Goal: Task Accomplishment & Management: Manage account settings

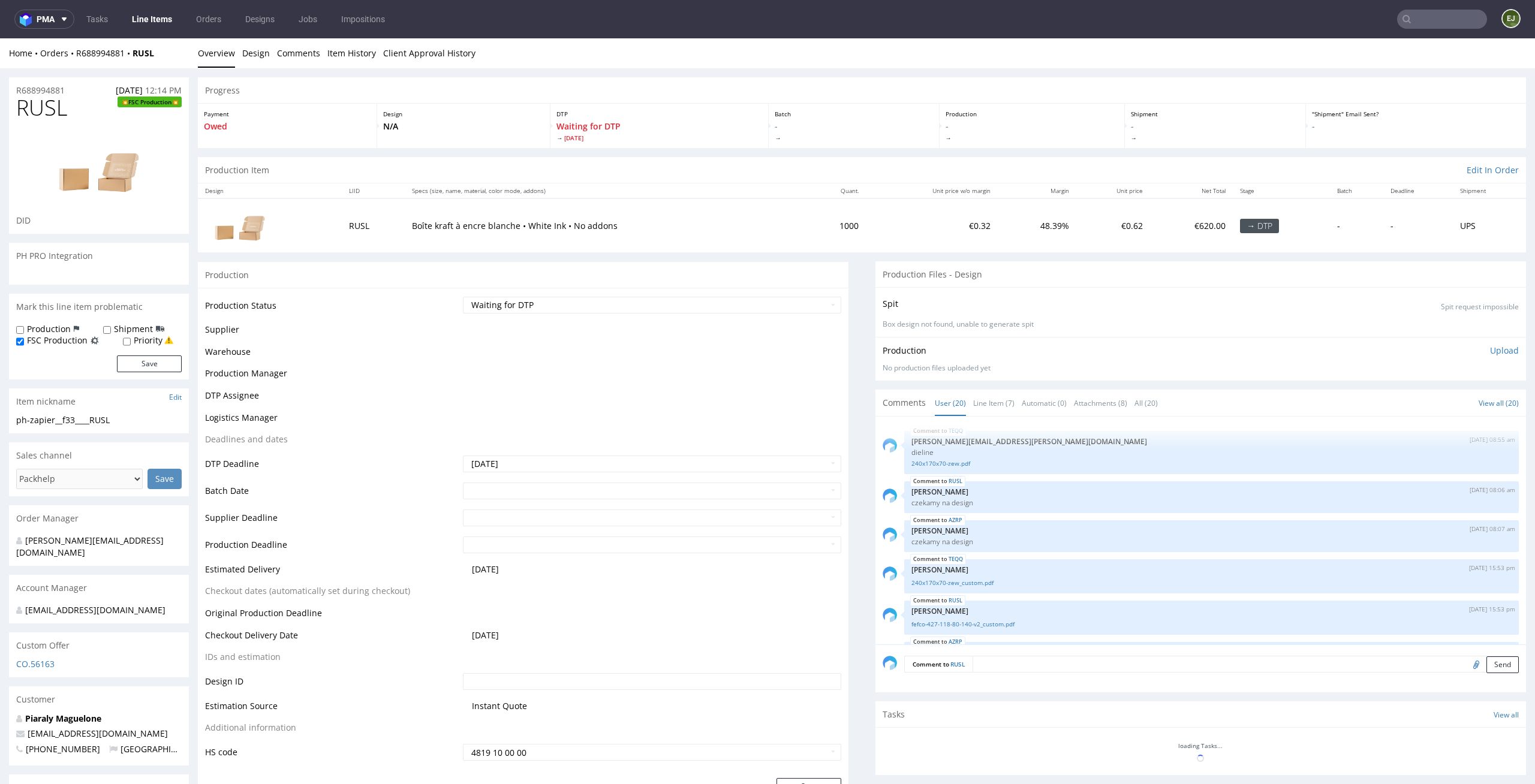
scroll to position [729, 0]
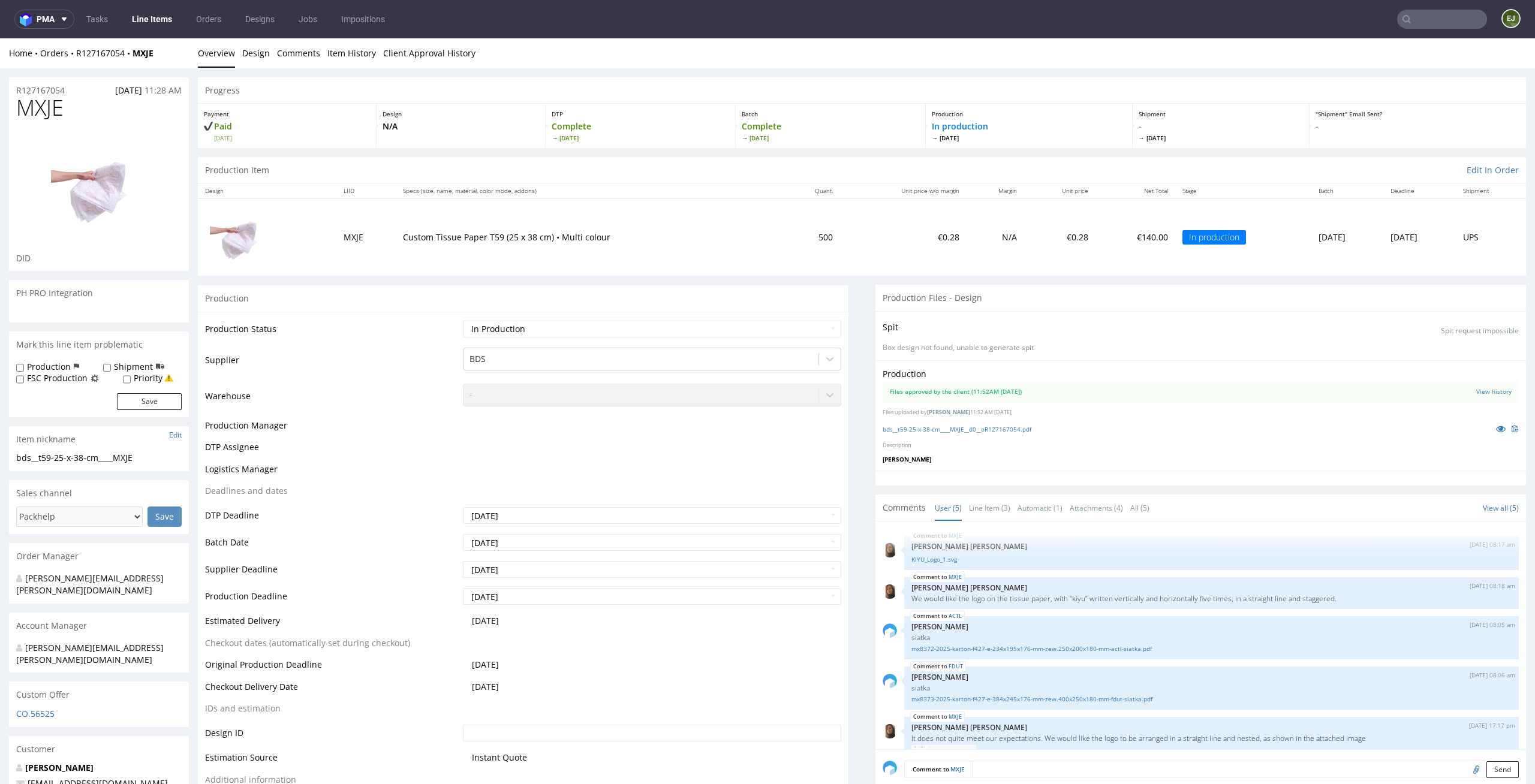
scroll to position [56, 0]
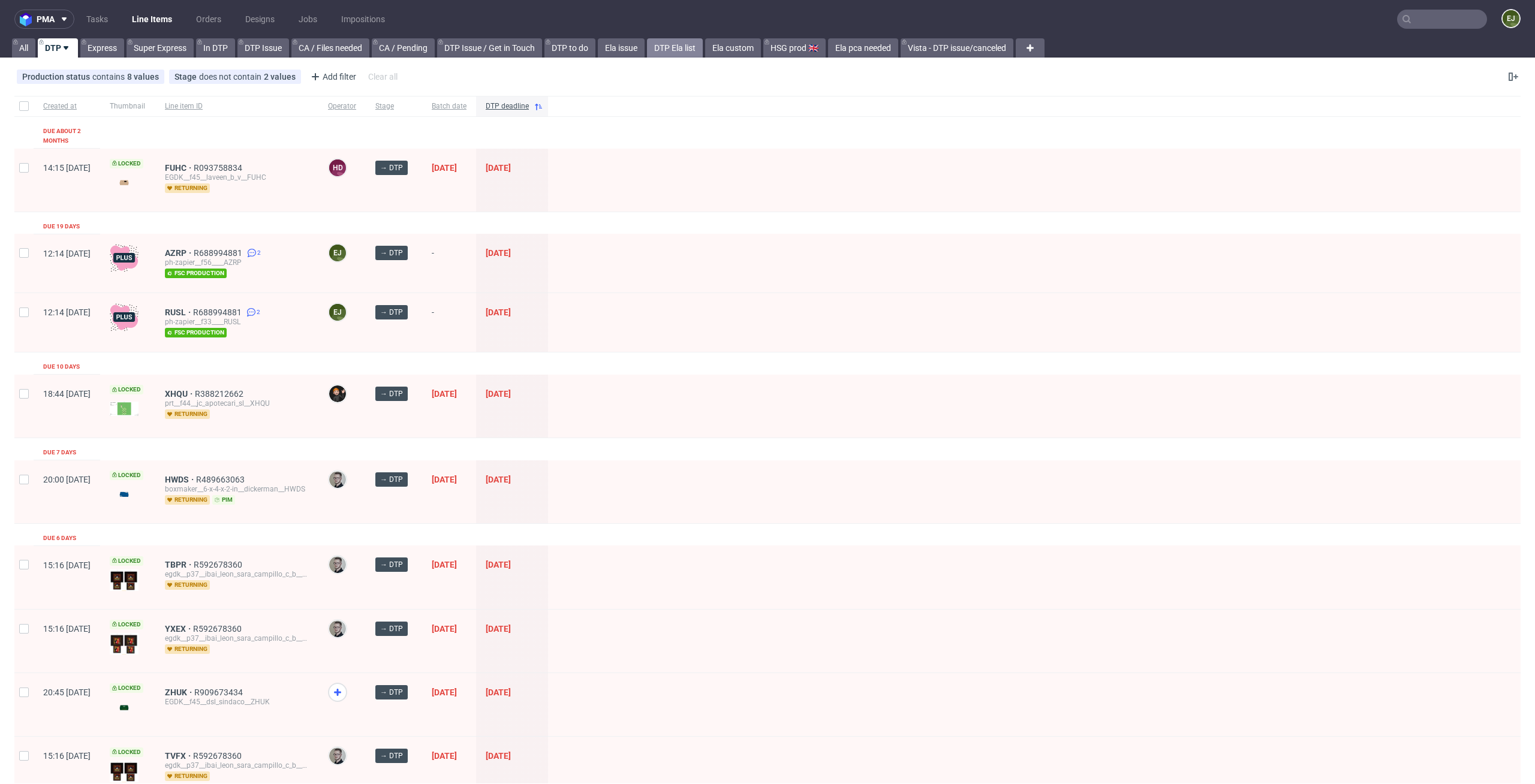
click at [688, 48] on link "DTP Ela list" at bounding box center [674, 48] width 56 height 19
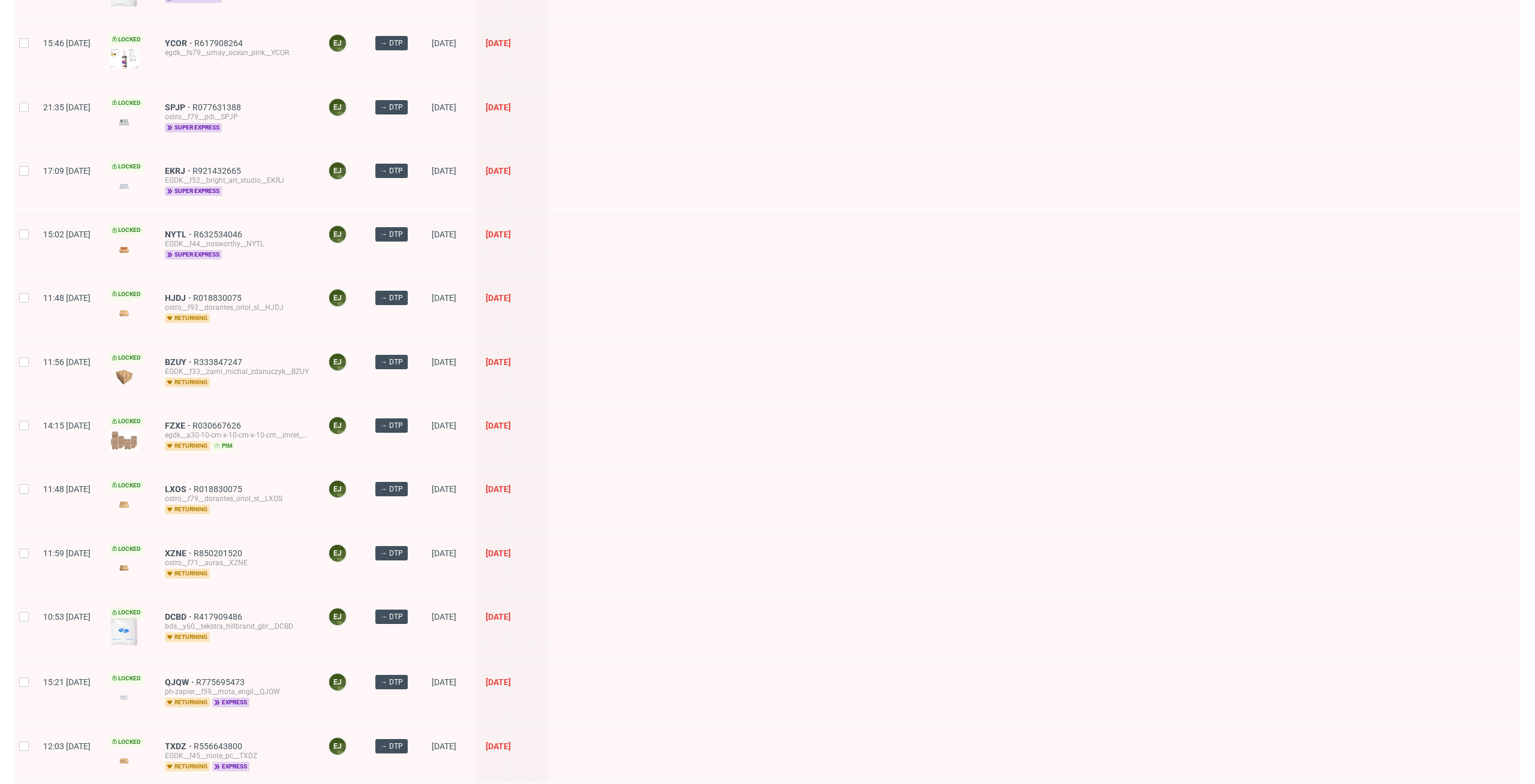
scroll to position [1392, 0]
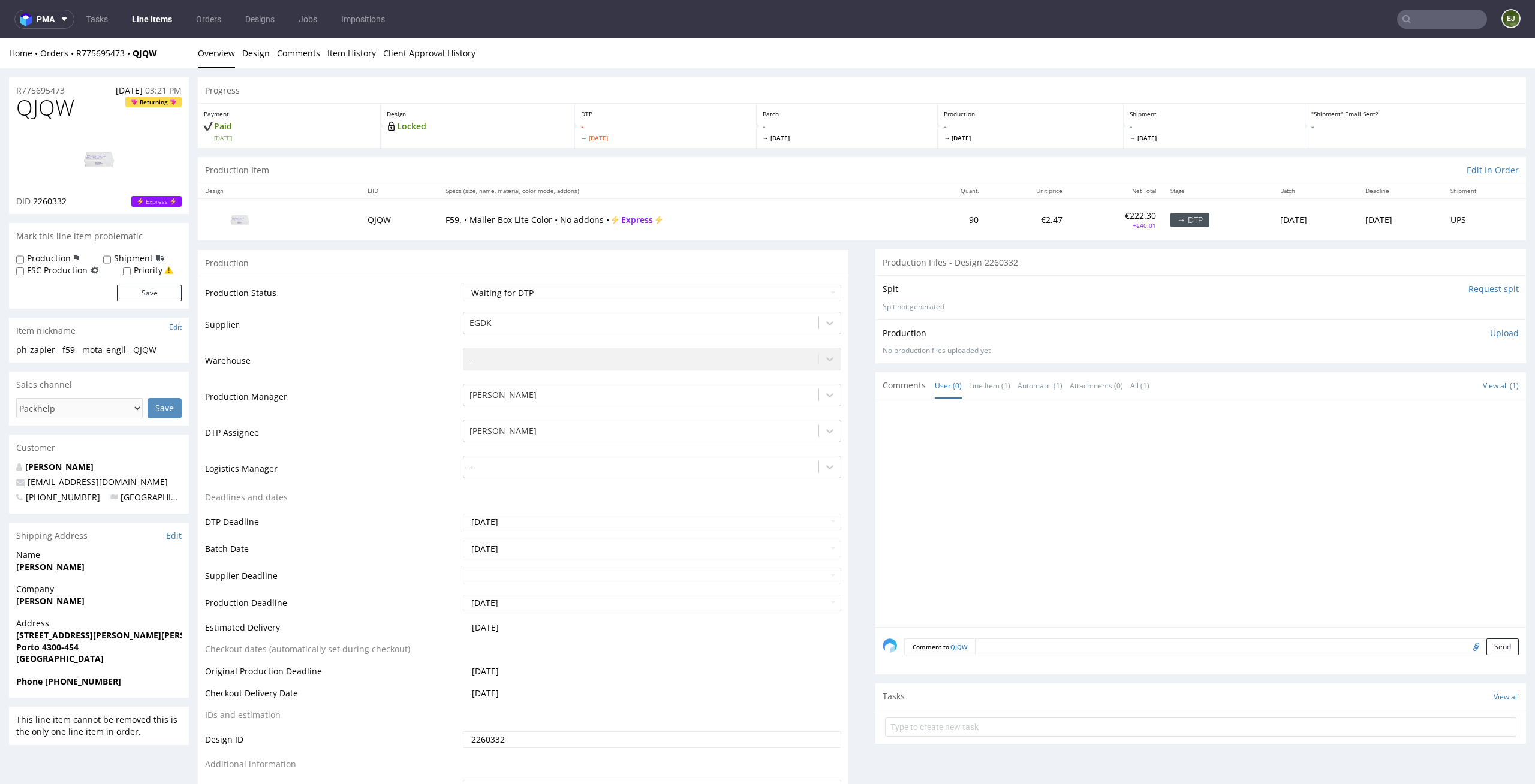
click at [236, 55] on li "Overview" at bounding box center [220, 53] width 44 height 12
click at [258, 52] on link "Design" at bounding box center [256, 53] width 27 height 29
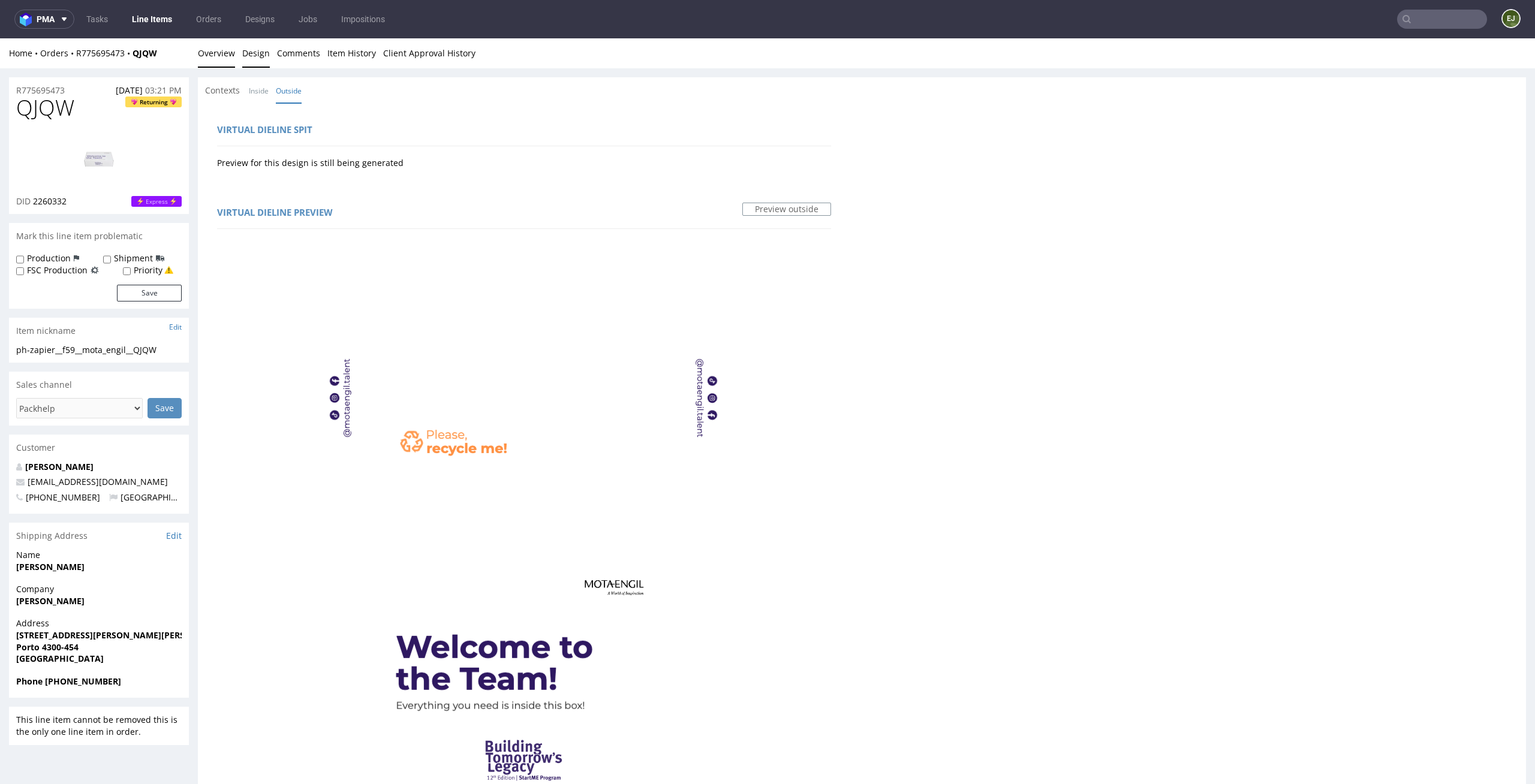
click at [214, 64] on link "Overview" at bounding box center [216, 53] width 37 height 29
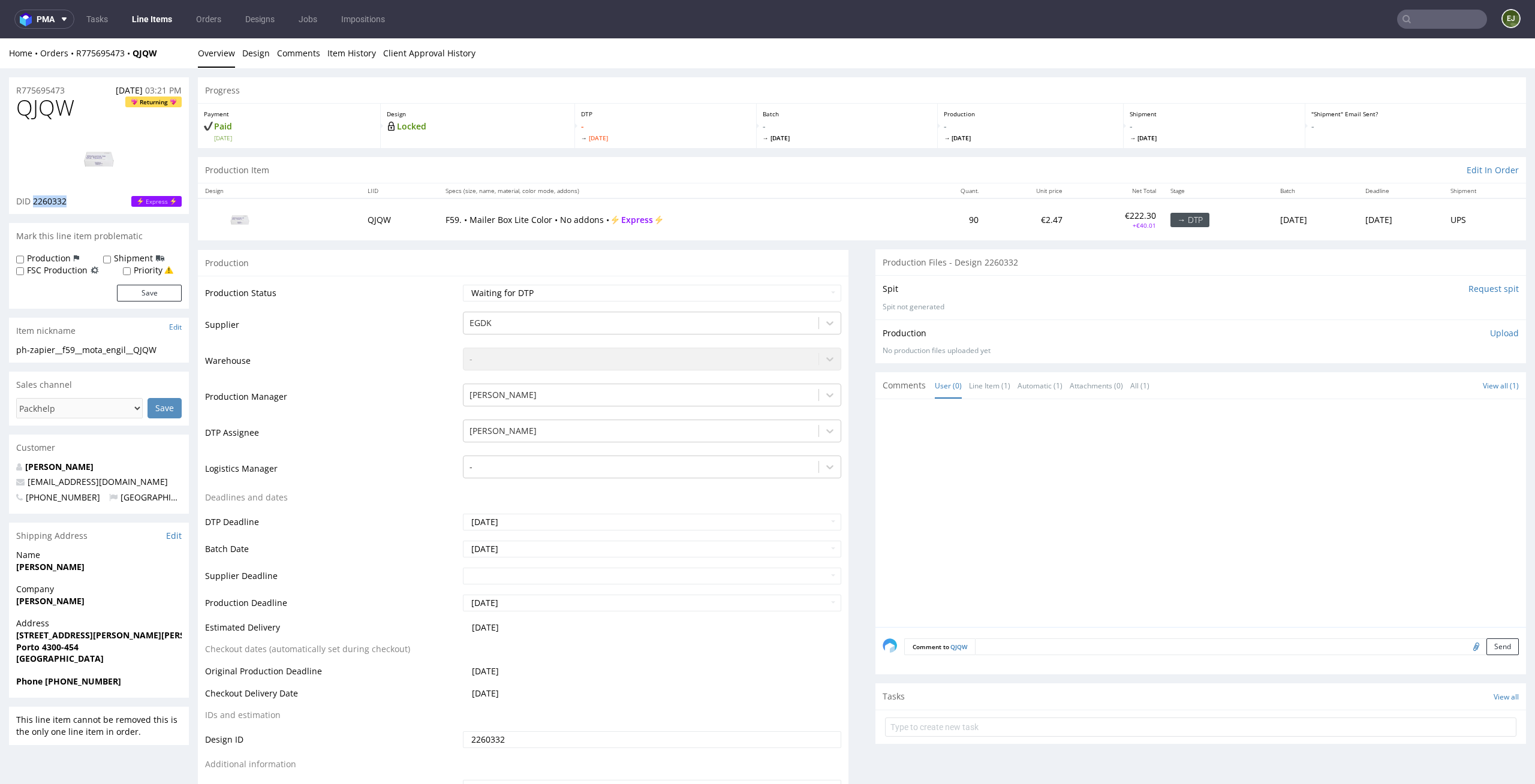
drag, startPoint x: 71, startPoint y: 203, endPoint x: 32, endPoint y: 203, distance: 39.0
click at [32, 203] on div "DID 2260332 Express" at bounding box center [99, 201] width 166 height 12
copy span "2260332"
click at [133, 173] on img at bounding box center [99, 158] width 96 height 54
click at [590, 296] on select "Waiting for Artwork Waiting for Diecut Waiting for Mockup Waiting for DTP Waiti…" at bounding box center [652, 293] width 379 height 17
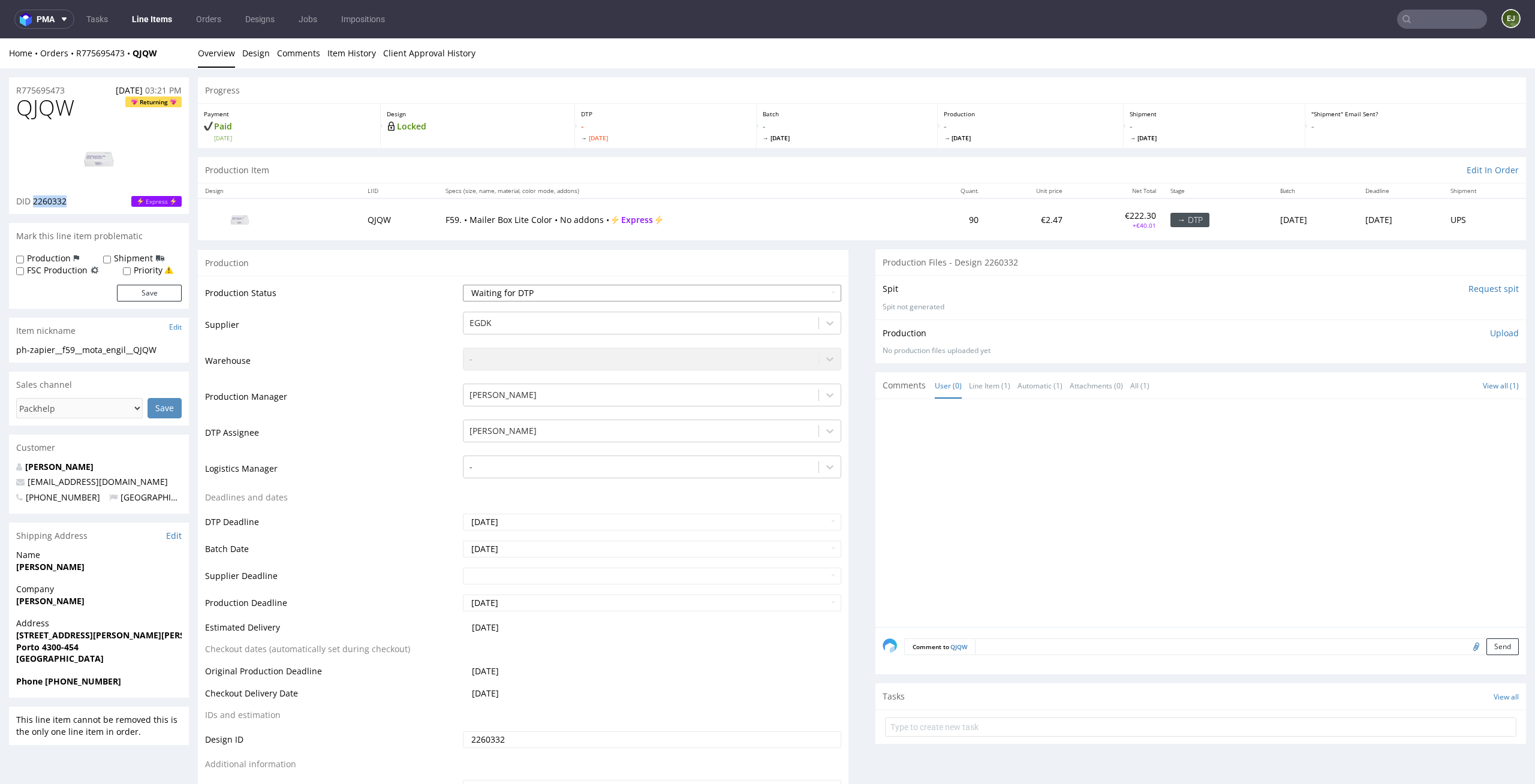
select select "dtp_in_process"
click at [463, 285] on select "Waiting for Artwork Waiting for Diecut Waiting for Mockup Waiting for DTP Waiti…" at bounding box center [652, 293] width 379 height 17
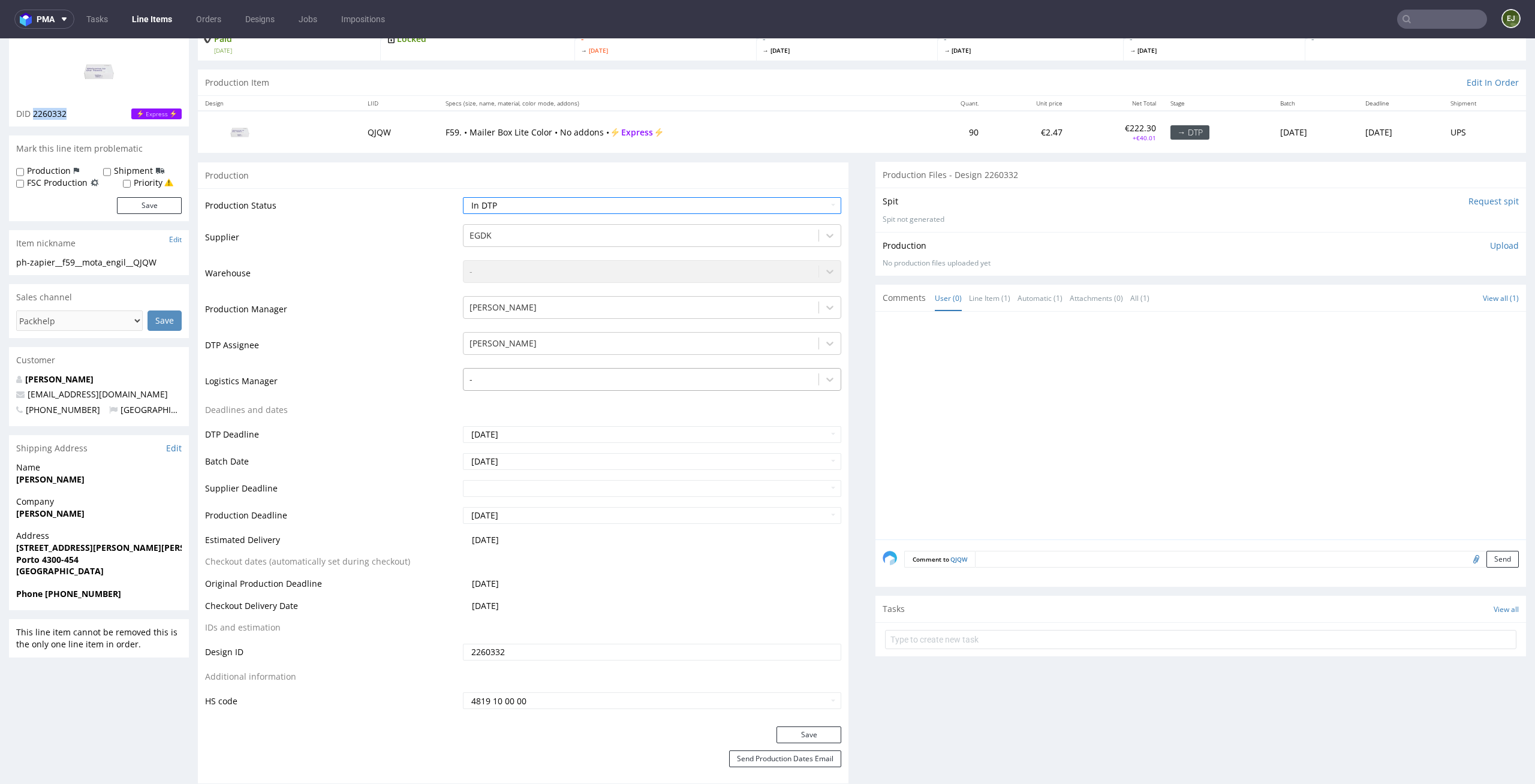
scroll to position [161, 0]
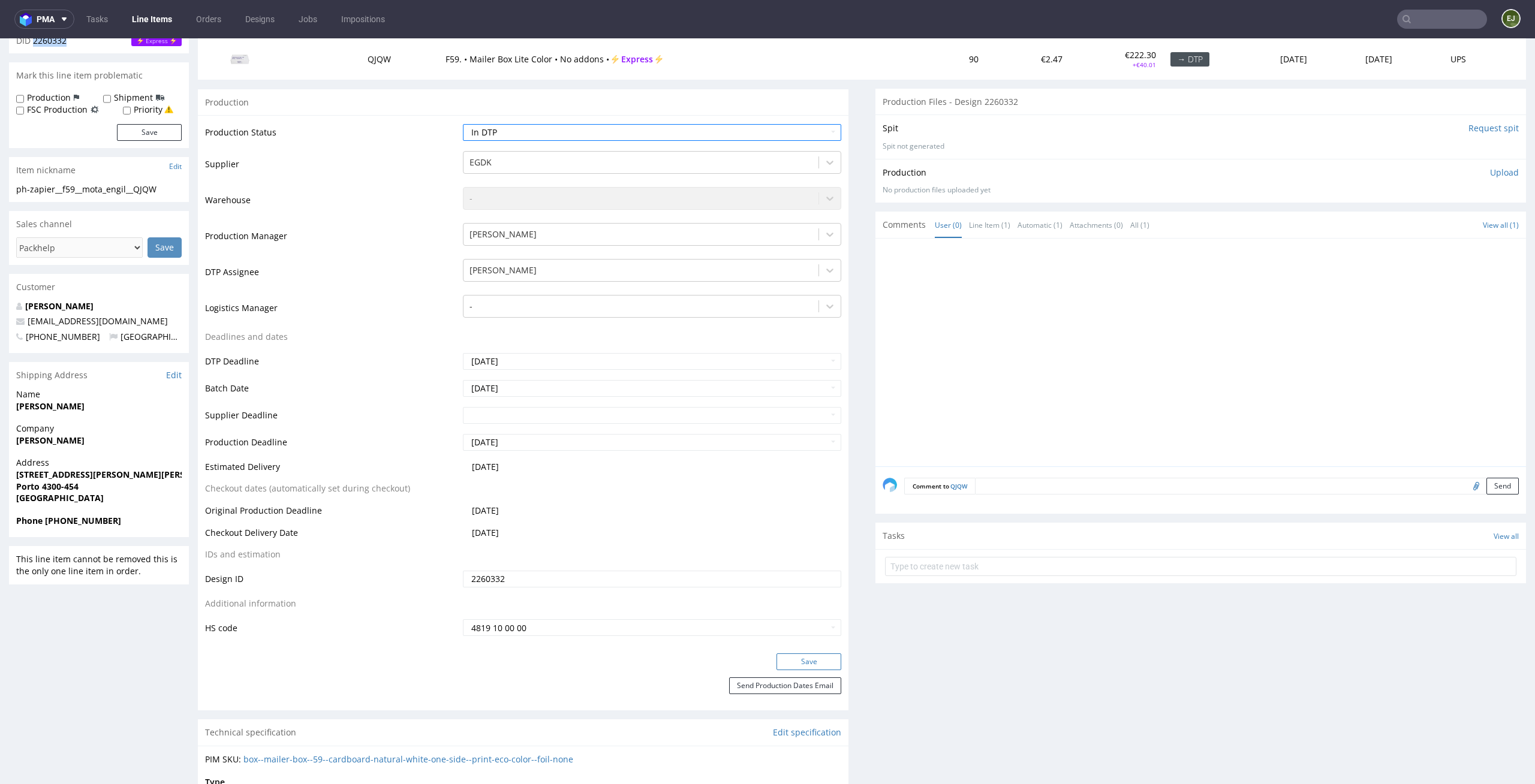
click at [815, 660] on button "Save" at bounding box center [809, 661] width 65 height 17
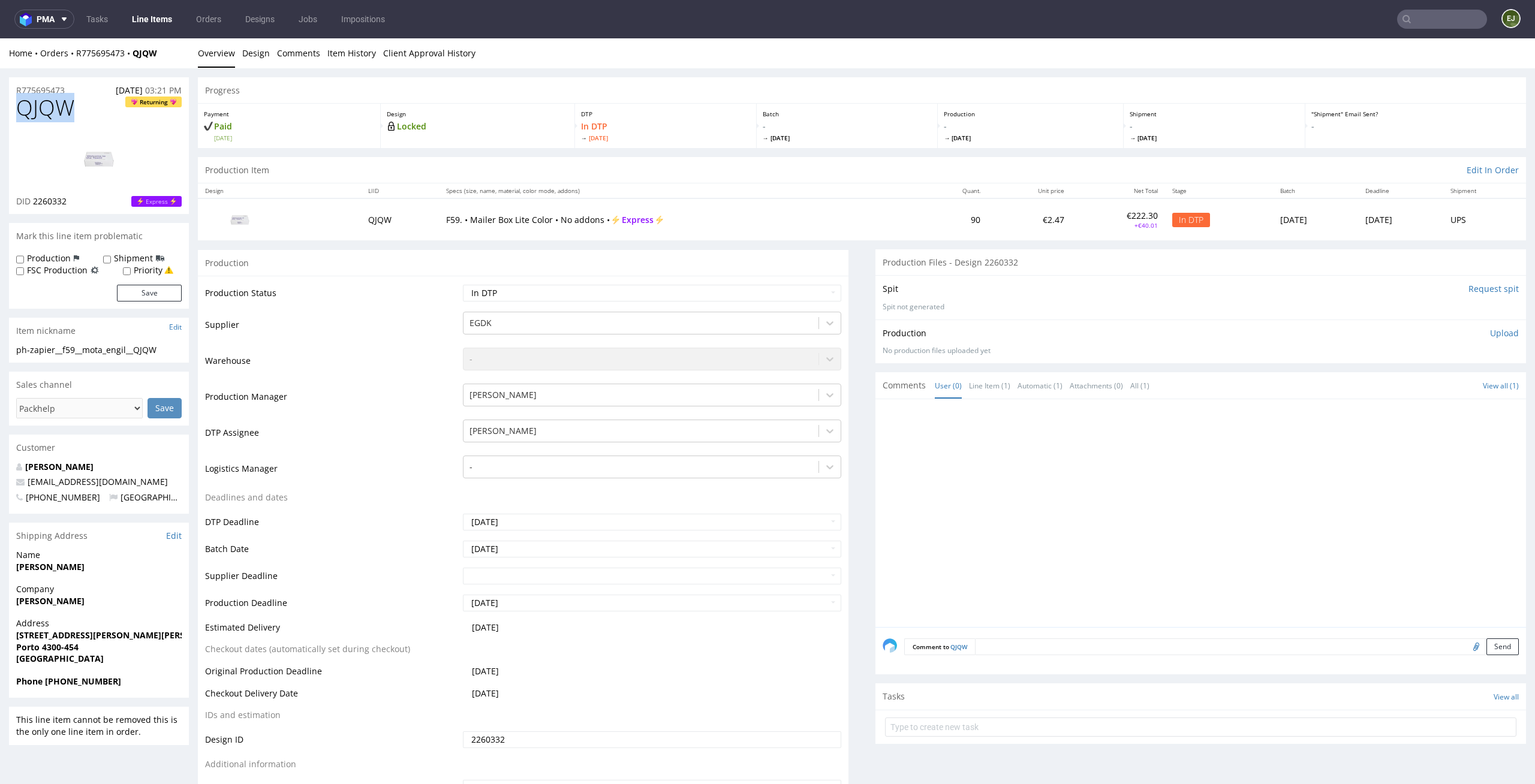
drag, startPoint x: 86, startPoint y: 106, endPoint x: 0, endPoint y: 108, distance: 86.0
copy span "QJQW"
click at [262, 46] on link "Design" at bounding box center [256, 53] width 27 height 29
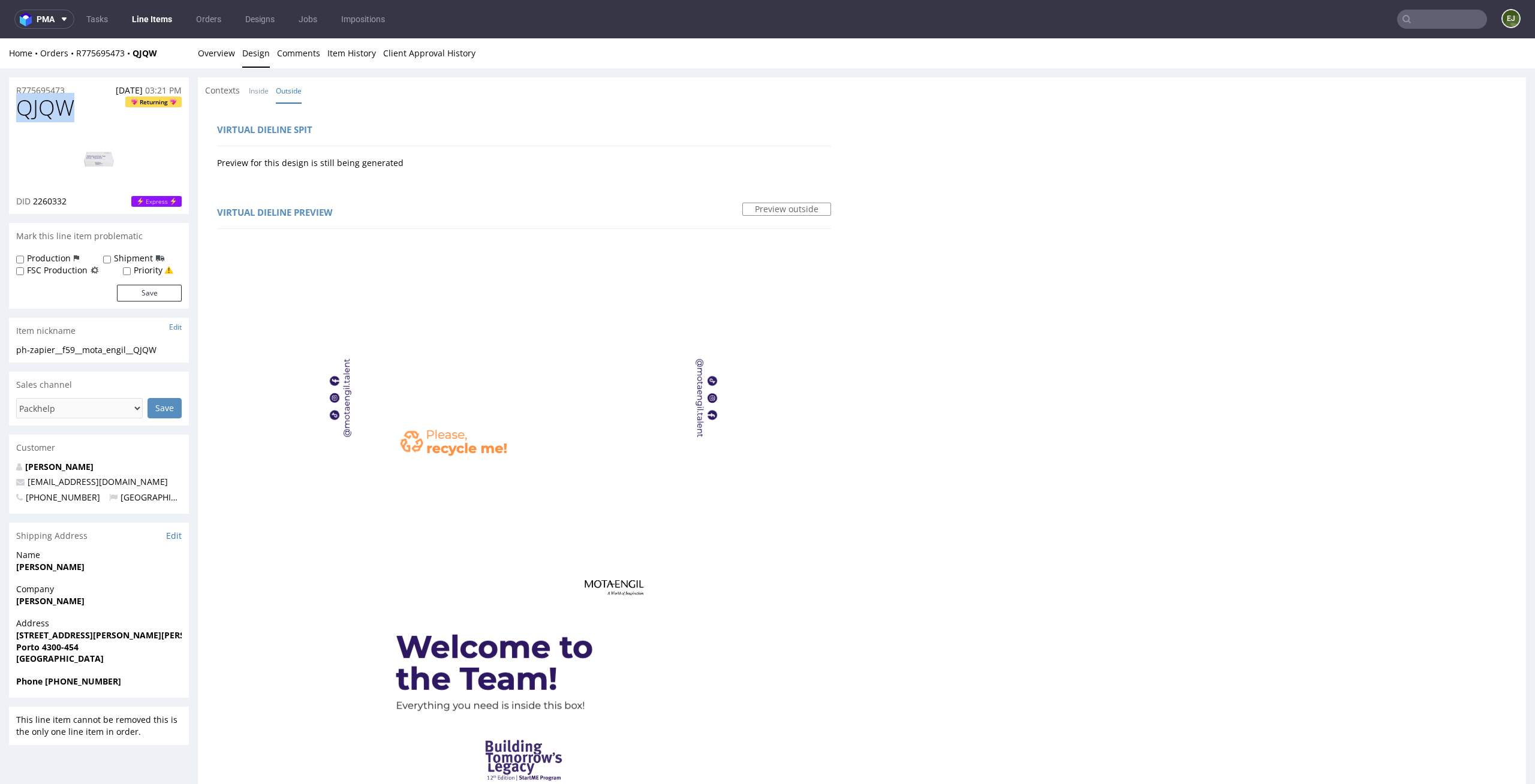
scroll to position [842, 0]
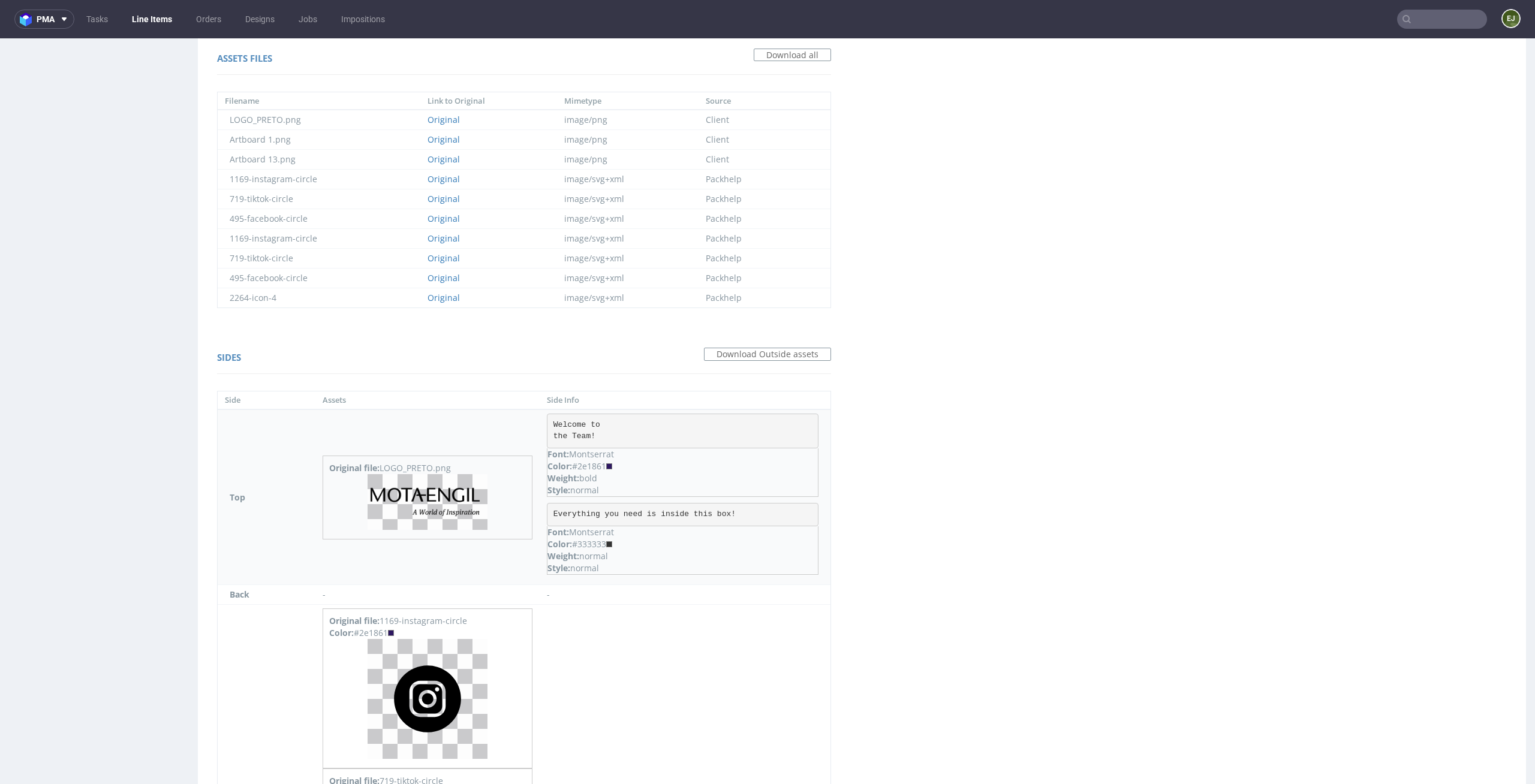
drag, startPoint x: 607, startPoint y: 465, endPoint x: 577, endPoint y: 465, distance: 30.0
click at [577, 465] on div "Color: #2e1861" at bounding box center [682, 466] width 271 height 12
copy div "2e1861"
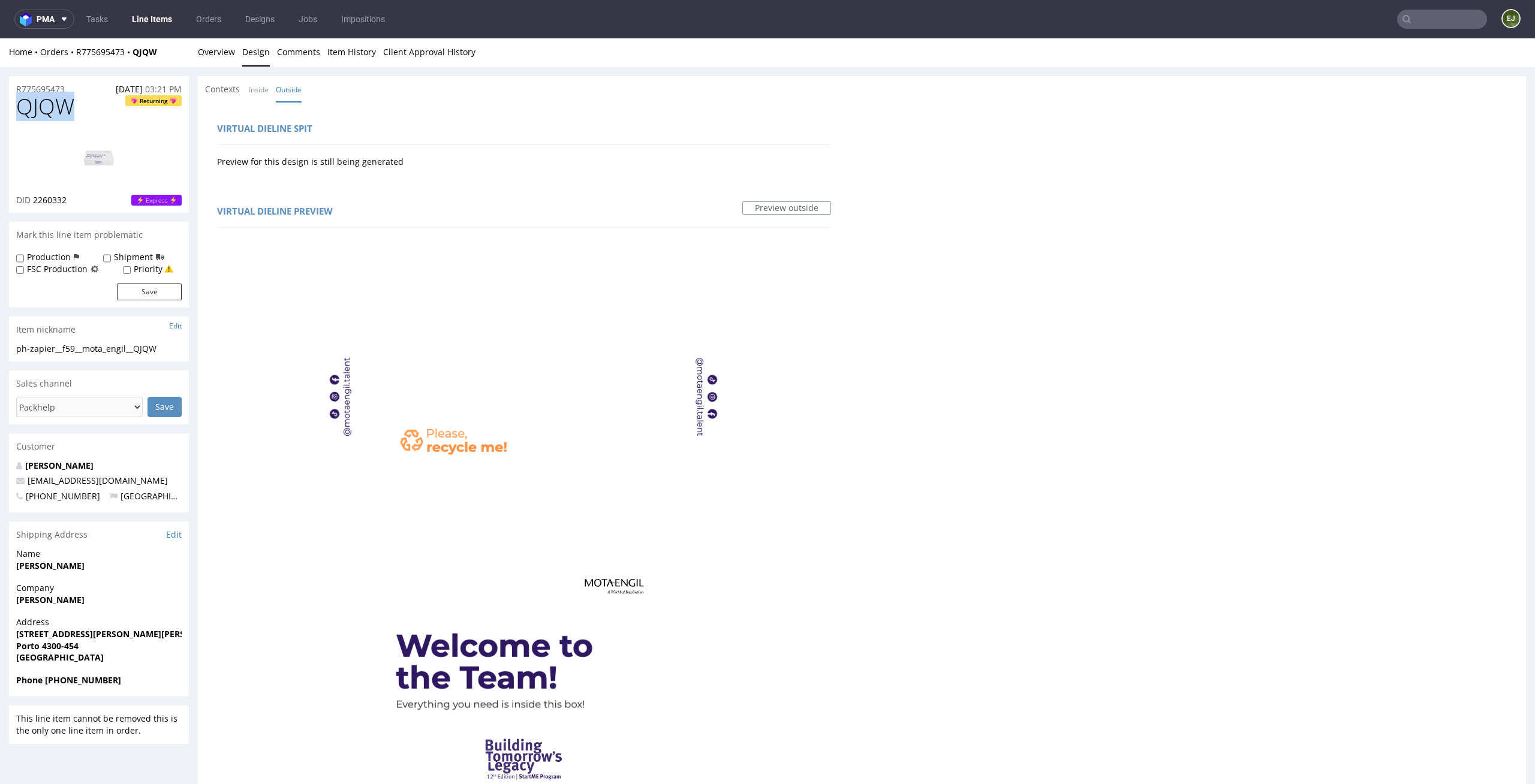
scroll to position [0, 0]
click at [219, 64] on link "Overview" at bounding box center [216, 53] width 37 height 29
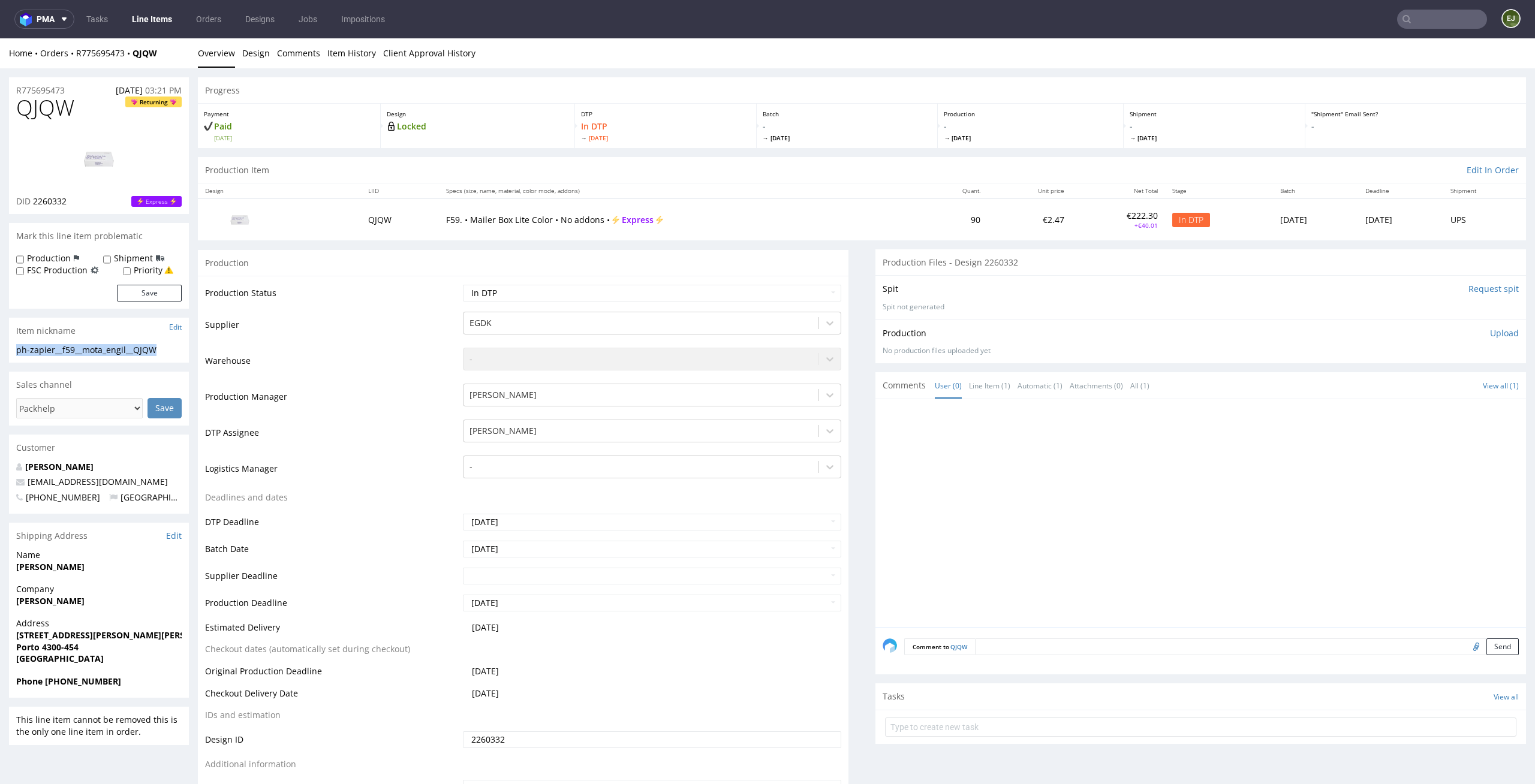
drag, startPoint x: 170, startPoint y: 350, endPoint x: 0, endPoint y: 346, distance: 170.0
copy div "ph-zapier__f59__mota_engil__QJQW"
click at [76, 85] on div "R775695473 12.09.2025 03:21 PM" at bounding box center [99, 87] width 180 height 19
drag, startPoint x: 85, startPoint y: 206, endPoint x: 33, endPoint y: 205, distance: 52.0
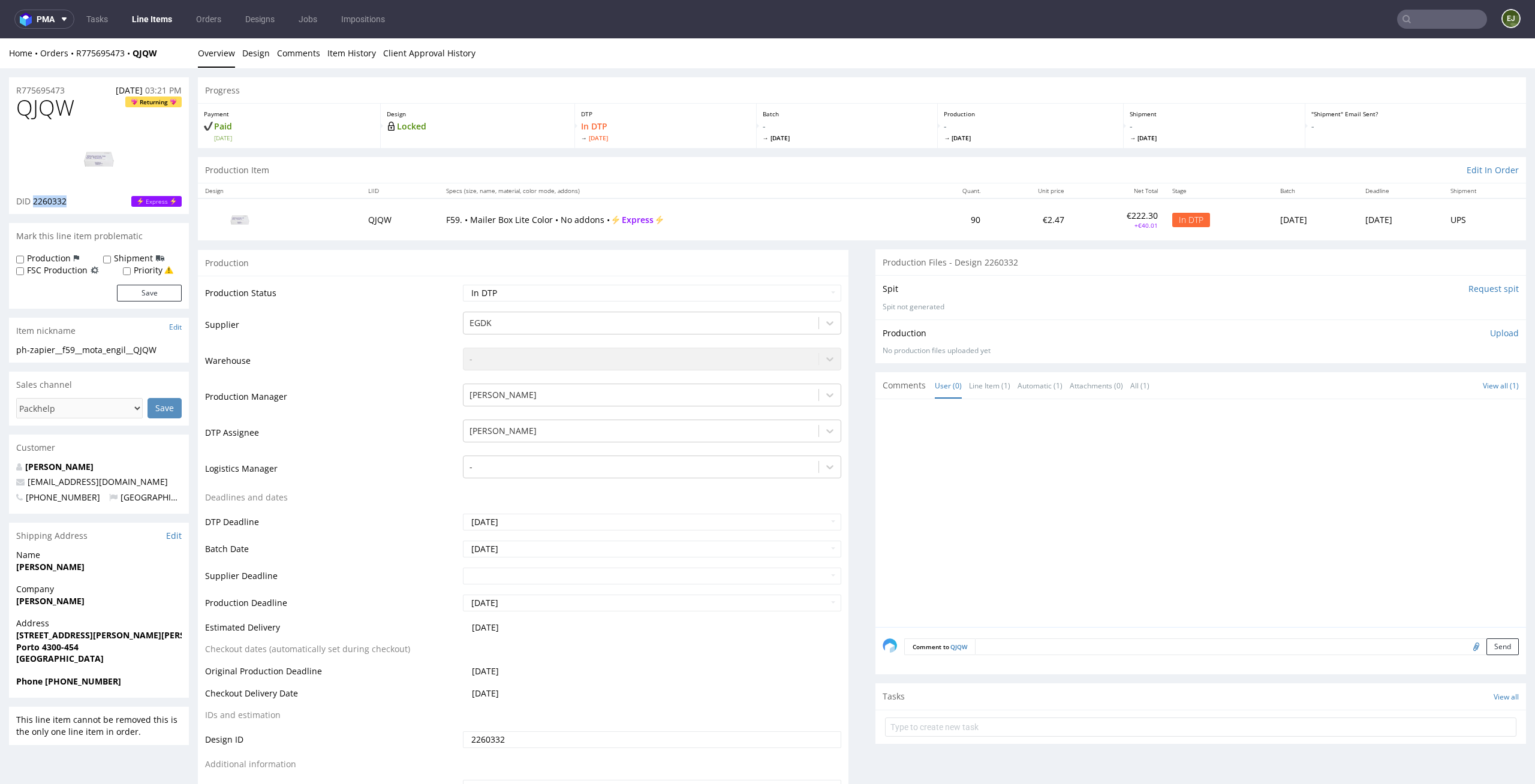
click at [33, 205] on div "DID 2260332 Express" at bounding box center [99, 201] width 166 height 12
copy span "2260332"
drag, startPoint x: 75, startPoint y: 91, endPoint x: 0, endPoint y: 91, distance: 75.0
copy p "R775695473"
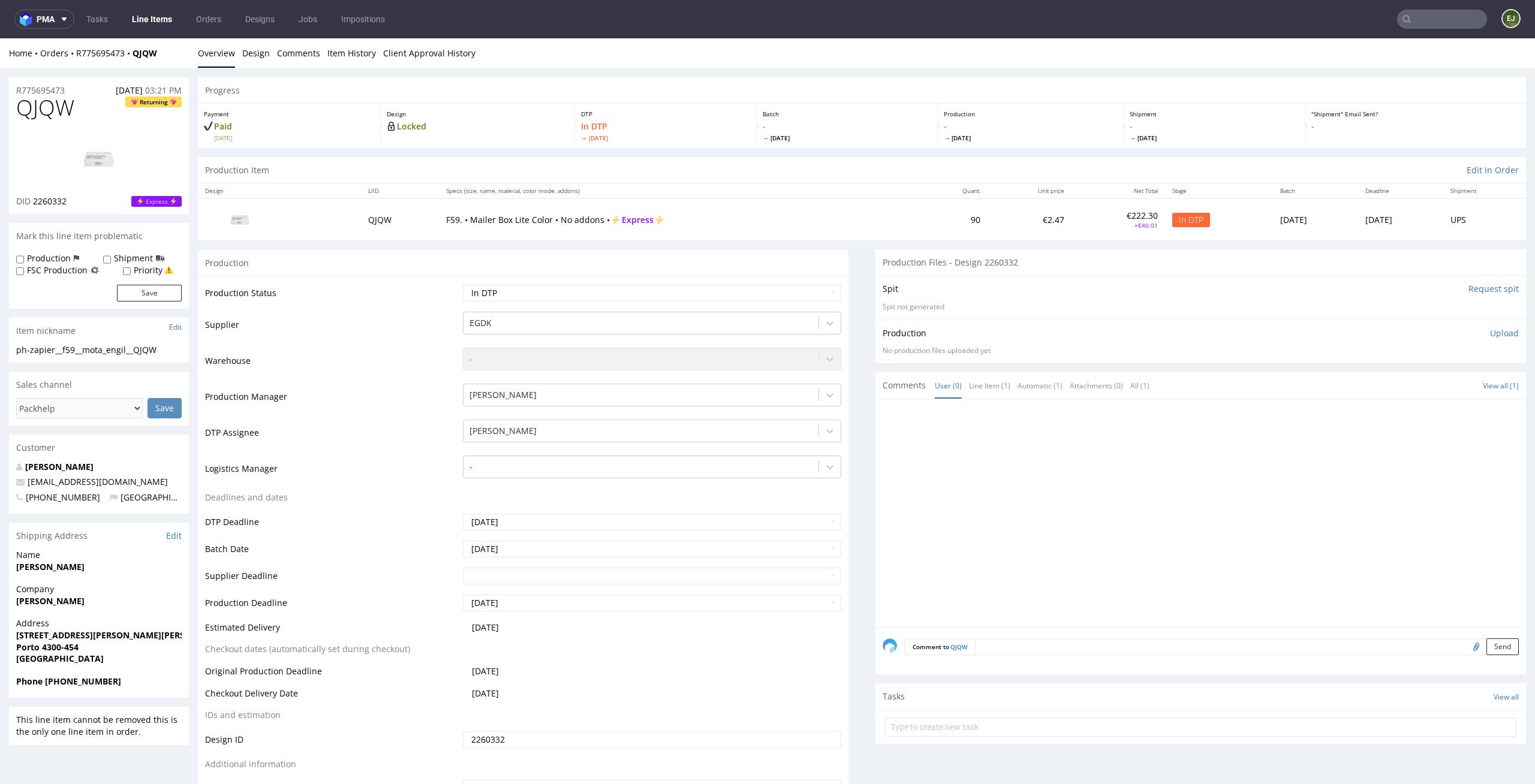
click at [1486, 323] on div "Production Upload No production files uploaded yet Description (optional) Add f…" at bounding box center [1201, 342] width 651 height 44
click at [1490, 337] on p "Upload" at bounding box center [1504, 333] width 29 height 12
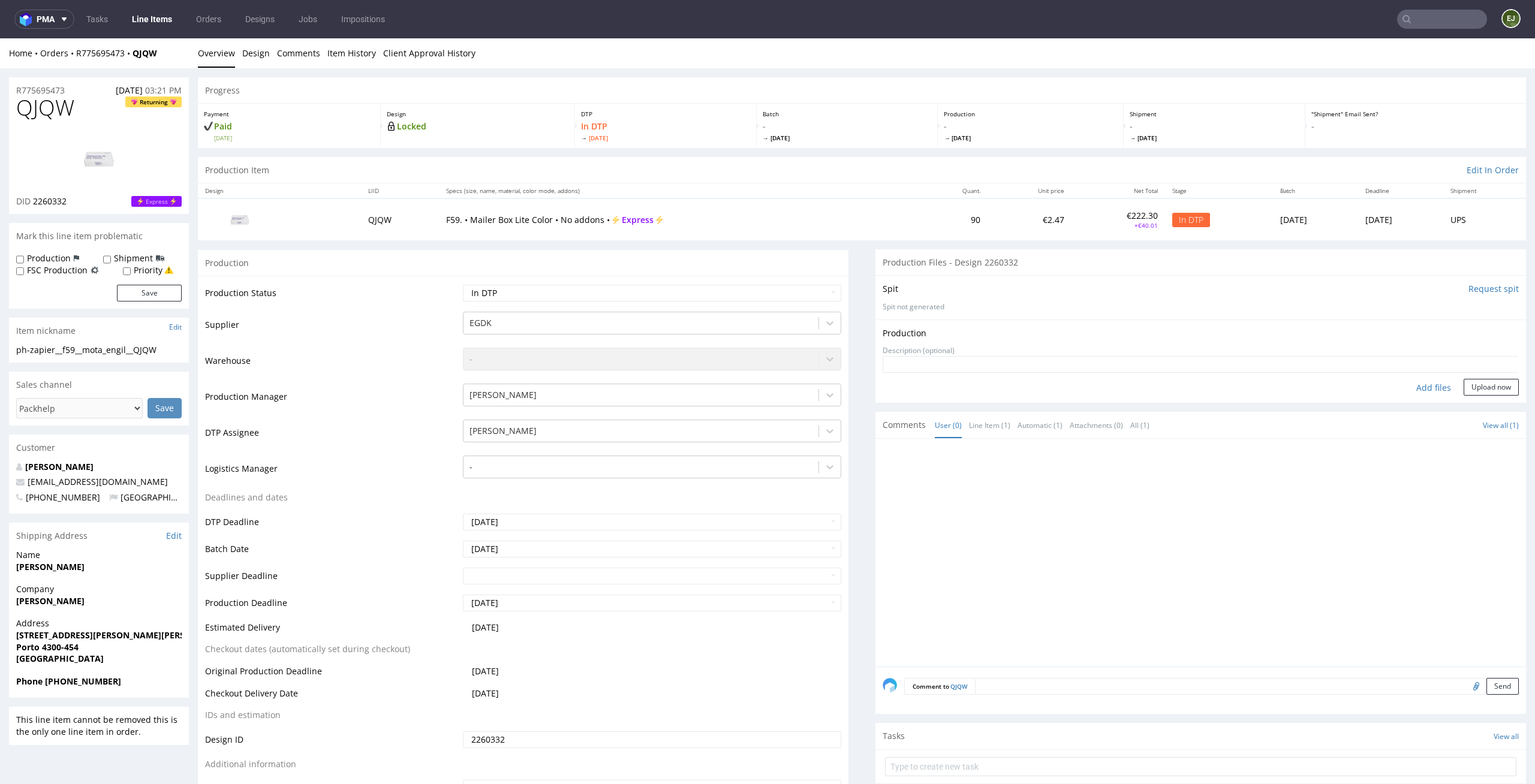
click at [1406, 392] on div "Add files" at bounding box center [1433, 388] width 60 height 18
type input "C:\fakepath\EGDK__f59__mota_engil__QJQW__d2260332__oR775695473__outside.pdf"
click at [1476, 409] on button "Upload now" at bounding box center [1491, 406] width 55 height 17
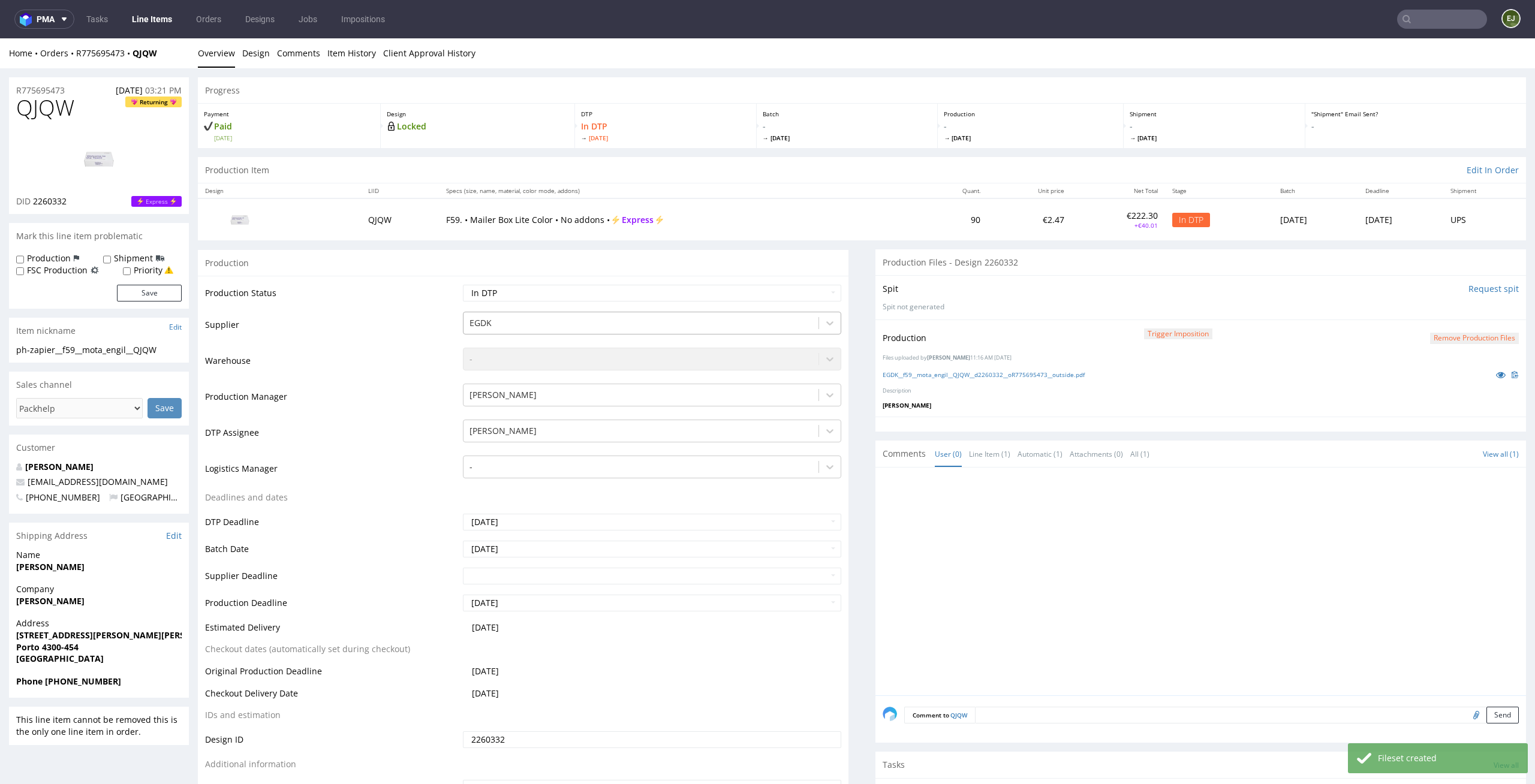
click at [794, 326] on div at bounding box center [640, 323] width 343 height 15
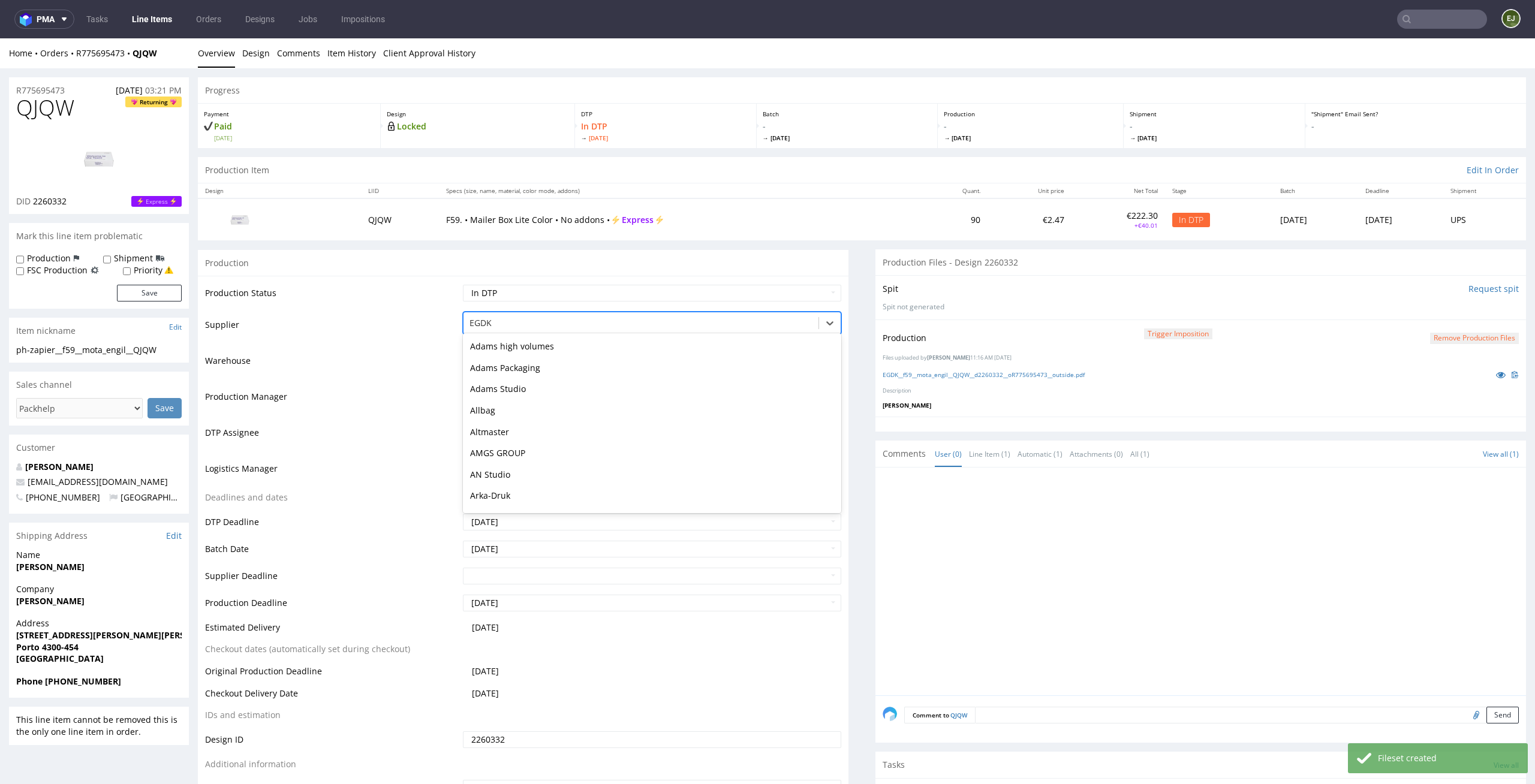
scroll to position [641, 0]
click at [794, 294] on select "Waiting for Artwork Waiting for Diecut Waiting for Mockup Waiting for DTP Waiti…" at bounding box center [652, 293] width 379 height 17
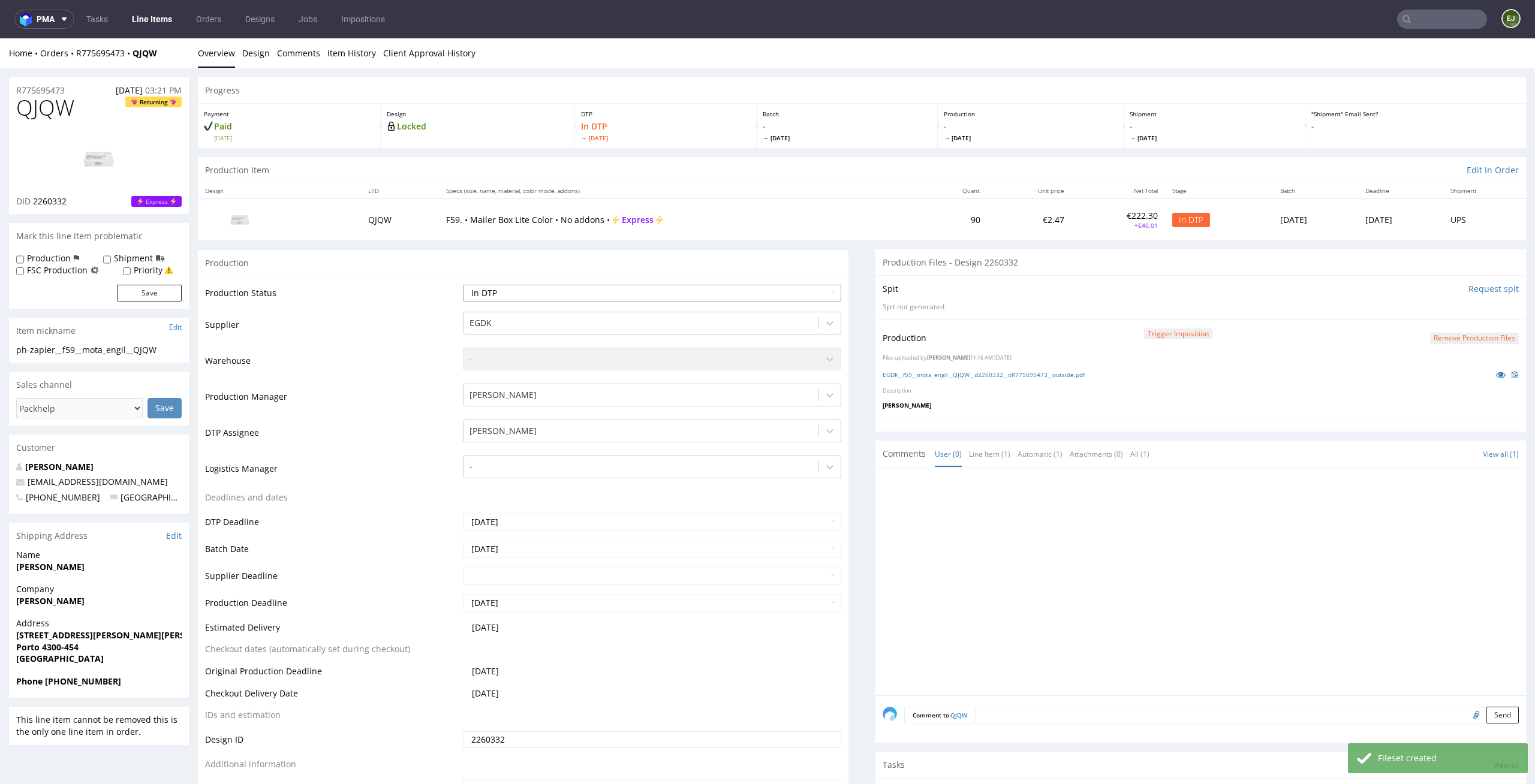
select select "dtp_production_ready"
click at [463, 285] on select "Waiting for Artwork Waiting for Diecut Waiting for Mockup Waiting for DTP Waiti…" at bounding box center [652, 293] width 379 height 17
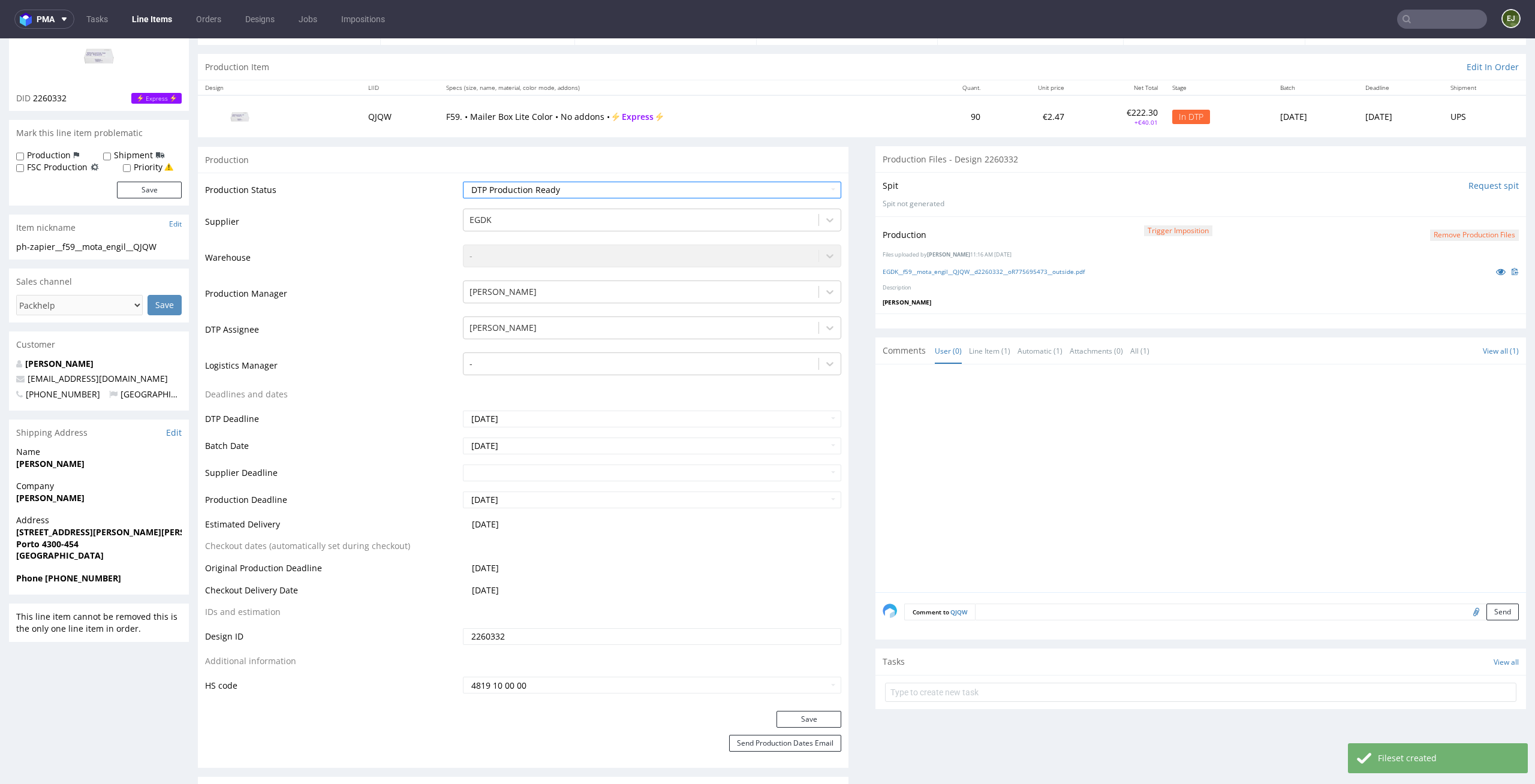
scroll to position [138, 0]
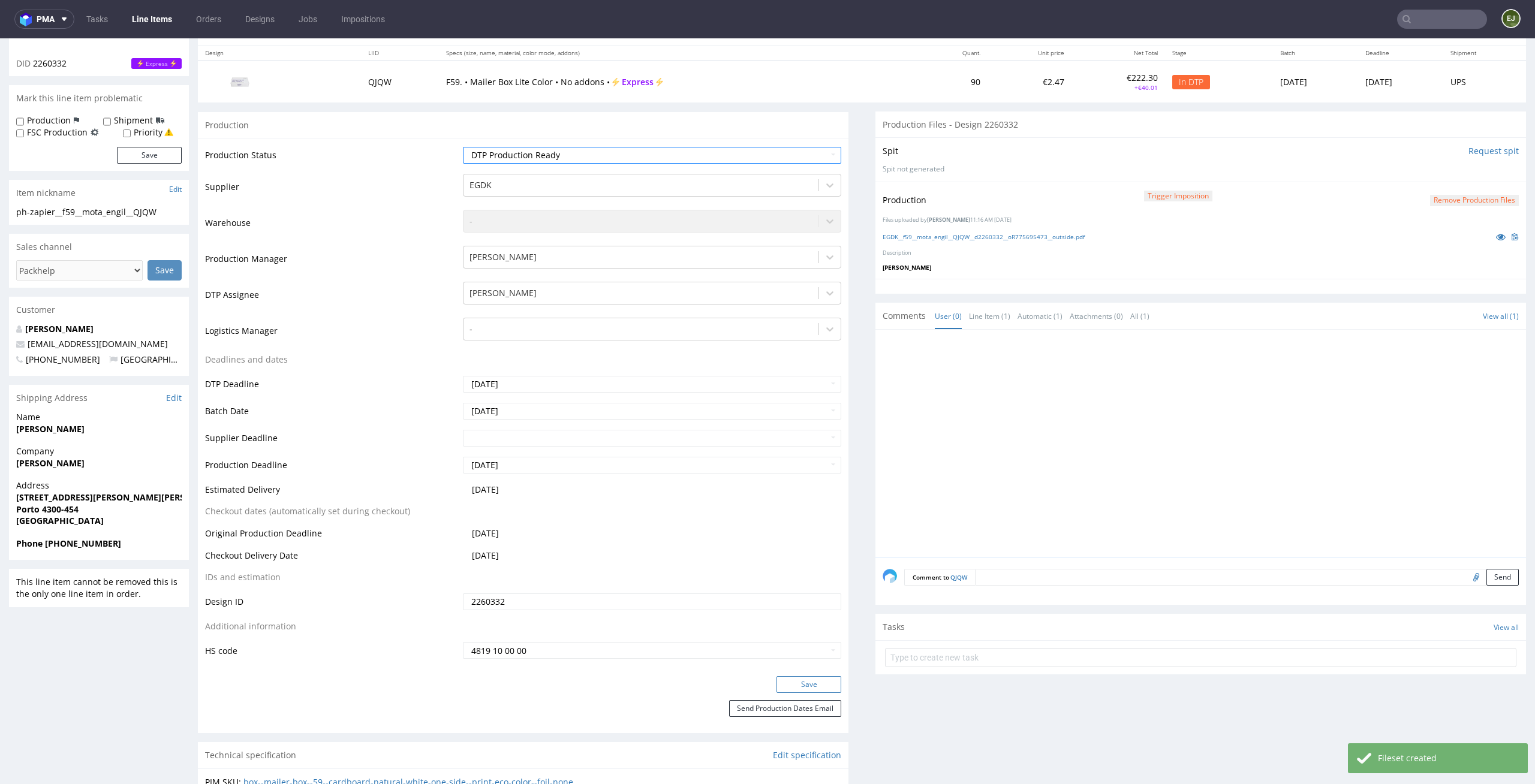
click at [805, 686] on button "Save" at bounding box center [809, 685] width 65 height 17
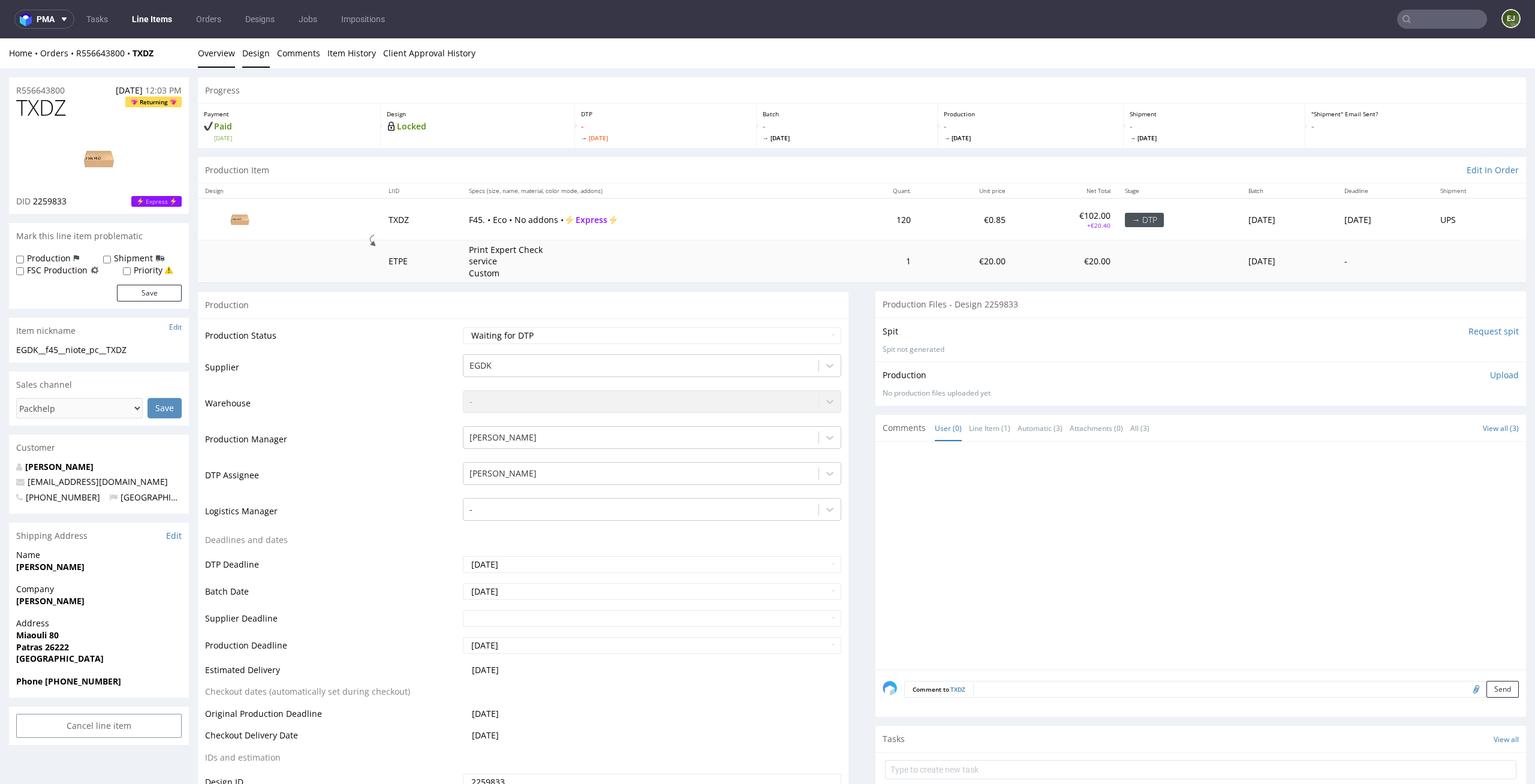
click at [258, 54] on link "Design" at bounding box center [256, 53] width 27 height 29
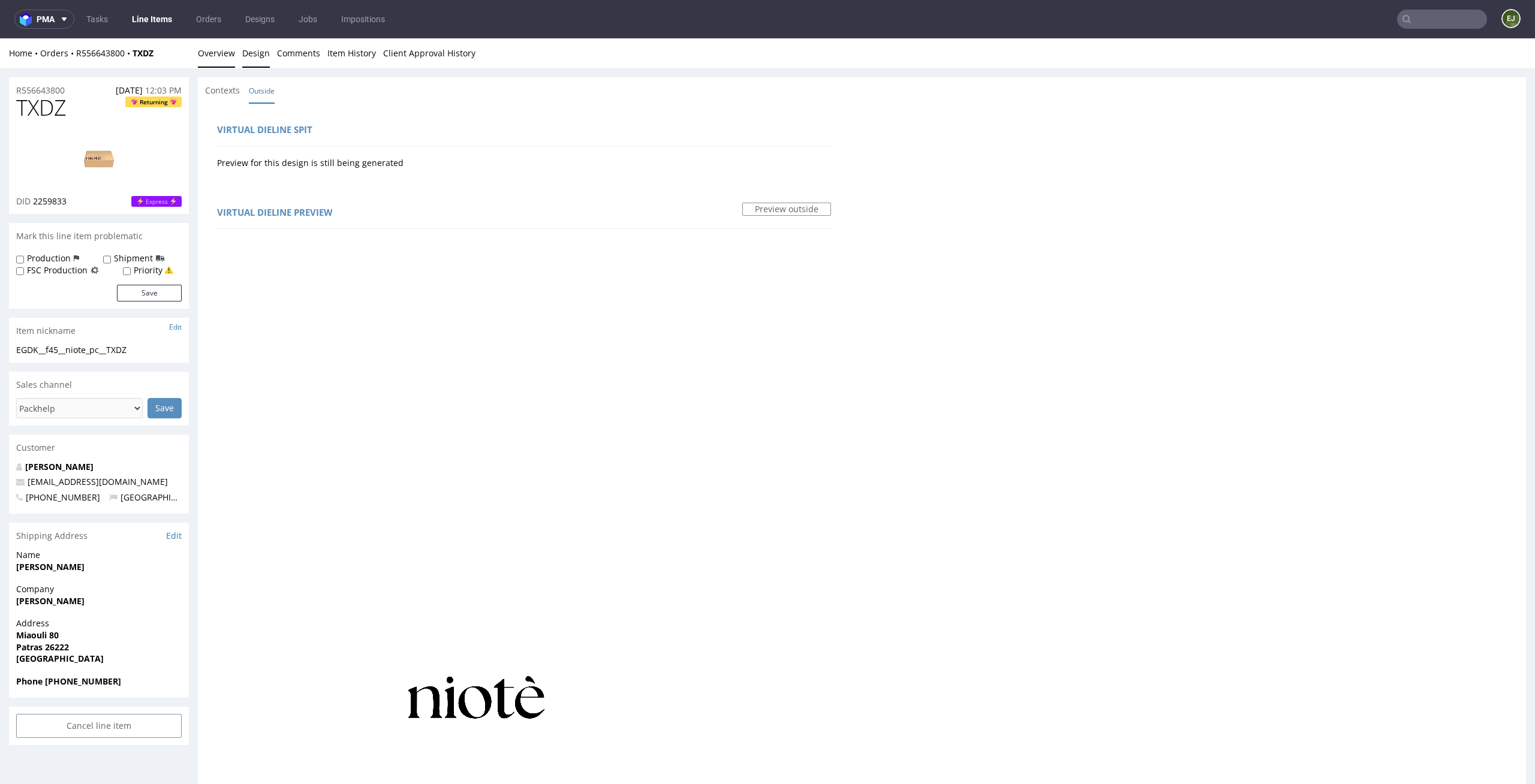
click at [213, 53] on link "Overview" at bounding box center [216, 53] width 37 height 29
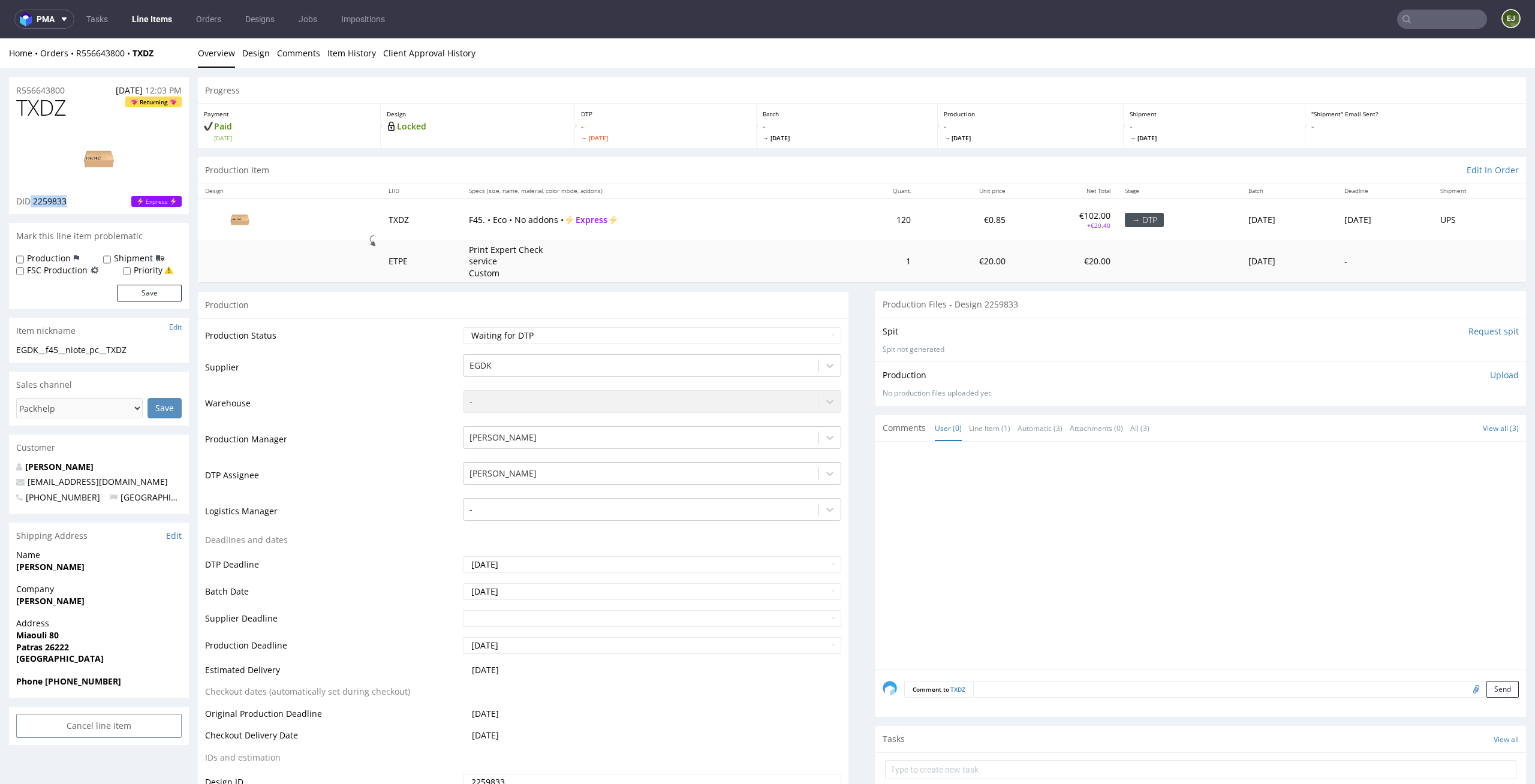
drag, startPoint x: 79, startPoint y: 202, endPoint x: 31, endPoint y: 201, distance: 48.0
click at [31, 201] on div "DID 2259833 Express" at bounding box center [99, 201] width 166 height 12
copy p "2259833"
click at [79, 144] on img at bounding box center [99, 158] width 96 height 54
click at [266, 65] on link "Design" at bounding box center [256, 53] width 27 height 29
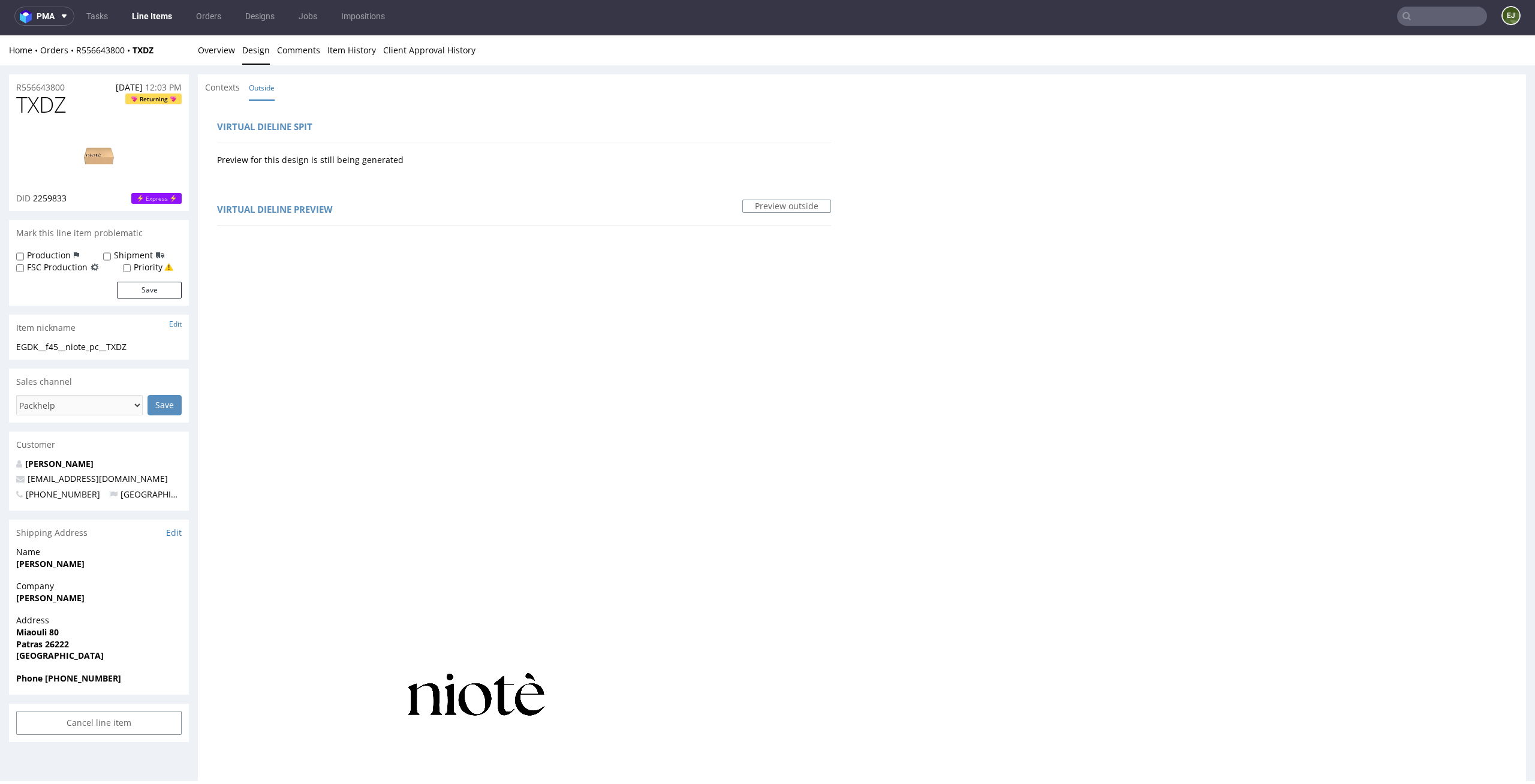
click at [217, 64] on div "Home Orders R556643800 TXDZ Overview Design Comments Item History Client Approv…" at bounding box center [767, 50] width 1535 height 30
click at [223, 44] on link "Overview" at bounding box center [216, 50] width 37 height 29
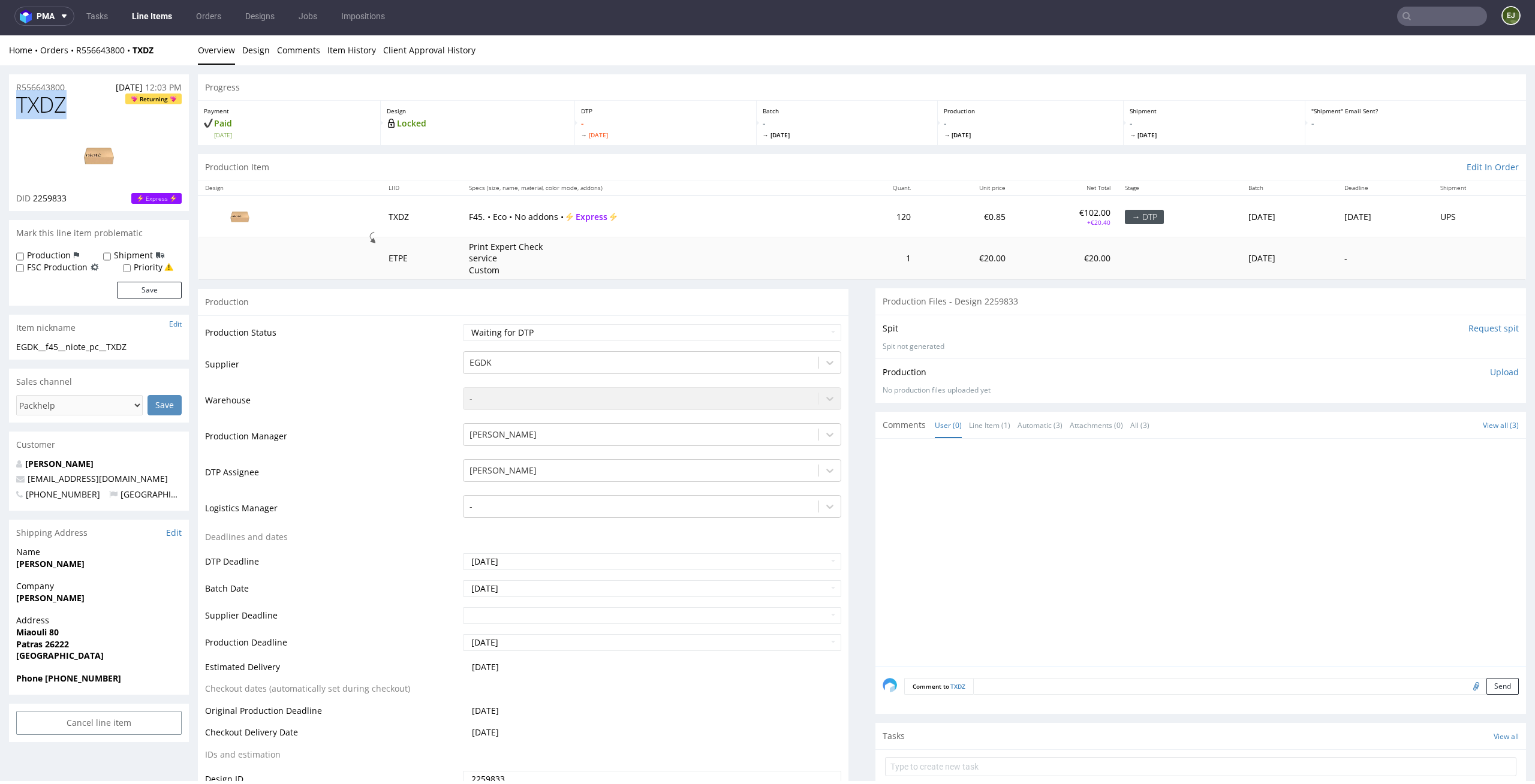
drag, startPoint x: 76, startPoint y: 106, endPoint x: 0, endPoint y: 106, distance: 76.0
copy span "TXDZ"
click at [673, 337] on select "Waiting for Artwork Waiting for Diecut Waiting for Mockup Waiting for DTP Waiti…" at bounding box center [652, 333] width 379 height 17
select select "dtp_in_process"
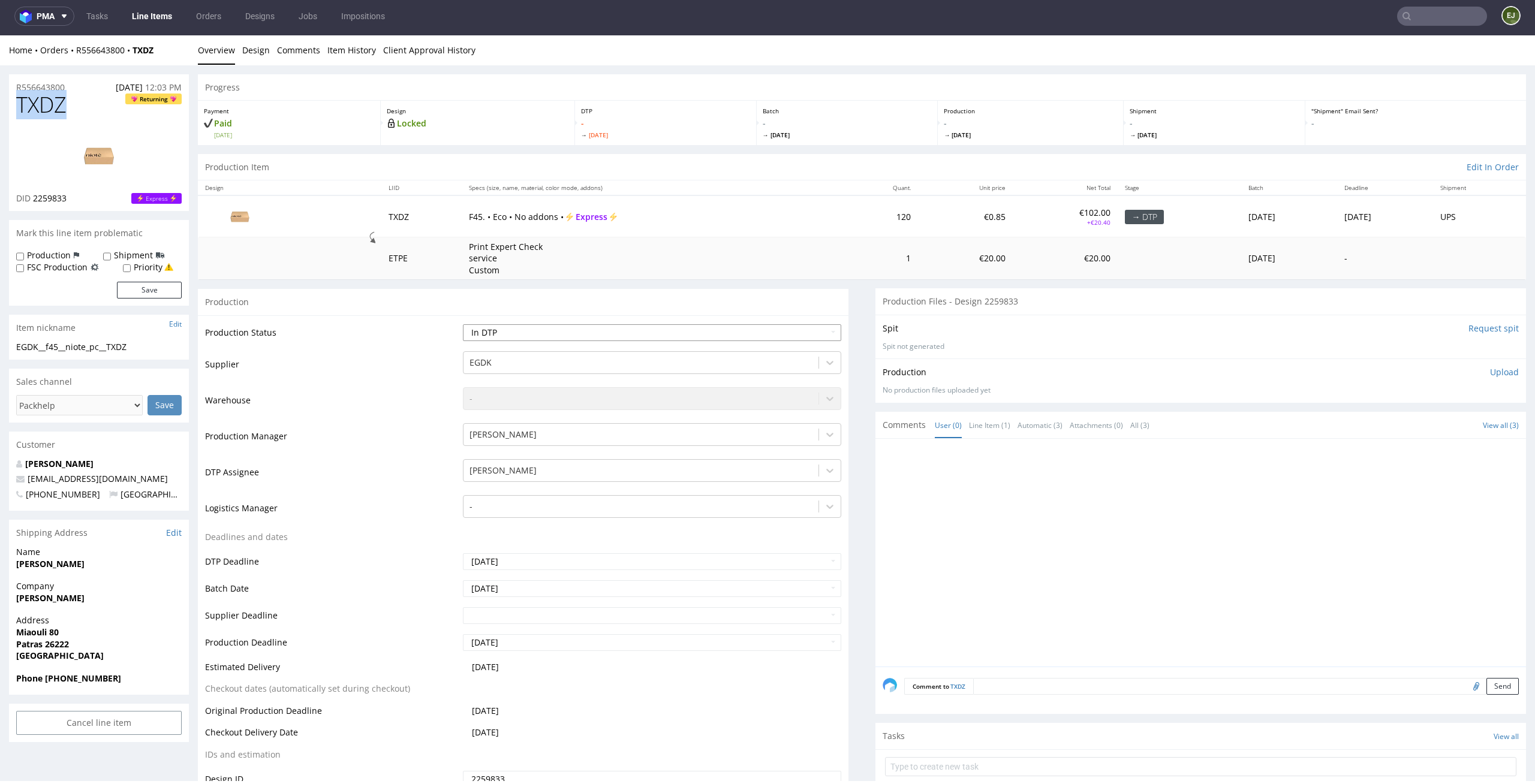
click at [463, 325] on select "Waiting for Artwork Waiting for Diecut Waiting for Mockup Waiting for DTP Waiti…" at bounding box center [652, 333] width 379 height 17
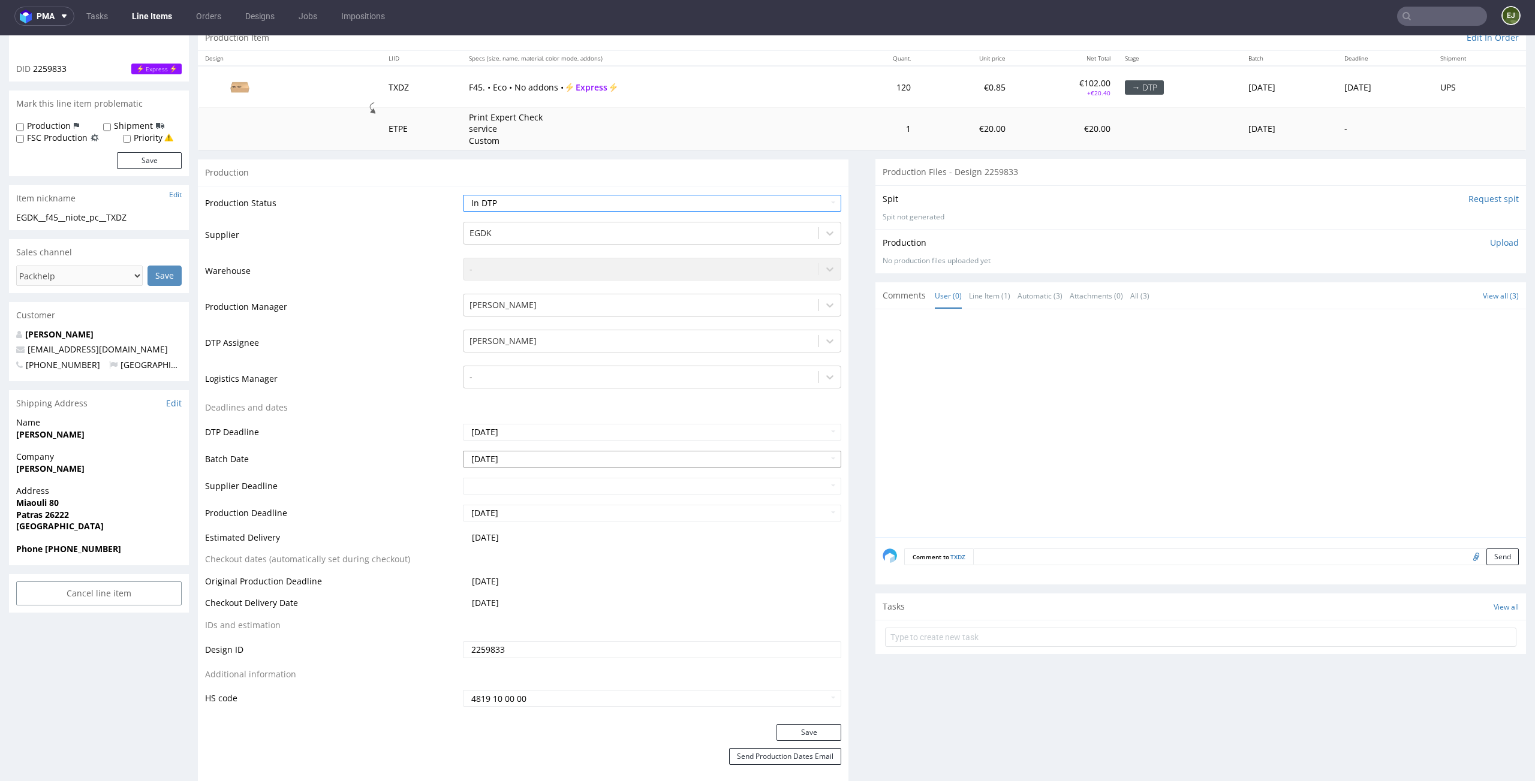
scroll to position [186, 0]
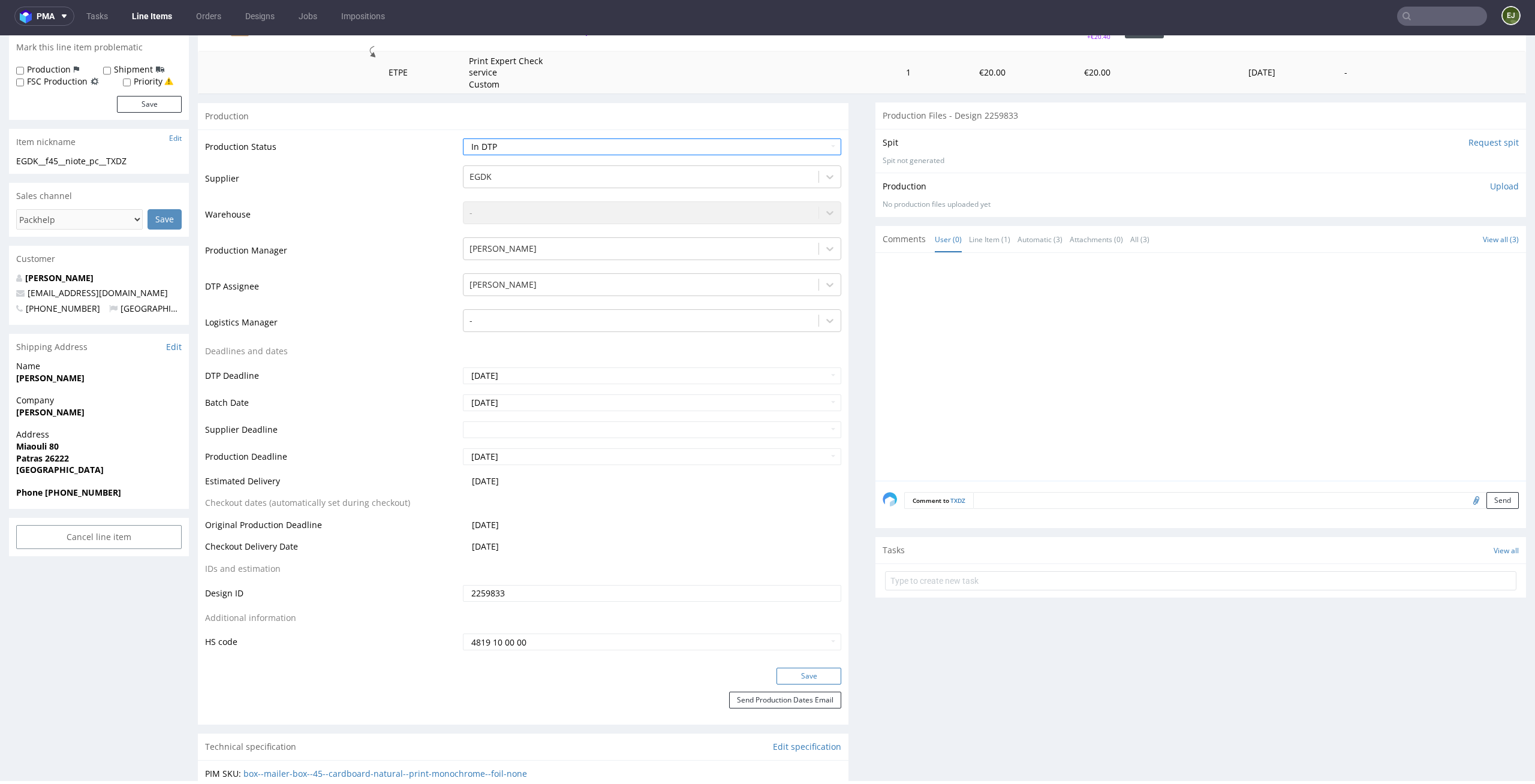
click at [803, 676] on button "Save" at bounding box center [809, 676] width 65 height 17
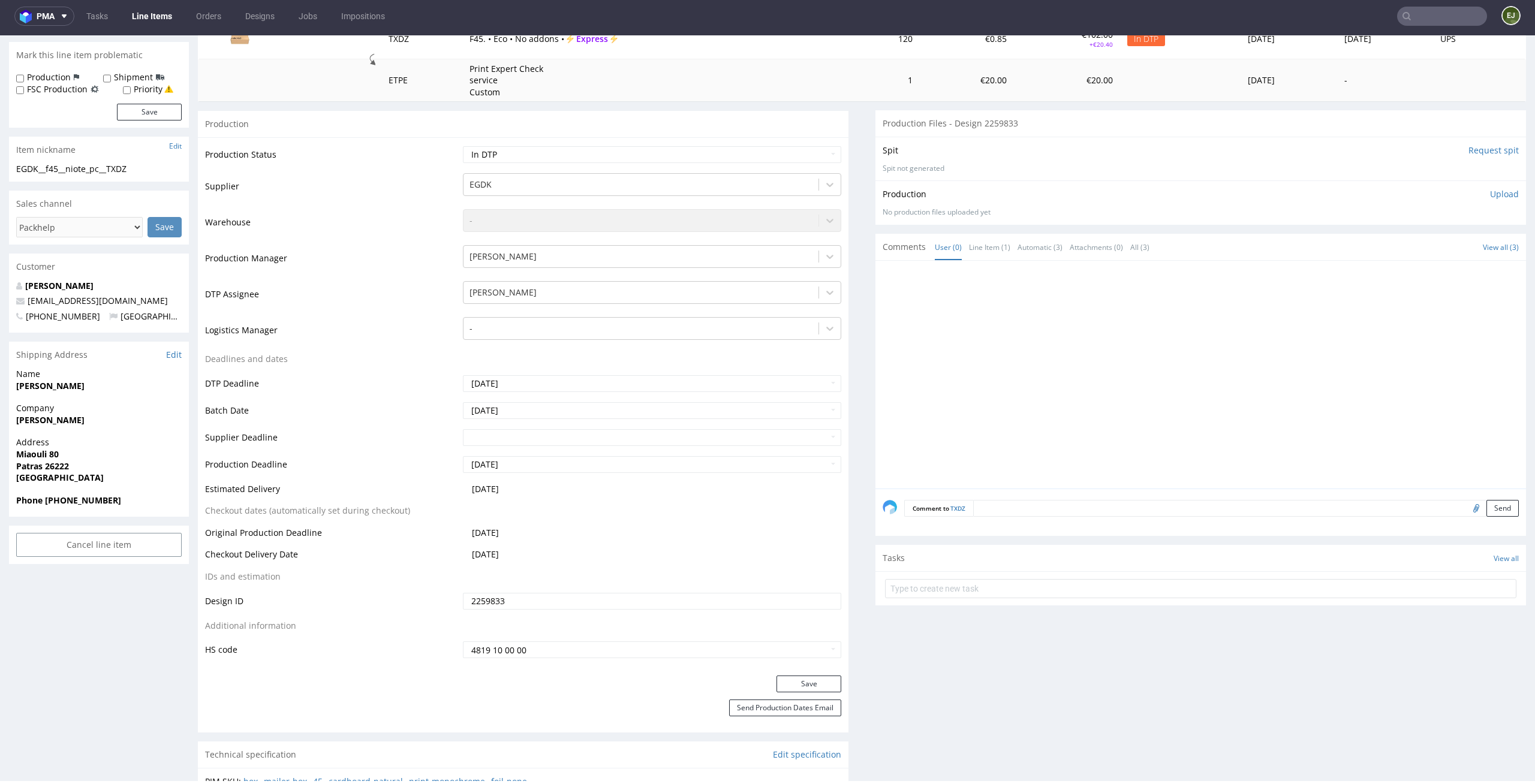
scroll to position [127, 0]
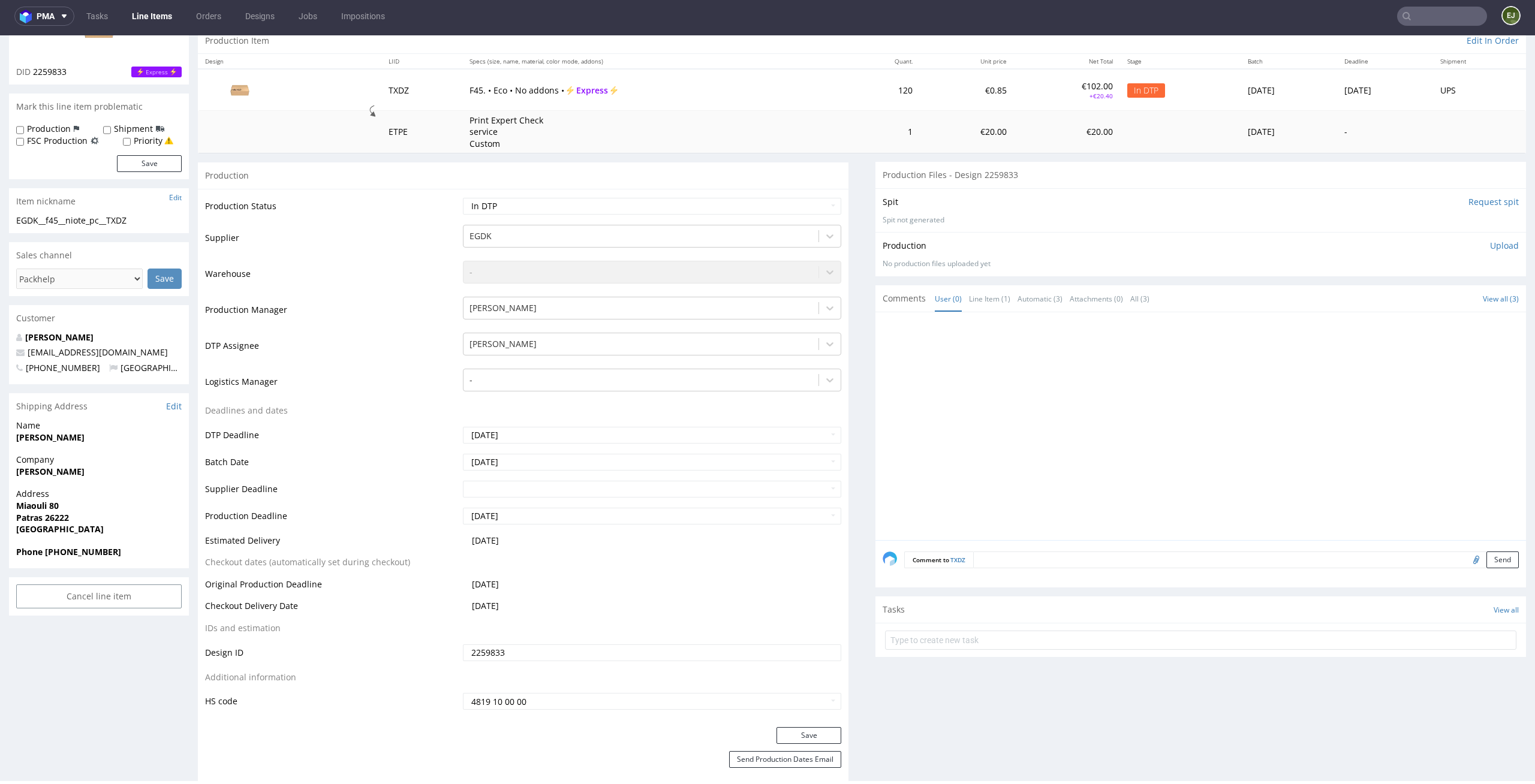
drag, startPoint x: 149, startPoint y: 216, endPoint x: 136, endPoint y: 216, distance: 13.0
click at [136, 216] on div "EGDK__f45__niote_pc__TXDZ" at bounding box center [99, 220] width 166 height 12
drag, startPoint x: 138, startPoint y: 220, endPoint x: 11, endPoint y: 220, distance: 127.0
click at [12, 220] on div "EGDK__f45__niote_pc__TXDZ EGDK__f45 __niote_pc__TXDZ Update" at bounding box center [99, 224] width 180 height 19
copy div "EGDK__f45__niote_pc__TXDZ"
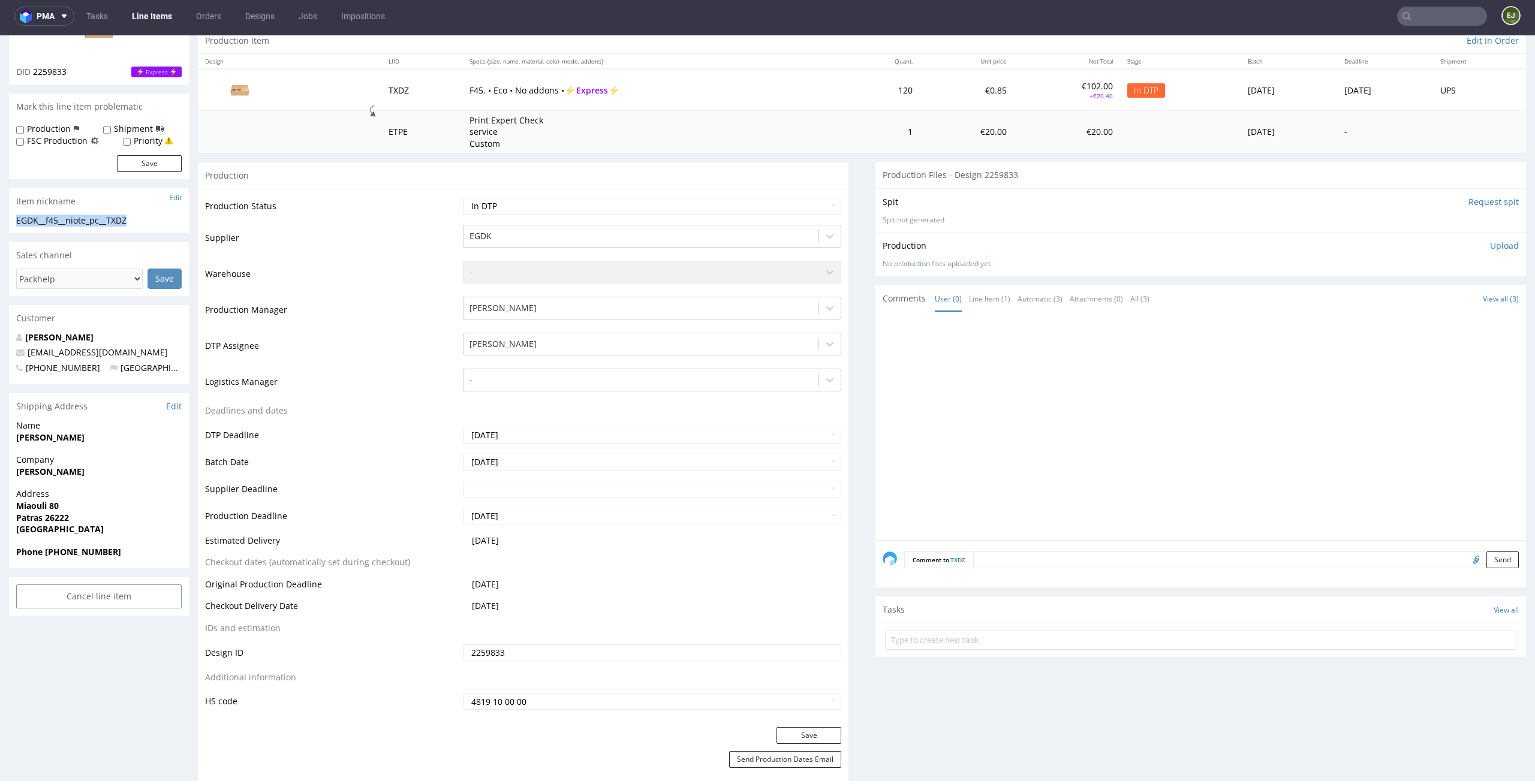
scroll to position [87, 0]
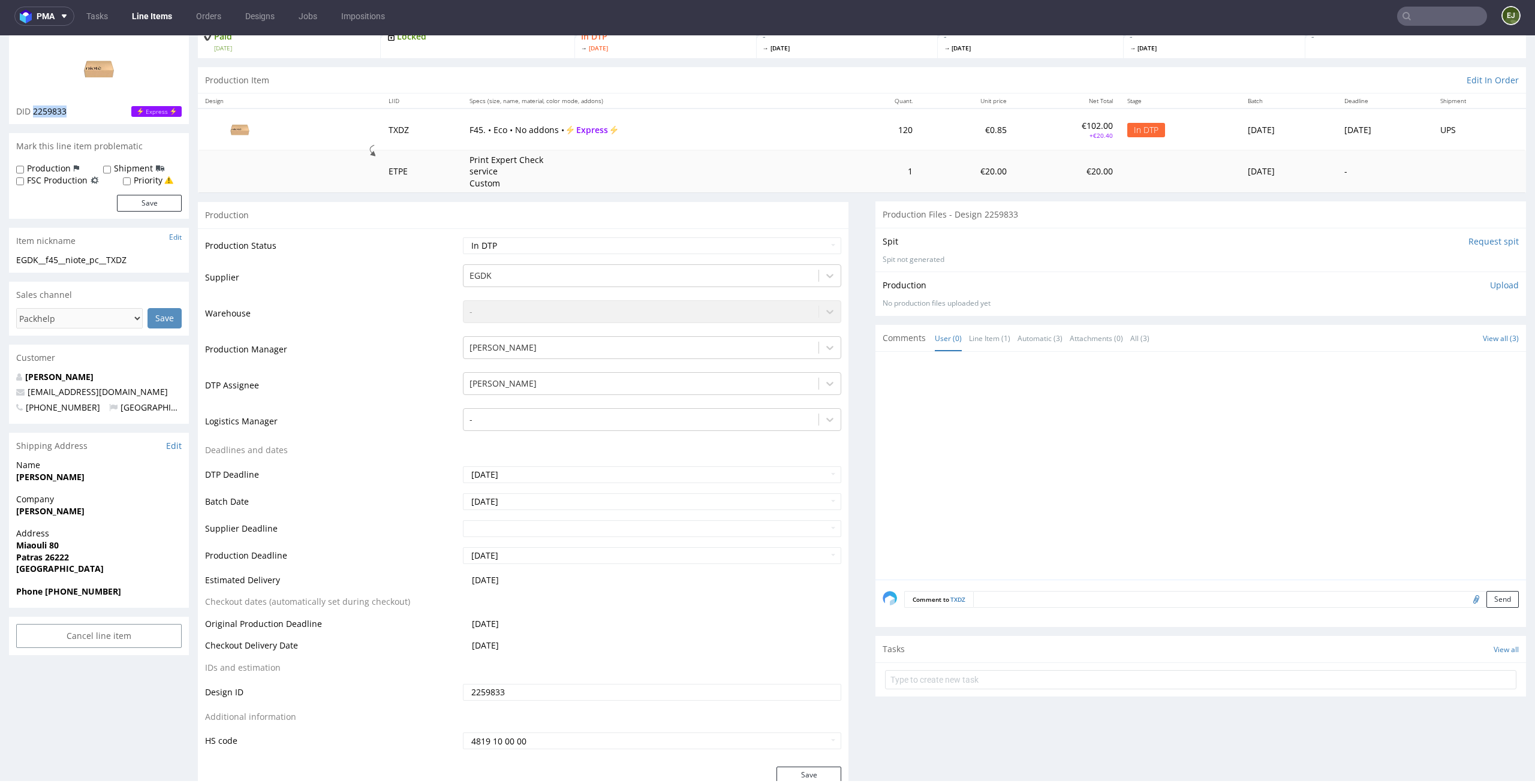
drag, startPoint x: 70, startPoint y: 108, endPoint x: 33, endPoint y: 109, distance: 37.0
click at [33, 109] on div "DID 2259833 Express" at bounding box center [99, 111] width 166 height 12
copy span "2259833"
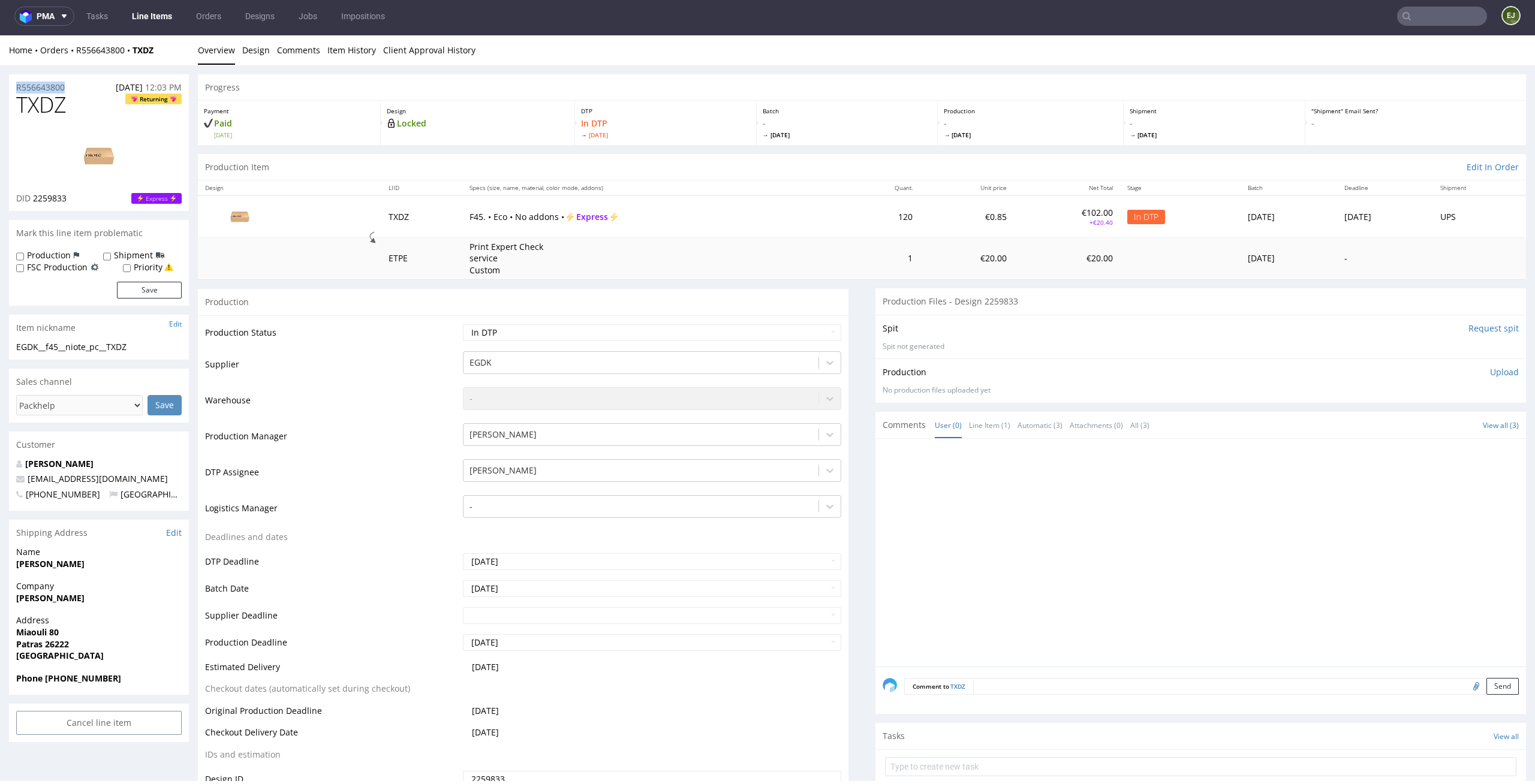
drag, startPoint x: 73, startPoint y: 92, endPoint x: 0, endPoint y: 92, distance: 73.0
copy p "R556643800"
click at [1491, 379] on div "Production Upload No production files uploaded yet Description (optional) Add f…" at bounding box center [1201, 381] width 636 height 29
click at [1490, 376] on p "Upload" at bounding box center [1504, 372] width 29 height 12
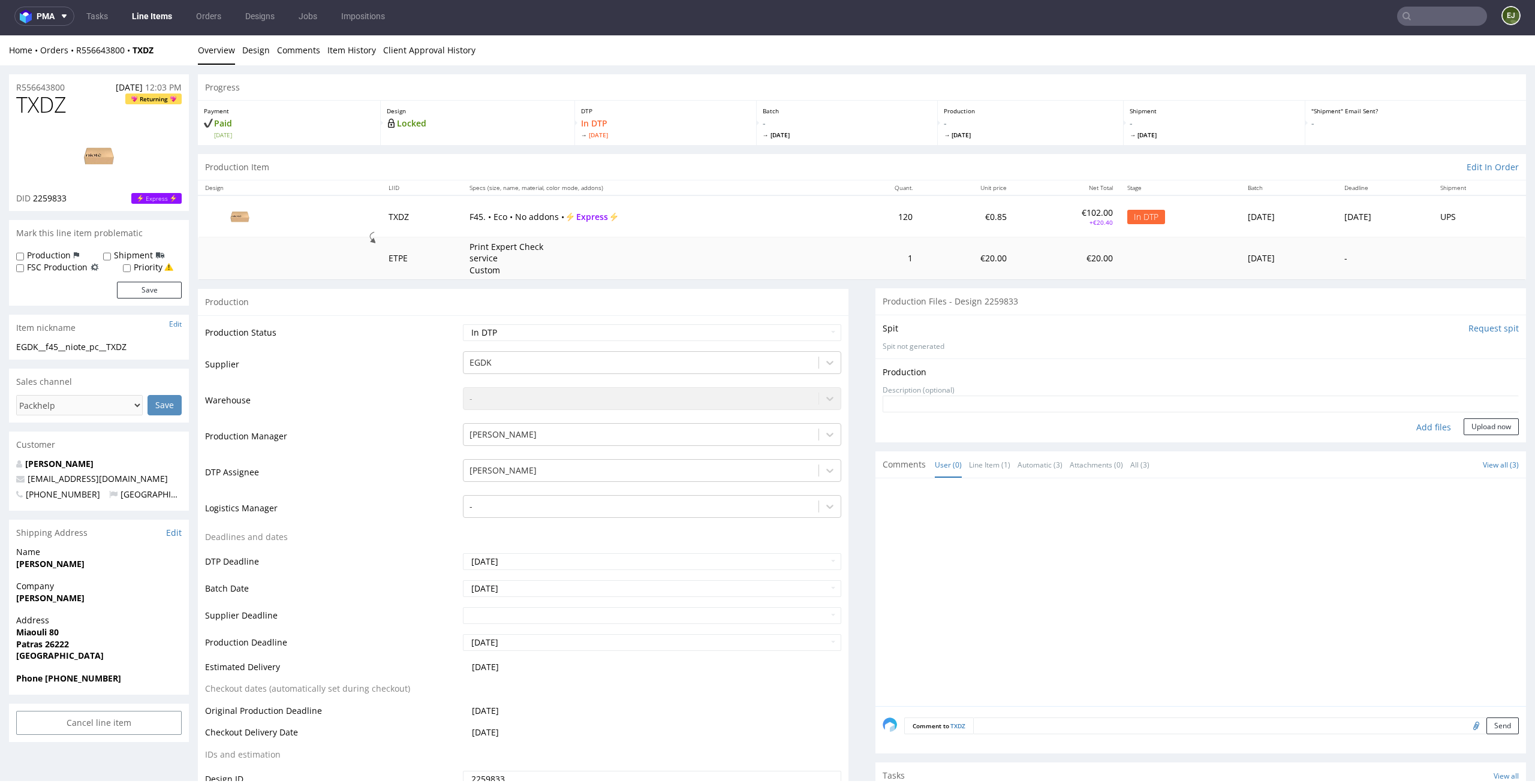
click at [1412, 423] on div "Add files" at bounding box center [1433, 427] width 60 height 18
type input "C:\fakepath\EGDK__f45__niote_pc__TXDZ__d2259833__oR556643800__outside.pdf"
click at [1464, 434] on form "Add files Upload now" at bounding box center [1201, 434] width 636 height 40
click at [1464, 446] on button "Upload now" at bounding box center [1491, 445] width 55 height 17
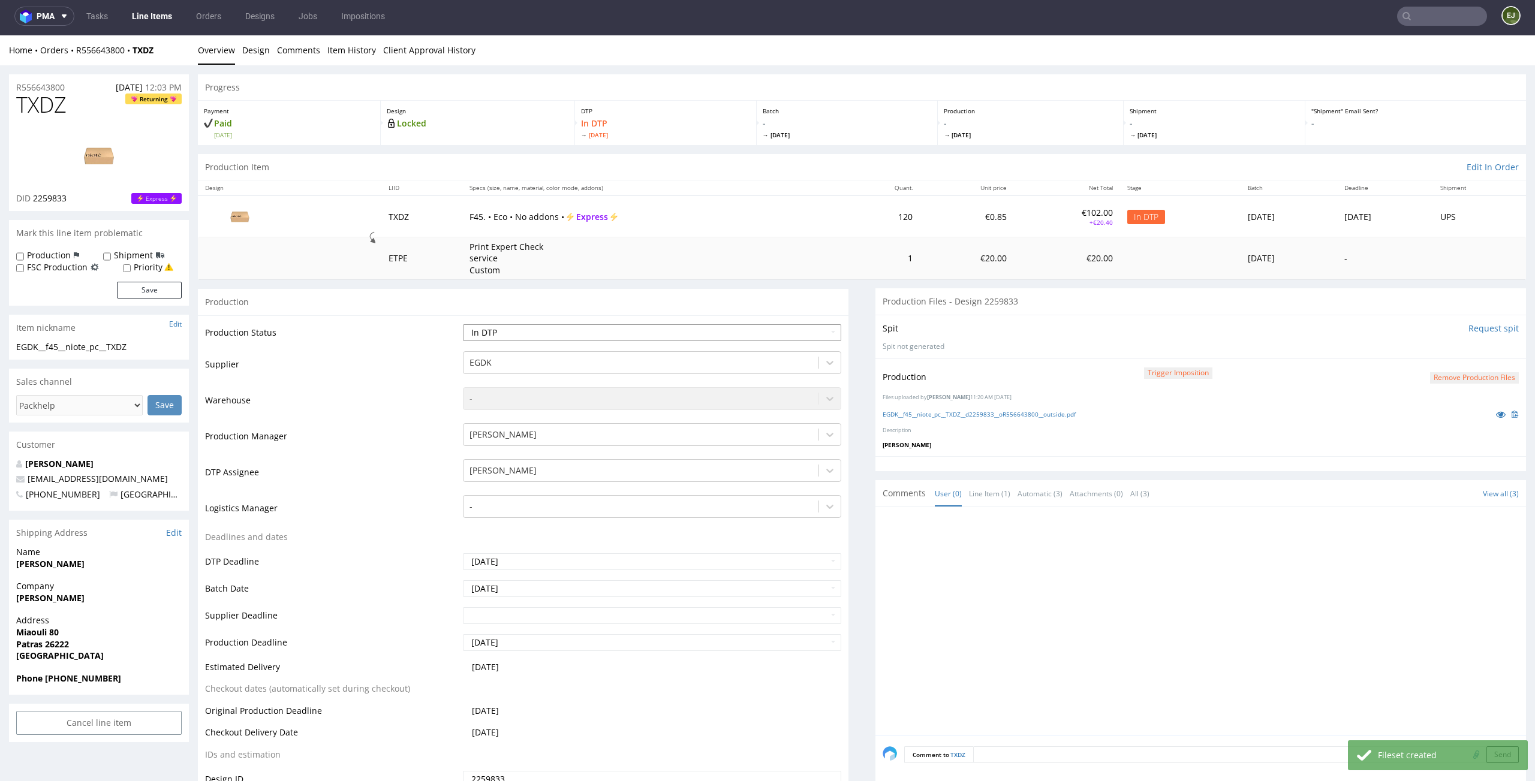
click at [817, 331] on select "Waiting for Artwork Waiting for Diecut Waiting for Mockup Waiting for DTP Waiti…" at bounding box center [652, 333] width 379 height 17
select select "dtp_production_ready"
click at [463, 325] on select "Waiting for Artwork Waiting for Diecut Waiting for Mockup Waiting for DTP Waiti…" at bounding box center [652, 333] width 379 height 17
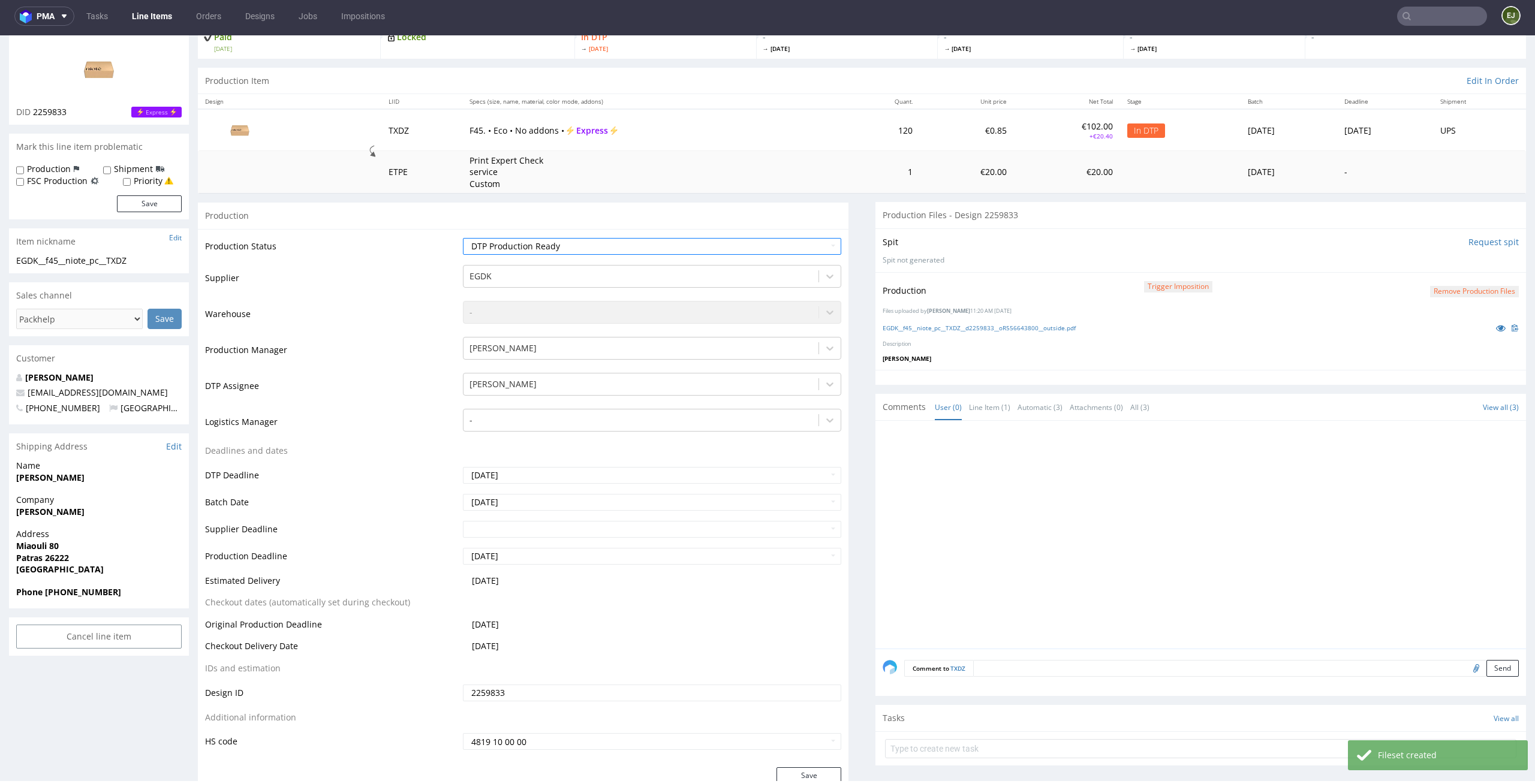
scroll to position [178, 0]
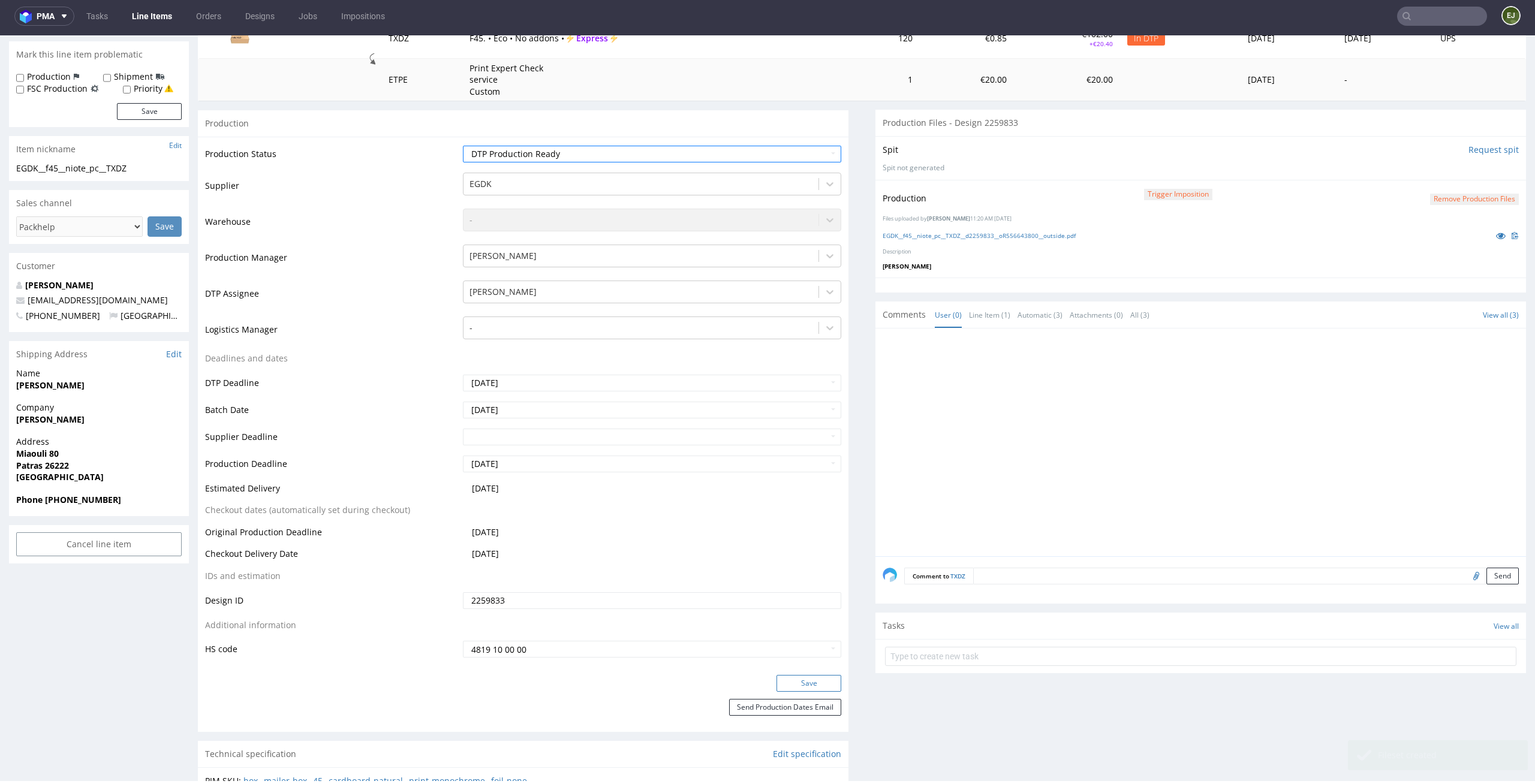
click at [782, 677] on button "Save" at bounding box center [809, 683] width 65 height 17
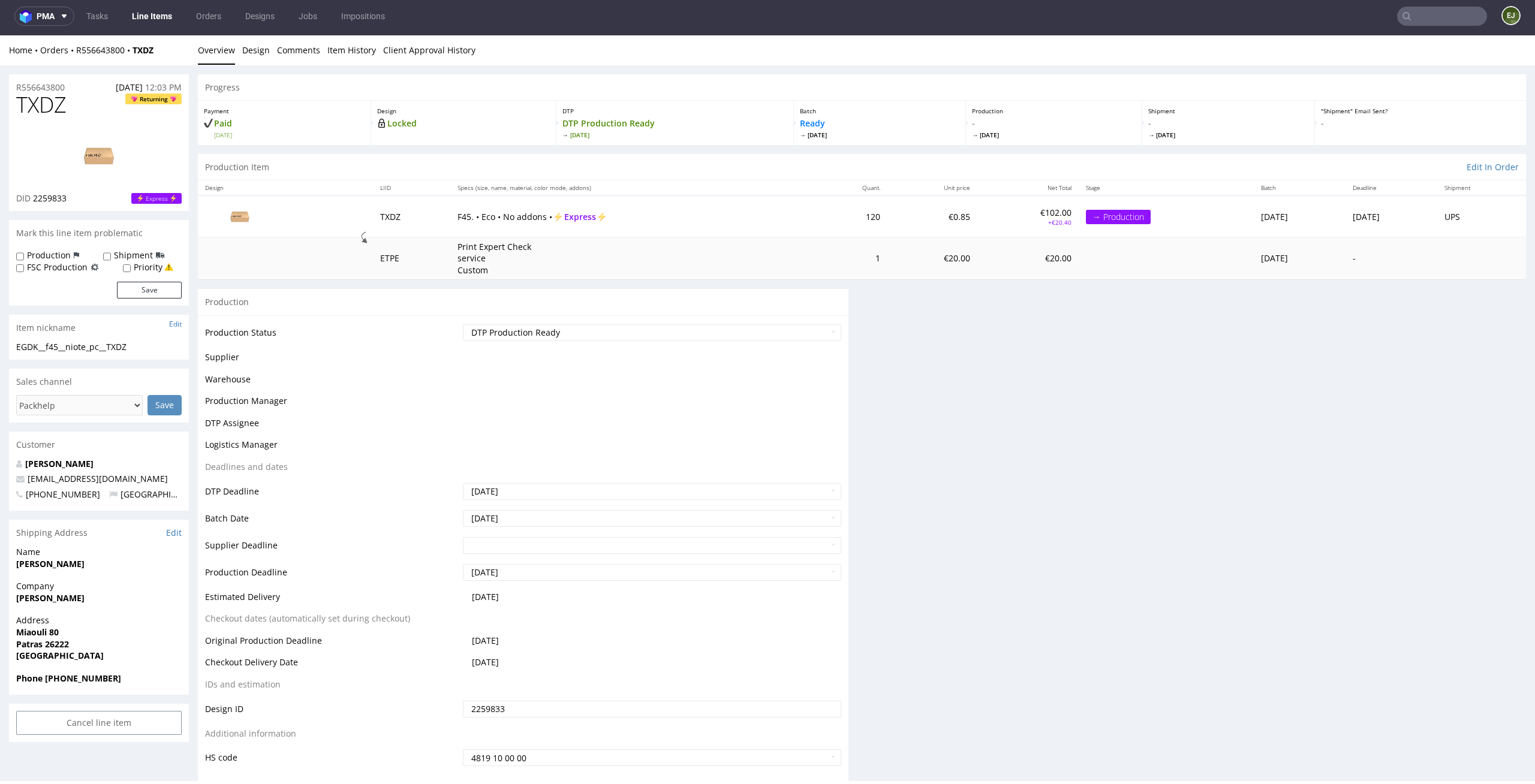
scroll to position [0, 0]
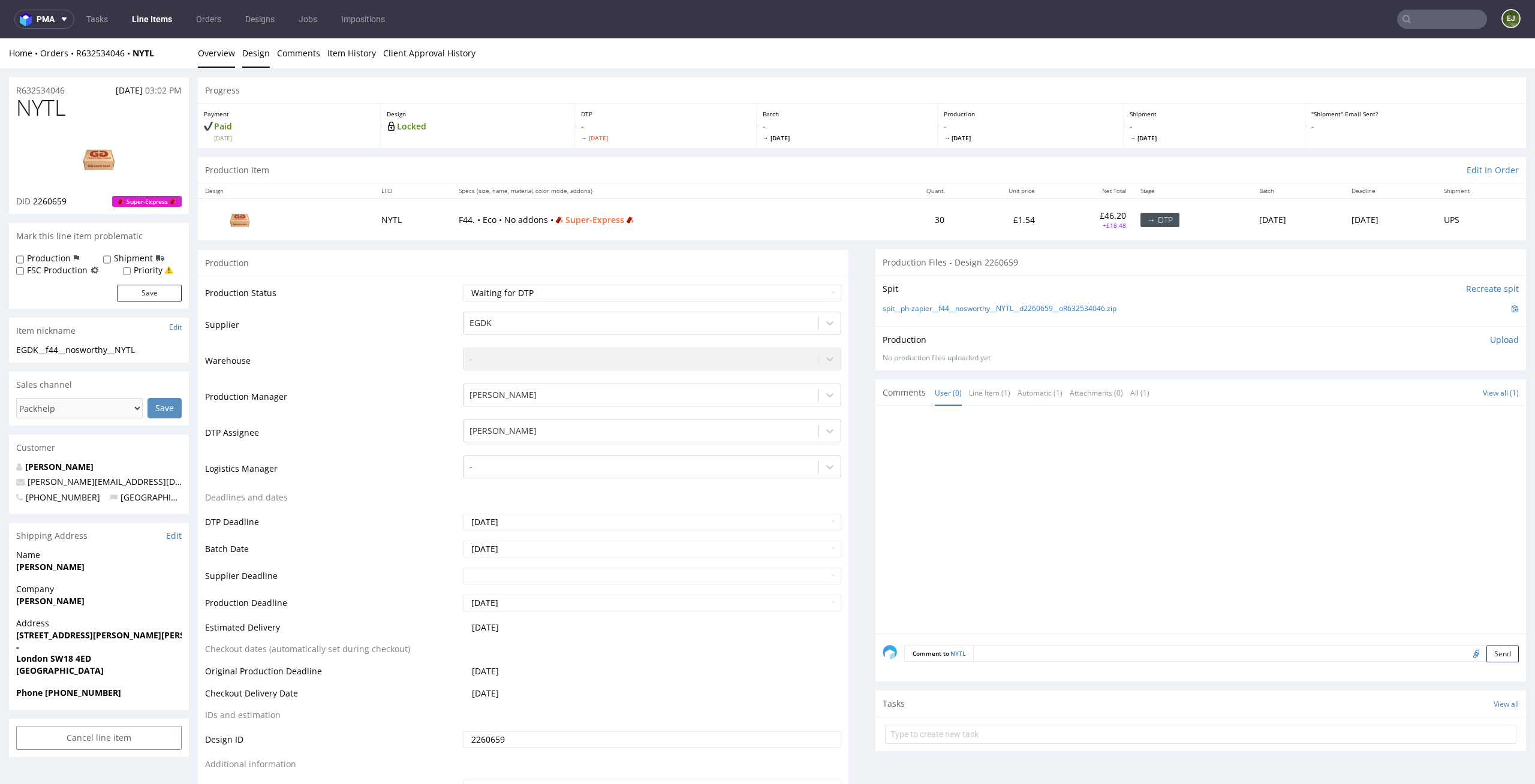
click at [261, 57] on link "Design" at bounding box center [256, 53] width 27 height 29
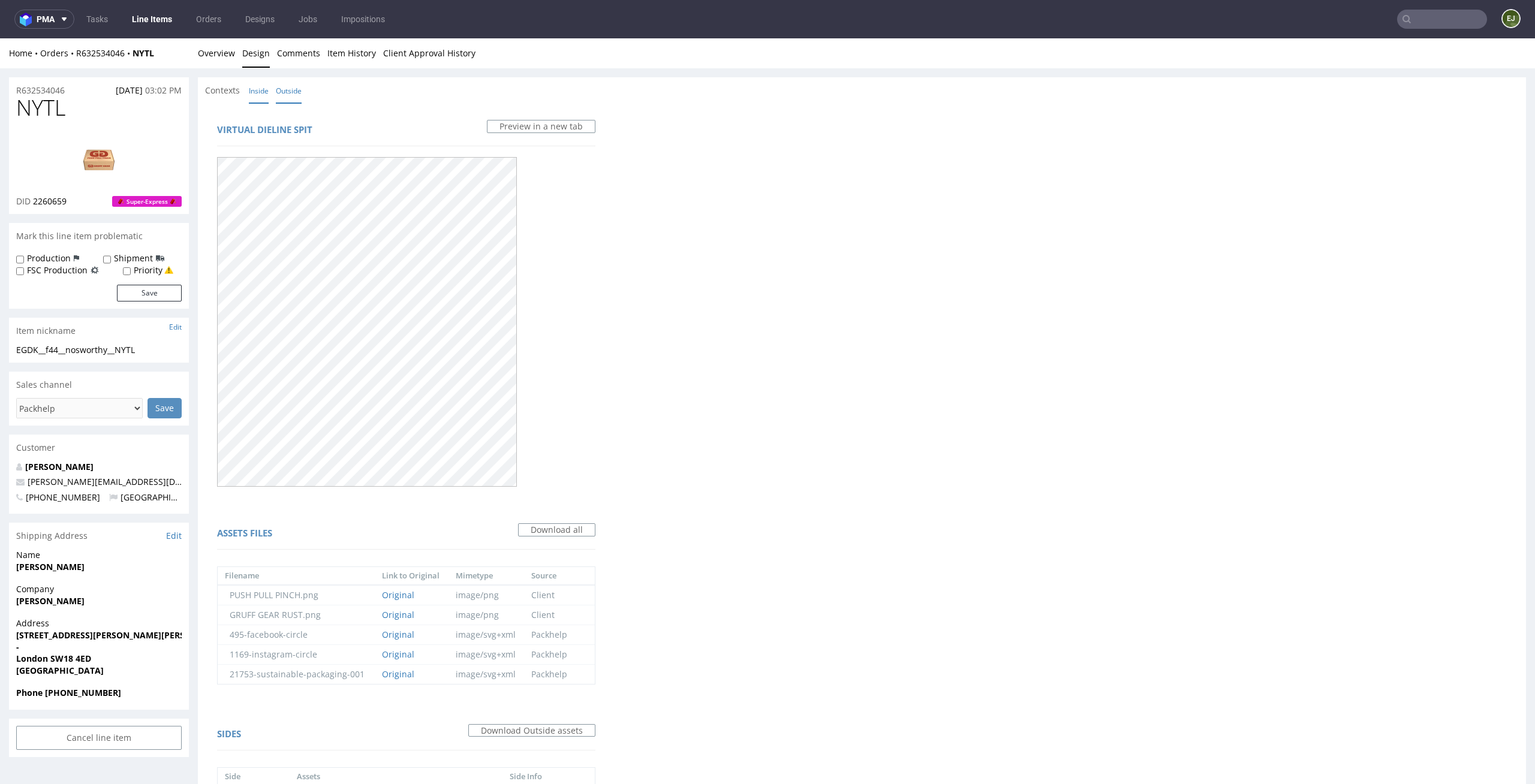
click at [260, 84] on link "Inside" at bounding box center [258, 91] width 20 height 26
click at [215, 50] on link "Overview" at bounding box center [216, 53] width 37 height 29
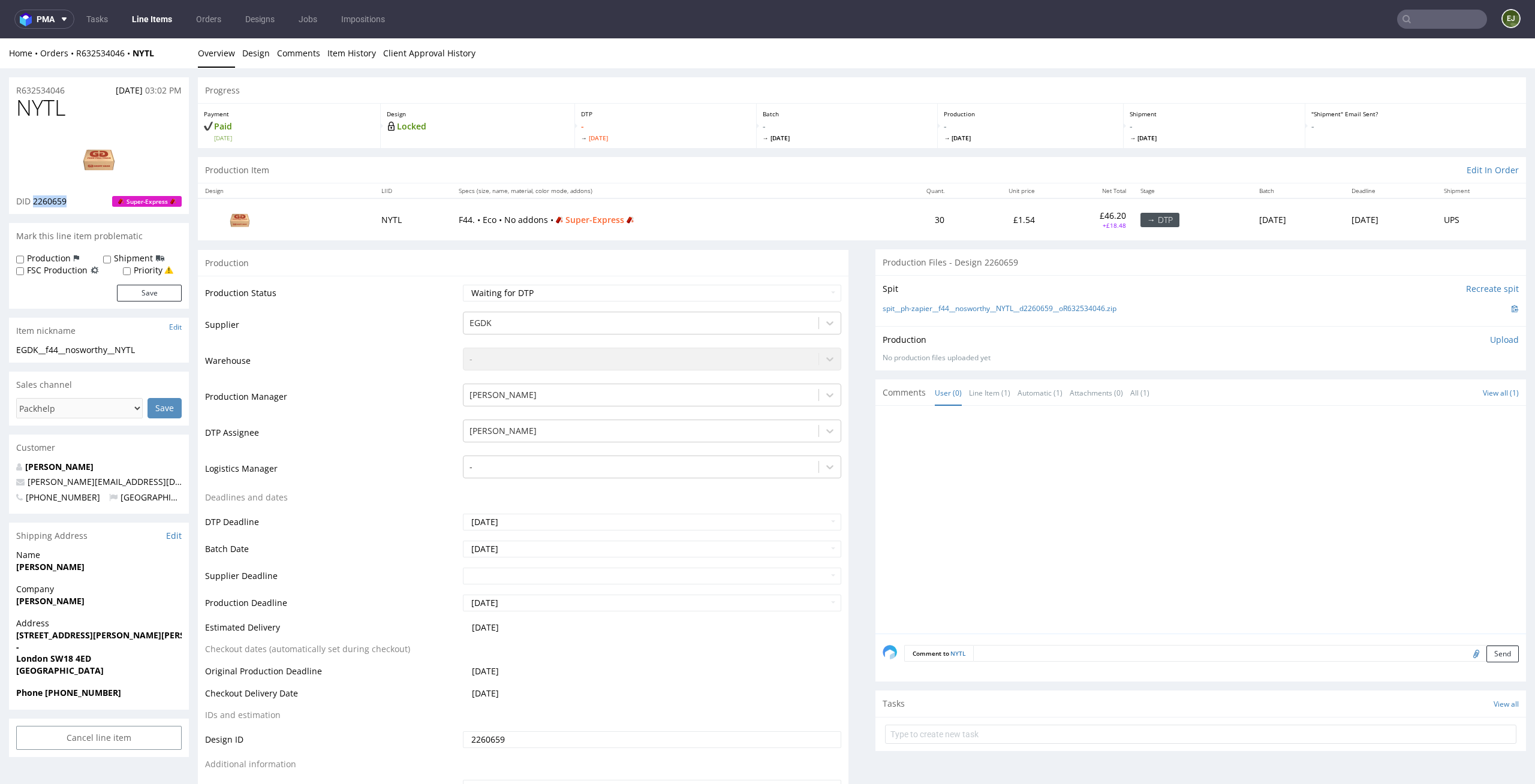
drag, startPoint x: 81, startPoint y: 203, endPoint x: 33, endPoint y: 203, distance: 48.0
click at [33, 203] on div "DID 2260659 Super-Express" at bounding box center [99, 201] width 166 height 12
copy span "2260659"
click at [454, 110] on p "Design" at bounding box center [477, 114] width 182 height 8
drag, startPoint x: 73, startPoint y: 107, endPoint x: 0, endPoint y: 107, distance: 73.0
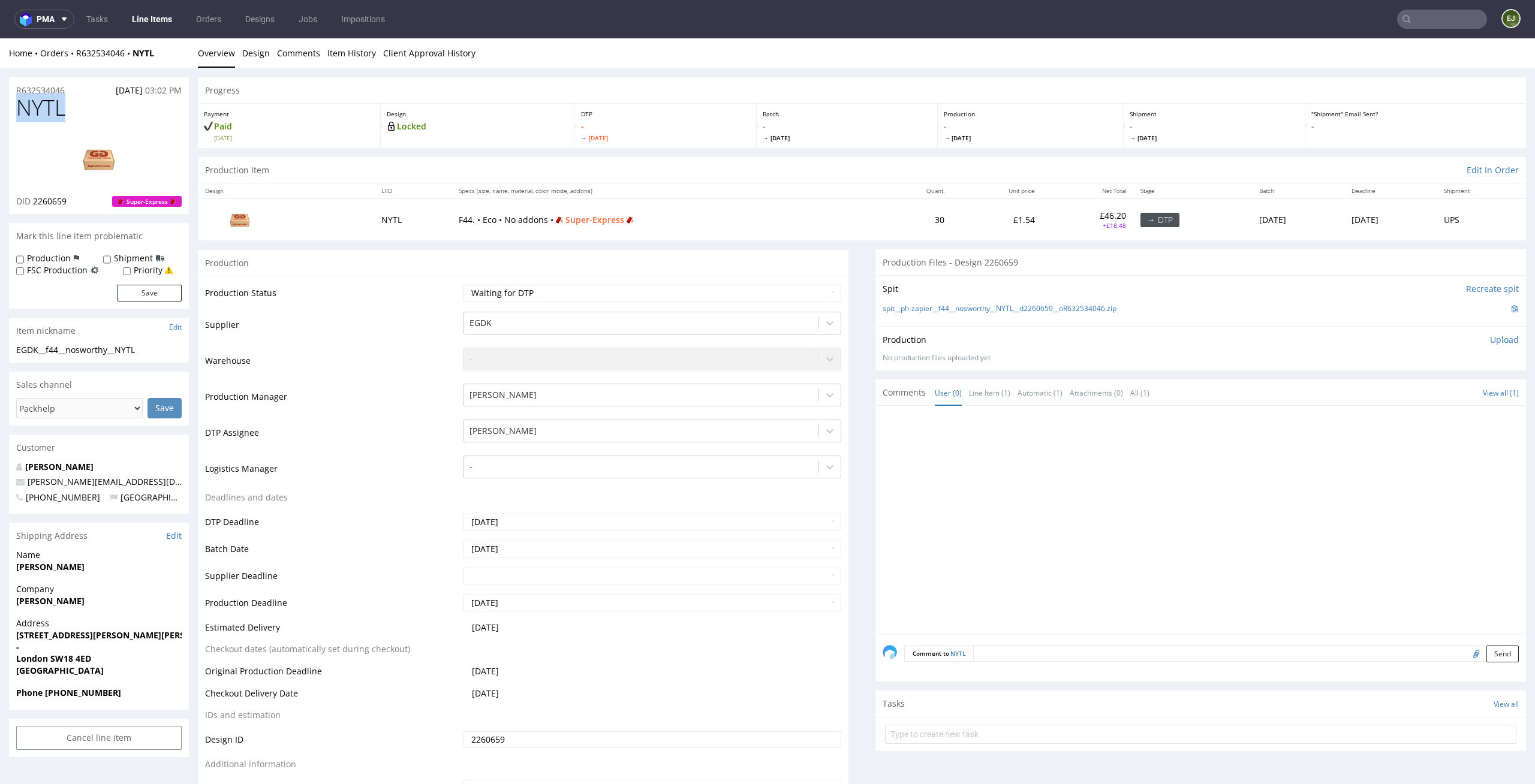
copy span "NYTL"
drag, startPoint x: 153, startPoint y: 350, endPoint x: 0, endPoint y: 348, distance: 153.0
click at [1064, 313] on link "spit__ph-zapier__f44__nosworthy__NYTL__d2260659__oR632534046.zip" at bounding box center [1000, 308] width 234 height 10
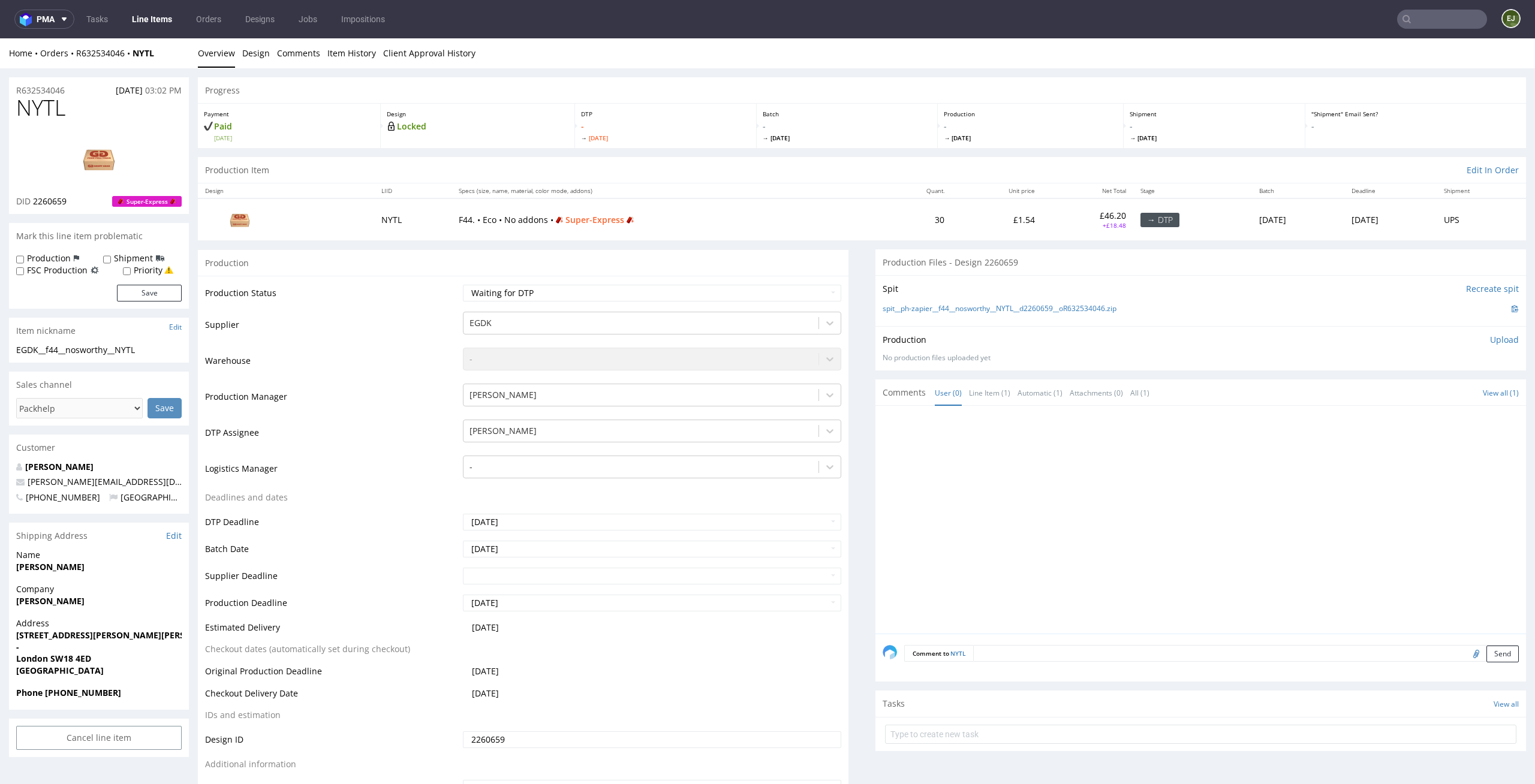
click at [1490, 343] on p "Upload" at bounding box center [1504, 340] width 29 height 12
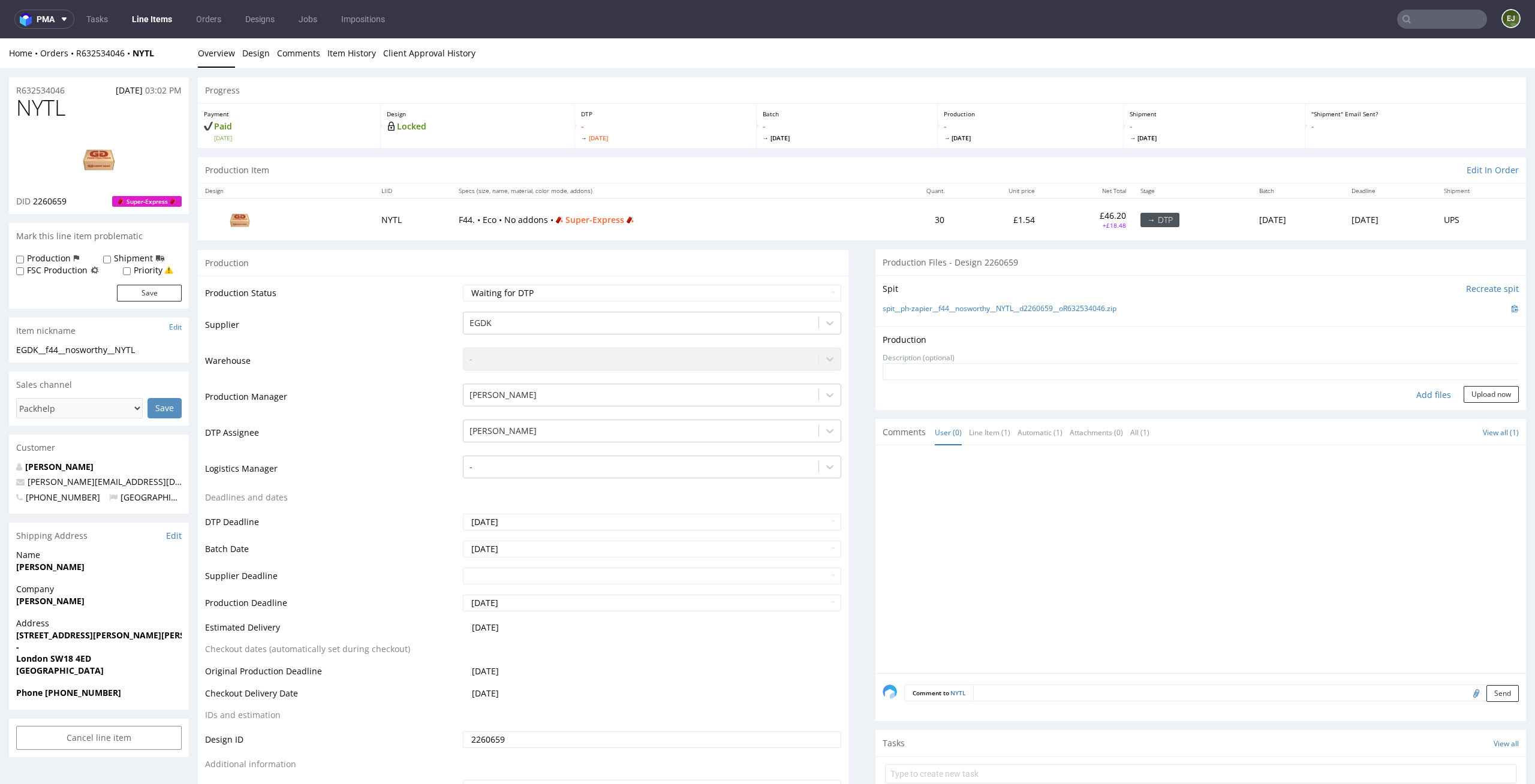
click at [1423, 397] on div "Add files" at bounding box center [1433, 395] width 60 height 18
type input "C:\fakepath\EGDK__f44__nosworthy__NYTL__d2260659__oR632534046__latest__outside.…"
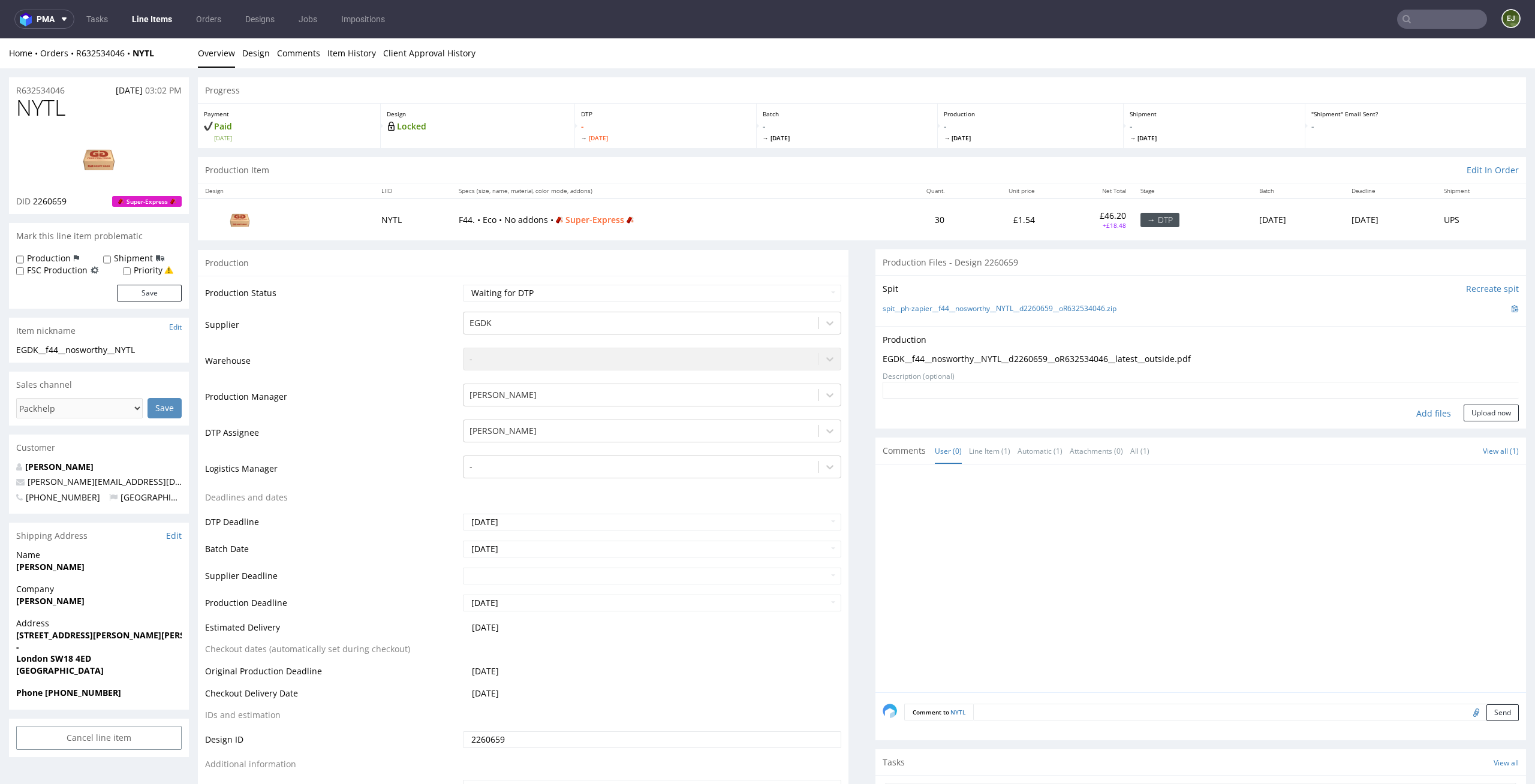
click at [1479, 403] on form "Add files Upload now" at bounding box center [1201, 401] width 636 height 40
click at [1479, 409] on button "Upload now" at bounding box center [1491, 413] width 55 height 17
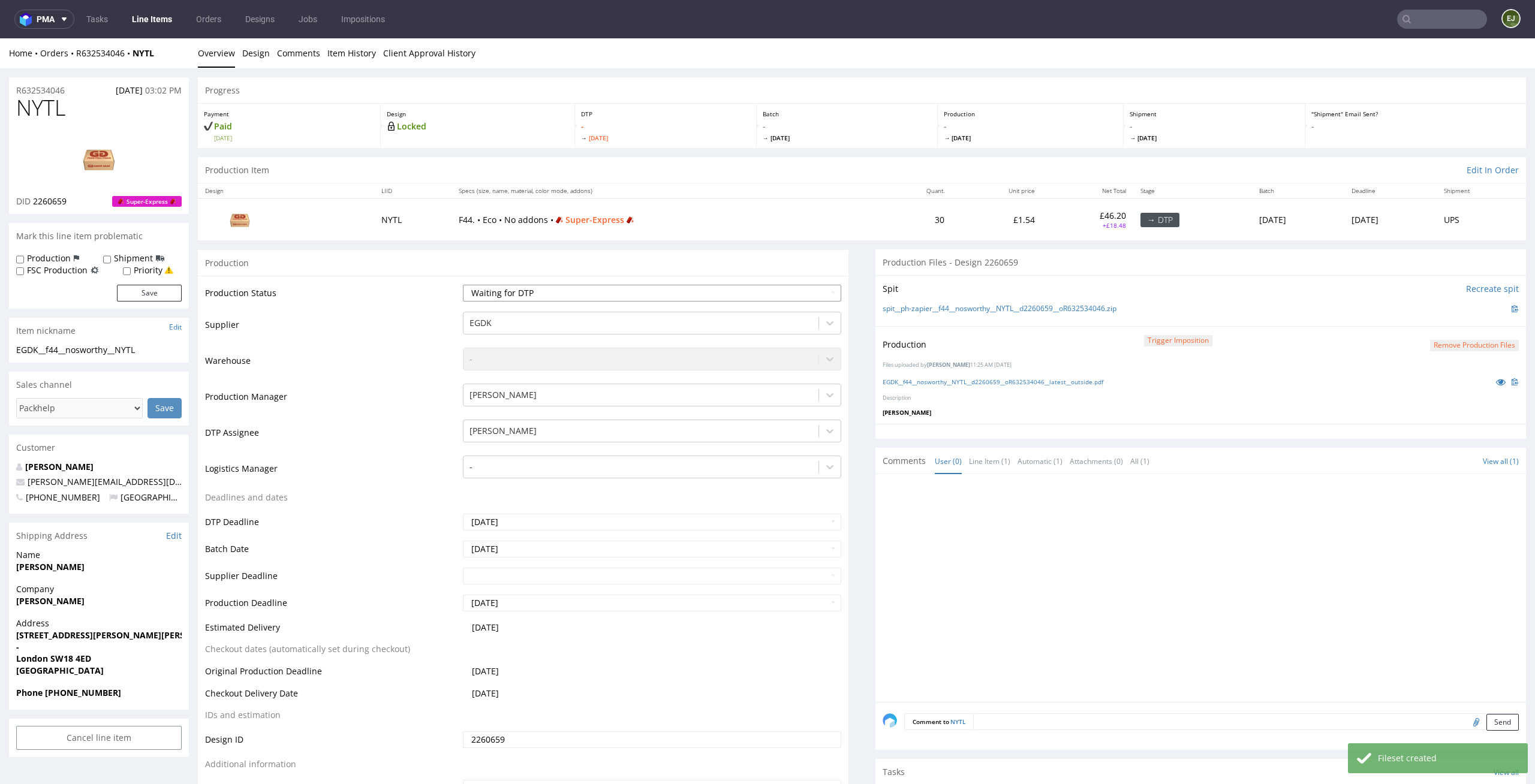
click at [804, 295] on select "Waiting for Artwork Waiting for Diecut Waiting for Mockup Waiting for DTP Waiti…" at bounding box center [652, 293] width 379 height 17
select select "dtp_production_ready"
click at [463, 285] on select "Waiting for Artwork Waiting for Diecut Waiting for Mockup Waiting for DTP Waiti…" at bounding box center [652, 293] width 379 height 17
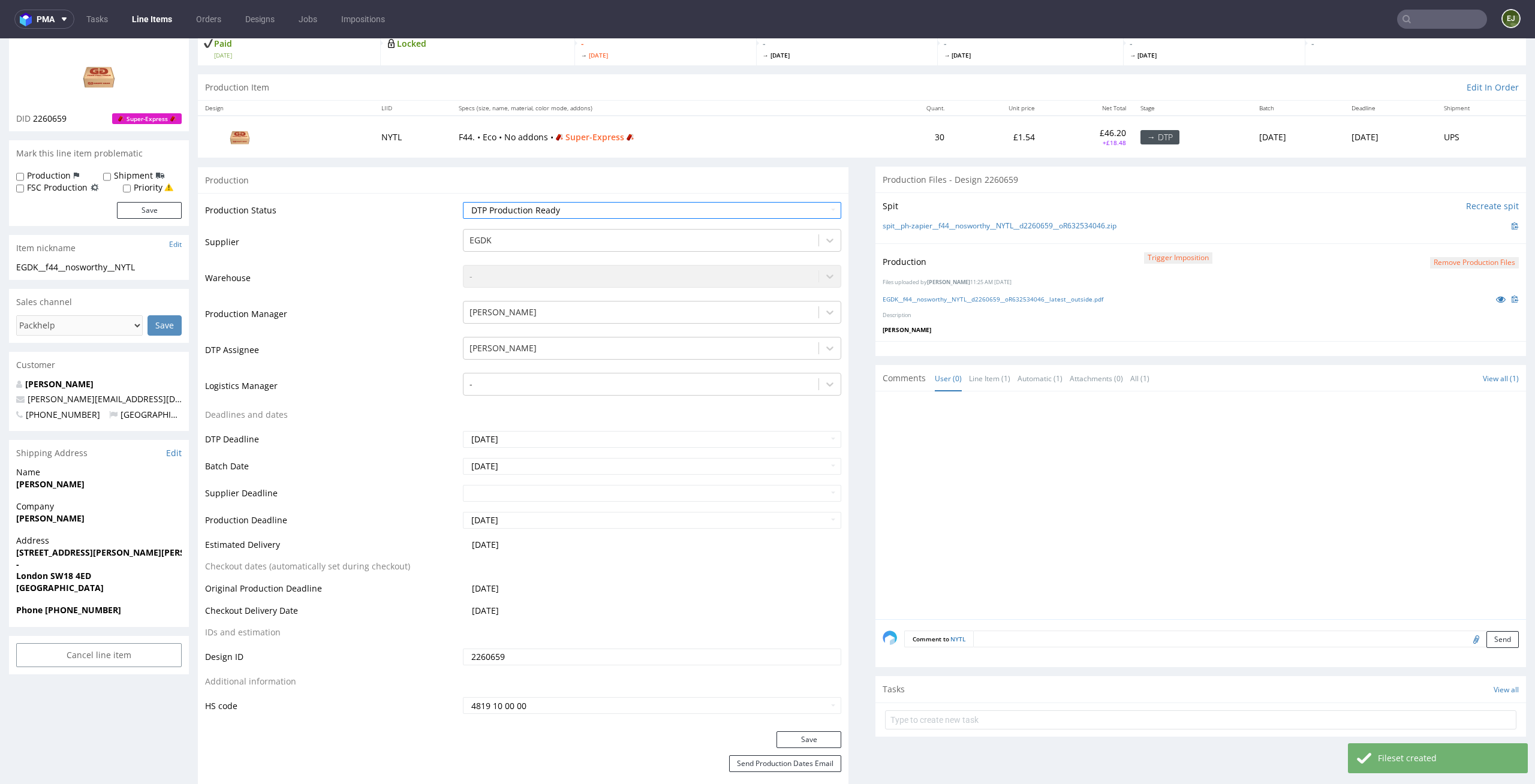
scroll to position [94, 0]
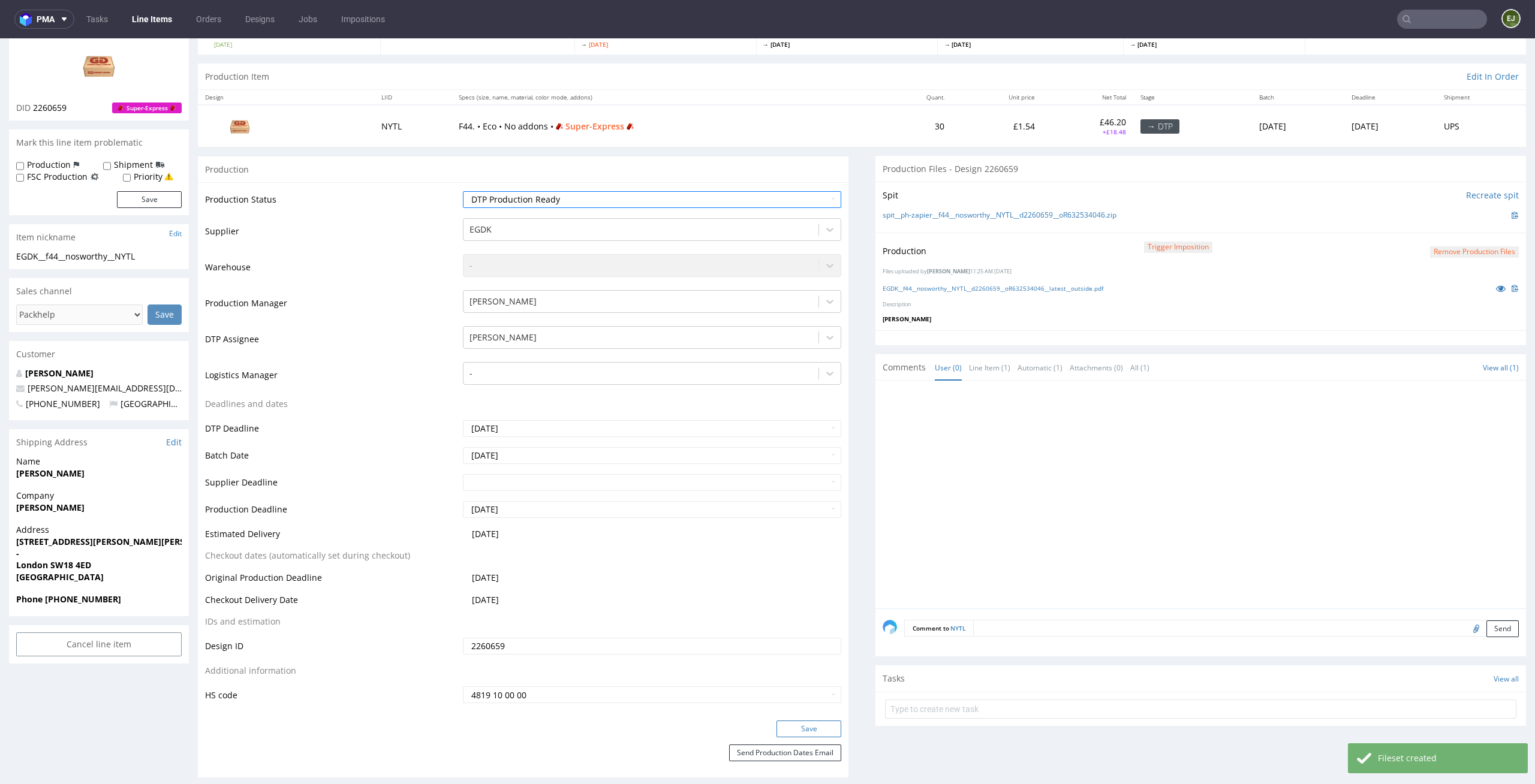
click at [808, 729] on button "Save" at bounding box center [809, 729] width 65 height 17
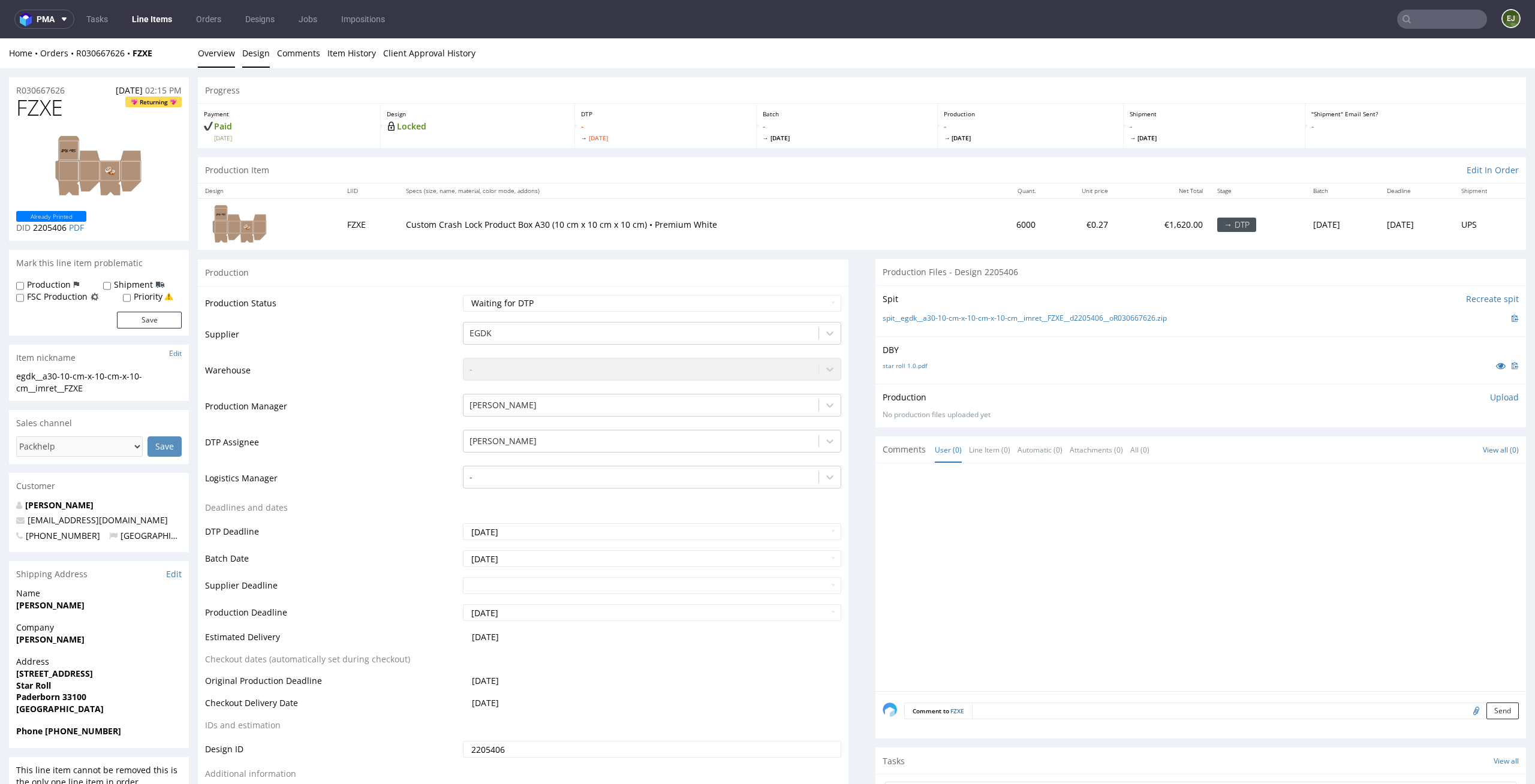
click at [255, 64] on link "Design" at bounding box center [256, 53] width 27 height 29
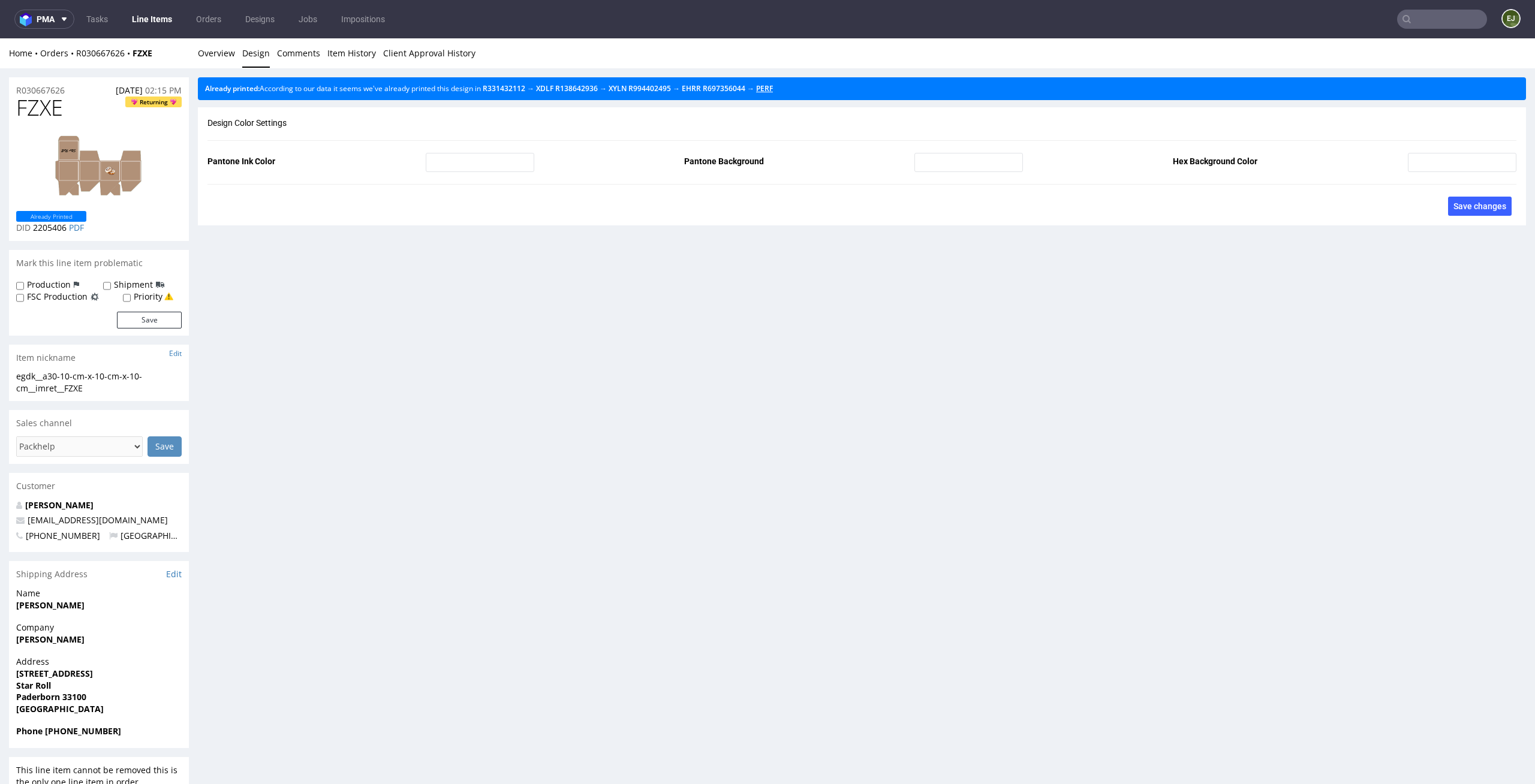
click at [773, 87] on link "PERF" at bounding box center [764, 88] width 17 height 10
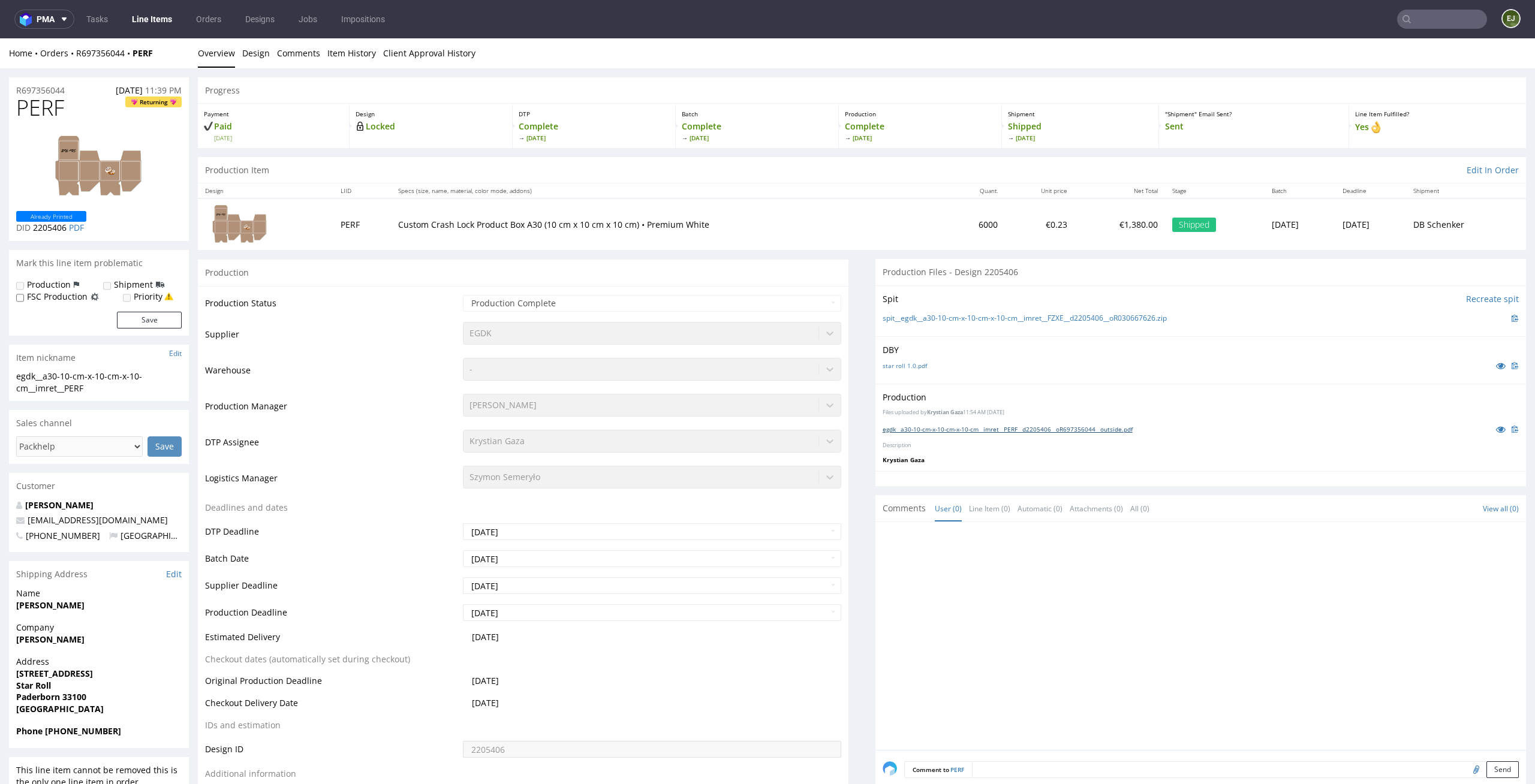
click at [942, 430] on link "egdk__a30-10-cm-x-10-cm-x-10-cm__imret__PERF__d2205406__oR697356044__outside.pdf" at bounding box center [1008, 429] width 250 height 8
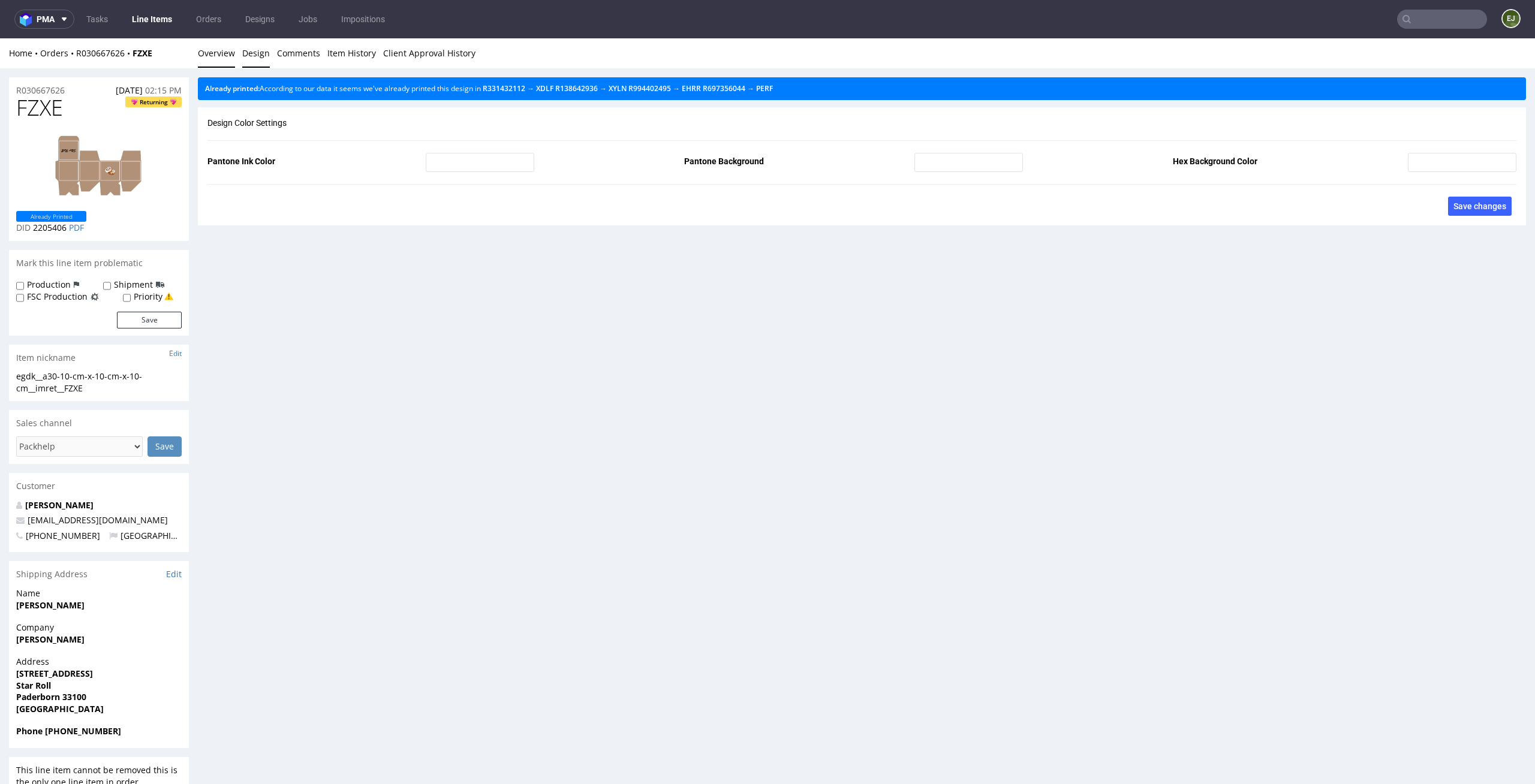
click at [216, 53] on link "Overview" at bounding box center [216, 53] width 37 height 29
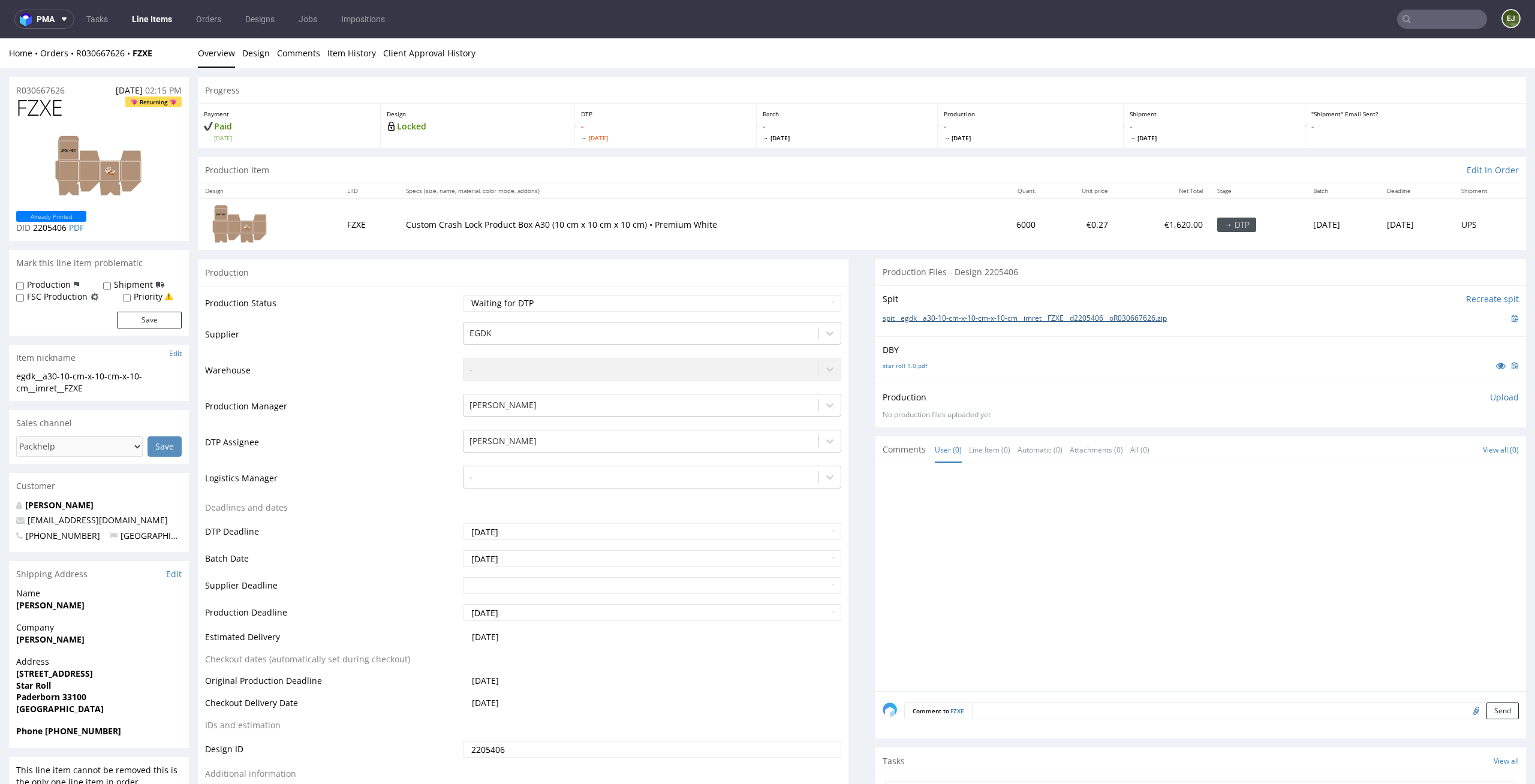
click at [919, 321] on link "spit__egdk__a30-10-cm-x-10-cm-x-10-cm__imret__FZXE__d2205406__oR030667626.zip" at bounding box center [1025, 318] width 284 height 10
drag, startPoint x: 73, startPoint y: 101, endPoint x: 0, endPoint y: 101, distance: 73.0
copy span "FZXE"
click at [1490, 400] on p "Upload" at bounding box center [1504, 397] width 29 height 12
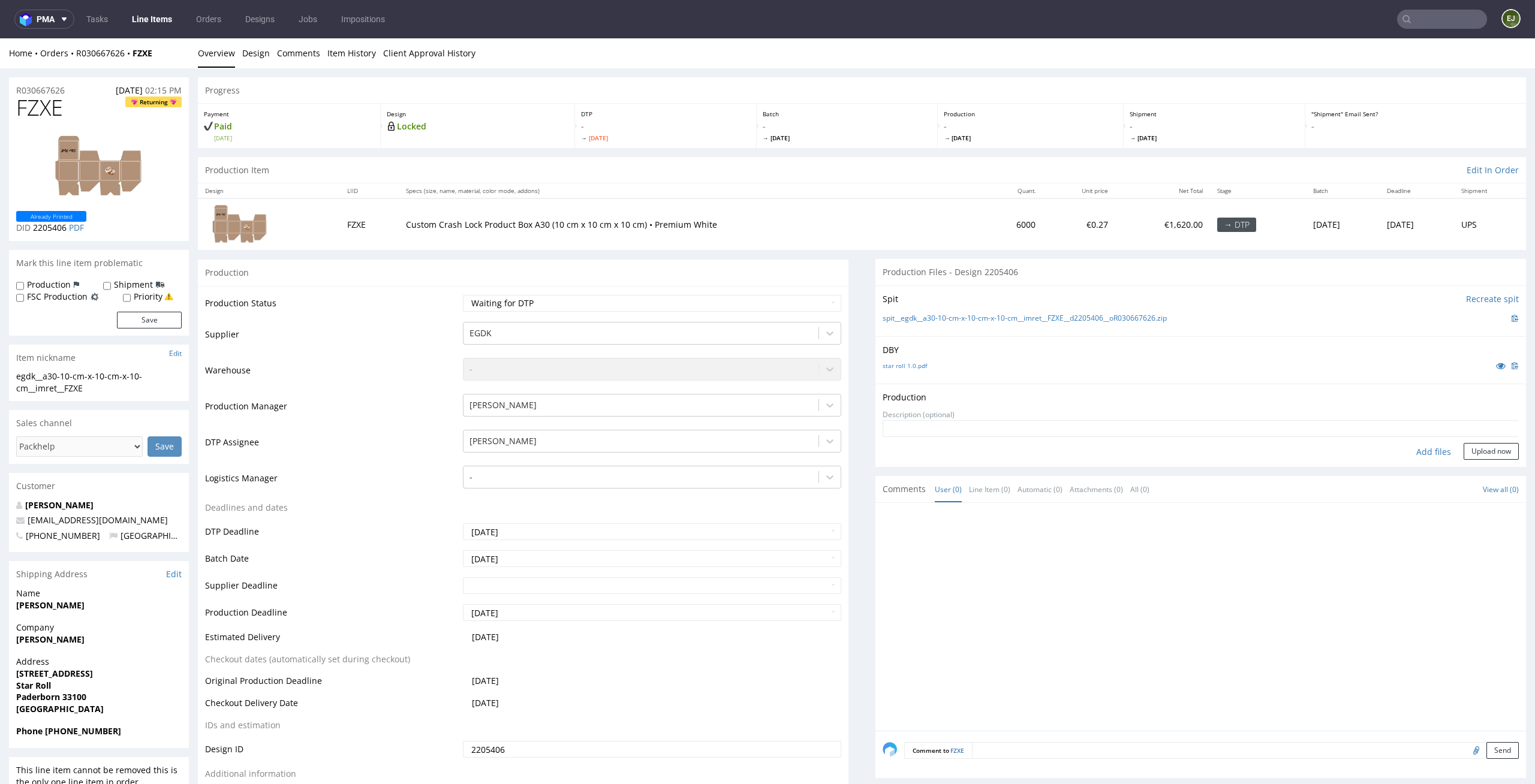
click at [1428, 440] on form "Add files Upload now" at bounding box center [1201, 440] width 636 height 40
click at [1420, 447] on div "Add files" at bounding box center [1433, 452] width 60 height 18
type input "C:\fakepath\egdk__a30-10-cm-x-10-cm-x-10-cm__imret__FZXE__d2205406__oR030667626…"
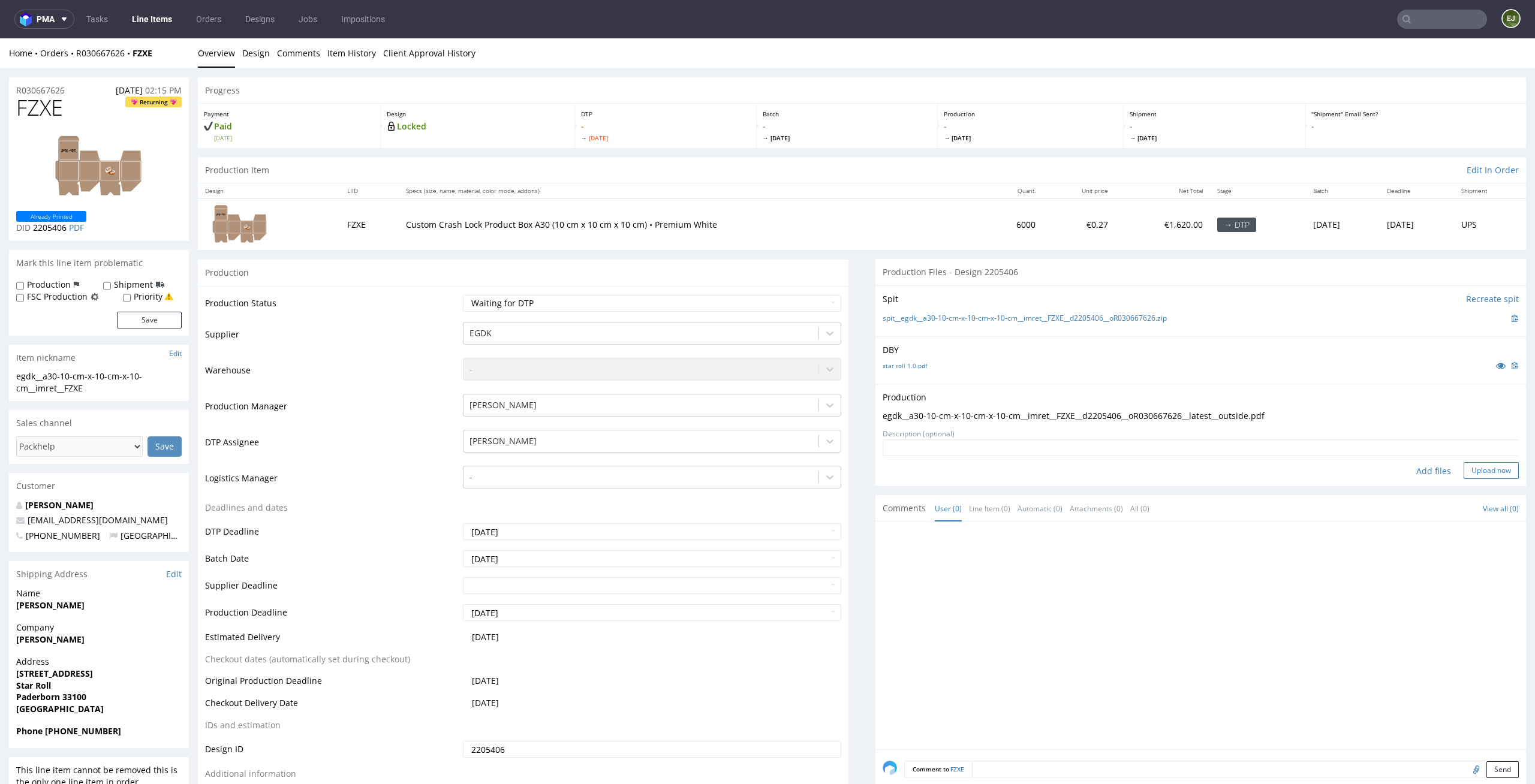
click at [1487, 464] on button "Upload now" at bounding box center [1491, 471] width 55 height 17
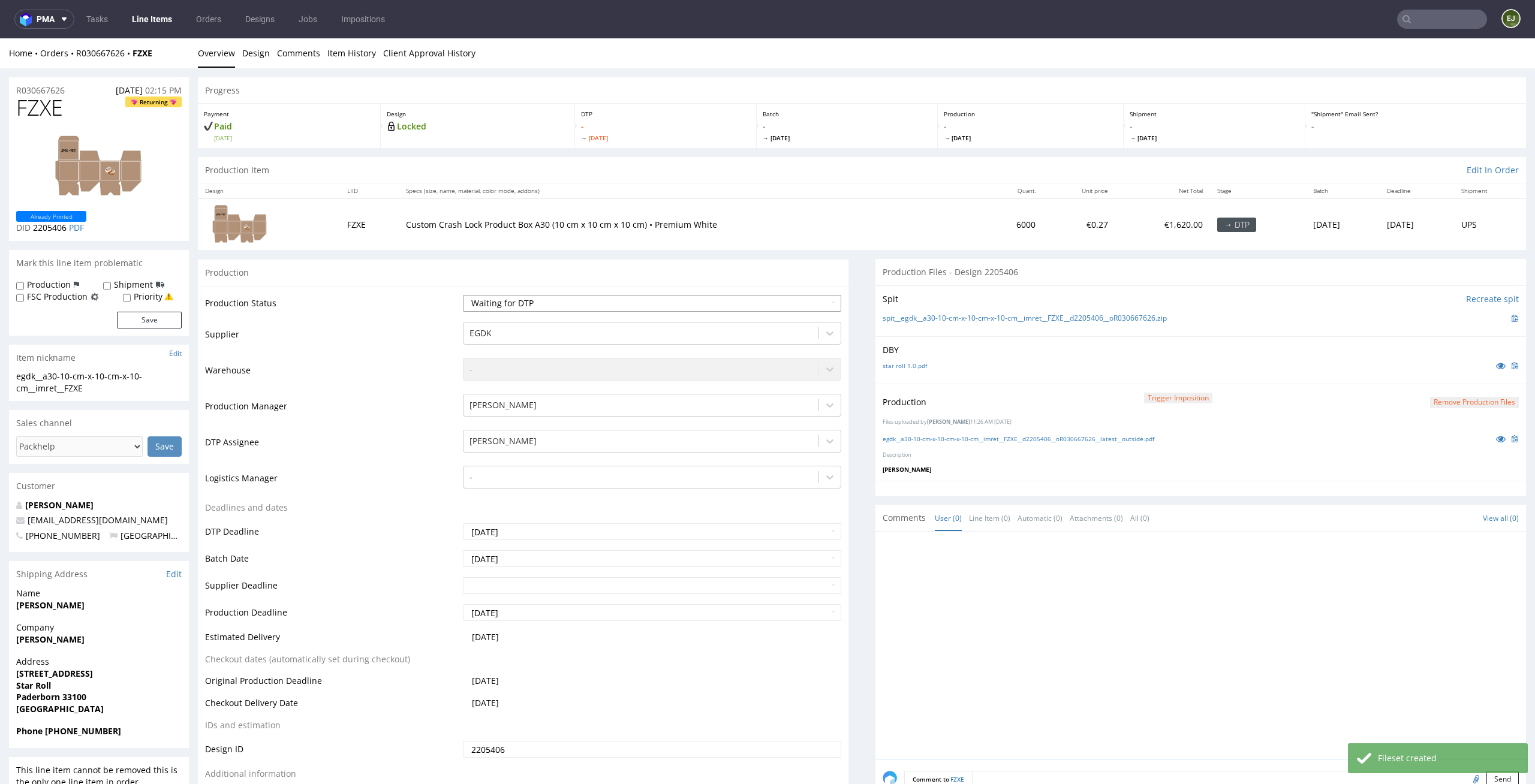
click at [793, 300] on select "Waiting for Artwork Waiting for Diecut Waiting for Mockup Waiting for DTP Waiti…" at bounding box center [652, 303] width 379 height 17
select select "dtp_production_ready"
click at [463, 295] on select "Waiting for Artwork Waiting for Diecut Waiting for Mockup Waiting for DTP Waiti…" at bounding box center [652, 303] width 379 height 17
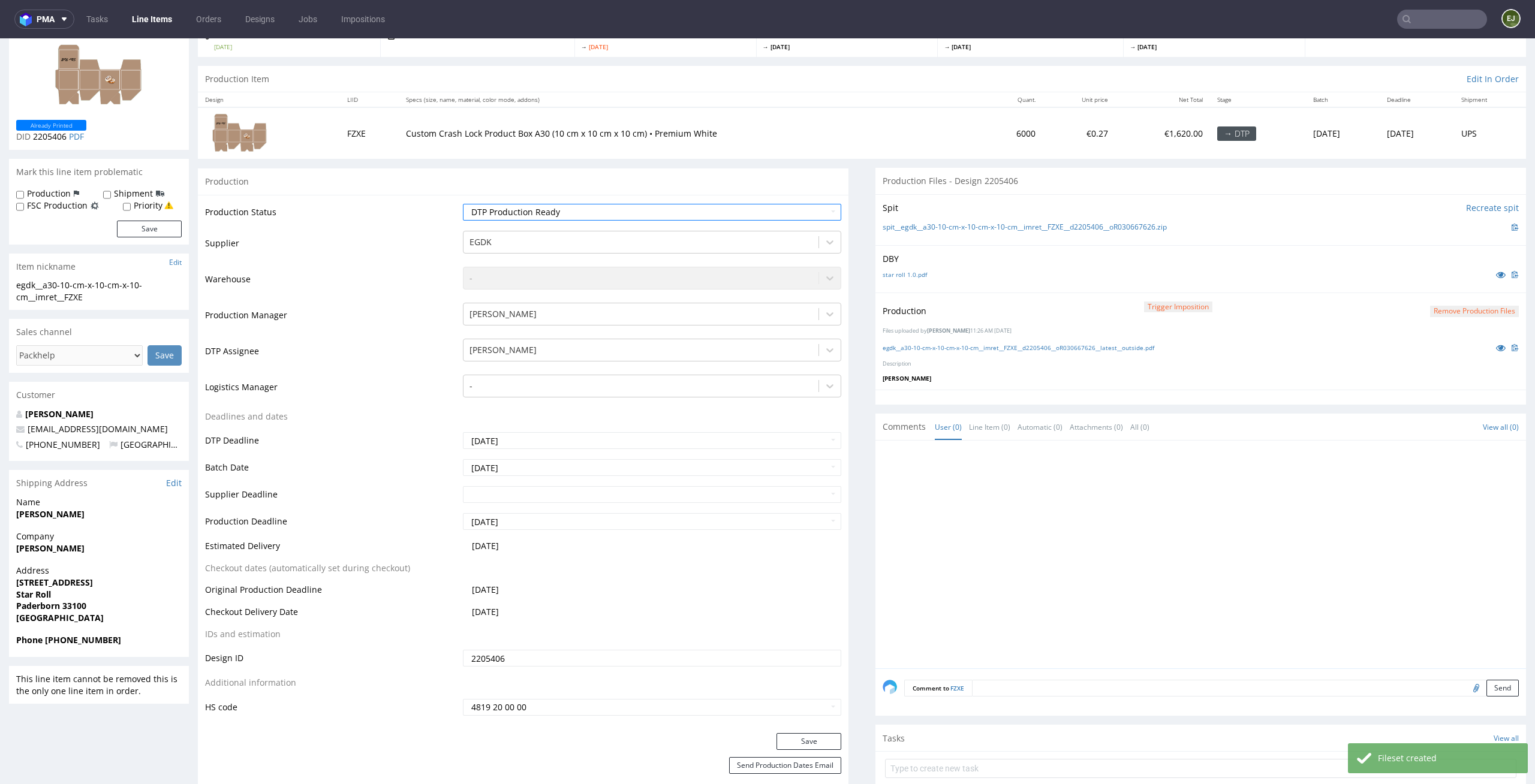
scroll to position [155, 0]
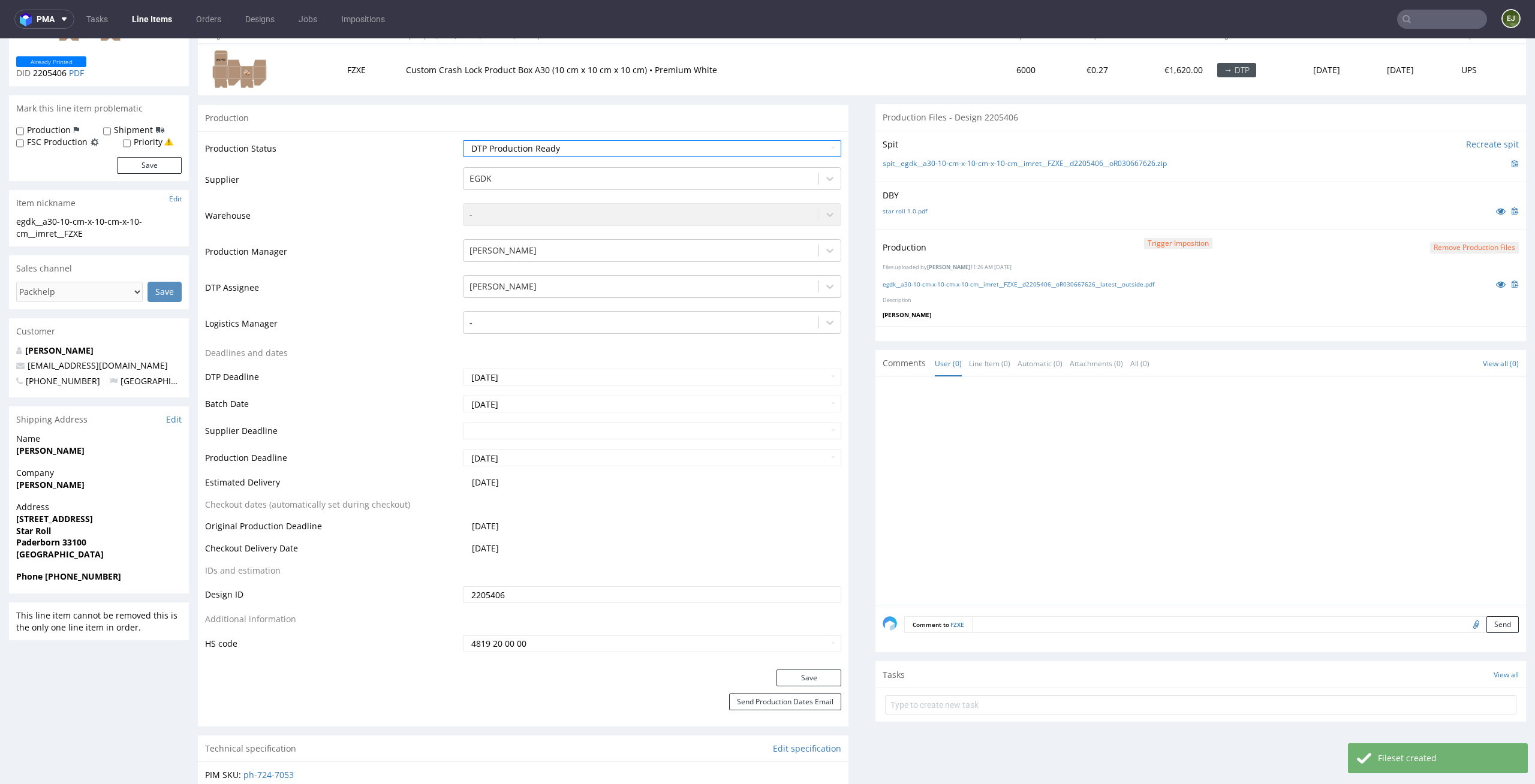
click at [821, 666] on div "Production Status Waiting for Artwork Waiting for Diecut Waiting for Mockup Wai…" at bounding box center [523, 400] width 651 height 539
click at [814, 669] on button "Save" at bounding box center [809, 677] width 65 height 17
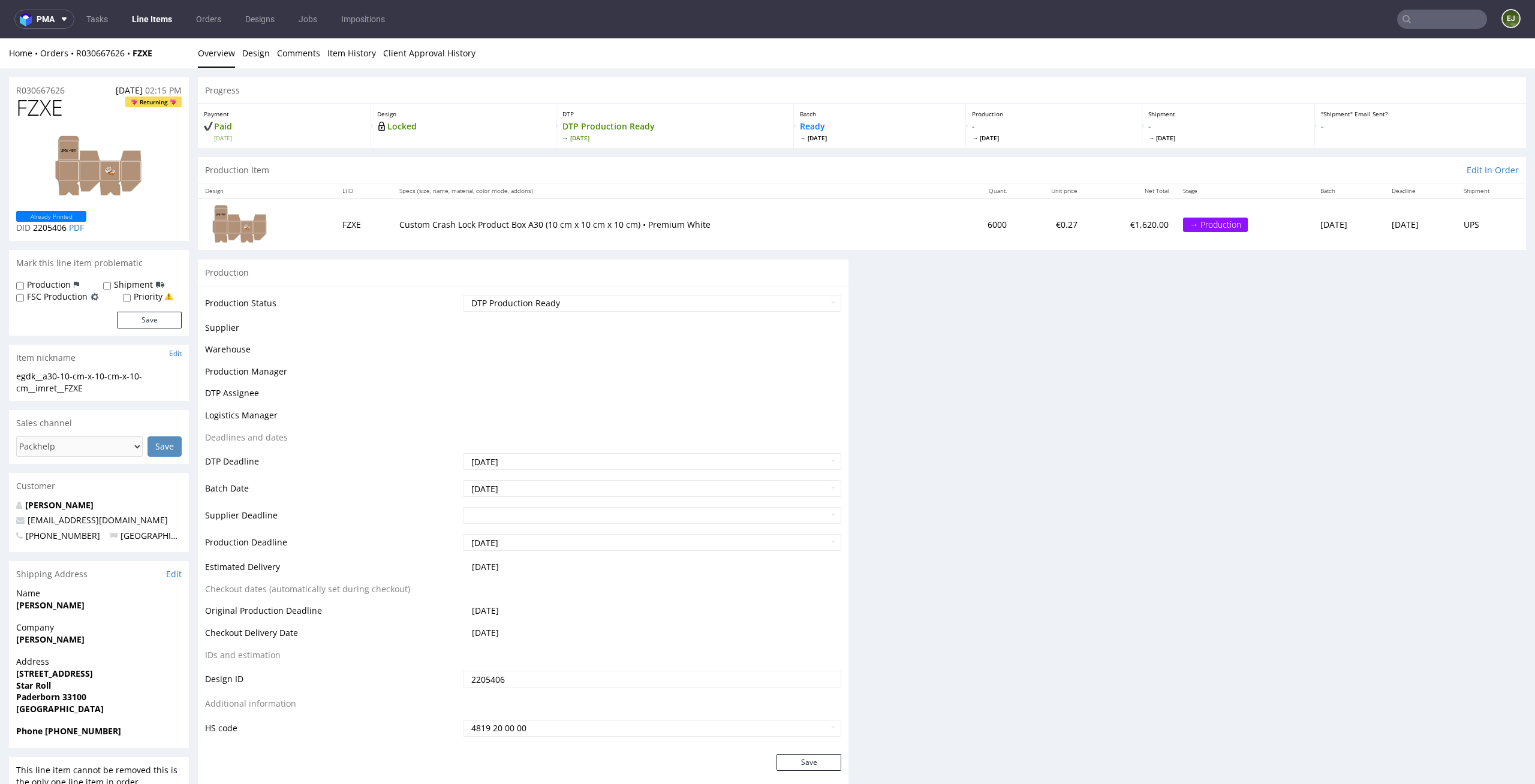
scroll to position [0, 0]
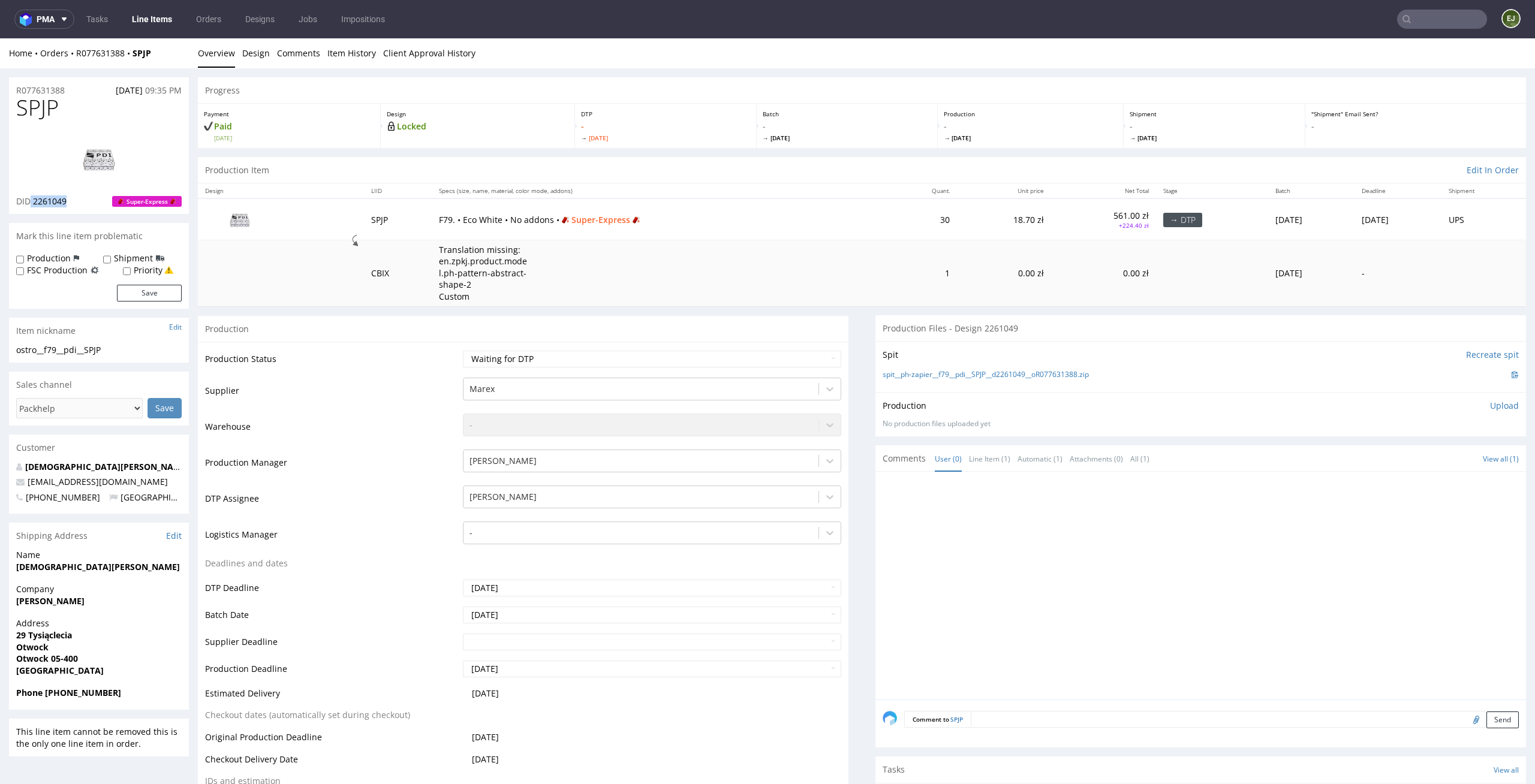
drag, startPoint x: 78, startPoint y: 203, endPoint x: 31, endPoint y: 201, distance: 47.0
click at [31, 201] on div "DID 2261049 Super-Express" at bounding box center [99, 201] width 166 height 12
copy p "2261049"
click at [581, 365] on select "Waiting for Artwork Waiting for Diecut Waiting for Mockup Waiting for DTP Waiti…" at bounding box center [652, 358] width 379 height 17
select select "dtp_in_process"
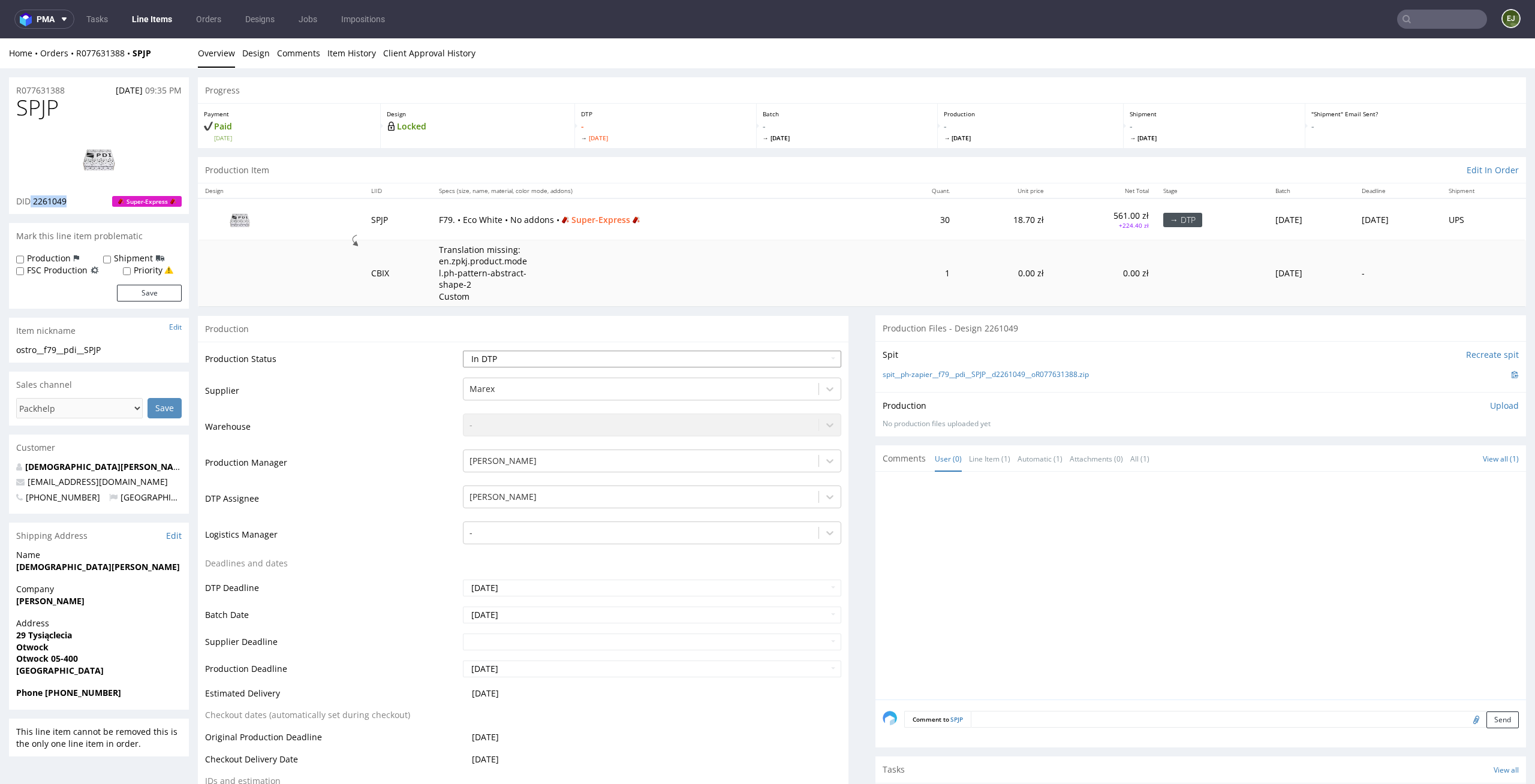
click at [463, 350] on select "Waiting for Artwork Waiting for Diecut Waiting for Mockup Waiting for DTP Waiti…" at bounding box center [652, 358] width 379 height 17
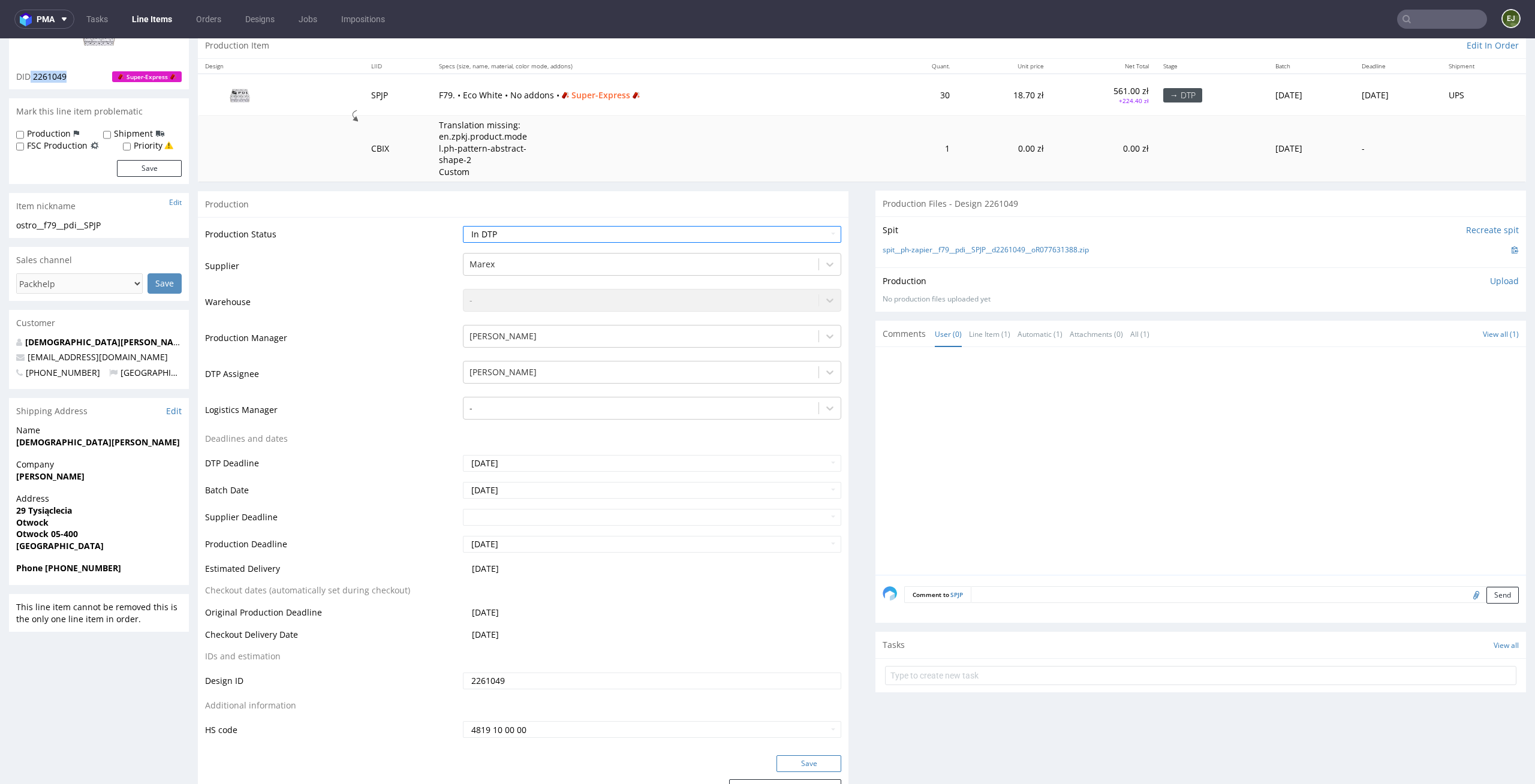
click at [805, 769] on button "Save" at bounding box center [809, 764] width 65 height 17
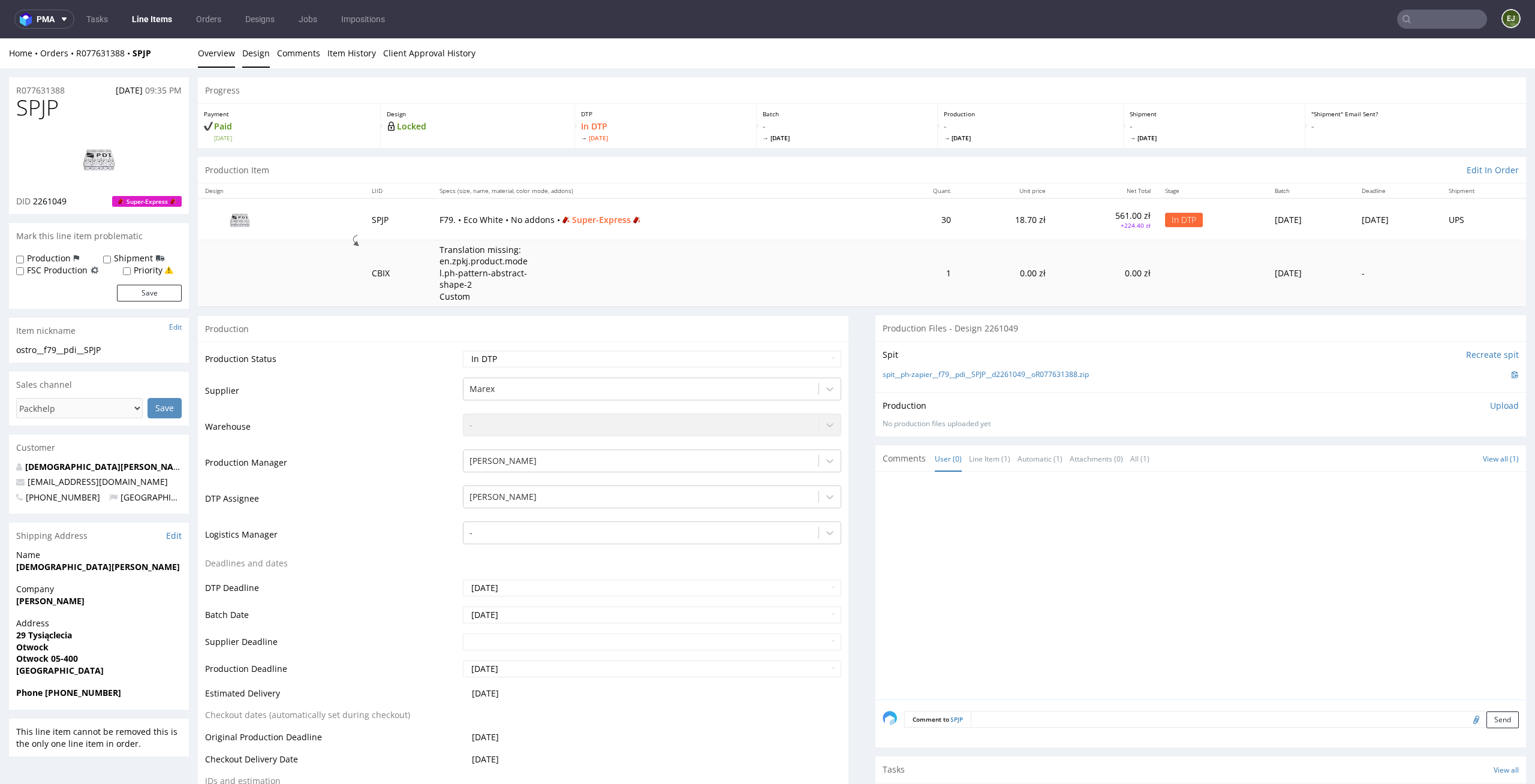
click at [247, 52] on link "Design" at bounding box center [256, 53] width 27 height 29
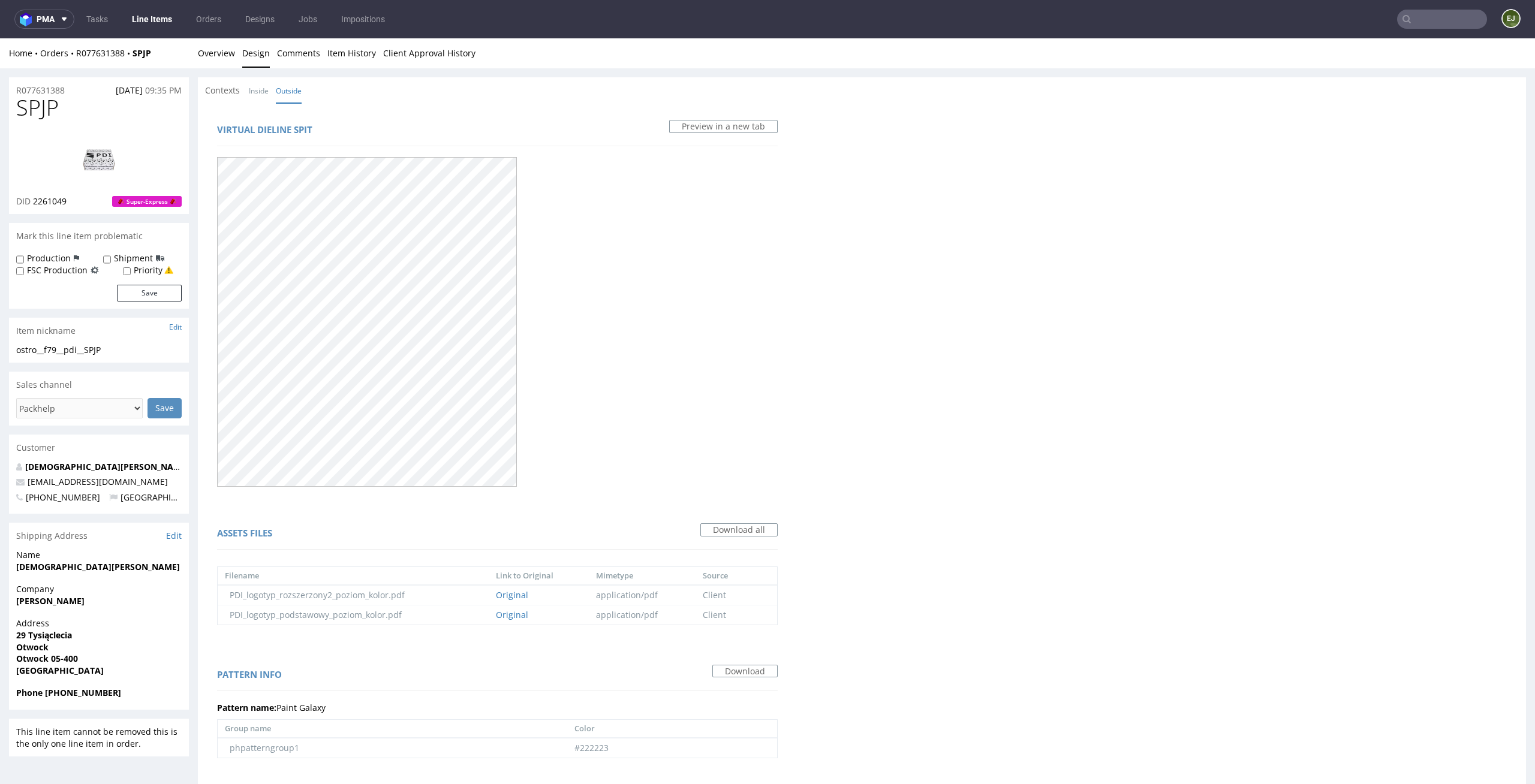
click at [195, 49] on div "Home Orders R077631388 SPJP Overview Design Comments Item History Client Approv…" at bounding box center [767, 53] width 1535 height 30
click at [205, 49] on link "Overview" at bounding box center [216, 53] width 37 height 29
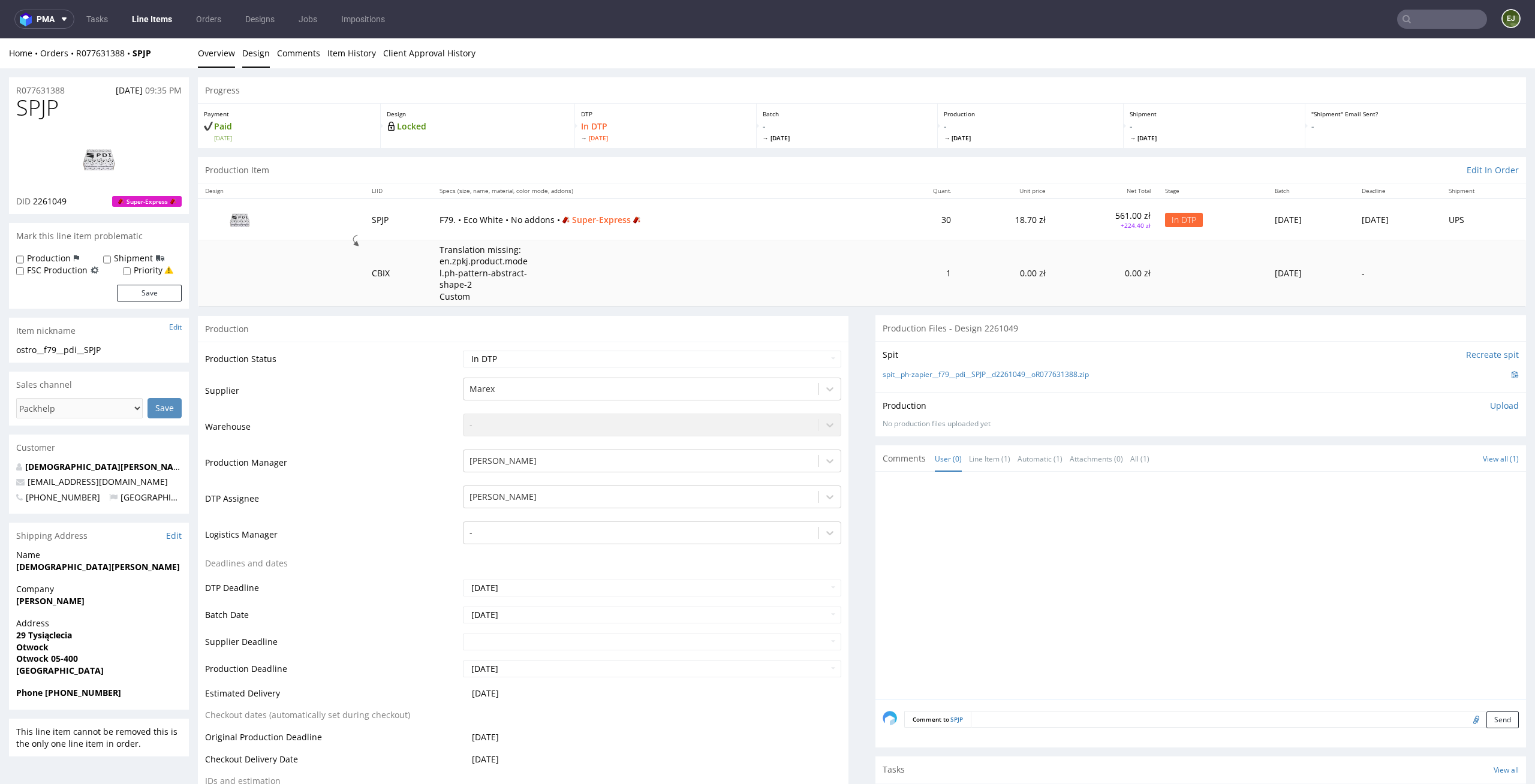
click at [249, 52] on link "Design" at bounding box center [256, 53] width 27 height 29
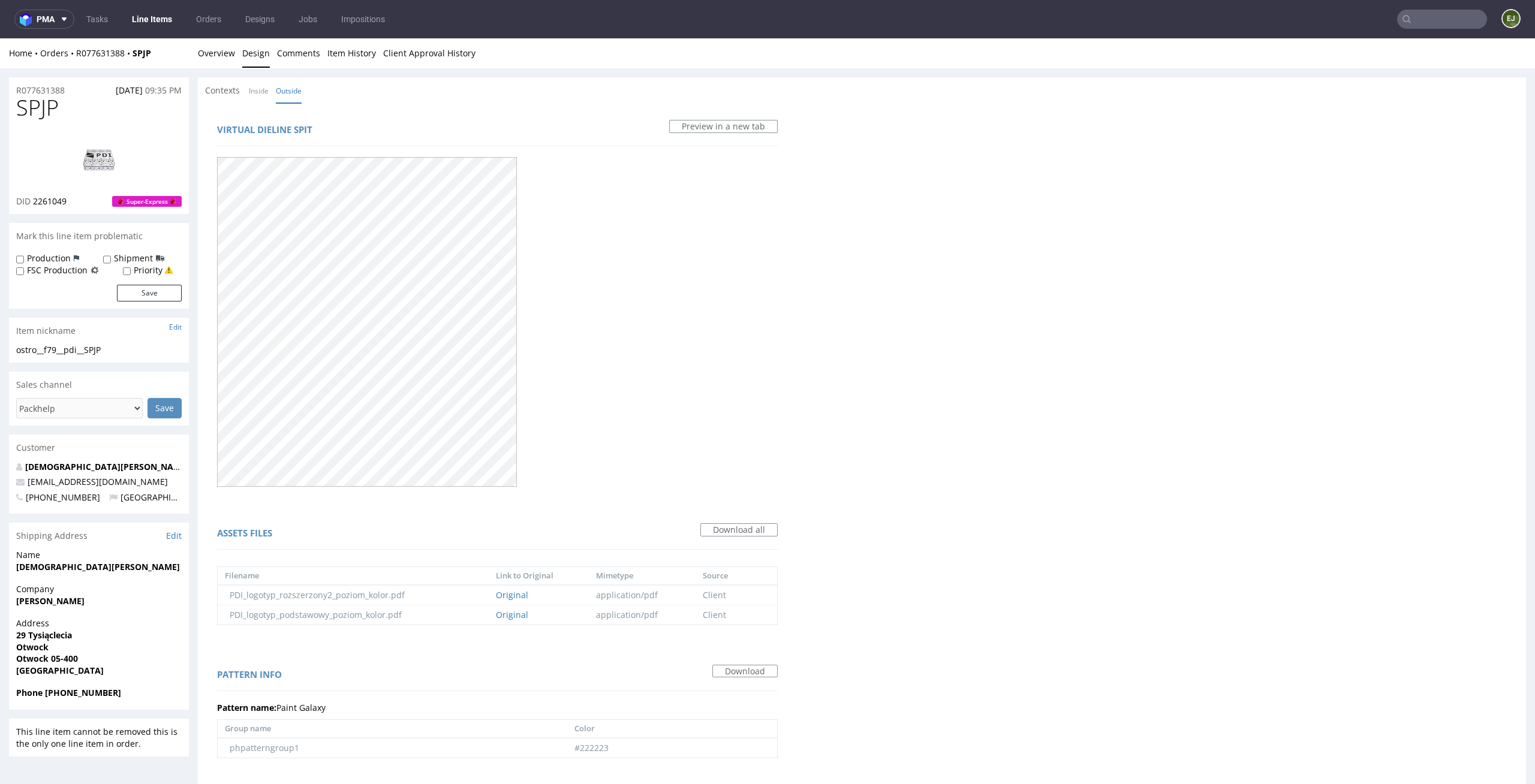
click at [96, 171] on img at bounding box center [99, 158] width 96 height 54
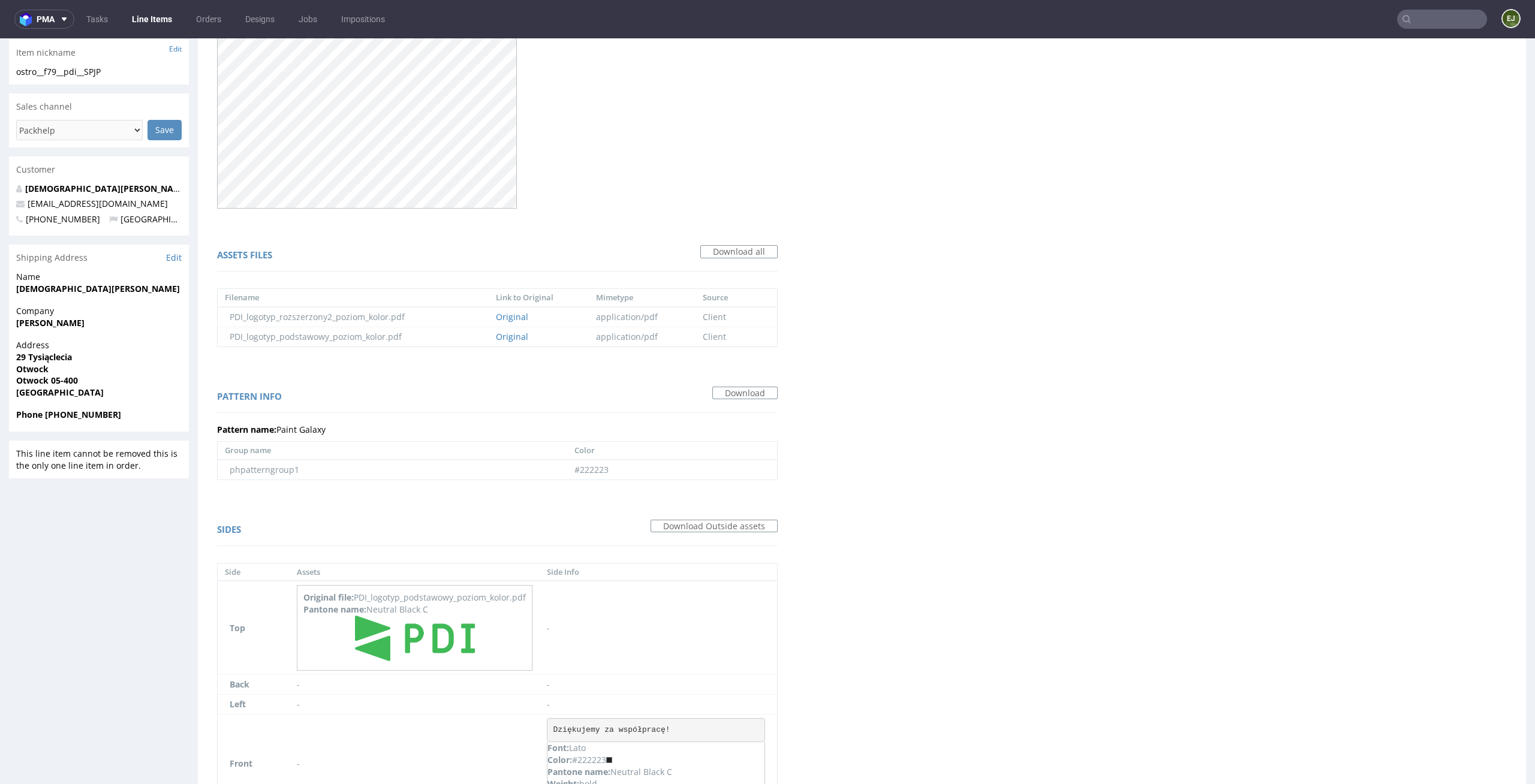
scroll to position [608, 0]
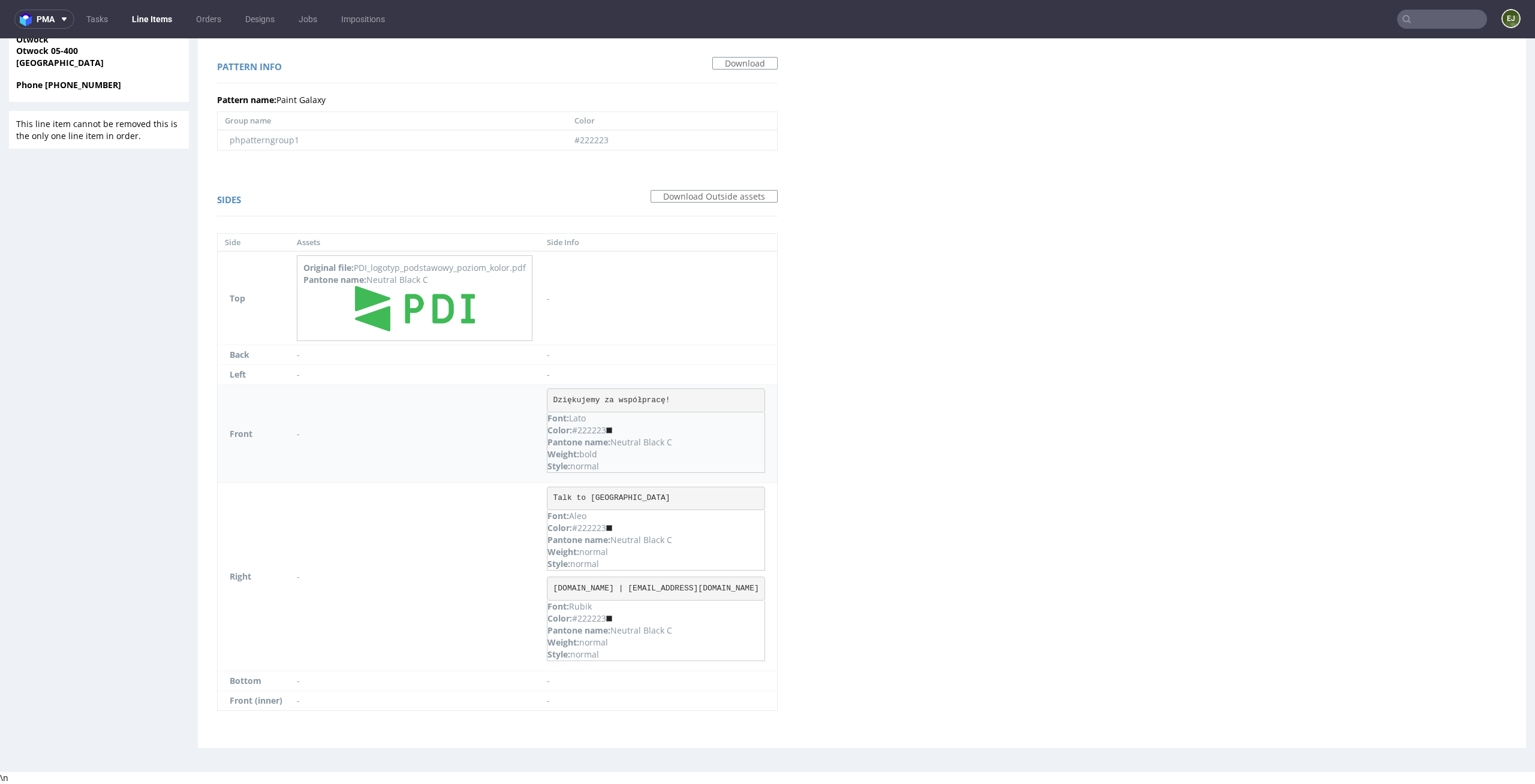
drag, startPoint x: 613, startPoint y: 432, endPoint x: 581, endPoint y: 431, distance: 32.0
click at [581, 431] on div "Color: #222223" at bounding box center [656, 430] width 217 height 12
copy div "222223"
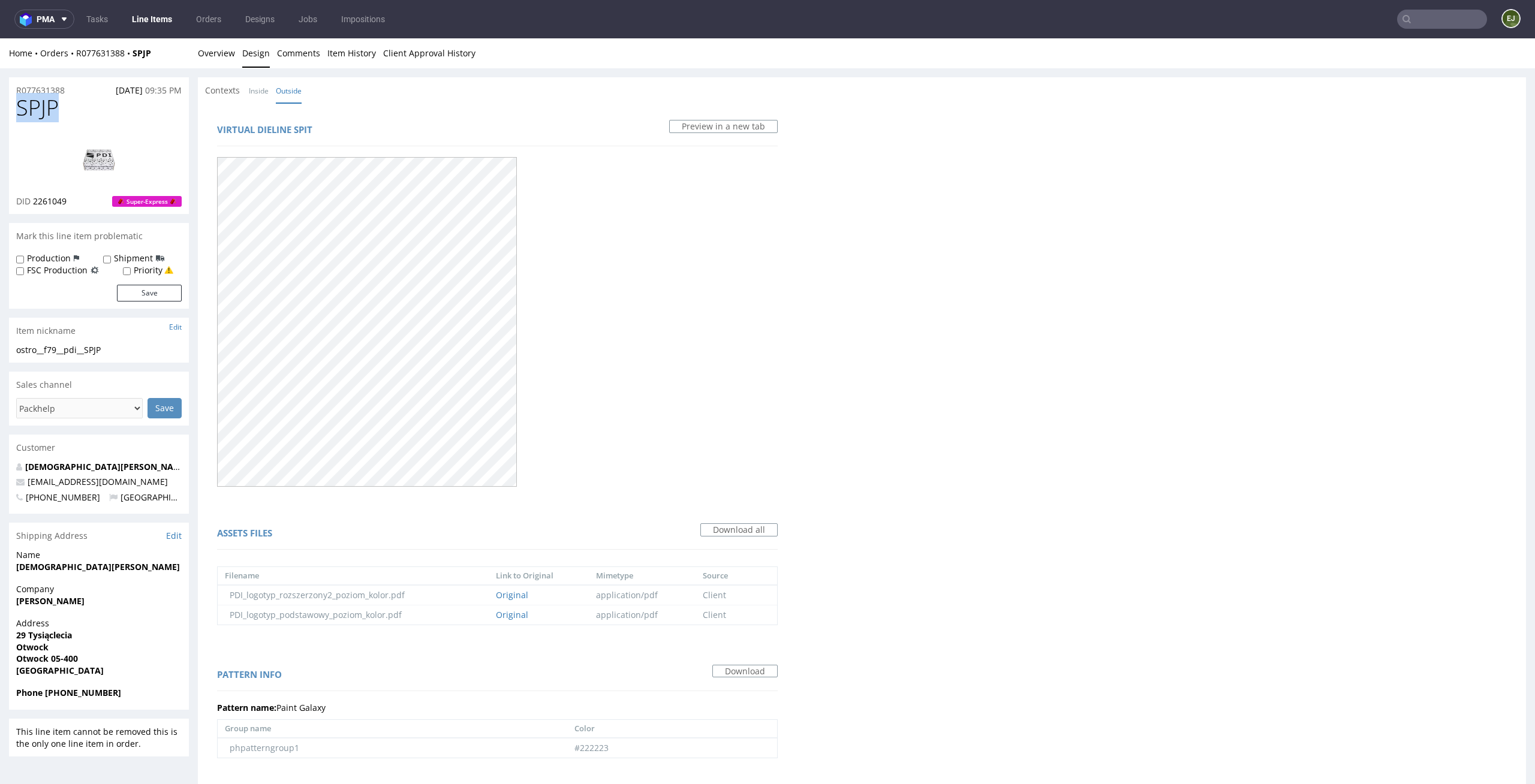
drag, startPoint x: 62, startPoint y: 103, endPoint x: 8, endPoint y: 103, distance: 54.0
click at [9, 103] on div "SPJP DID 2261049 Super-Express" at bounding box center [99, 155] width 180 height 118
copy span "SPJP"
click at [225, 65] on link "Overview" at bounding box center [216, 53] width 37 height 29
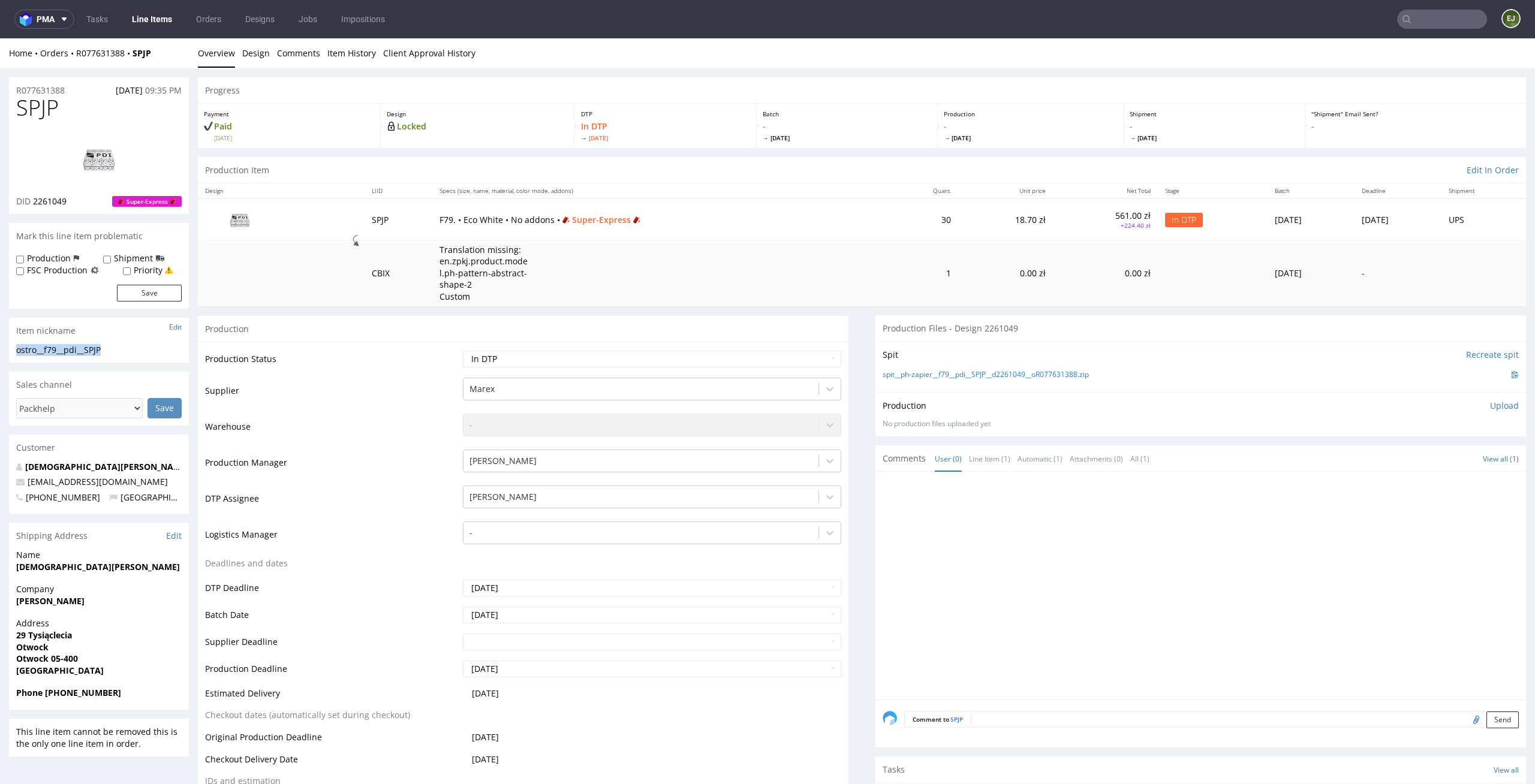
drag, startPoint x: 120, startPoint y: 349, endPoint x: 0, endPoint y: 354, distance: 120.1
copy div "ostro__f79__pdi__SPJP"
drag, startPoint x: 74, startPoint y: 198, endPoint x: 34, endPoint y: 199, distance: 40.0
click at [34, 199] on div "DID 2261049 Super-Express" at bounding box center [99, 201] width 166 height 12
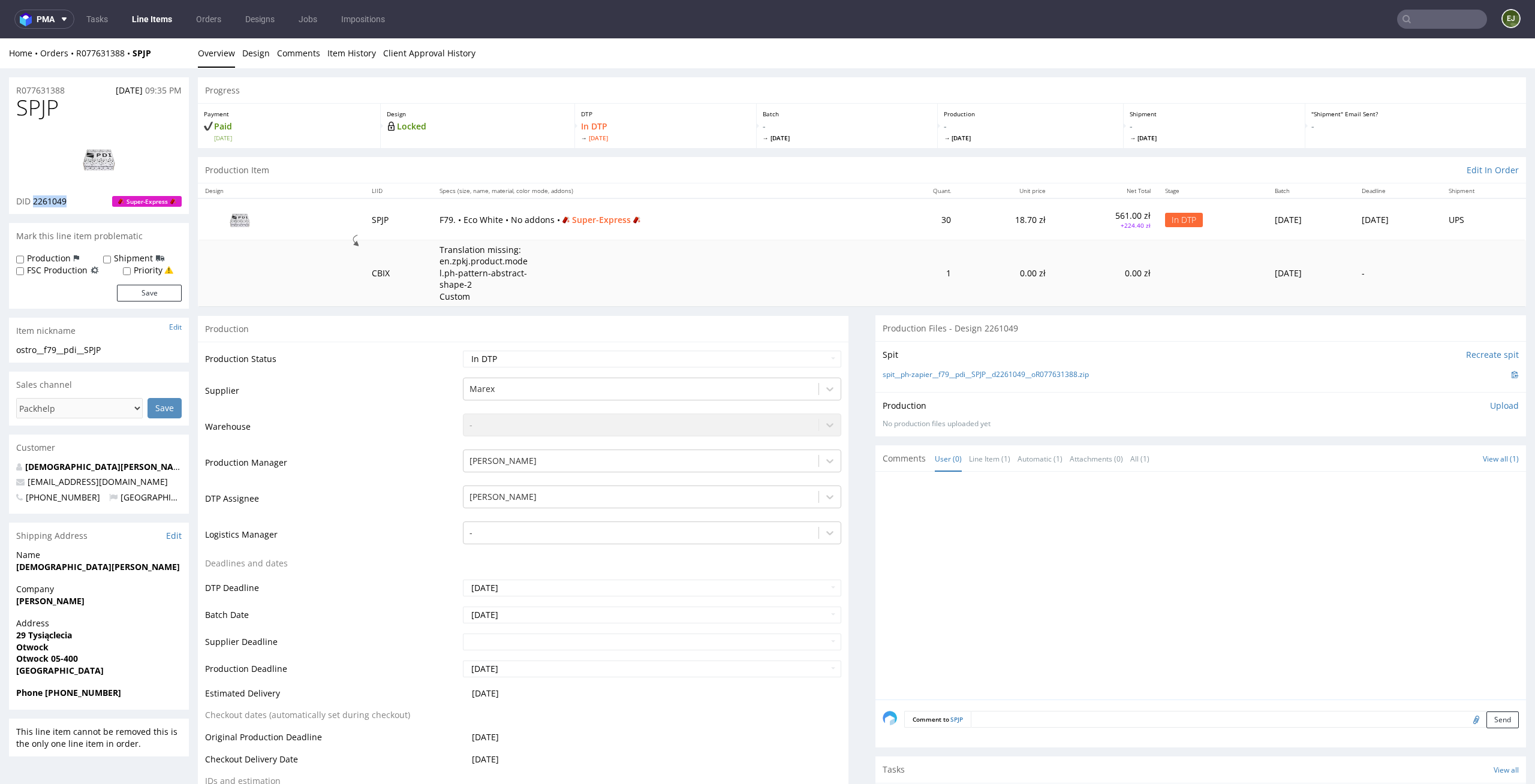
copy span "2261049"
drag, startPoint x: 79, startPoint y: 82, endPoint x: 0, endPoint y: 82, distance: 79.0
drag, startPoint x: 77, startPoint y: 90, endPoint x: 0, endPoint y: 86, distance: 77.1
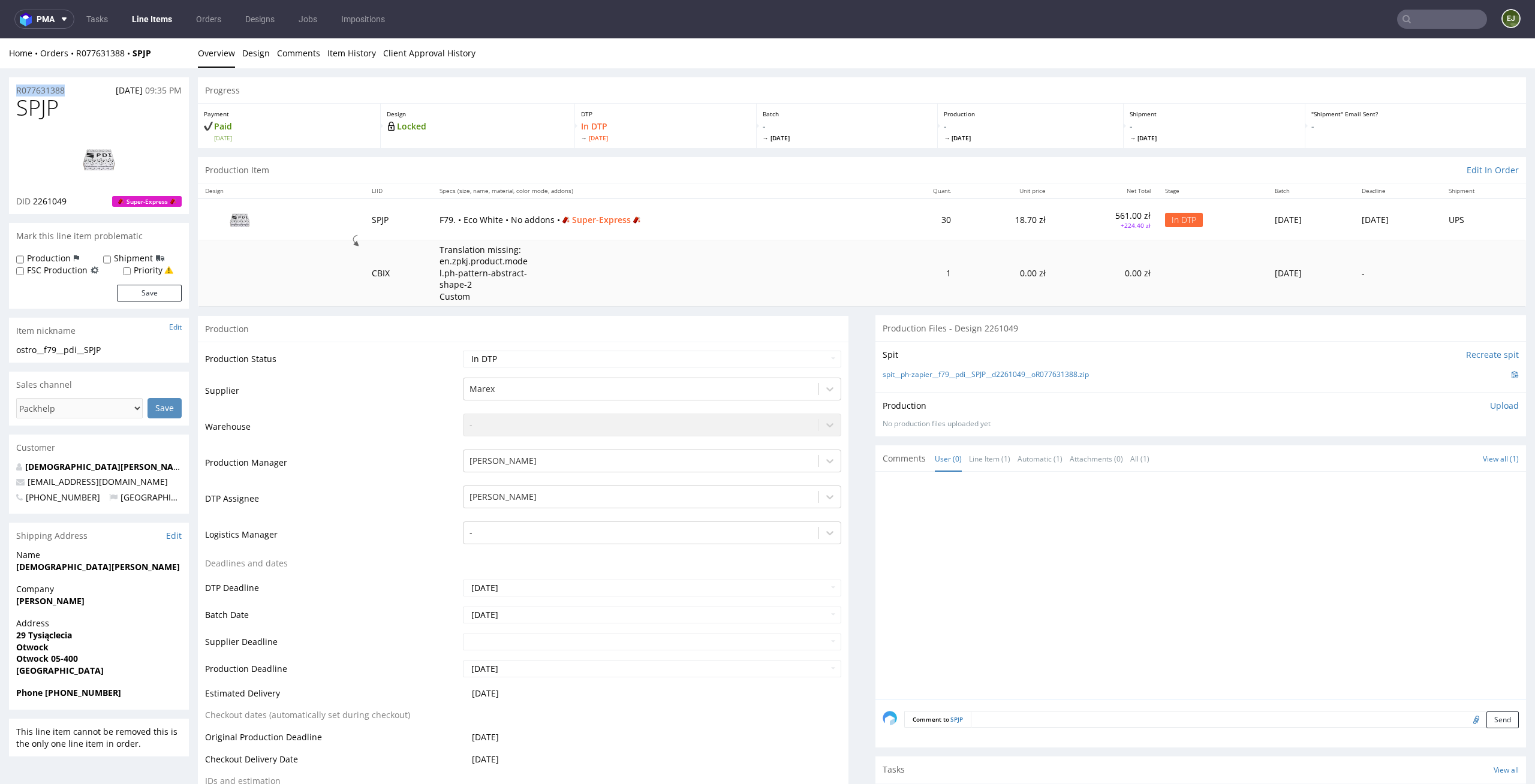
copy p "R077631388"
click at [1490, 407] on p "Upload" at bounding box center [1504, 405] width 29 height 12
click at [1415, 465] on div "Add files" at bounding box center [1433, 461] width 60 height 18
type input "C:\fakepath\ostro__f79__pdi__SPJP__d2261049__oR077631388__outside.pdf"
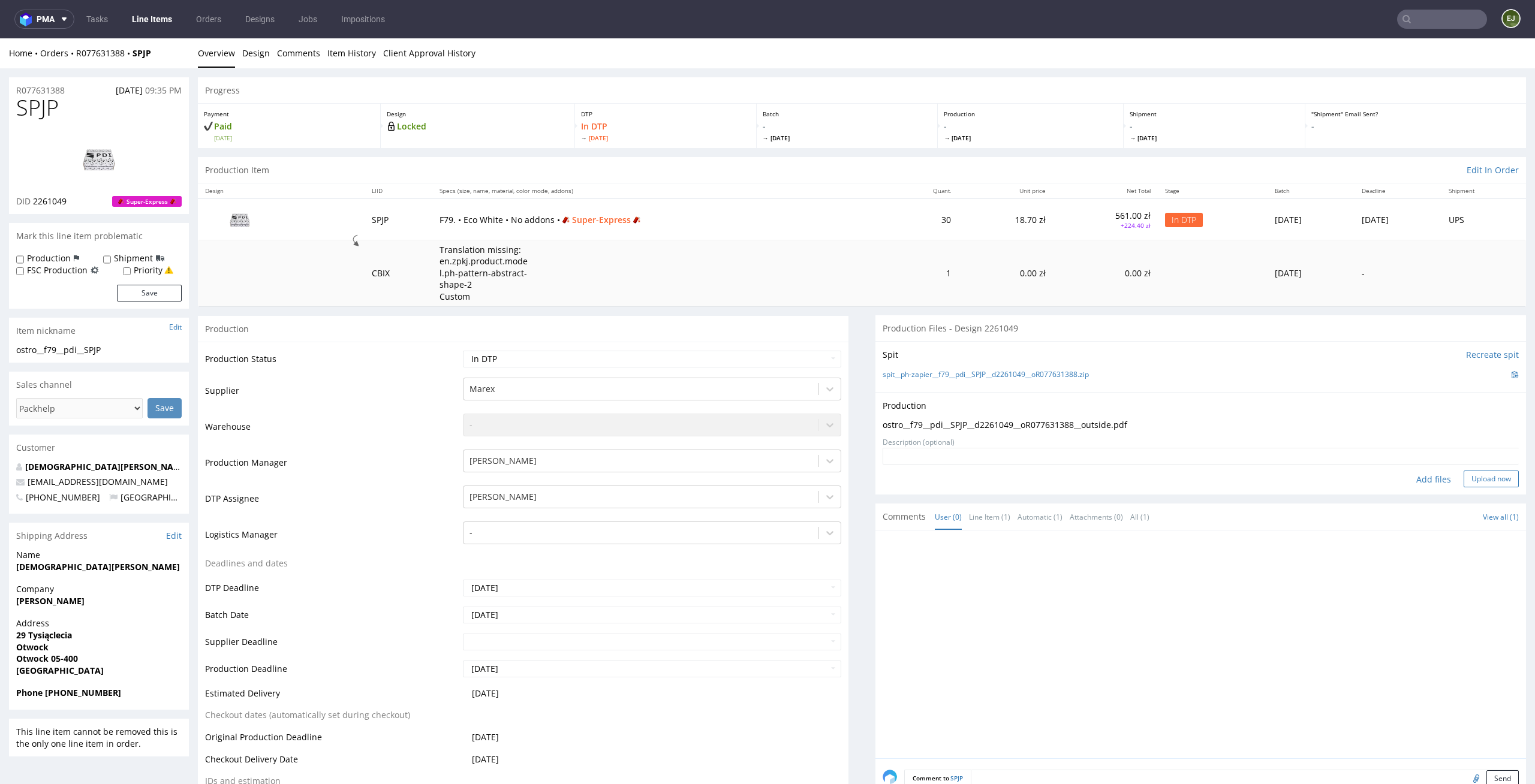
click at [1474, 484] on button "Upload now" at bounding box center [1491, 479] width 55 height 17
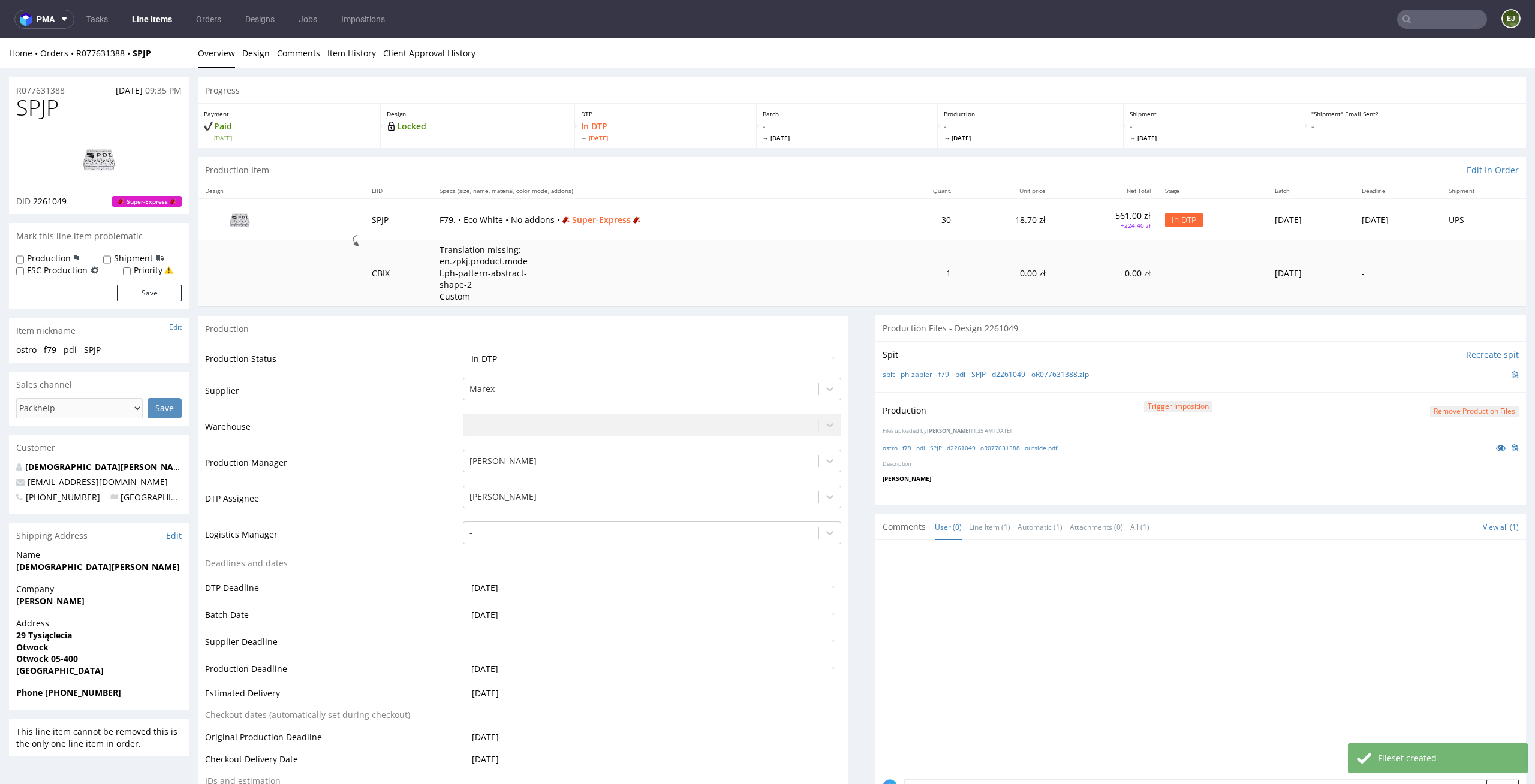
click at [824, 369] on td "Waiting for Artwork Waiting for Diecut Waiting for Mockup Waiting for DTP Waiti…" at bounding box center [651, 363] width 382 height 27
click at [822, 363] on select "Waiting for Artwork Waiting for Diecut Waiting for Mockup Waiting for DTP Waiti…" at bounding box center [652, 358] width 379 height 17
select select "dtp_production_ready"
click at [463, 350] on select "Waiting for Artwork Waiting for Diecut Waiting for Mockup Waiting for DTP Waiti…" at bounding box center [652, 358] width 379 height 17
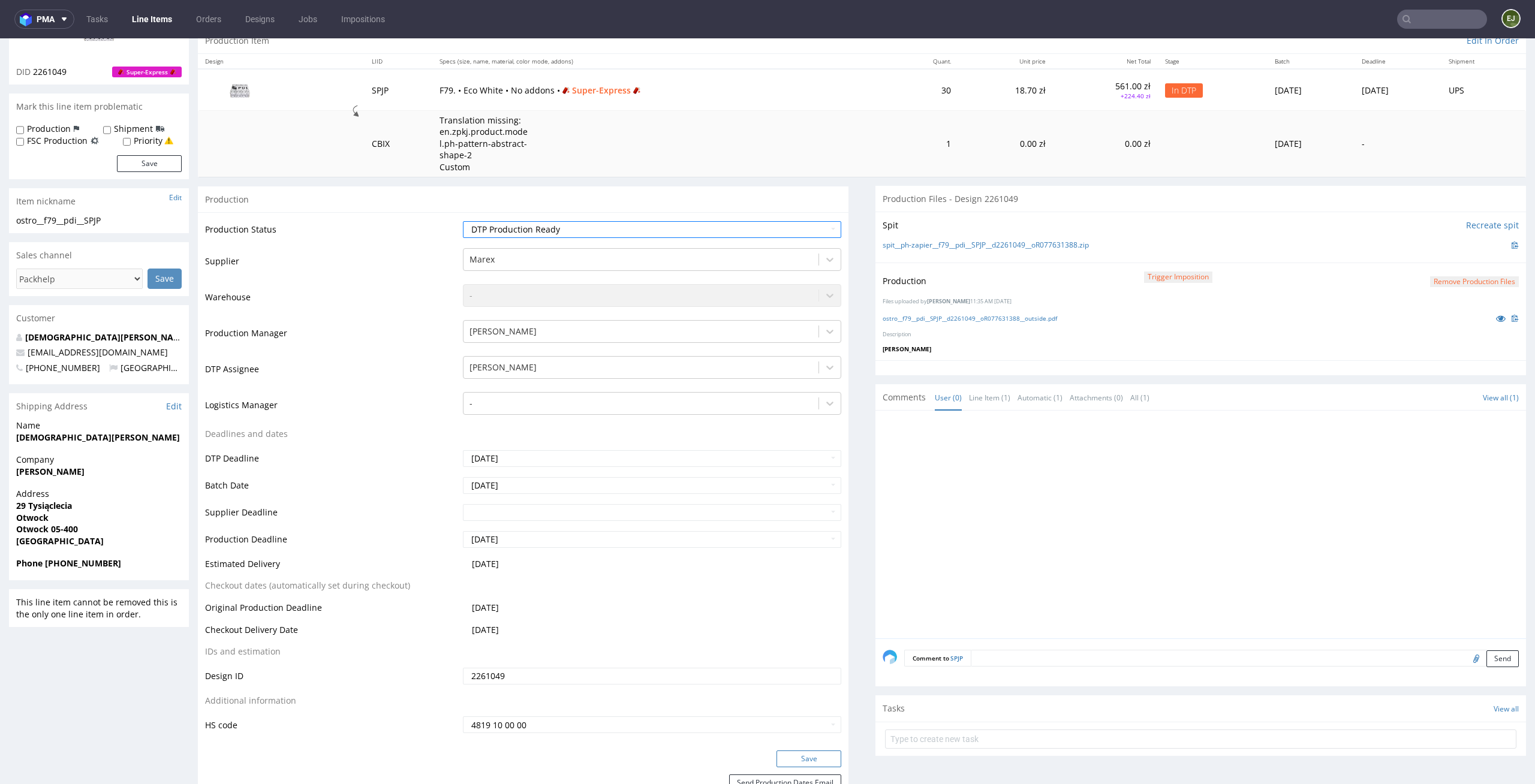
click at [807, 757] on button "Save" at bounding box center [809, 759] width 65 height 17
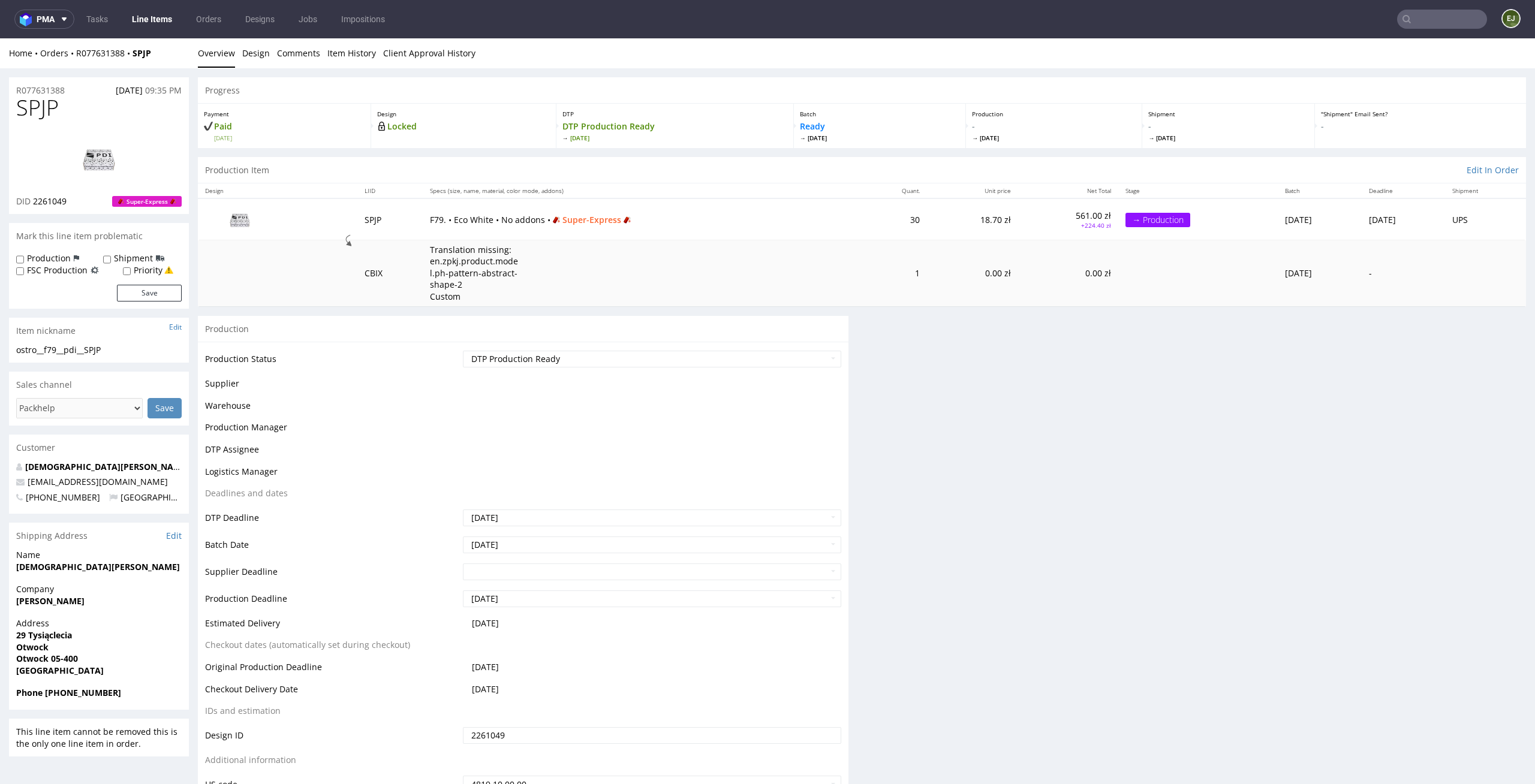
scroll to position [0, 0]
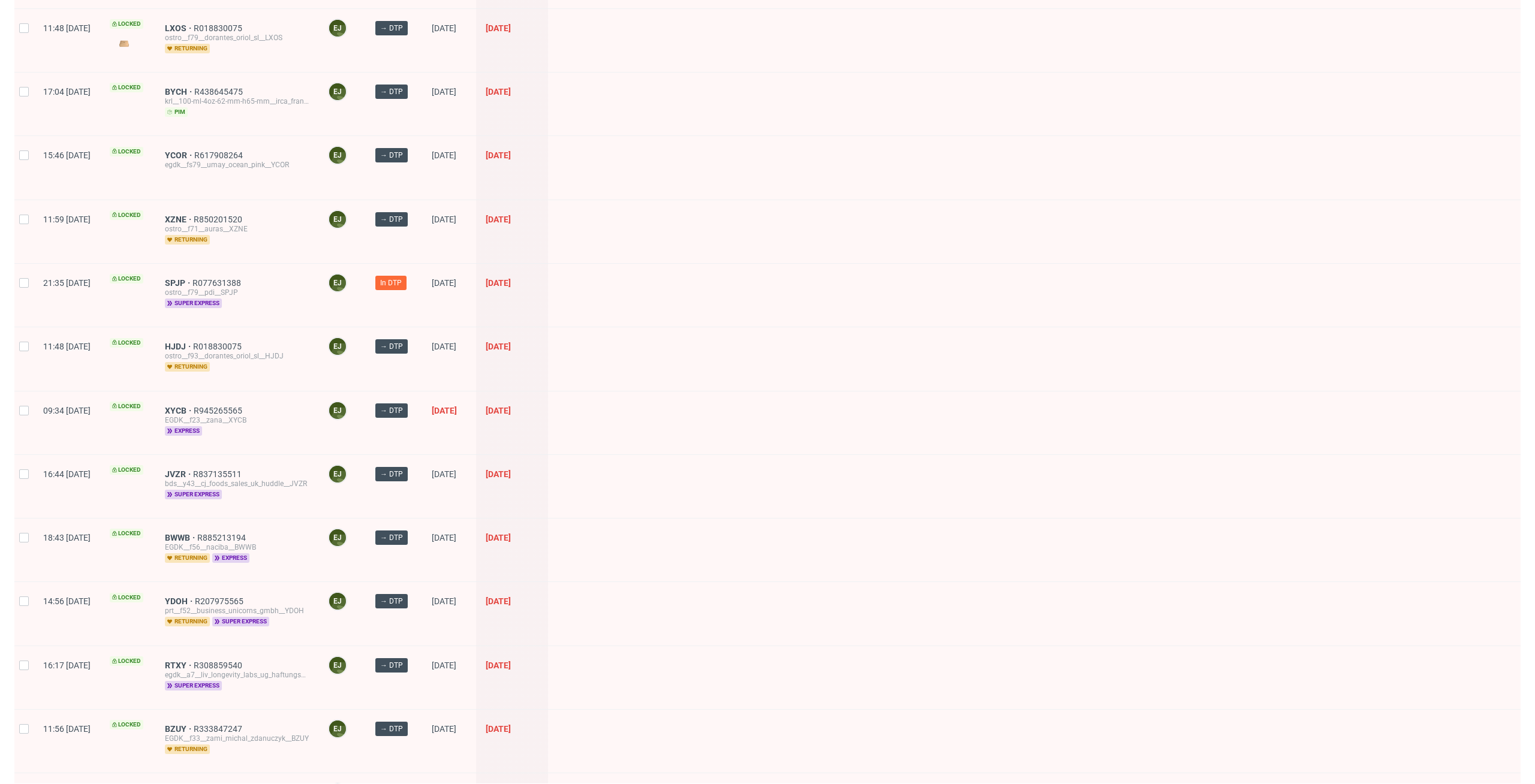
scroll to position [1150, 0]
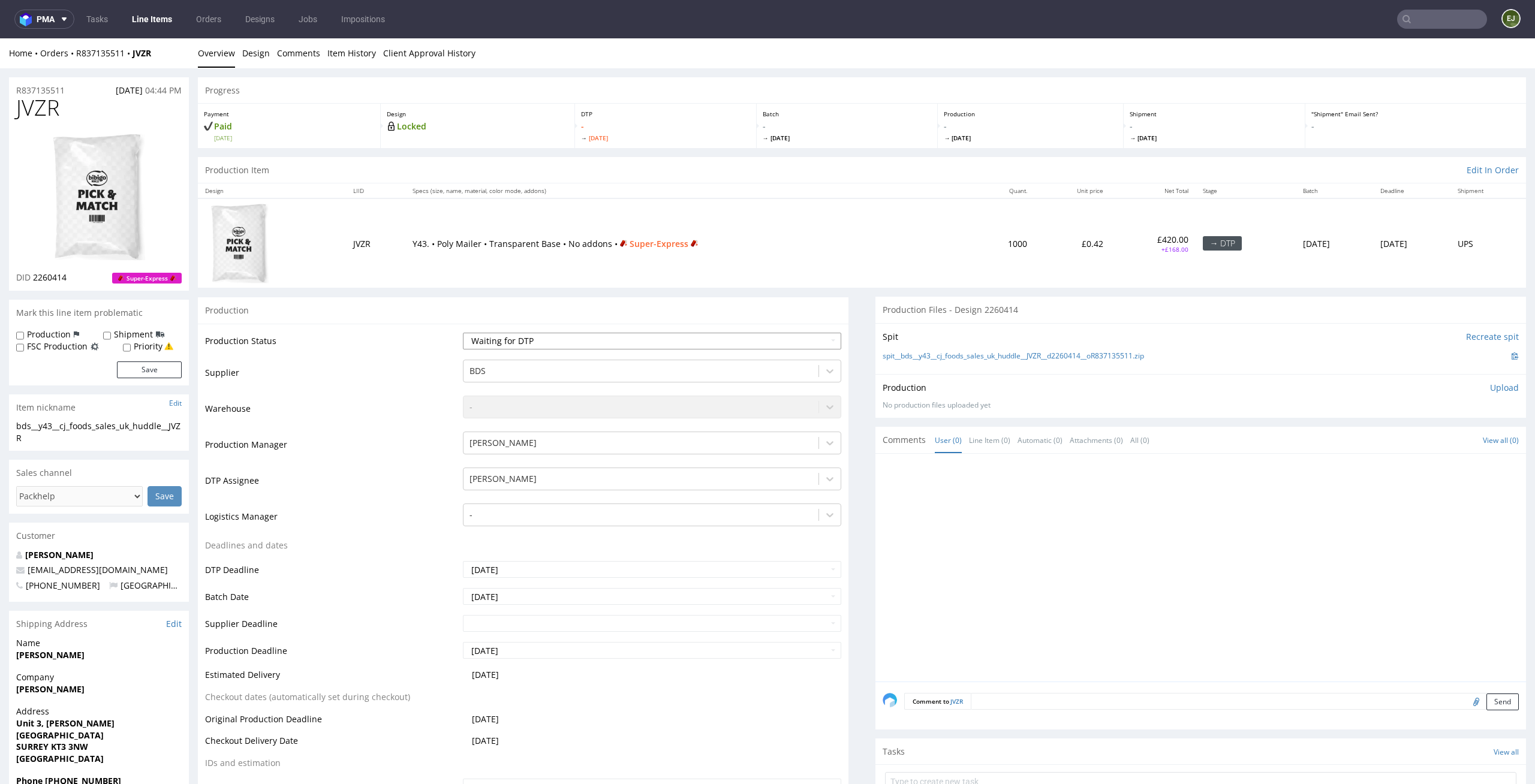
click at [665, 342] on select "Waiting for Artwork Waiting for Diecut Waiting for Mockup Waiting for DTP Waiti…" at bounding box center [652, 341] width 379 height 17
click at [463, 333] on select "Waiting for Artwork Waiting for Diecut Waiting for Mockup Waiting for DTP Waiti…" at bounding box center [652, 341] width 379 height 17
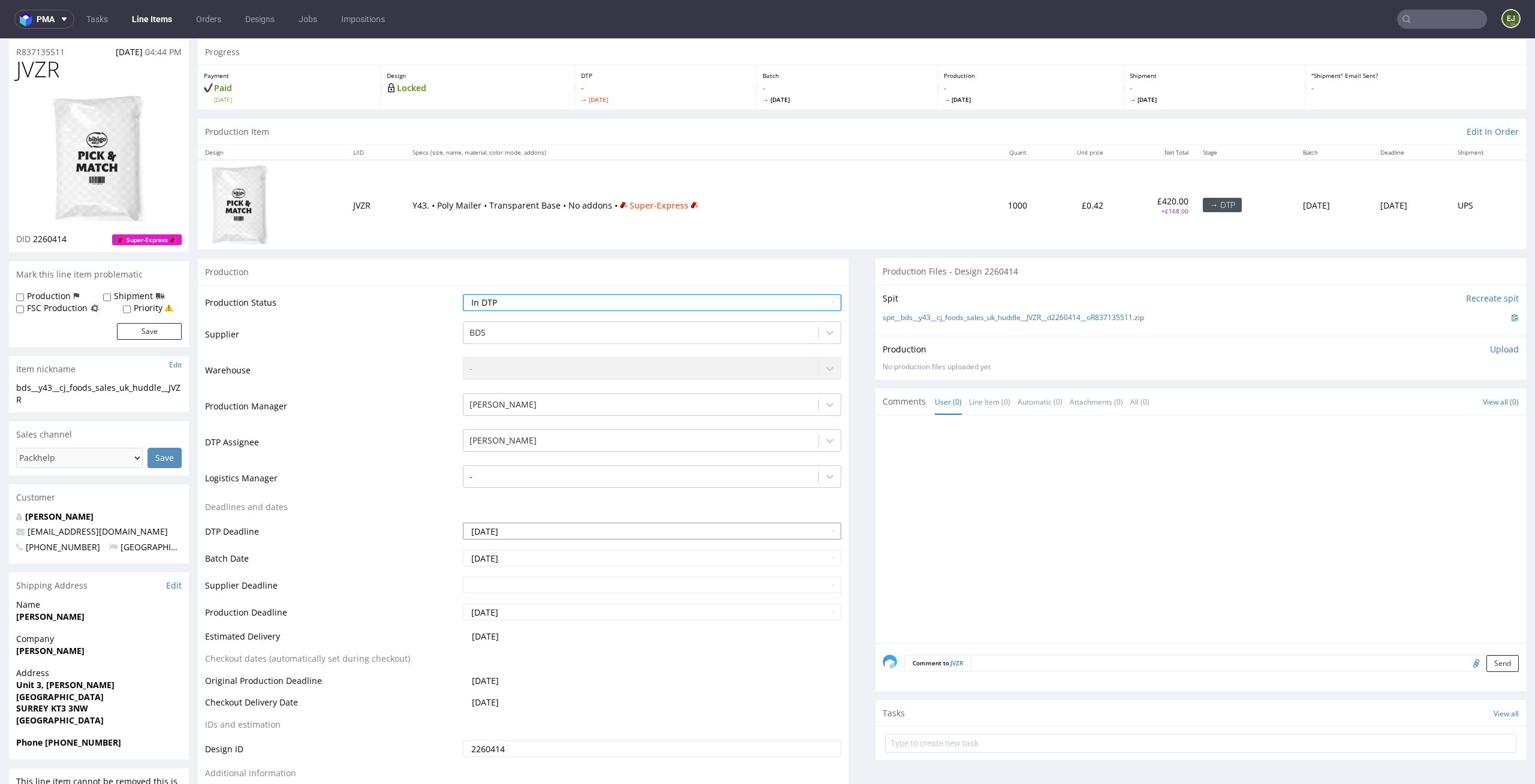
scroll to position [170, 0]
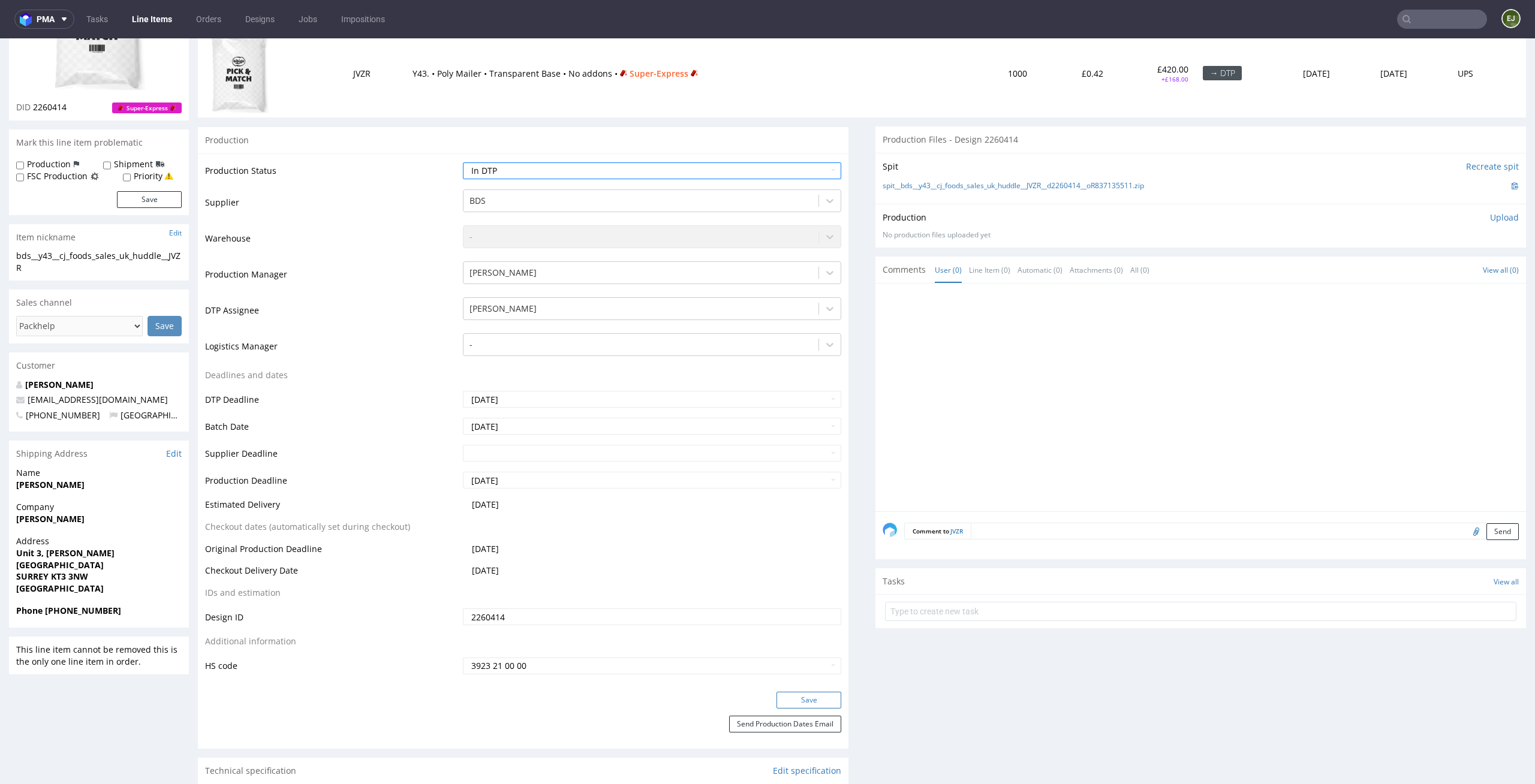
click at [802, 698] on button "Save" at bounding box center [809, 700] width 65 height 17
drag, startPoint x: 82, startPoint y: 115, endPoint x: 31, endPoint y: 111, distance: 51.2
click at [31, 111] on div "JVZR DID 2260414 Super-Express" at bounding box center [99, 23] width 180 height 195
copy p "2260414"
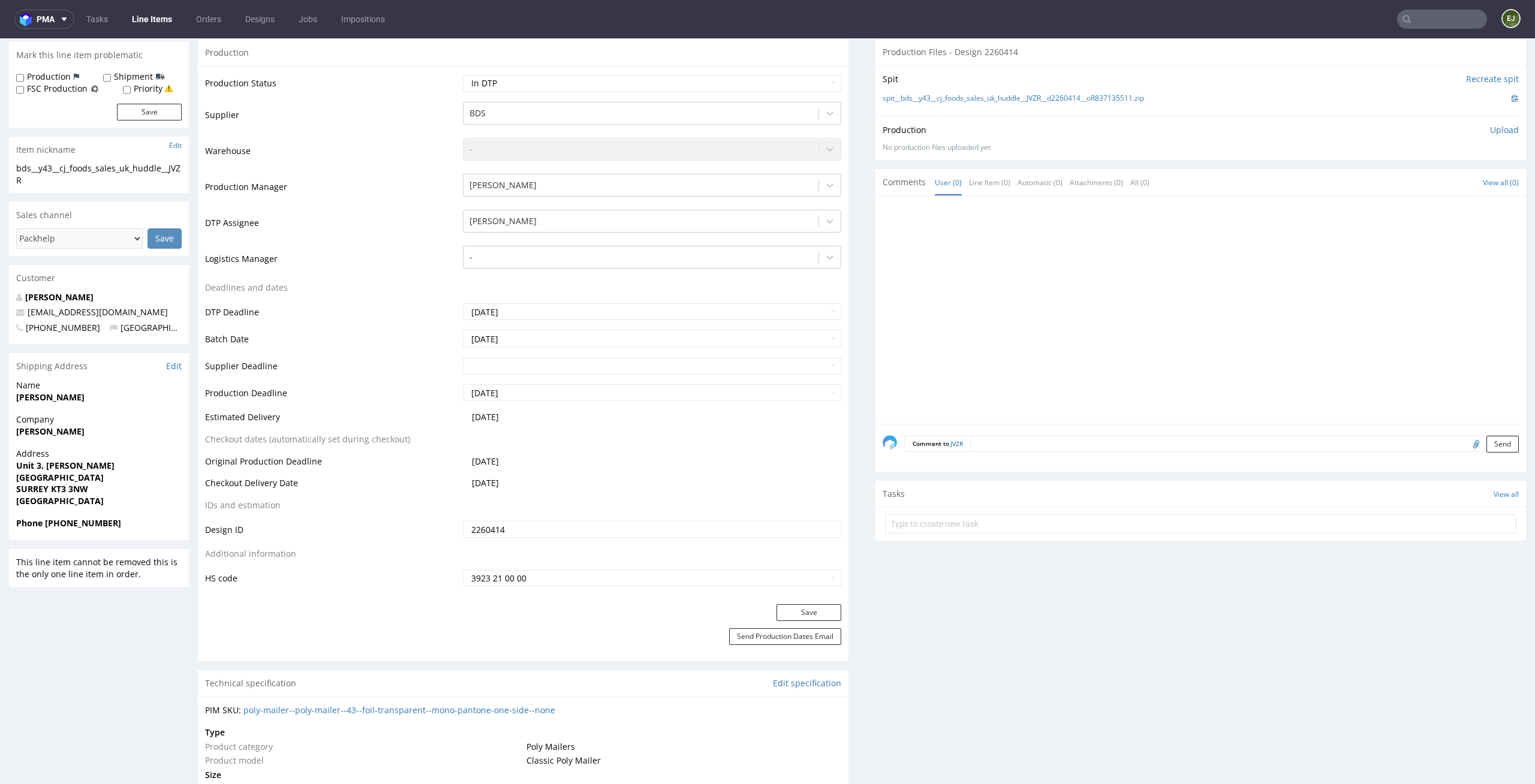
scroll to position [0, 0]
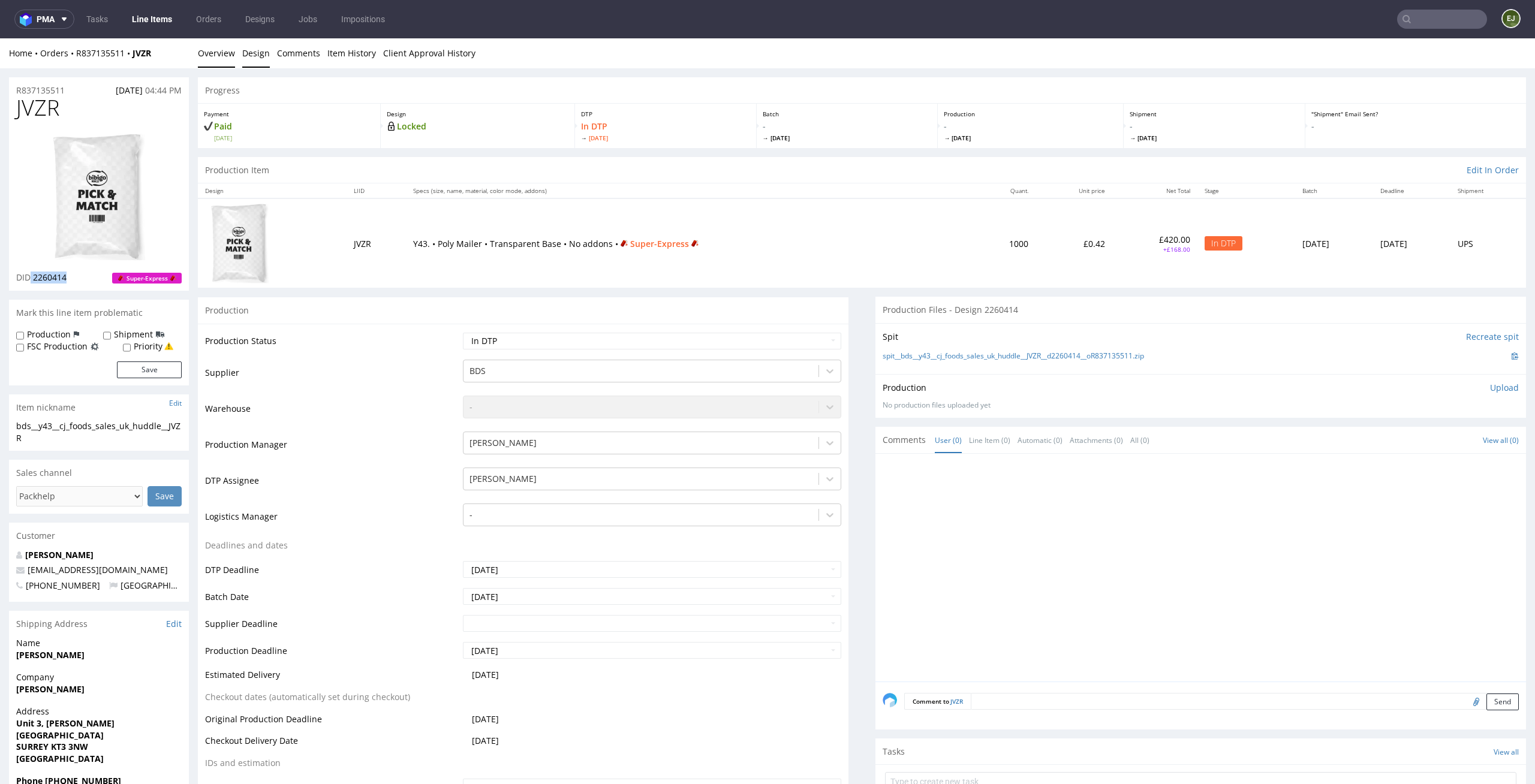
click at [258, 52] on link "Design" at bounding box center [256, 53] width 27 height 29
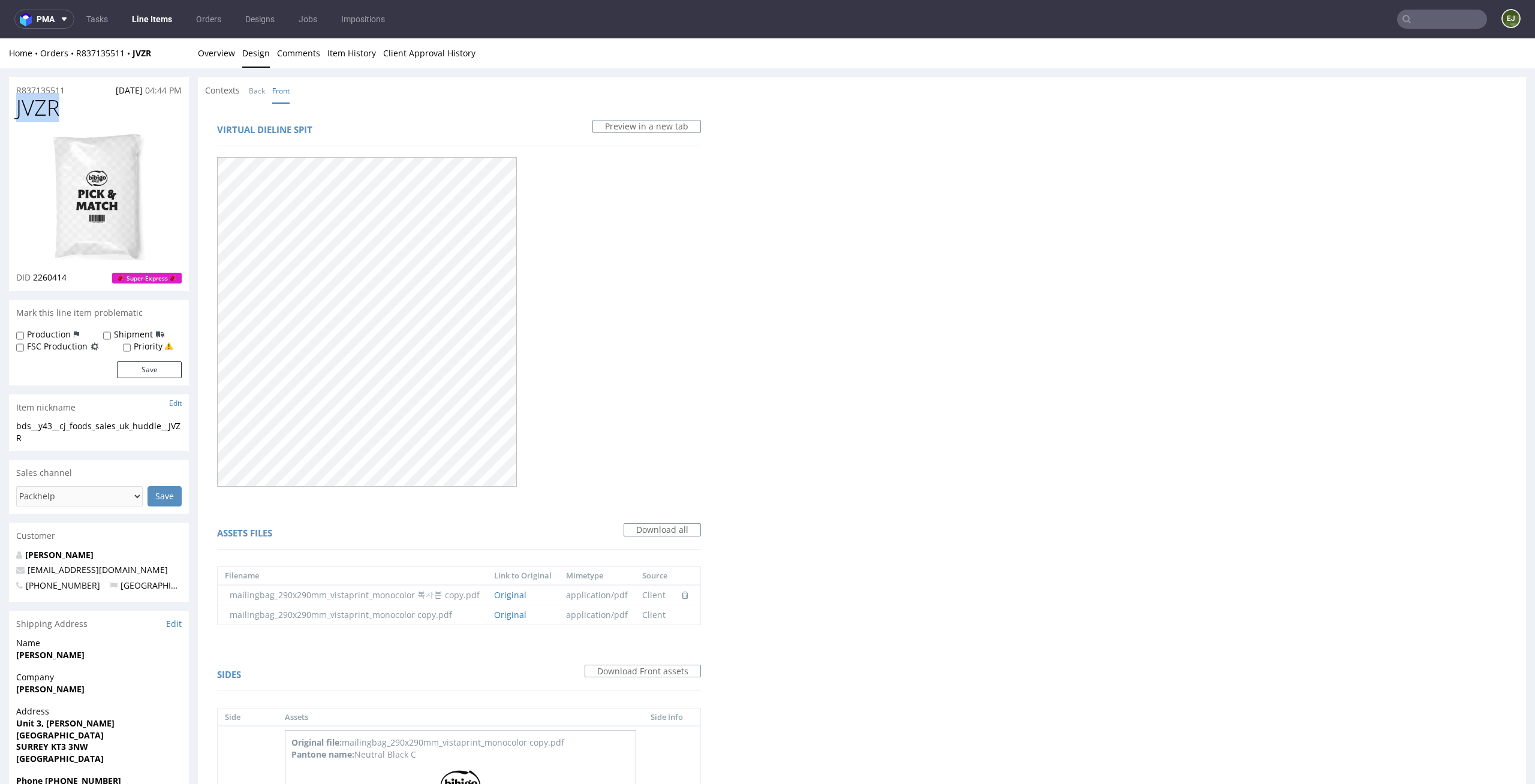
drag, startPoint x: 69, startPoint y: 106, endPoint x: 0, endPoint y: 106, distance: 69.0
click at [0, 106] on div "R837135511 12.09.2025 04:44 PM JVZR DID 2260414 Super-Express Mark this line it…" at bounding box center [767, 589] width 1535 height 1042
copy span "JVZR"
click at [233, 48] on link "Overview" at bounding box center [216, 53] width 37 height 29
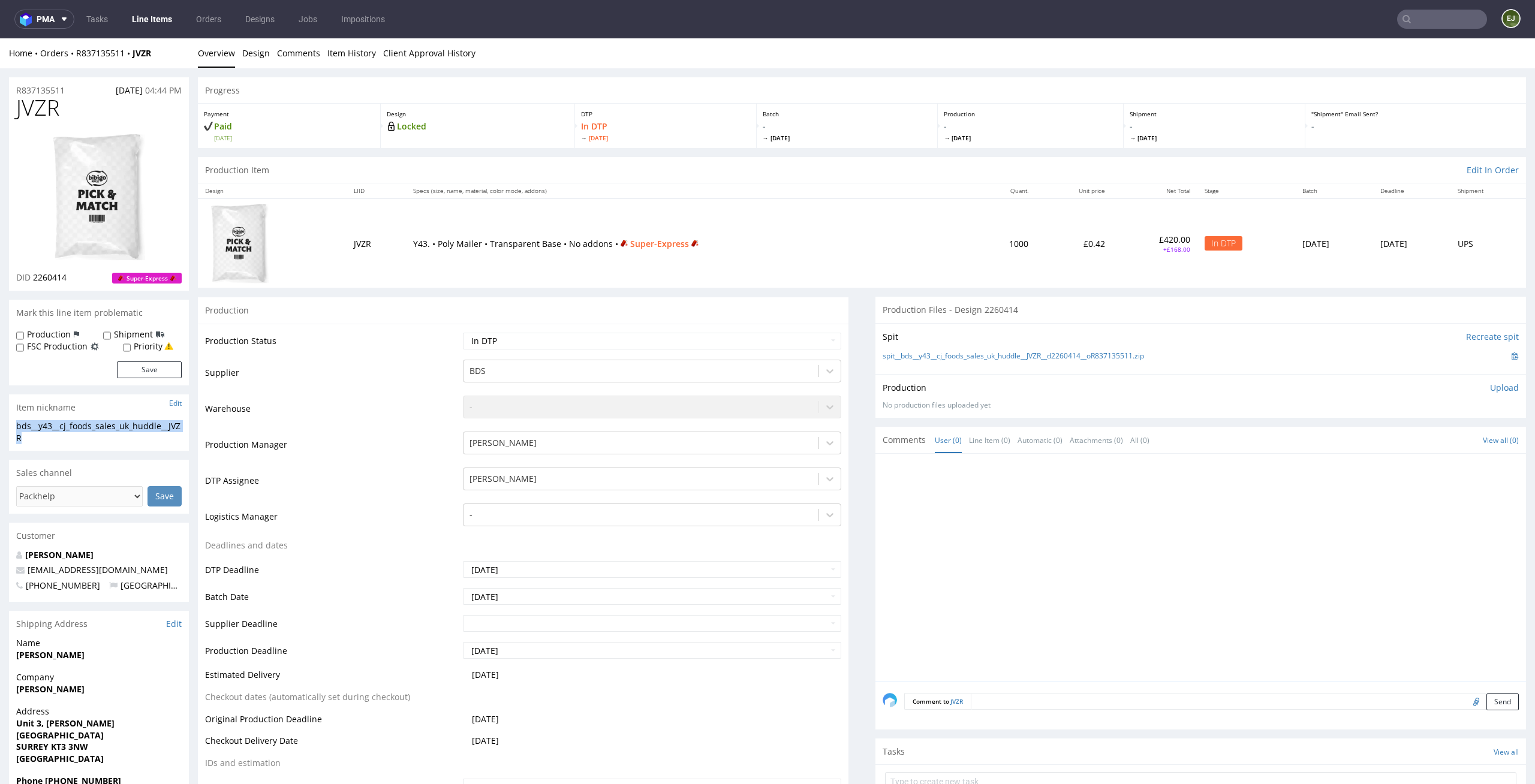
drag, startPoint x: 47, startPoint y: 448, endPoint x: 15, endPoint y: 430, distance: 36.7
click at [15, 430] on div "bds__y43__cj_foods_sales_uk_huddle__JVZR bds__y43 __cj_foods_sales_uk_huddle__J…" at bounding box center [99, 436] width 180 height 31
copy div "bds__y43__cj_foods_sales_uk_huddle__JVZR"
drag, startPoint x: 79, startPoint y: 276, endPoint x: 34, endPoint y: 276, distance: 45.0
click at [34, 276] on div "DID 2260414 Super-Express" at bounding box center [99, 277] width 166 height 12
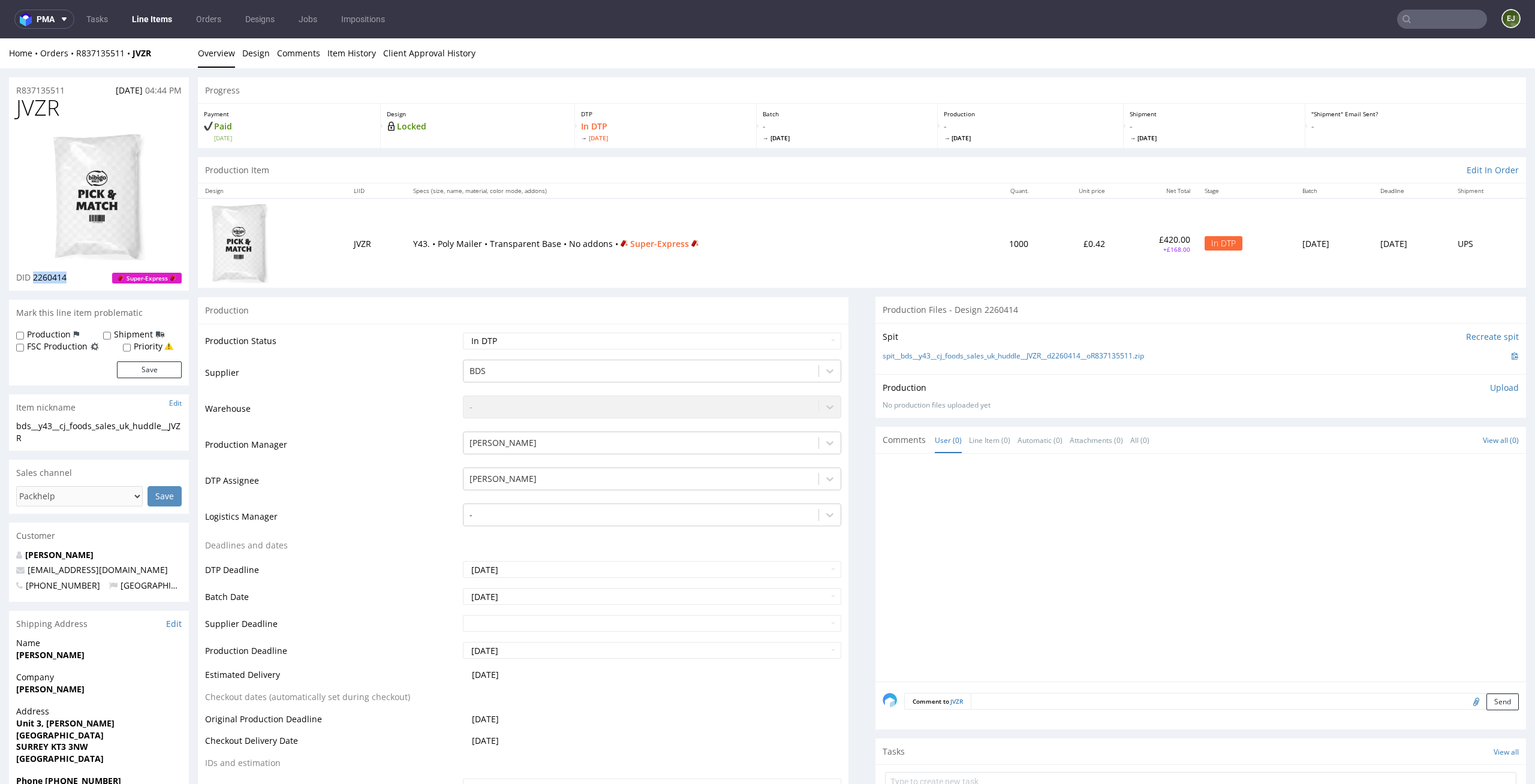
copy span "2260414"
drag, startPoint x: 69, startPoint y: 87, endPoint x: 0, endPoint y: 89, distance: 69.0
copy p "R837135511"
click at [1496, 385] on p "Upload" at bounding box center [1504, 388] width 29 height 12
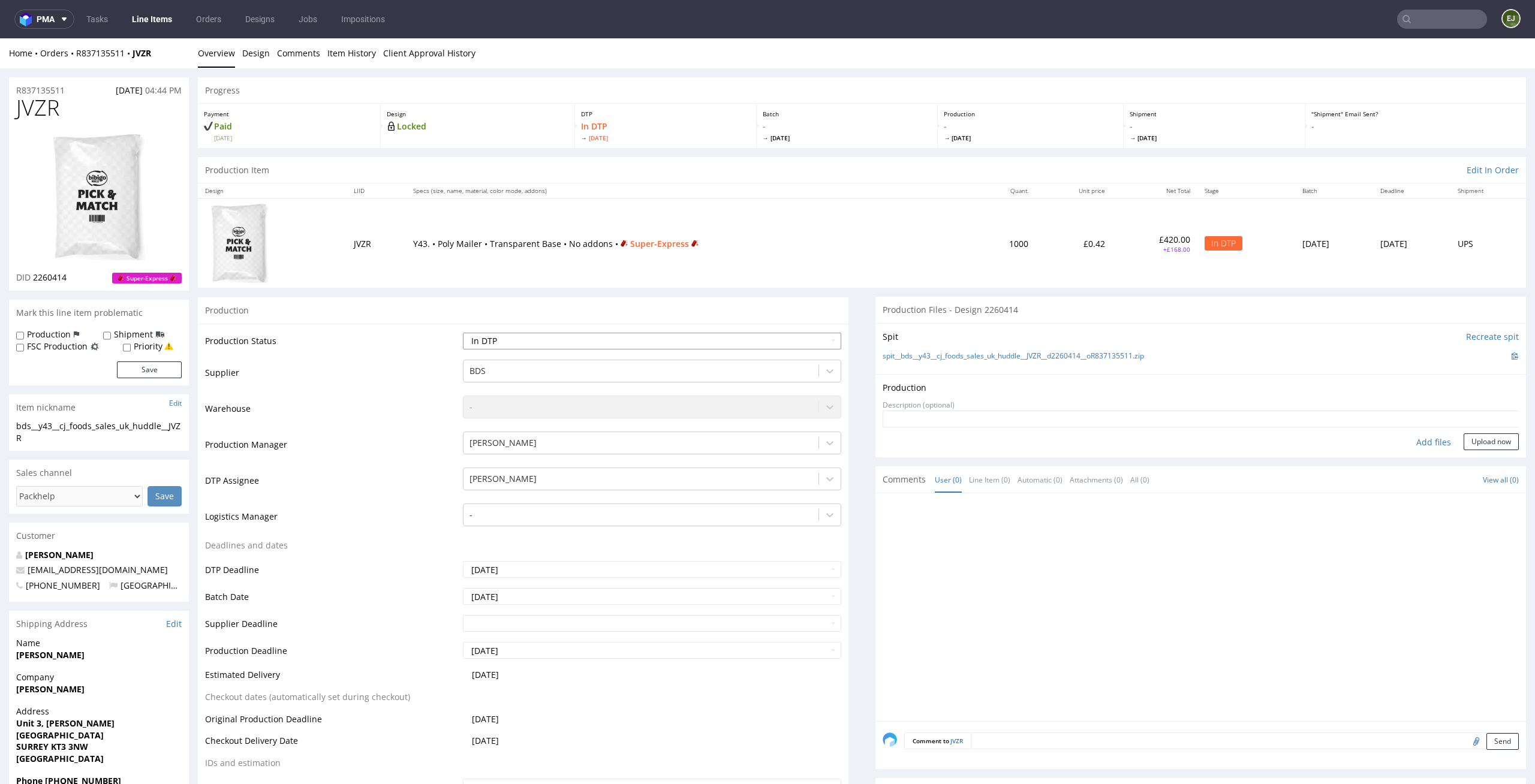
click at [824, 334] on select "Waiting for Artwork Waiting for Diecut Waiting for Mockup Waiting for DTP Waiti…" at bounding box center [652, 341] width 379 height 17
select select "dtp_ca_needed"
click at [463, 333] on select "Waiting for Artwork Waiting for Diecut Waiting for Mockup Waiting for DTP Waiti…" at bounding box center [652, 341] width 379 height 17
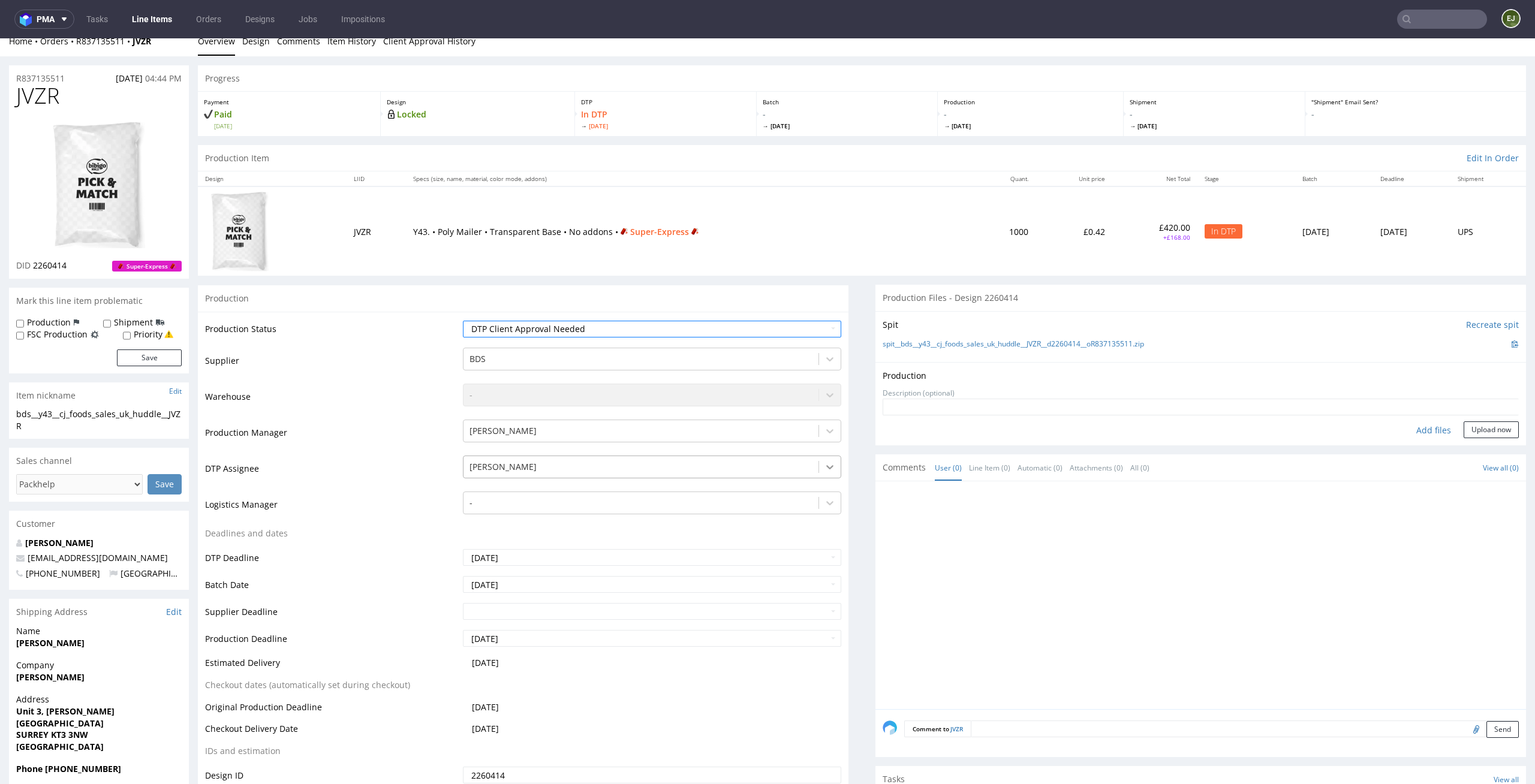
scroll to position [170, 0]
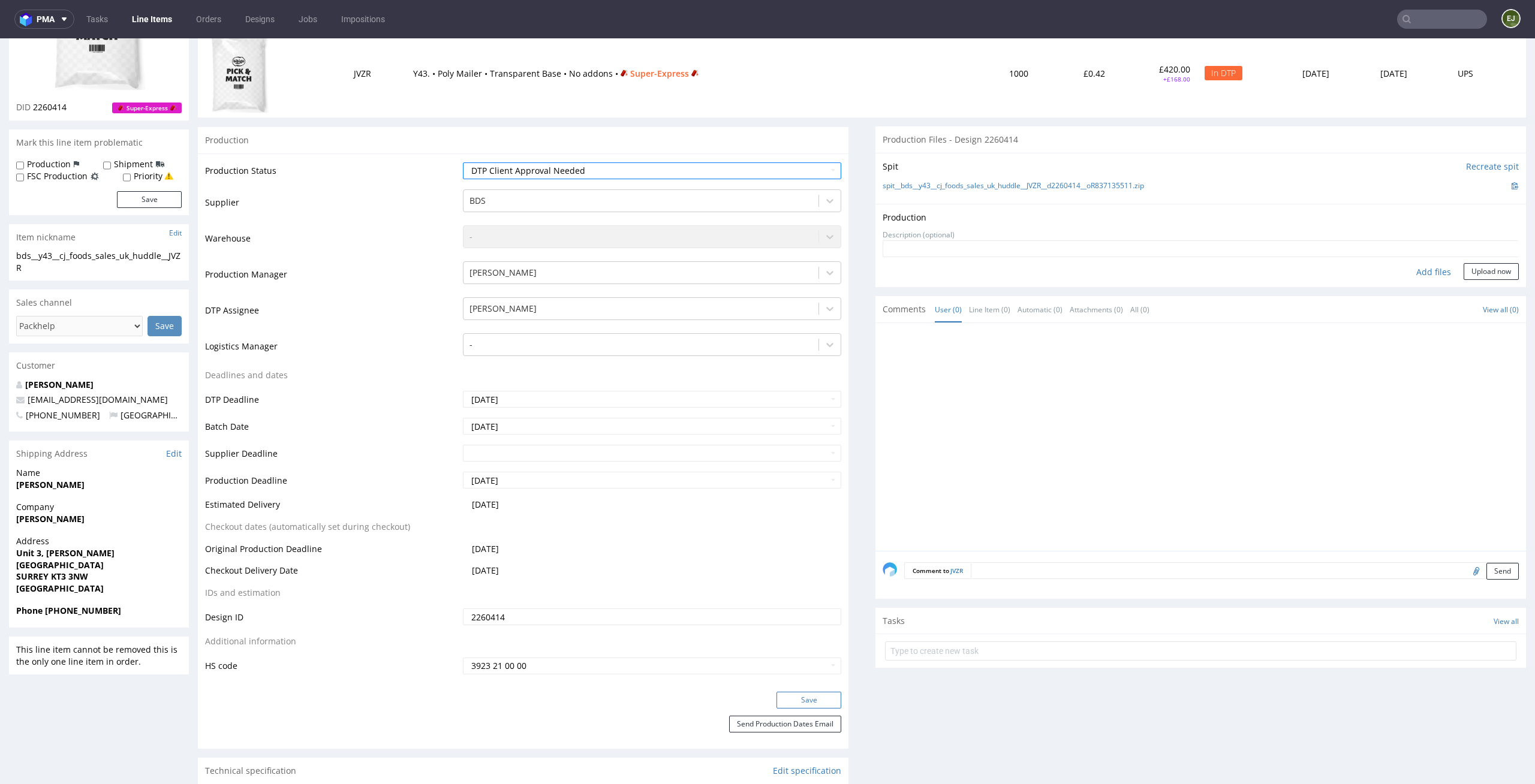
click at [812, 698] on button "Save" at bounding box center [809, 700] width 65 height 17
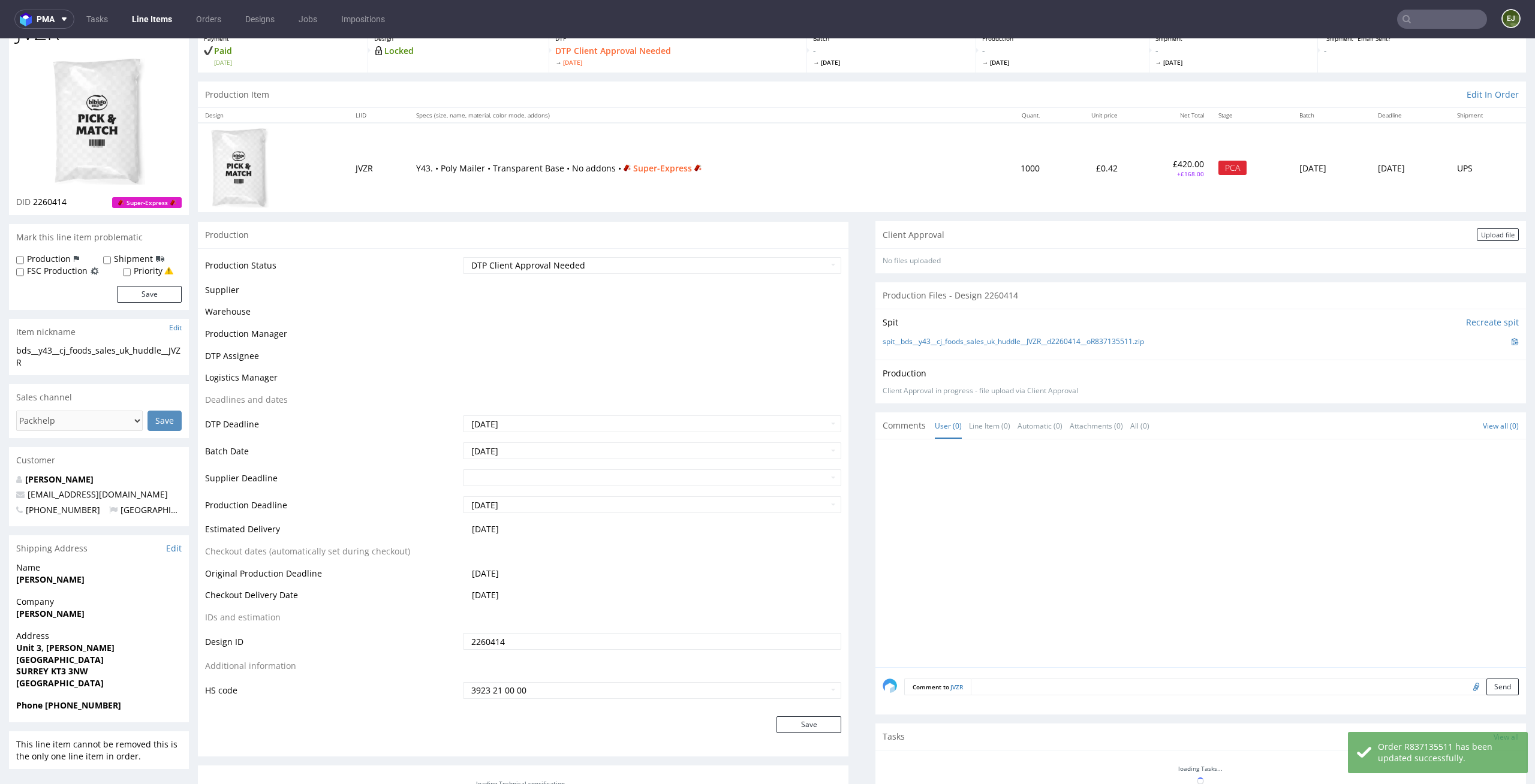
scroll to position [145, 0]
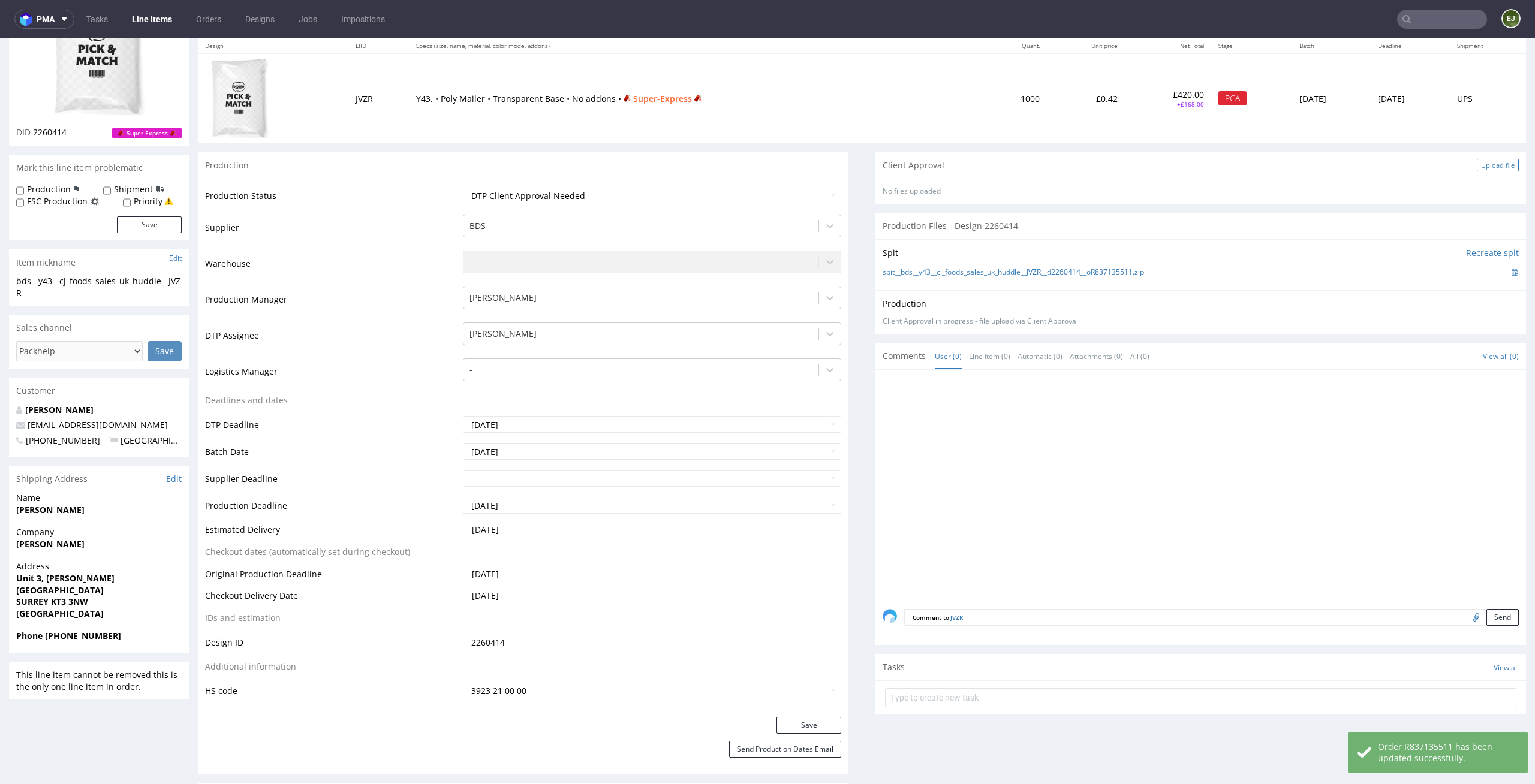
click div "Upload file"
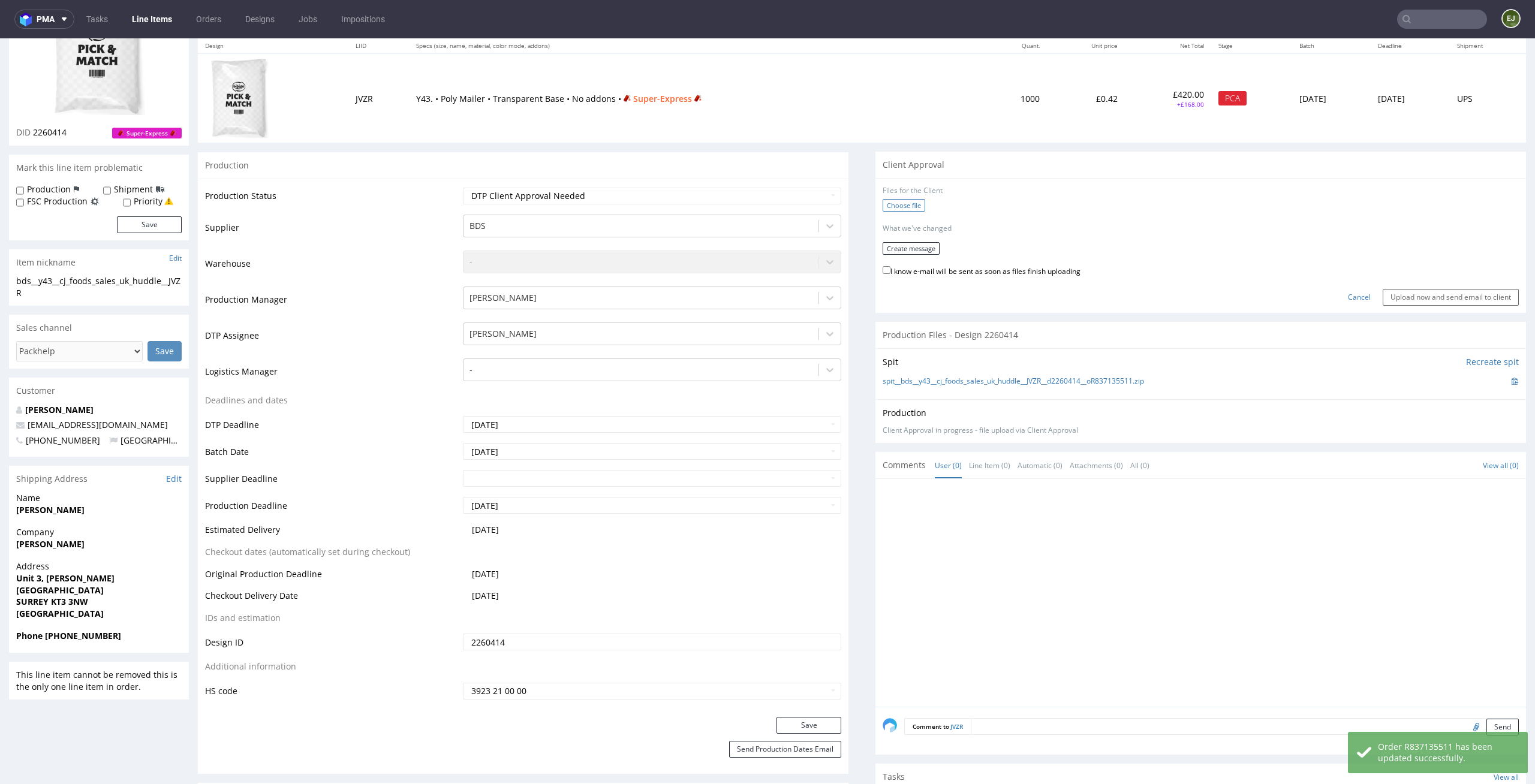
click label "Choose file"
click input "Choose file"
click button "Create message"
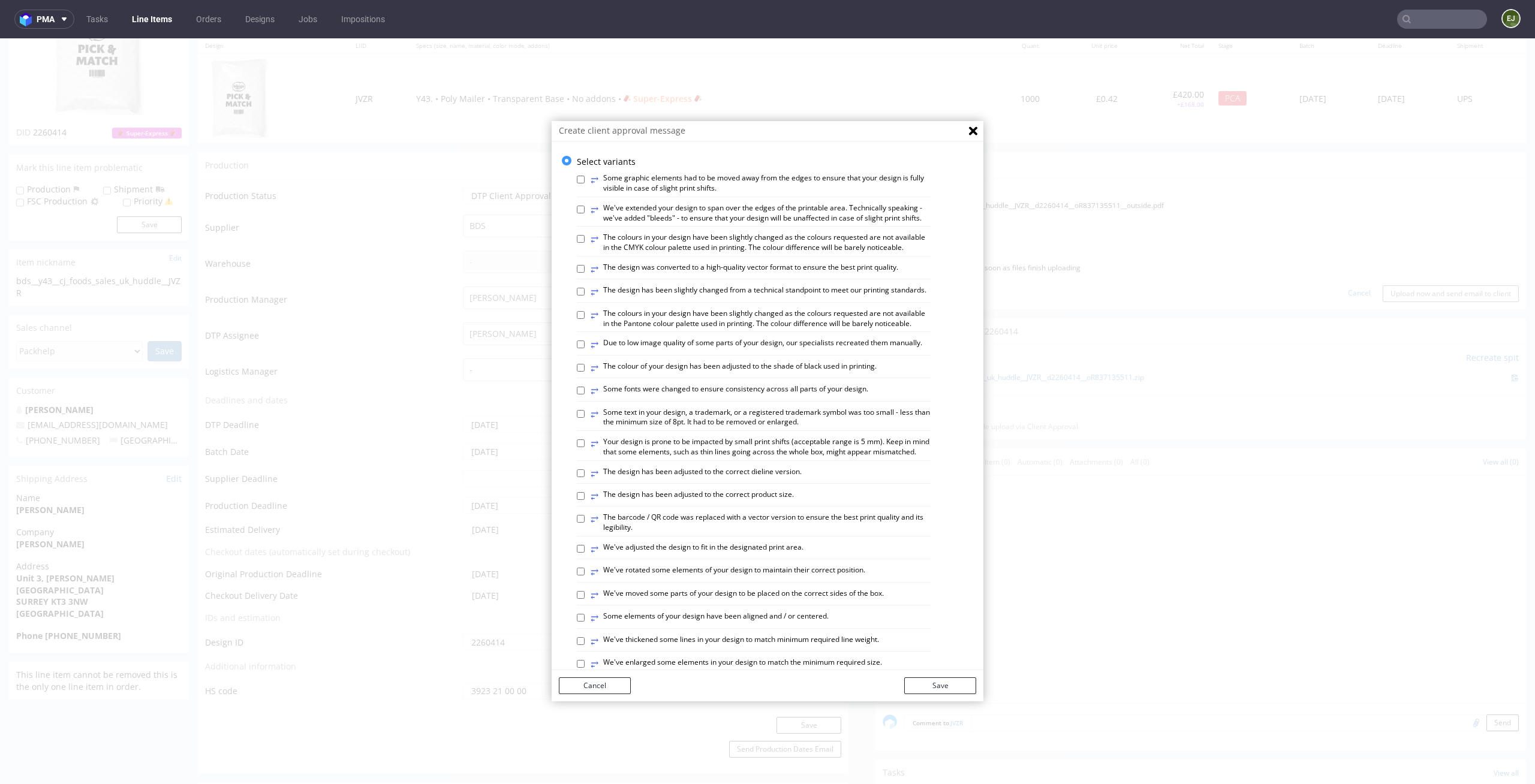
scroll to position [490, 0]
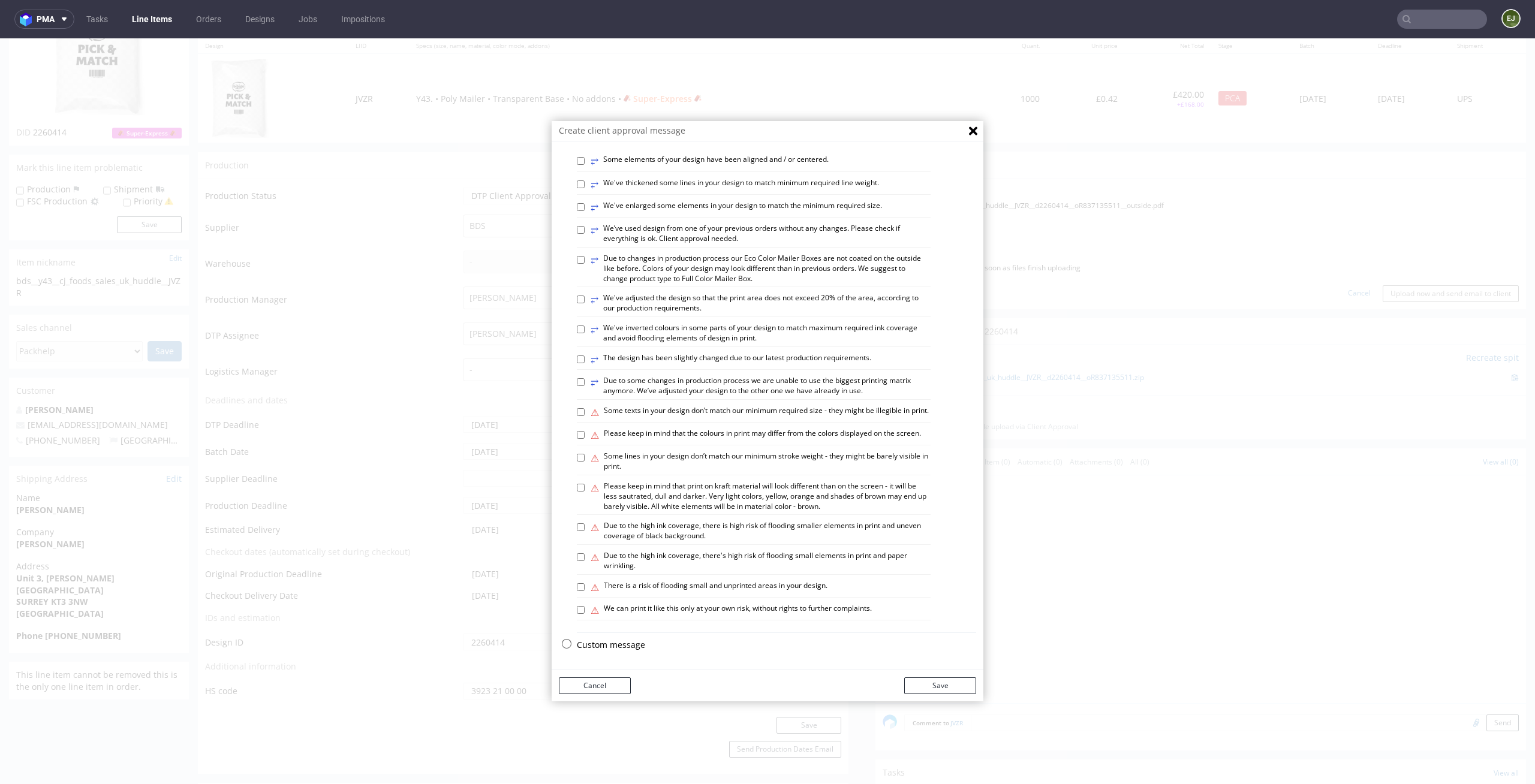
click div "Custom message"
click p "Custom message"
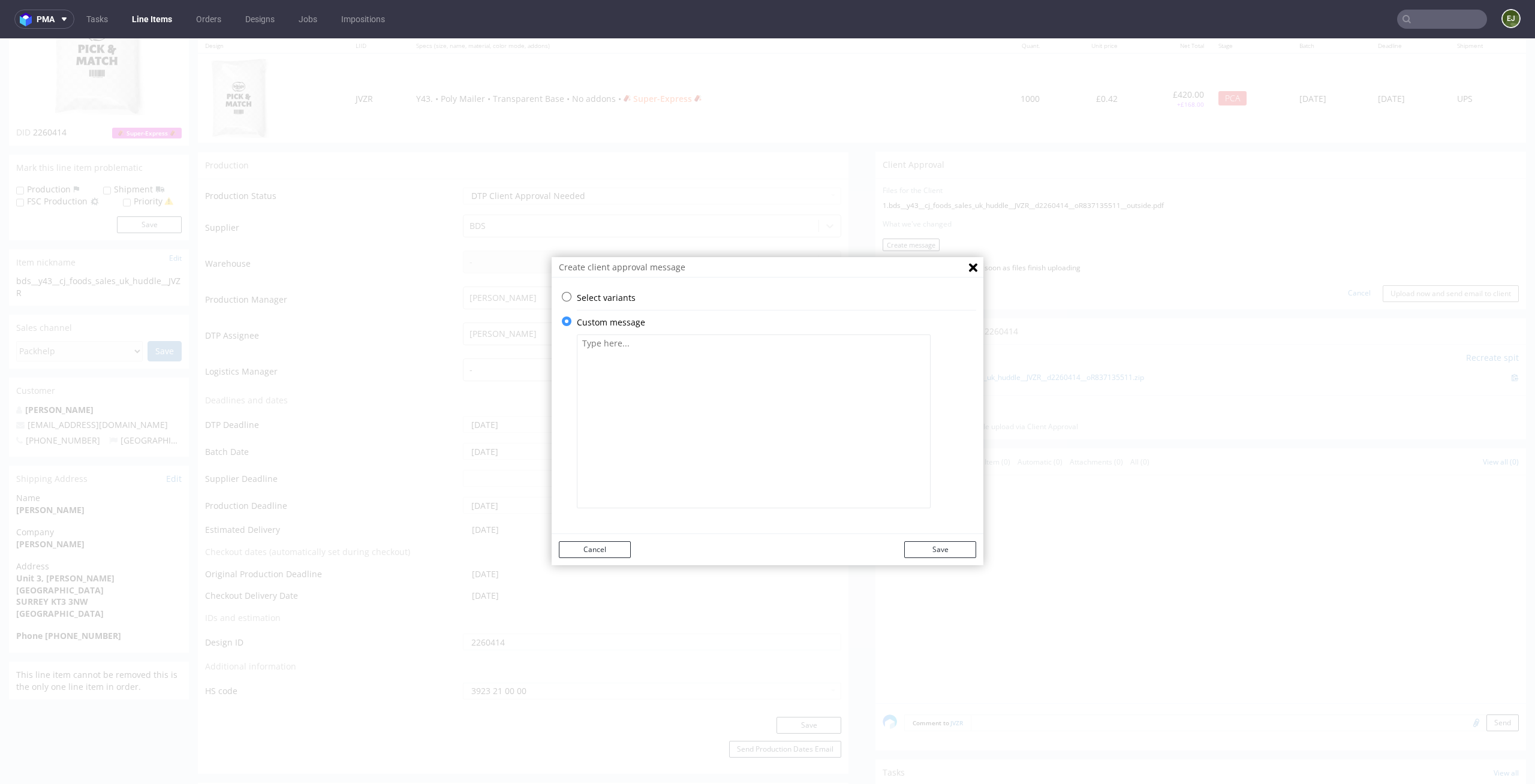
click textarea
paste textarea "R837135511"
type textarea "R837135511"
click textarea
paste textarea "Some text in your design, a trademark, or a registered trademark symbol was too…"
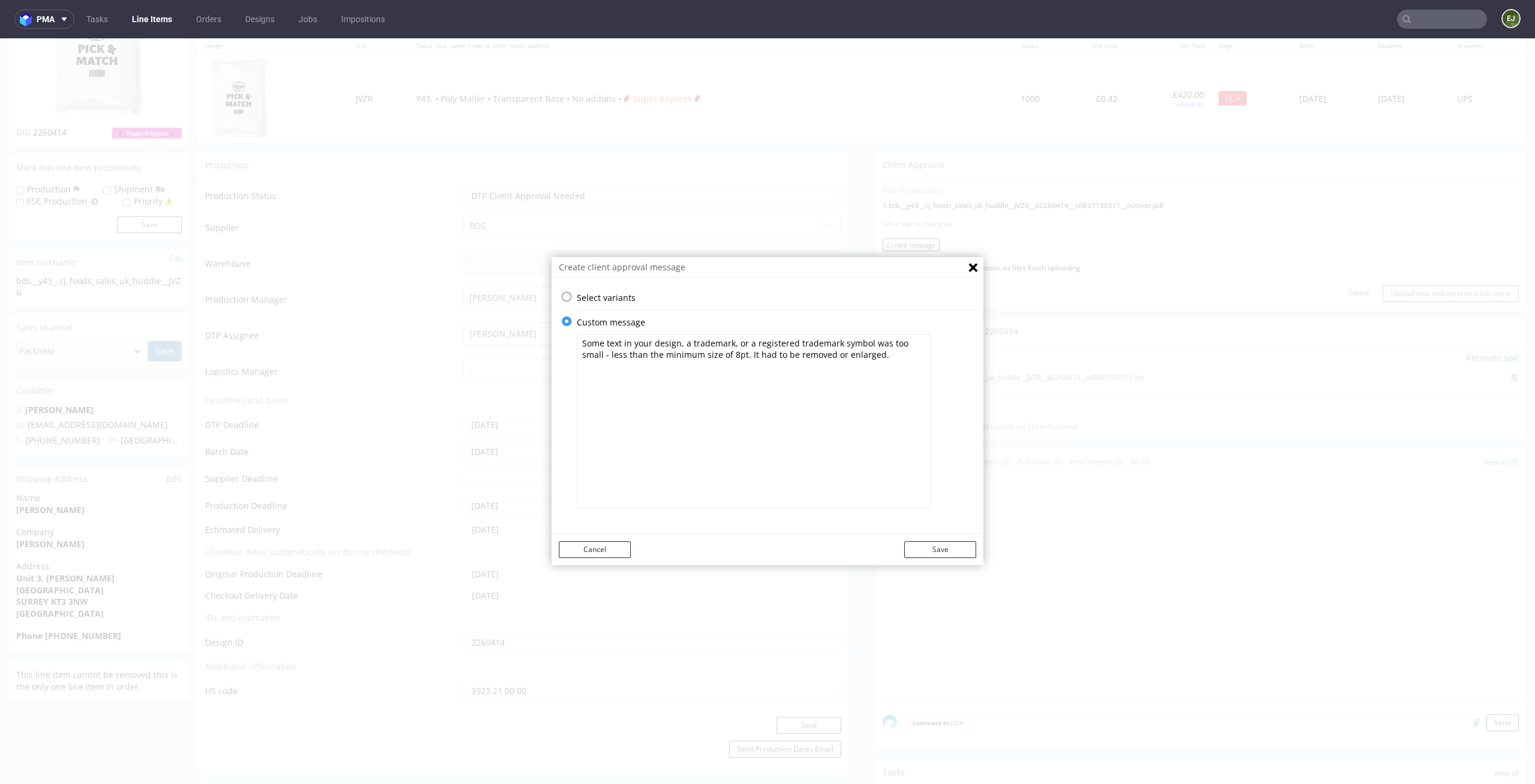
drag, startPoint x: 791, startPoint y: 317, endPoint x: 756, endPoint y: 320, distance: 35.1
click textarea "Some text in your design, a trademark, or a registered trademark symbol was too…"
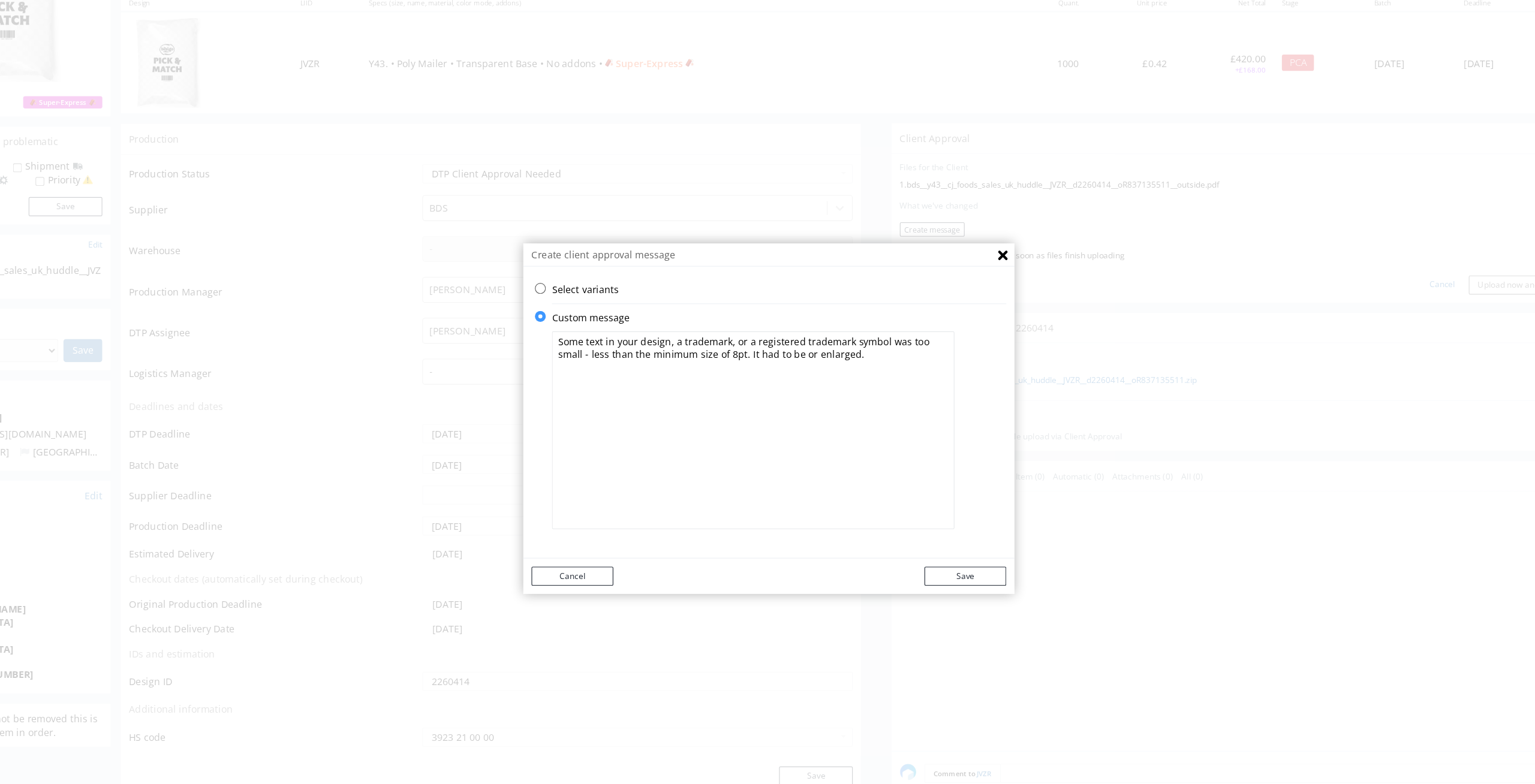
drag, startPoint x: 855, startPoint y: 305, endPoint x: 669, endPoint y: 304, distance: 186.0
click textarea "Some text in your design, a trademark, or a registered trademark symbol was too…"
type textarea "Some text in your design was too small - less than the minimum size of 8pt. It …"
click button "Save"
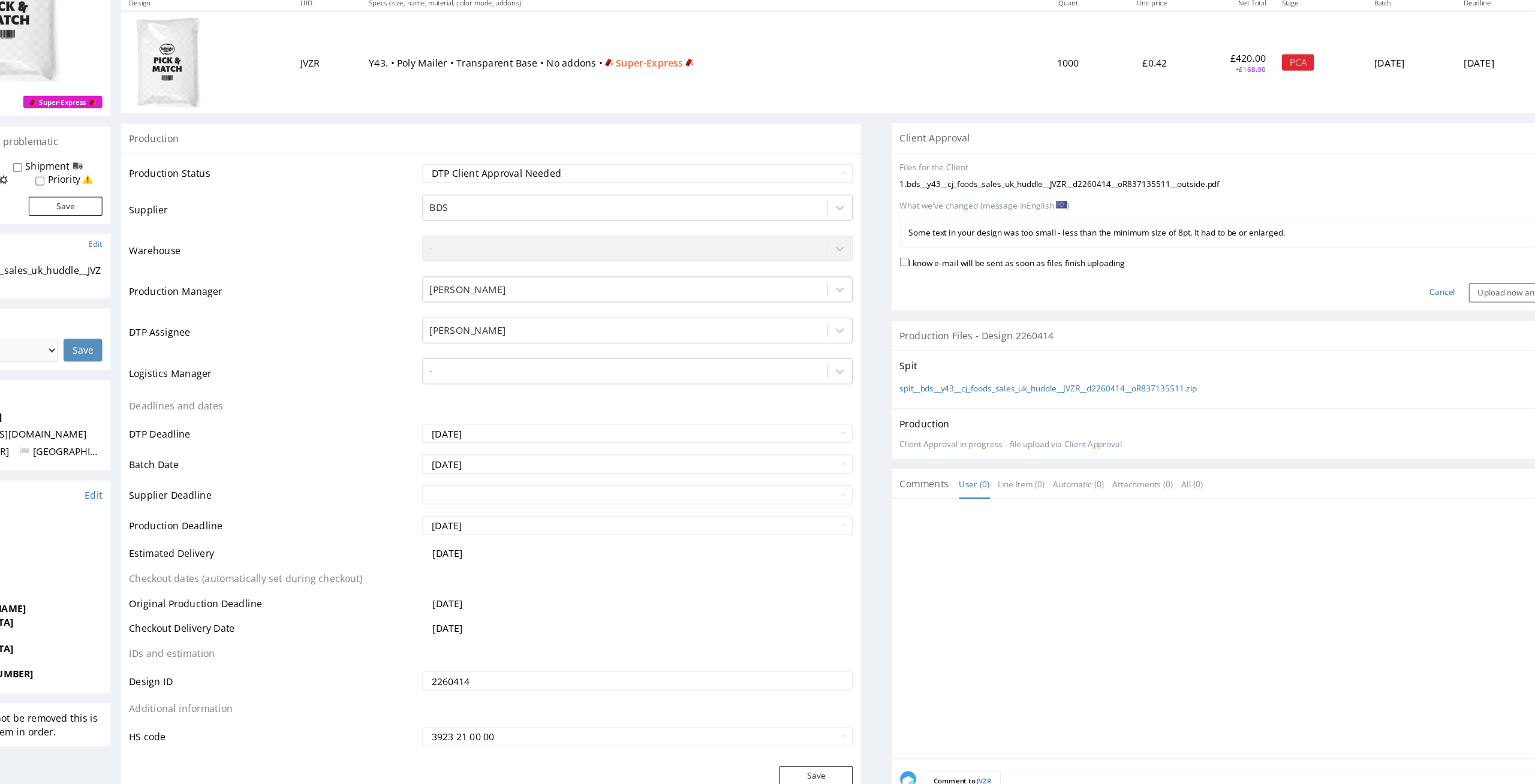
click label "I know e-mail will be sent as soon as files finish uploading"
click input "I know e-mail will be sent as soon as files finish uploading"
checkbox input "true"
click input "Upload now and send email to client"
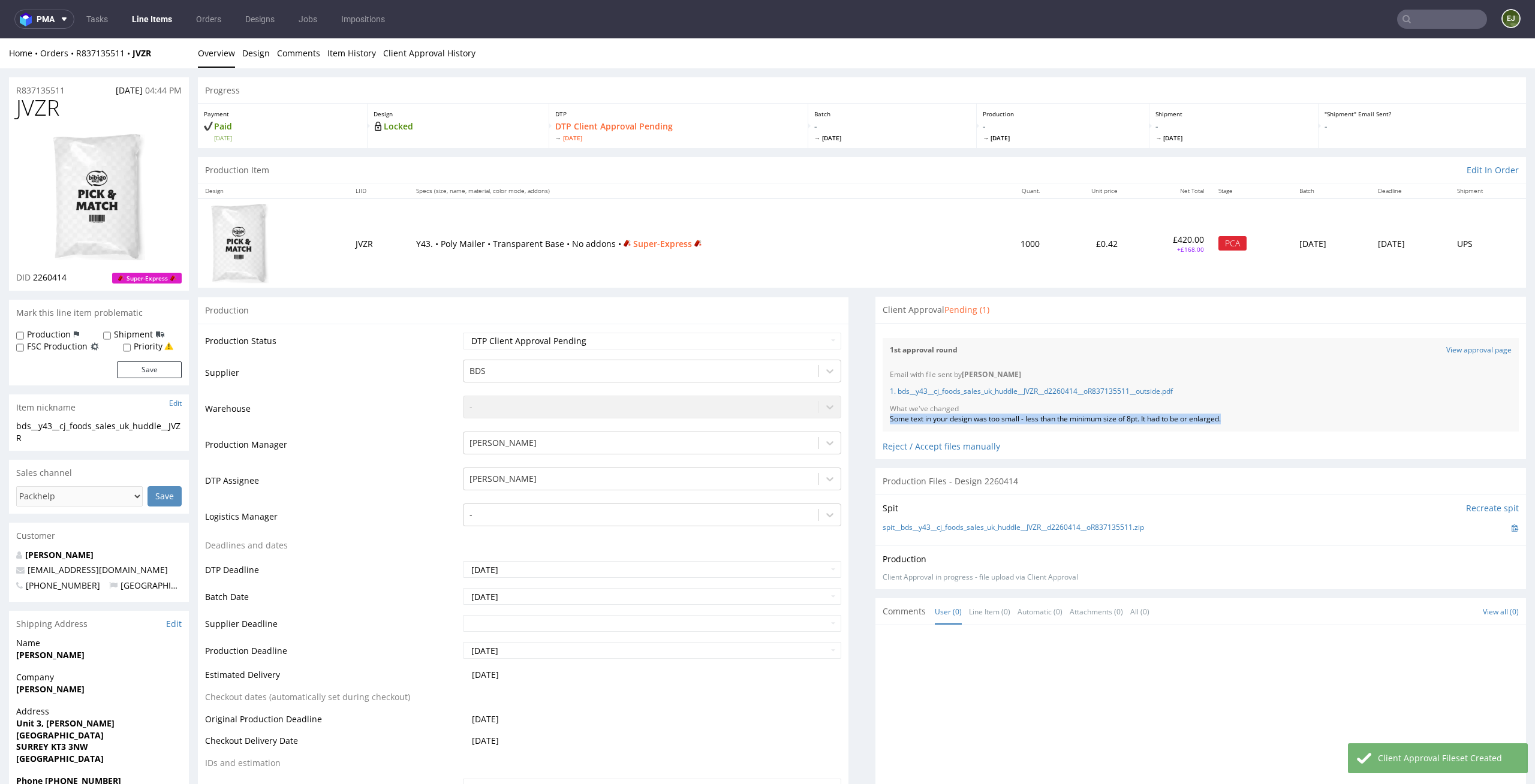
drag, startPoint x: 1233, startPoint y: 381, endPoint x: 866, endPoint y: 381, distance: 367.0
click div "Files for the Client Choose file What we've changed Create message I know e-mai…"
copy div "Some text in your design was too small - less than the minimum size of 8pt. It …"
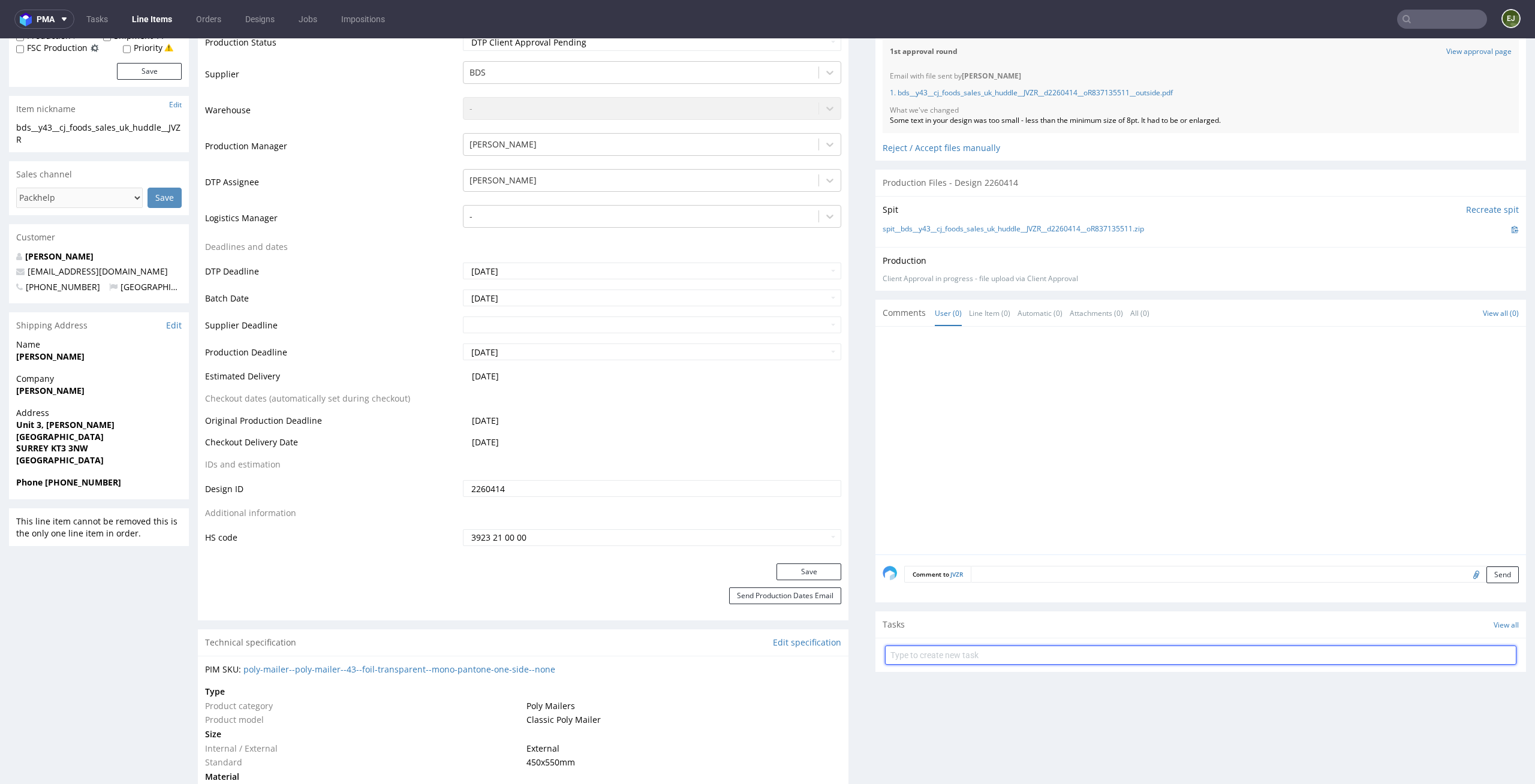
click input "text"
type input "superexpress pca"
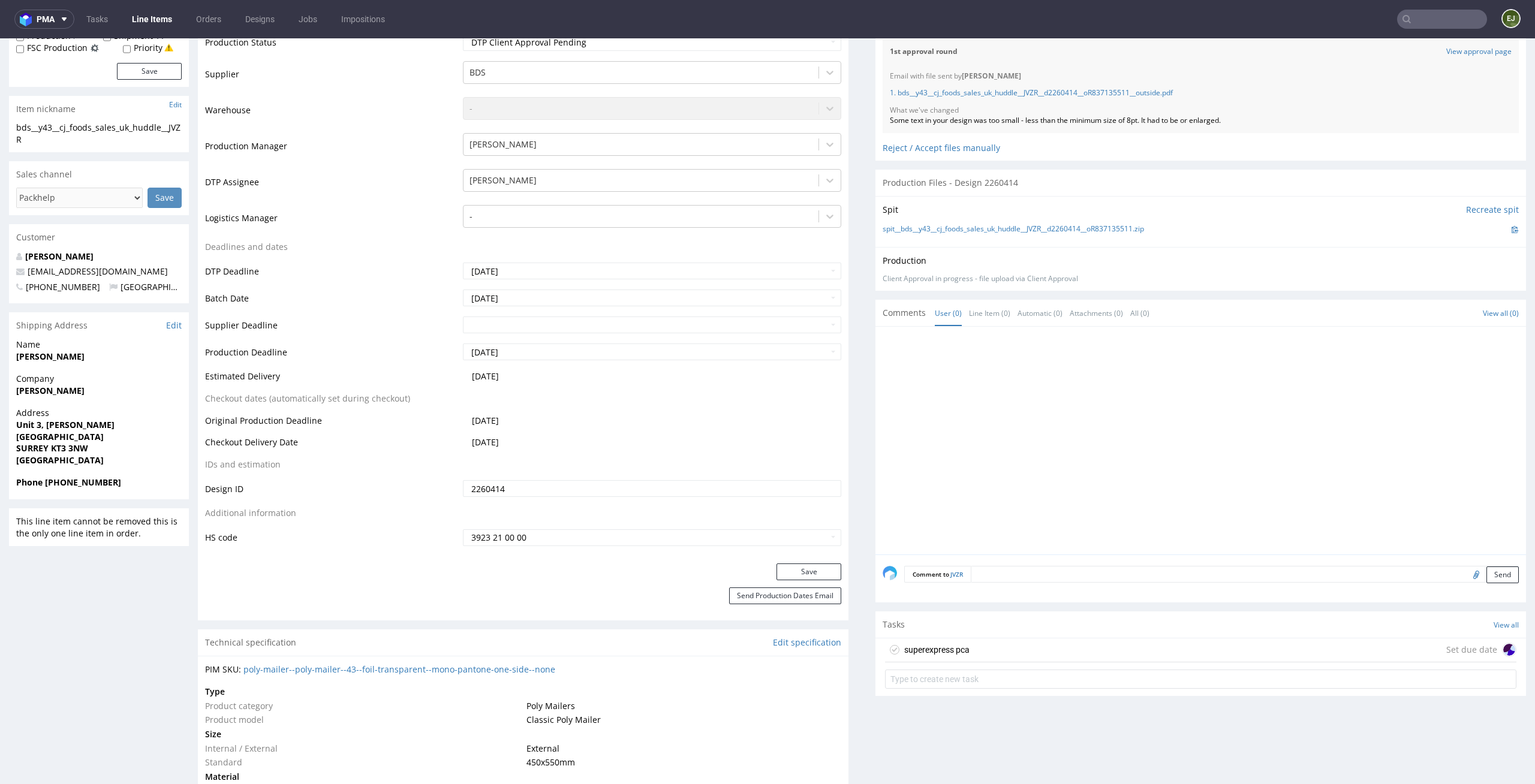
click div "superexpress pca Set due date"
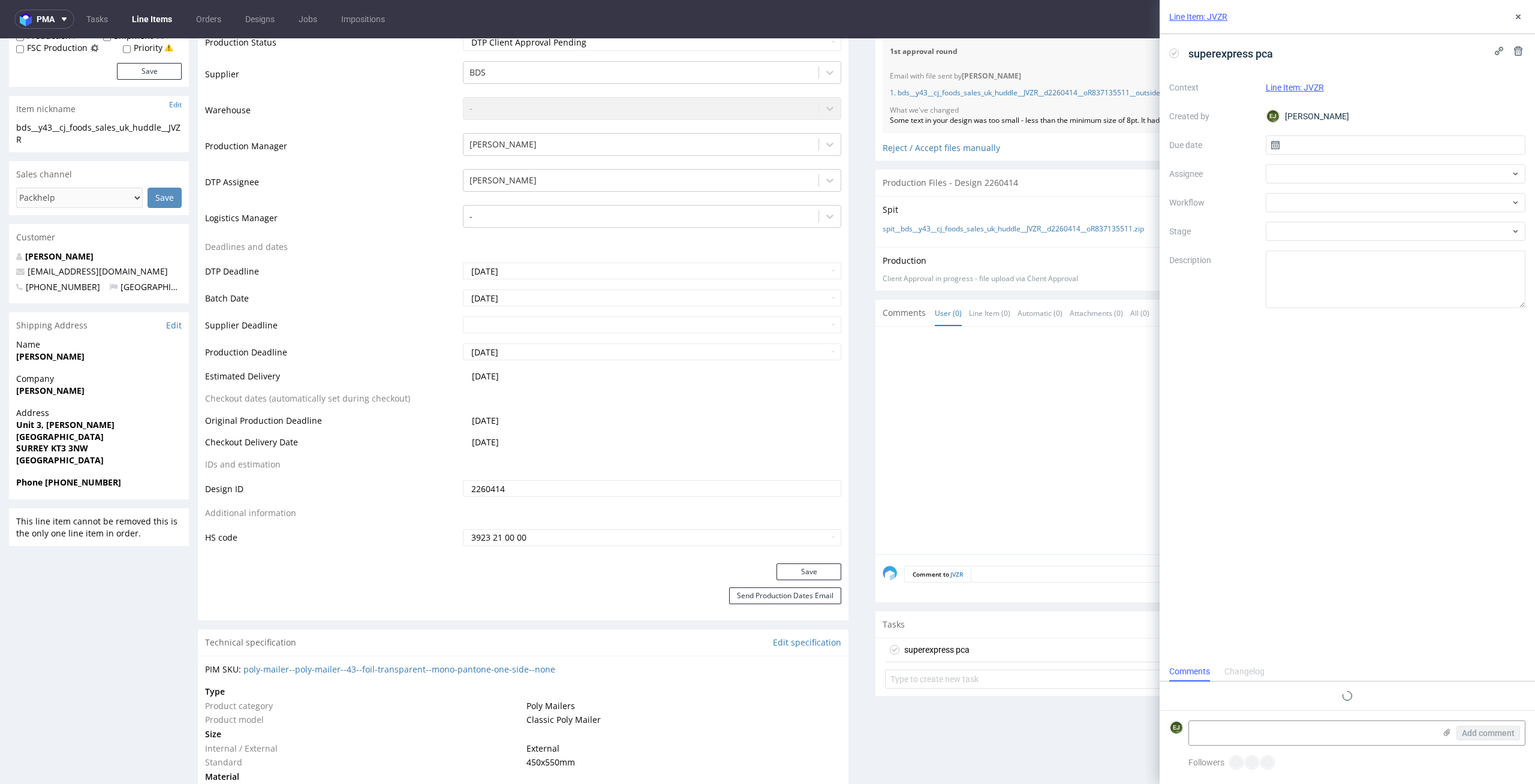
scroll to position [10, 0]
click input "text"
click span "15"
type input "15/09/2025"
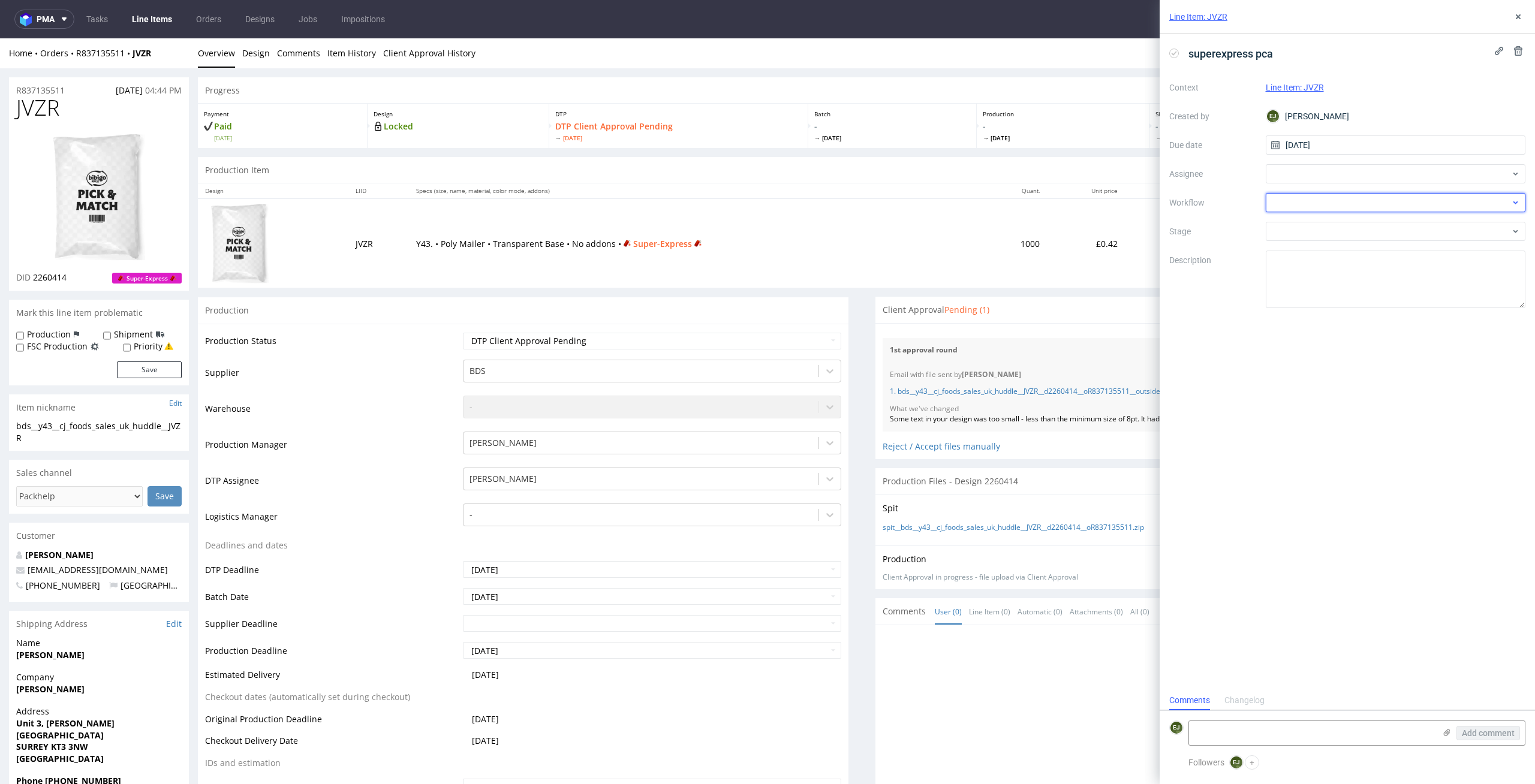
click div
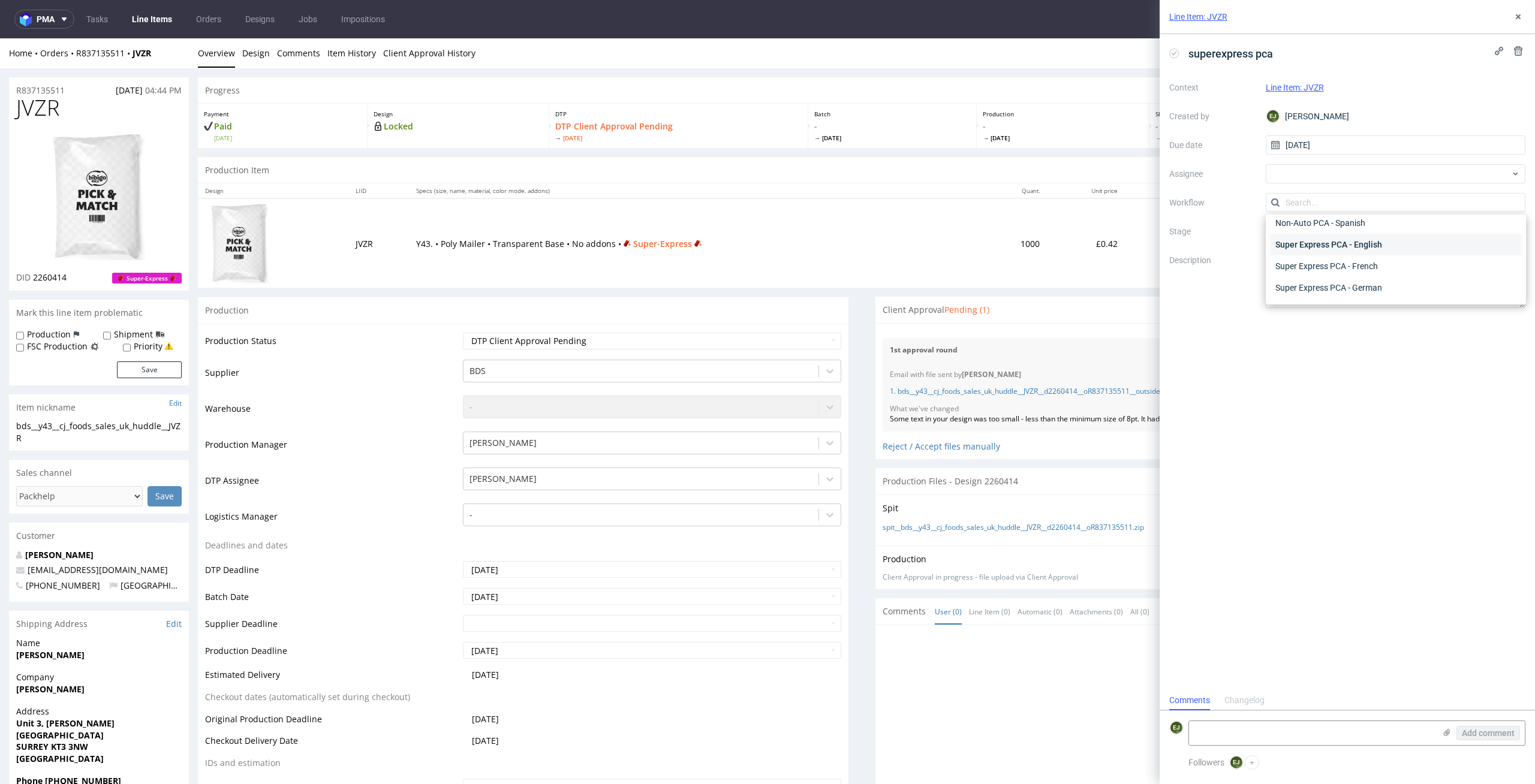
click div "Super Express PCA - English"
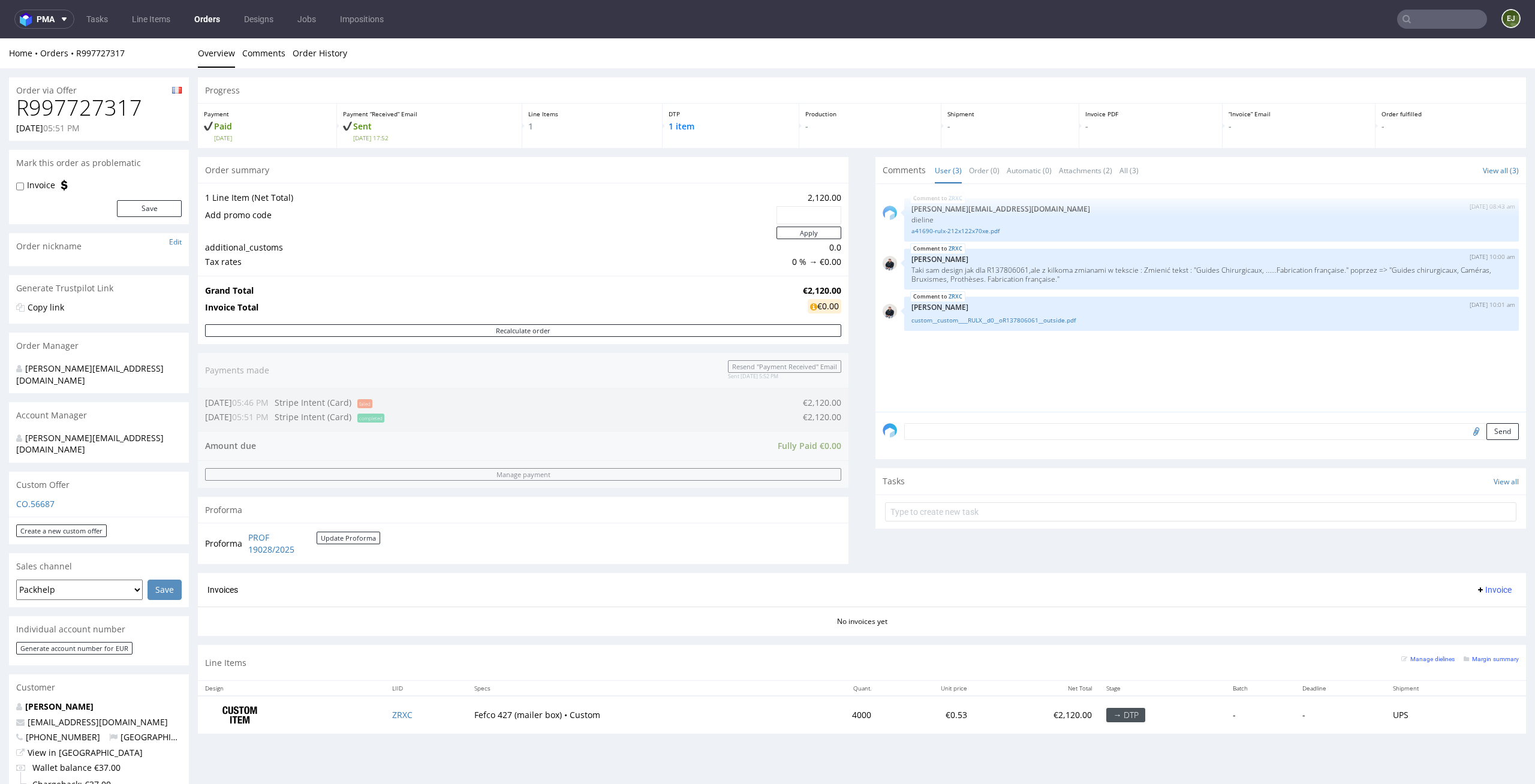
scroll to position [87, 0]
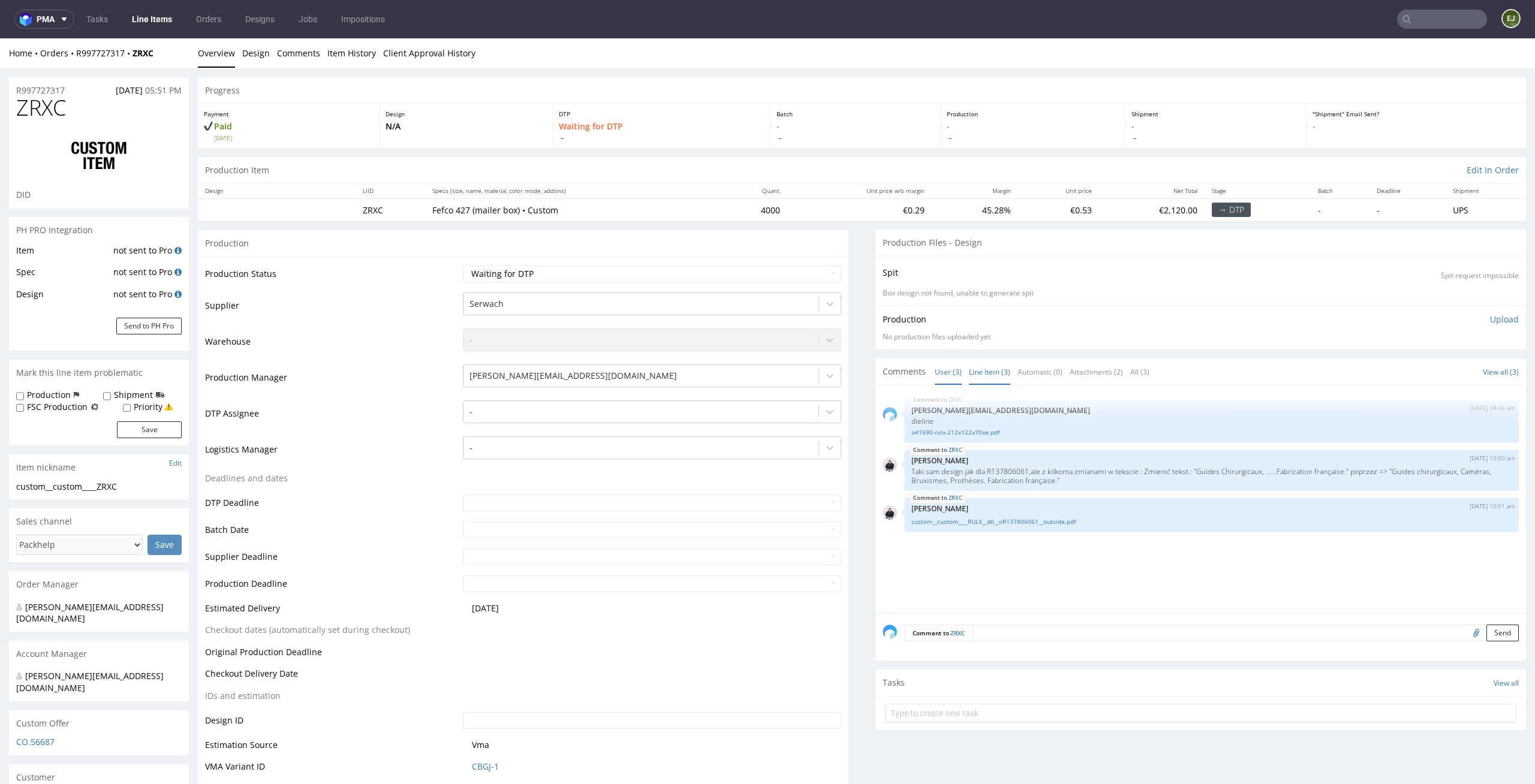
click at [996, 374] on link "Line Item (3)" at bounding box center [989, 372] width 41 height 26
click at [972, 523] on link "custom__custom____RULX__d0__oR137806061__outside.pdf" at bounding box center [1211, 522] width 600 height 9
click at [765, 385] on div "[PERSON_NAME][EMAIL_ADDRESS][DOMAIN_NAME]" at bounding box center [641, 376] width 355 height 19
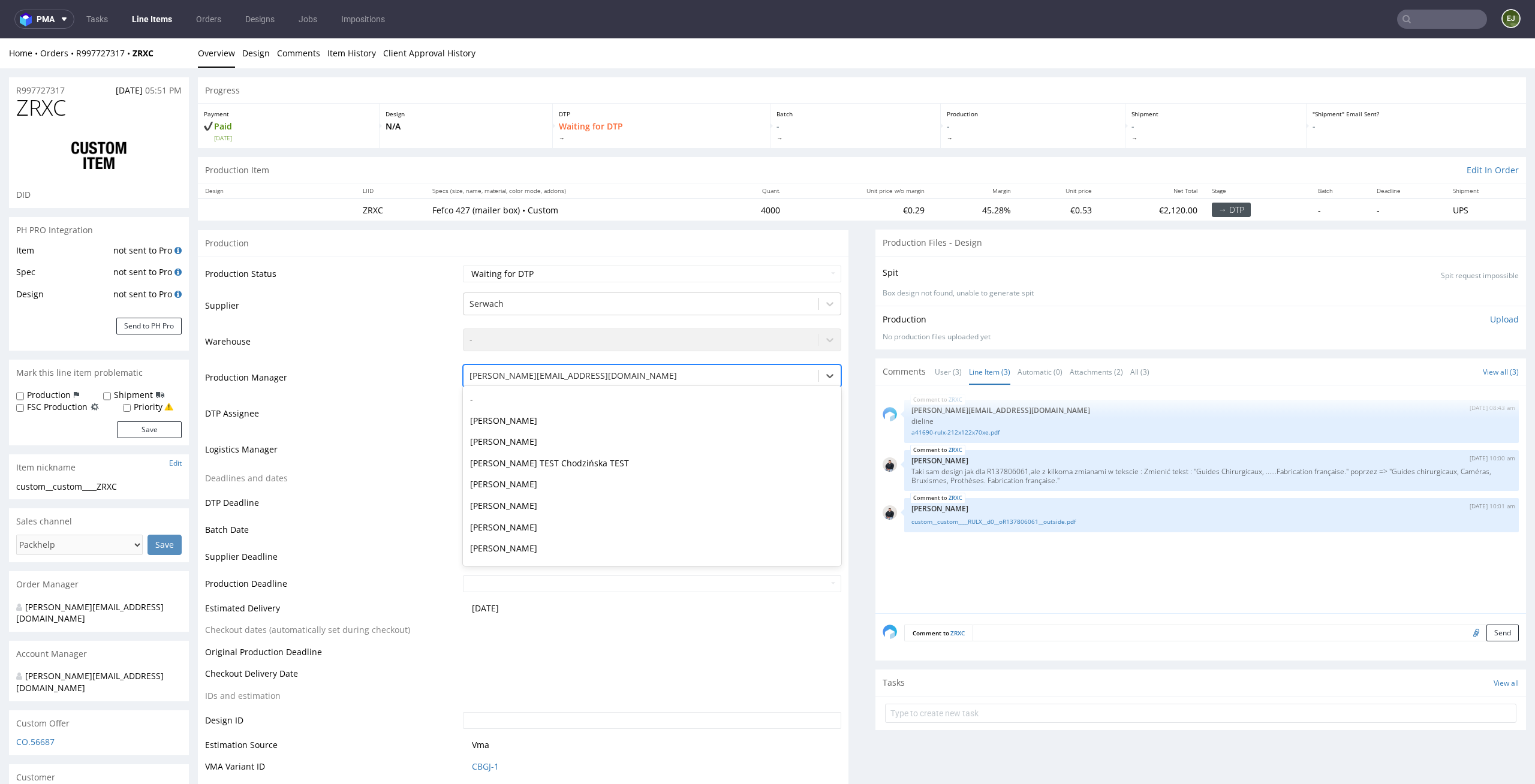
scroll to position [1004, 0]
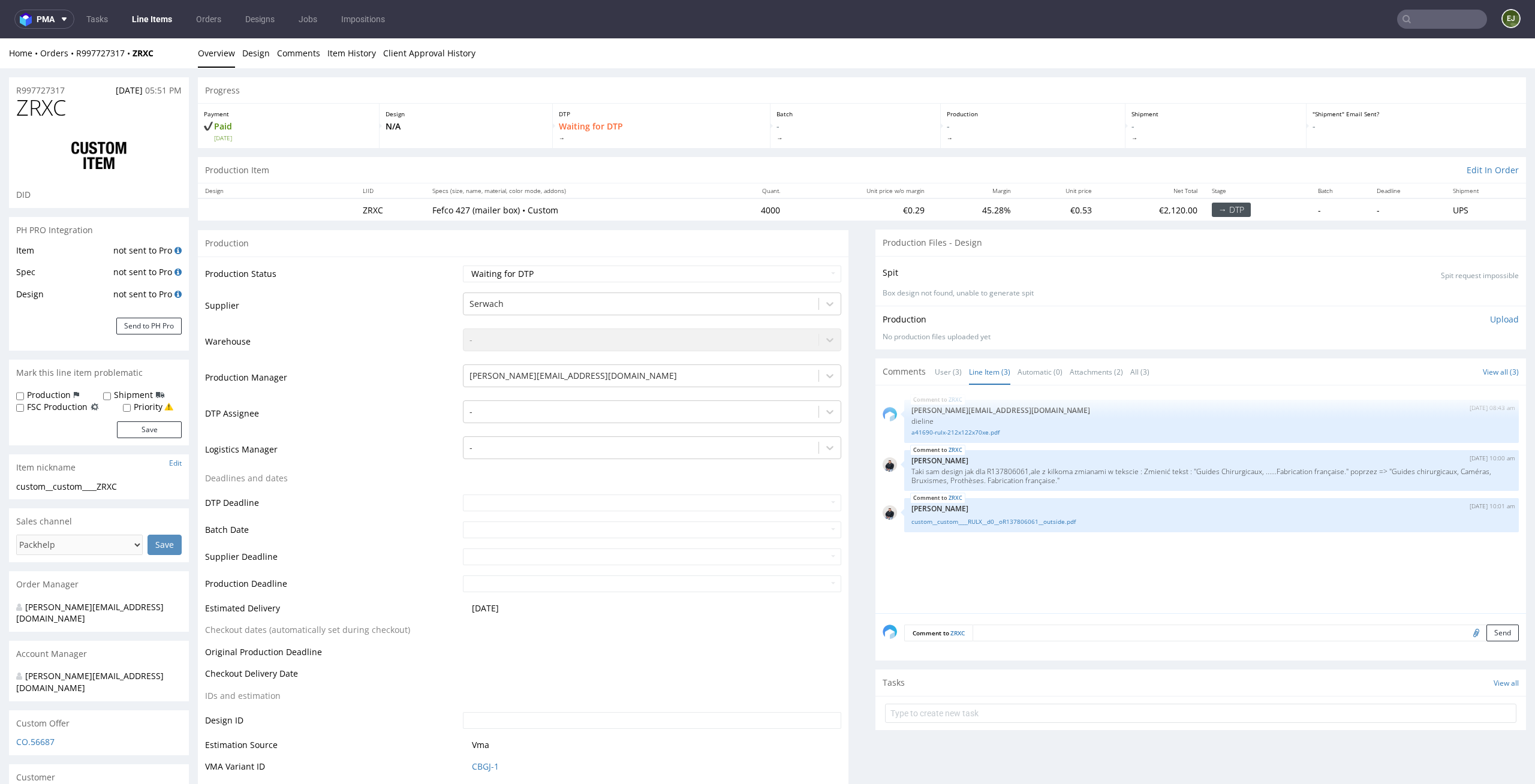
click at [1103, 256] on div "Spit Spit request impossible Box design not found, unable to generate spit" at bounding box center [1201, 281] width 651 height 50
click at [638, 417] on div at bounding box center [640, 412] width 343 height 15
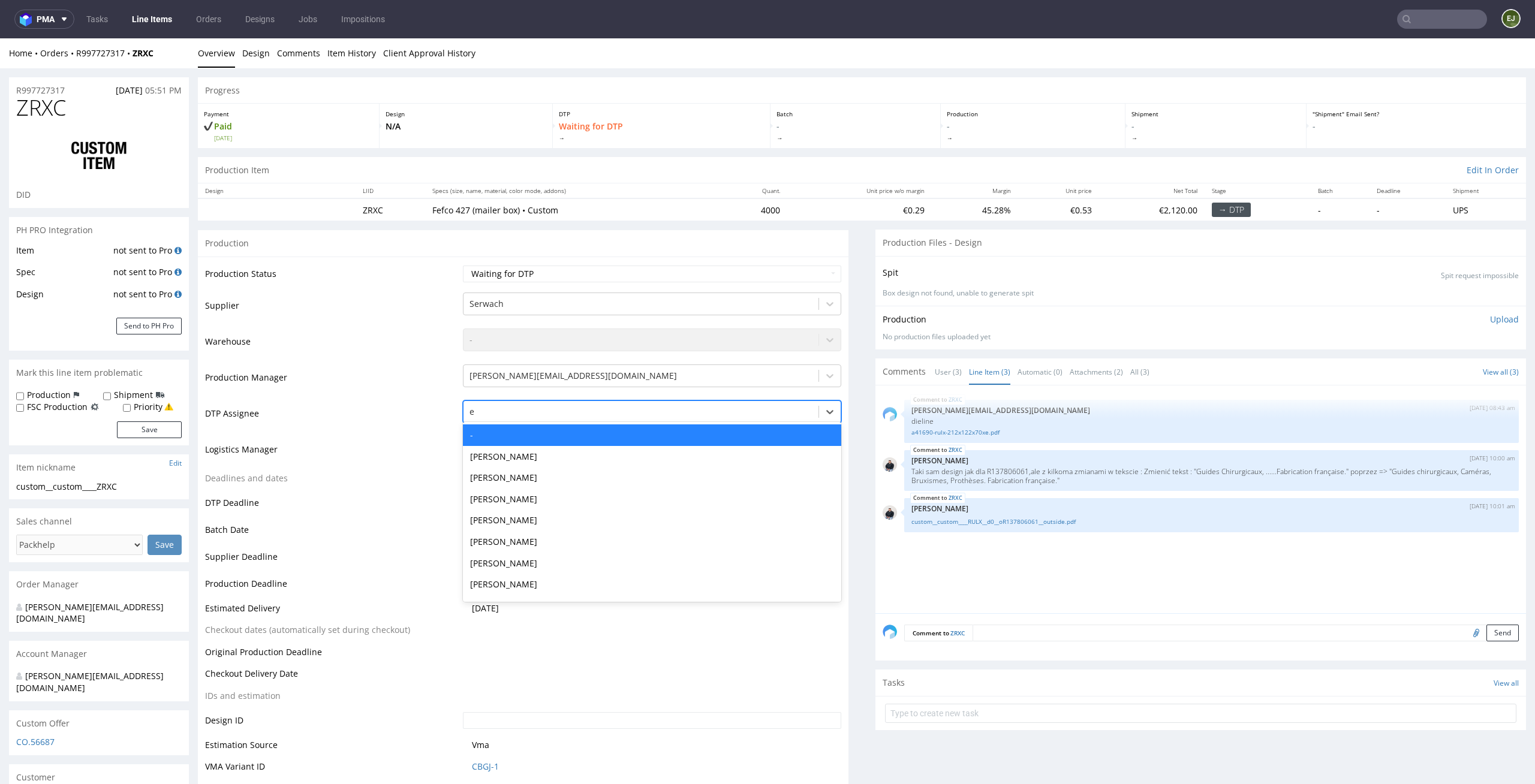
type input "el"
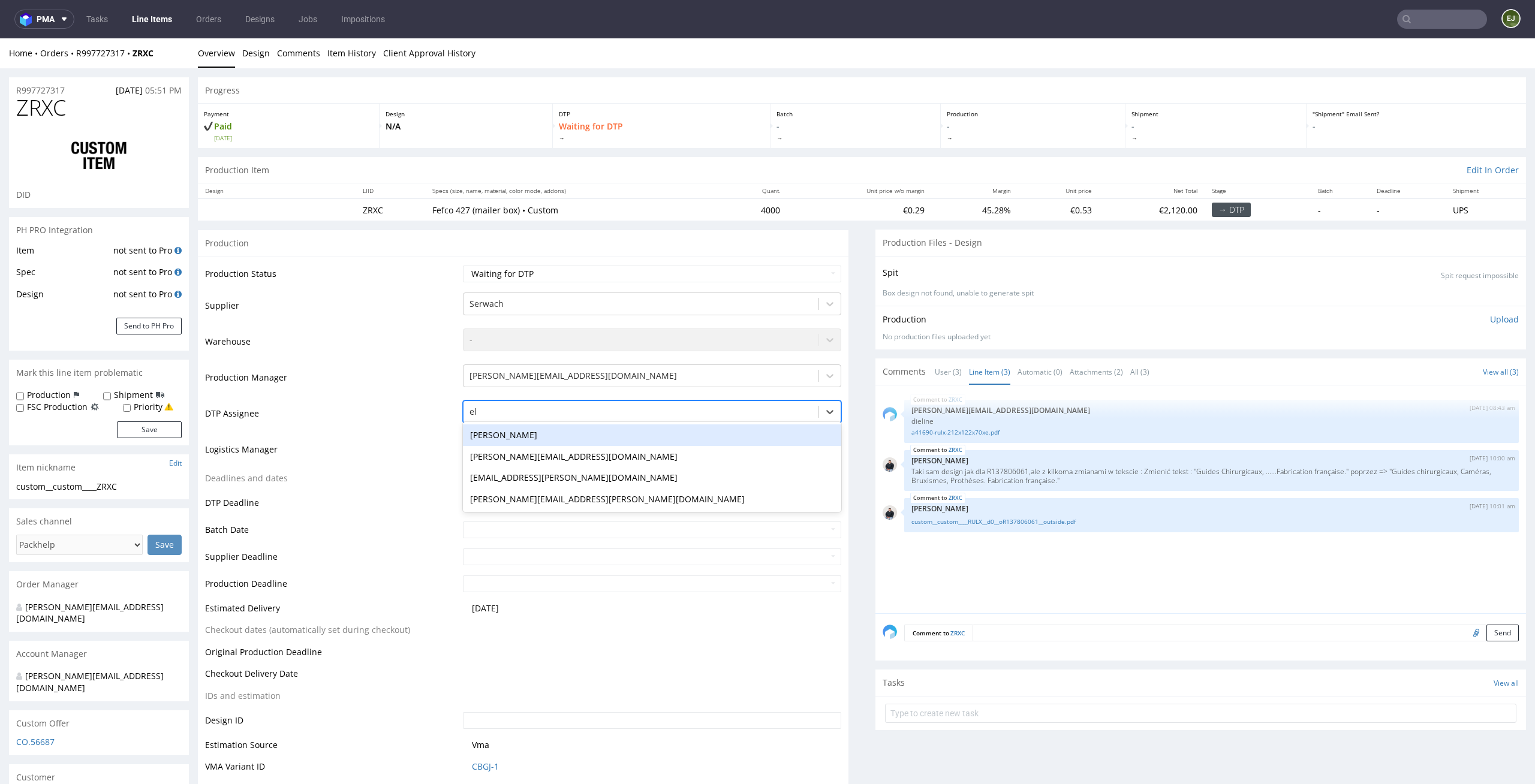
click at [632, 437] on div "Elżbieta Jelińska" at bounding box center [652, 435] width 379 height 22
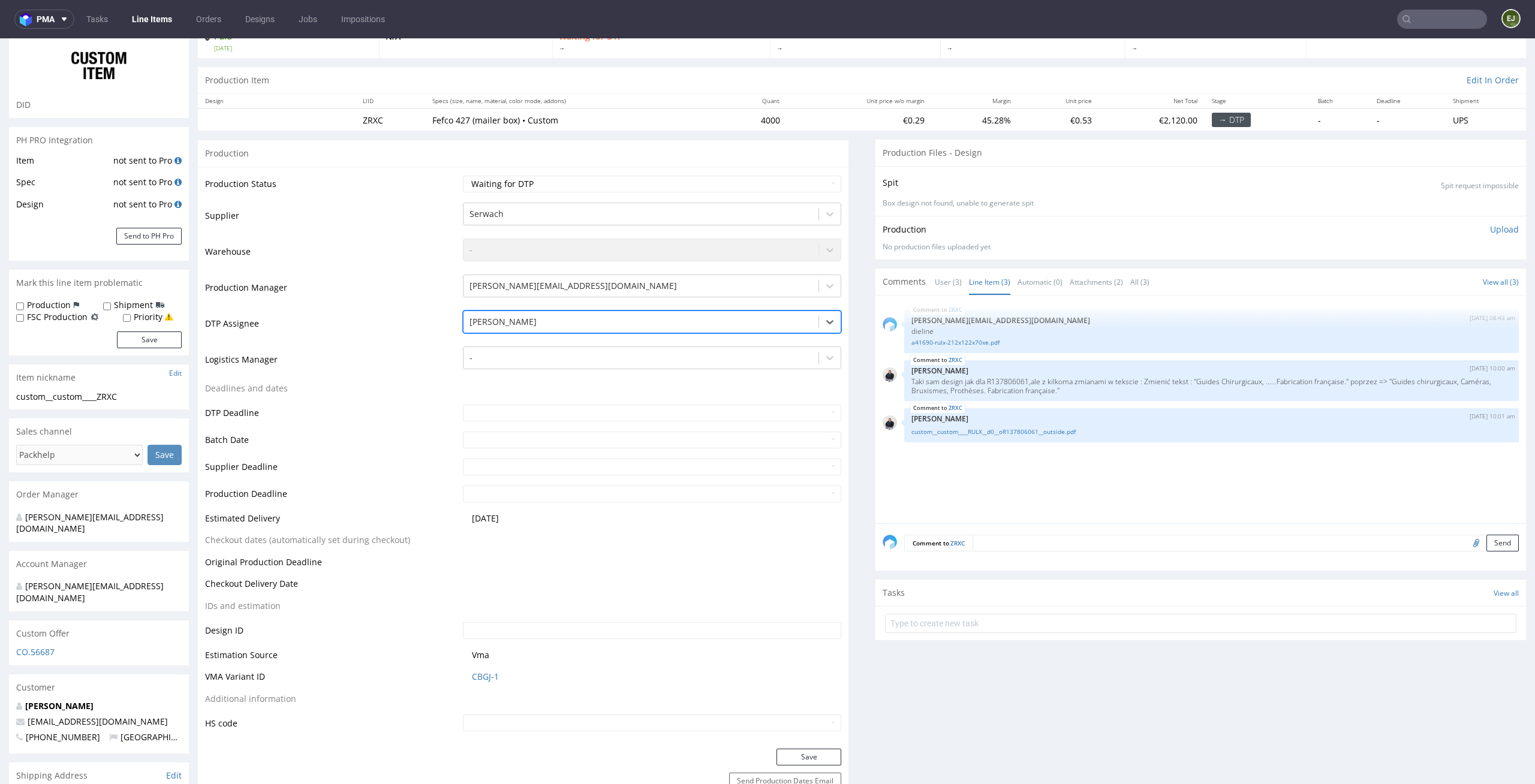
scroll to position [108, 0]
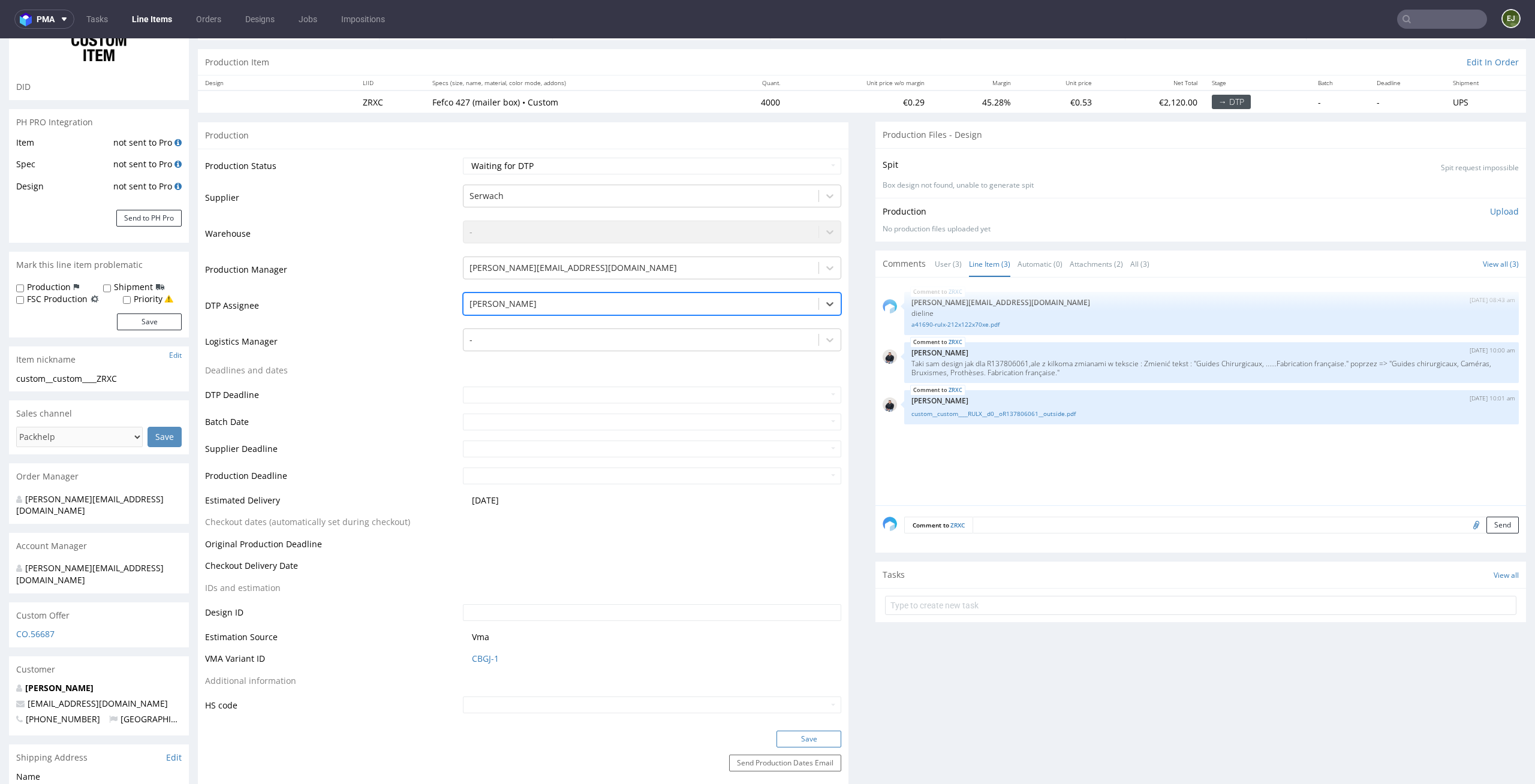
click at [806, 744] on button "Save" at bounding box center [809, 739] width 65 height 17
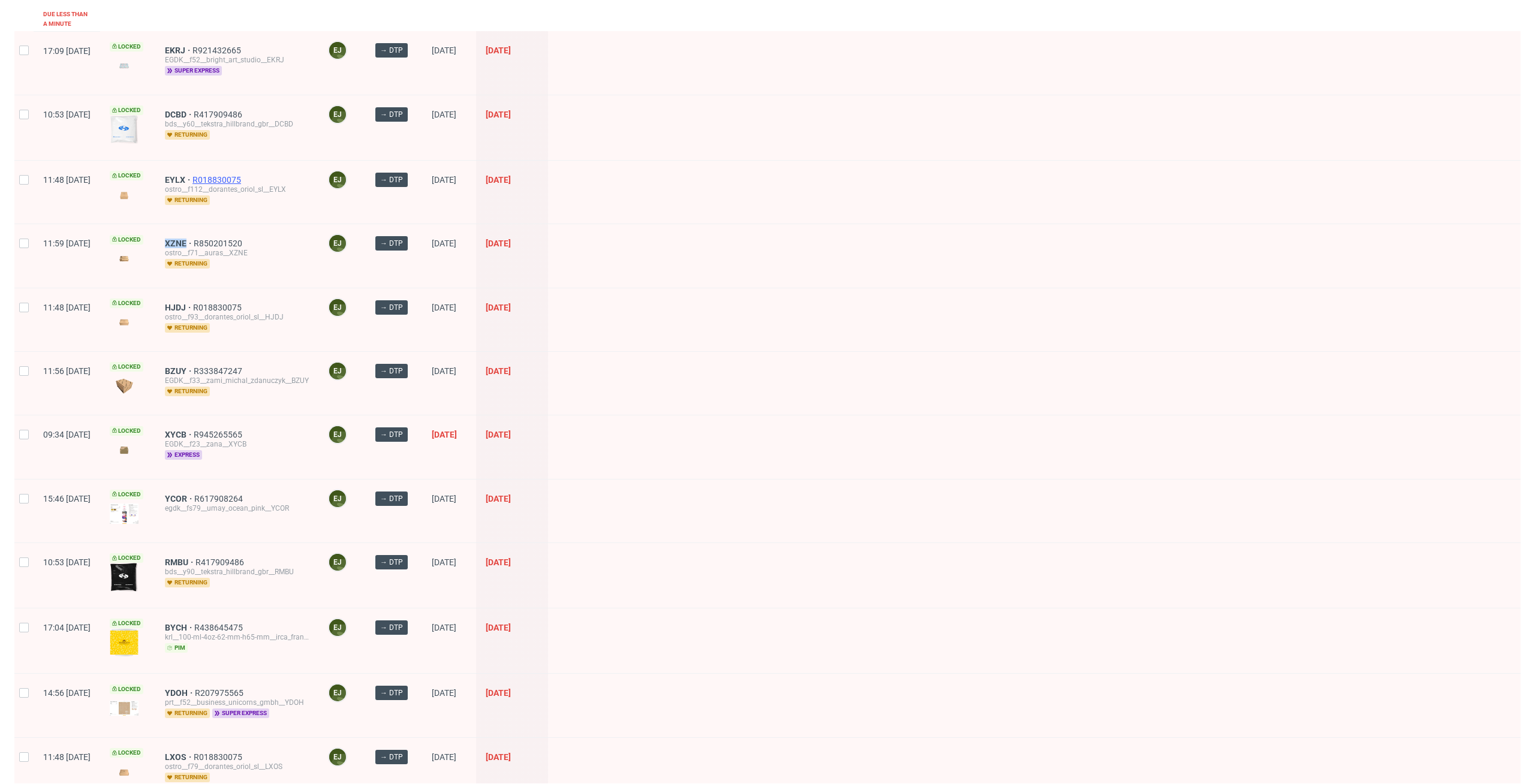
scroll to position [837, 0]
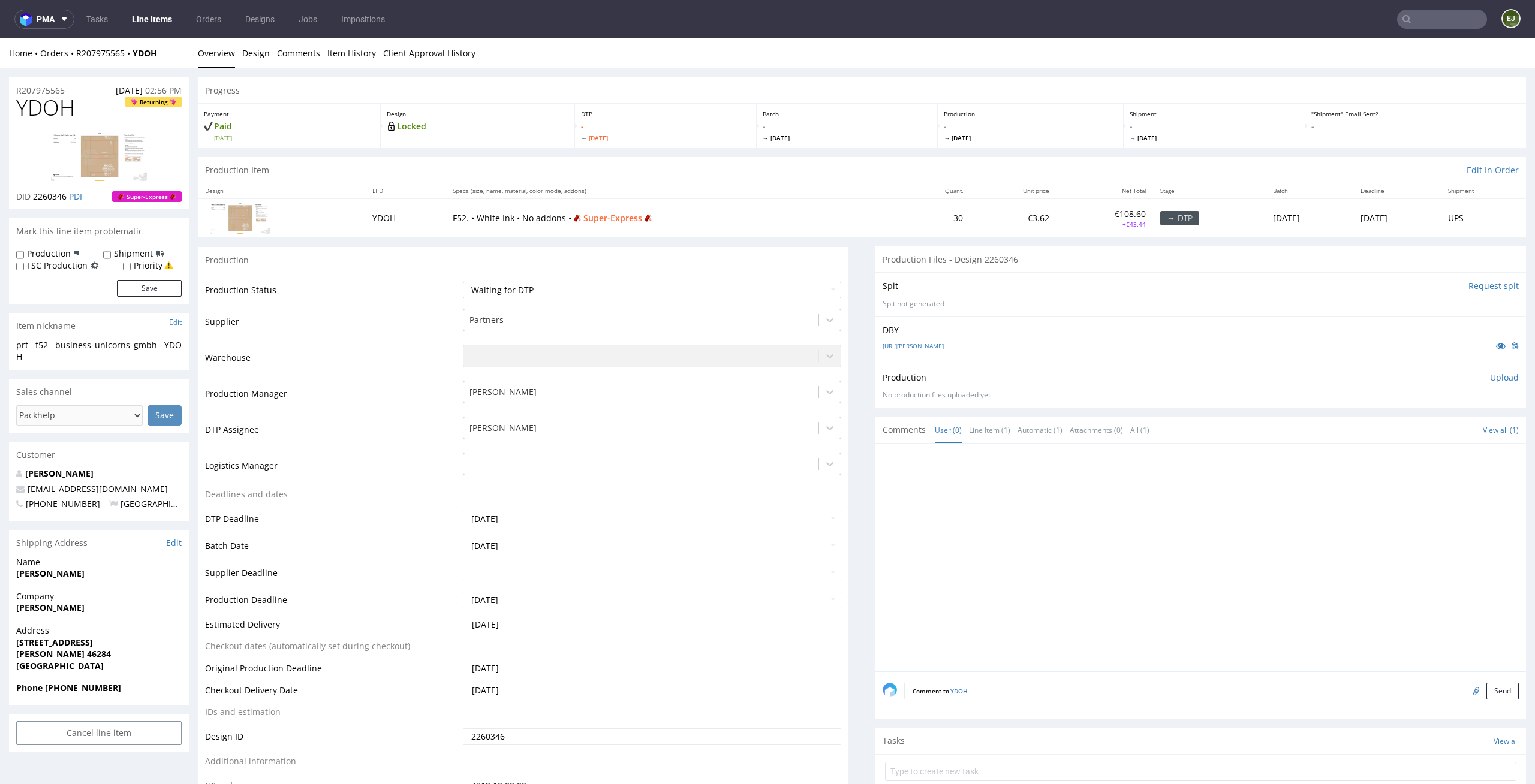
click at [568, 283] on select "Waiting for Artwork Waiting for Diecut Waiting for Mockup Waiting for DTP Waiti…" at bounding box center [652, 290] width 379 height 17
select select "dtp_in_process"
click at [463, 282] on select "Waiting for Artwork Waiting for Diecut Waiting for Mockup Waiting for DTP Waiti…" at bounding box center [652, 290] width 379 height 17
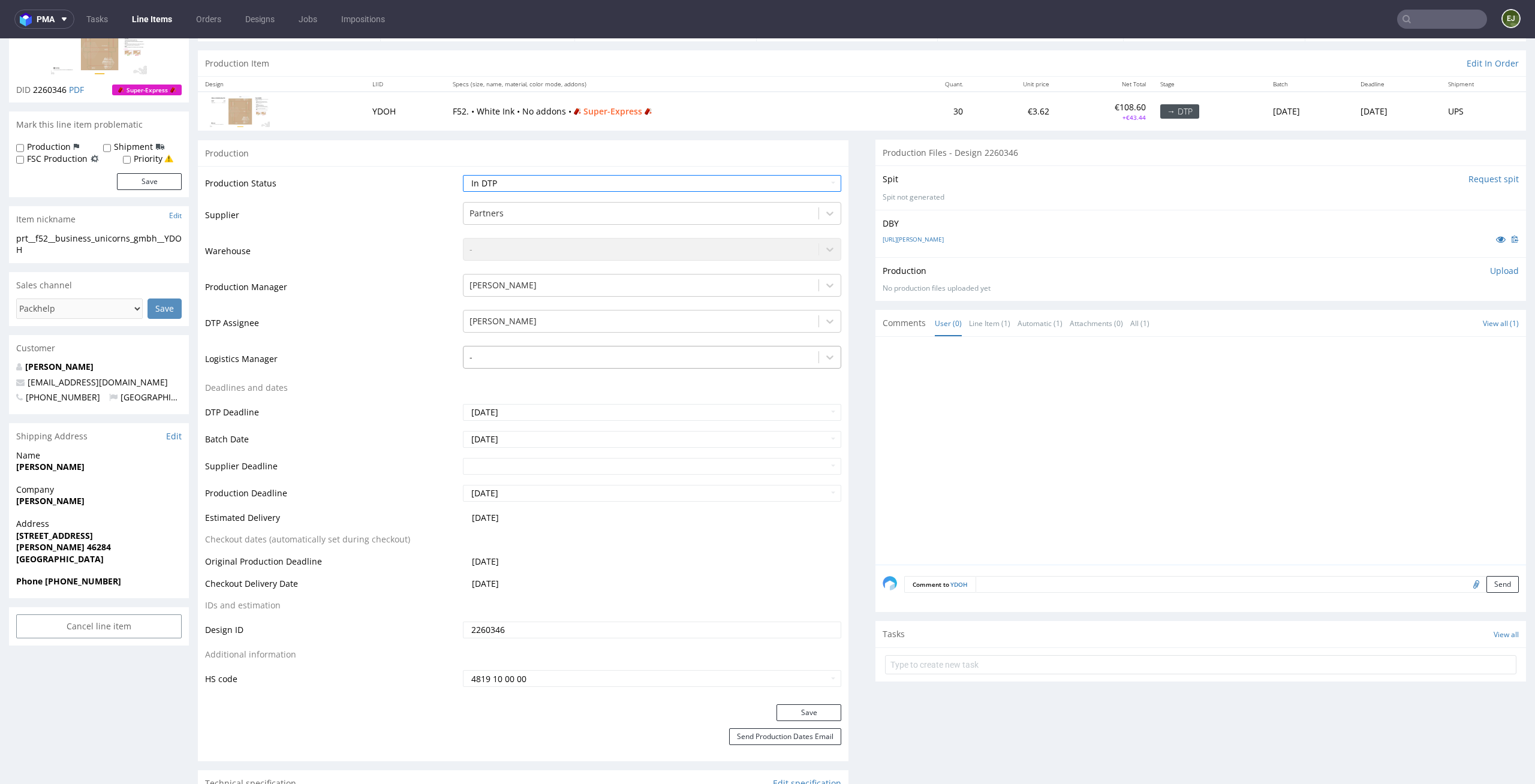
scroll to position [181, 0]
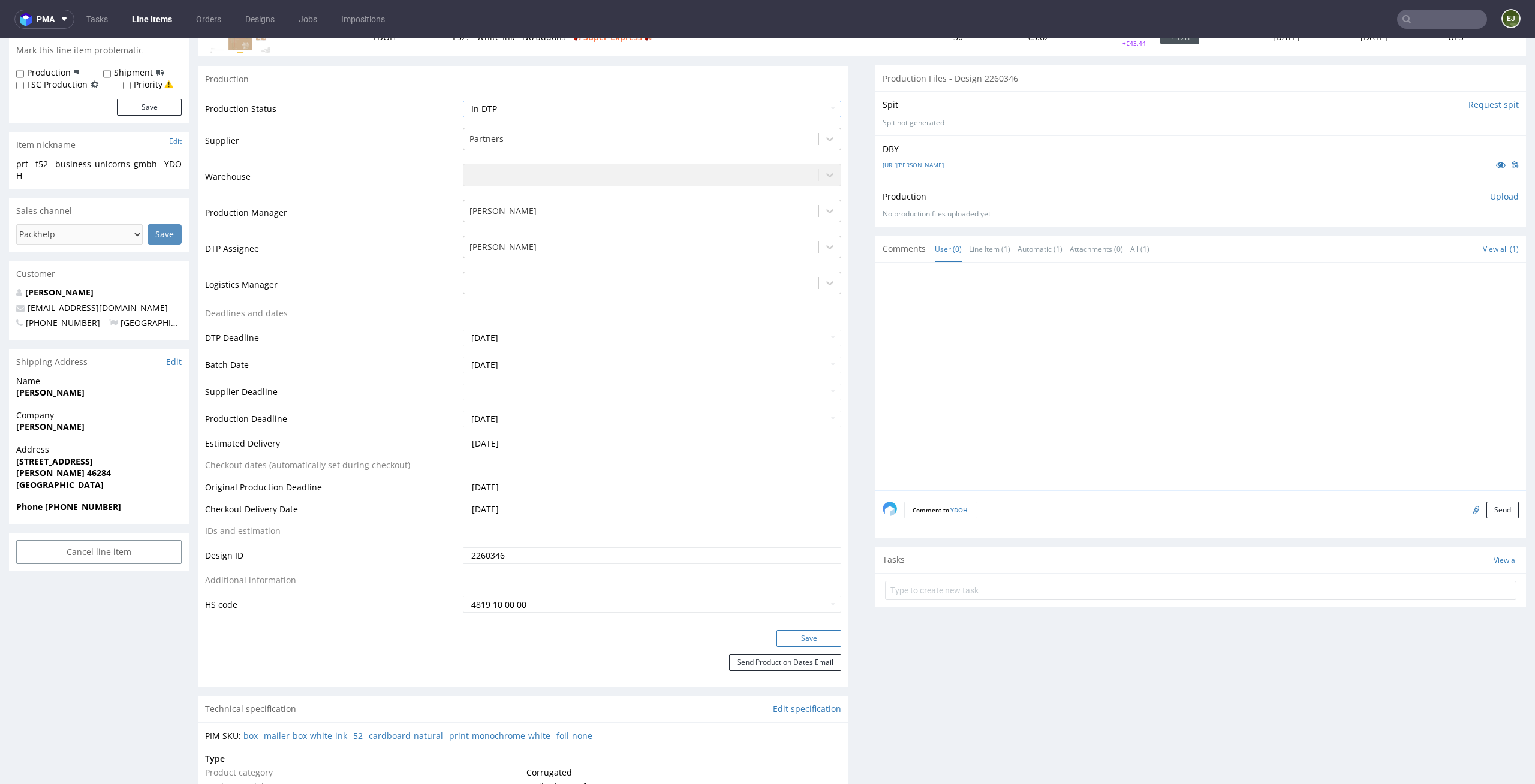
click at [783, 640] on button "Save" at bounding box center [809, 638] width 65 height 17
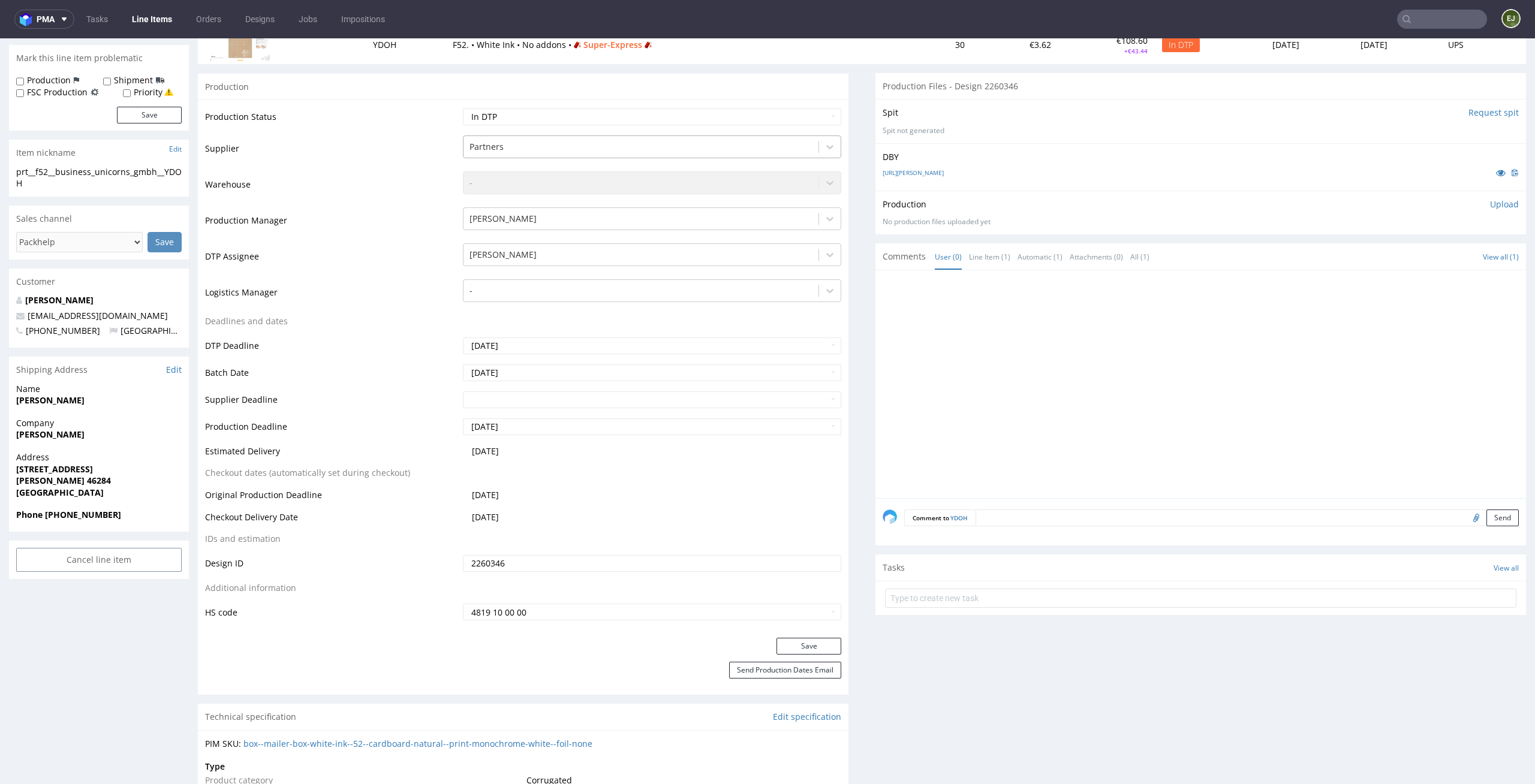
scroll to position [0, 0]
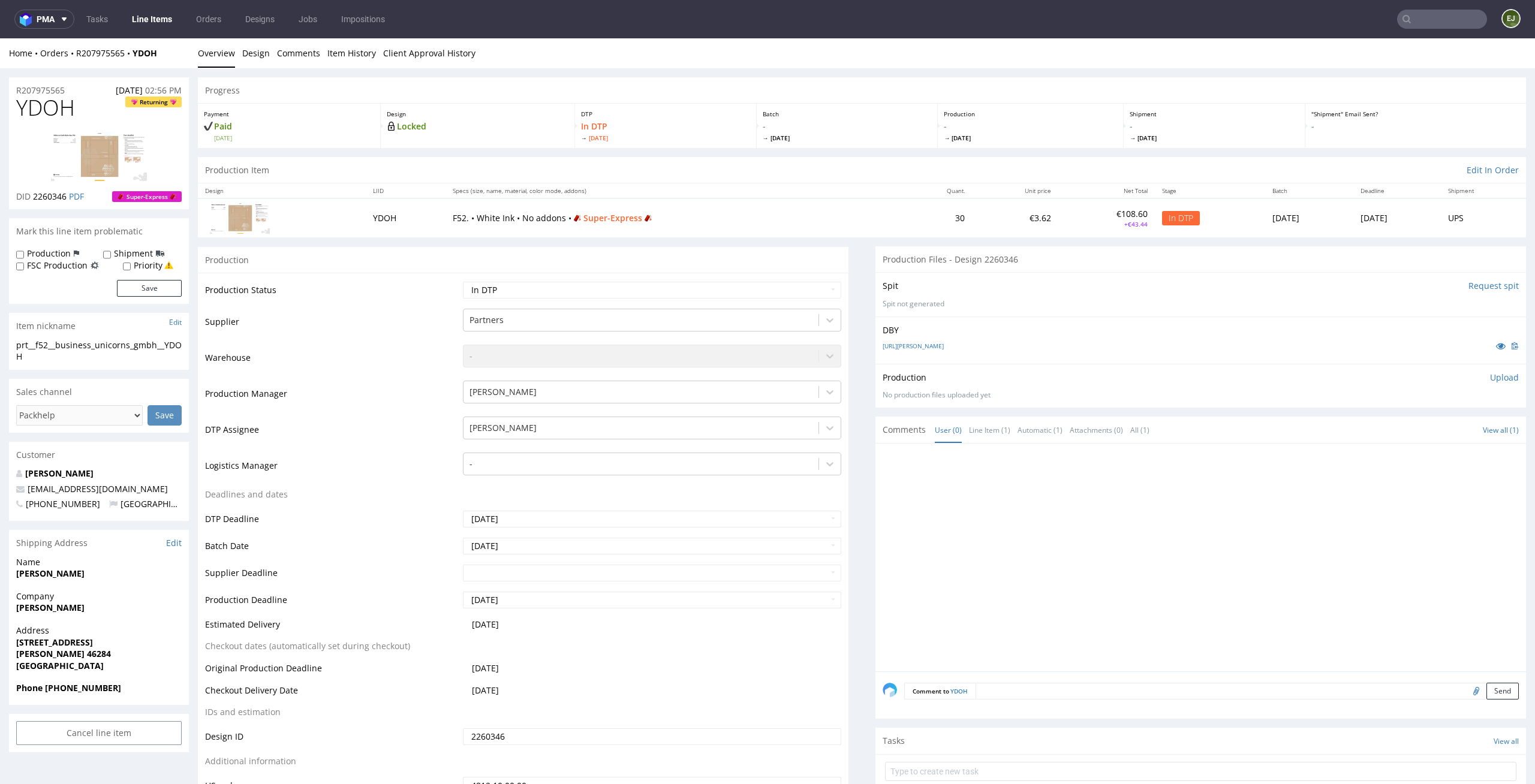
click at [237, 49] on li "Overview" at bounding box center [220, 53] width 44 height 12
click at [254, 51] on link "Design" at bounding box center [256, 53] width 27 height 29
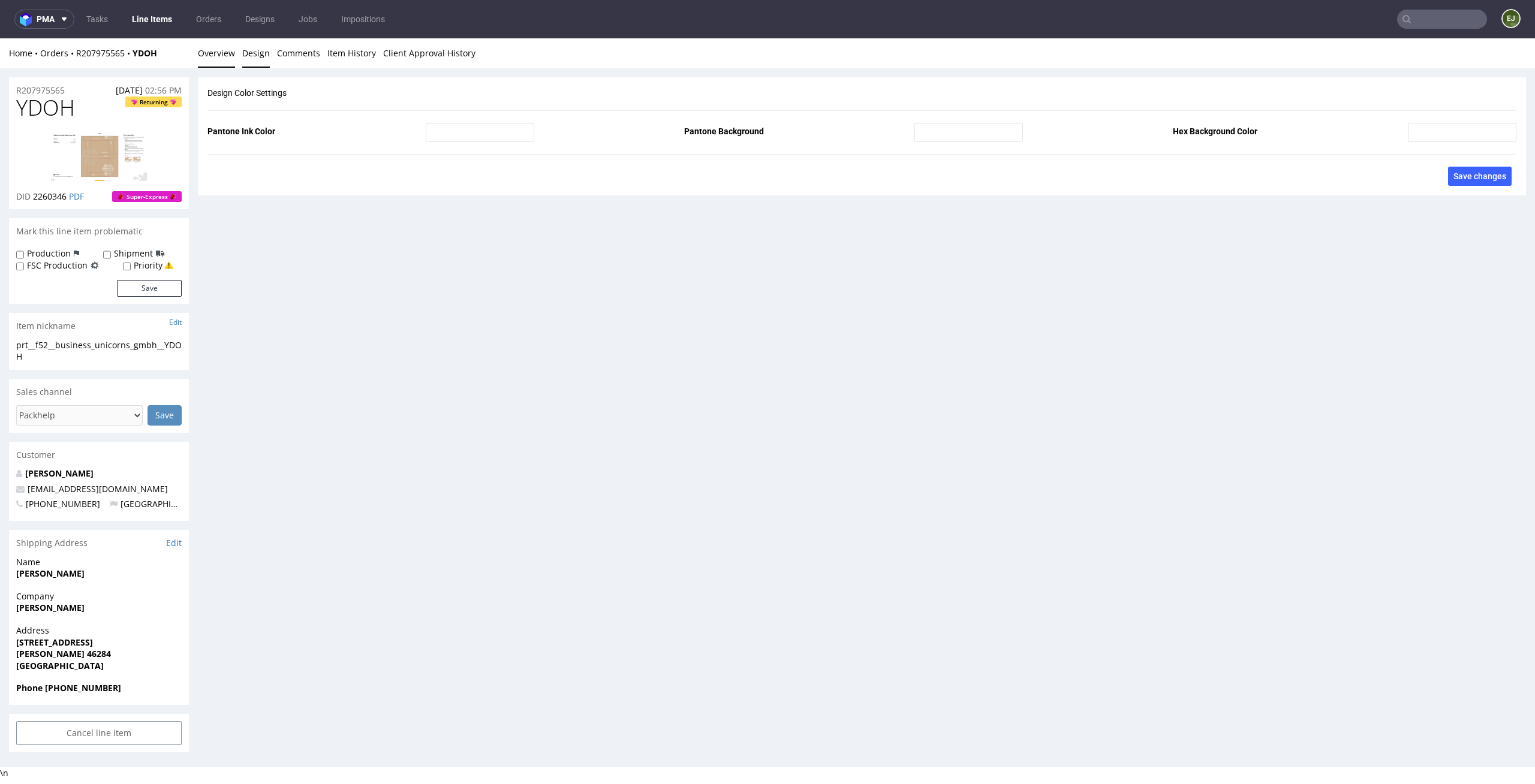
click at [217, 64] on link "Overview" at bounding box center [216, 53] width 37 height 29
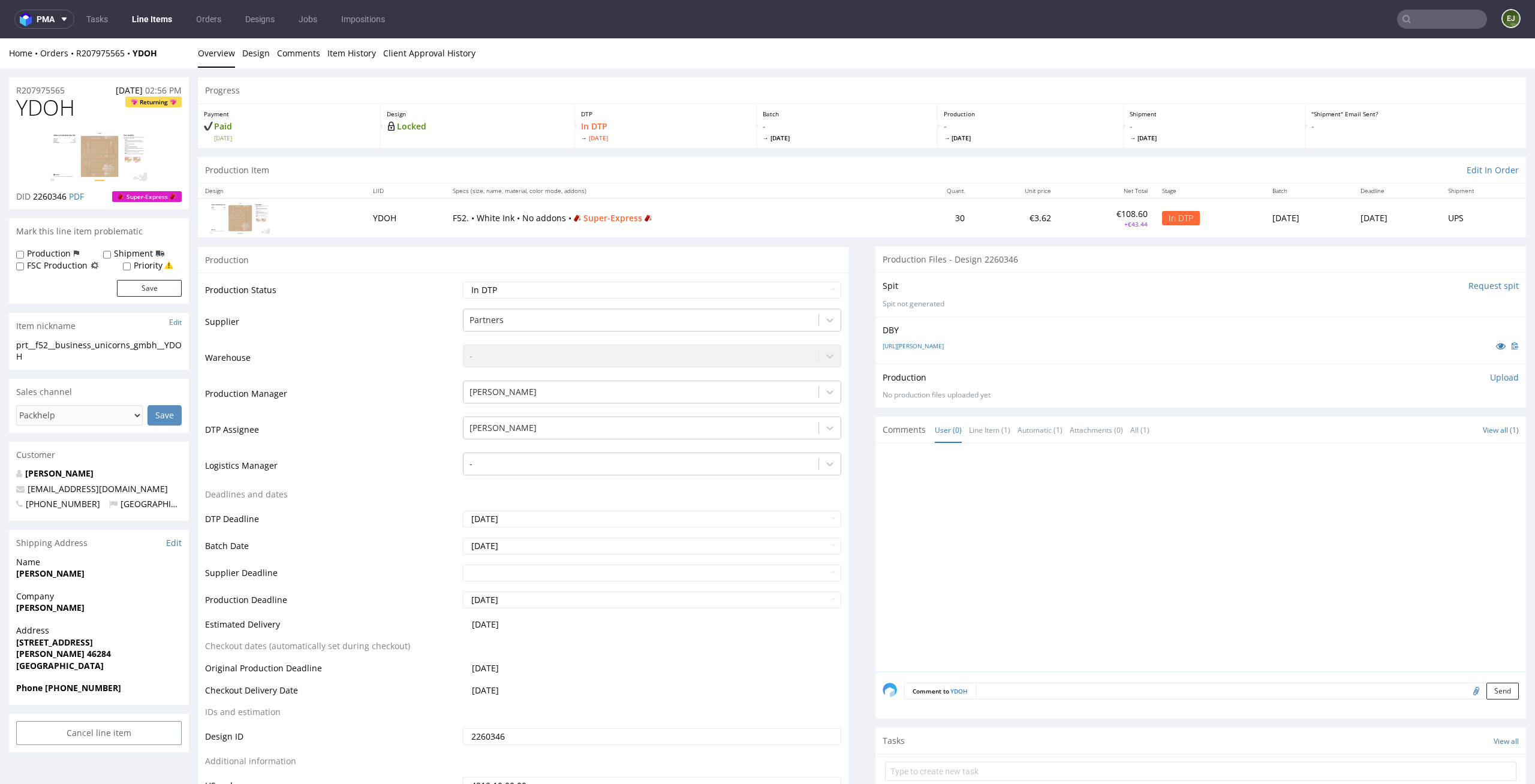
click at [976, 337] on div "DBY 1344228-box-de-mailer-box-white-ink-52-cardboard-natural-print-monochrome-w…" at bounding box center [1201, 340] width 651 height 48
click at [975, 354] on div "DBY 1344228-box-de-mailer-box-white-ink-52-cardboard-natural-print-monochrome-w…" at bounding box center [1201, 340] width 651 height 48
click at [944, 349] on link "1344228-box-de-mailer-box-white-ink-52-cardboard-natural-print-monochrome-white…" at bounding box center [913, 346] width 61 height 8
click at [333, 739] on td "Design ID" at bounding box center [333, 740] width 255 height 27
click at [320, 250] on div "Production" at bounding box center [523, 259] width 651 height 27
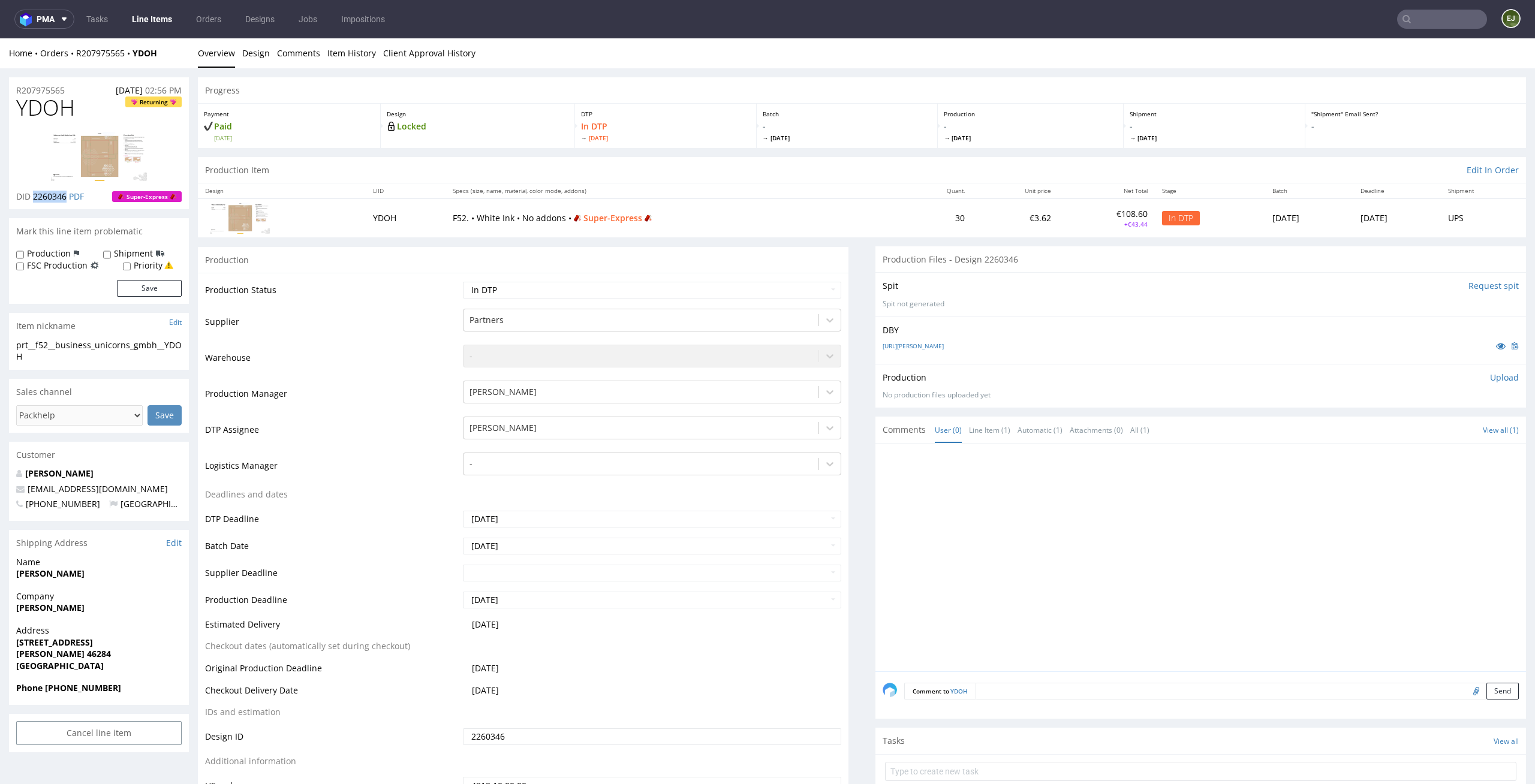
drag, startPoint x: 69, startPoint y: 191, endPoint x: 34, endPoint y: 194, distance: 35.1
click at [34, 194] on p "DID 2260346 PDF" at bounding box center [50, 196] width 68 height 12
copy span "2260346"
drag, startPoint x: 90, startPoint y: 105, endPoint x: 0, endPoint y: 110, distance: 90.1
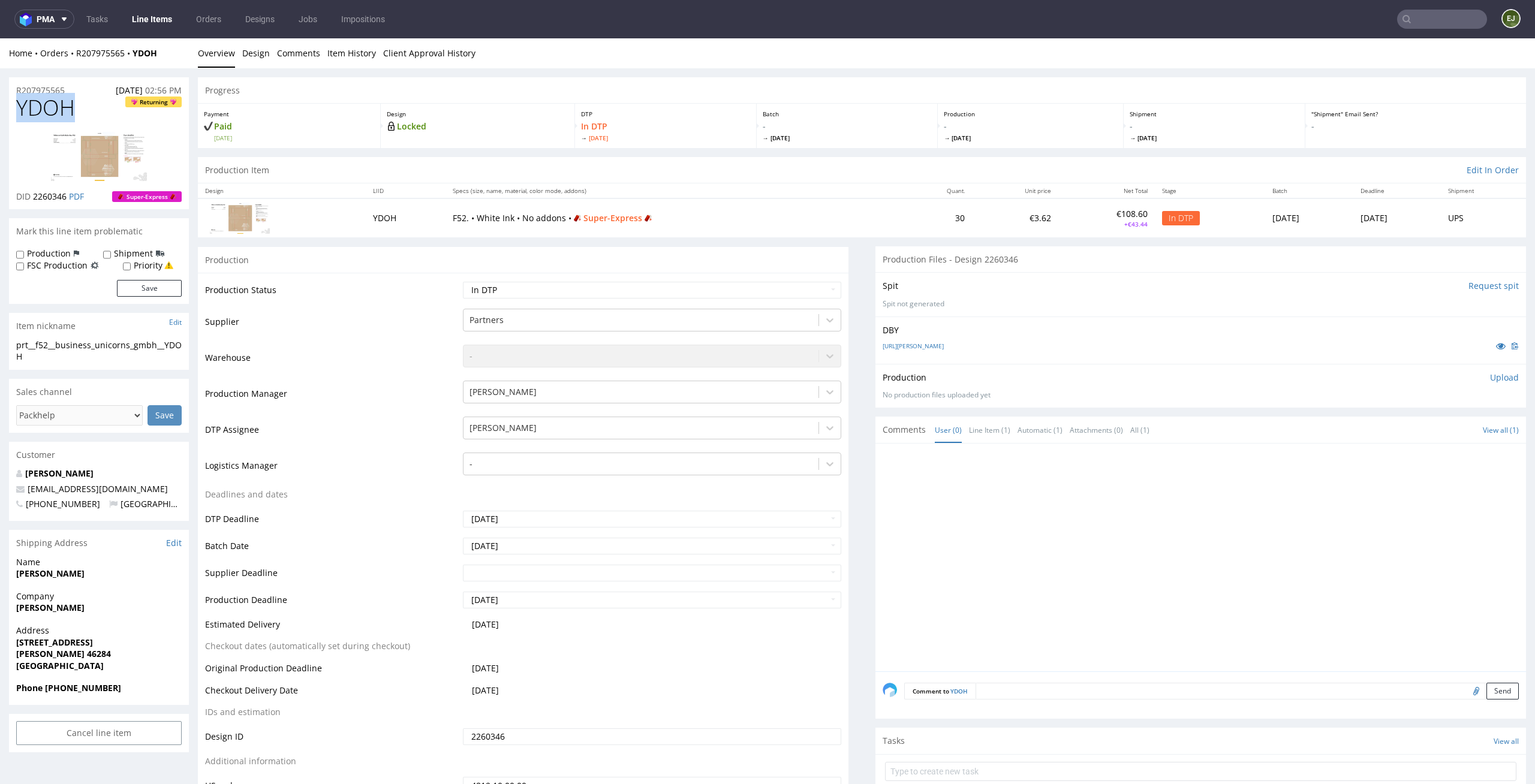
copy span "YDOH"
drag, startPoint x: 37, startPoint y: 352, endPoint x: 12, endPoint y: 348, distance: 25.3
click at [12, 348] on div "prt__f52__business_unicorns_gmbh__YDOH prt__f52 __business_unicorns_gmbh__YDOH …" at bounding box center [99, 354] width 180 height 31
copy div "prt__f52__business_unicorns_gmbh__YDOH"
drag, startPoint x: 69, startPoint y: 192, endPoint x: 34, endPoint y: 197, distance: 35.4
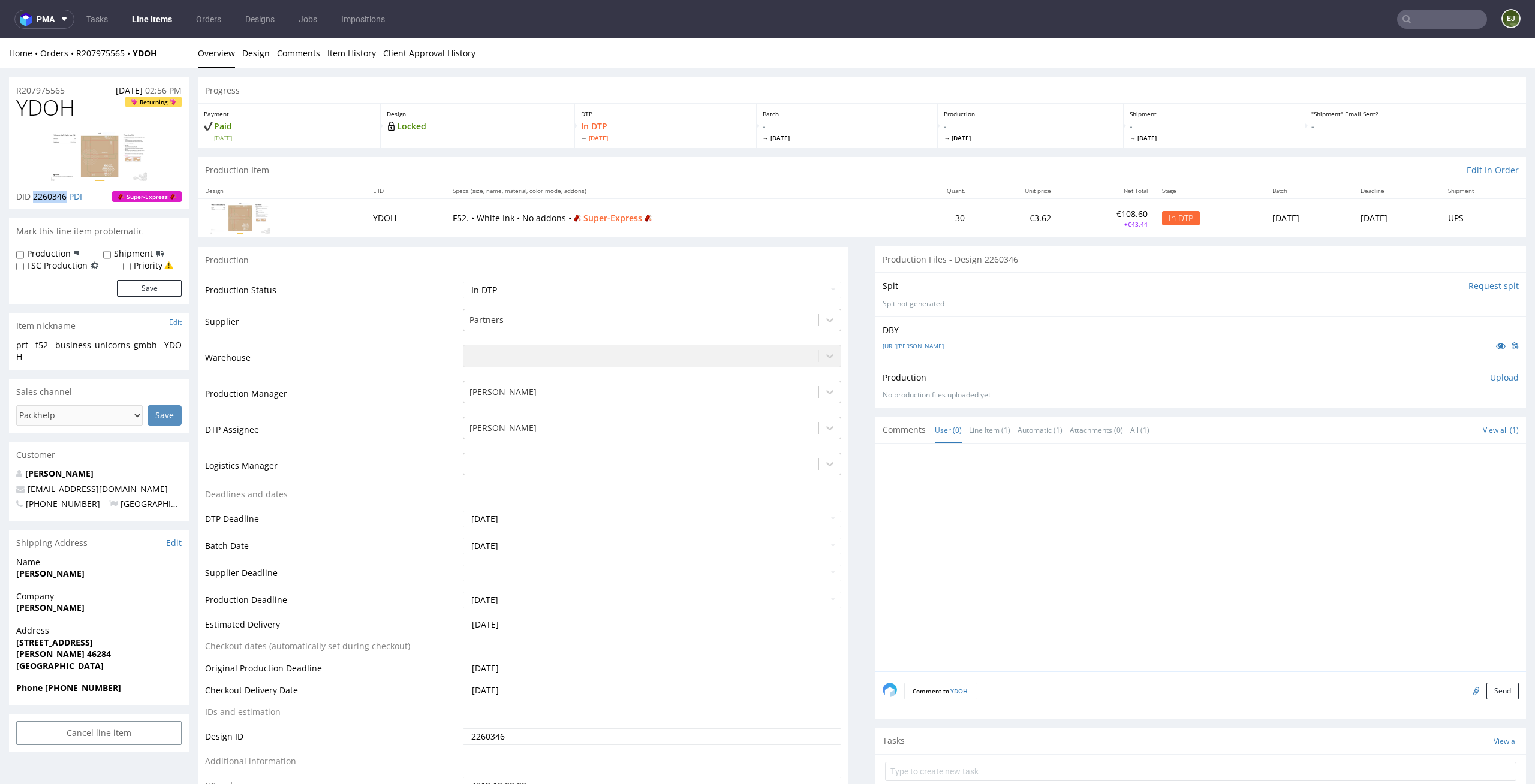
click at [34, 197] on p "DID 2260346 PDF" at bounding box center [50, 196] width 68 height 12
copy span "2260346"
drag, startPoint x: 73, startPoint y: 89, endPoint x: 0, endPoint y: 84, distance: 73.2
copy p "R207975565"
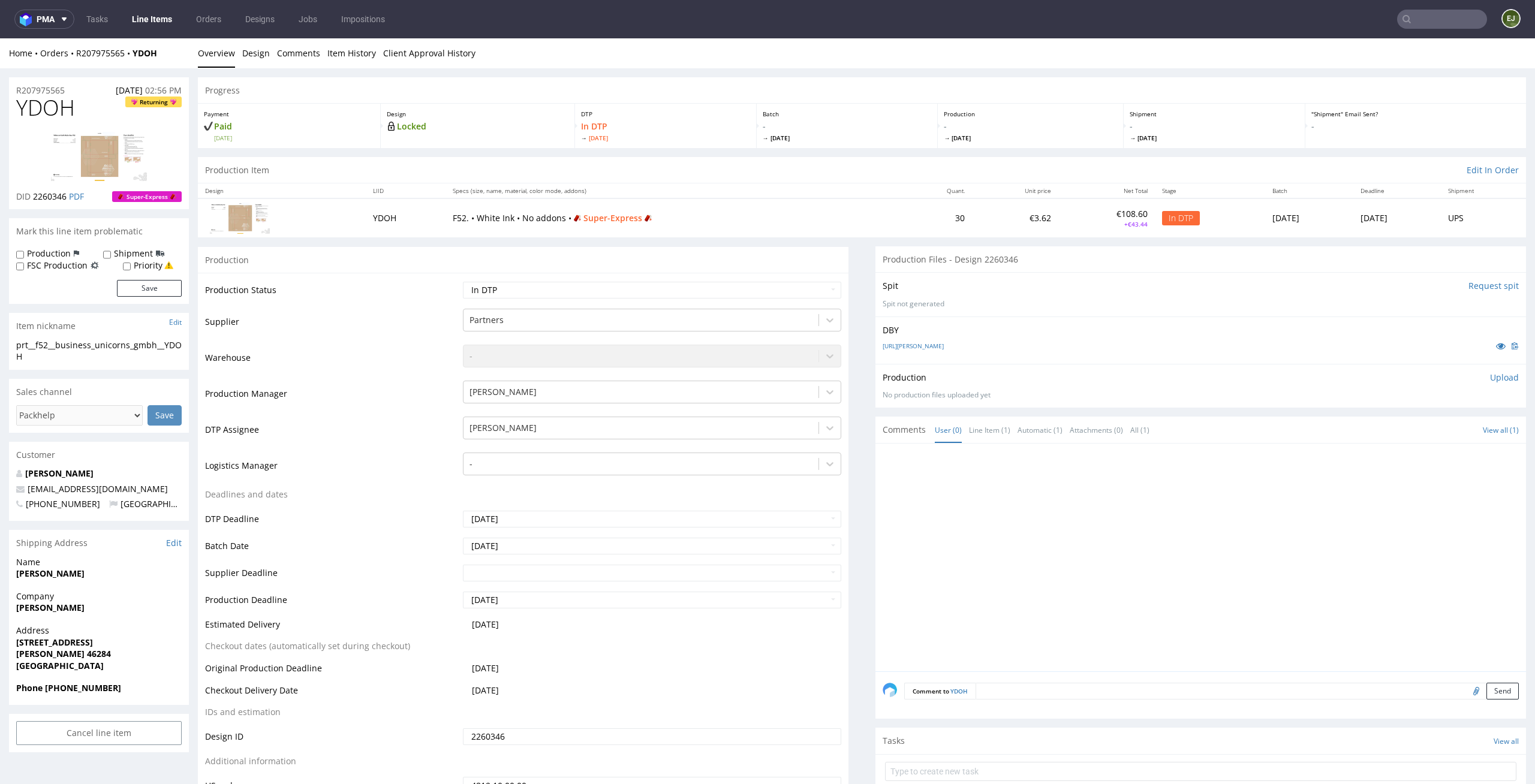
click at [1490, 367] on div "Production Upload No production files uploaded yet Description (optional) Add f…" at bounding box center [1201, 386] width 651 height 44
click at [1490, 373] on p "Upload" at bounding box center [1504, 377] width 29 height 12
click at [1420, 432] on div "Add files" at bounding box center [1433, 432] width 60 height 18
type input "C:\fakepath\prt__f52__business_unicorns_gmbh__YDOH__d2260346__oR207975565__outs…"
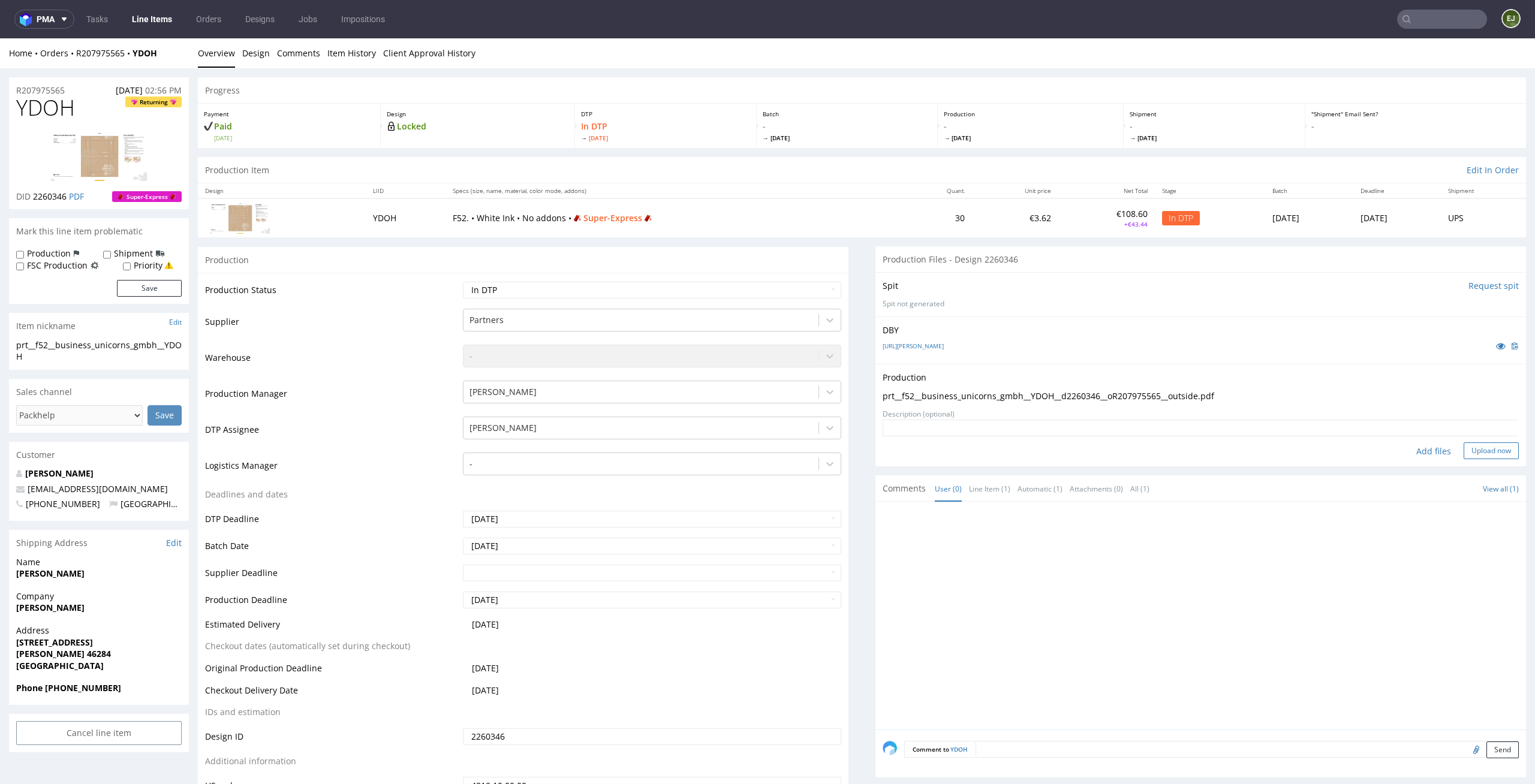
click at [1473, 454] on button "Upload now" at bounding box center [1491, 451] width 55 height 17
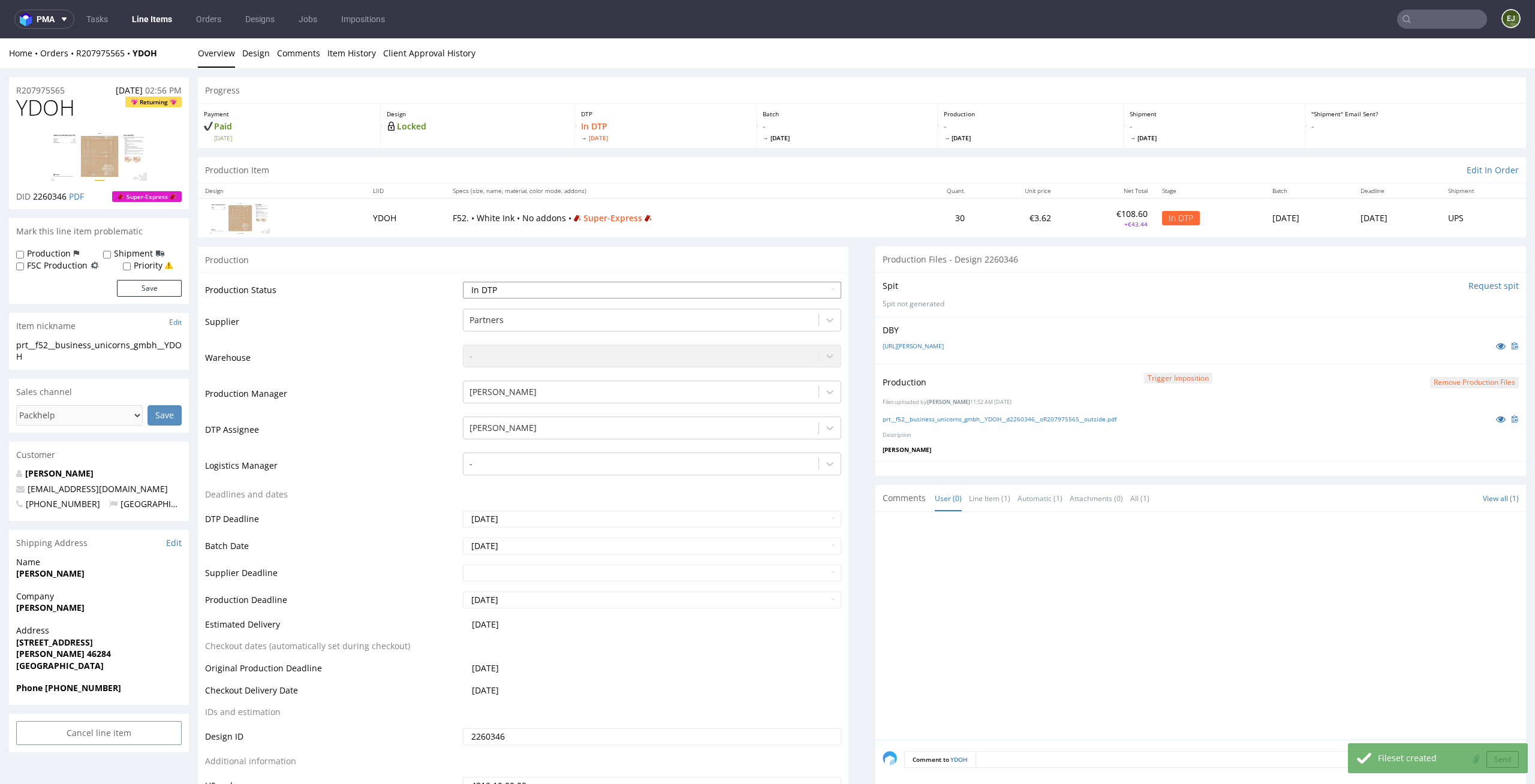
click at [774, 293] on select "Waiting for Artwork Waiting for Diecut Waiting for Mockup Waiting for DTP Waiti…" at bounding box center [652, 290] width 379 height 17
select select "dtp_production_ready"
click at [463, 282] on select "Waiting for Artwork Waiting for Diecut Waiting for Mockup Waiting for DTP Waiti…" at bounding box center [652, 290] width 379 height 17
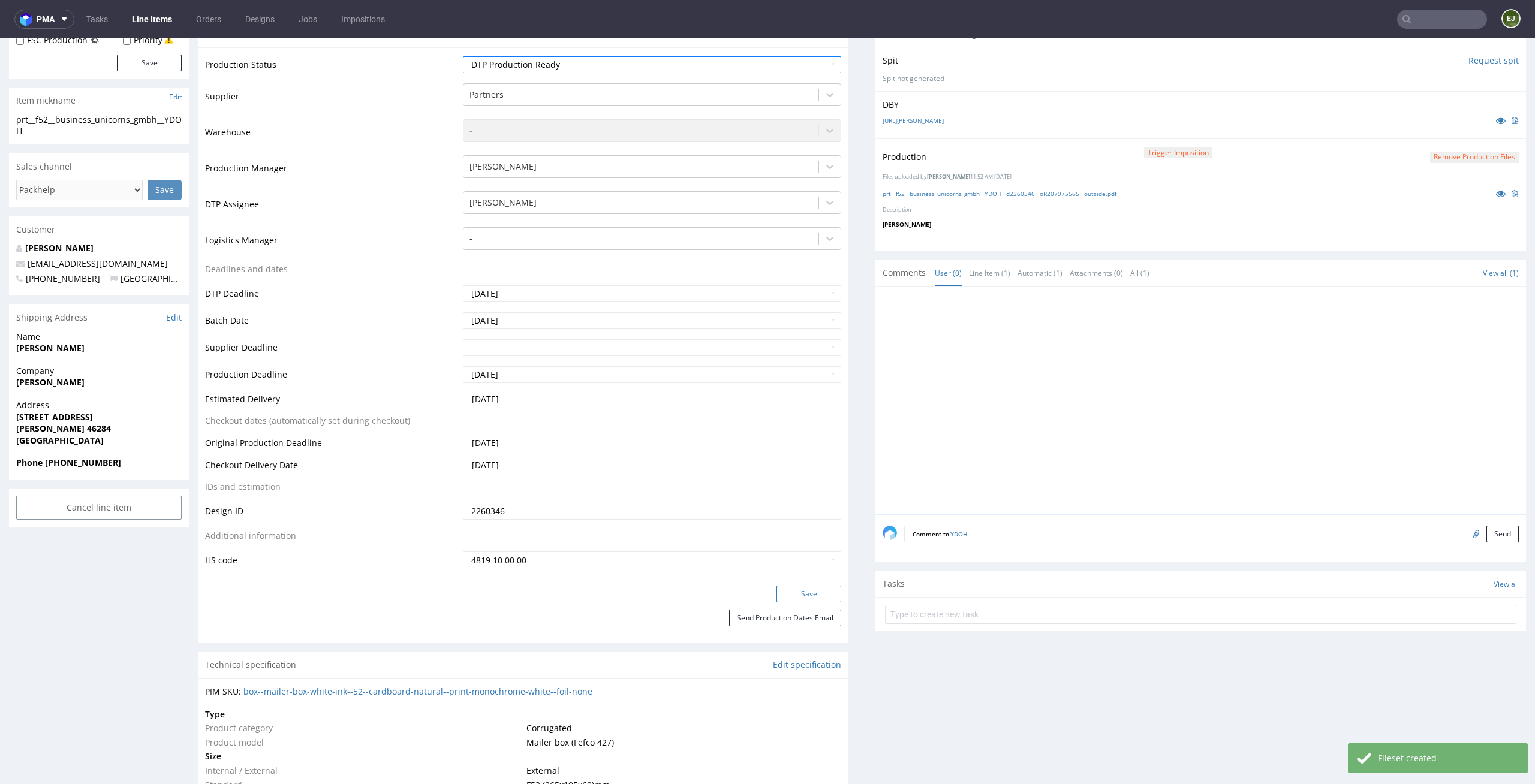
click at [792, 598] on button "Save" at bounding box center [809, 593] width 65 height 17
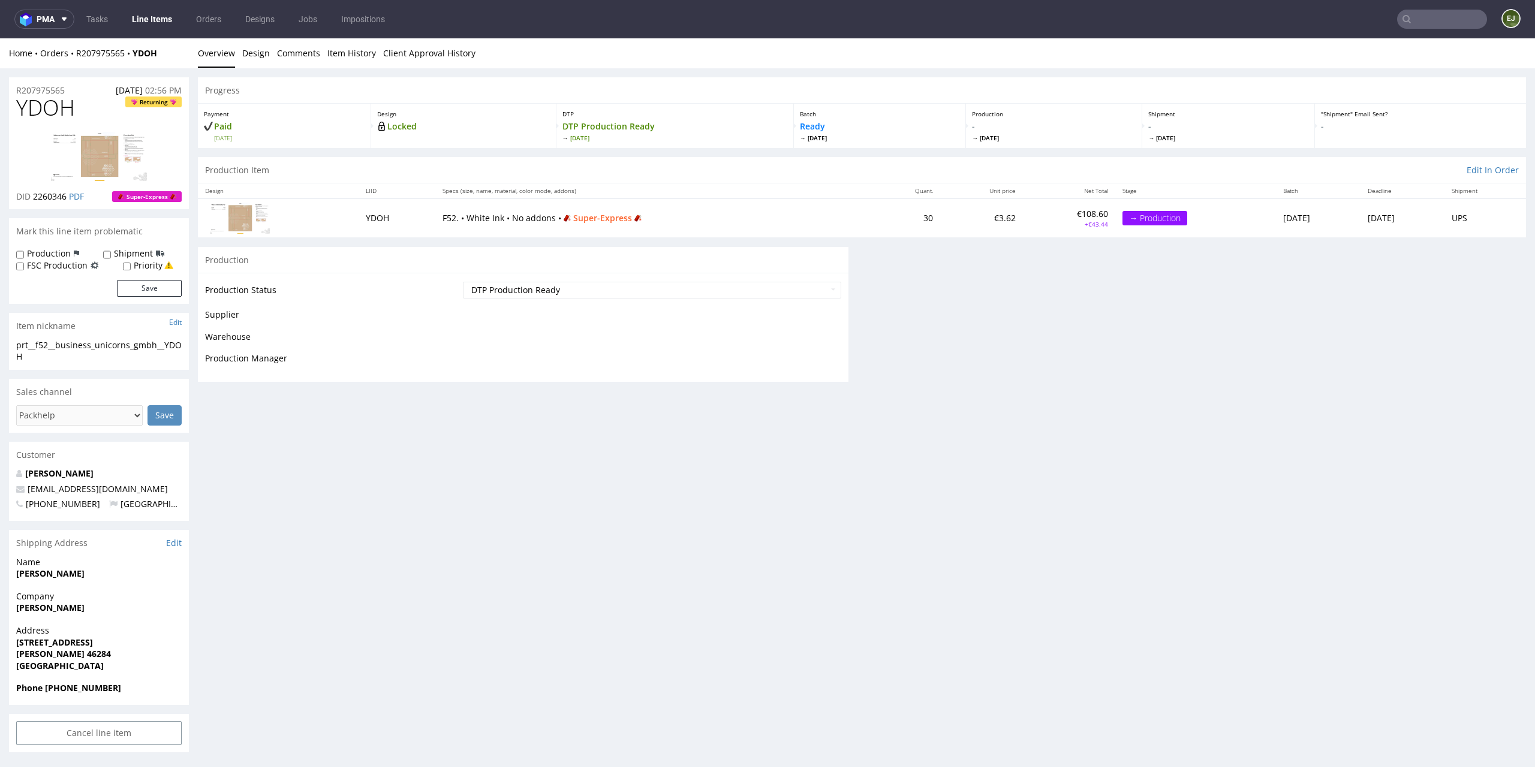
scroll to position [0, 0]
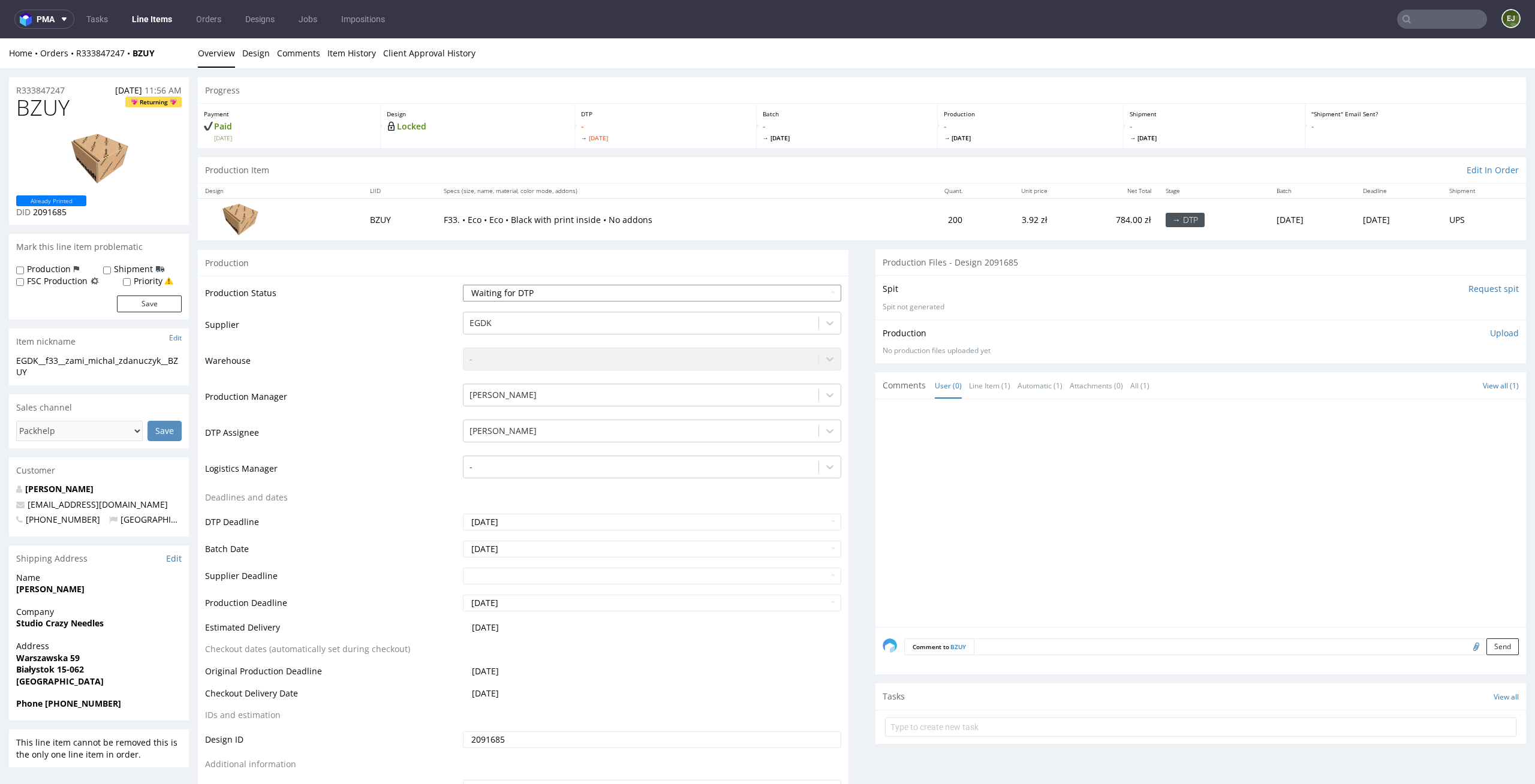
click at [640, 288] on select "Waiting for Artwork Waiting for Diecut Waiting for Mockup Waiting for DTP Waiti…" at bounding box center [652, 293] width 379 height 17
select select "dtp_in_process"
click at [463, 285] on select "Waiting for Artwork Waiting for Diecut Waiting for Mockup Waiting for DTP Waiti…" at bounding box center [652, 293] width 379 height 17
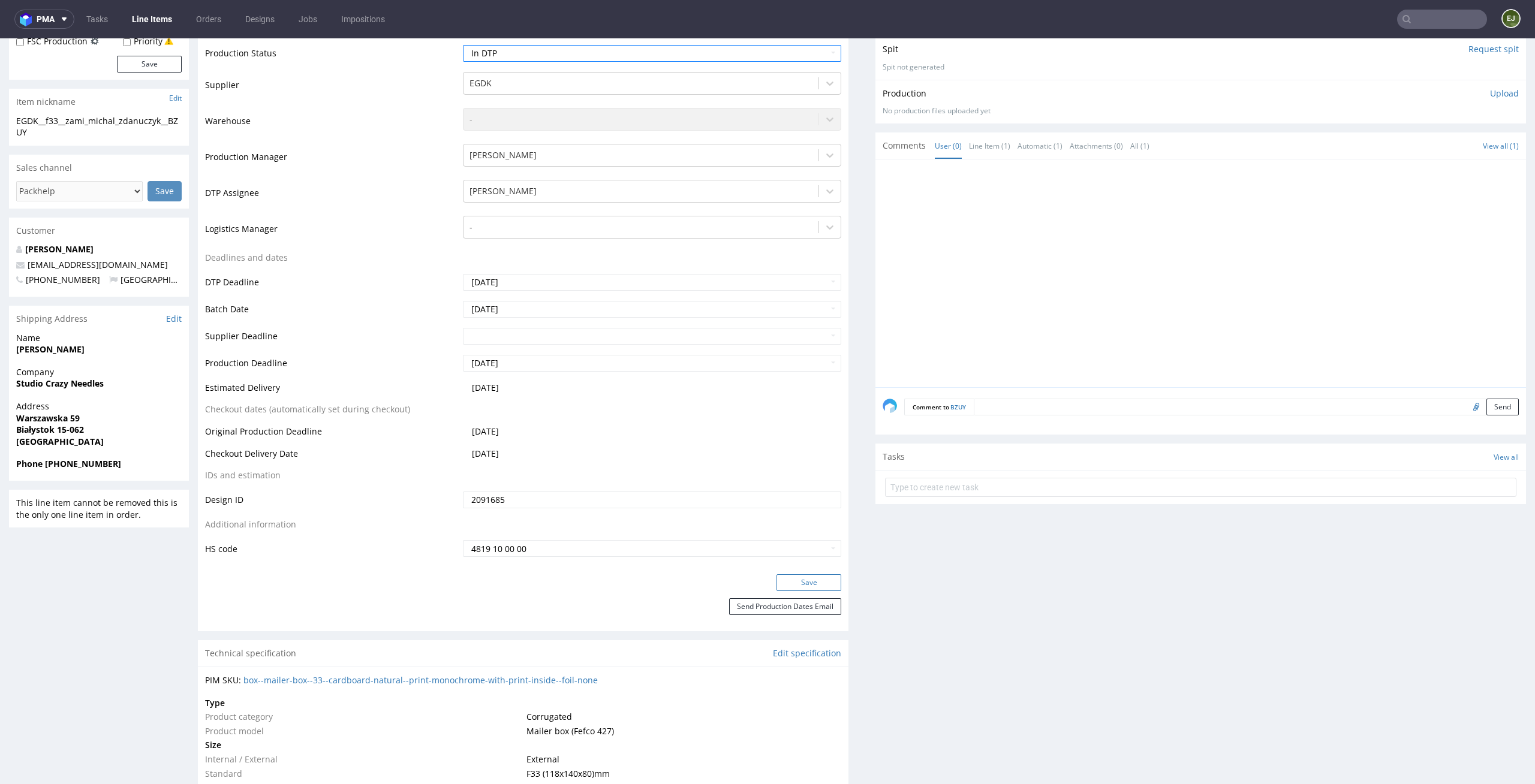
click at [820, 584] on button "Save" at bounding box center [809, 582] width 65 height 17
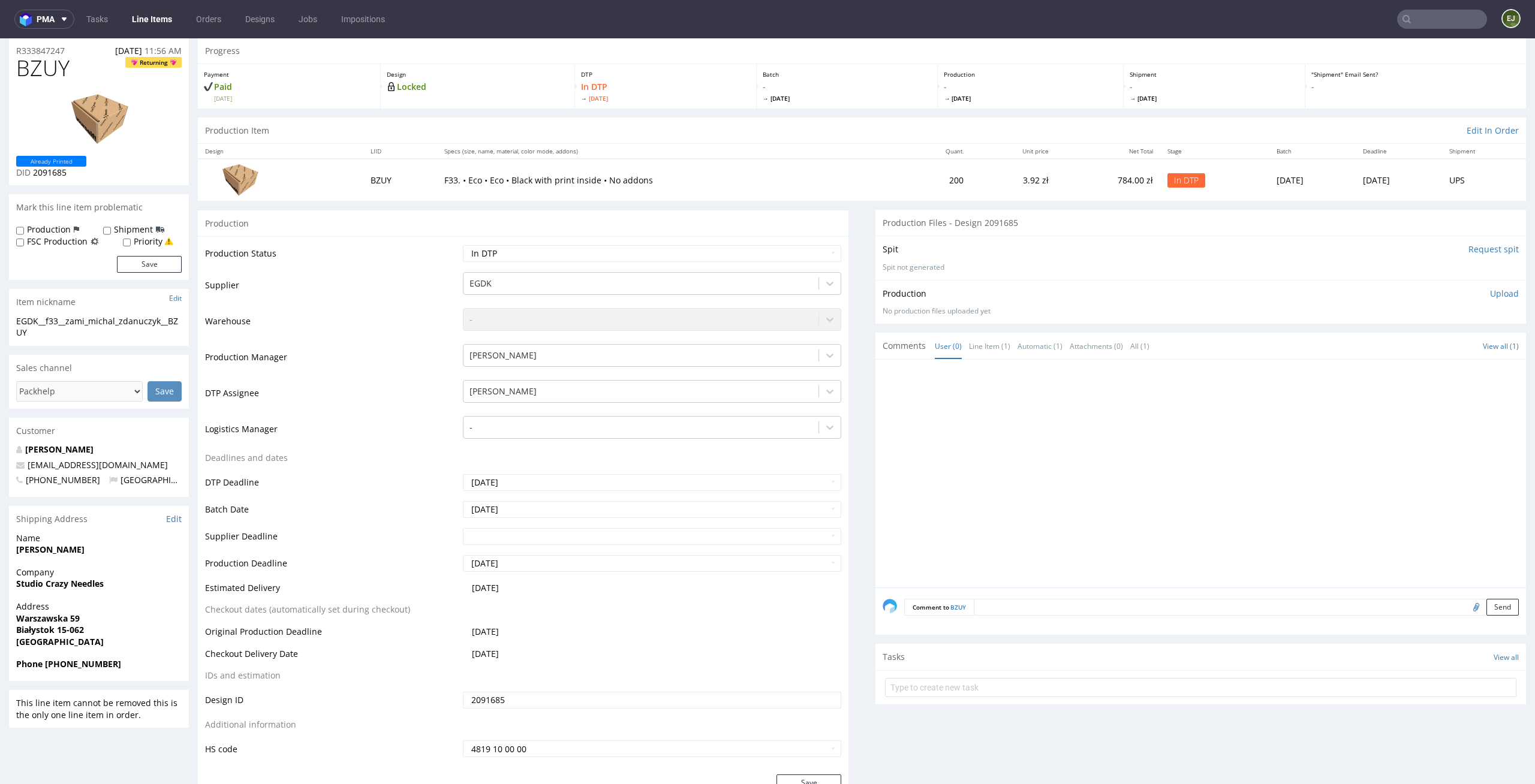
scroll to position [0, 0]
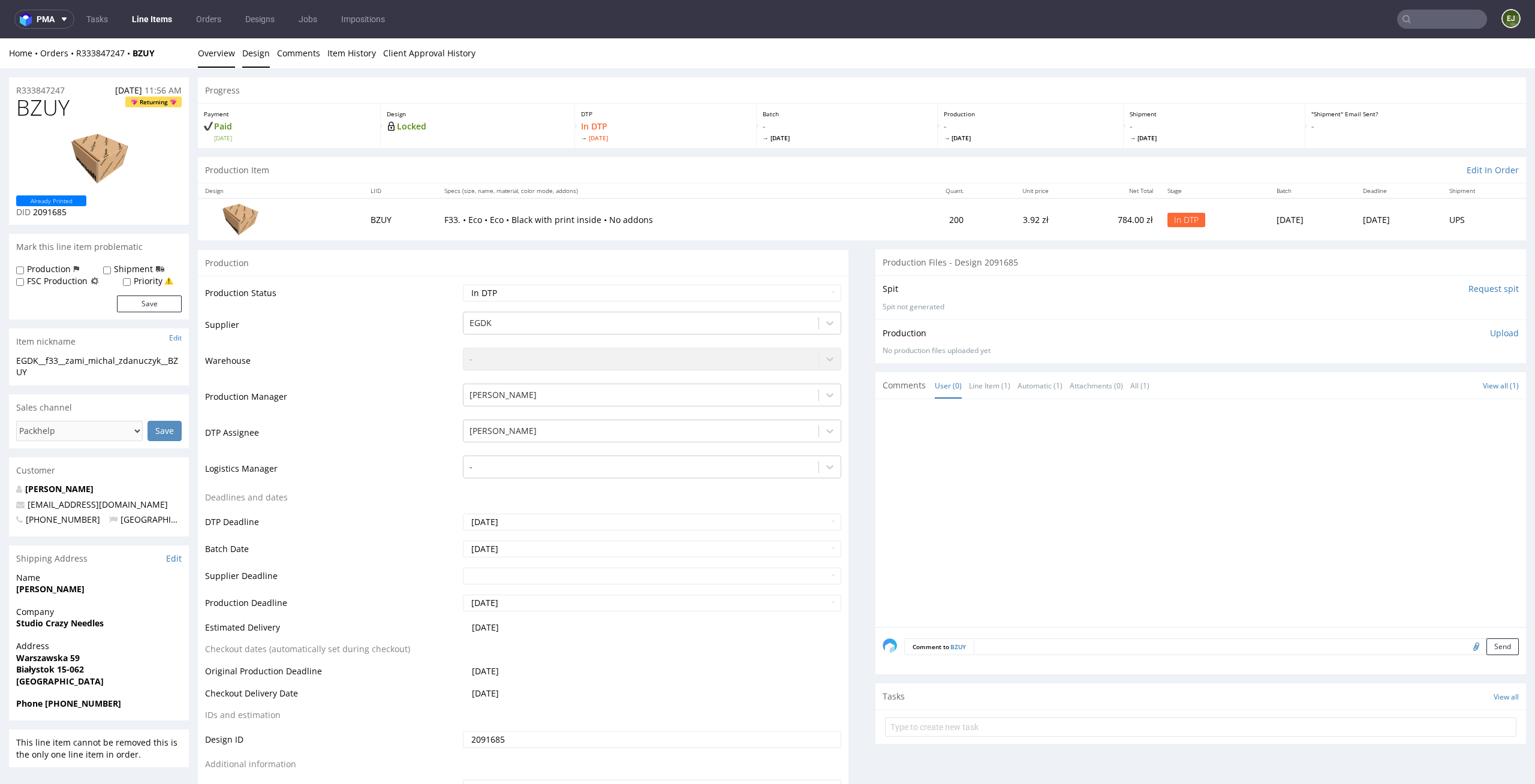
click at [249, 55] on link "Design" at bounding box center [256, 53] width 27 height 29
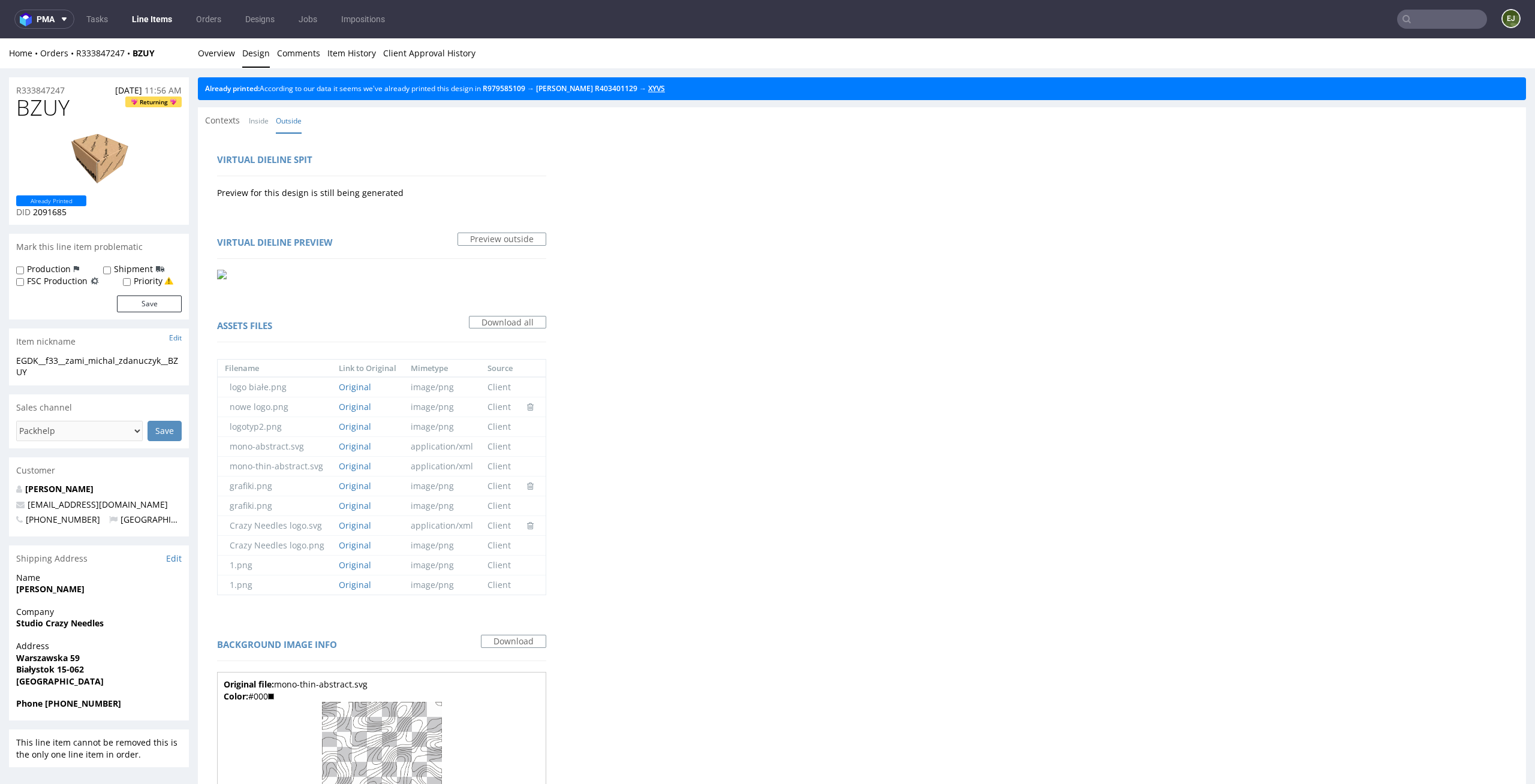
click at [648, 90] on link "XYVS" at bounding box center [656, 88] width 17 height 10
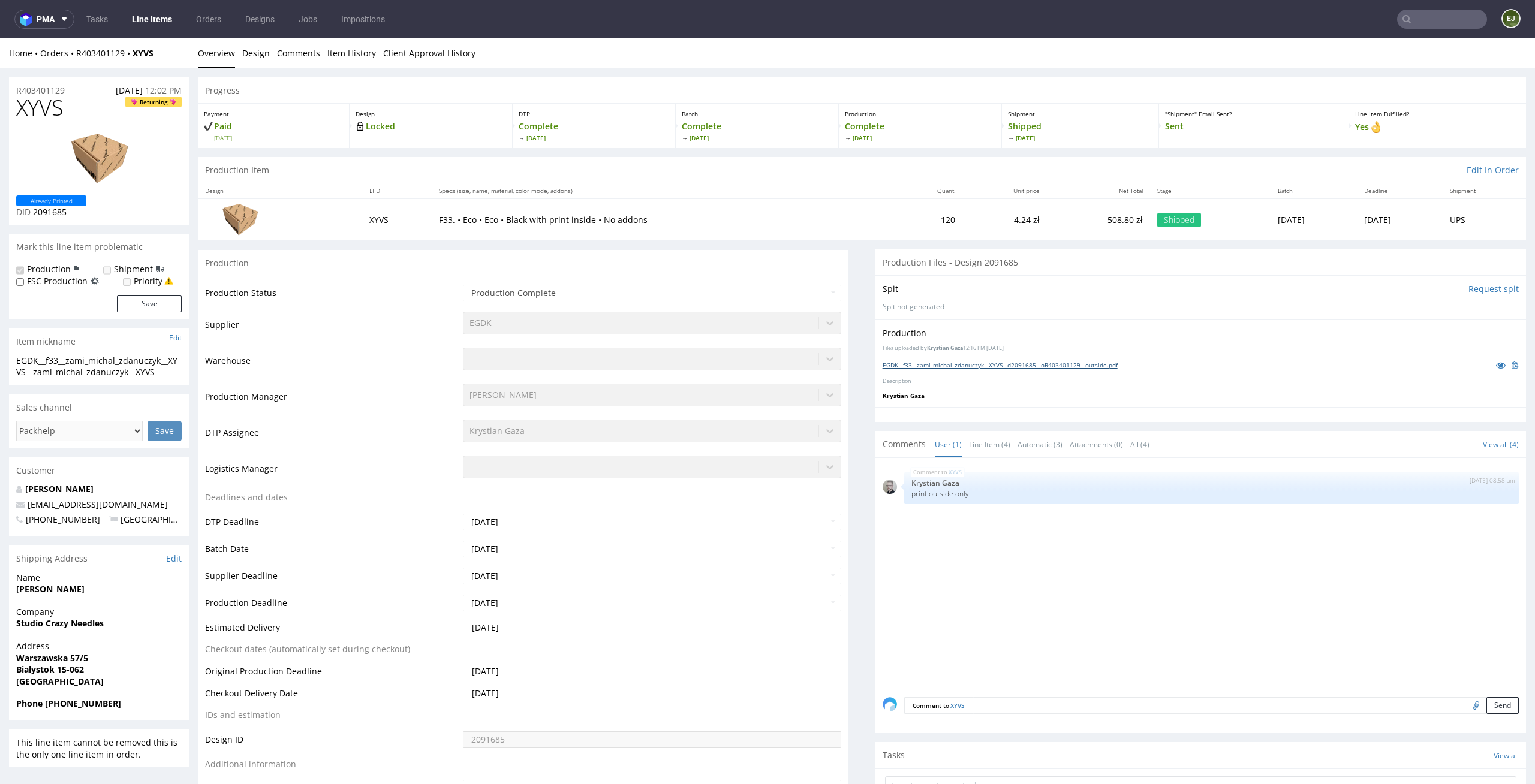
click at [1047, 365] on link "EGDK__f33__zami_michal_zdanuczyk__XYVS__d2091685__oR403401129__outside.pdf" at bounding box center [1000, 365] width 235 height 8
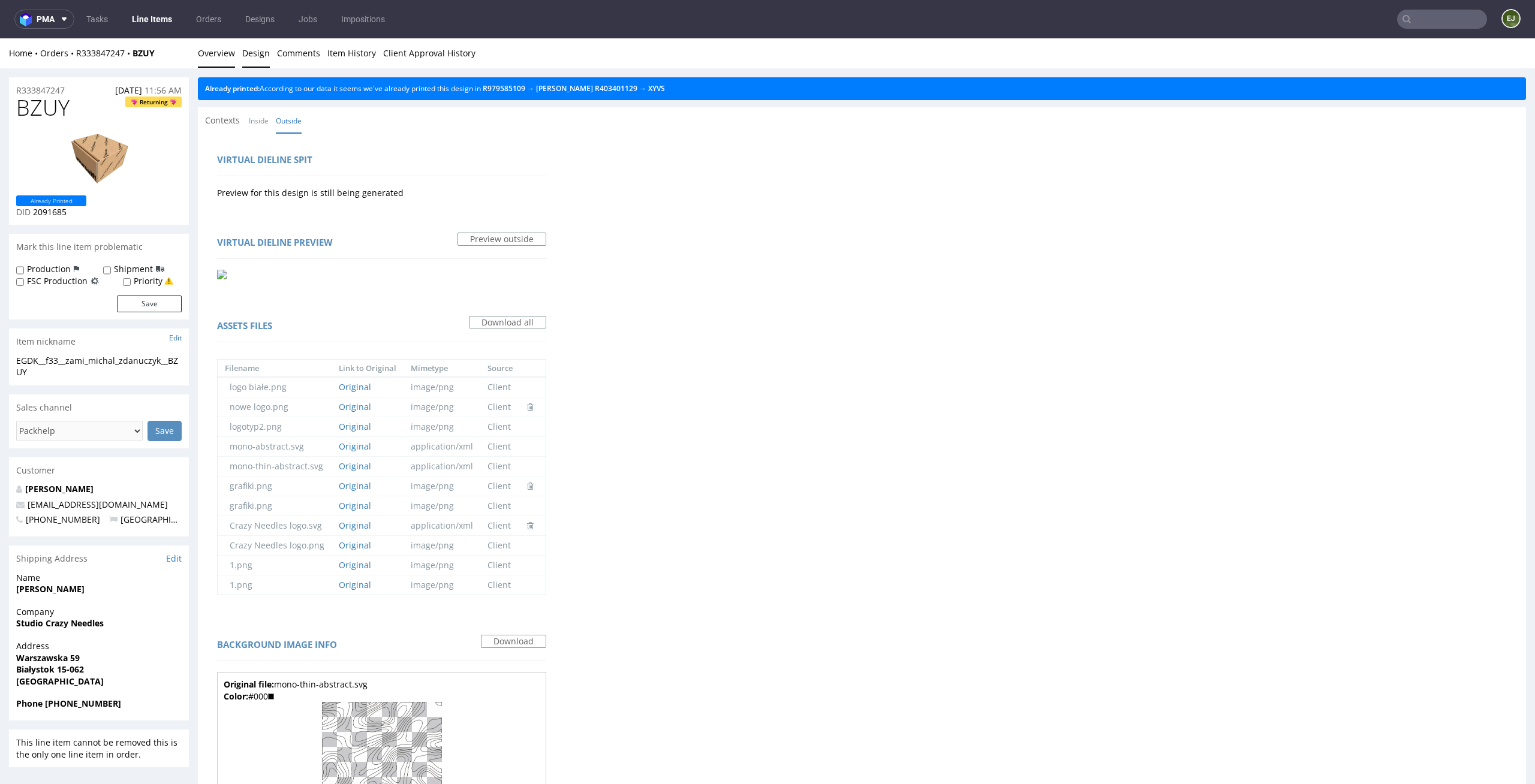
click at [224, 45] on link "Overview" at bounding box center [216, 53] width 37 height 29
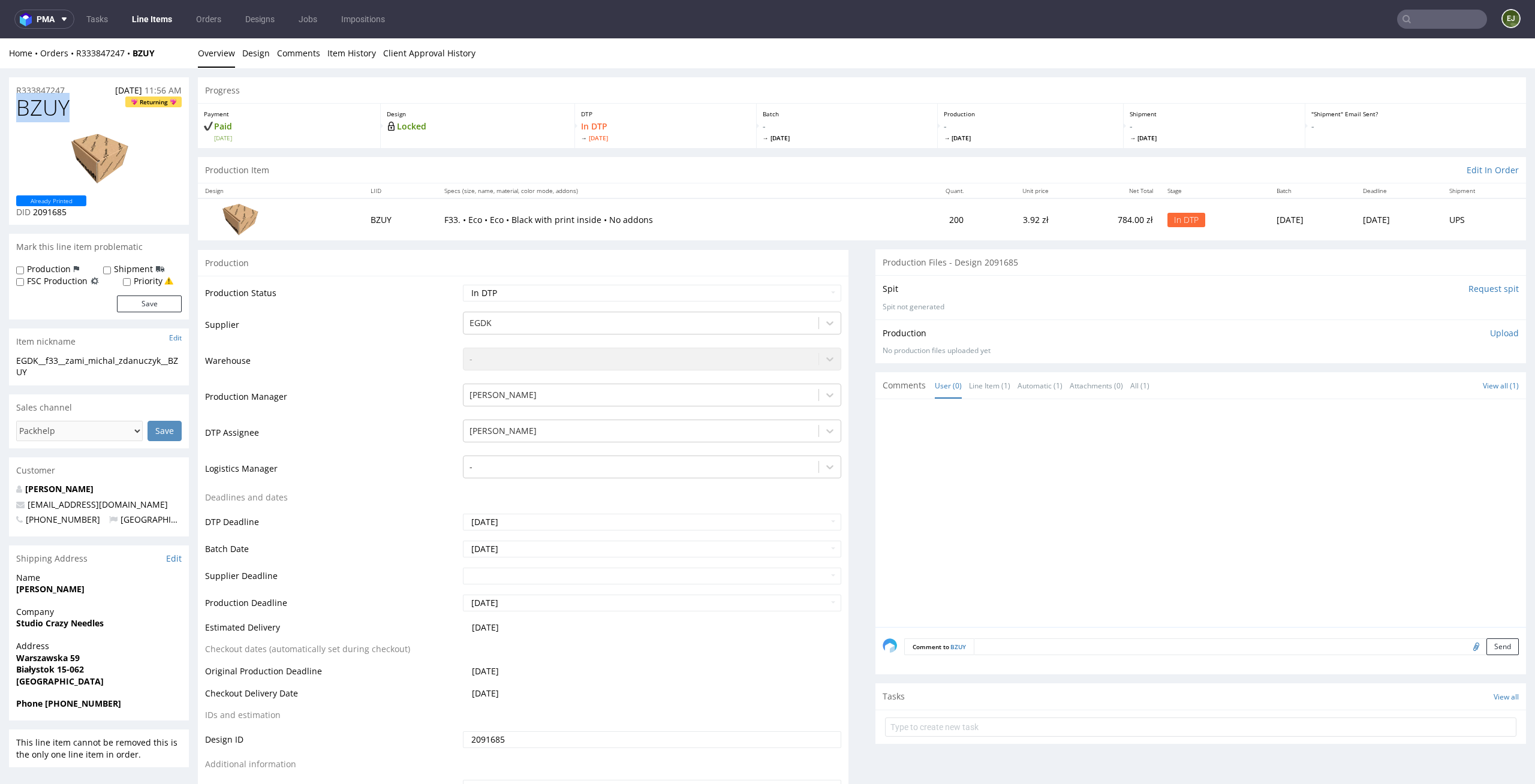
drag, startPoint x: 77, startPoint y: 107, endPoint x: 0, endPoint y: 107, distance: 77.0
copy span "BZUY"
drag, startPoint x: 73, startPoint y: 82, endPoint x: 58, endPoint y: 82, distance: 15.0
click at [60, 82] on div "R333847247 [DATE] 11:56 AM" at bounding box center [99, 87] width 180 height 19
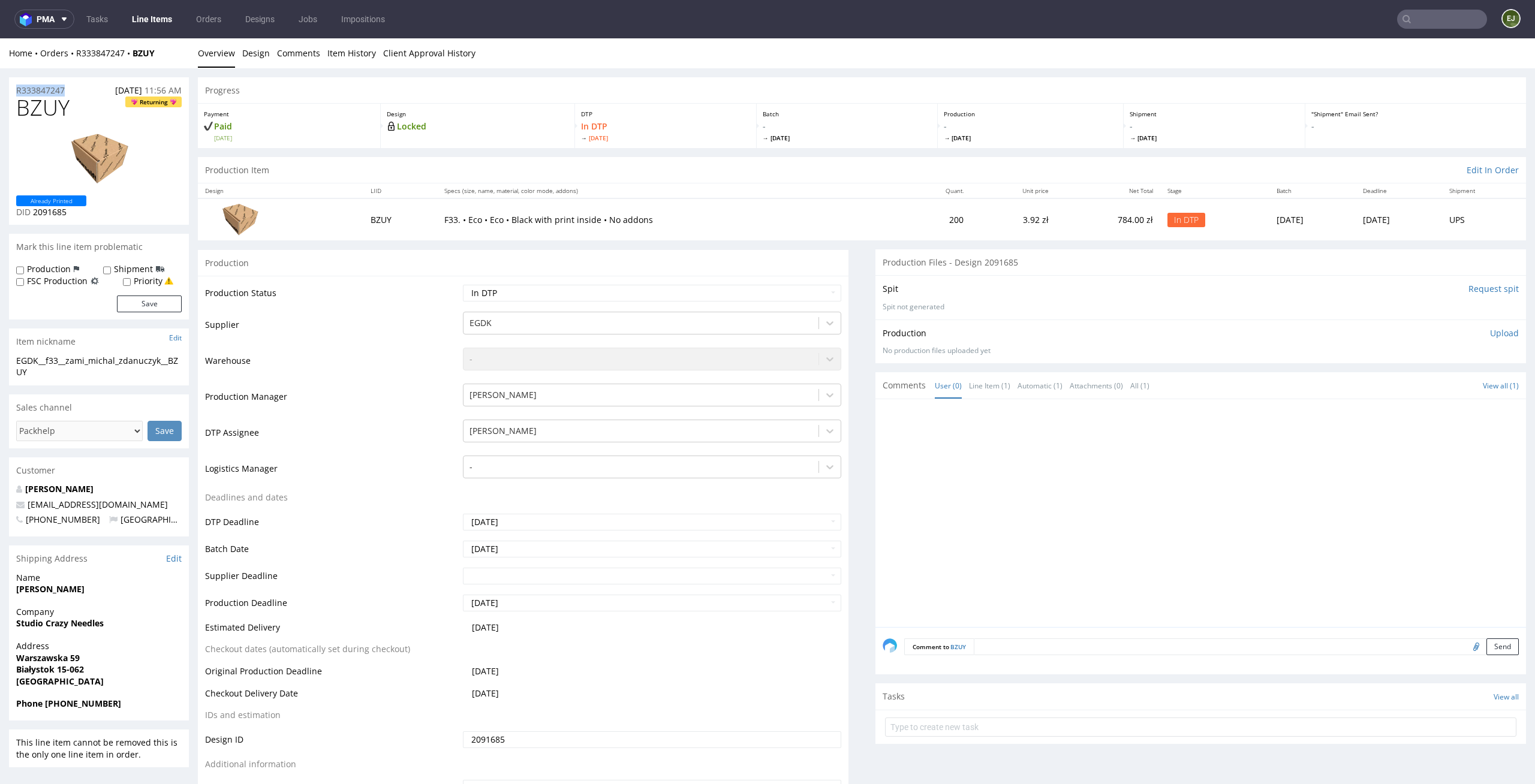
drag, startPoint x: 83, startPoint y: 90, endPoint x: 0, endPoint y: 90, distance: 83.0
copy p "R333847247"
click at [313, 147] on div "Payment Paid Wed 10 Sep" at bounding box center [289, 125] width 182 height 44
click at [1490, 335] on p "Upload" at bounding box center [1504, 333] width 29 height 12
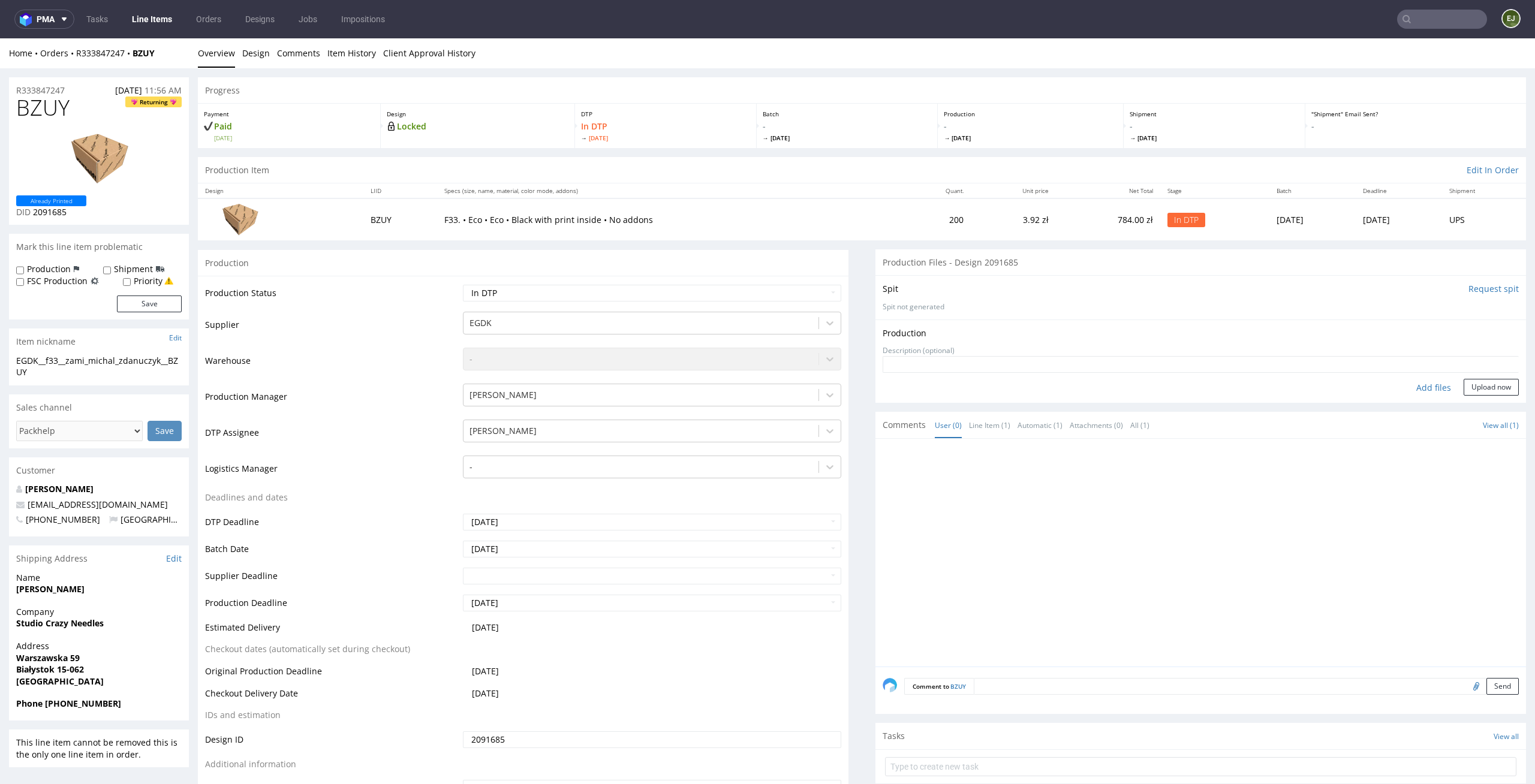
click at [1413, 384] on div "Add files" at bounding box center [1433, 388] width 60 height 18
type input "C:\fakepath\EGDK__f33__zami_michal_zdanuczyk__BZUY__d2091685__oR333847247__outs…"
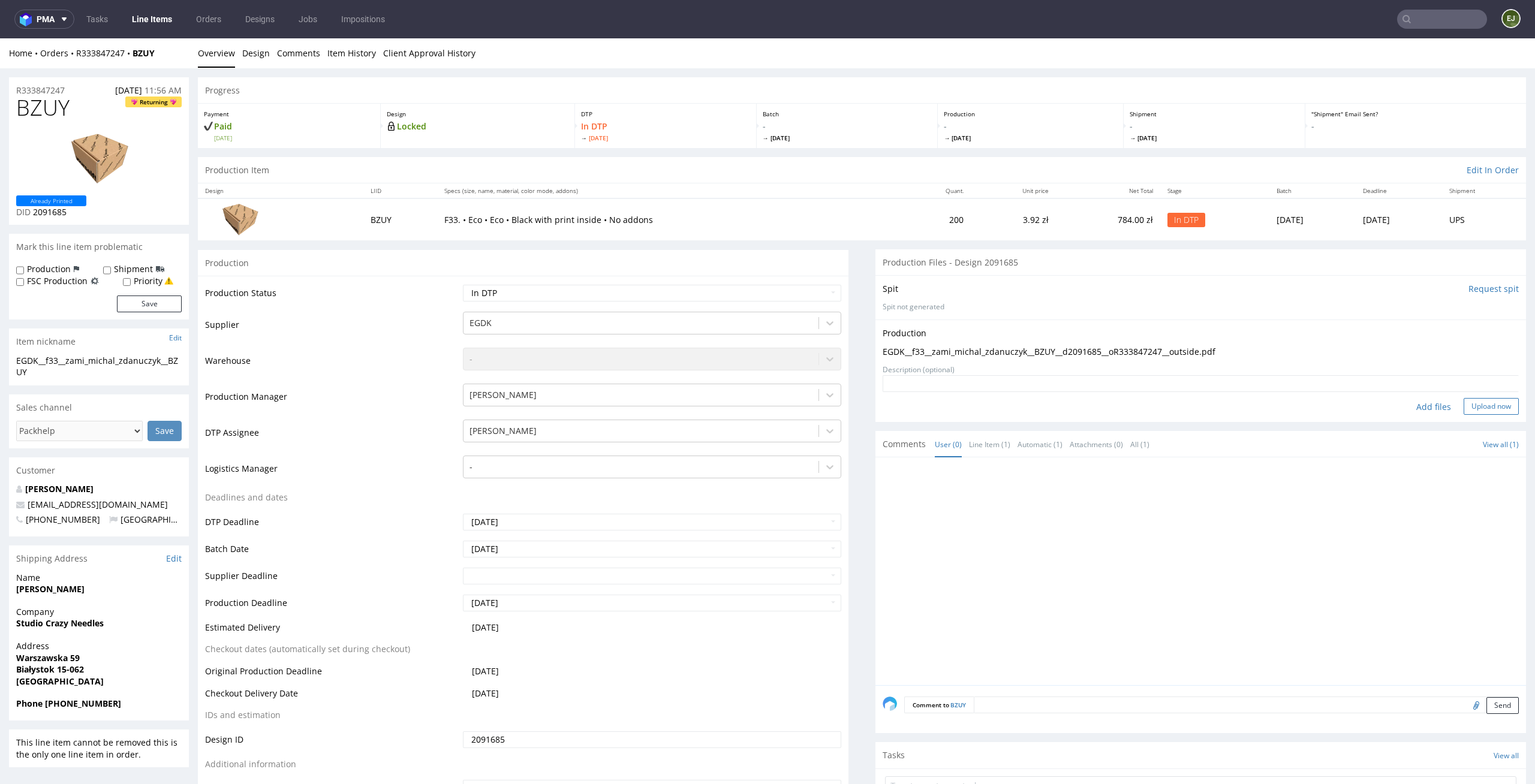
click at [1480, 401] on button "Upload now" at bounding box center [1491, 406] width 55 height 17
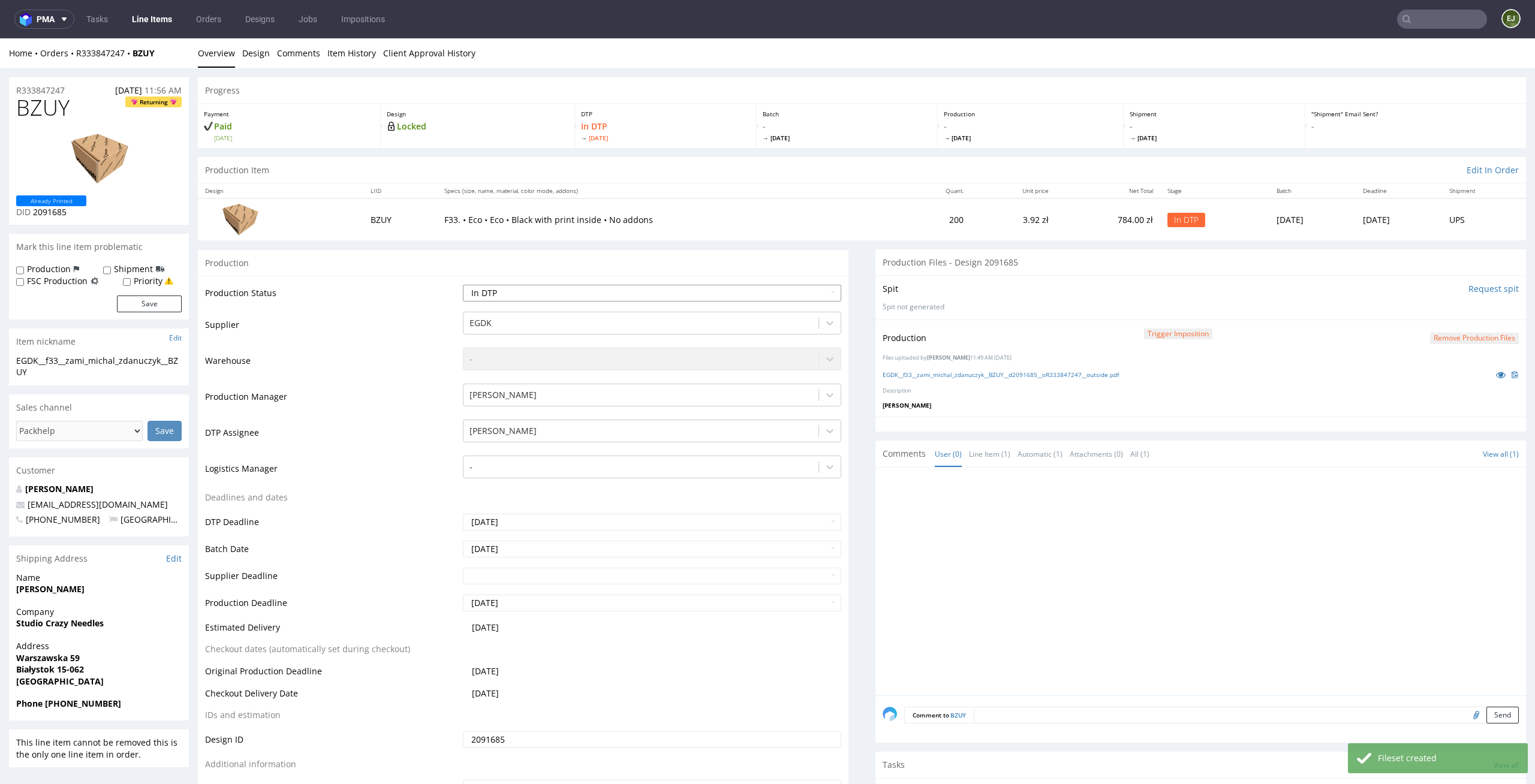
click at [763, 291] on select "Waiting for Artwork Waiting for Diecut Waiting for Mockup Waiting for DTP Waiti…" at bounding box center [652, 293] width 379 height 17
drag, startPoint x: 76, startPoint y: 99, endPoint x: 0, endPoint y: 99, distance: 76.0
copy span "BZUY"
click at [979, 540] on div at bounding box center [1204, 585] width 644 height 220
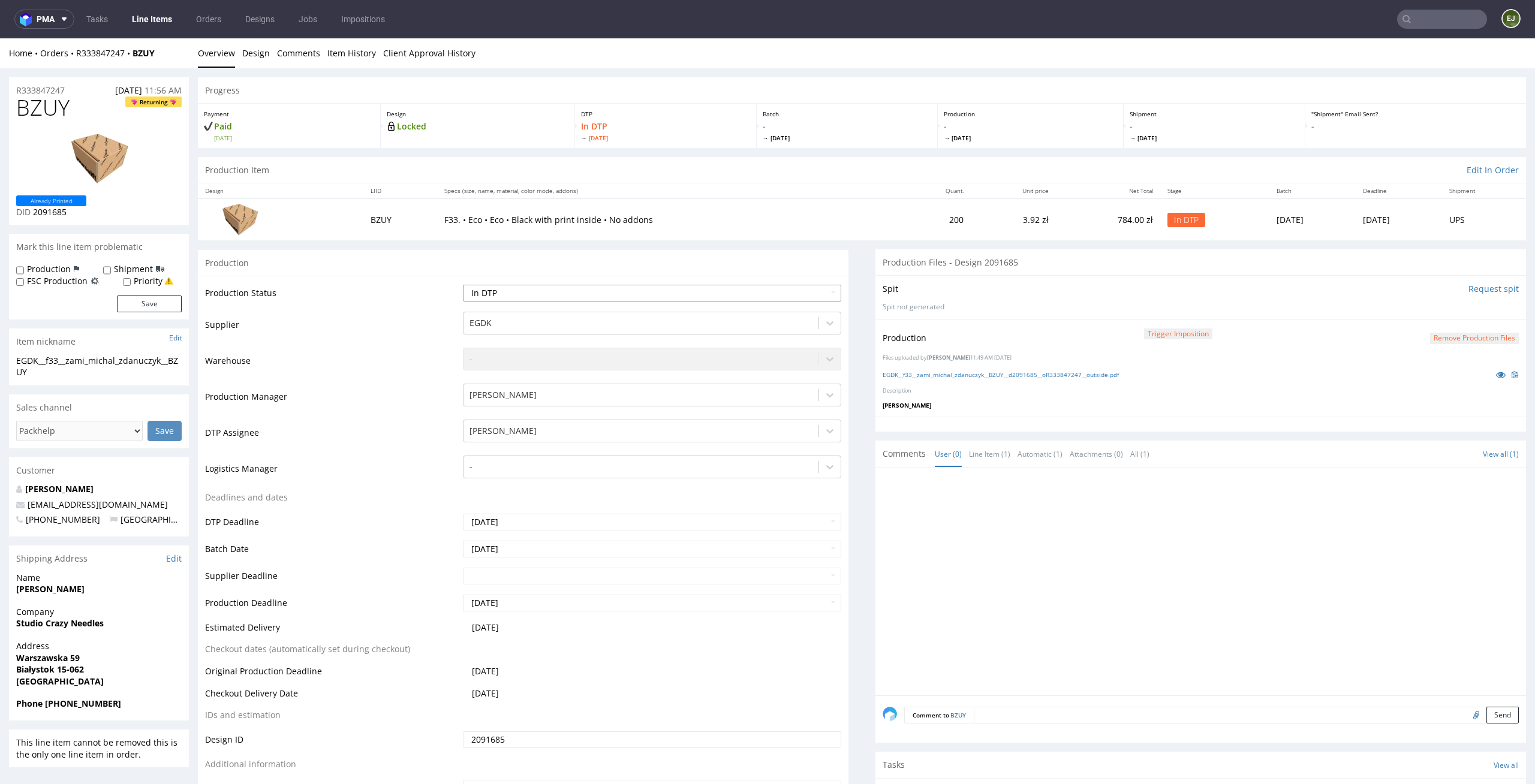
click at [801, 287] on select "Waiting for Artwork Waiting for Diecut Waiting for Mockup Waiting for DTP Waiti…" at bounding box center [652, 293] width 379 height 17
select select "dtp_production_ready"
click at [463, 285] on select "Waiting for Artwork Waiting for Diecut Waiting for Mockup Waiting for DTP Waiti…" at bounding box center [652, 293] width 379 height 17
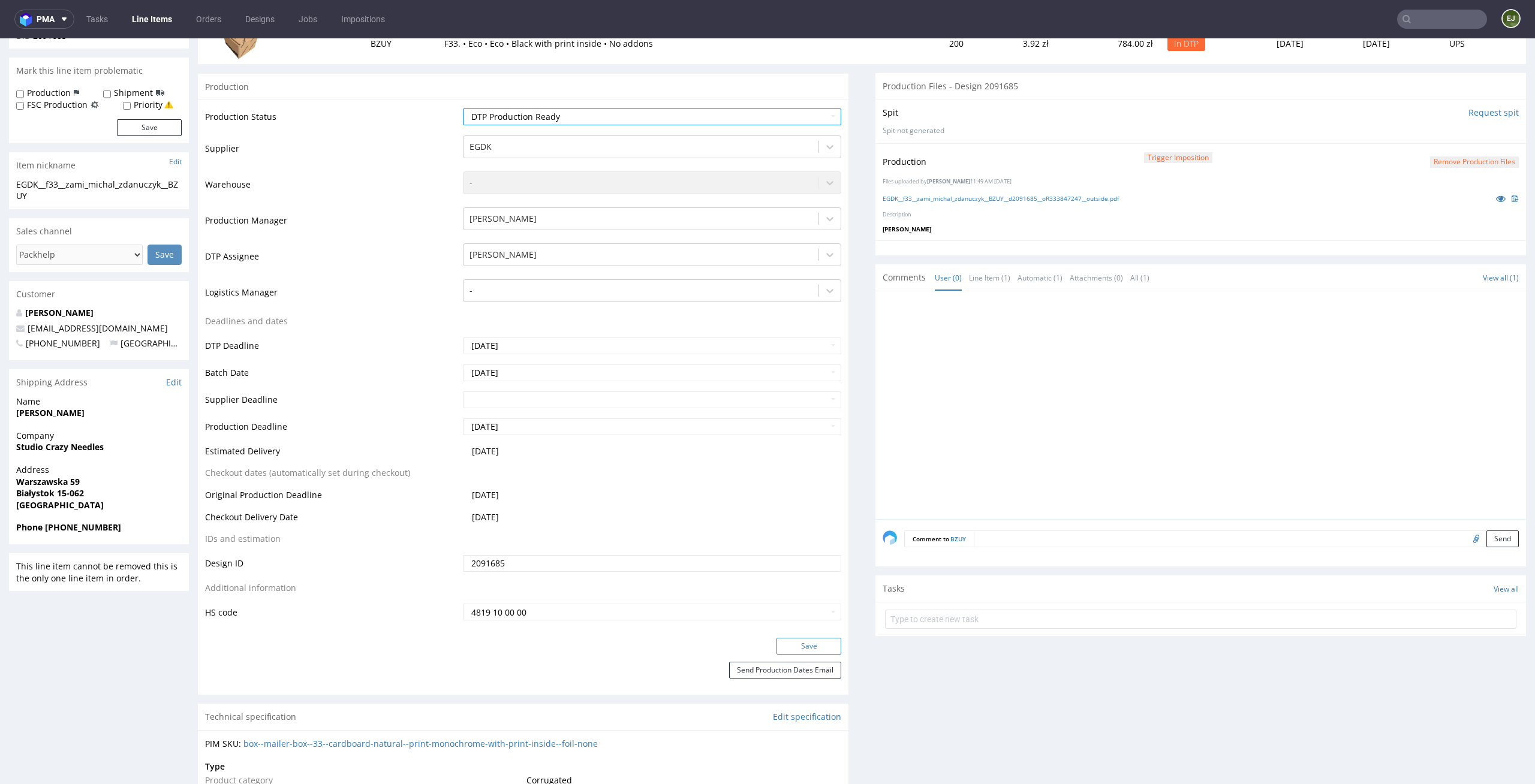
click at [824, 653] on button "Save" at bounding box center [809, 646] width 65 height 17
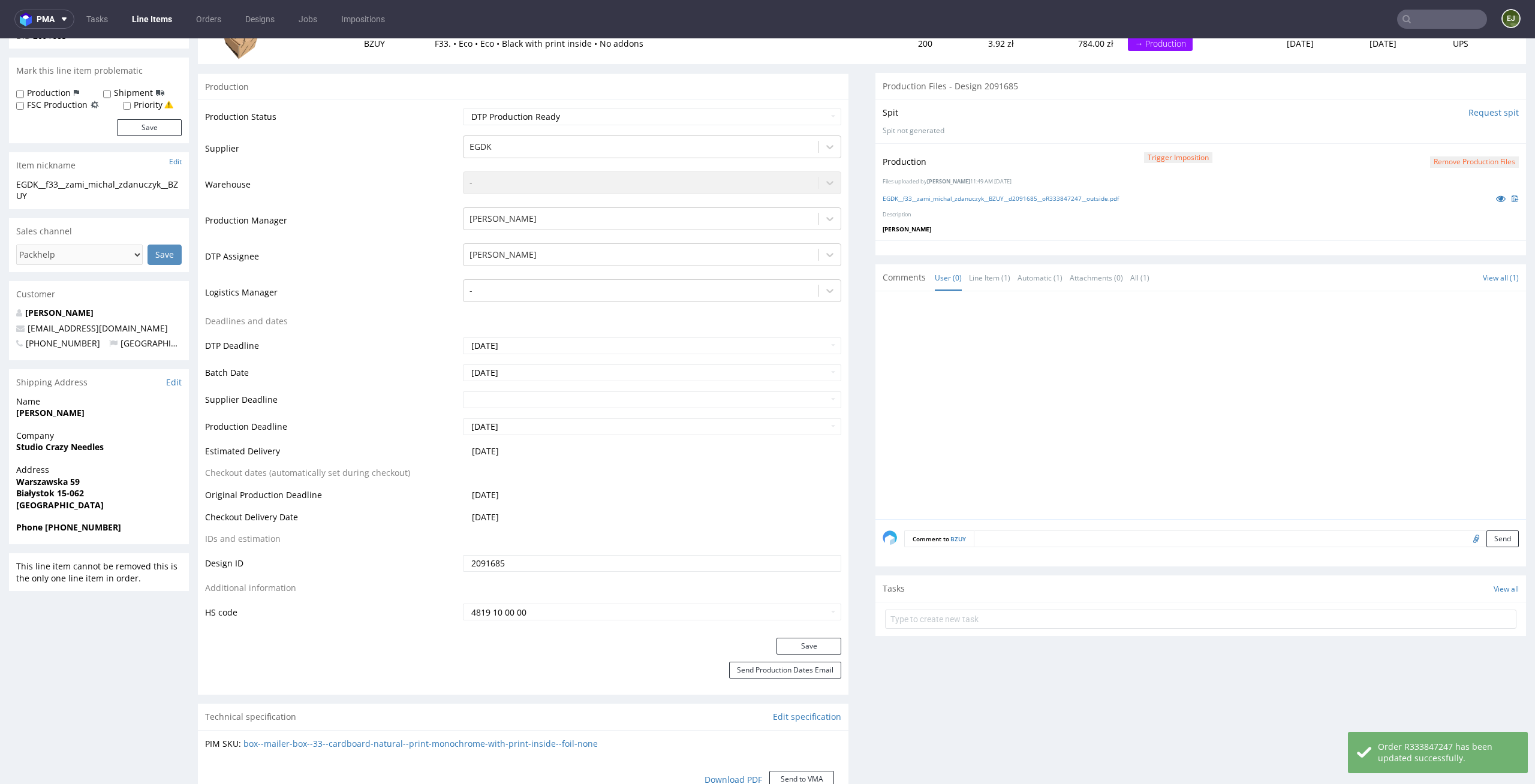
scroll to position [0, 0]
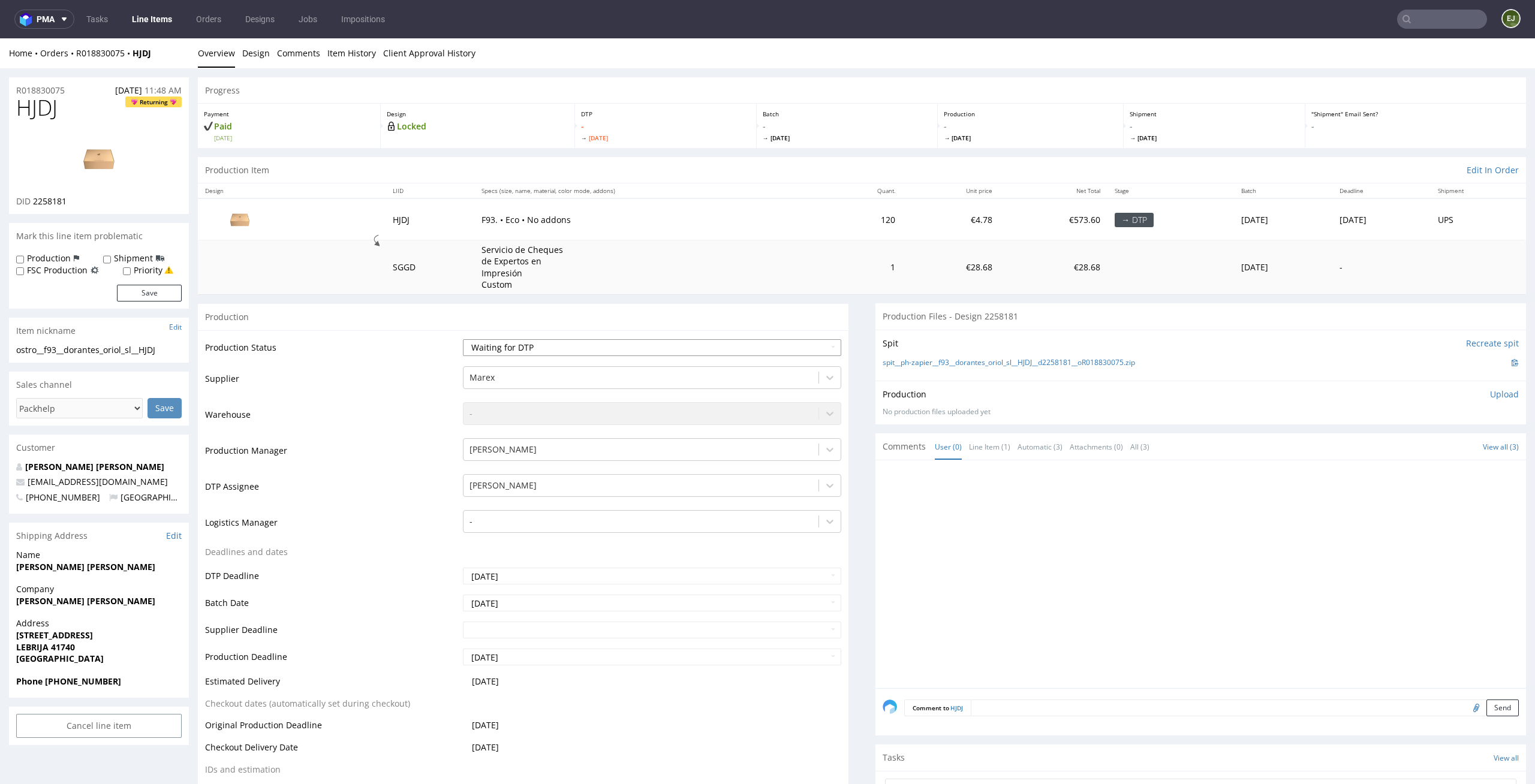
click at [633, 345] on select "Waiting for Artwork Waiting for Diecut Waiting for Mockup Waiting for DTP Waiti…" at bounding box center [652, 347] width 379 height 17
select select "dtp_in_process"
click at [463, 339] on select "Waiting for Artwork Waiting for Diecut Waiting for Mockup Waiting for DTP Waiti…" at bounding box center [652, 347] width 379 height 17
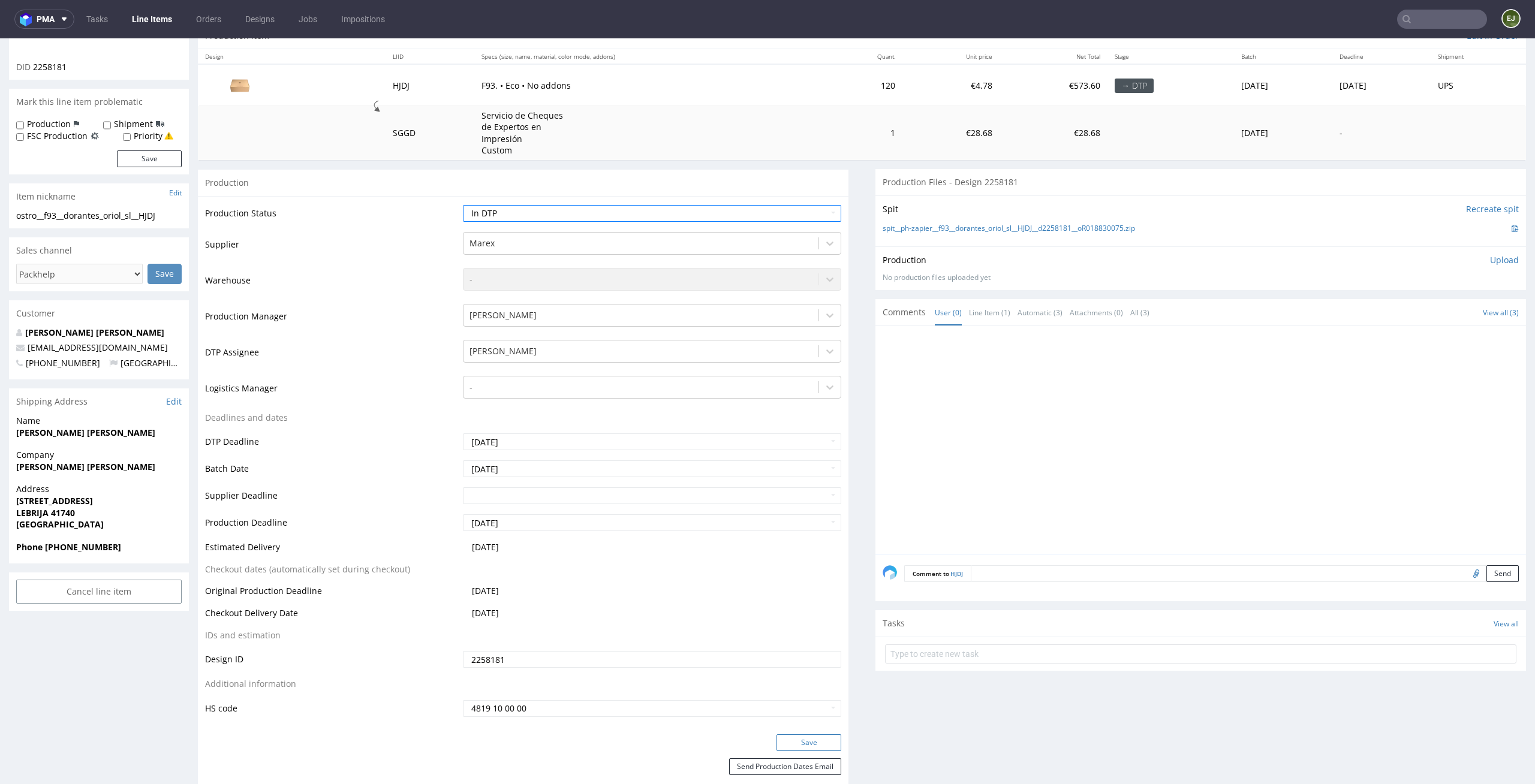
click at [816, 740] on button "Save" at bounding box center [809, 743] width 65 height 17
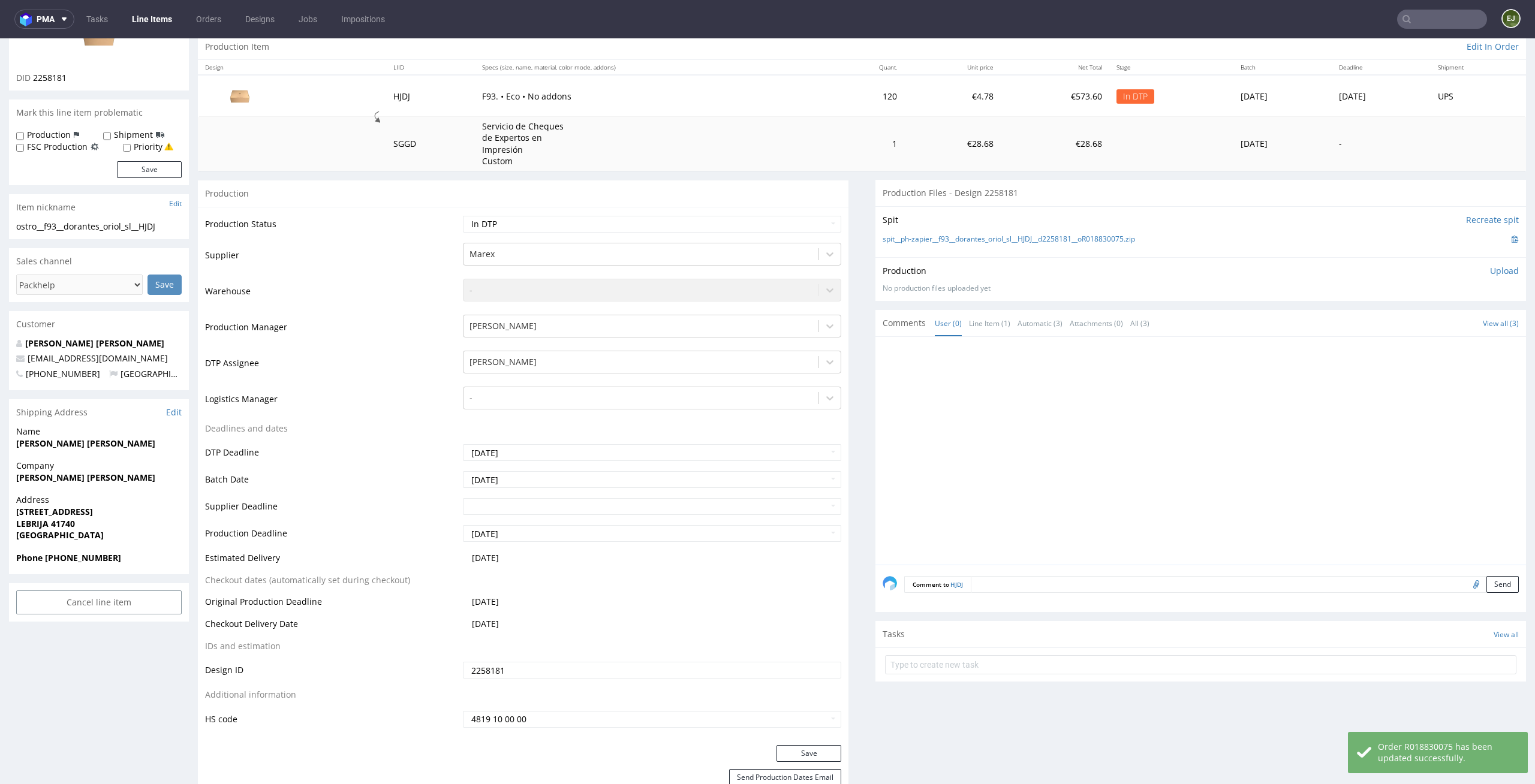
scroll to position [0, 0]
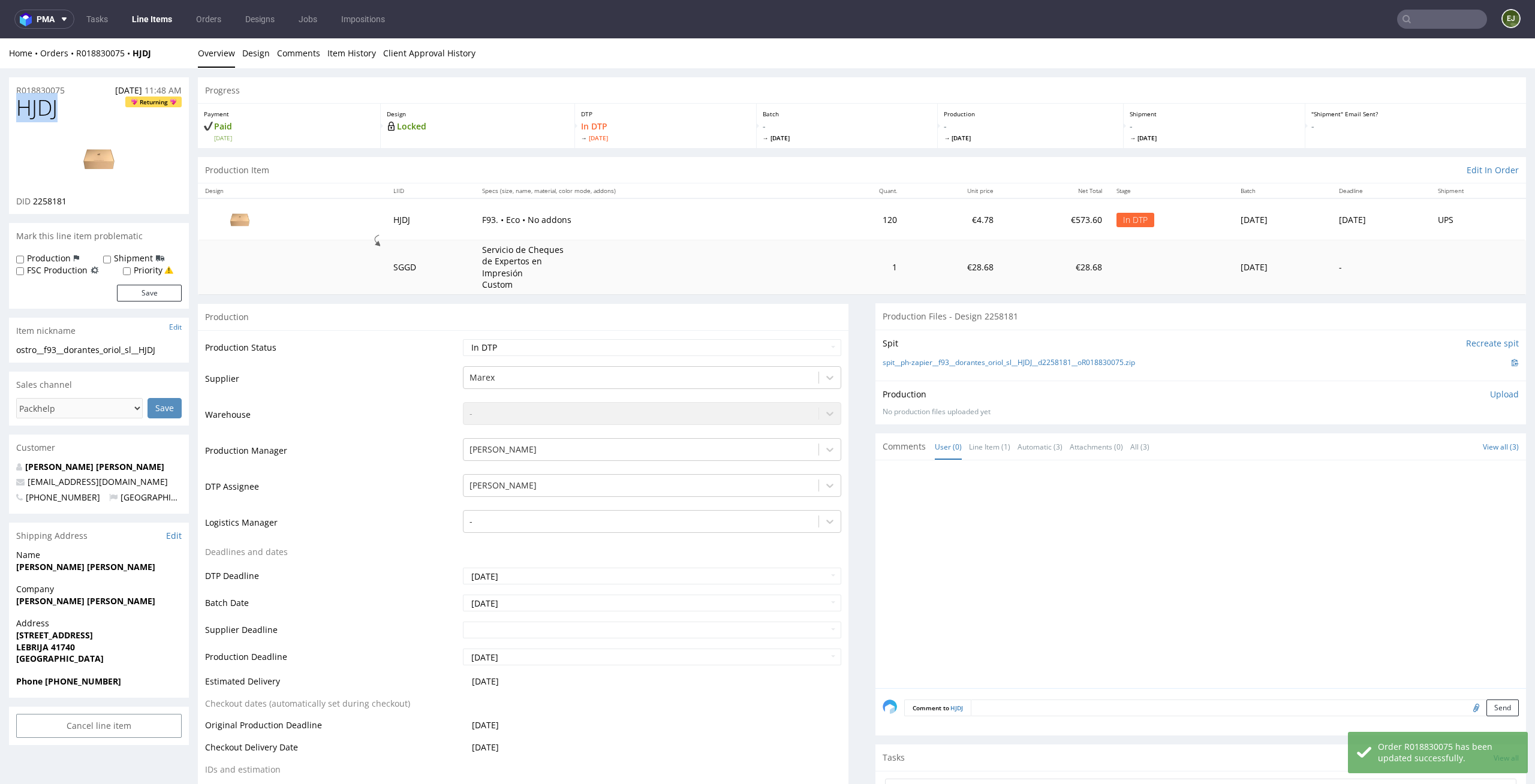
drag, startPoint x: 67, startPoint y: 101, endPoint x: 0, endPoint y: 105, distance: 67.1
copy span "HJDJ"
click at [606, 340] on select "Waiting for Artwork Waiting for Diecut Waiting for Mockup Waiting for DTP Waiti…" at bounding box center [652, 347] width 379 height 17
select select "dtp_waiting_for_check"
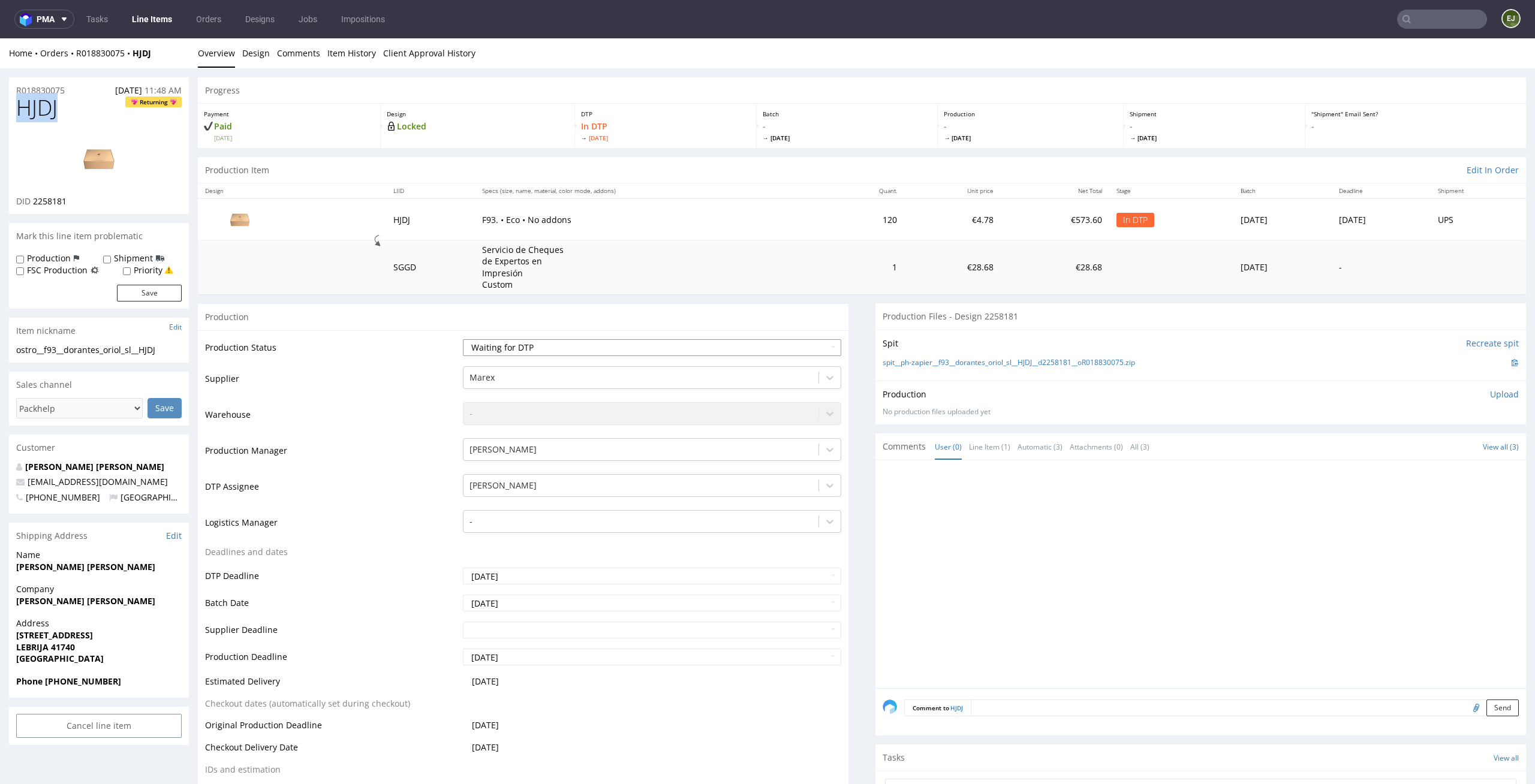
click at [463, 339] on select "Waiting for Artwork Waiting for Diecut Waiting for Mockup Waiting for DTP Waiti…" at bounding box center [652, 347] width 379 height 17
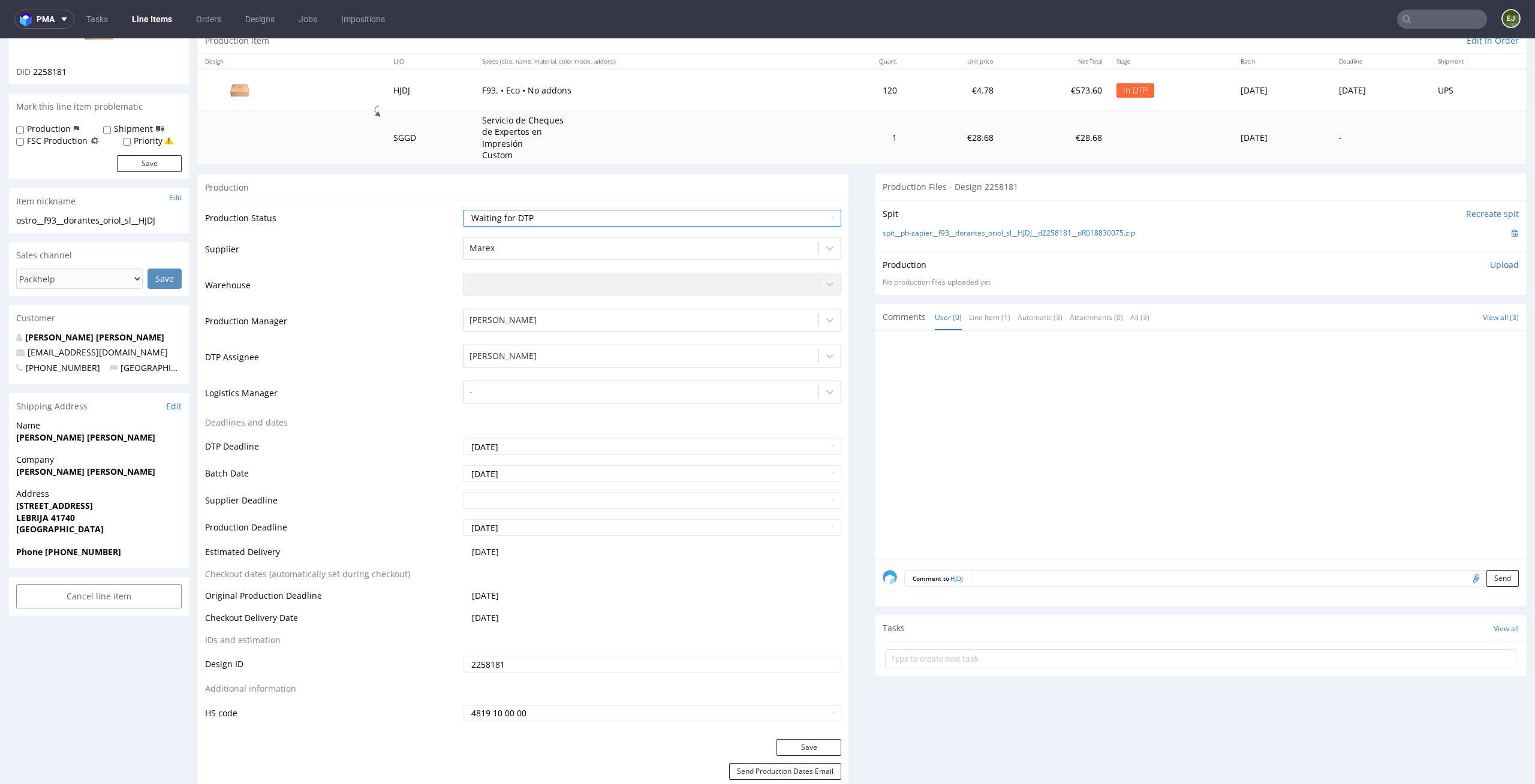
scroll to position [241, 0]
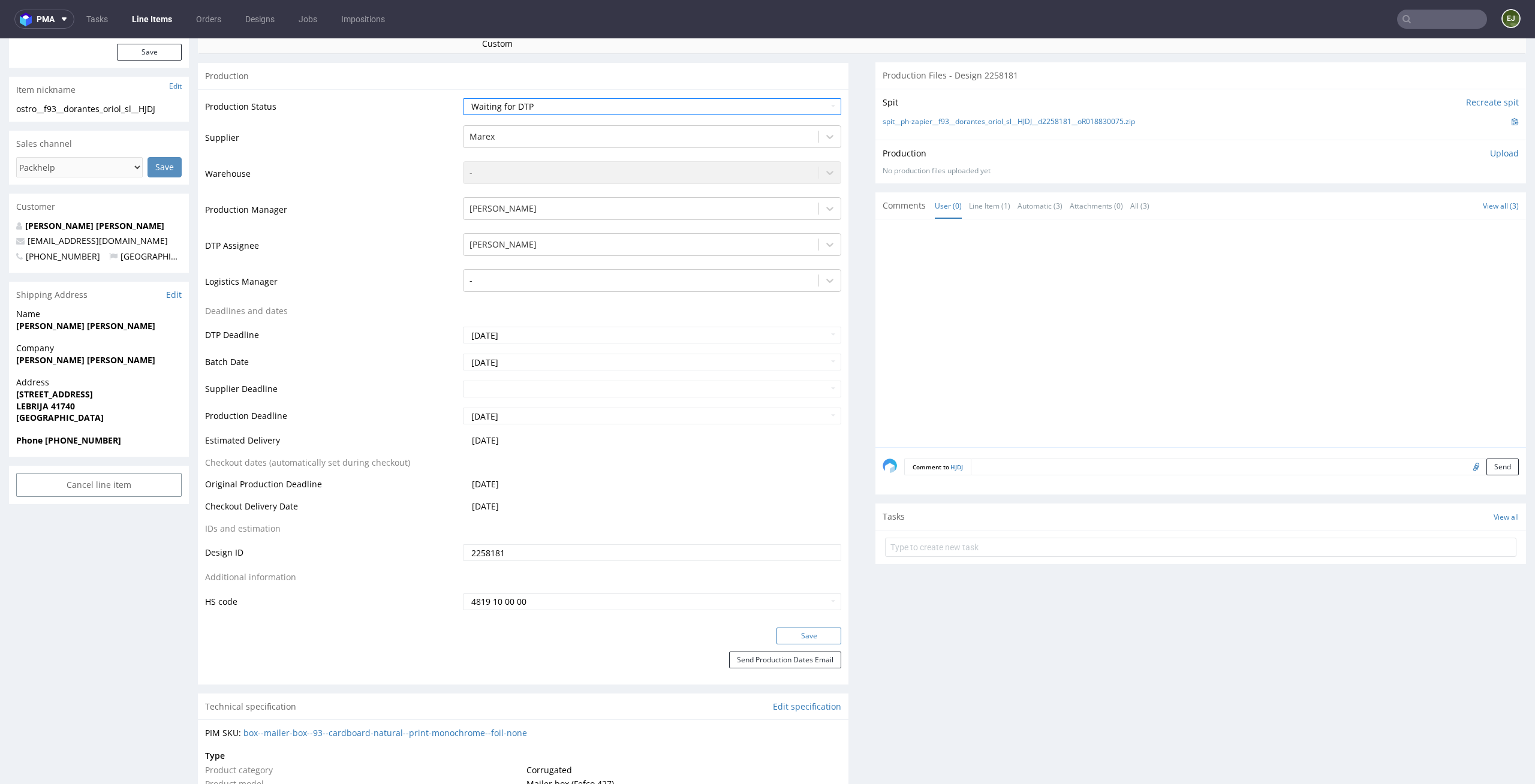
click at [795, 642] on button "Save" at bounding box center [809, 635] width 65 height 17
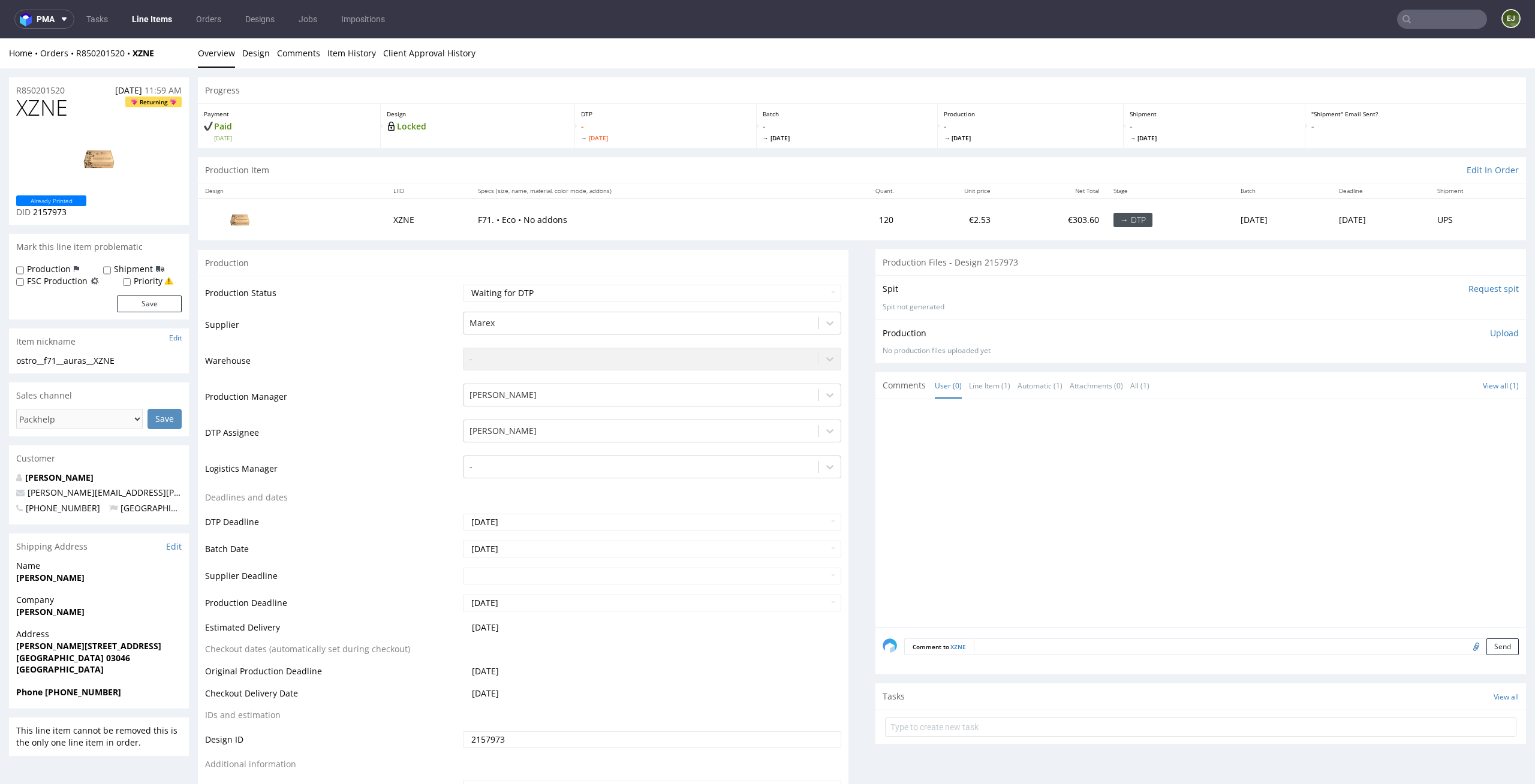
click at [568, 281] on div "Production Status Waiting for Artwork Waiting for Diecut Waiting for Mockup Wai…" at bounding box center [523, 545] width 651 height 539
click at [568, 294] on select "Waiting for Artwork Waiting for Diecut Waiting for Mockup Waiting for DTP Waiti…" at bounding box center [652, 293] width 379 height 17
select select "dtp_in_process"
click at [463, 285] on select "Waiting for Artwork Waiting for Diecut Waiting for Mockup Waiting for DTP Waiti…" at bounding box center [652, 293] width 379 height 17
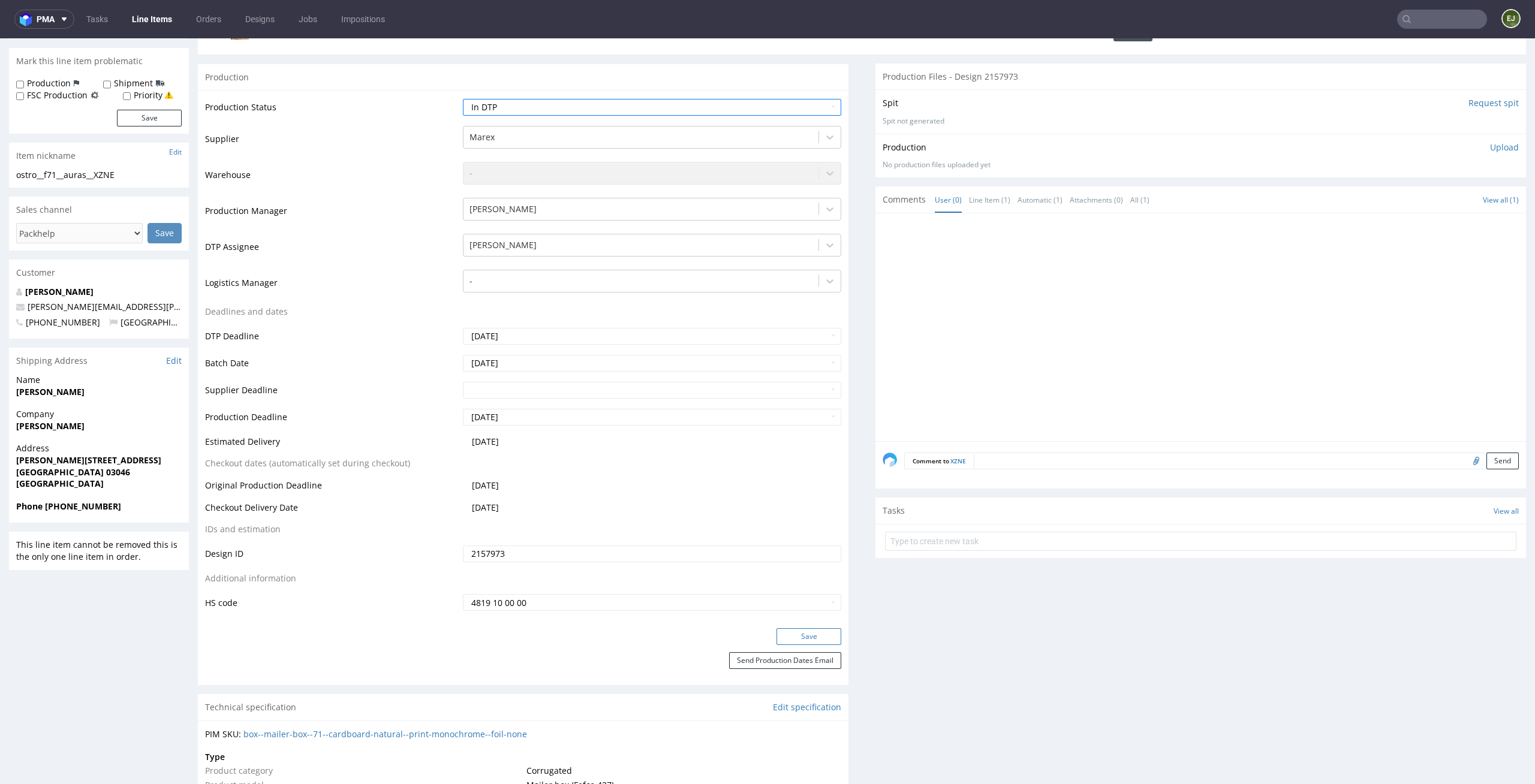
click at [812, 639] on button "Save" at bounding box center [809, 636] width 65 height 17
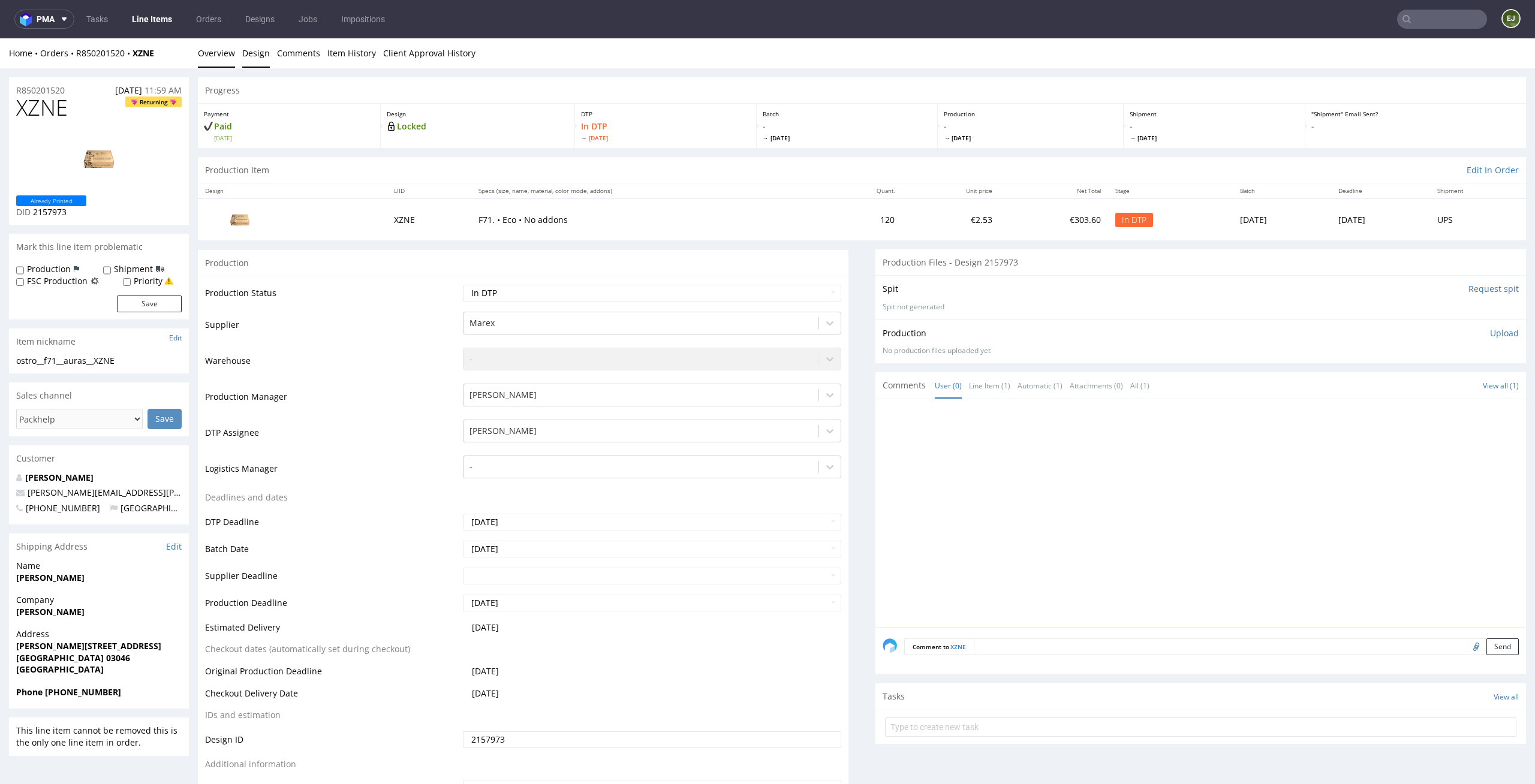
click at [248, 64] on link "Design" at bounding box center [256, 53] width 27 height 29
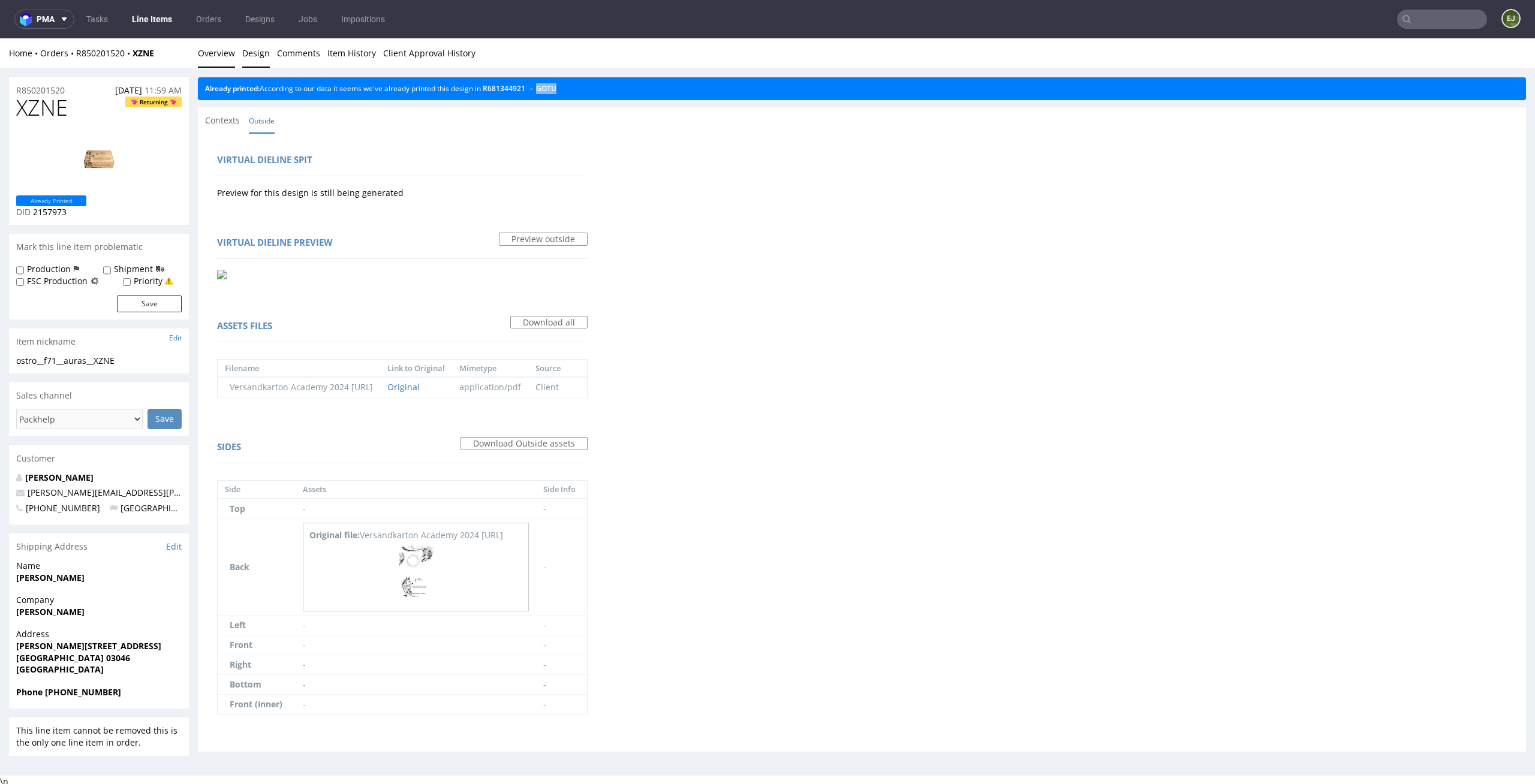
click at [221, 61] on link "Overview" at bounding box center [216, 53] width 37 height 29
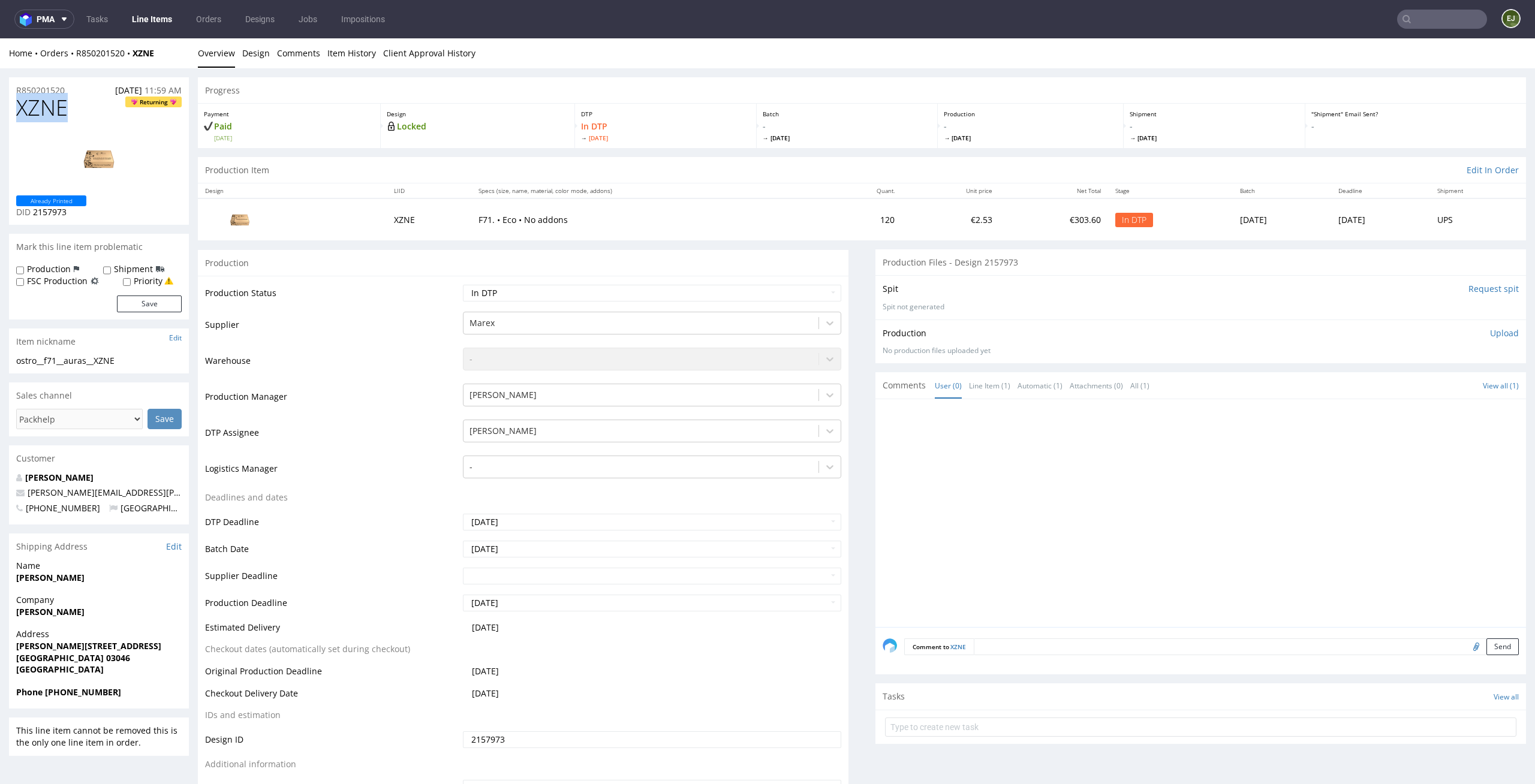
drag, startPoint x: 81, startPoint y: 97, endPoint x: 15, endPoint y: 103, distance: 66.3
click at [15, 103] on div "XZNE Returning Already Printed DID 2157973" at bounding box center [99, 161] width 180 height 129
copy span "XZNE"
click at [778, 234] on td "F71. • Eco • No addons" at bounding box center [648, 219] width 354 height 41
drag, startPoint x: 73, startPoint y: 86, endPoint x: 0, endPoint y: 85, distance: 73.0
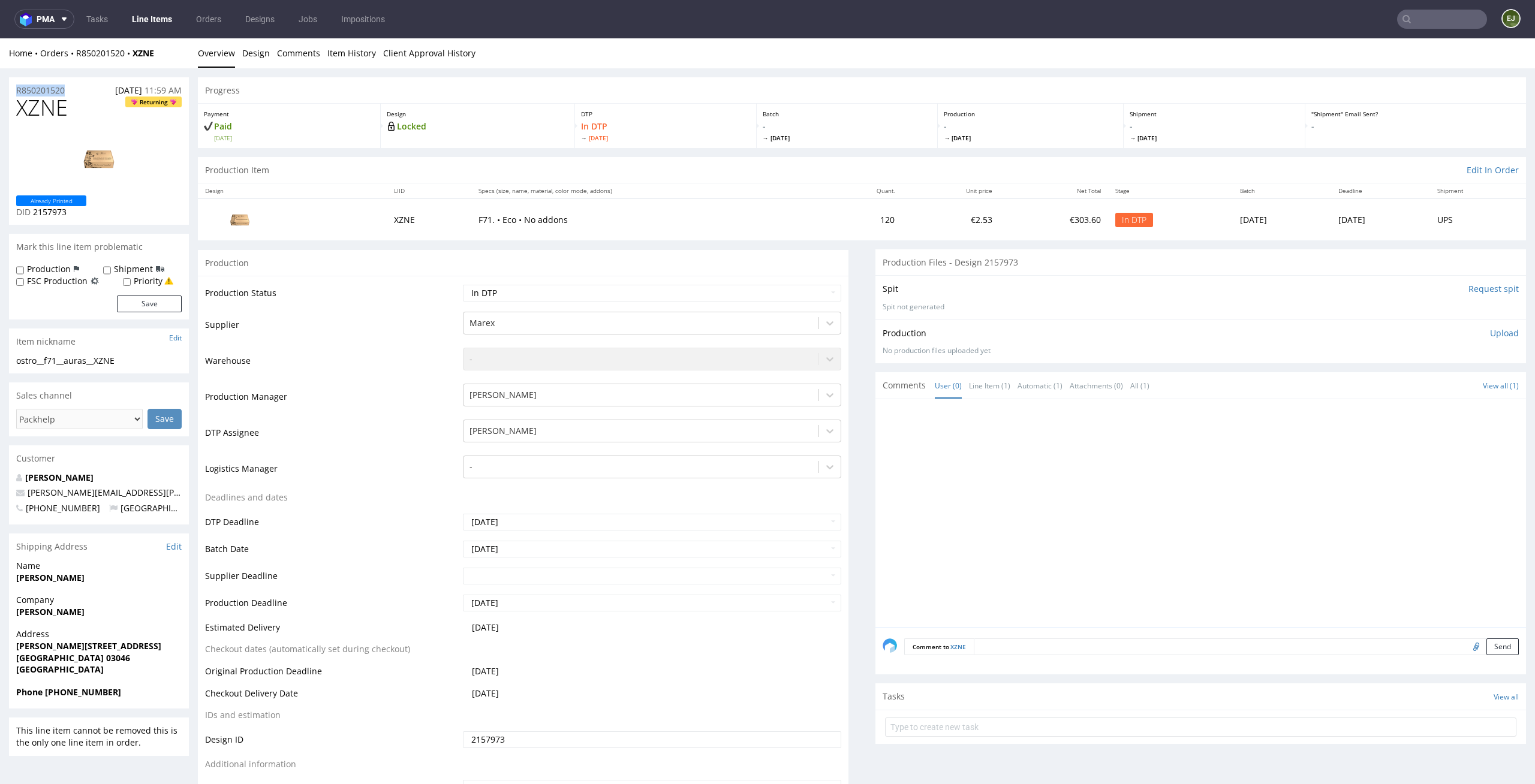
copy p "R850201520"
click at [1496, 333] on p "Upload" at bounding box center [1504, 333] width 29 height 12
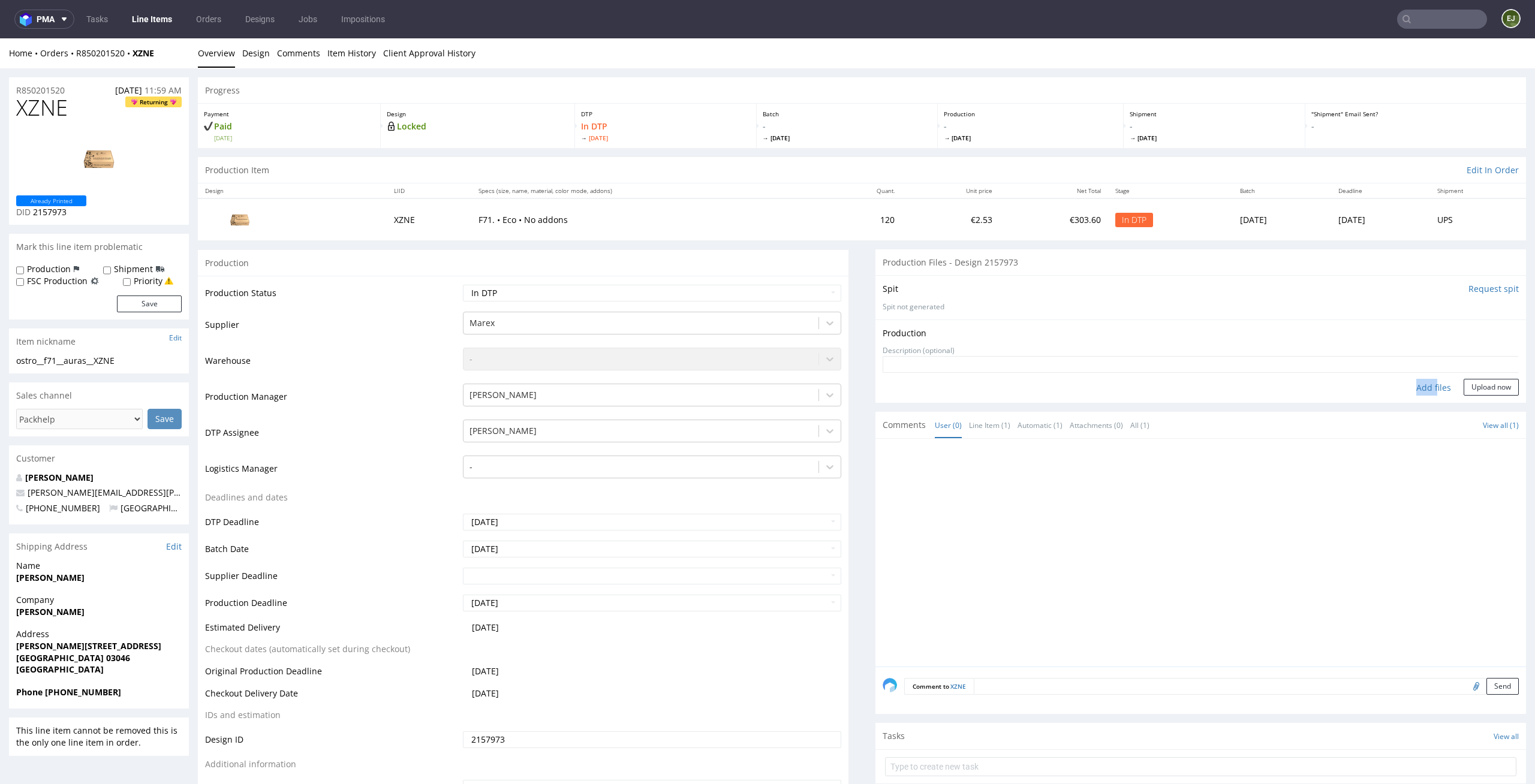
click at [1419, 379] on div "Add files" at bounding box center [1433, 388] width 60 height 18
type input "C:\fakepath\ostro__f71__auras__XZNE__d2157973__oR850201520__outside.pdf"
click at [1485, 409] on button "Upload now" at bounding box center [1491, 406] width 55 height 17
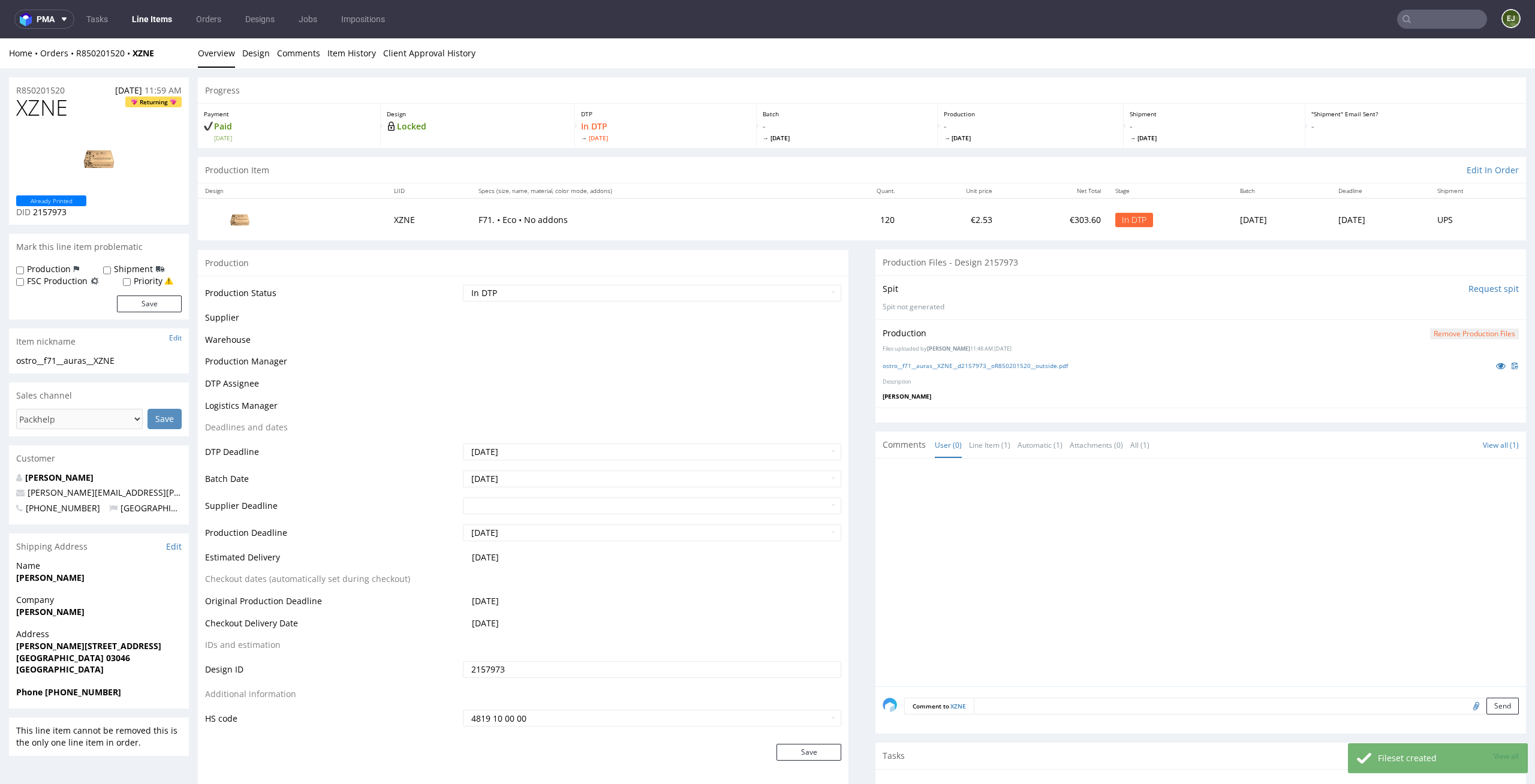
click at [800, 302] on td "Waiting for Artwork Waiting for Diecut Waiting for Mockup Waiting for DTP Waiti…" at bounding box center [651, 296] width 382 height 27
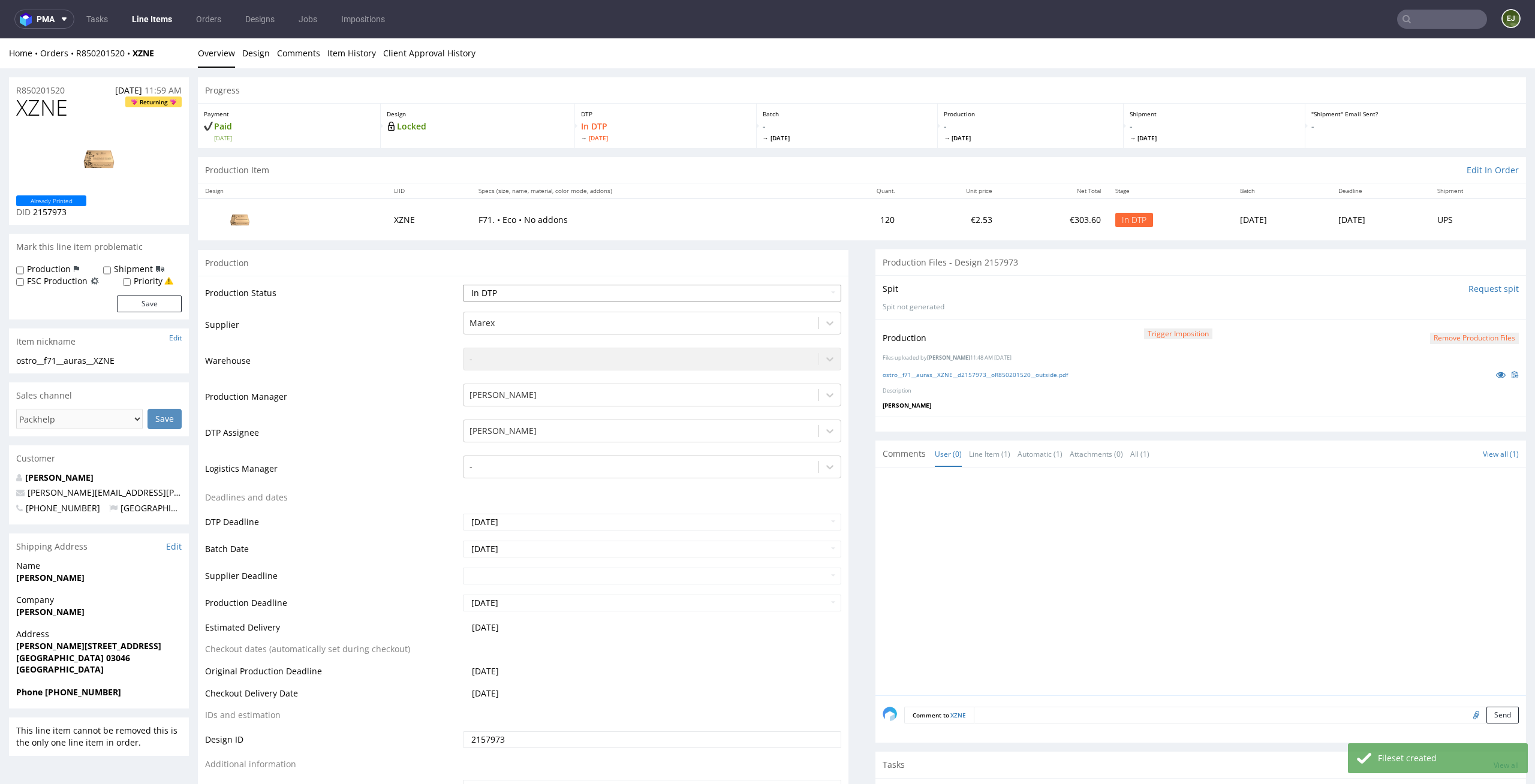
click at [800, 295] on select "Waiting for Artwork Waiting for Diecut Waiting for Mockup Waiting for DTP Waiti…" at bounding box center [652, 293] width 379 height 17
select select "dtp_production_ready"
click at [463, 285] on select "Waiting for Artwork Waiting for Diecut Waiting for Mockup Waiting for DTP Waiti…" at bounding box center [652, 293] width 379 height 17
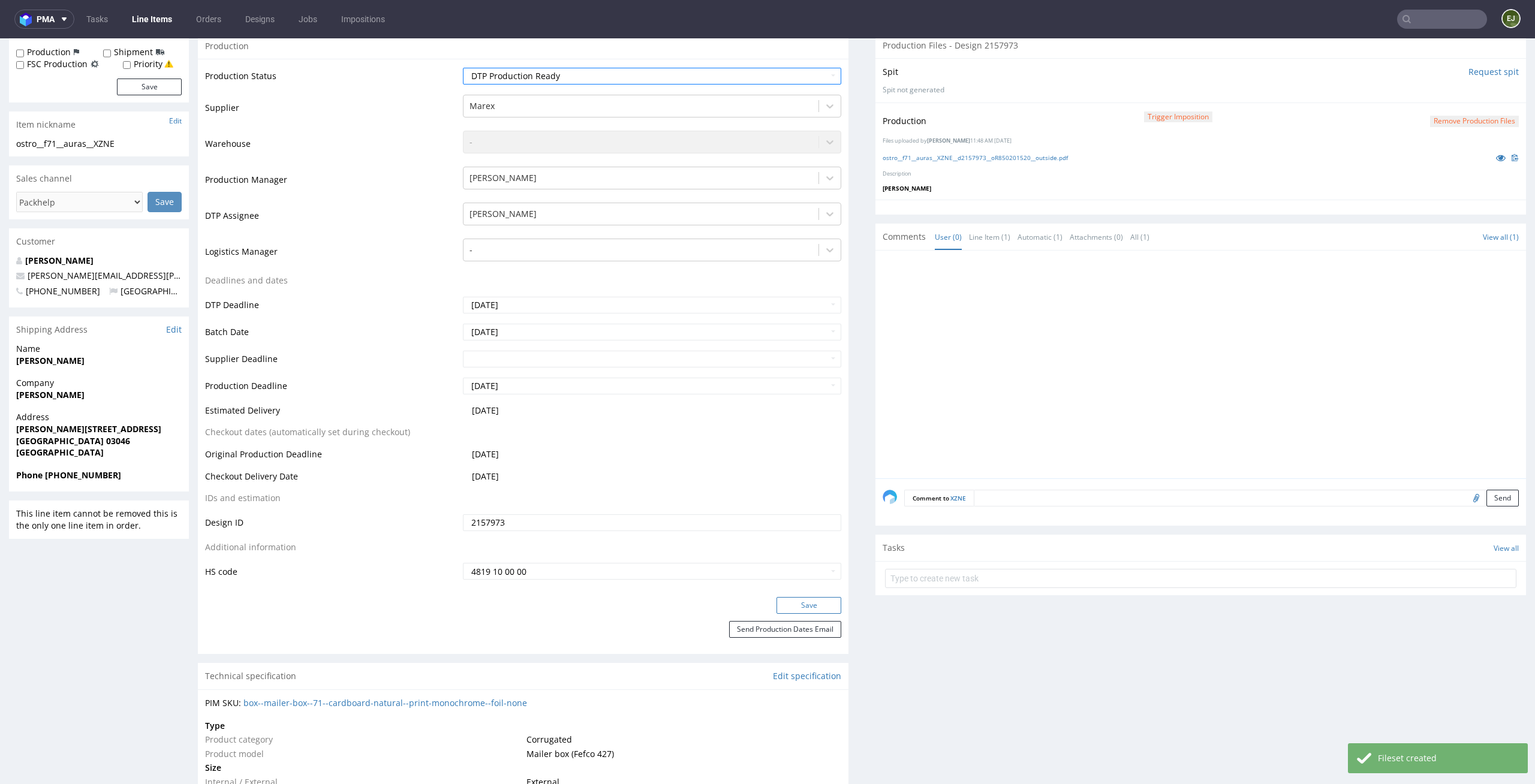
click at [824, 606] on button "Save" at bounding box center [809, 606] width 65 height 17
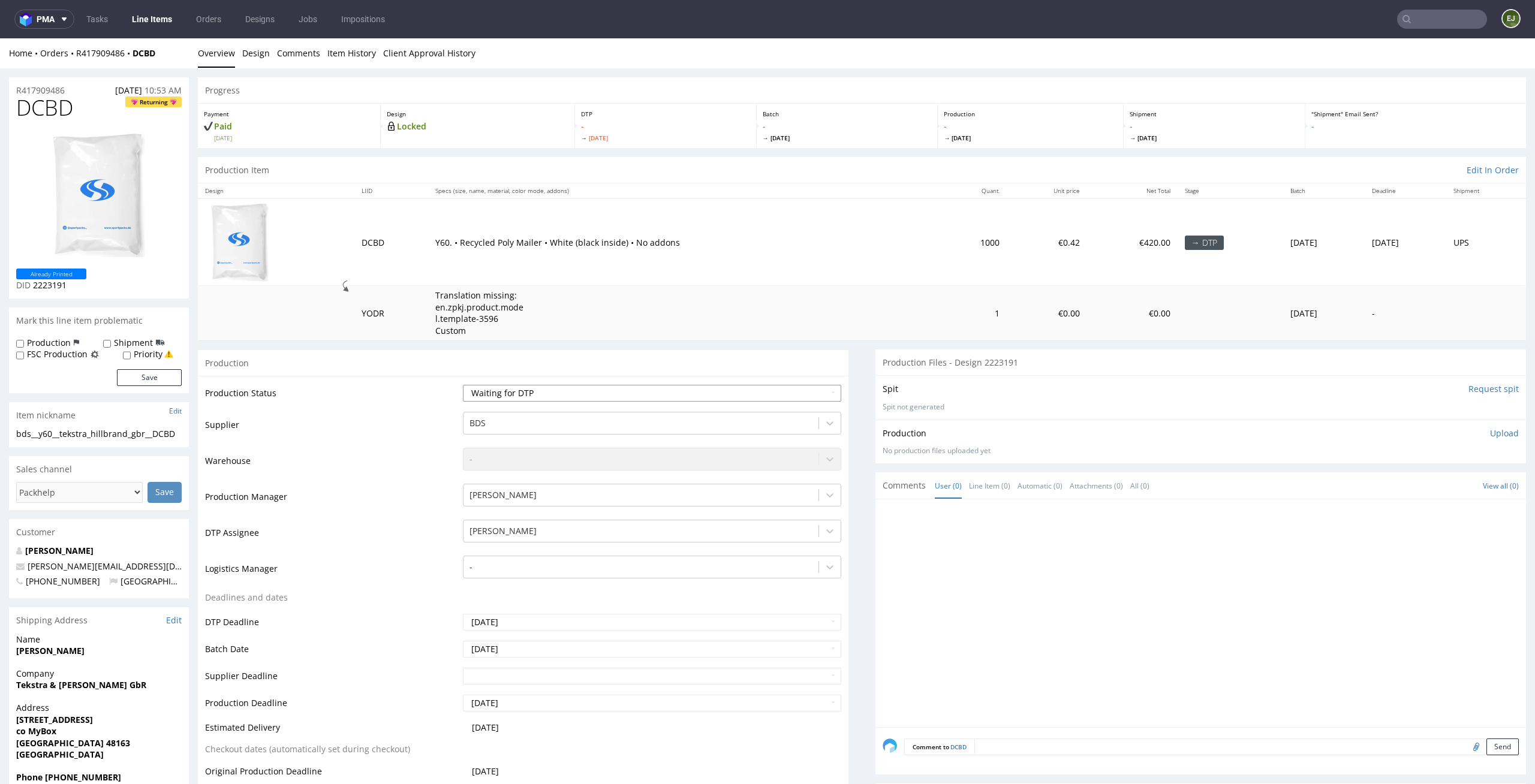
click at [596, 392] on select "Waiting for Artwork Waiting for Diecut Waiting for Mockup Waiting for DTP Waiti…" at bounding box center [652, 393] width 379 height 17
select select "dtp_in_process"
click at [463, 385] on select "Waiting for Artwork Waiting for Diecut Waiting for Mockup Waiting for DTP Waiti…" at bounding box center [652, 393] width 379 height 17
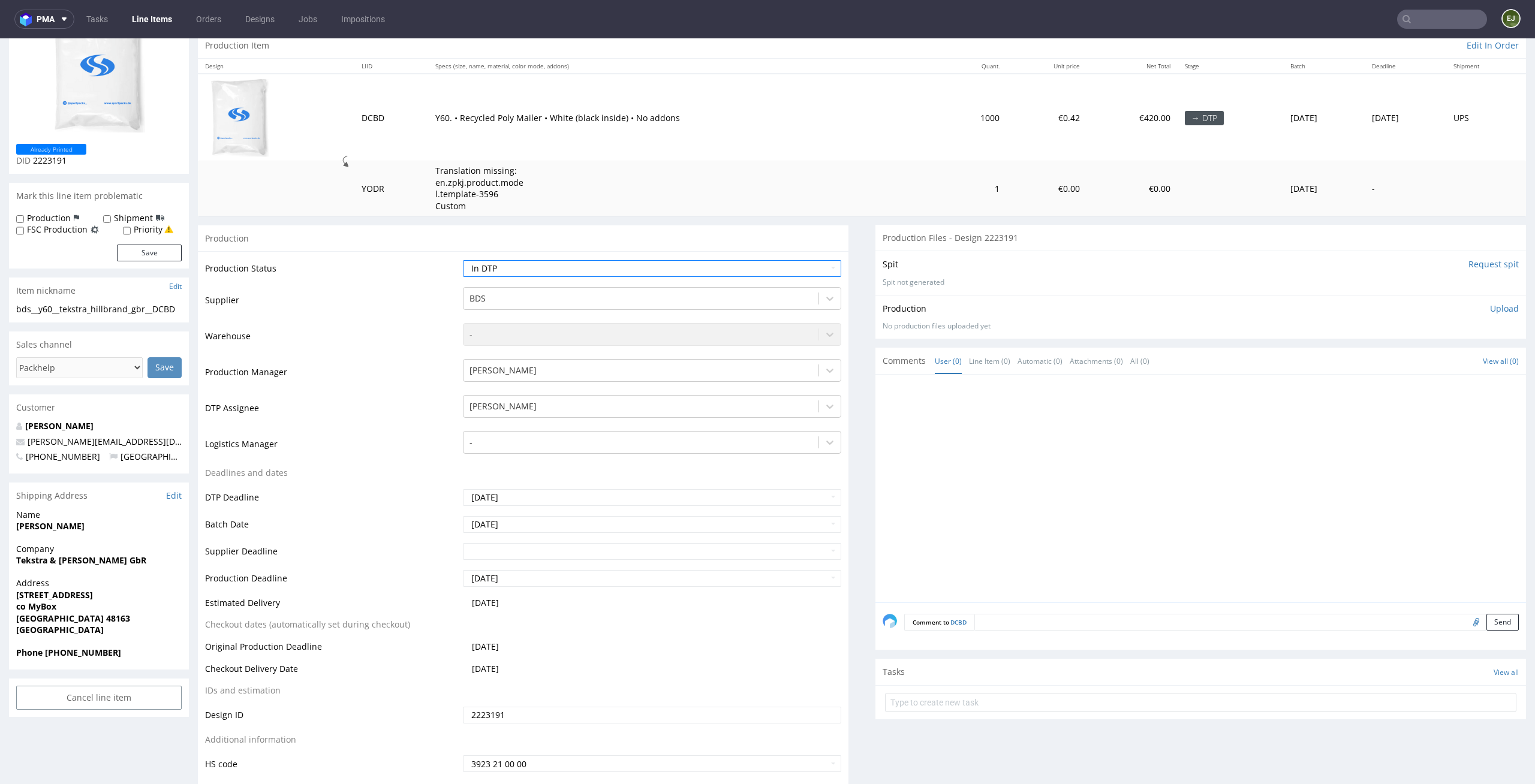
scroll to position [202, 0]
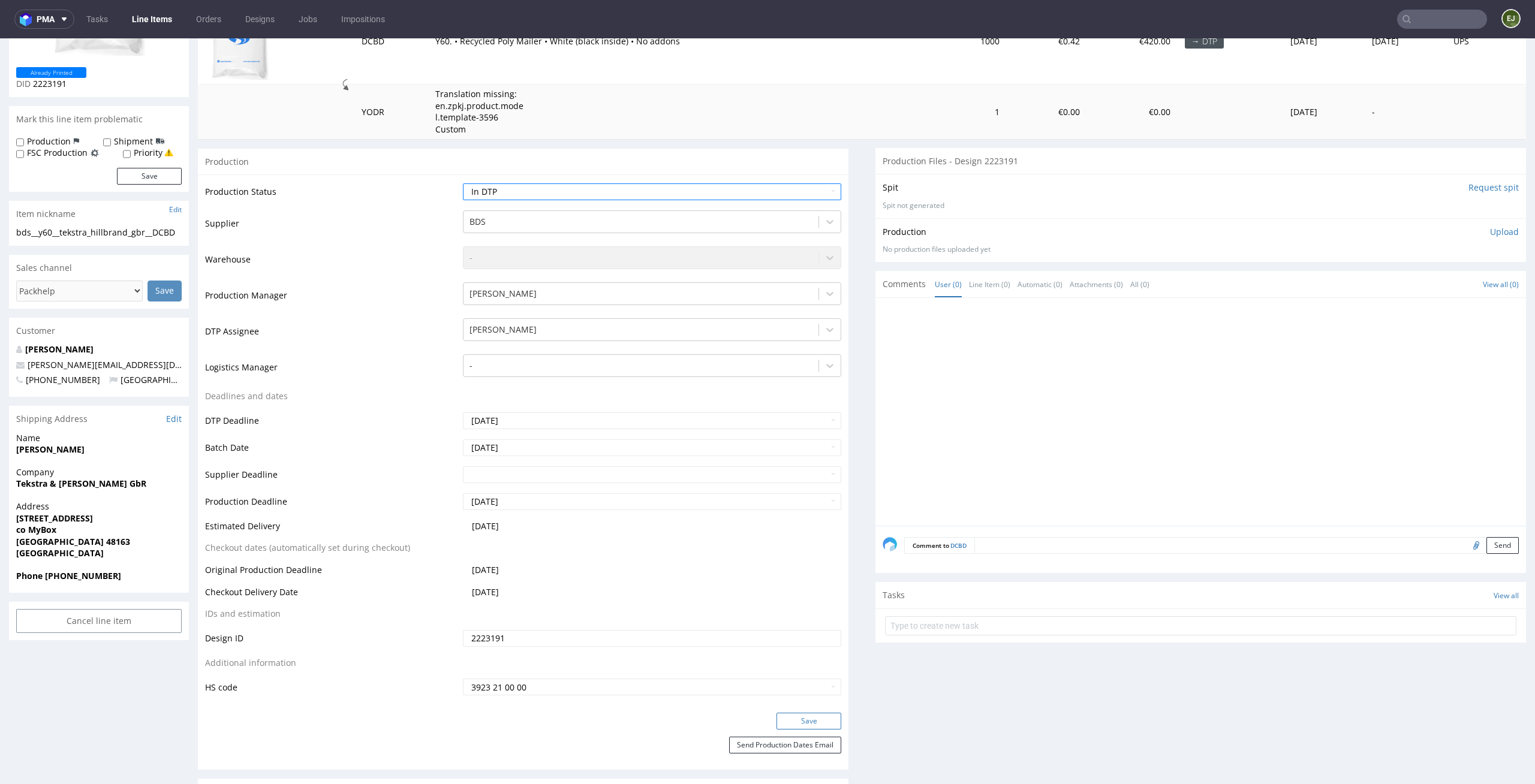
click at [810, 726] on button "Save" at bounding box center [809, 721] width 65 height 17
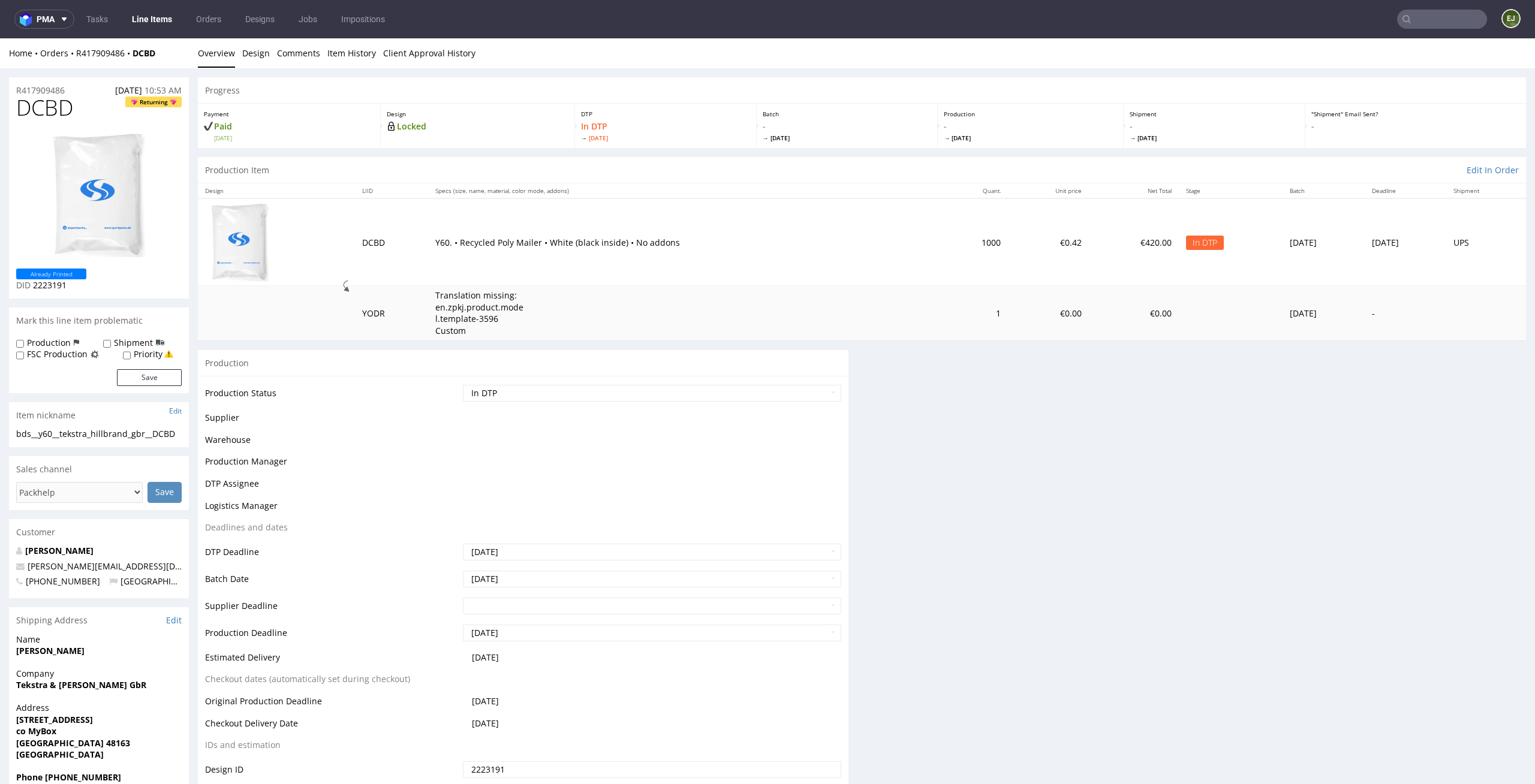
scroll to position [0, 0]
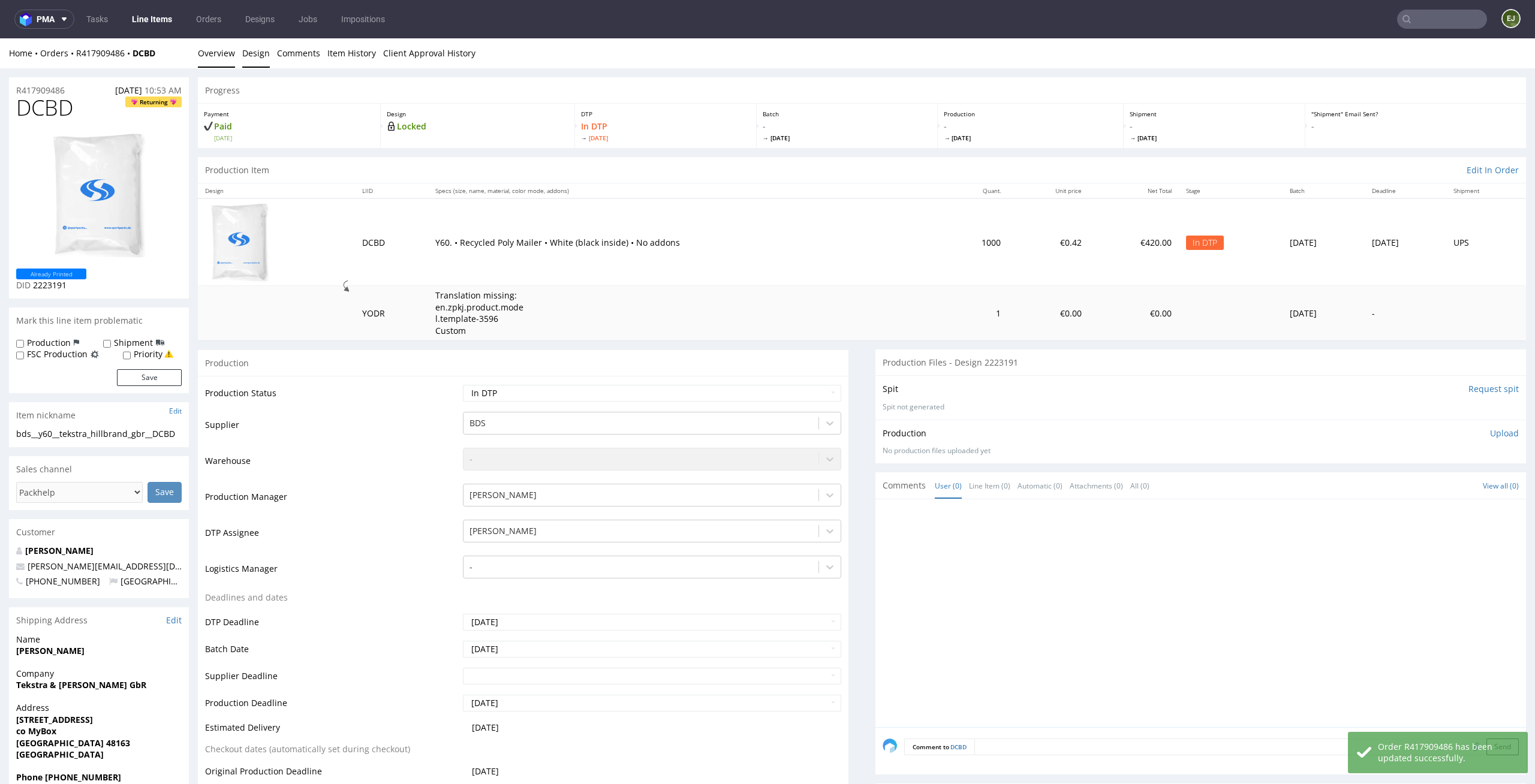
click at [258, 47] on link "Design" at bounding box center [256, 53] width 27 height 29
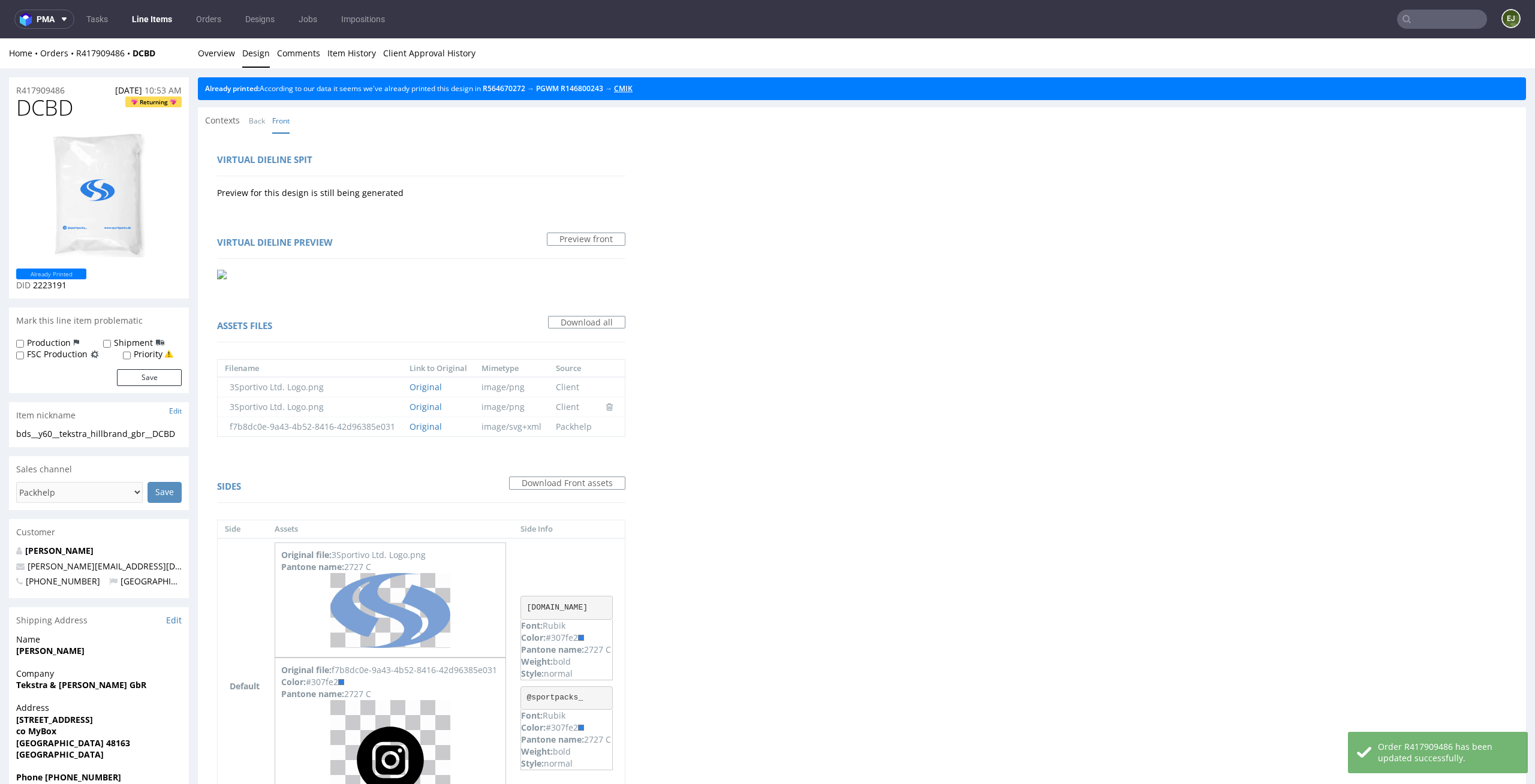
click at [632, 86] on link "CMIK" at bounding box center [623, 88] width 19 height 10
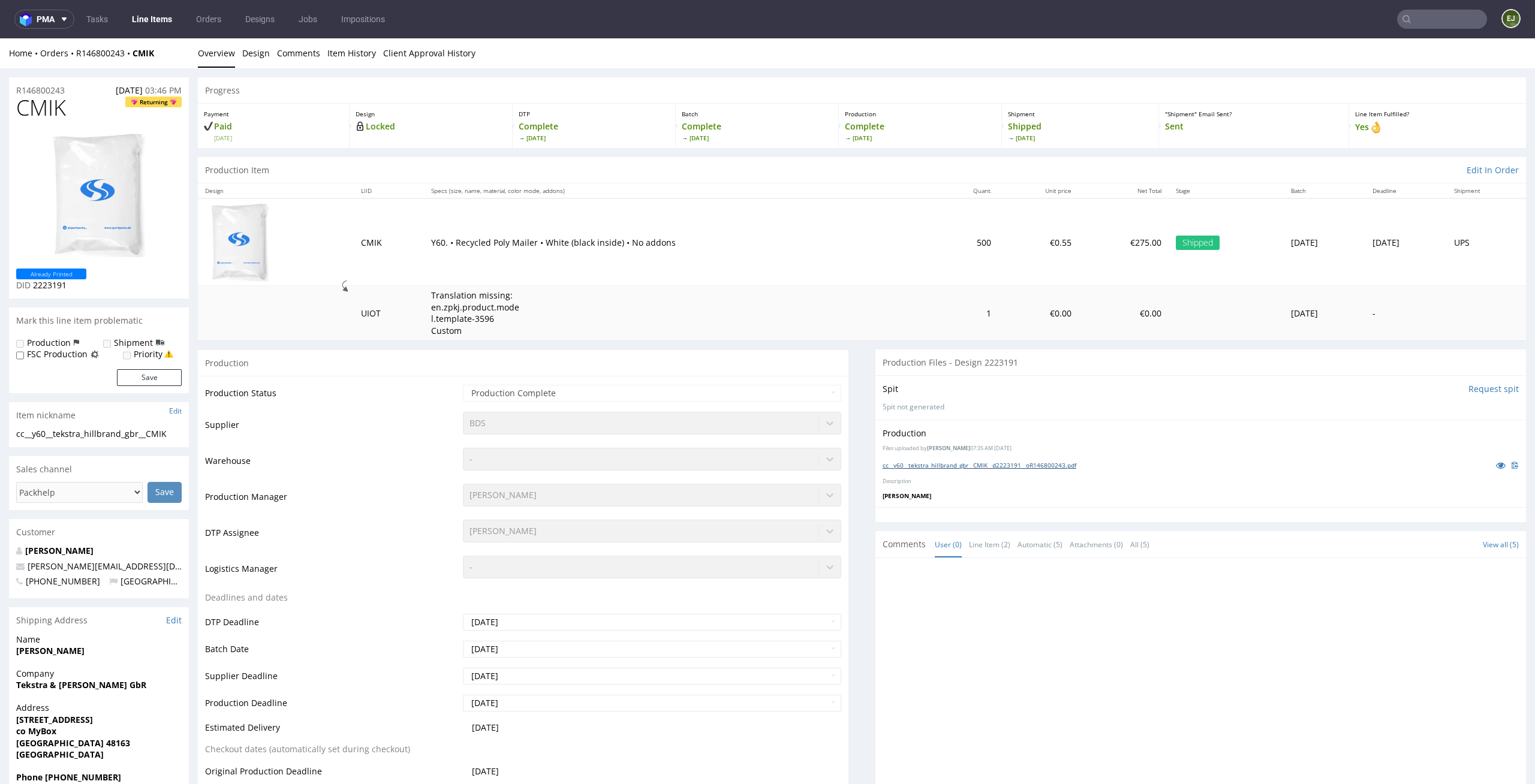
click at [965, 468] on link "cc__y60__tekstra_hillbrand_gbr__CMIK__d2223191__oR146800243.pdf" at bounding box center [979, 465] width 194 height 8
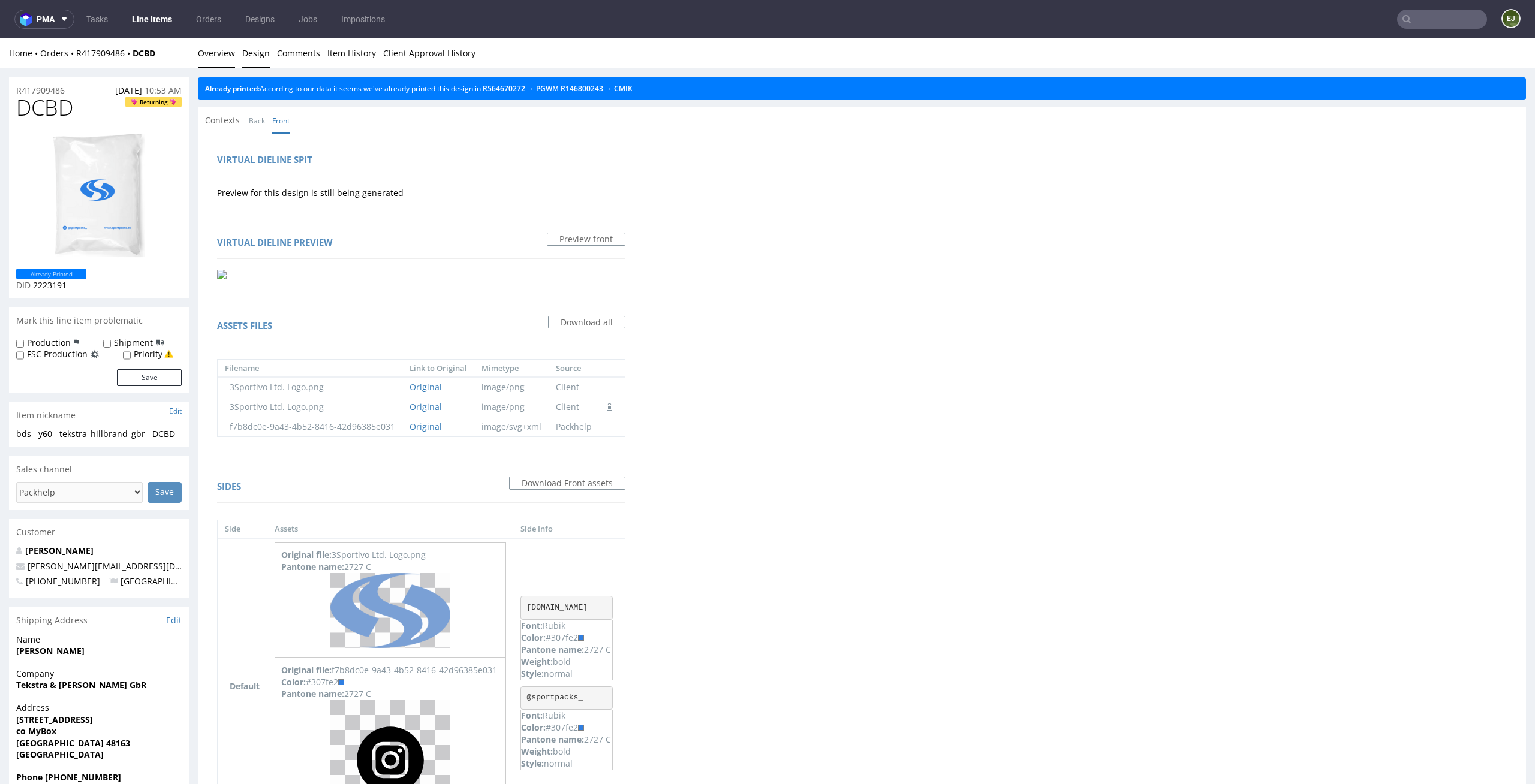
click at [220, 57] on link "Overview" at bounding box center [216, 53] width 37 height 29
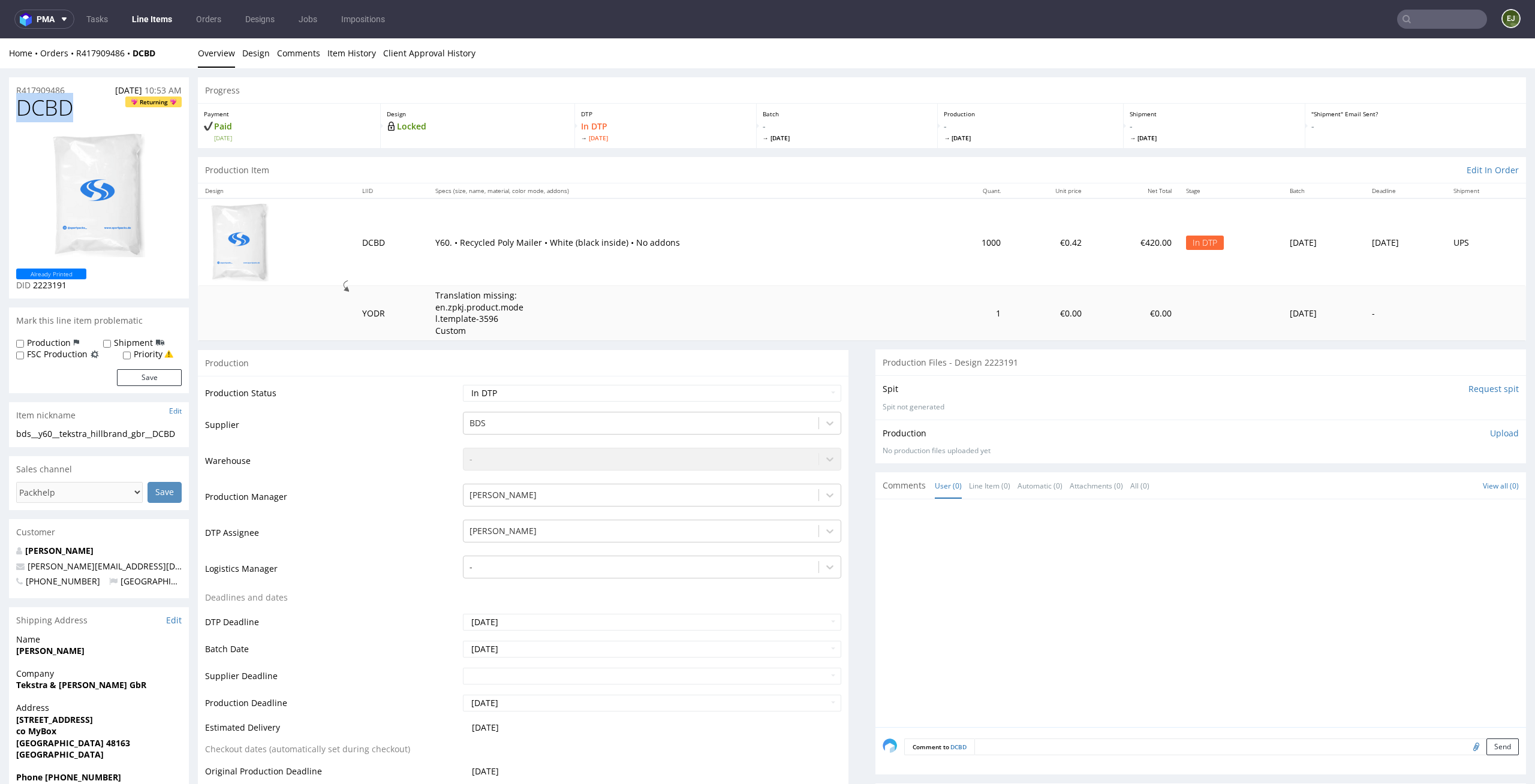
drag, startPoint x: 82, startPoint y: 112, endPoint x: 0, endPoint y: 103, distance: 82.5
copy span "DCBD"
click at [76, 81] on div "R417909486 11.09.2025 10:53 AM" at bounding box center [99, 87] width 180 height 19
drag, startPoint x: 76, startPoint y: 91, endPoint x: 0, endPoint y: 91, distance: 76.0
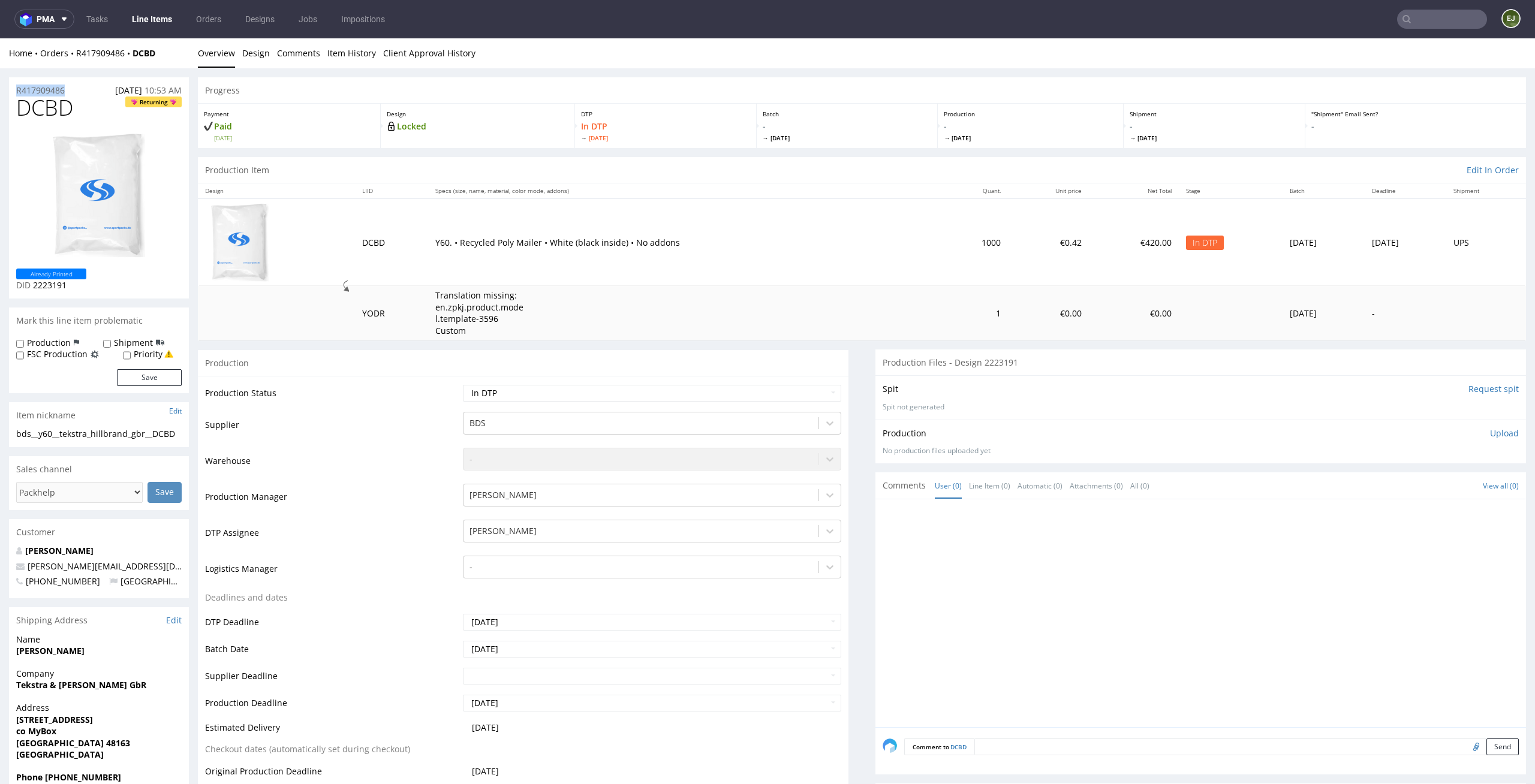
copy p "R417909486"
click at [1490, 427] on p "Upload" at bounding box center [1504, 433] width 29 height 12
click at [1417, 482] on div "Add files" at bounding box center [1433, 488] width 60 height 18
type input "C:\fakepath\cc__y60__tekstra_hillbrand_gbr__DCBD__d2223191__oR417909486.pdf"
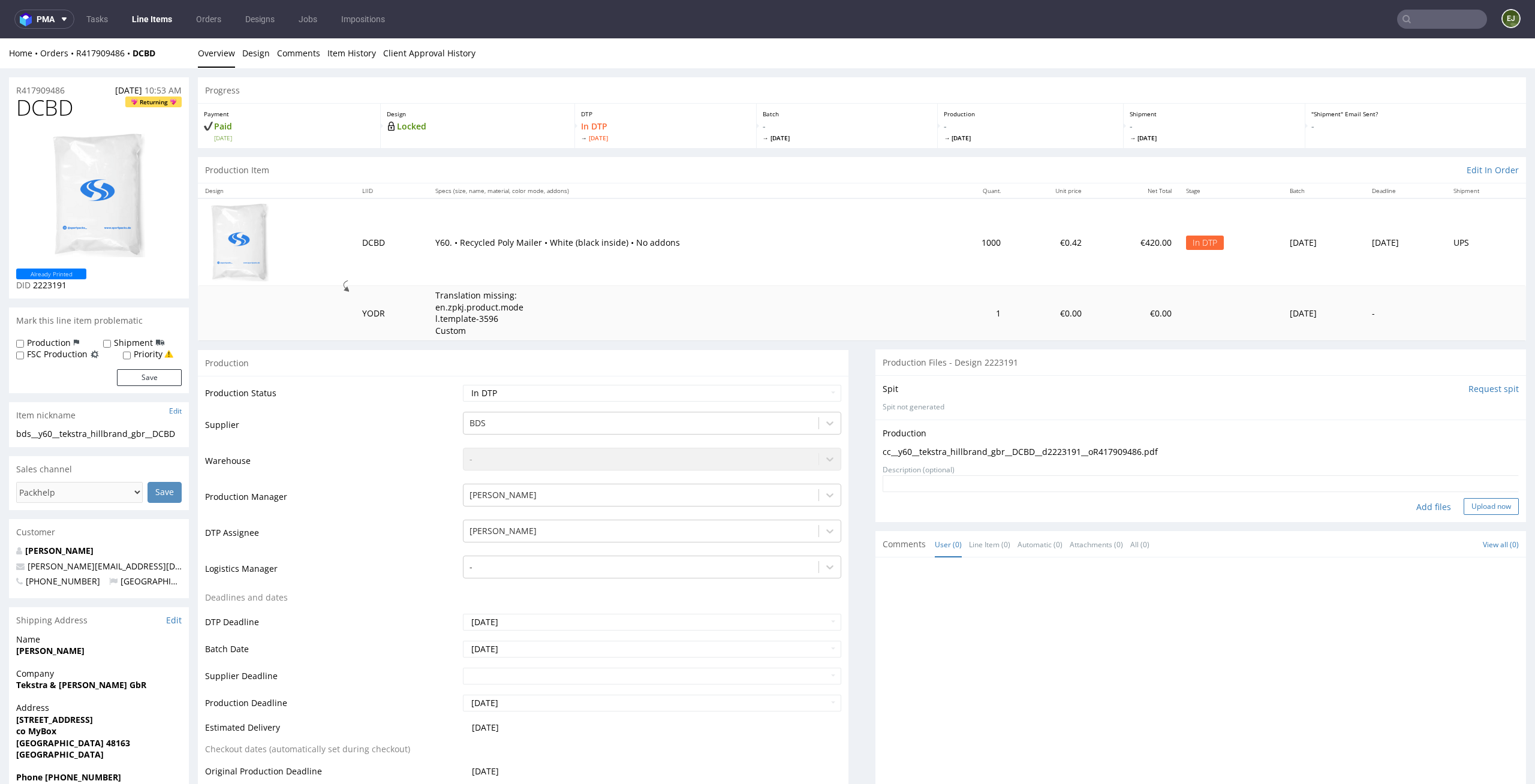
click at [1485, 504] on button "Upload now" at bounding box center [1491, 506] width 55 height 17
click at [763, 385] on select "Waiting for Artwork Waiting for Diecut Waiting for Mockup Waiting for DTP Waiti…" at bounding box center [652, 393] width 379 height 17
select select "dtp_production_ready"
click at [463, 385] on select "Waiting for Artwork Waiting for Diecut Waiting for Mockup Waiting for DTP Waiti…" at bounding box center [652, 393] width 379 height 17
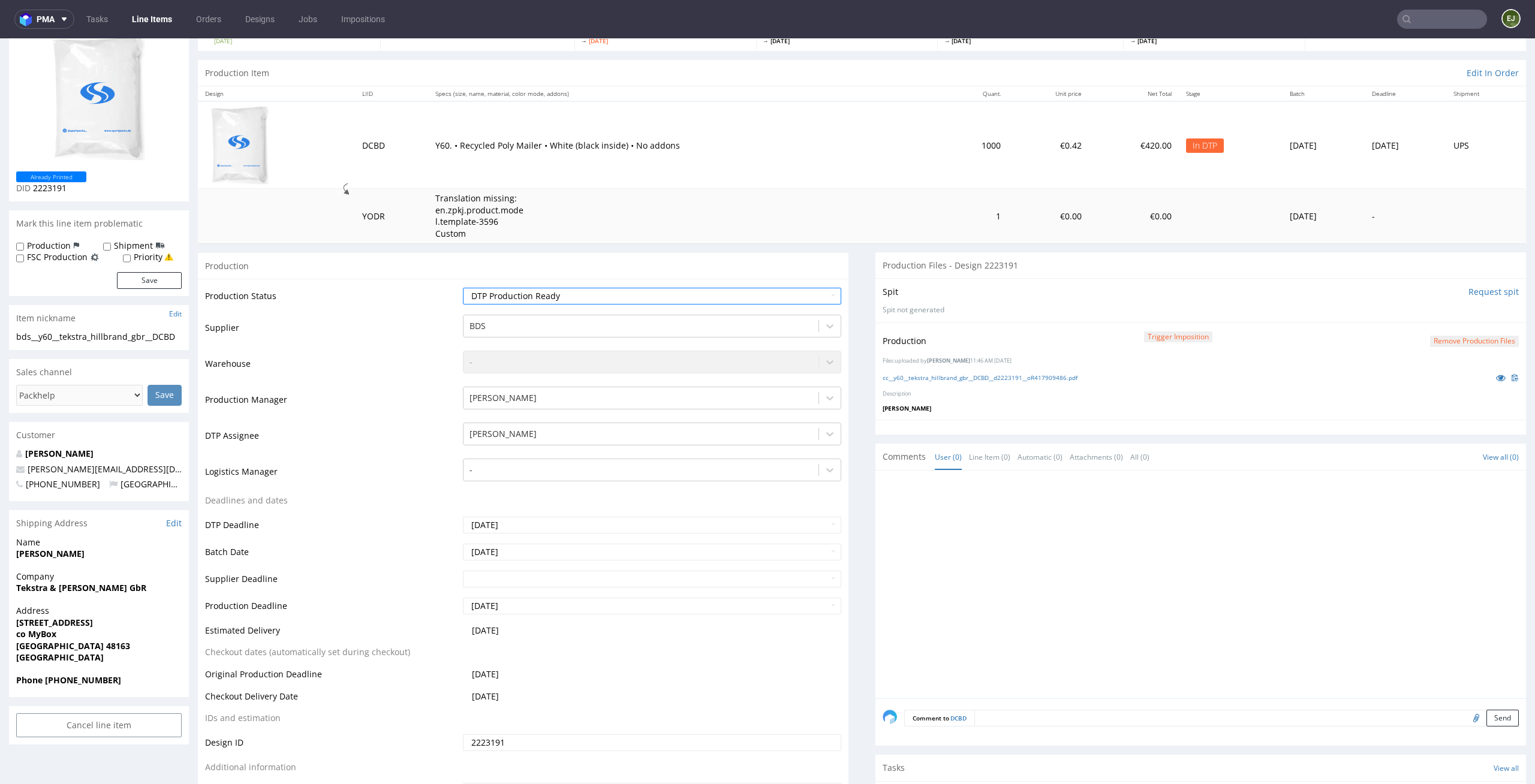
scroll to position [153, 0]
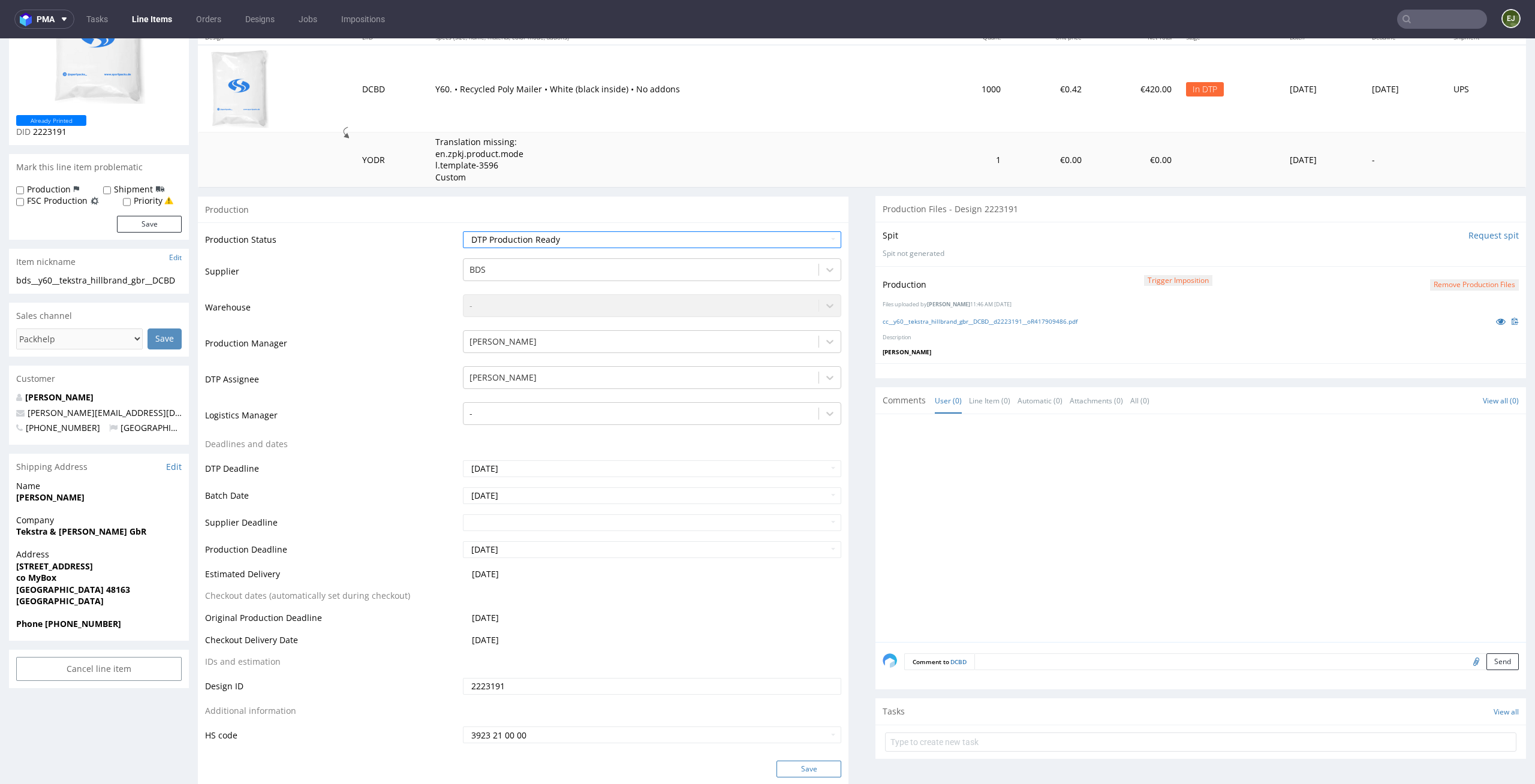
click at [811, 769] on button "Save" at bounding box center [809, 769] width 65 height 17
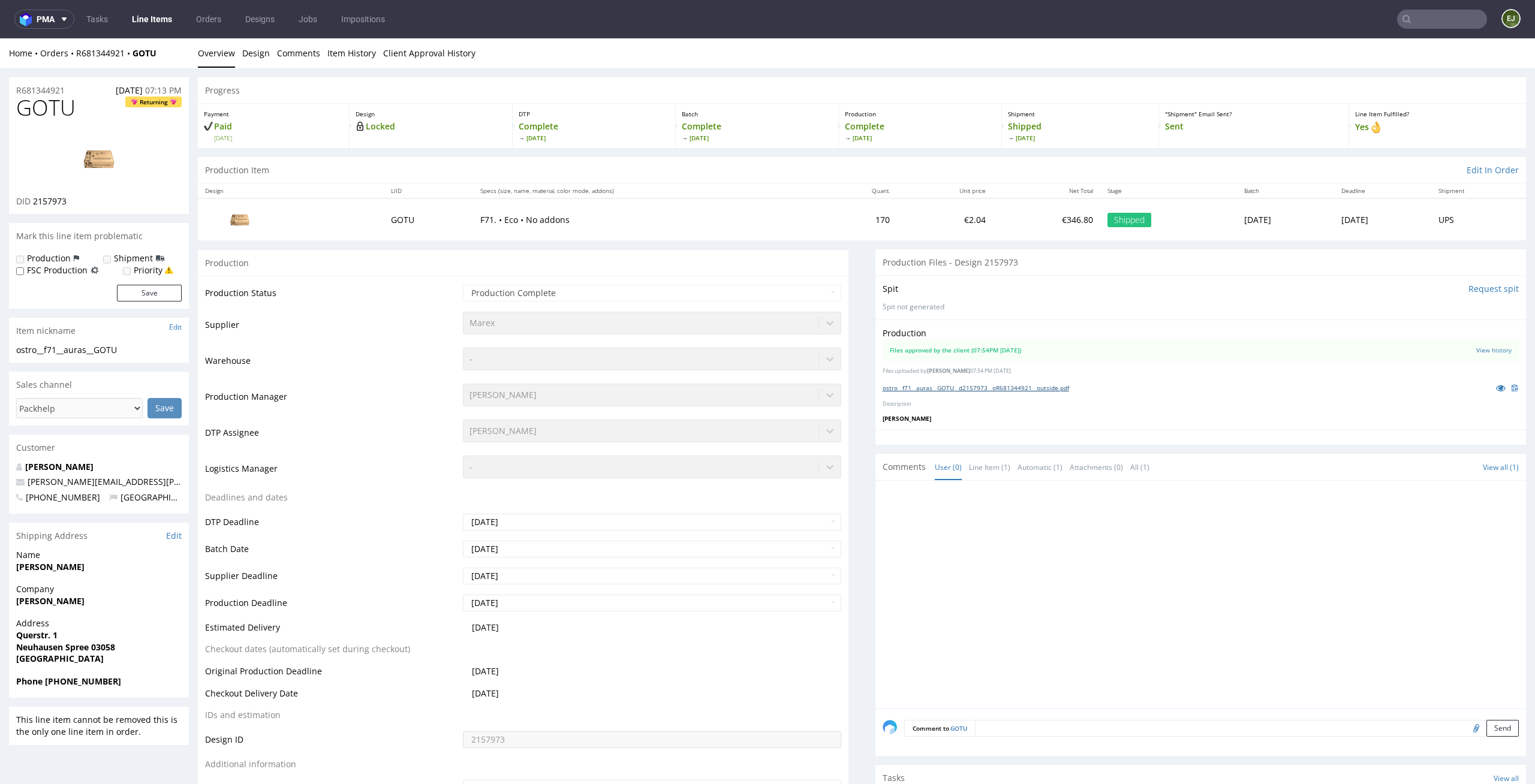
click at [926, 388] on link "ostro__f71__auras__GOTU__d2157973__oR681344921__outside.pdf" at bounding box center [975, 388] width 187 height 8
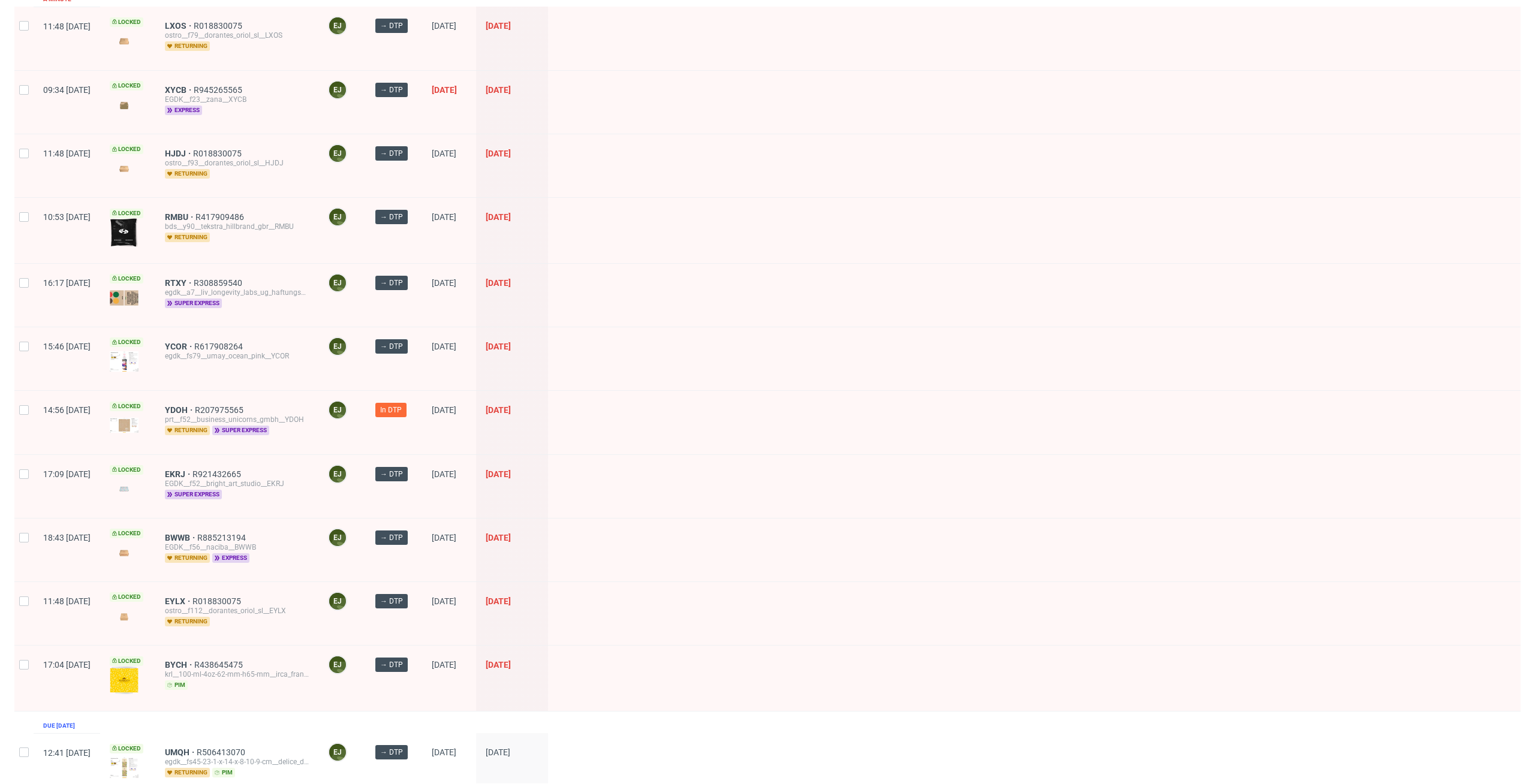
scroll to position [984, 0]
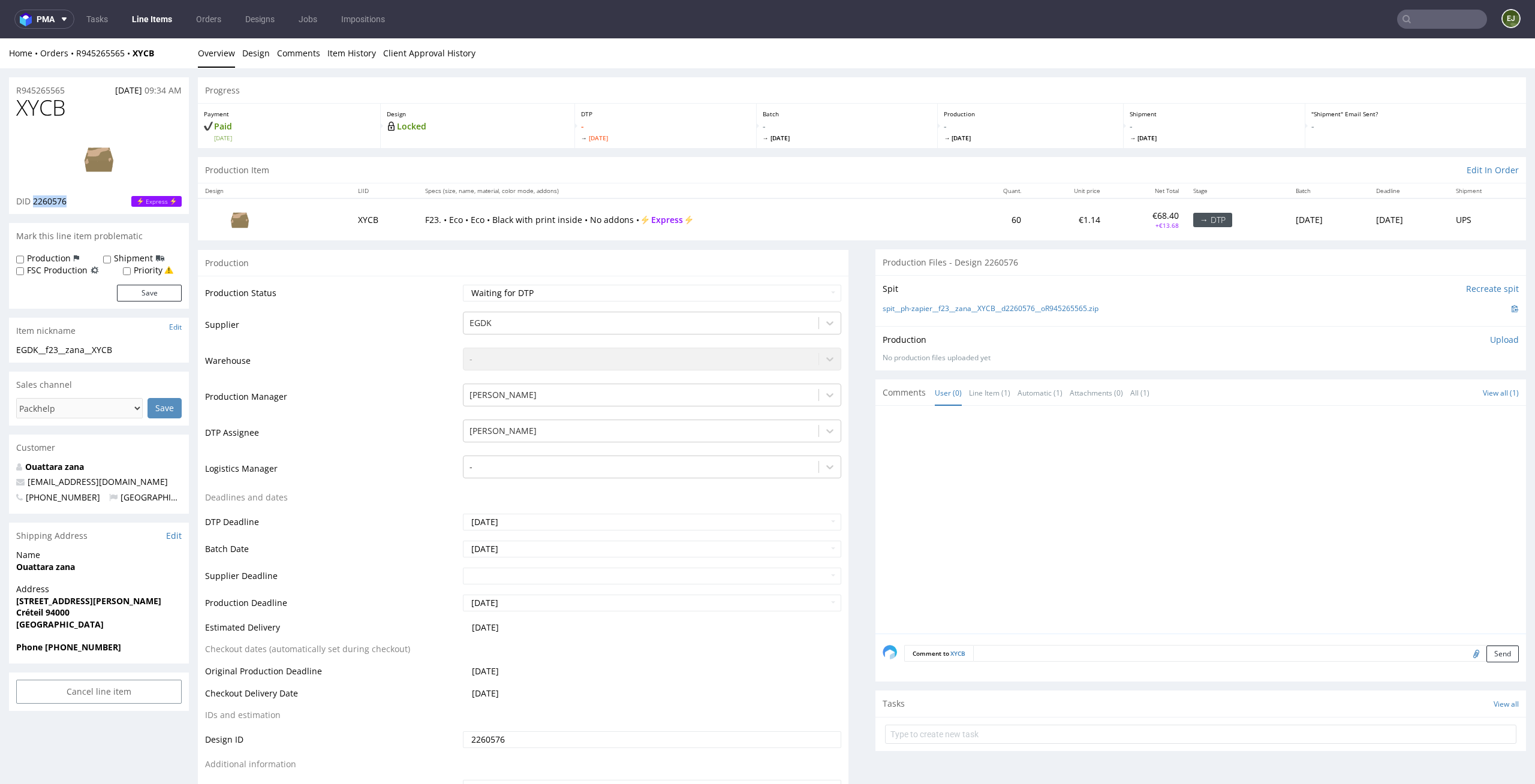
drag, startPoint x: 76, startPoint y: 203, endPoint x: 34, endPoint y: 202, distance: 42.0
click at [34, 202] on div "DID 2260576 Express" at bounding box center [99, 201] width 166 height 12
copy span "2260576"
click at [605, 291] on select "Waiting for Artwork Waiting for Diecut Waiting for Mockup Waiting for DTP Waiti…" at bounding box center [652, 293] width 379 height 17
select select "dtp_in_process"
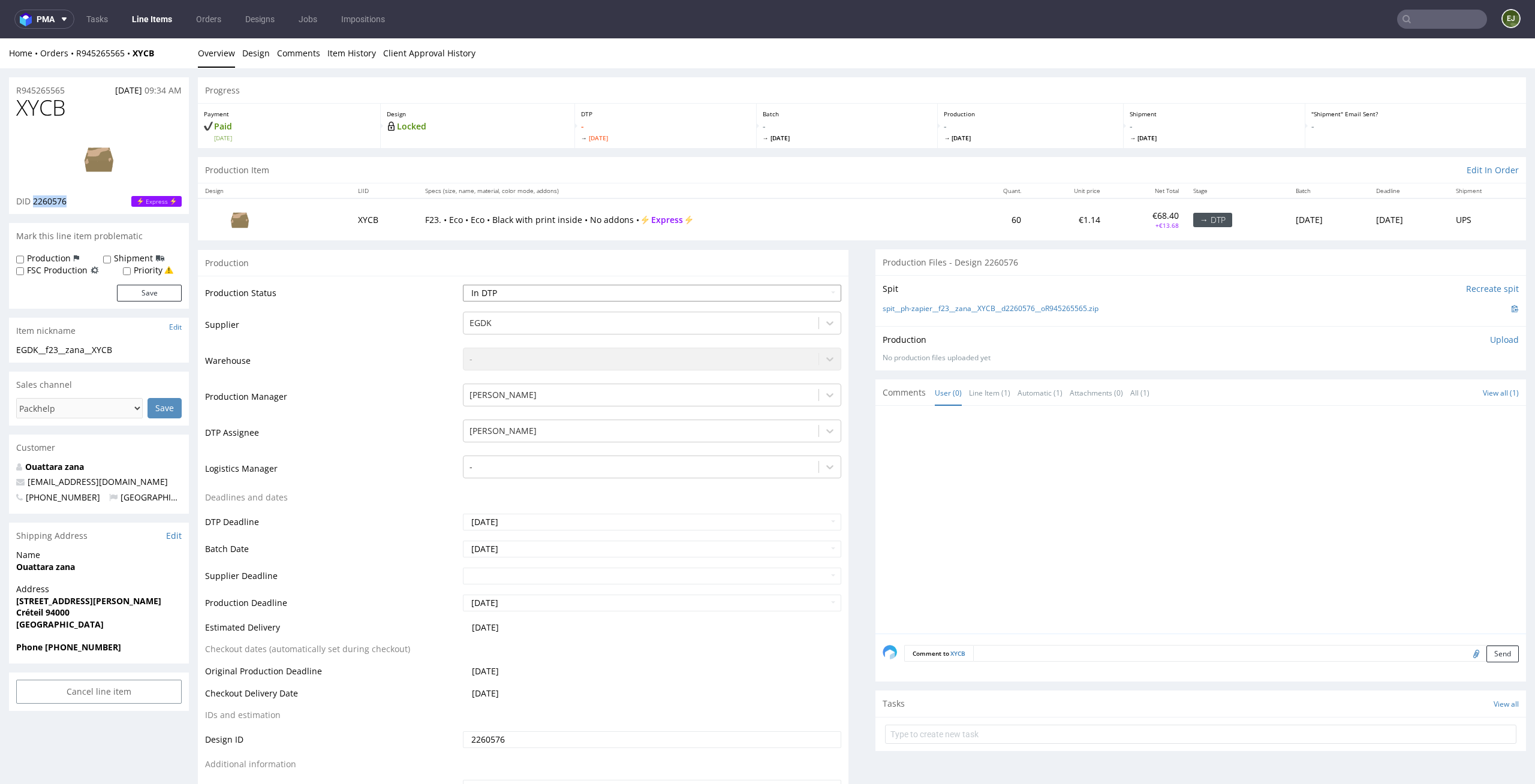
click at [463, 285] on select "Waiting for Artwork Waiting for Diecut Waiting for Mockup Waiting for DTP Waiti…" at bounding box center [652, 293] width 379 height 17
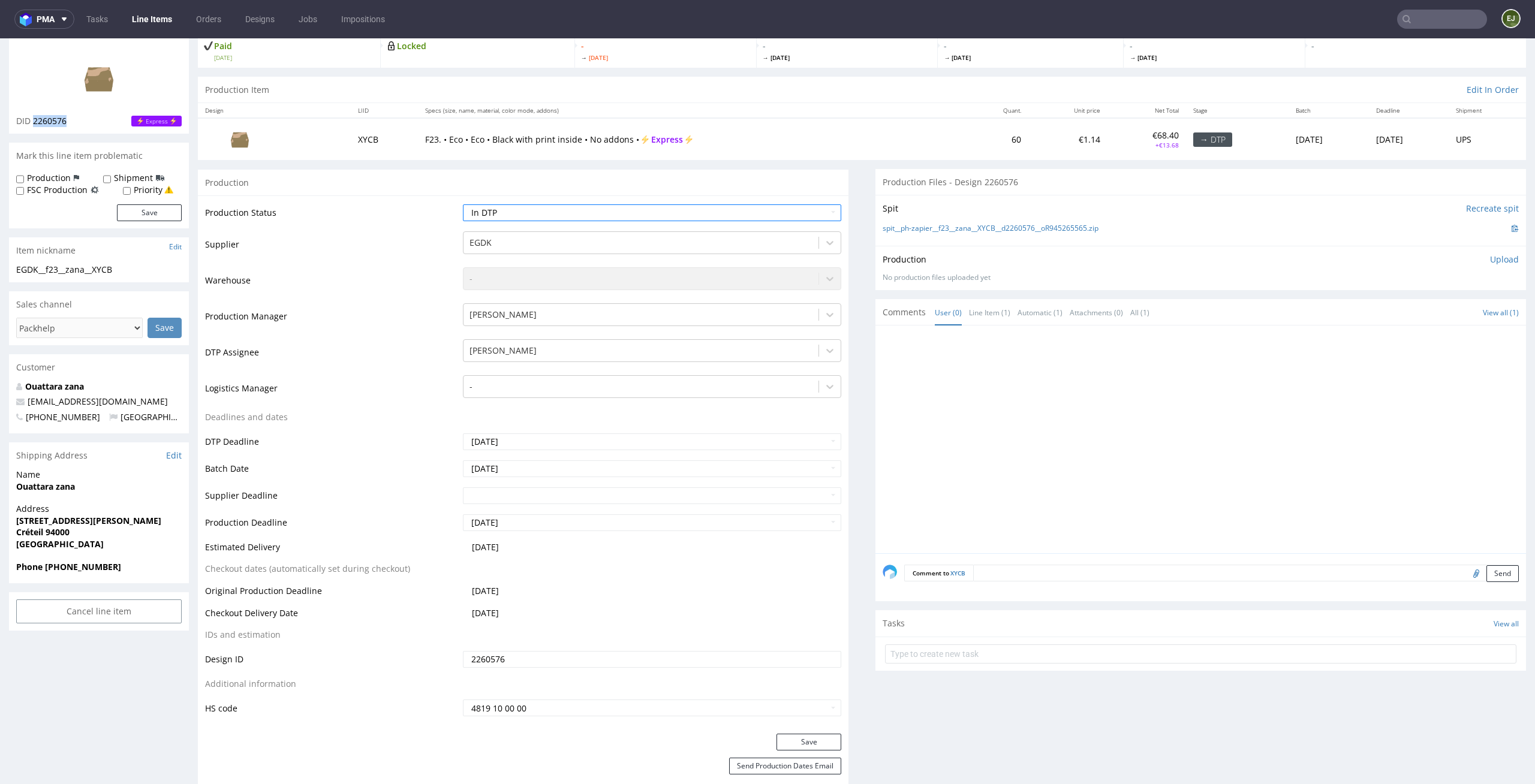
scroll to position [173, 0]
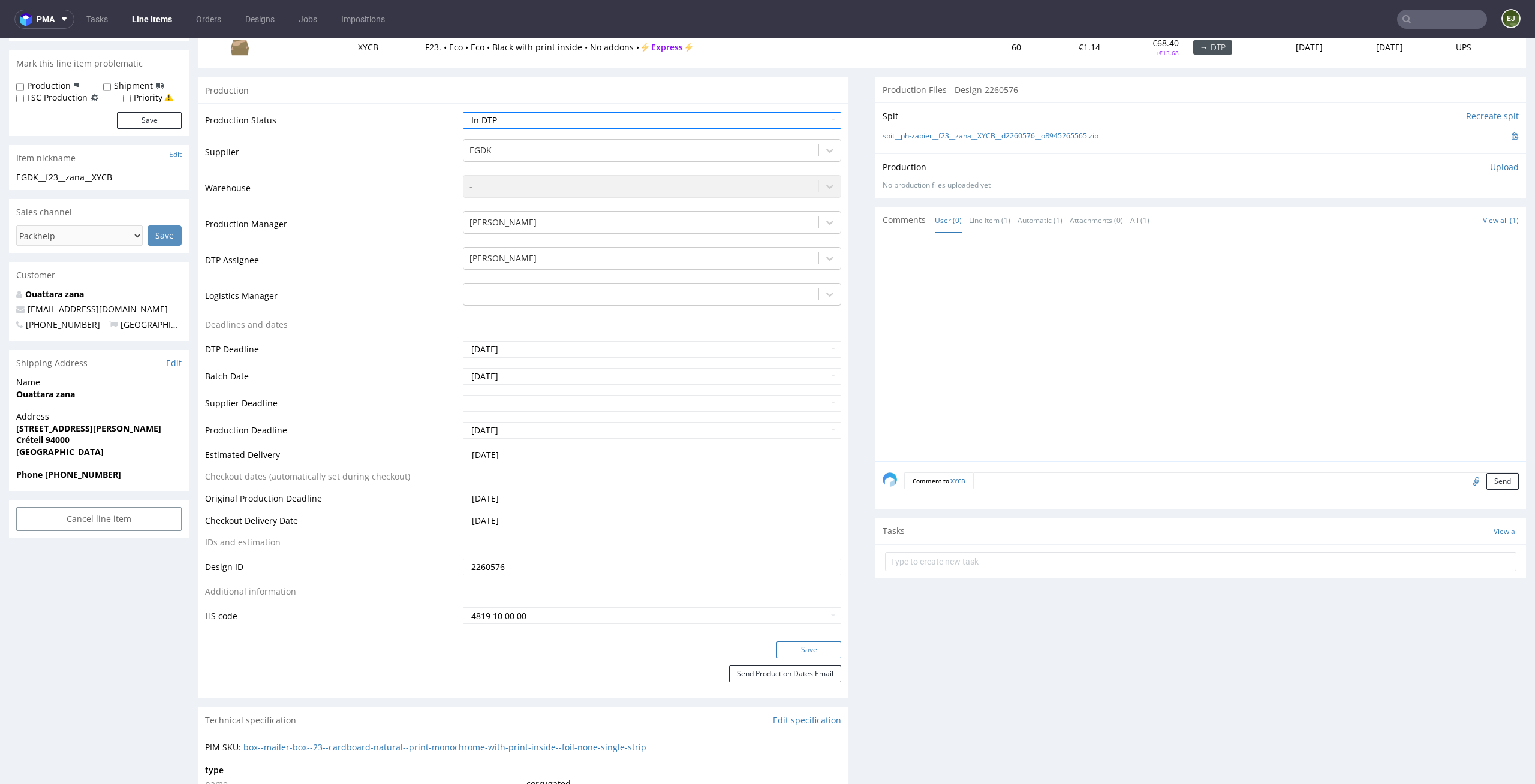
click at [812, 648] on button "Save" at bounding box center [809, 650] width 65 height 17
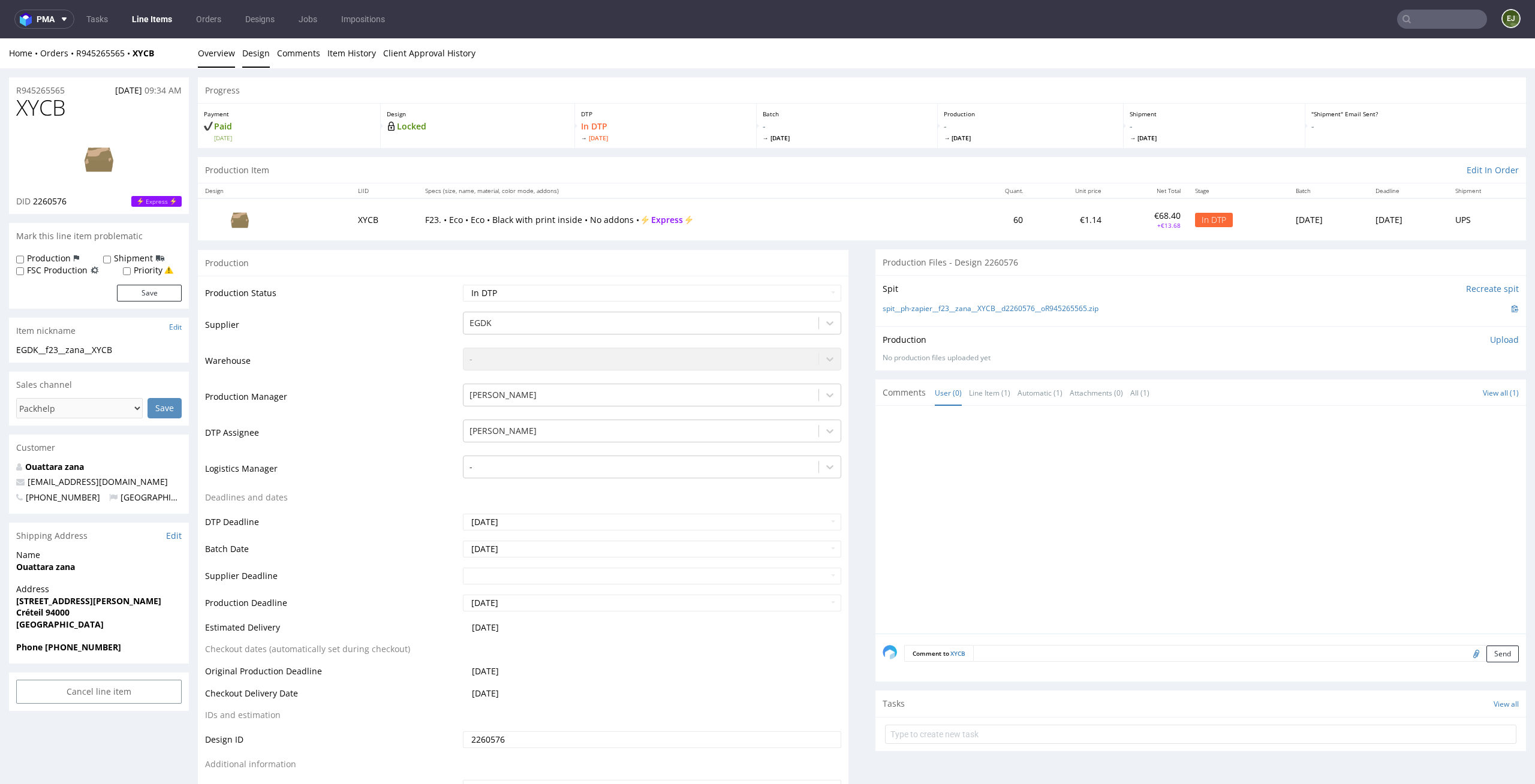
click at [253, 52] on link "Design" at bounding box center [256, 53] width 27 height 29
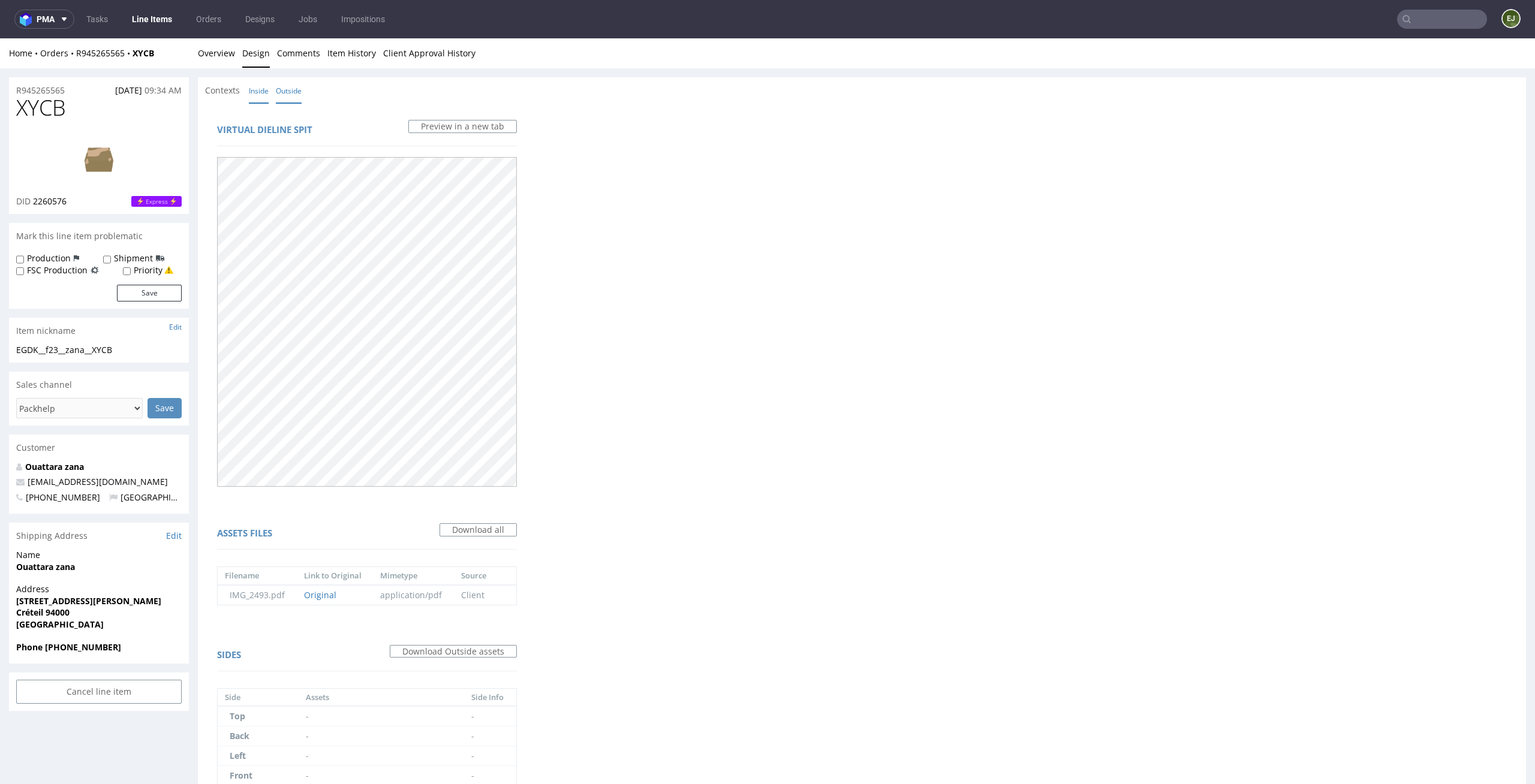
click at [253, 92] on link "Inside" at bounding box center [258, 91] width 20 height 26
click at [289, 91] on link "Outside" at bounding box center [289, 91] width 26 height 26
click at [971, 546] on div "Virtual dieline spit Preview in a new tab Assets files Download all Filename Li…" at bounding box center [862, 585] width 1328 height 965
click at [220, 38] on nav "pma Tasks Line Items Orders Designs Jobs Impositions EJ" at bounding box center [767, 19] width 1535 height 39
click at [216, 48] on link "Overview" at bounding box center [216, 53] width 37 height 29
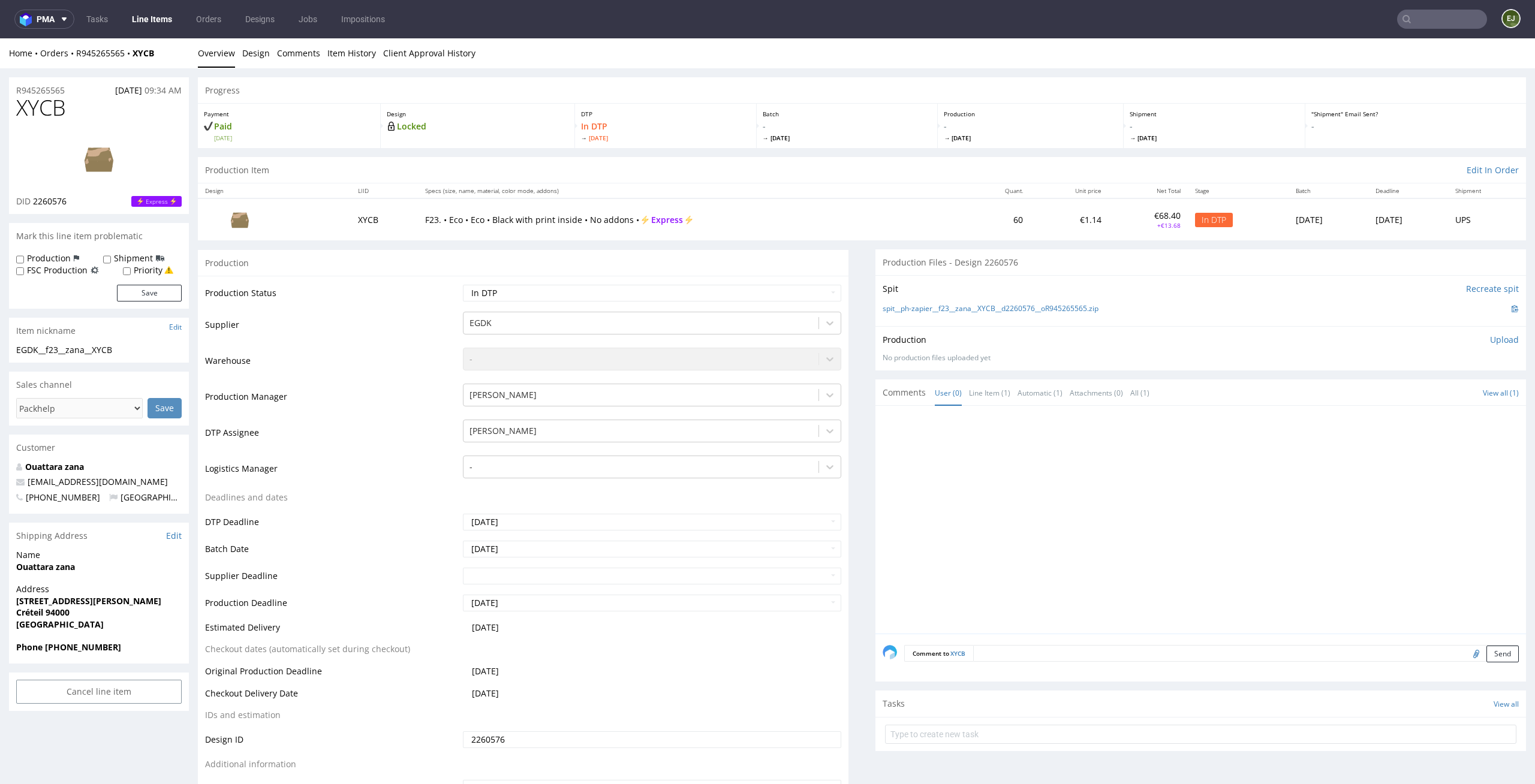
click at [687, 176] on div "Production Item Edit In Order" at bounding box center [862, 170] width 1328 height 27
click at [97, 160] on img at bounding box center [99, 158] width 96 height 54
click at [1000, 304] on link "spit__ph-zapier__f23__zana__XYCB__d2260576__oR945265565.zip" at bounding box center [990, 308] width 216 height 10
click at [254, 52] on link "Design" at bounding box center [256, 53] width 27 height 29
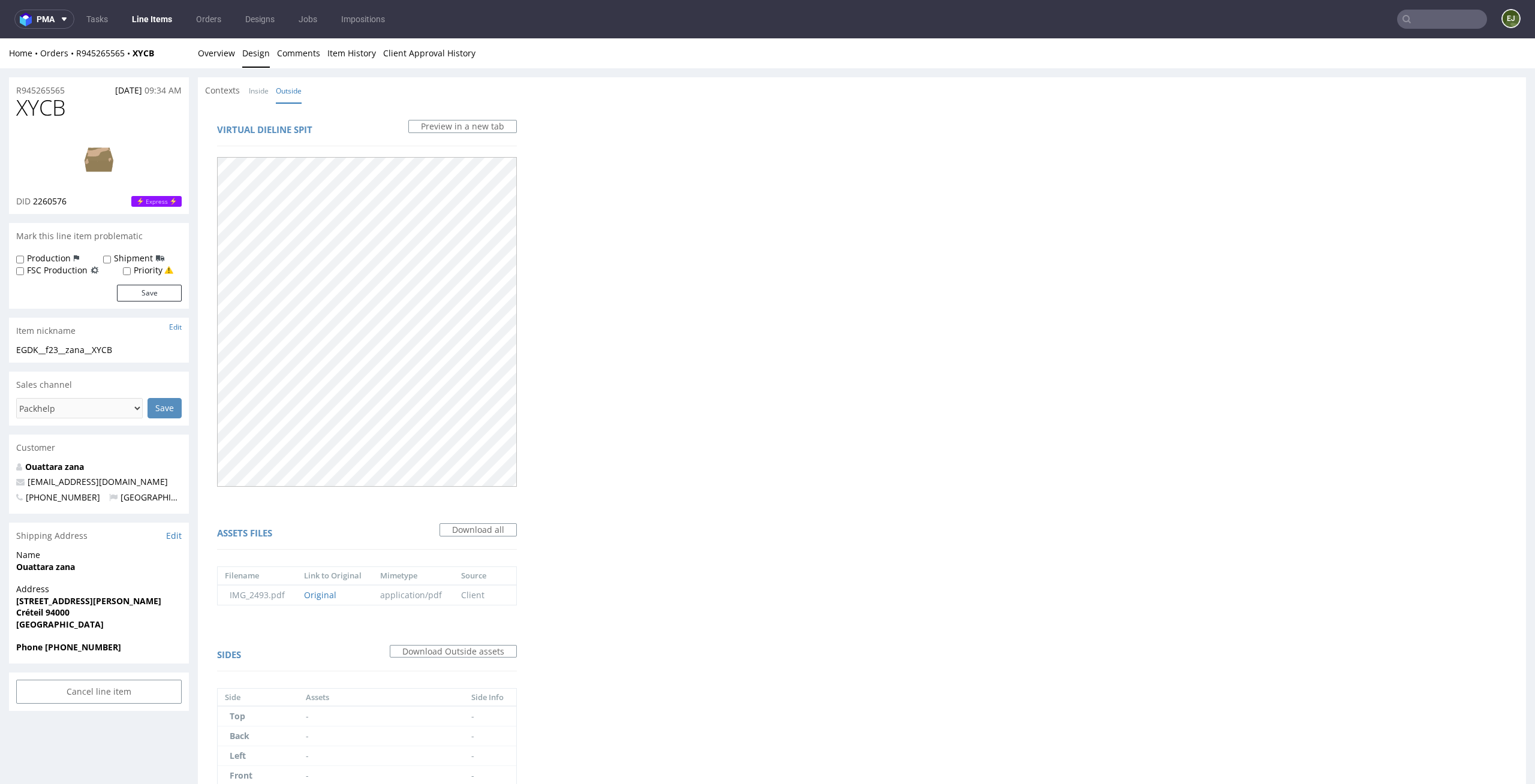
drag, startPoint x: 74, startPoint y: 95, endPoint x: 0, endPoint y: 97, distance: 74.0
click at [0, 97] on div "R945265565 14.09.2025 09:34 AM XYCB DID 2260576 Express Mark this line item pro…" at bounding box center [767, 577] width 1535 height 1018
drag, startPoint x: 102, startPoint y: 110, endPoint x: 6, endPoint y: 111, distance: 96.0
click at [6, 111] on div "R945265565 14.09.2025 09:34 AM XYCB DID 2260576 Express Mark this line item pro…" at bounding box center [767, 577] width 1535 height 1018
copy span "XYCB"
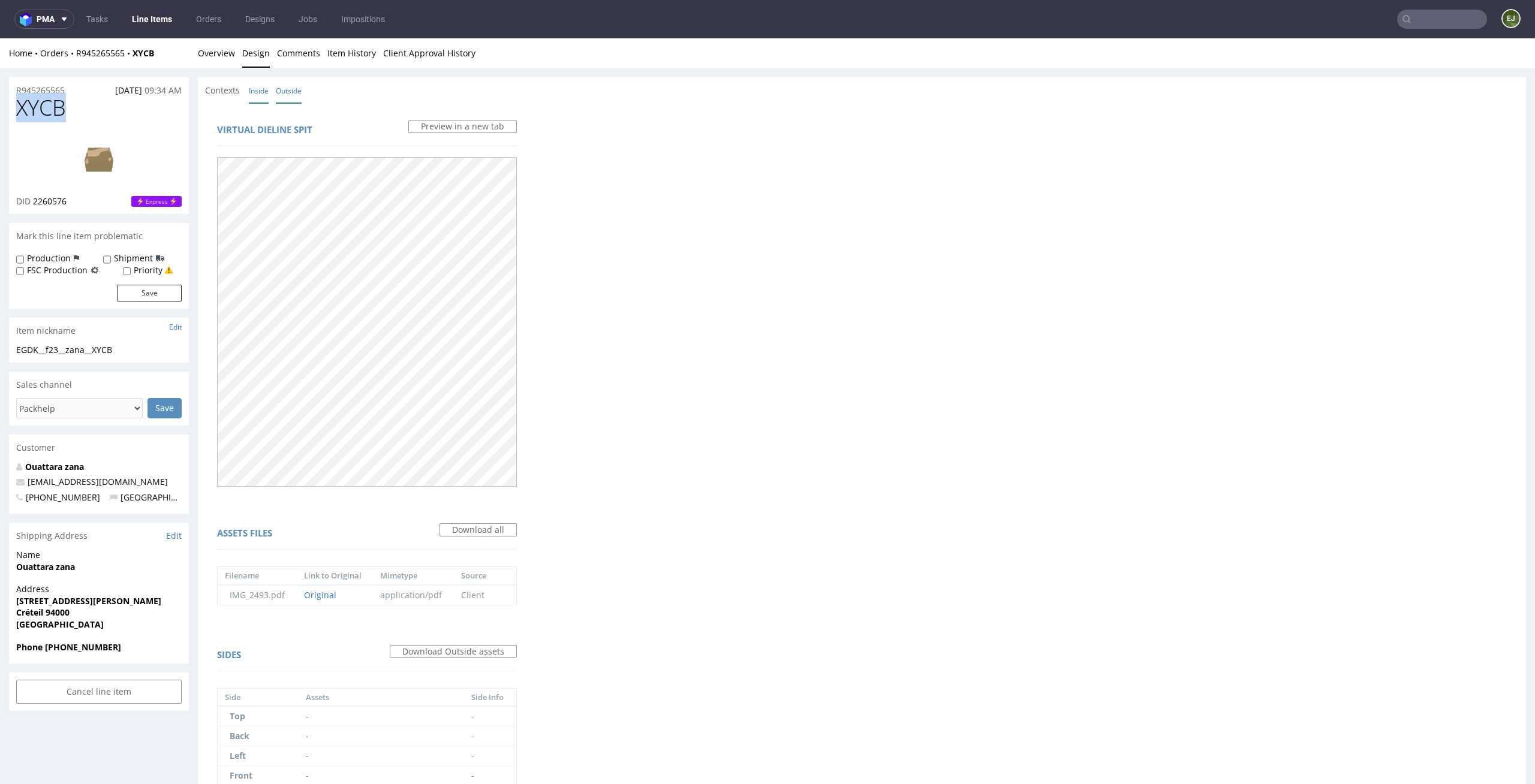
click at [268, 92] on link "Inside" at bounding box center [258, 91] width 20 height 26
click at [798, 549] on div "Virtual dieline spit Preview in a new tab Assets files Download all Filename Li…" at bounding box center [862, 664] width 1328 height 1121
click at [300, 90] on link "Outside" at bounding box center [289, 91] width 26 height 26
click at [258, 89] on link "Inside" at bounding box center [258, 91] width 20 height 26
click at [202, 38] on nav "pma Tasks Line Items Orders Designs Jobs Impositions EJ" at bounding box center [767, 19] width 1535 height 39
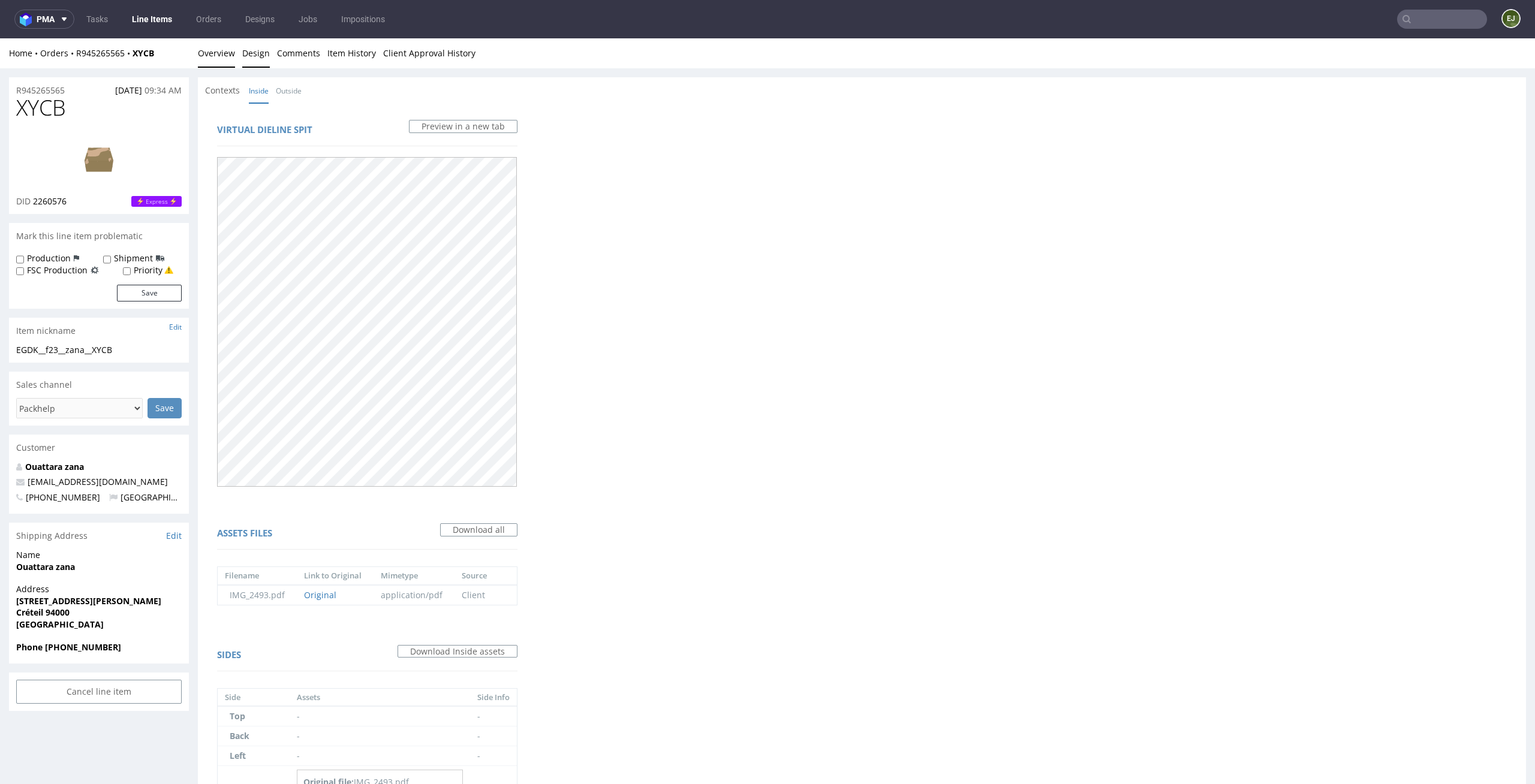
click at [208, 54] on link "Overview" at bounding box center [216, 53] width 37 height 29
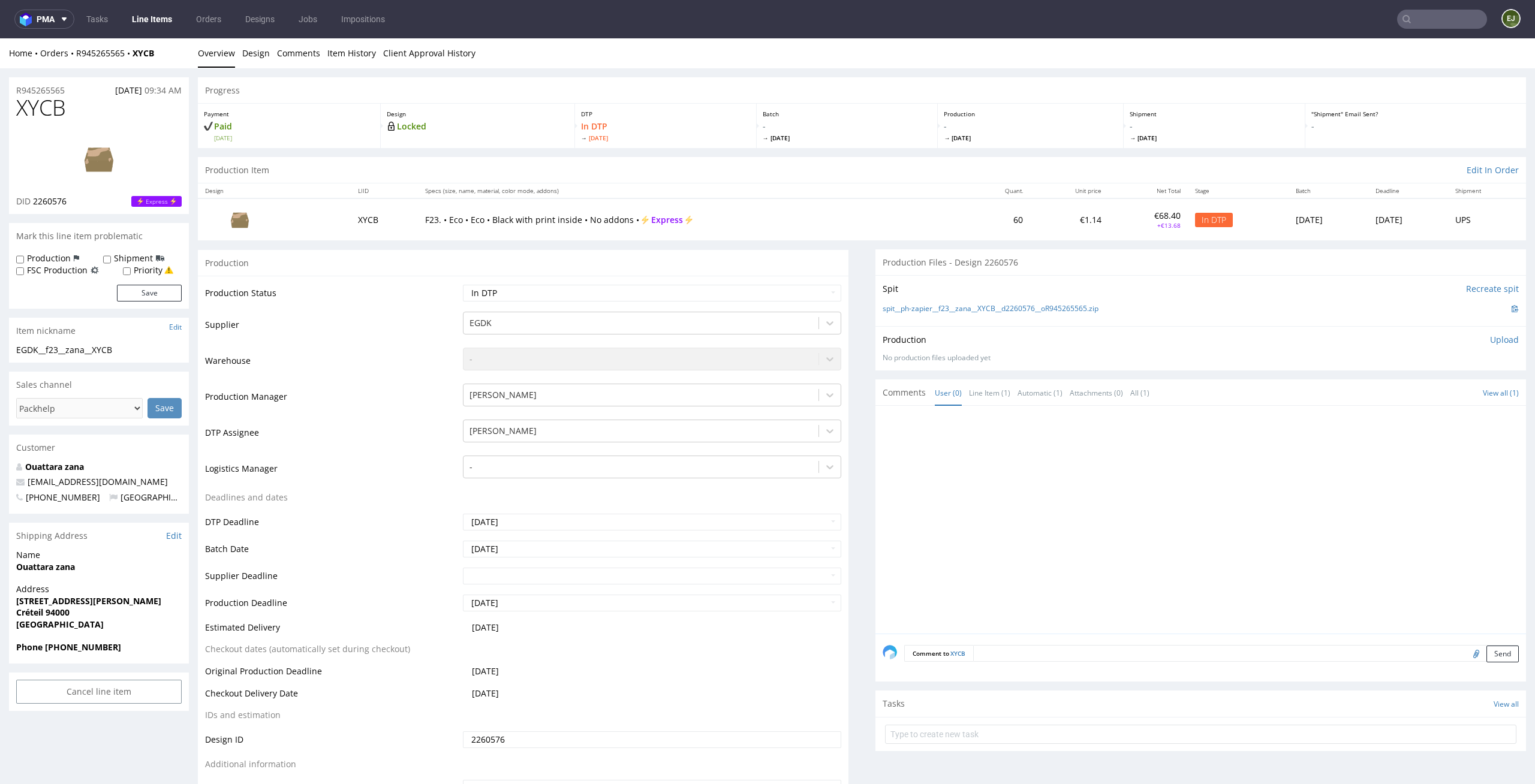
click at [116, 188] on link at bounding box center [99, 158] width 96 height 73
click at [418, 161] on div "Production Item Edit In Order" at bounding box center [862, 170] width 1328 height 27
click at [924, 78] on div "Progress" at bounding box center [862, 90] width 1328 height 27
click at [489, 142] on div "Design Locked" at bounding box center [478, 125] width 195 height 44
click at [1441, 15] on input "text" at bounding box center [1441, 19] width 90 height 19
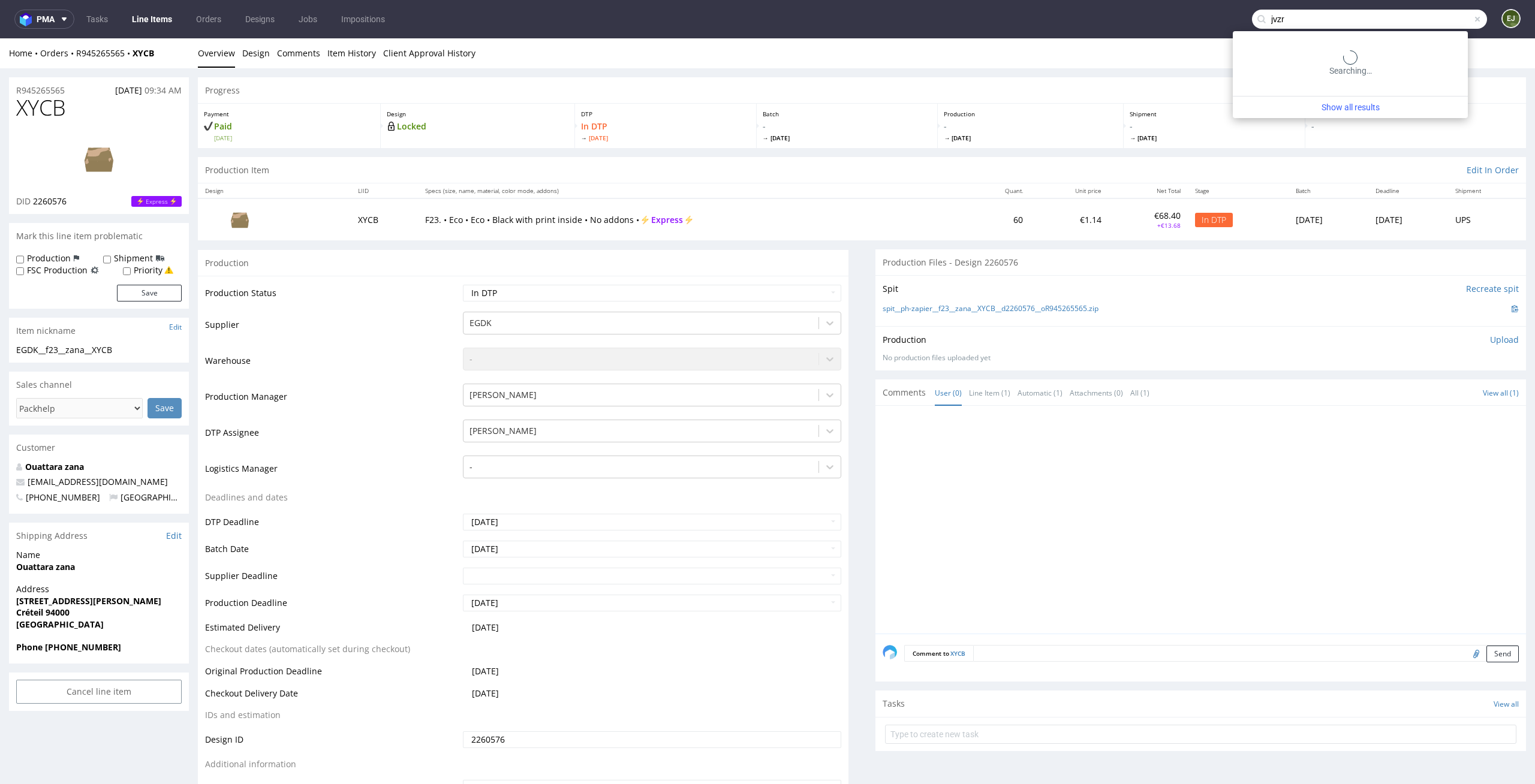
type input "jvzr"
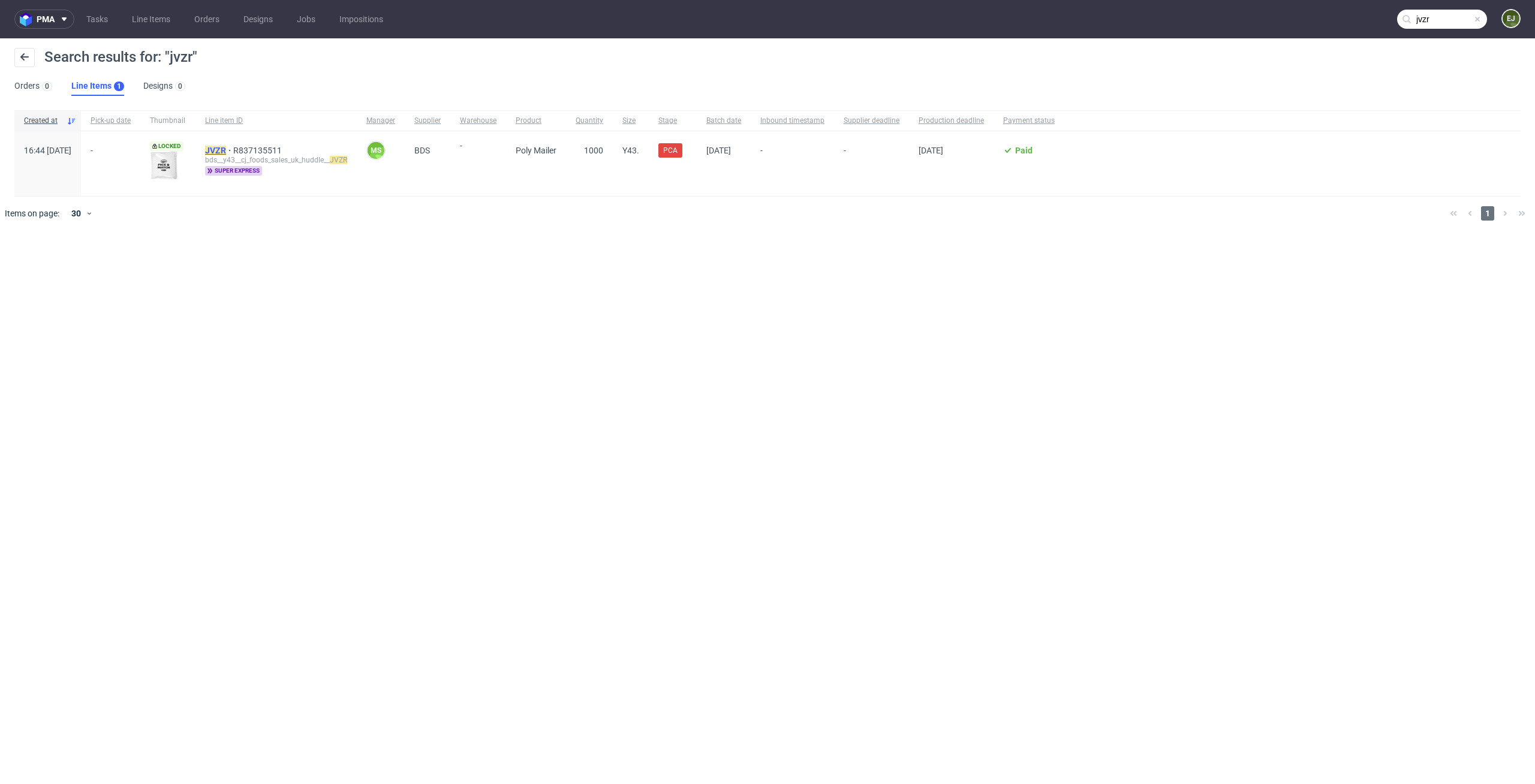
click at [226, 152] on mark "JVZR" at bounding box center [216, 150] width 21 height 10
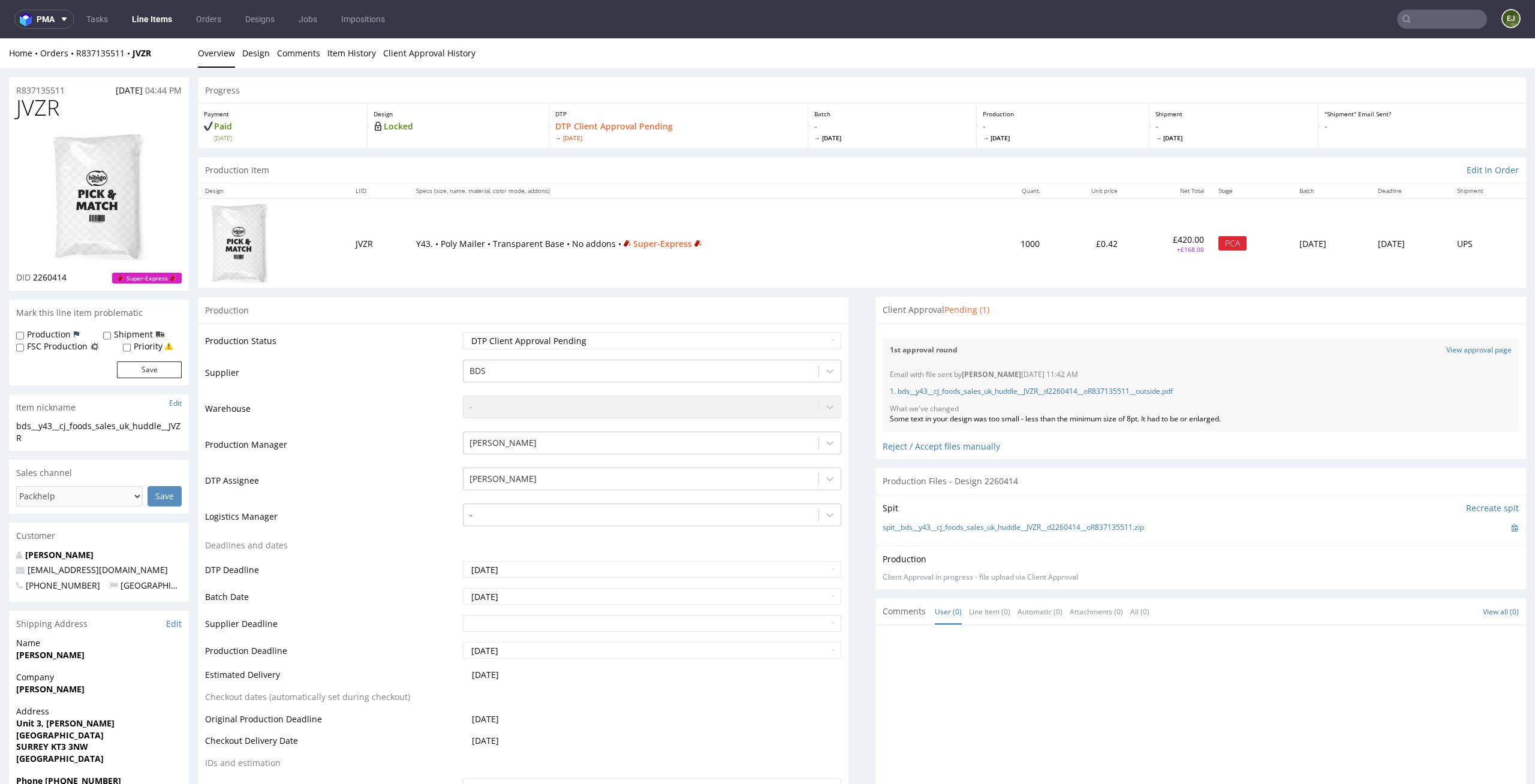
click at [1445, 27] on input "text" at bounding box center [1441, 19] width 90 height 19
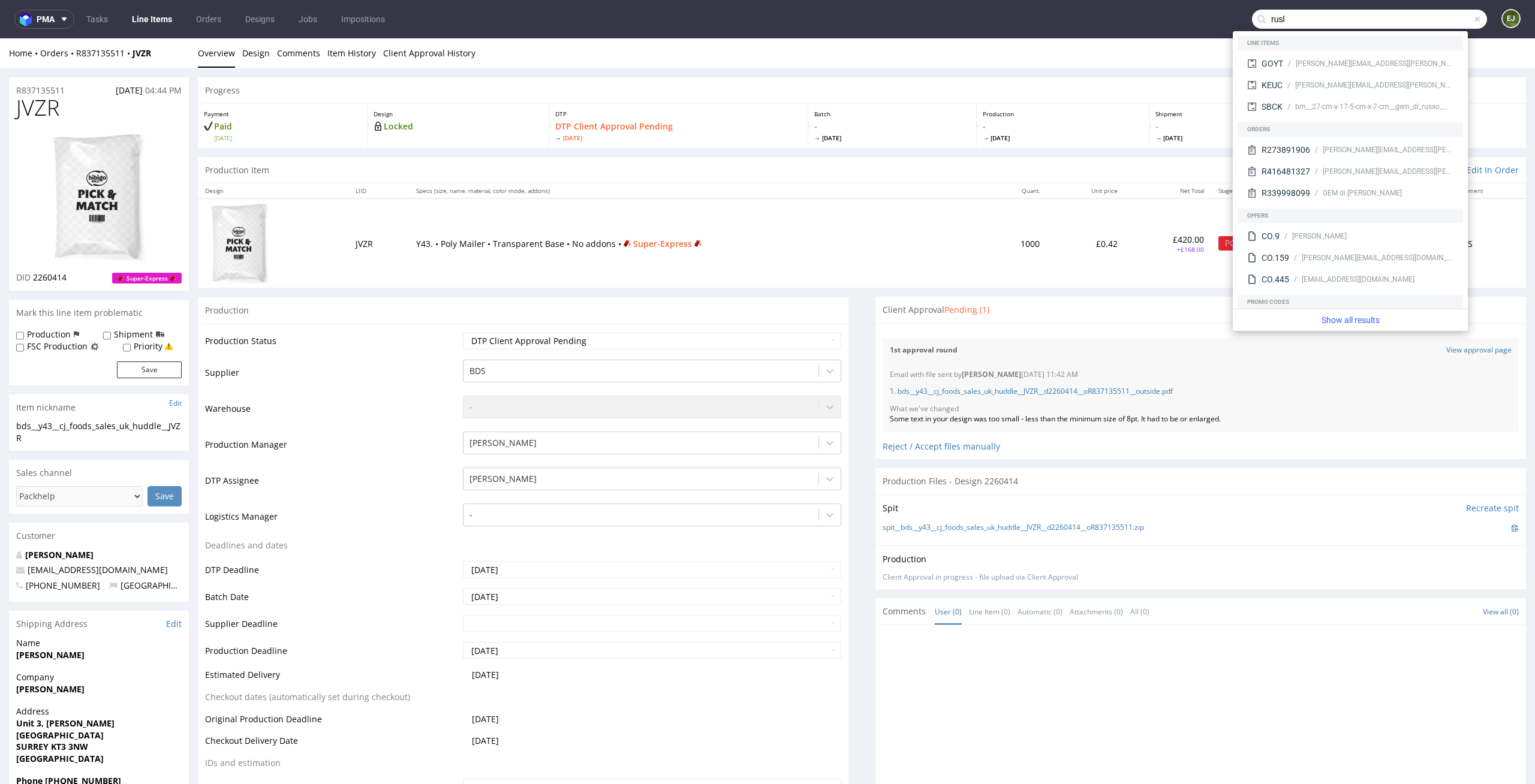
type input "rusl"
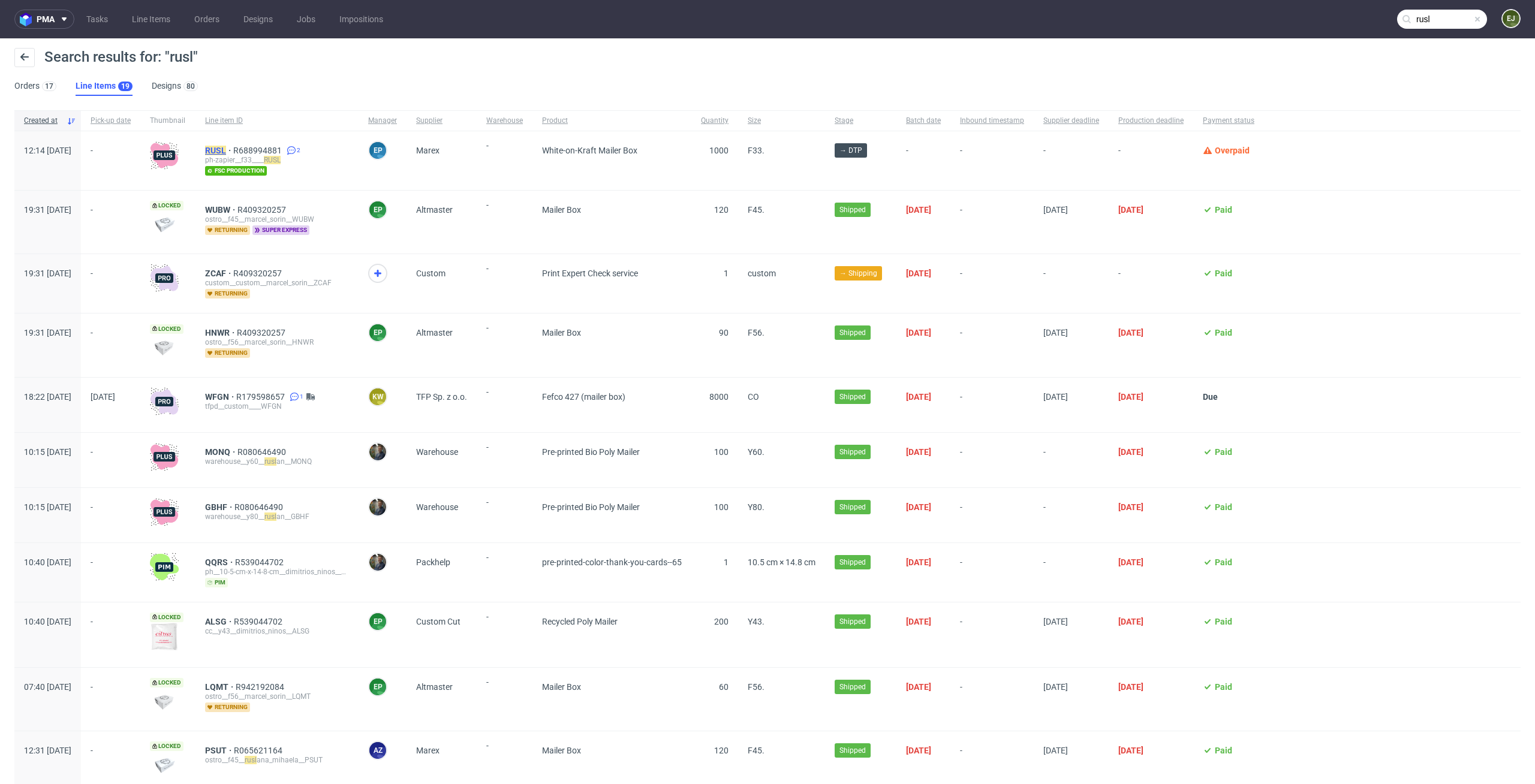
click at [226, 148] on mark "RUSL" at bounding box center [216, 150] width 21 height 10
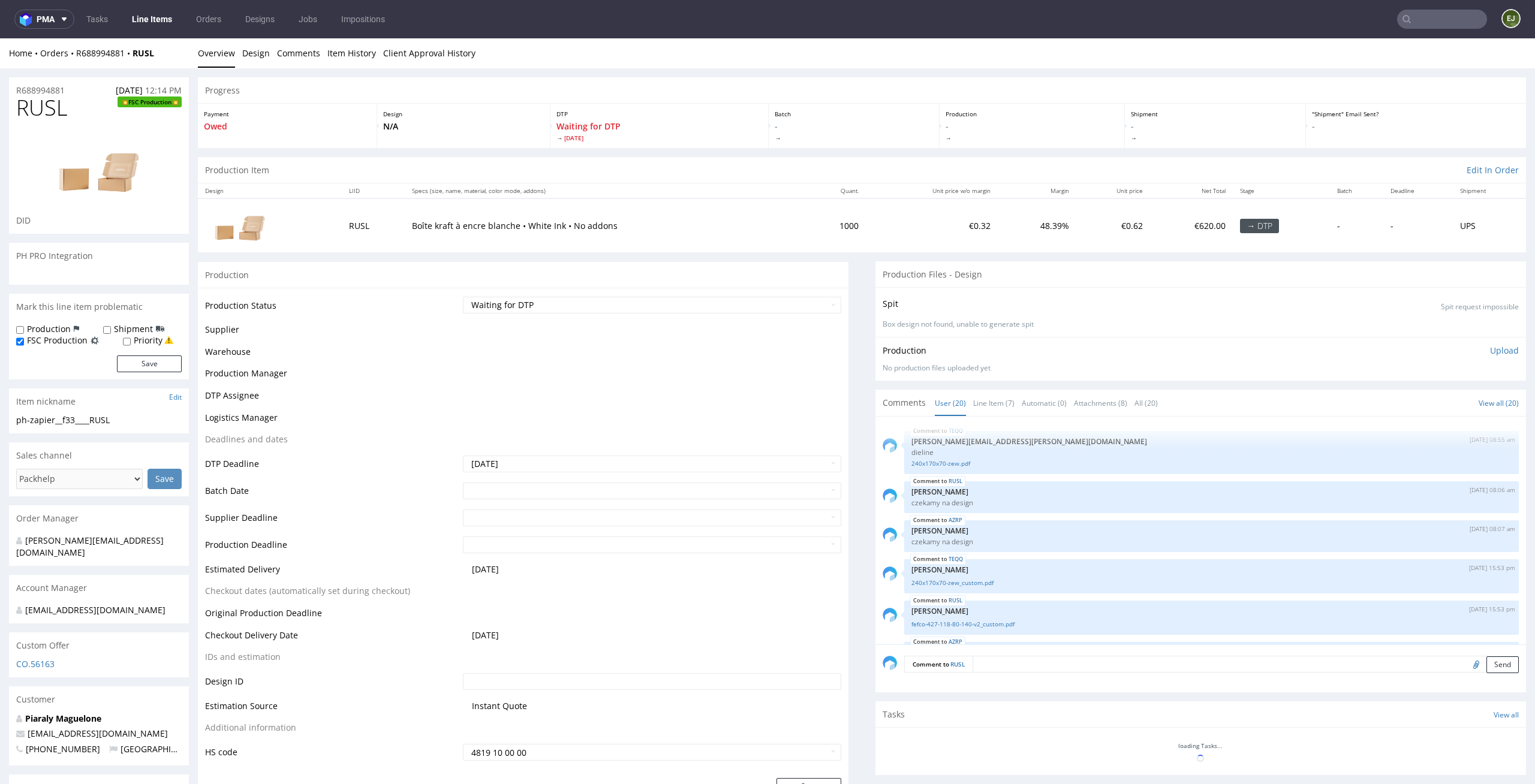
scroll to position [729, 0]
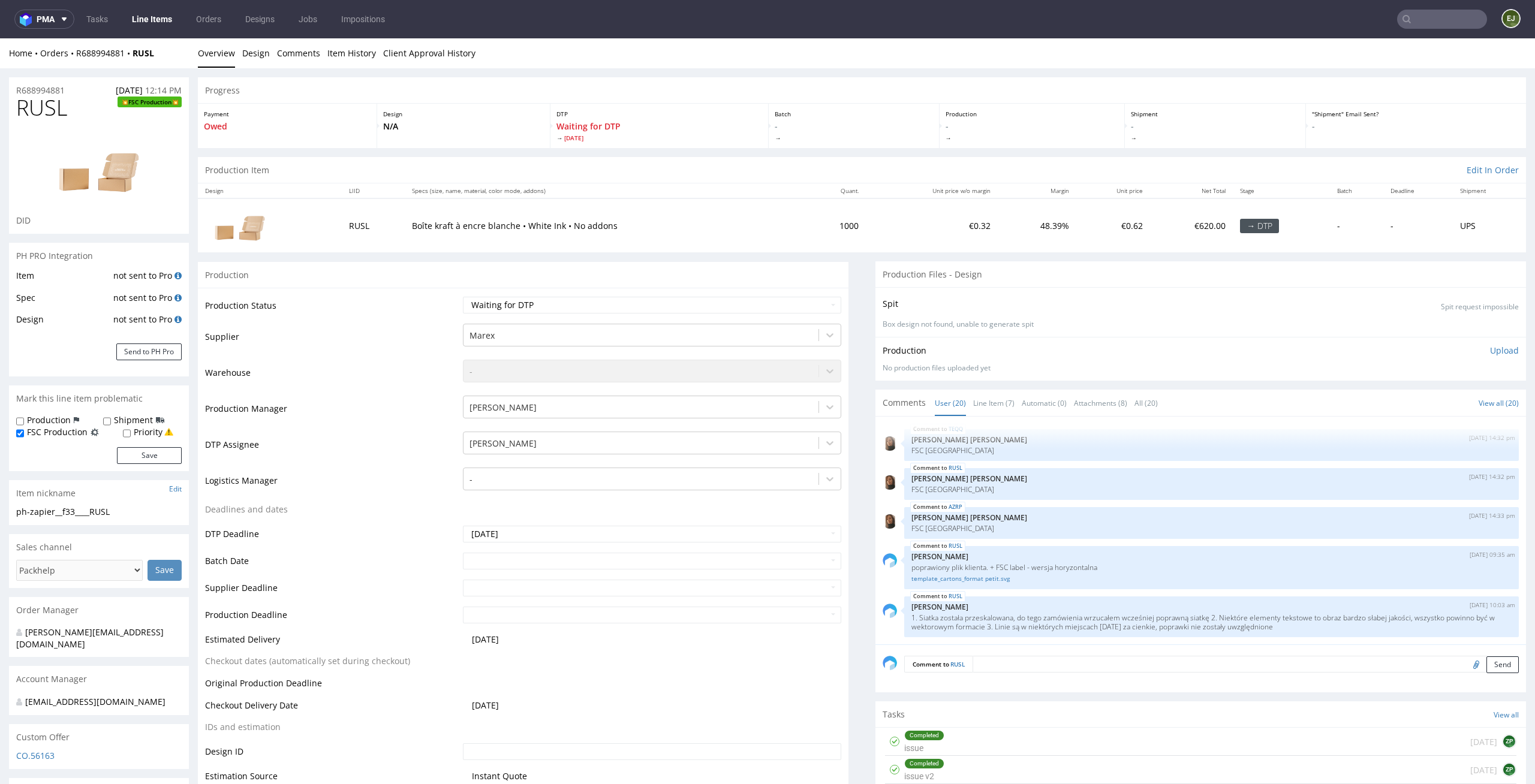
click at [1409, 15] on input "text" at bounding box center [1441, 19] width 90 height 19
type input "rtxy"
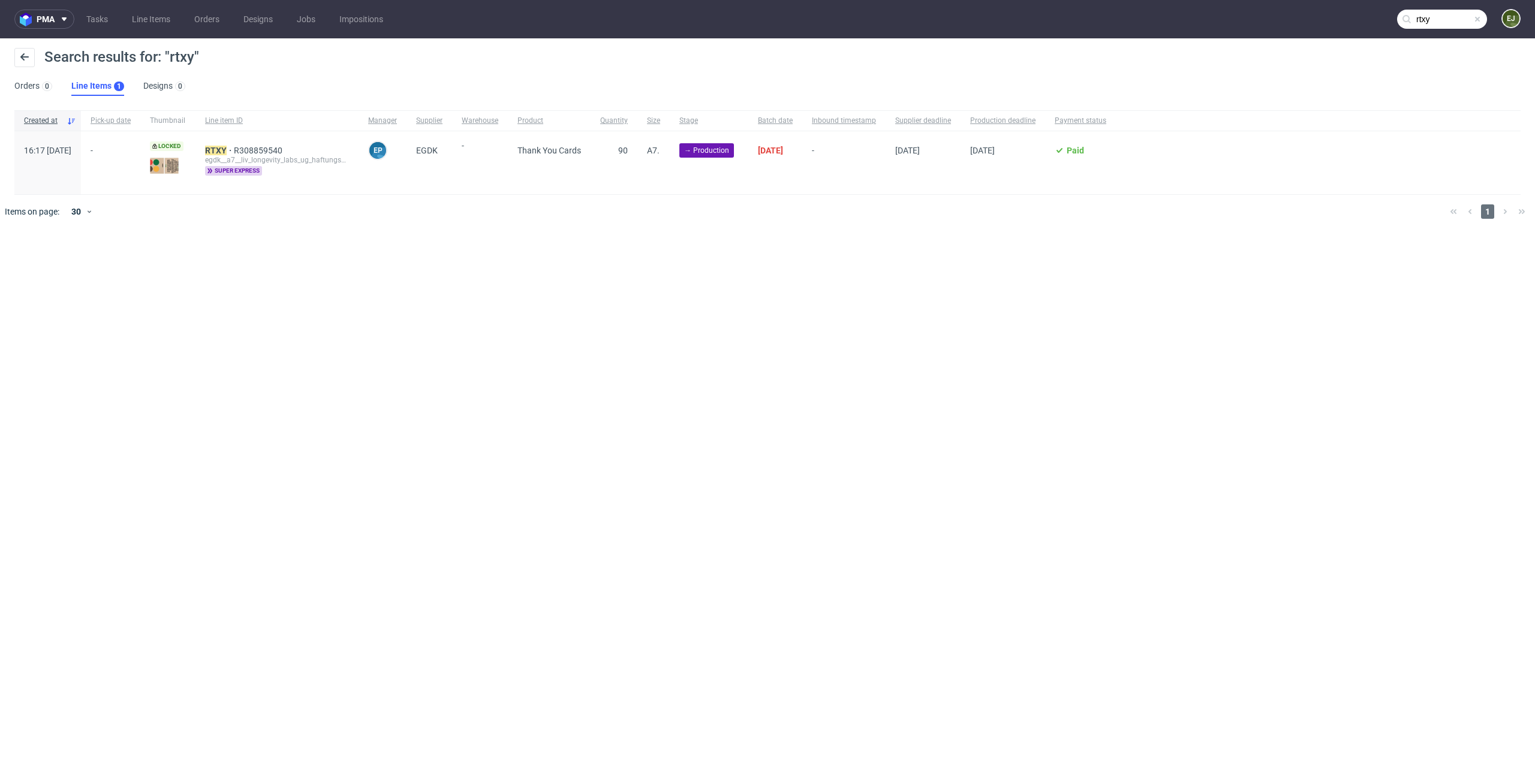
click at [250, 155] on div "egdk__a7__liv_longevity_labs_ug_haftungsbeschrankt__ RTXY" at bounding box center [277, 160] width 144 height 10
click at [227, 153] on mark "RTXY" at bounding box center [216, 150] width 22 height 10
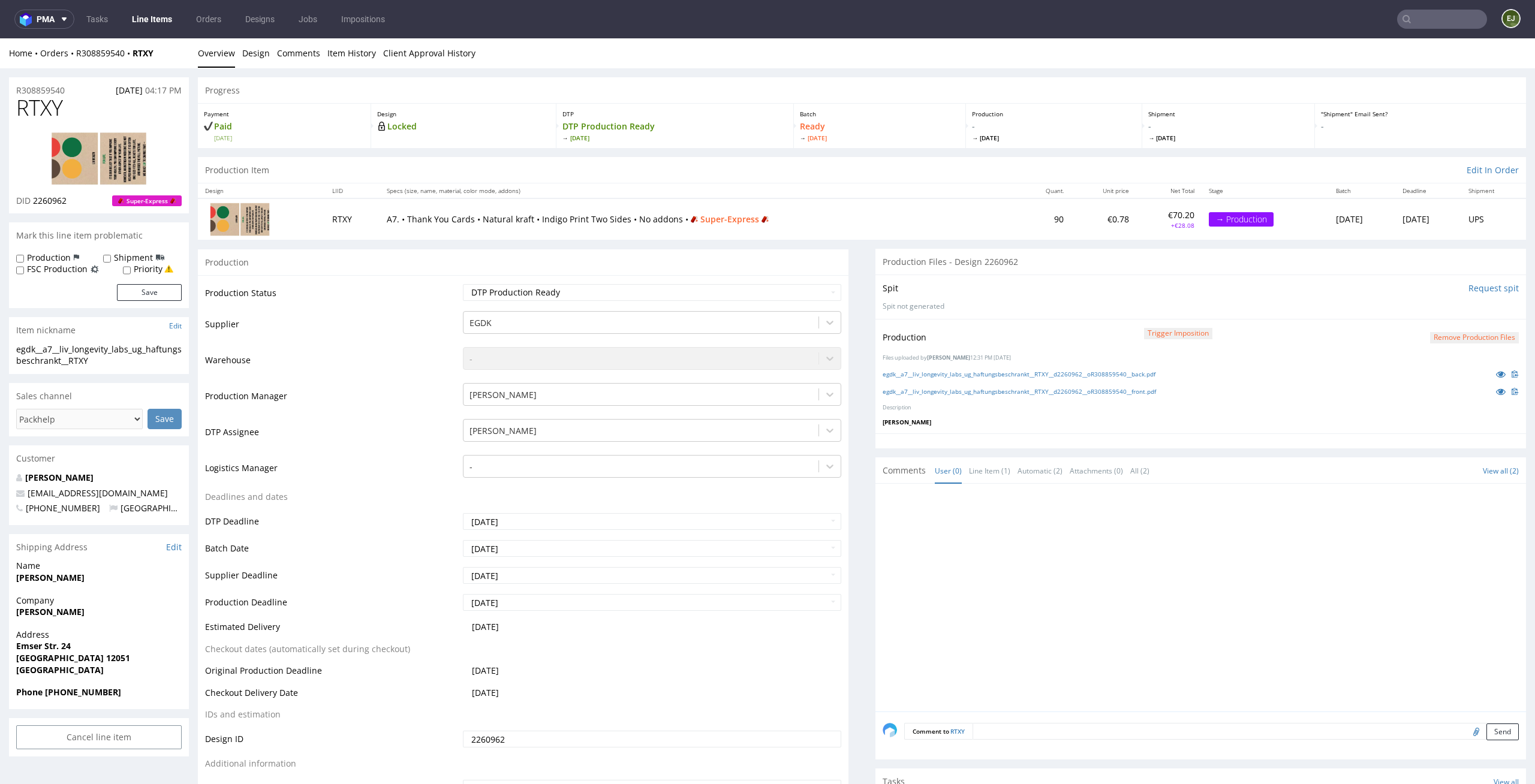
click at [1412, 27] on input "text" at bounding box center [1441, 19] width 90 height 19
type input "ydoh"
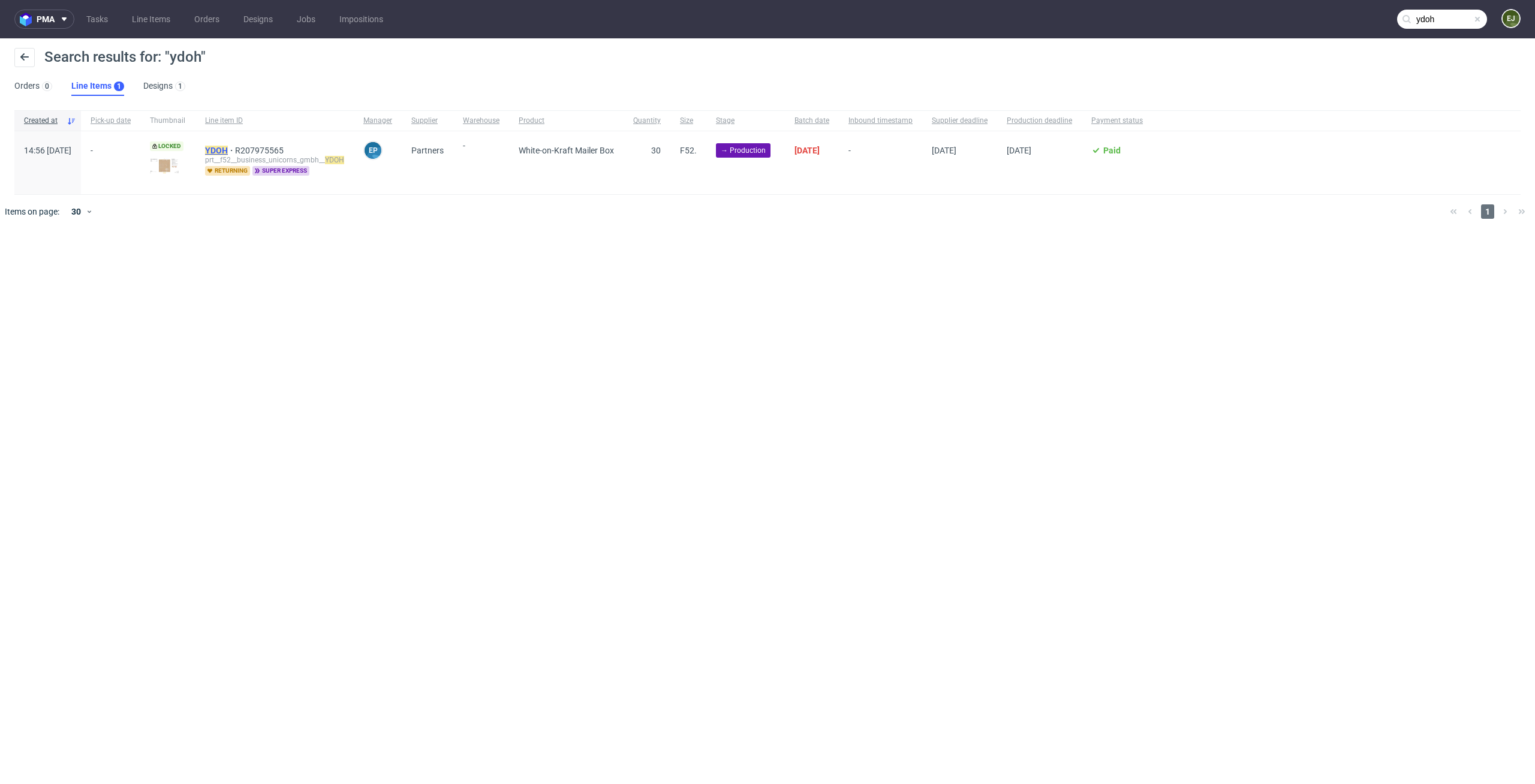
click at [228, 150] on mark "YDOH" at bounding box center [216, 150] width 23 height 10
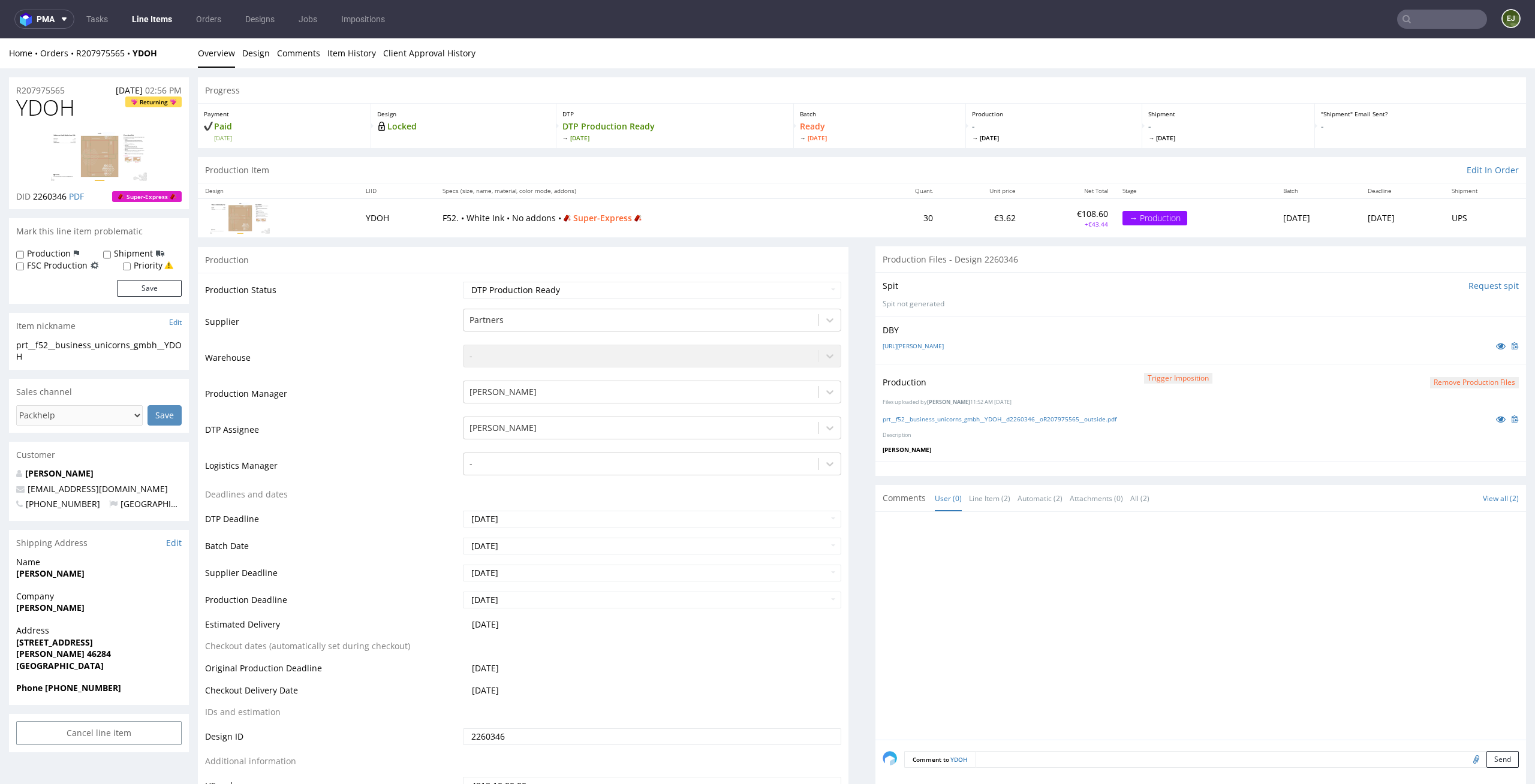
click at [1413, 27] on input "text" at bounding box center [1441, 19] width 90 height 19
type input "spjp"
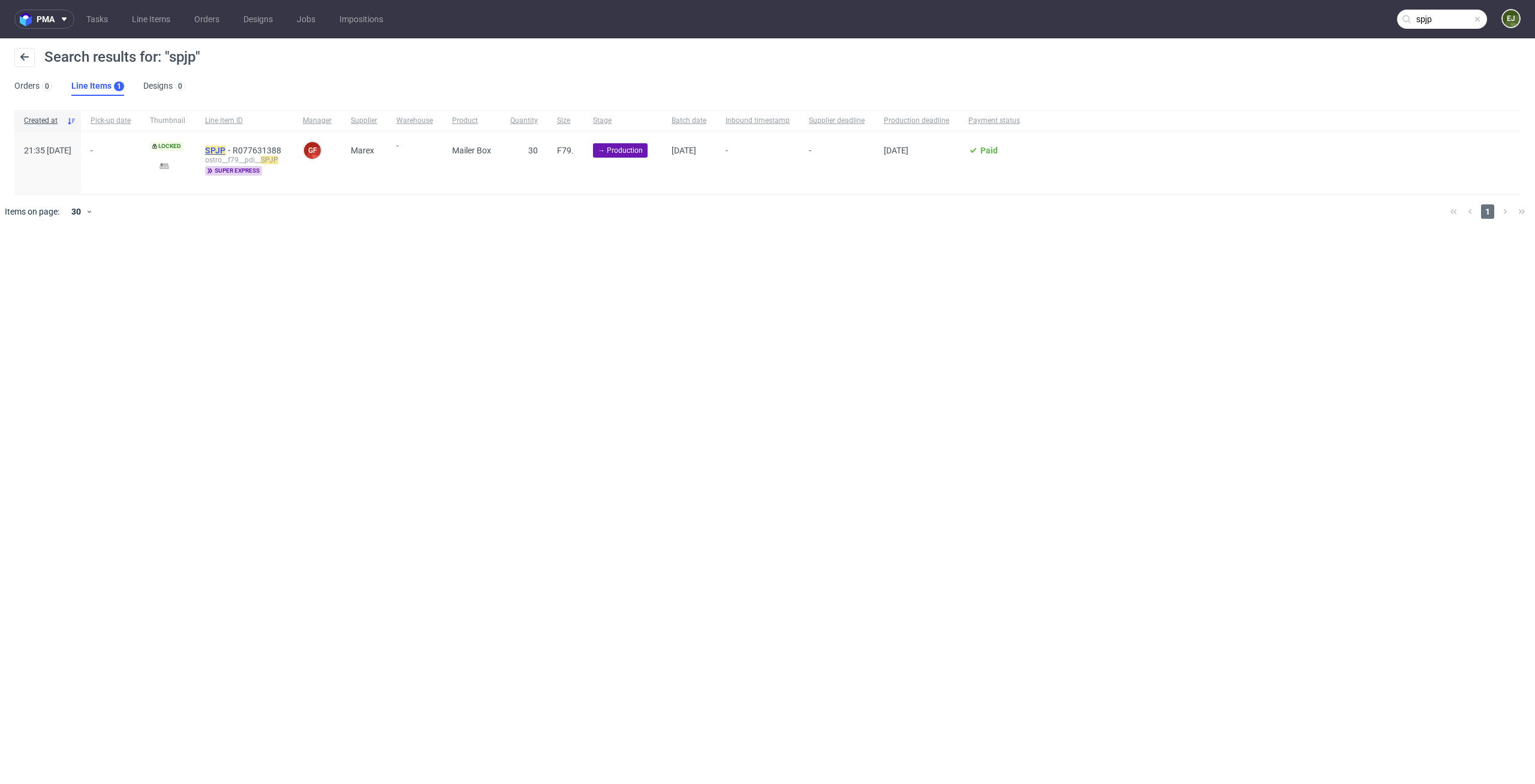
click at [225, 150] on mark "SPJP" at bounding box center [215, 150] width 20 height 10
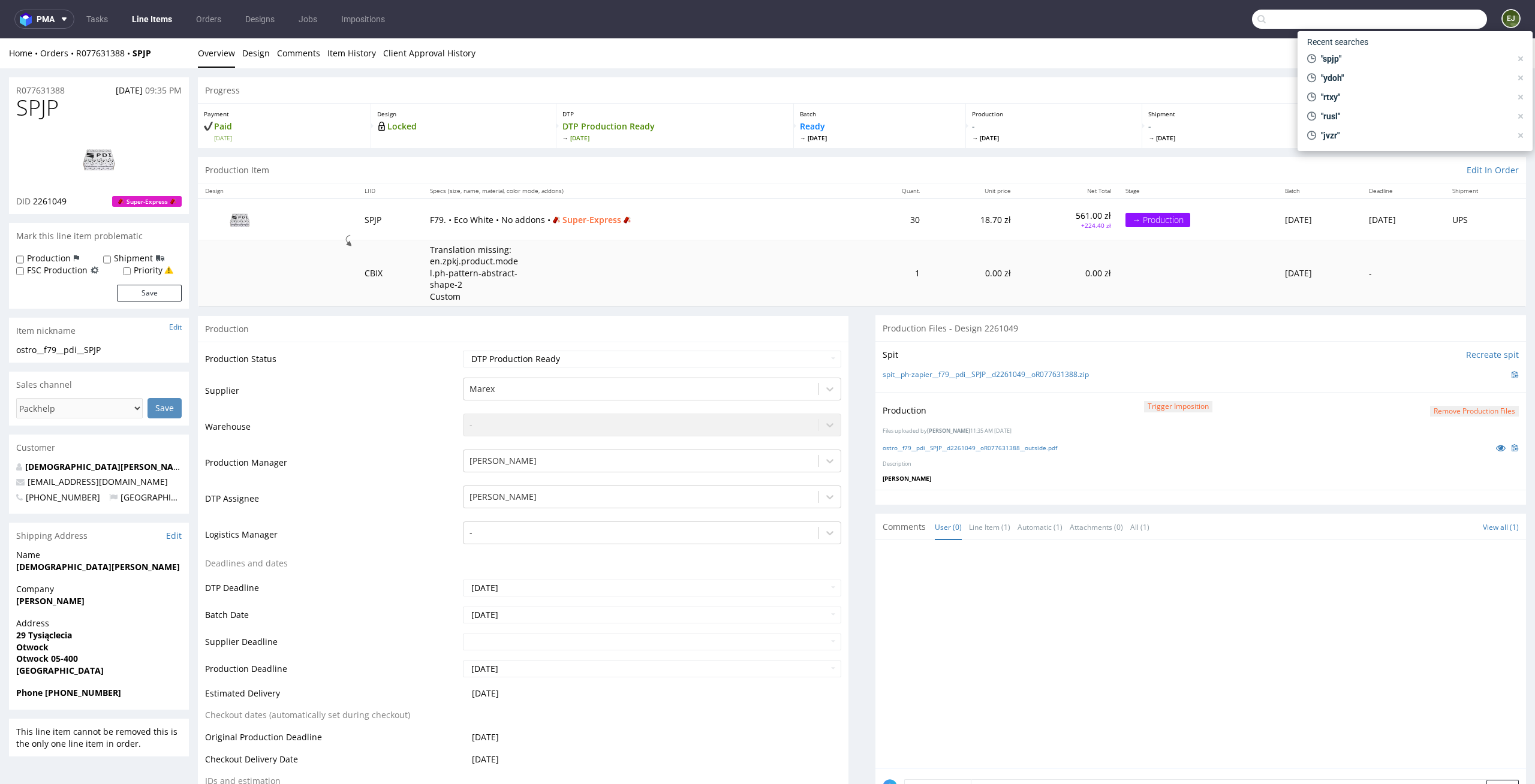
click at [1420, 23] on input "text" at bounding box center [1369, 19] width 235 height 19
type input "z"
type input "xzne"
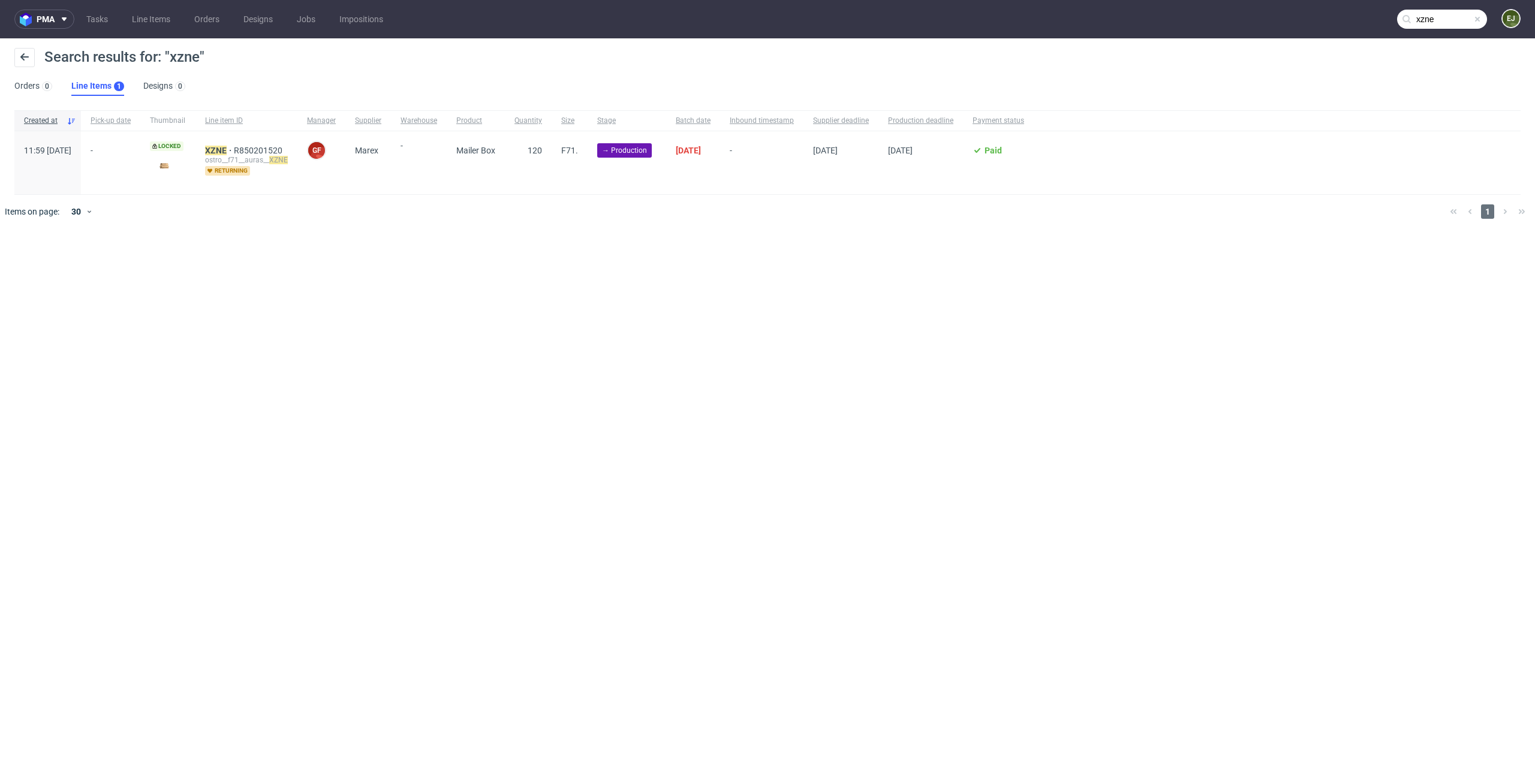
click at [254, 157] on div "ostro__f71__auras__ XZNE" at bounding box center [246, 160] width 82 height 10
click at [227, 151] on mark "XZNE" at bounding box center [216, 150] width 22 height 10
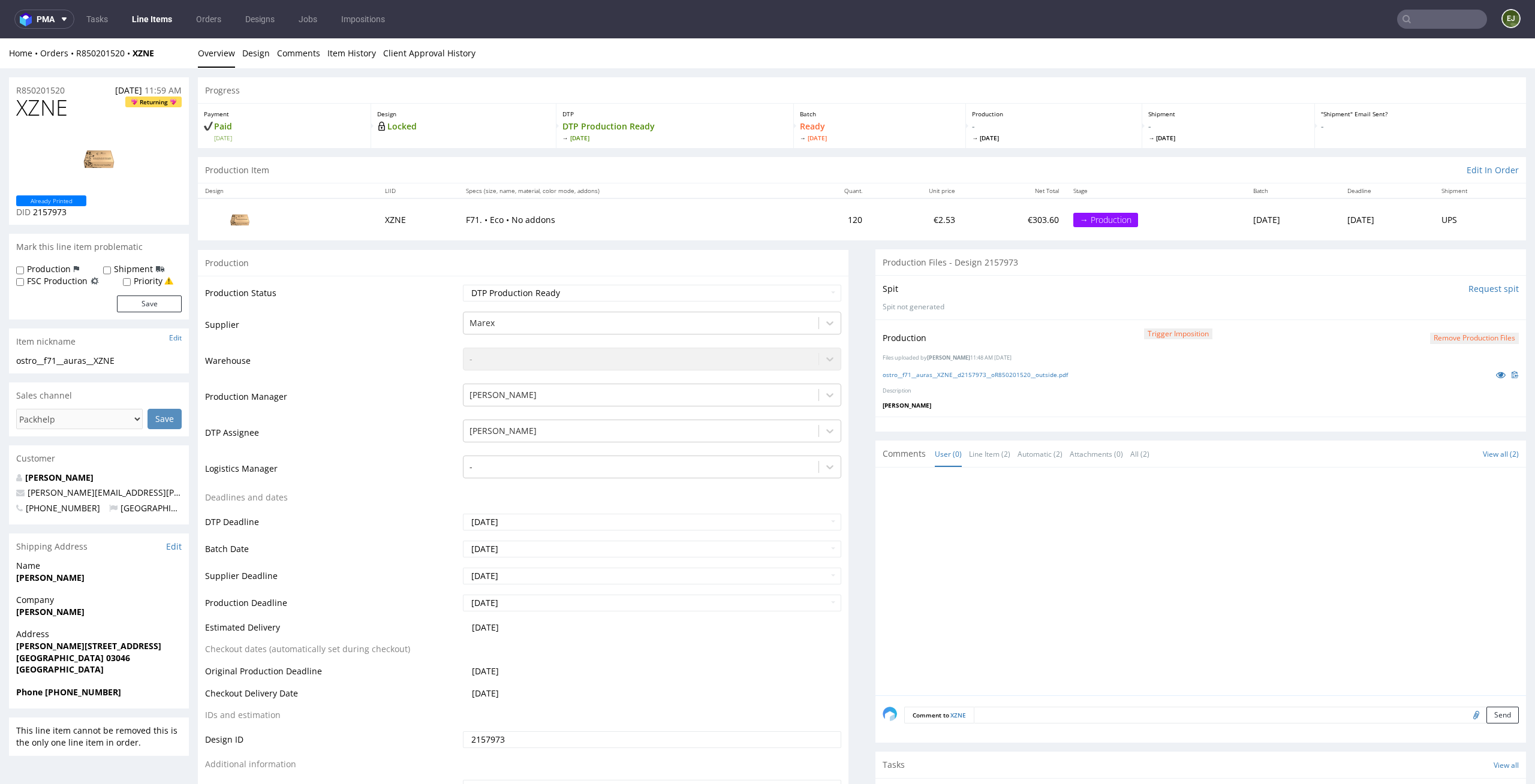
click at [779, 169] on div "Production Item Edit In Order" at bounding box center [862, 170] width 1328 height 27
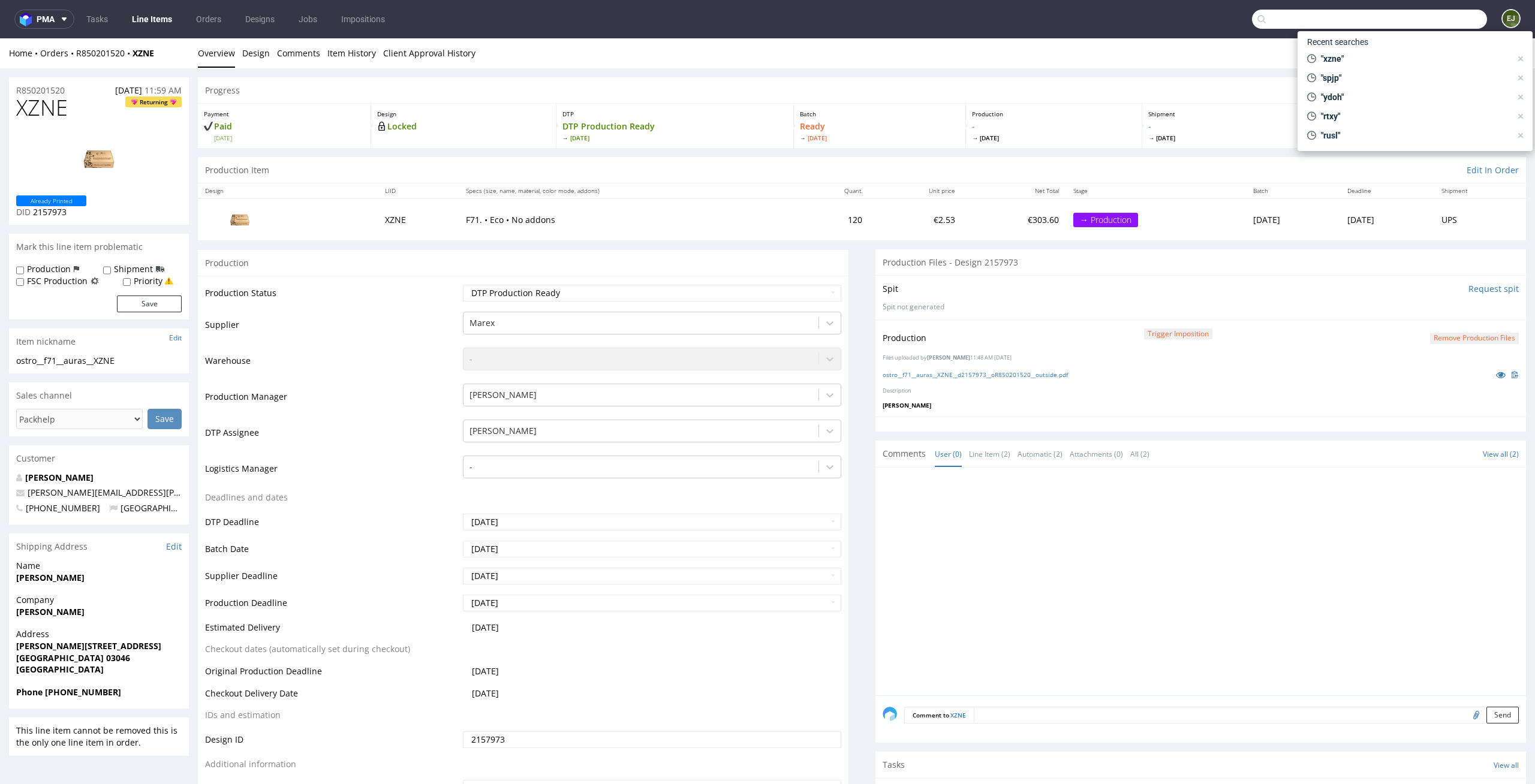
click at [1440, 19] on input "text" at bounding box center [1369, 19] width 235 height 19
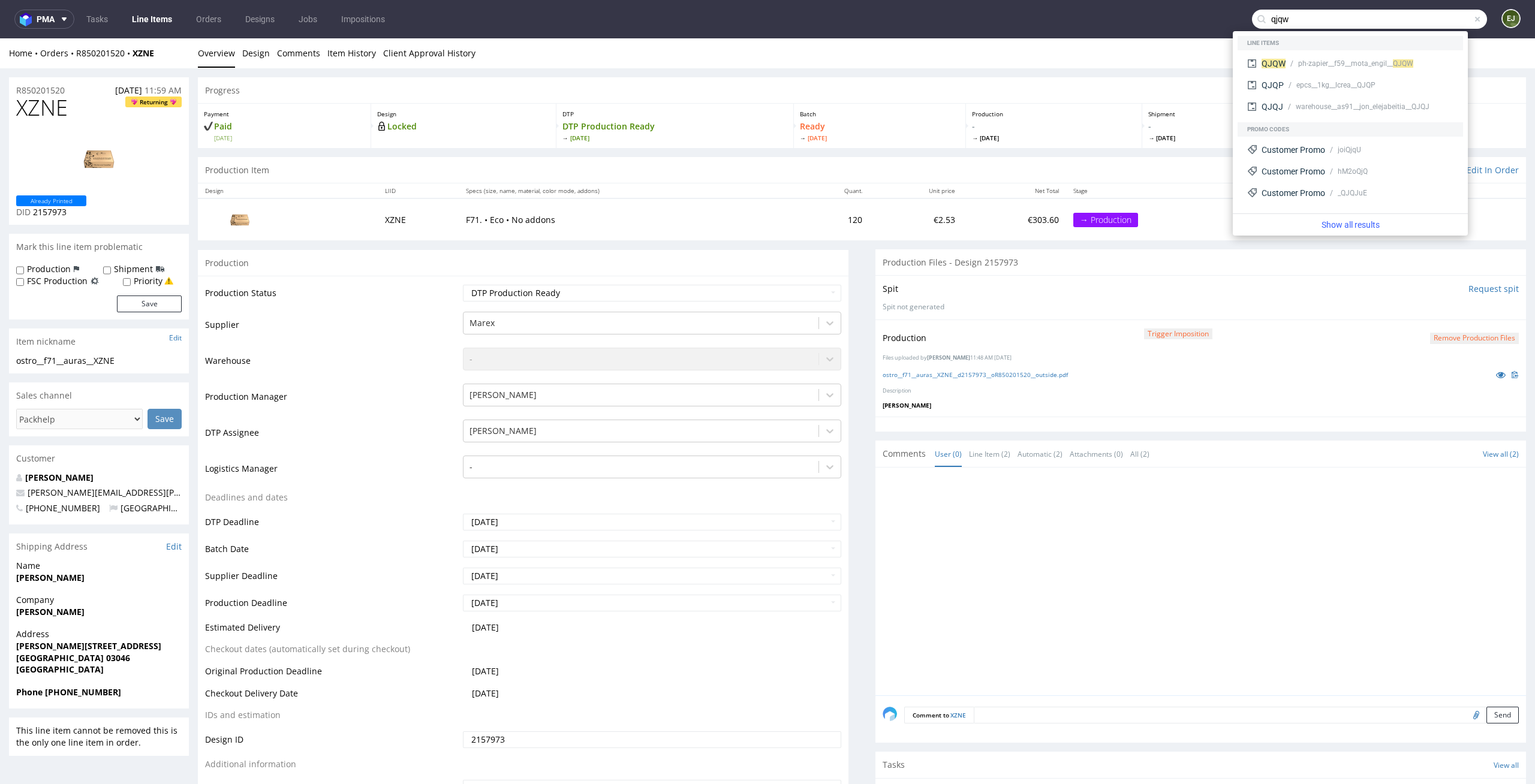
type input "qjqw"
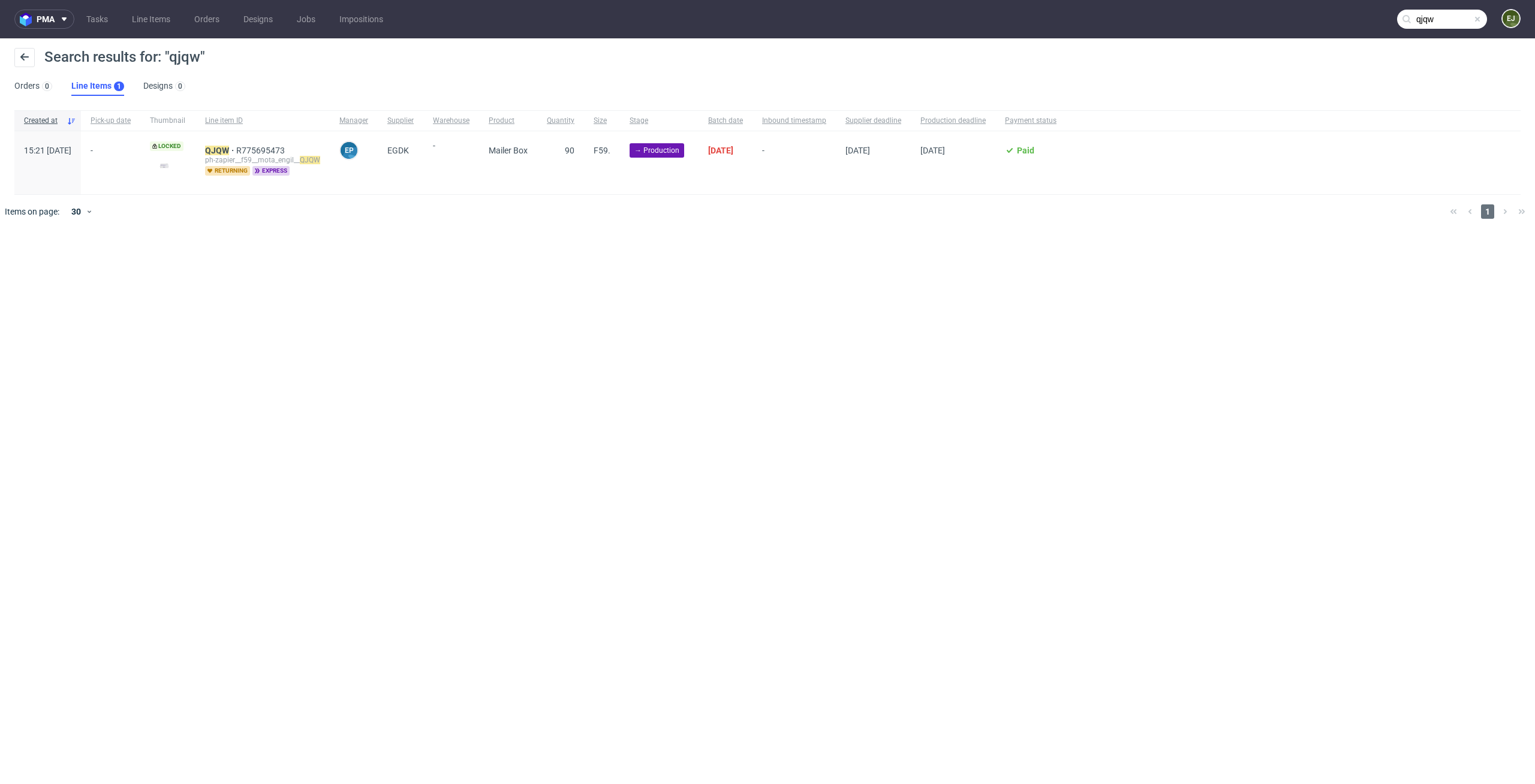
click at [249, 156] on div "ph-zapier__f59__mota_engil__ QJQW" at bounding box center [262, 160] width 115 height 10
click at [229, 148] on mark "QJQW" at bounding box center [217, 150] width 24 height 10
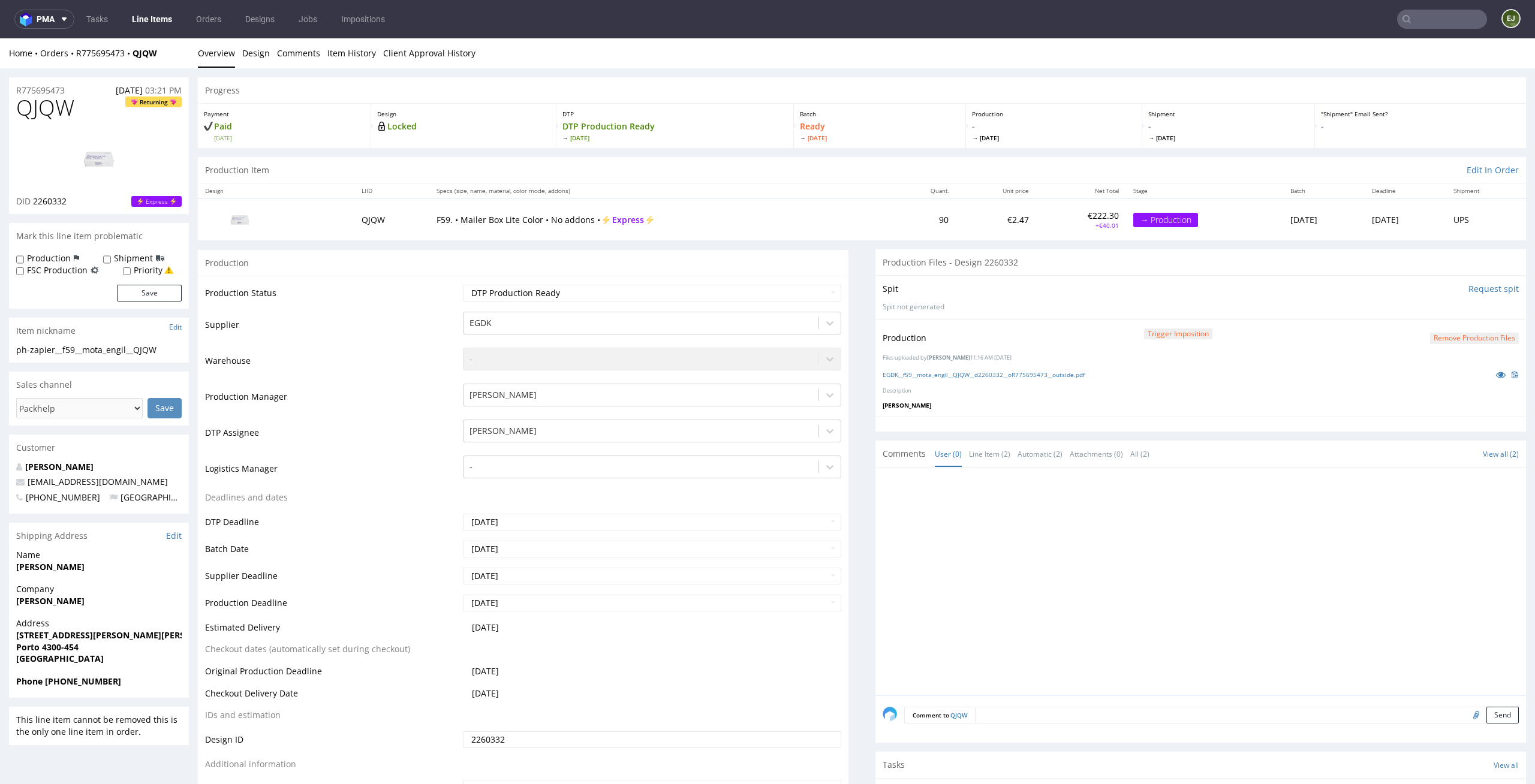
click at [1421, 20] on input "text" at bounding box center [1441, 19] width 90 height 19
type input "txdz"
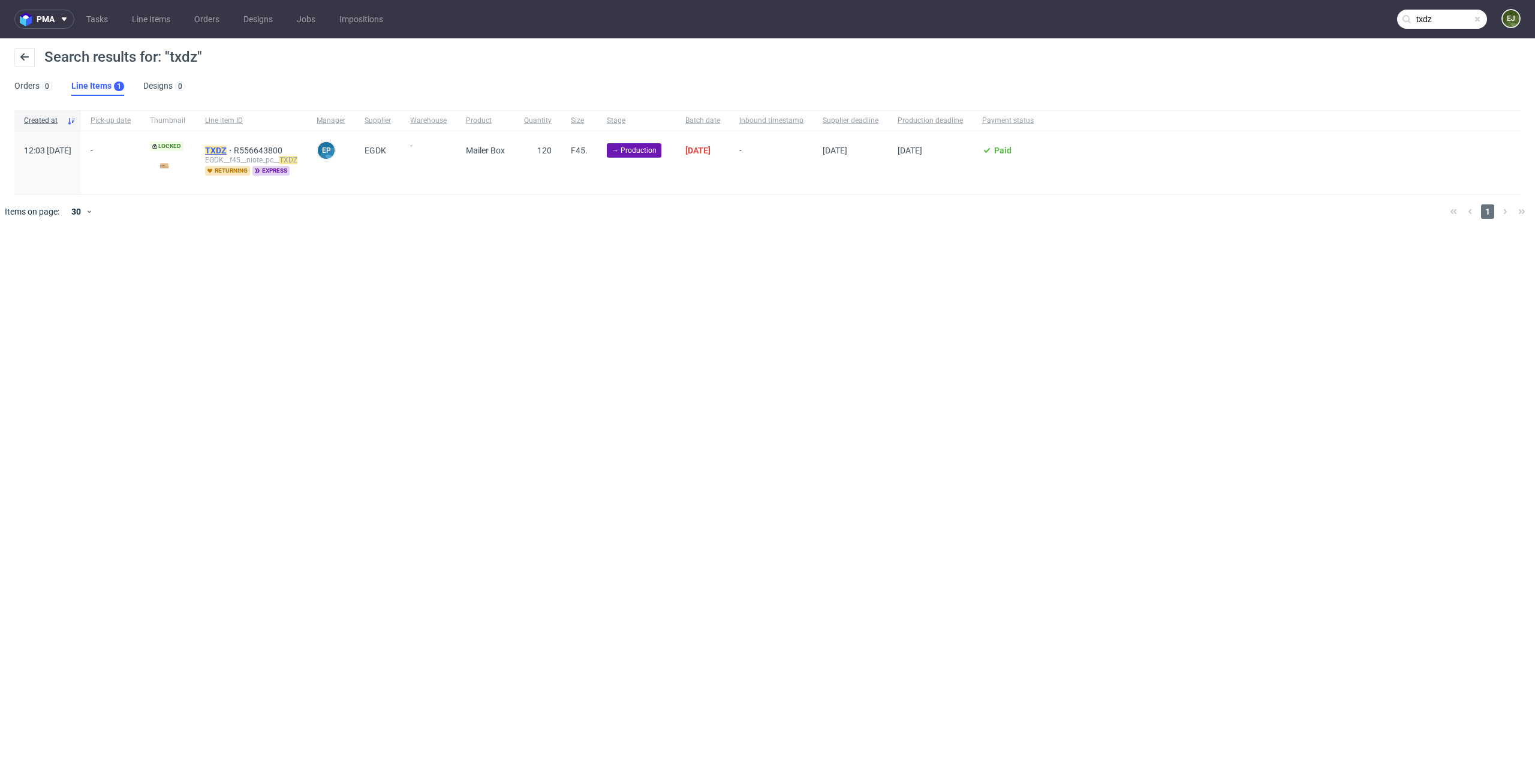
click at [227, 148] on mark "TXDZ" at bounding box center [216, 150] width 22 height 10
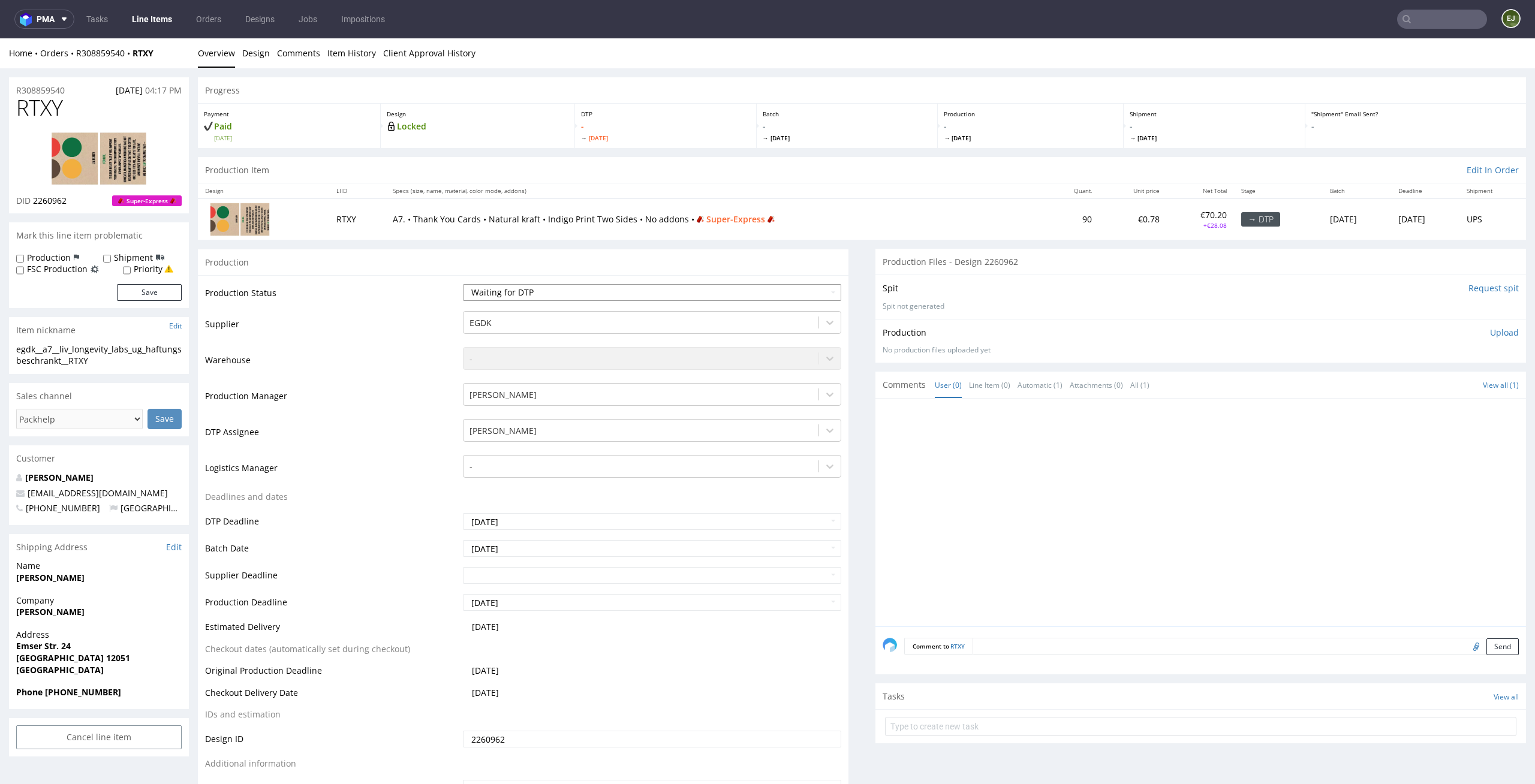
click at [626, 287] on select "Waiting for Artwork Waiting for Diecut Waiting for Mockup Waiting for DTP Waiti…" at bounding box center [652, 292] width 379 height 17
select select "dtp_in_process"
click at [463, 284] on select "Waiting for Artwork Waiting for Diecut Waiting for Mockup Waiting for DTP Waiti…" at bounding box center [652, 292] width 379 height 17
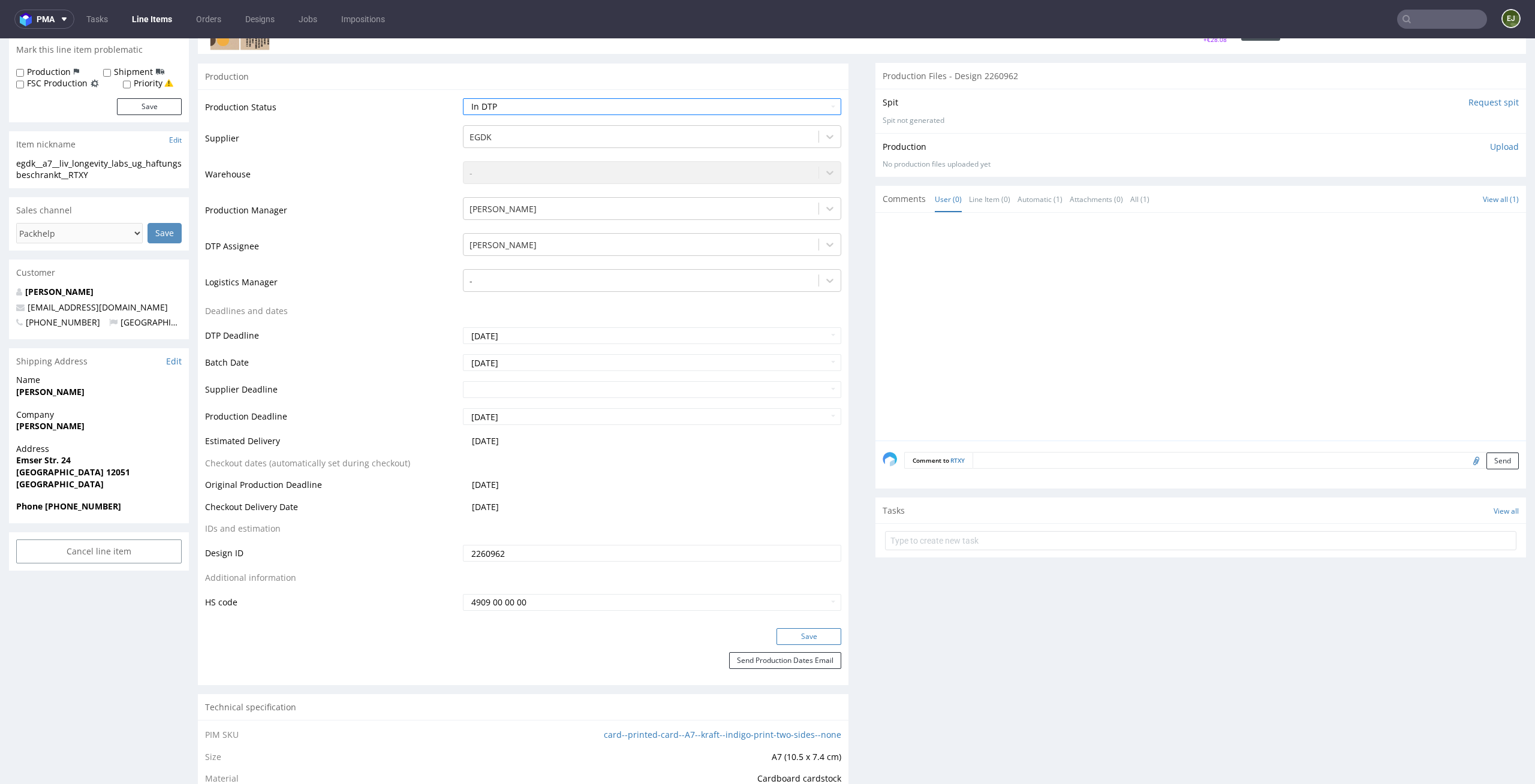
click at [802, 632] on button "Save" at bounding box center [809, 636] width 65 height 17
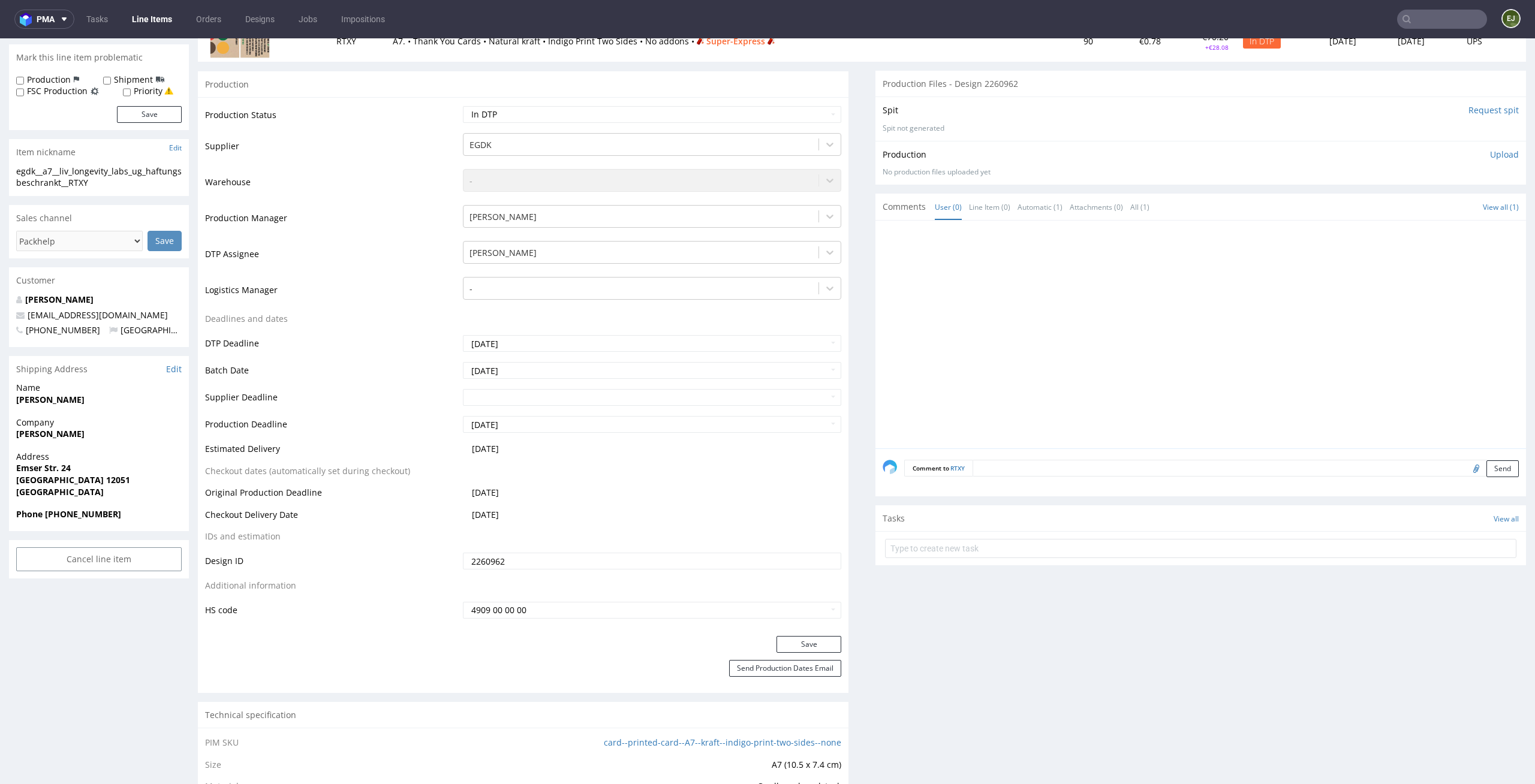
scroll to position [0, 0]
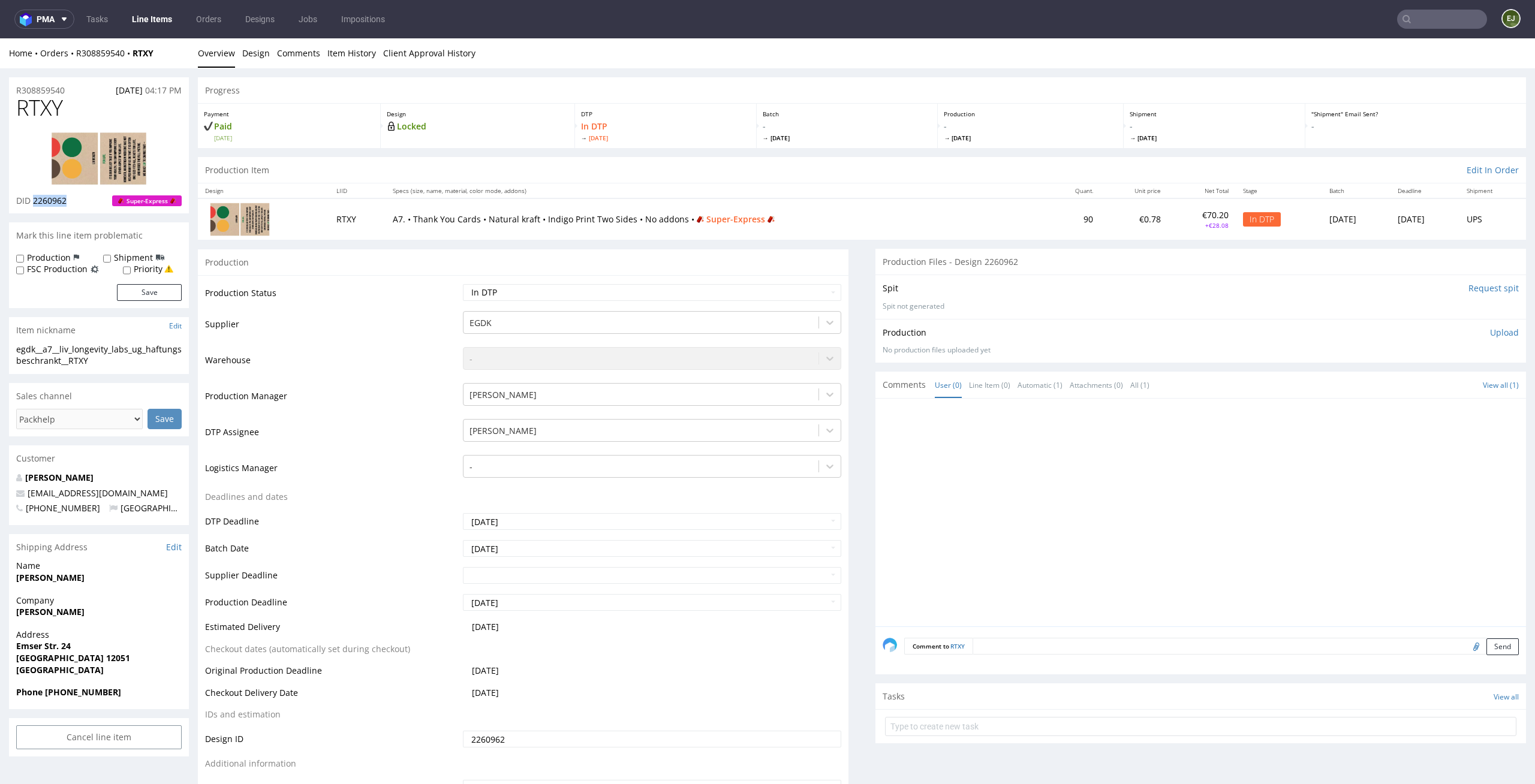
drag, startPoint x: 90, startPoint y: 199, endPoint x: 33, endPoint y: 200, distance: 57.0
click at [33, 200] on div "DID 2260962 Super-Express" at bounding box center [99, 200] width 166 height 12
copy span "2260962"
click at [243, 50] on link "Design" at bounding box center [256, 53] width 27 height 29
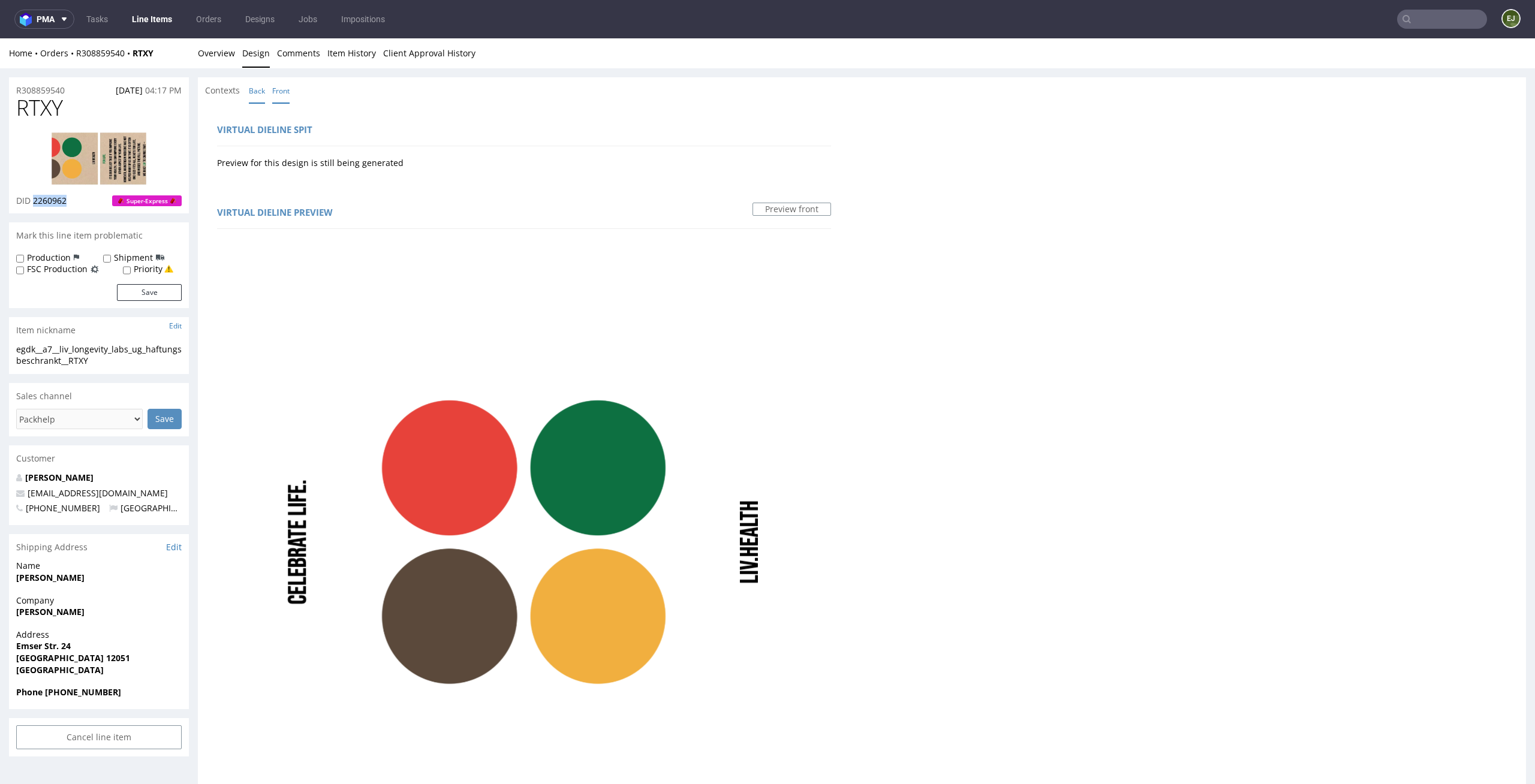
click at [258, 85] on link "Back" at bounding box center [257, 91] width 16 height 26
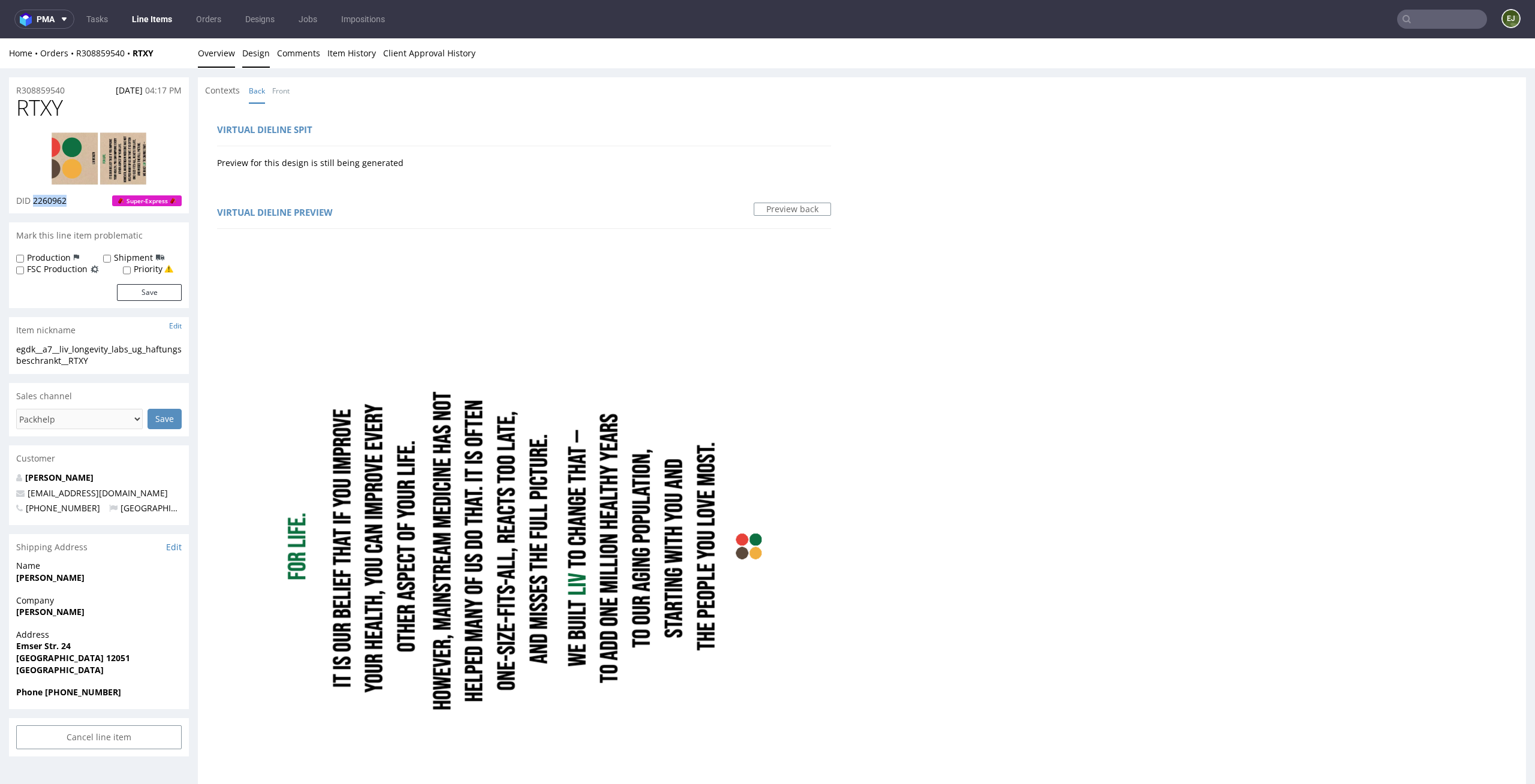
click at [210, 60] on link "Overview" at bounding box center [216, 53] width 37 height 29
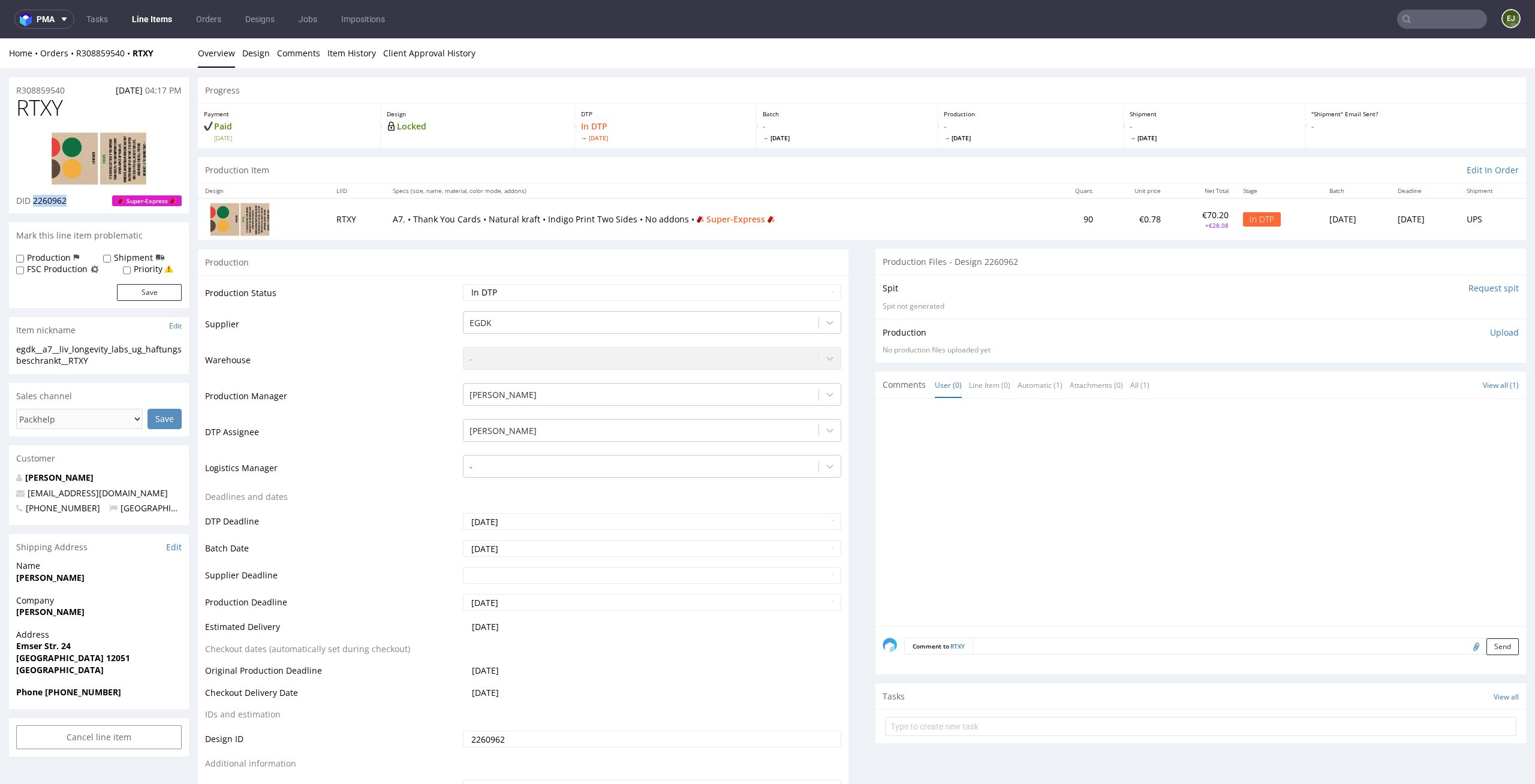
click at [87, 132] on img at bounding box center [99, 158] width 96 height 53
click at [397, 115] on p "Design" at bounding box center [477, 114] width 182 height 8
click at [531, 139] on div "Design Locked" at bounding box center [478, 125] width 195 height 44
click at [483, 203] on td "A7. • Thank You Cards • Natural kraft • Indigo Print Two Sides • No addons • Su…" at bounding box center [715, 219] width 661 height 40
drag, startPoint x: 103, startPoint y: 362, endPoint x: 16, endPoint y: 350, distance: 87.8
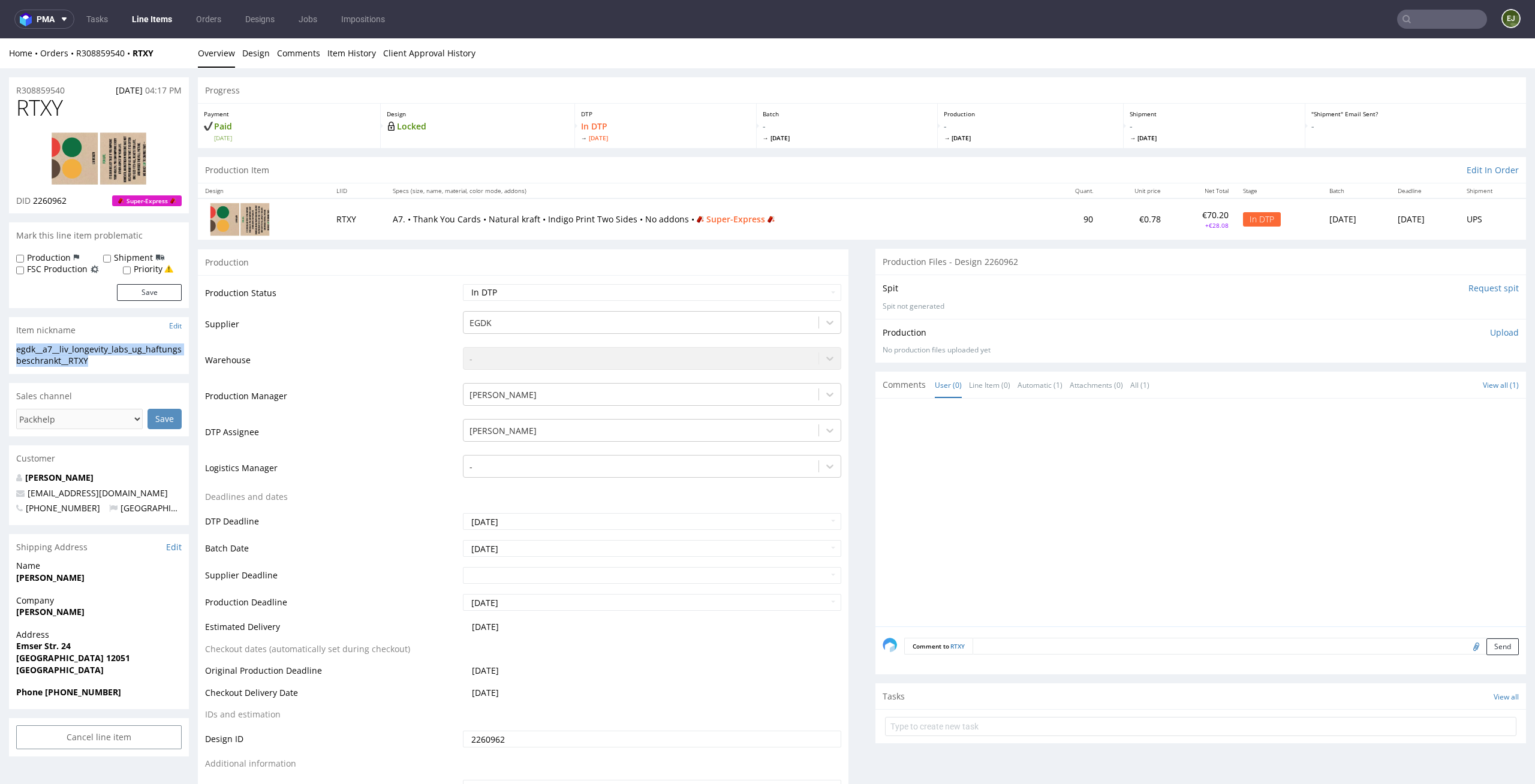
click at [16, 350] on div "egdk__a7__liv_longevity_labs_ug_haftungsbeschrankt__RTXY" at bounding box center [99, 354] width 166 height 23
copy div "egdk__a7__liv_longevity_labs_ug_haftungsbeschrankt__RTXY"
drag, startPoint x: 80, startPoint y: 203, endPoint x: 32, endPoint y: 200, distance: 48.1
click at [32, 200] on div "DID 2260962 Super-Express" at bounding box center [99, 200] width 166 height 12
copy span "2260962"
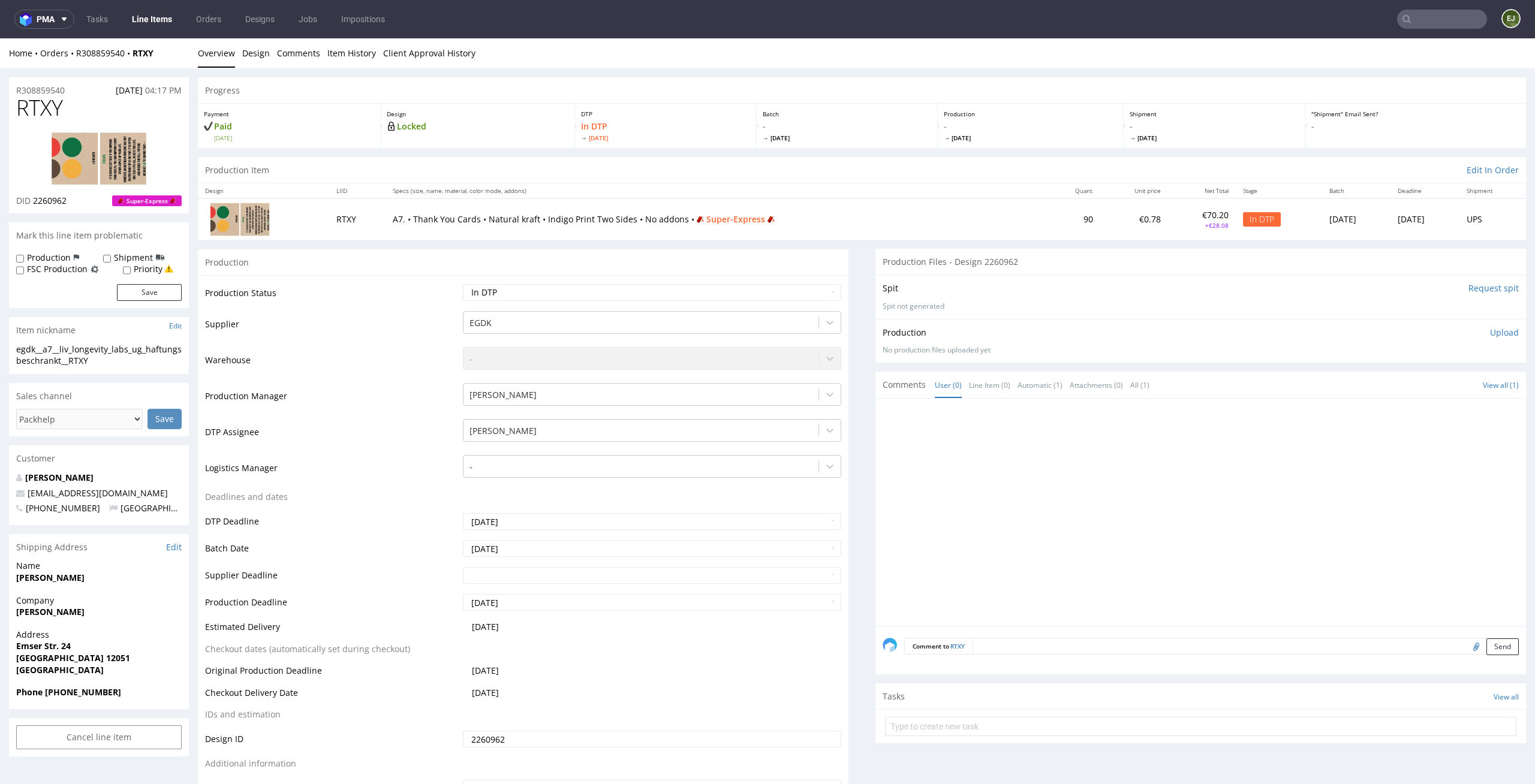
click at [82, 87] on div "R308859540 14.09.2025 04:17 PM" at bounding box center [99, 87] width 180 height 19
drag, startPoint x: 78, startPoint y: 87, endPoint x: 0, endPoint y: 87, distance: 78.0
copy p "R308859540"
click at [1490, 330] on p "Upload" at bounding box center [1504, 333] width 29 height 12
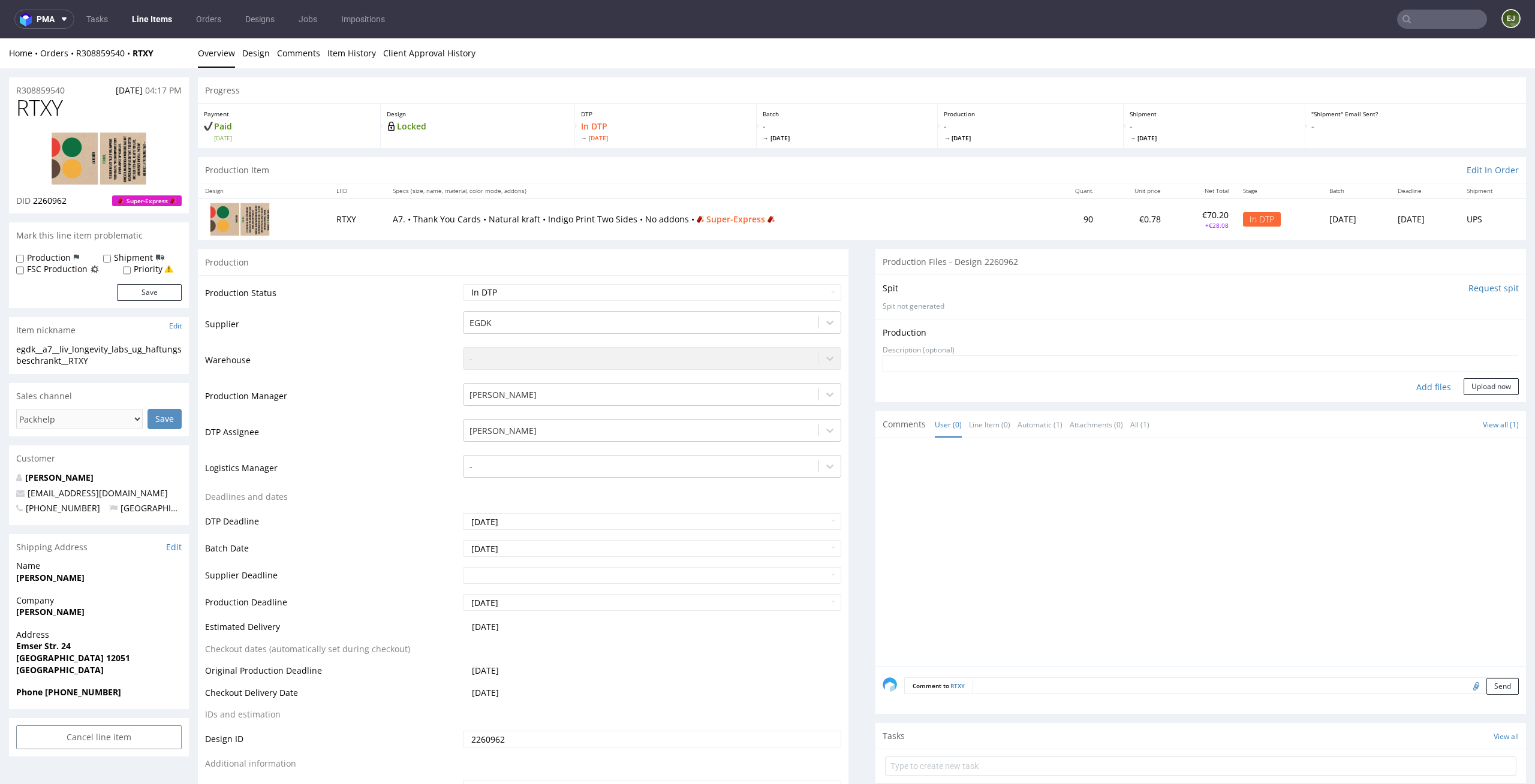
click at [1411, 385] on div "Add files" at bounding box center [1433, 388] width 60 height 18
type input "C:\fakepath\egdk__a7__liv_longevity_labs_ug_haftungsbeschrankt__RTXY__d2260962_…"
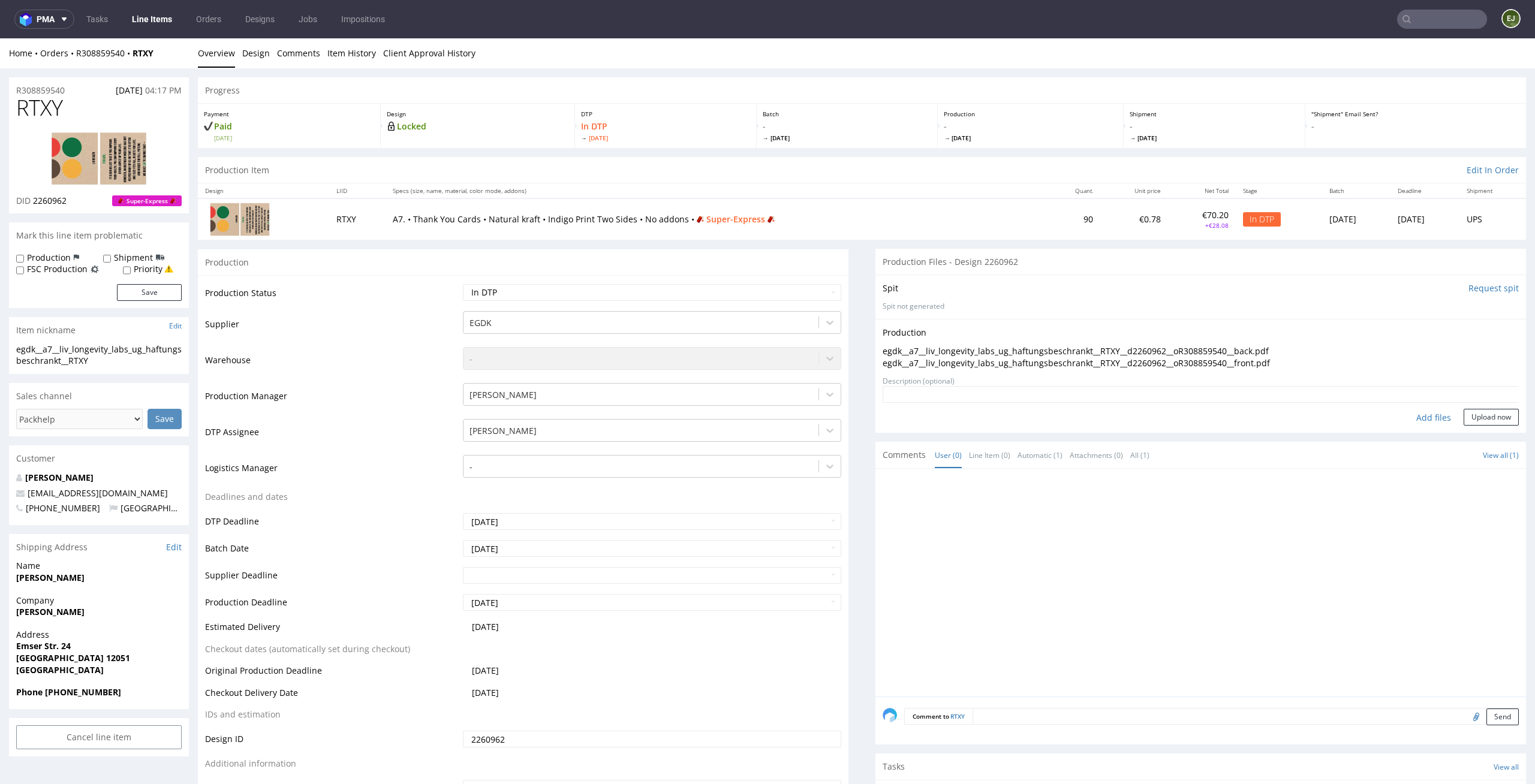
click at [1472, 409] on form "Add files Upload now" at bounding box center [1201, 405] width 636 height 40
click at [1469, 421] on button "Upload now" at bounding box center [1491, 417] width 55 height 17
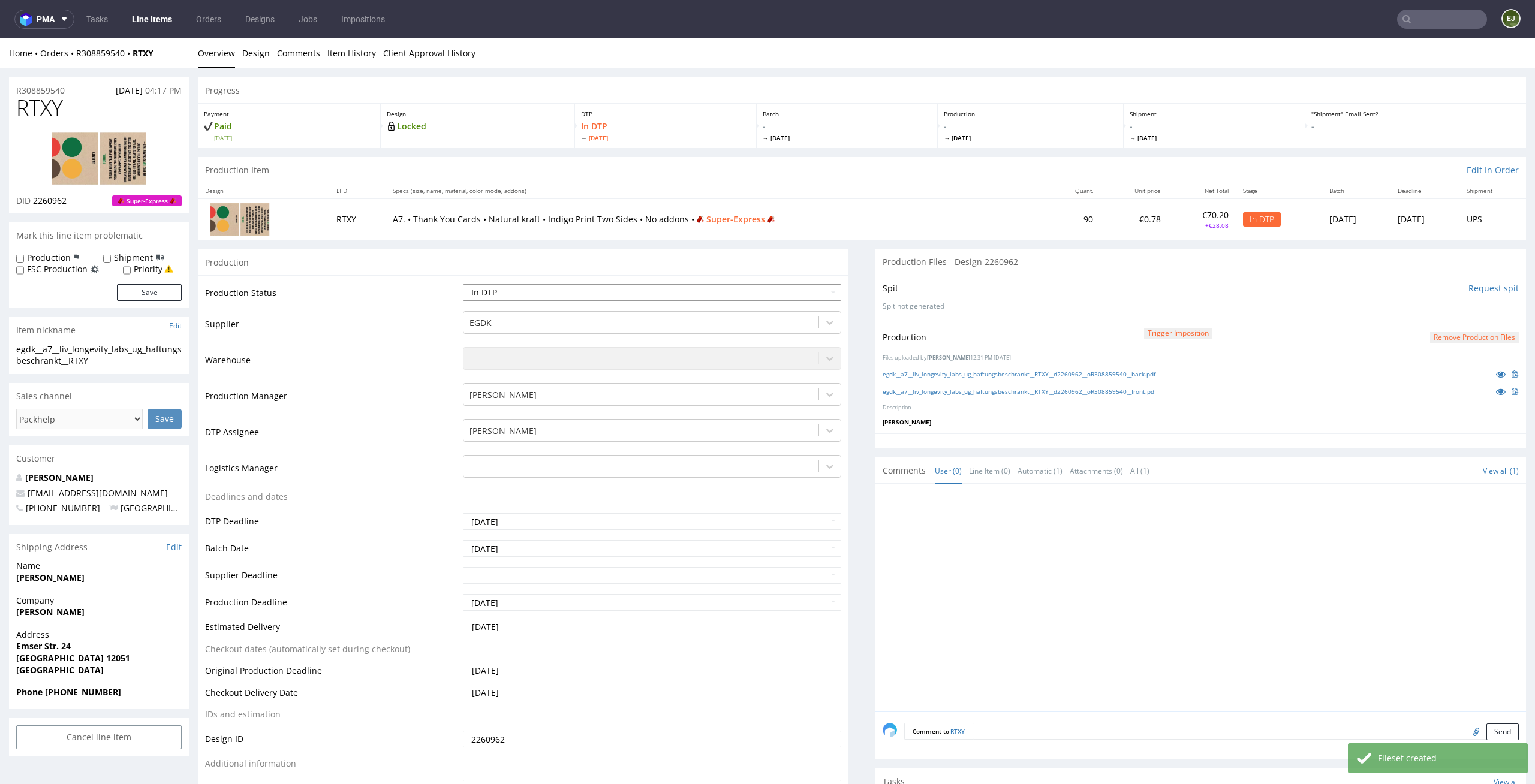
click at [765, 292] on select "Waiting for Artwork Waiting for Diecut Waiting for Mockup Waiting for DTP Waiti…" at bounding box center [652, 292] width 379 height 17
select select "dtp_production_ready"
click at [463, 284] on select "Waiting for Artwork Waiting for Diecut Waiting for Mockup Waiting for DTP Waiti…" at bounding box center [652, 292] width 379 height 17
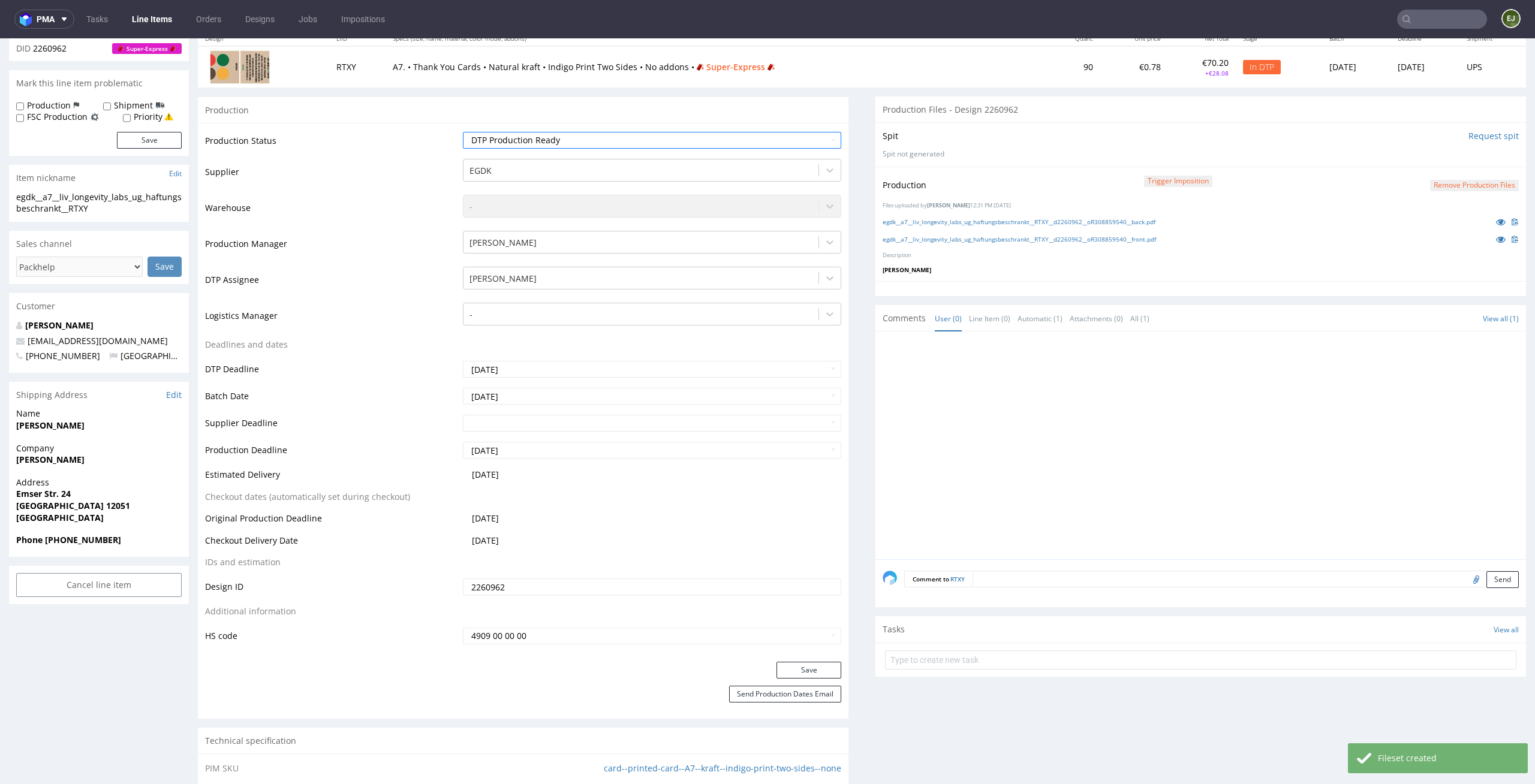
scroll to position [247, 0]
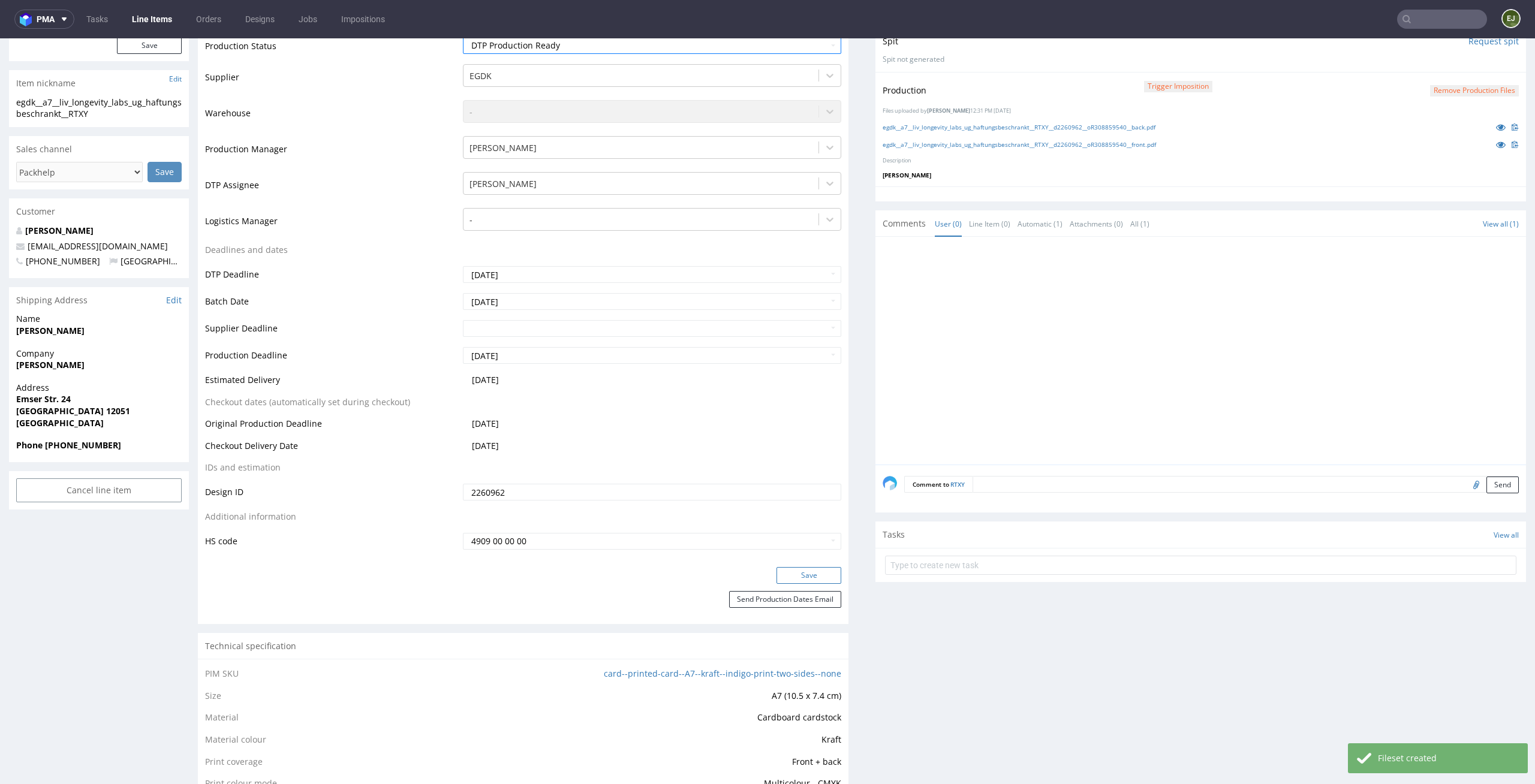
click at [799, 571] on button "Save" at bounding box center [809, 575] width 65 height 17
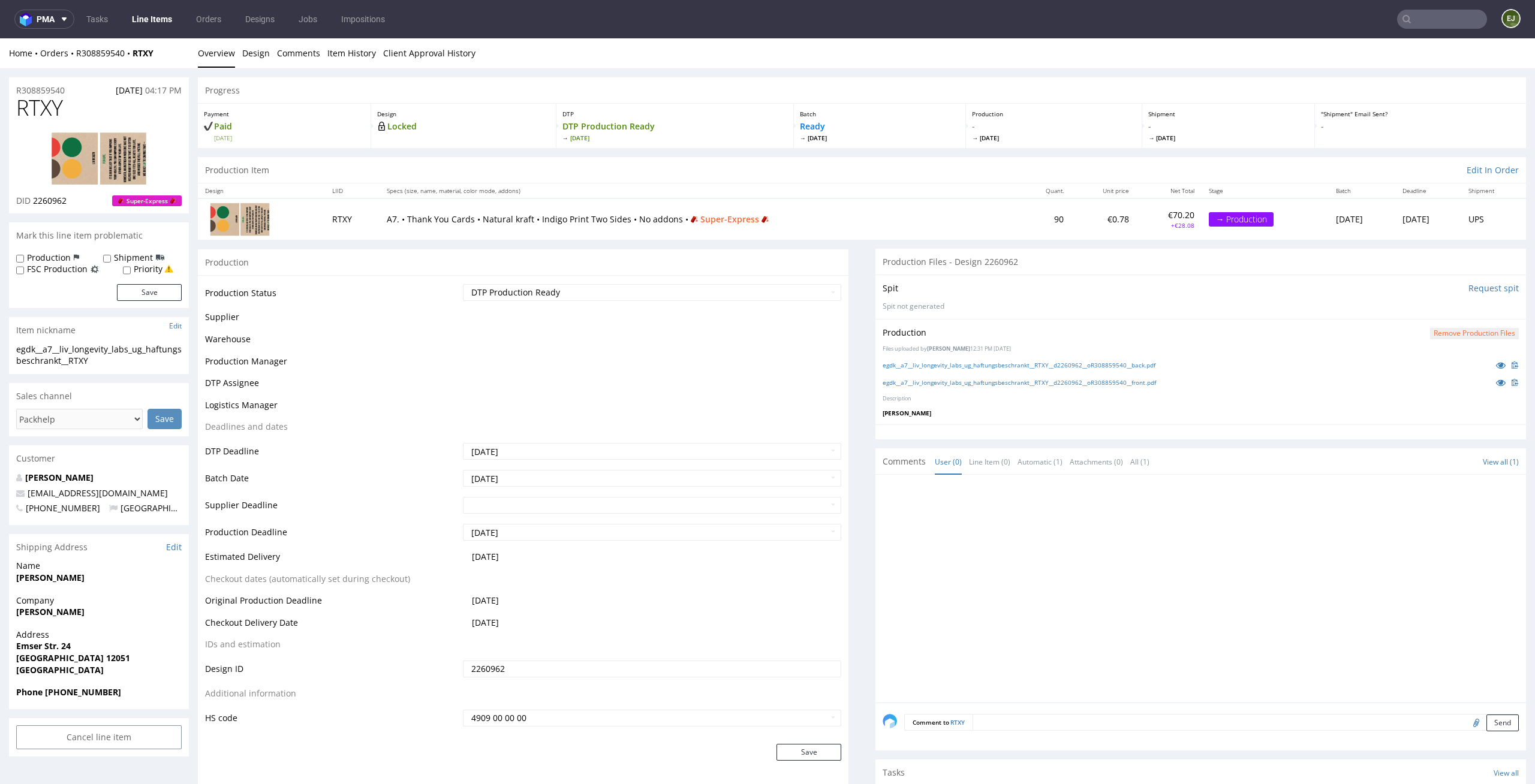
scroll to position [0, 0]
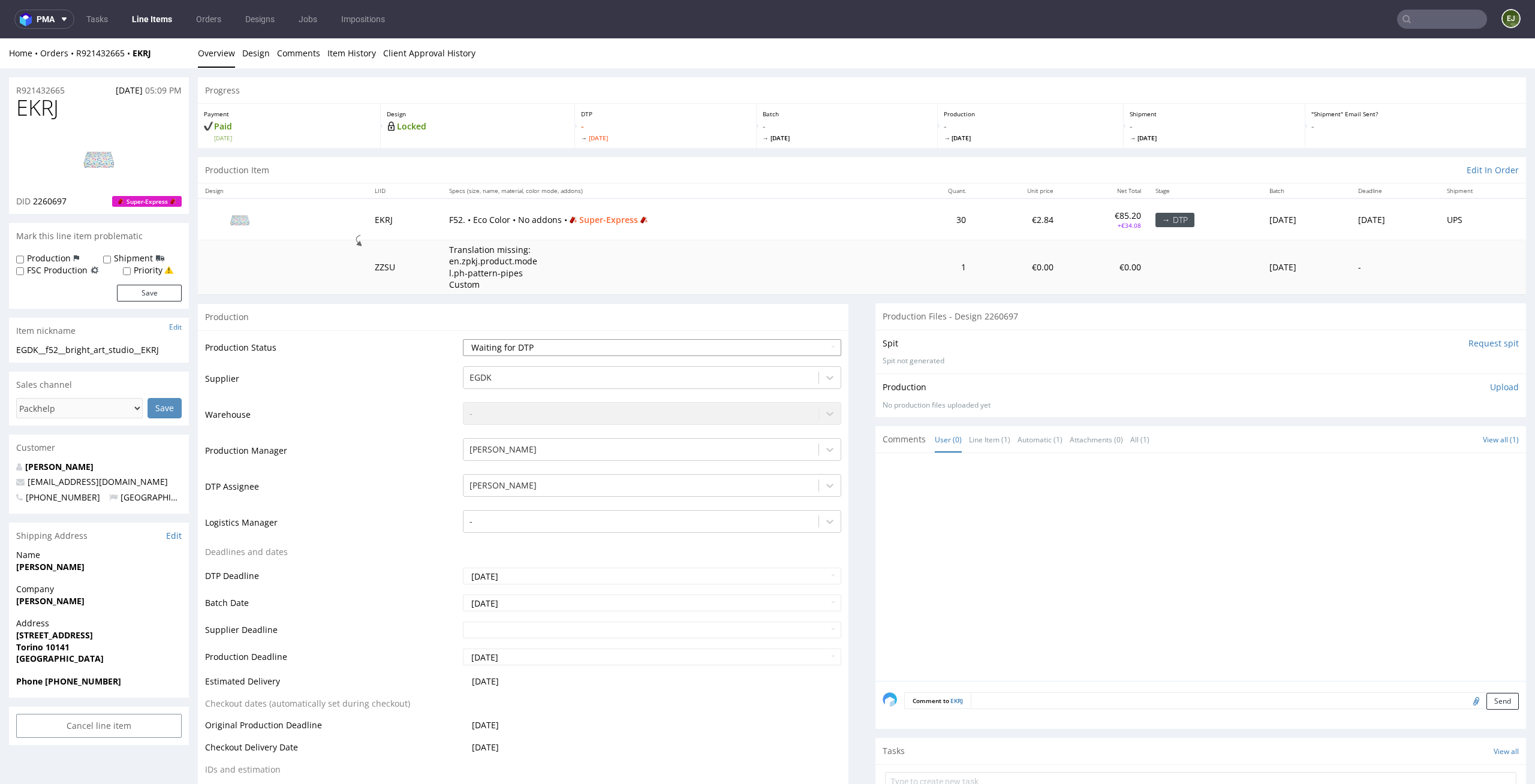
click at [714, 342] on select "Waiting for Artwork Waiting for Diecut Waiting for Mockup Waiting for DTP Waiti…" at bounding box center [652, 347] width 379 height 17
select select "dtp_in_process"
click at [463, 339] on select "Waiting for Artwork Waiting for Diecut Waiting for Mockup Waiting for DTP Waiti…" at bounding box center [652, 347] width 379 height 17
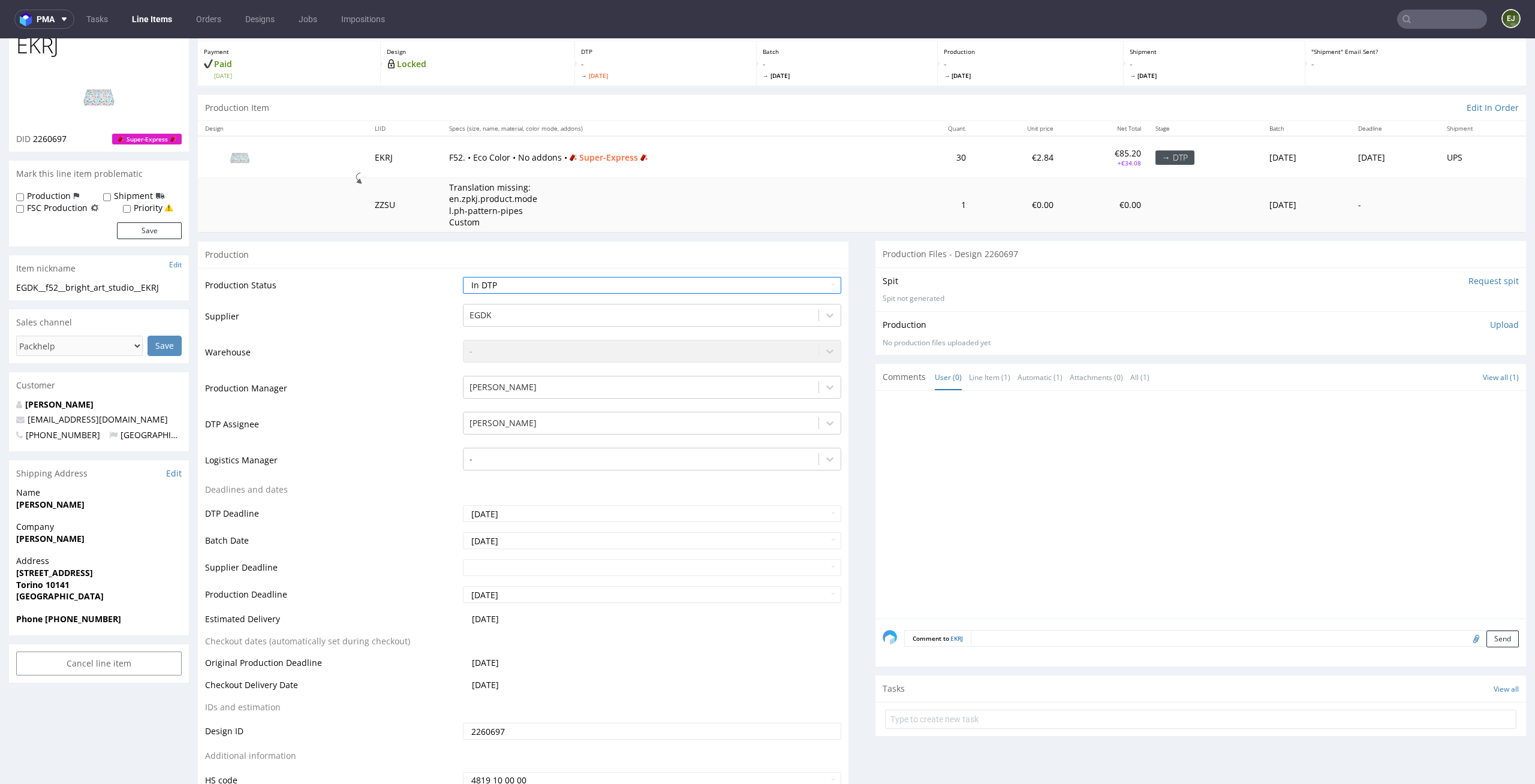
scroll to position [120, 0]
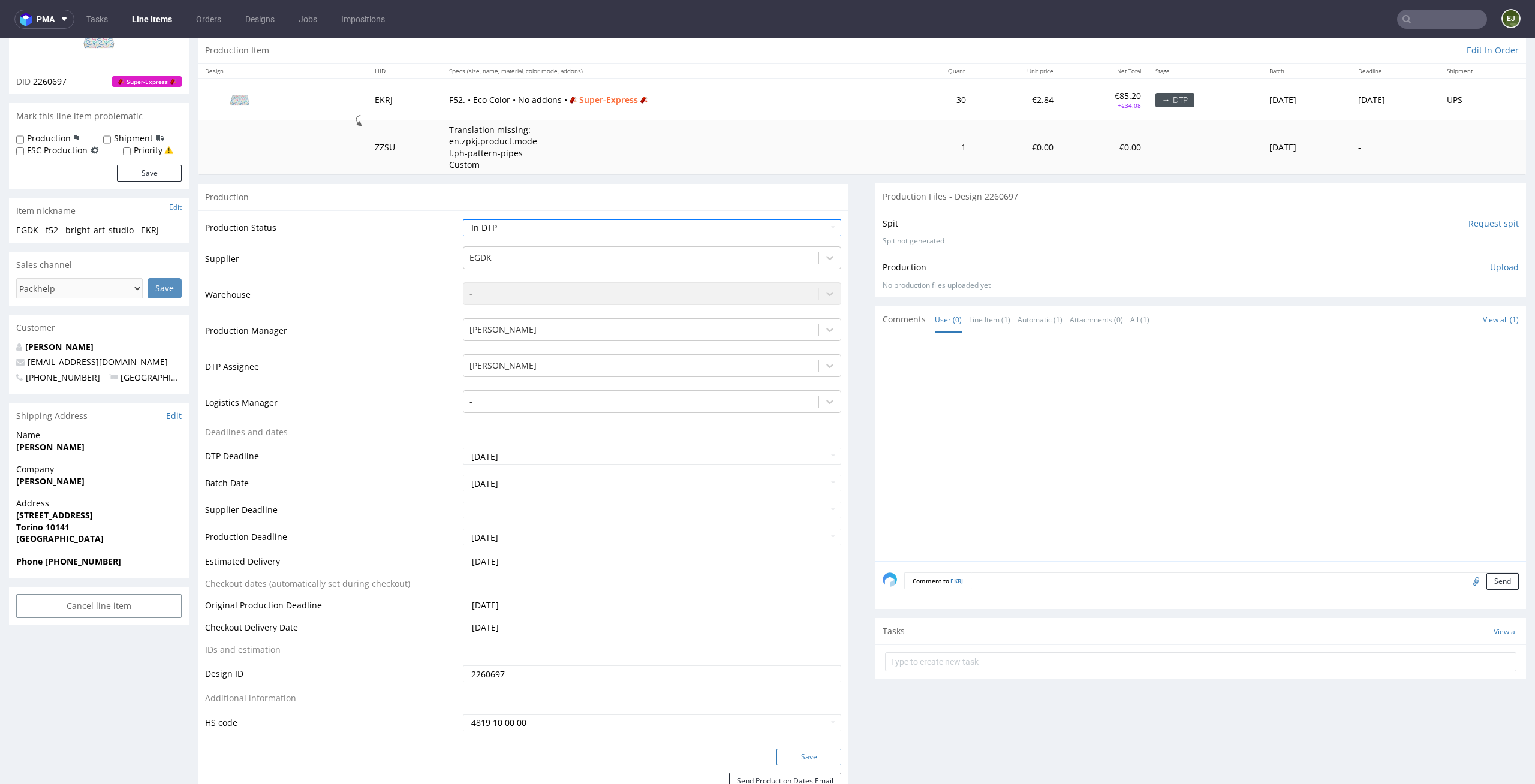
click at [806, 761] on button "Save" at bounding box center [809, 757] width 65 height 17
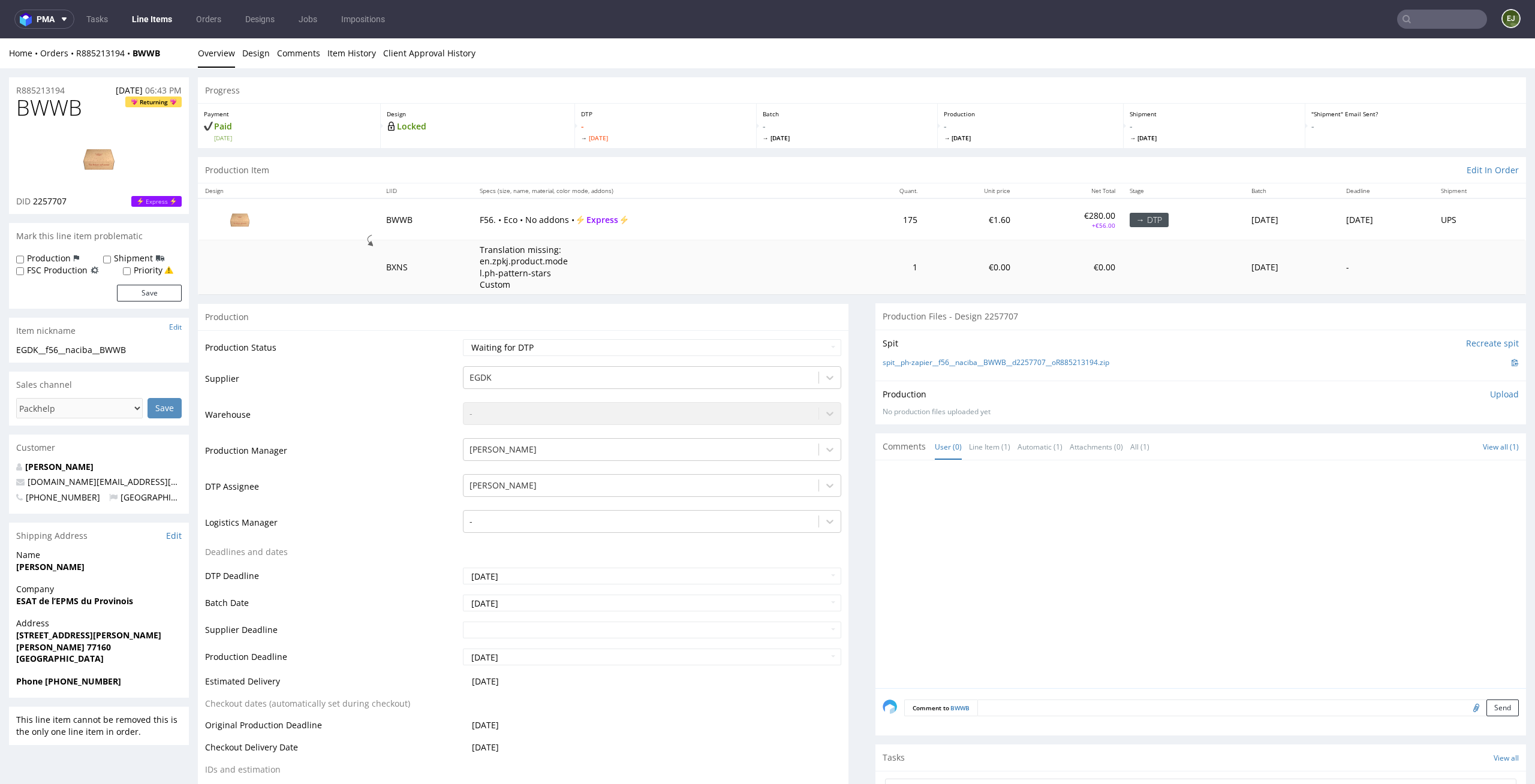
click at [744, 338] on td "Waiting for Artwork Waiting for Diecut Waiting for Mockup Waiting for DTP Waiti…" at bounding box center [651, 351] width 382 height 27
click at [744, 346] on select "Waiting for Artwork Waiting for Diecut Waiting for Mockup Waiting for DTP Waiti…" at bounding box center [652, 347] width 379 height 17
select select "dtp_in_process"
click at [463, 339] on select "Waiting for Artwork Waiting for Diecut Waiting for Mockup Waiting for DTP Waiti…" at bounding box center [652, 347] width 379 height 17
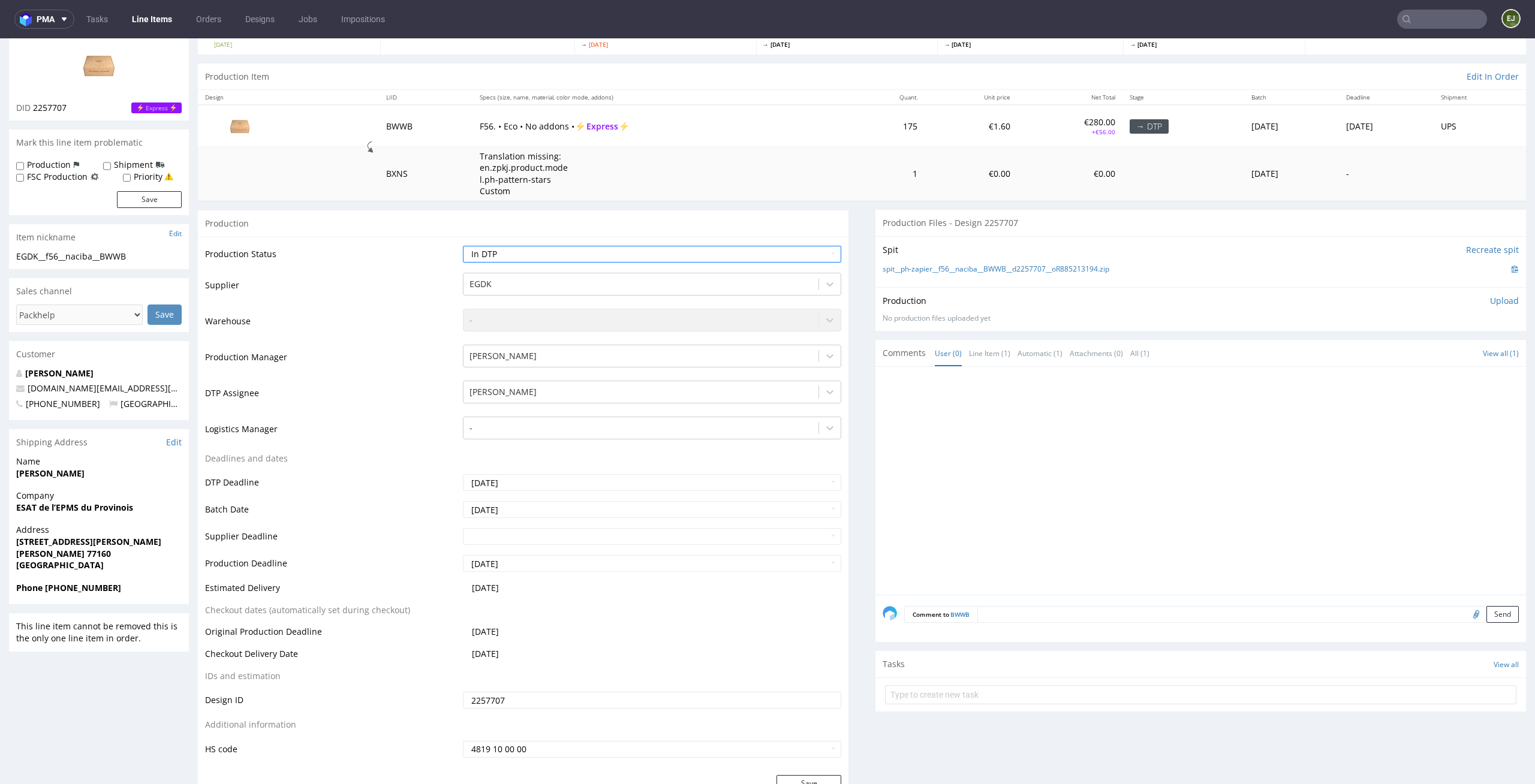
scroll to position [176, 0]
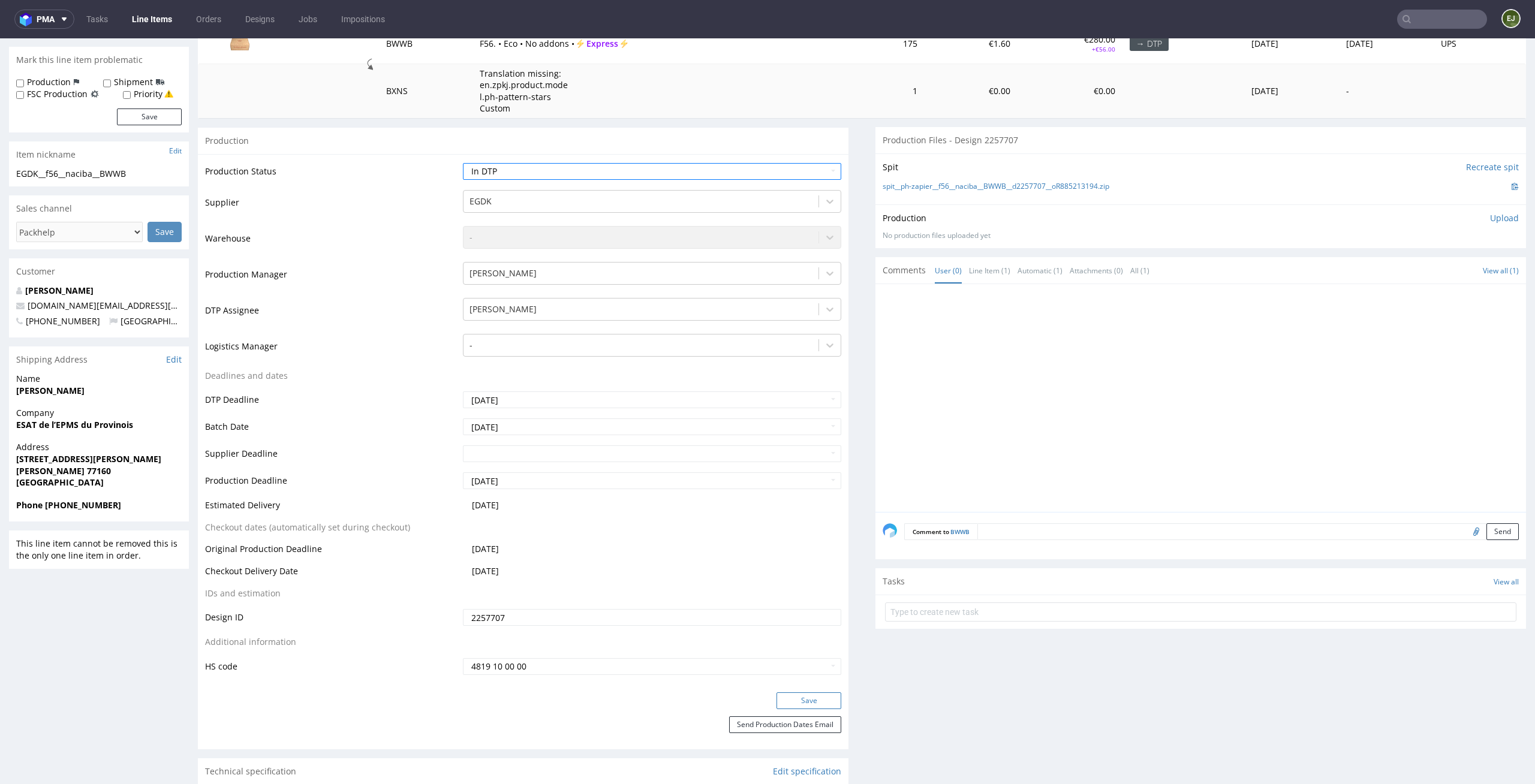
click at [803, 700] on button "Save" at bounding box center [809, 701] width 65 height 17
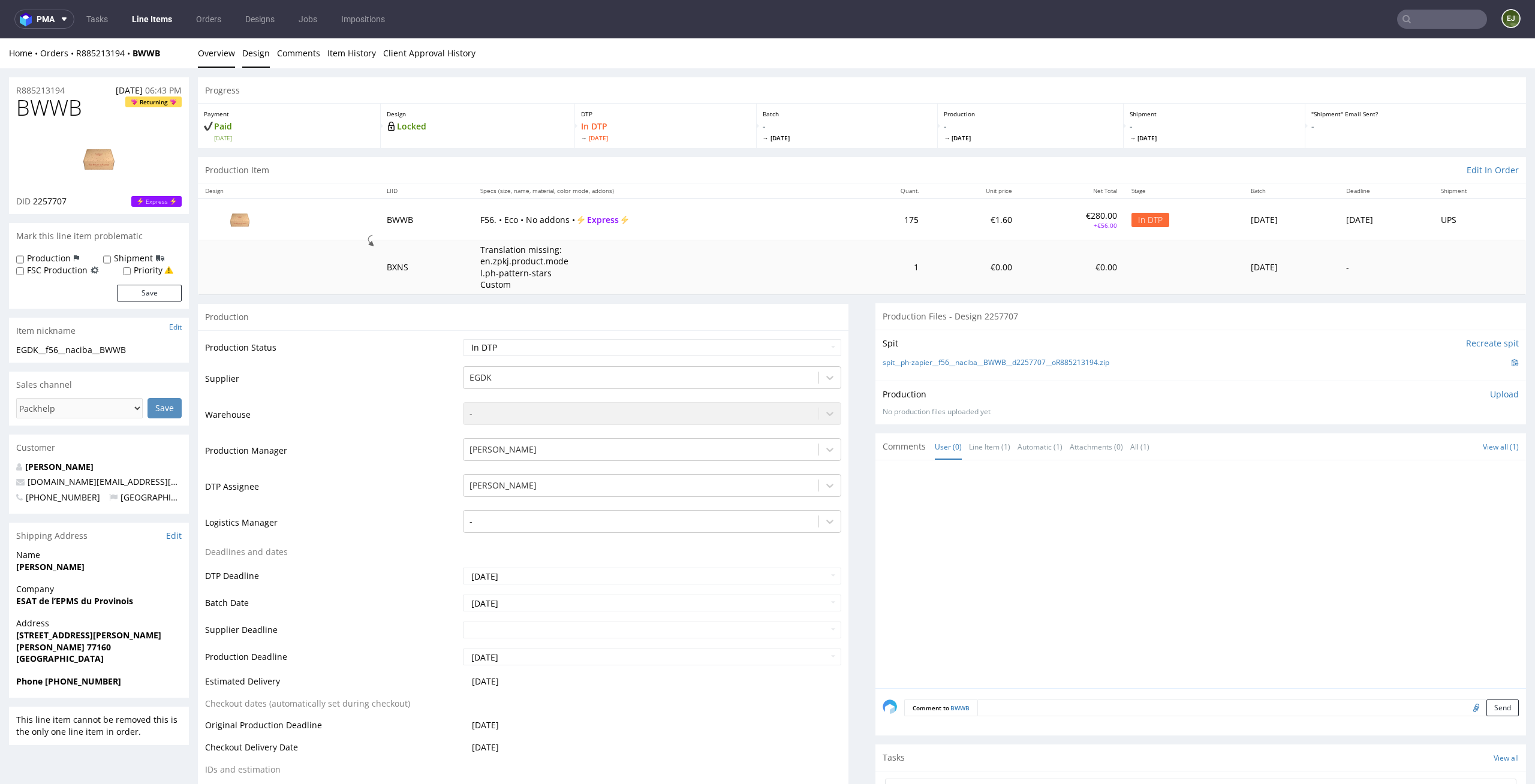
click at [252, 50] on link "Design" at bounding box center [256, 53] width 27 height 29
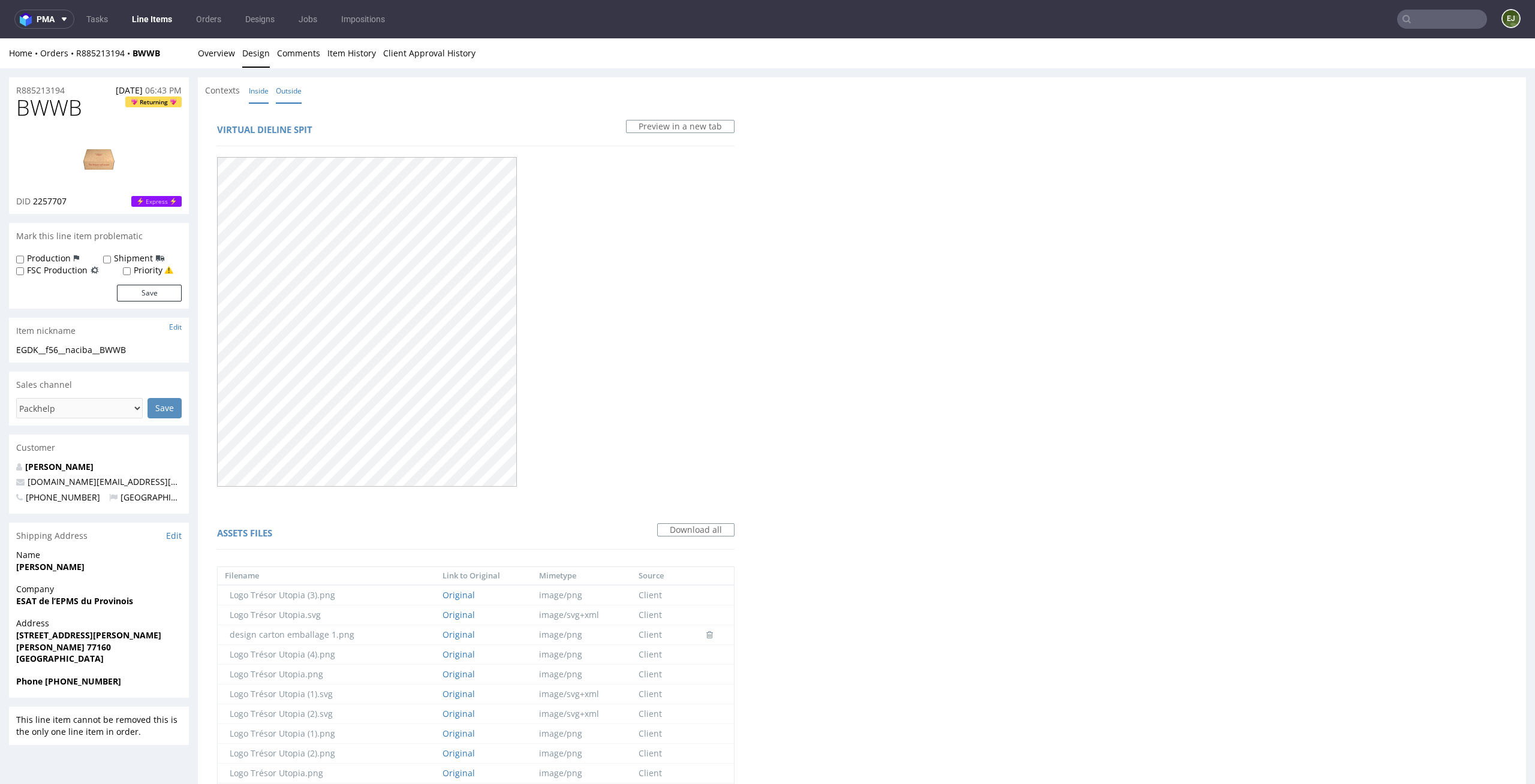
click at [258, 93] on link "Inside" at bounding box center [258, 91] width 20 height 26
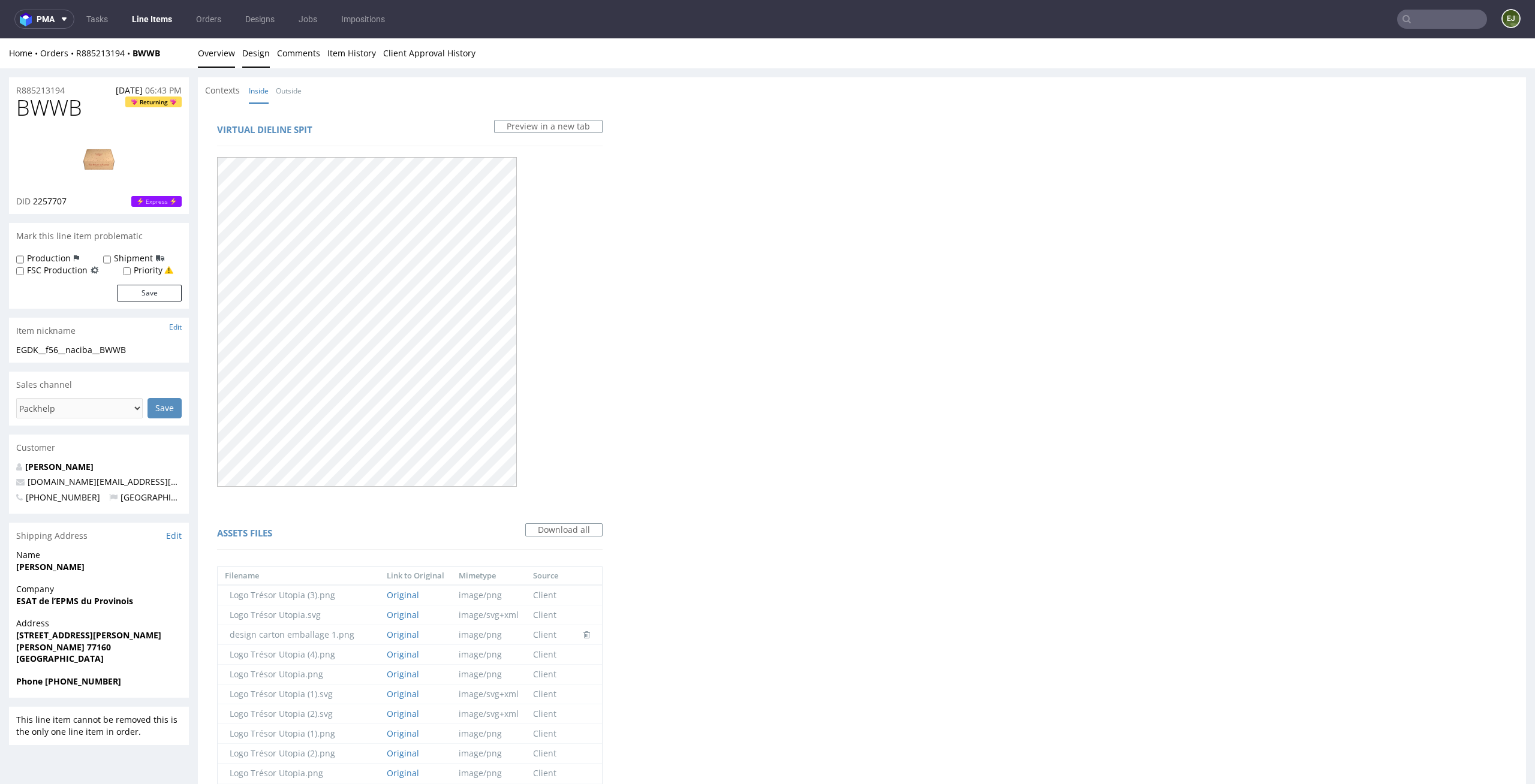
click at [206, 50] on link "Overview" at bounding box center [216, 53] width 37 height 29
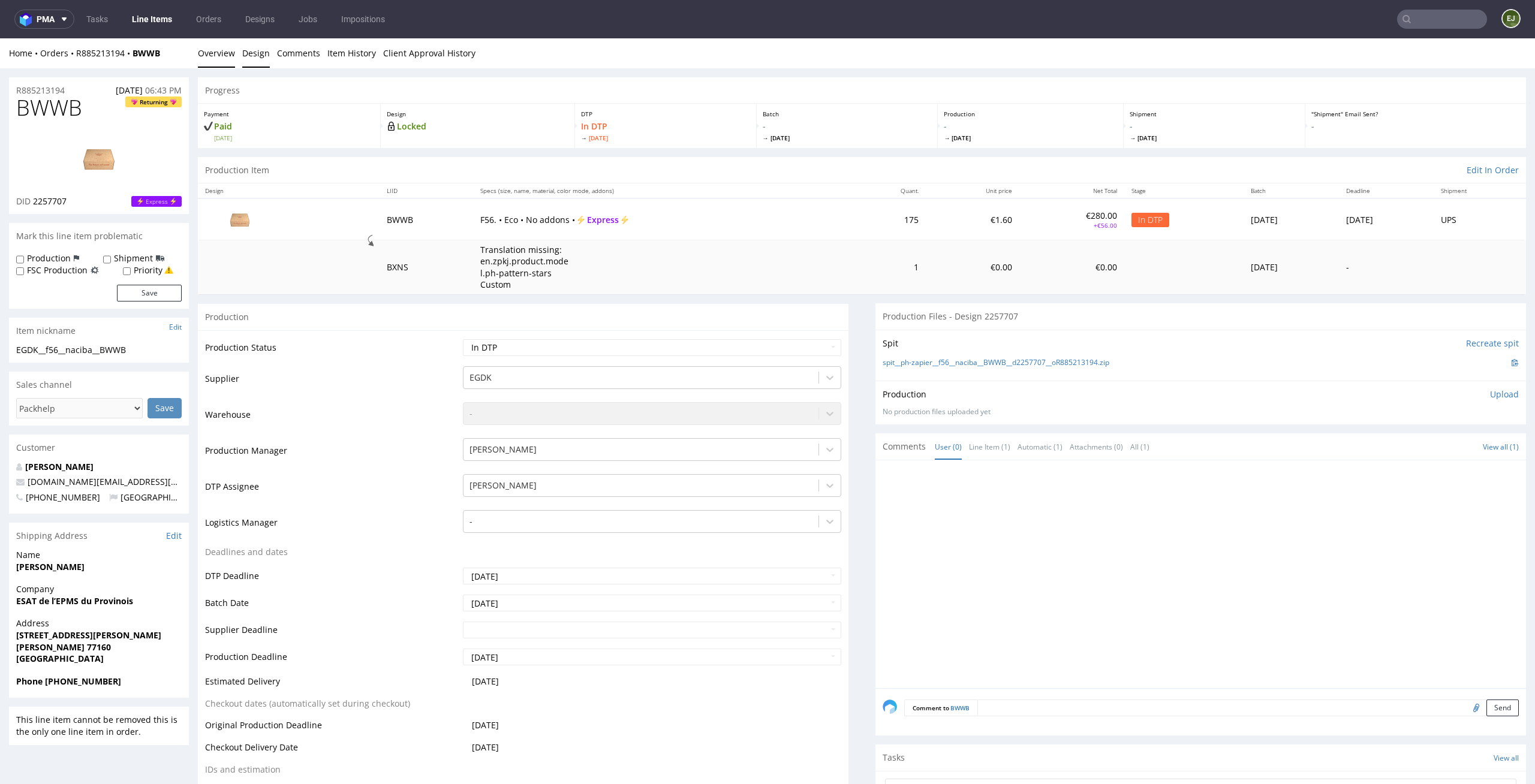
click at [242, 57] on link "Design" at bounding box center [256, 53] width 27 height 29
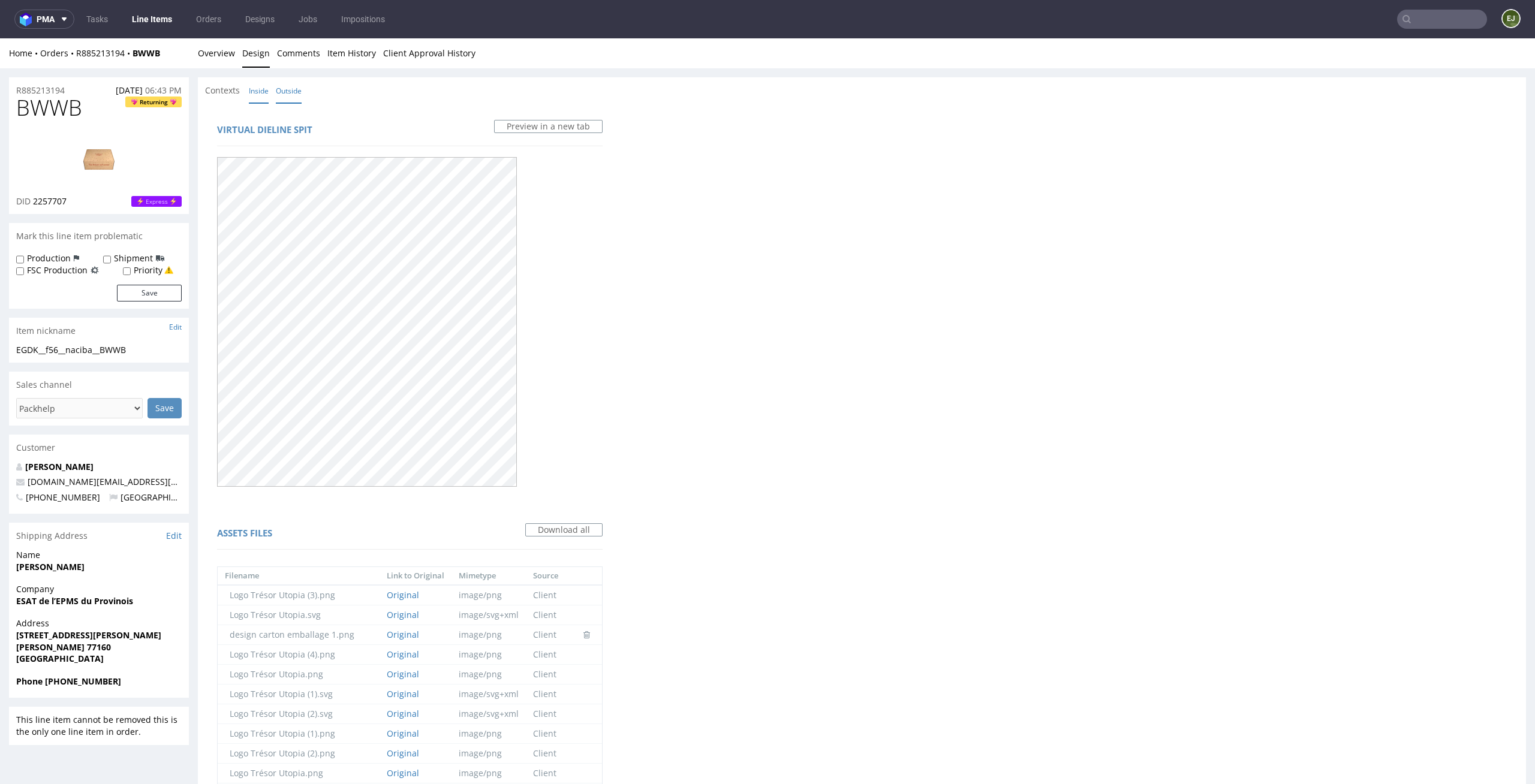
click at [286, 94] on link "Outside" at bounding box center [289, 91] width 26 height 26
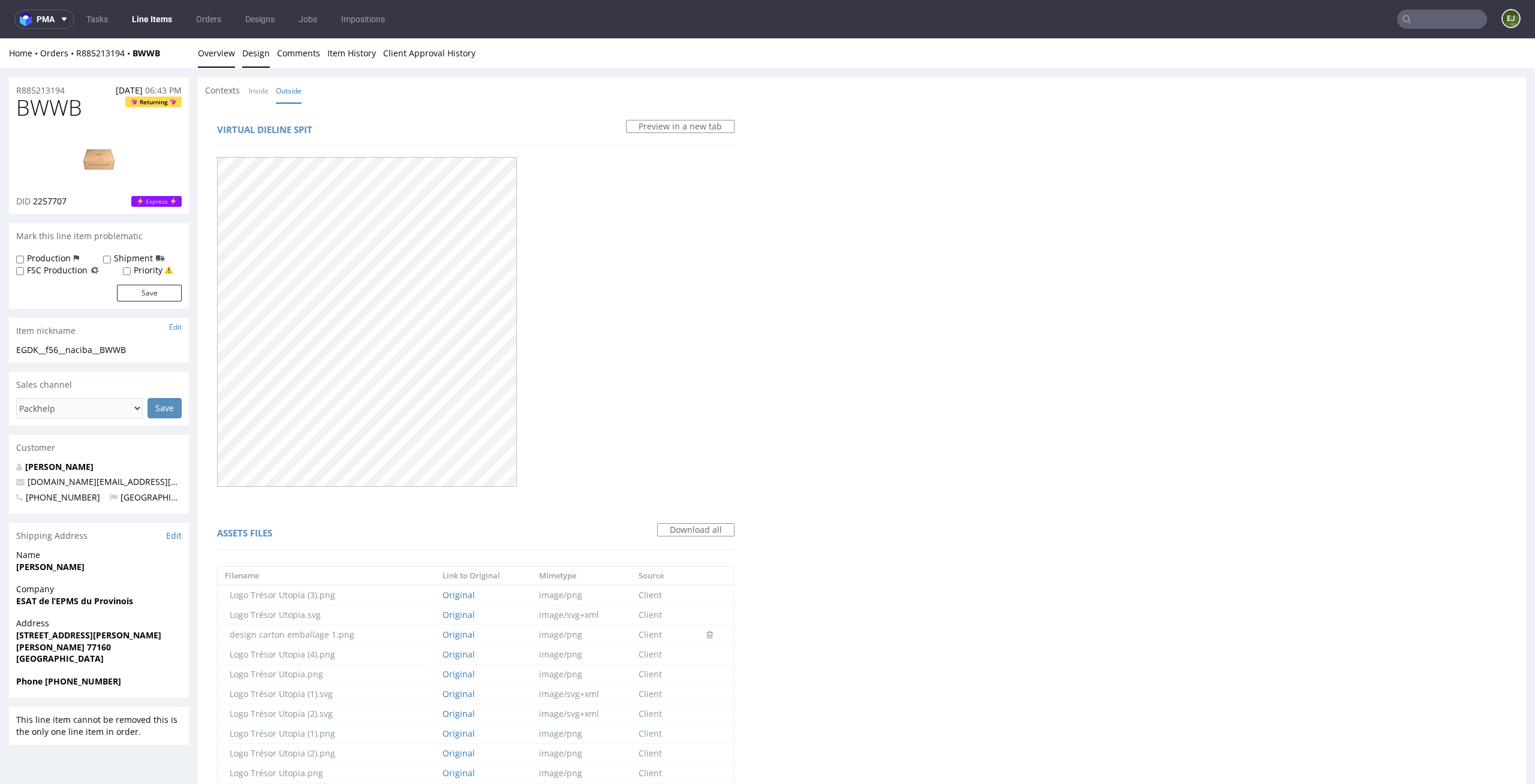
click at [199, 57] on link "Overview" at bounding box center [216, 53] width 37 height 29
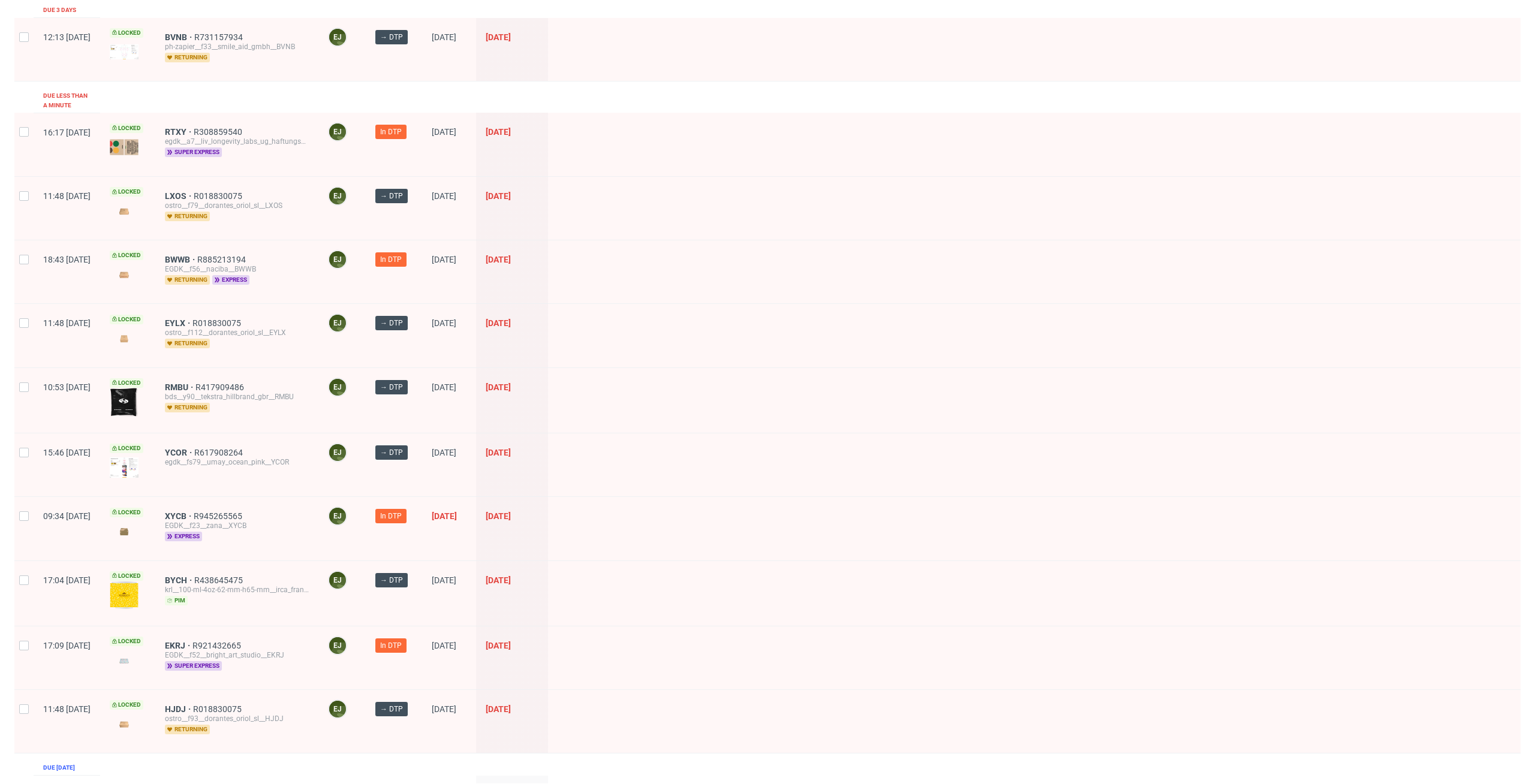
scroll to position [884, 0]
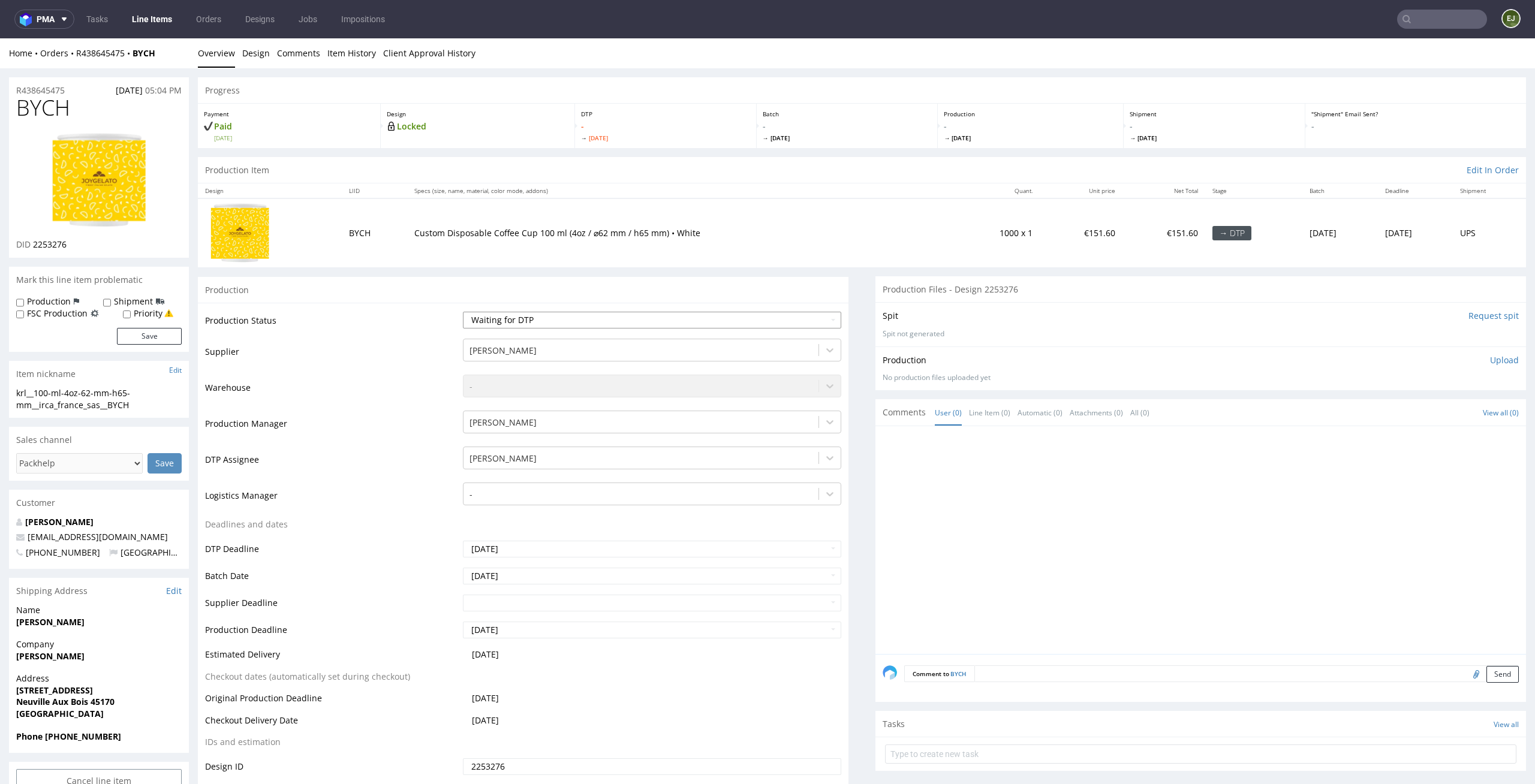
click at [756, 325] on select "Waiting for Artwork Waiting for Diecut Waiting for Mockup Waiting for DTP Waiti…" at bounding box center [652, 320] width 379 height 17
select select "dtp_issue"
click at [463, 312] on select "Waiting for Artwork Waiting for Diecut Waiting for Mockup Waiting for DTP Waiti…" at bounding box center [652, 320] width 379 height 17
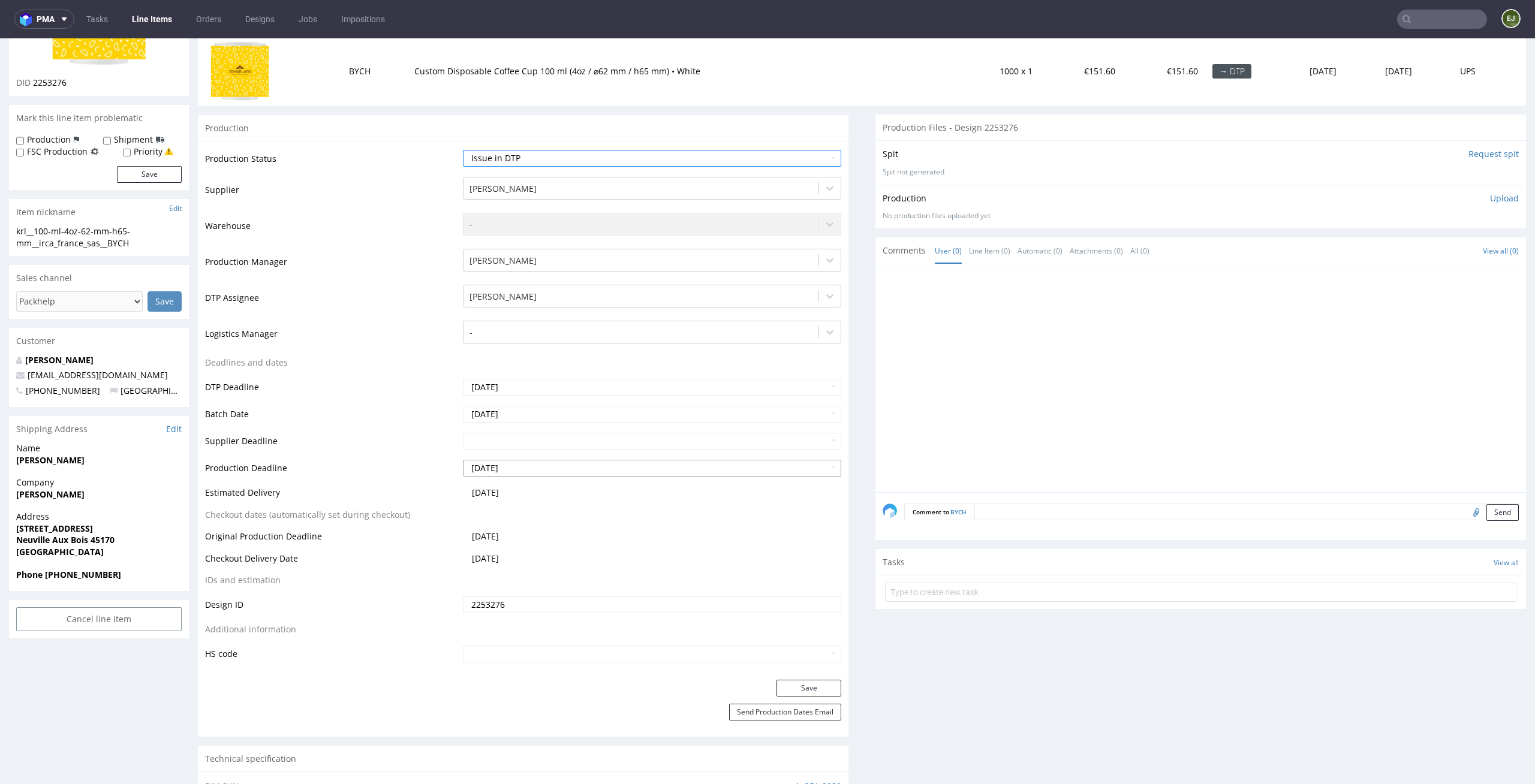
scroll to position [326, 0]
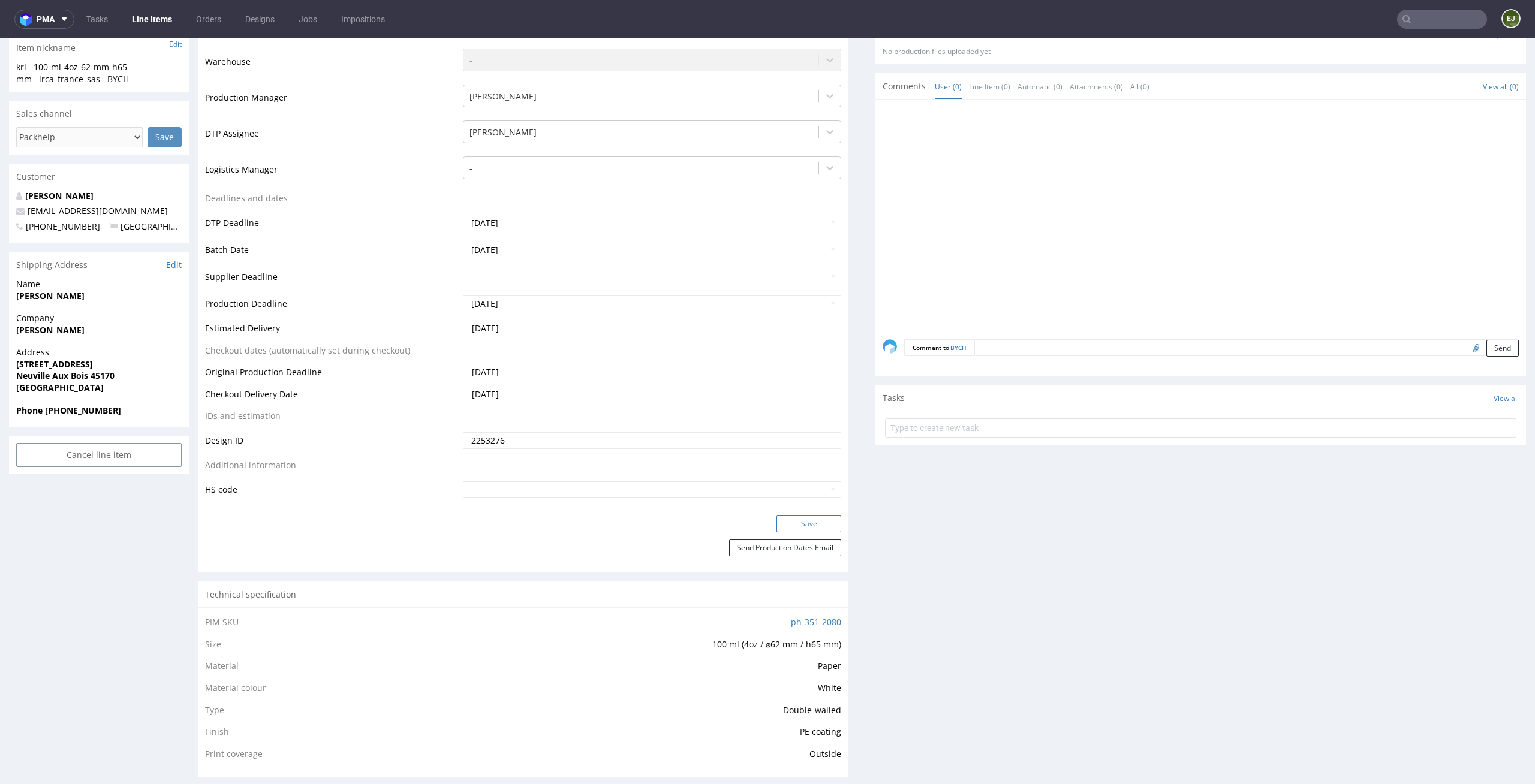
click at [814, 522] on button "Save" at bounding box center [809, 524] width 65 height 17
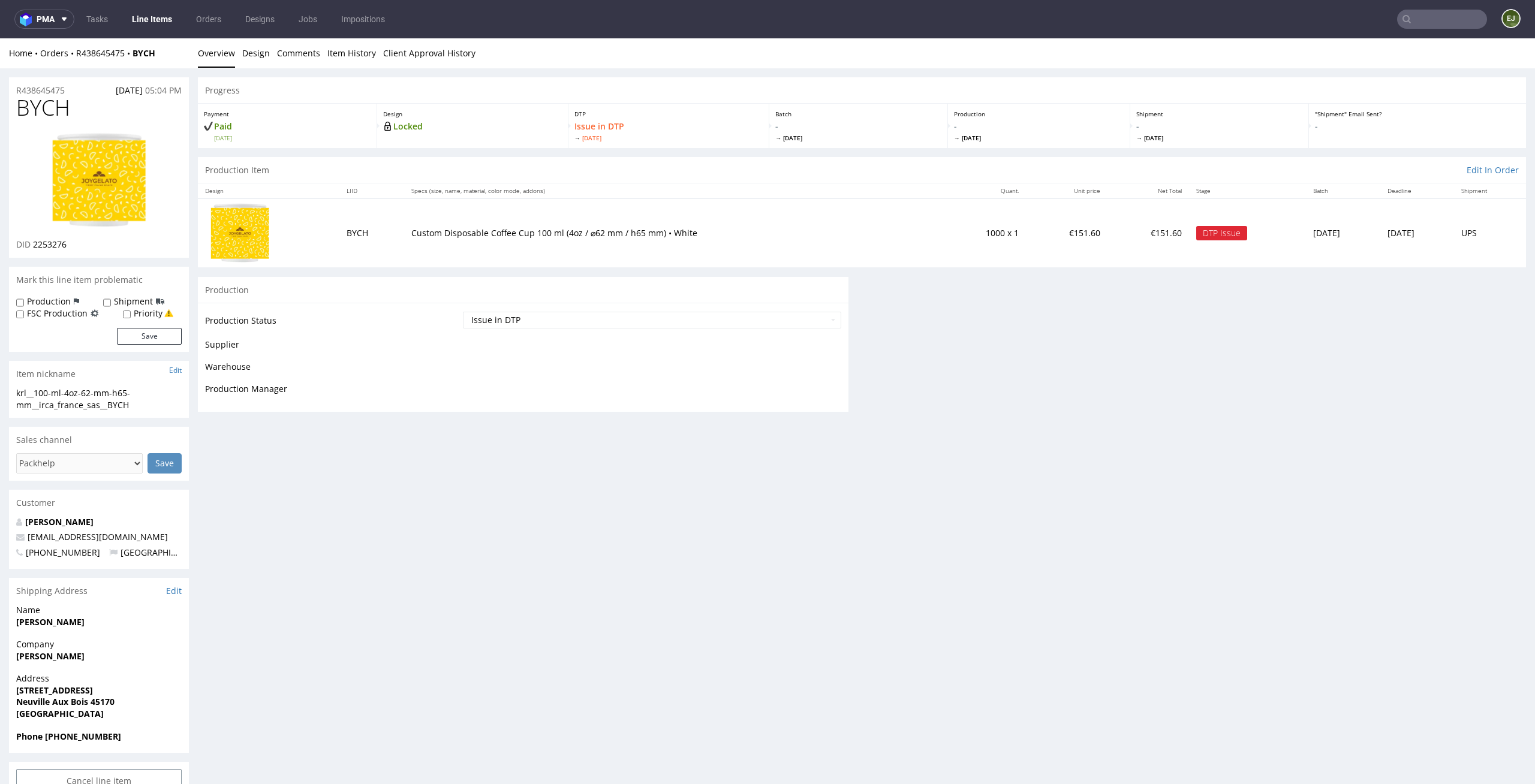
scroll to position [318, 0]
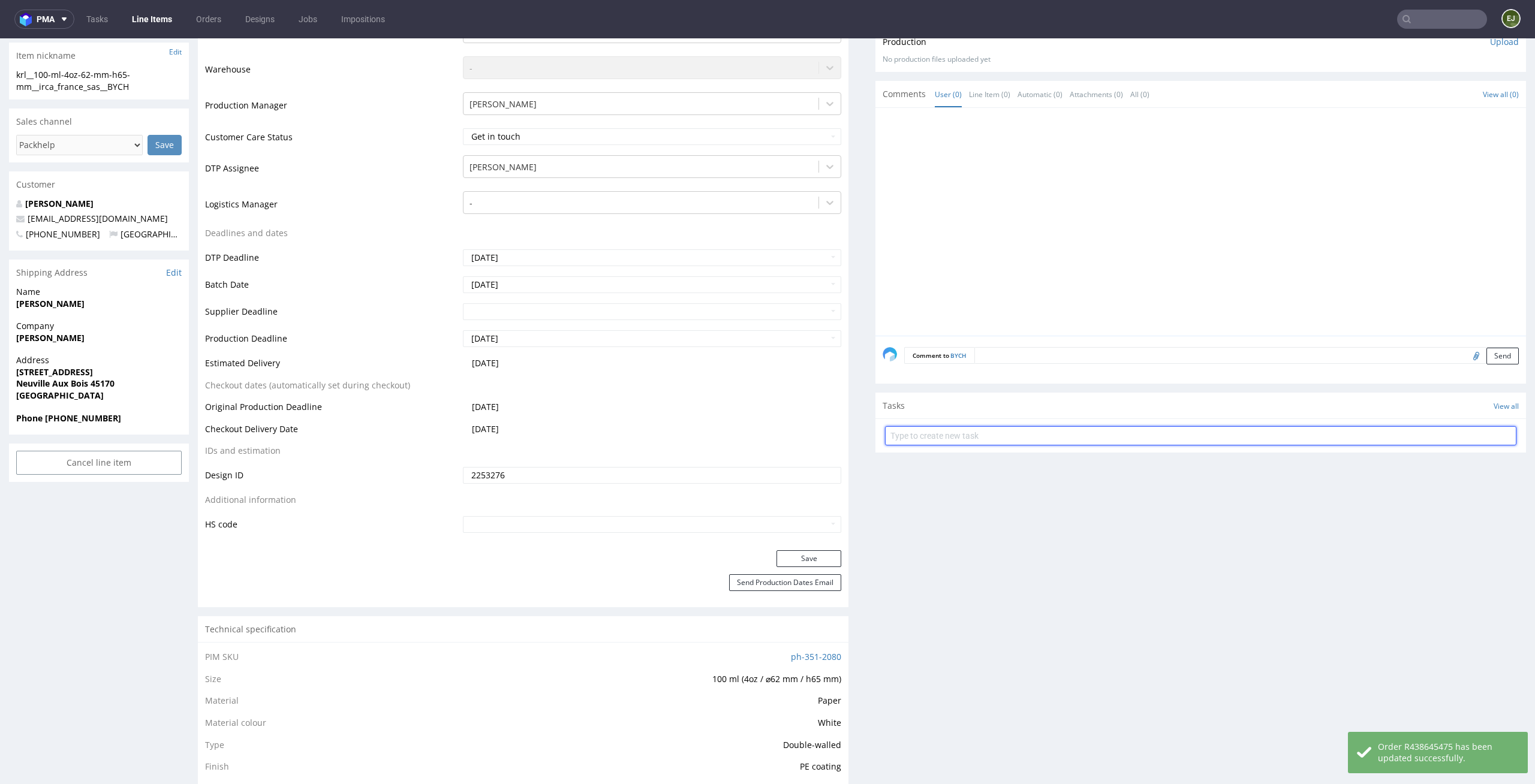
click at [1054, 442] on input "text" at bounding box center [1201, 436] width 631 height 19
type input "issue"
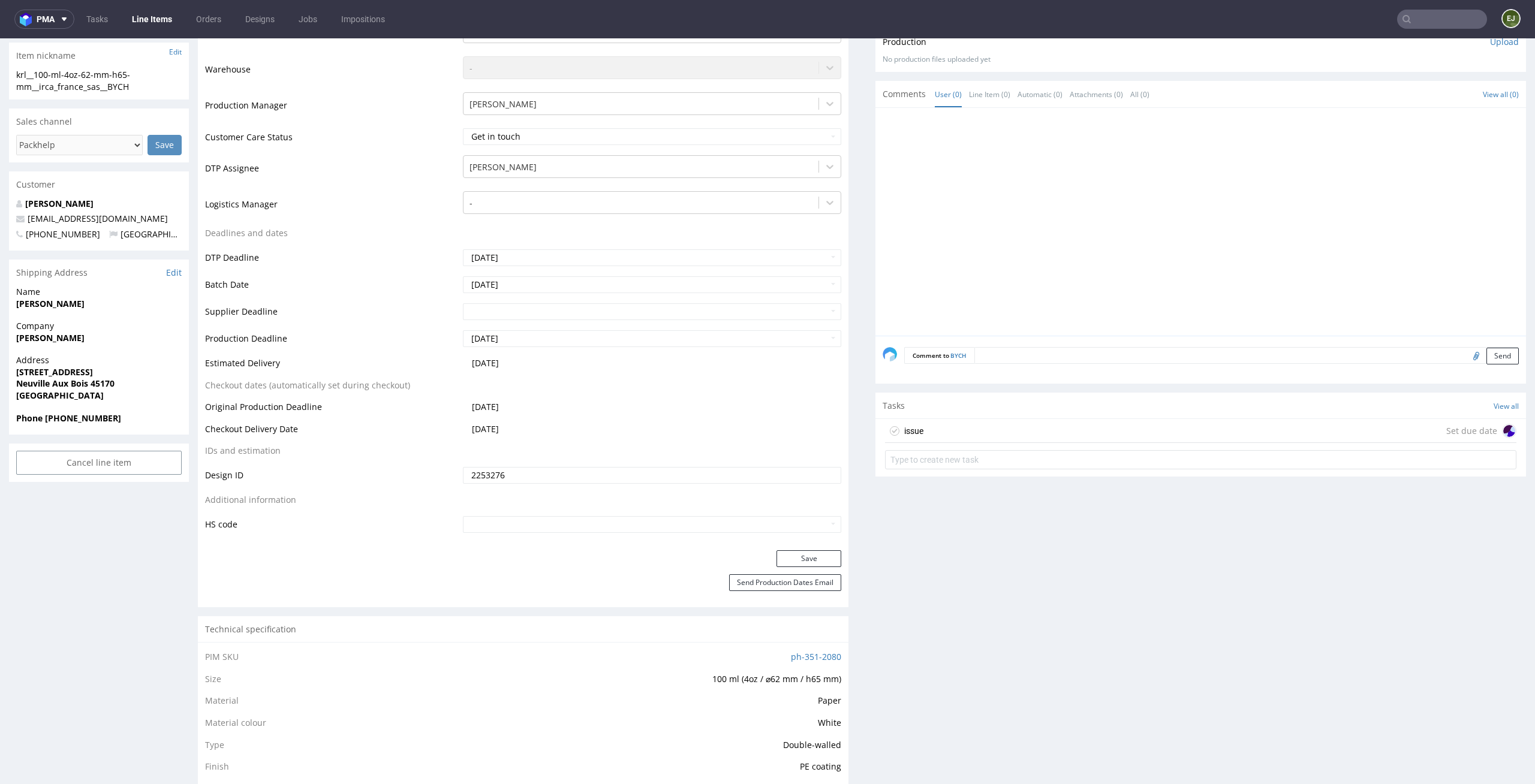
click at [1021, 427] on div "issue Set due date" at bounding box center [1201, 431] width 631 height 24
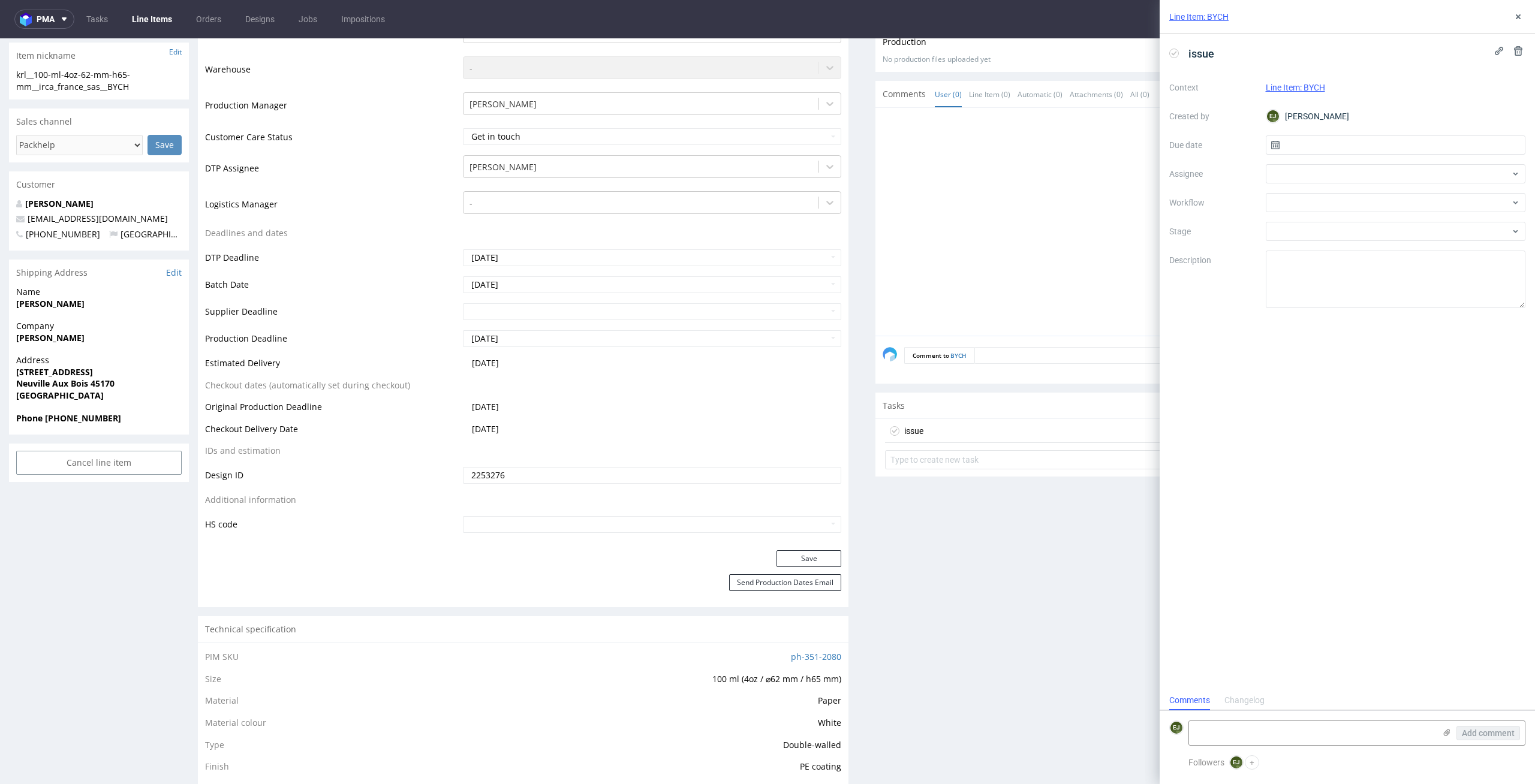
scroll to position [10, 0]
click at [1343, 147] on input "text" at bounding box center [1396, 145] width 260 height 19
click at [1350, 266] on button "15" at bounding box center [1357, 266] width 19 height 19
type input "15/09/2025"
click at [1350, 215] on div "Context Line Item: BYCH Created by EJ Elżbieta Jelińska Due date 15/09/2025 Ass…" at bounding box center [1347, 193] width 356 height 230
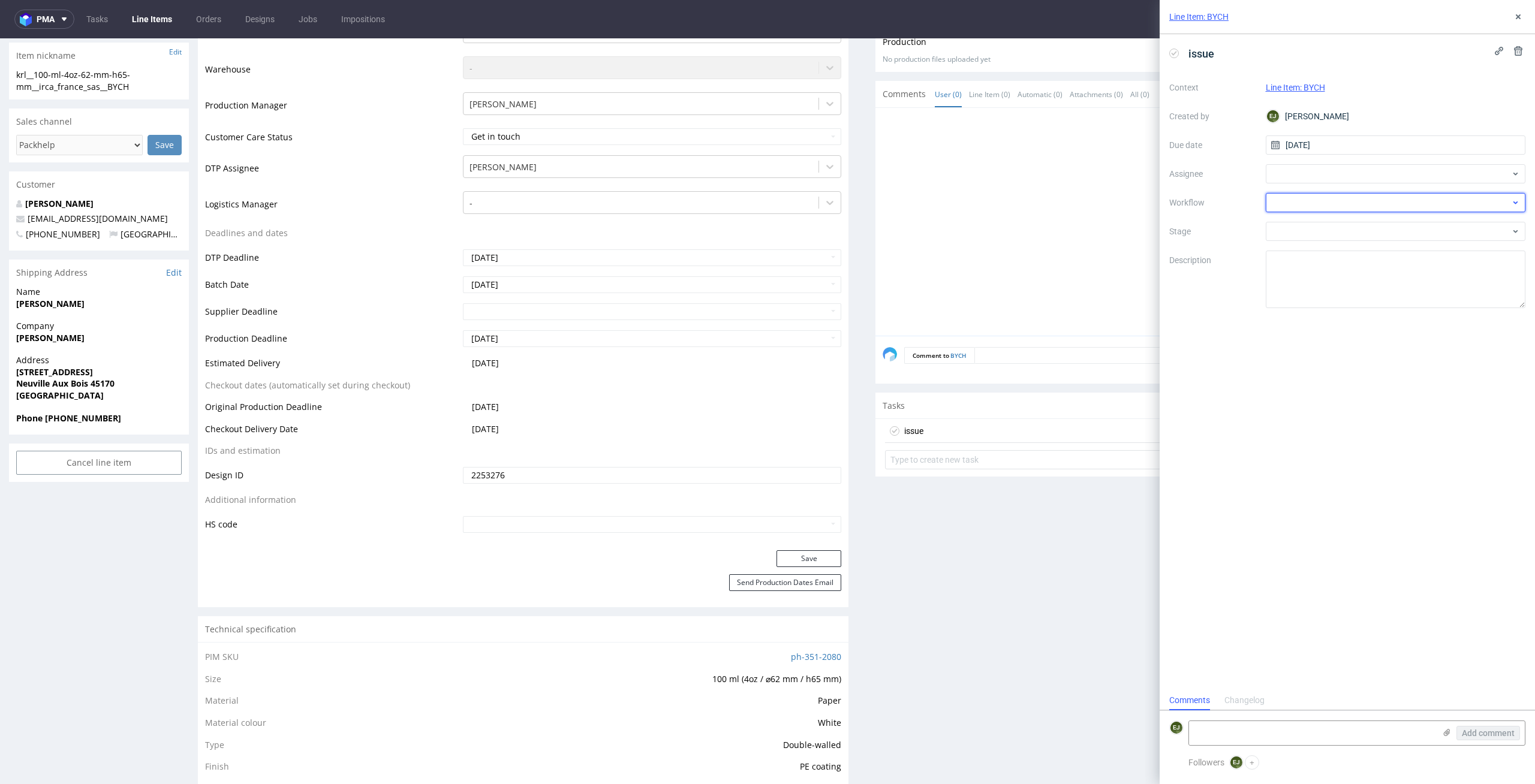
click at [1356, 207] on div at bounding box center [1396, 203] width 260 height 19
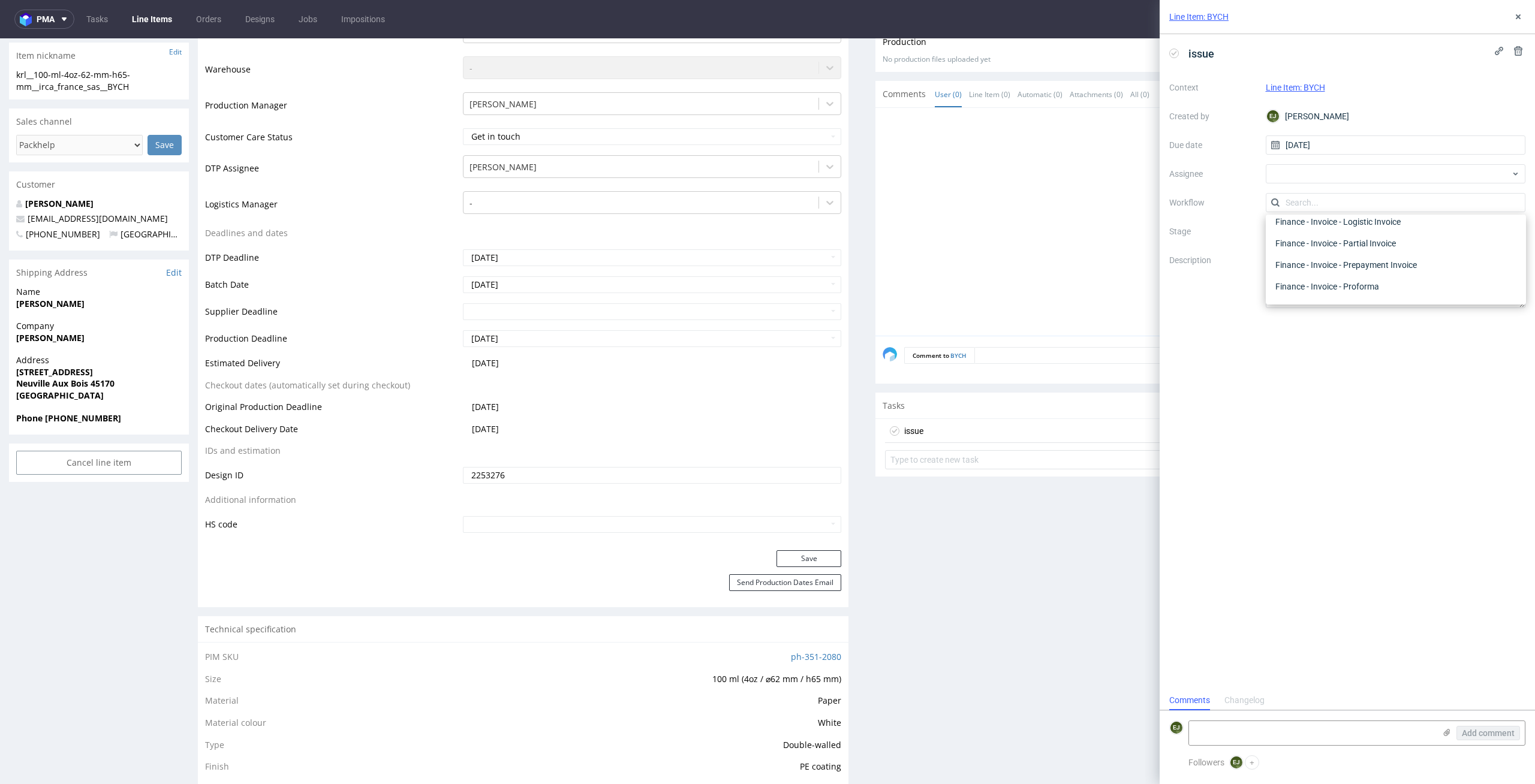
scroll to position [0, 0]
click at [1400, 274] on div "DTP - Issue" at bounding box center [1396, 267] width 250 height 22
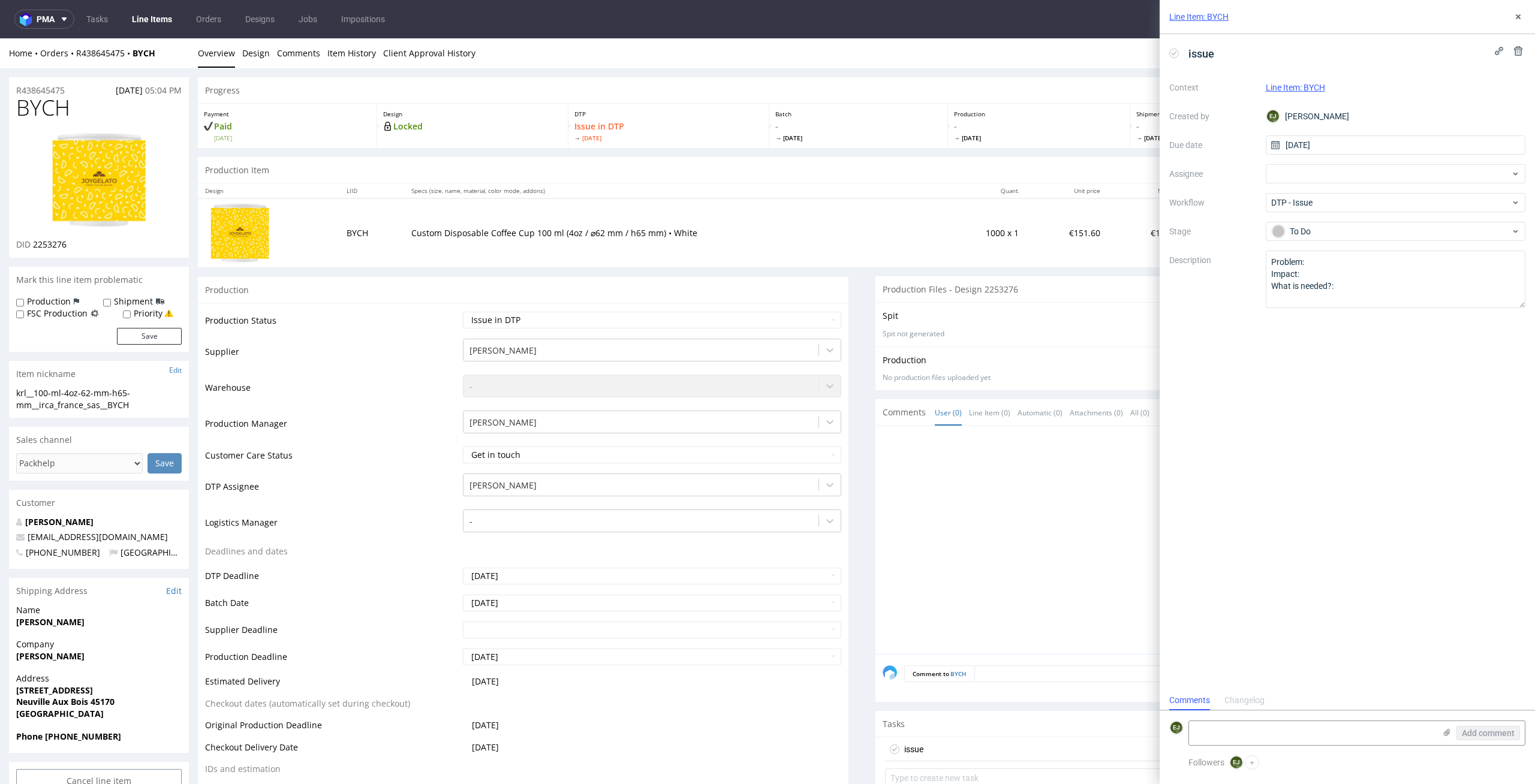
click at [433, 160] on div "Production Item Edit In Order" at bounding box center [862, 170] width 1328 height 27
click at [1266, 717] on form "EJ Add comment" at bounding box center [1347, 733] width 375 height 45
click at [1263, 730] on textarea at bounding box center [1312, 733] width 245 height 24
paste textarea "I need information about distribution countries"
type textarea "I need information about distribution countries"
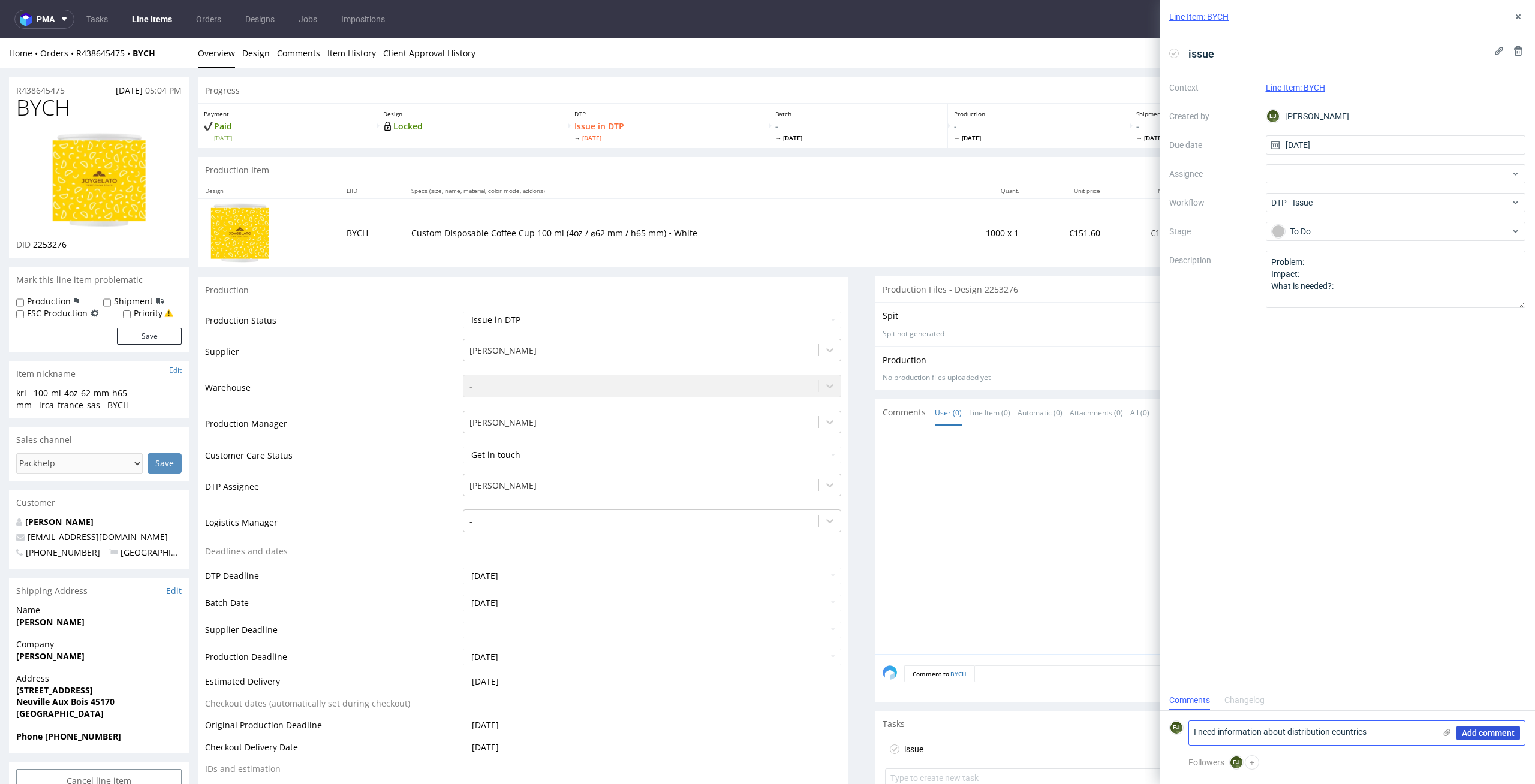
click at [1499, 729] on span "Add comment" at bounding box center [1487, 733] width 52 height 8
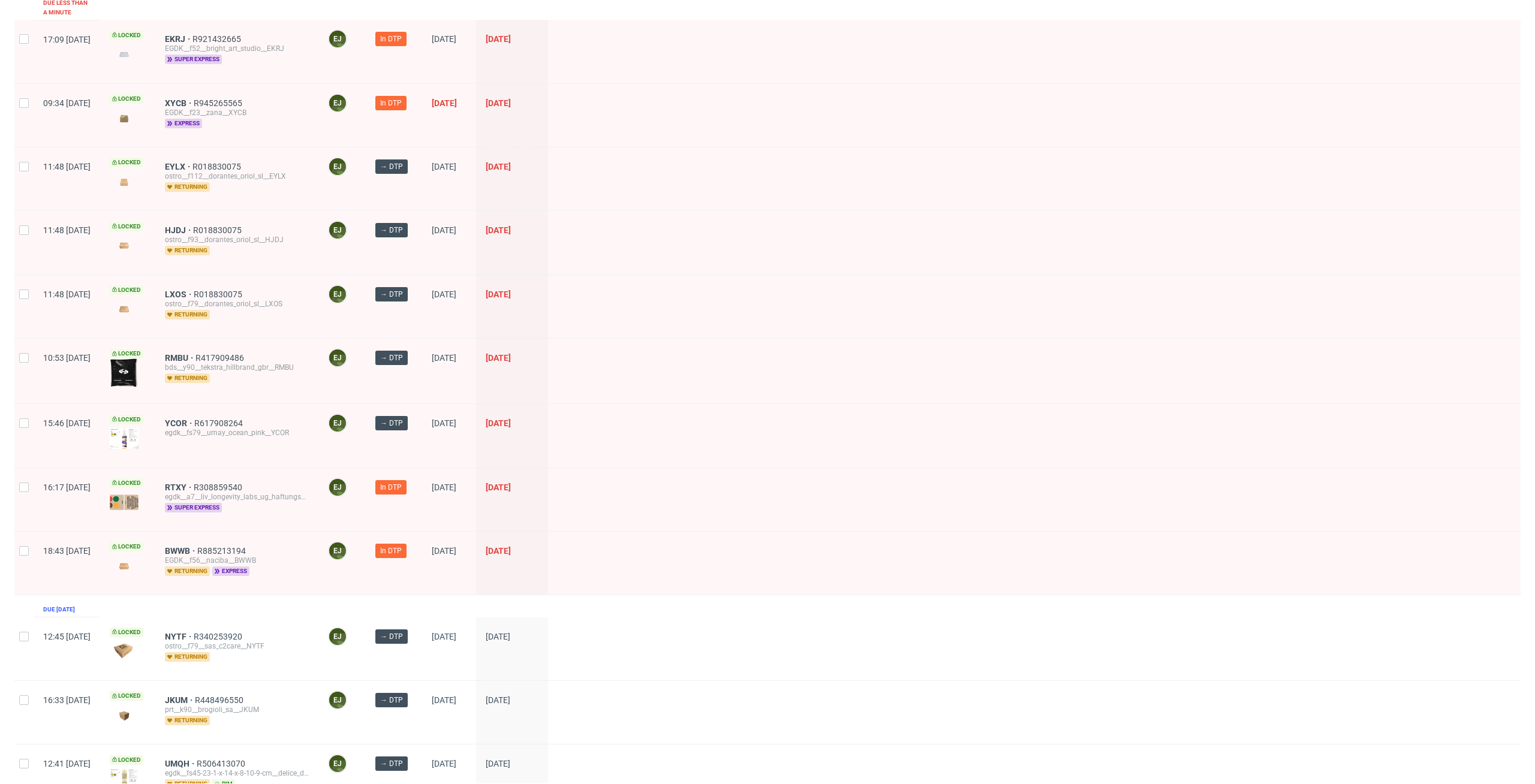
scroll to position [926, 0]
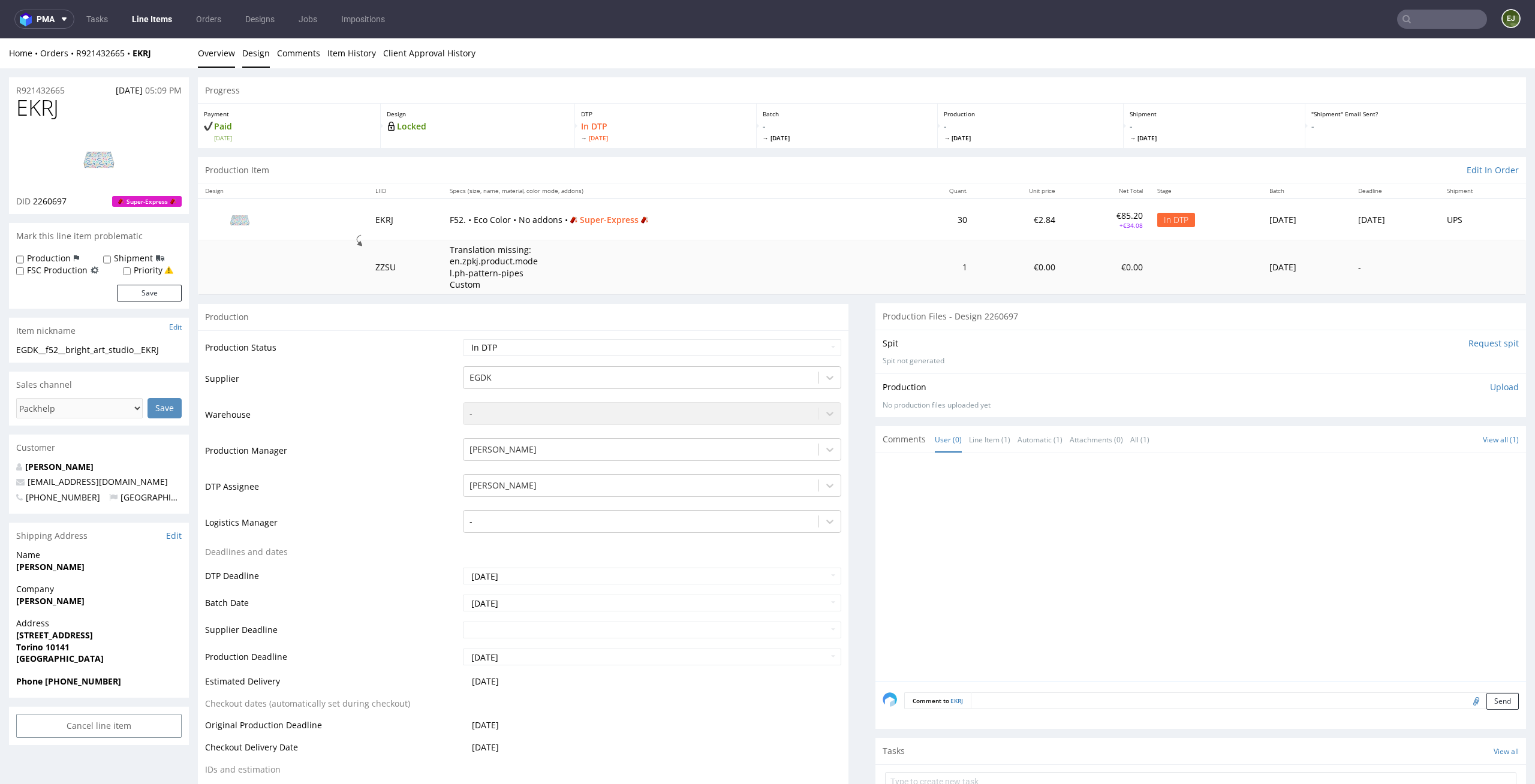
click at [259, 57] on link "Design" at bounding box center [256, 53] width 27 height 29
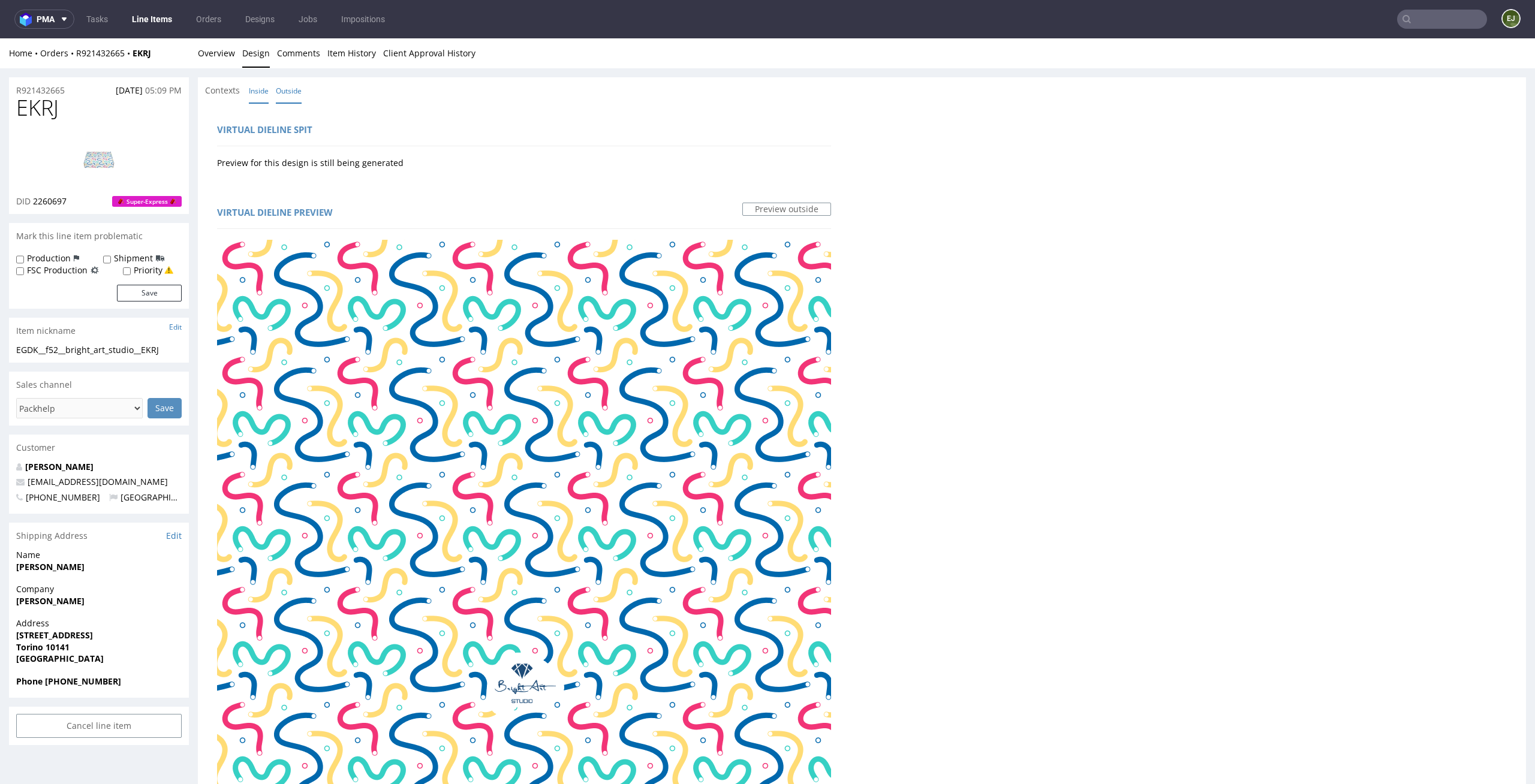
click at [262, 97] on link "Inside" at bounding box center [258, 91] width 20 height 26
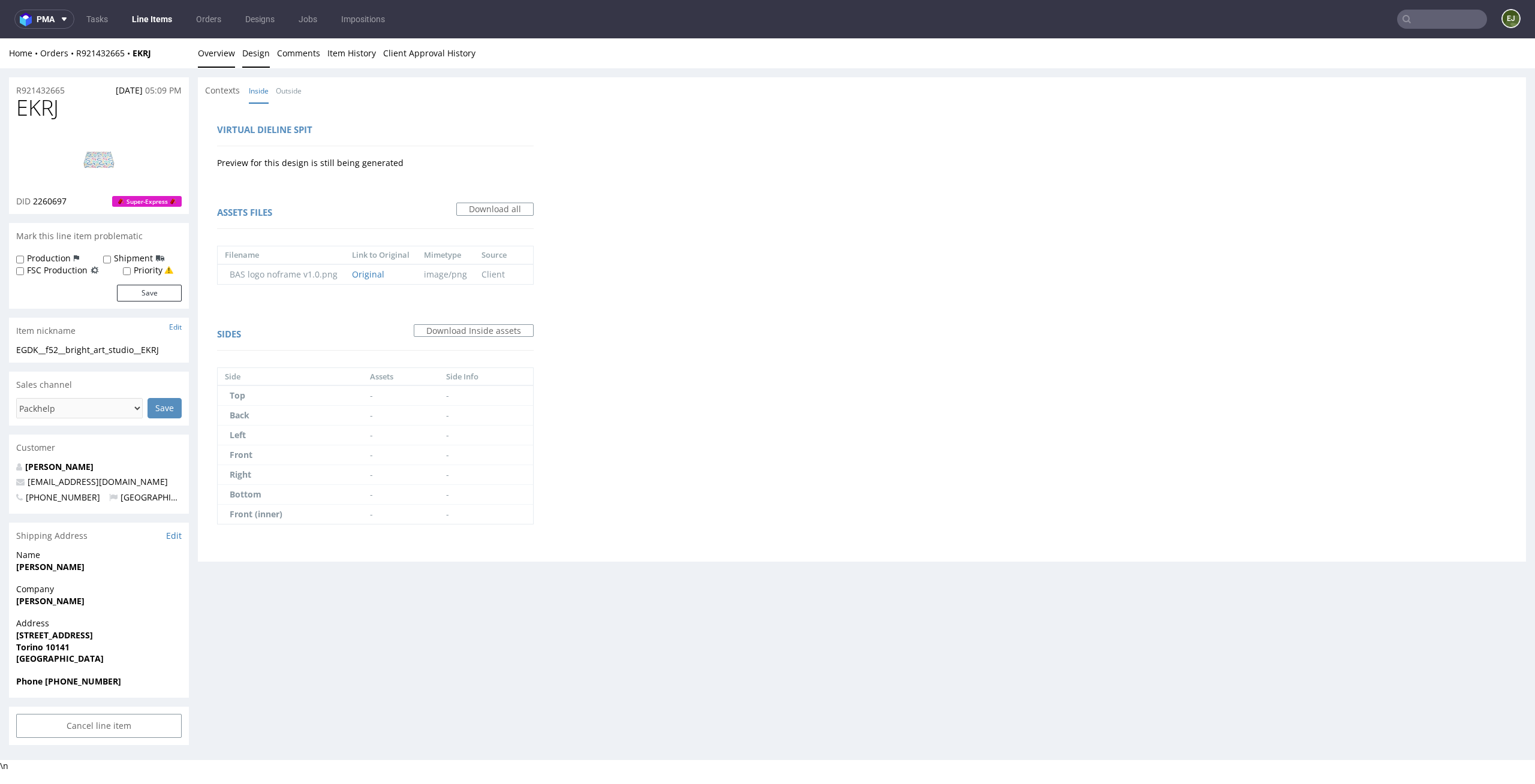
click at [229, 63] on link "Overview" at bounding box center [216, 53] width 37 height 29
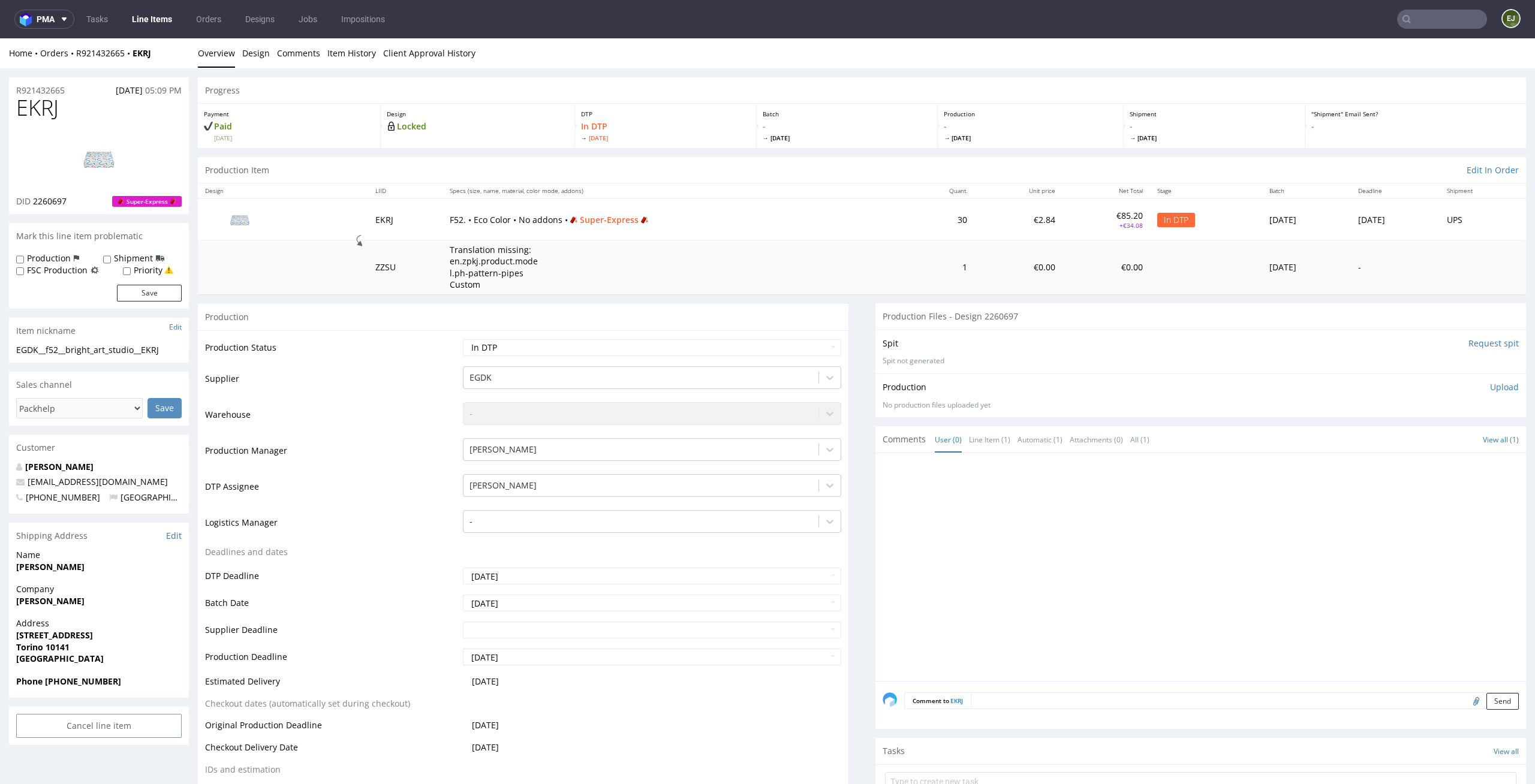
click at [70, 99] on h1 "EKRJ" at bounding box center [99, 108] width 166 height 24
drag, startPoint x: 78, startPoint y: 199, endPoint x: 34, endPoint y: 199, distance: 44.0
click at [34, 199] on div "DID 2260697 Super-Express" at bounding box center [99, 201] width 166 height 12
copy span "2260697"
click at [249, 54] on link "Design" at bounding box center [256, 53] width 27 height 29
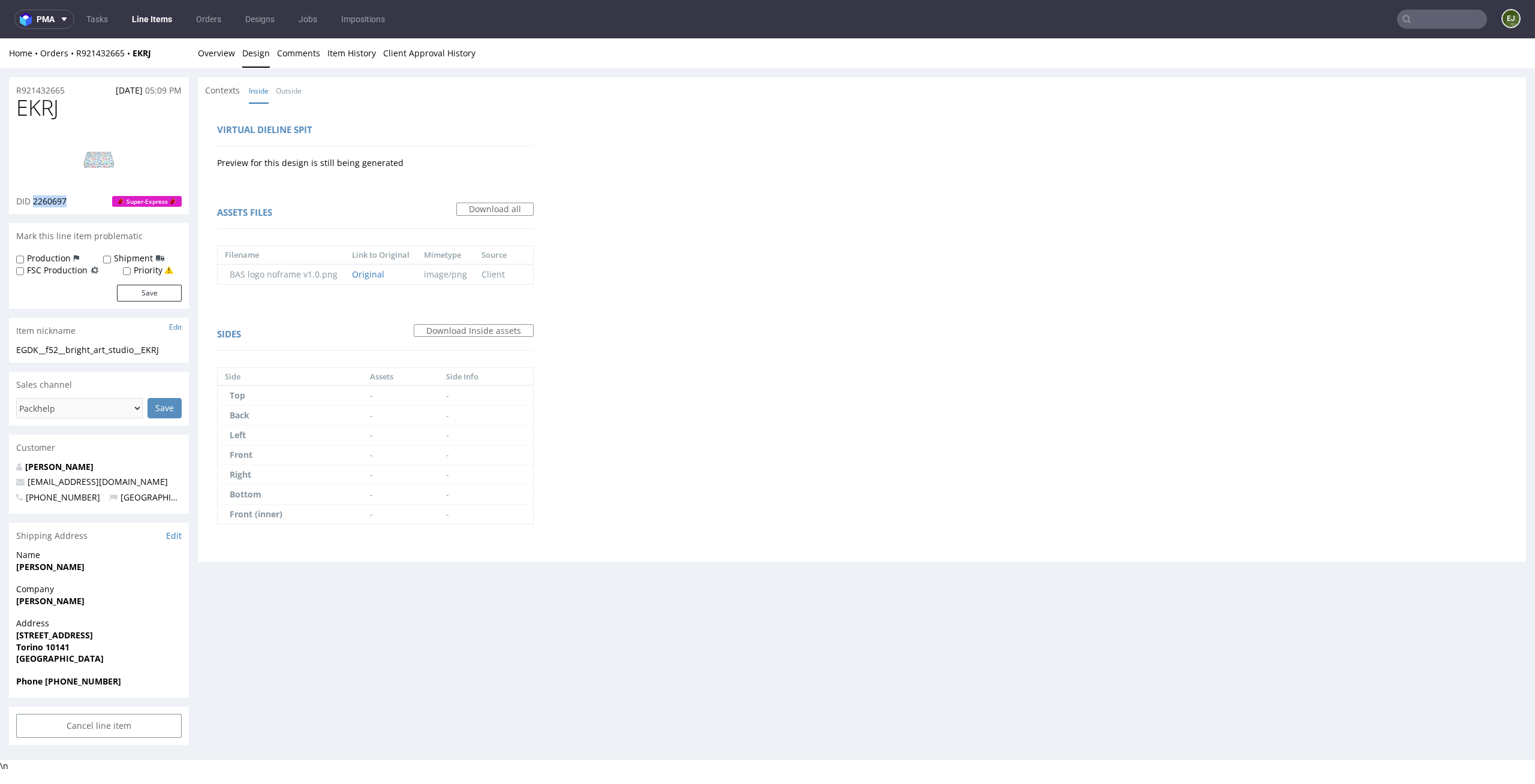
scroll to position [3, 0]
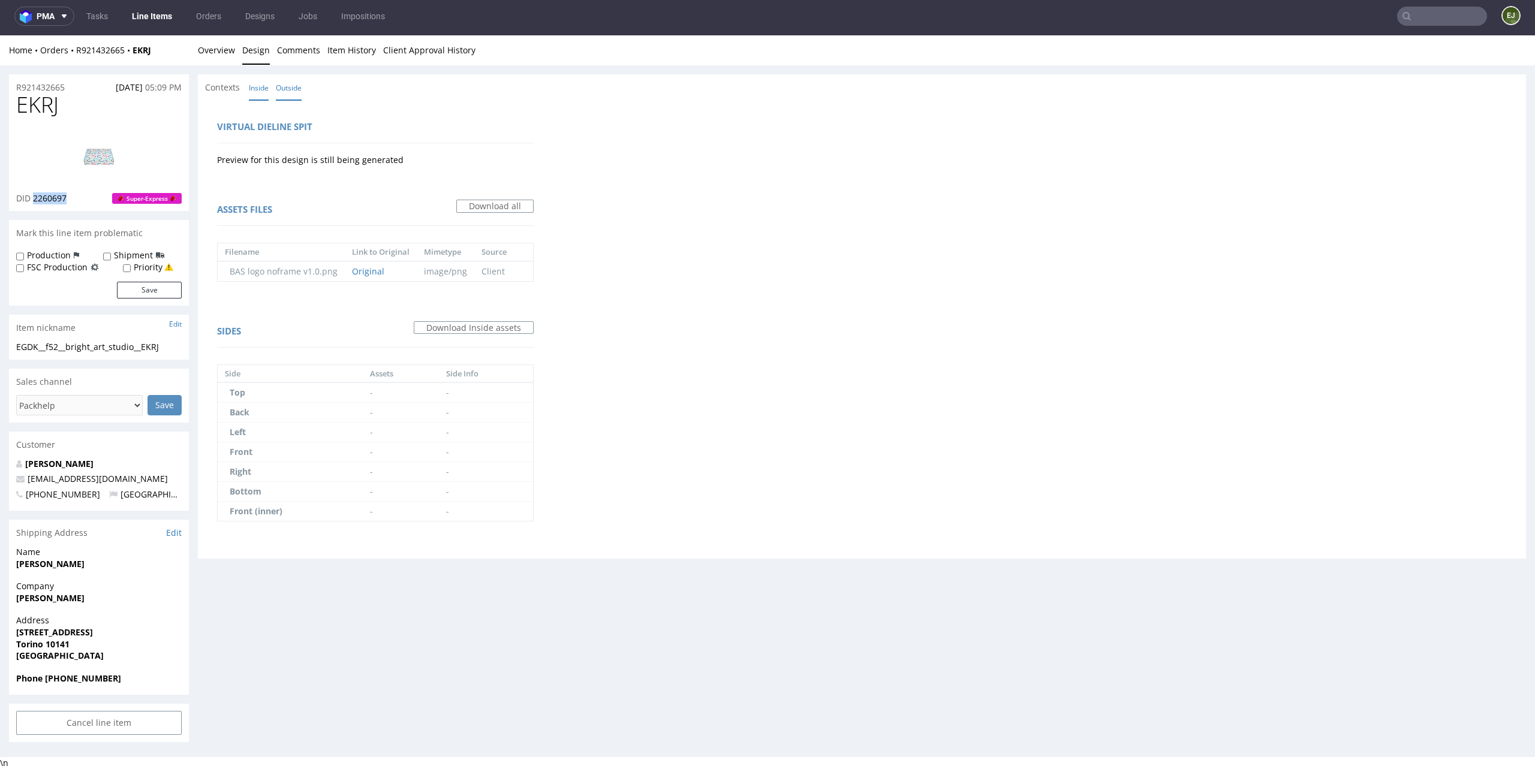
click at [286, 79] on link "Outside" at bounding box center [289, 88] width 26 height 26
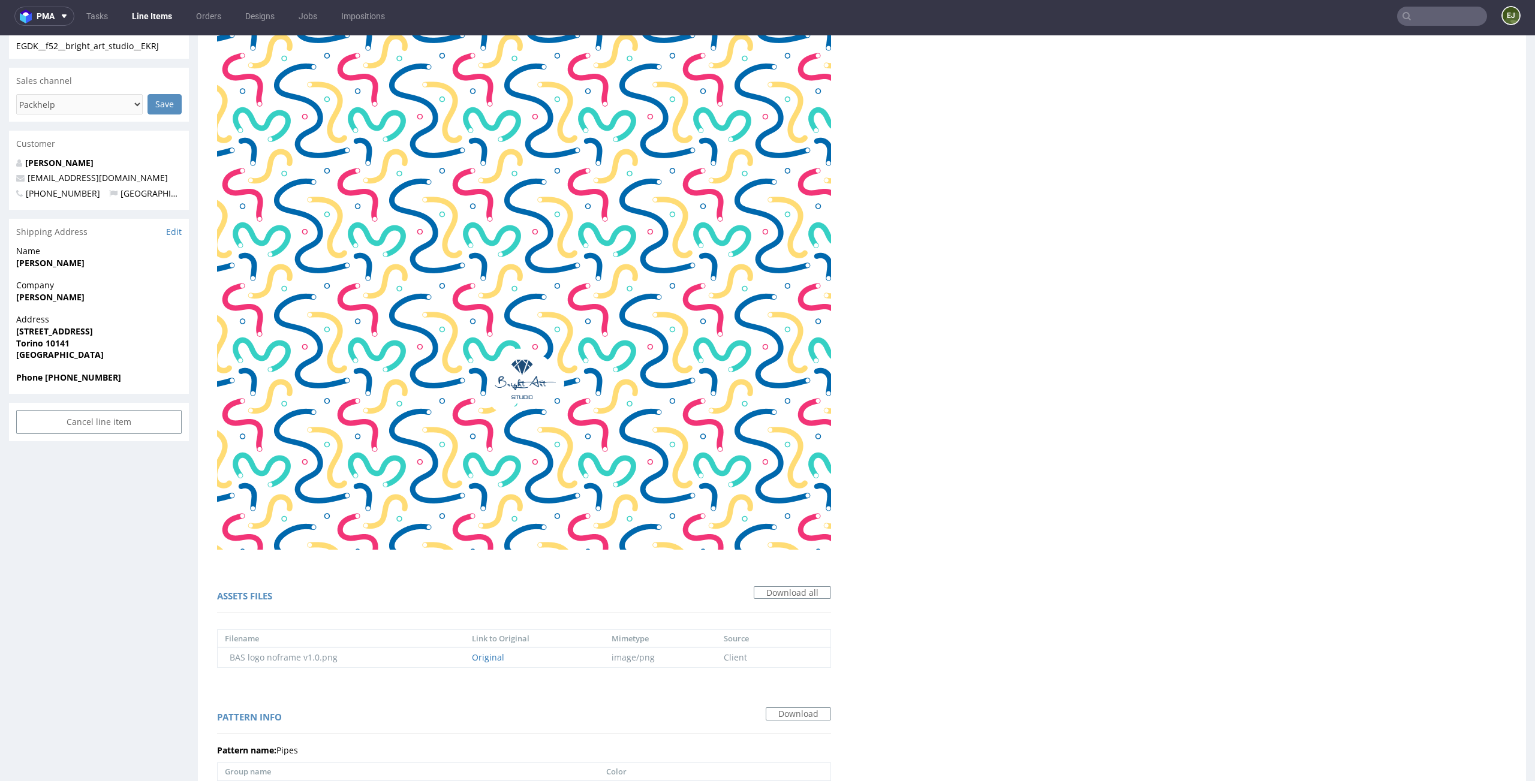
scroll to position [0, 0]
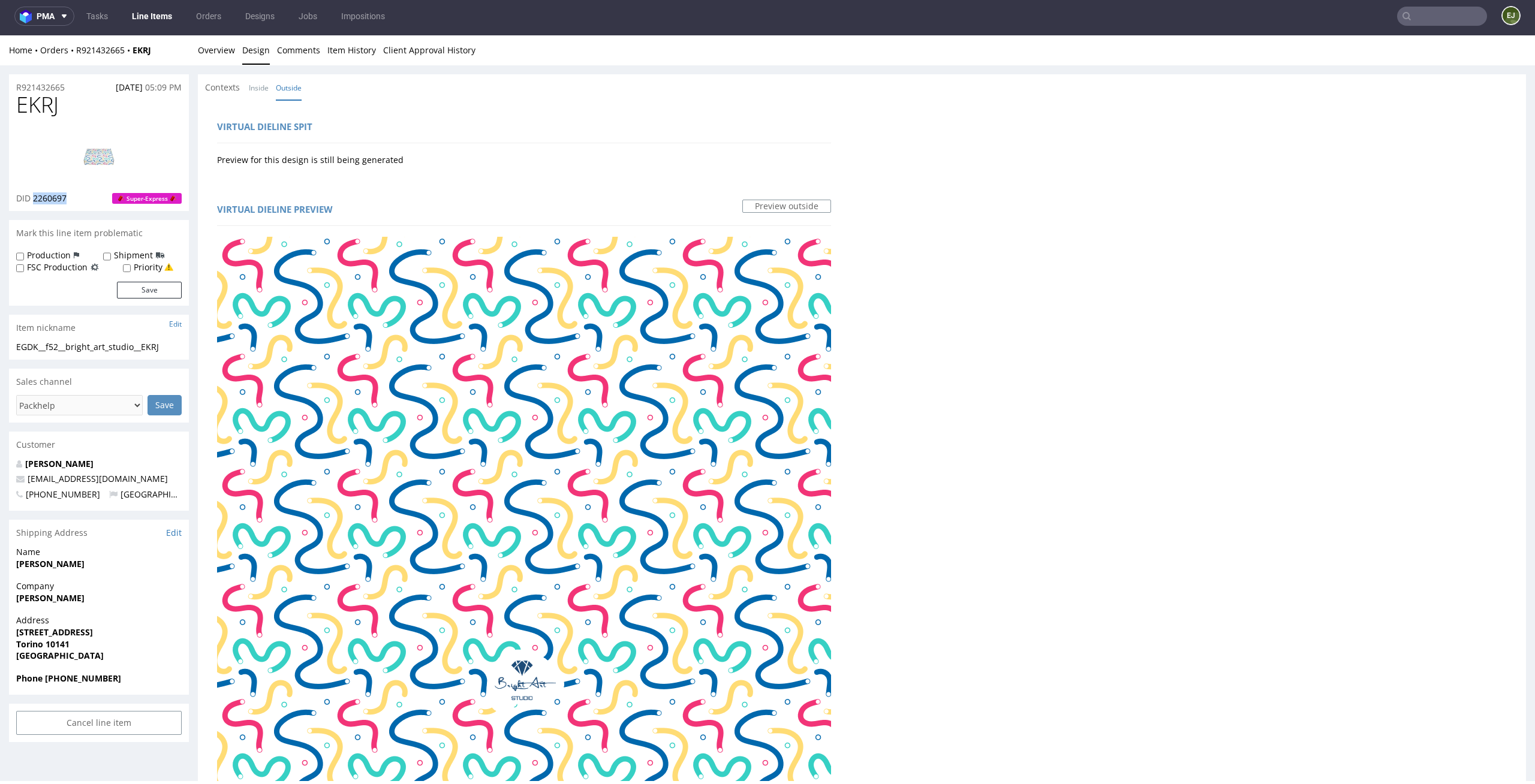
click at [103, 147] on img at bounding box center [99, 156] width 96 height 54
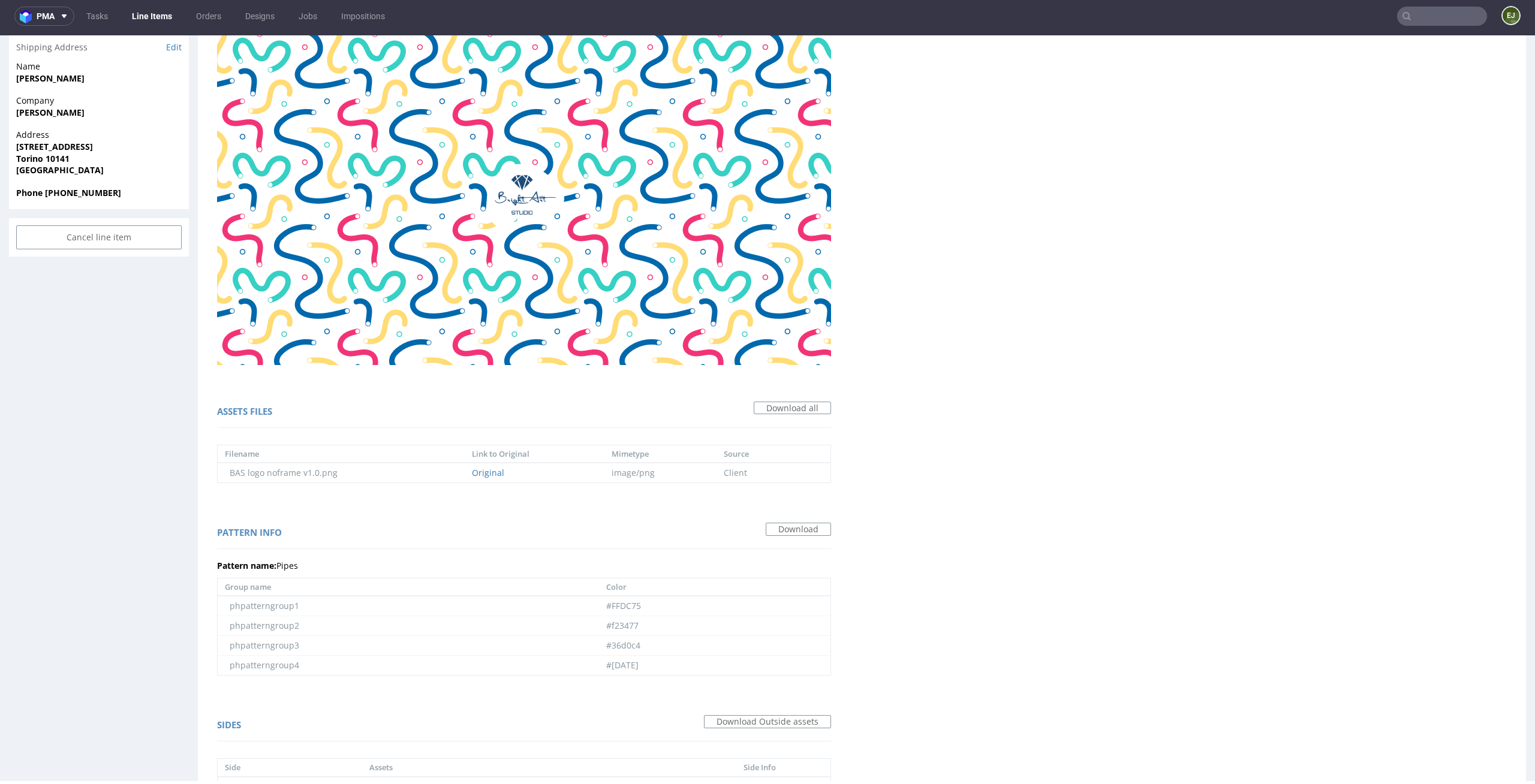
scroll to position [719, 0]
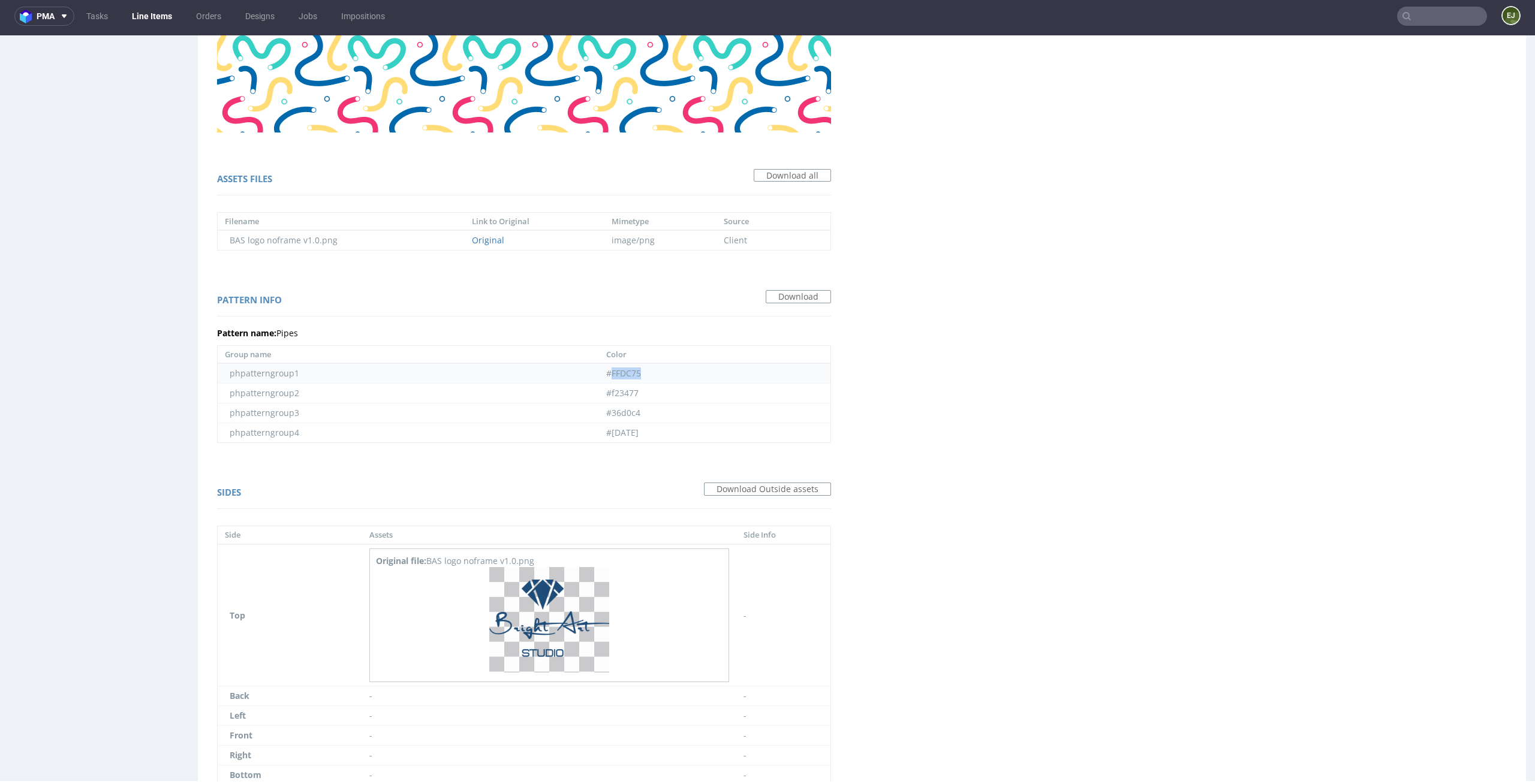
drag, startPoint x: 633, startPoint y: 373, endPoint x: 599, endPoint y: 373, distance: 34.0
click at [599, 373] on td "#FFDC75" at bounding box center [715, 373] width 232 height 20
copy td "FFDC75"
drag, startPoint x: 627, startPoint y: 396, endPoint x: 596, endPoint y: 392, distance: 31.3
click at [599, 392] on td "#f23477" at bounding box center [715, 393] width 232 height 20
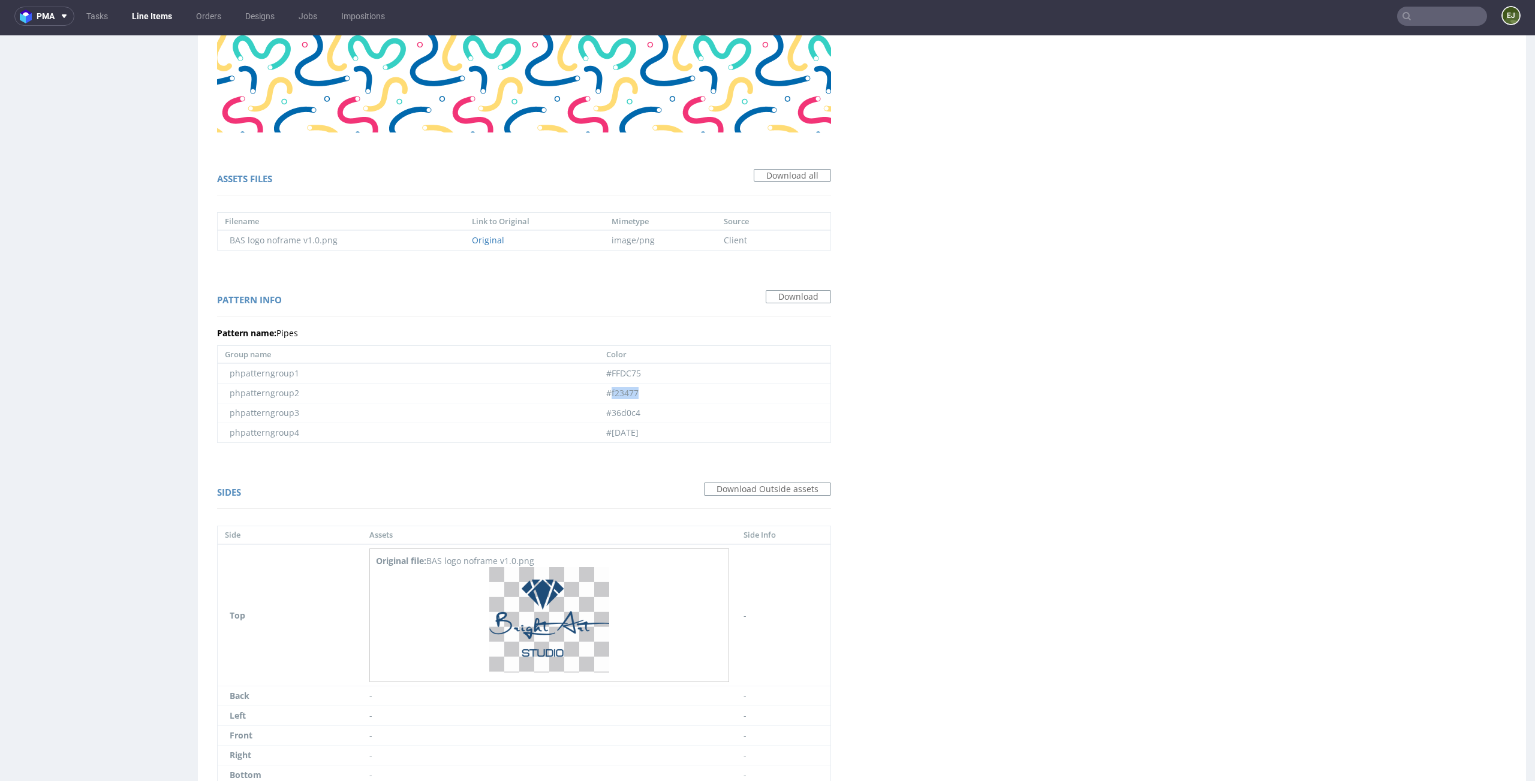
copy td "f23477"
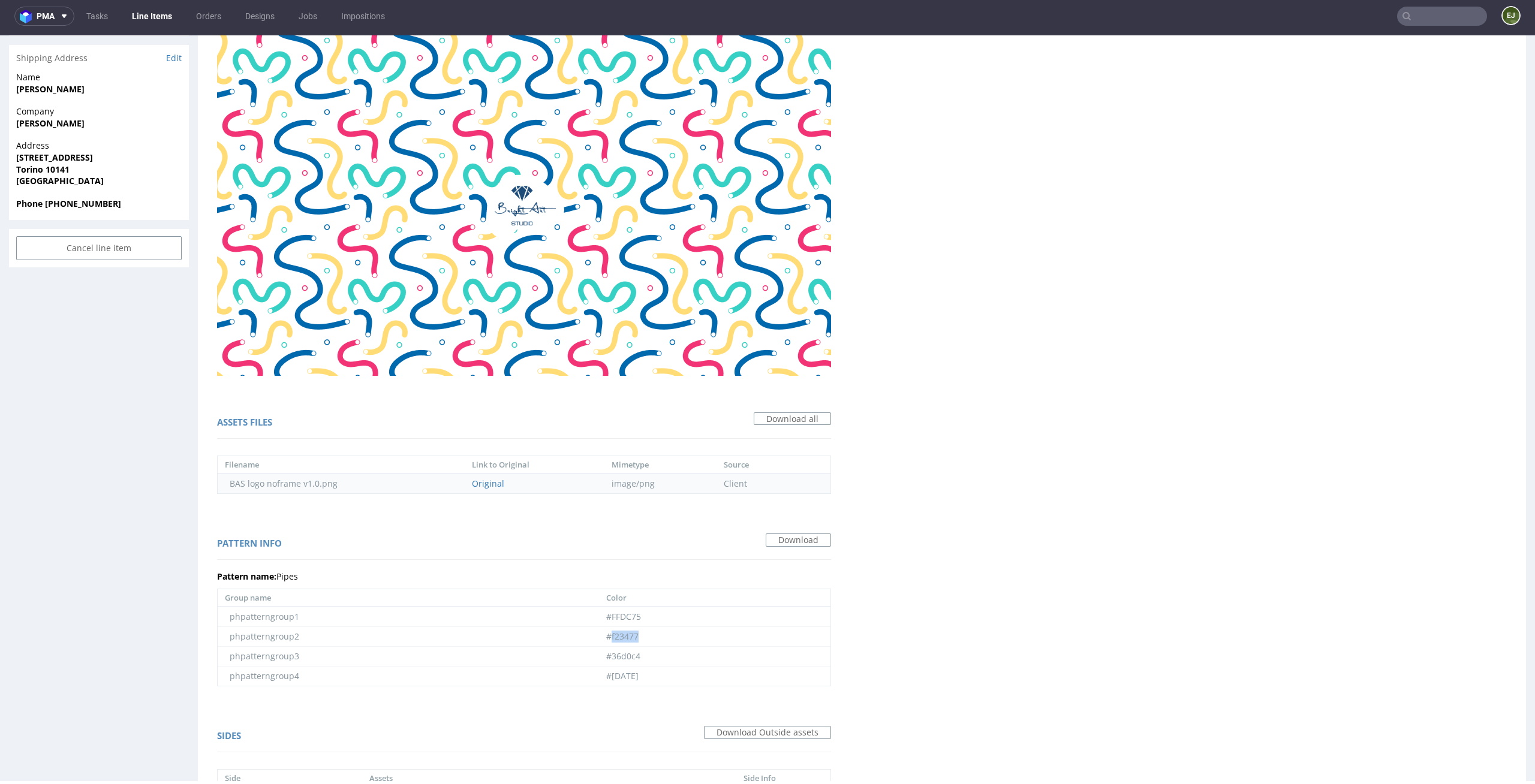
scroll to position [786, 0]
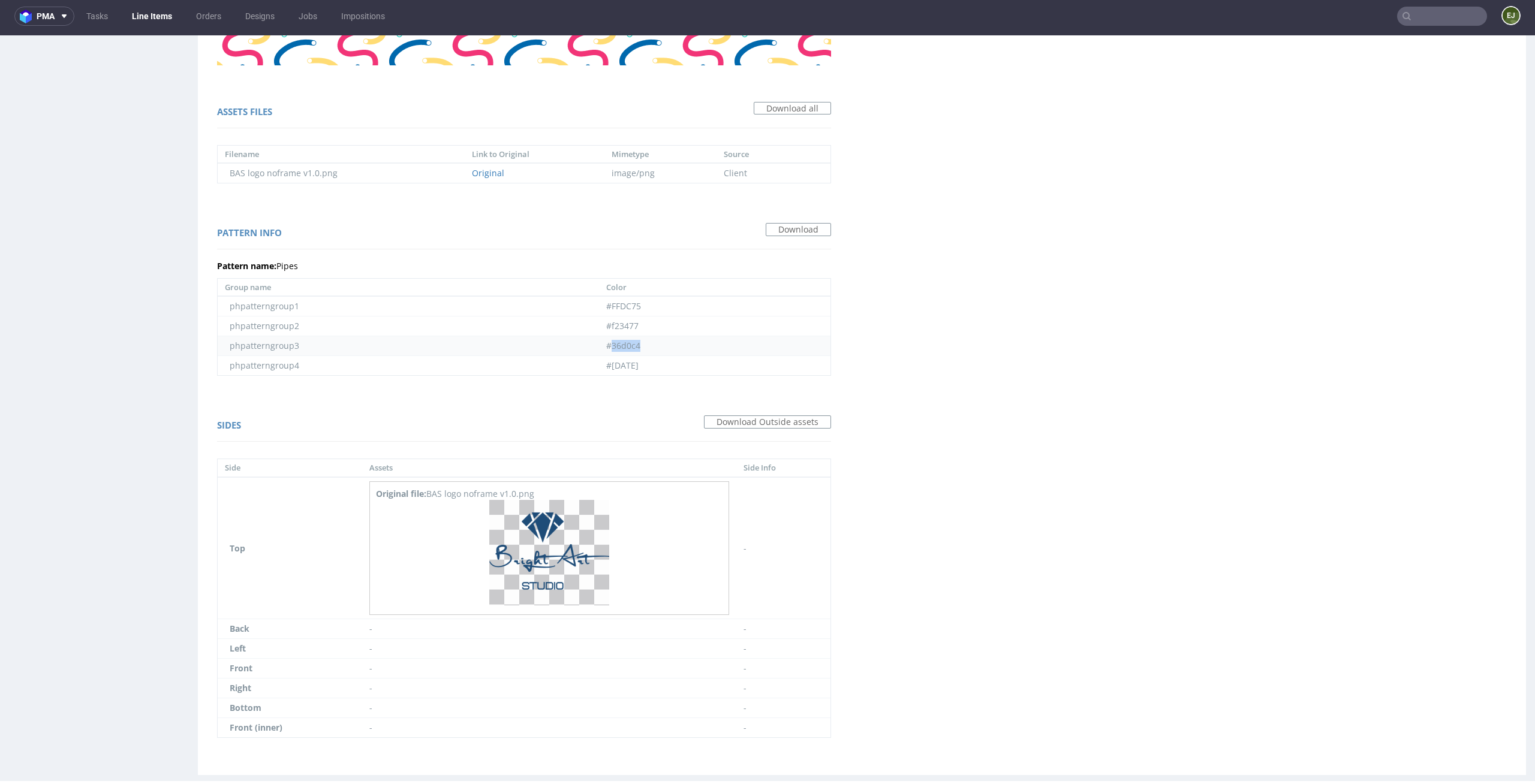
drag, startPoint x: 635, startPoint y: 348, endPoint x: 598, endPoint y: 345, distance: 37.1
click at [599, 345] on td "#36d0c4" at bounding box center [715, 346] width 232 height 20
copy td "36d0c4"
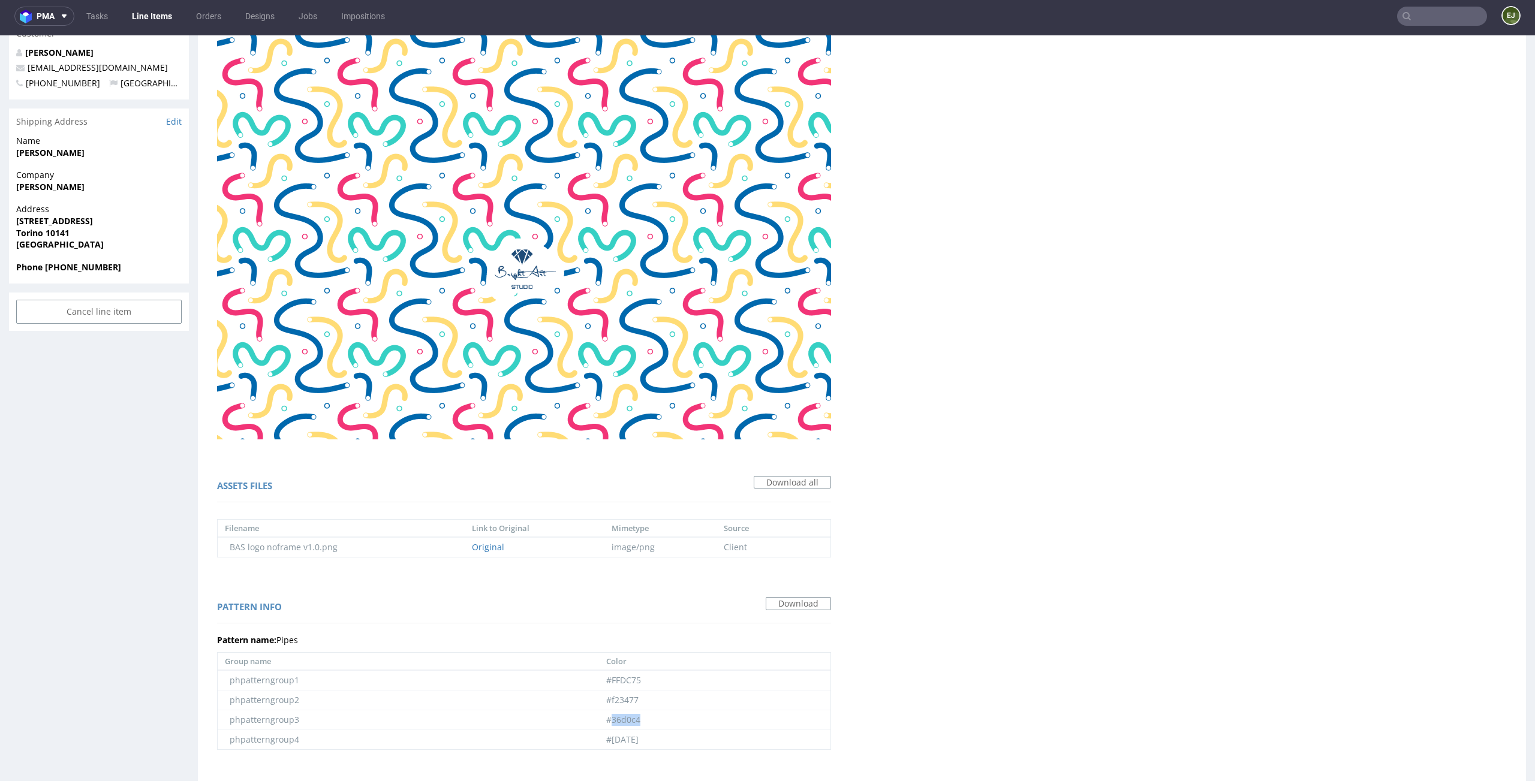
scroll to position [518, 0]
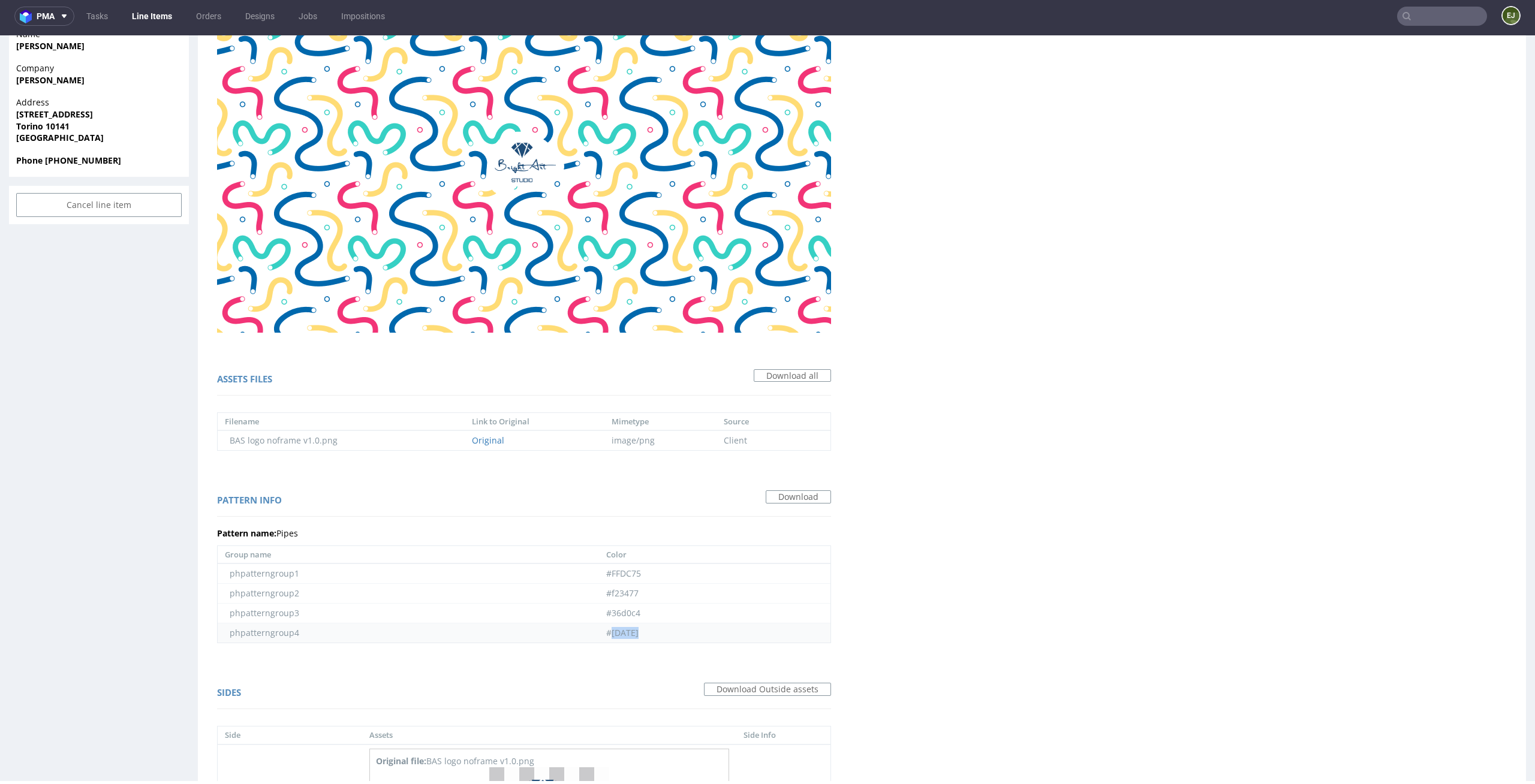
drag, startPoint x: 635, startPoint y: 639, endPoint x: 598, endPoint y: 632, distance: 37.7
click at [599, 632] on td "#0068AD" at bounding box center [715, 633] width 232 height 20
copy td "0068AD"
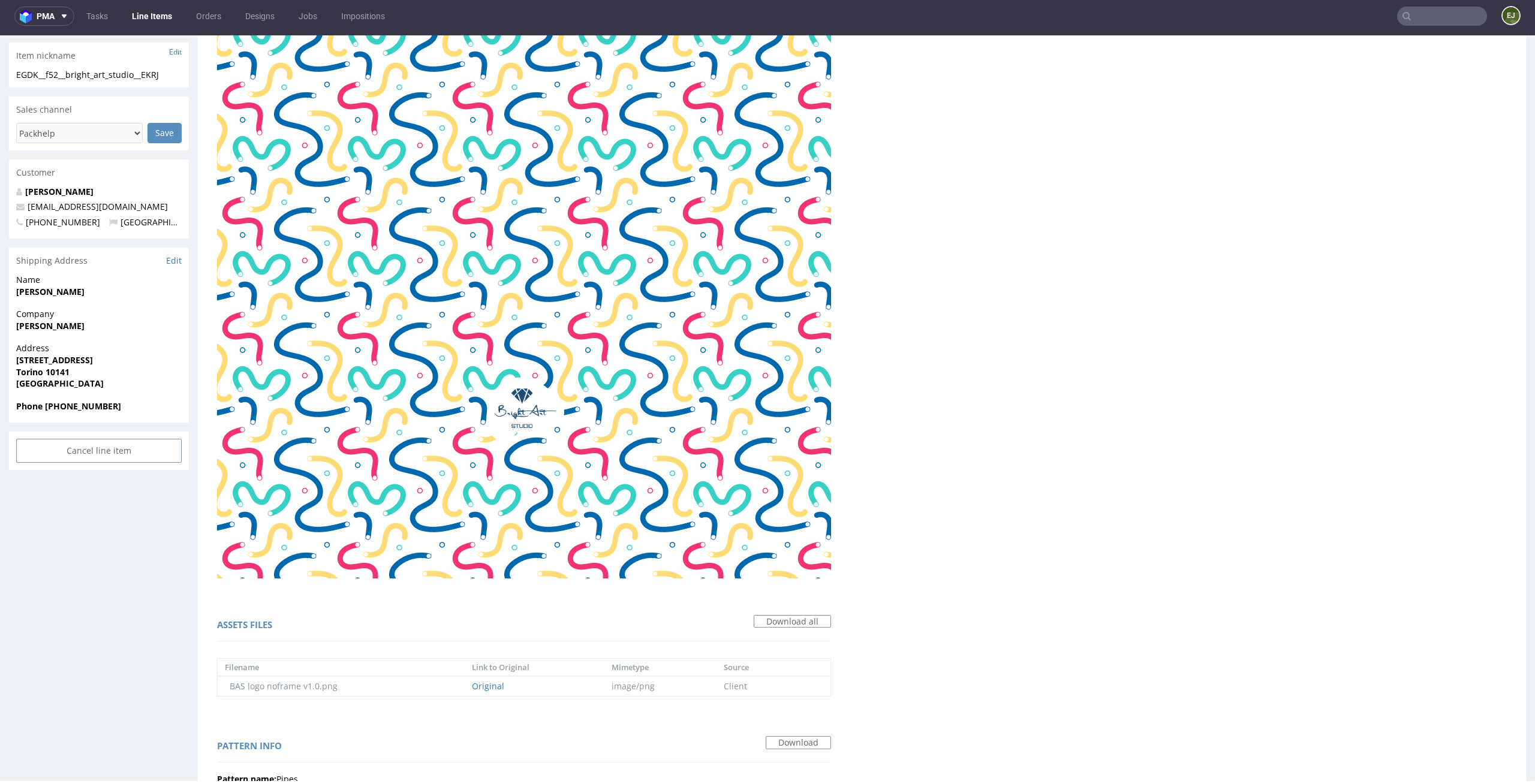
scroll to position [0, 0]
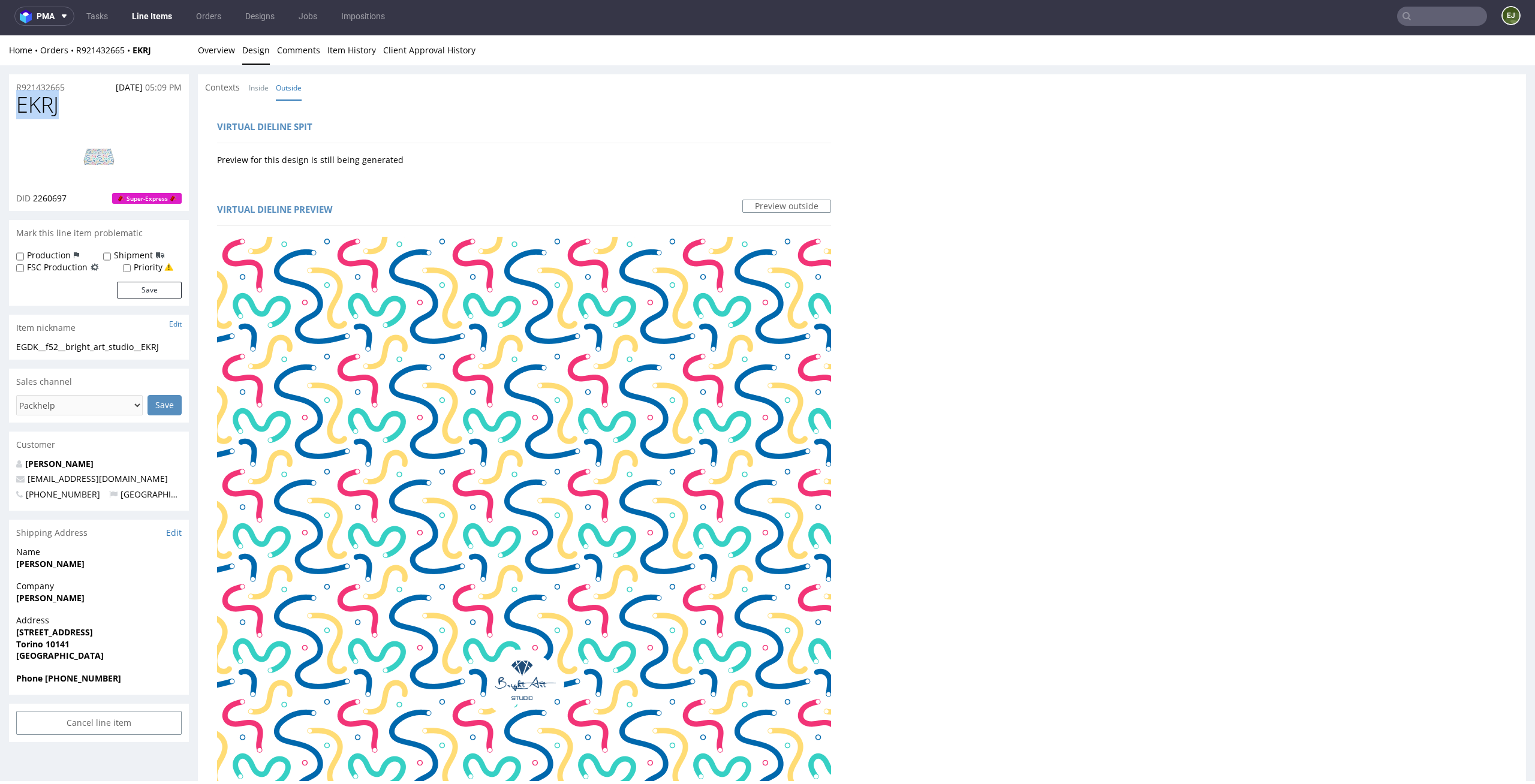
drag, startPoint x: 69, startPoint y: 111, endPoint x: 0, endPoint y: 107, distance: 69.1
copy span "EKRJ"
click at [218, 55] on link "Overview" at bounding box center [216, 50] width 37 height 29
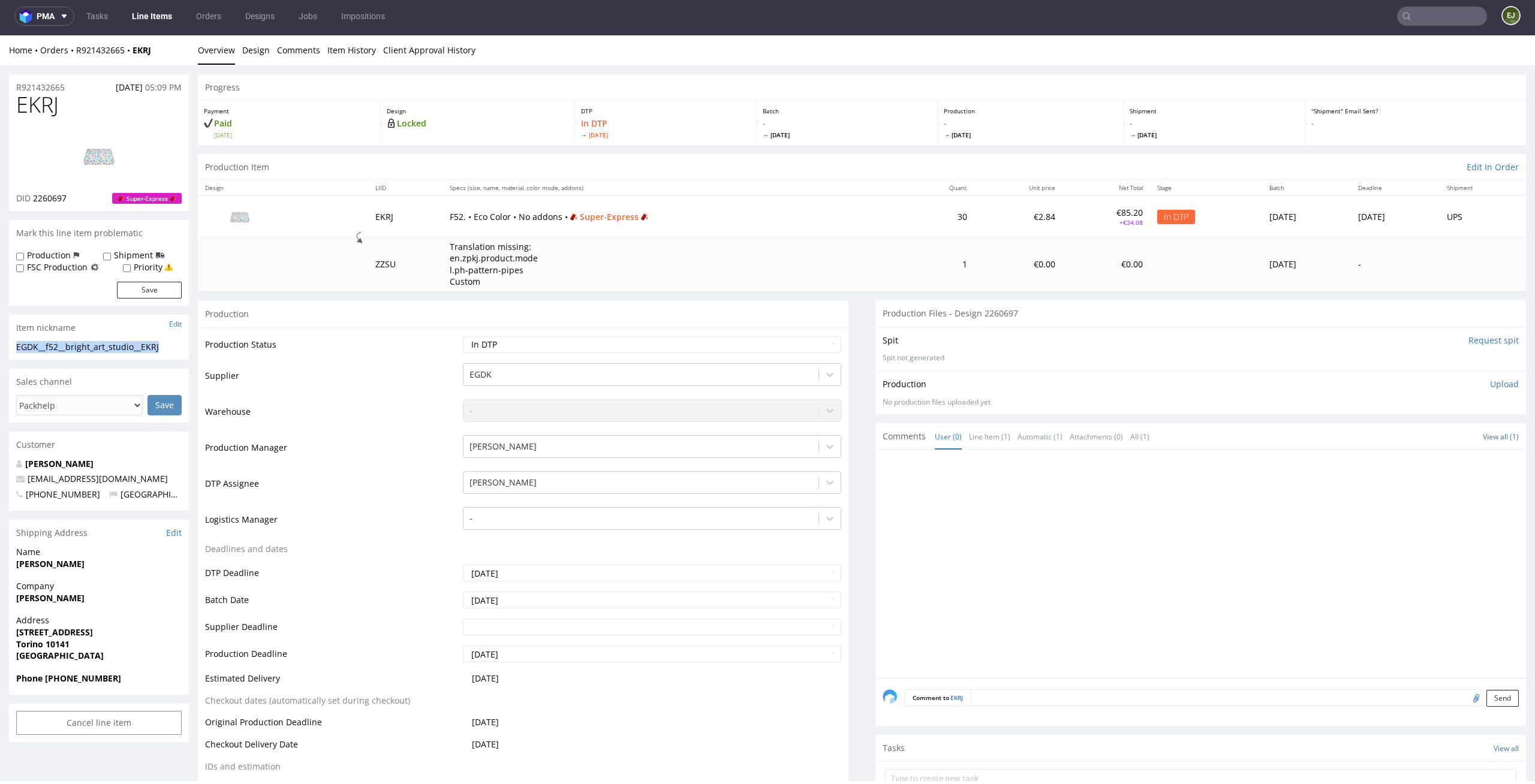
drag, startPoint x: 171, startPoint y: 347, endPoint x: 0, endPoint y: 344, distance: 171.0
copy div "EGDK__f52__bright_art_studio__EKRJ"
drag, startPoint x: 78, startPoint y: 206, endPoint x: 33, endPoint y: 201, distance: 45.3
click at [33, 201] on div "EKRJ DID 2260697 Super-Express" at bounding box center [99, 152] width 180 height 118
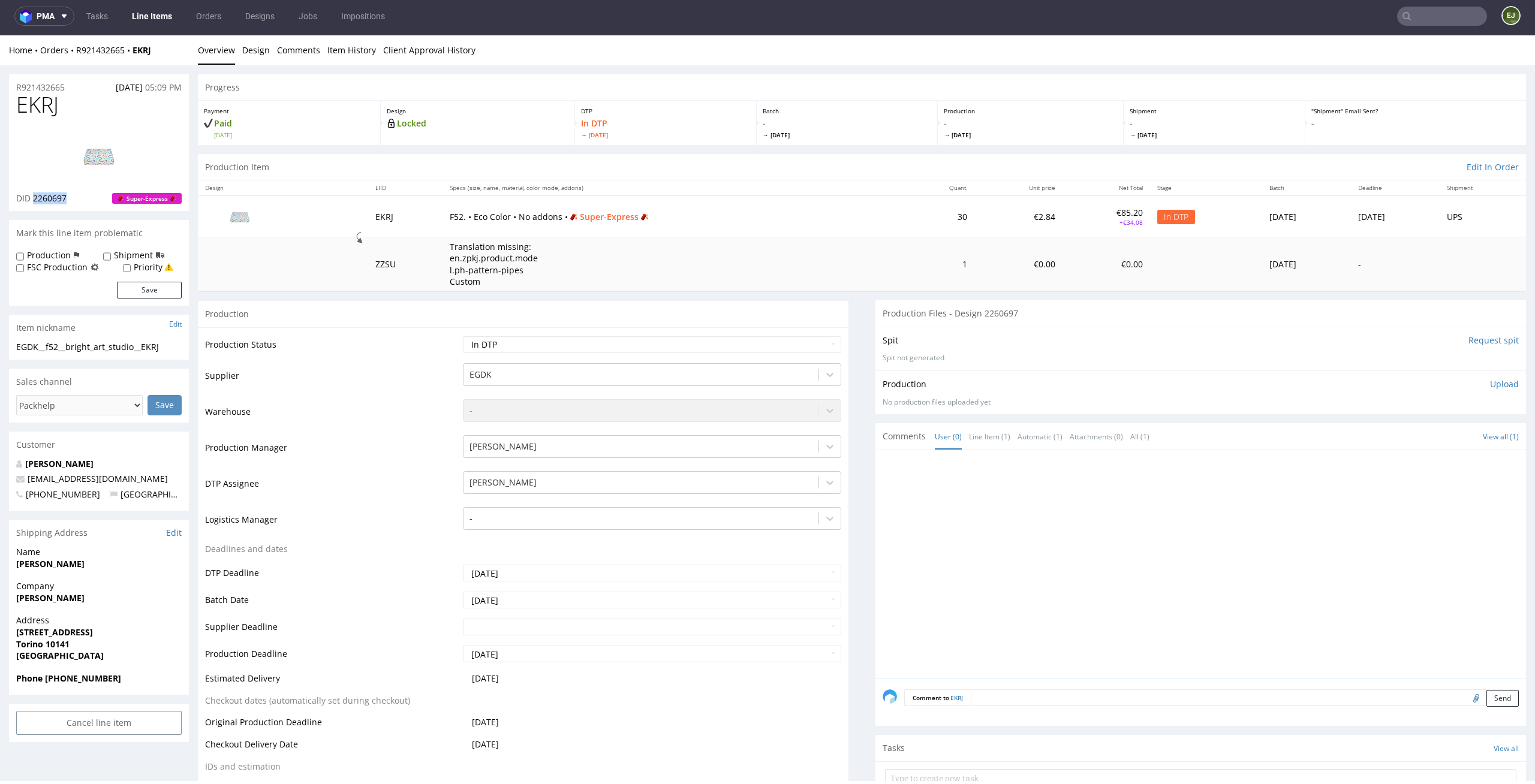
copy span "2260697"
drag, startPoint x: 76, startPoint y: 82, endPoint x: 0, endPoint y: 82, distance: 76.0
copy p "R921432665"
click at [1491, 381] on p "Upload" at bounding box center [1504, 384] width 29 height 12
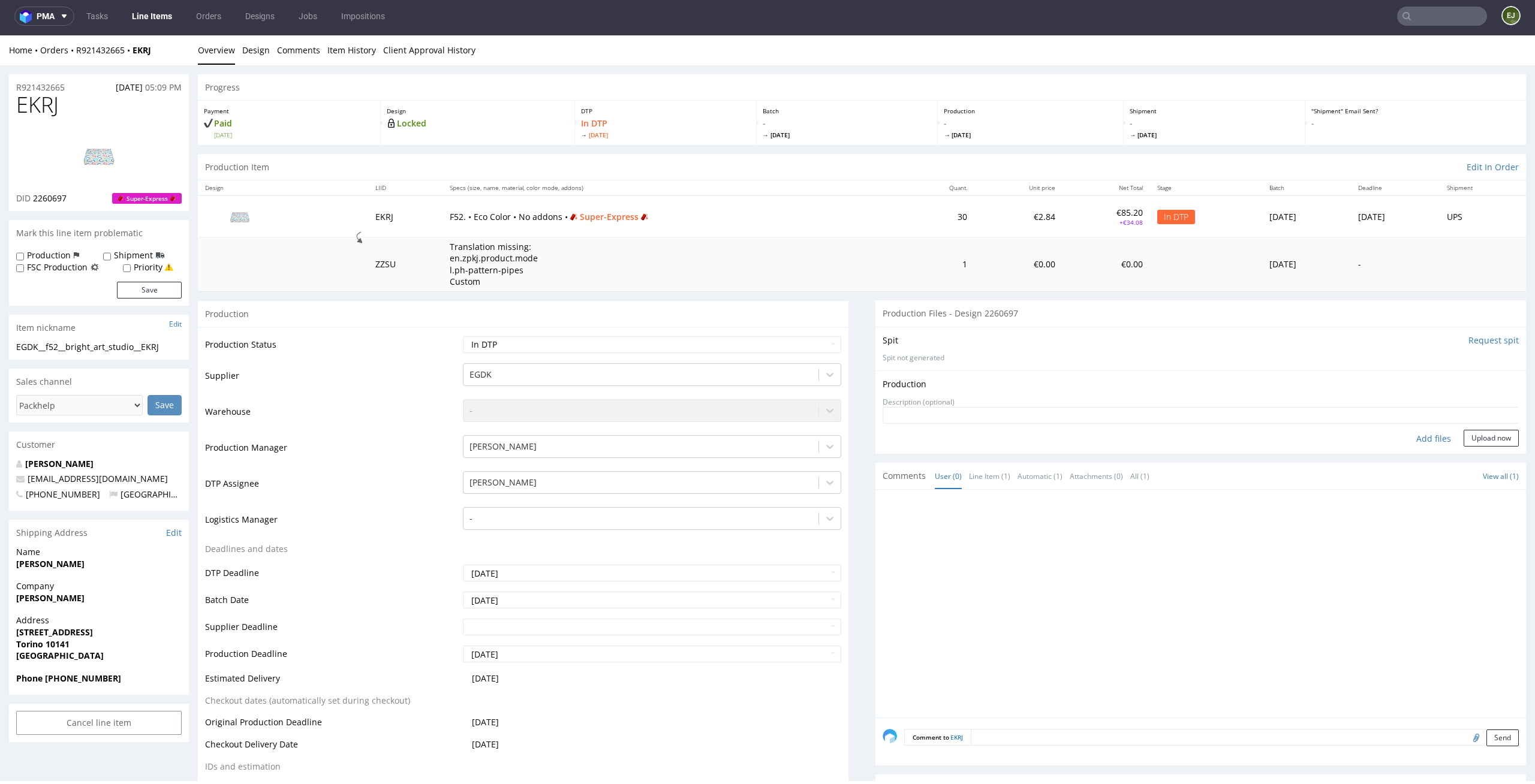
click at [1419, 437] on div "Add files" at bounding box center [1433, 438] width 60 height 18
type input "C:\fakepath\EGDK__f52__bright_art_studio__EKRJ__d2260697__oR921432665__outside.…"
click at [1475, 453] on button "Upload now" at bounding box center [1491, 457] width 55 height 17
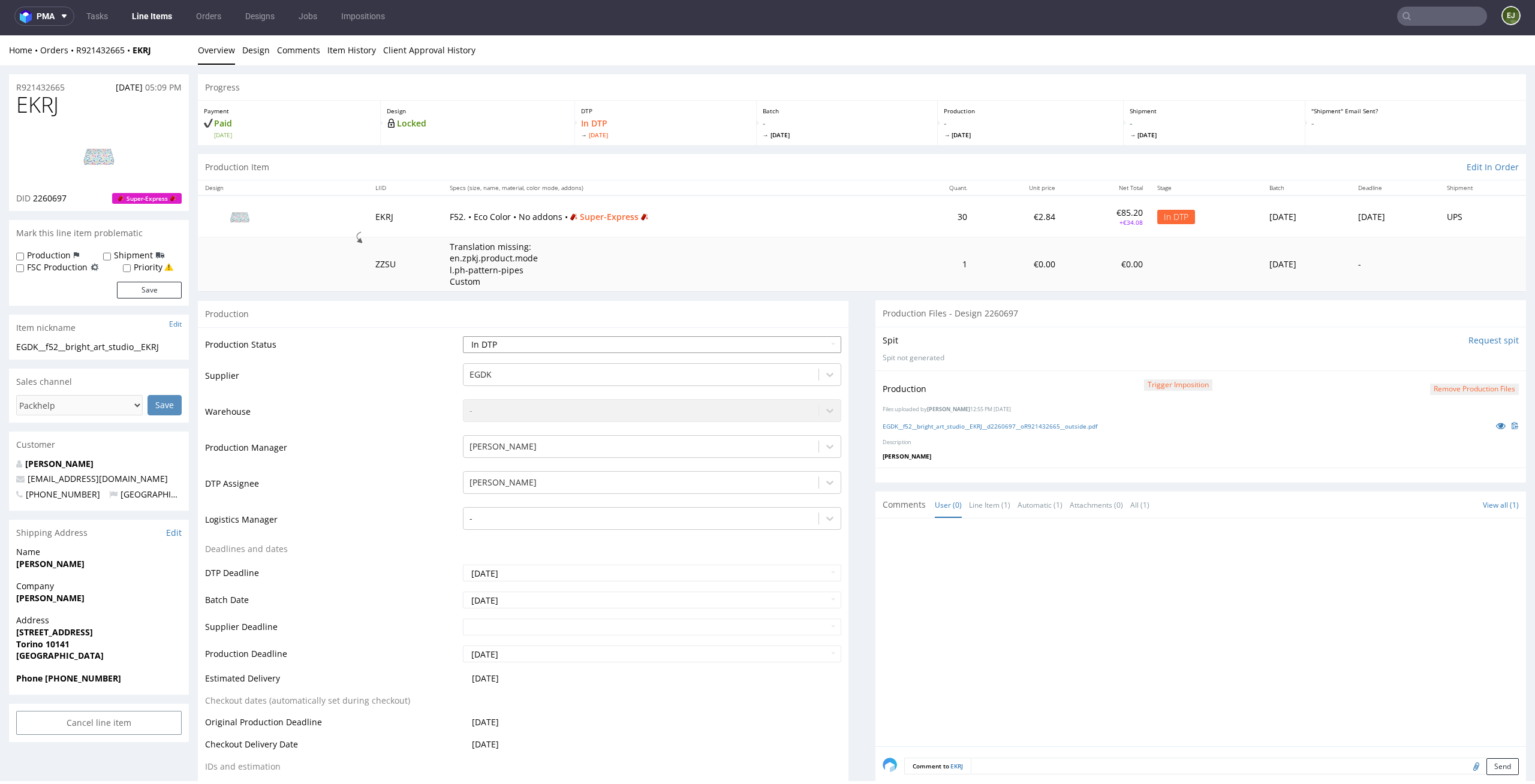
click at [790, 346] on select "Waiting for Artwork Waiting for Diecut Waiting for Mockup Waiting for DTP Waiti…" at bounding box center [652, 345] width 379 height 17
select select "dtp_production_ready"
click at [463, 337] on select "Waiting for Artwork Waiting for Diecut Waiting for Mockup Waiting for DTP Waiti…" at bounding box center [652, 345] width 379 height 17
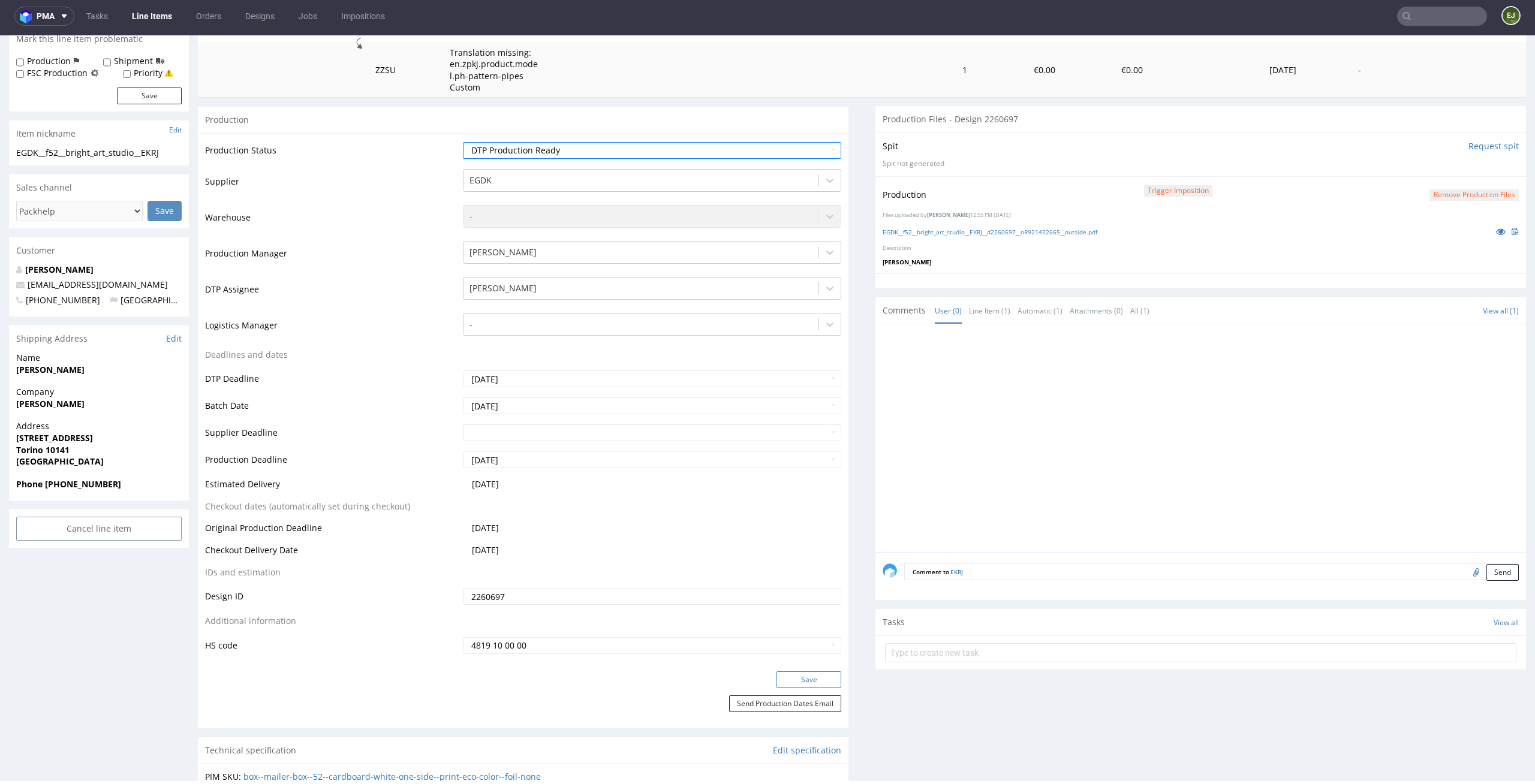
click at [799, 679] on button "Save" at bounding box center [809, 680] width 65 height 17
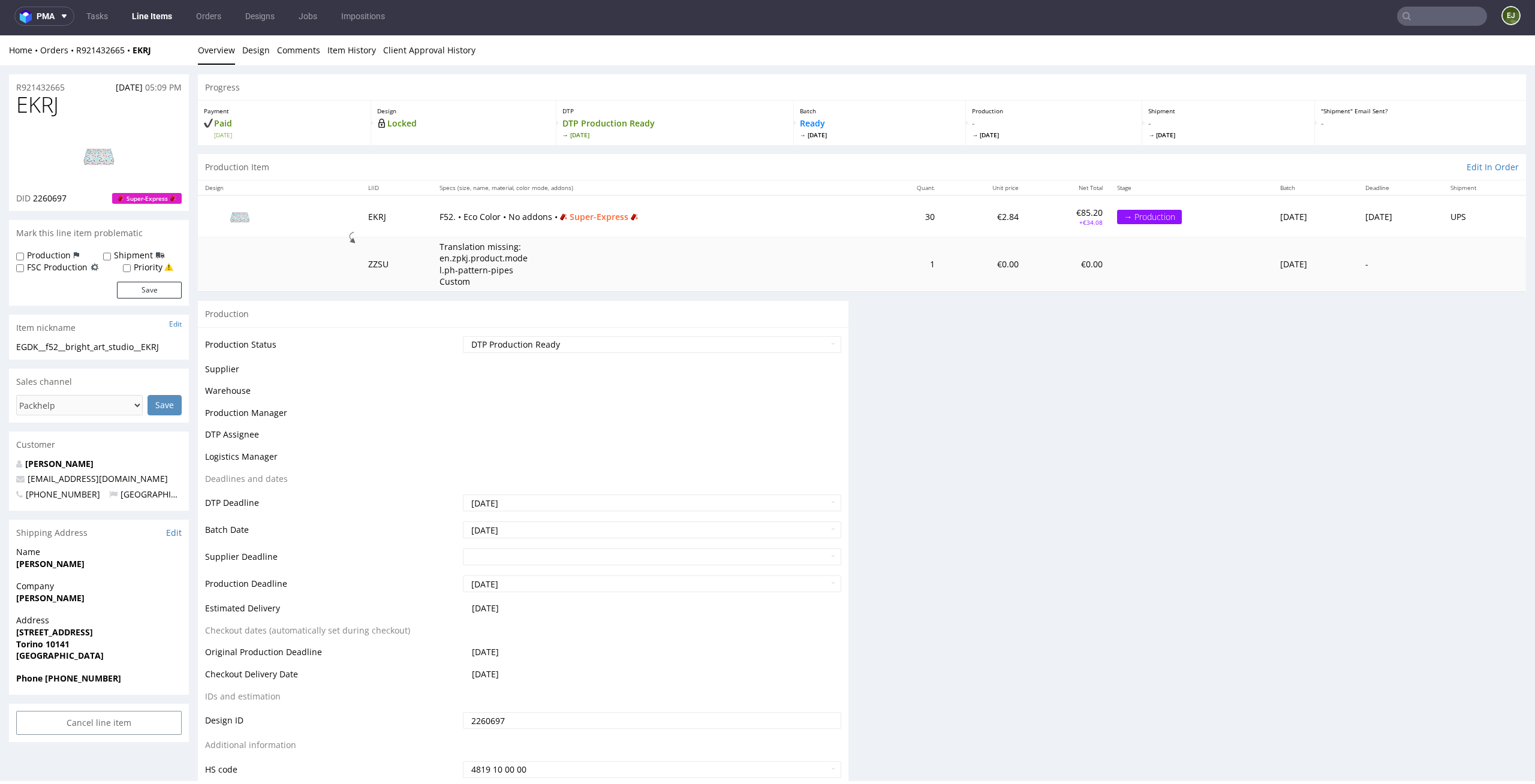
scroll to position [0, 0]
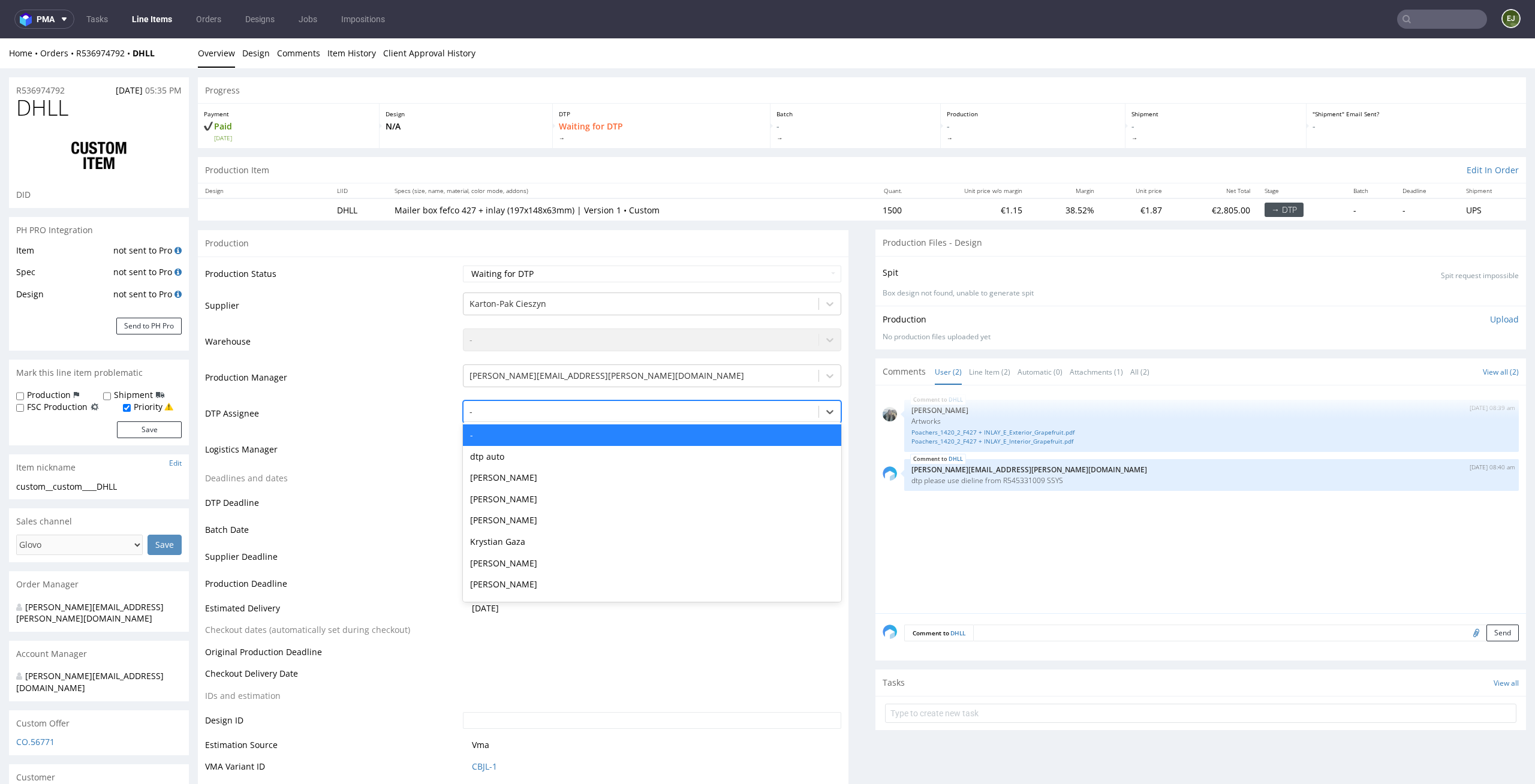
click at [705, 421] on div "-" at bounding box center [641, 412] width 355 height 19
click at [969, 372] on link "Line Item (2)" at bounding box center [989, 372] width 41 height 26
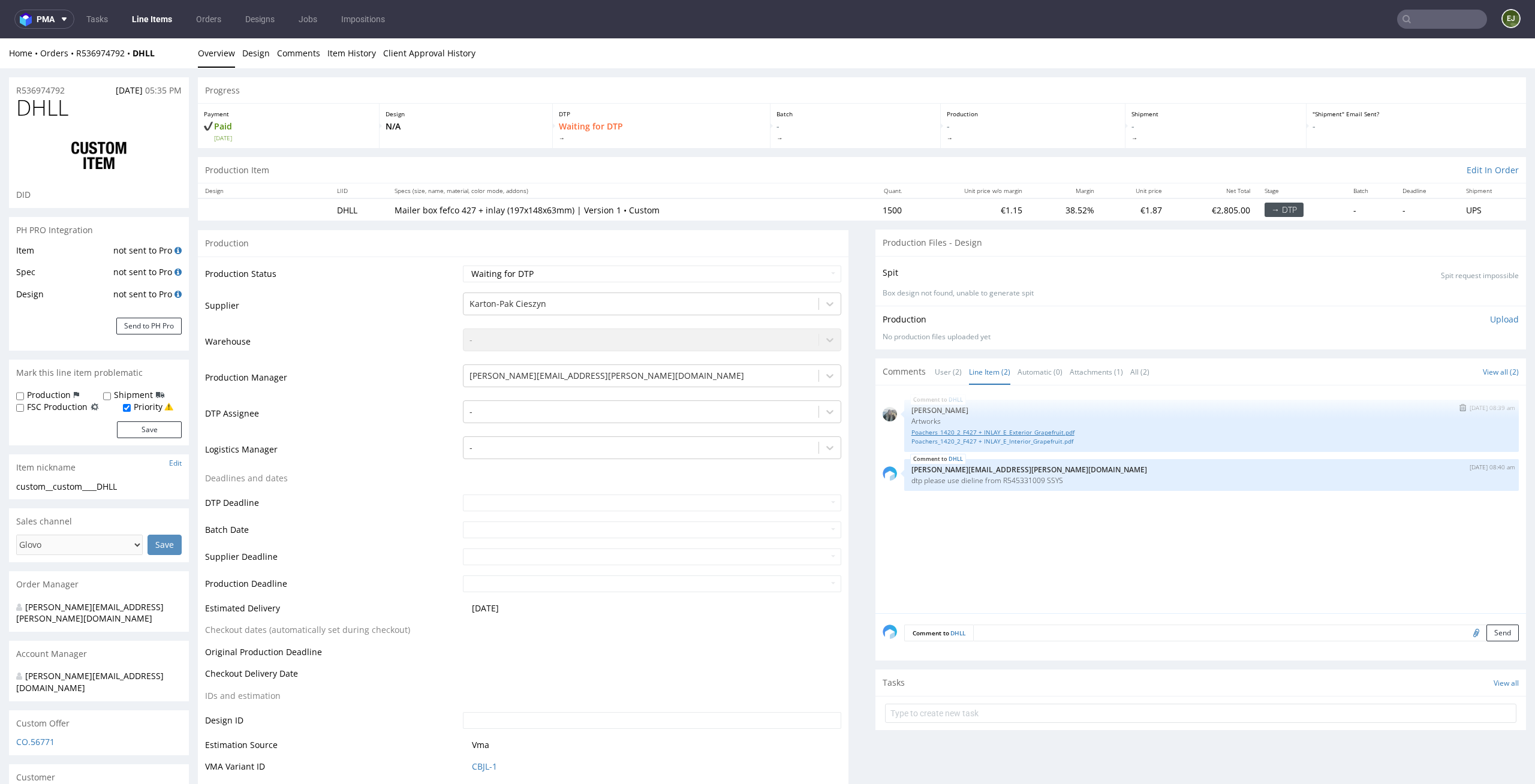
click at [951, 434] on link "Poachers_1420_2_F427 + INLAY_E_Exterior_Grapefruit.pdf" at bounding box center [1211, 432] width 600 height 9
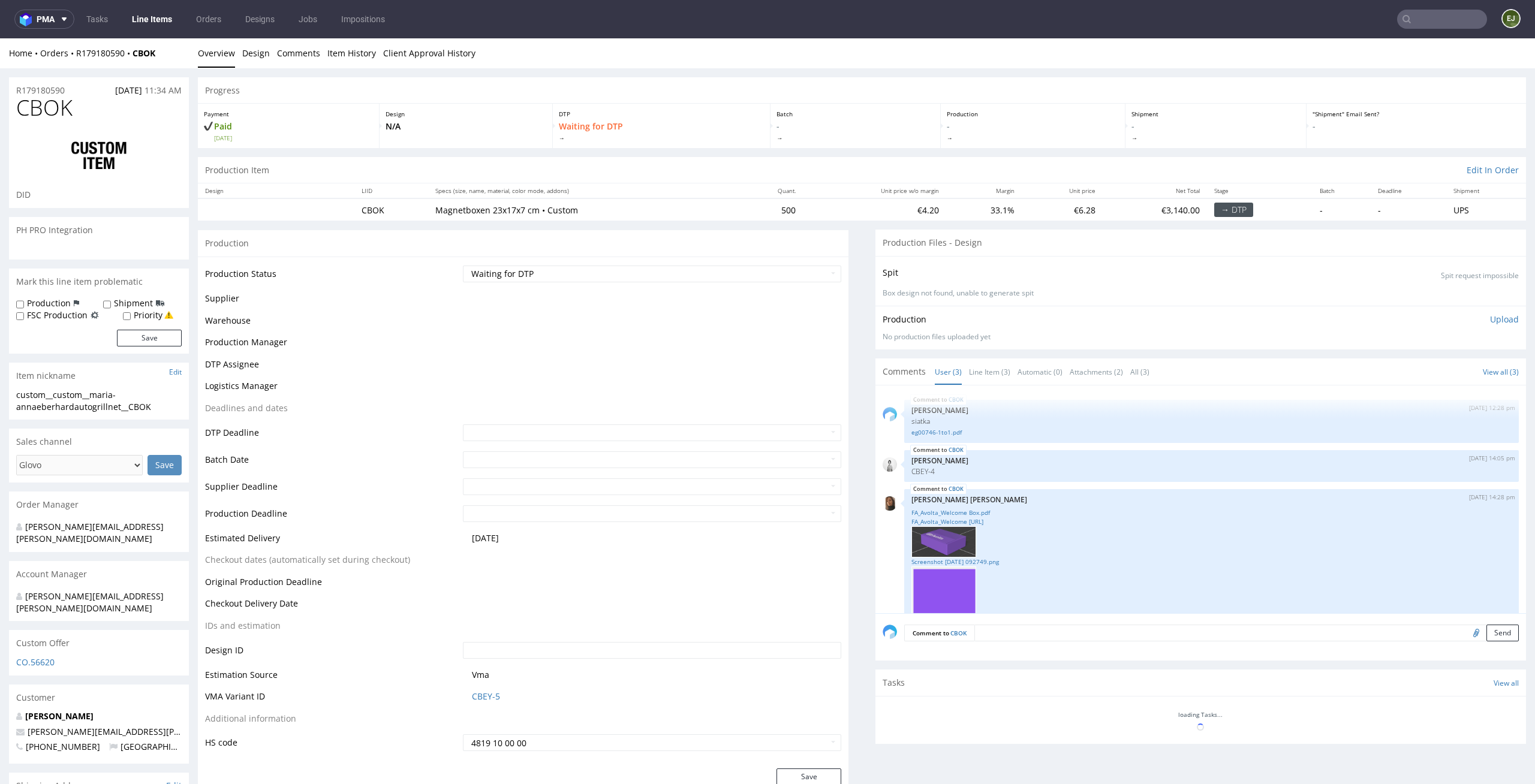
scroll to position [35, 0]
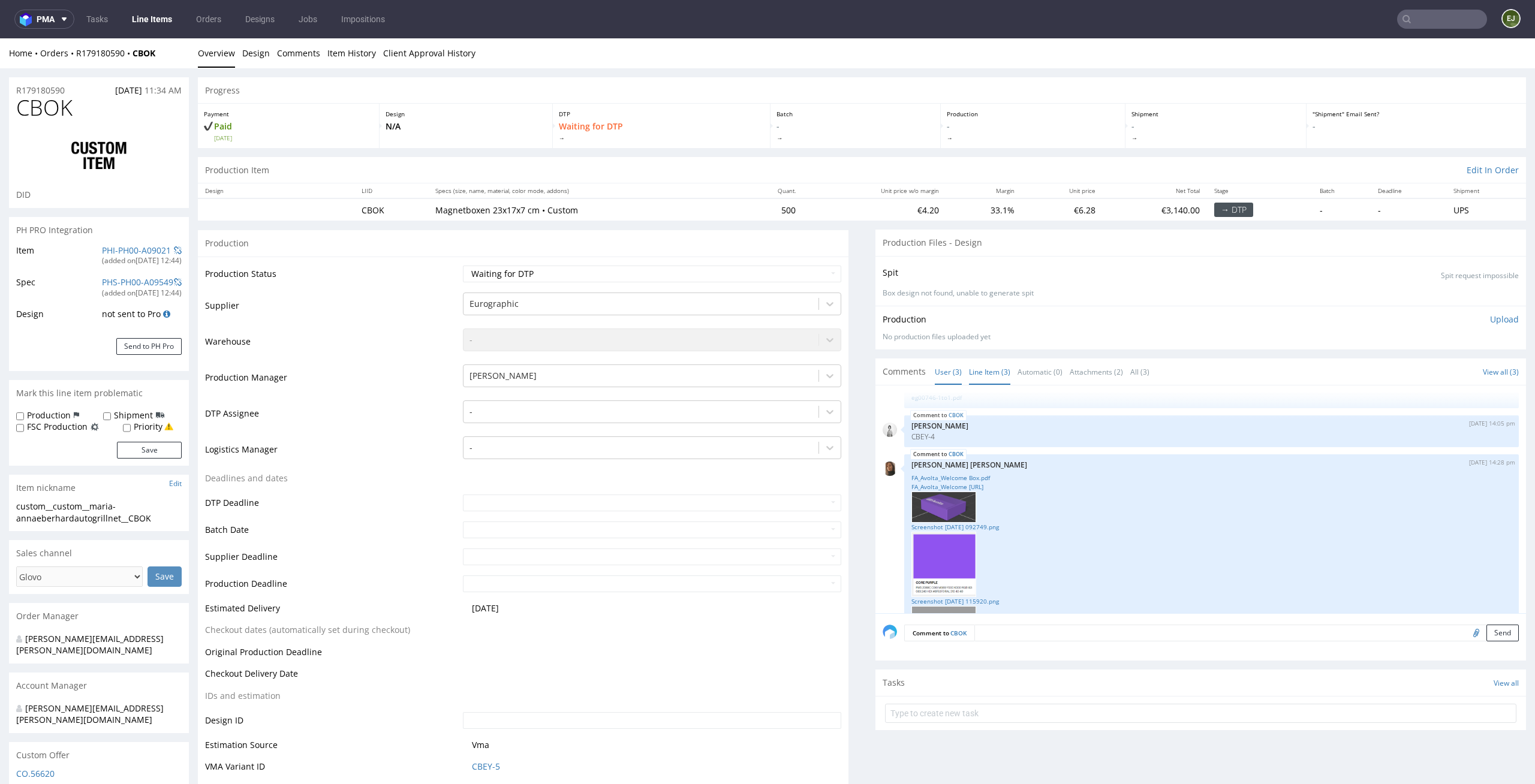
click at [972, 381] on link "Line Item (3)" at bounding box center [989, 372] width 41 height 26
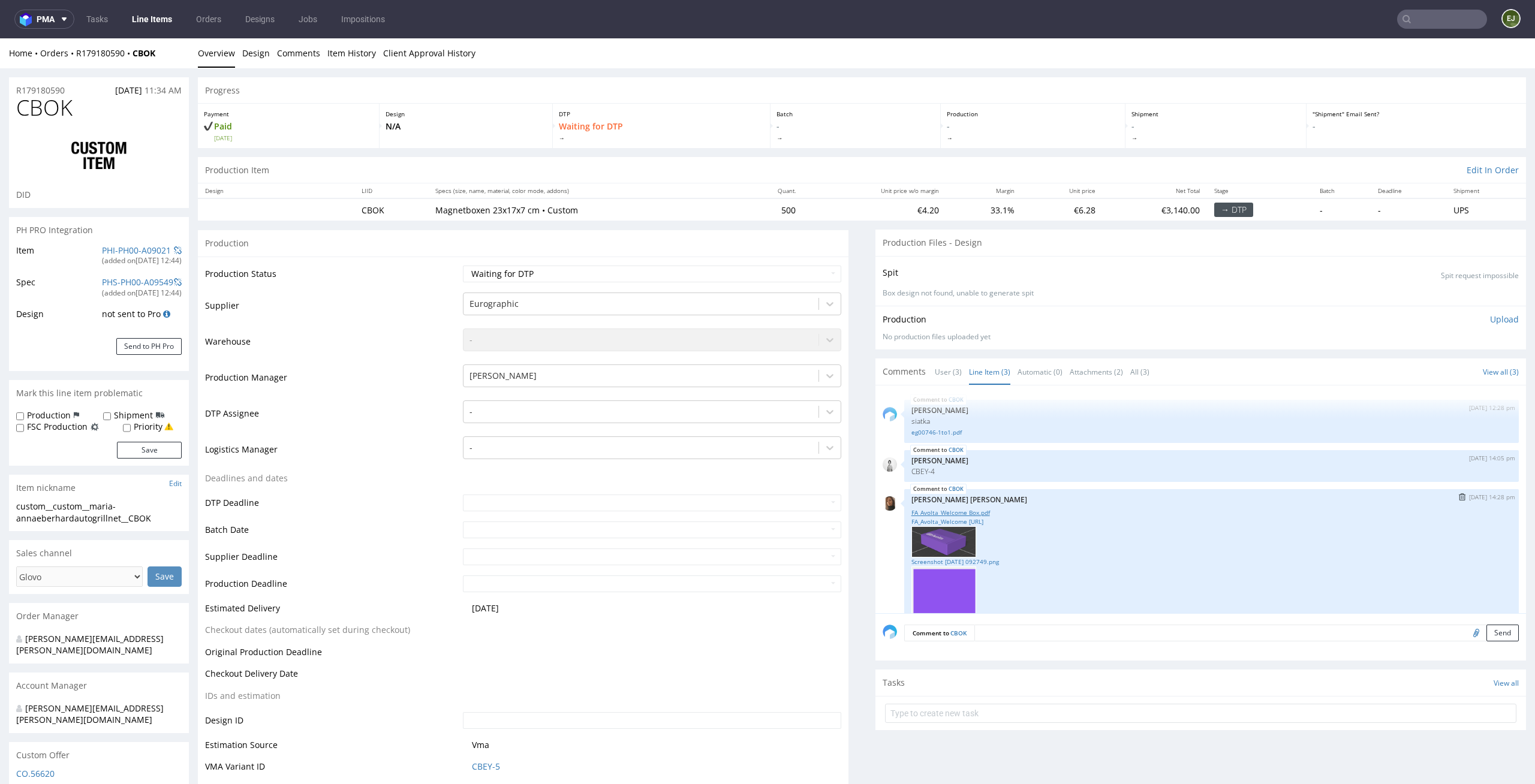
scroll to position [99, 0]
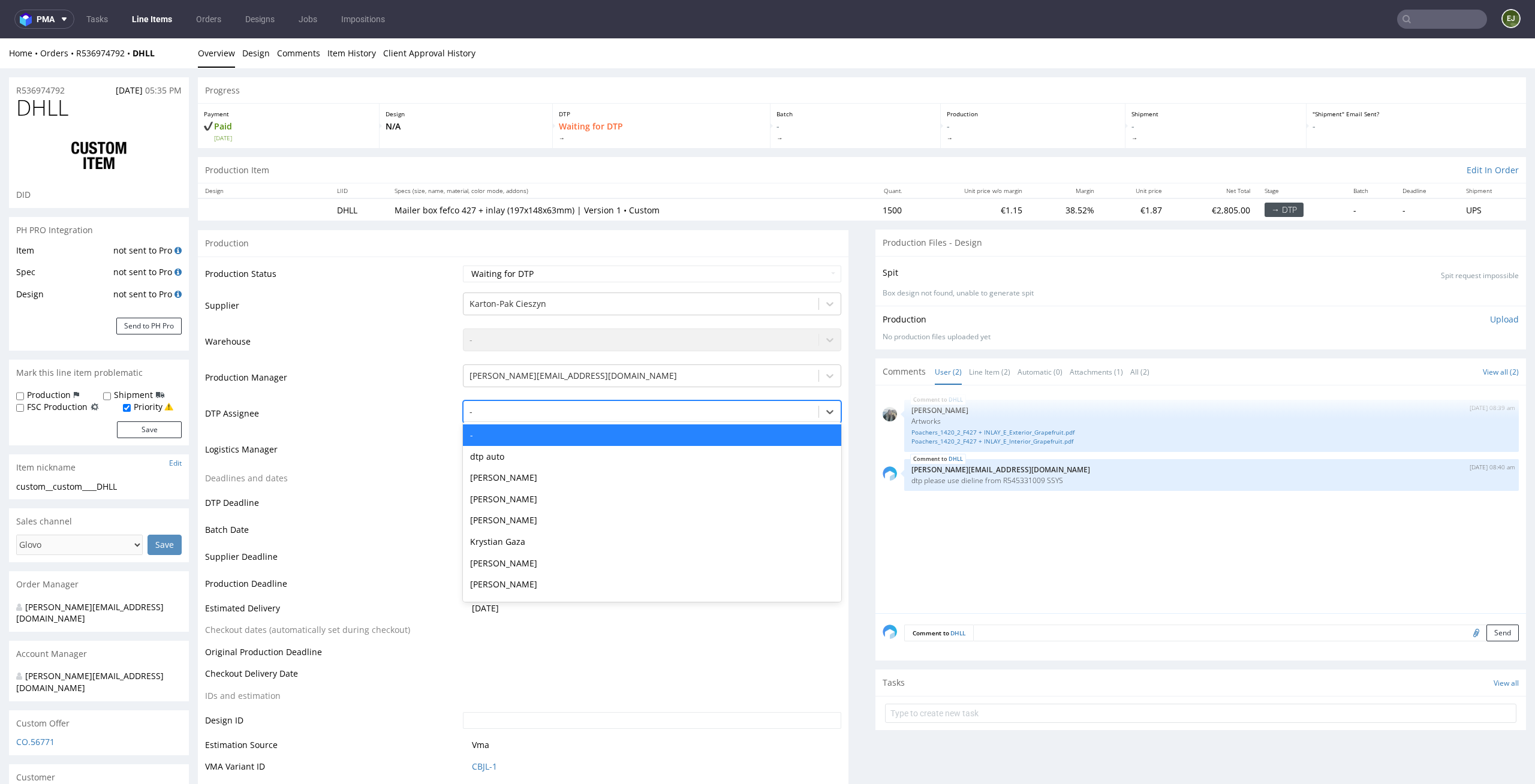
click at [600, 413] on div at bounding box center [640, 412] width 343 height 15
type input "el"
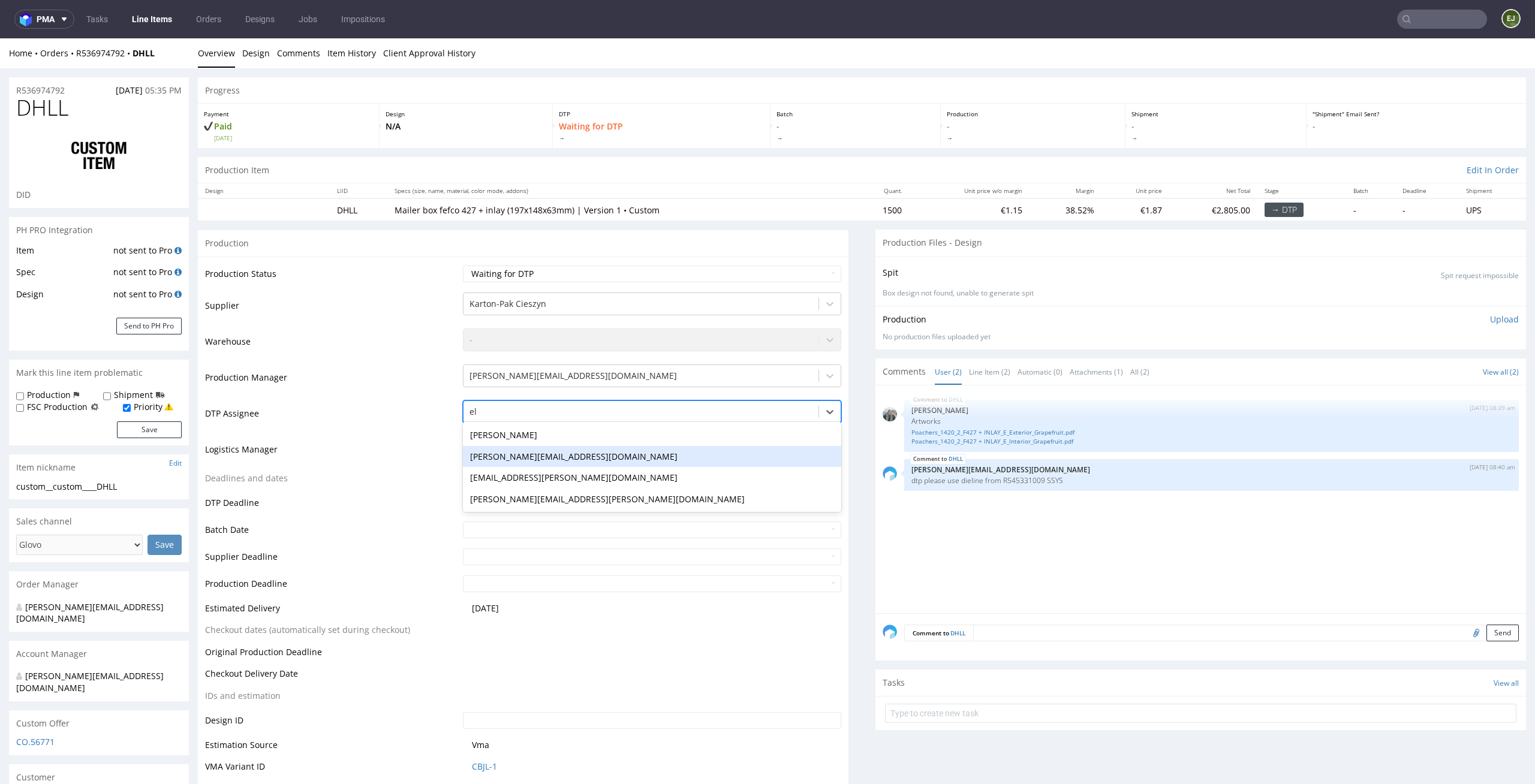
click at [556, 446] on div "[PERSON_NAME][EMAIL_ADDRESS][PERSON_NAME][DOMAIN_NAME]" at bounding box center [652, 456] width 379 height 22
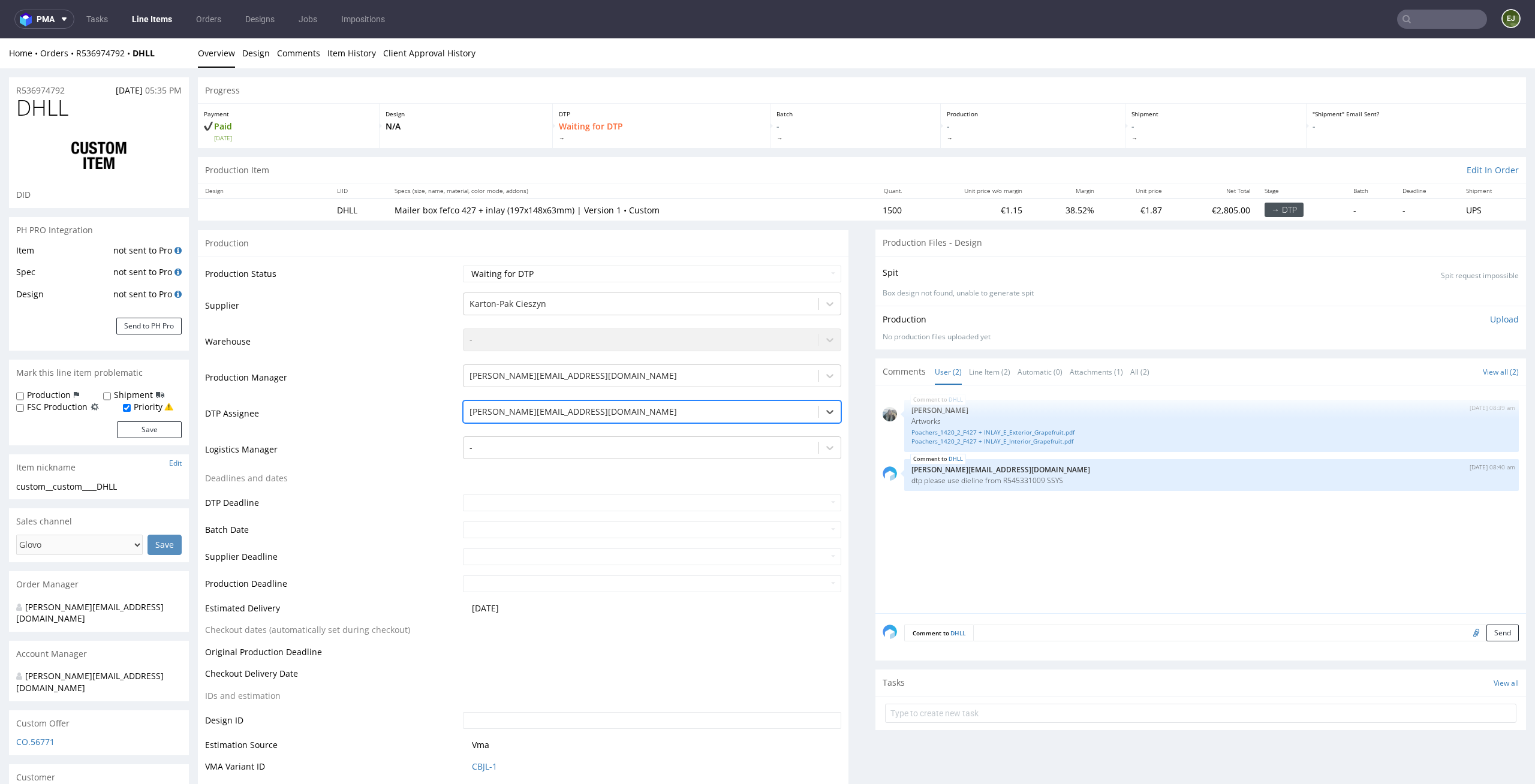
click at [560, 417] on div at bounding box center [640, 412] width 343 height 15
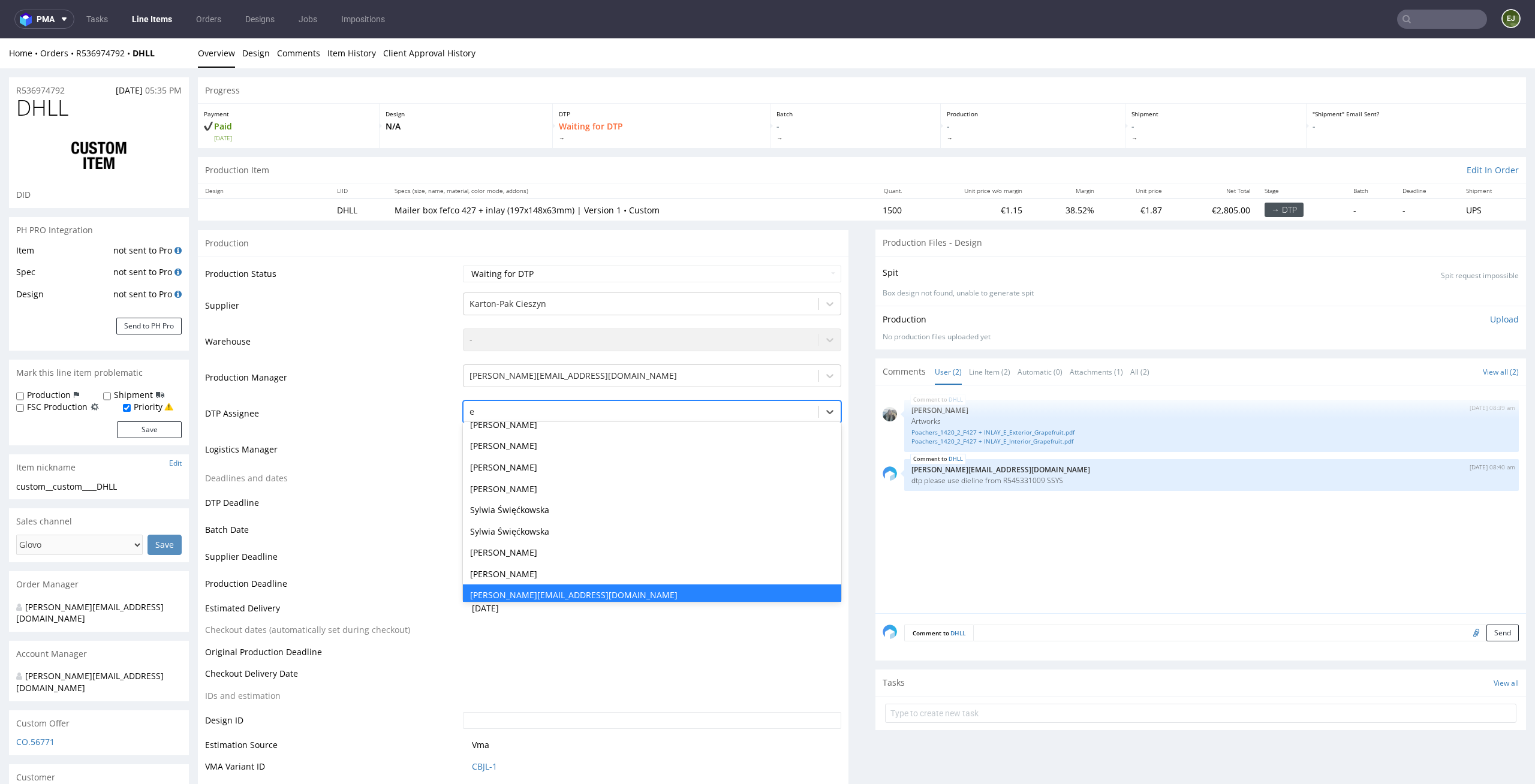
type input "el"
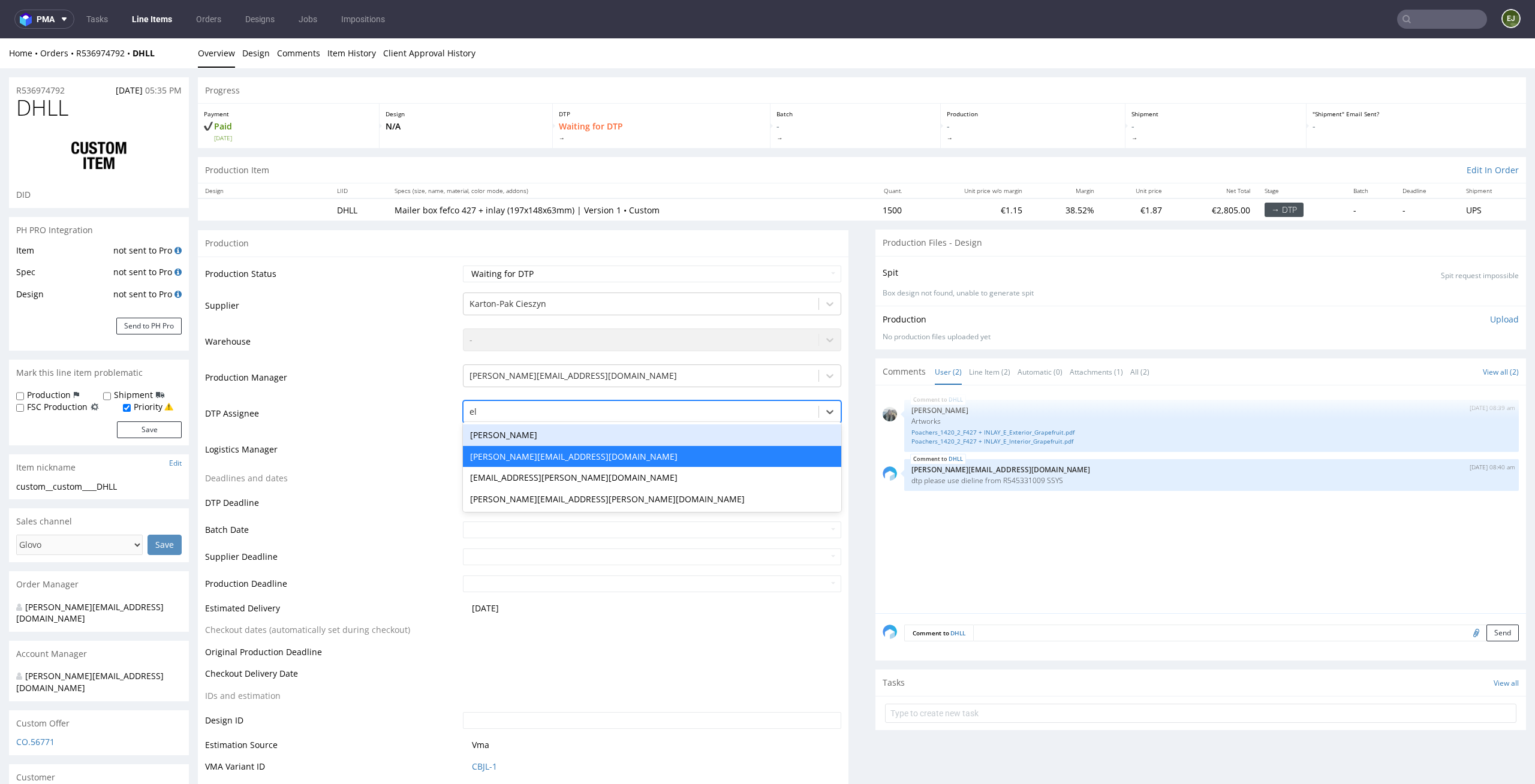
click at [535, 433] on div "Elżbieta Jelińska" at bounding box center [652, 435] width 379 height 22
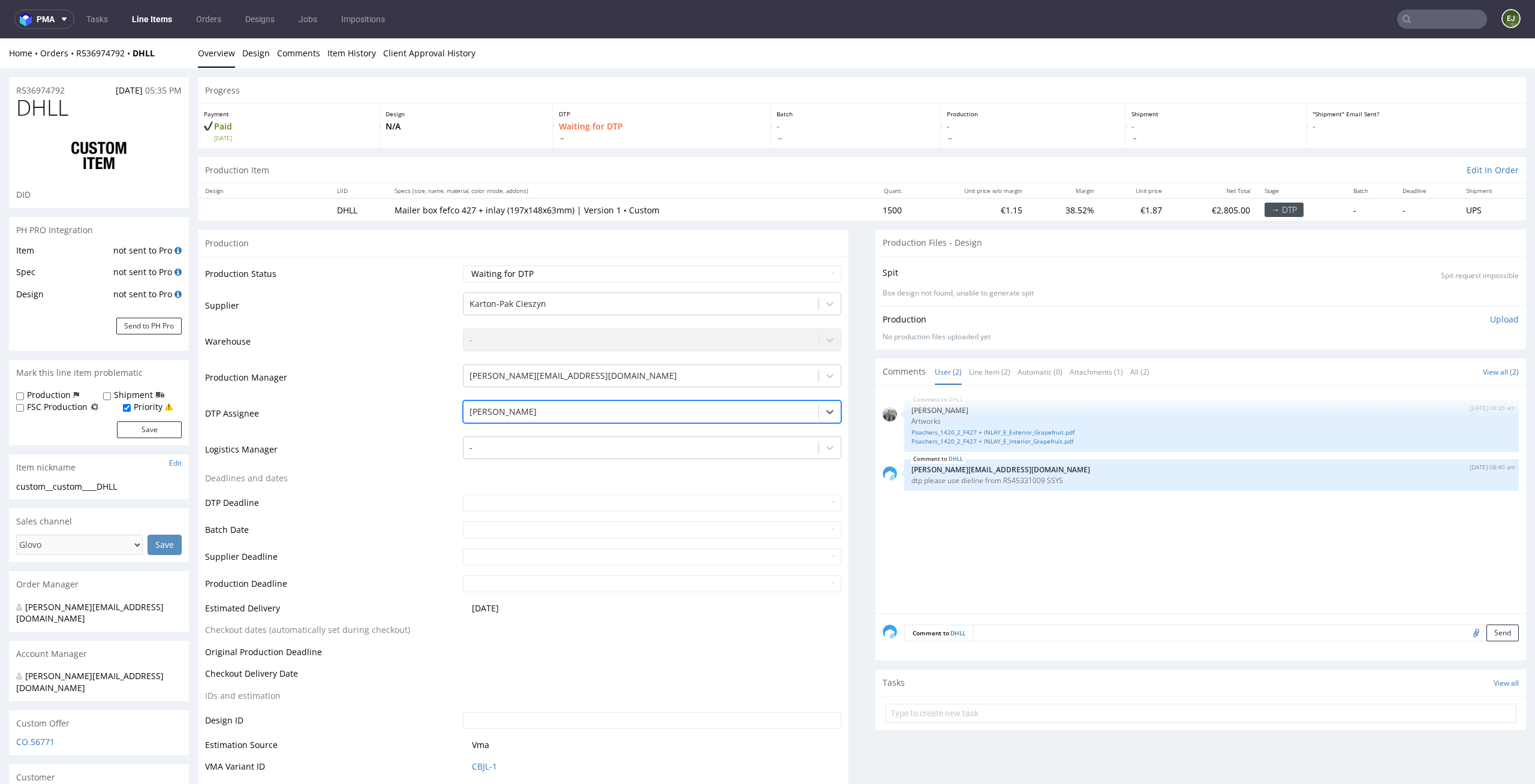
scroll to position [81, 0]
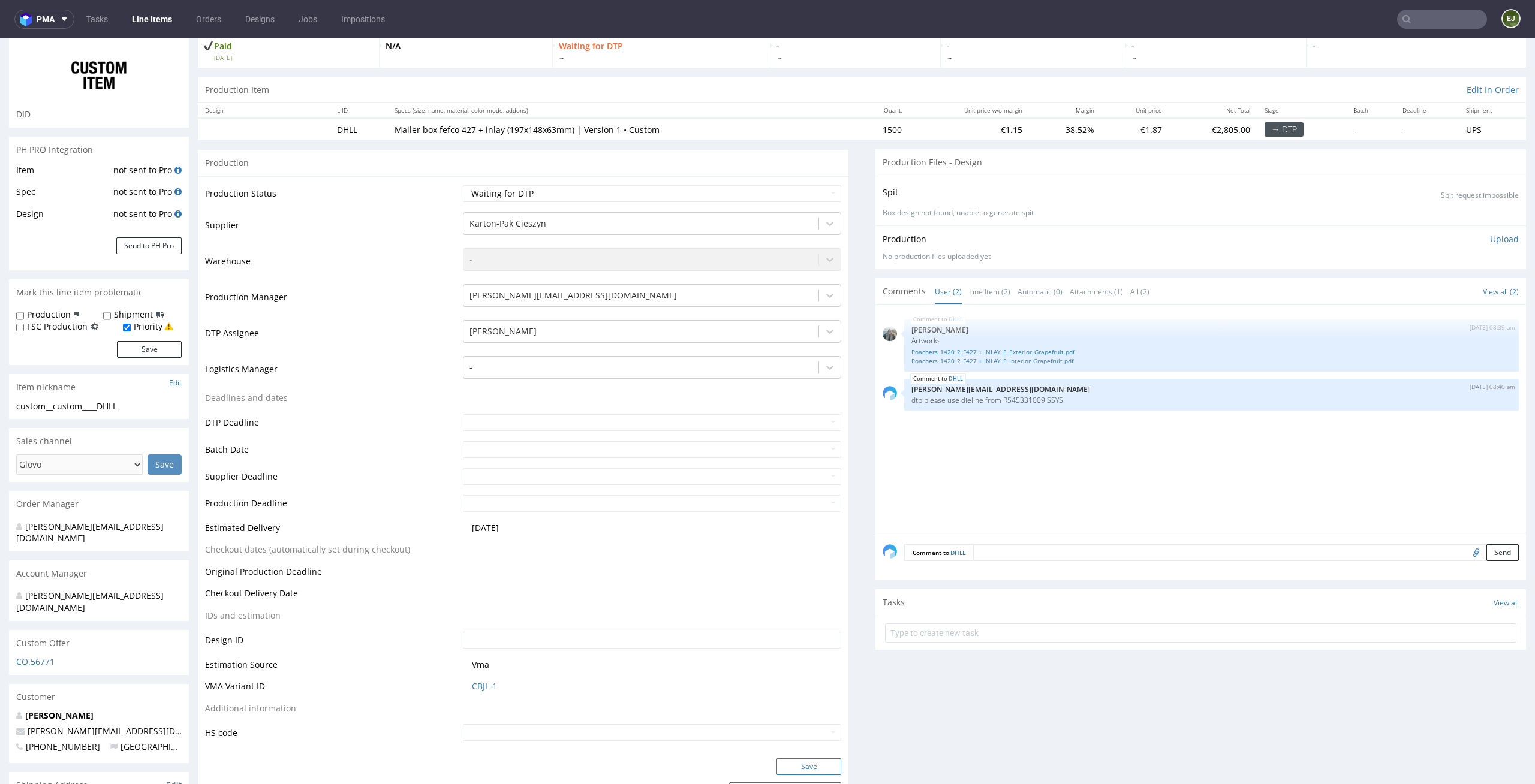
click at [816, 764] on button "Save" at bounding box center [809, 766] width 65 height 17
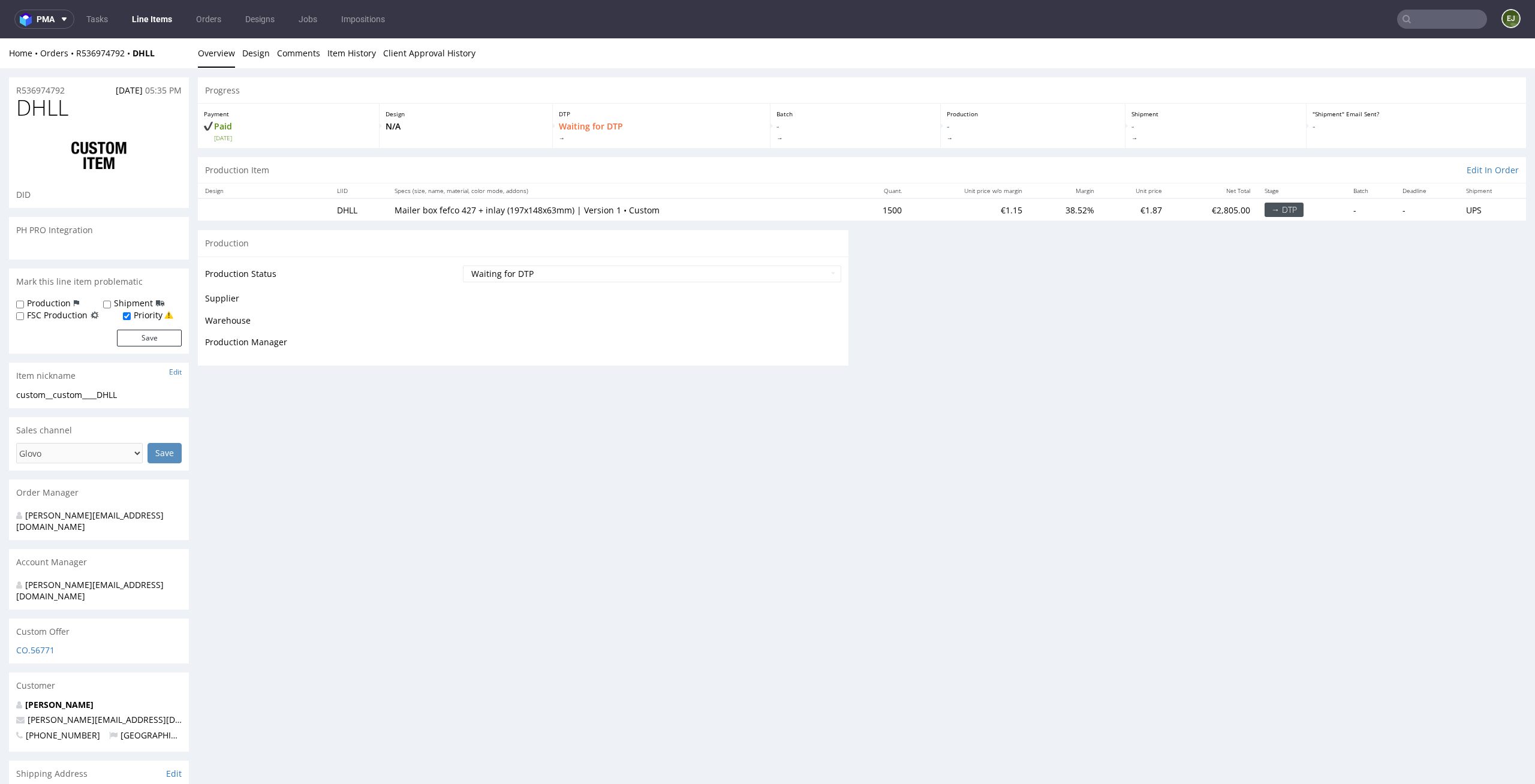
scroll to position [82, 0]
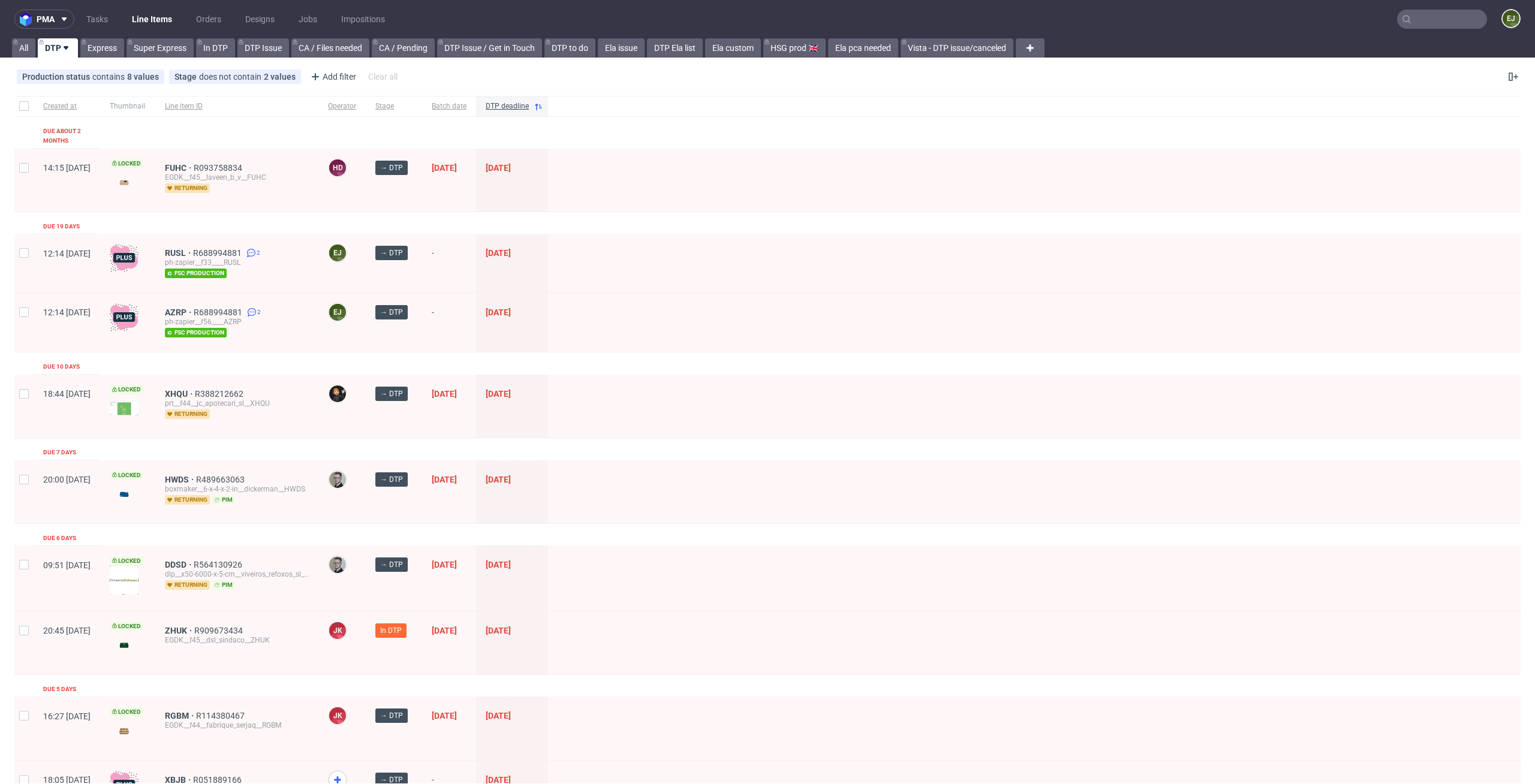
click at [1415, 20] on input "text" at bounding box center [1441, 19] width 90 height 19
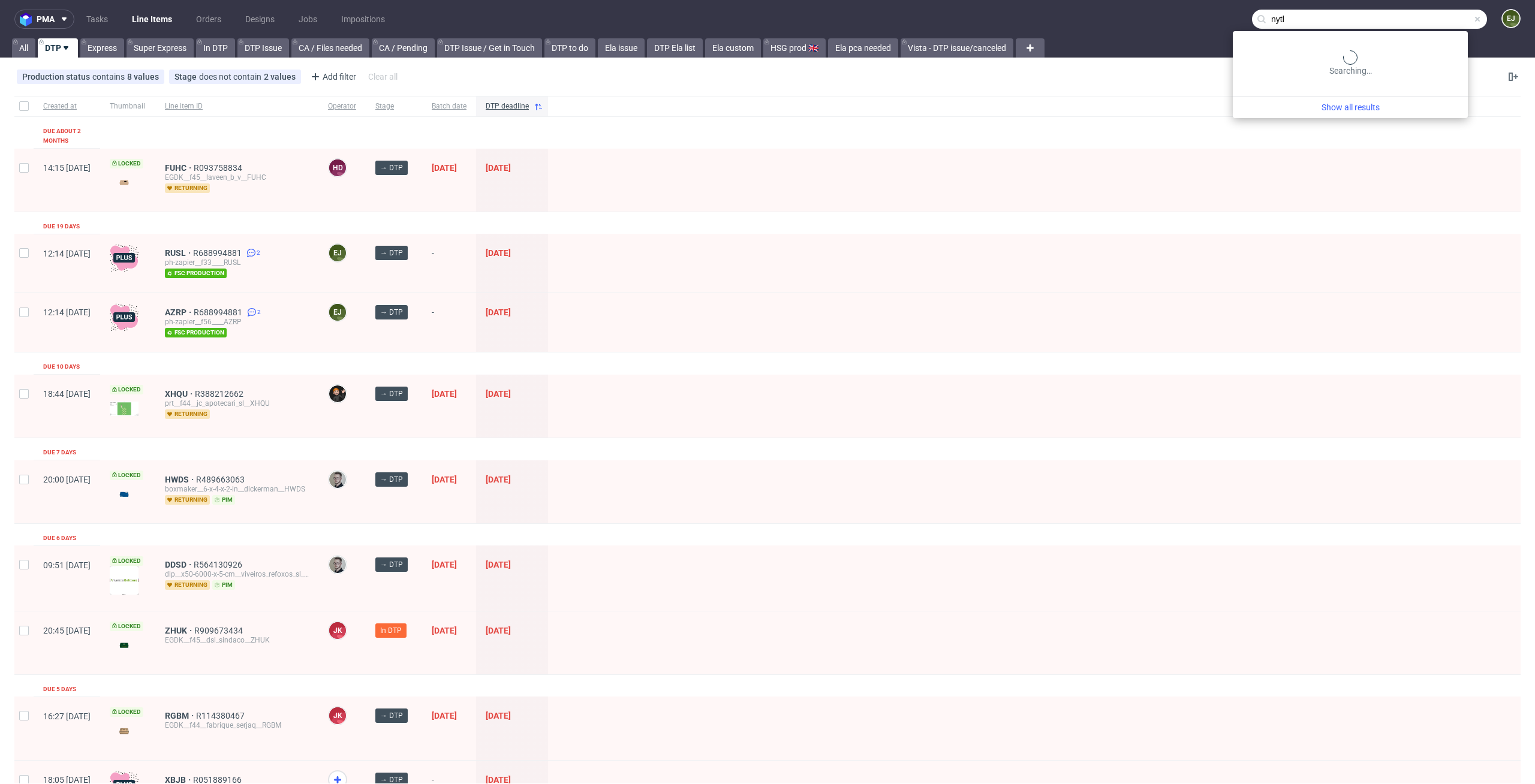
type input "nytl"
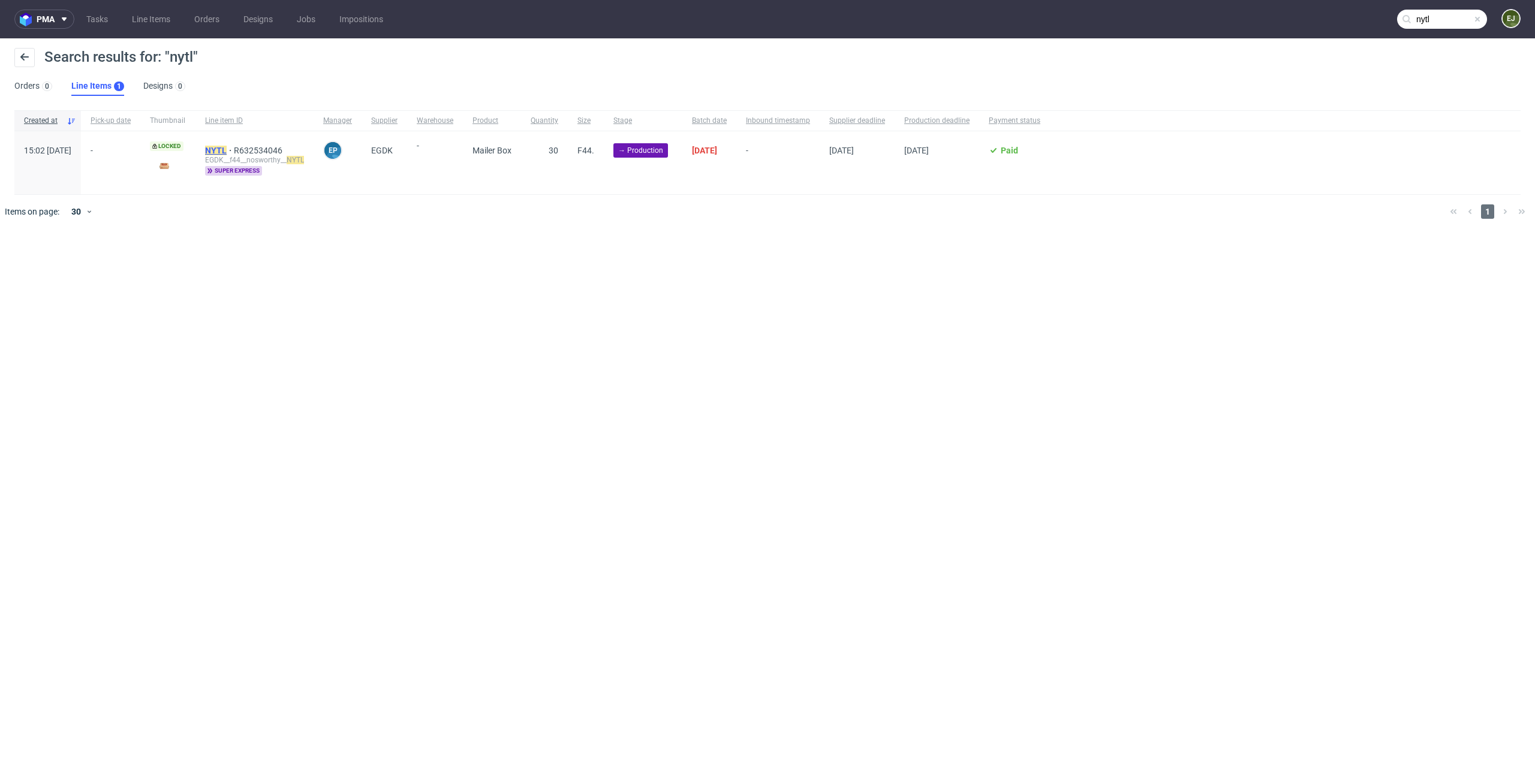
click at [227, 148] on mark "NYTL" at bounding box center [216, 150] width 22 height 10
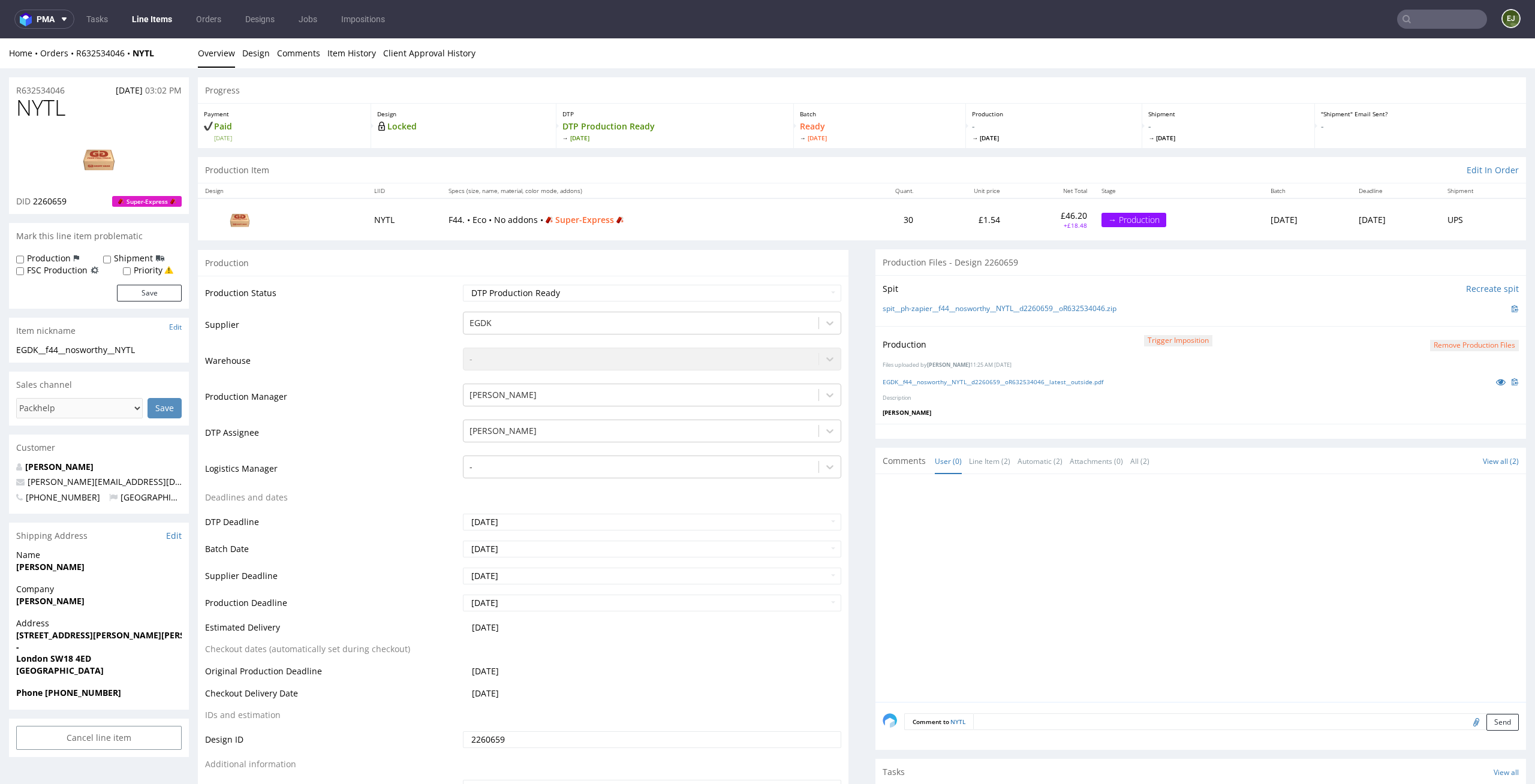
click at [1422, 20] on input "text" at bounding box center [1441, 19] width 90 height 19
type input "bzuy"
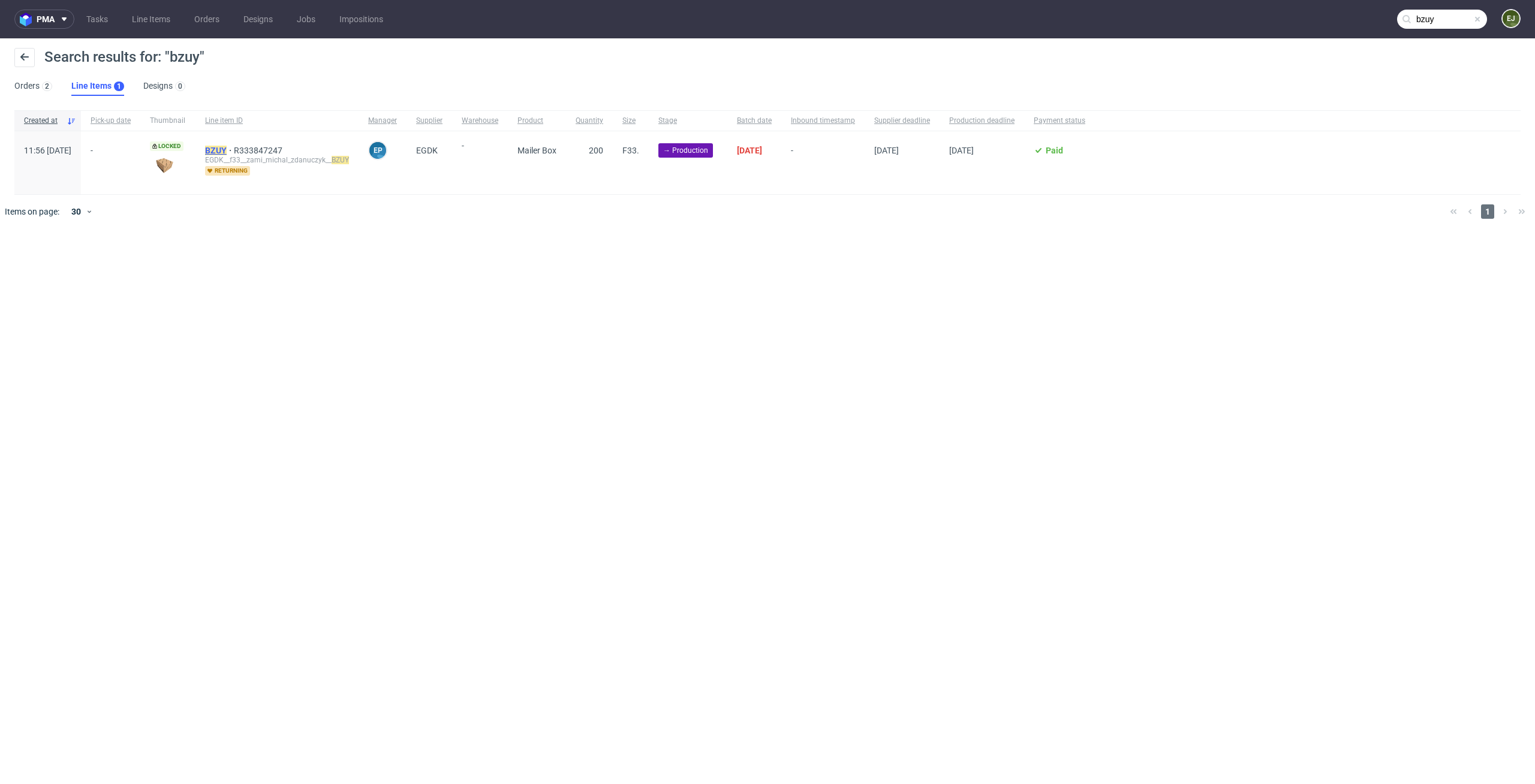
click at [227, 150] on mark "BZUY" at bounding box center [216, 150] width 22 height 10
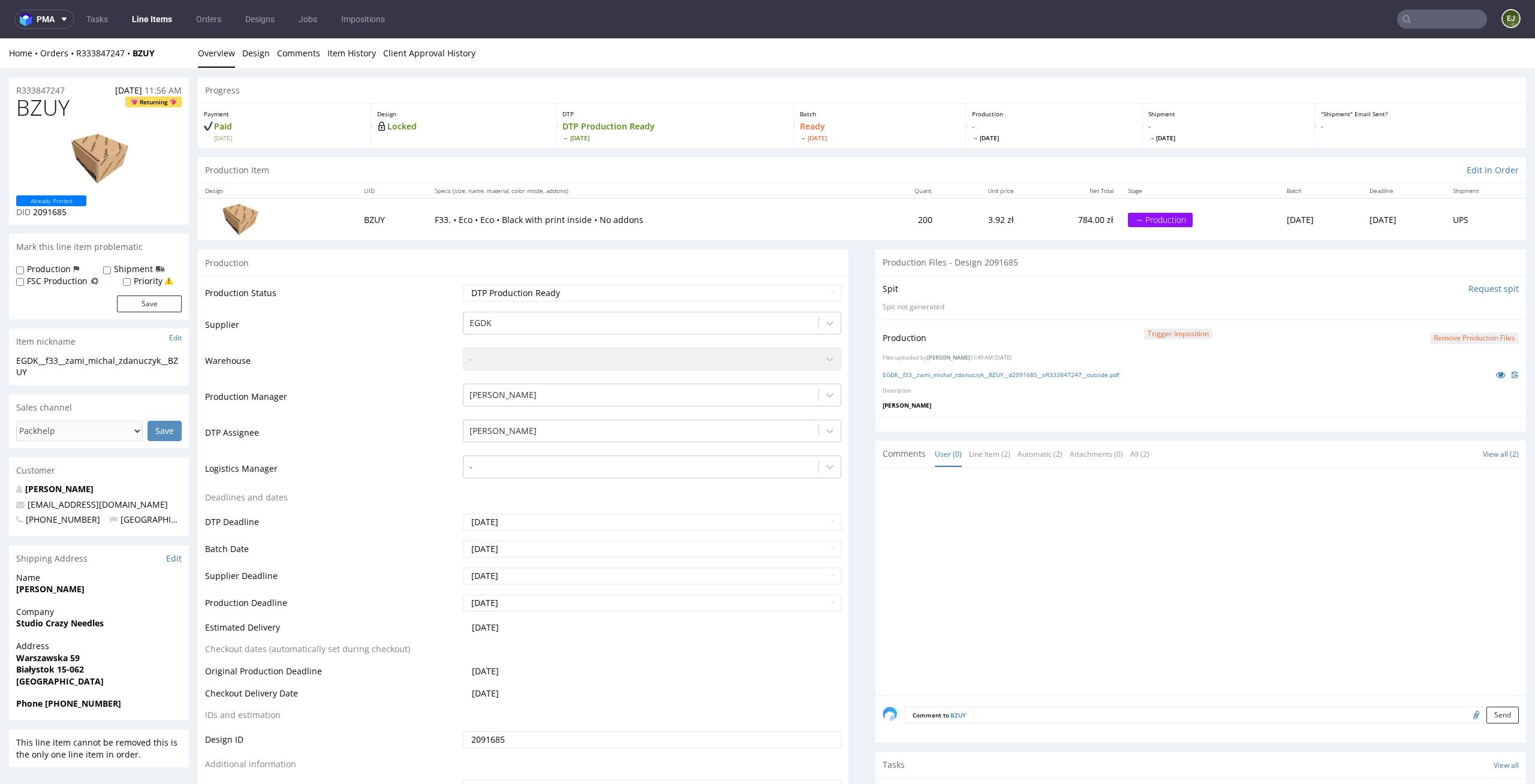
click at [1001, 125] on p "- Wed 24 Sep" at bounding box center [1054, 131] width 164 height 22
click at [140, 18] on link "Line Items" at bounding box center [152, 19] width 55 height 19
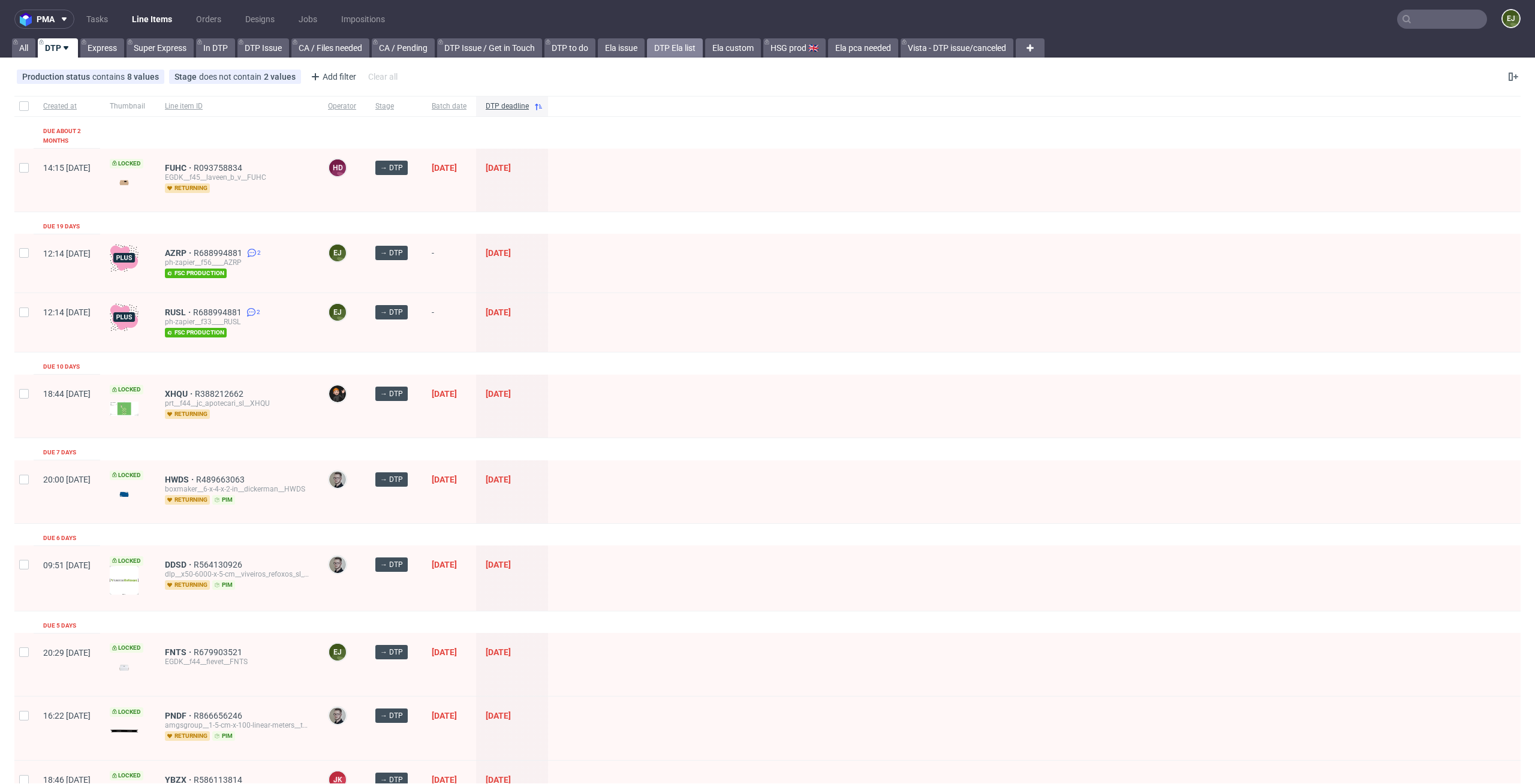
click at [684, 48] on link "DTP Ela list" at bounding box center [674, 48] width 56 height 19
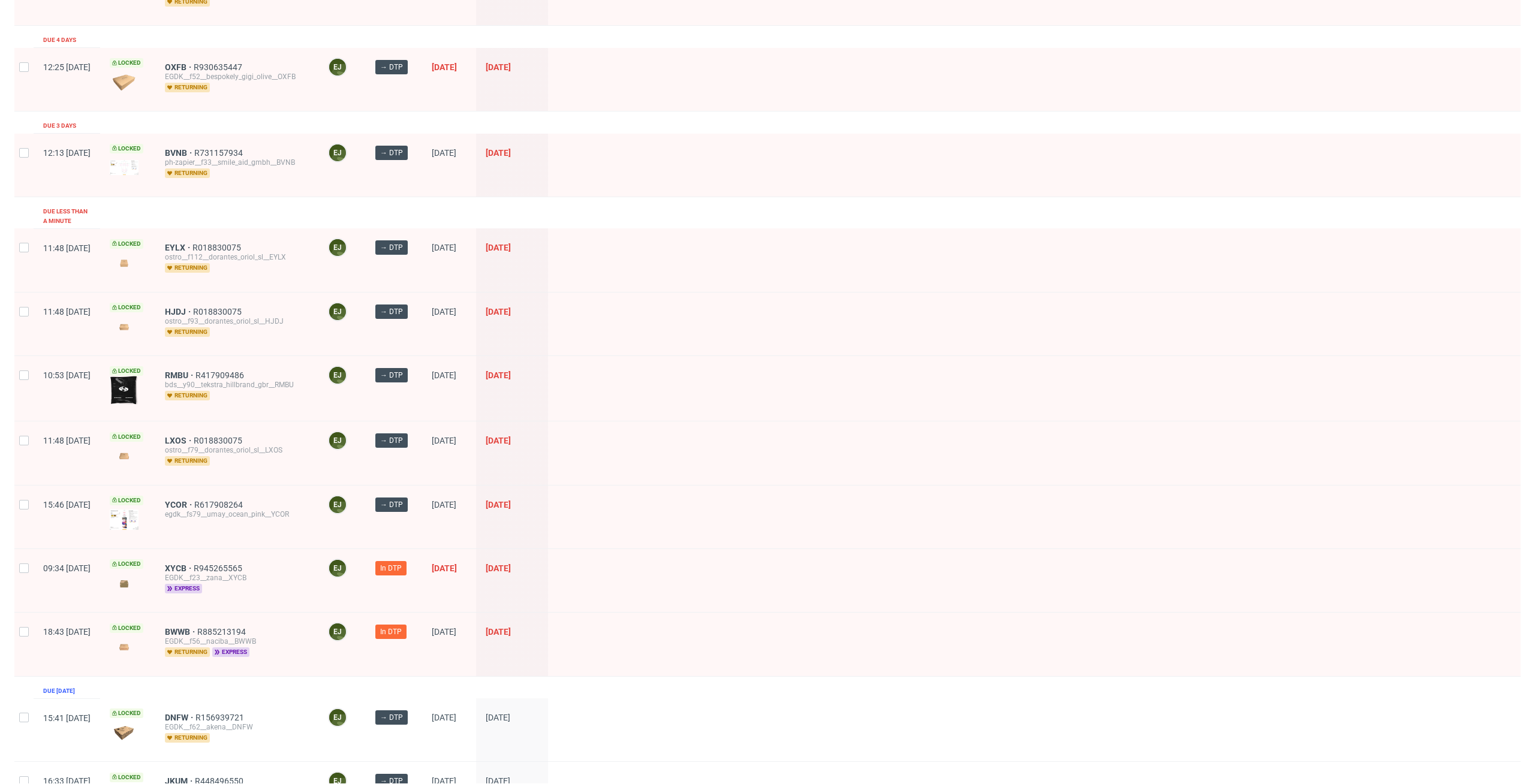
scroll to position [806, 0]
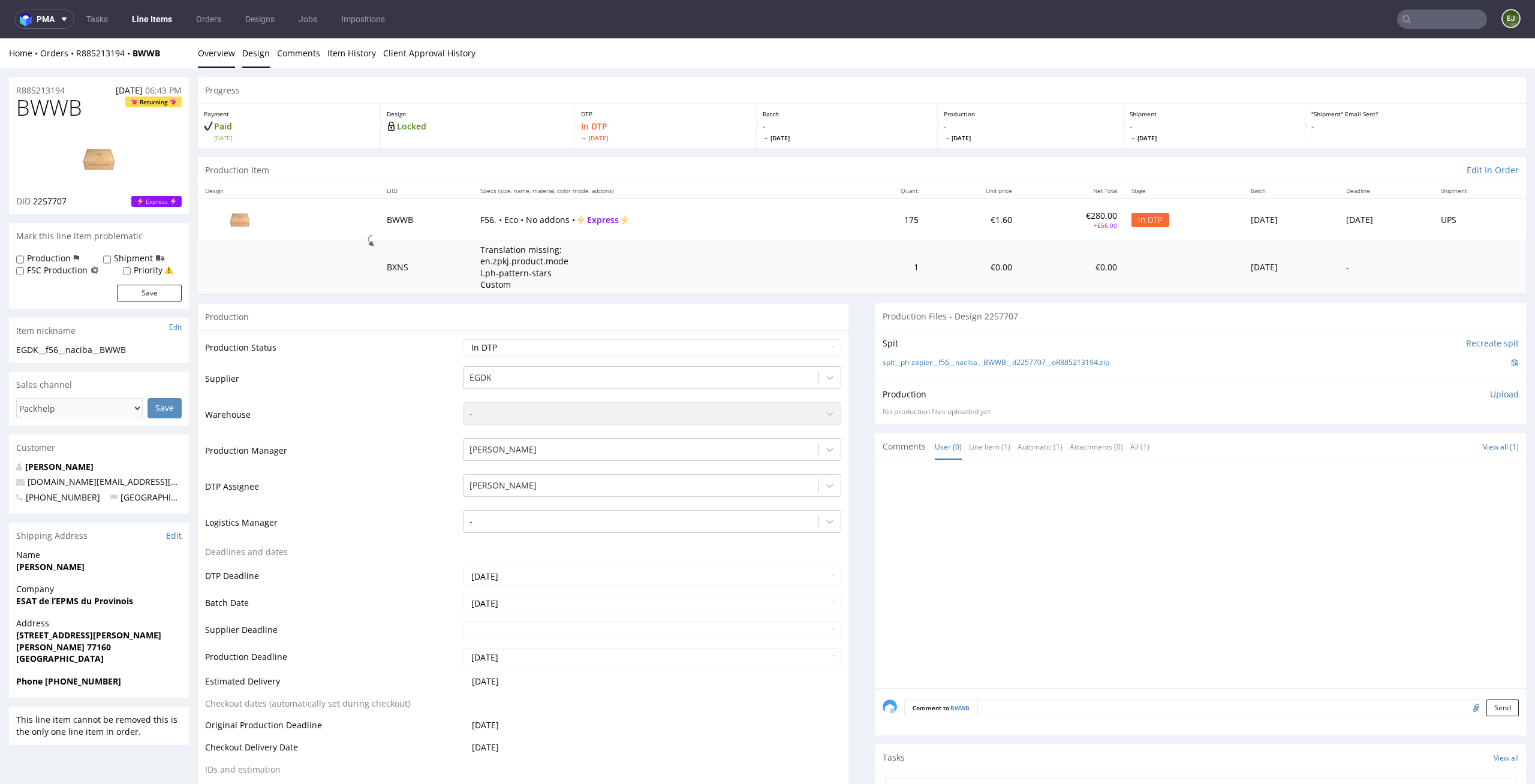
click at [266, 56] on link "Design" at bounding box center [256, 53] width 27 height 29
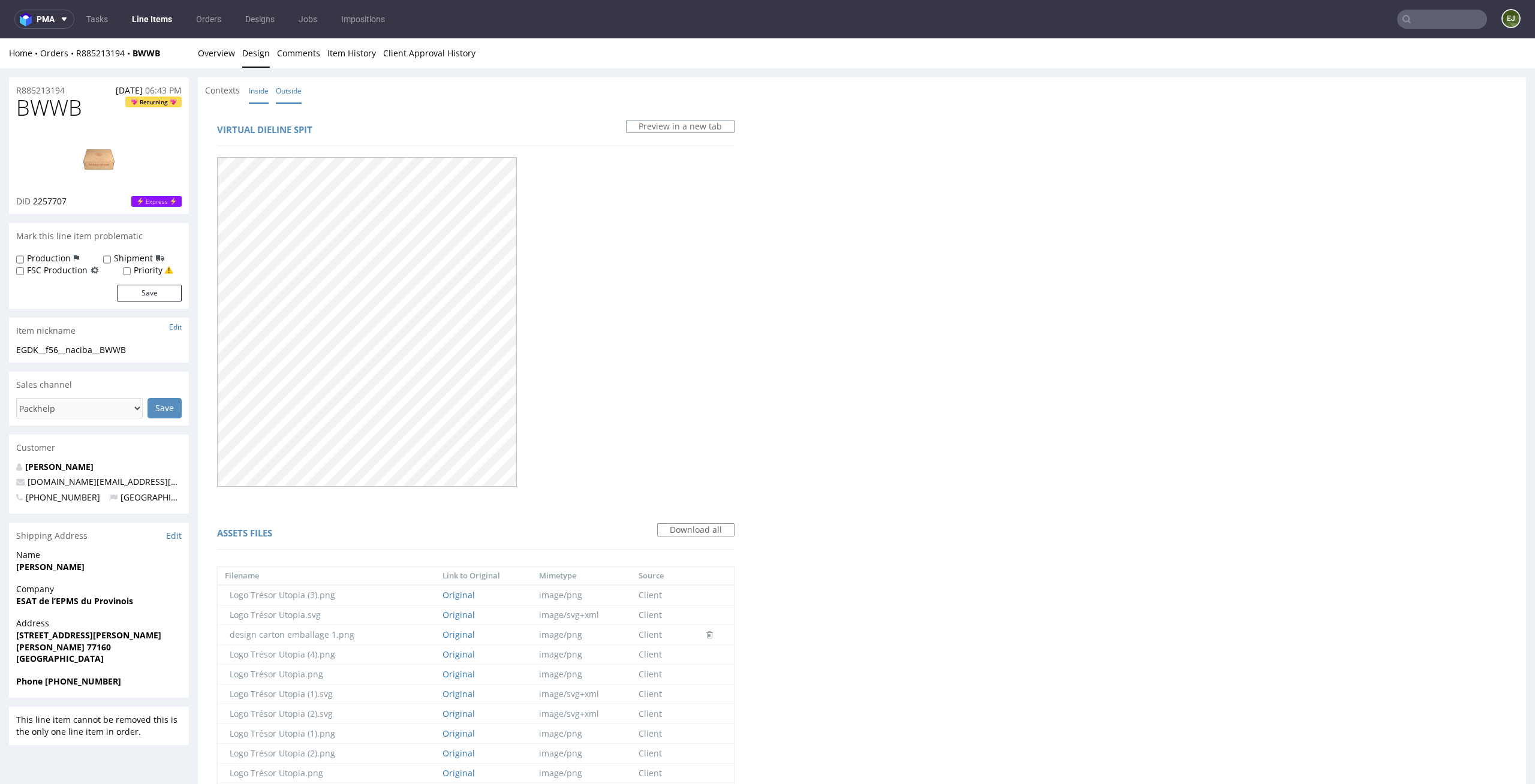
click at [266, 94] on link "Inside" at bounding box center [258, 91] width 20 height 26
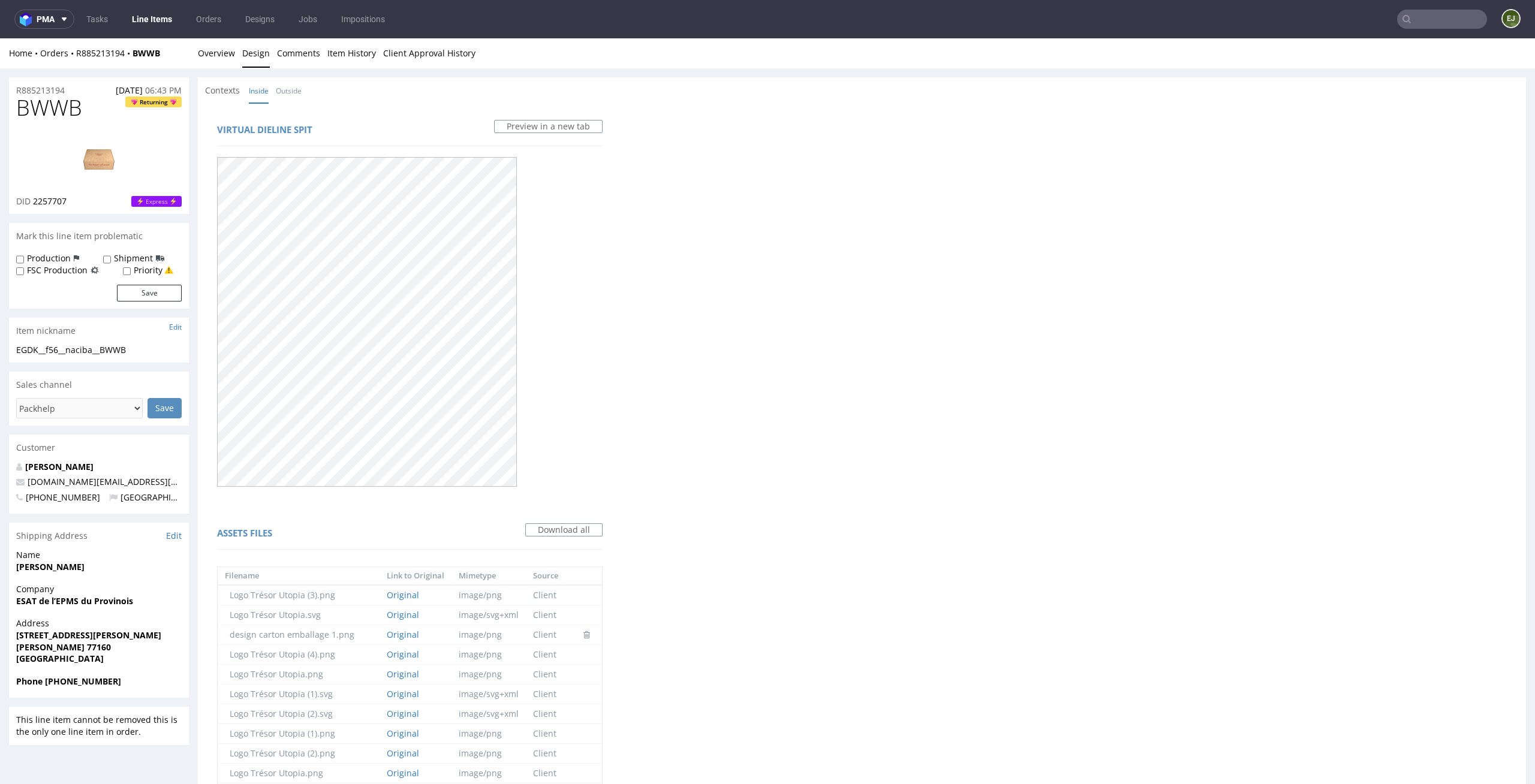
click at [192, 40] on div "Home Orders R885213194 BWWB Overview Design Comments Item History Client Approv…" at bounding box center [767, 53] width 1535 height 30
click at [203, 44] on link "Overview" at bounding box center [216, 53] width 37 height 29
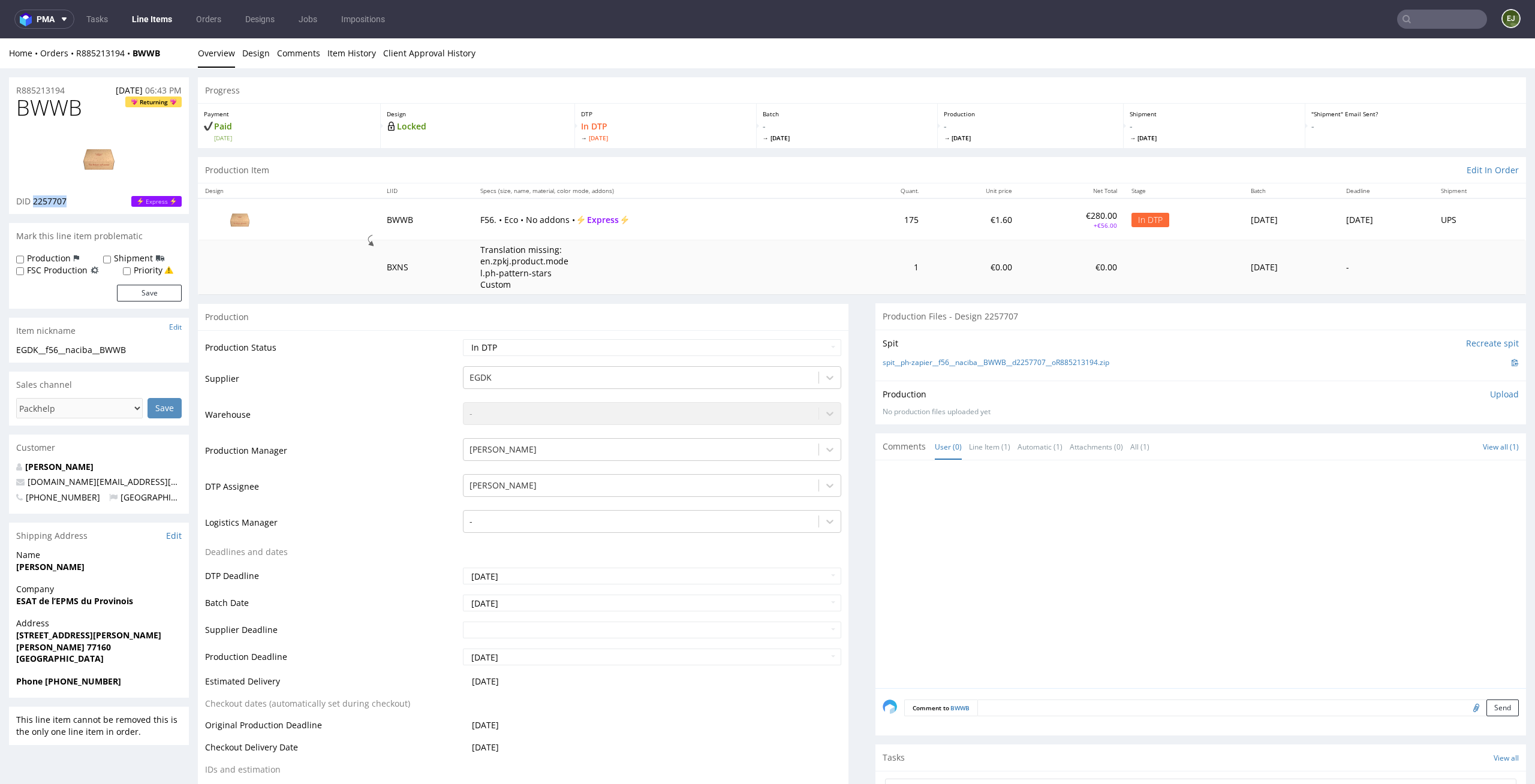
drag, startPoint x: 72, startPoint y: 196, endPoint x: 31, endPoint y: 199, distance: 41.1
click at [31, 199] on div "DID 2257707 Express" at bounding box center [99, 201] width 166 height 12
copy span "2257707"
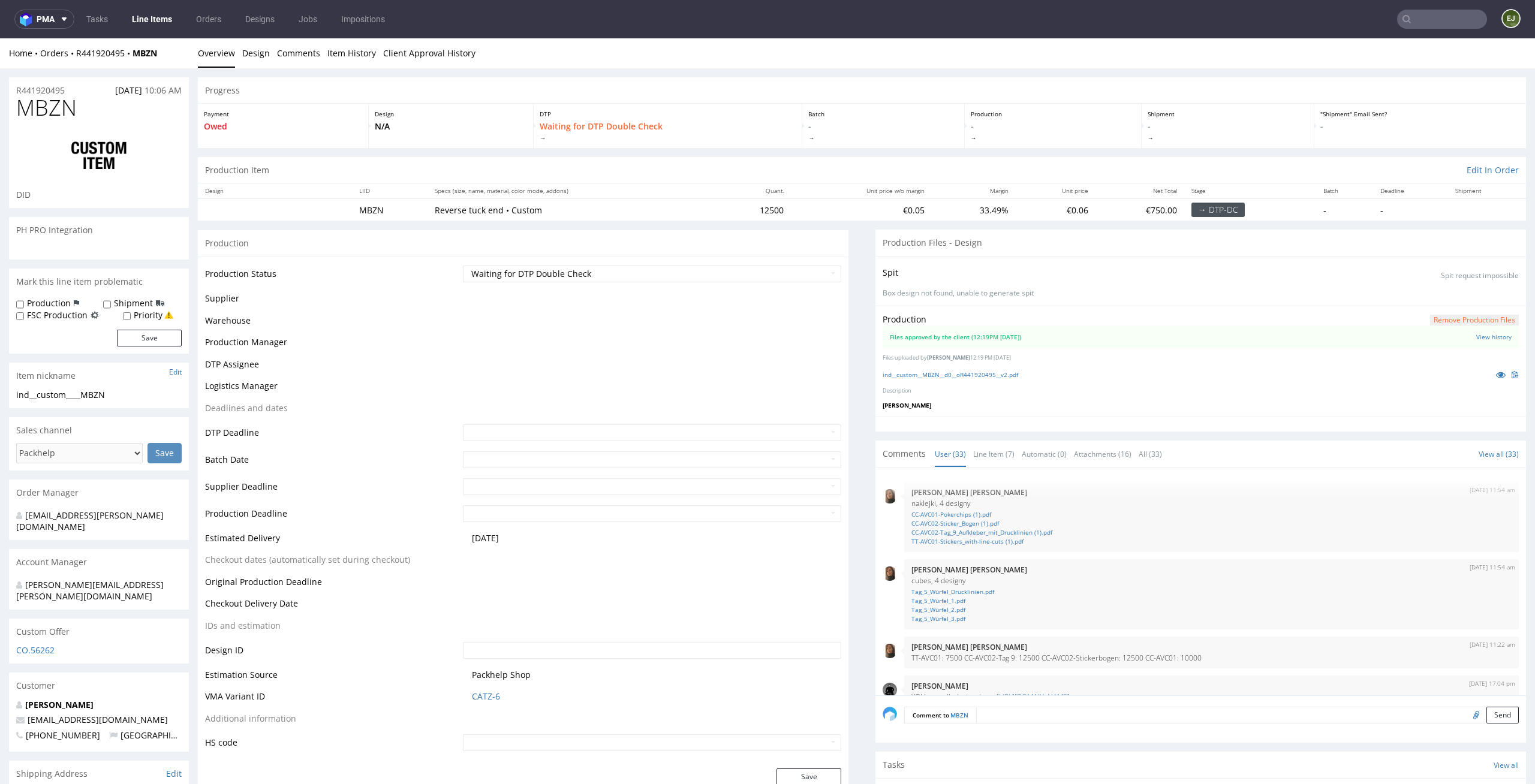
scroll to position [1390, 0]
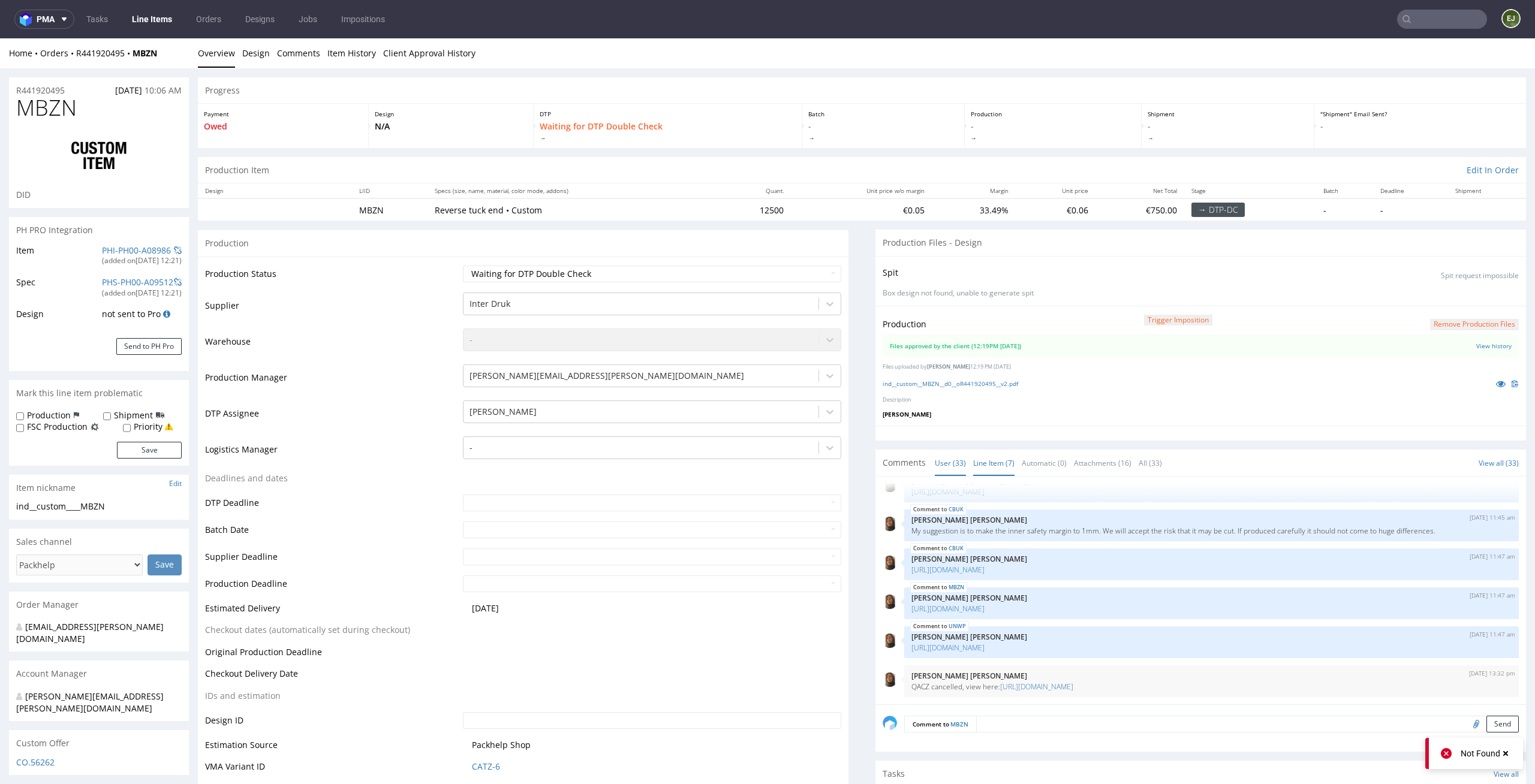
click at [974, 455] on link "Line Item (7)" at bounding box center [993, 463] width 41 height 26
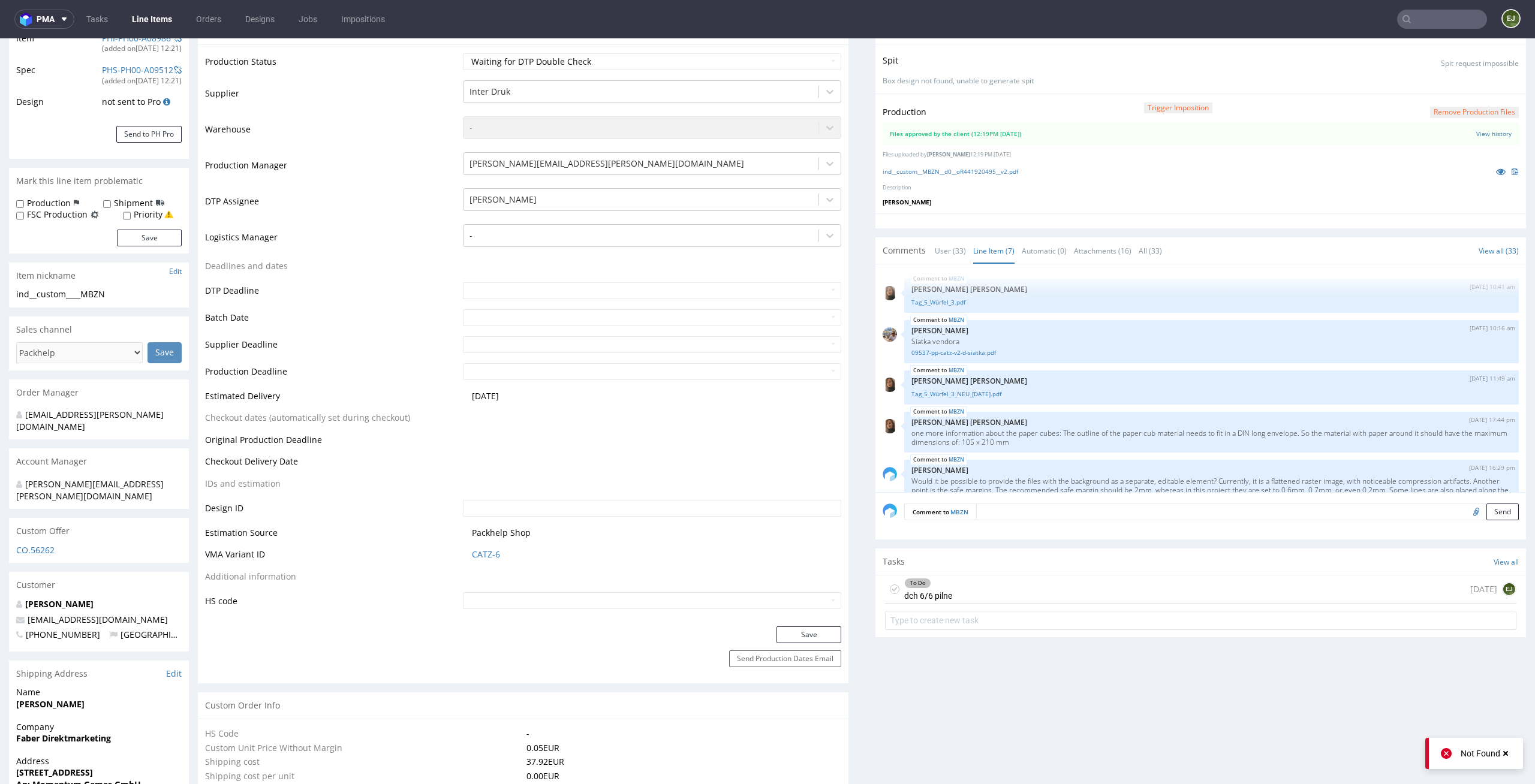
scroll to position [307, 0]
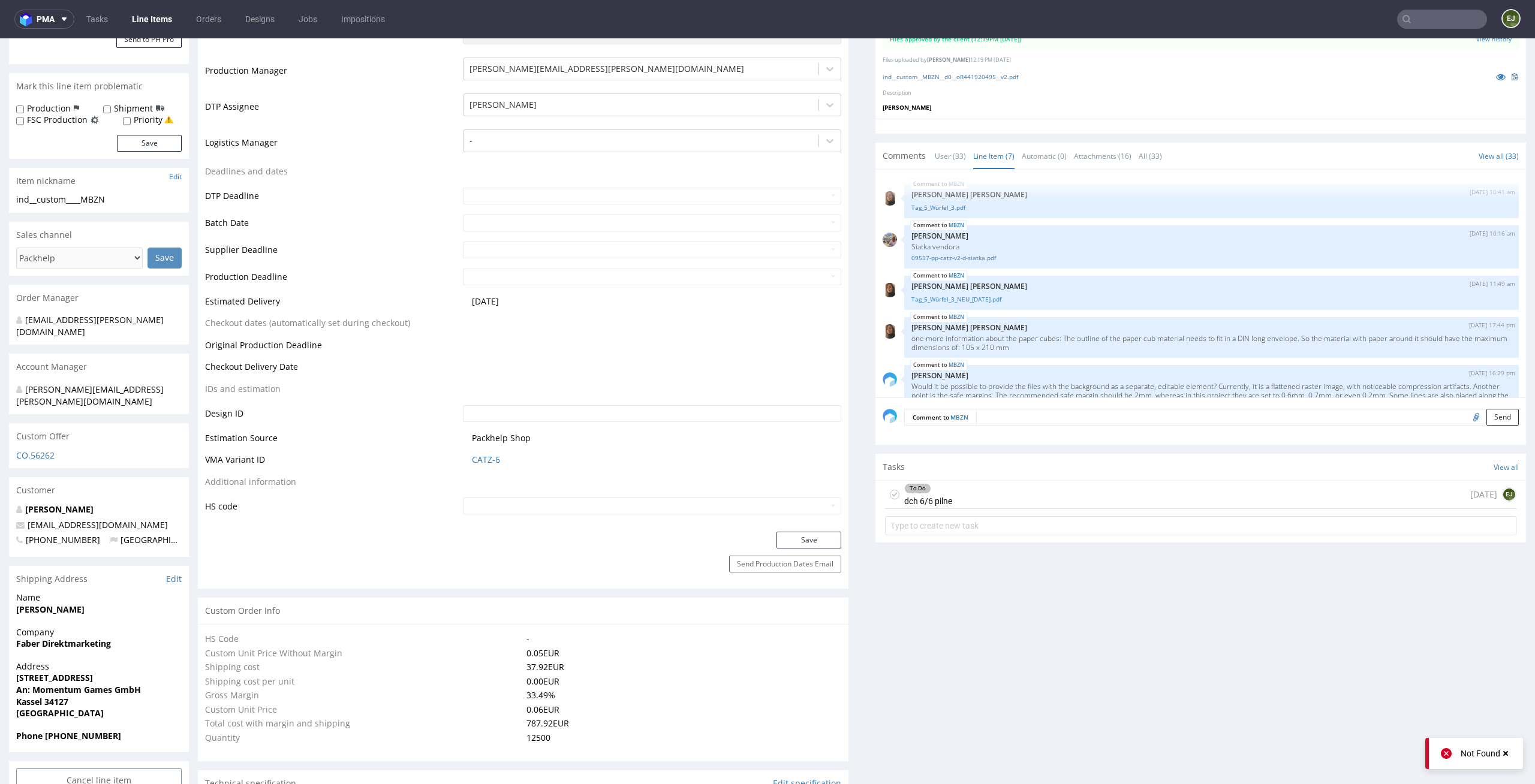
click at [954, 491] on div "To Do dch 6/6 pilne 3 days ago EJ" at bounding box center [1201, 495] width 631 height 28
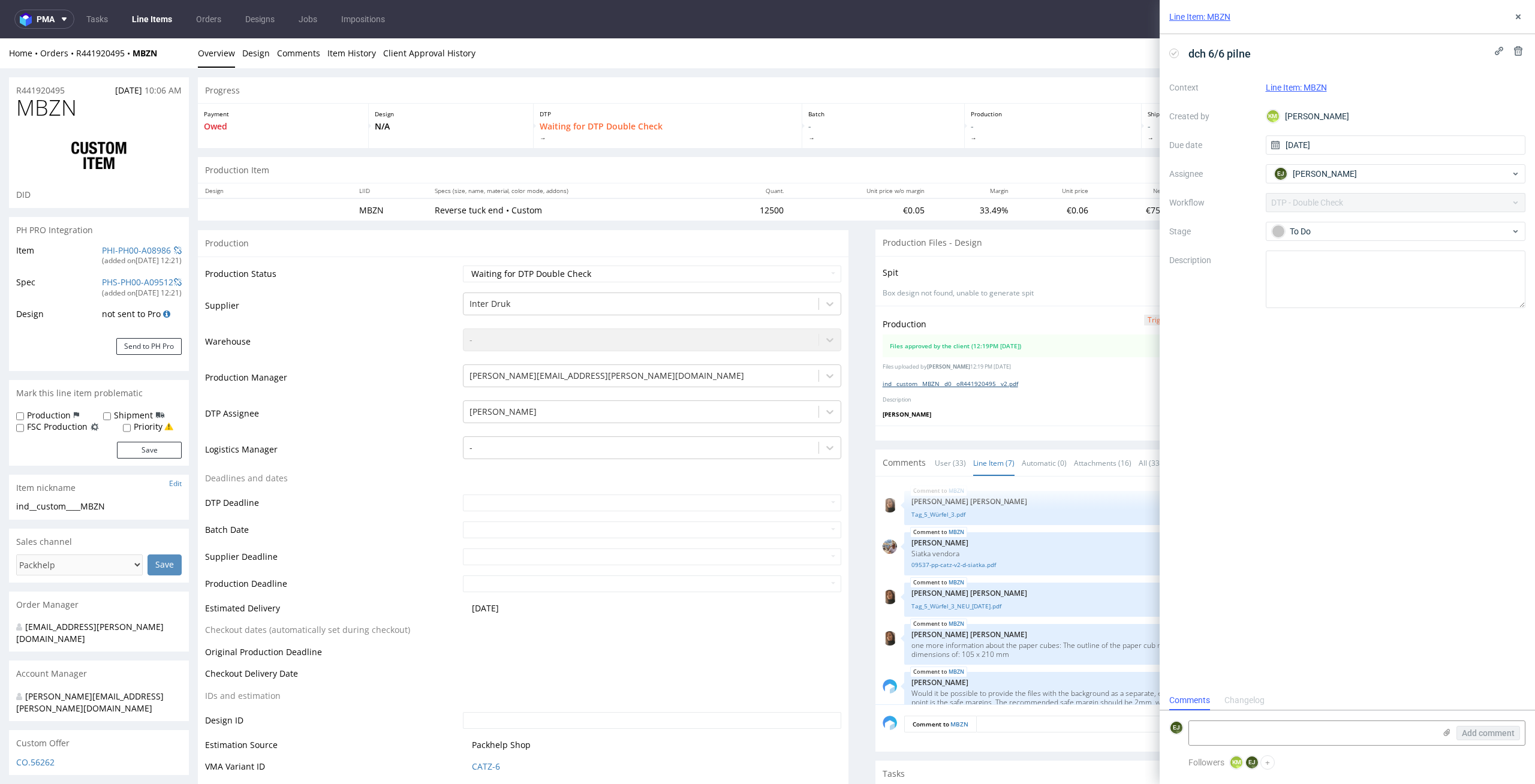
click at [927, 380] on link "ind__custom__MBZN__d0__oR441920495__v2.pdf" at bounding box center [950, 384] width 136 height 8
click at [1172, 51] on icon at bounding box center [1174, 53] width 10 height 10
click at [664, 277] on select "Waiting for Artwork Waiting for Diecut Waiting for Mockup Waiting for DTP Waiti…" at bounding box center [652, 274] width 379 height 17
click at [463, 266] on select "Waiting for Artwork Waiting for Diecut Waiting for Mockup Waiting for DTP Waiti…" at bounding box center [652, 274] width 379 height 17
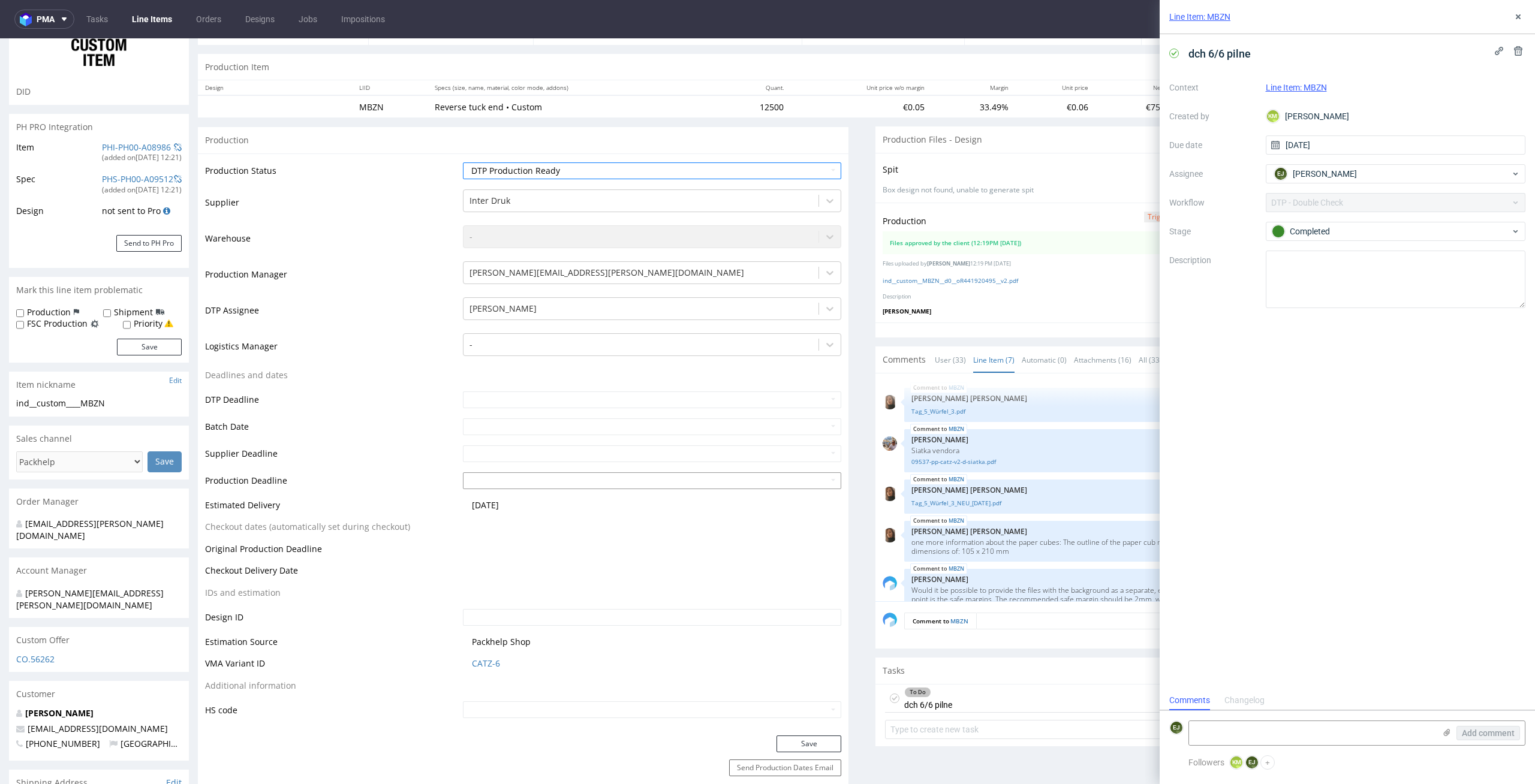
scroll to position [230, 0]
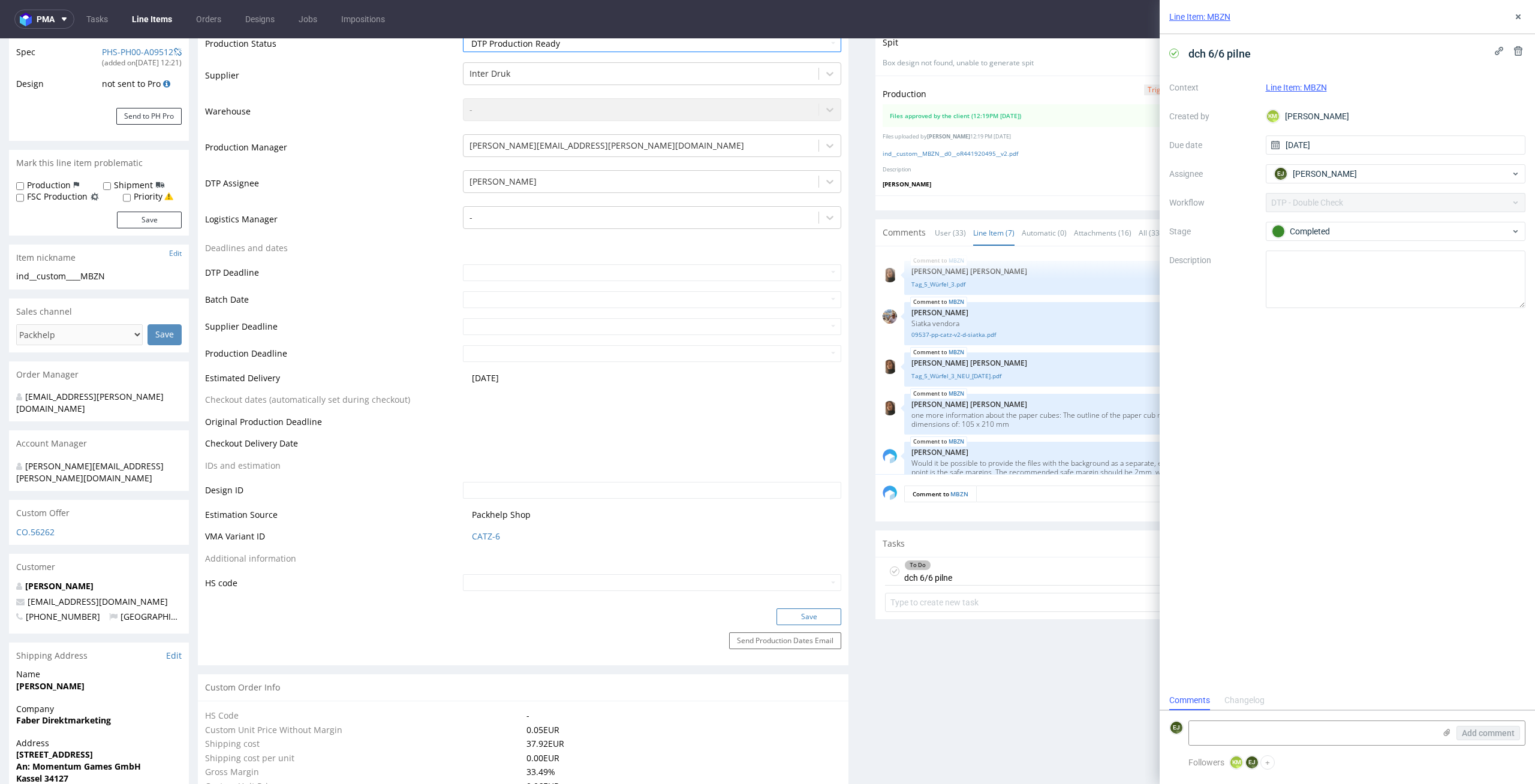
click at [821, 615] on button "Save" at bounding box center [809, 617] width 65 height 17
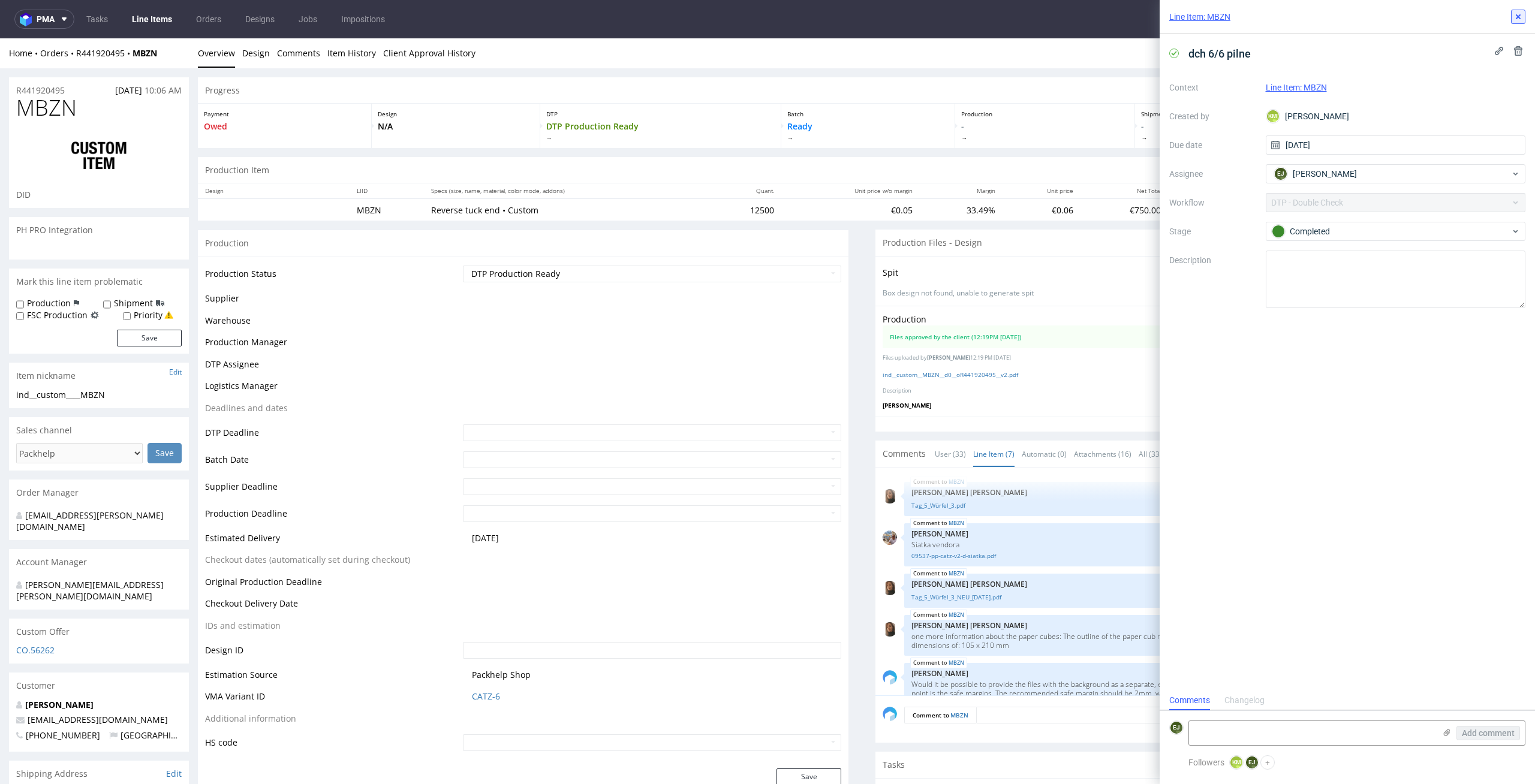
scroll to position [129, 0]
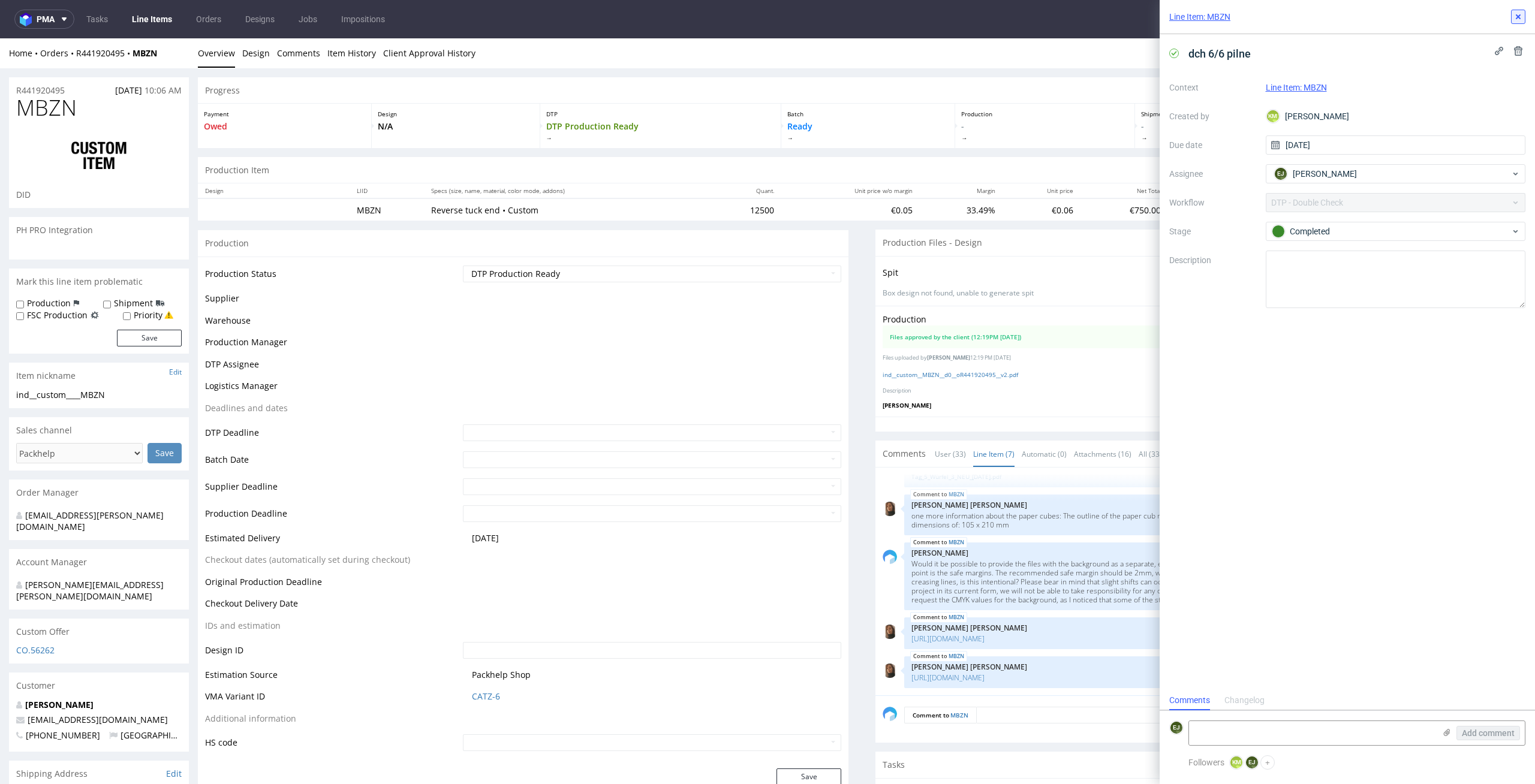
click at [1520, 14] on icon at bounding box center [1518, 17] width 10 height 10
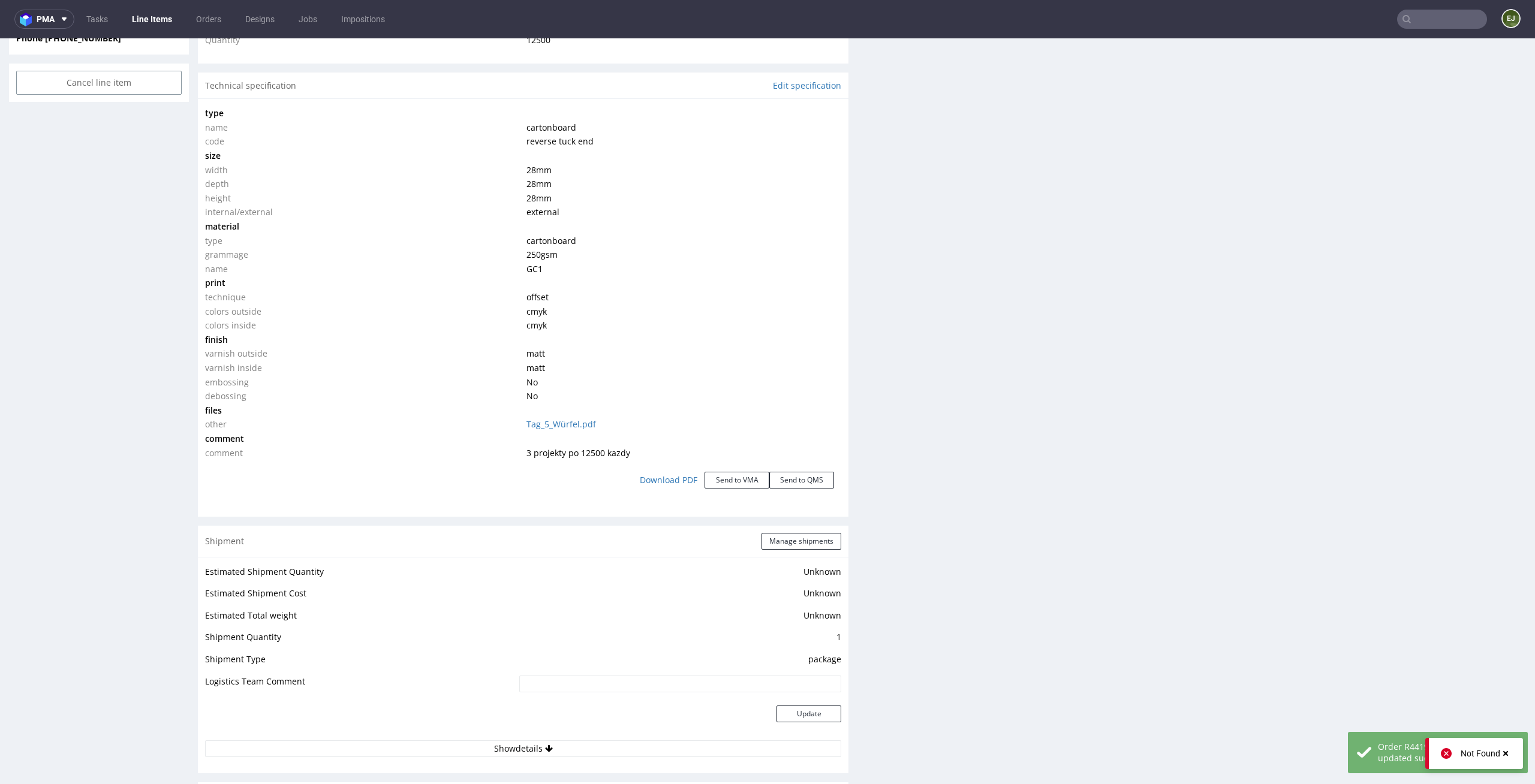
scroll to position [1804, 0]
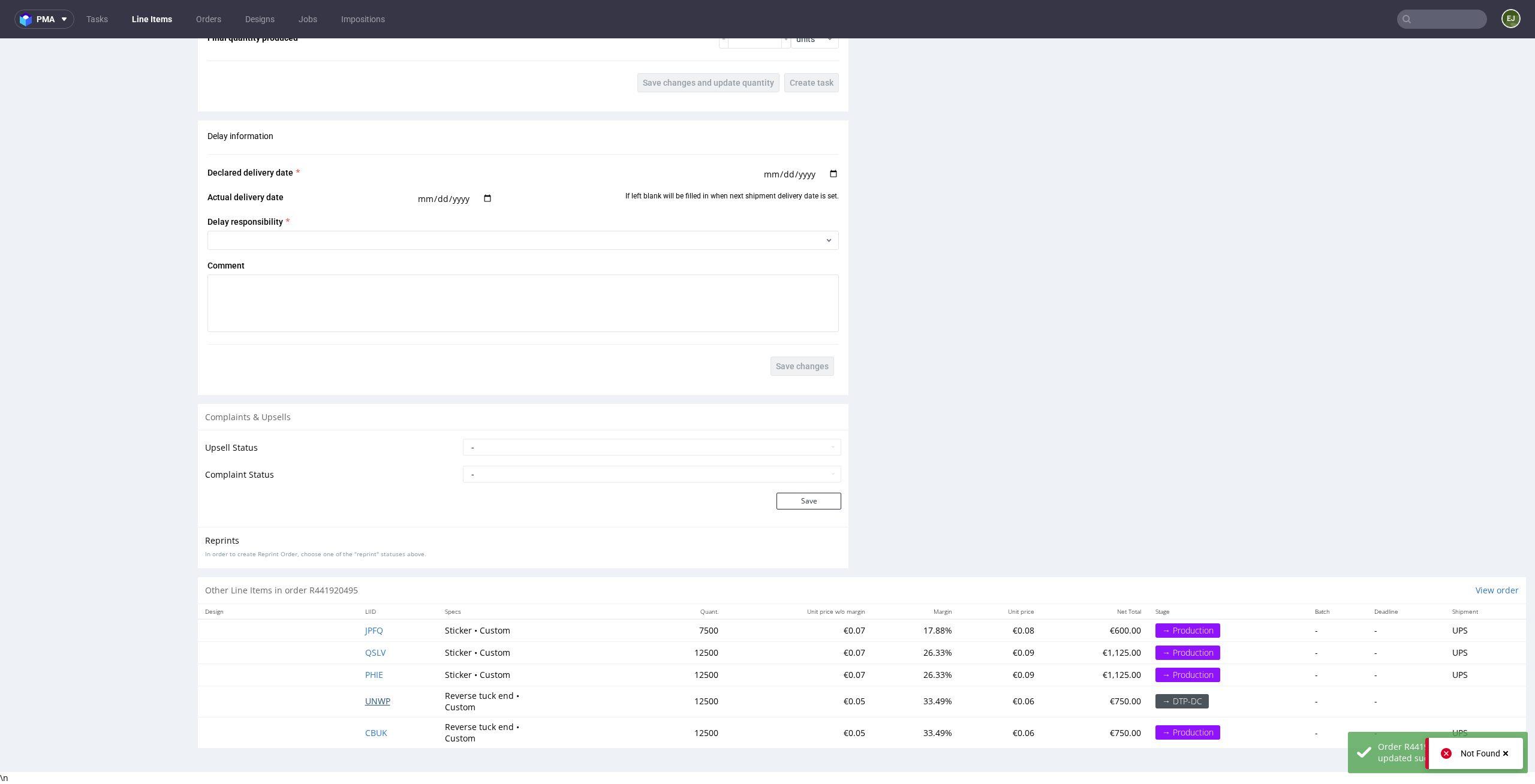
click at [371, 696] on span "UNWP" at bounding box center [377, 701] width 25 height 11
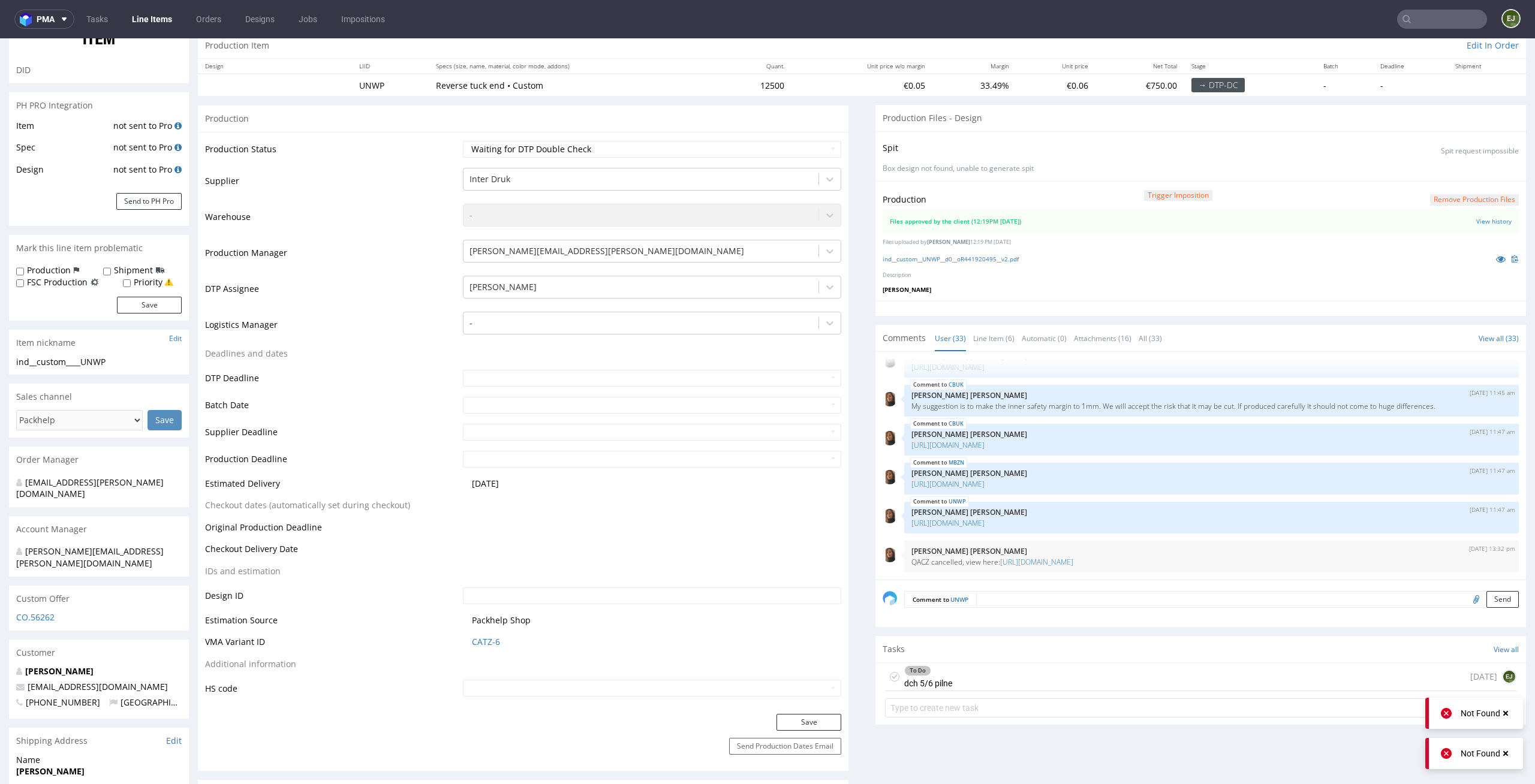
scroll to position [239, 0]
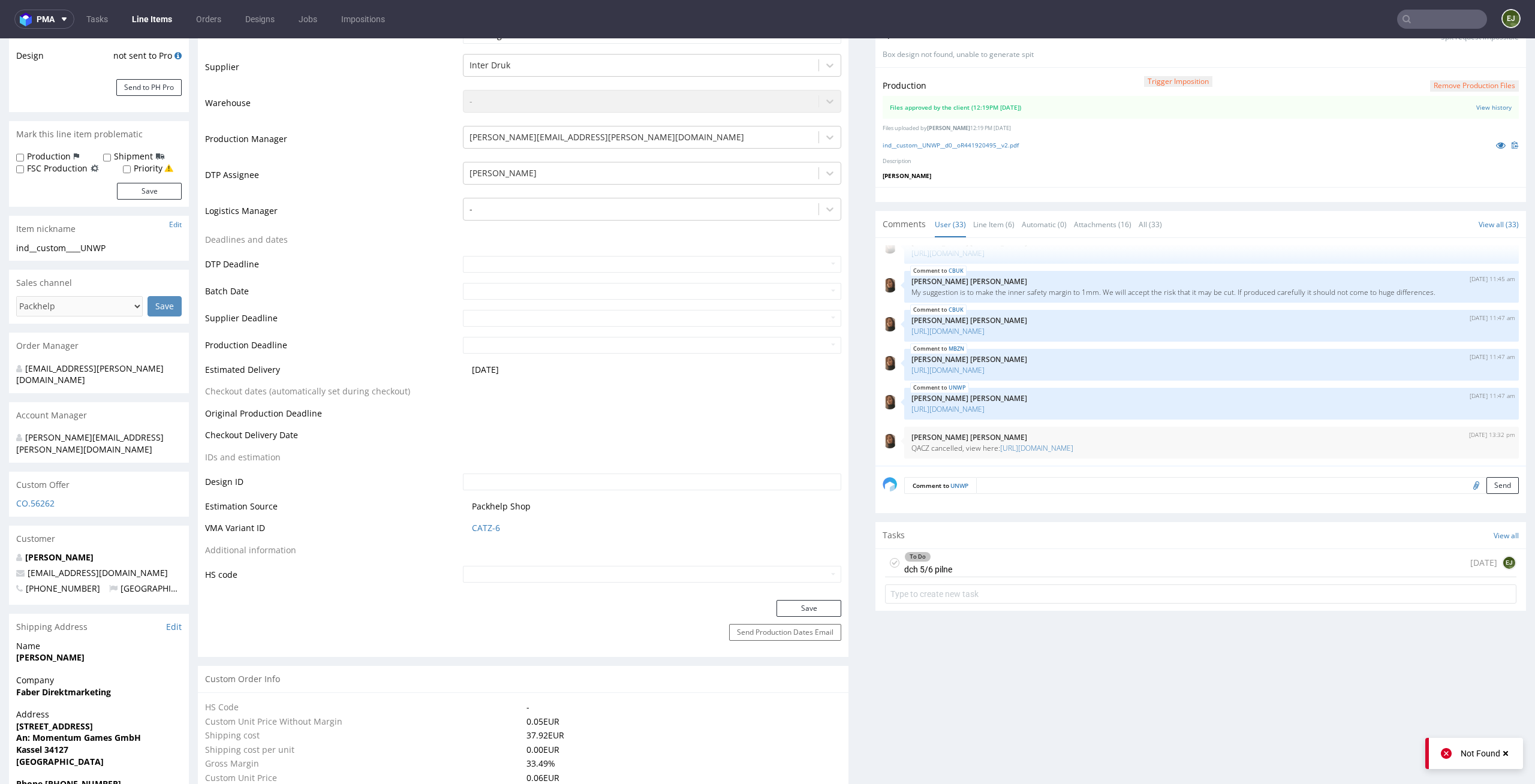
click at [941, 556] on div "To Do" at bounding box center [929, 557] width 47 height 10
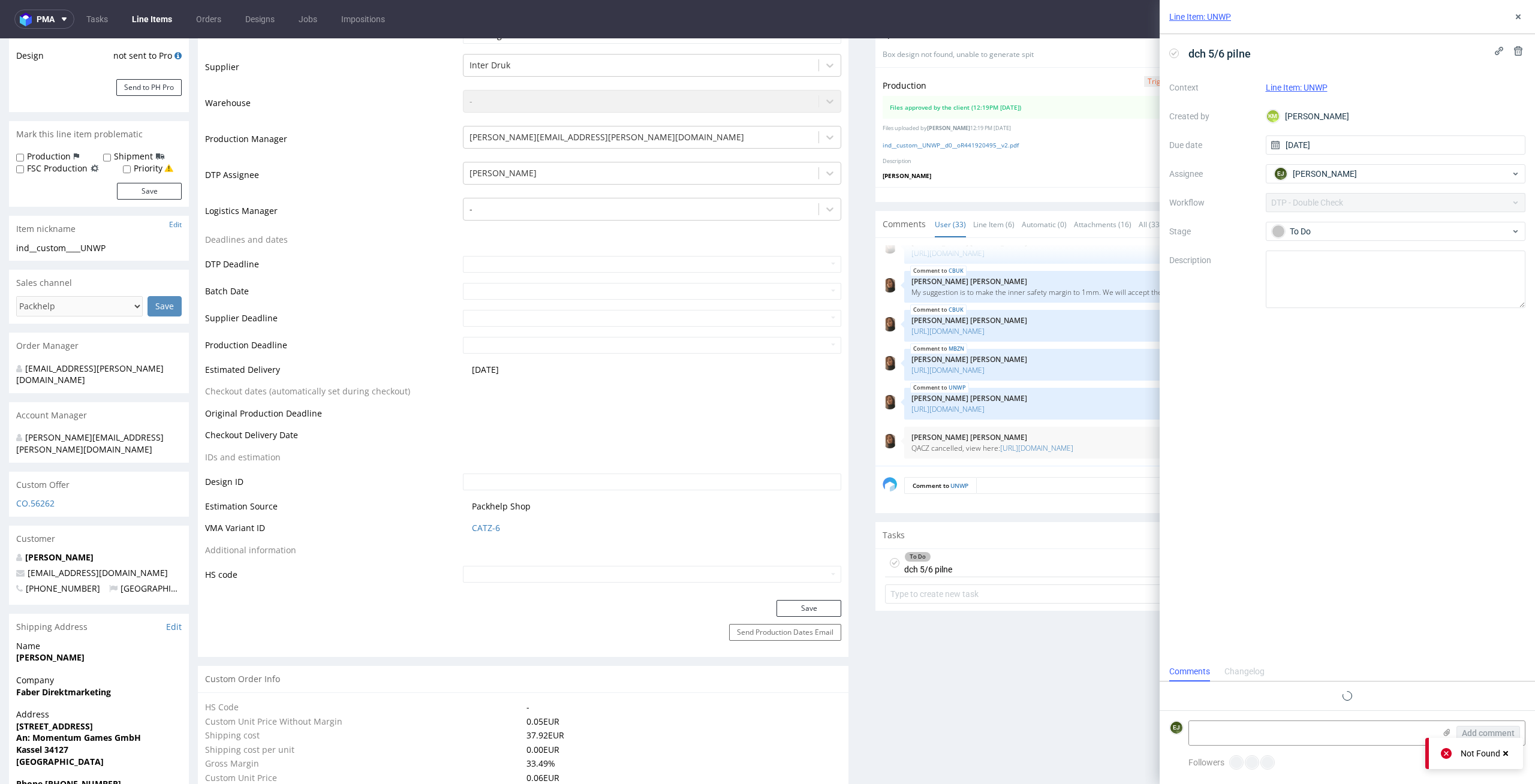
scroll to position [10, 0]
click at [890, 558] on icon at bounding box center [895, 563] width 10 height 10
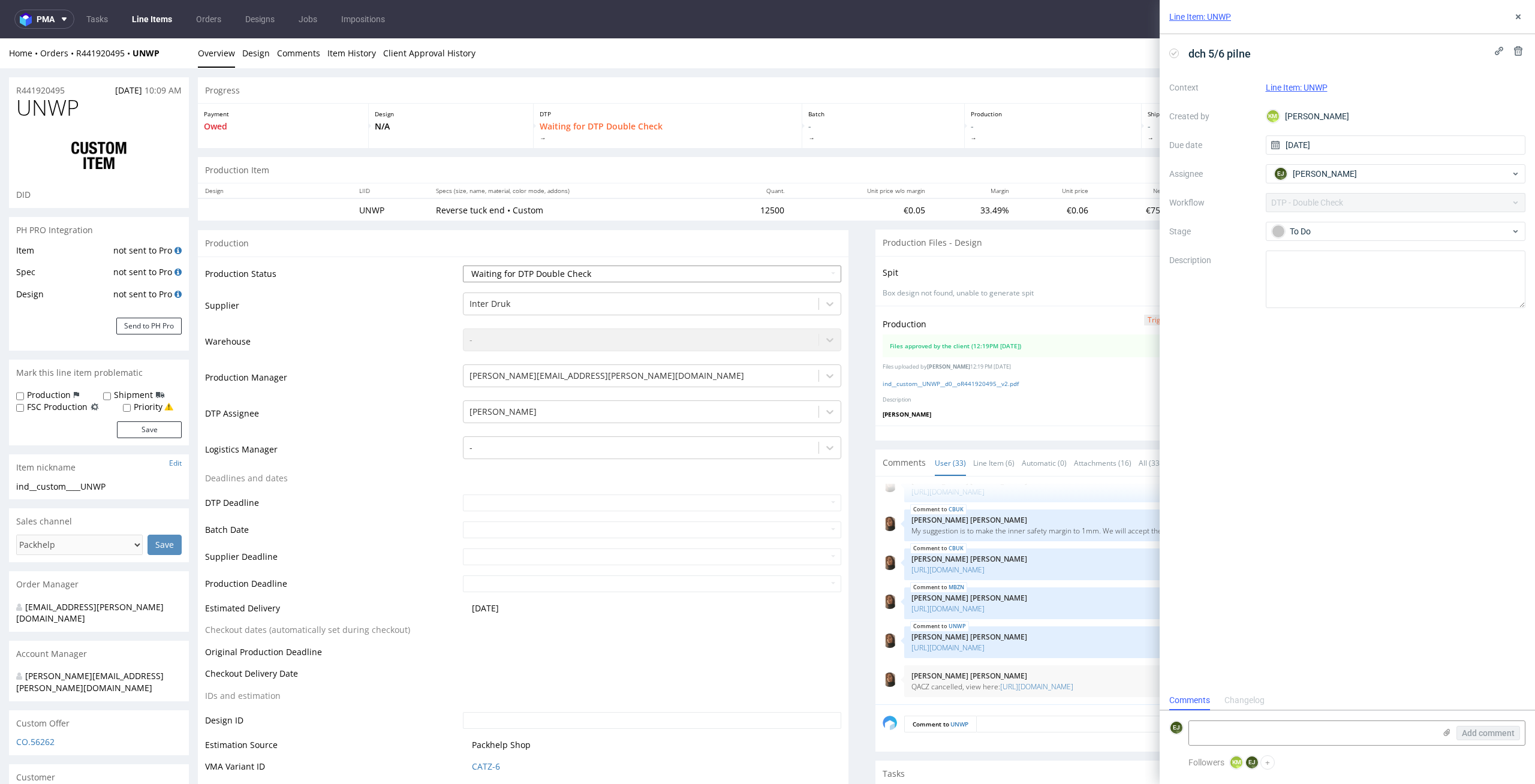
click at [807, 267] on select "Waiting for Artwork Waiting for Diecut Waiting for Mockup Waiting for DTP Waiti…" at bounding box center [652, 274] width 379 height 17
select select "dtp_production_ready"
click at [463, 266] on select "Waiting for Artwork Waiting for Diecut Waiting for Mockup Waiting for DTP Waiti…" at bounding box center [652, 274] width 379 height 17
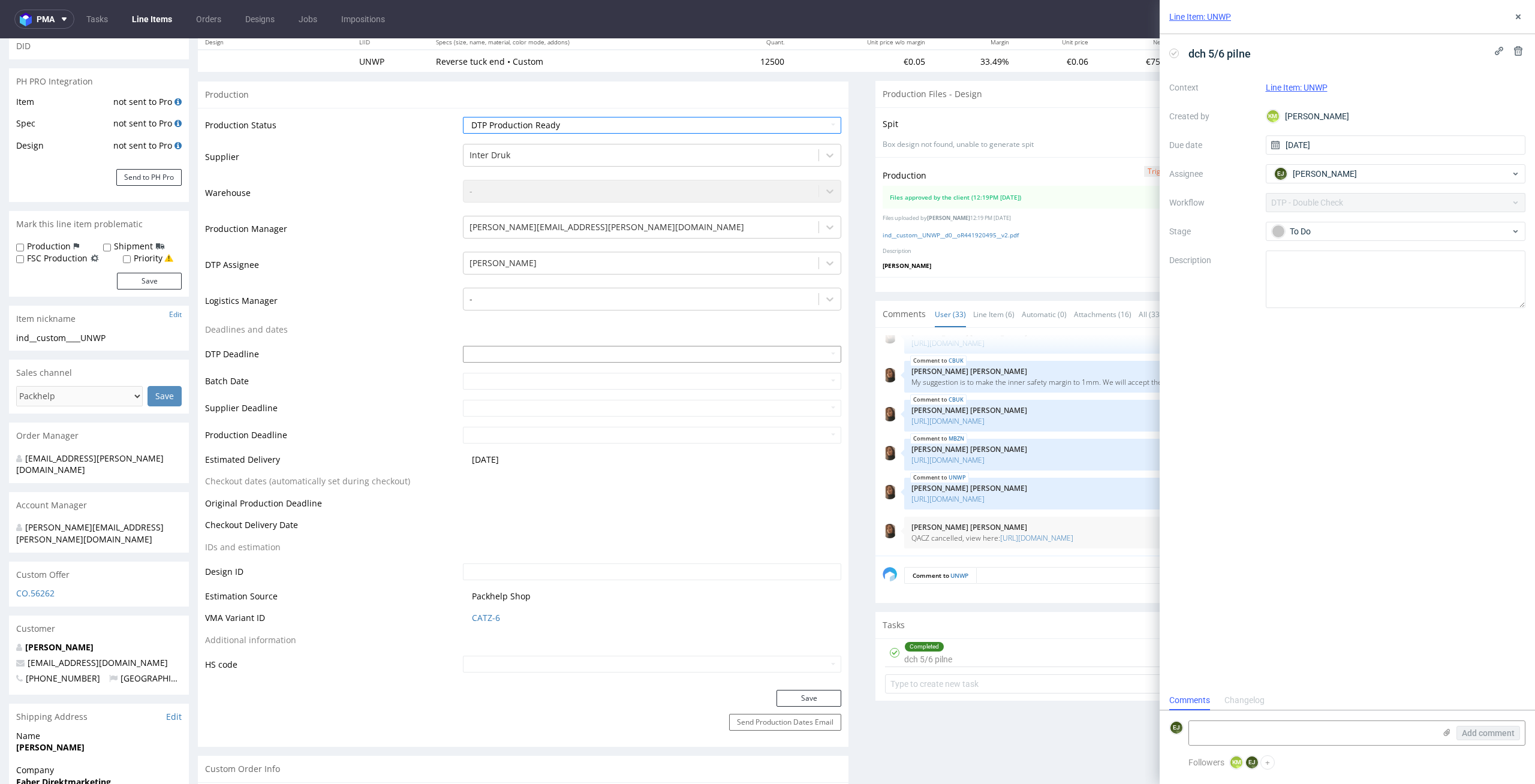
scroll to position [341, 0]
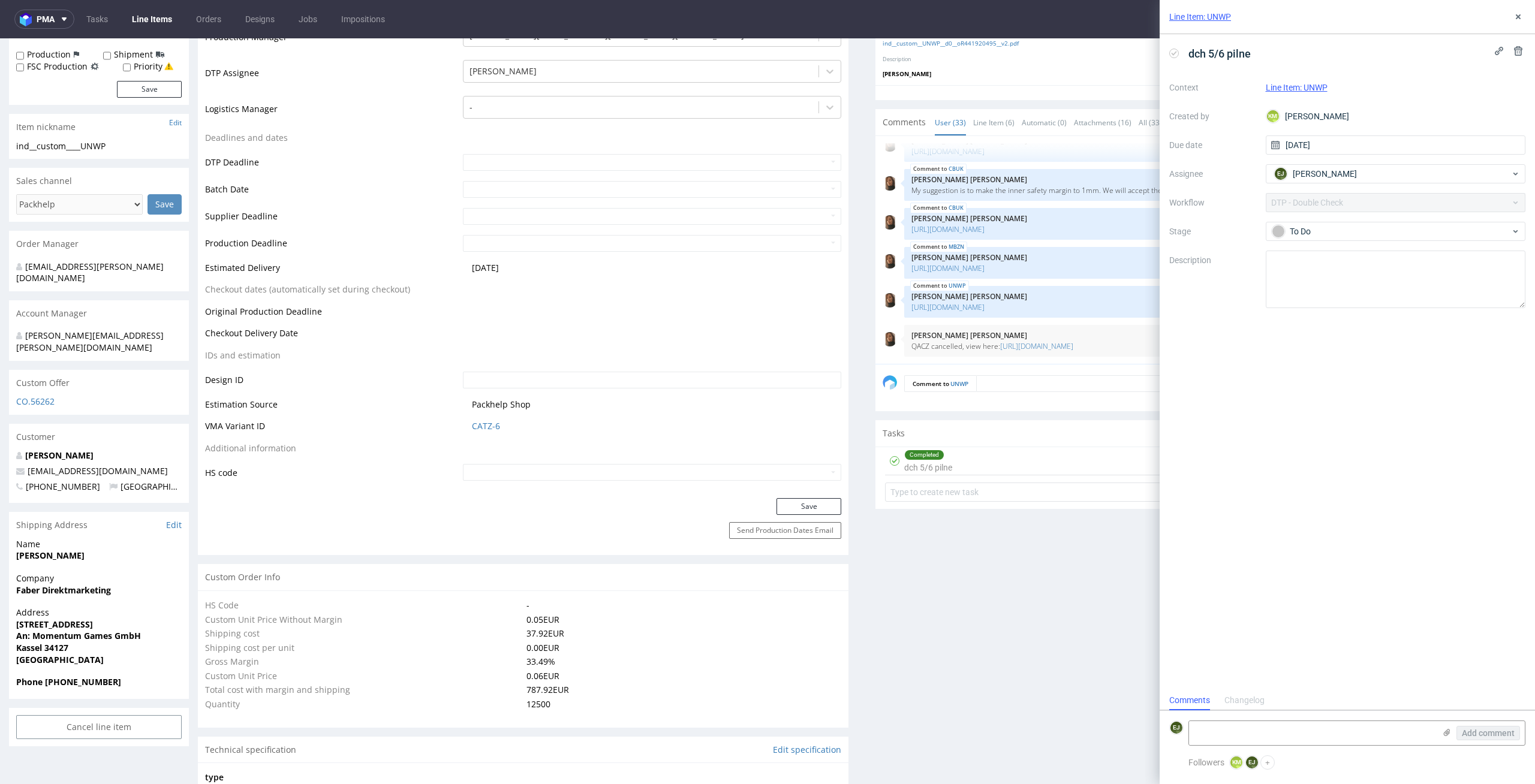
click at [1003, 86] on div at bounding box center [1201, 92] width 651 height 15
click at [942, 37] on nav "pma Tasks Line Items Orders Designs Jobs Impositions EJ" at bounding box center [767, 19] width 1535 height 39
click at [942, 44] on link "ind__custom__UNWP__d0__oR441920495__v2.pdf" at bounding box center [950, 43] width 136 height 8
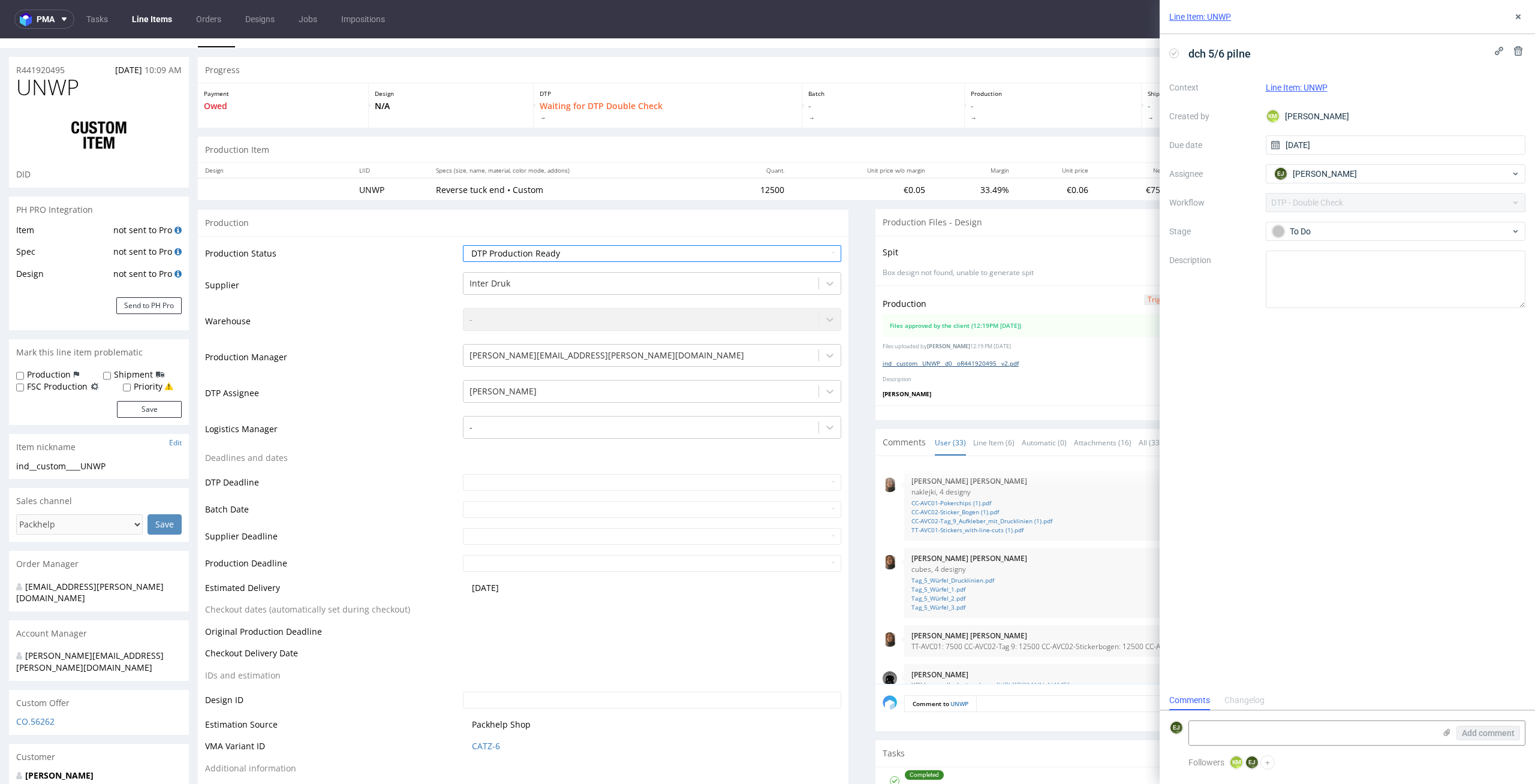
scroll to position [0, 0]
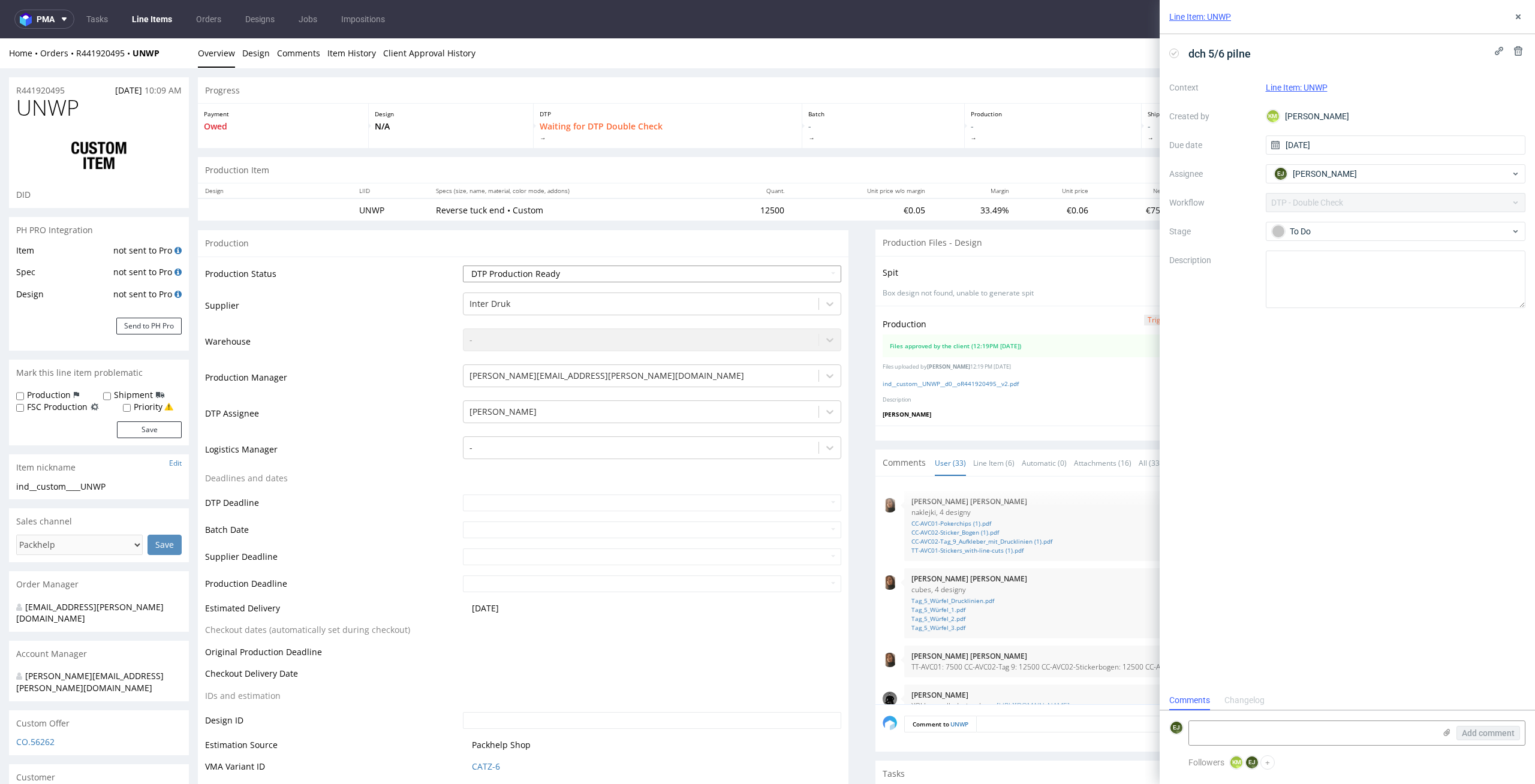
click select "Waiting for Artwork Waiting for Diecut Waiting for Mockup Waiting for DTP Waiti…"
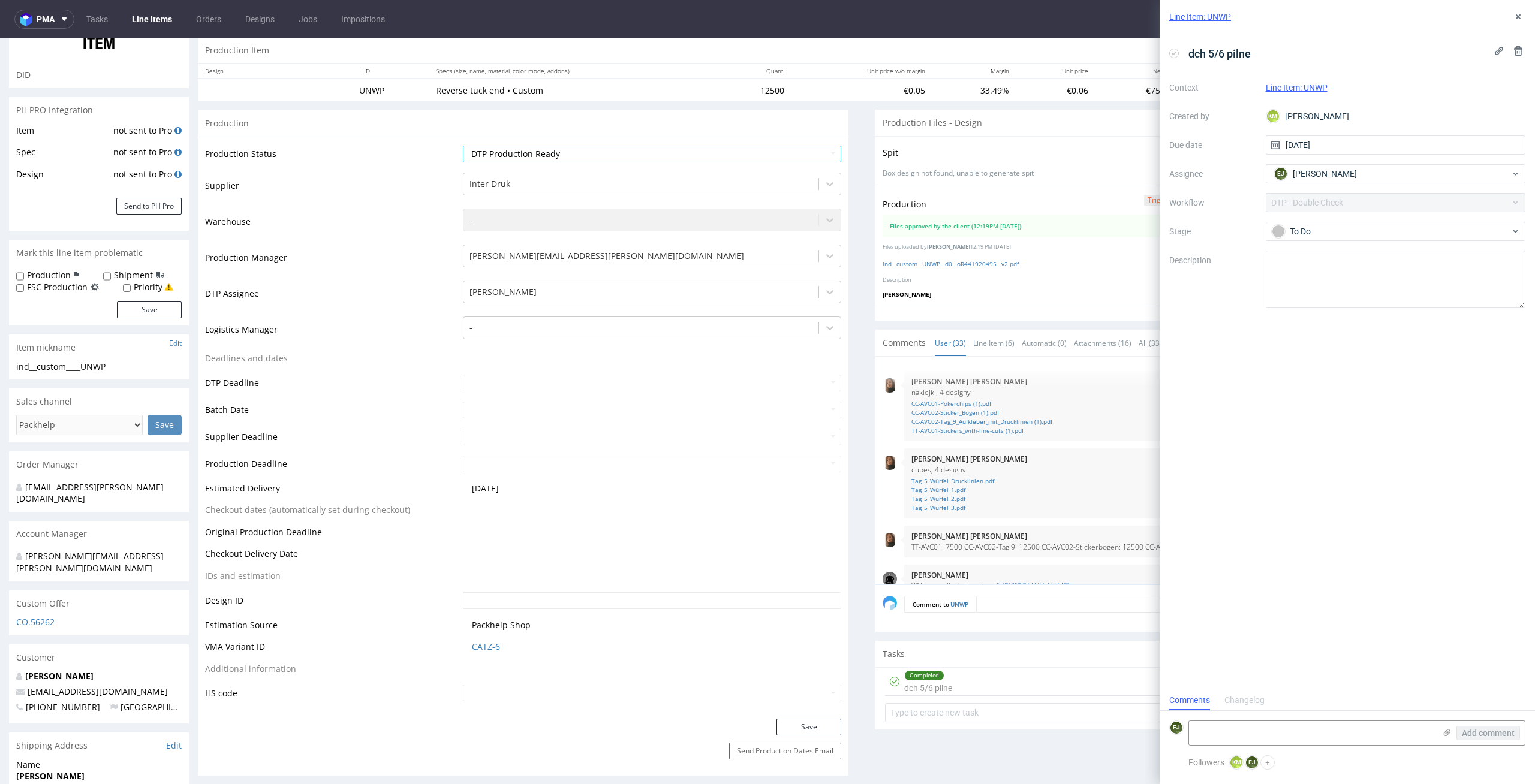
scroll to position [212, 0]
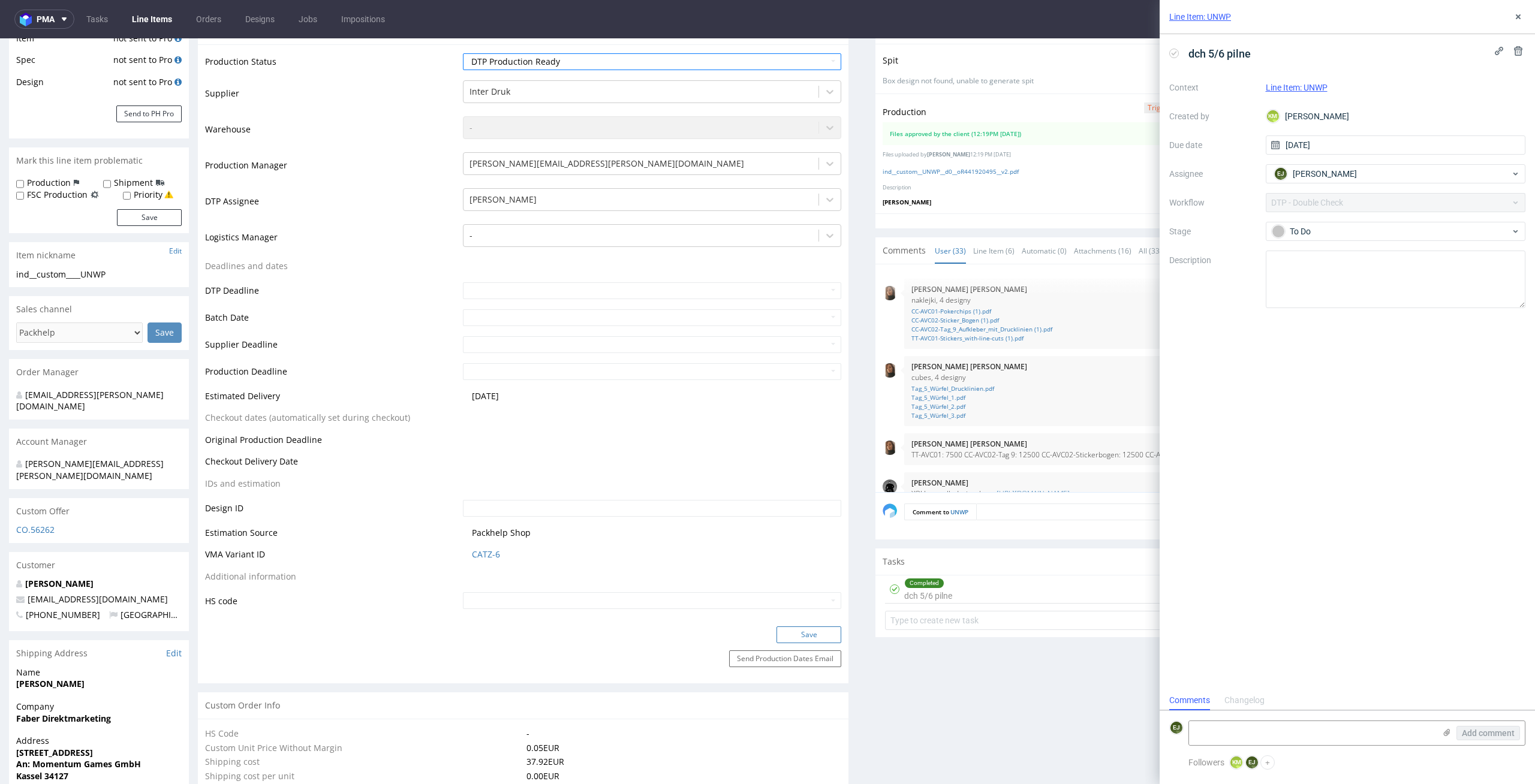
click button "Save"
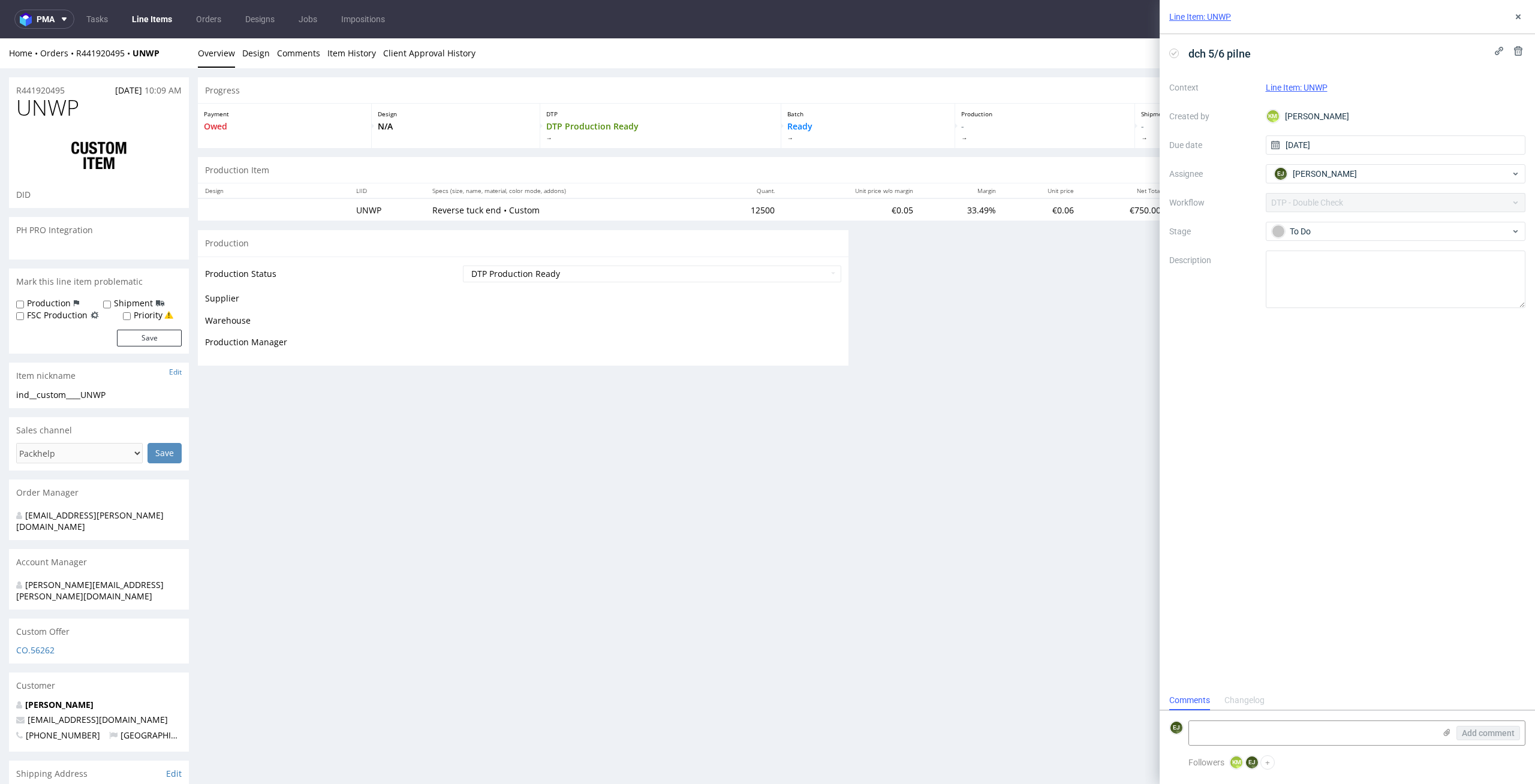
scroll to position [0, 0]
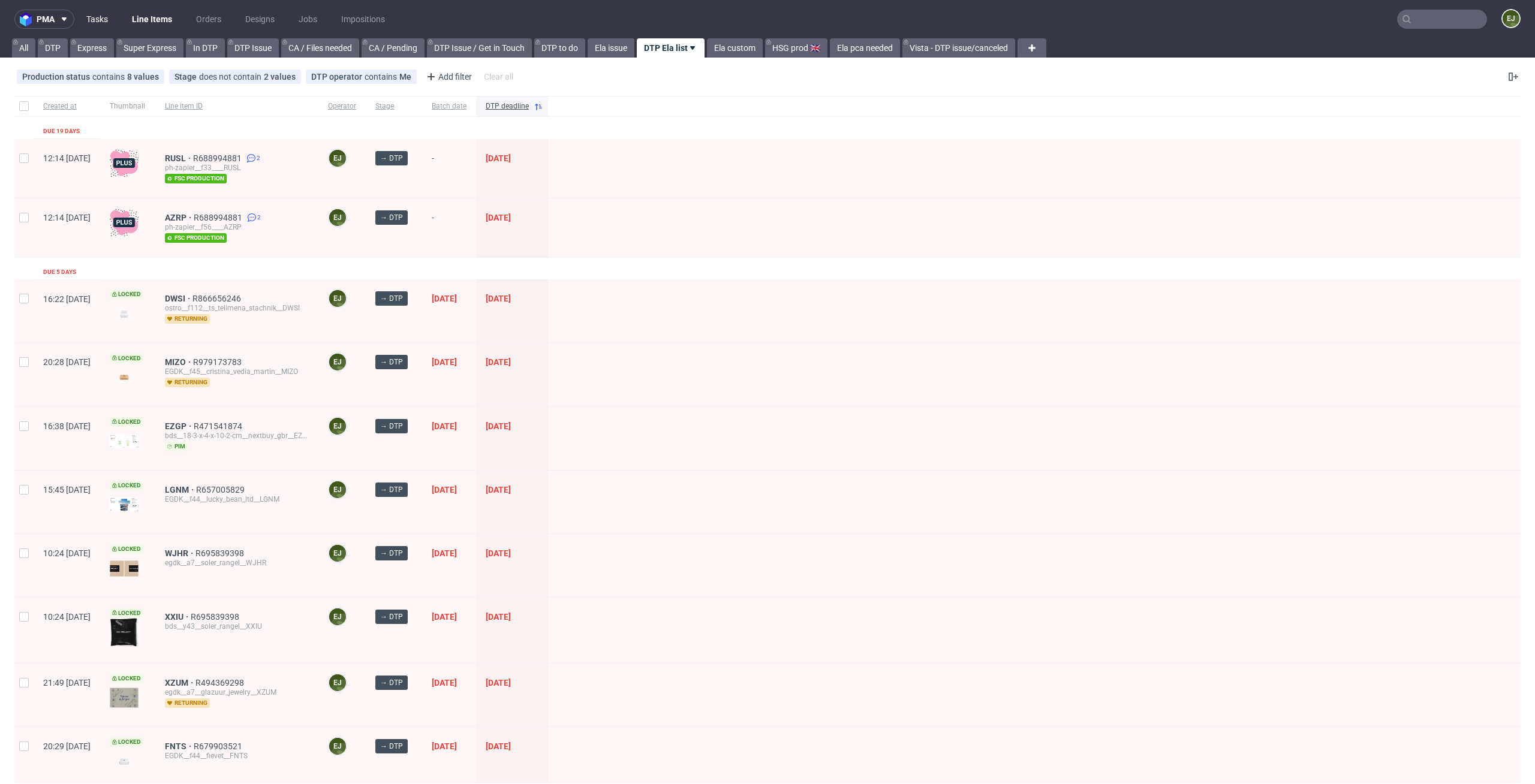
click at [99, 15] on link "Tasks" at bounding box center [97, 19] width 36 height 19
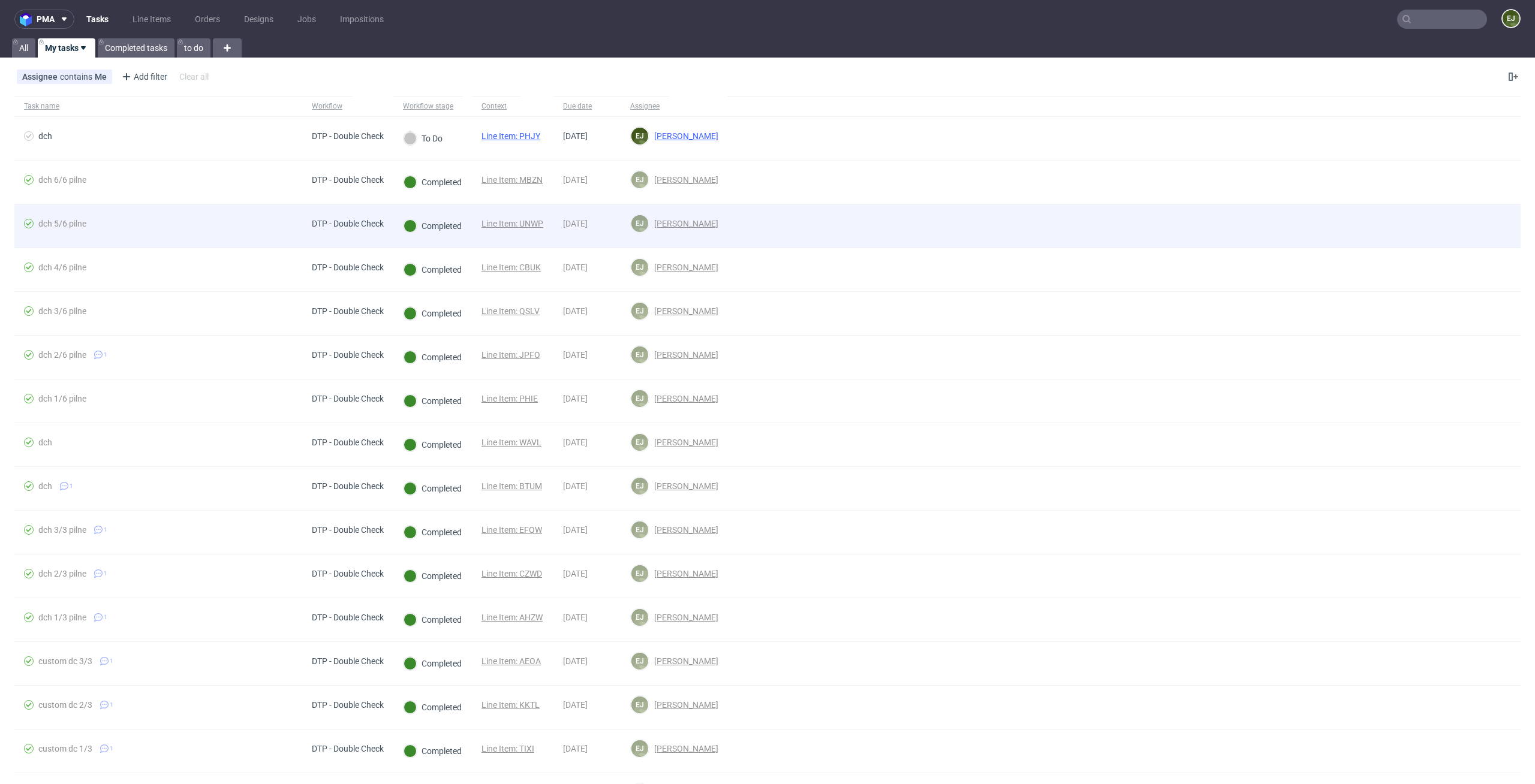
click at [525, 220] on link "Line Item: UNWP" at bounding box center [512, 224] width 61 height 10
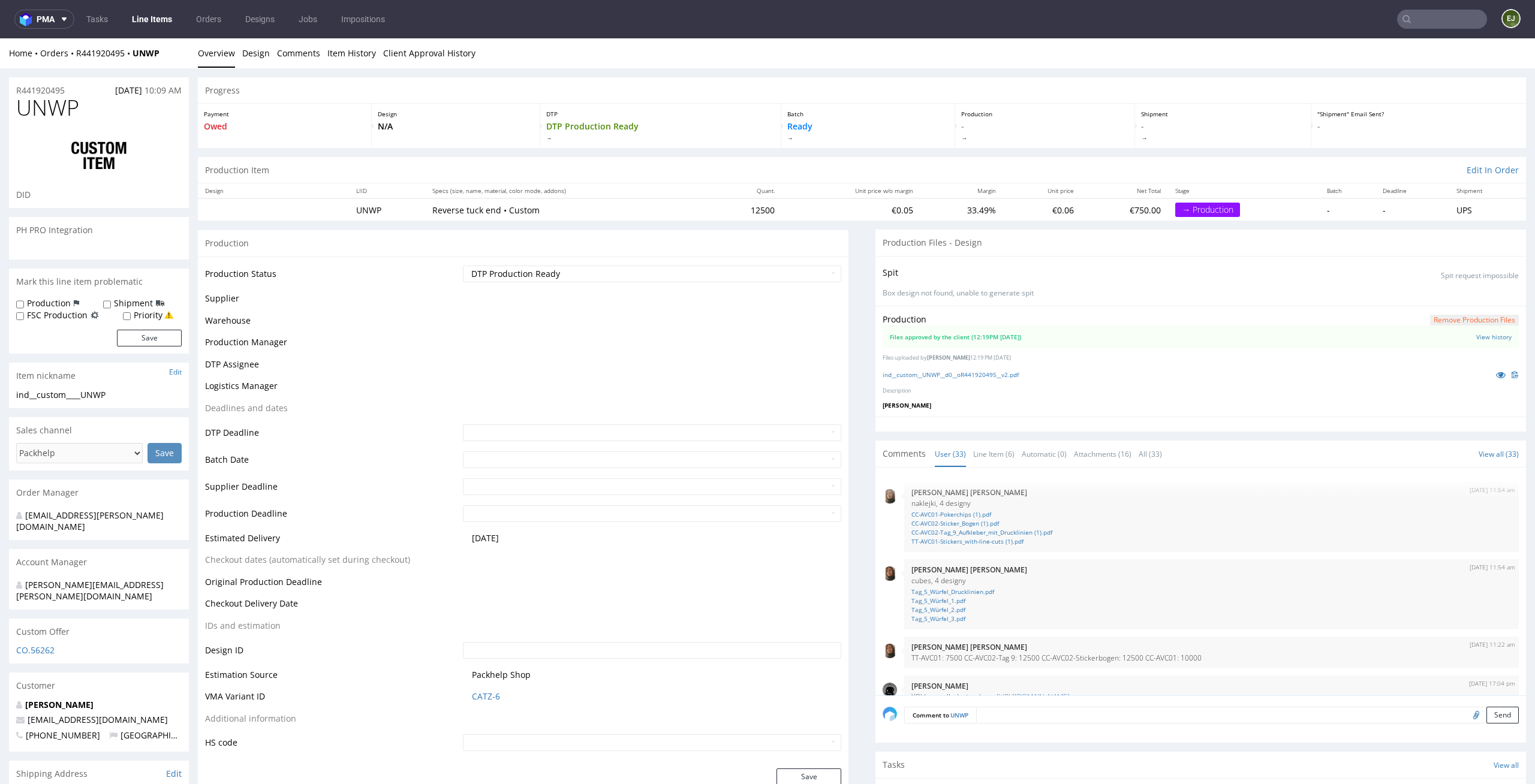
scroll to position [1390, 0]
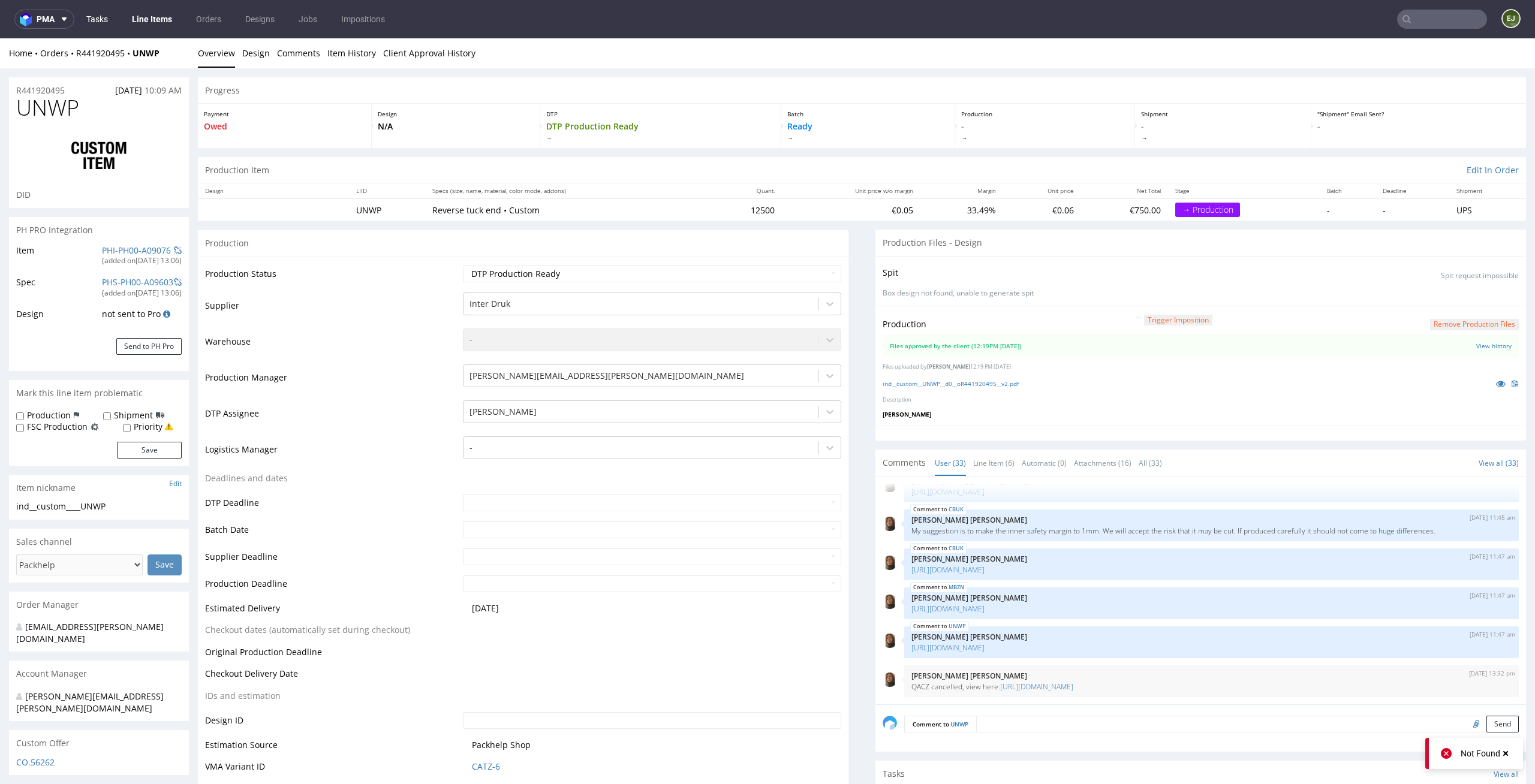
click at [111, 15] on link "Tasks" at bounding box center [97, 19] width 36 height 19
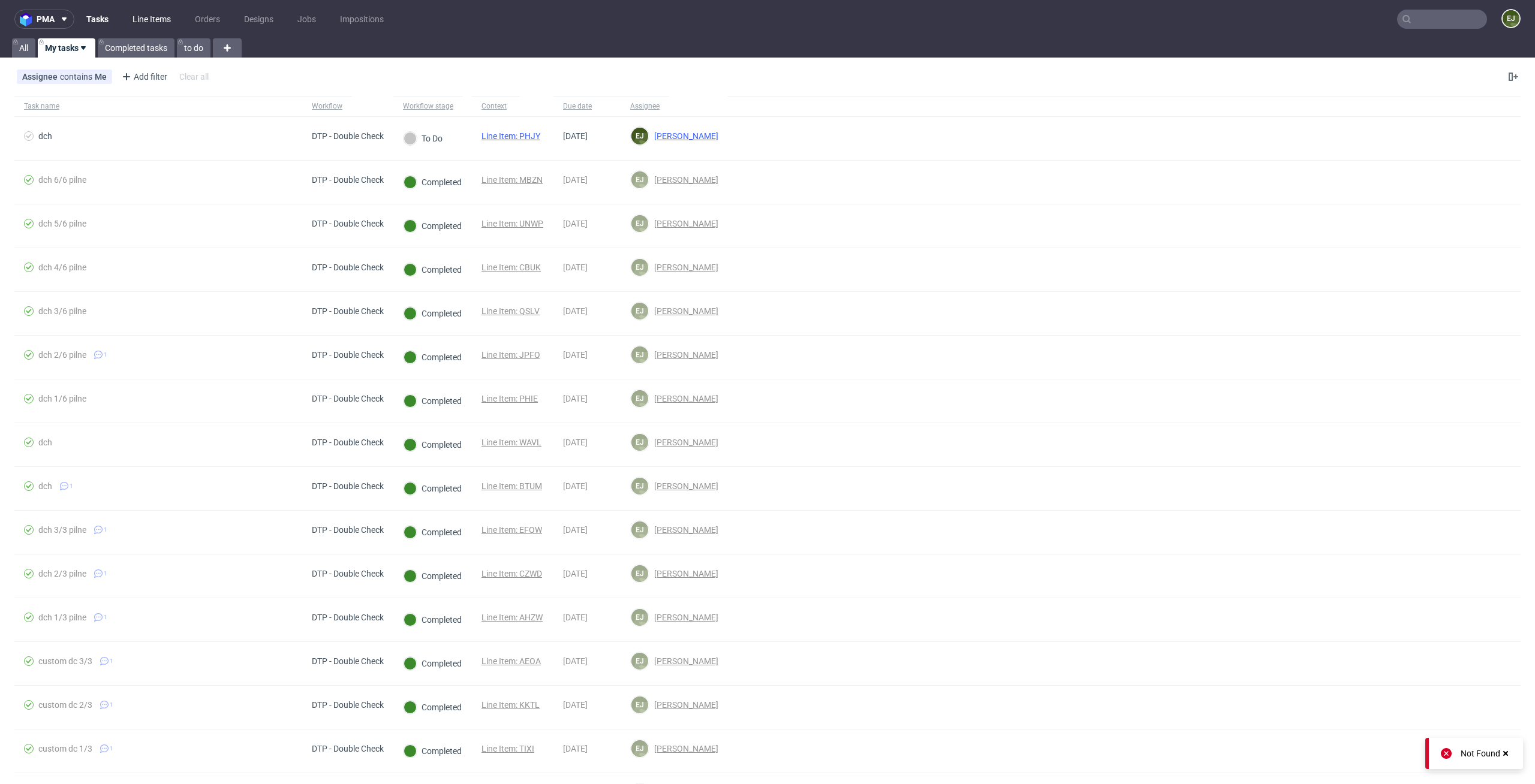
click at [148, 21] on link "Line Items" at bounding box center [151, 19] width 52 height 19
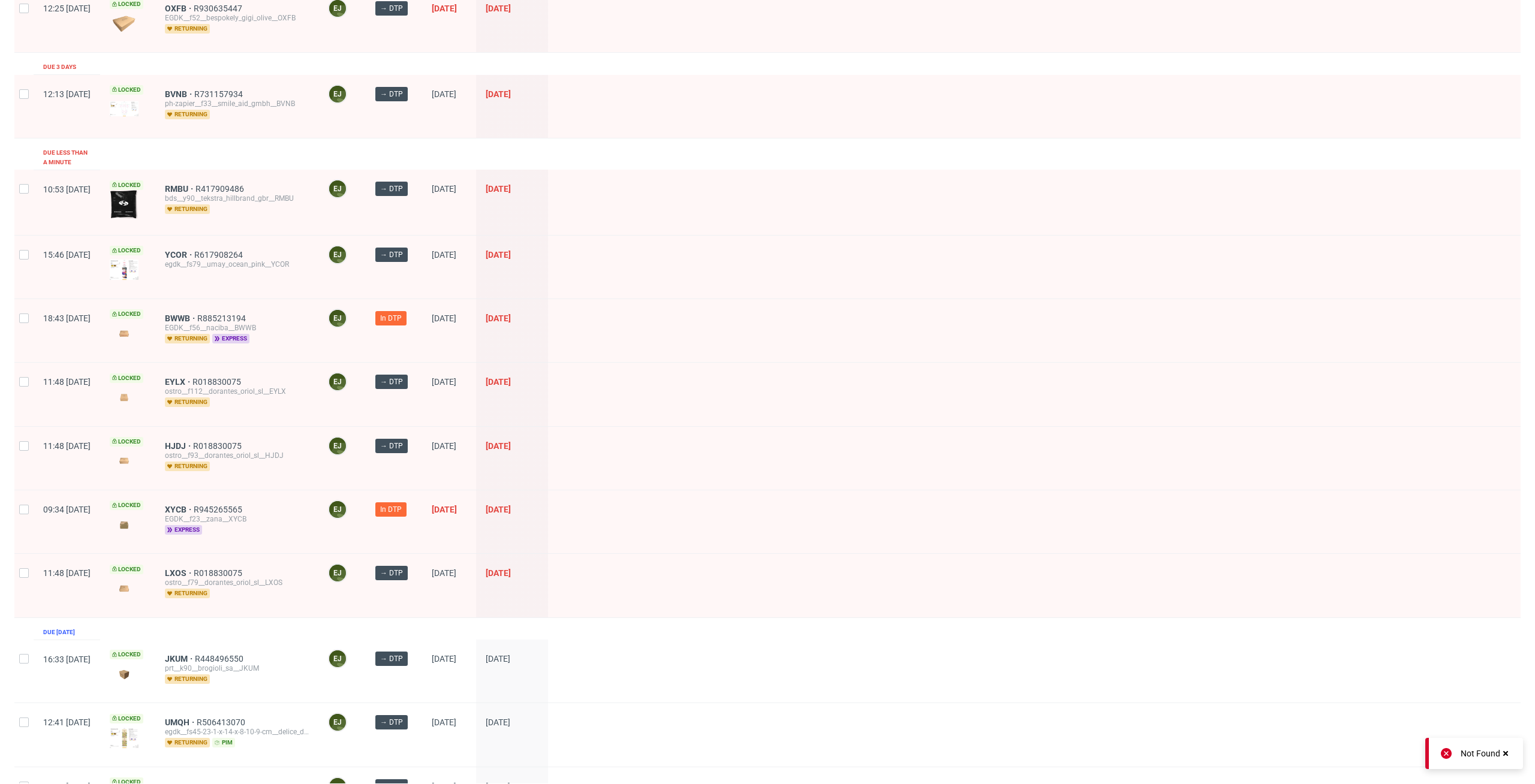
scroll to position [1416, 0]
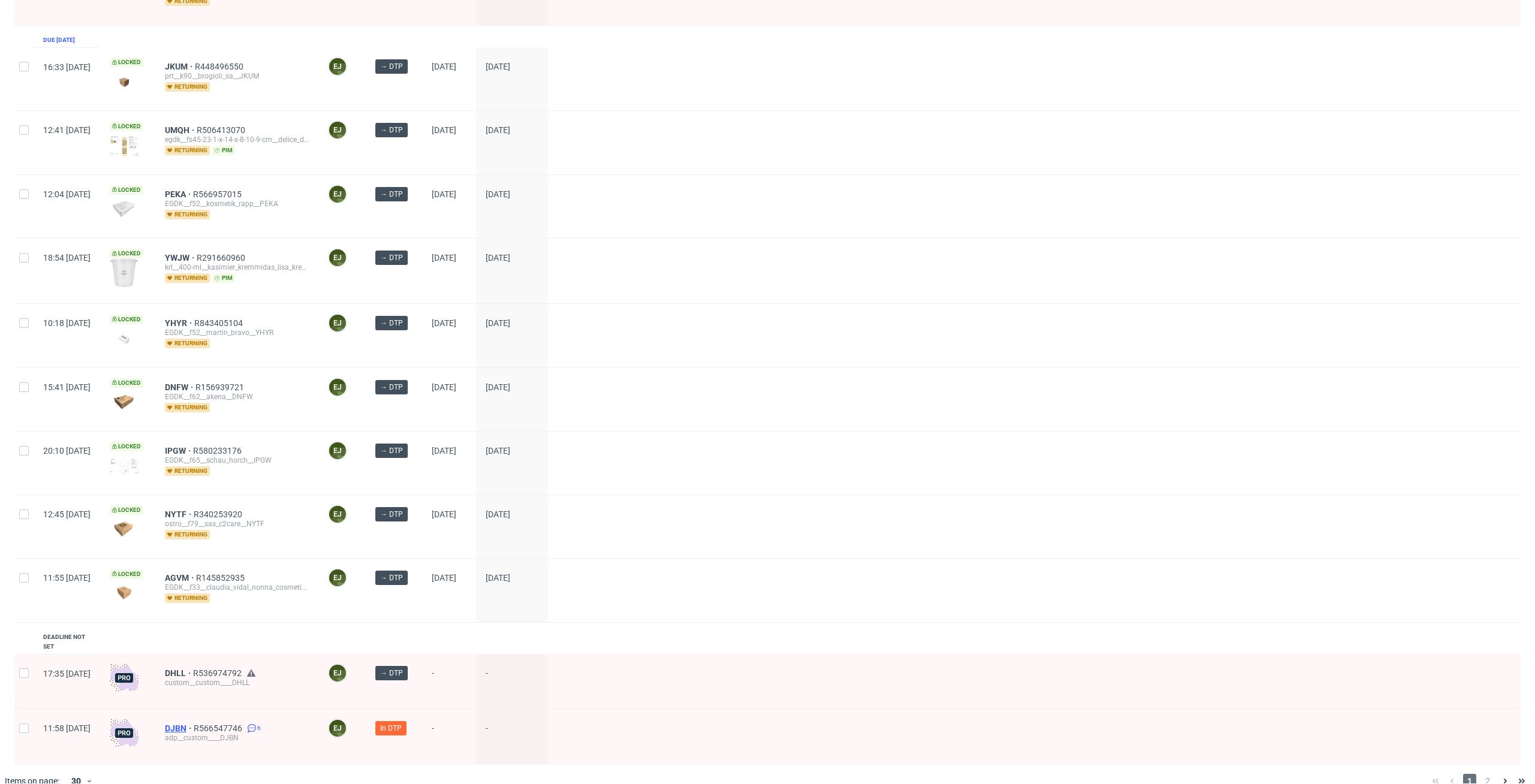
click at [194, 723] on span "DJBN" at bounding box center [179, 728] width 29 height 10
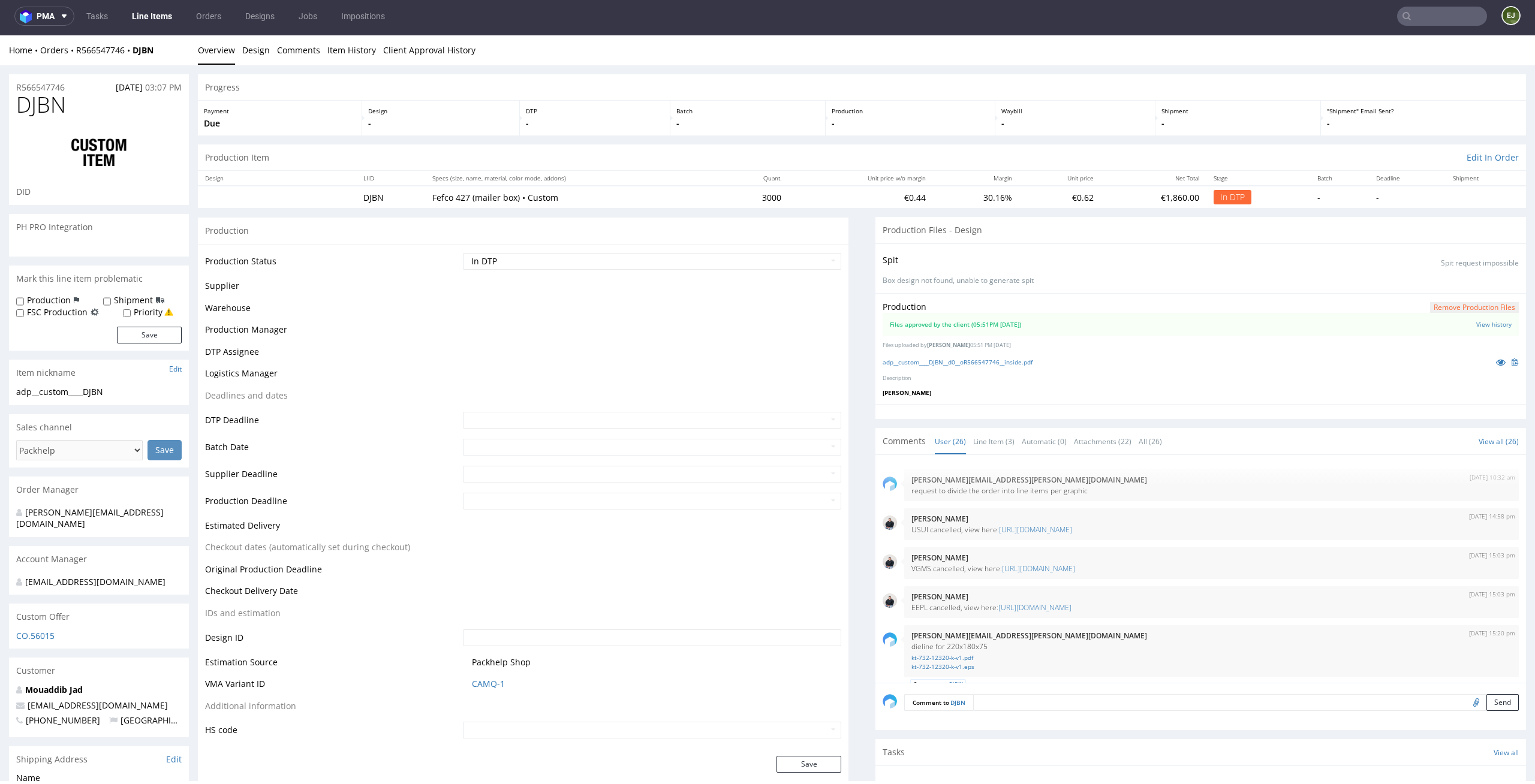
scroll to position [1289, 0]
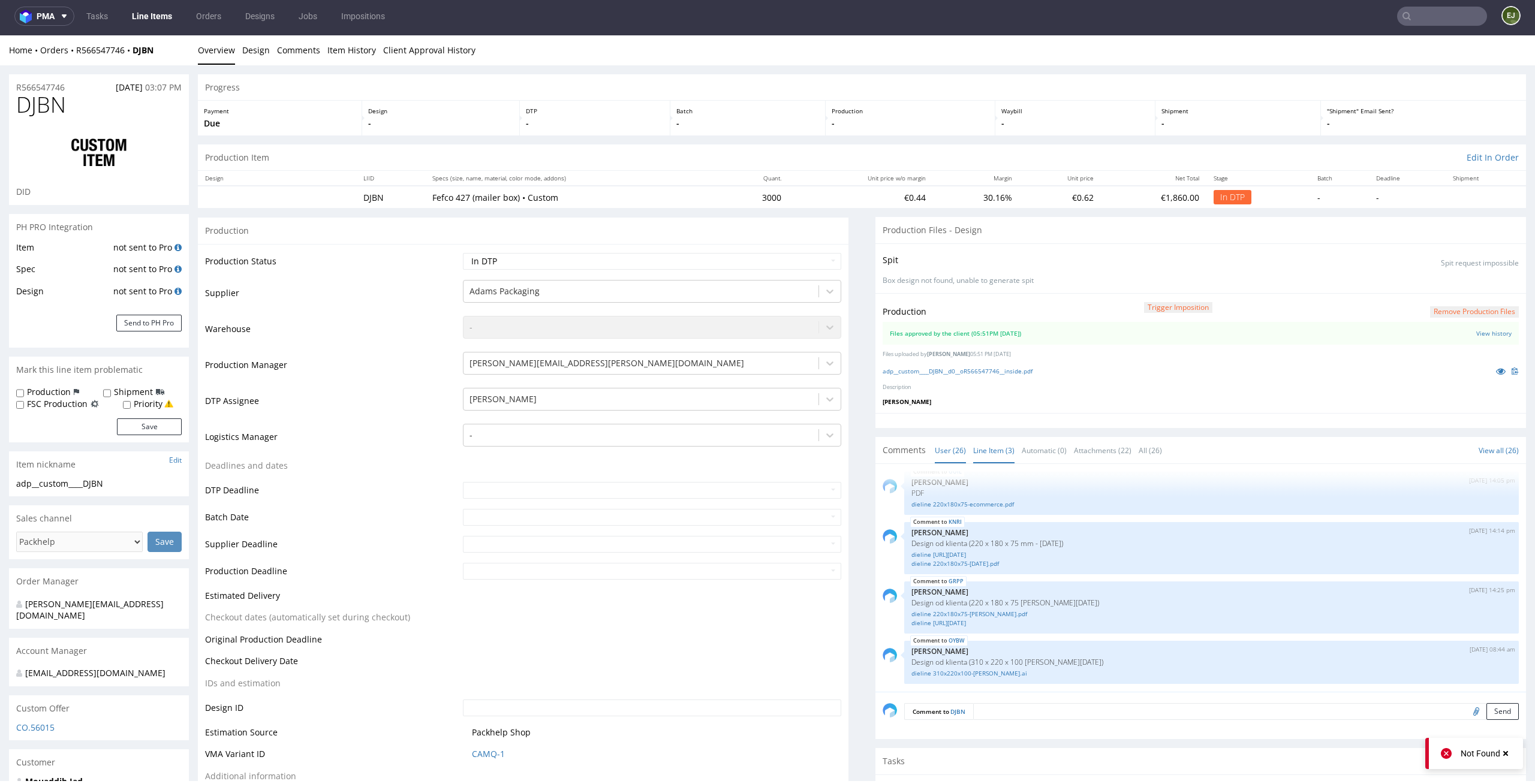
click at [996, 445] on link "Line Item (3)" at bounding box center [993, 451] width 41 height 26
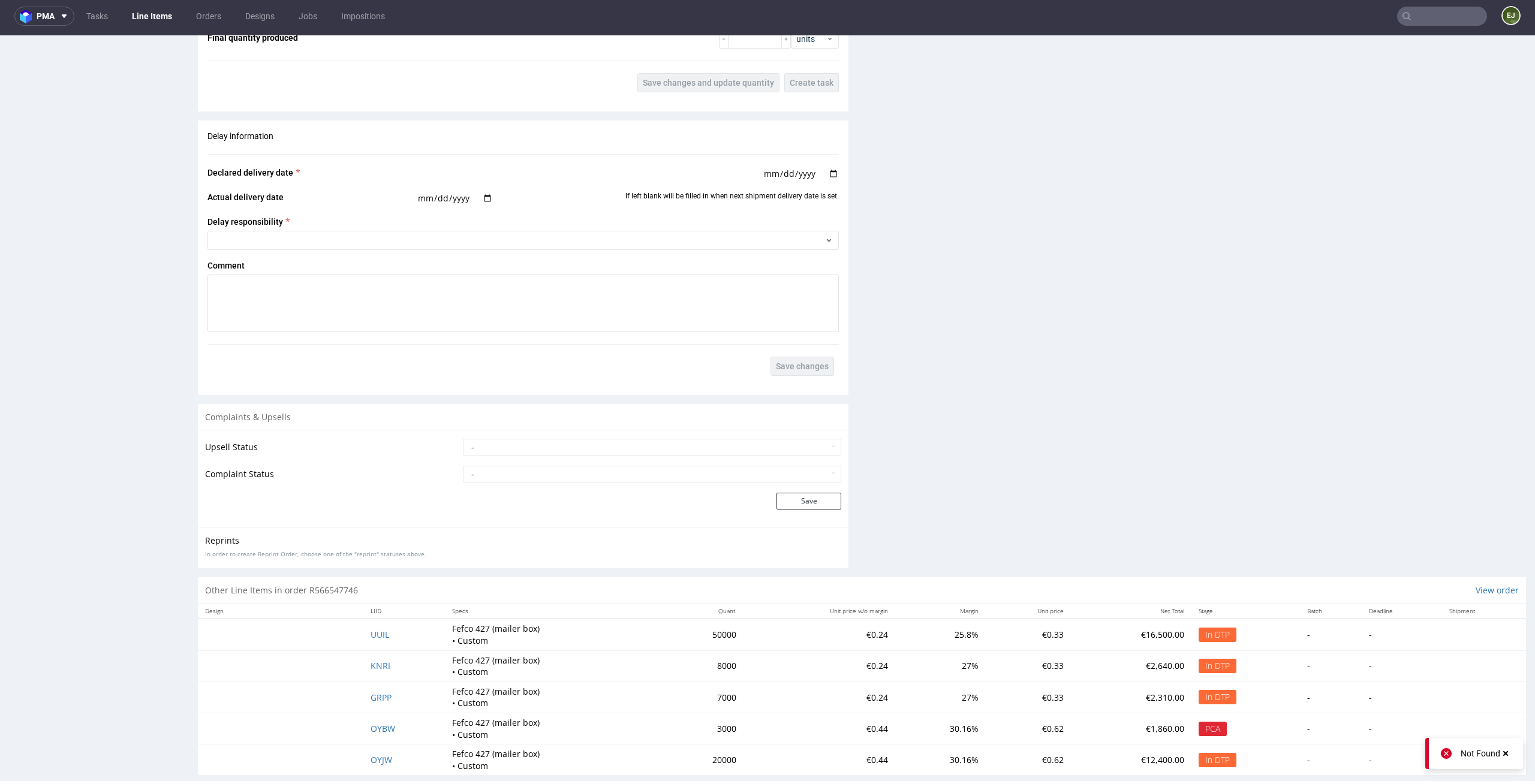
scroll to position [1802, 0]
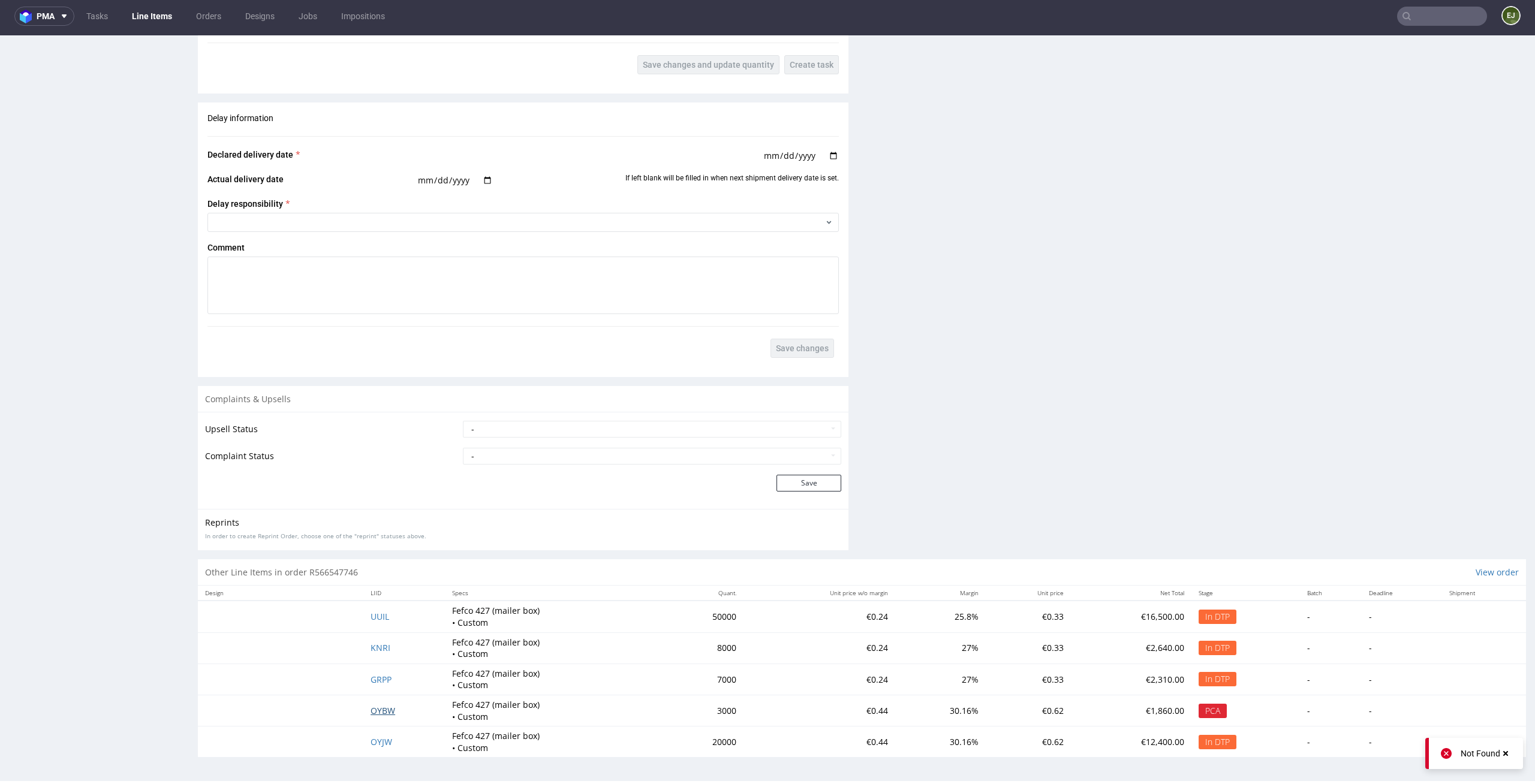
click at [377, 709] on span "OYBW" at bounding box center [383, 711] width 24 height 11
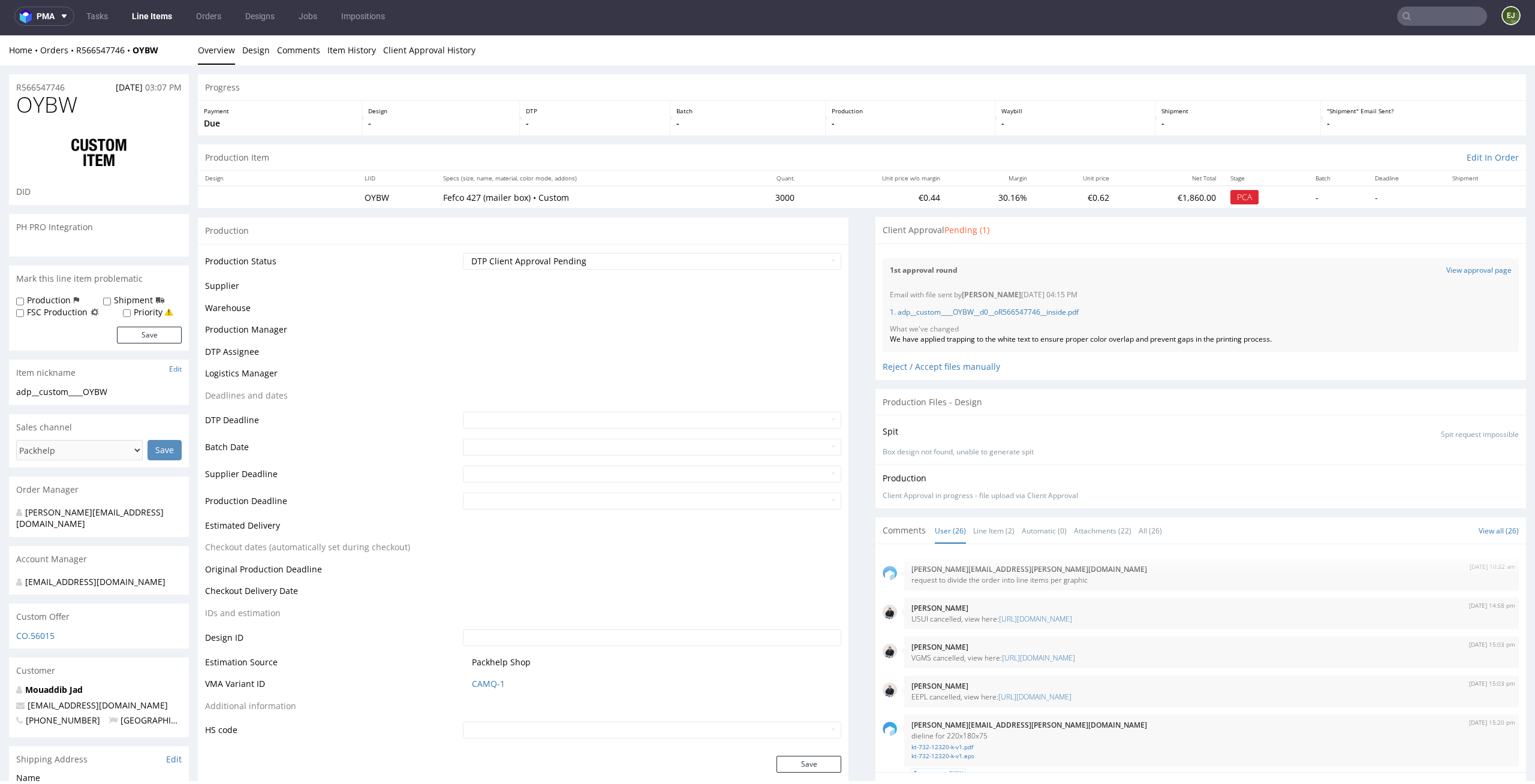
scroll to position [1289, 0]
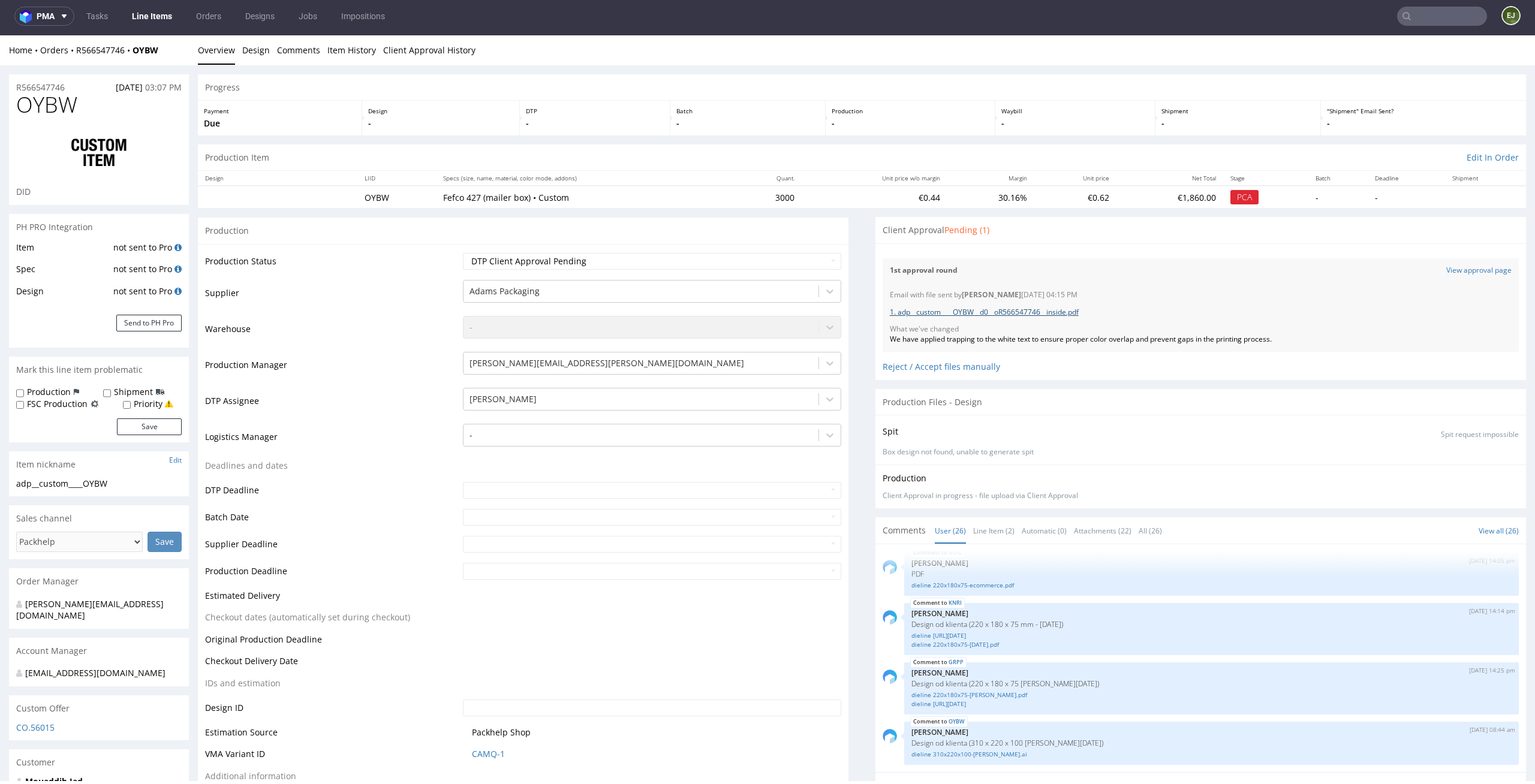
click at [992, 315] on link "1. adp__custom____OYBW__d0__oR566547746__inside.pdf" at bounding box center [984, 312] width 189 height 10
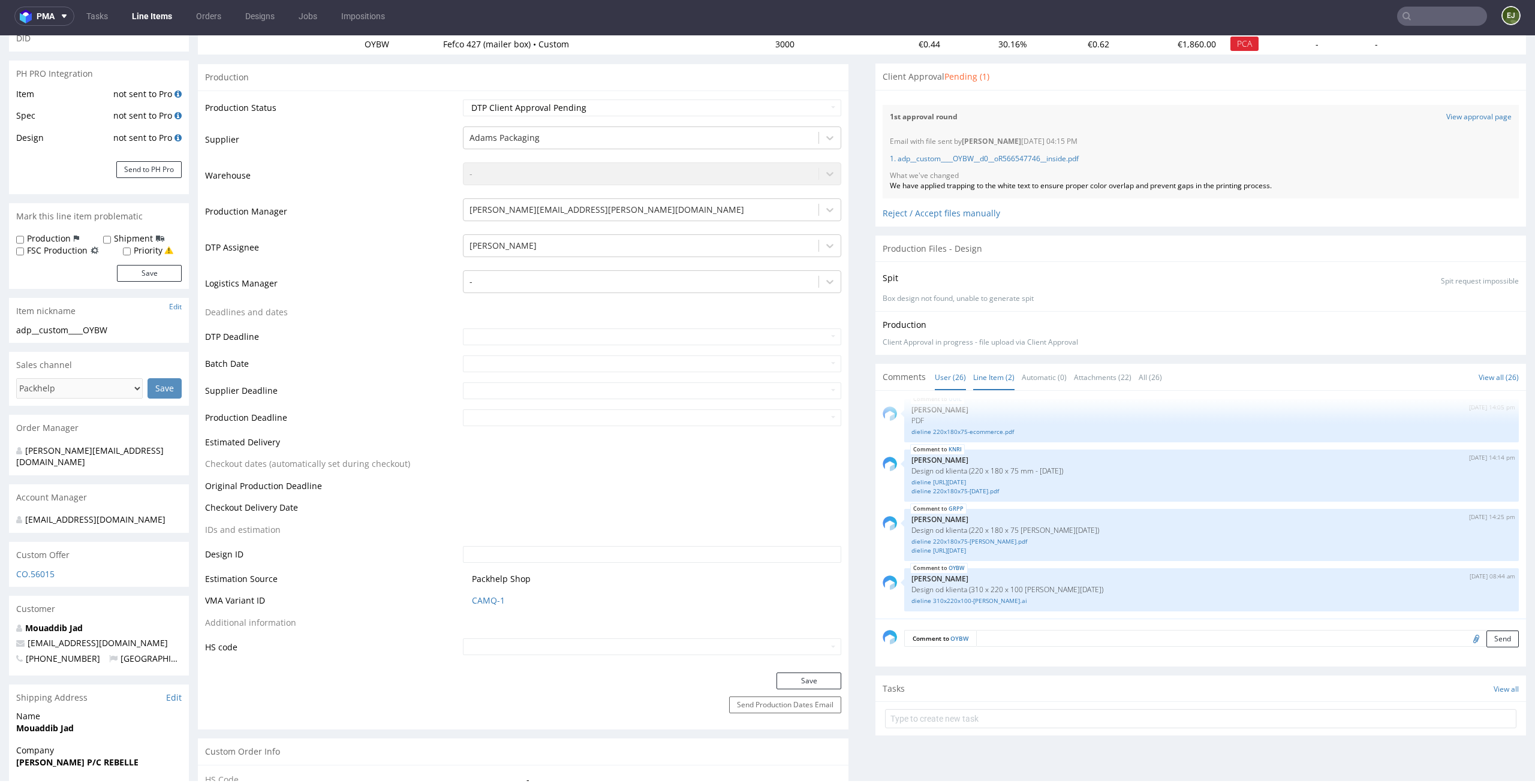
click at [982, 381] on link "Line Item (2)" at bounding box center [993, 377] width 41 height 26
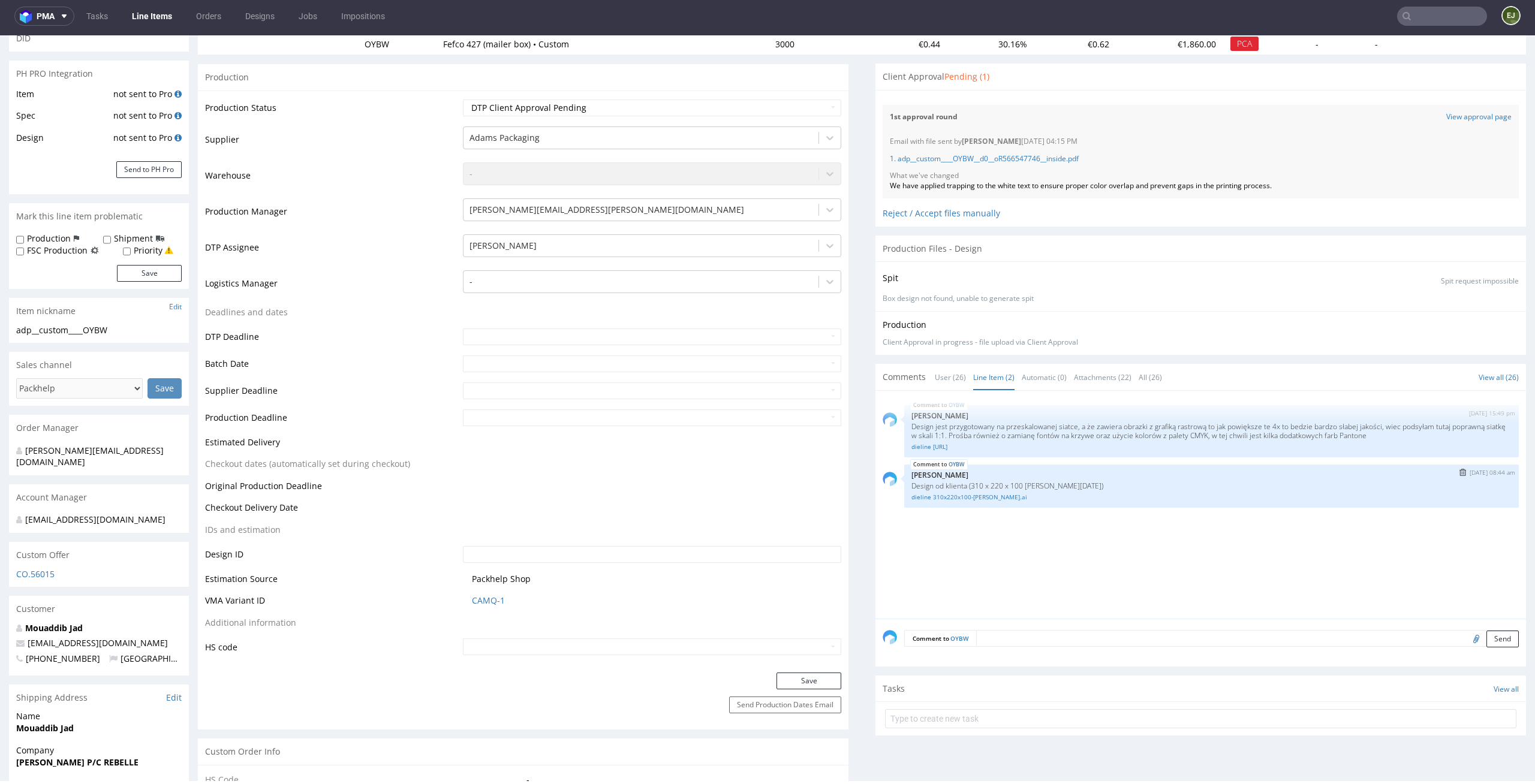
click at [963, 502] on div "OYBW 8th Sep 25 | 08:44 am Jozefina Owczarek Design od klienta (310 x 220 x 100…" at bounding box center [1211, 485] width 614 height 43
click at [970, 497] on link "dieline 310x220x100-[PERSON_NAME].ai" at bounding box center [1211, 497] width 600 height 9
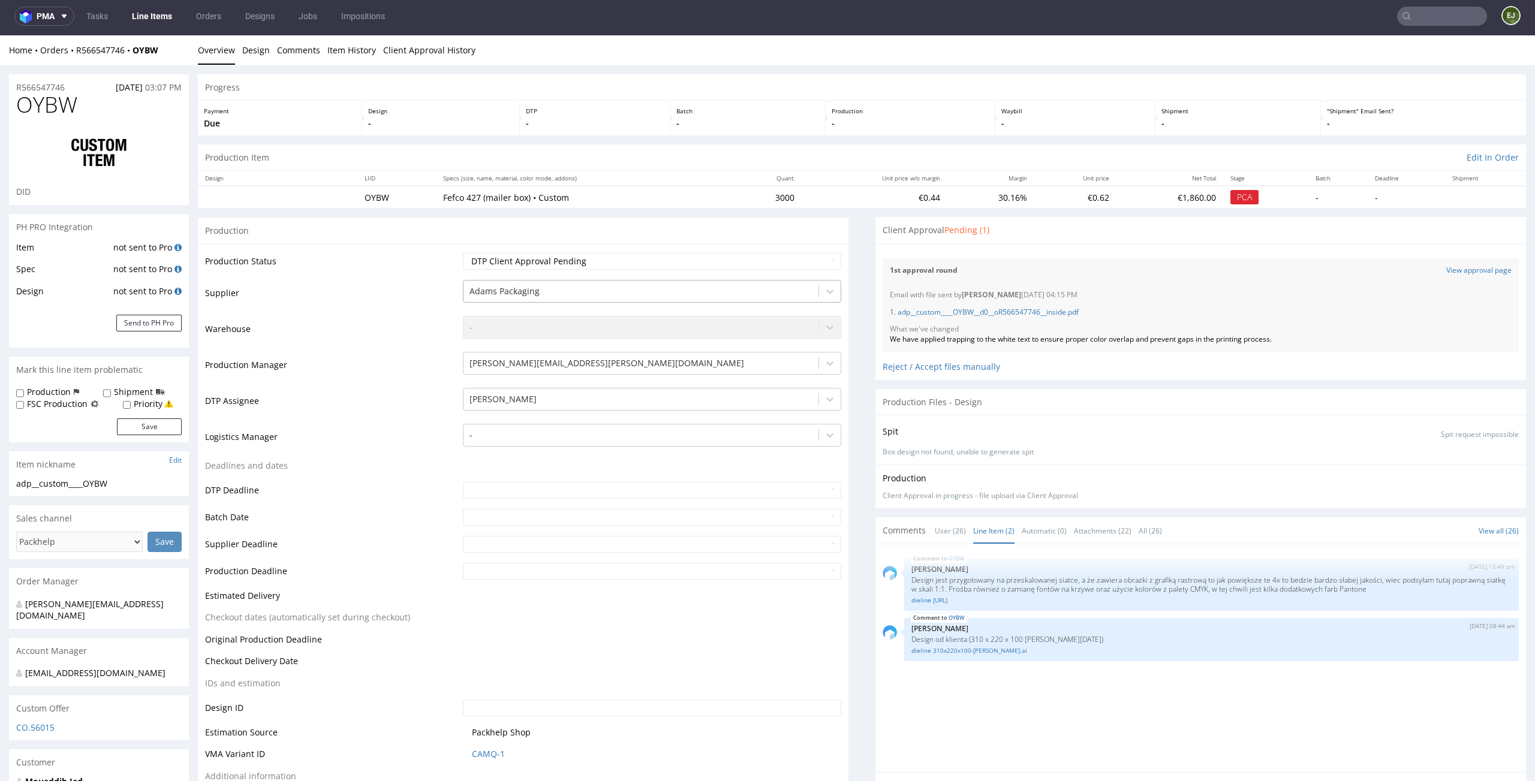
scroll to position [1802, 0]
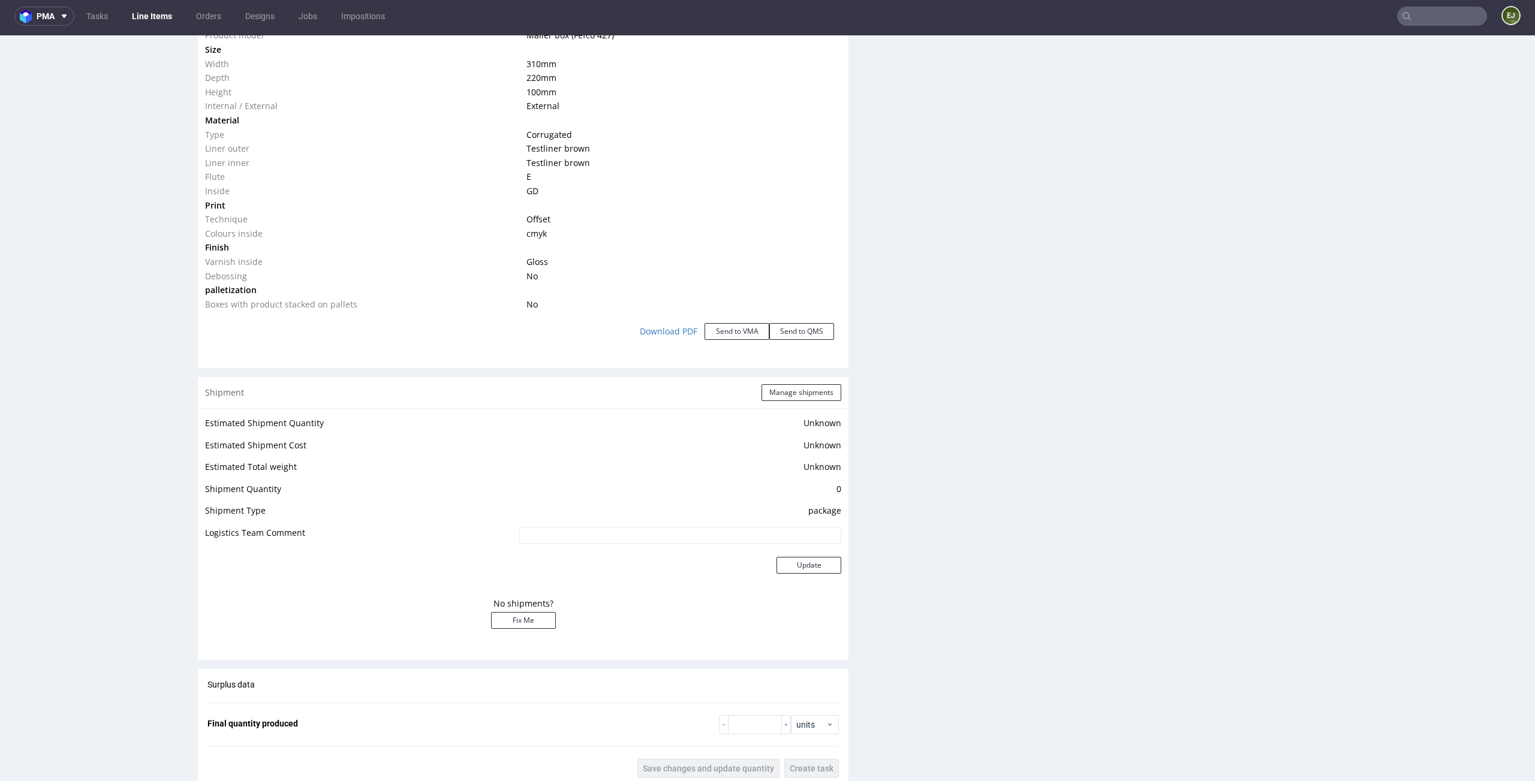
scroll to position [0, 0]
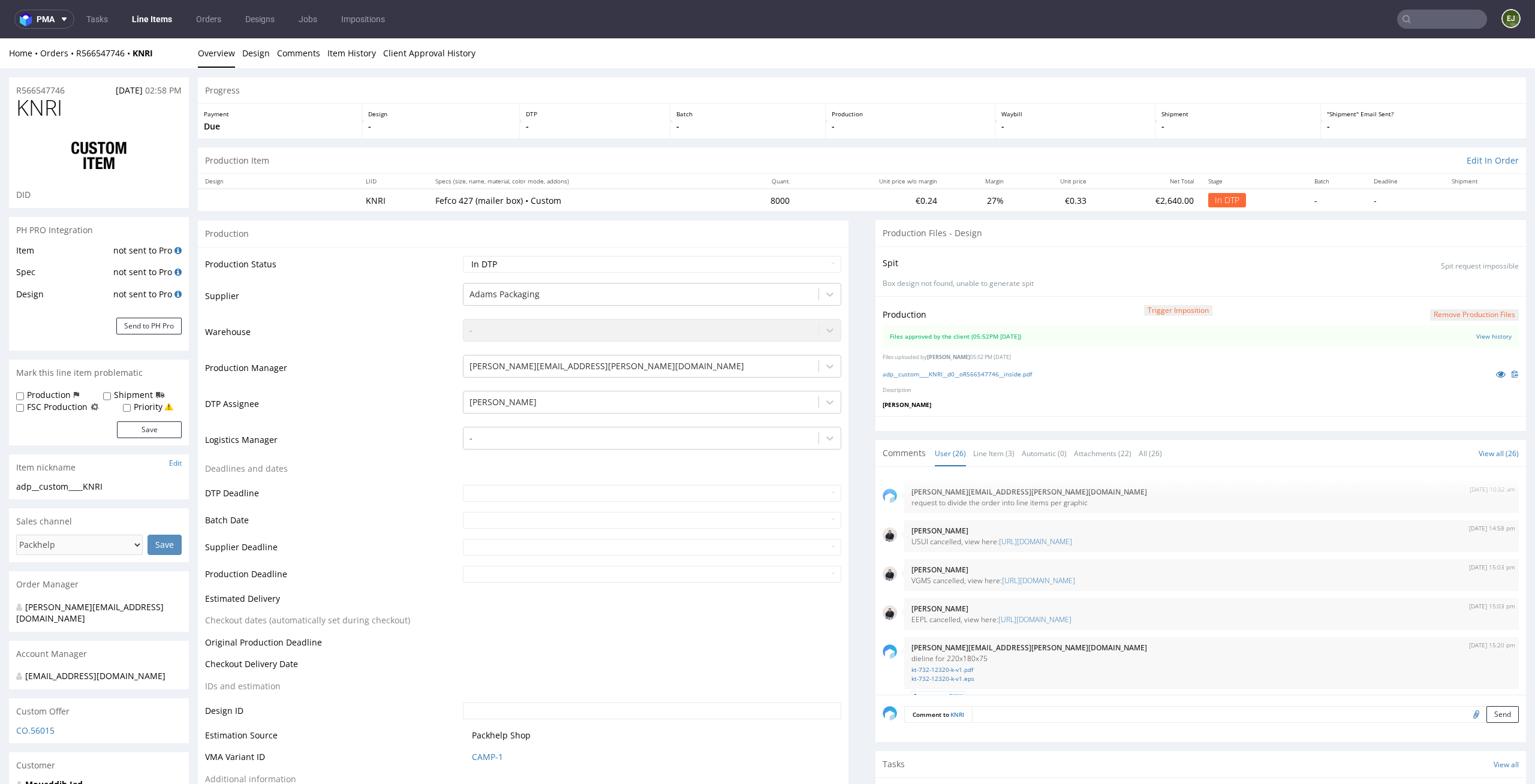
scroll to position [1289, 0]
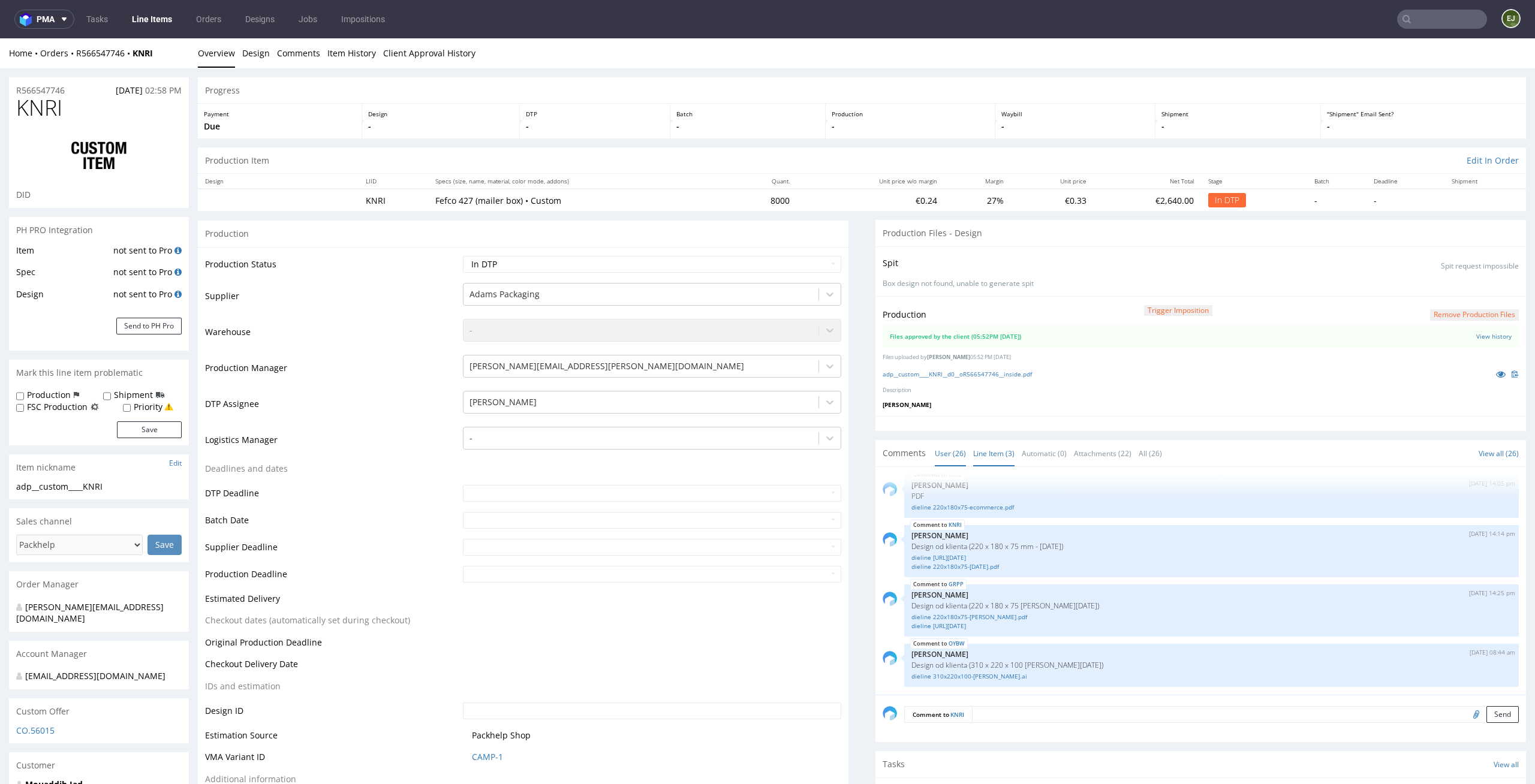
click at [987, 451] on link "Line Item (3)" at bounding box center [993, 454] width 41 height 26
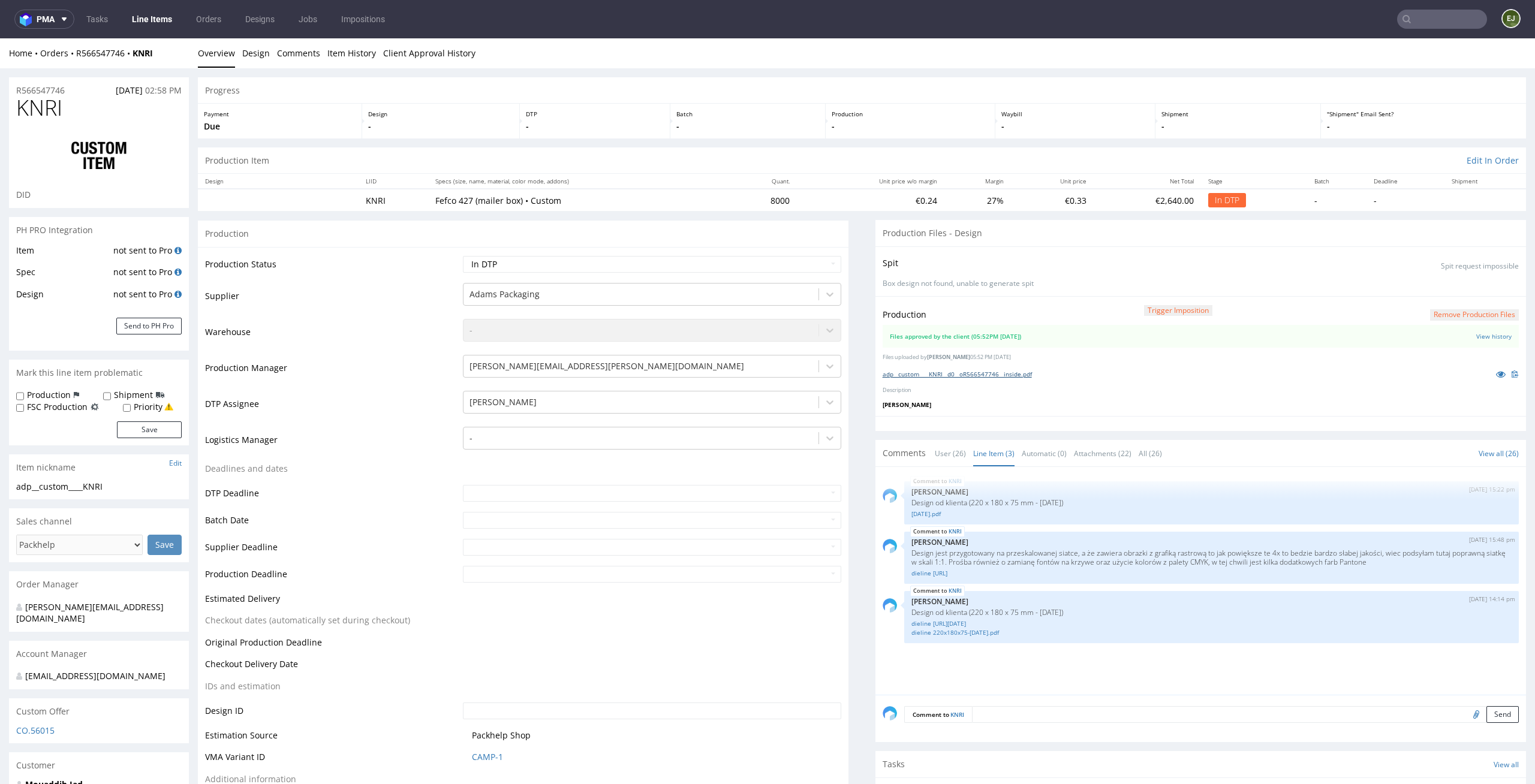
click at [956, 378] on link "adp__custom____KNRI__d0__oR566547746__inside.pdf" at bounding box center [957, 374] width 149 height 8
click at [951, 624] on link "dieline [URL][DATE]" at bounding box center [1211, 623] width 600 height 9
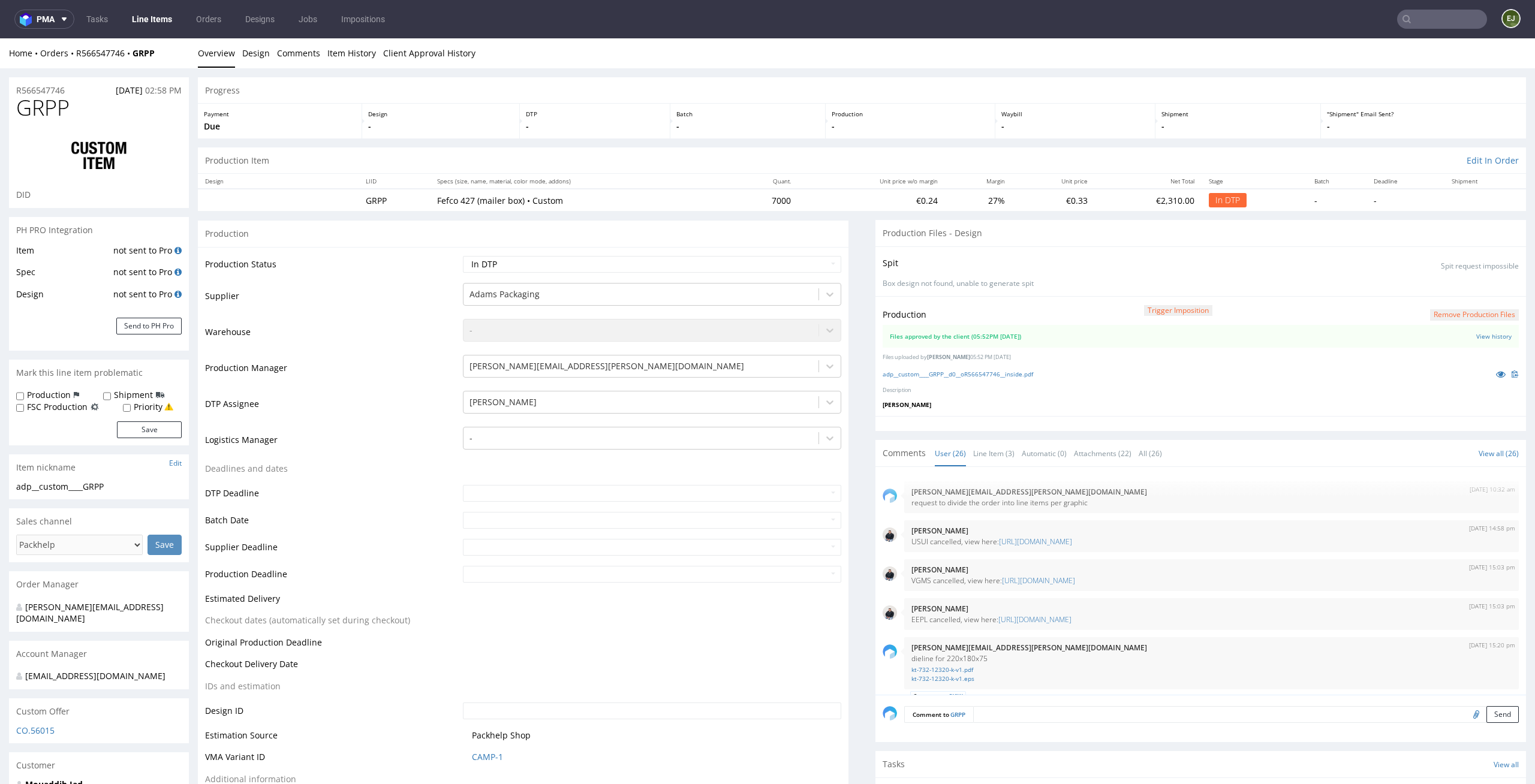
scroll to position [1289, 0]
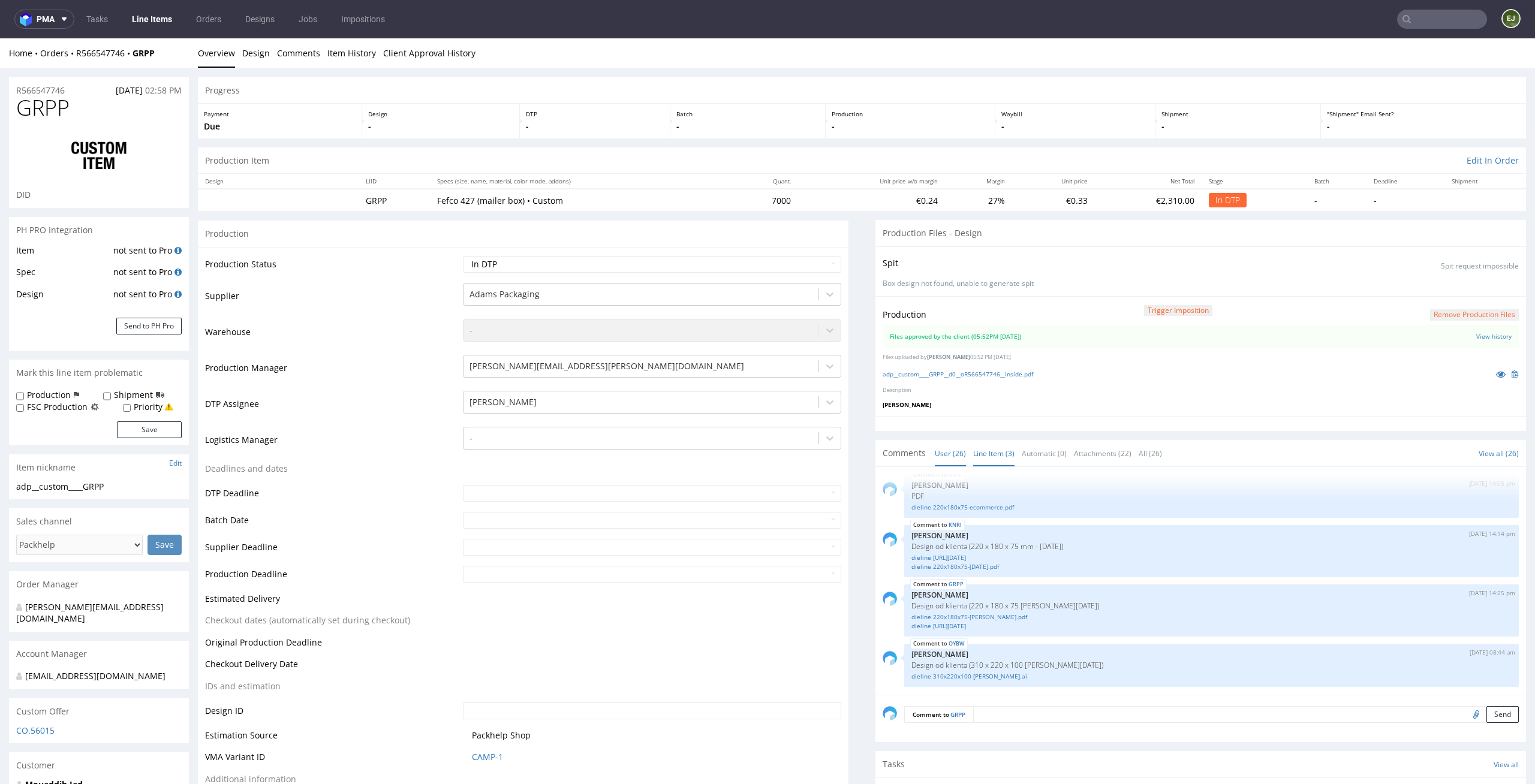
click at [1003, 453] on link "Line Item (3)" at bounding box center [993, 454] width 41 height 26
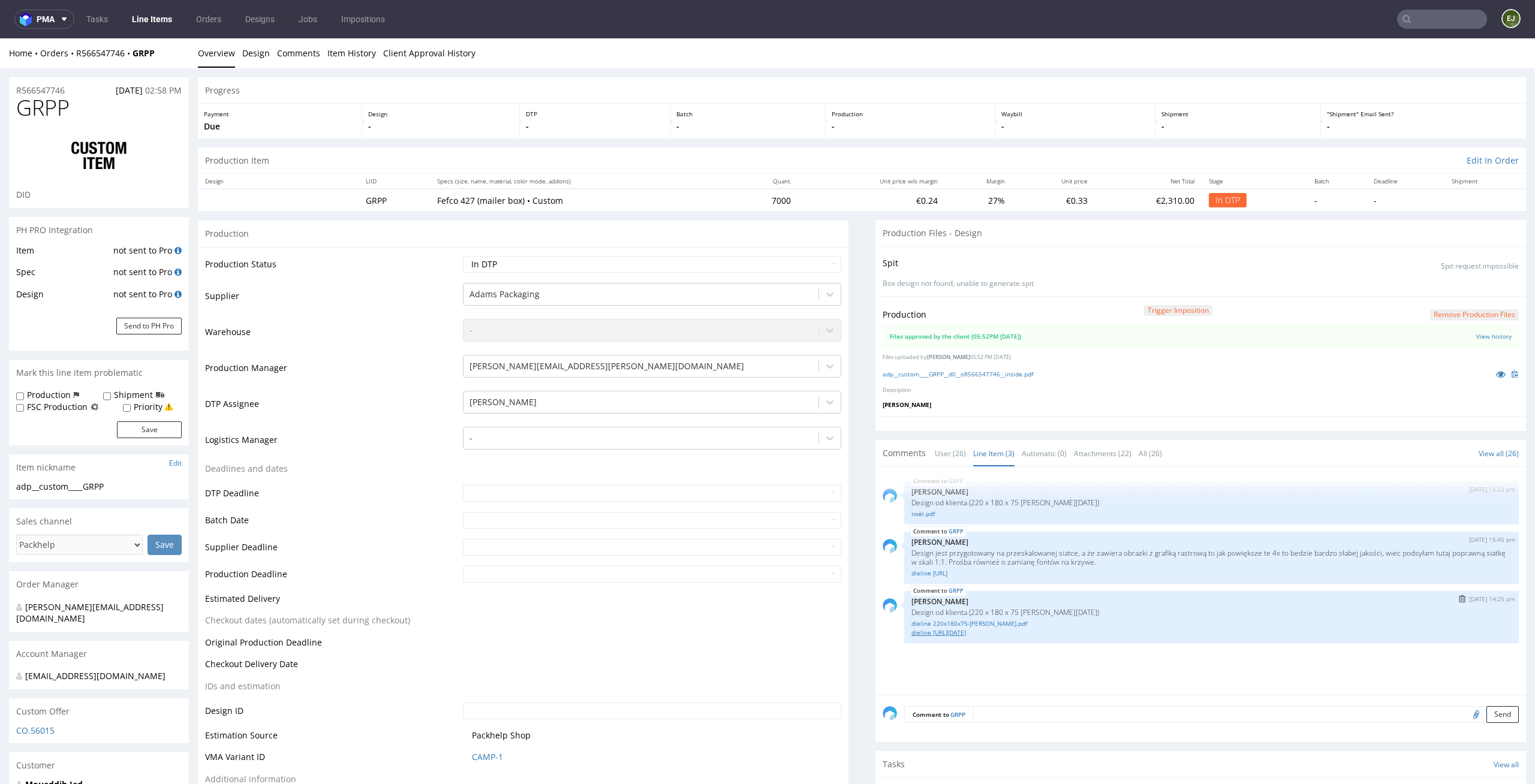
click at [981, 630] on link "dieline [URL][DATE]" at bounding box center [1211, 632] width 600 height 9
click at [1000, 366] on div "Production Trigger Imposition Remove production files Files approved by the cli…" at bounding box center [1201, 356] width 651 height 120
click at [1000, 372] on link "adp__custom____GRPP__d0__oR566547746__inside.pdf" at bounding box center [958, 374] width 150 height 8
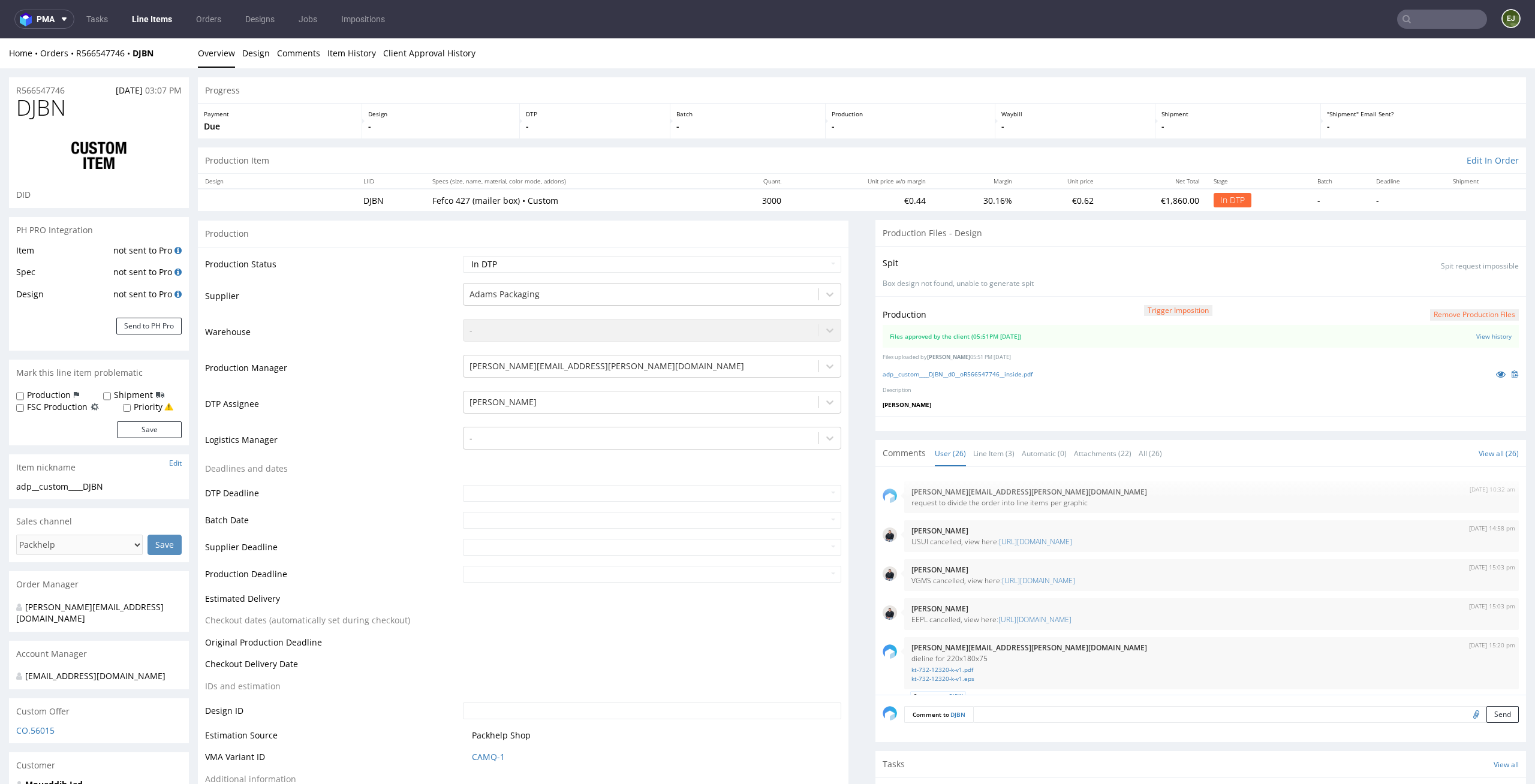
scroll to position [1289, 0]
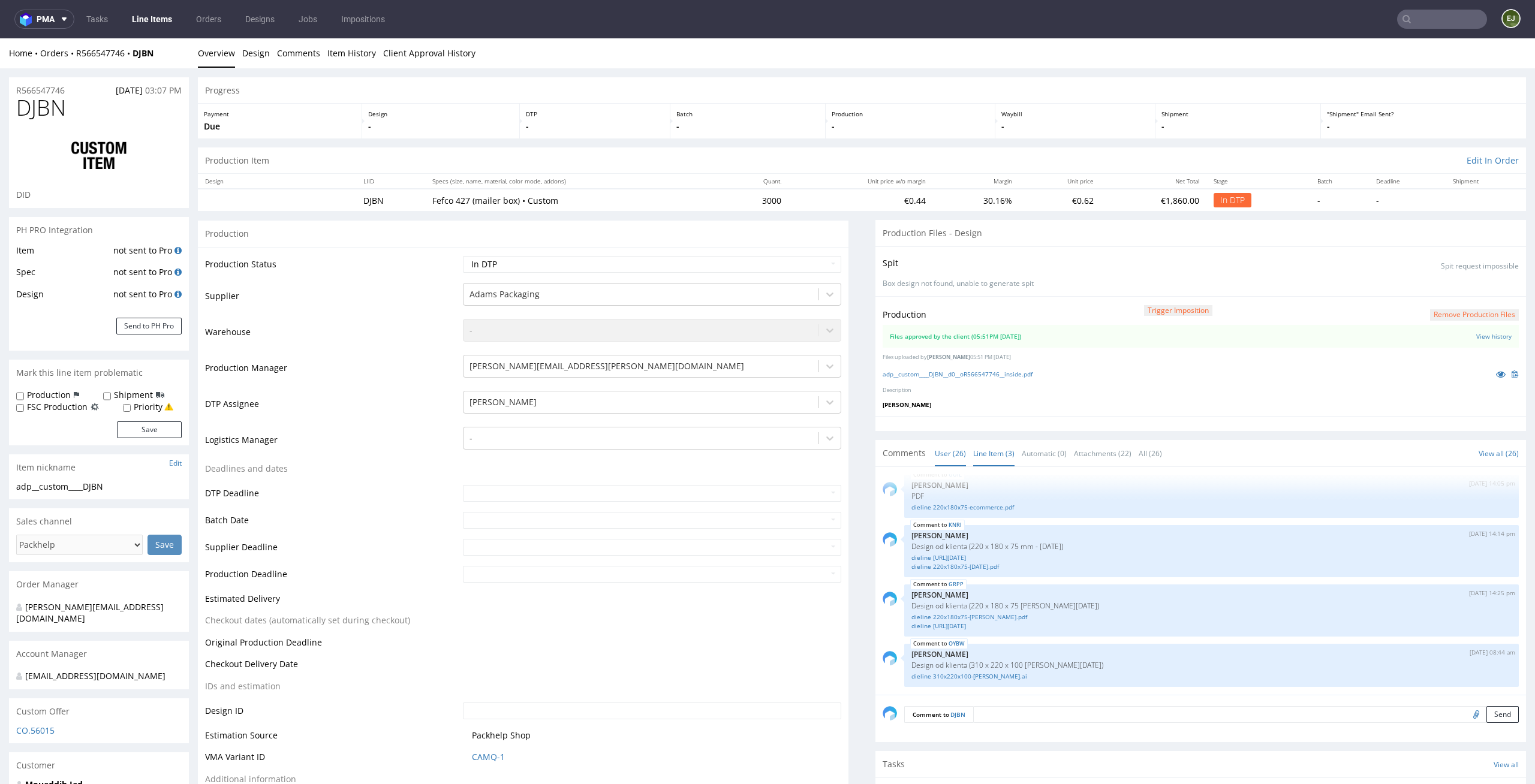
click at [989, 449] on link "Line Item (3)" at bounding box center [993, 454] width 41 height 26
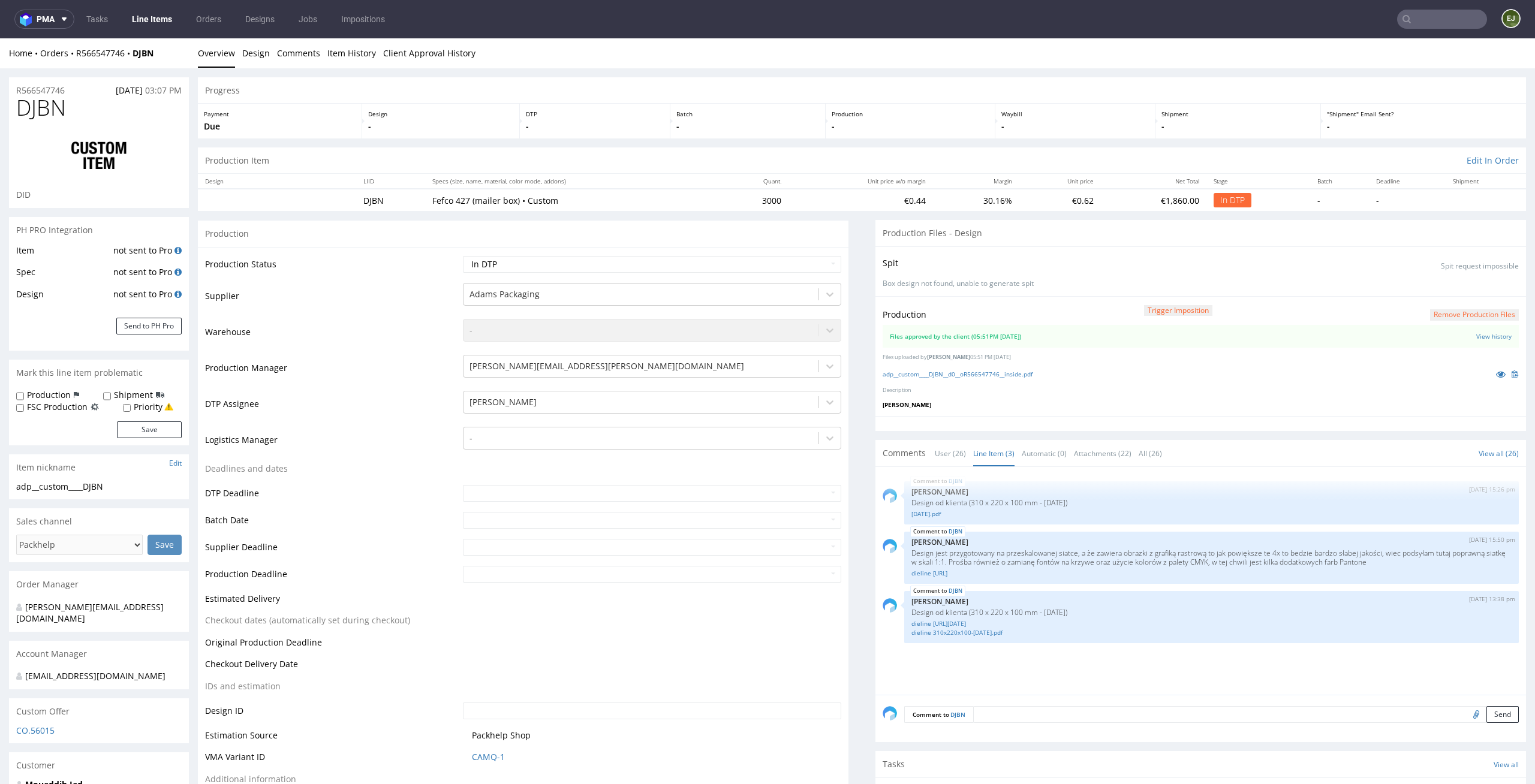
click at [942, 366] on div "Production Trigger Imposition Remove production files Files approved by the cli…" at bounding box center [1201, 356] width 651 height 120
click at [940, 372] on link "adp__custom____DJBN__d0__oR566547746__inside.pdf" at bounding box center [958, 374] width 150 height 8
click at [973, 635] on link "dieline 310x220x100-[DATE].pdf" at bounding box center [1211, 632] width 600 height 9
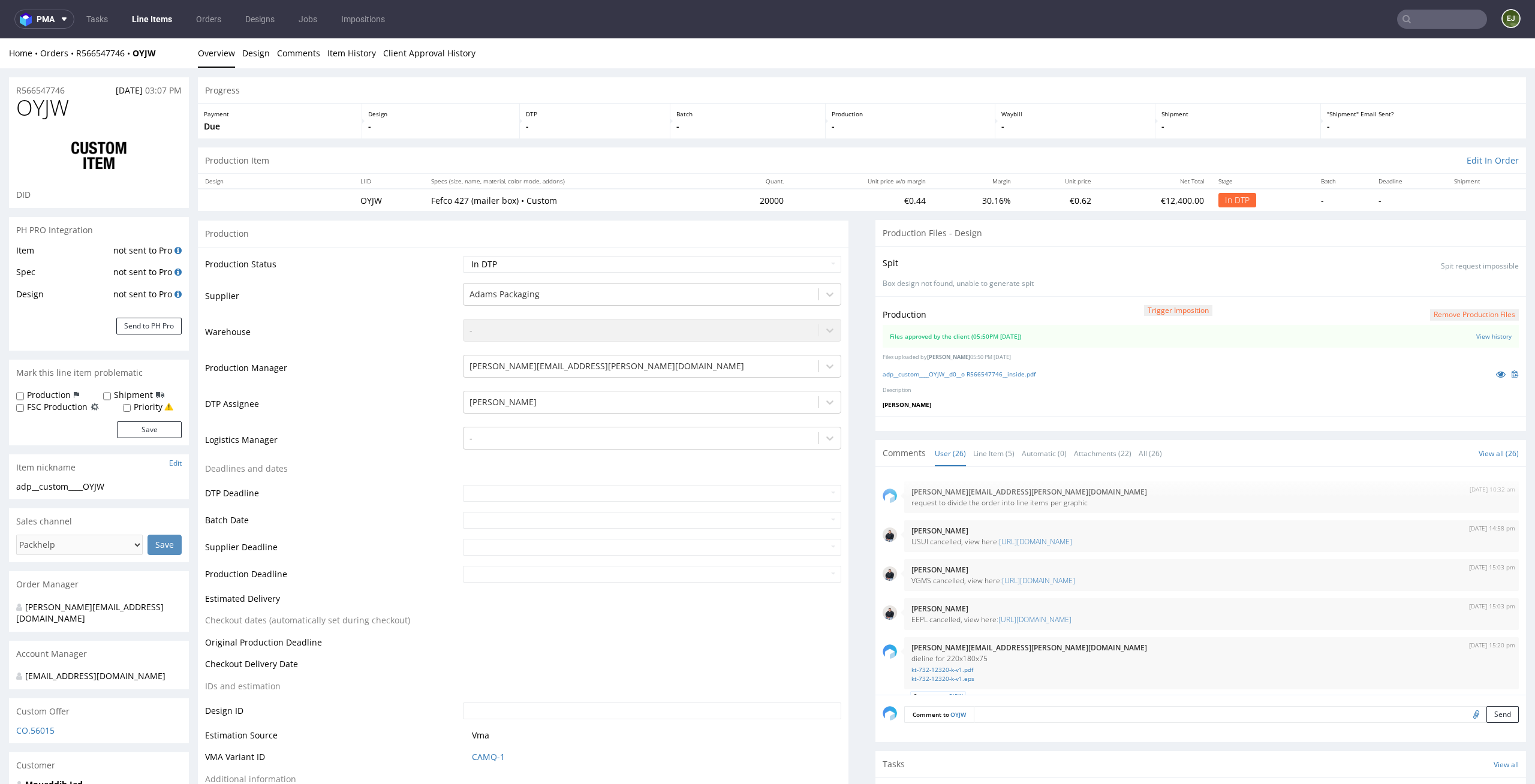
scroll to position [1289, 0]
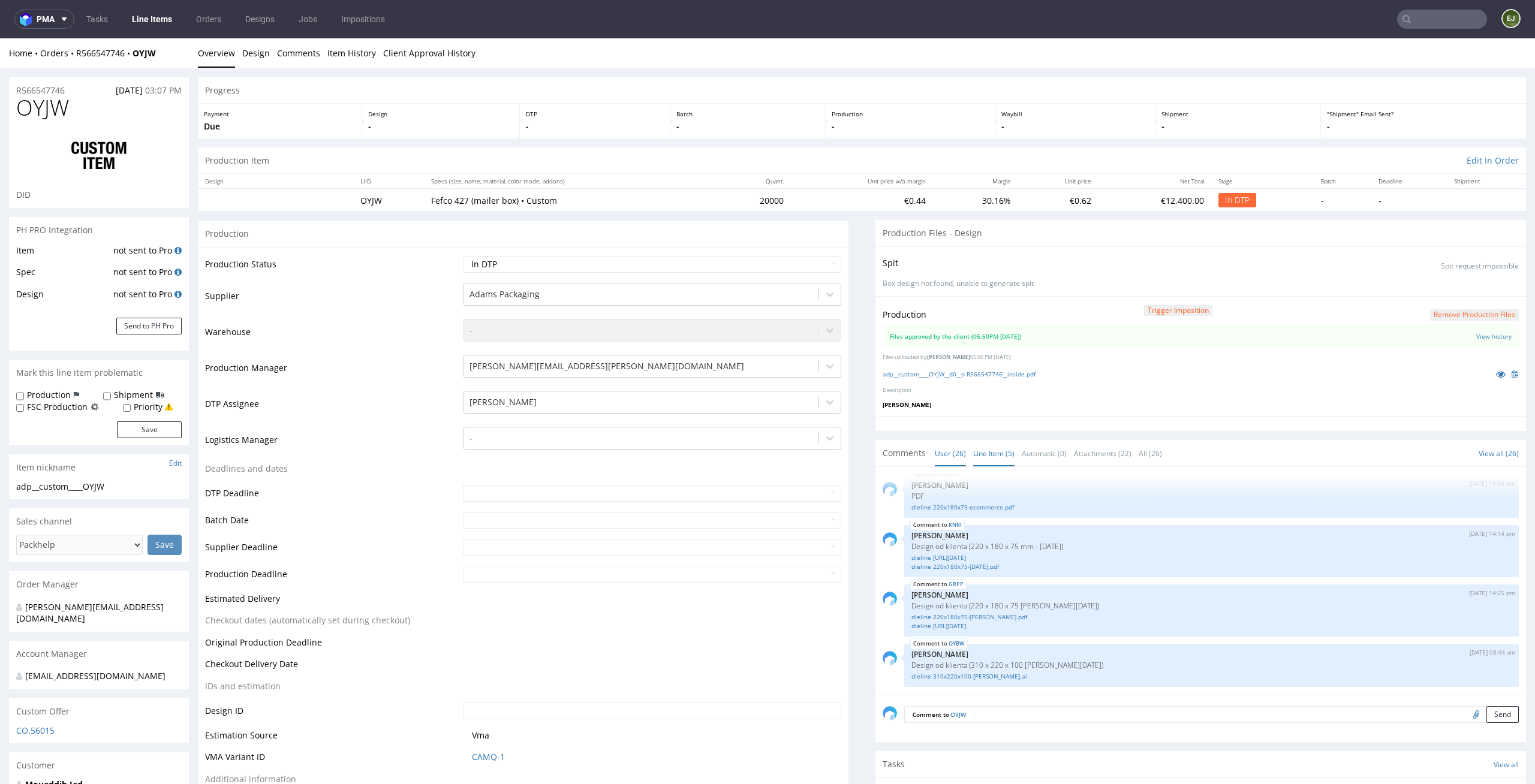
click at [991, 460] on link "Line Item (5)" at bounding box center [993, 454] width 41 height 26
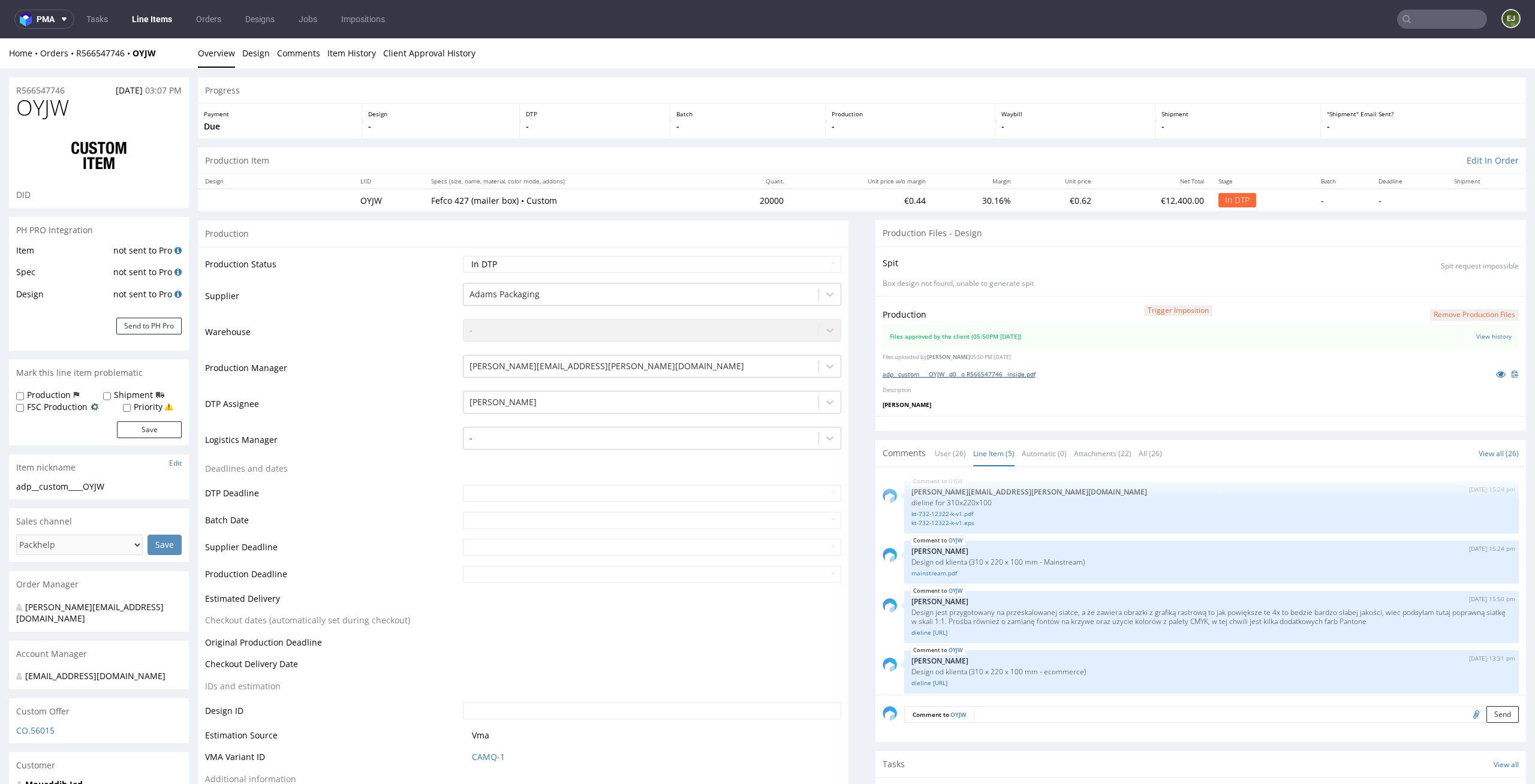
click at [987, 371] on link "adp__custom____OYJW__d0__o R566547746__inside.pdf" at bounding box center [958, 374] width 153 height 8
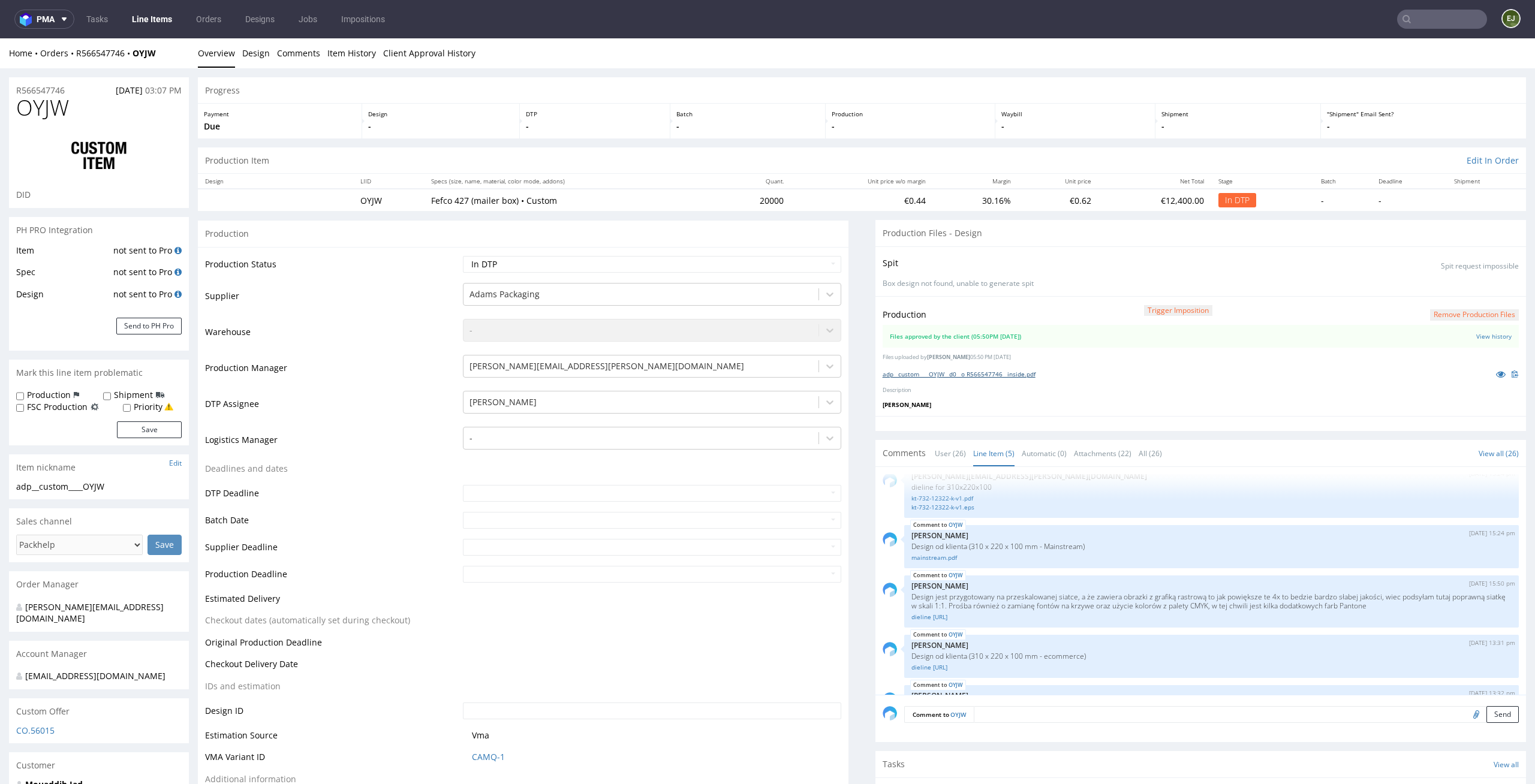
scroll to position [57, 0]
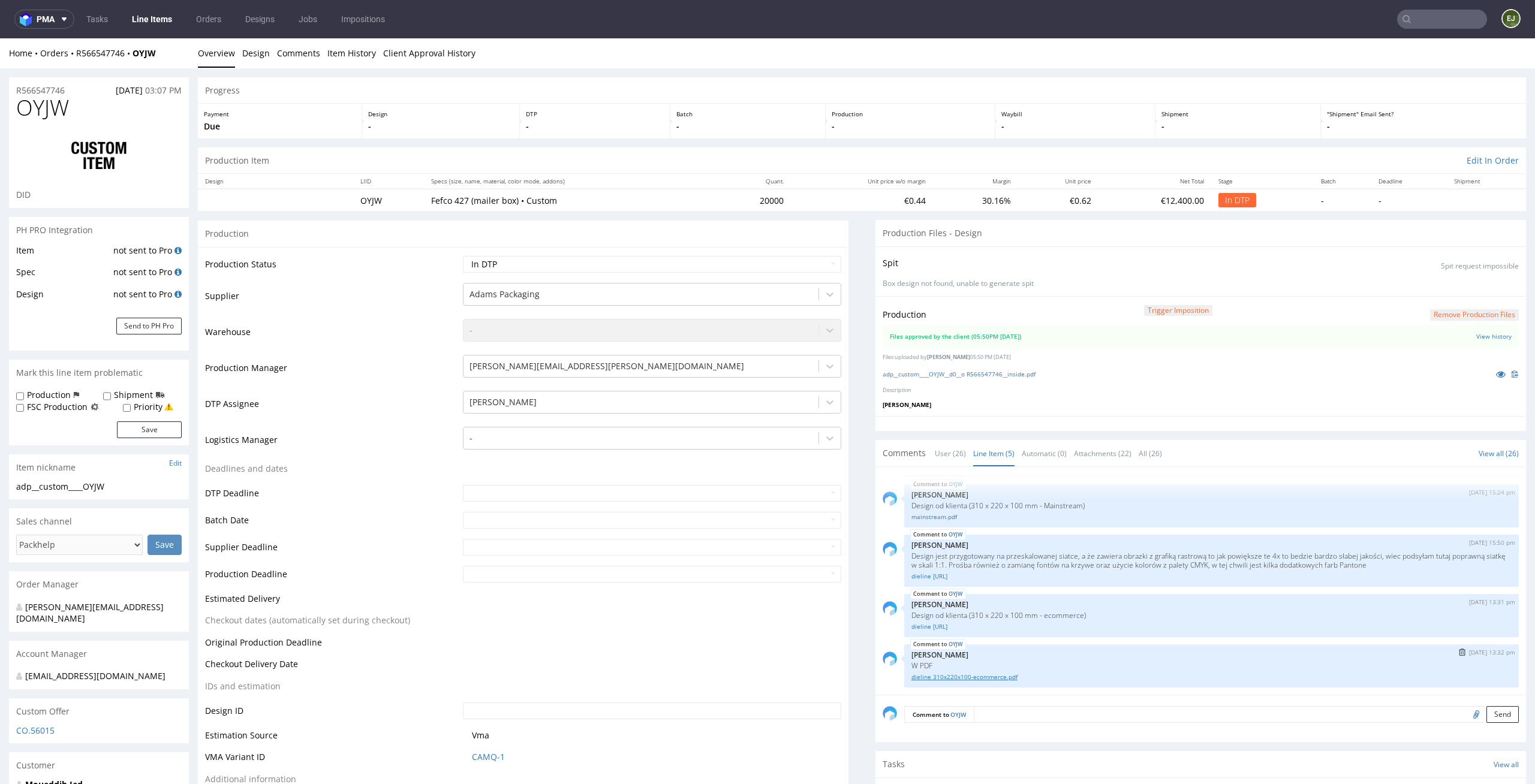
click at [968, 677] on link "dieline 310x220x100-ecommerce.pdf" at bounding box center [1211, 677] width 600 height 9
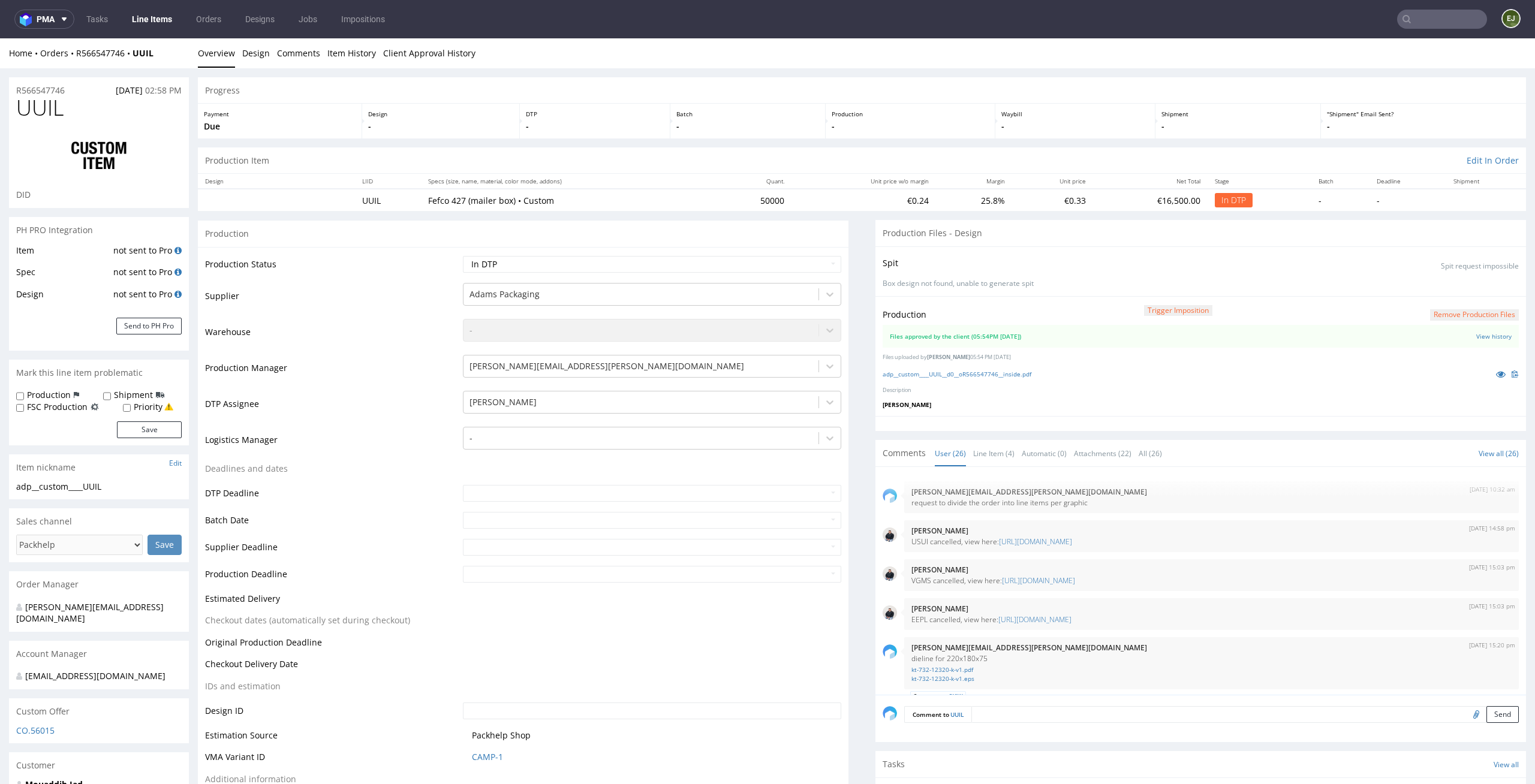
scroll to position [1289, 0]
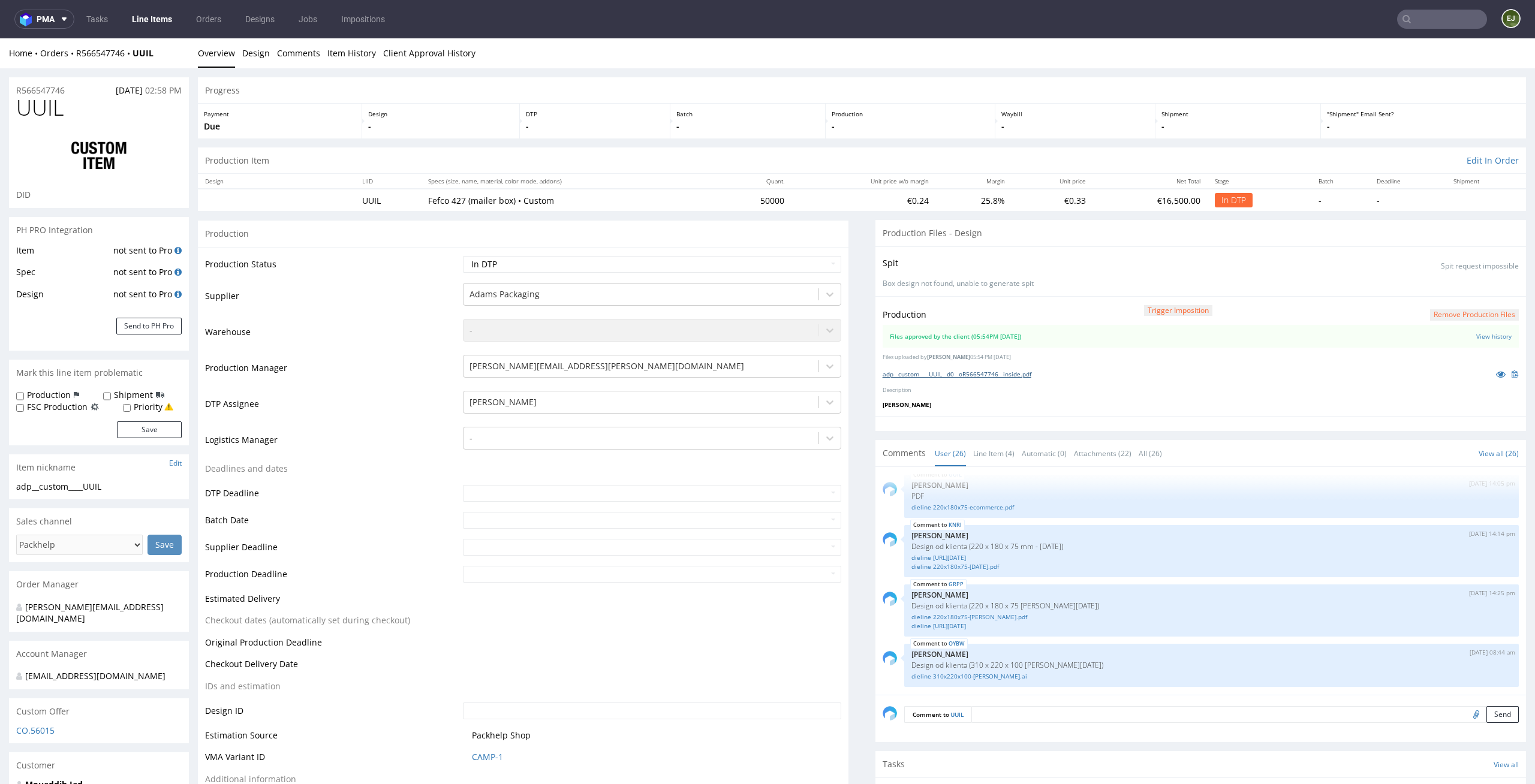
click at [952, 372] on link "adp__custom____UUIL__d0__oR566547746__inside.pdf" at bounding box center [957, 374] width 149 height 8
click at [982, 456] on link "Line Item (4)" at bounding box center [993, 454] width 41 height 26
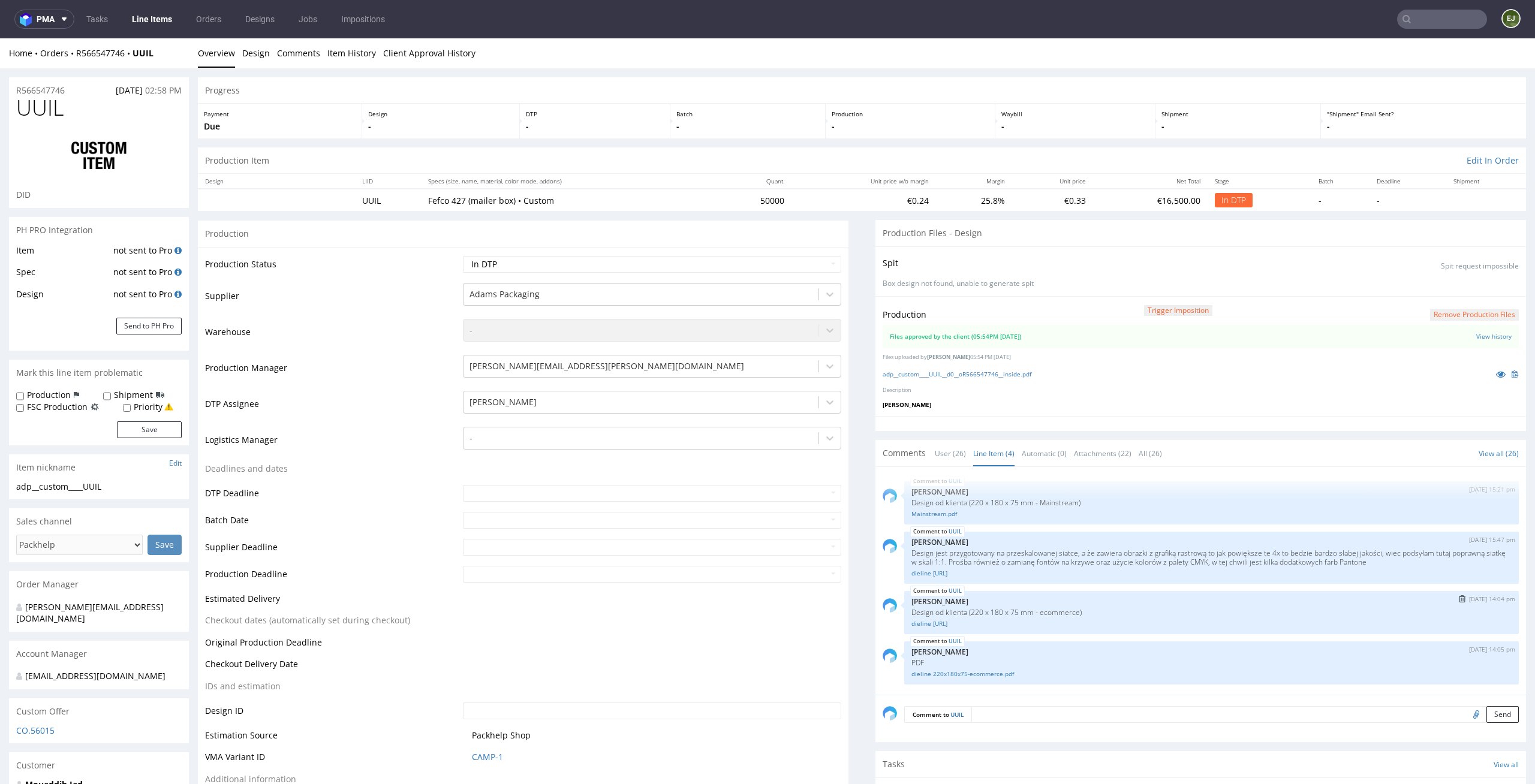
scroll to position [470, 0]
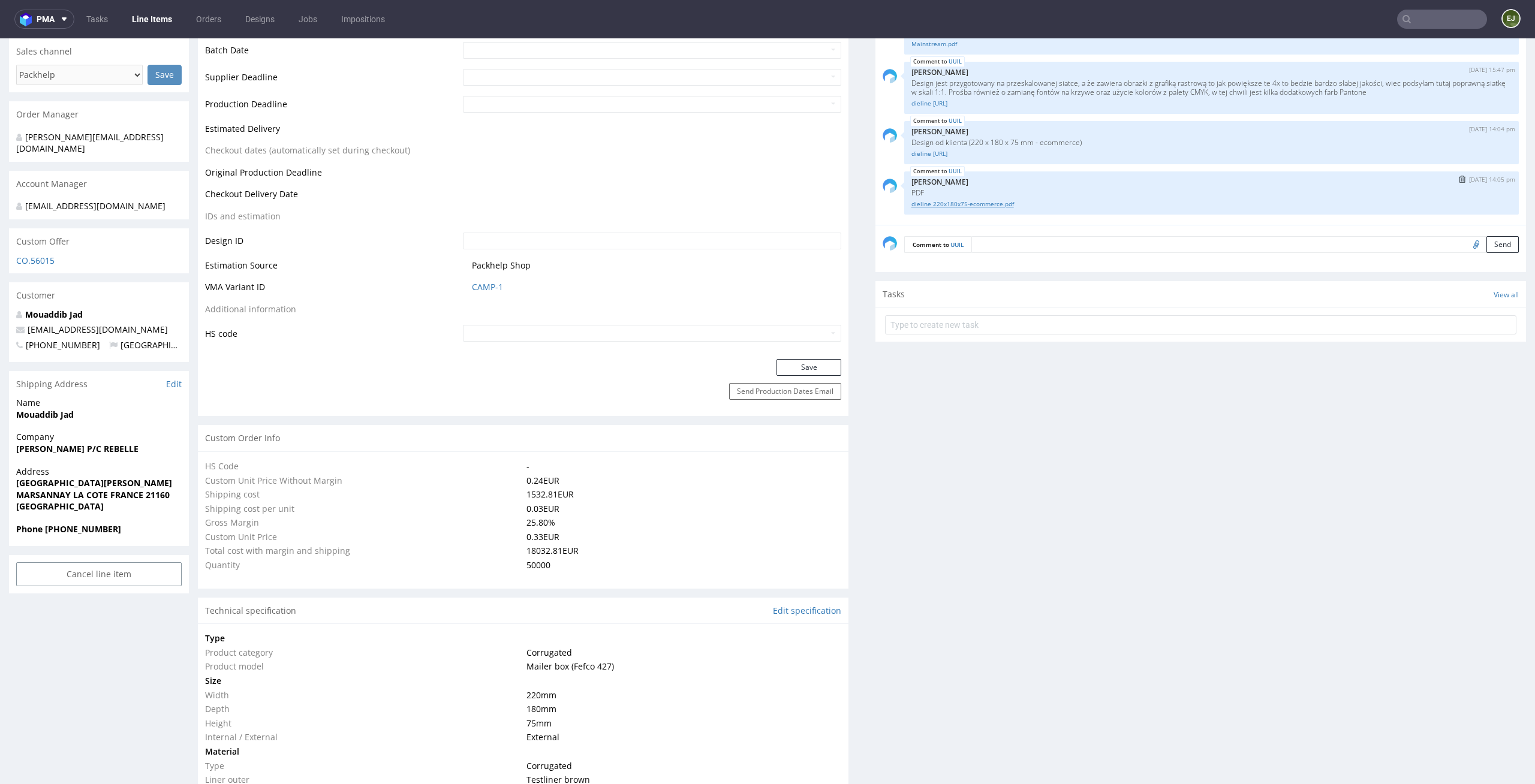
click at [921, 199] on link "dieline 220x180x75-ecommerce.pdf" at bounding box center [1211, 203] width 600 height 9
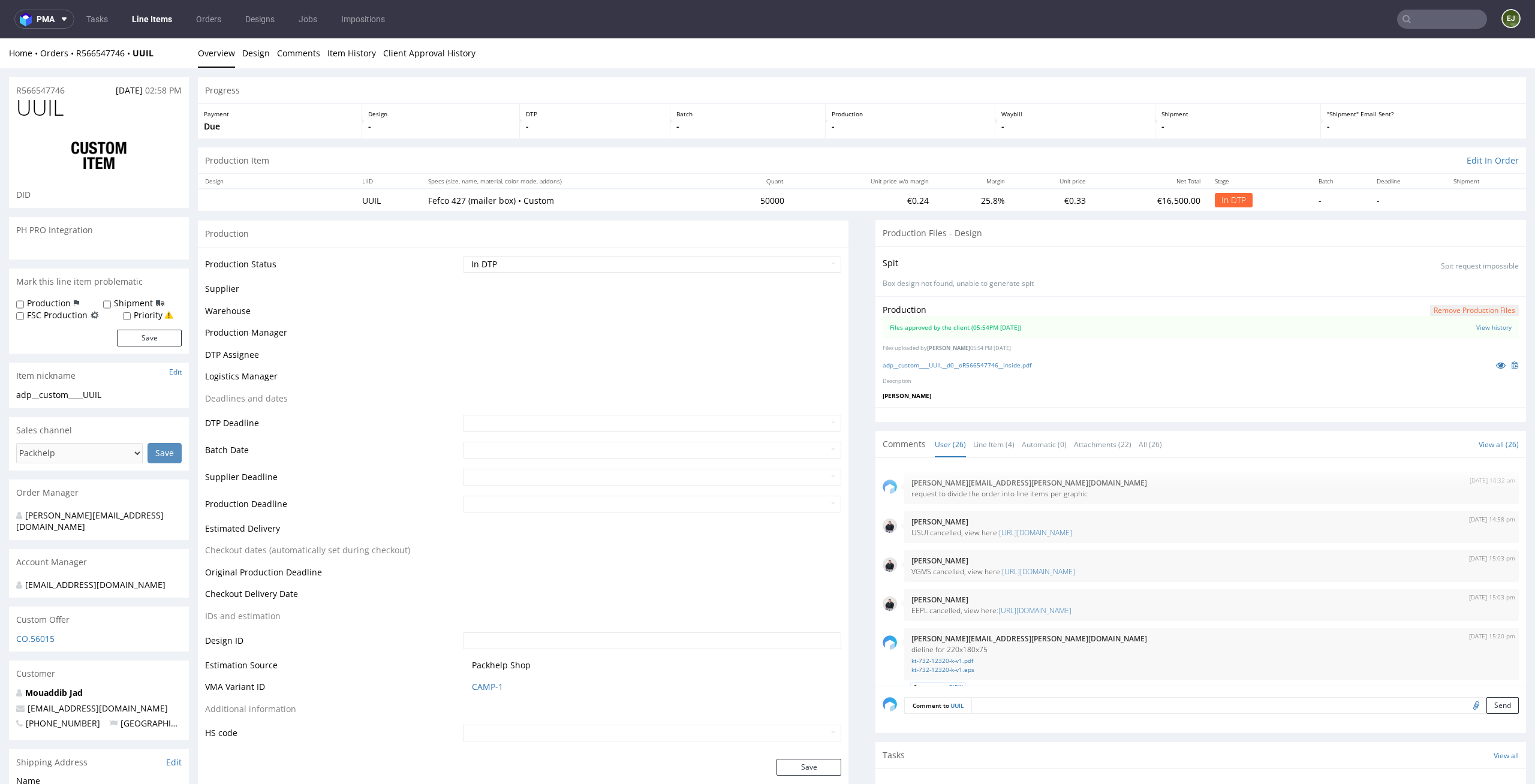
scroll to position [1289, 0]
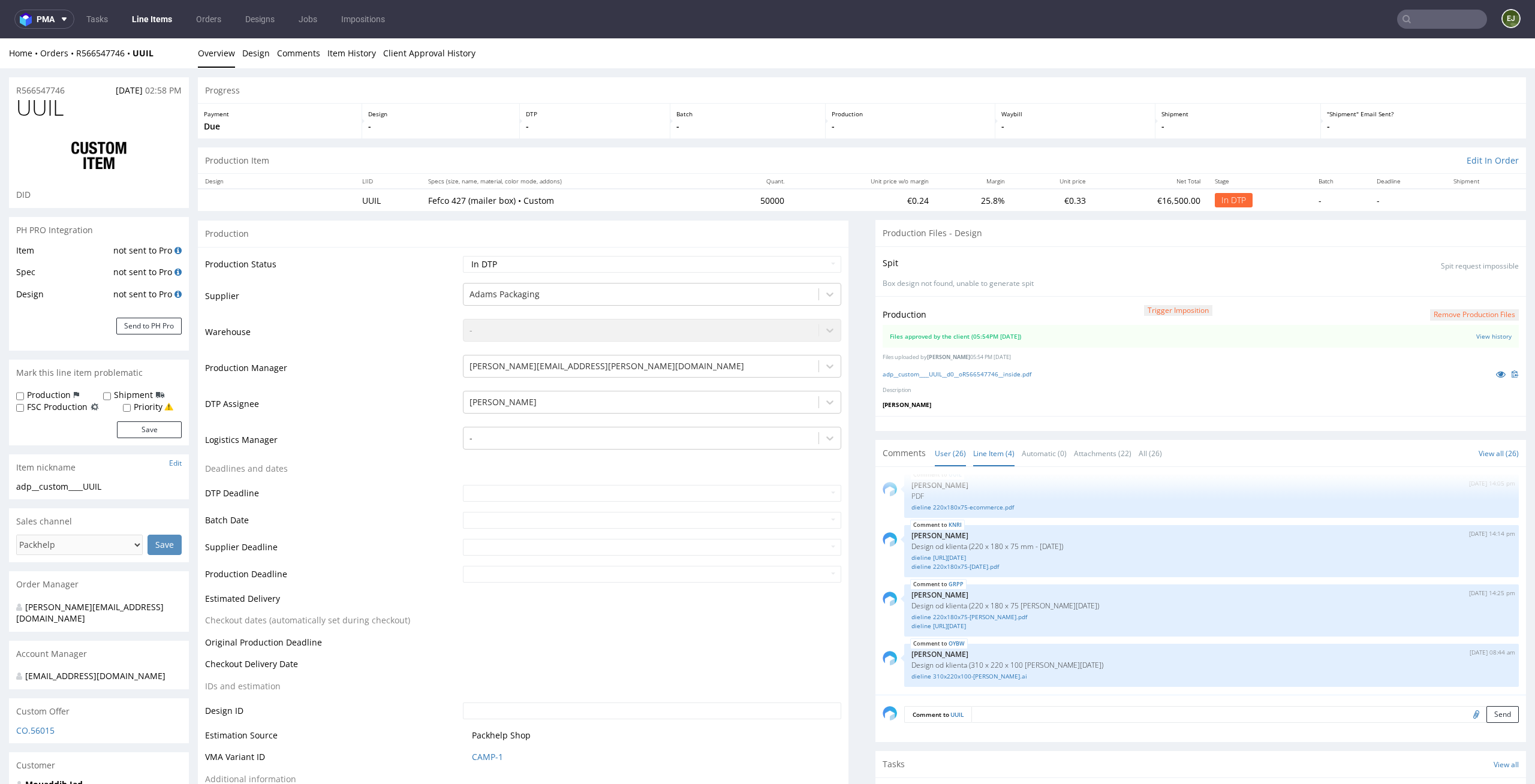
click at [995, 456] on link "Line Item (4)" at bounding box center [993, 454] width 41 height 26
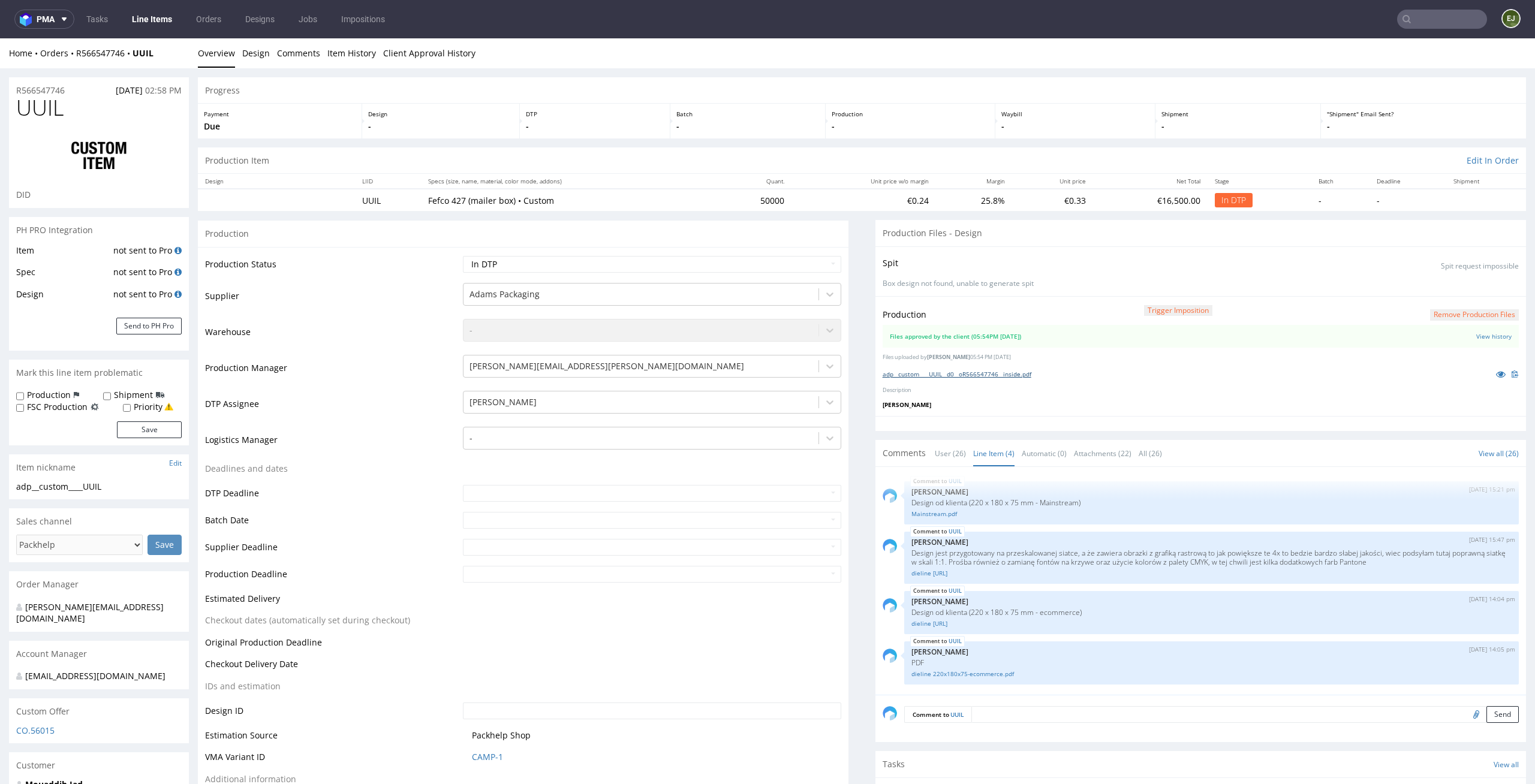
click at [963, 371] on link "adp__custom____UUIL__d0__oR566547746__inside.pdf" at bounding box center [957, 374] width 149 height 8
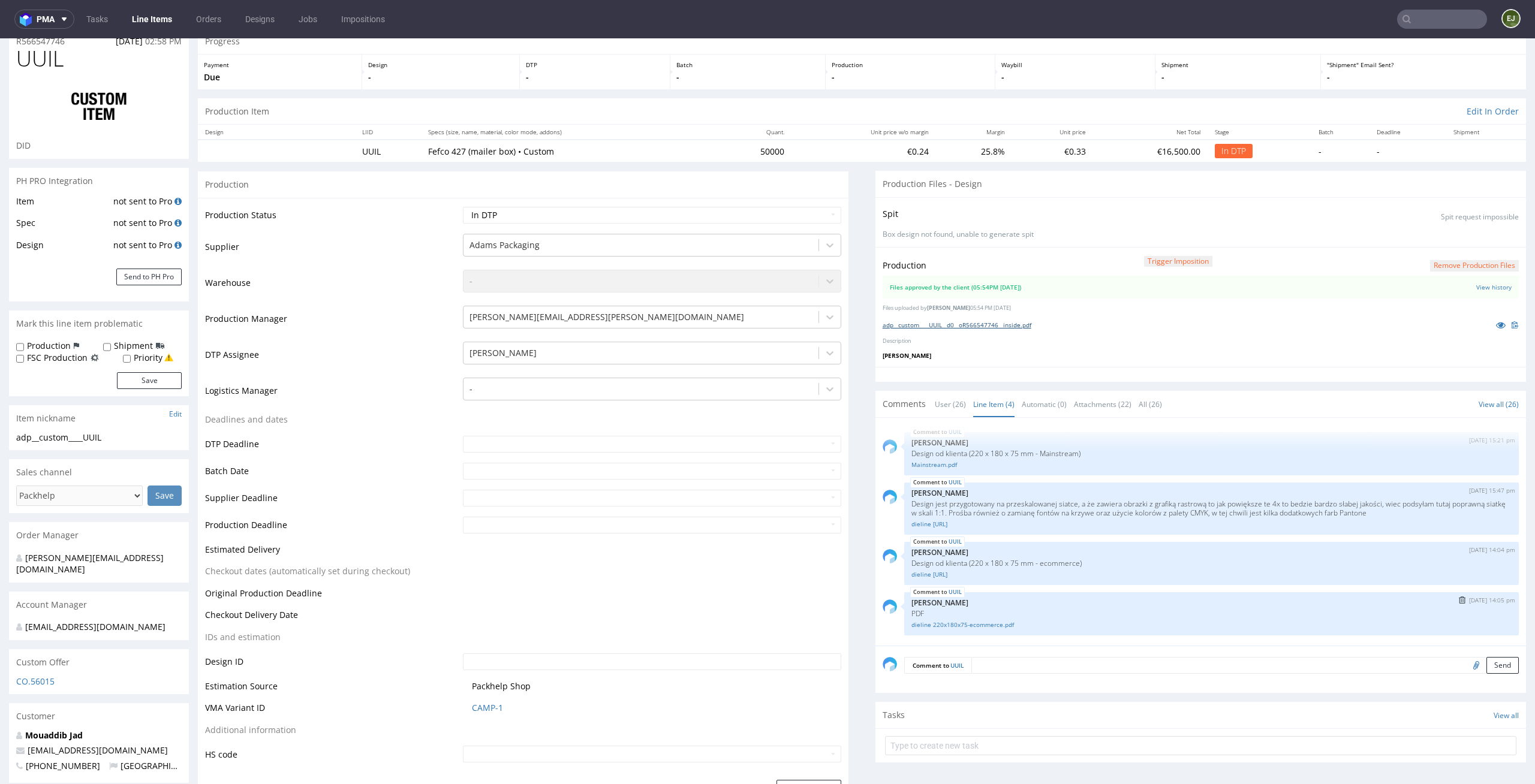
scroll to position [54, 0]
click at [966, 618] on link "dieline 220x180x75-ecommerce.pdf" at bounding box center [1211, 620] width 600 height 9
click at [950, 627] on div "UUIL [DATE] 14:05 pm [PERSON_NAME] PDF dieline 220x180x75-ecommerce.pdf" at bounding box center [1211, 609] width 614 height 43
click at [961, 621] on link "dieline 220x180x75-ecommerce.pdf" at bounding box center [1211, 620] width 600 height 9
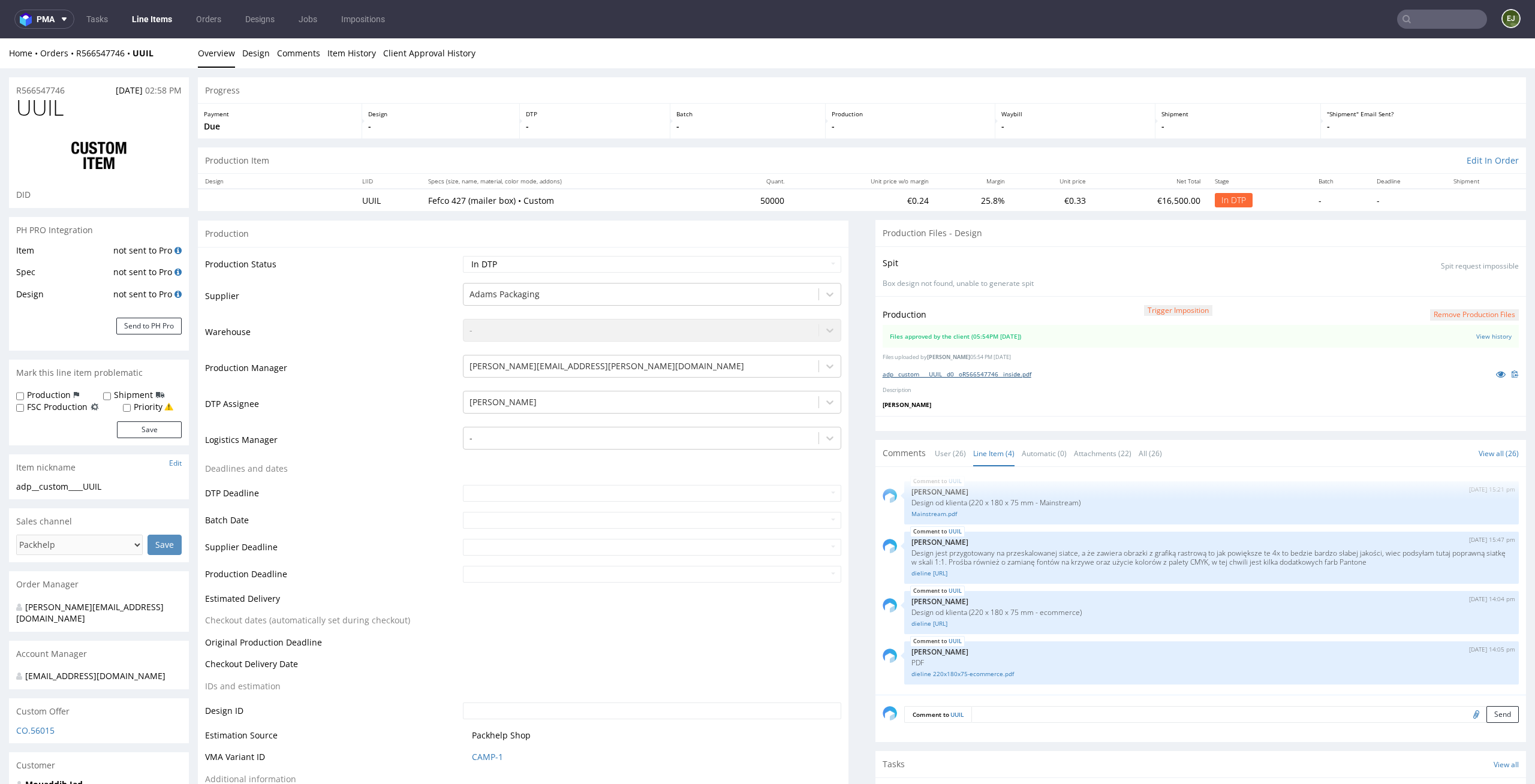
click at [959, 376] on link "adp__custom____UUIL__d0__oR566547746__inside.pdf" at bounding box center [957, 374] width 149 height 8
click at [821, 260] on select "Waiting for Artwork Waiting for Diecut Waiting for Mockup Waiting for DTP Waiti…" at bounding box center [652, 264] width 379 height 17
select select "dtp_ca_needed"
click at [463, 256] on select "Waiting for Artwork Waiting for Diecut Waiting for Mockup Waiting for DTP Waiti…" at bounding box center [652, 264] width 379 height 17
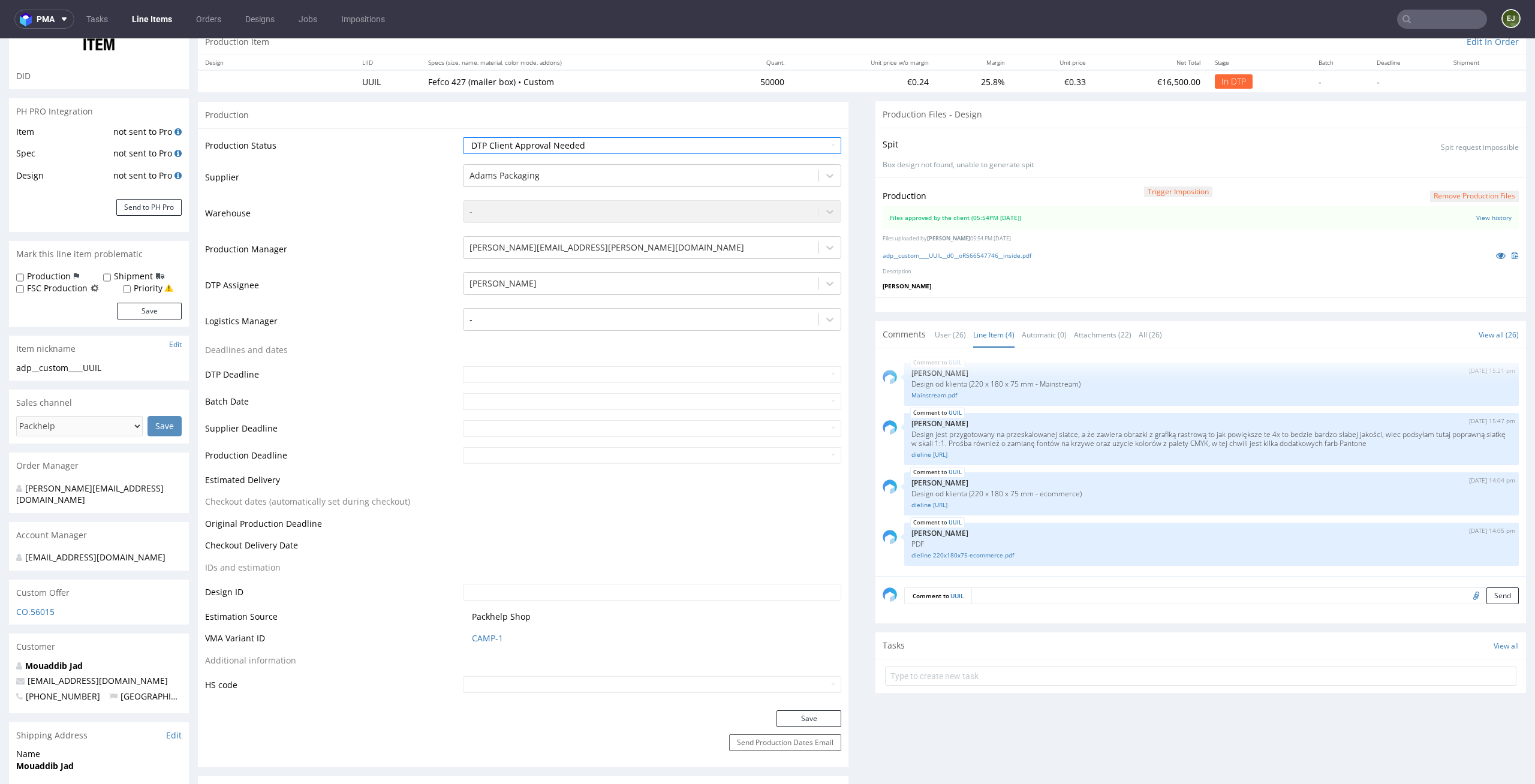
scroll to position [169, 0]
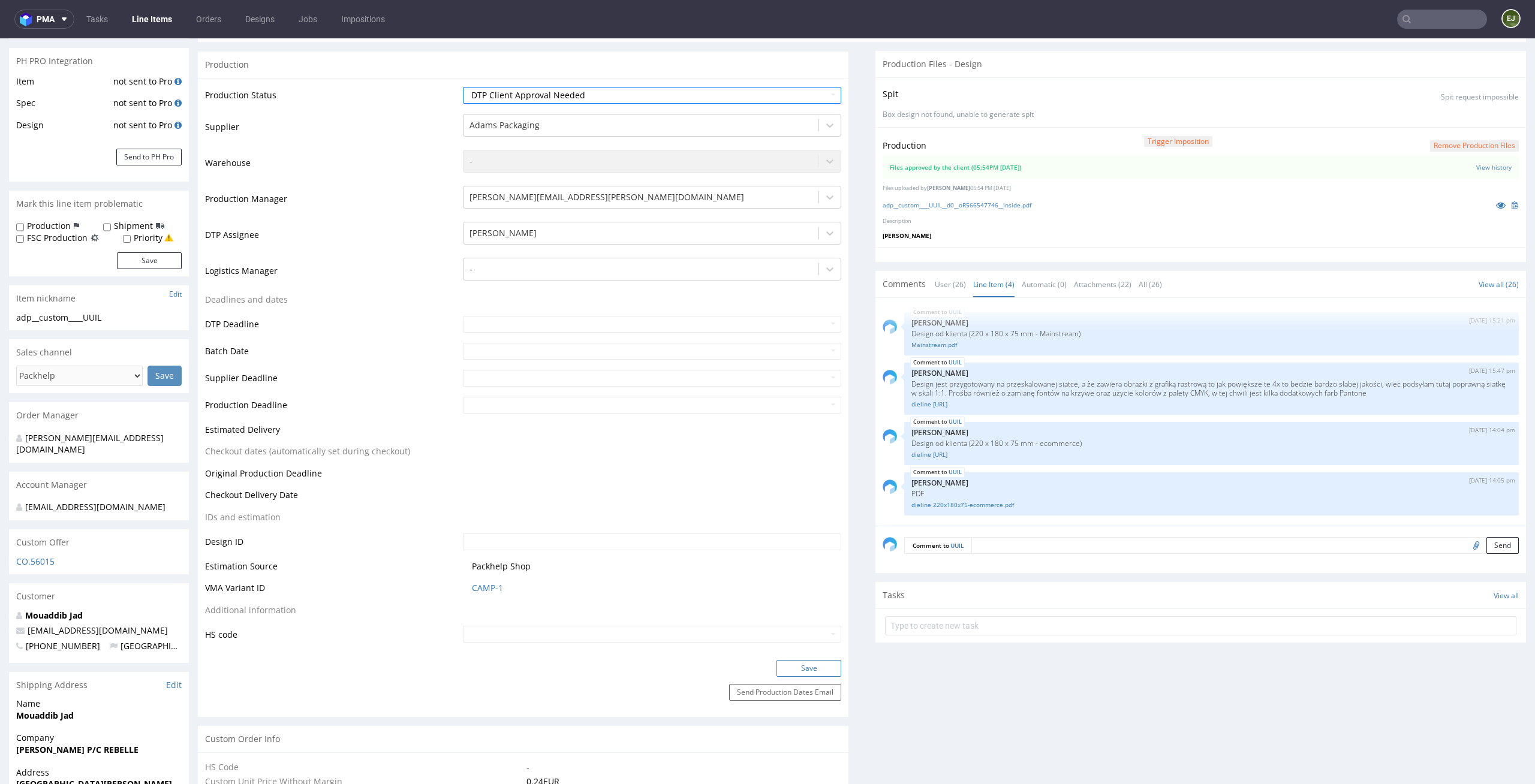
click at [819, 673] on button "Save" at bounding box center [809, 669] width 65 height 17
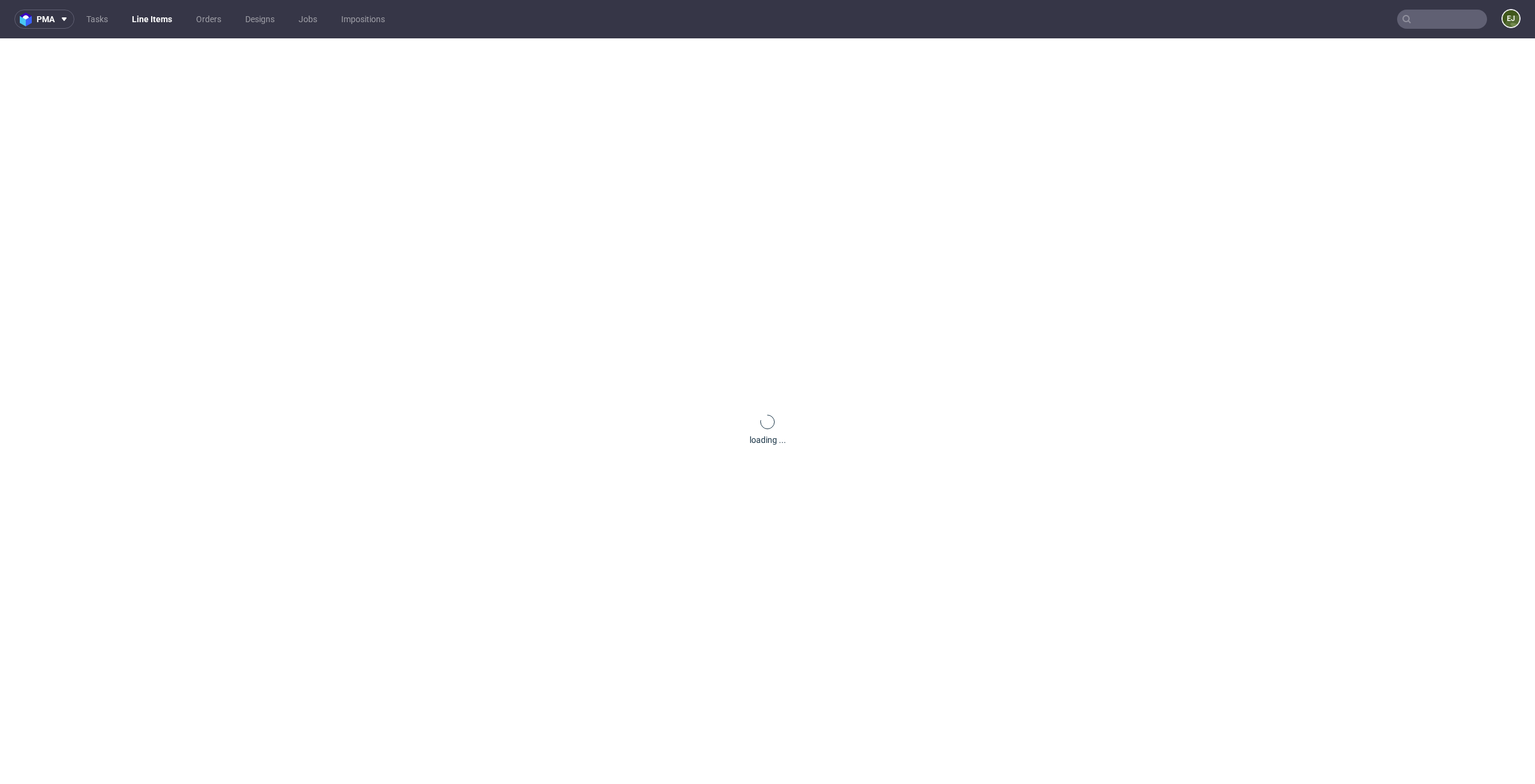
scroll to position [0, 0]
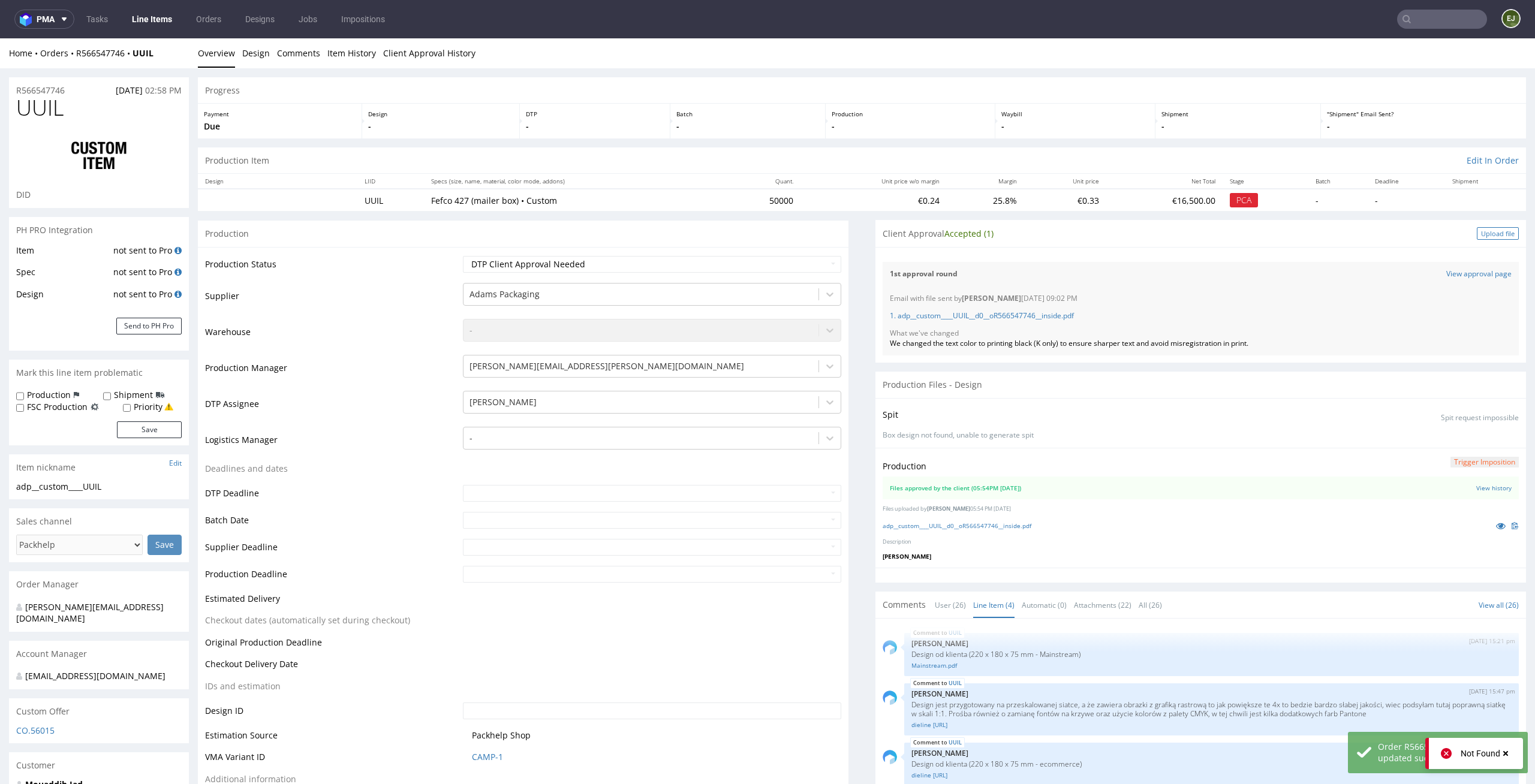
click at [1483, 233] on div "Upload file" at bounding box center [1498, 233] width 42 height 13
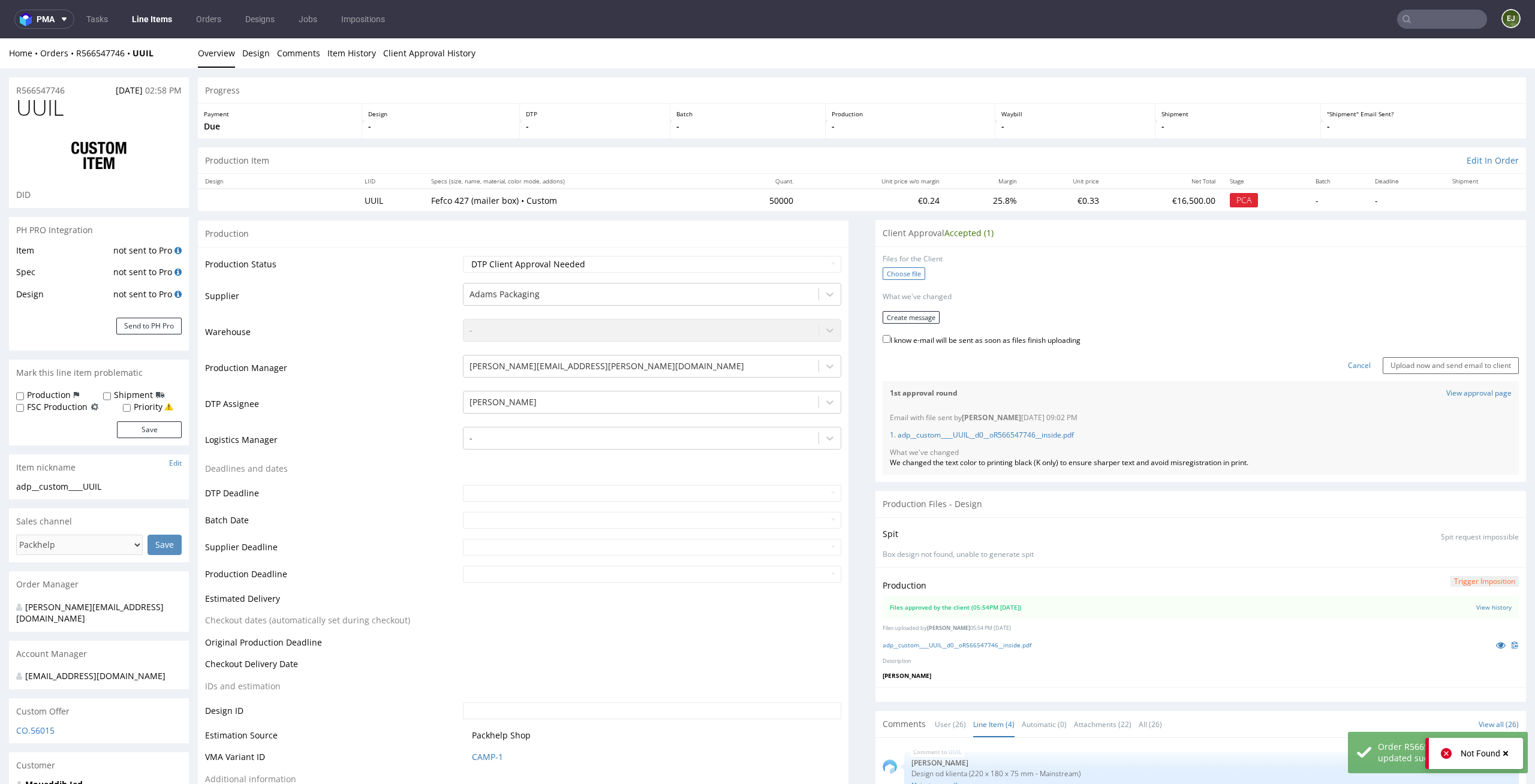
click at [902, 272] on label "Choose file" at bounding box center [904, 274] width 43 height 13
click at [0, 39] on input "Choose file" at bounding box center [0, 39] width 0 height 0
click at [906, 321] on form "Files for the Client 1 . adp__custom____UUIL__d0__oR566547746__inside.pdf Choos…" at bounding box center [1201, 312] width 636 height 116
click at [916, 315] on button "Create message" at bounding box center [911, 313] width 57 height 13
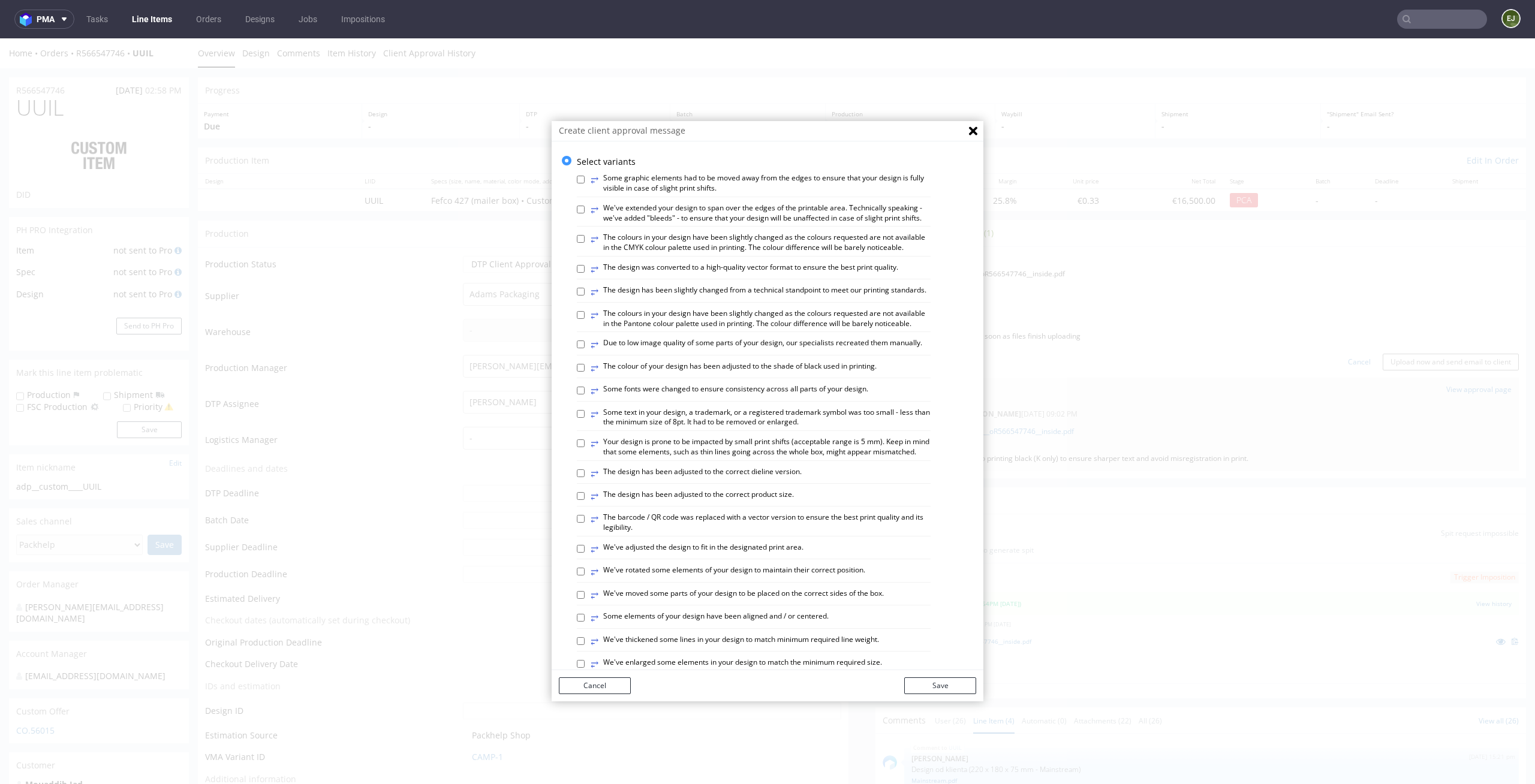
scroll to position [490, 0]
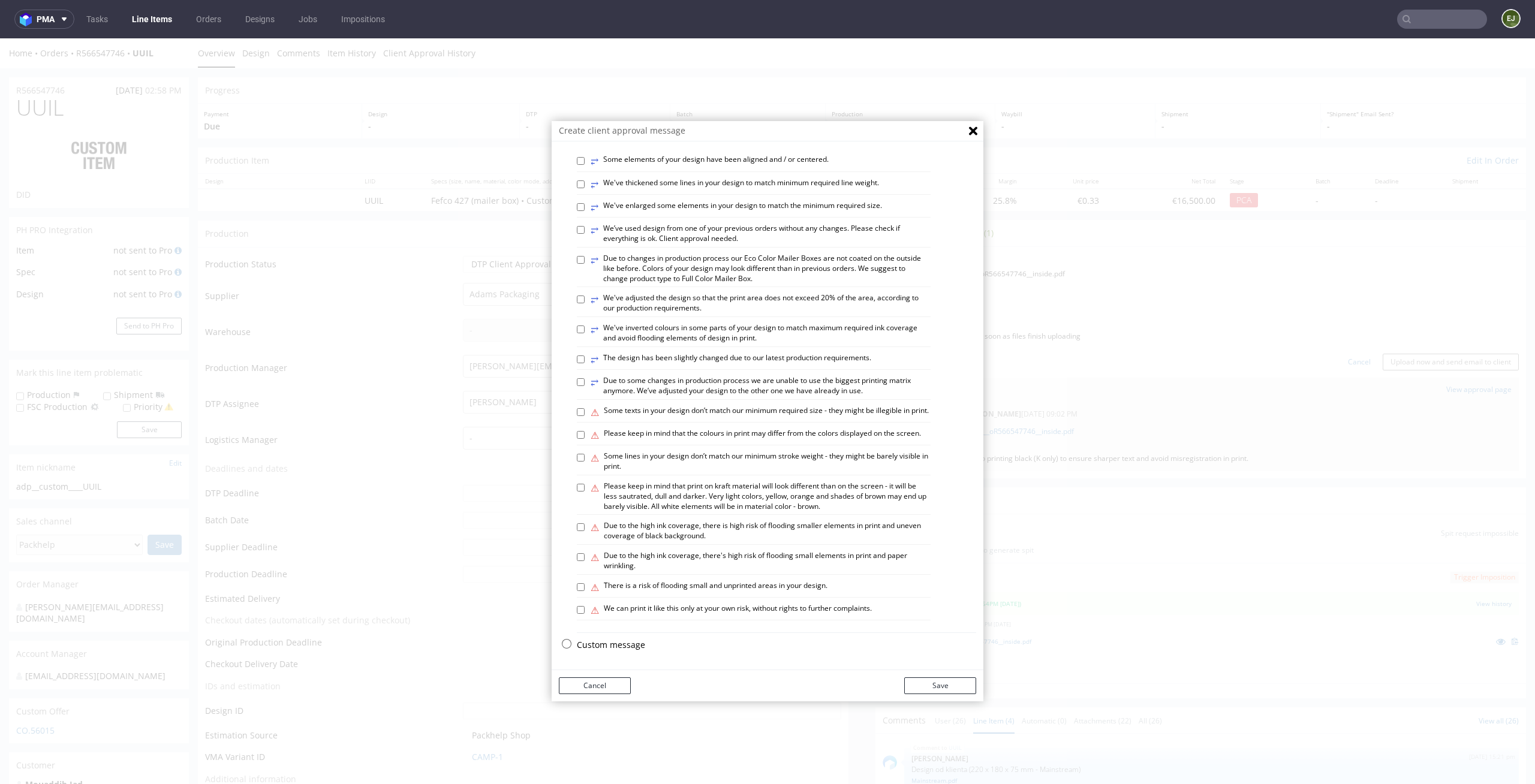
click at [610, 637] on div "Select variants ⥂ Some graphic elements had to be moved away from the edges to …" at bounding box center [767, 178] width 432 height 958
click at [618, 643] on p "Custom message" at bounding box center [776, 645] width 400 height 12
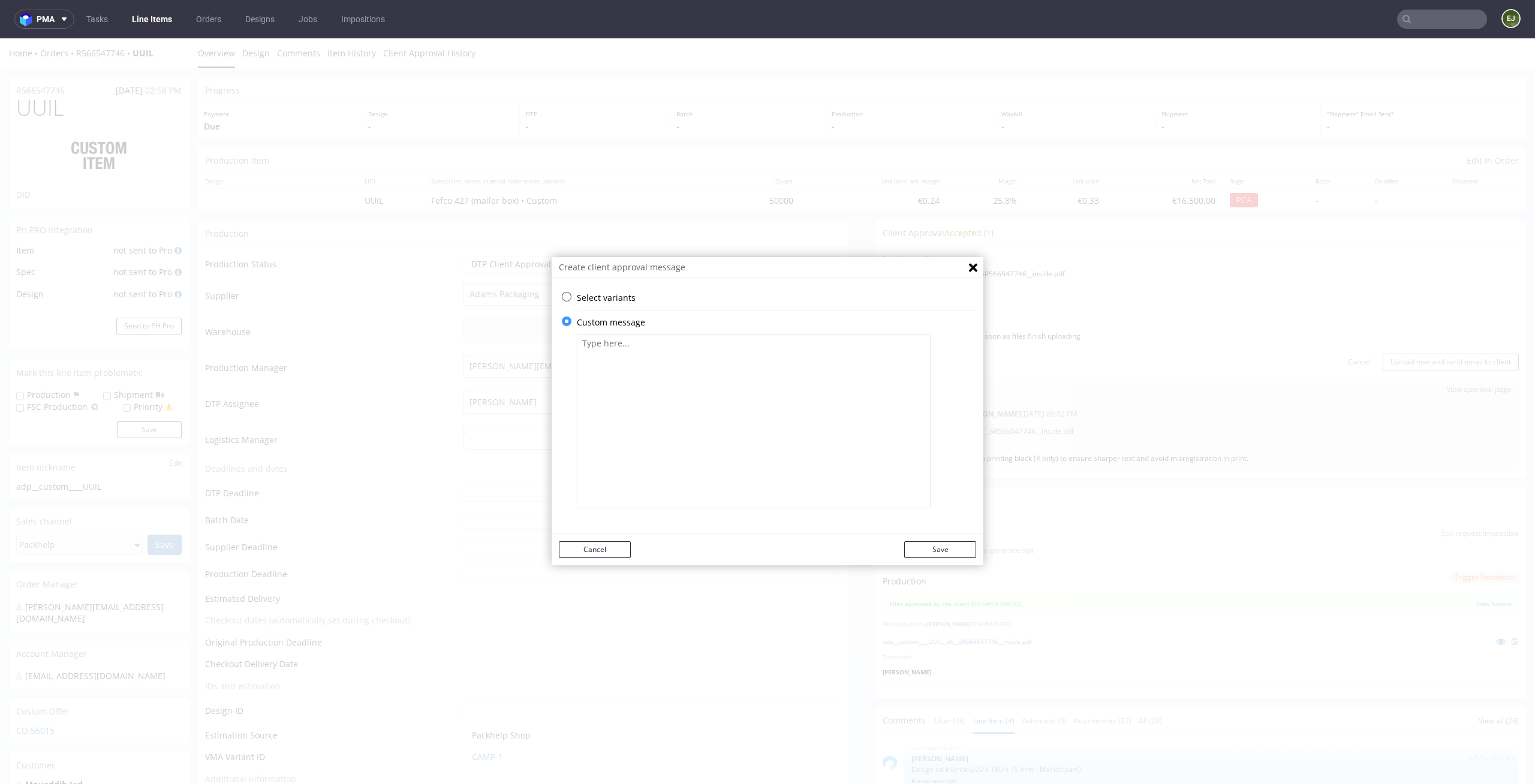
click at [668, 394] on textarea at bounding box center [753, 421] width 354 height 174
paste textarea "We're sending the updated file. The issue was caused by the conversion of text …"
type textarea "We're sending the updated file. The issue was caused by the conversion of text …"
click at [942, 550] on button "Save" at bounding box center [940, 550] width 72 height 17
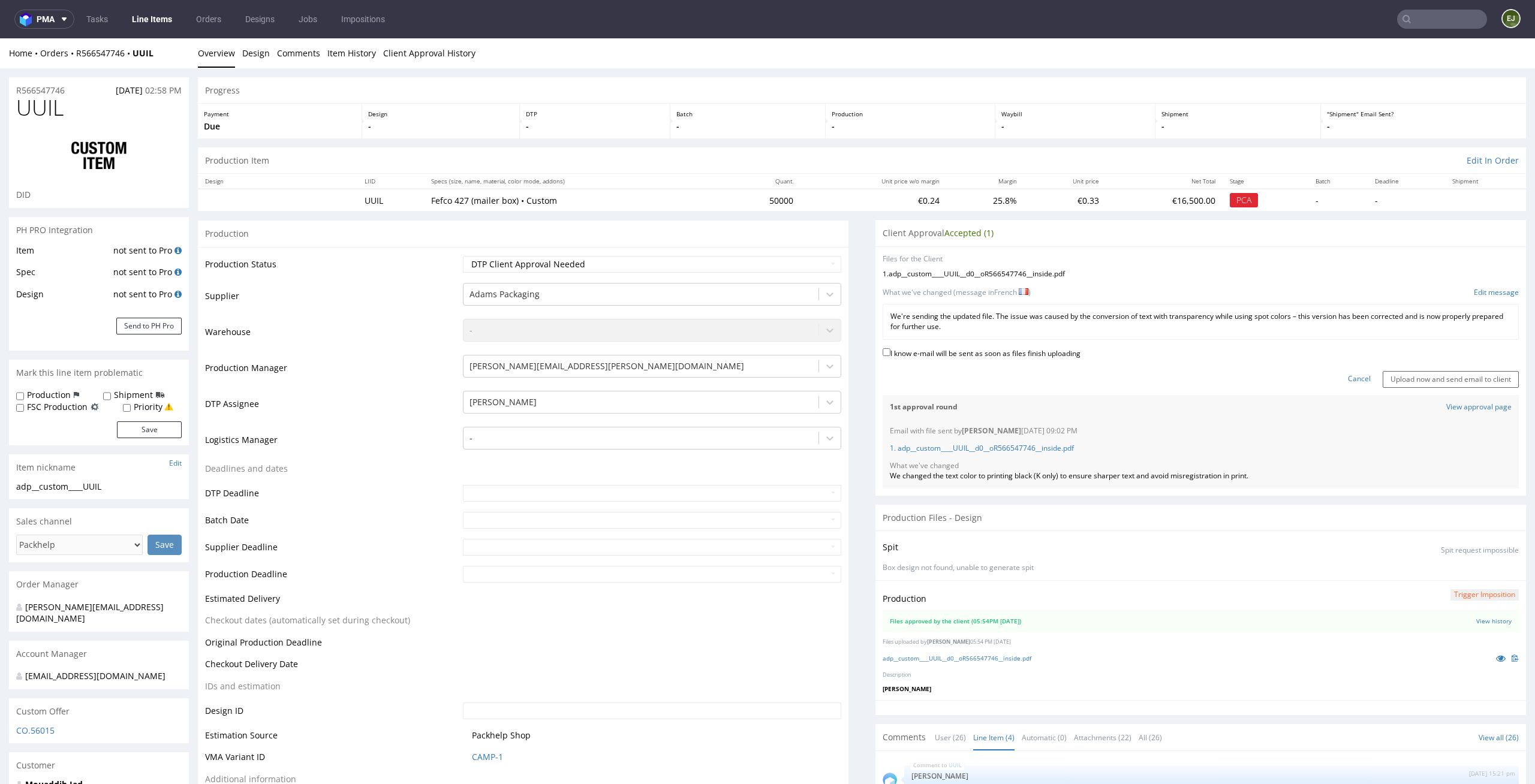
click at [1031, 354] on label "I know e-mail will be sent as soon as files finish uploading" at bounding box center [981, 352] width 198 height 13
click at [891, 354] on input "I know e-mail will be sent as soon as files finish uploading" at bounding box center [887, 352] width 8 height 8
checkbox input "true"
click at [930, 656] on link "adp__custom____UUIL__d0__oR566547746__inside.pdf" at bounding box center [957, 658] width 149 height 8
click at [1424, 374] on input "Upload now and send email to client" at bounding box center [1450, 379] width 136 height 17
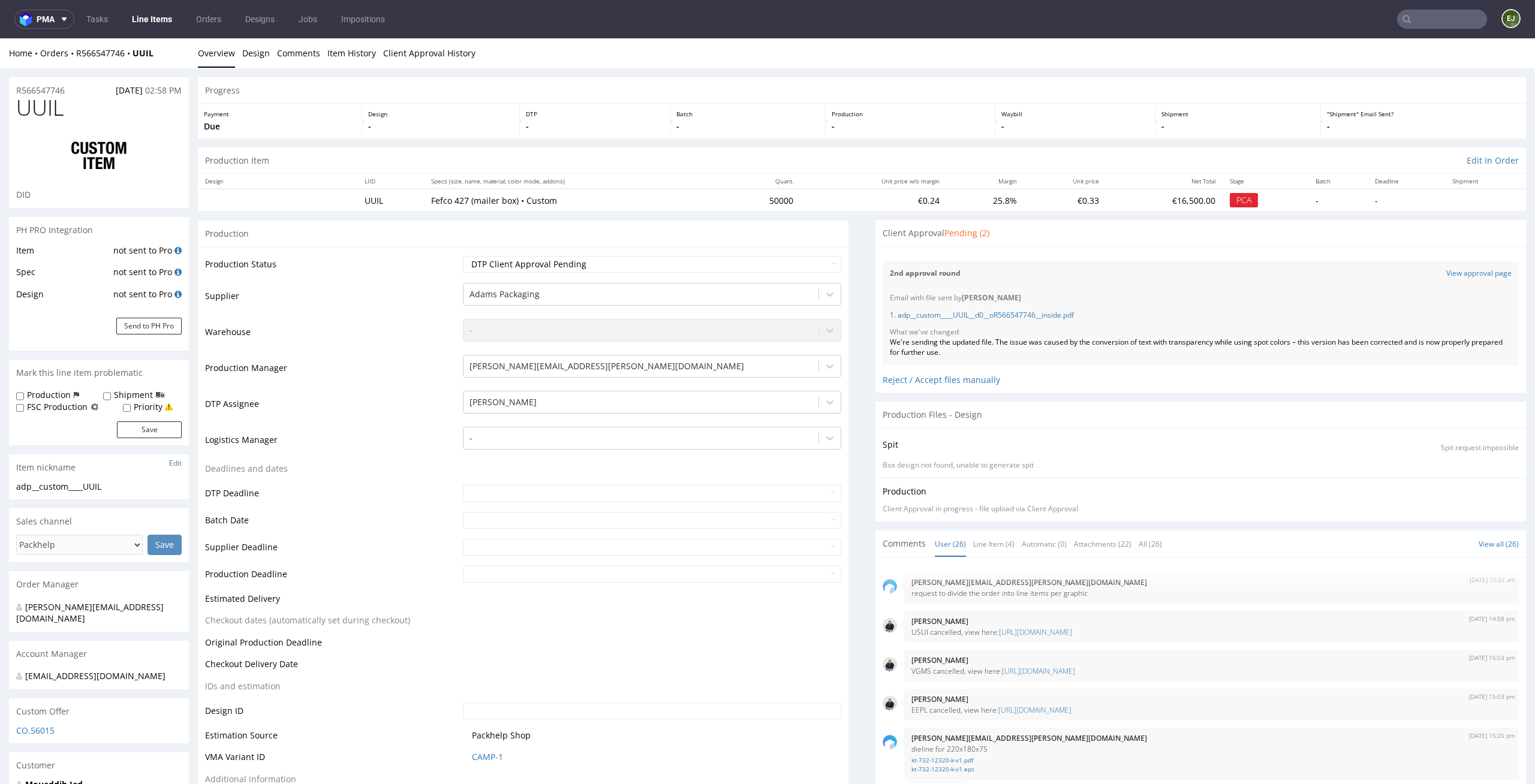
scroll to position [1289, 0]
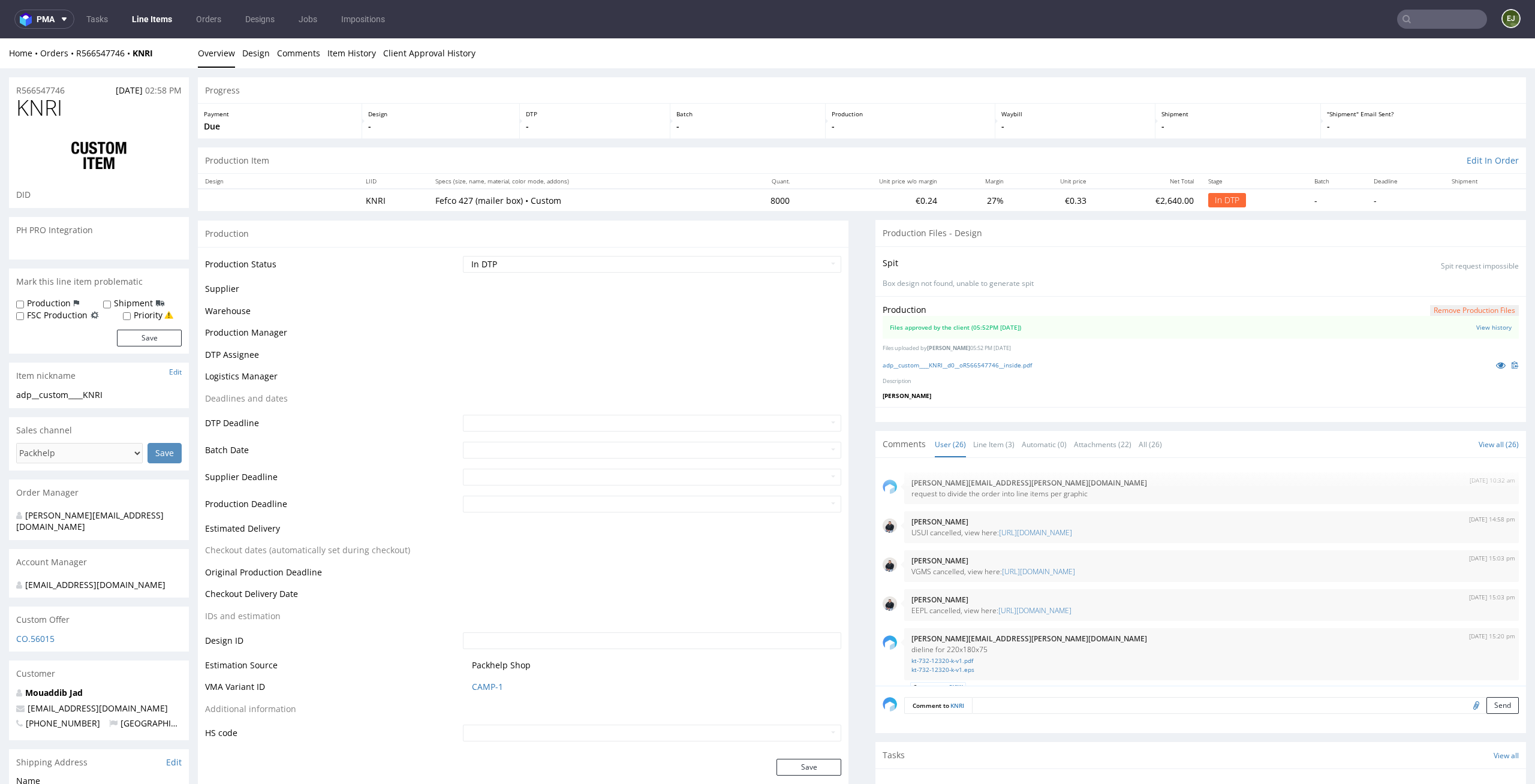
scroll to position [1289, 0]
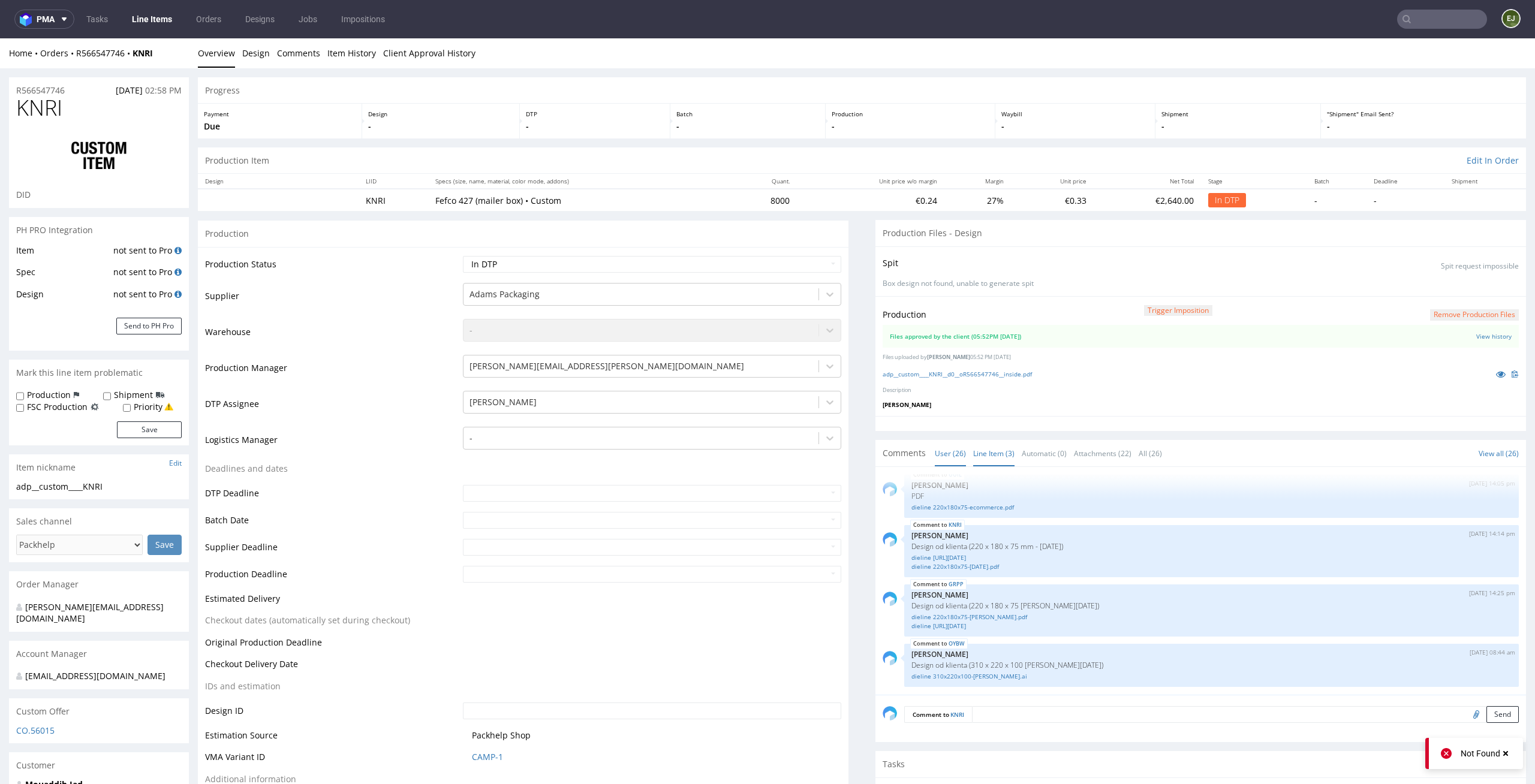
click at [973, 459] on link "Line Item (3)" at bounding box center [993, 454] width 41 height 26
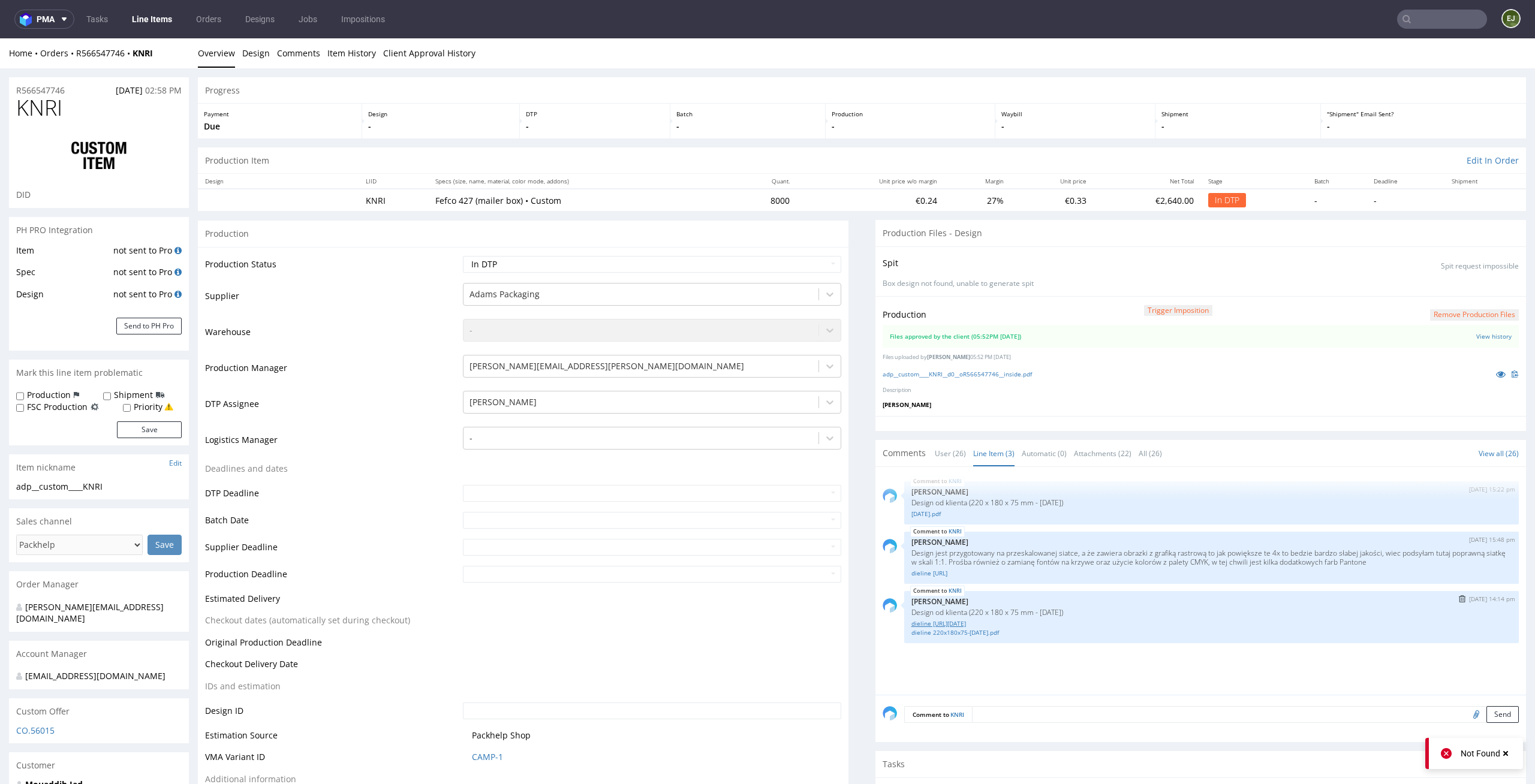
click at [960, 624] on link "dieline [URL][DATE]" at bounding box center [1211, 623] width 600 height 9
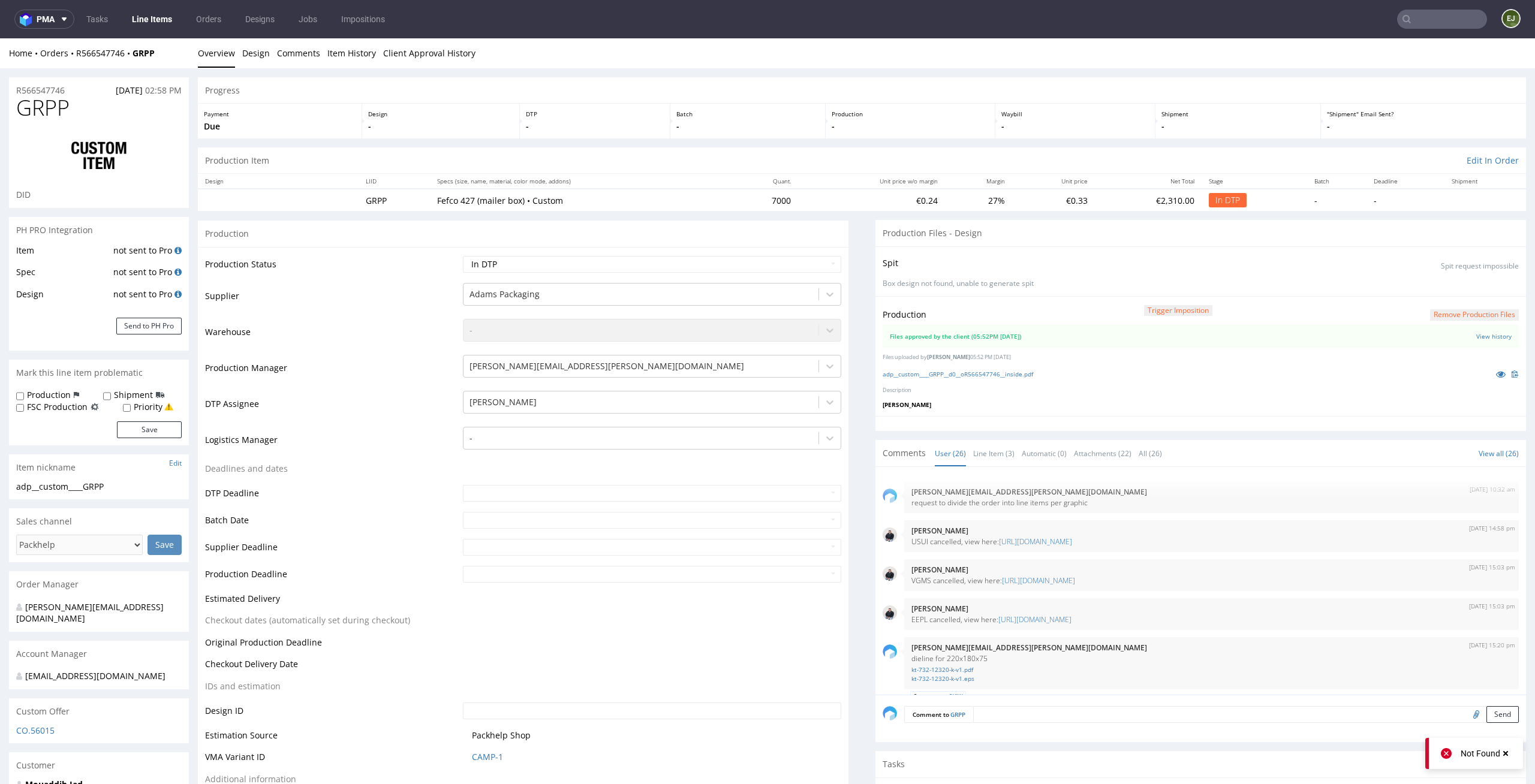
scroll to position [1289, 0]
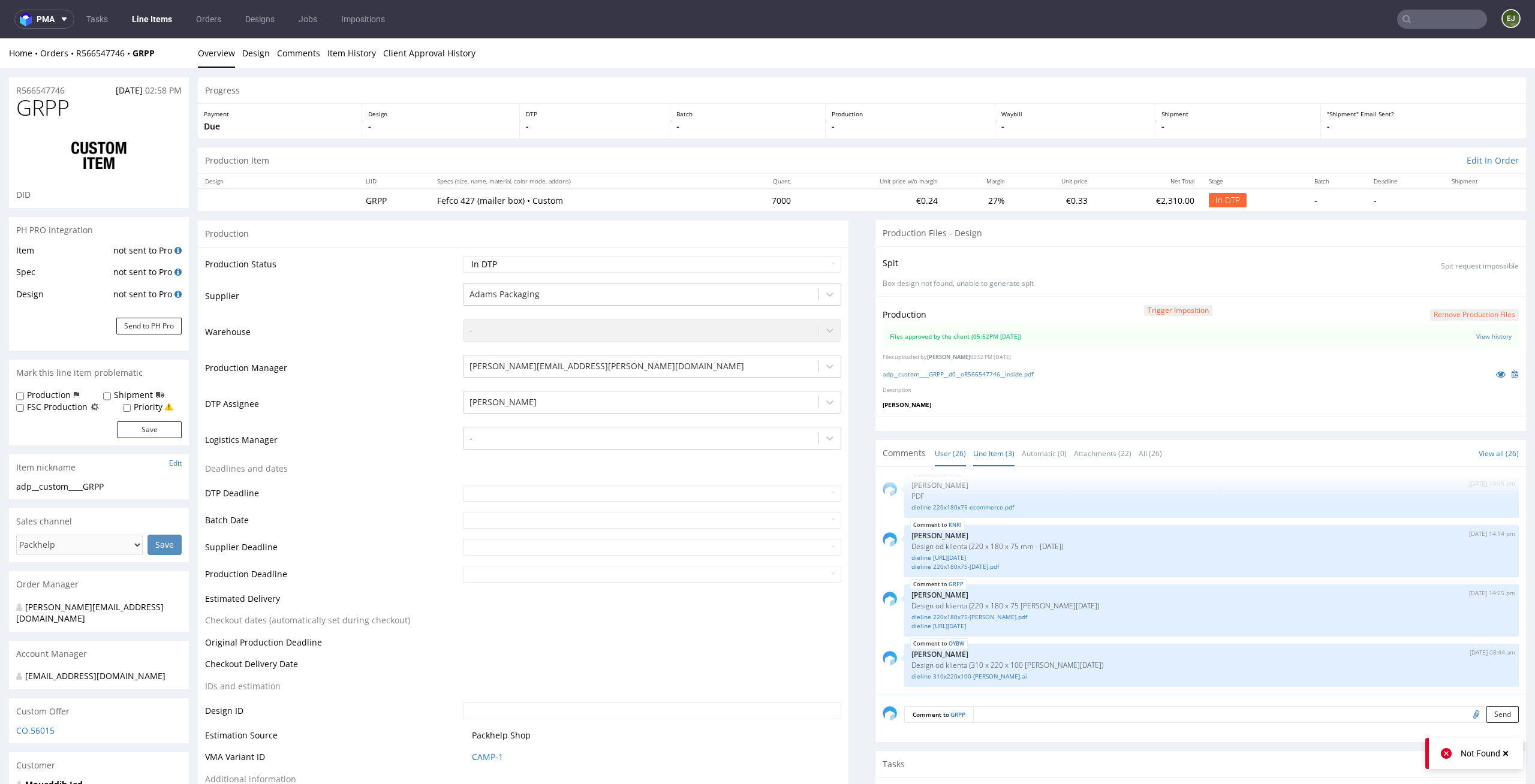
click at [977, 460] on link "Line Item (3)" at bounding box center [993, 454] width 41 height 26
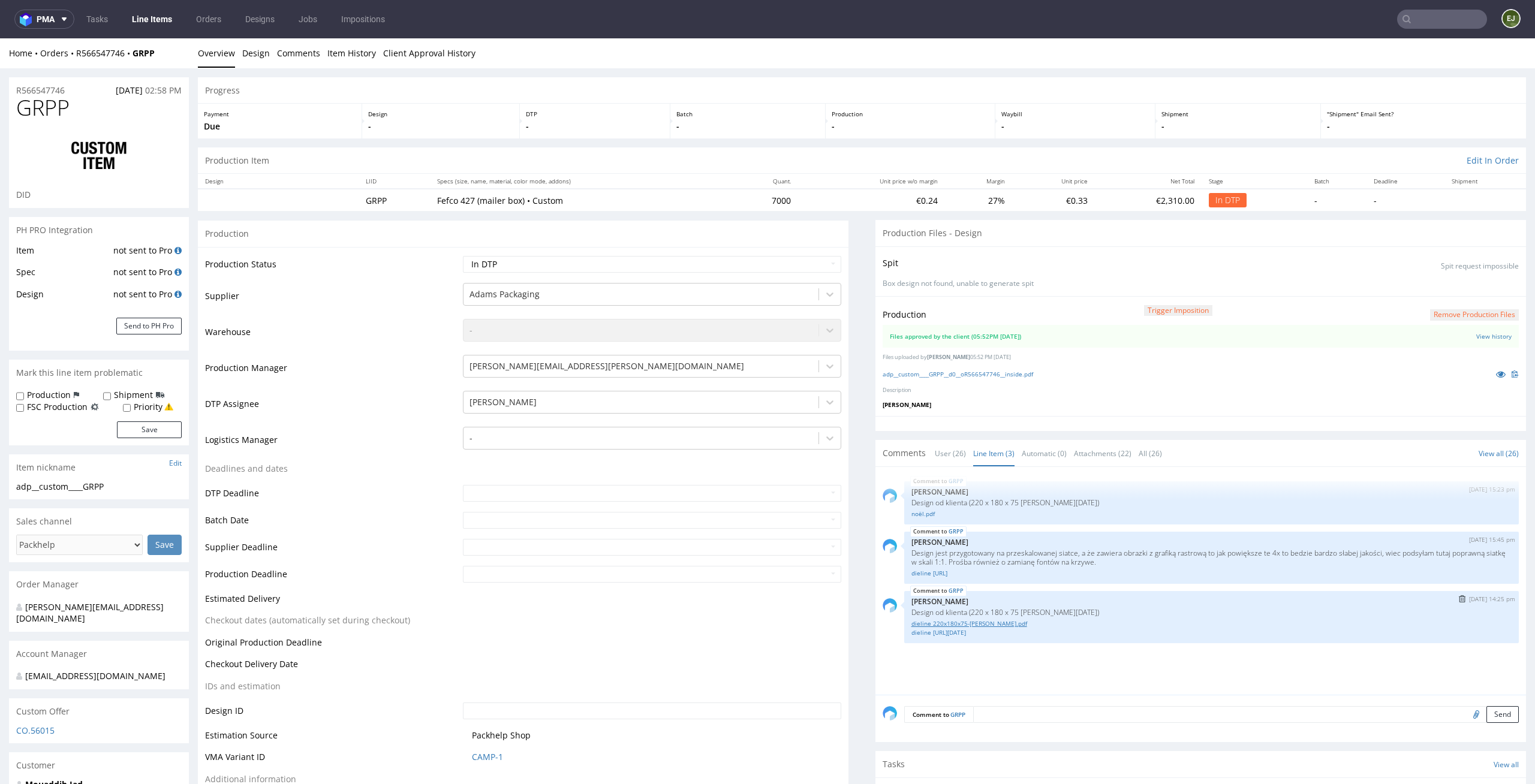
click at [970, 627] on link "dieline 220x180x75-[PERSON_NAME].pdf" at bounding box center [1211, 623] width 600 height 9
click at [991, 373] on link "adp__custom____GRPP__d0__oR566547746__inside.pdf" at bounding box center [958, 374] width 150 height 8
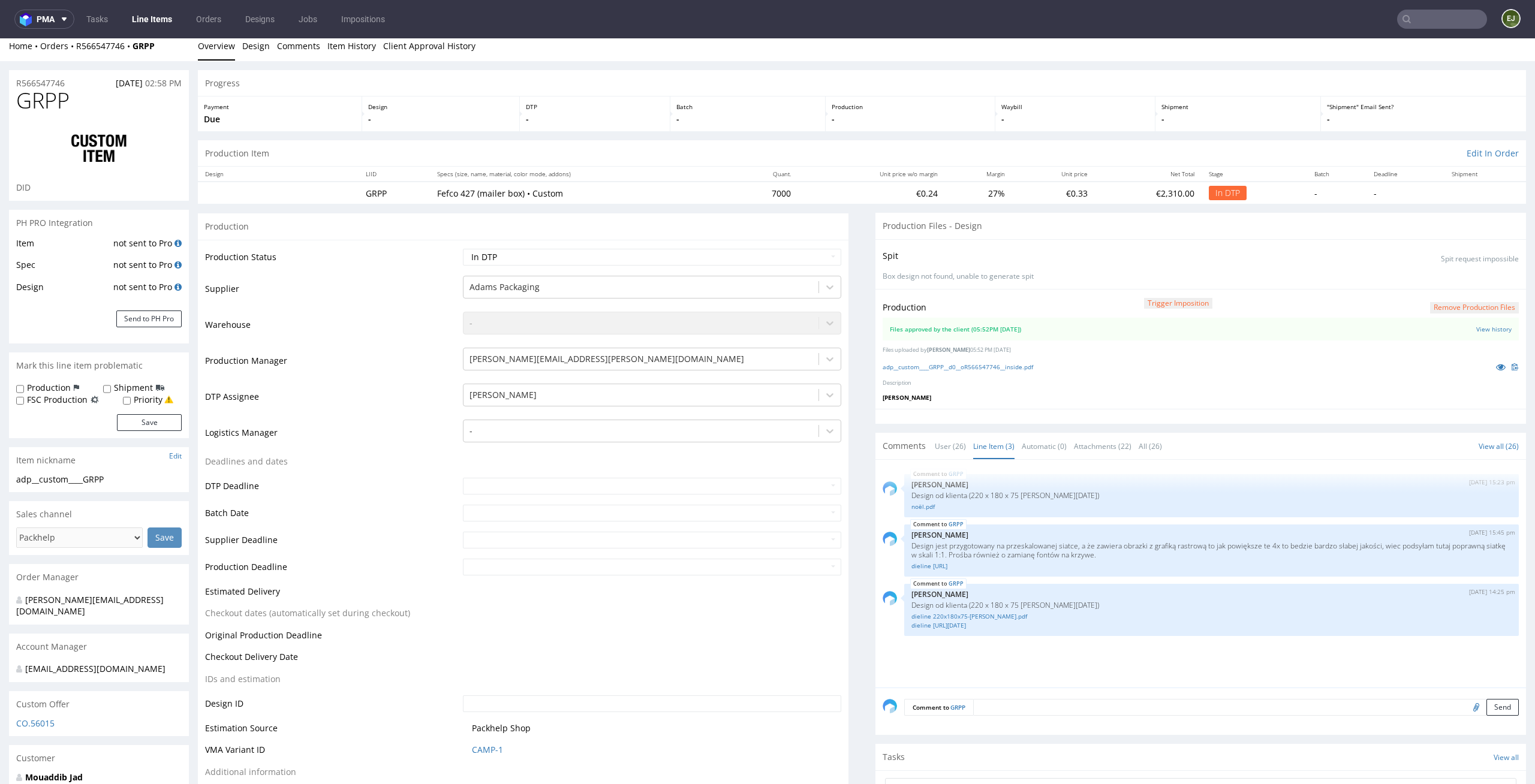
scroll to position [0, 0]
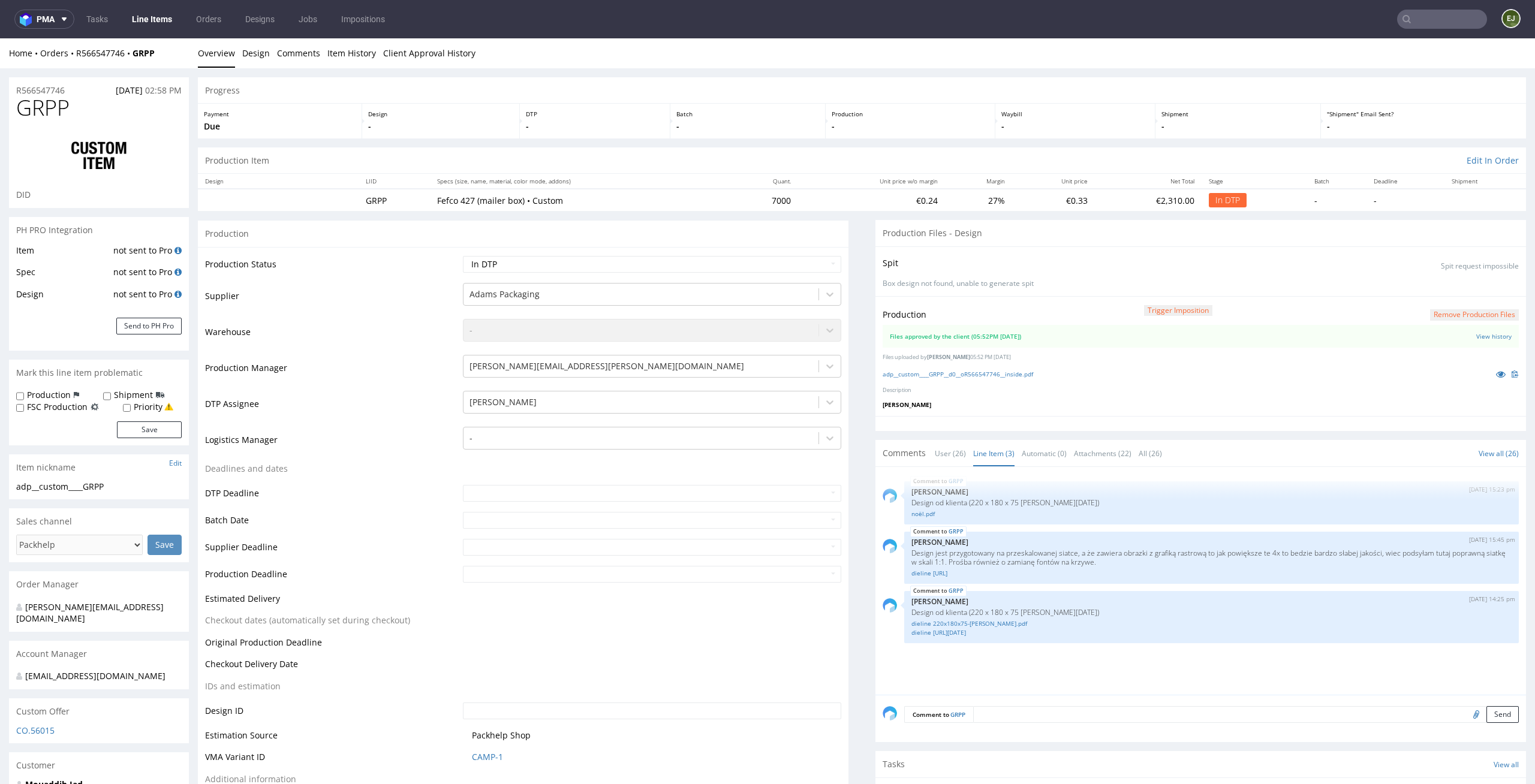
click at [1198, 266] on div "Spit Spit request impossible" at bounding box center [1201, 263] width 636 height 18
click at [986, 455] on link "Line Item (3)" at bounding box center [993, 454] width 41 height 26
click at [959, 376] on link "adp__custom____GRPP__d0__oR566547746__inside.pdf" at bounding box center [958, 374] width 150 height 8
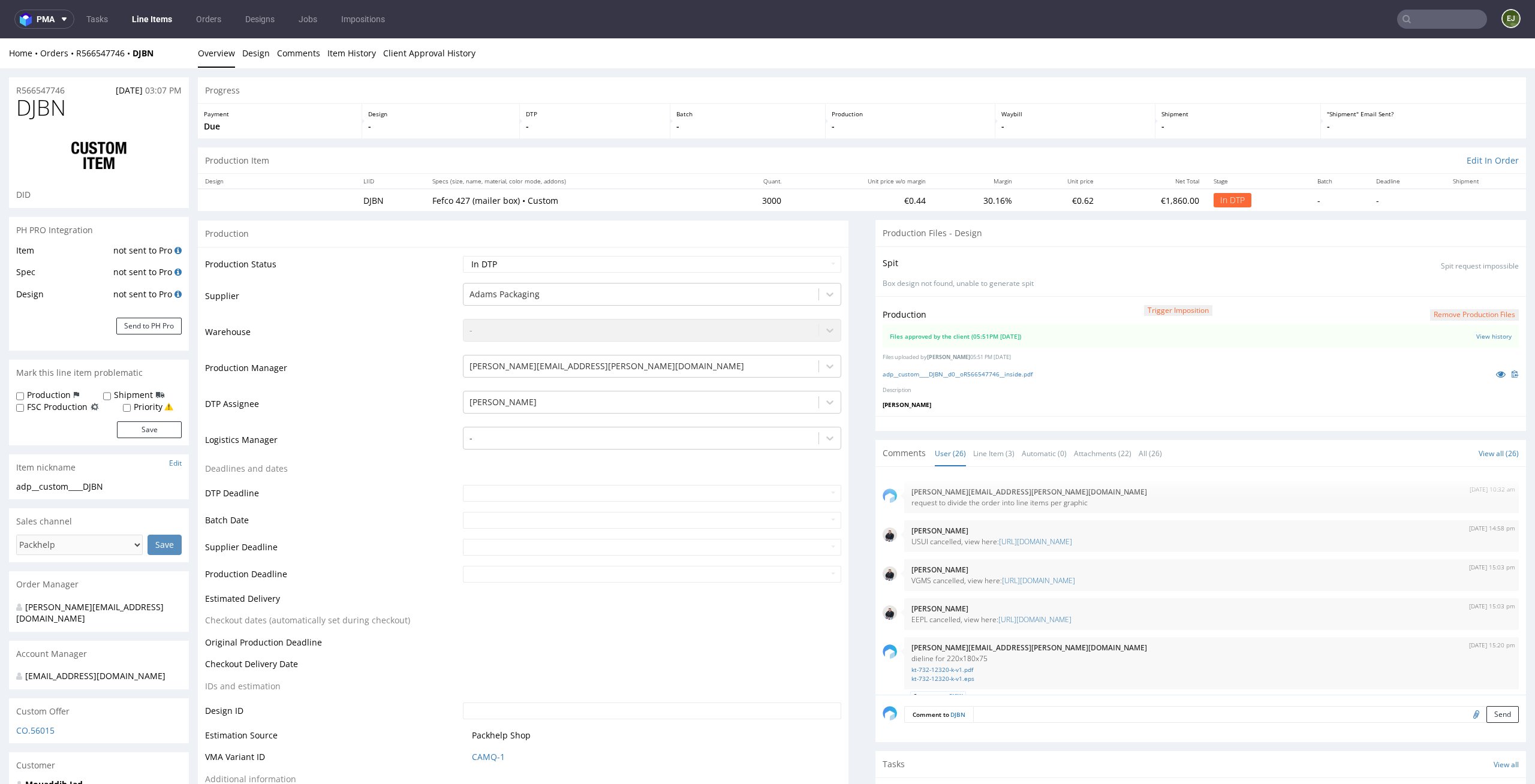
scroll to position [1289, 0]
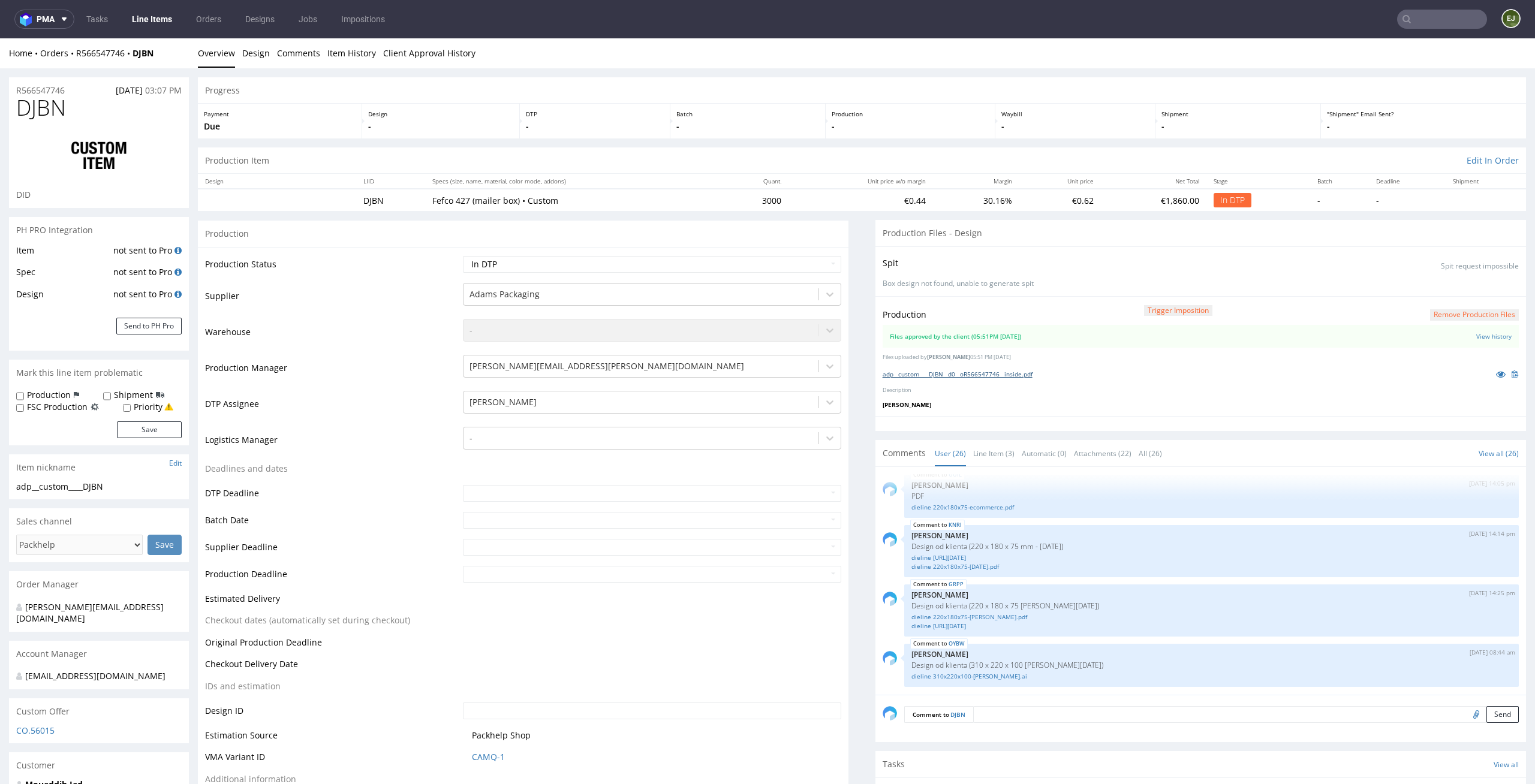
click at [957, 370] on link "adp__custom____DJBN__d0__oR566547746__inside.pdf" at bounding box center [958, 374] width 150 height 8
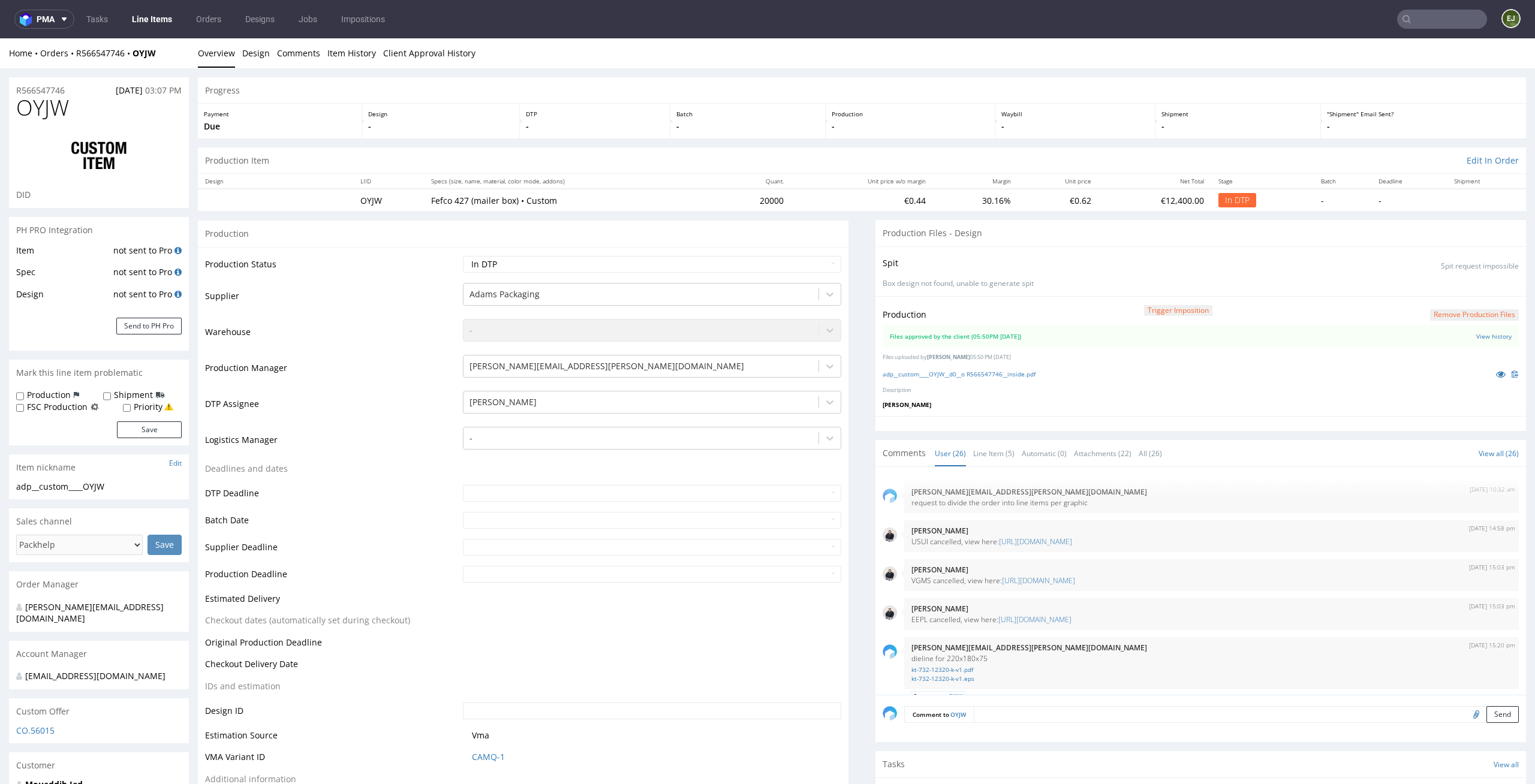
scroll to position [1289, 0]
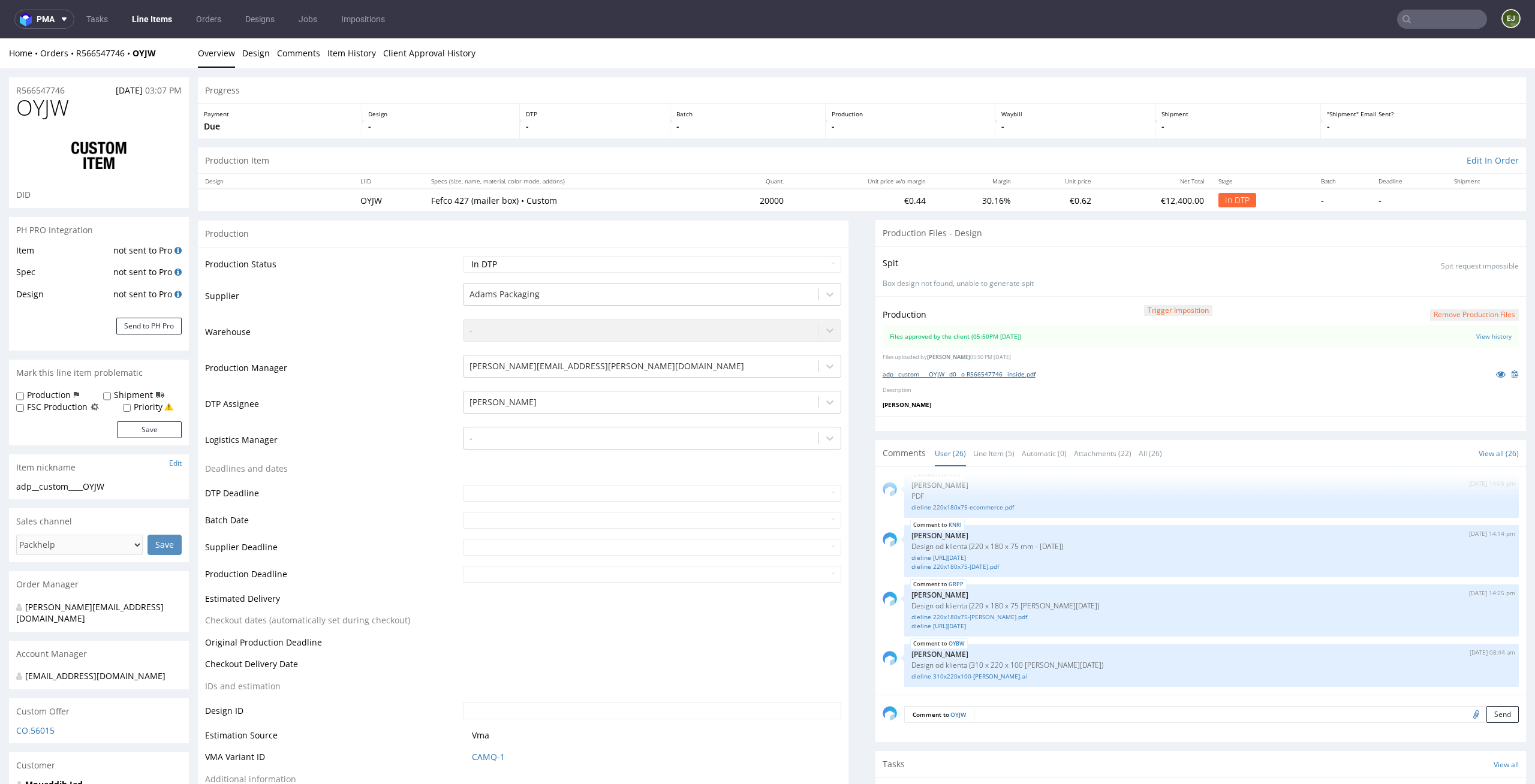
click at [968, 374] on link "adp__custom____OYJW__d0__o R566547746__inside.pdf" at bounding box center [958, 374] width 153 height 8
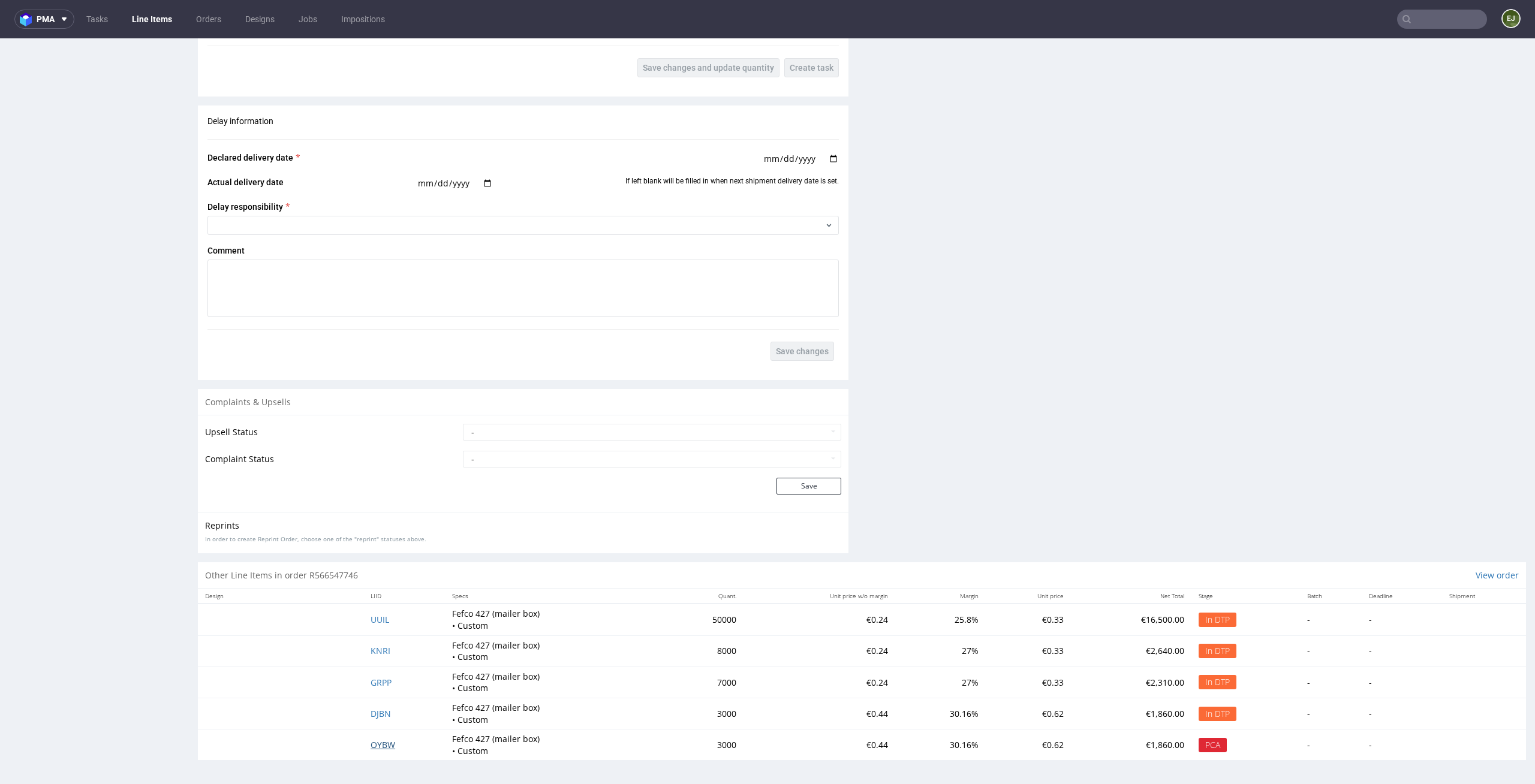
click at [381, 744] on span "OYBW" at bounding box center [383, 745] width 24 height 11
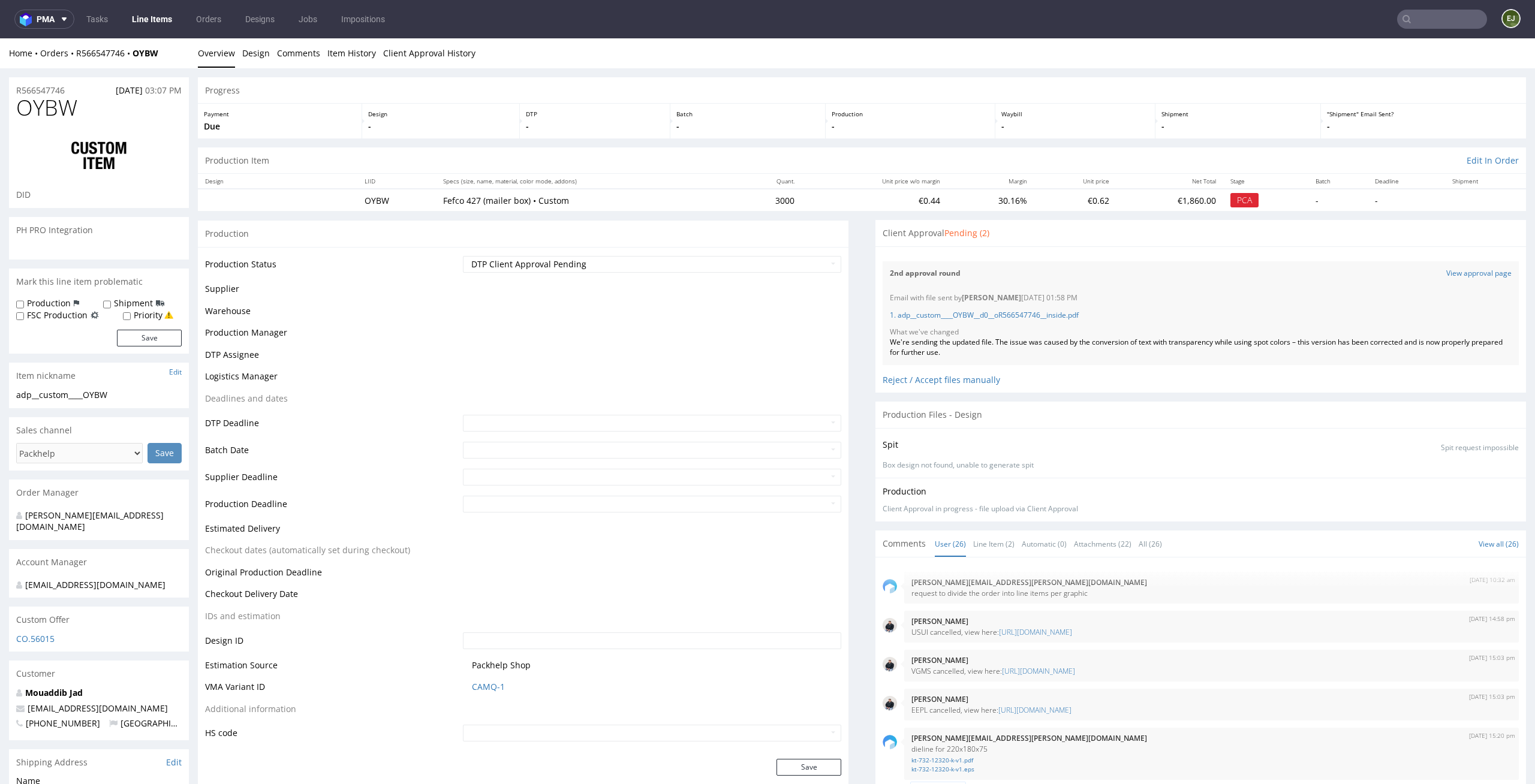
scroll to position [1289, 0]
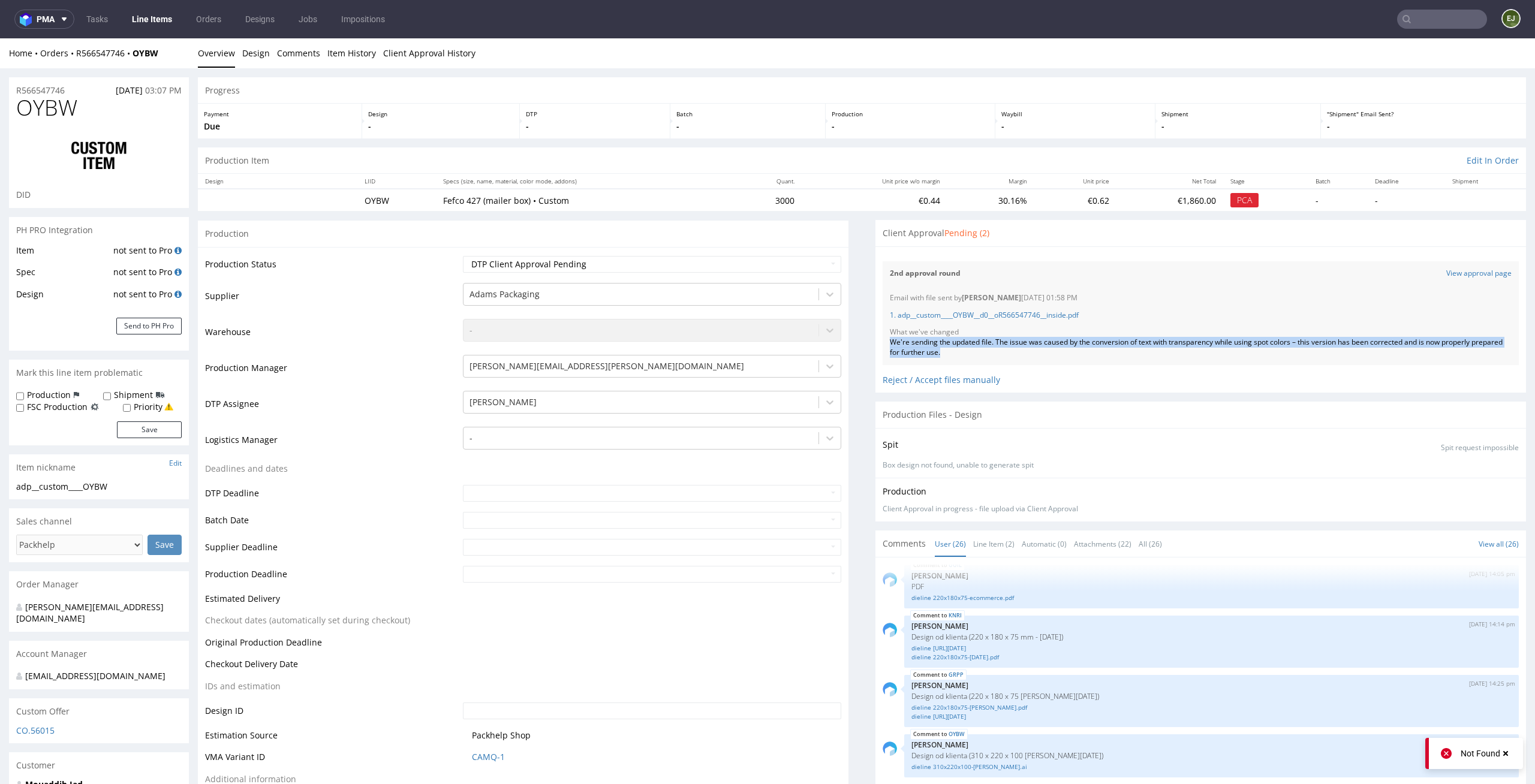
drag, startPoint x: 991, startPoint y: 352, endPoint x: 871, endPoint y: 344, distance: 120.3
click at [875, 344] on div "Files for the Client Choose file What we've changed Create message I know e-mai…" at bounding box center [1201, 319] width 651 height 146
copy div "We're sending the updated file. The issue was caused by the conversion of text …"
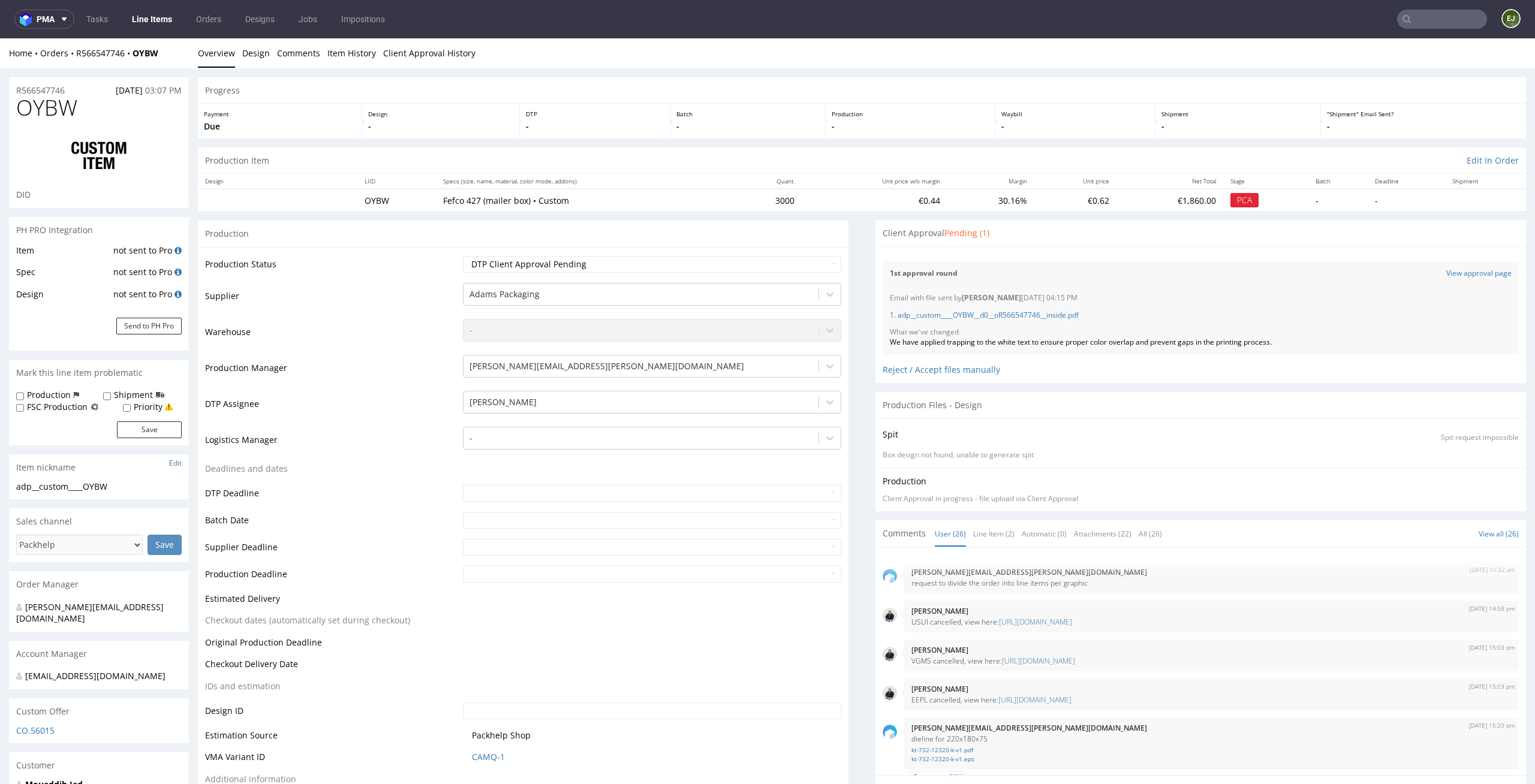
scroll to position [1289, 0]
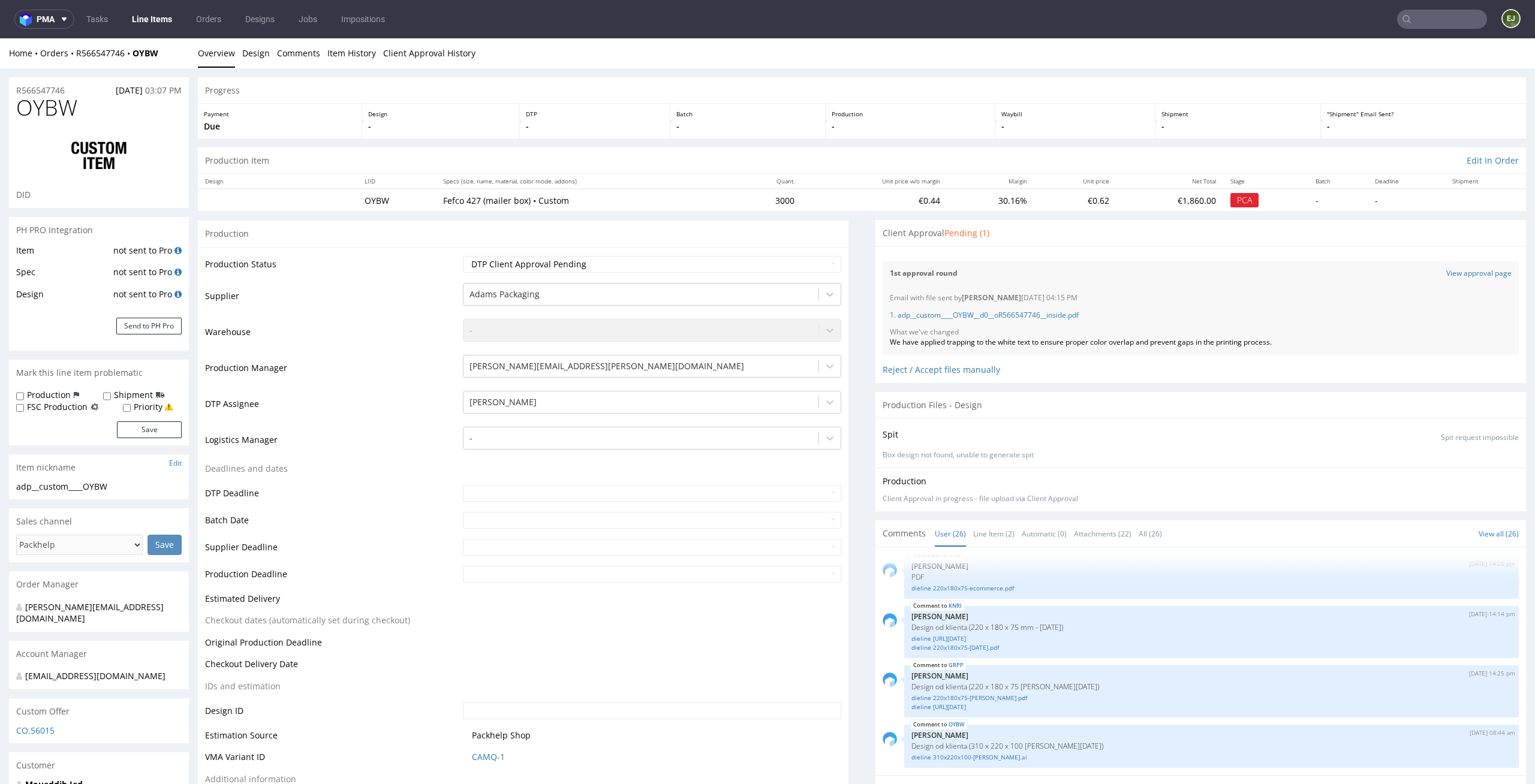
click at [1016, 321] on div "1. adp__custom____OYBW__d0__oR566547746__inside.pdf" at bounding box center [1201, 316] width 622 height 24
click at [1021, 321] on p "1. adp__custom____OYBW__d0__oR566547746__inside.pdf" at bounding box center [1201, 316] width 622 height 10
click at [1038, 318] on link "1. adp__custom____OYBW__d0__oR566547746__inside.pdf" at bounding box center [984, 315] width 189 height 10
click at [977, 535] on link "Line Item (2)" at bounding box center [993, 534] width 41 height 26
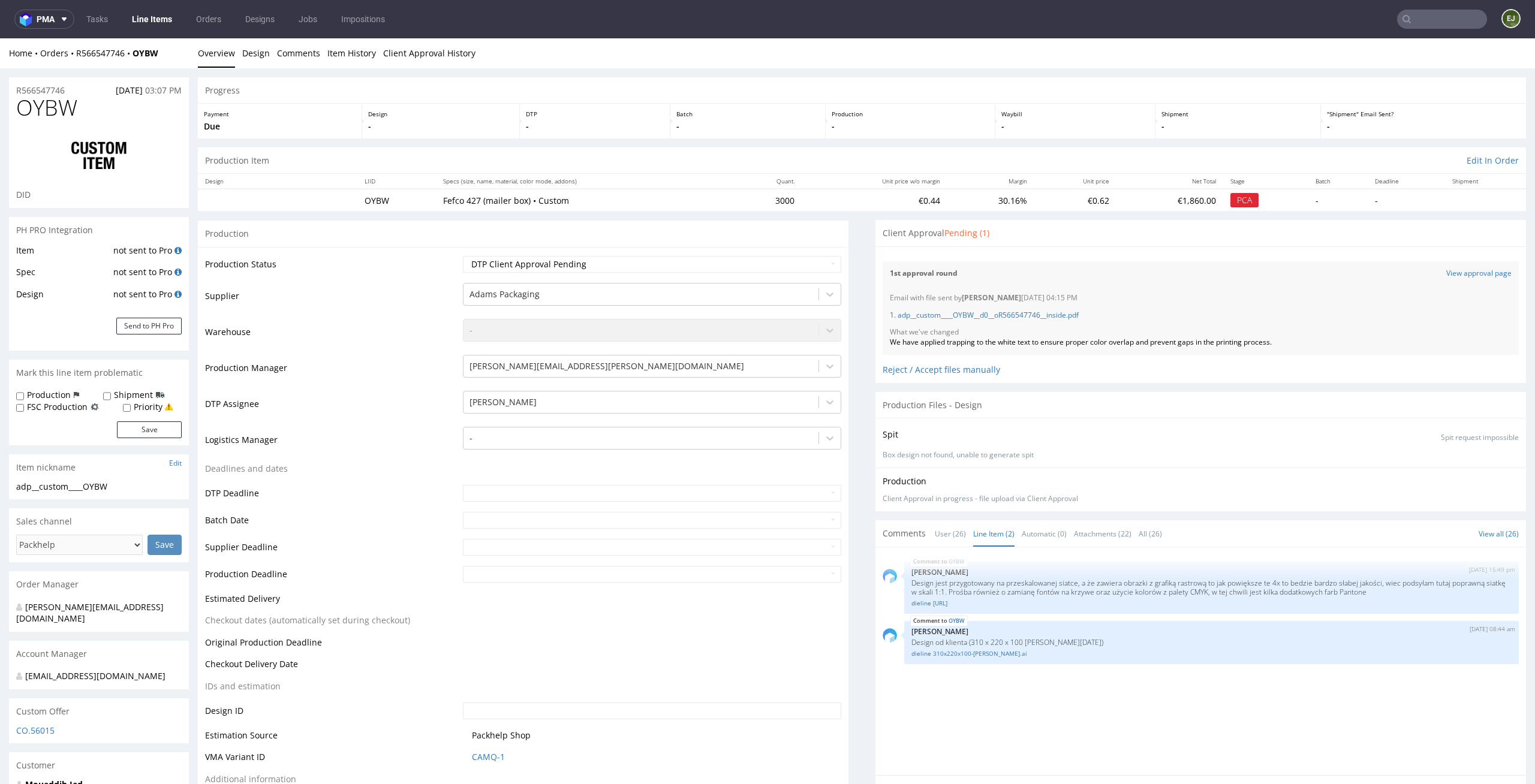
scroll to position [40, 0]
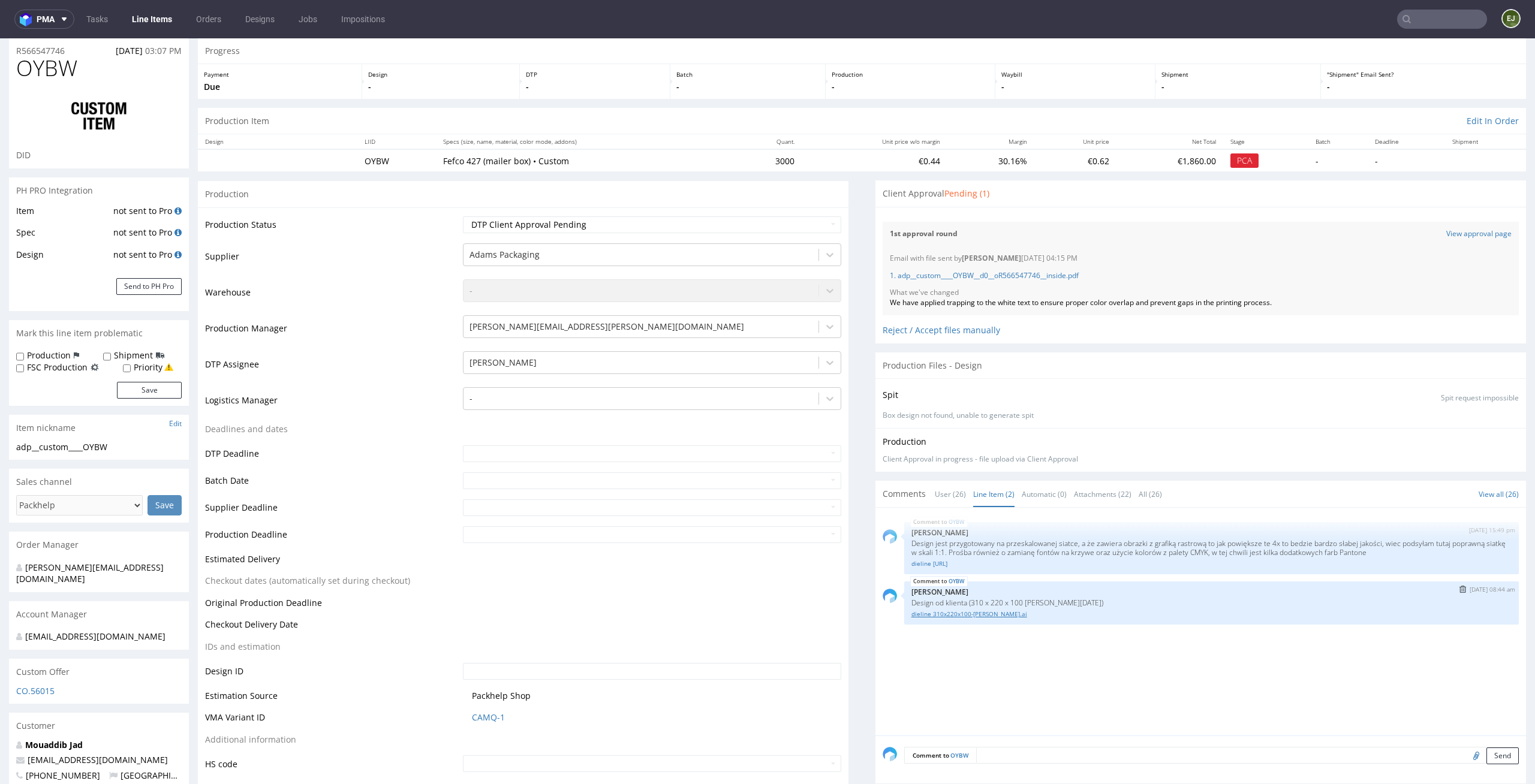
click at [967, 613] on link "dieline 310x220x100-noël.ai" at bounding box center [1211, 614] width 600 height 9
click at [967, 334] on div "Reject / Accept files manually" at bounding box center [1201, 326] width 636 height 21
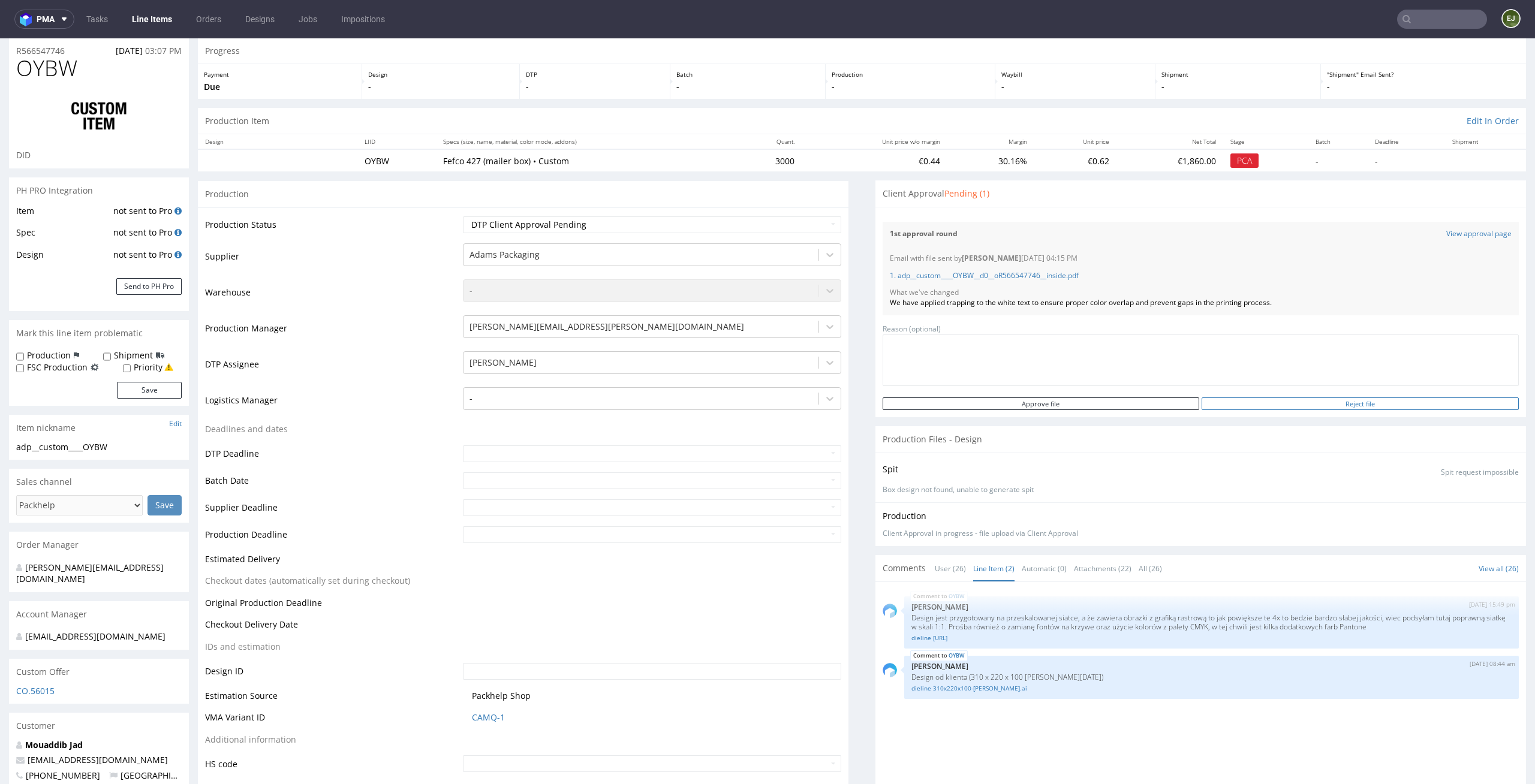
click at [1333, 406] on input "Reject file" at bounding box center [1360, 404] width 317 height 13
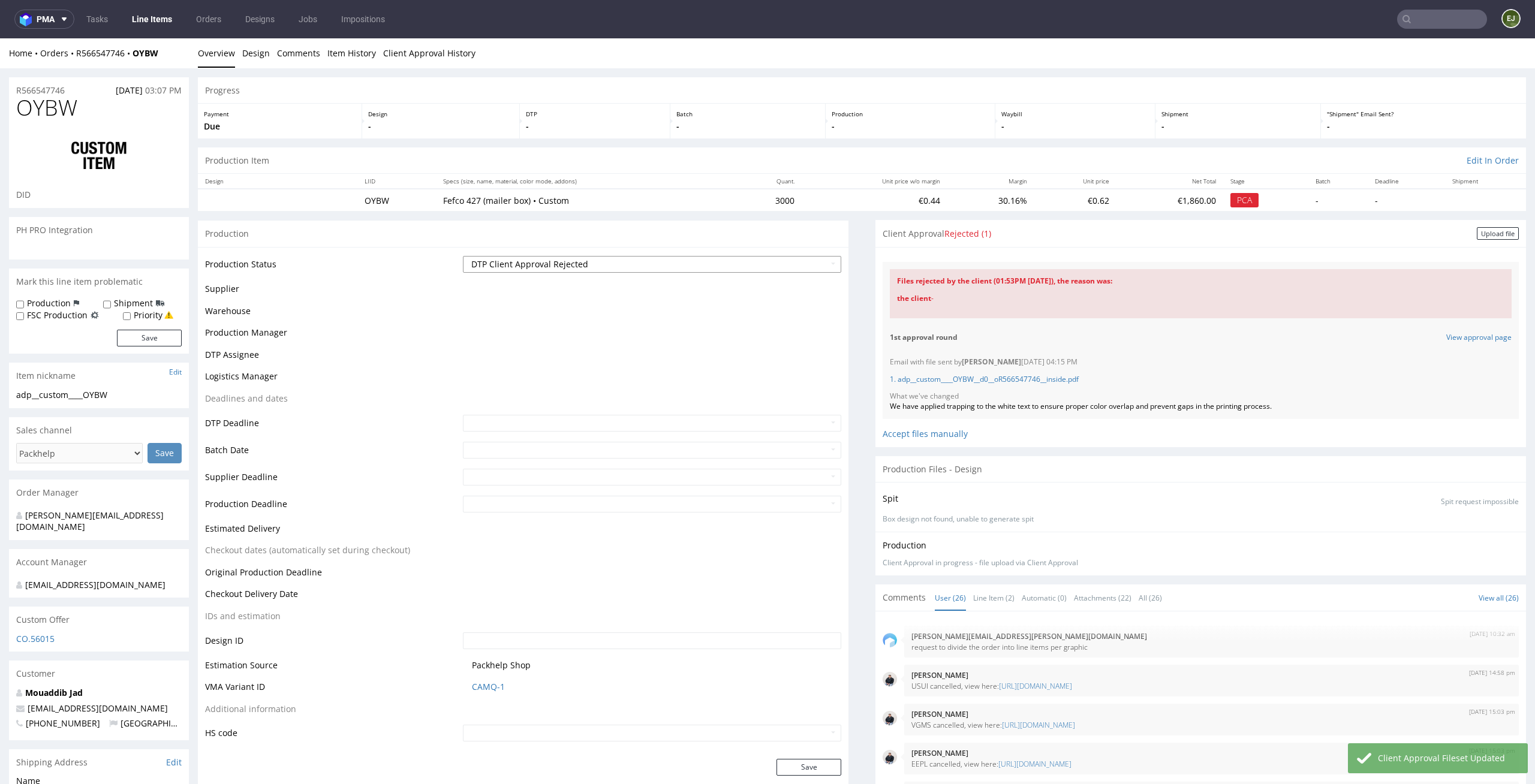
scroll to position [1289, 0]
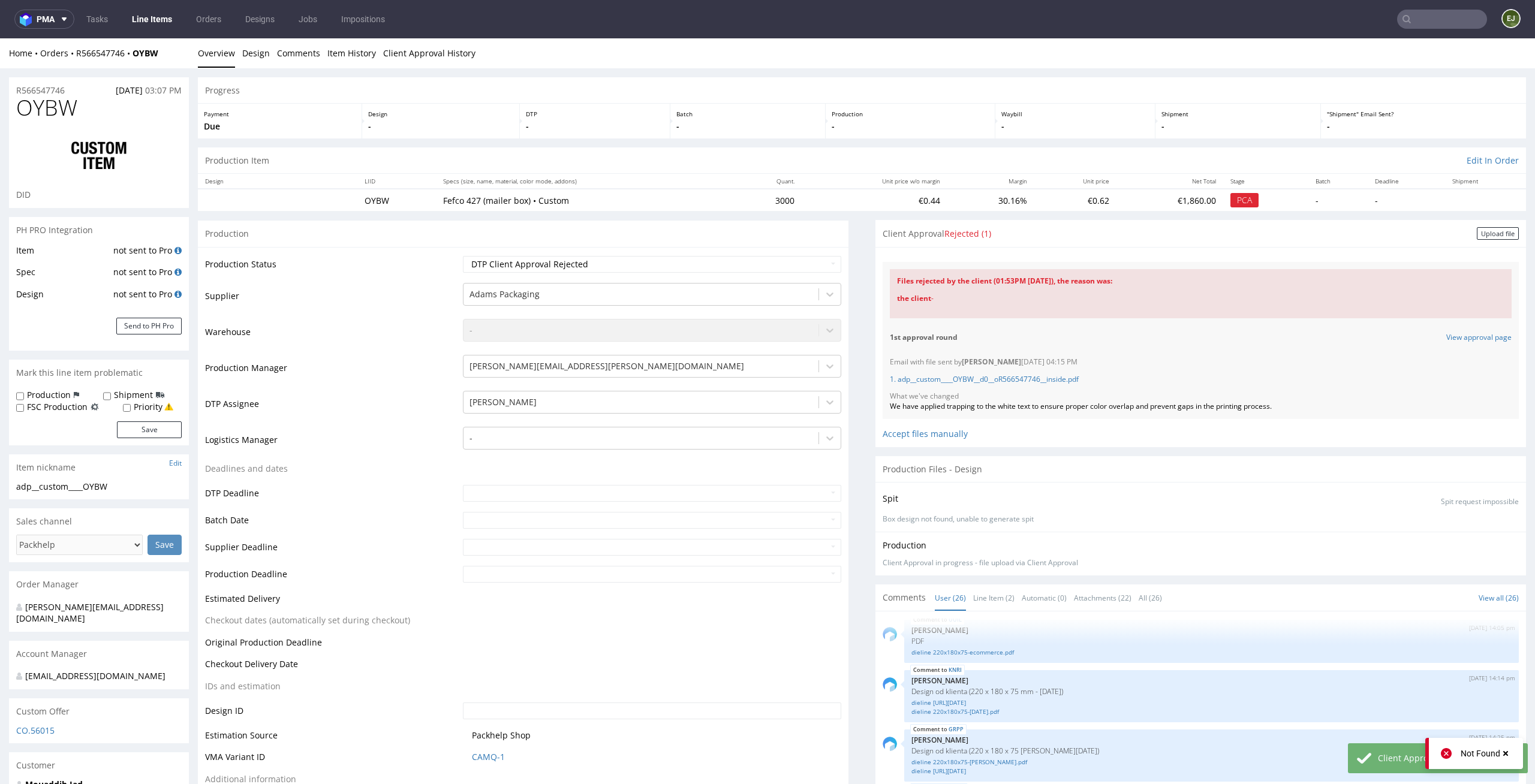
click at [989, 373] on div "1. adp__custom____OYBW__d0__oR566547746__inside.pdf" at bounding box center [1201, 379] width 622 height 24
click at [989, 379] on link "1. adp__custom____OYBW__d0__oR566547746__inside.pdf" at bounding box center [984, 379] width 189 height 10
click at [1477, 228] on div "Upload file" at bounding box center [1498, 233] width 42 height 13
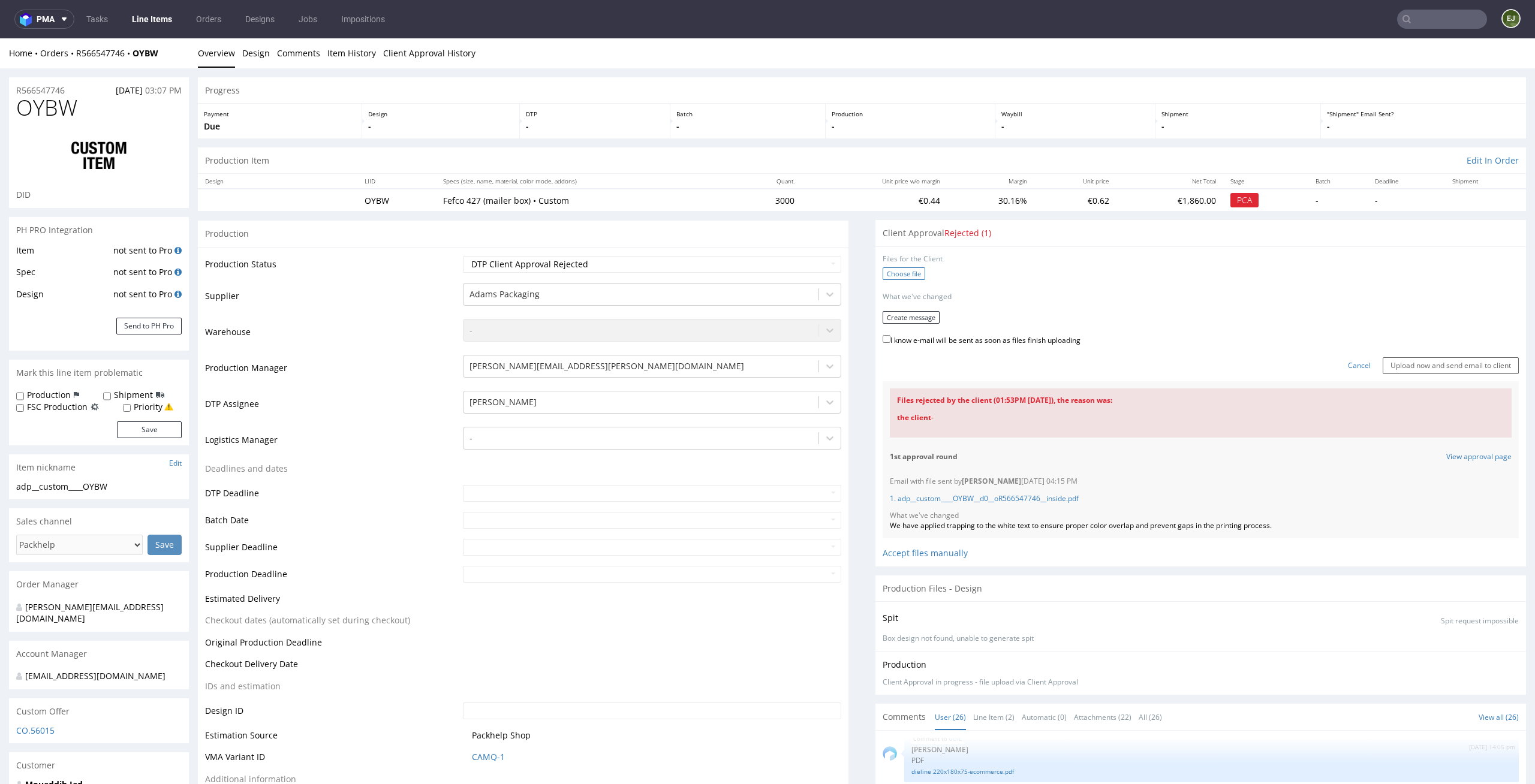
click at [895, 272] on label "Choose file" at bounding box center [904, 274] width 43 height 13
click at [0, 39] on input "Choose file" at bounding box center [0, 39] width 0 height 0
click at [916, 311] on button "Create message" at bounding box center [911, 313] width 57 height 13
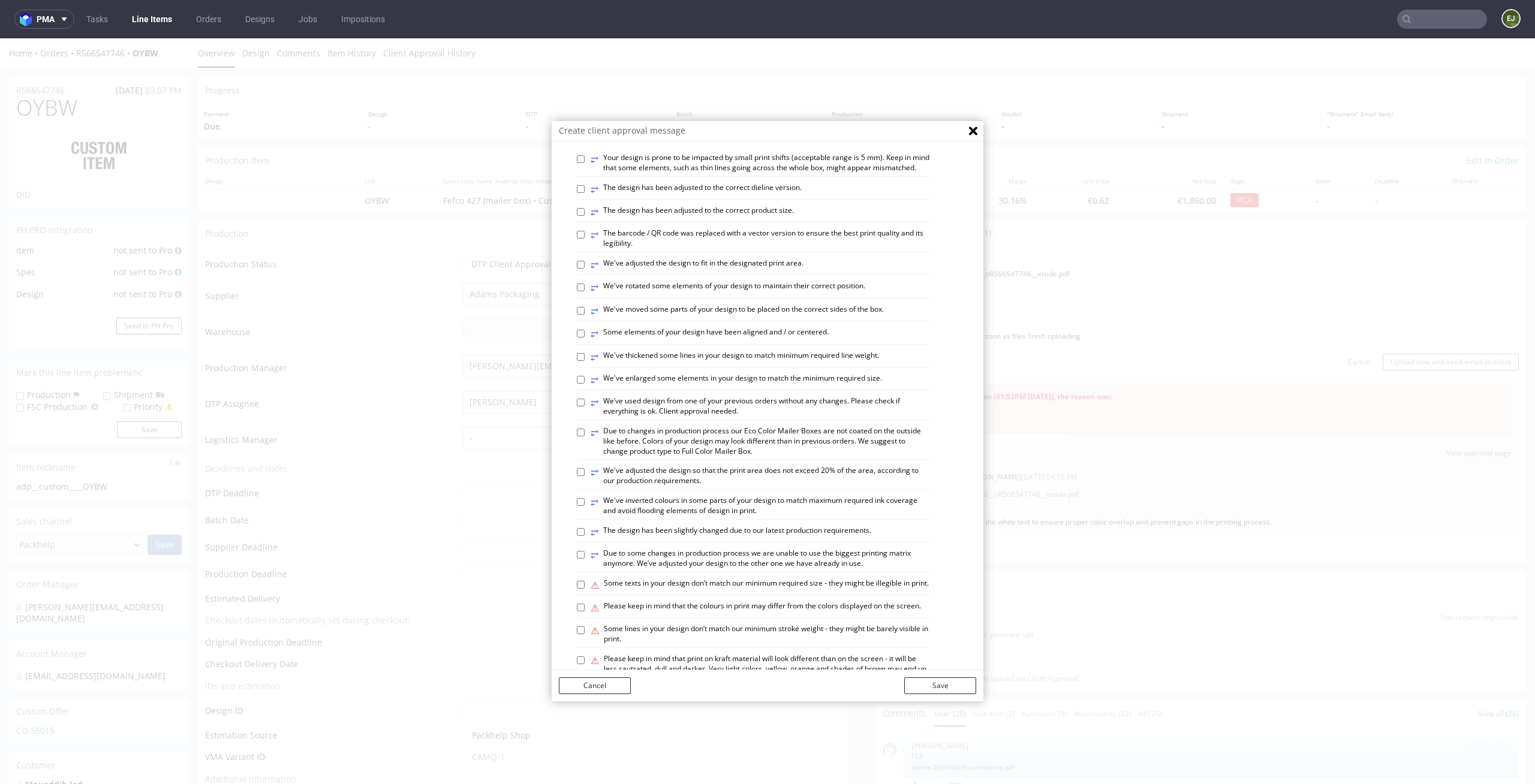
scroll to position [490, 0]
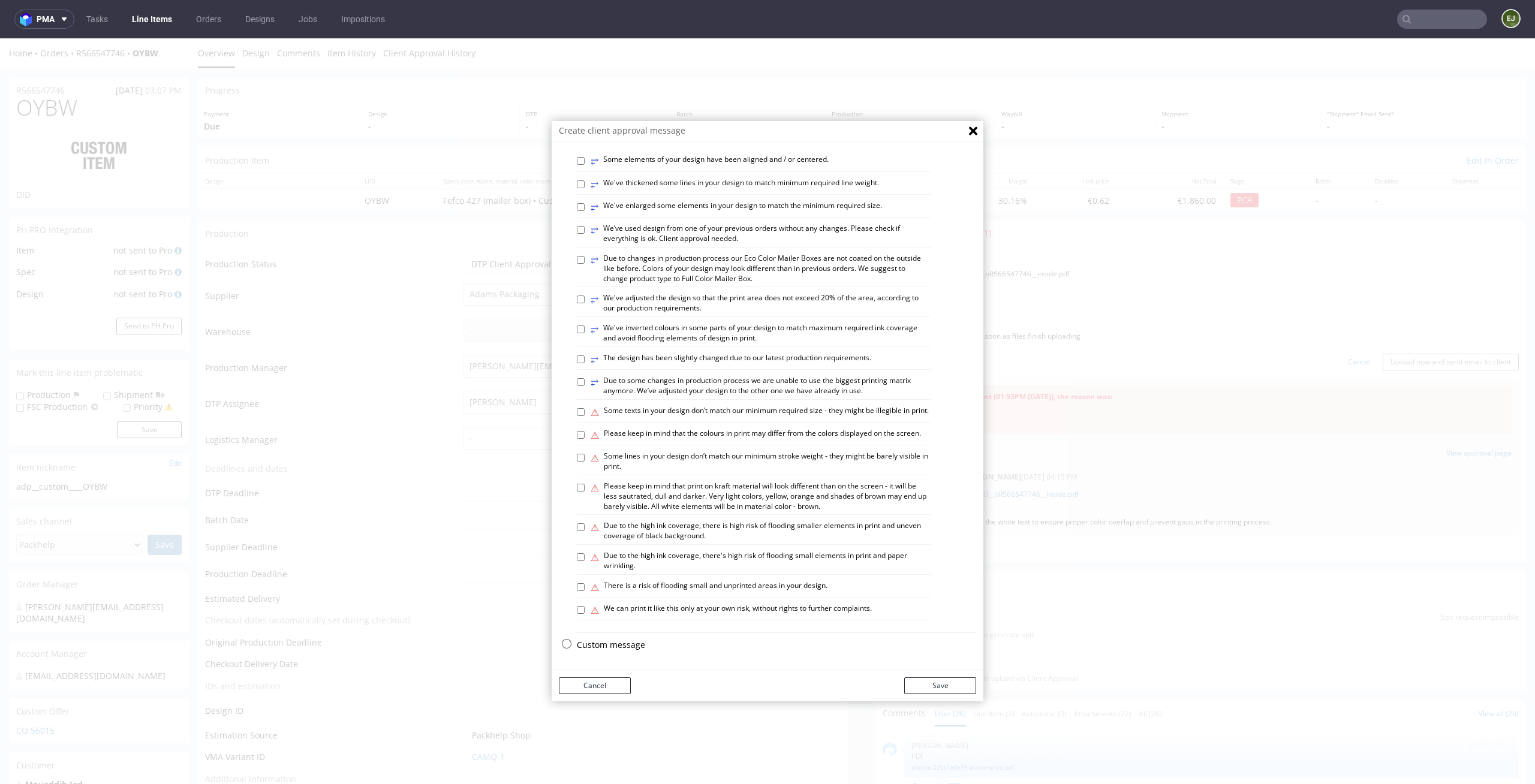
click at [606, 646] on p "Custom message" at bounding box center [776, 645] width 400 height 12
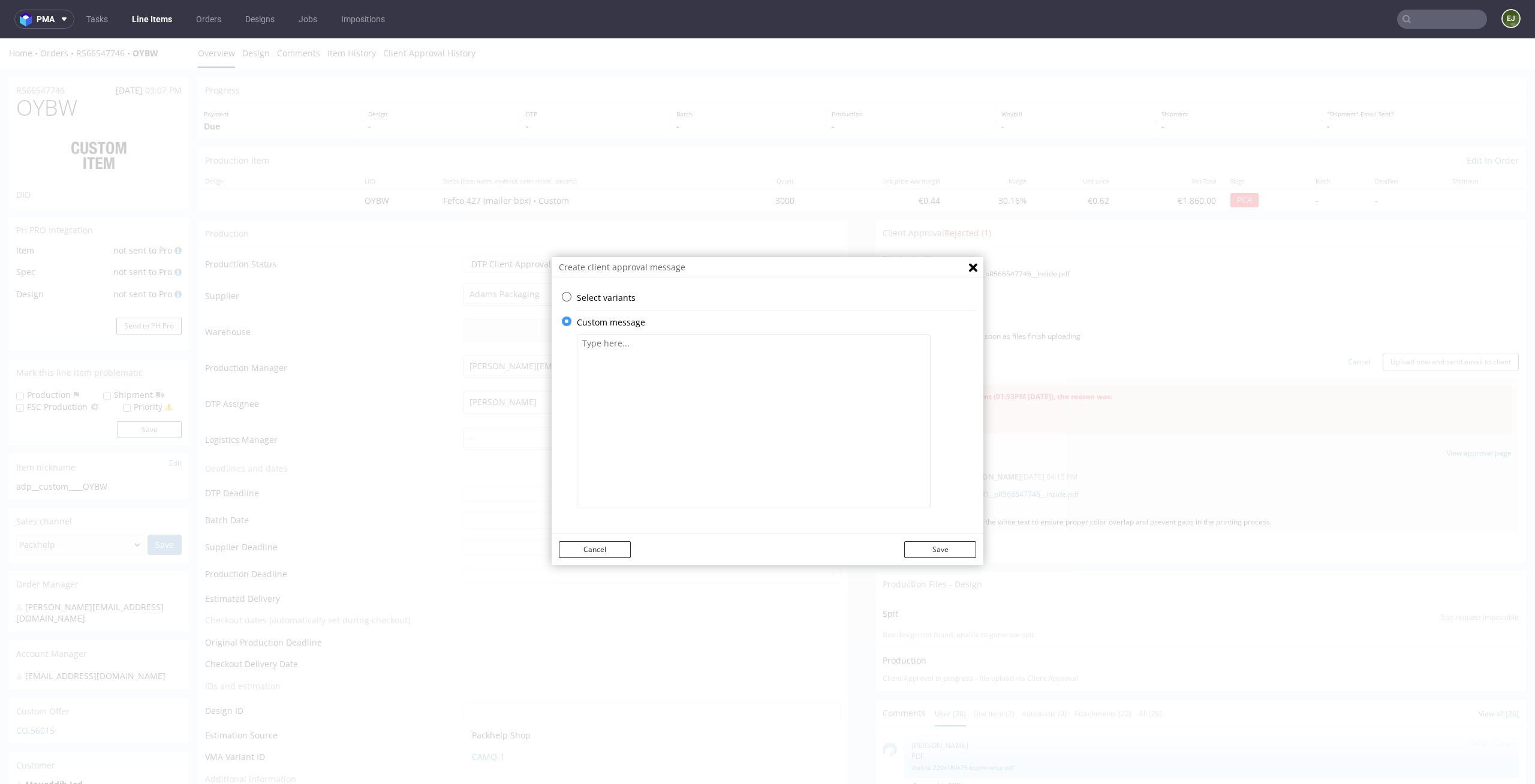
scroll to position [0, 0]
click at [689, 387] on textarea at bounding box center [753, 421] width 354 height 174
paste textarea "We improved the design. We apologise for the mistake."
drag, startPoint x: 674, startPoint y: 344, endPoint x: 858, endPoint y: 365, distance: 185.2
click at [858, 365] on textarea "We improved the design. We apologise for the mistake." at bounding box center [753, 421] width 354 height 174
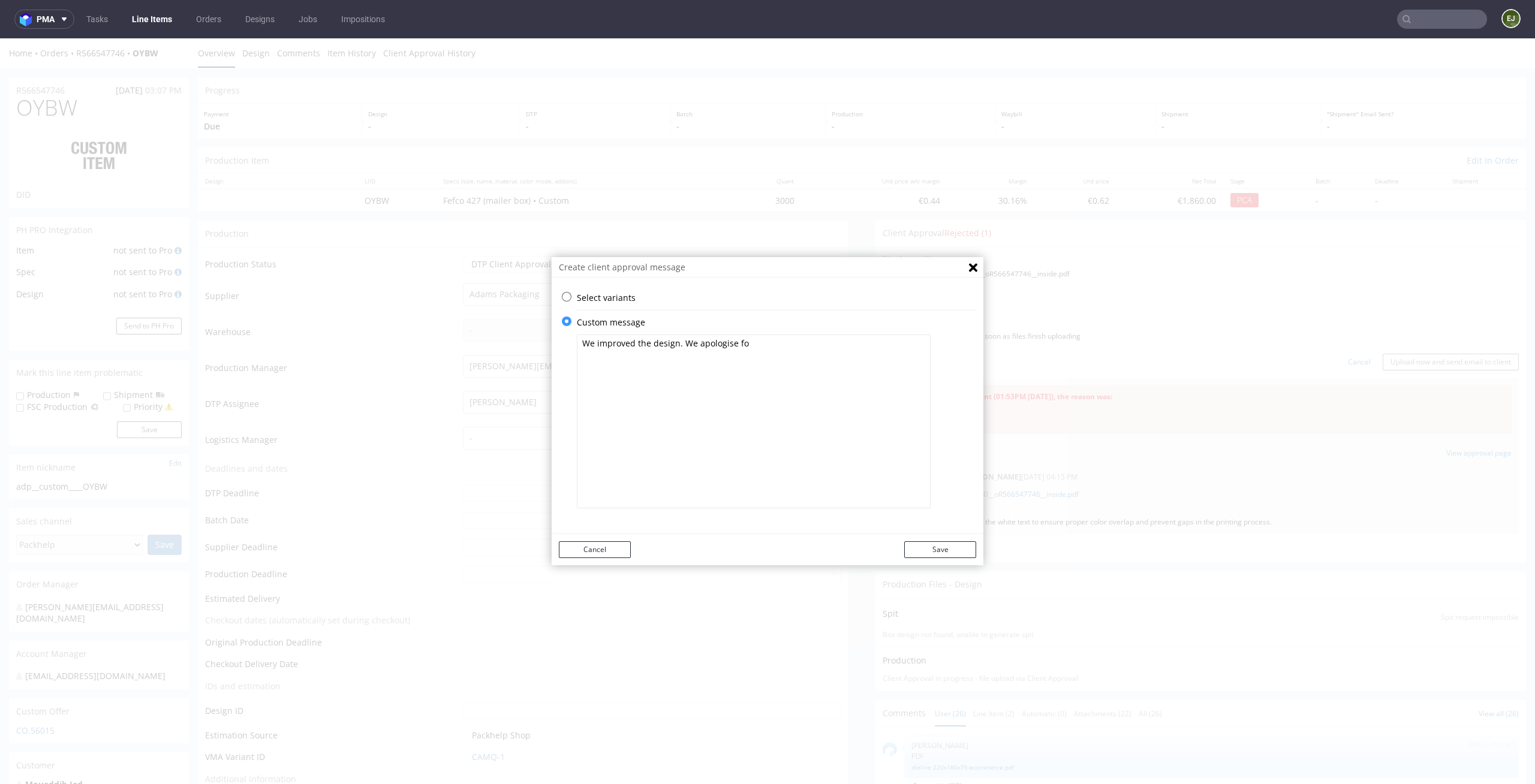
paste textarea "I’m sending you the updated file. The issue was caused by the conversion of tex…"
drag, startPoint x: 589, startPoint y: 339, endPoint x: 528, endPoint y: 339, distance: 61.0
click at [528, 339] on div "Create client approval message Select variants ⥂ Some graphic elements had to b…" at bounding box center [767, 412] width 1535 height 746
click at [784, 379] on textarea "We're sending you the updated file. The issue was caused by the conversion of t…" at bounding box center [753, 421] width 354 height 174
click at [645, 342] on textarea "We're sending you the updated file. The issue was caused by the conversion of t…" at bounding box center [753, 421] width 354 height 174
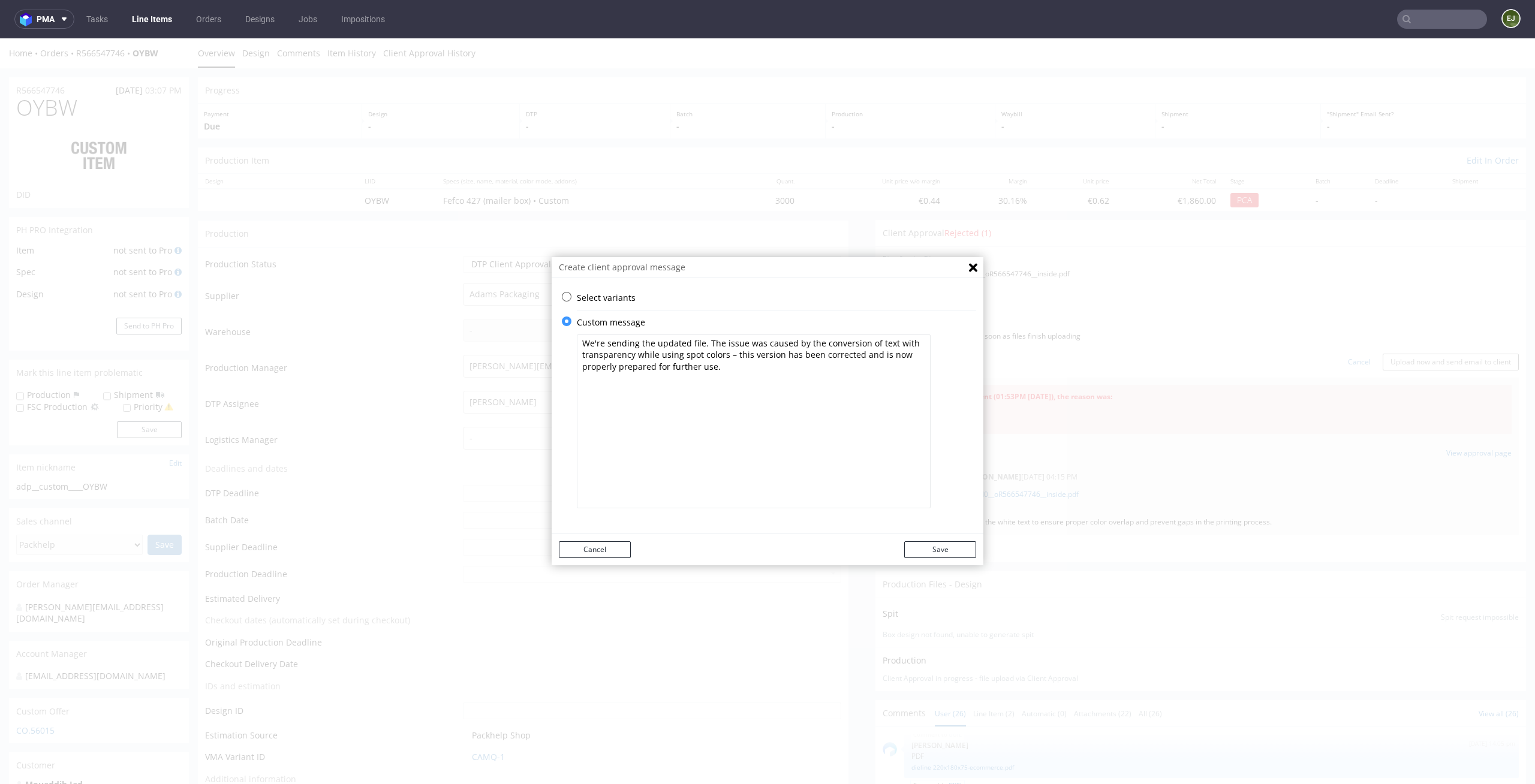
click at [772, 384] on textarea "We're sending the updated file. The issue was caused by the conversion of text …" at bounding box center [753, 421] width 354 height 174
type textarea "We're sending the updated file. The issue was caused by the conversion of text …"
click at [945, 544] on button "Save" at bounding box center [940, 550] width 72 height 17
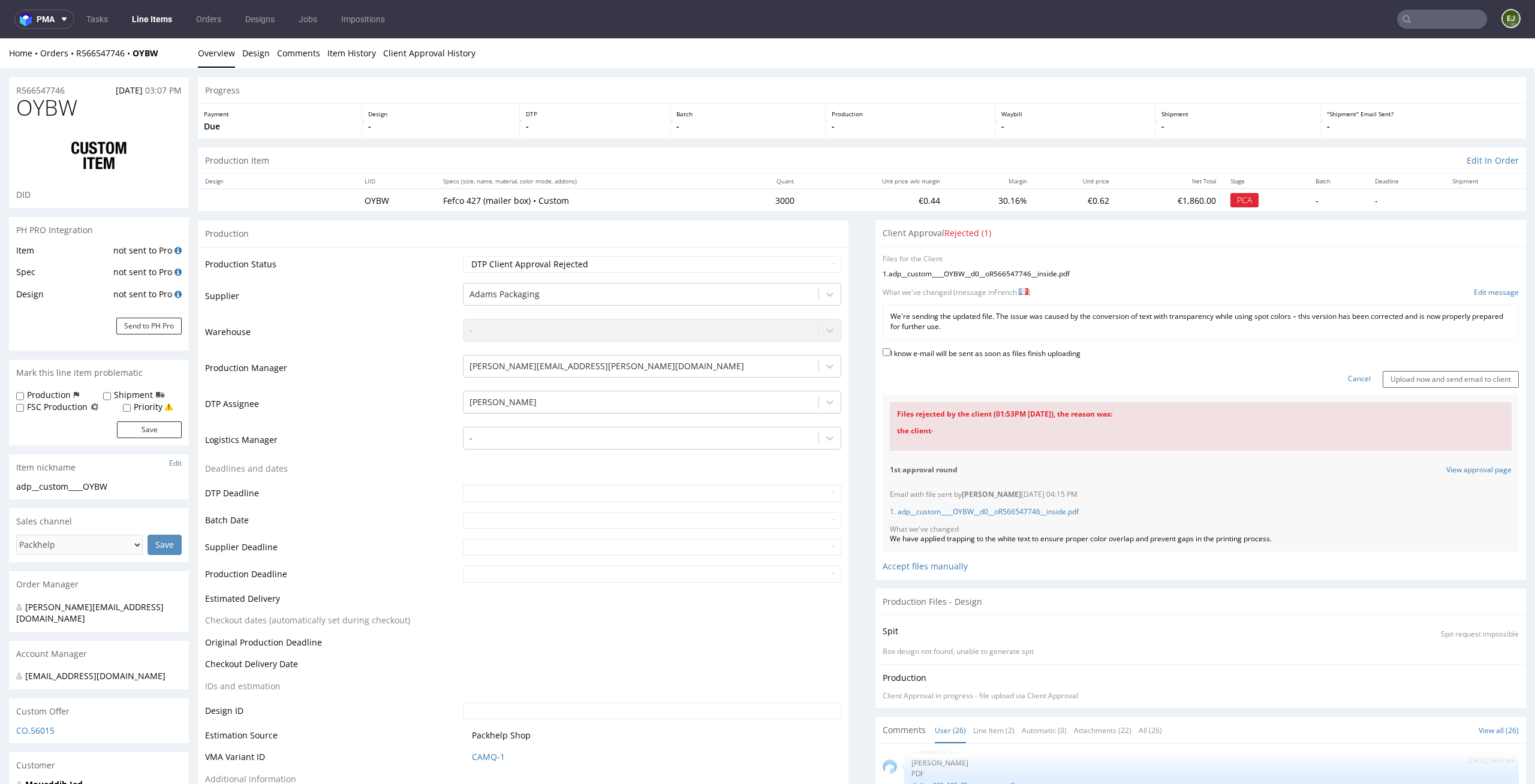
click at [1046, 348] on label "I know e-mail will be sent as soon as files finish uploading" at bounding box center [981, 352] width 198 height 13
click at [891, 348] on input "I know e-mail will be sent as soon as files finish uploading" at bounding box center [887, 352] width 8 height 8
checkbox input "true"
click at [1387, 371] on input "Upload now and send email to client" at bounding box center [1450, 379] width 136 height 17
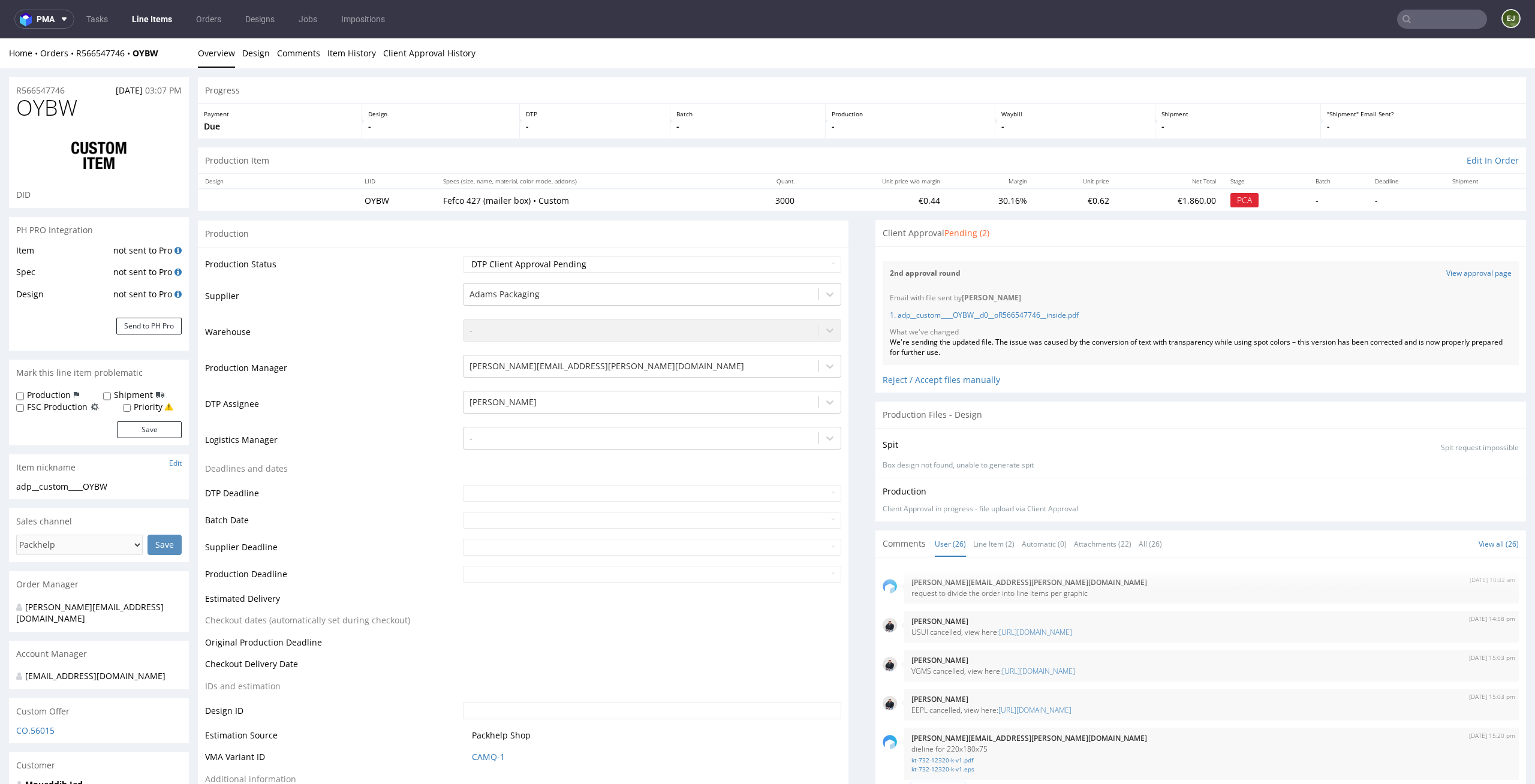
scroll to position [1289, 0]
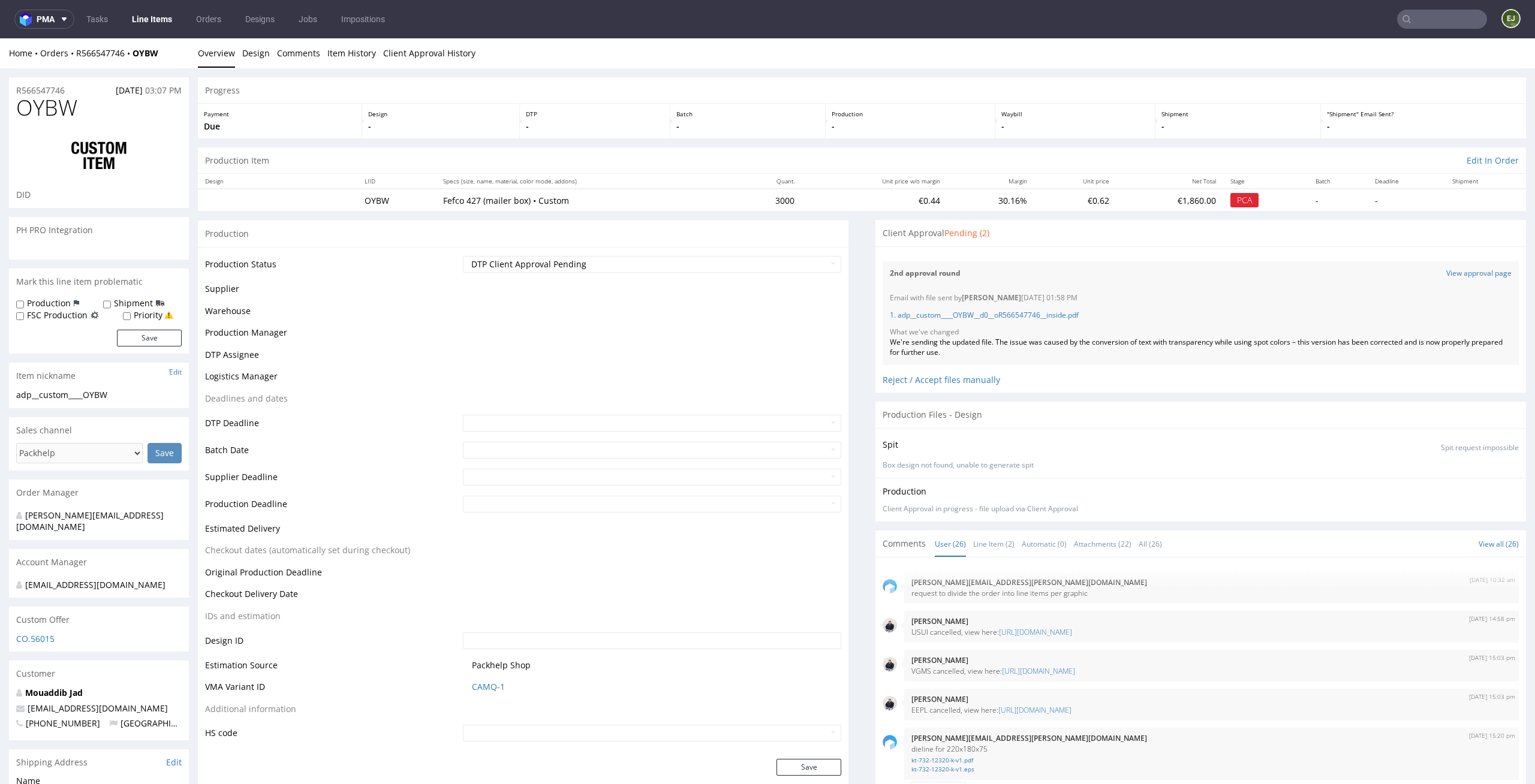
scroll to position [1289, 0]
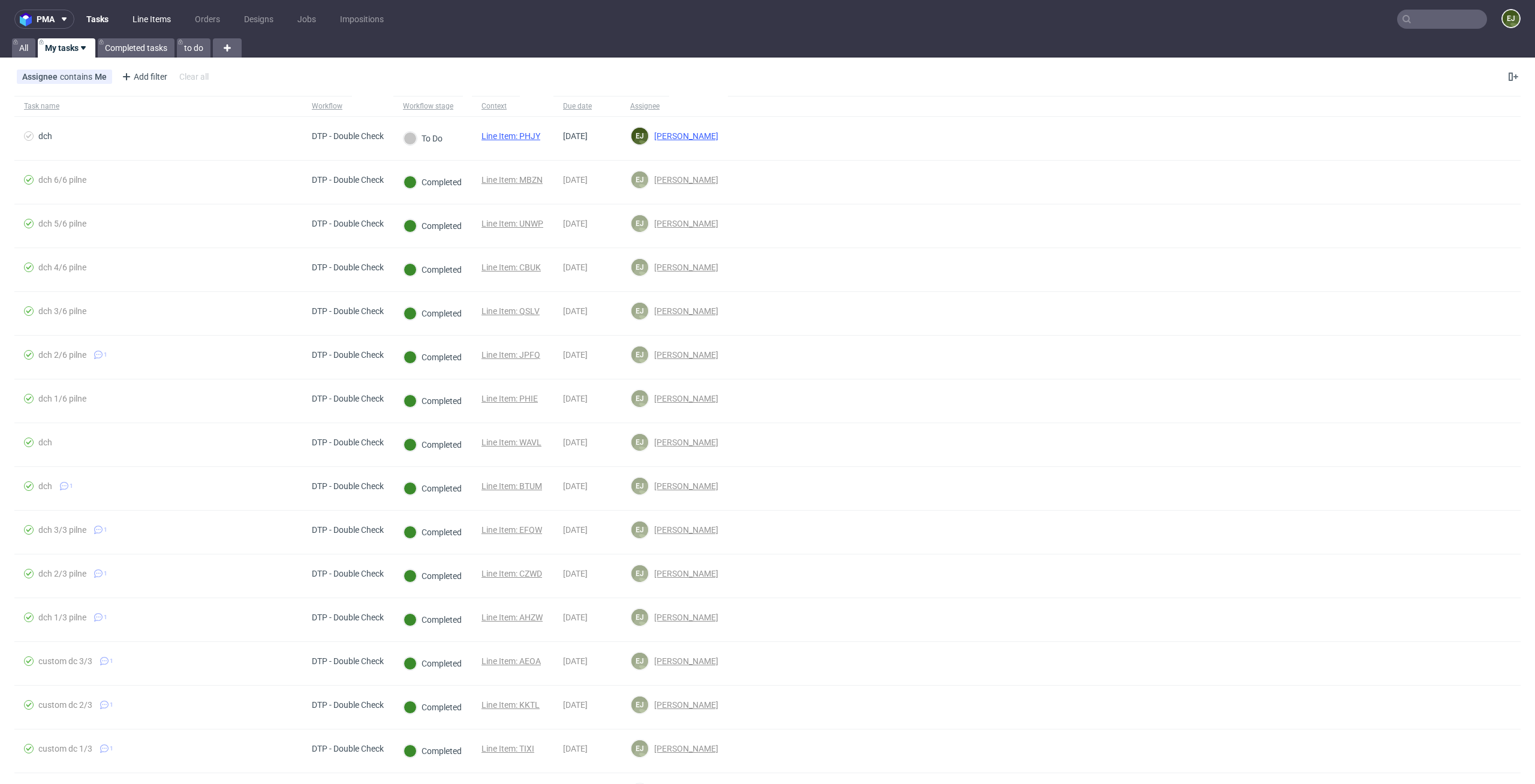
click at [160, 12] on link "Line Items" at bounding box center [151, 19] width 52 height 19
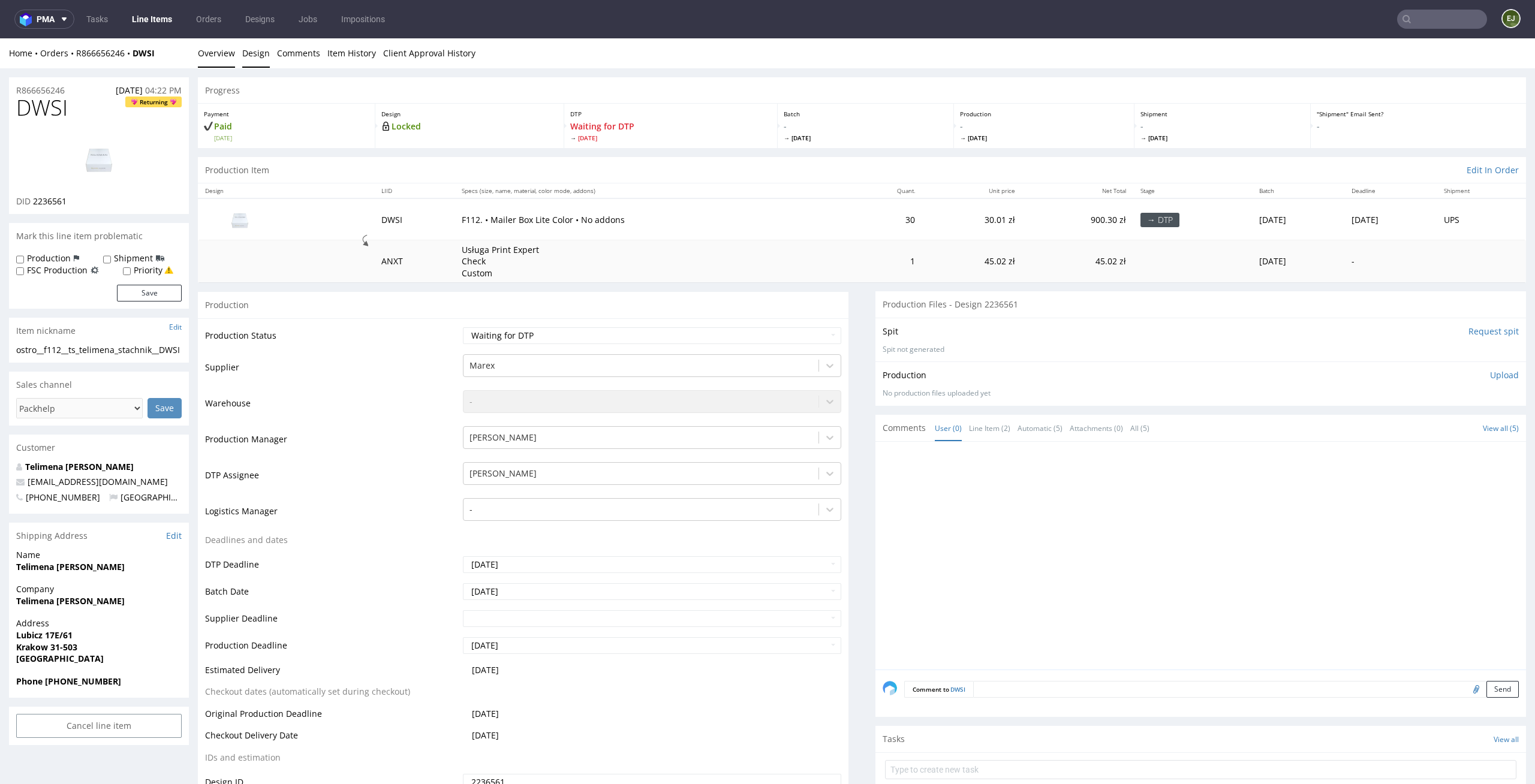
click at [249, 61] on link "Design" at bounding box center [256, 53] width 27 height 29
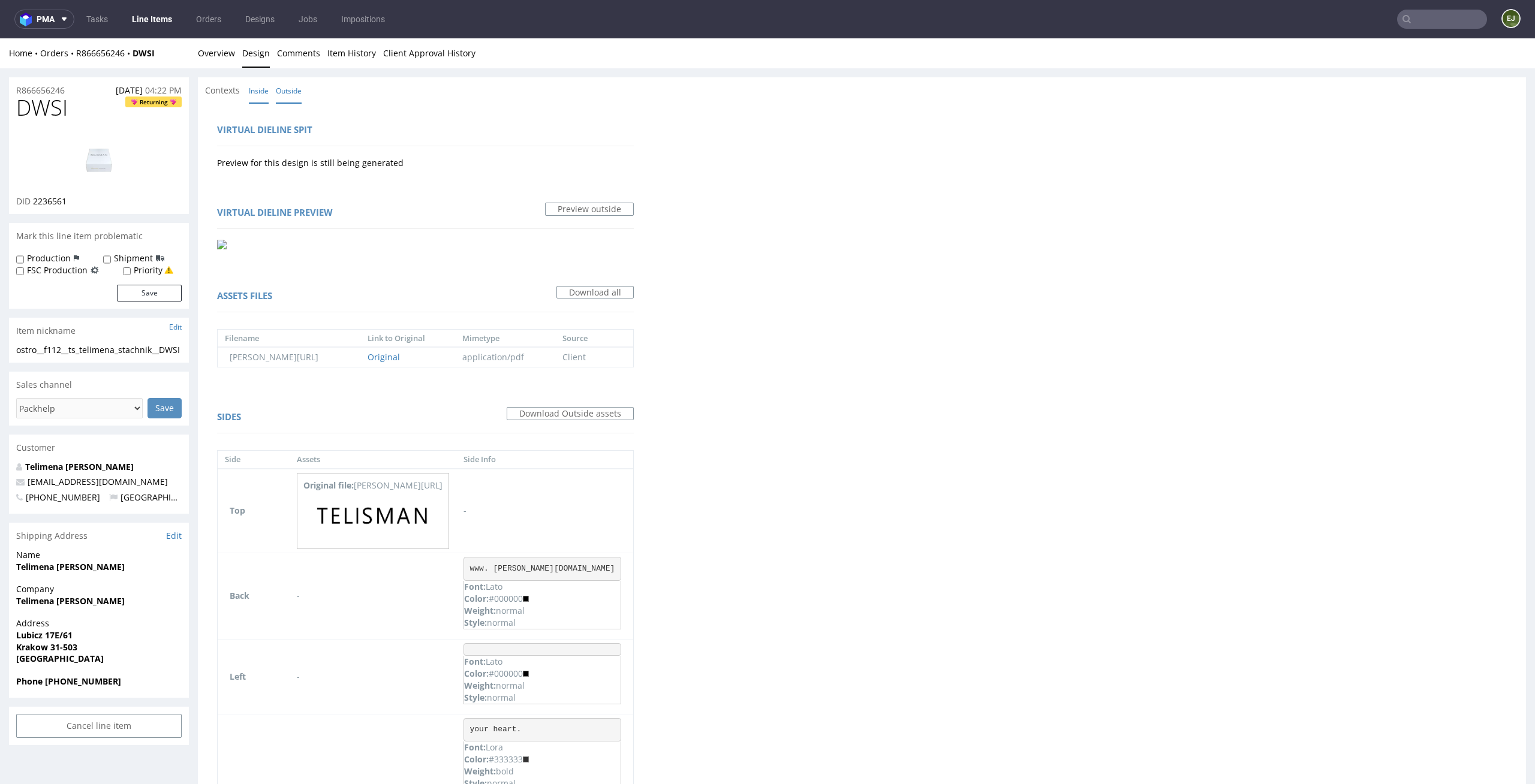
click at [262, 92] on link "Inside" at bounding box center [258, 91] width 20 height 26
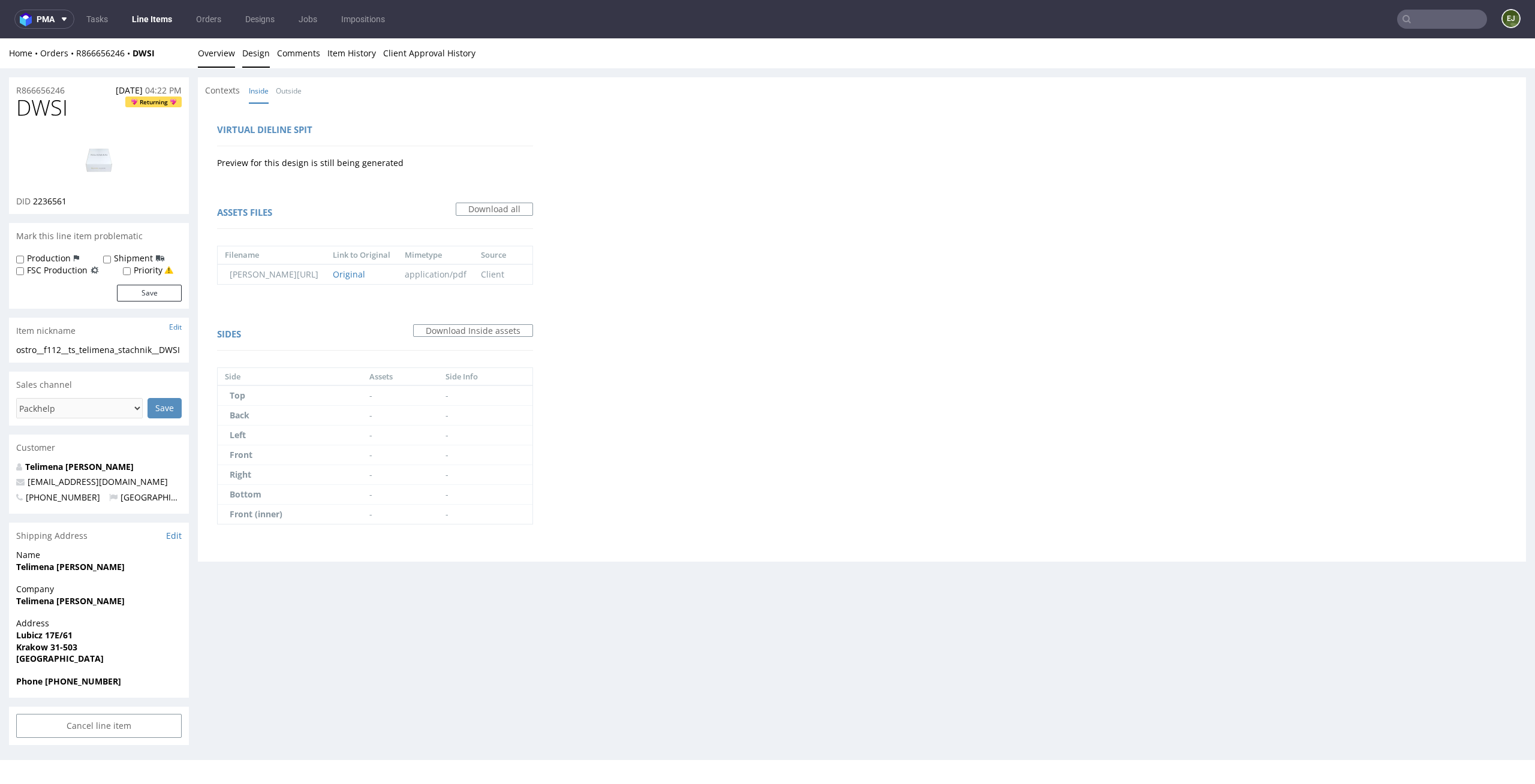
click at [220, 52] on link "Overview" at bounding box center [216, 53] width 37 height 29
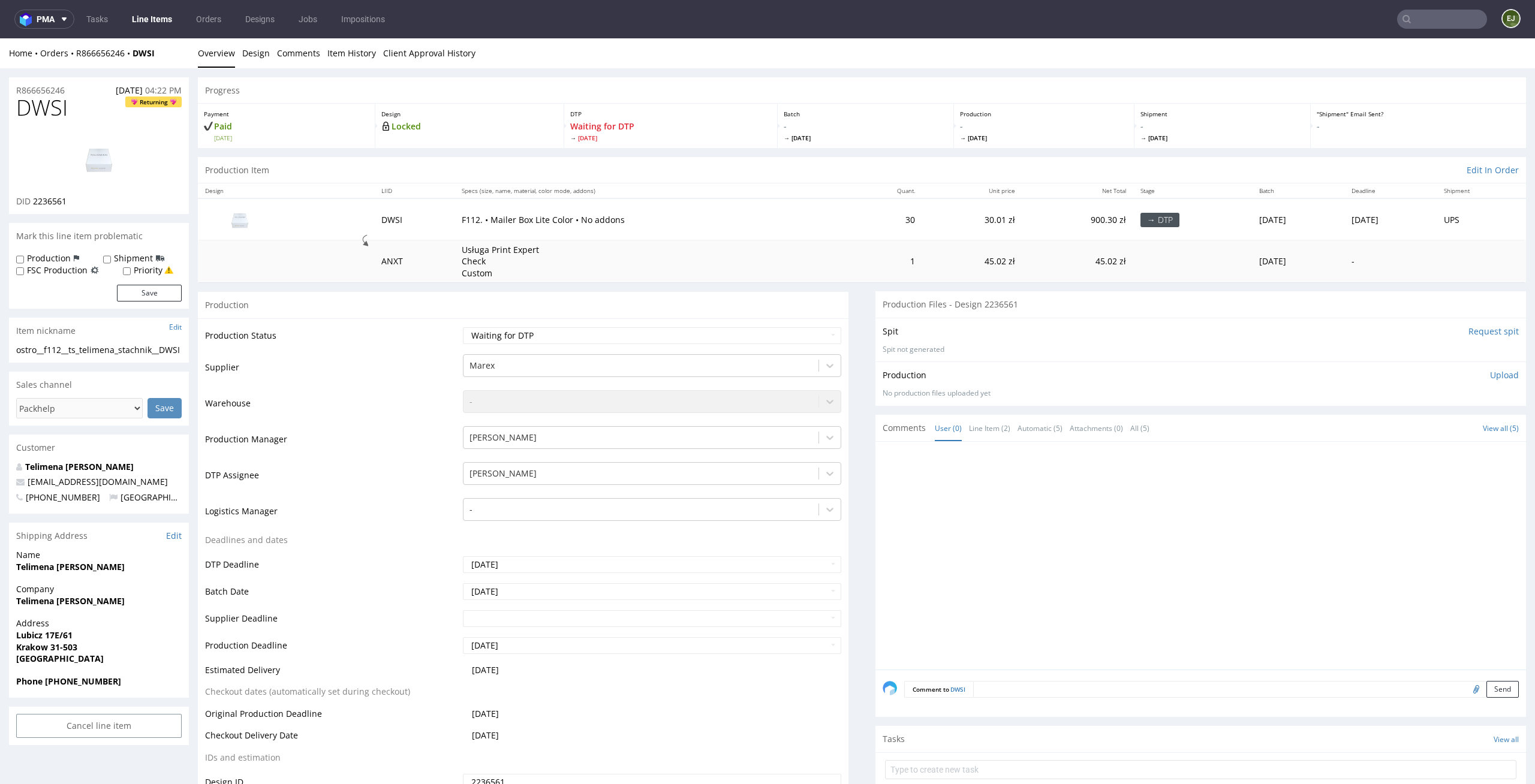
click at [629, 345] on td "Waiting for Artwork Waiting for Diecut Waiting for Mockup Waiting for DTP Waiti…" at bounding box center [651, 339] width 382 height 27
click at [639, 332] on select "Waiting for Artwork Waiting for Diecut Waiting for Mockup Waiting for DTP Waiti…" at bounding box center [652, 335] width 379 height 17
select select "dtp_in_process"
click at [463, 327] on select "Waiting for Artwork Waiting for Diecut Waiting for Mockup Waiting for DTP Waiti…" at bounding box center [652, 335] width 379 height 17
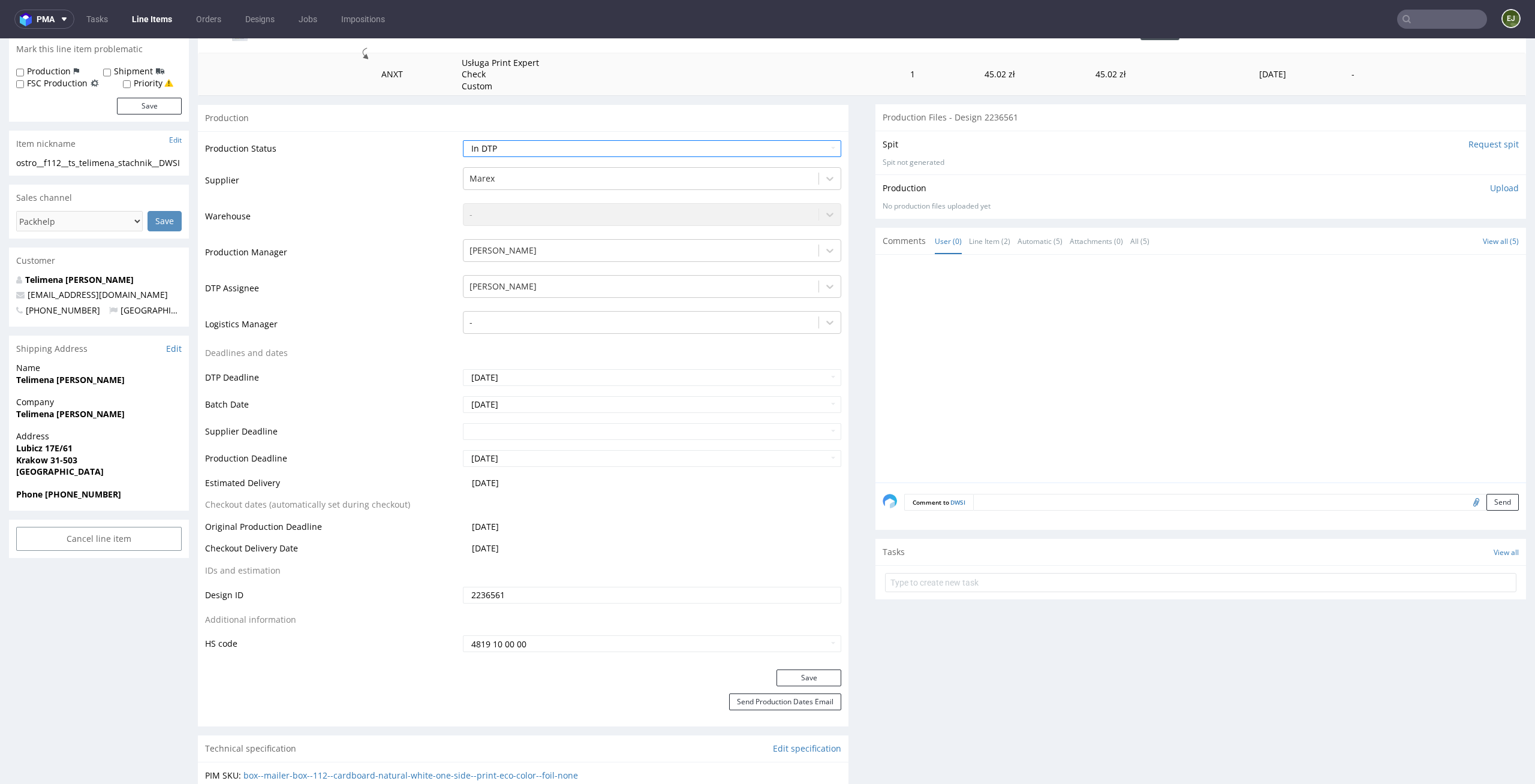
scroll to position [301, 0]
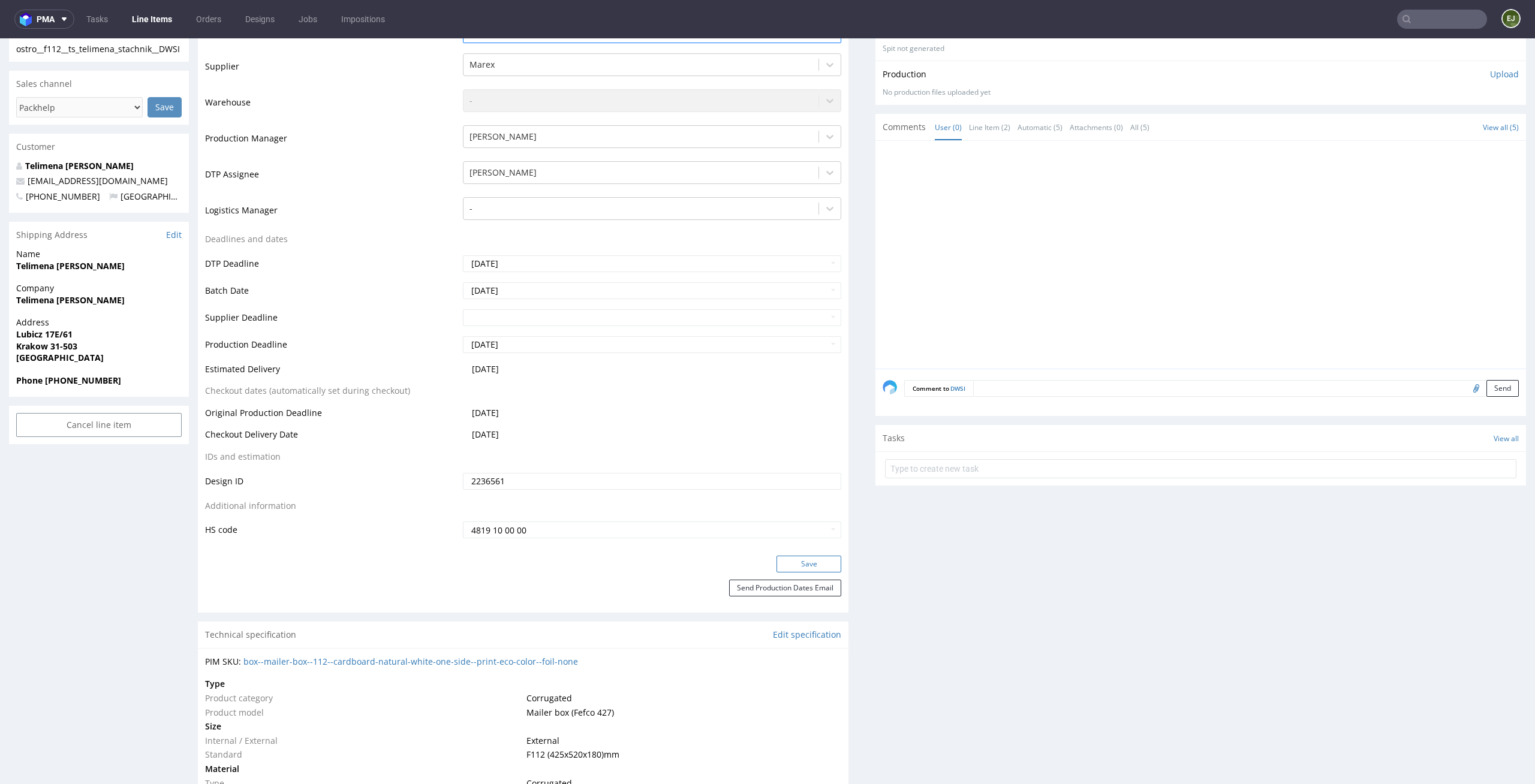
click at [811, 567] on button "Save" at bounding box center [809, 564] width 65 height 17
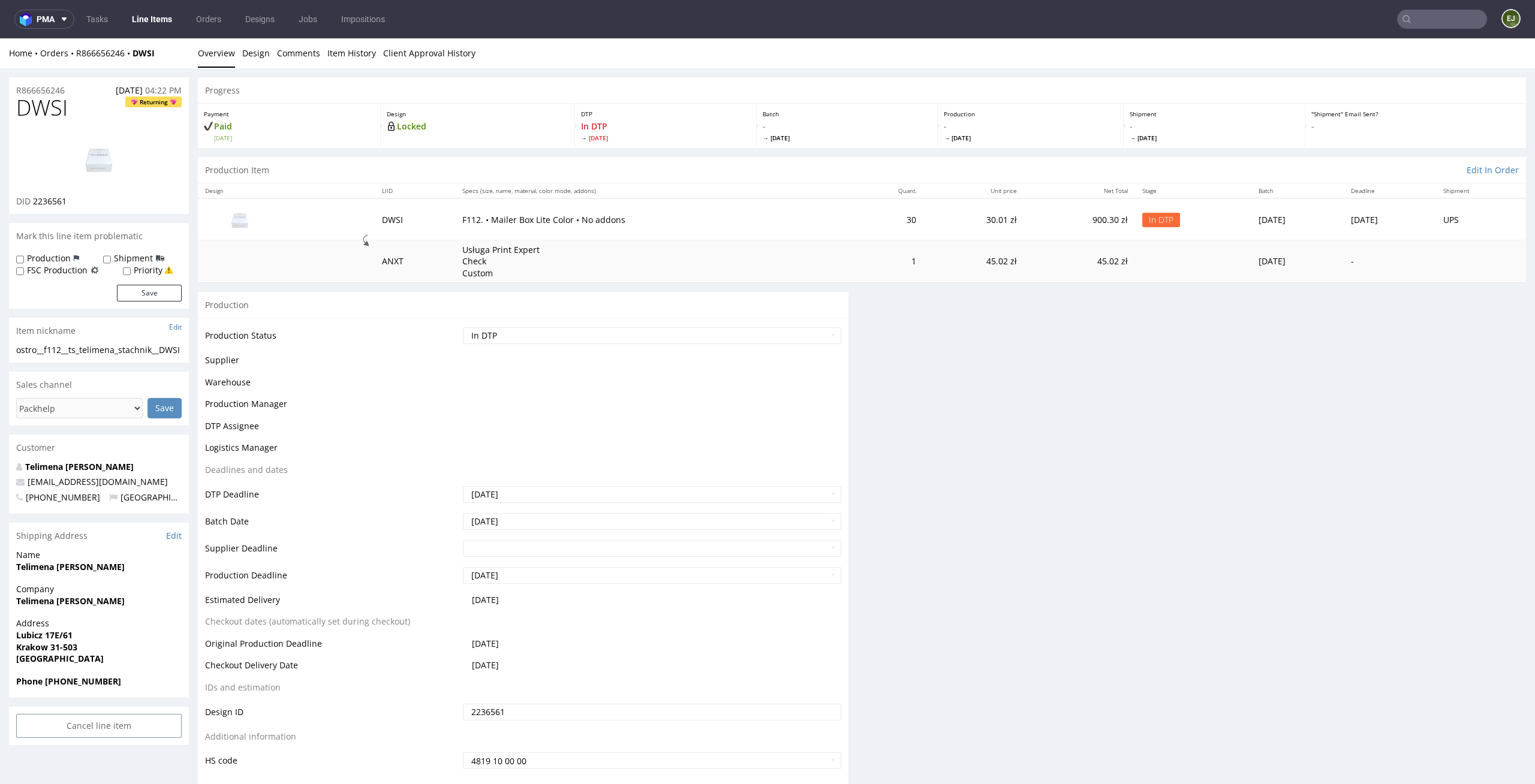
scroll to position [0, 0]
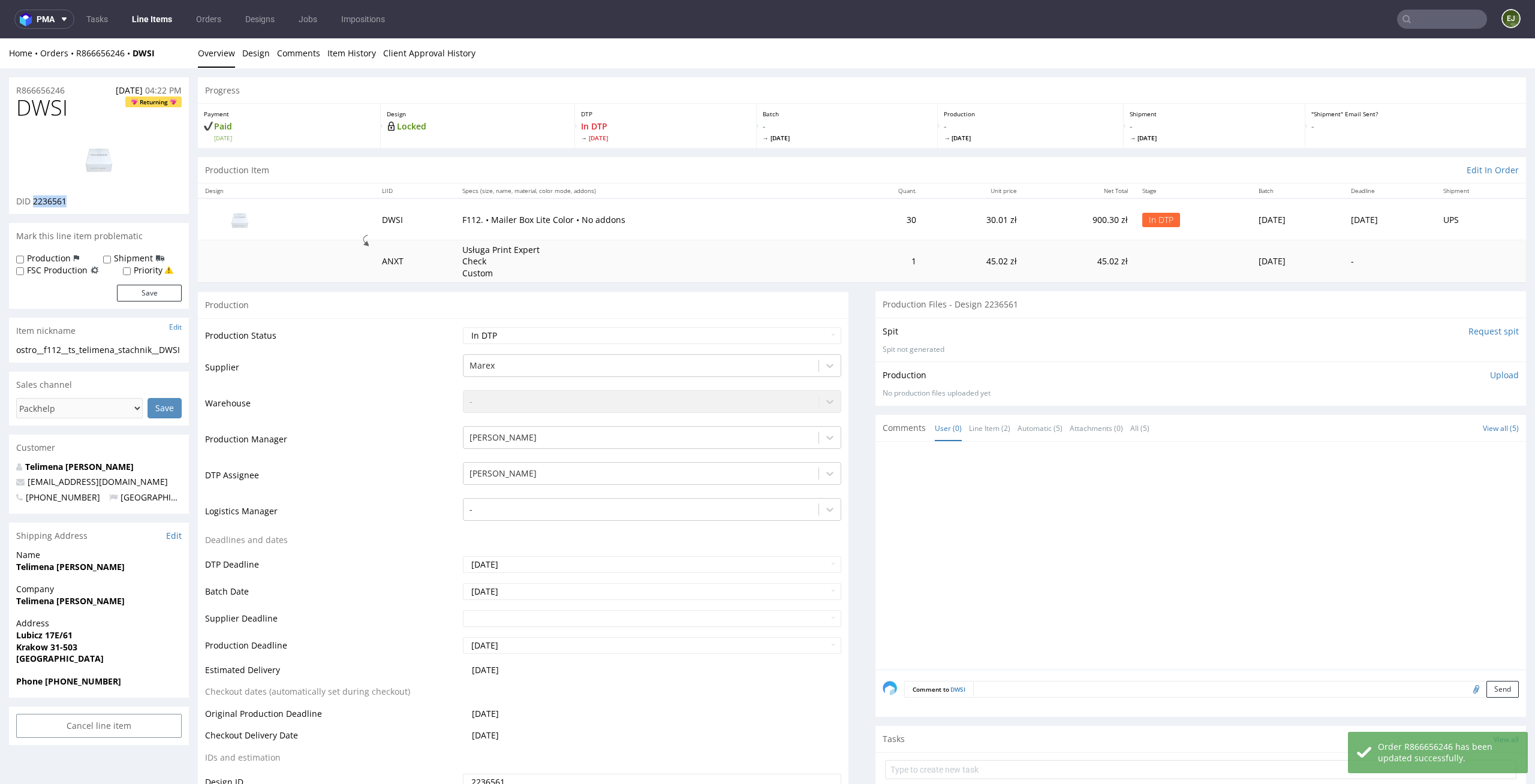
drag, startPoint x: 82, startPoint y: 202, endPoint x: 34, endPoint y: 202, distance: 48.0
click at [34, 202] on div "DID 2236561" at bounding box center [99, 201] width 166 height 12
drag, startPoint x: 72, startPoint y: 106, endPoint x: 0, endPoint y: 108, distance: 72.0
copy span "DWSI"
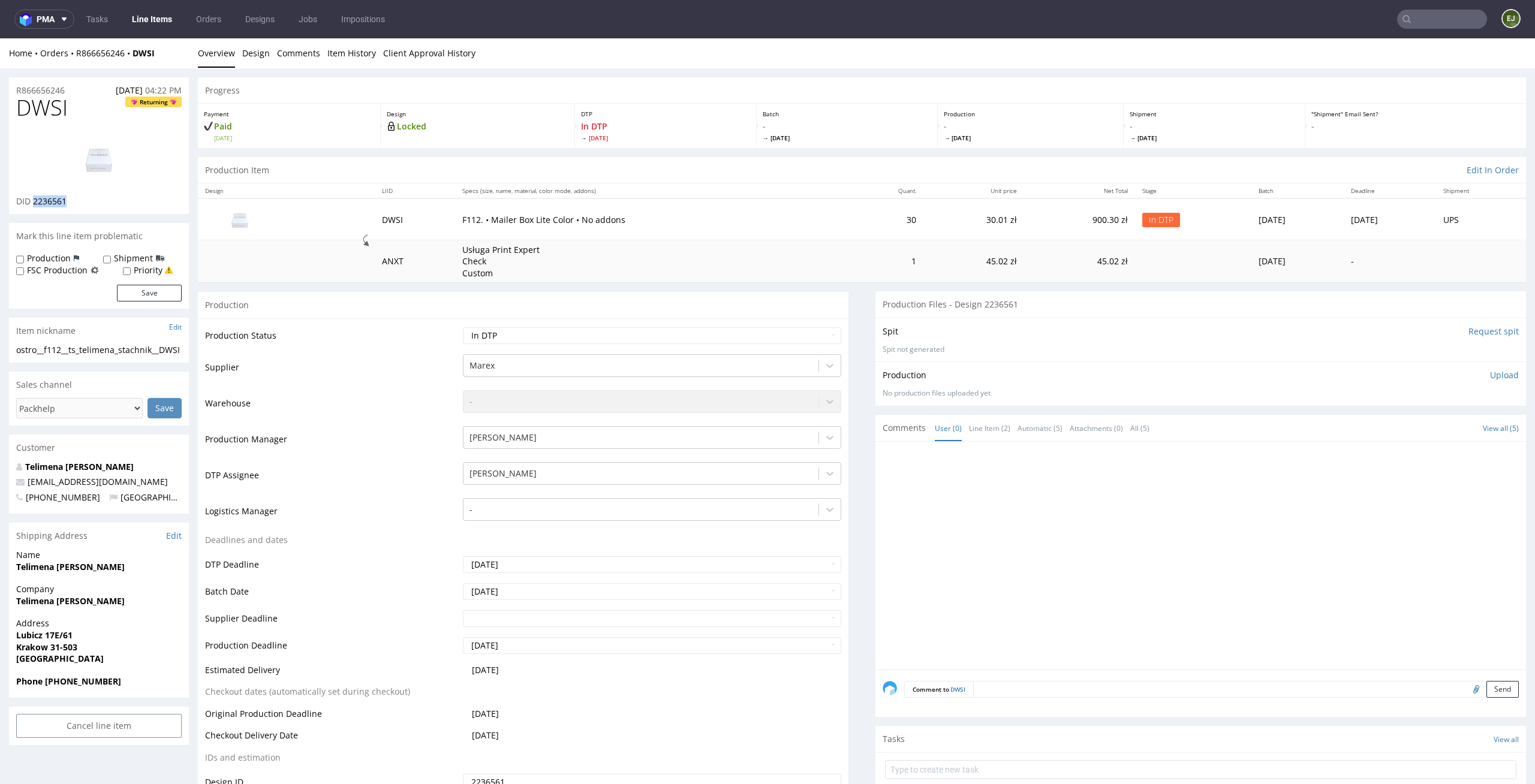
drag, startPoint x: 85, startPoint y: 197, endPoint x: 33, endPoint y: 199, distance: 52.0
click at [33, 199] on div "DID 2236561" at bounding box center [99, 201] width 166 height 12
copy span "2236561"
click at [255, 45] on link "Design" at bounding box center [256, 53] width 27 height 29
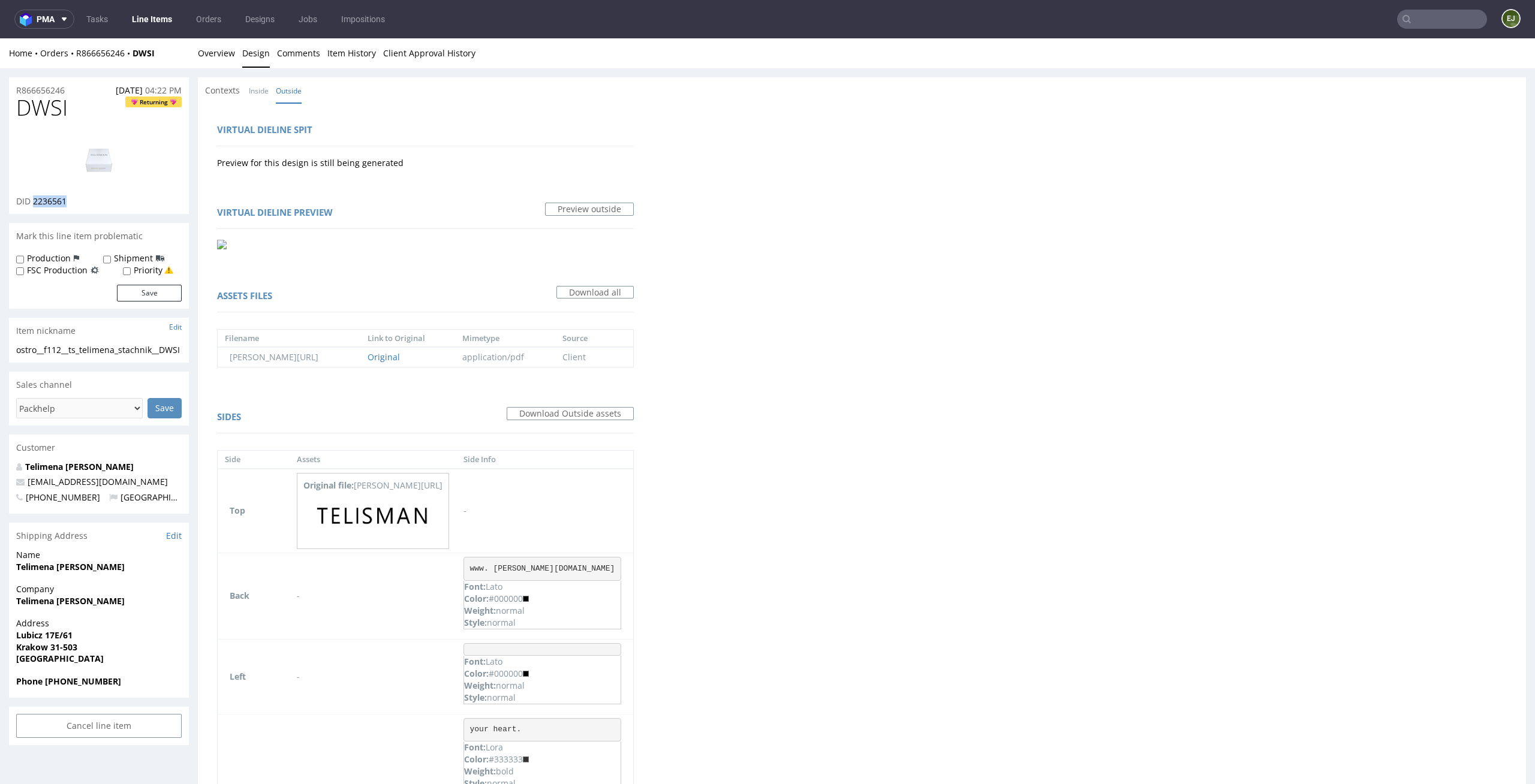
click at [120, 201] on div "DID 2236561" at bounding box center [99, 201] width 166 height 12
click at [108, 165] on img at bounding box center [99, 158] width 96 height 54
click at [218, 54] on link "Overview" at bounding box center [216, 53] width 37 height 29
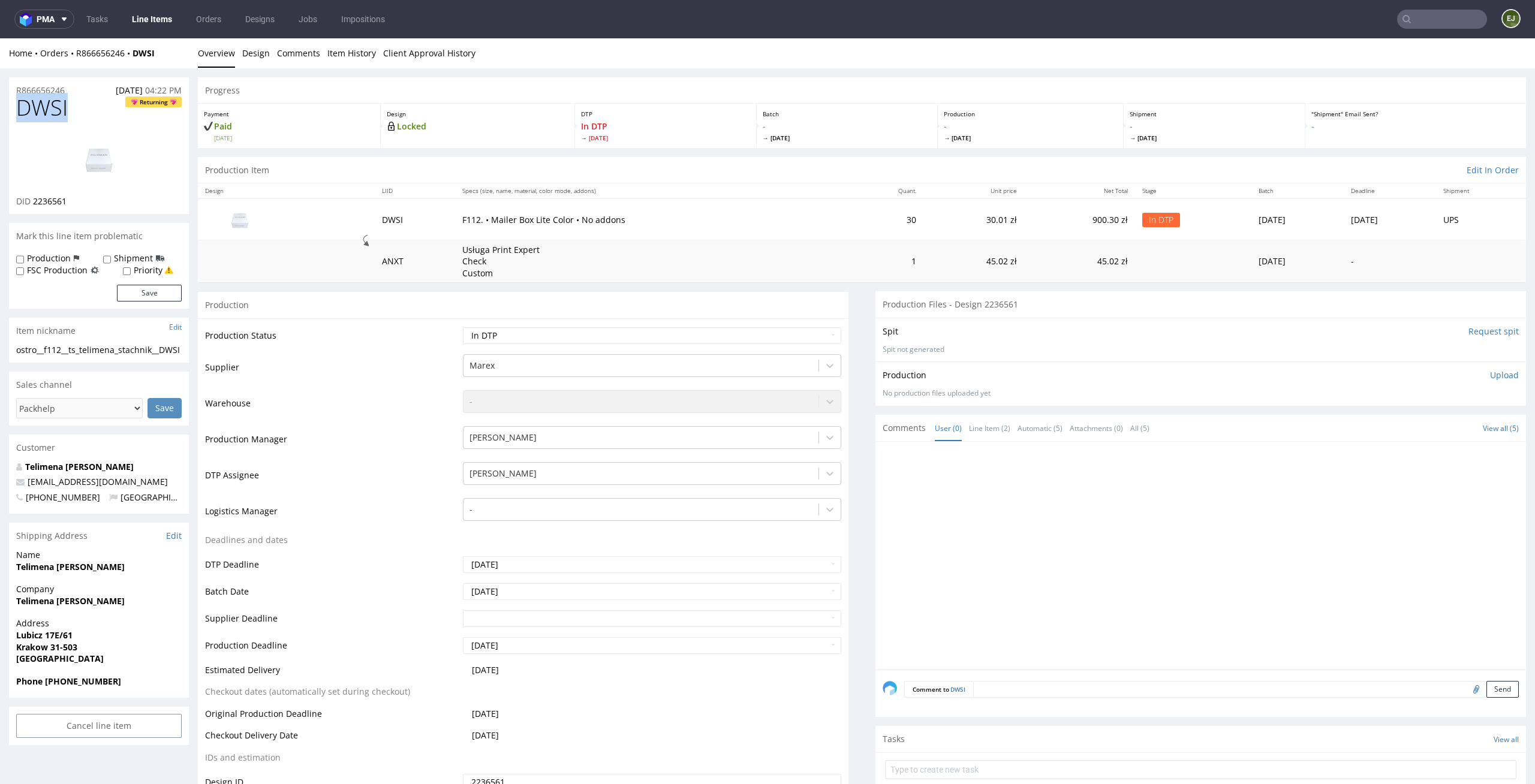
drag, startPoint x: 75, startPoint y: 103, endPoint x: 0, endPoint y: 103, distance: 75.0
copy span "DWSI"
drag, startPoint x: 74, startPoint y: 371, endPoint x: 12, endPoint y: 354, distance: 64.3
click at [12, 354] on div "ostro__f112__ts_telimena_stachnik__DWSI ostro__f112 __ts_telimena_stachnik__DWS…" at bounding box center [99, 354] width 180 height 19
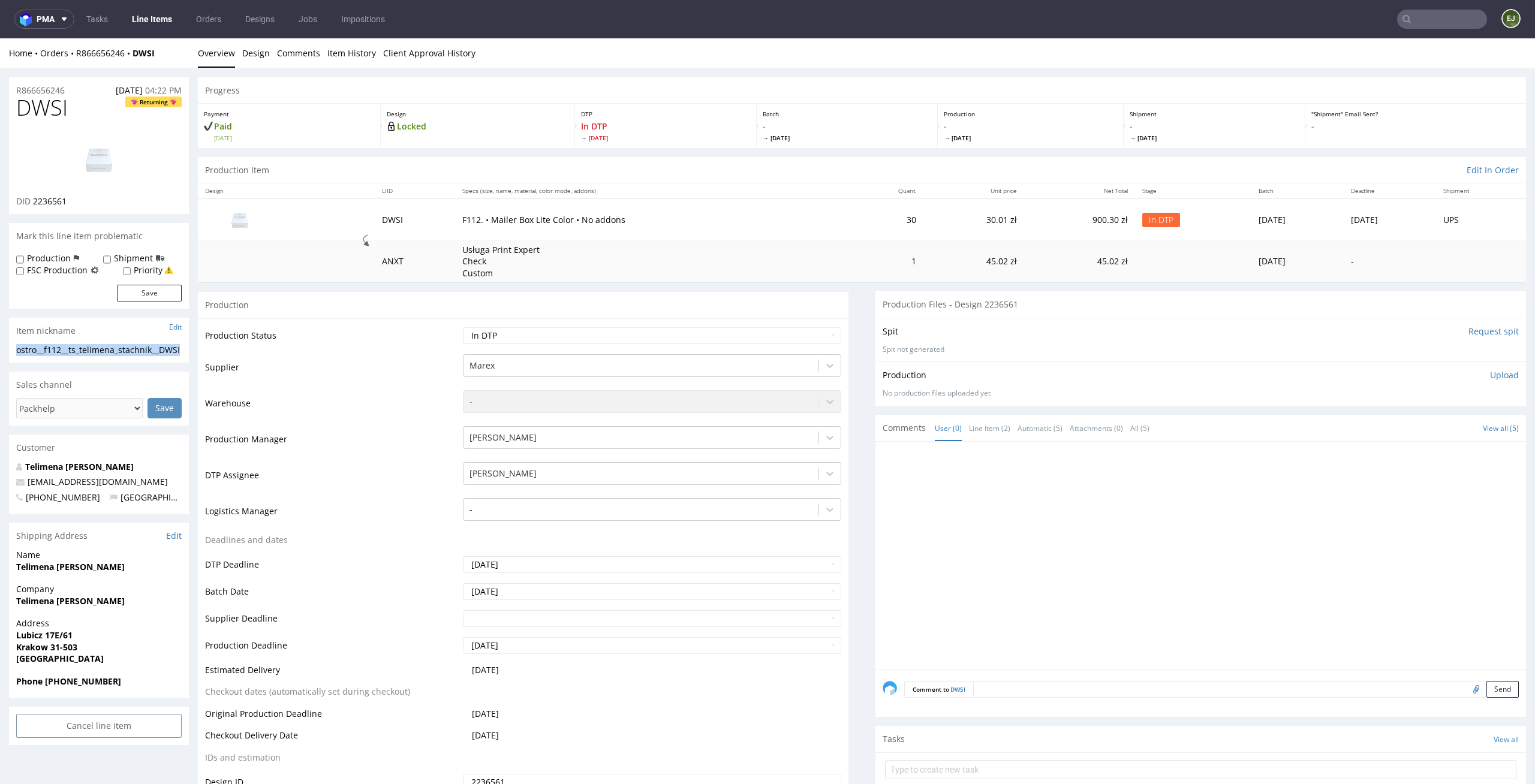
copy div "ostro__f112__ts_telimena_stachnik__DWSI"
drag, startPoint x: 92, startPoint y: 206, endPoint x: 34, endPoint y: 202, distance: 58.1
click at [34, 202] on div "DID 2236561" at bounding box center [99, 201] width 166 height 12
copy span "2236561"
drag, startPoint x: 72, startPoint y: 87, endPoint x: 0, endPoint y: 87, distance: 72.0
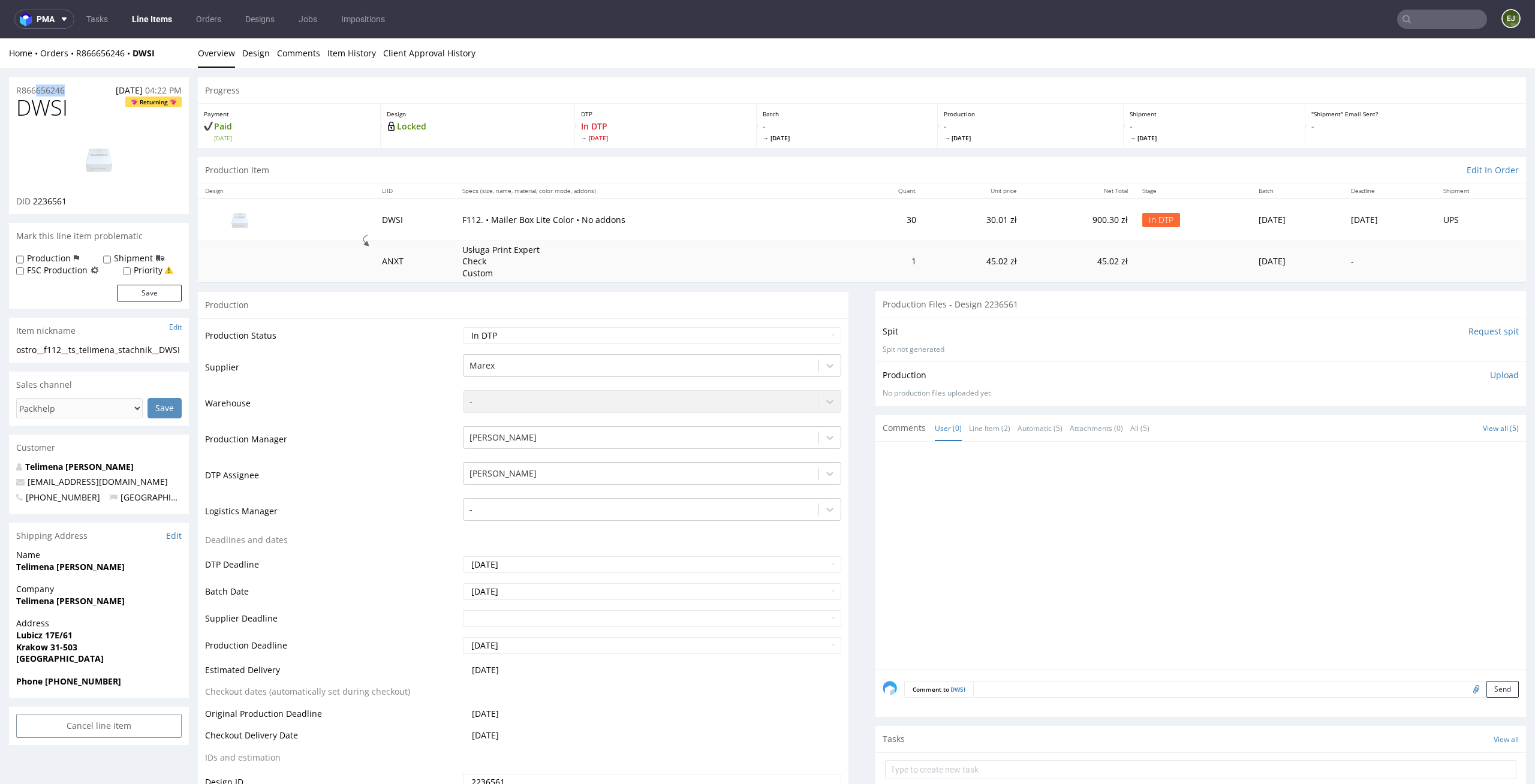
copy p "R866656246"
click at [1491, 375] on p "Upload" at bounding box center [1504, 375] width 29 height 12
click at [1411, 428] on div "Add files" at bounding box center [1433, 430] width 60 height 18
type input "C:\fakepath\ostro__f112__ts_telimena_stachnik__DWSI__d2236561__oR866656246__out…"
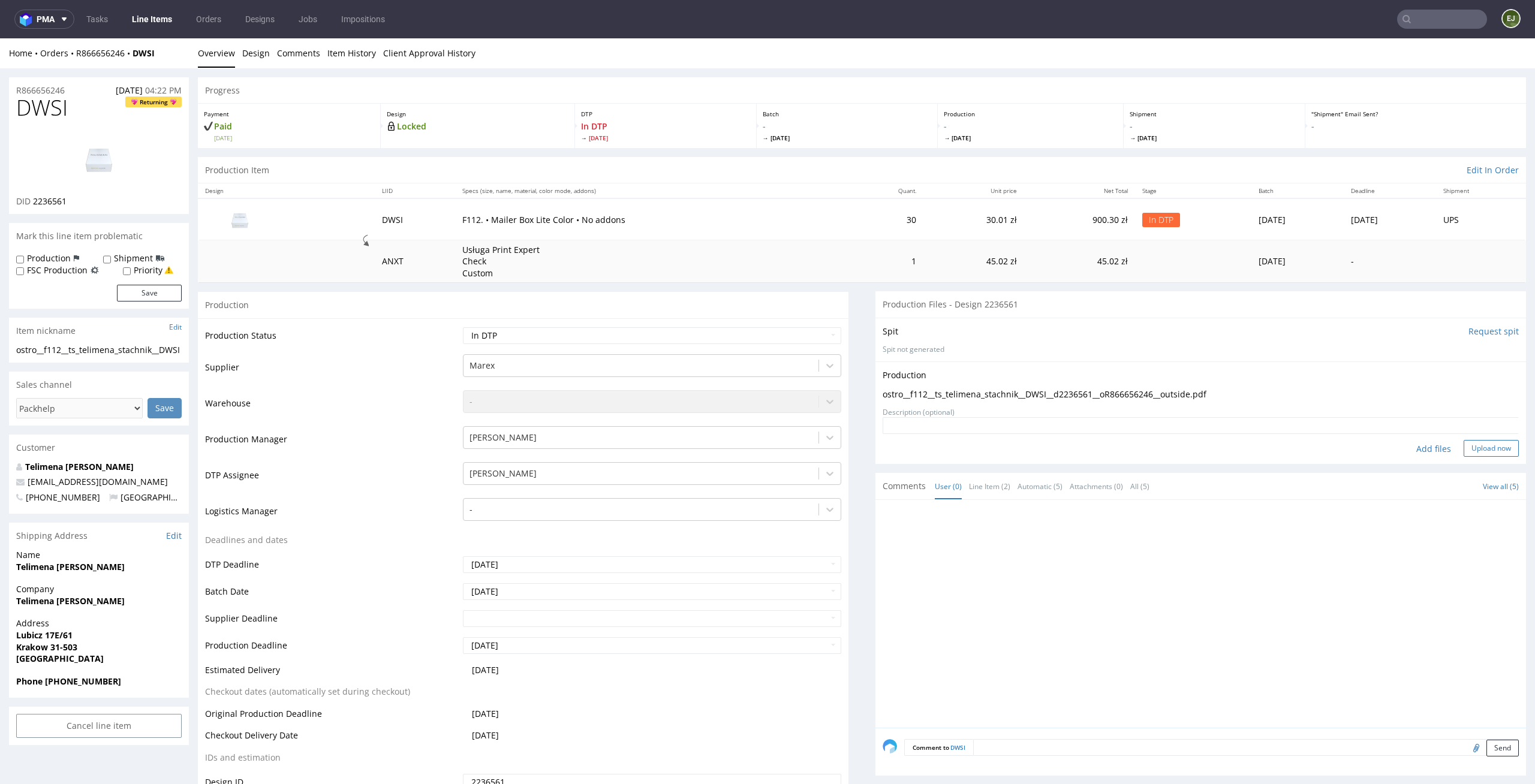
click at [1487, 444] on button "Upload now" at bounding box center [1491, 448] width 55 height 17
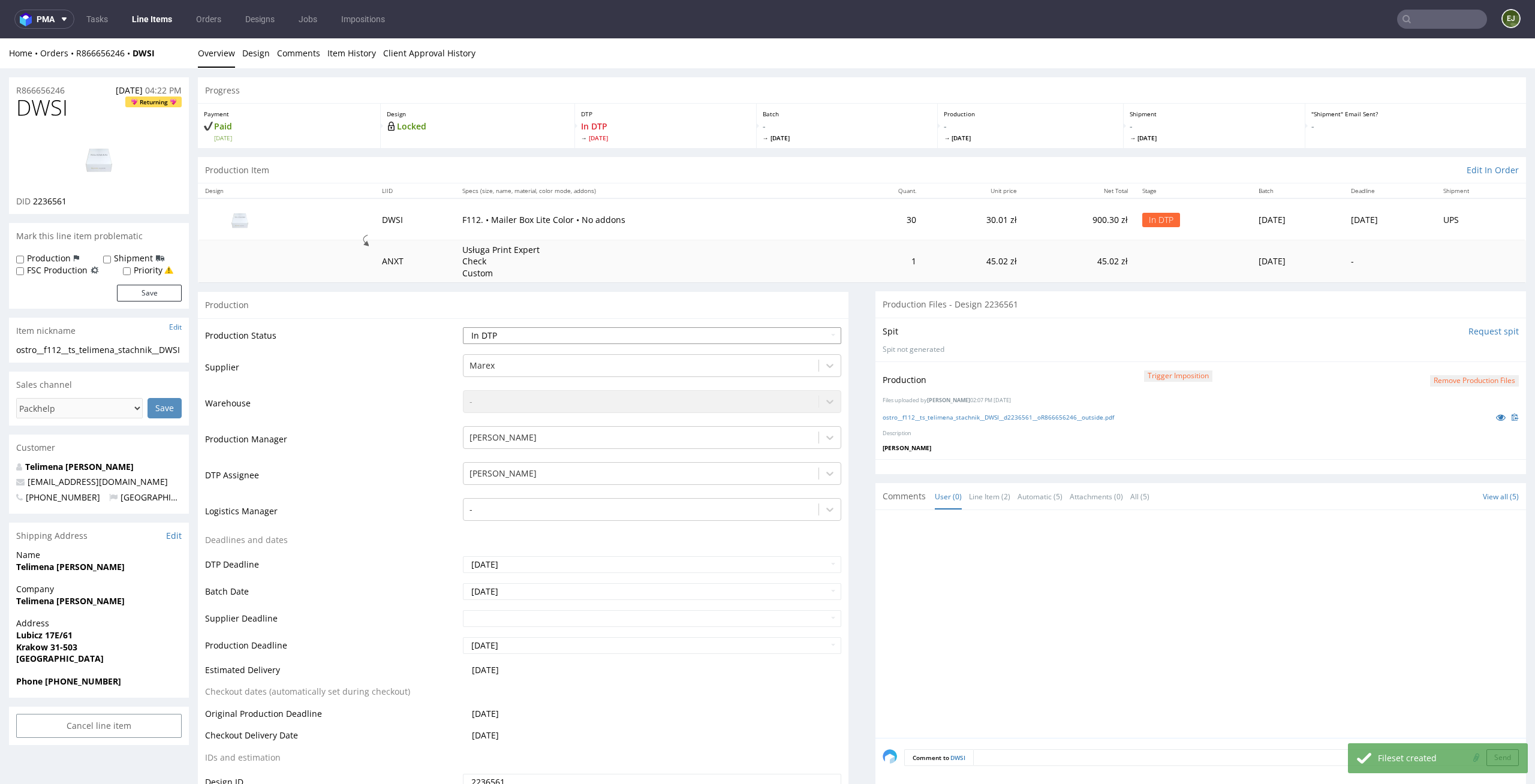
click at [793, 333] on select "Waiting for Artwork Waiting for Diecut Waiting for Mockup Waiting for DTP Waiti…" at bounding box center [652, 335] width 379 height 17
select select "dtp_production_ready"
click at [463, 327] on select "Waiting for Artwork Waiting for Diecut Waiting for Mockup Waiting for DTP Waiti…" at bounding box center [652, 335] width 379 height 17
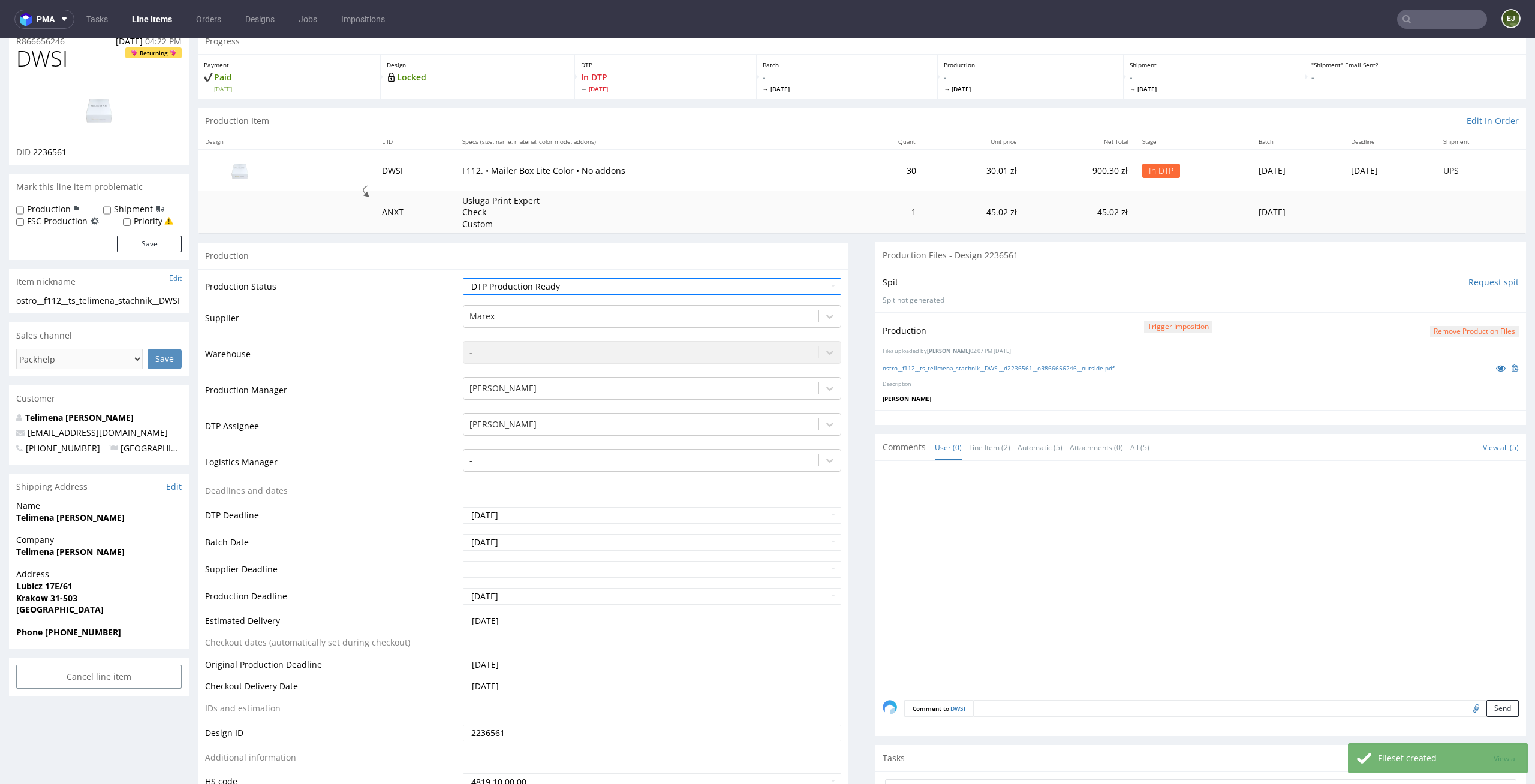
scroll to position [91, 0]
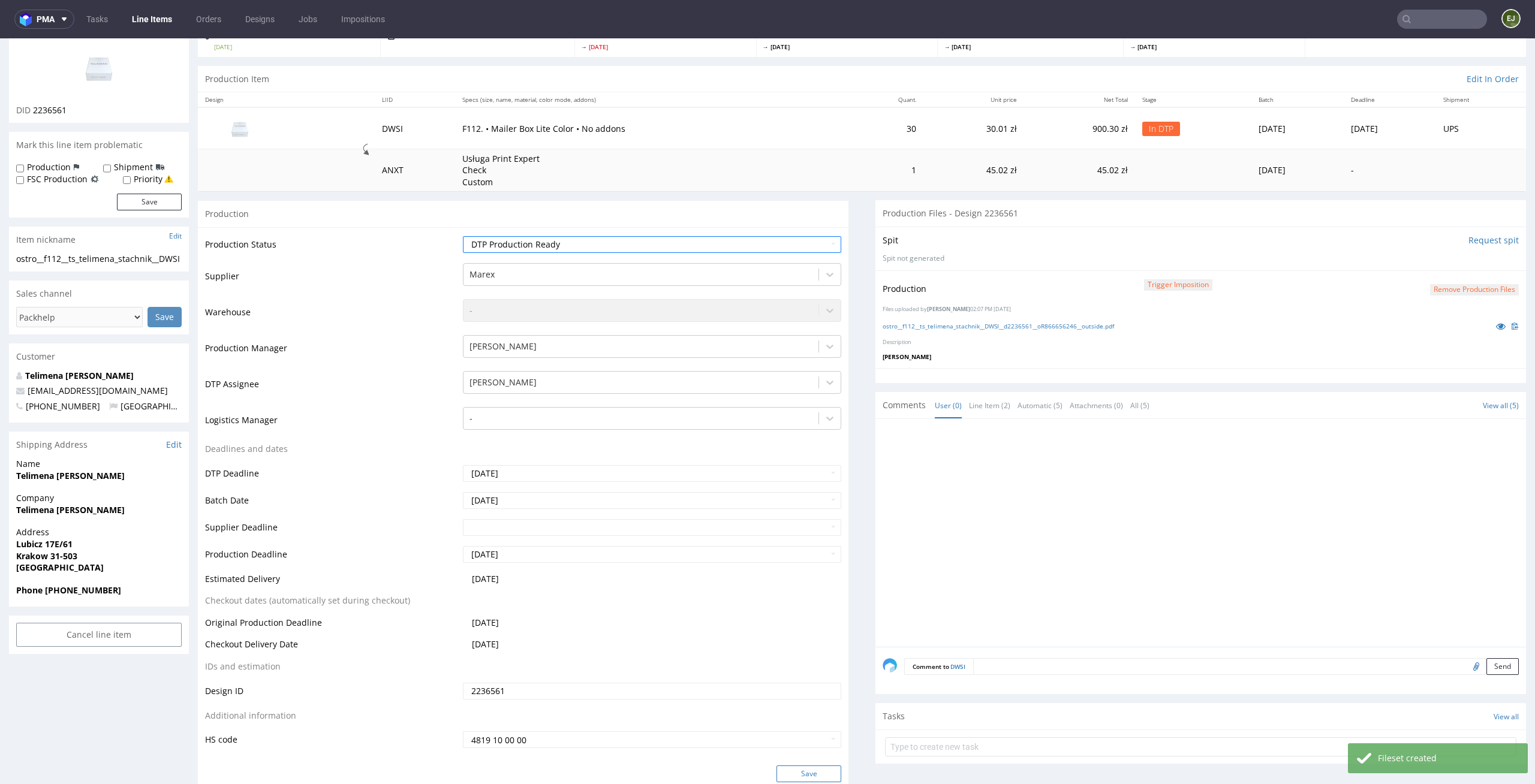
click at [818, 773] on button "Save" at bounding box center [809, 774] width 65 height 17
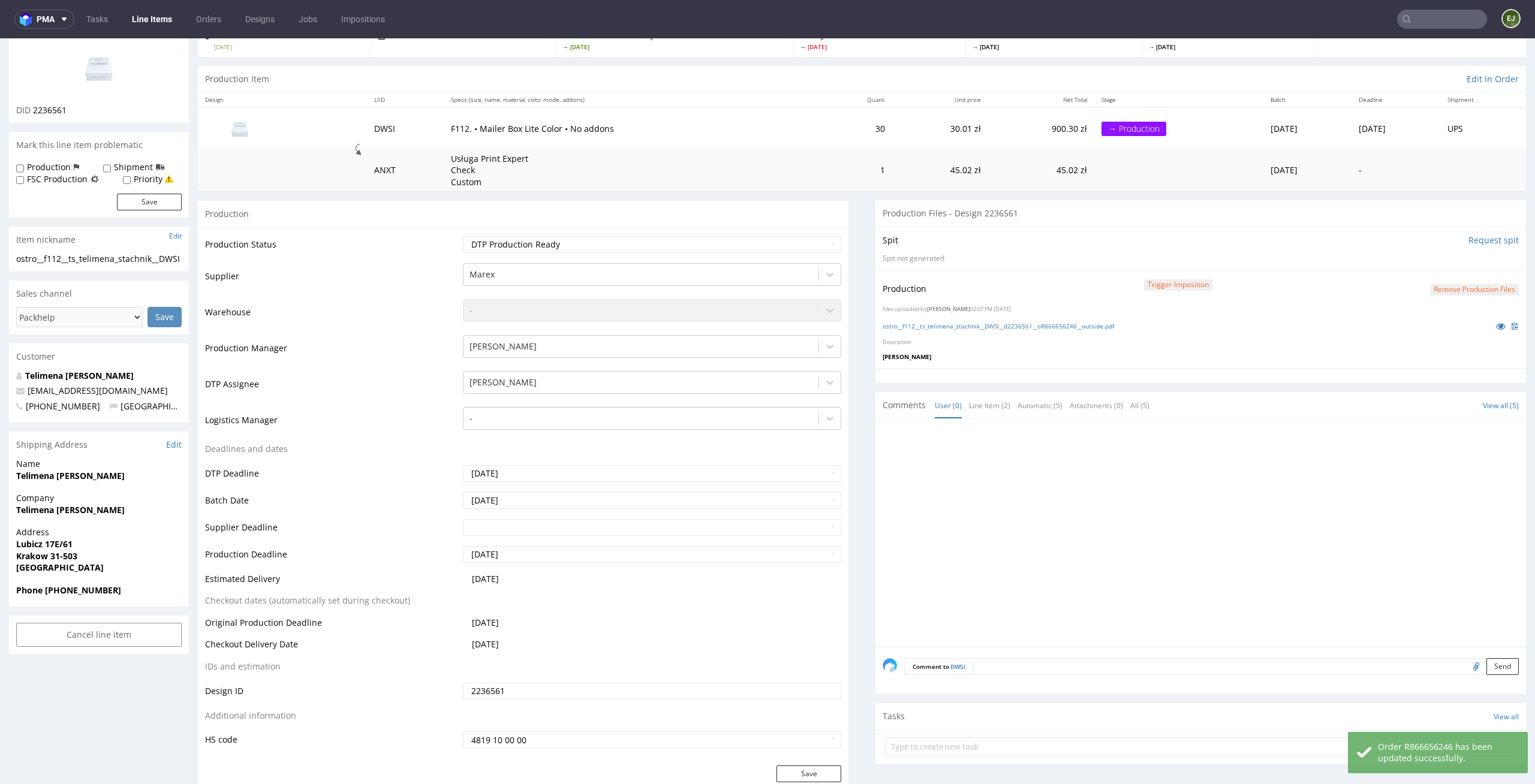
scroll to position [0, 0]
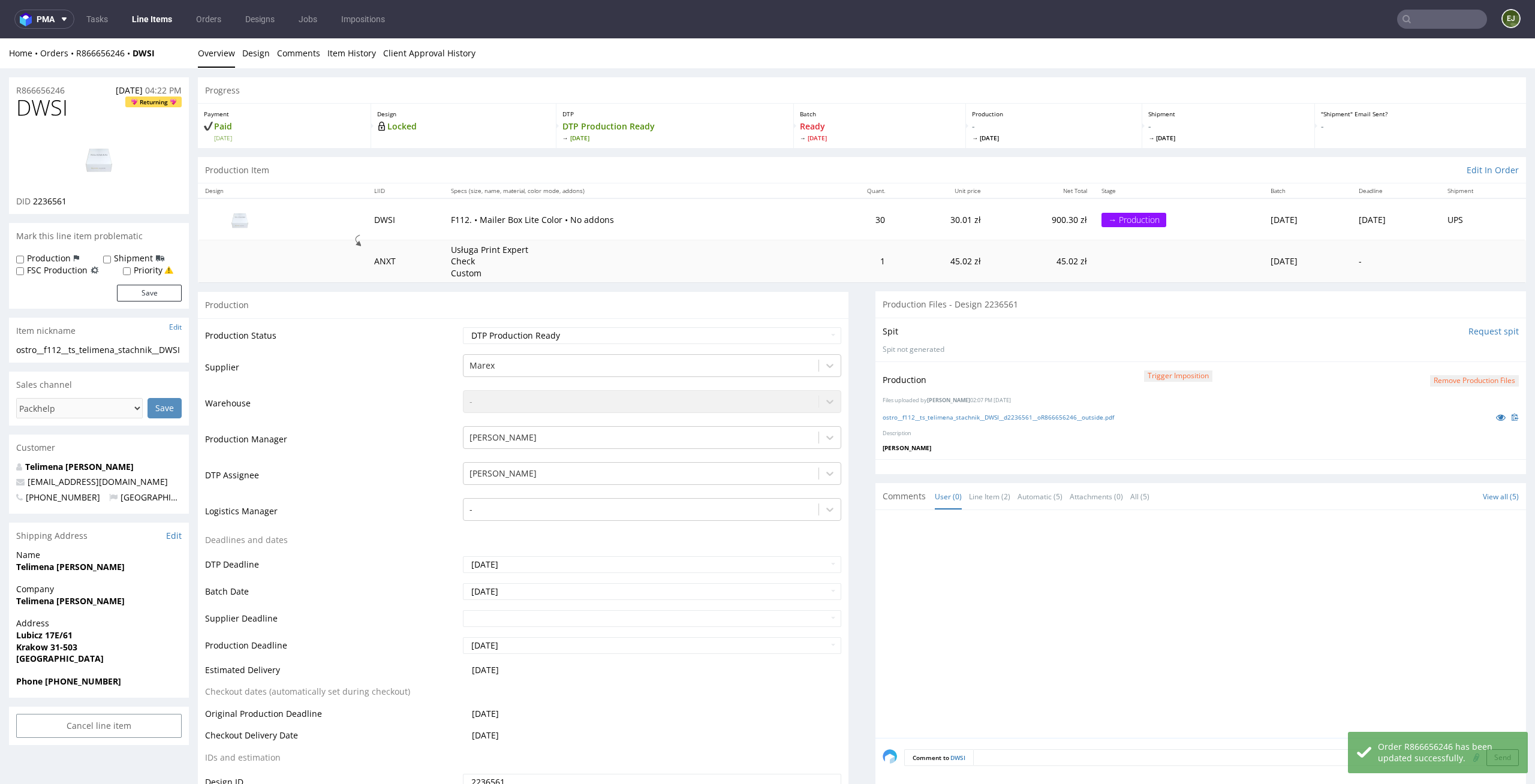
click at [1488, 329] on input "Request spit" at bounding box center [1494, 331] width 50 height 12
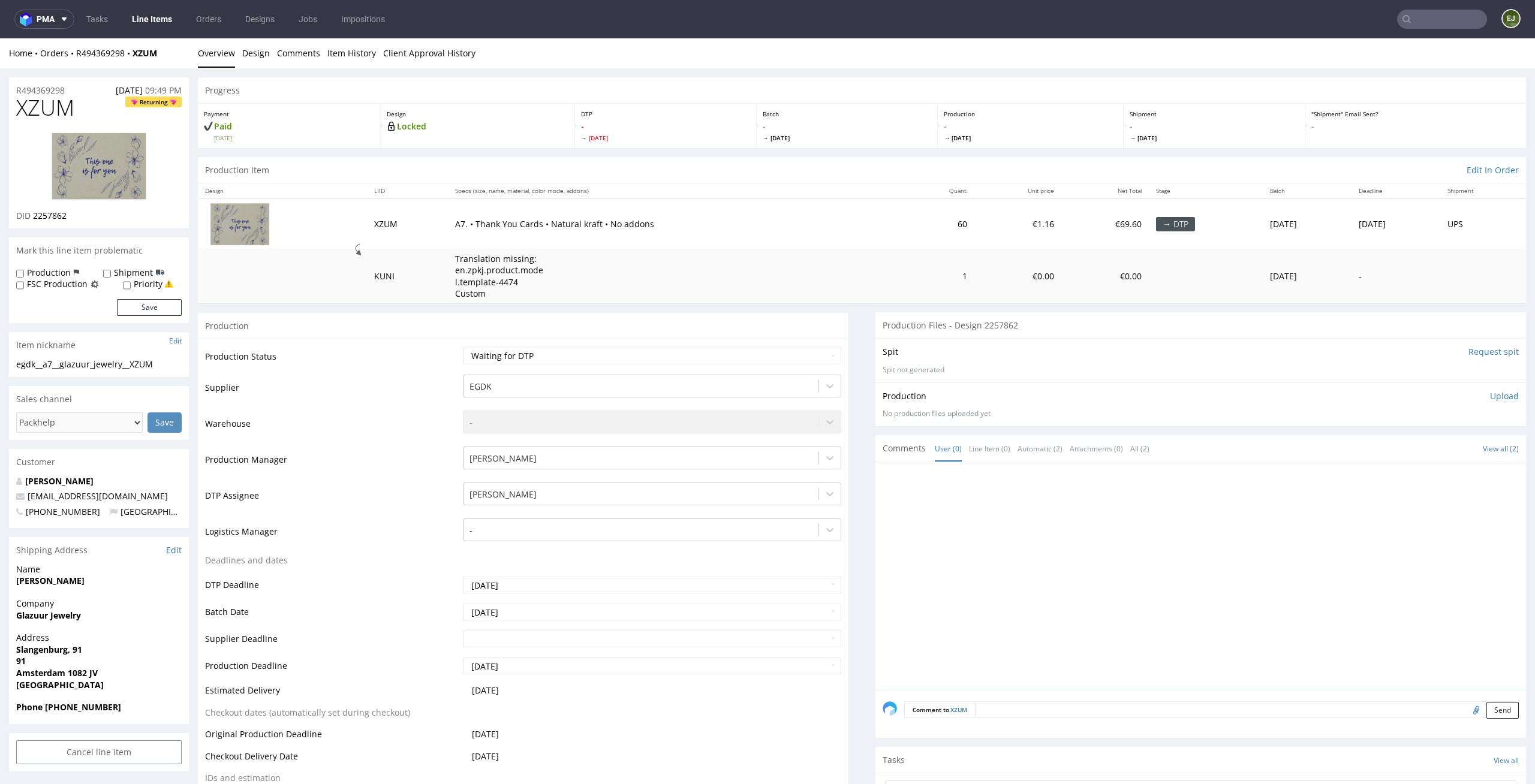
click at [234, 48] on li "Overview" at bounding box center [220, 53] width 44 height 12
click at [248, 54] on link "Design" at bounding box center [256, 53] width 27 height 29
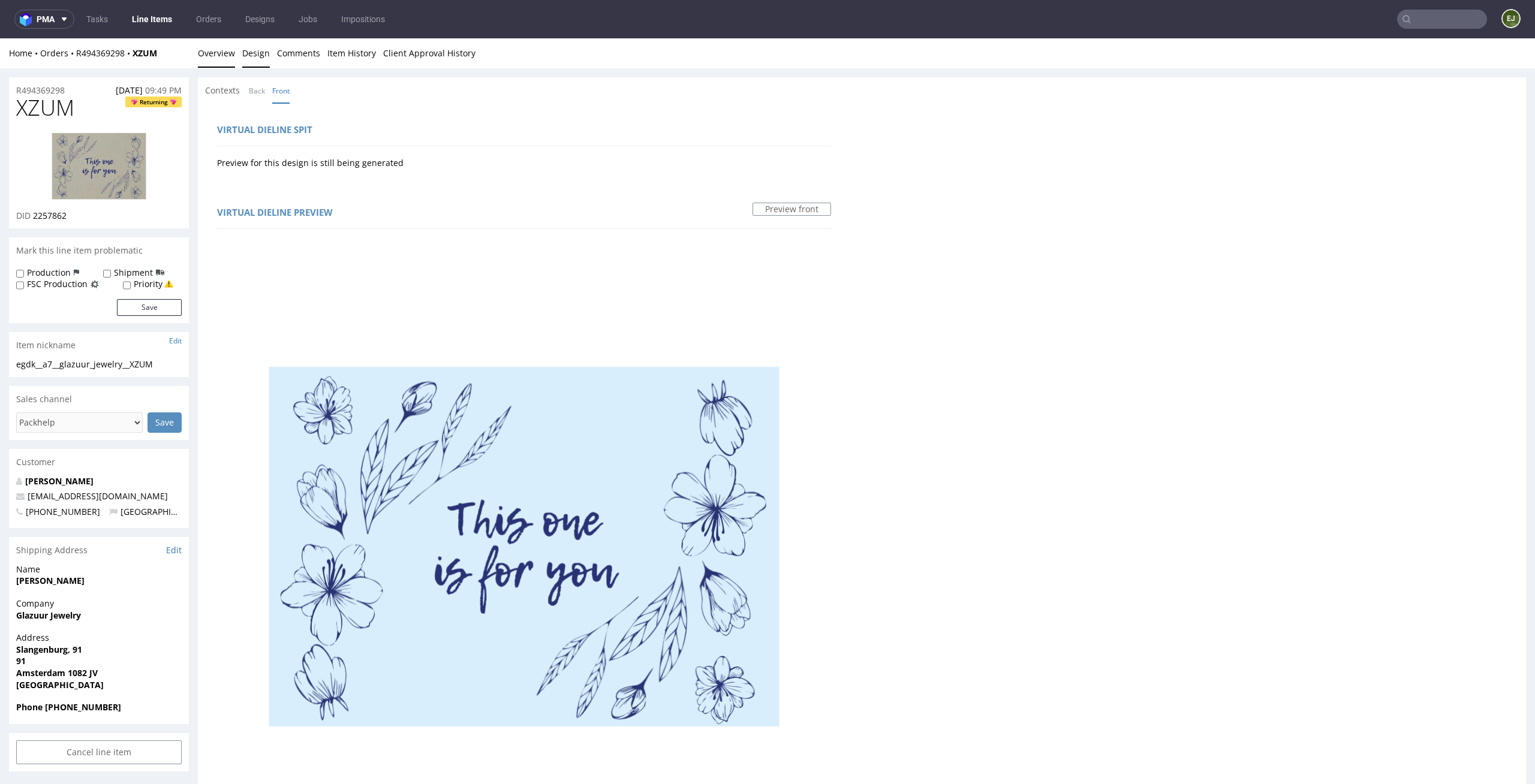
click at [213, 46] on link "Overview" at bounding box center [216, 53] width 37 height 29
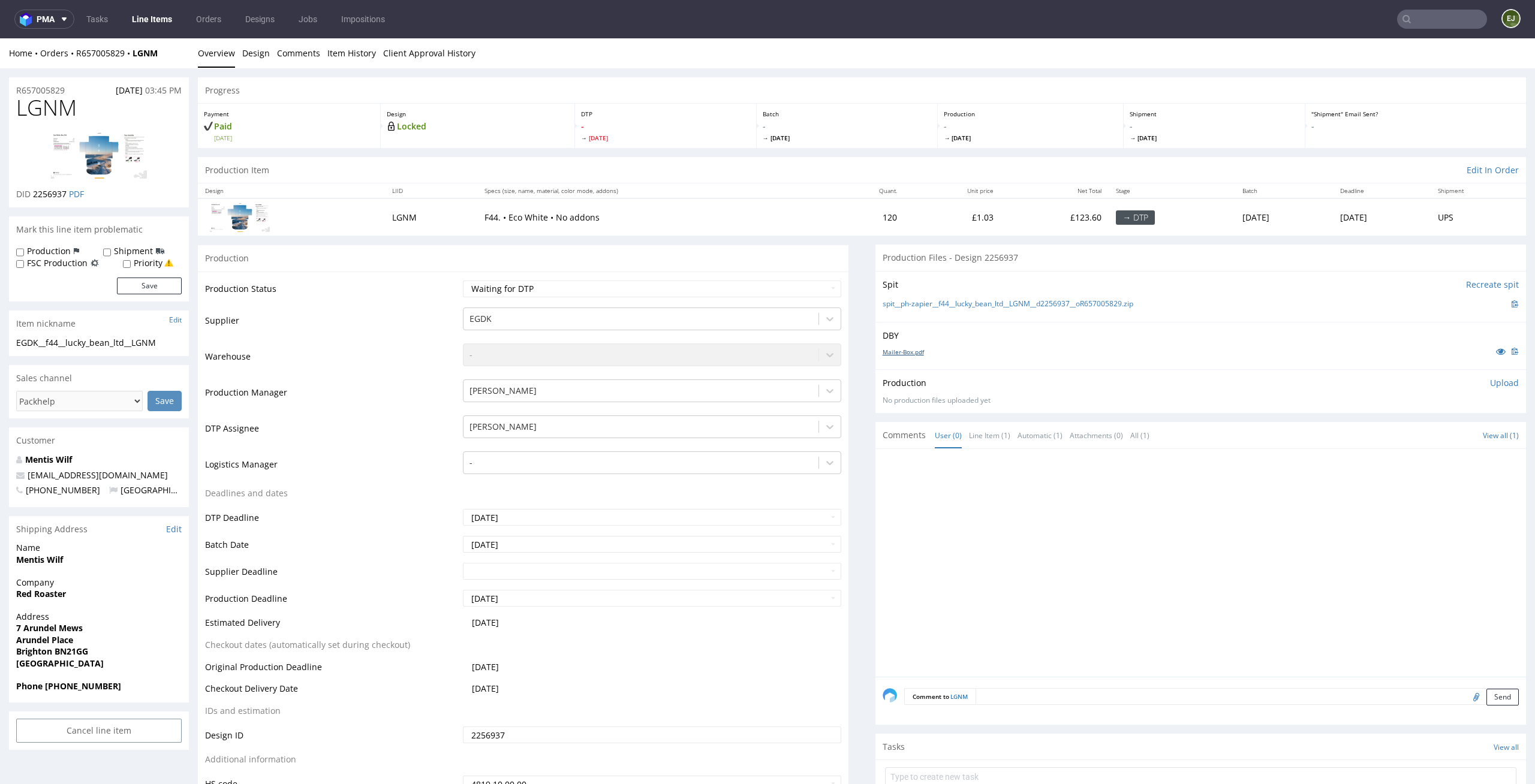
click at [893, 350] on link "Mailer-Box.pdf" at bounding box center [903, 352] width 41 height 8
click at [562, 283] on select "Waiting for Artwork Waiting for Diecut Waiting for Mockup Waiting for DTP Waiti…" at bounding box center [652, 289] width 379 height 17
select select "dtp_issue"
click at [463, 281] on select "Waiting for Artwork Waiting for Diecut Waiting for Mockup Waiting for DTP Waiti…" at bounding box center [652, 289] width 379 height 17
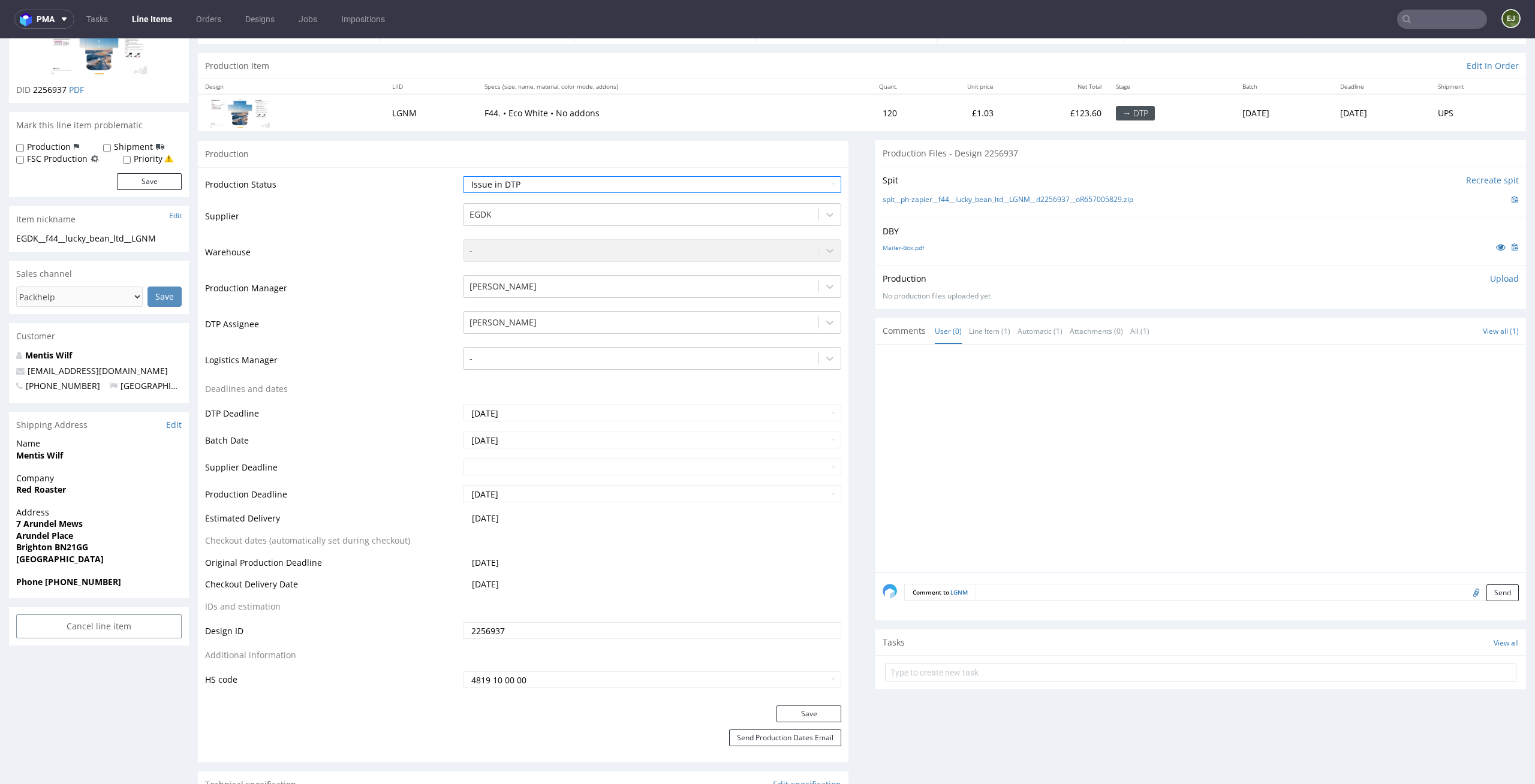
scroll to position [150, 0]
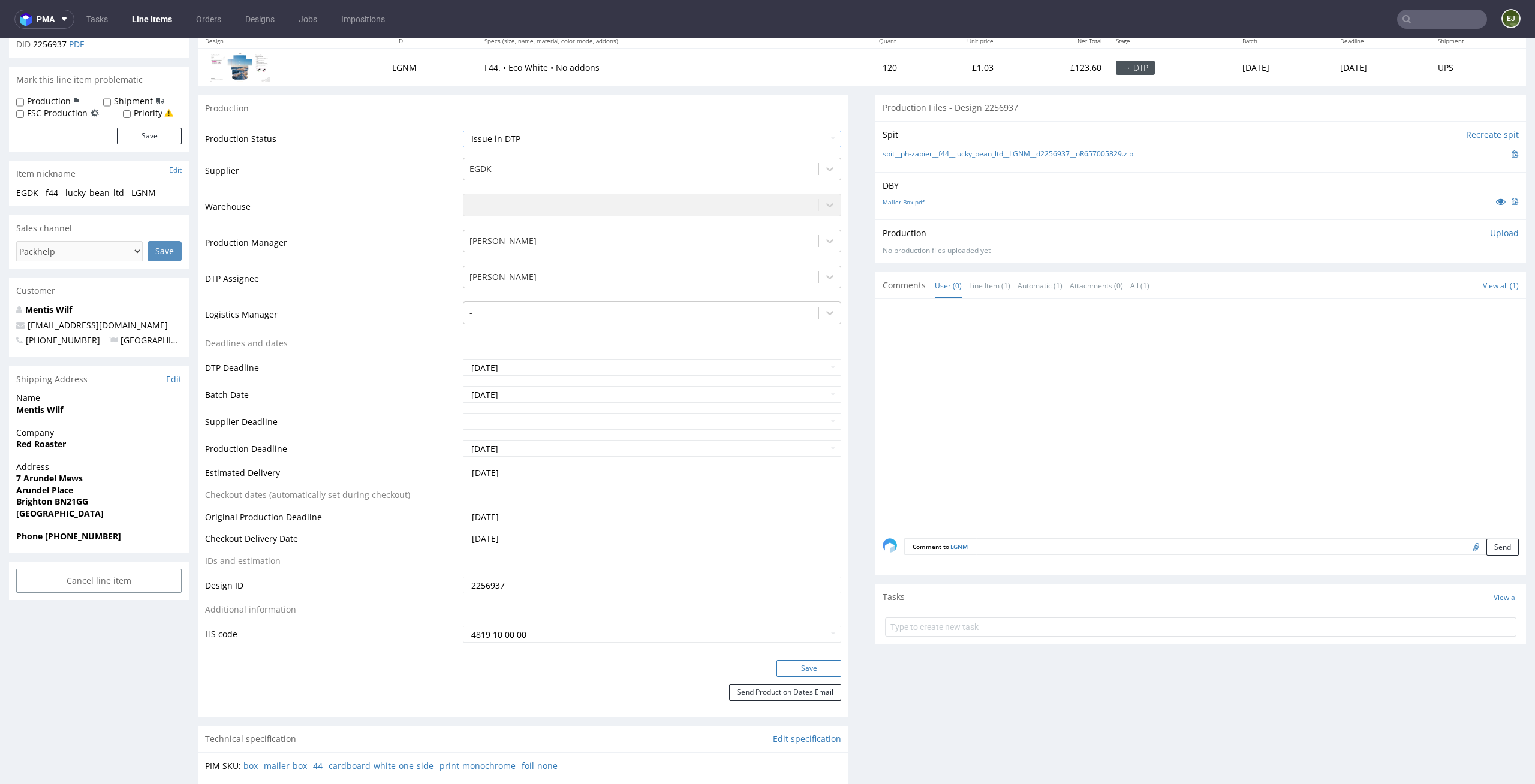
click at [812, 671] on button "Save" at bounding box center [809, 669] width 65 height 17
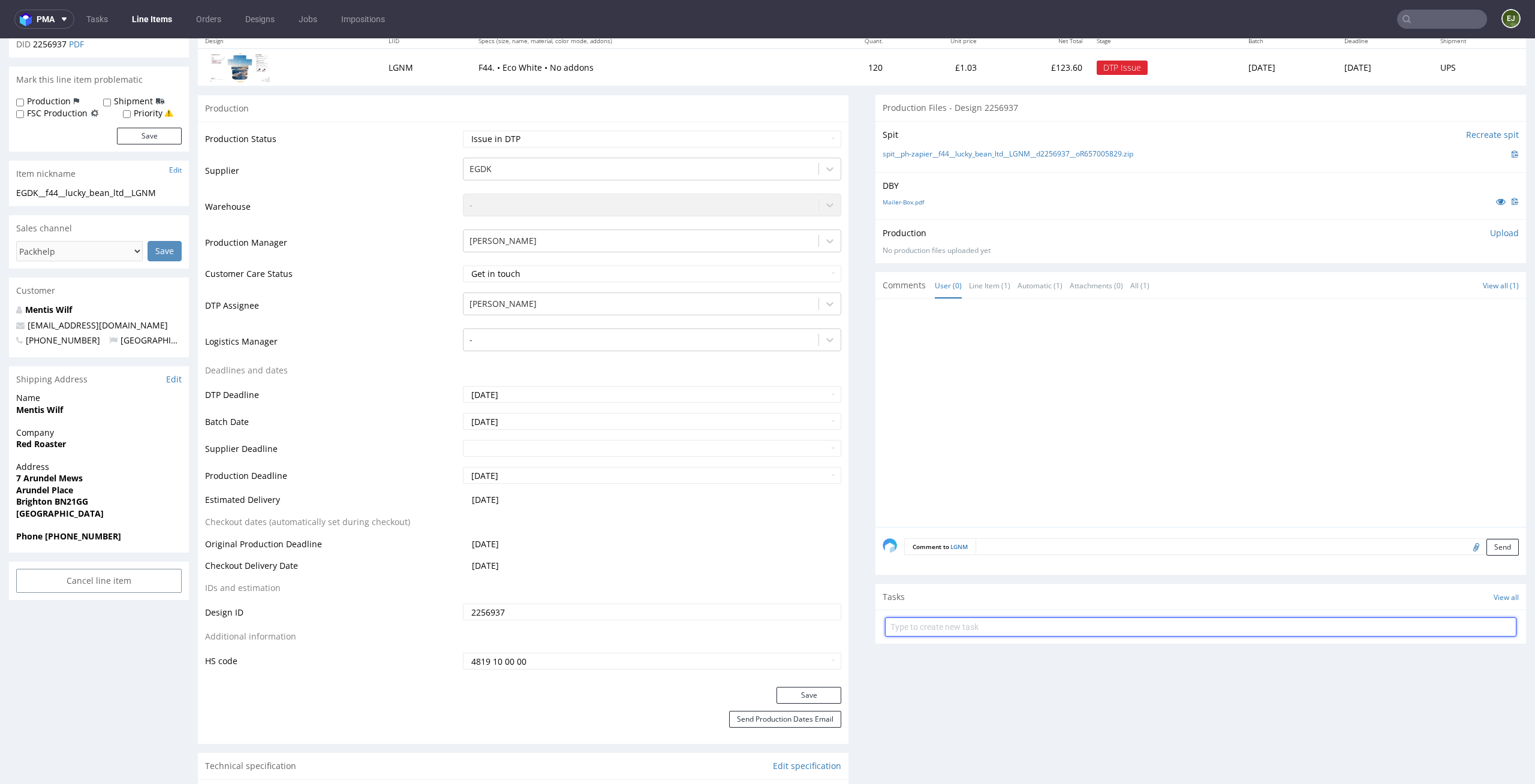
click at [977, 630] on input "text" at bounding box center [1201, 627] width 631 height 19
type input "isssue"
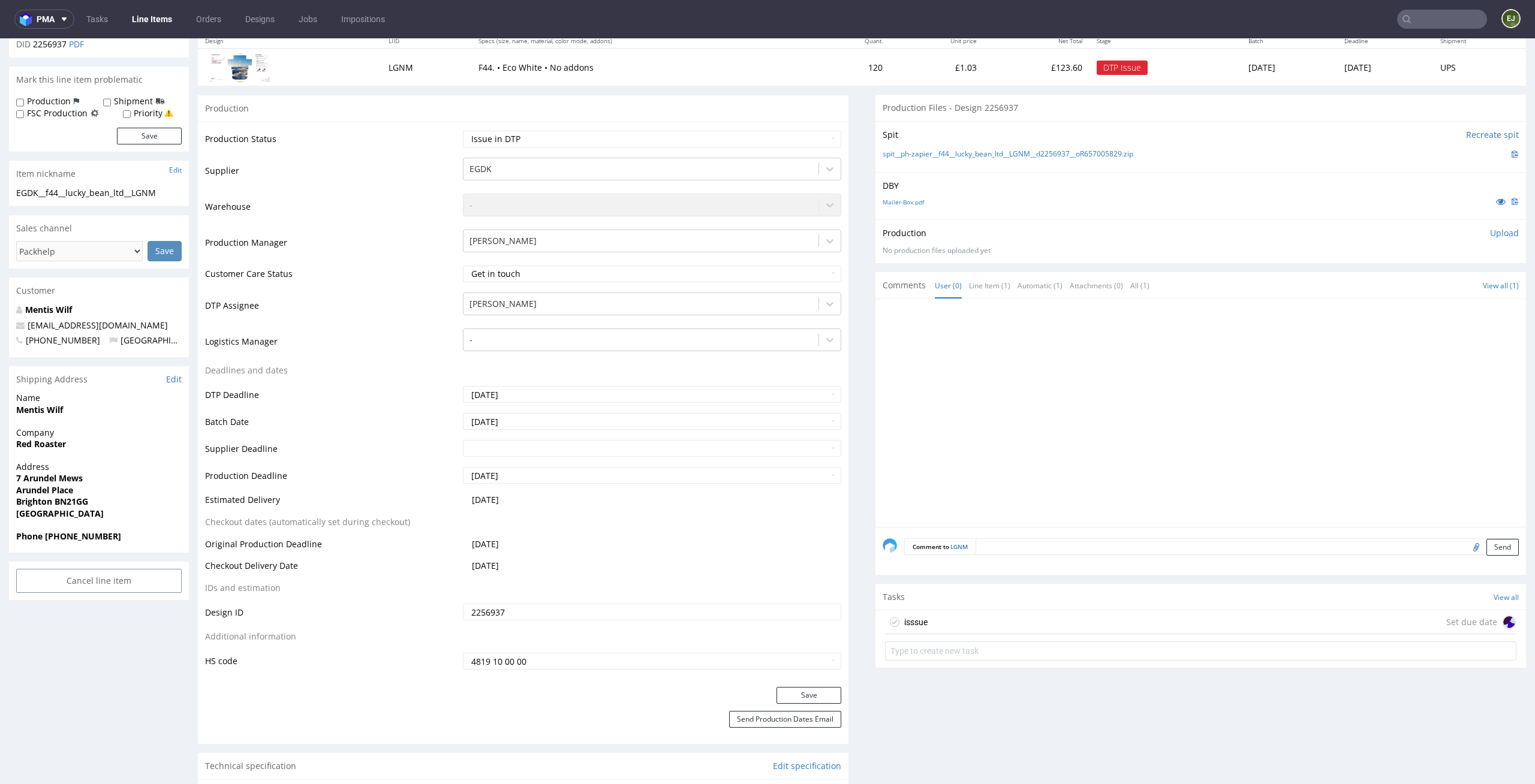
click at [934, 630] on div "isssue Set due date" at bounding box center [1201, 623] width 631 height 24
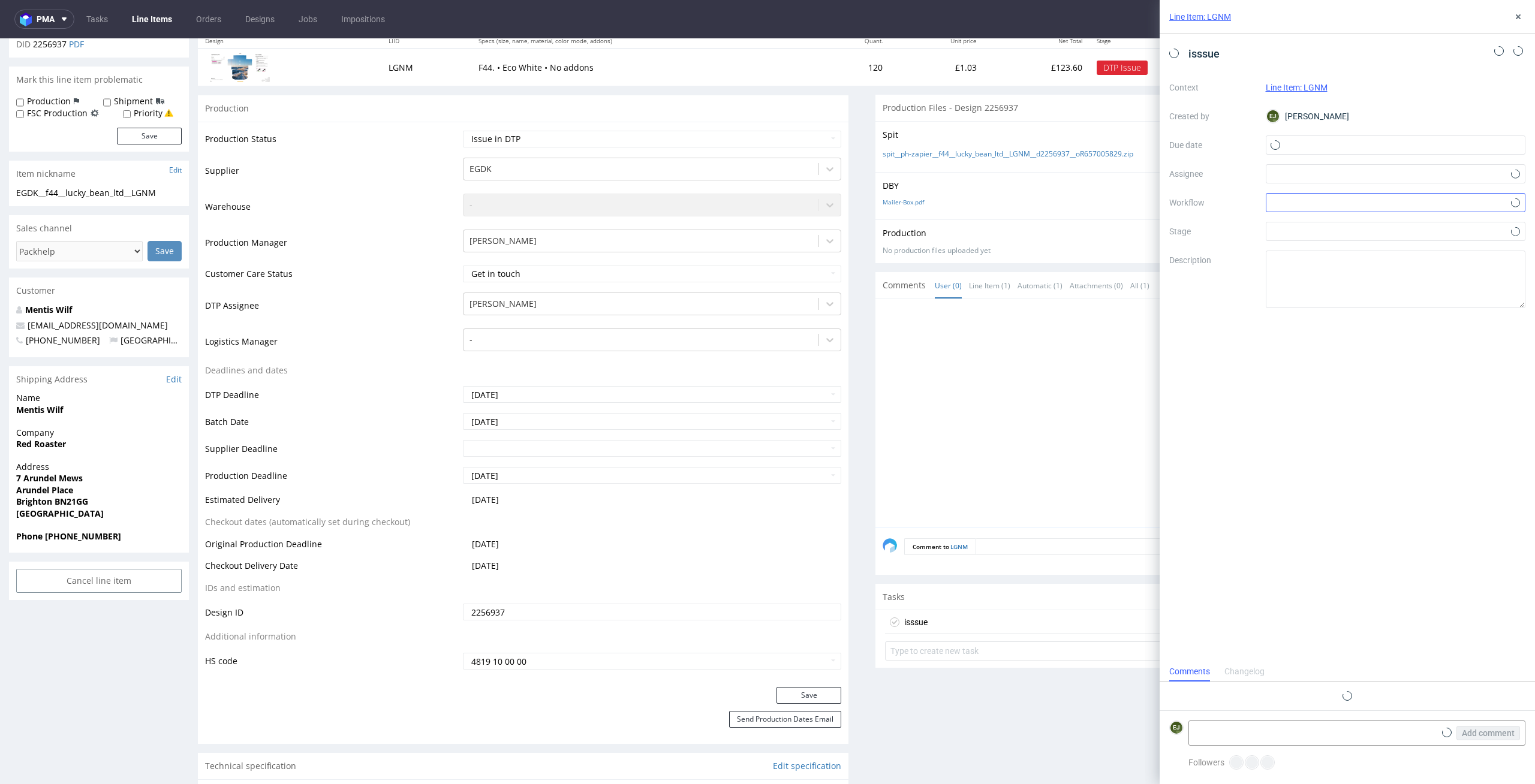
scroll to position [10, 0]
click at [1378, 151] on input "text" at bounding box center [1396, 145] width 260 height 19
click at [1359, 271] on span "15" at bounding box center [1357, 266] width 10 height 12
type input "15/09/2025"
click at [1361, 193] on div at bounding box center [1396, 203] width 260 height 19
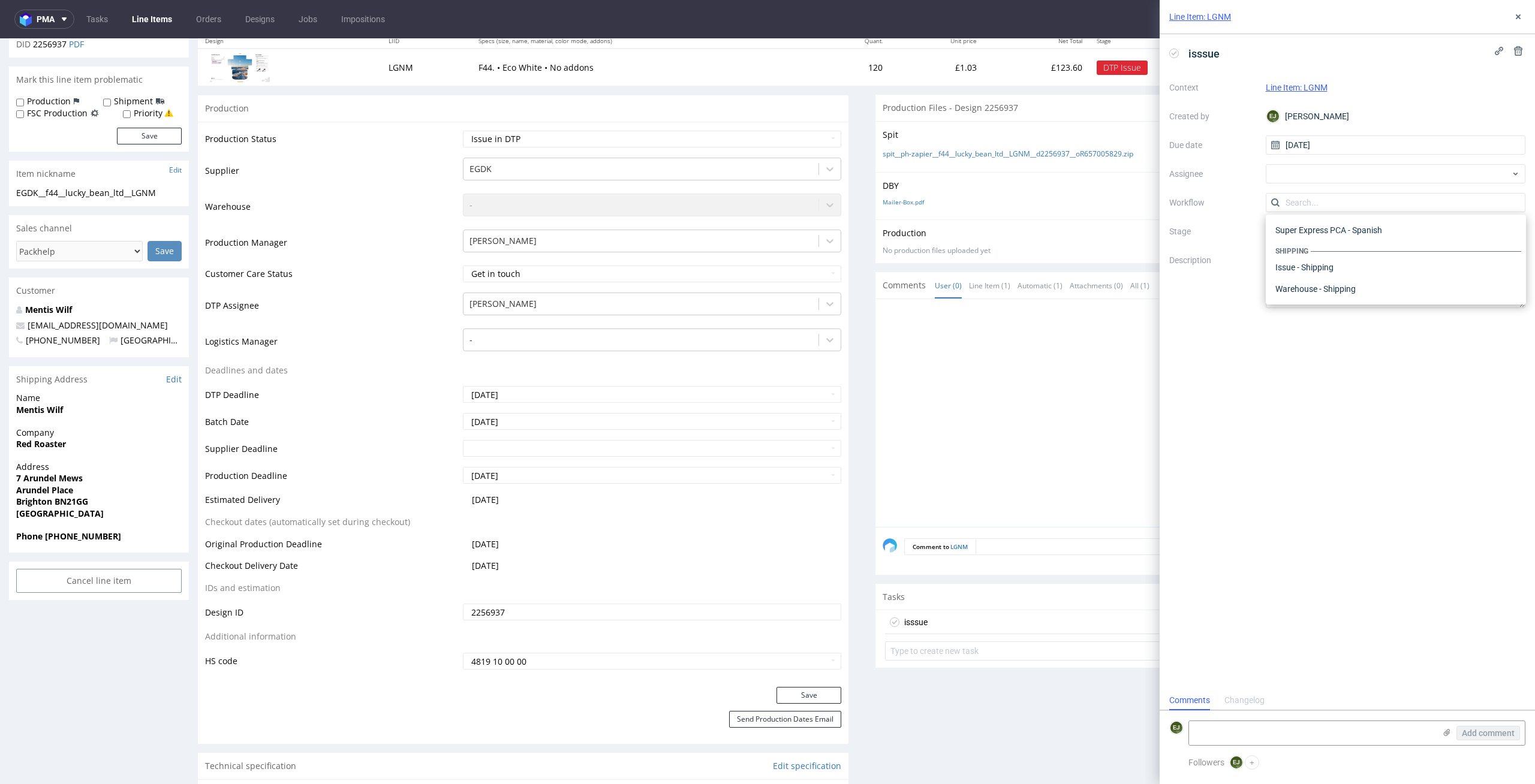
scroll to position [0, 0]
click at [1369, 263] on div "DTP - Issue" at bounding box center [1396, 267] width 250 height 22
click at [1384, 304] on textarea "Problem: Impact: What is needed?:" at bounding box center [1396, 279] width 260 height 57
paste textarea "This product is only printed in one shade of black. If the customer wants a col…"
type textarea "This product is only printed in one shade of black. If the customer wants a col…"
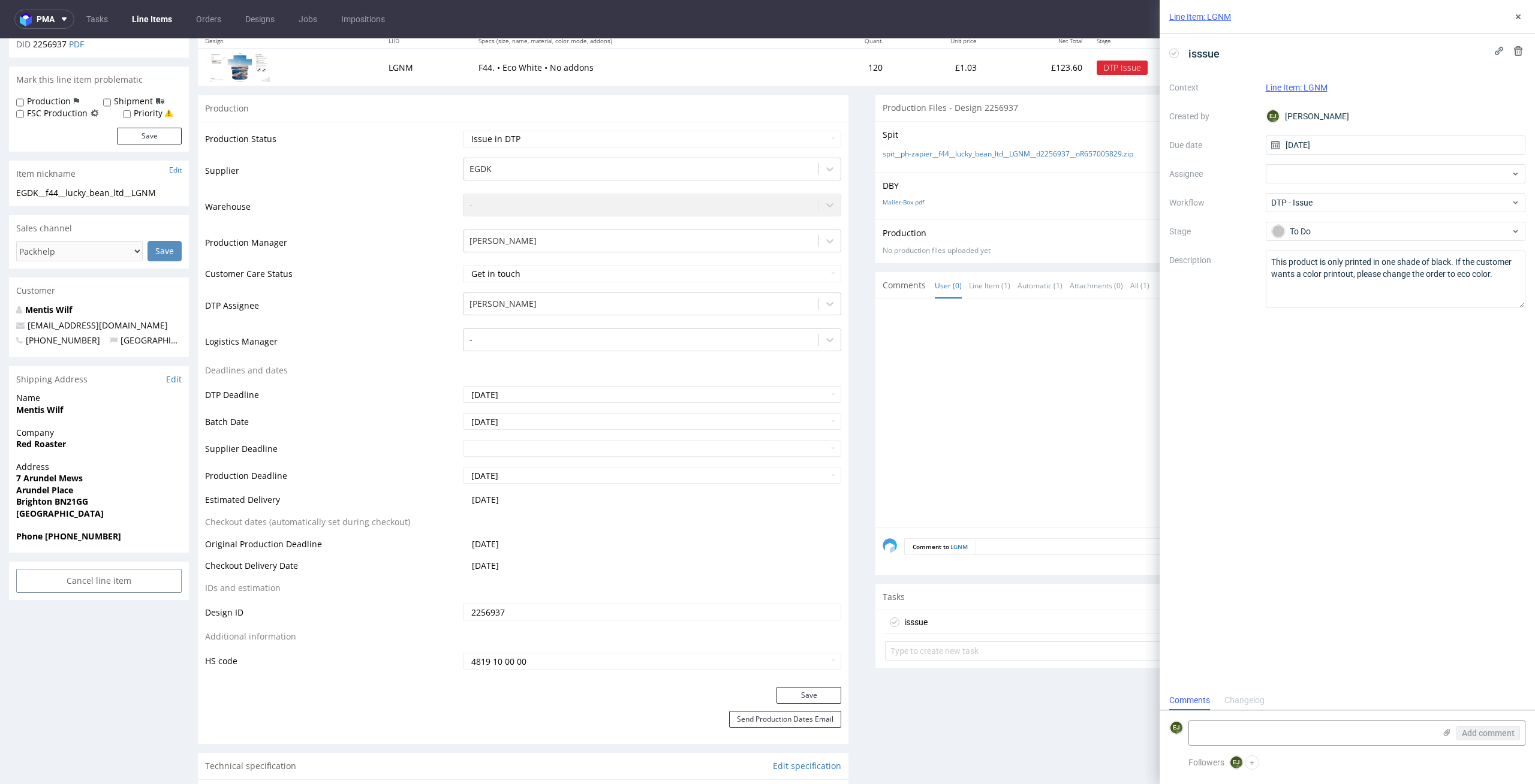
click at [1216, 303] on label "Description" at bounding box center [1213, 279] width 87 height 52
click at [1045, 397] on div at bounding box center [1204, 416] width 644 height 220
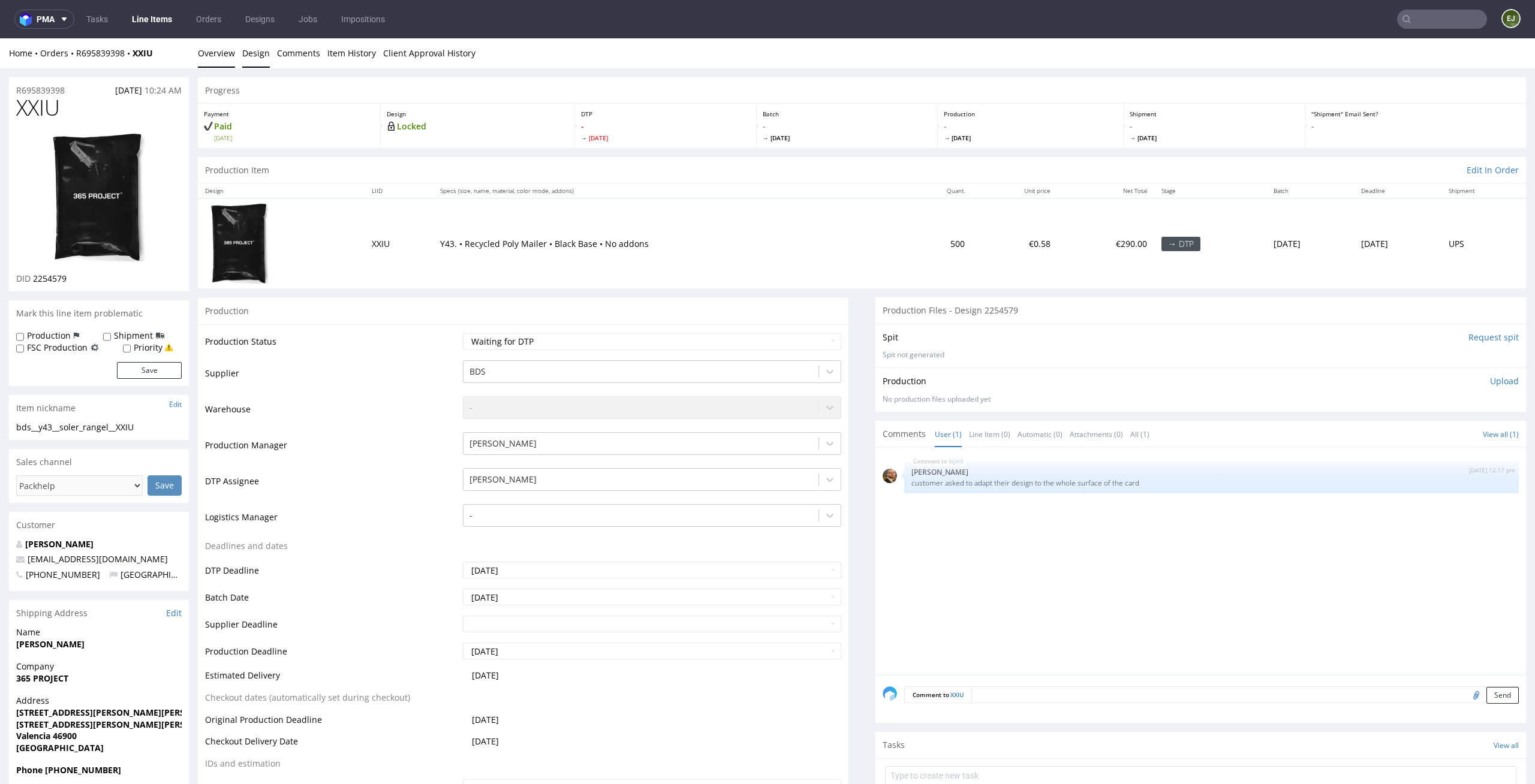
click at [254, 56] on link "Design" at bounding box center [256, 53] width 27 height 29
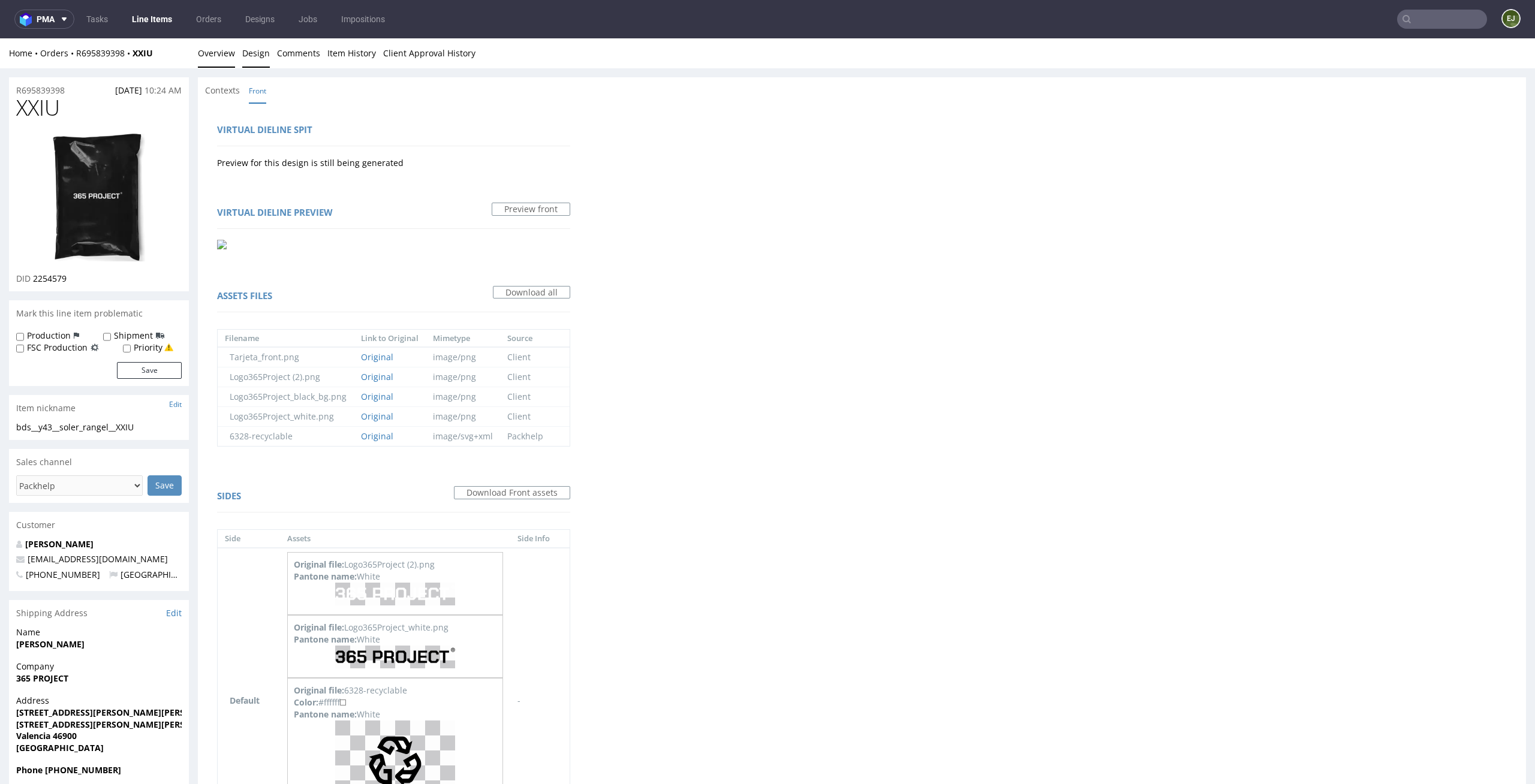
click at [216, 55] on link "Overview" at bounding box center [216, 53] width 37 height 29
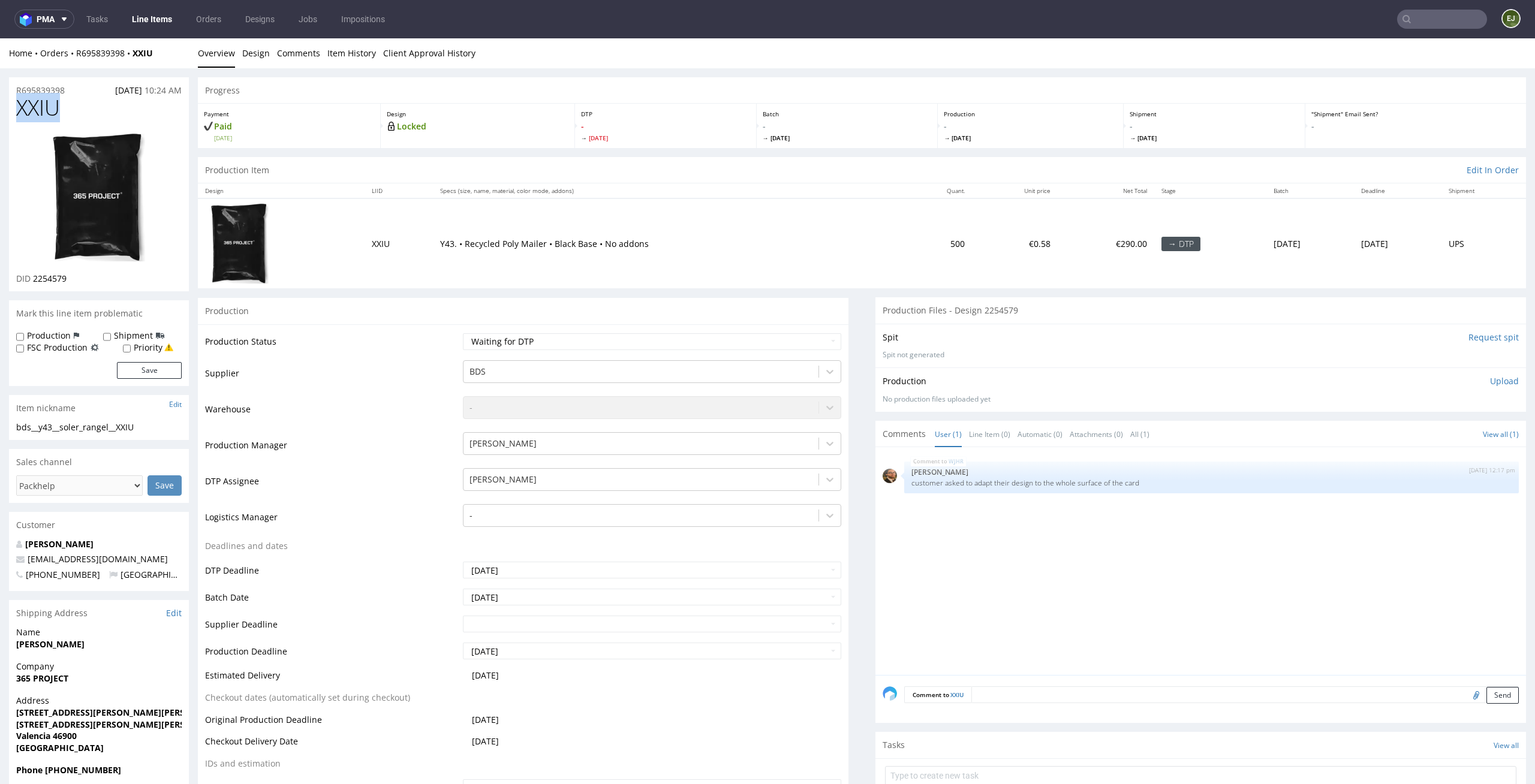
drag, startPoint x: 71, startPoint y: 102, endPoint x: 10, endPoint y: 103, distance: 61.0
click at [10, 103] on div "XXIU DID 2254579" at bounding box center [99, 194] width 180 height 195
copy span "XXIU"
click at [611, 346] on select "Waiting for Artwork Waiting for Diecut Waiting for Mockup Waiting for DTP Waiti…" at bounding box center [652, 342] width 379 height 17
select select "dtp_in_process"
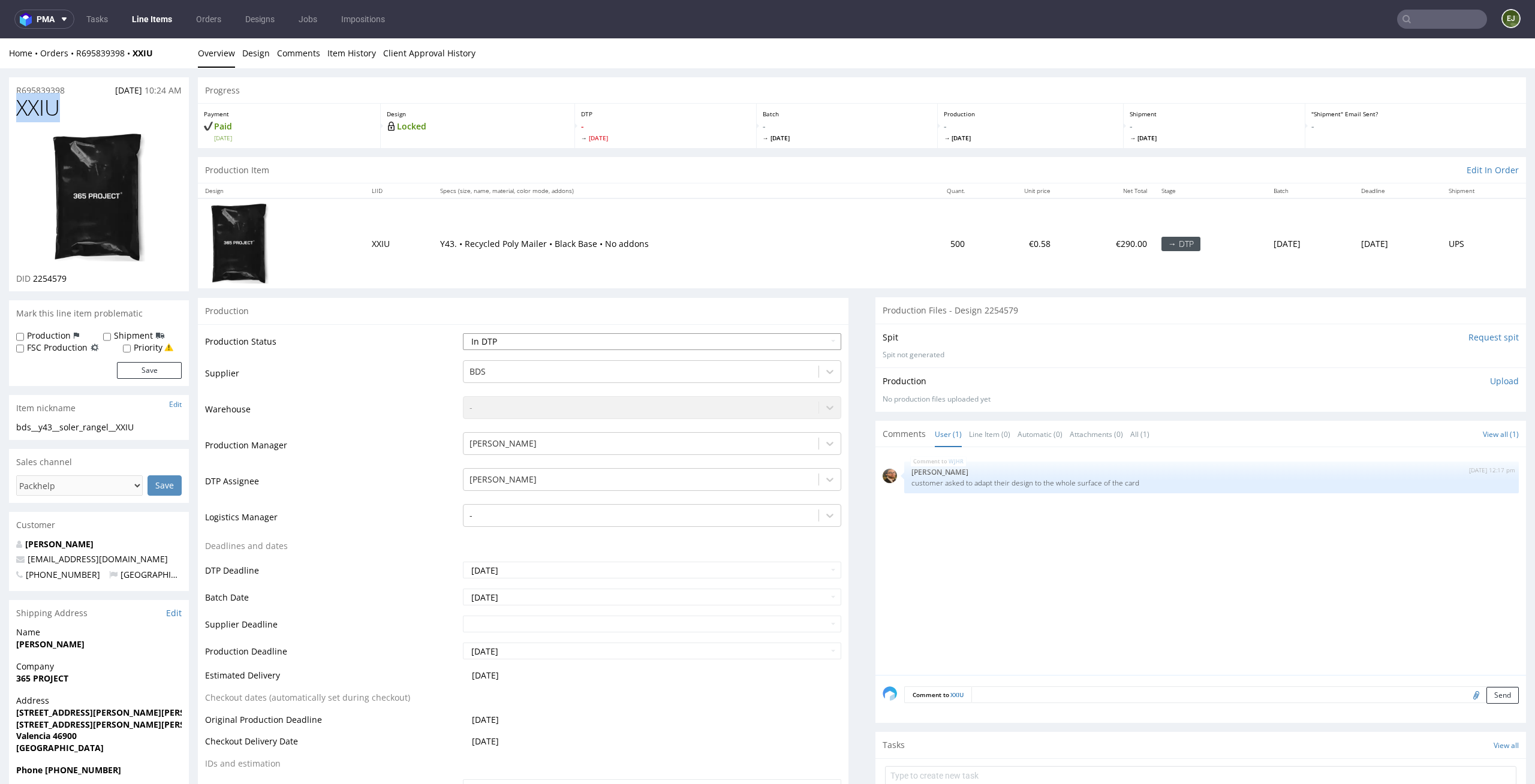
click at [463, 333] on select "Waiting for Artwork Waiting for Diecut Waiting for Mockup Waiting for DTP Waiti…" at bounding box center [652, 342] width 379 height 17
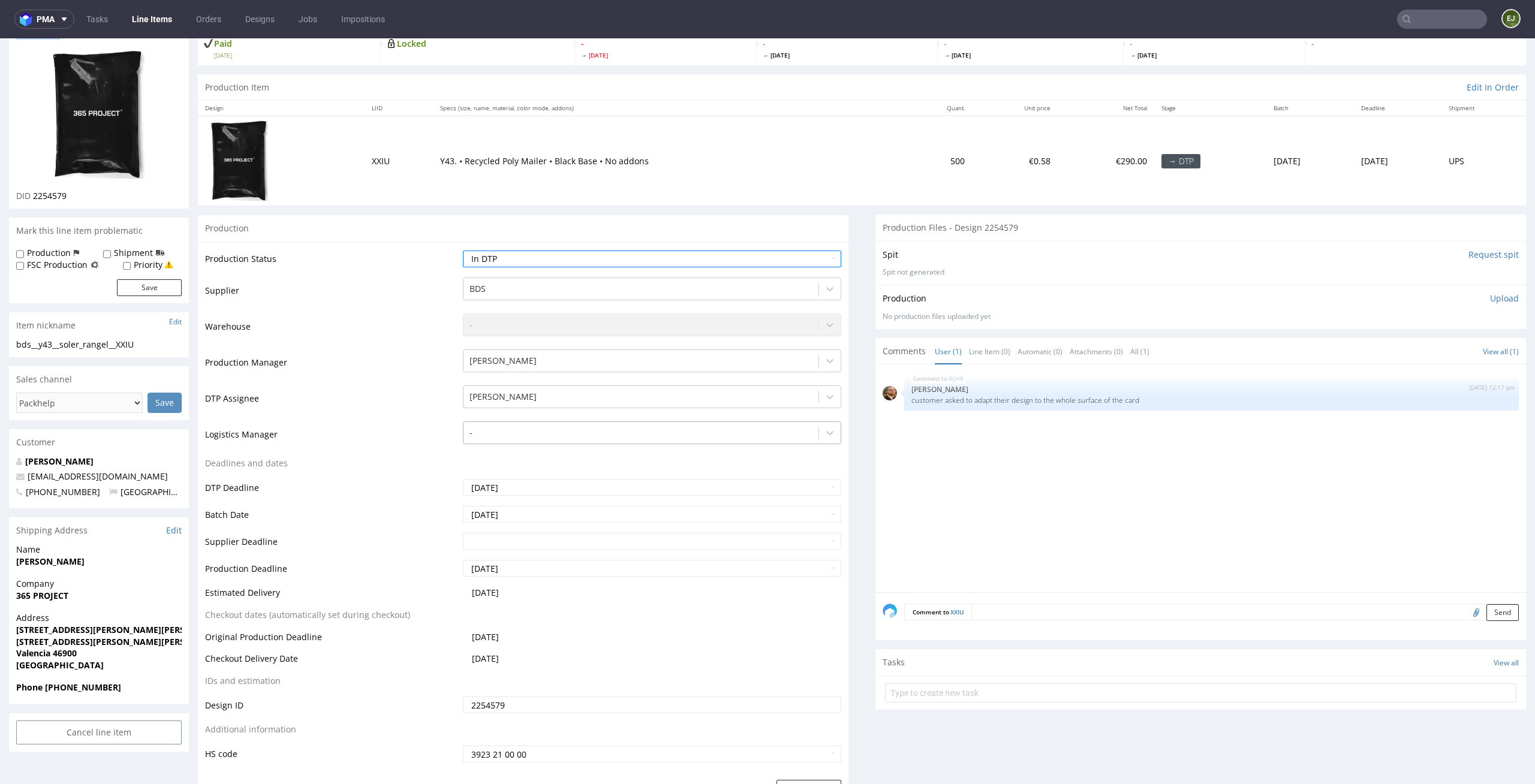
scroll to position [156, 0]
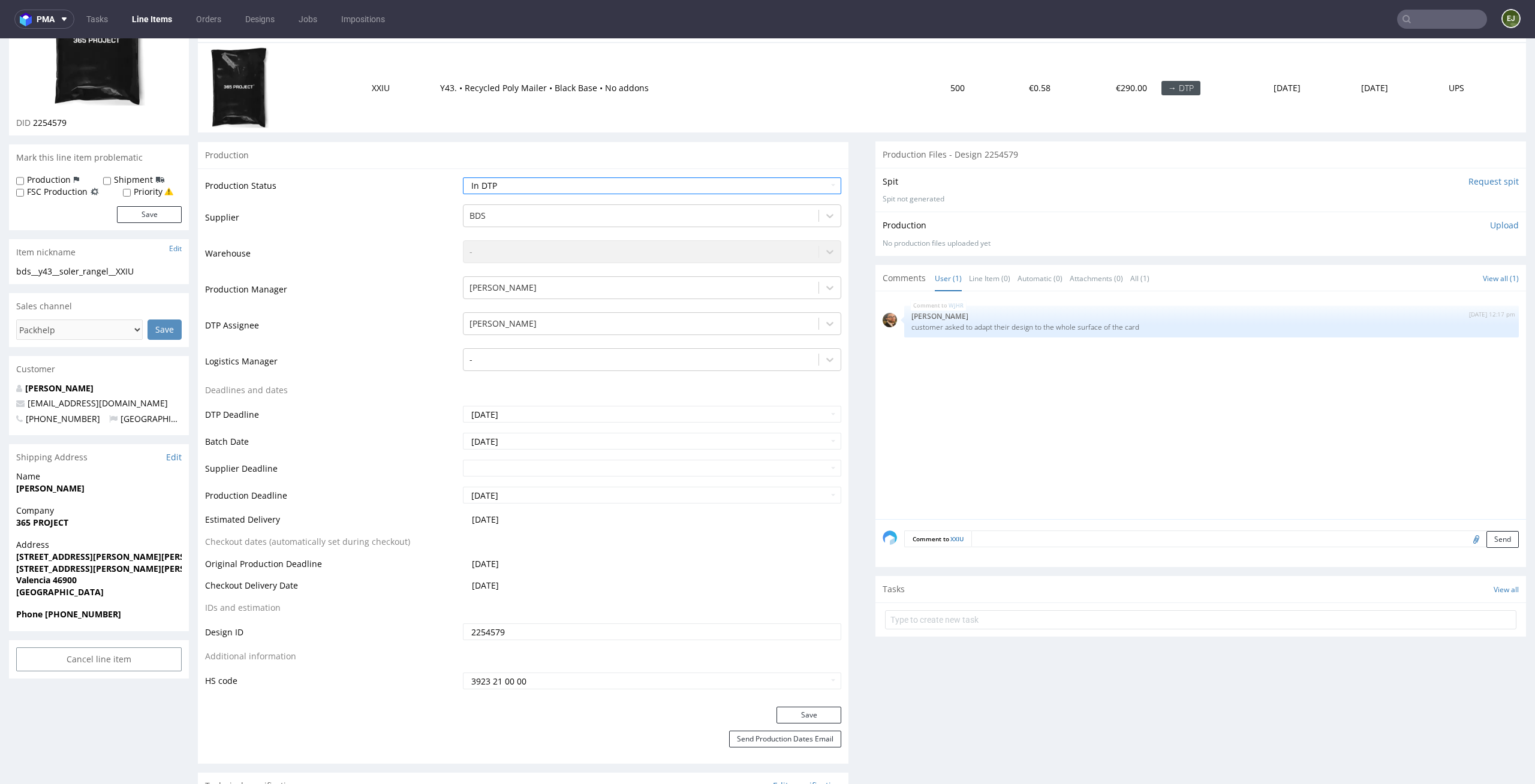
click at [828, 706] on div "Production Status Waiting for Artwork Waiting for Diecut Waiting for Mockup Wai…" at bounding box center [523, 438] width 651 height 539
click at [812, 714] on button "Save" at bounding box center [809, 715] width 65 height 17
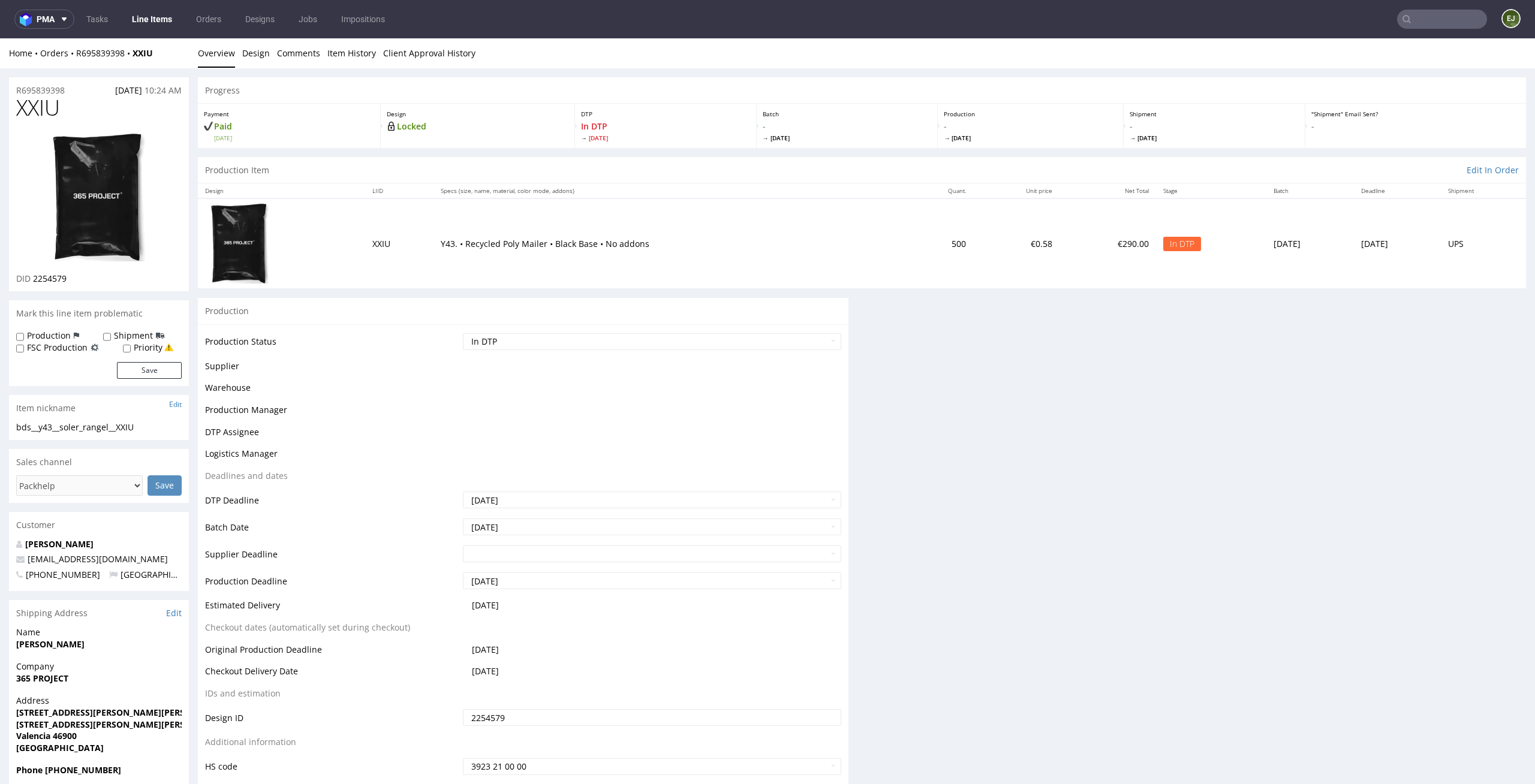
scroll to position [0, 0]
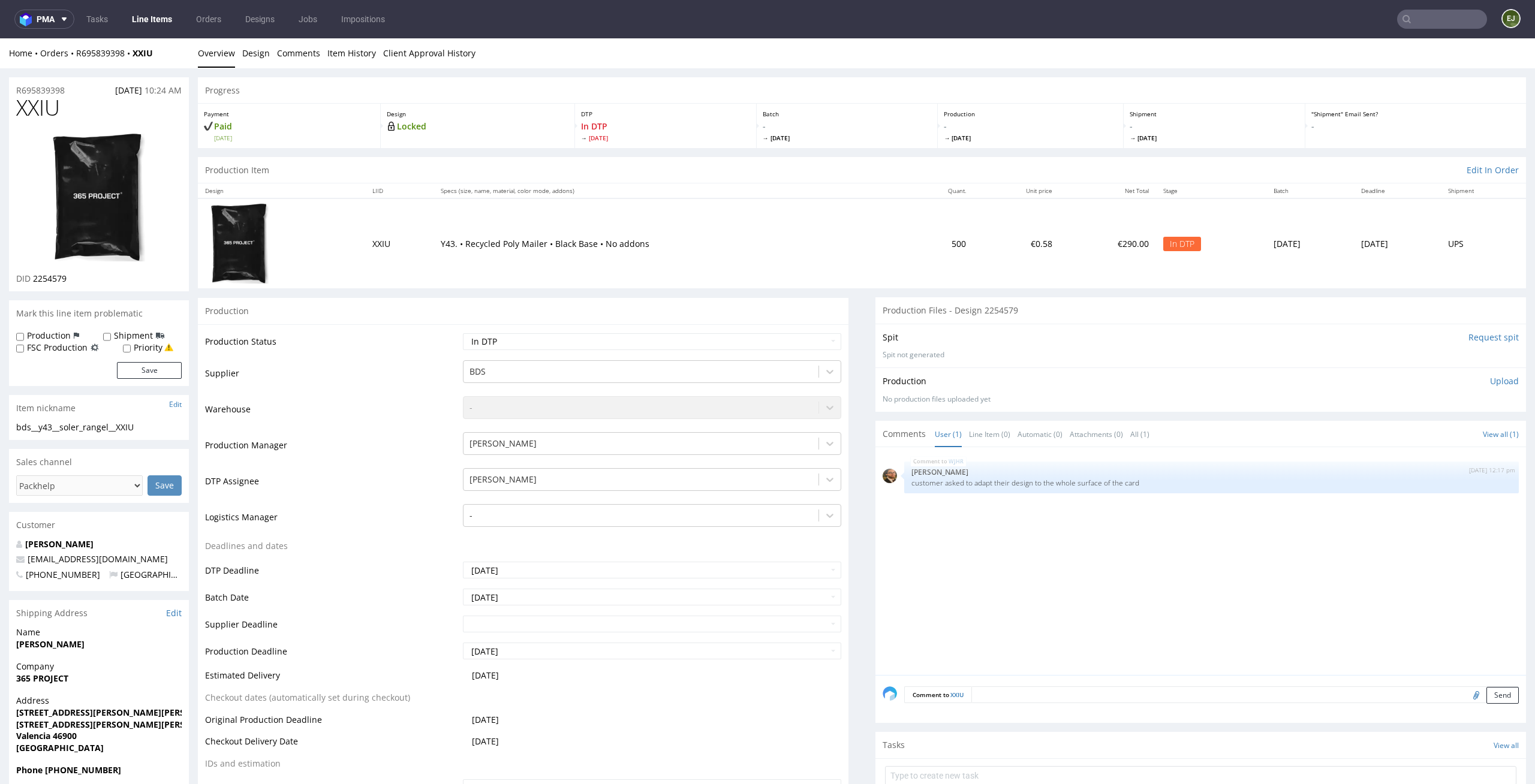
click at [1491, 328] on div "Spit Request spit Spit not generated" at bounding box center [1201, 346] width 651 height 44
click at [1487, 334] on input "Request spit" at bounding box center [1494, 337] width 50 height 12
click at [127, 182] on img at bounding box center [99, 197] width 96 height 132
click at [996, 113] on p "Production" at bounding box center [1030, 114] width 174 height 8
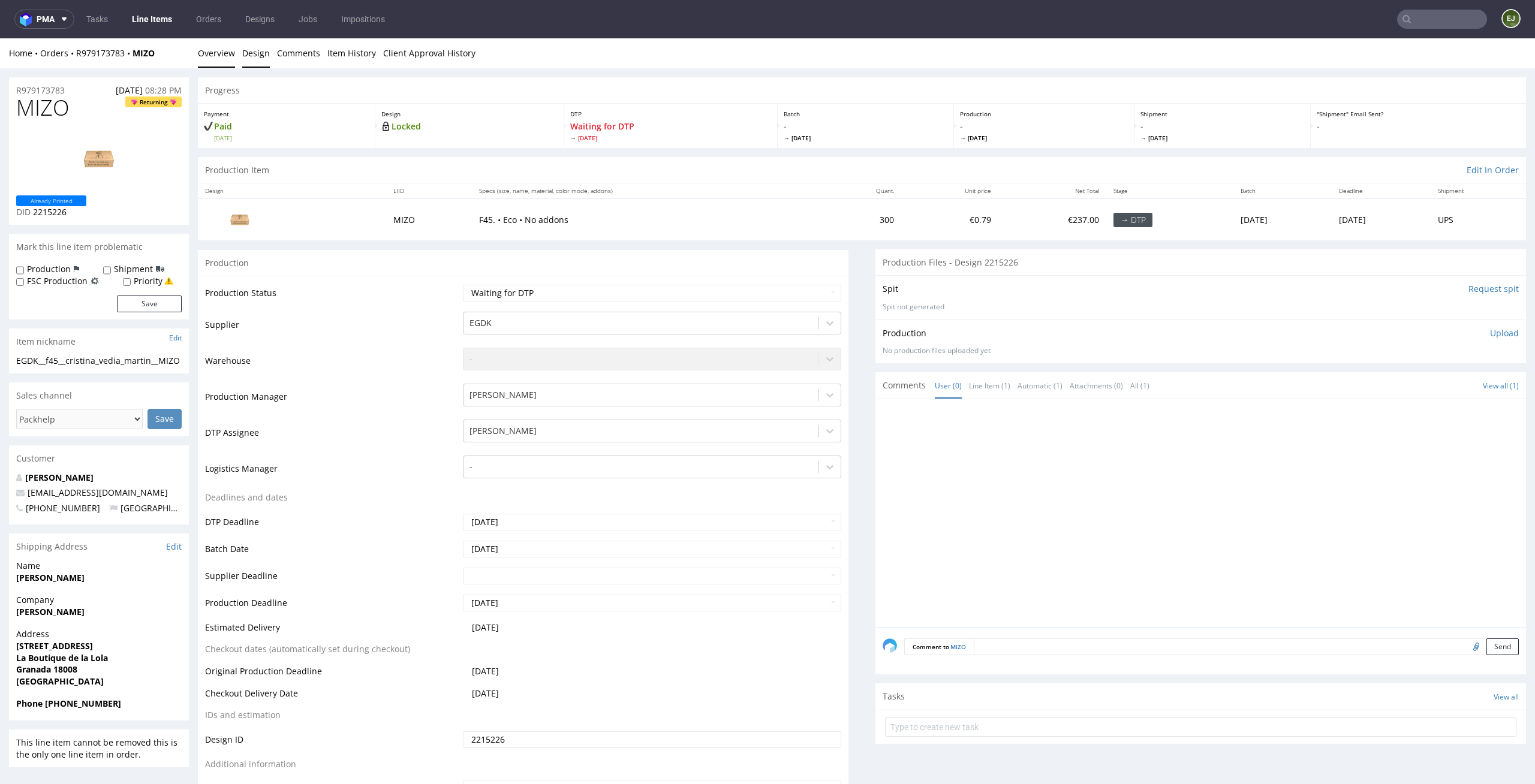
click at [265, 52] on link "Design" at bounding box center [256, 53] width 27 height 29
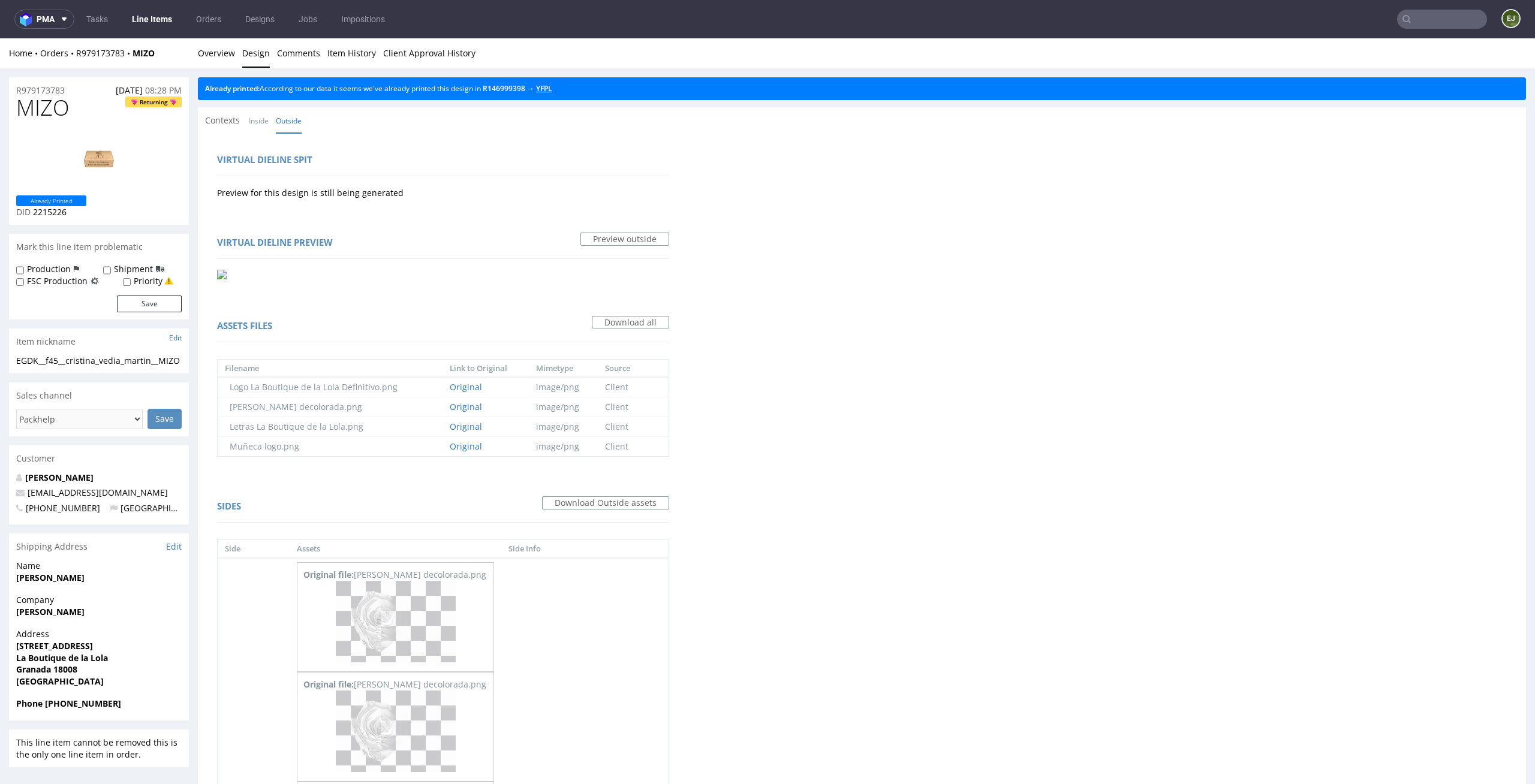
click at [552, 91] on link "YFPL" at bounding box center [544, 88] width 16 height 10
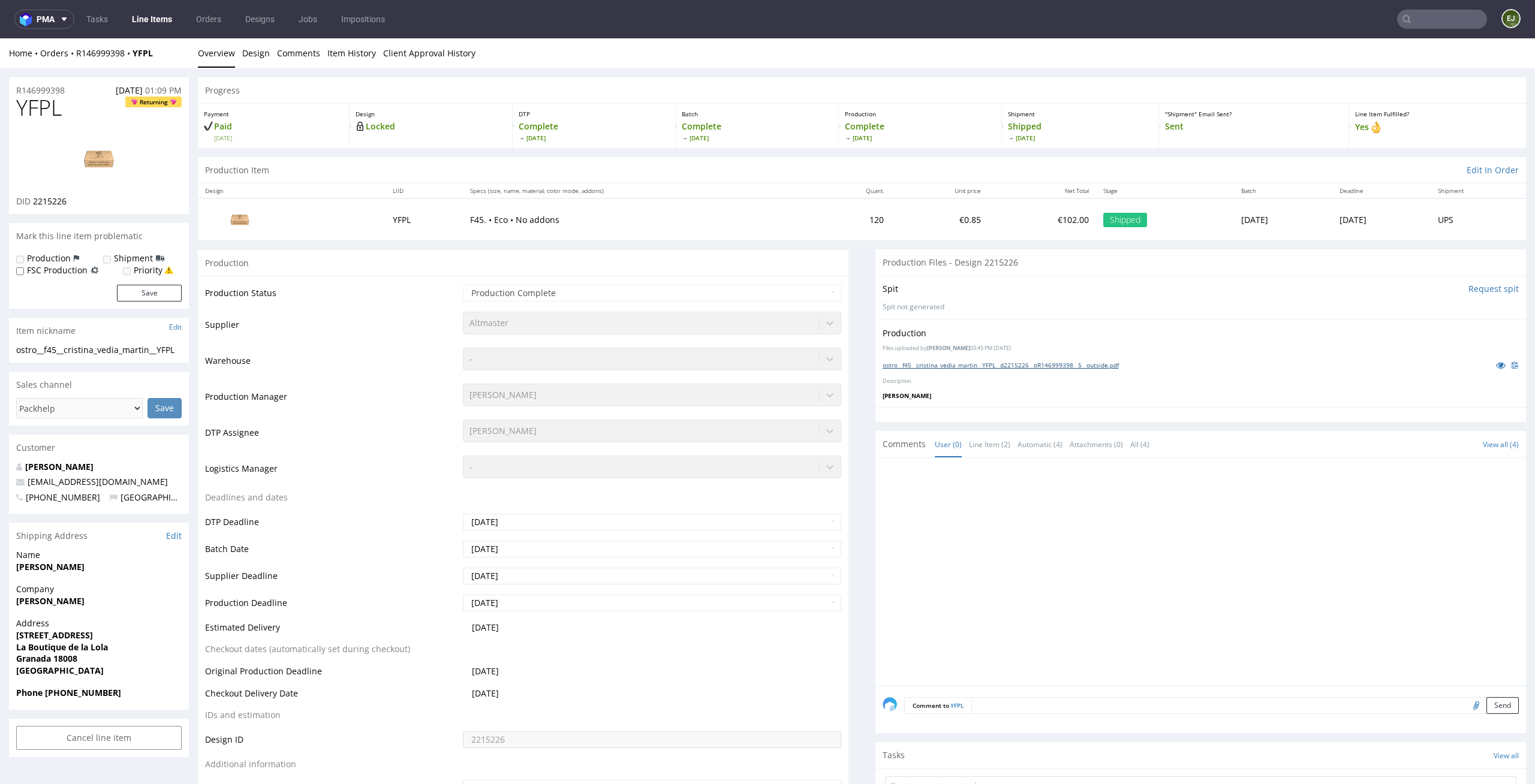
click at [924, 363] on link "ostro__f45__cristina_vedia_martin__YFPL__d2215226__oR146999398__5__outside.pdf" at bounding box center [1000, 365] width 237 height 8
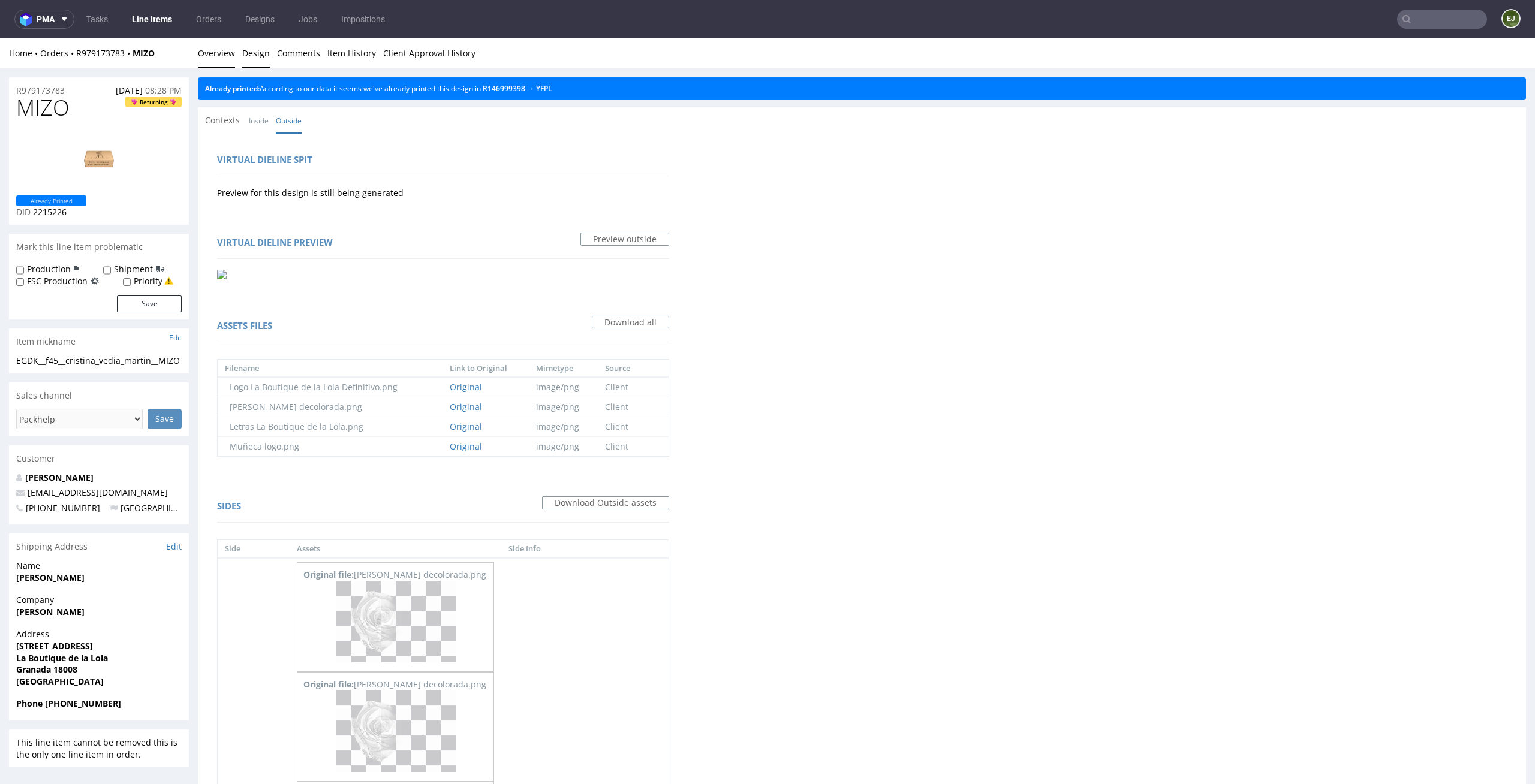
click at [227, 59] on link "Overview" at bounding box center [216, 53] width 37 height 29
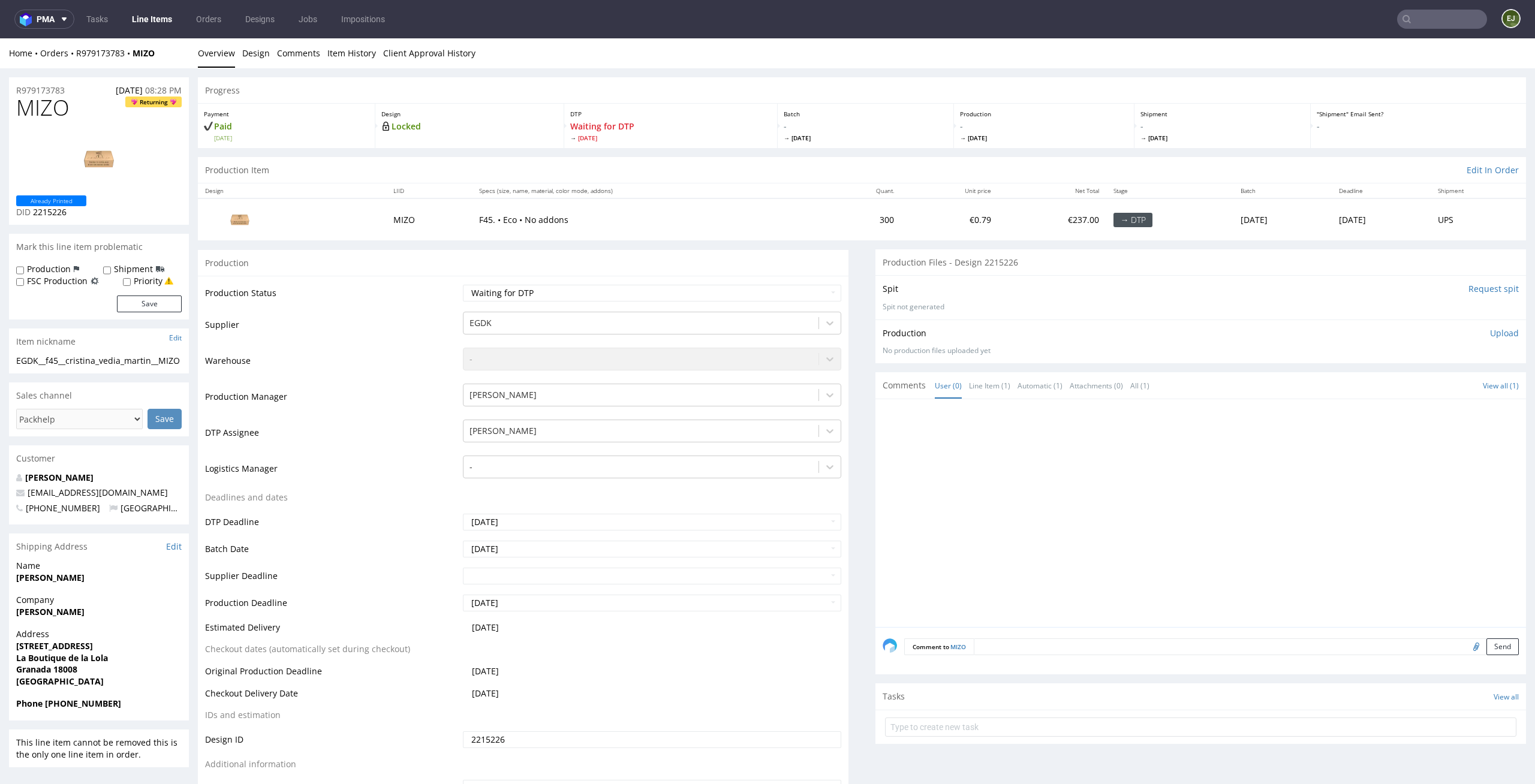
click at [1469, 285] on input "Request spit" at bounding box center [1494, 288] width 50 height 12
click at [901, 208] on td "€0.79" at bounding box center [950, 219] width 97 height 41
click at [250, 45] on link "Design" at bounding box center [256, 53] width 27 height 29
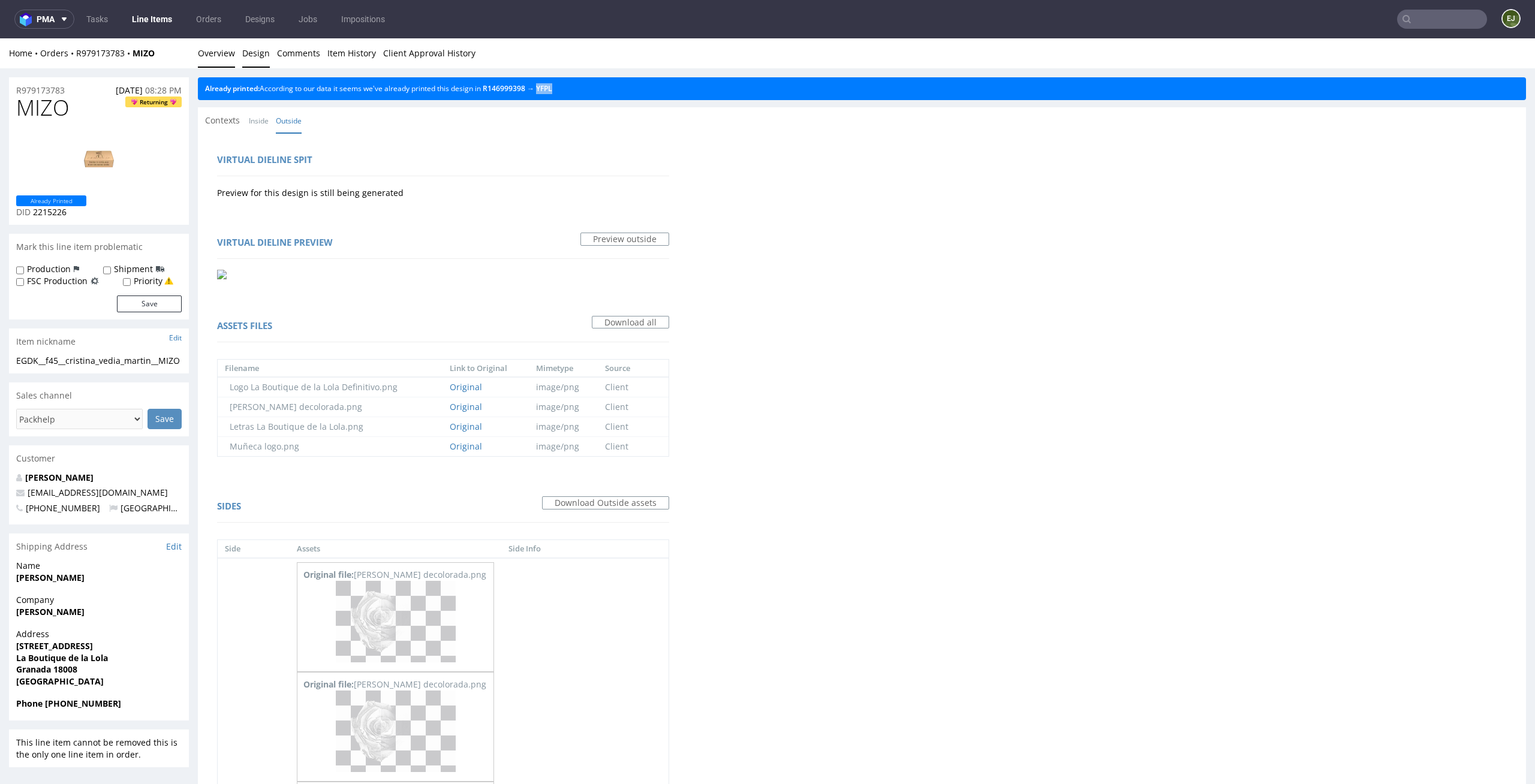
click at [220, 54] on link "Overview" at bounding box center [216, 53] width 37 height 29
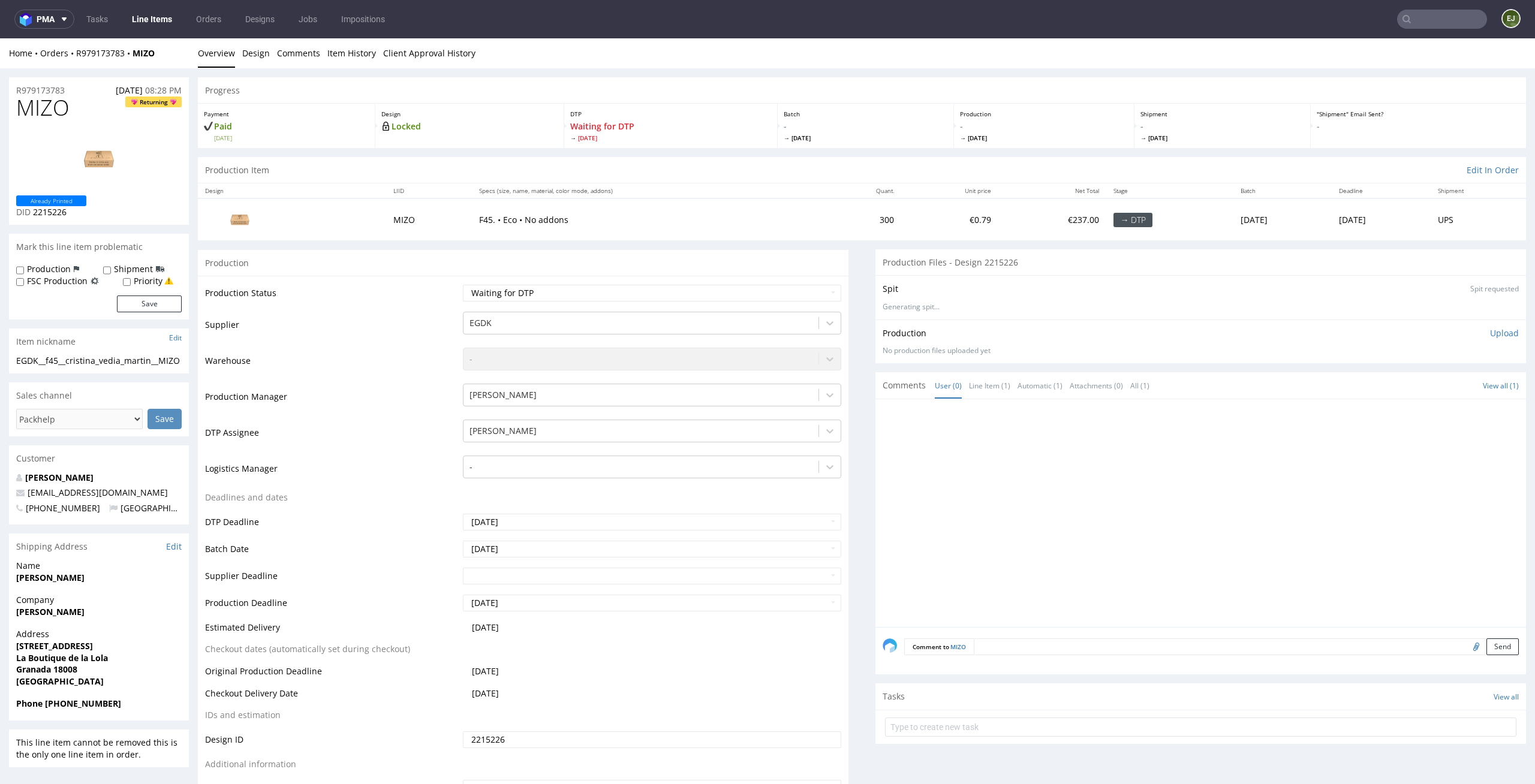
drag, startPoint x: 71, startPoint y: 101, endPoint x: 0, endPoint y: 101, distance: 71.0
copy span "MIZO"
click at [627, 185] on th "Specs (size, name, material, color mode, addons)" at bounding box center [648, 191] width 353 height 15
drag, startPoint x: 75, startPoint y: 103, endPoint x: 0, endPoint y: 104, distance: 75.0
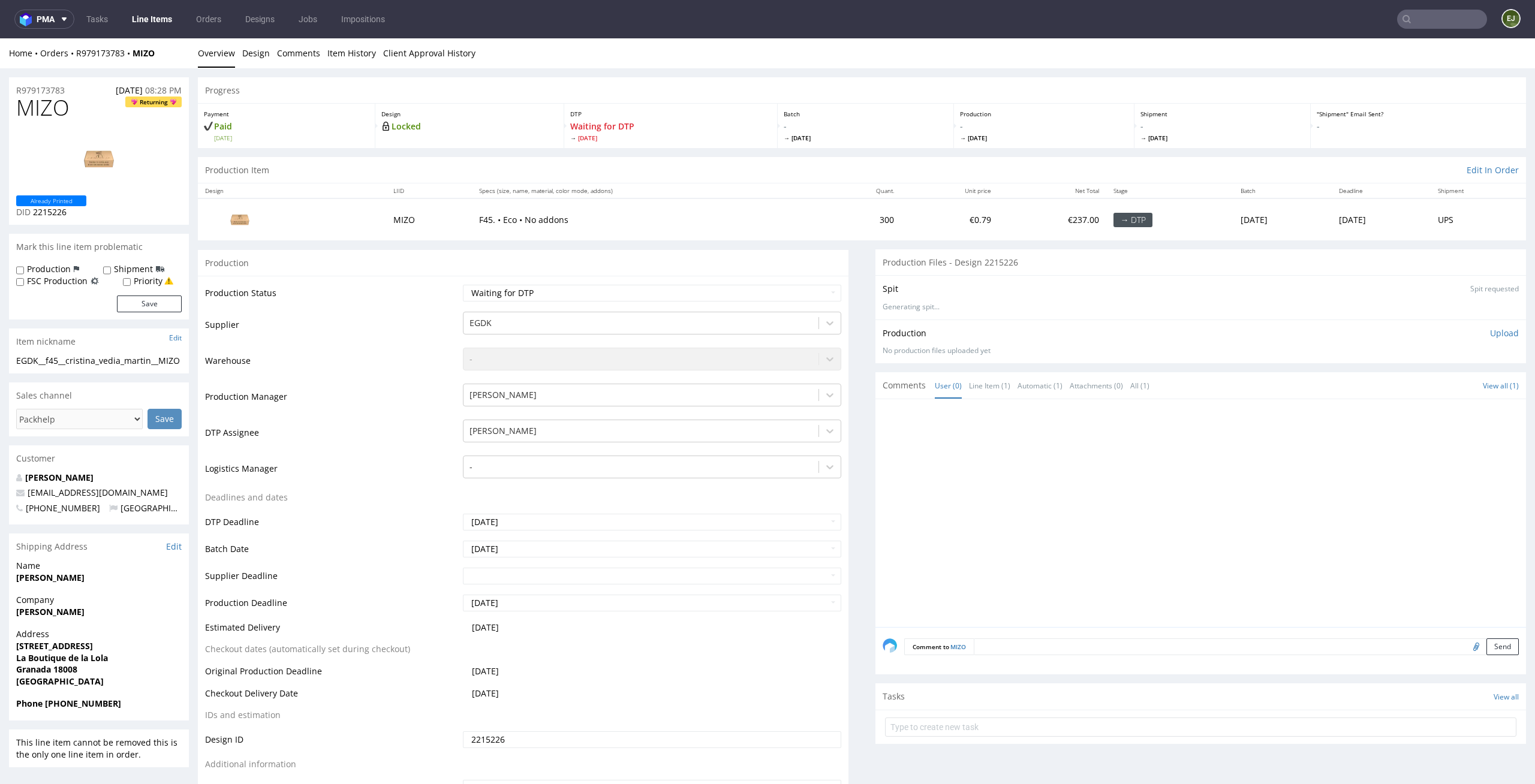
copy span "MIZO"
drag, startPoint x: 75, startPoint y: 87, endPoint x: 0, endPoint y: 90, distance: 75.1
copy p "R979173783"
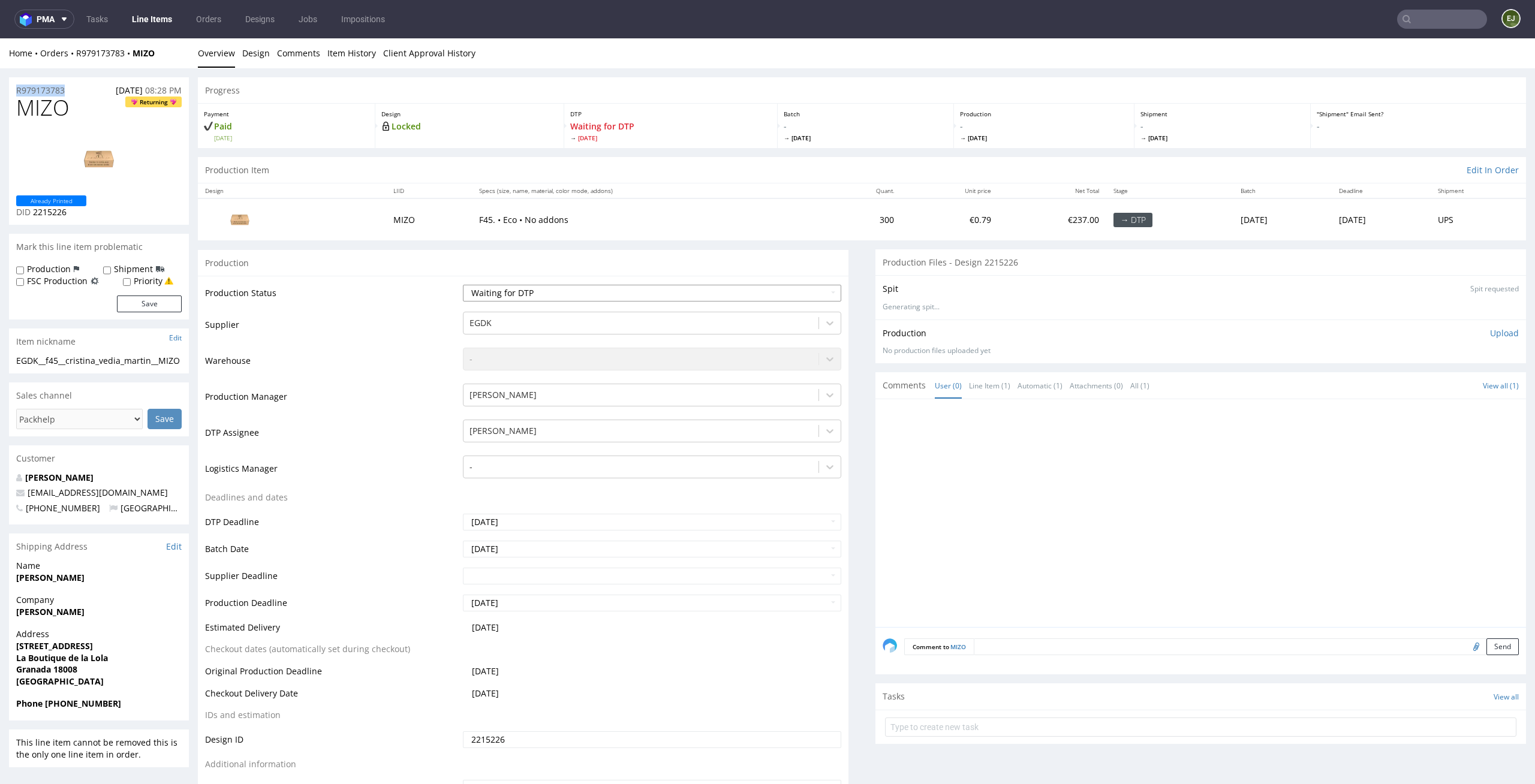
click at [761, 291] on select "Waiting for Artwork Waiting for Diecut Waiting for Mockup Waiting for DTP Waiti…" at bounding box center [652, 293] width 379 height 17
select select "dtp_in_process"
click at [463, 285] on select "Waiting for Artwork Waiting for Diecut Waiting for Mockup Waiting for DTP Waiti…" at bounding box center [652, 293] width 379 height 17
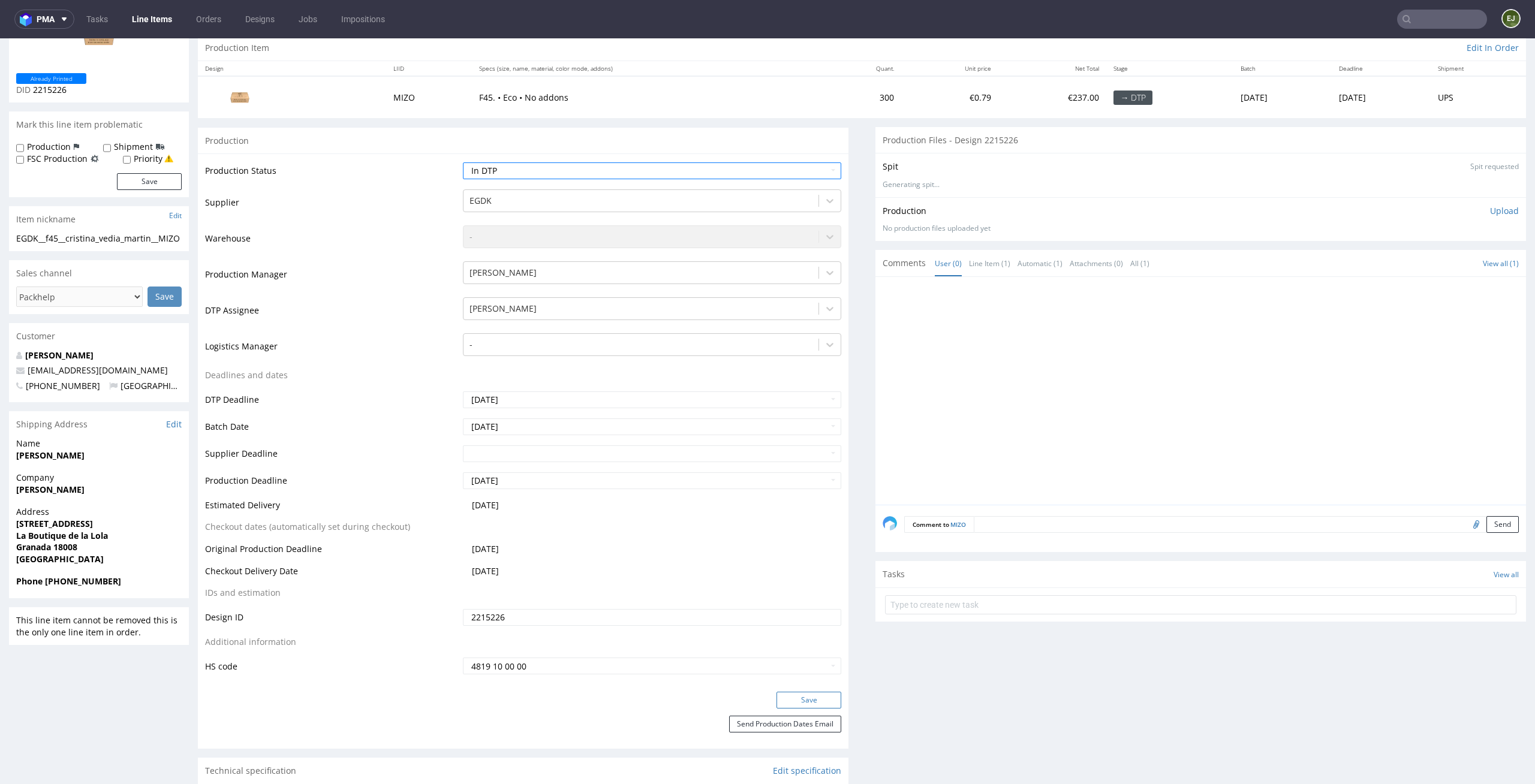
click at [824, 698] on button "Save" at bounding box center [809, 700] width 65 height 17
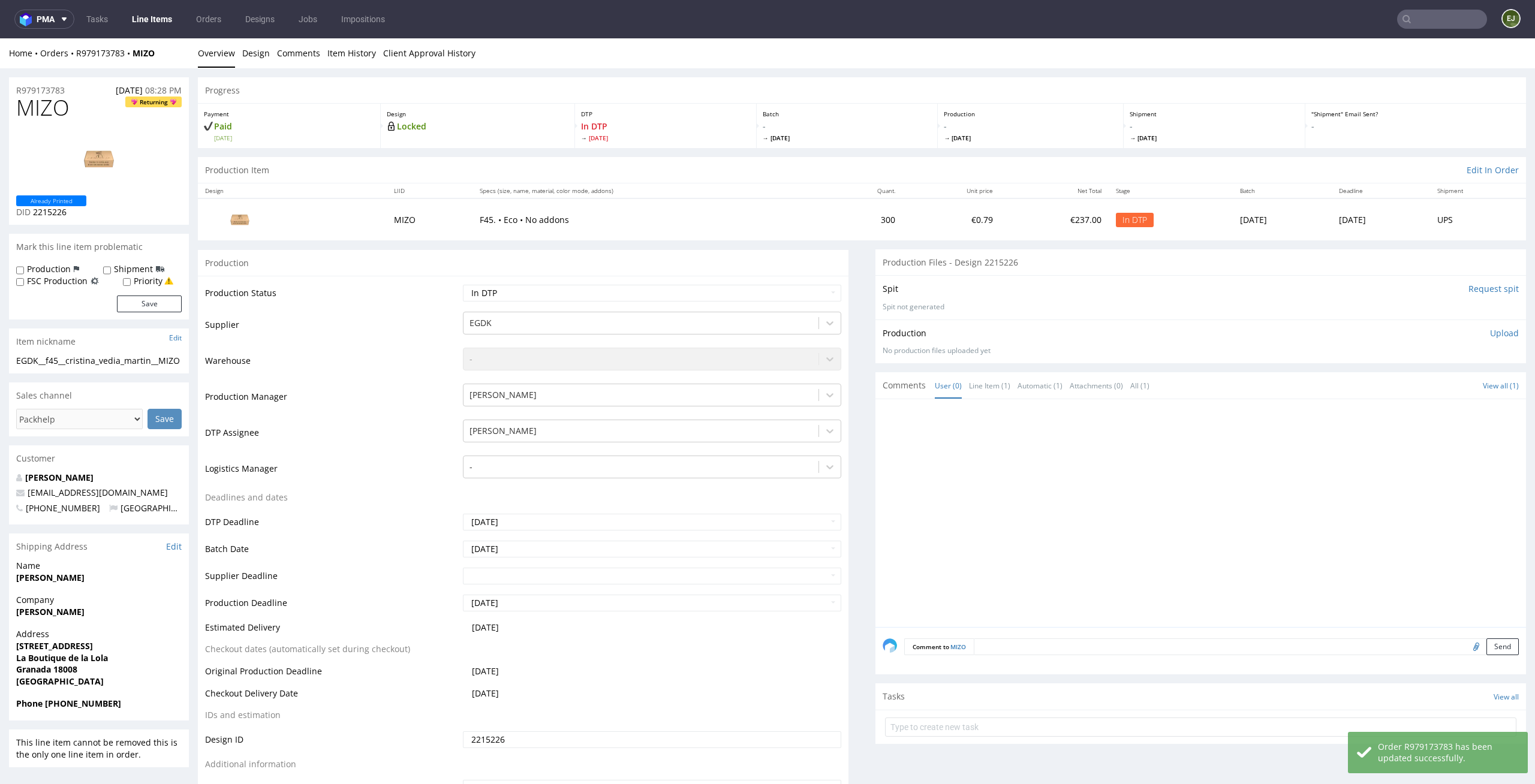
click at [1490, 329] on p "Upload" at bounding box center [1504, 333] width 29 height 12
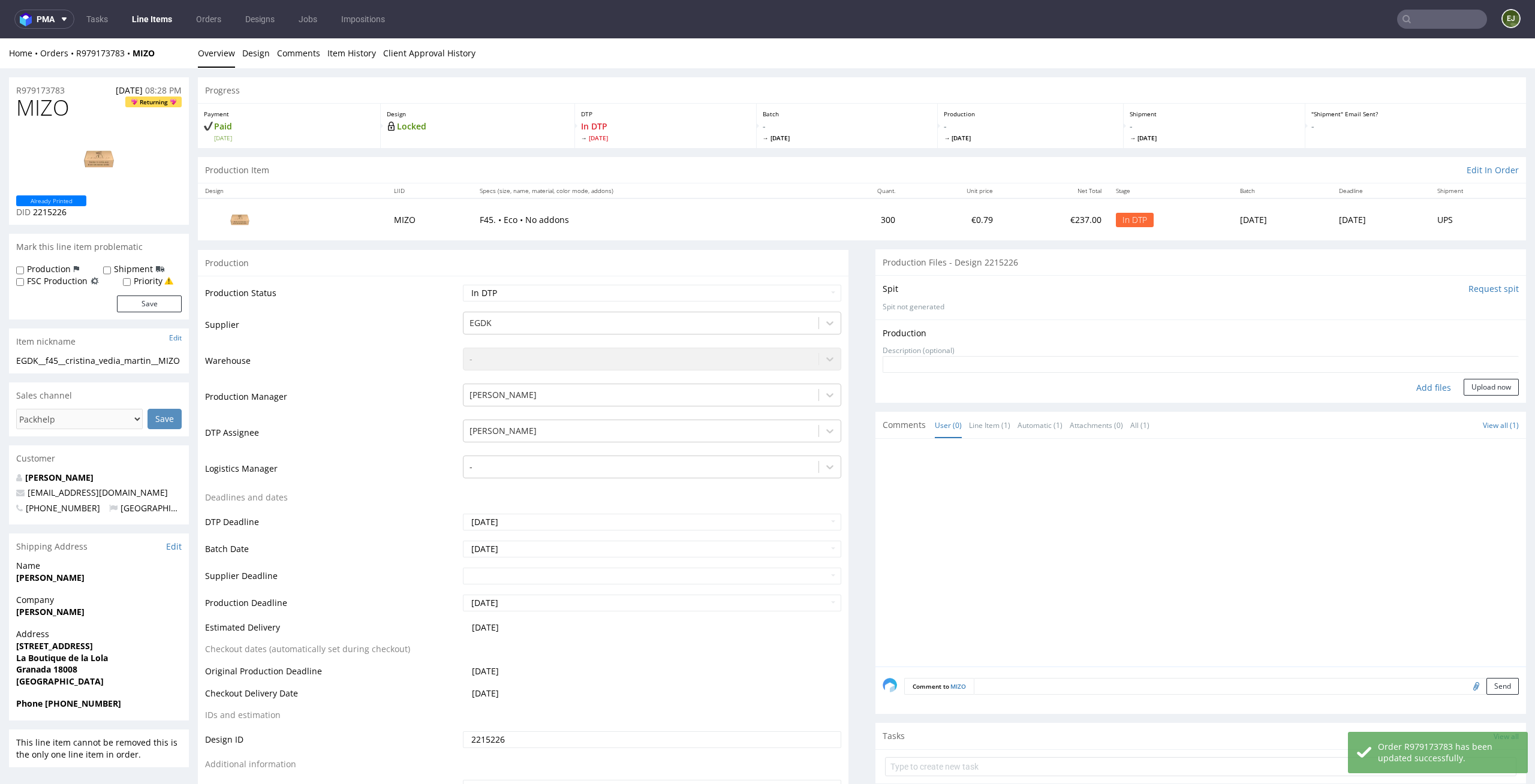
click at [1420, 390] on div "Add files" at bounding box center [1433, 388] width 60 height 18
type input "C:\fakepath\ostro__f45__cristina_vedia_martin__MIZO__d2215226__oR979173783__5__…"
click at [1473, 403] on button "Upload now" at bounding box center [1491, 406] width 55 height 17
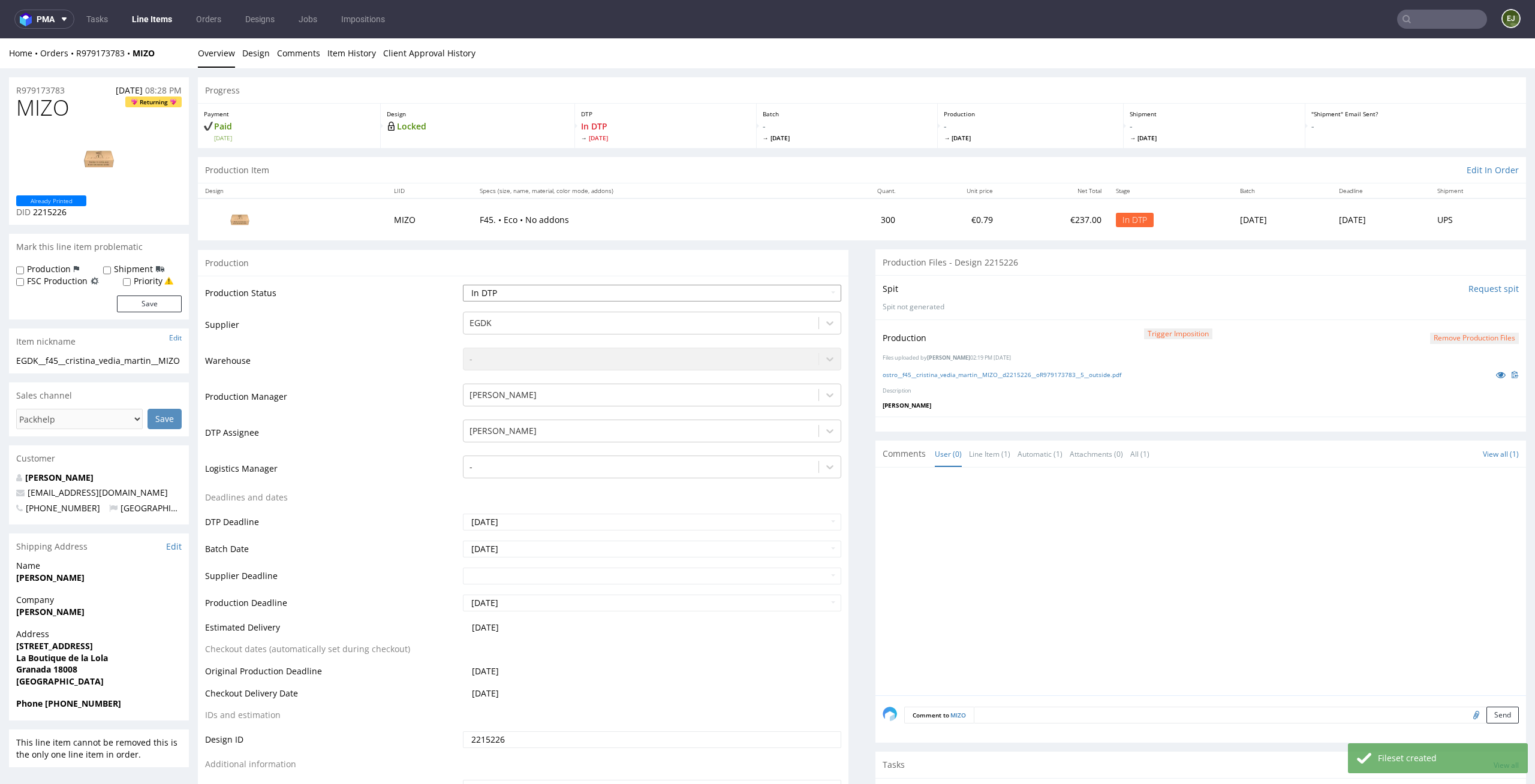
click at [790, 291] on select "Waiting for Artwork Waiting for Diecut Waiting for Mockup Waiting for DTP Waiti…" at bounding box center [652, 293] width 379 height 17
select select "dtp_production_ready"
click at [463, 285] on select "Waiting for Artwork Waiting for Diecut Waiting for Mockup Waiting for DTP Waiti…" at bounding box center [652, 293] width 379 height 17
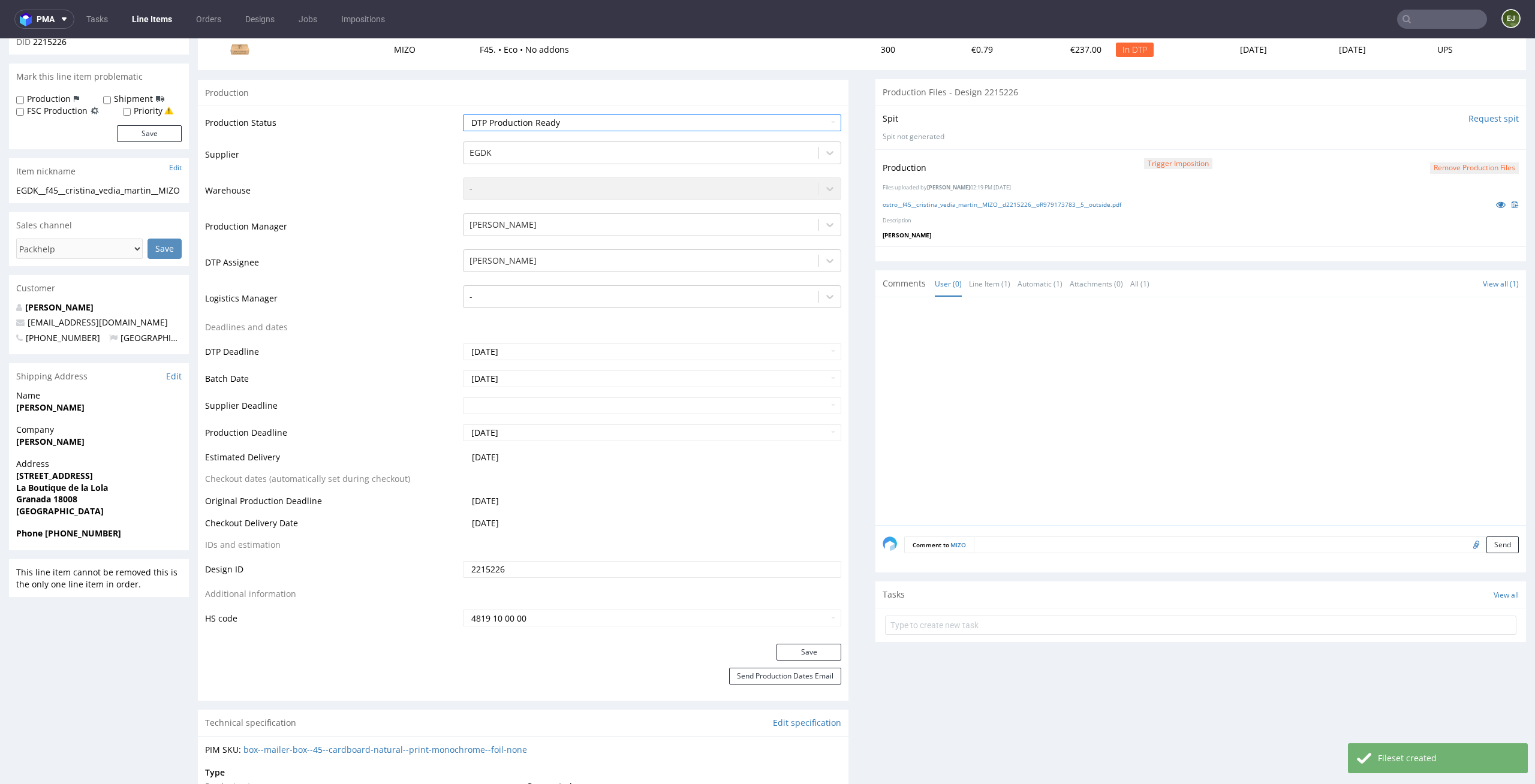
scroll to position [191, 0]
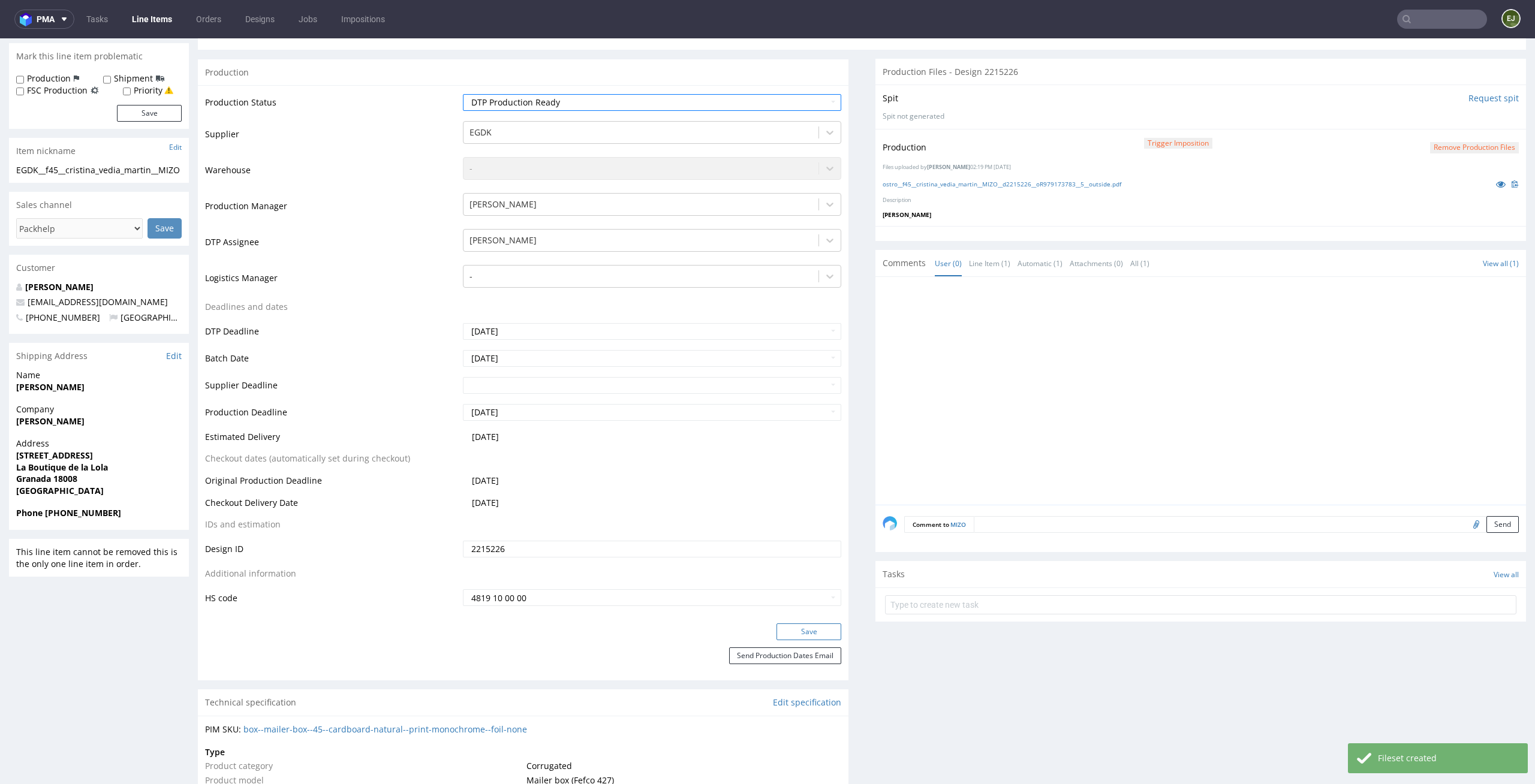
click at [800, 635] on button "Save" at bounding box center [809, 631] width 65 height 17
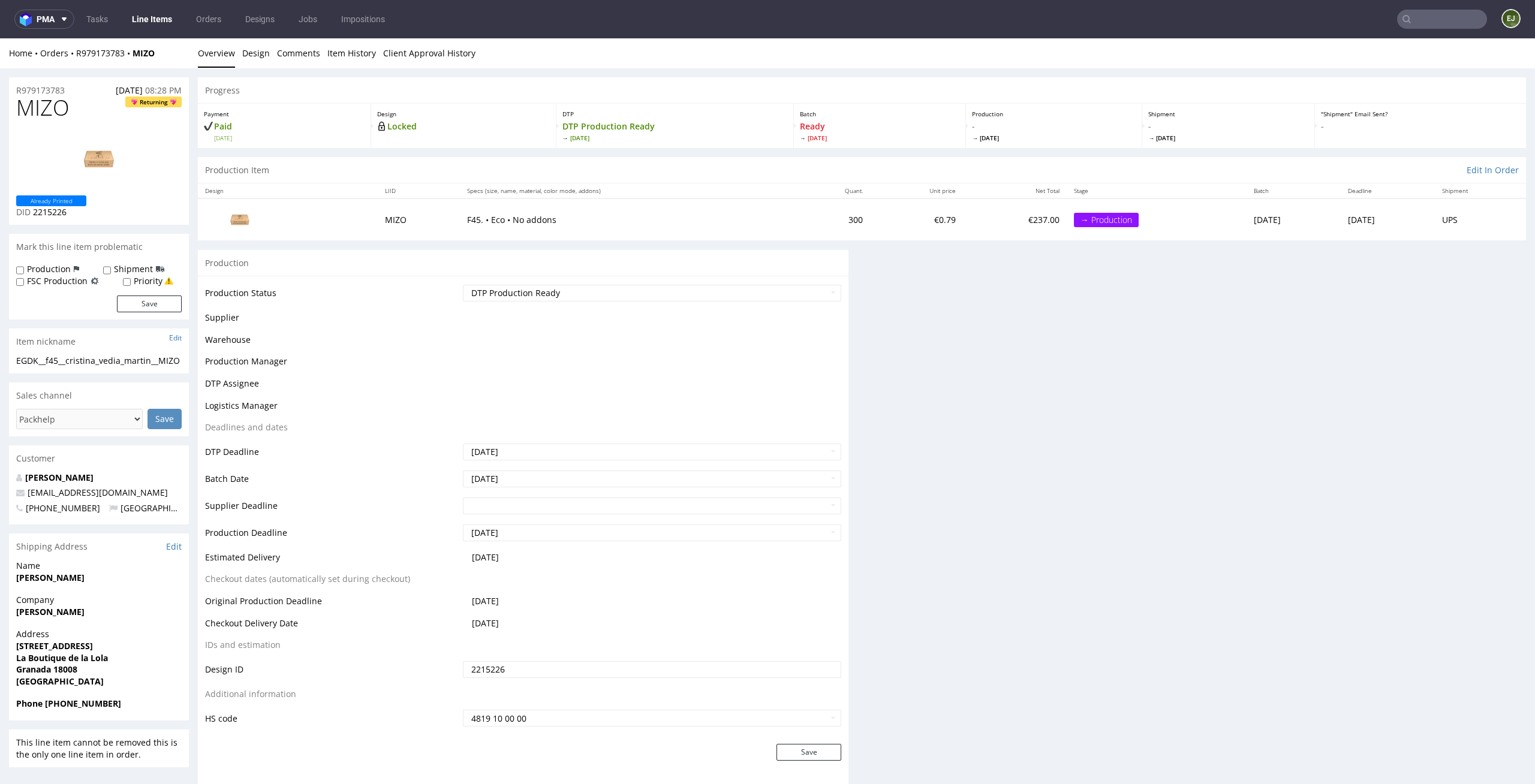
scroll to position [0, 0]
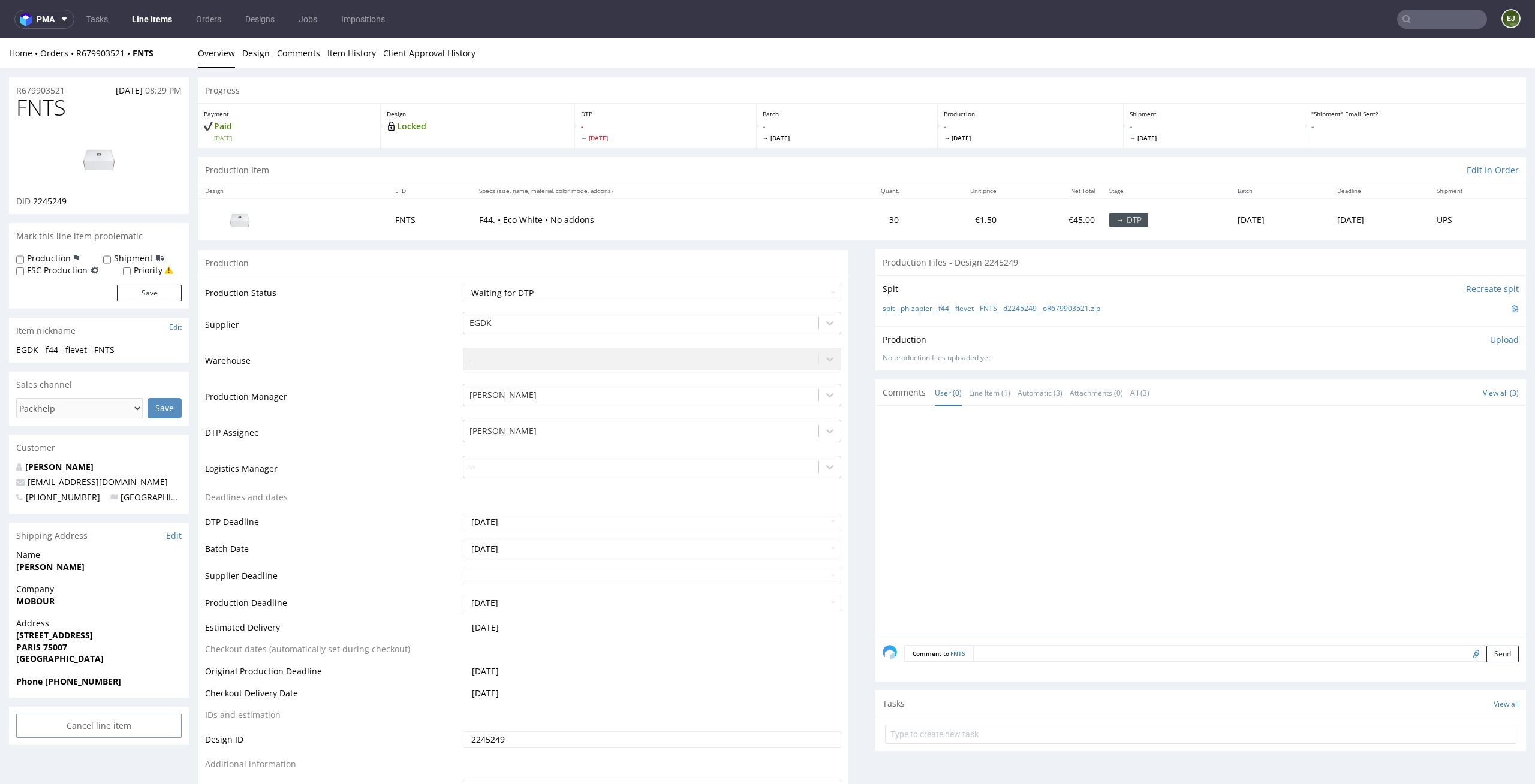
click at [430, 110] on p "Design" at bounding box center [477, 114] width 182 height 8
click at [248, 57] on link "Design" at bounding box center [256, 53] width 27 height 29
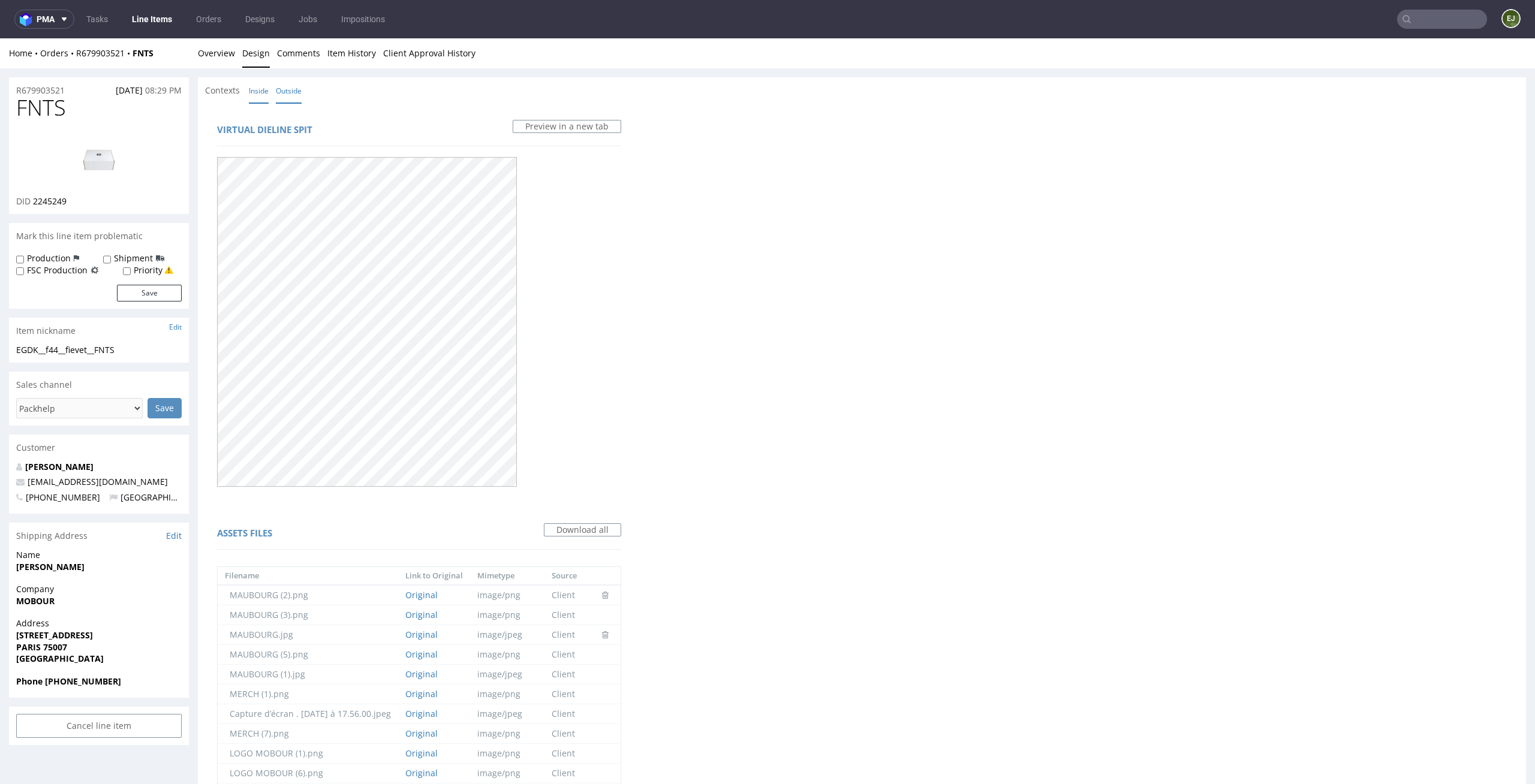
click at [266, 98] on link "Inside" at bounding box center [258, 91] width 20 height 26
click at [224, 57] on link "Overview" at bounding box center [216, 53] width 37 height 29
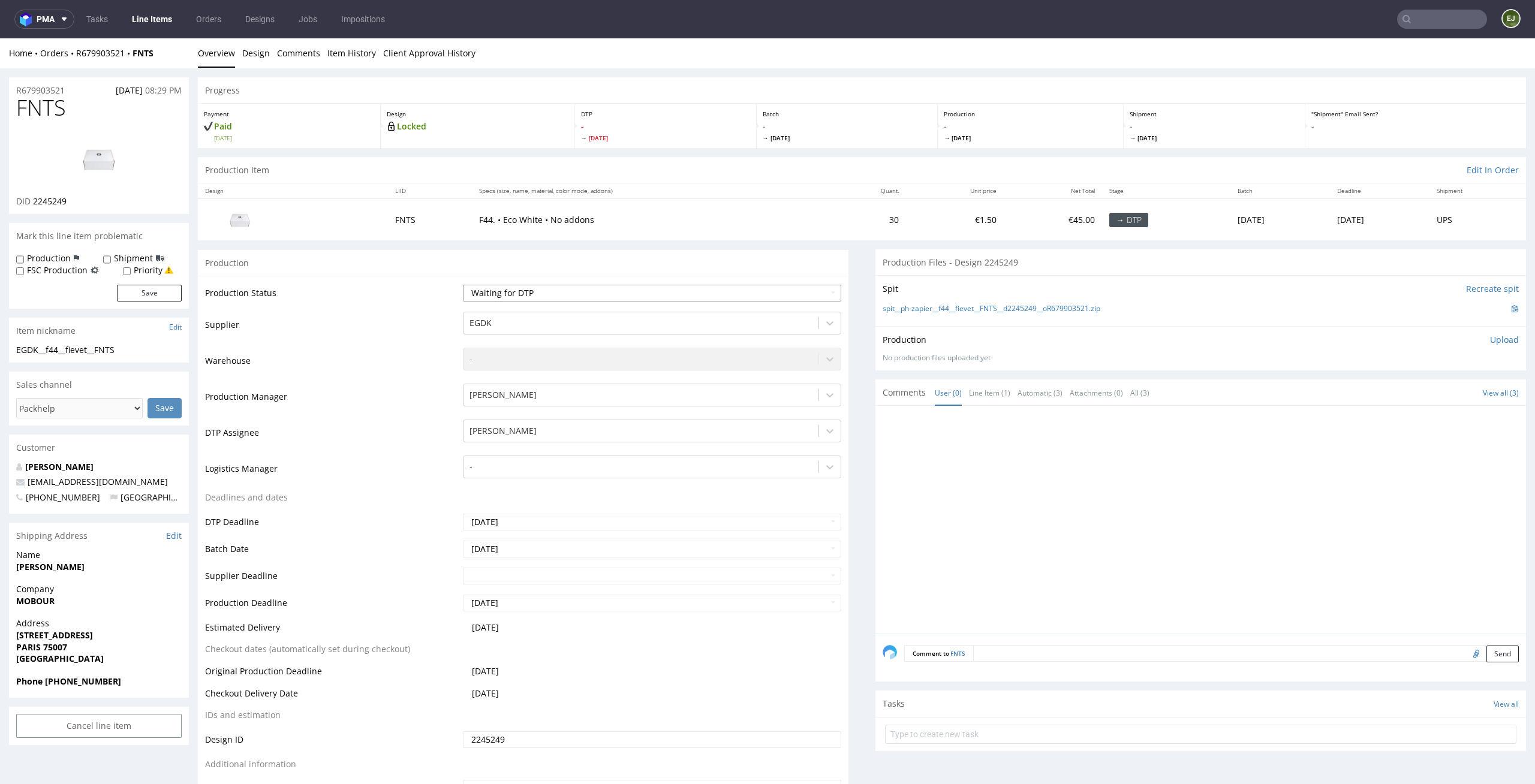
click at [601, 290] on select "Waiting for Artwork Waiting for Diecut Waiting for Mockup Waiting for DTP Waiti…" at bounding box center [652, 293] width 379 height 17
select select "dtp_in_process"
click at [463, 285] on select "Waiting for Artwork Waiting for Diecut Waiting for Mockup Waiting for DTP Waiti…" at bounding box center [652, 293] width 379 height 17
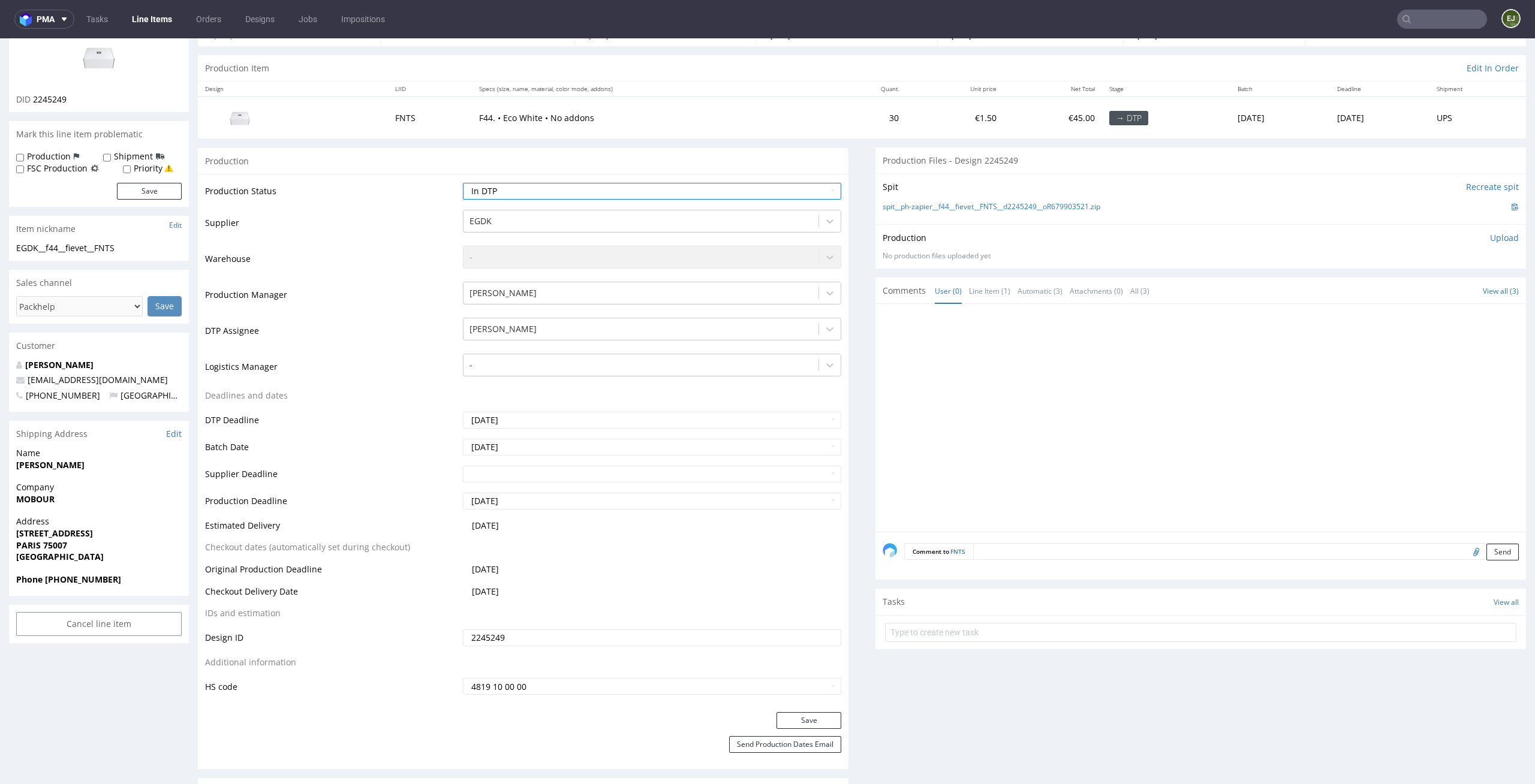
scroll to position [124, 0]
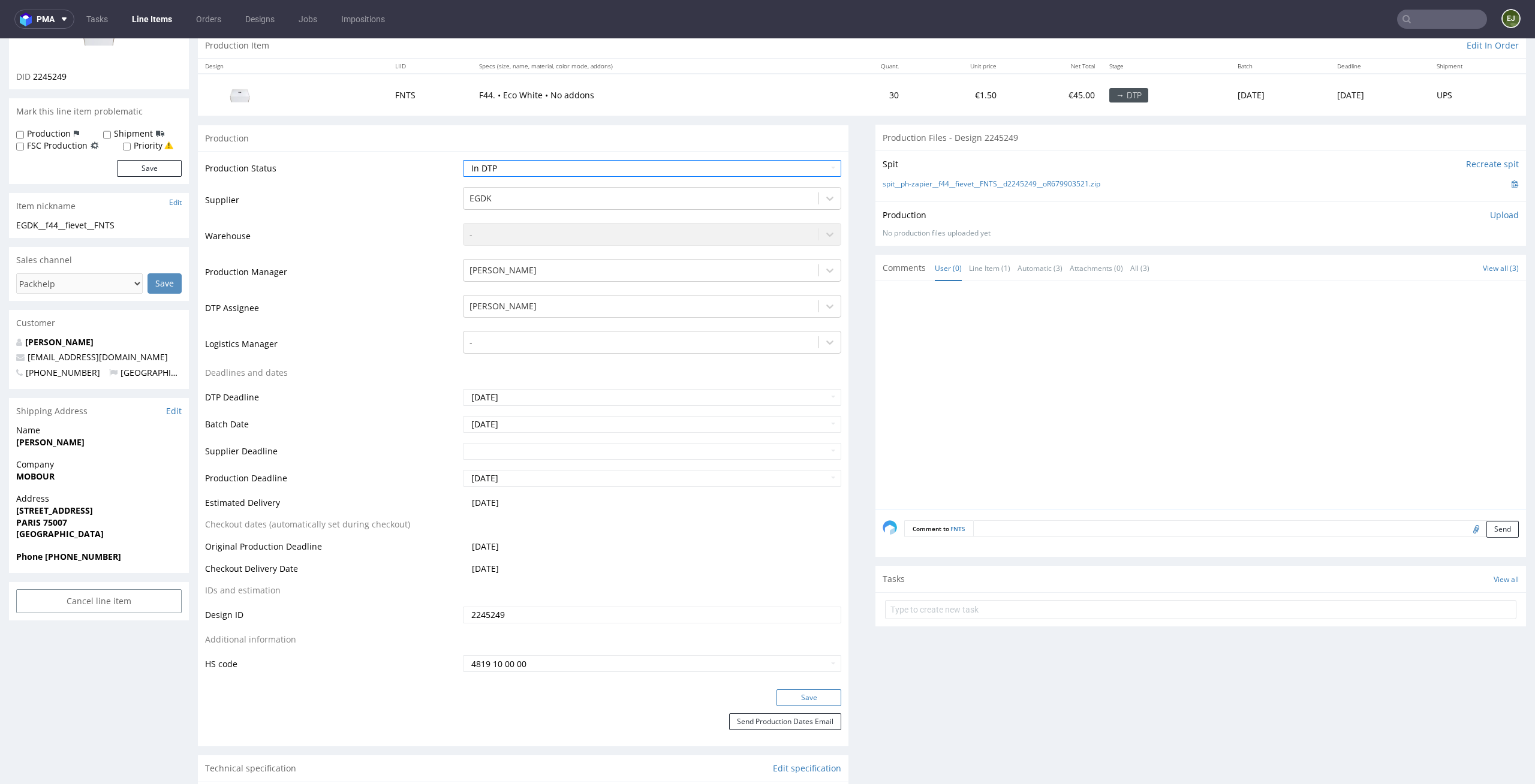
click at [810, 702] on button "Save" at bounding box center [809, 698] width 65 height 17
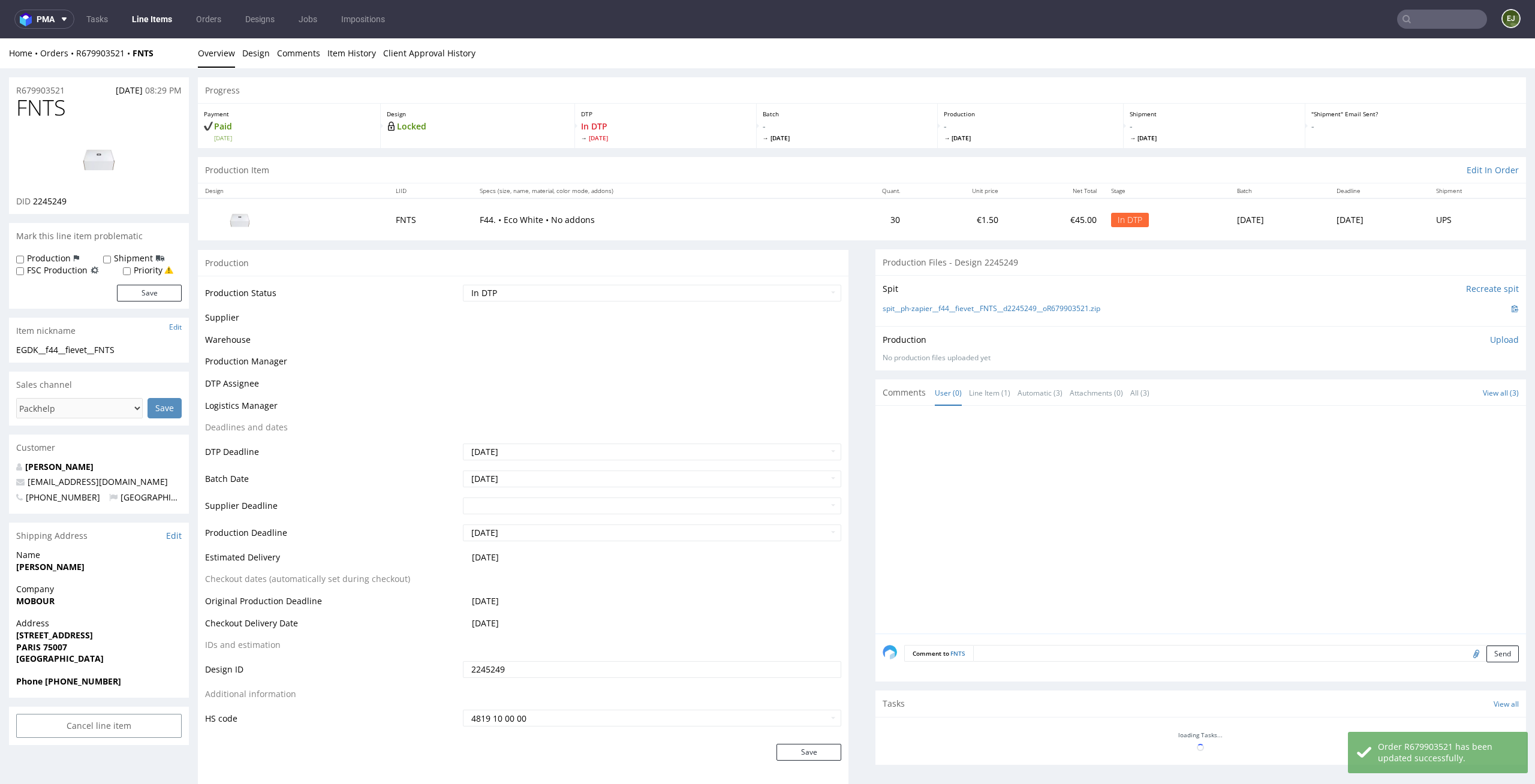
scroll to position [0, 0]
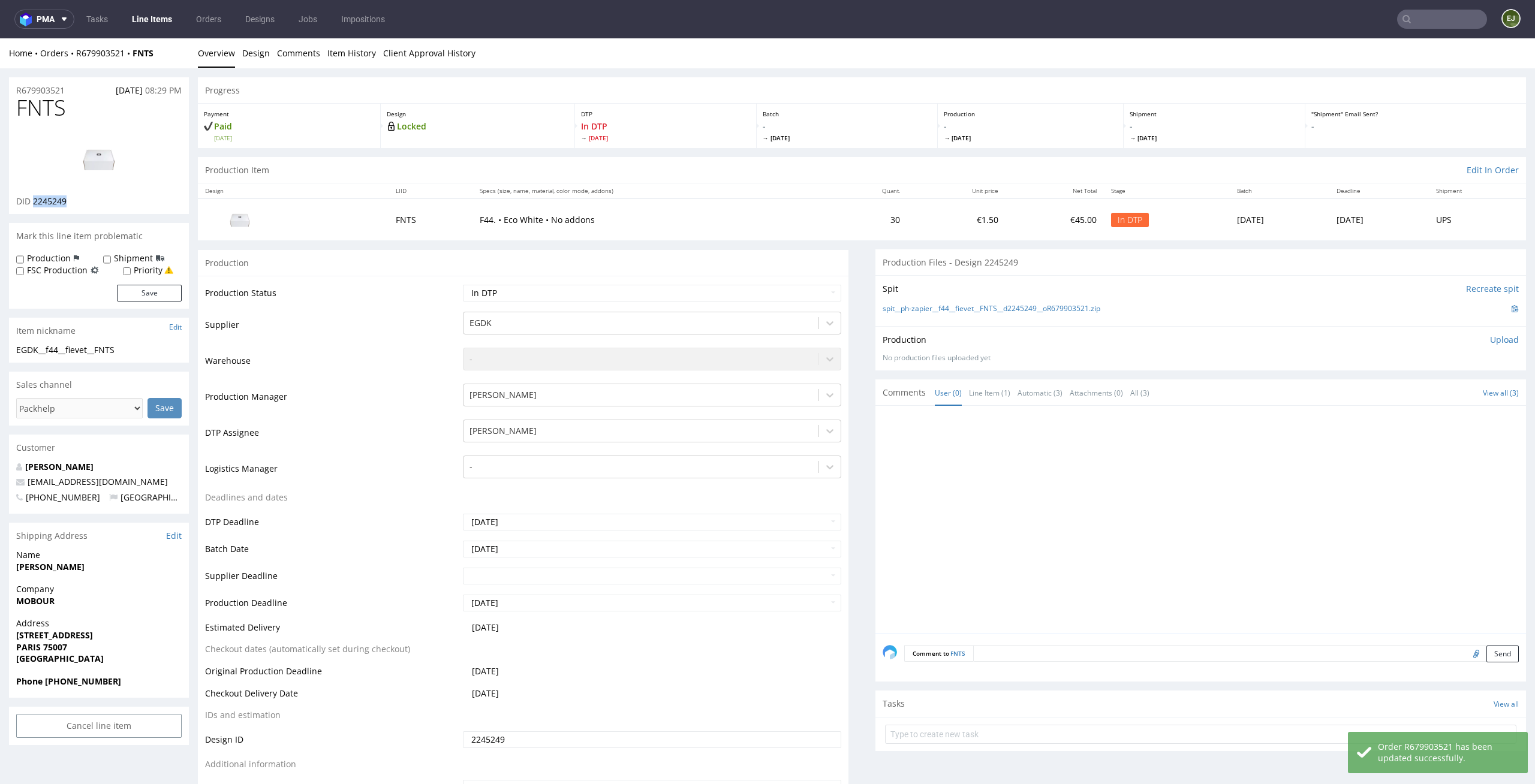
drag, startPoint x: 82, startPoint y: 204, endPoint x: 35, endPoint y: 199, distance: 47.3
click at [35, 199] on div "DID 2245249" at bounding box center [99, 201] width 166 height 12
copy span "2245249"
click at [99, 159] on img at bounding box center [99, 158] width 96 height 54
drag, startPoint x: 77, startPoint y: 108, endPoint x: 0, endPoint y: 109, distance: 77.0
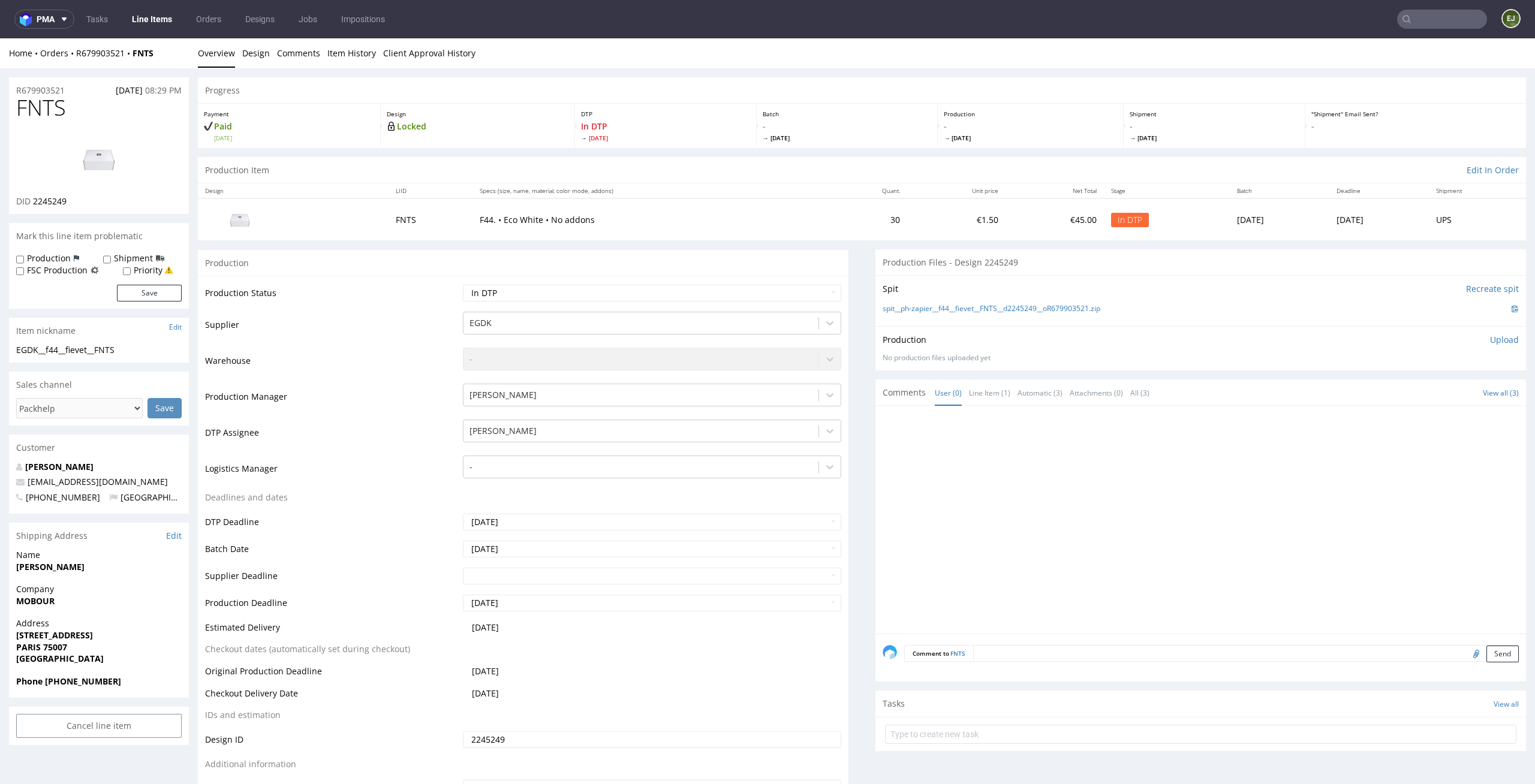
copy span "FNTS"
drag, startPoint x: 140, startPoint y: 308, endPoint x: 0, endPoint y: 308, distance: 140.0
click div "R679903521 06.09.2025 08:29 PM FNTS DID 2245249 Mark this line item problematic…"
copy div "EGDK__f44__fievet__FNTS"
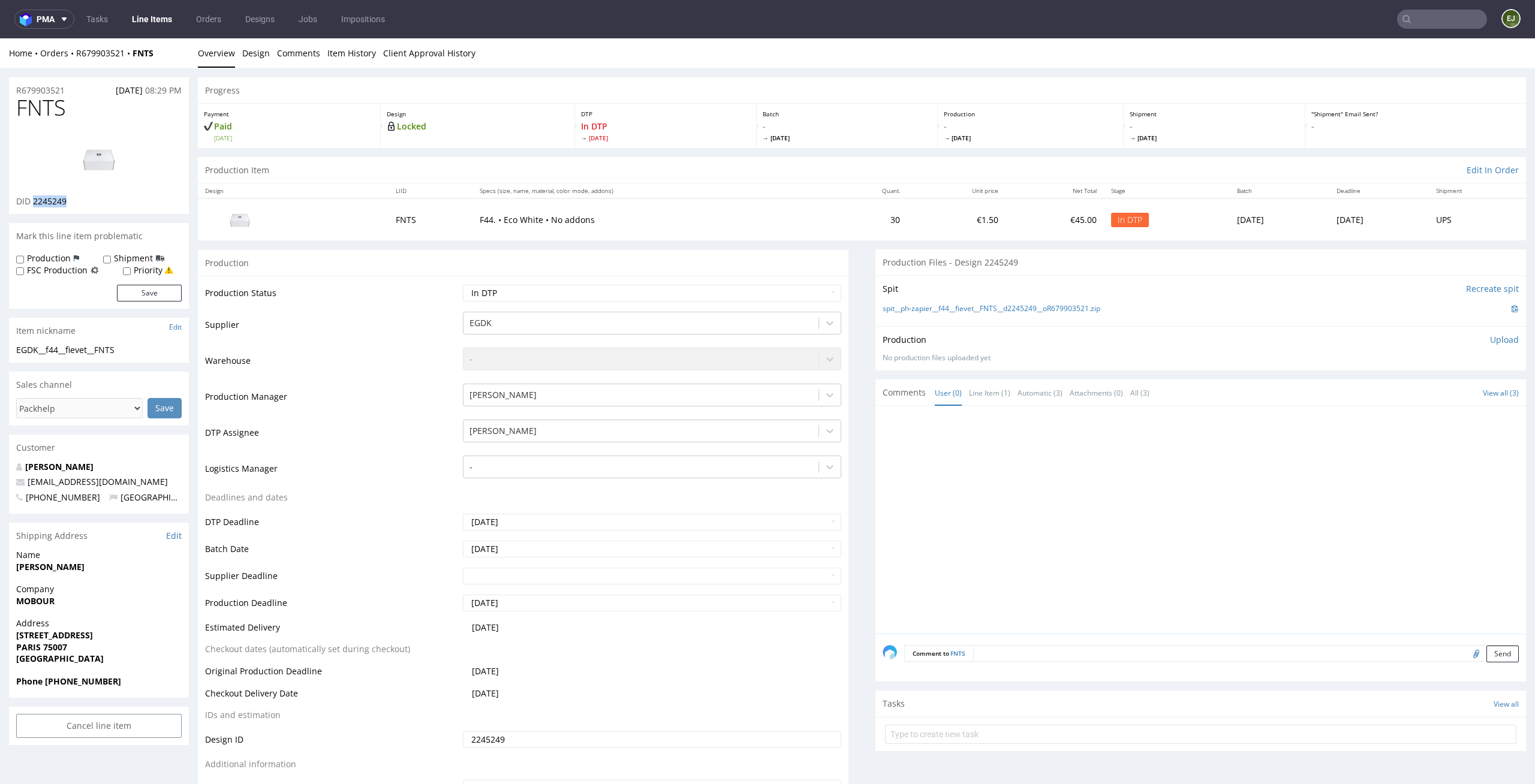
drag, startPoint x: 73, startPoint y: 172, endPoint x: 34, endPoint y: 161, distance: 40.5
click div "FNTS DID 2245249"
copy span "2245249"
drag, startPoint x: 71, startPoint y: 52, endPoint x: 0, endPoint y: 52, distance: 71.0
click div "R679903521 06.09.2025 08:29 PM FNTS DID 2245249 Mark this line item problematic…"
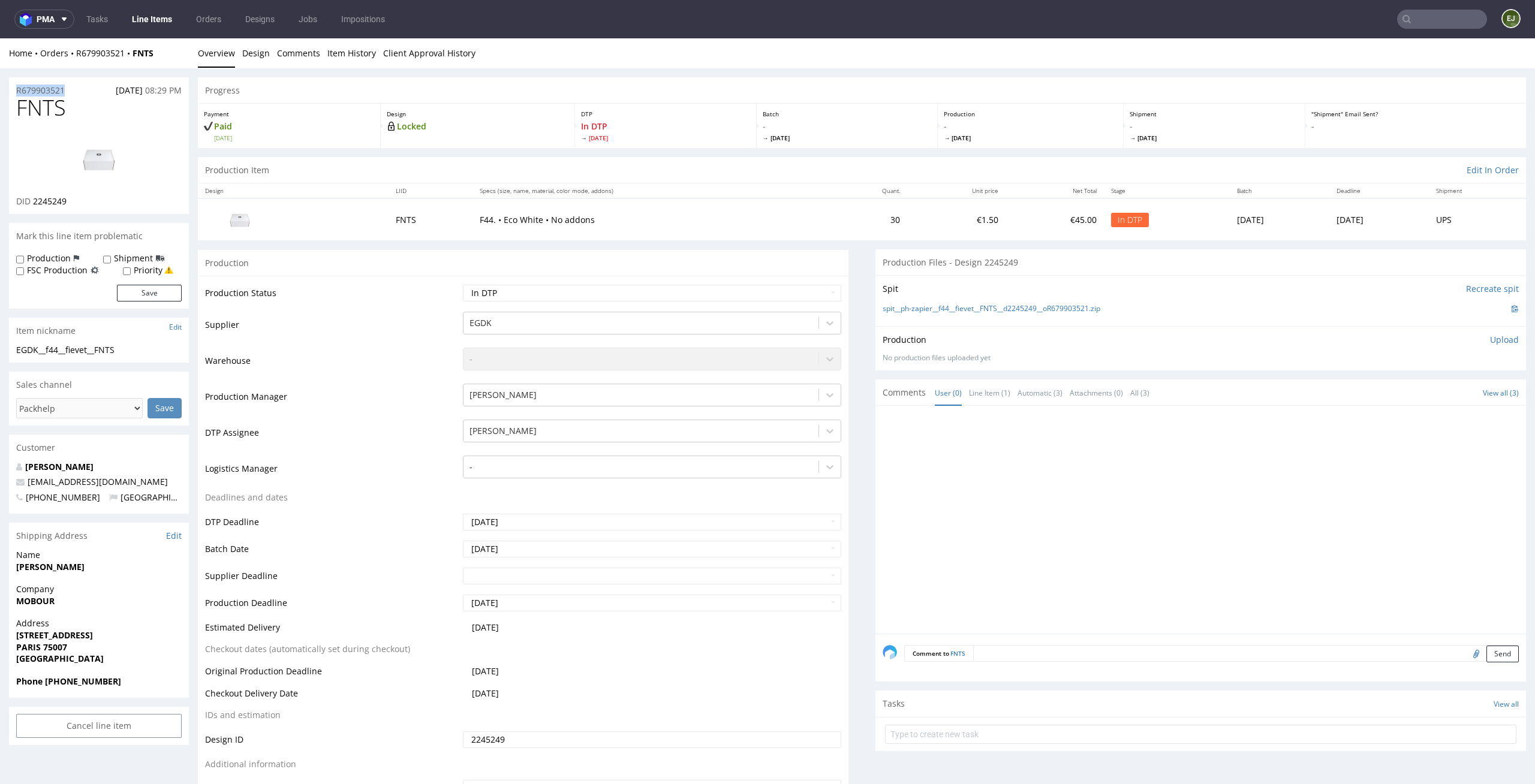
copy p "R679903521"
click p "Upload"
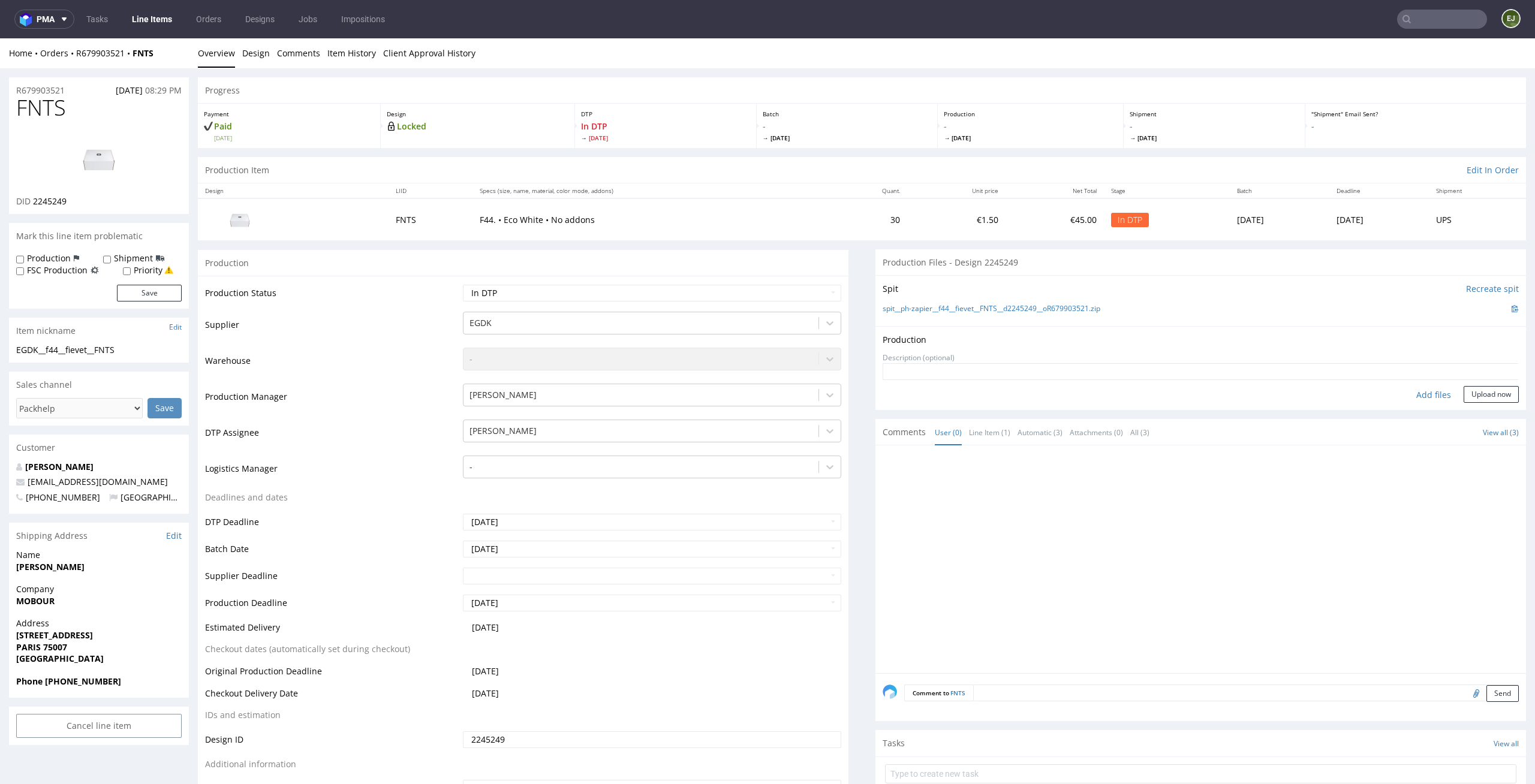
click div "Add files"
type input "C:\fakepath\EGDK__f44__fievet__FNTS__d2245249__oR679903521__outside.pdf"
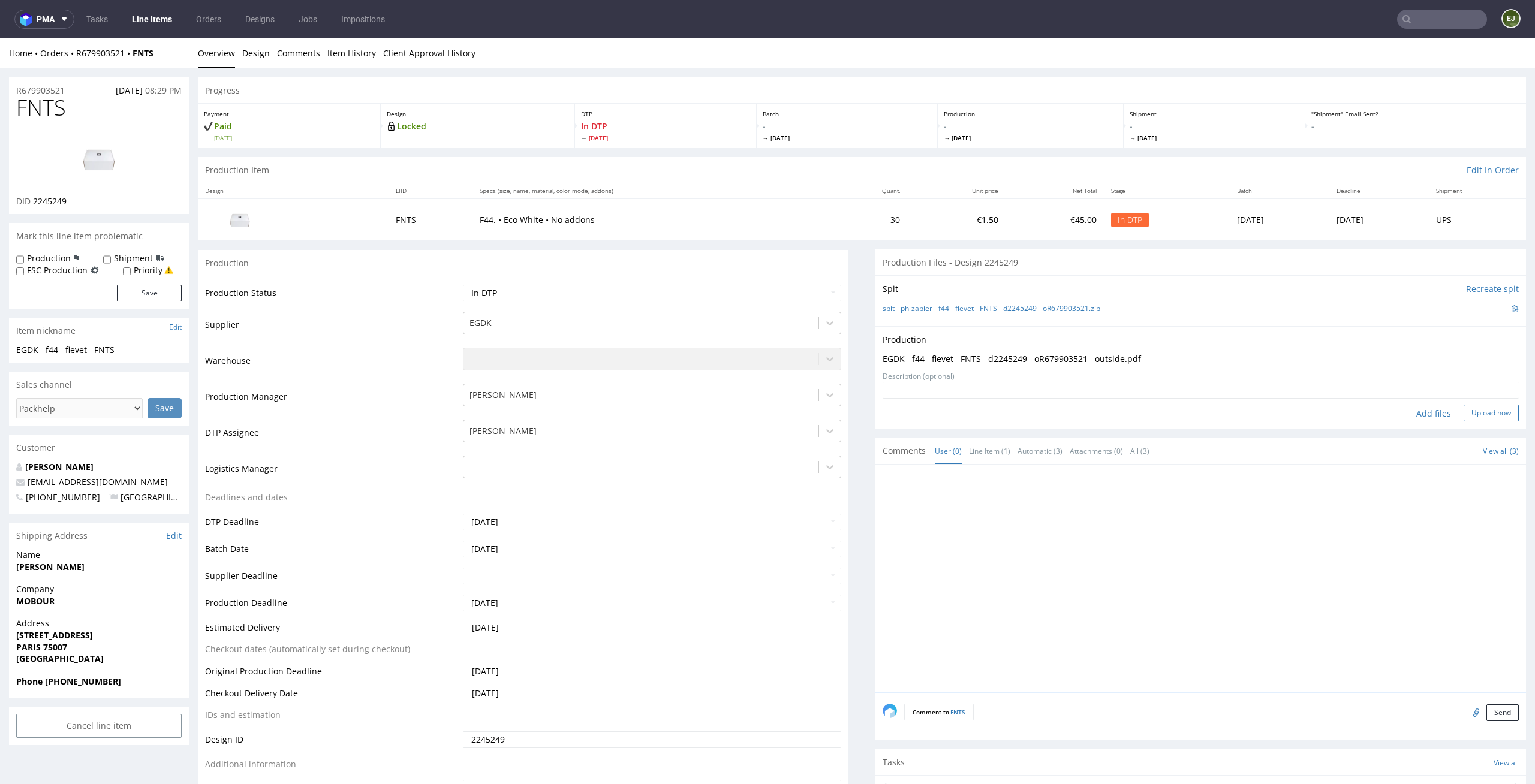
click button "Upload now"
click select "Waiting for Artwork Waiting for Diecut Waiting for Mockup Waiting for DTP Waiti…"
select select "dtp_production_ready"
click select "Waiting for Artwork Waiting for Diecut Waiting for Mockup Waiting for DTP Waiti…"
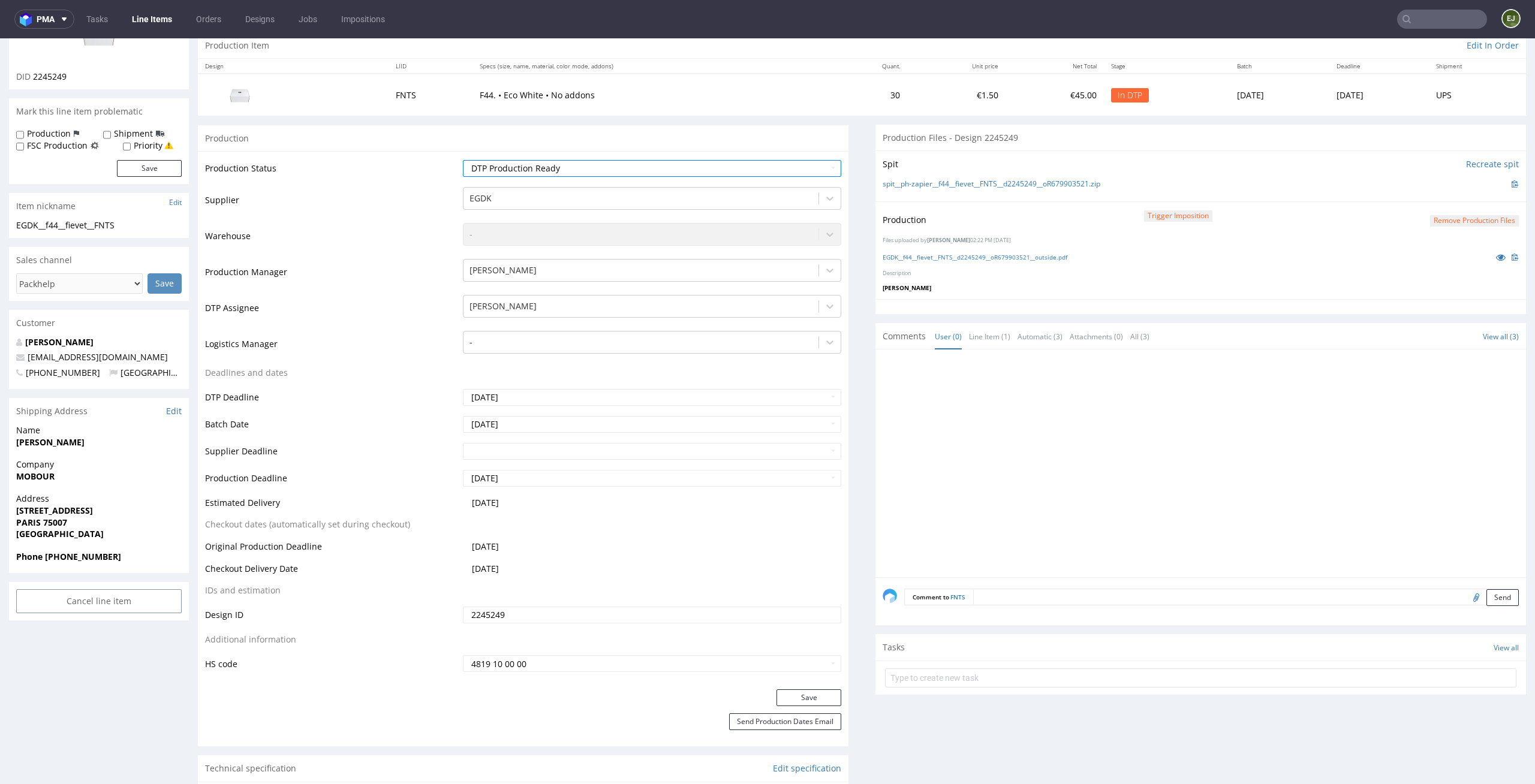
click div "Production Status Waiting for Artwork Waiting for Diecut Waiting for Mockup Wai…"
click button "Save"
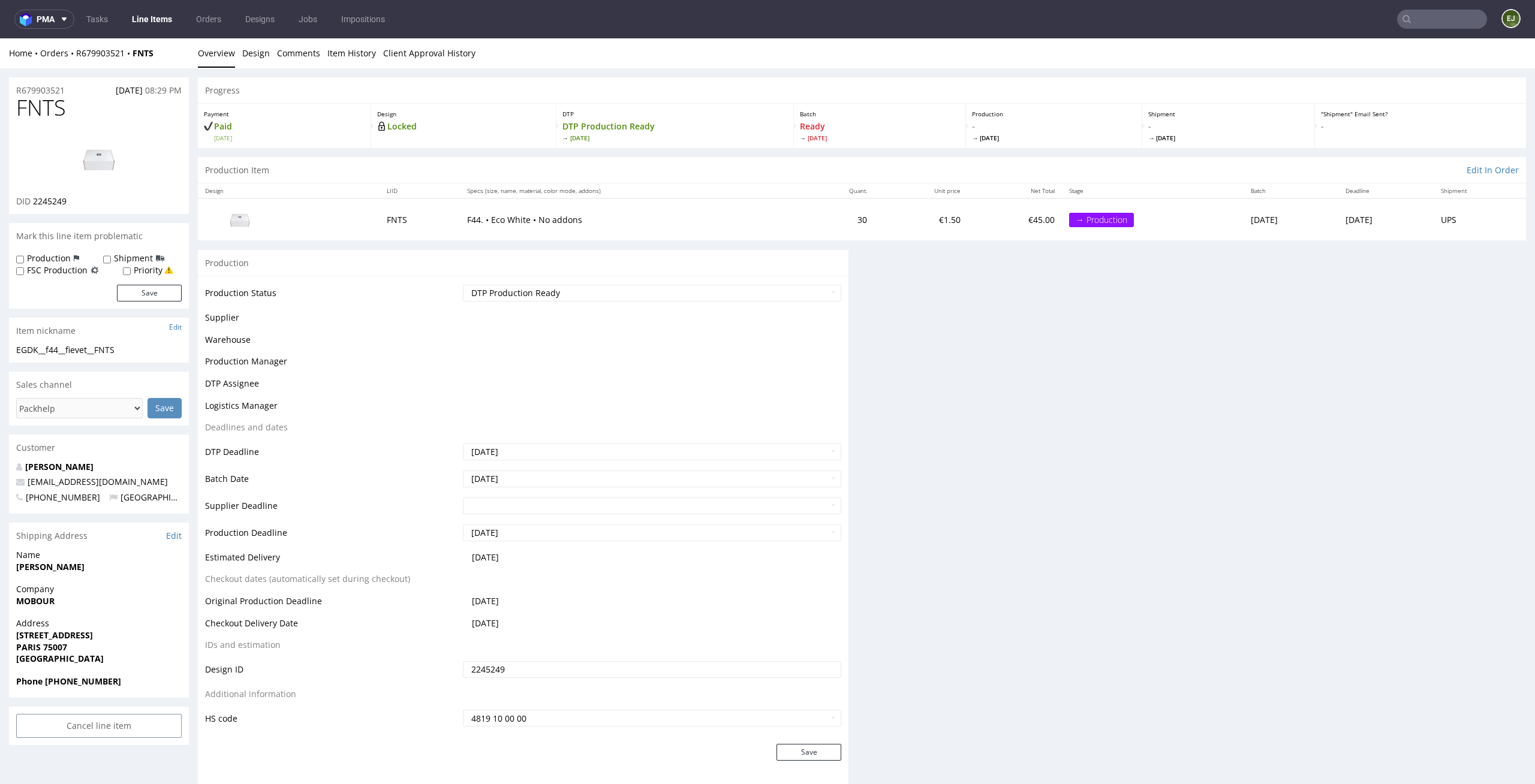
scroll to position [0, 0]
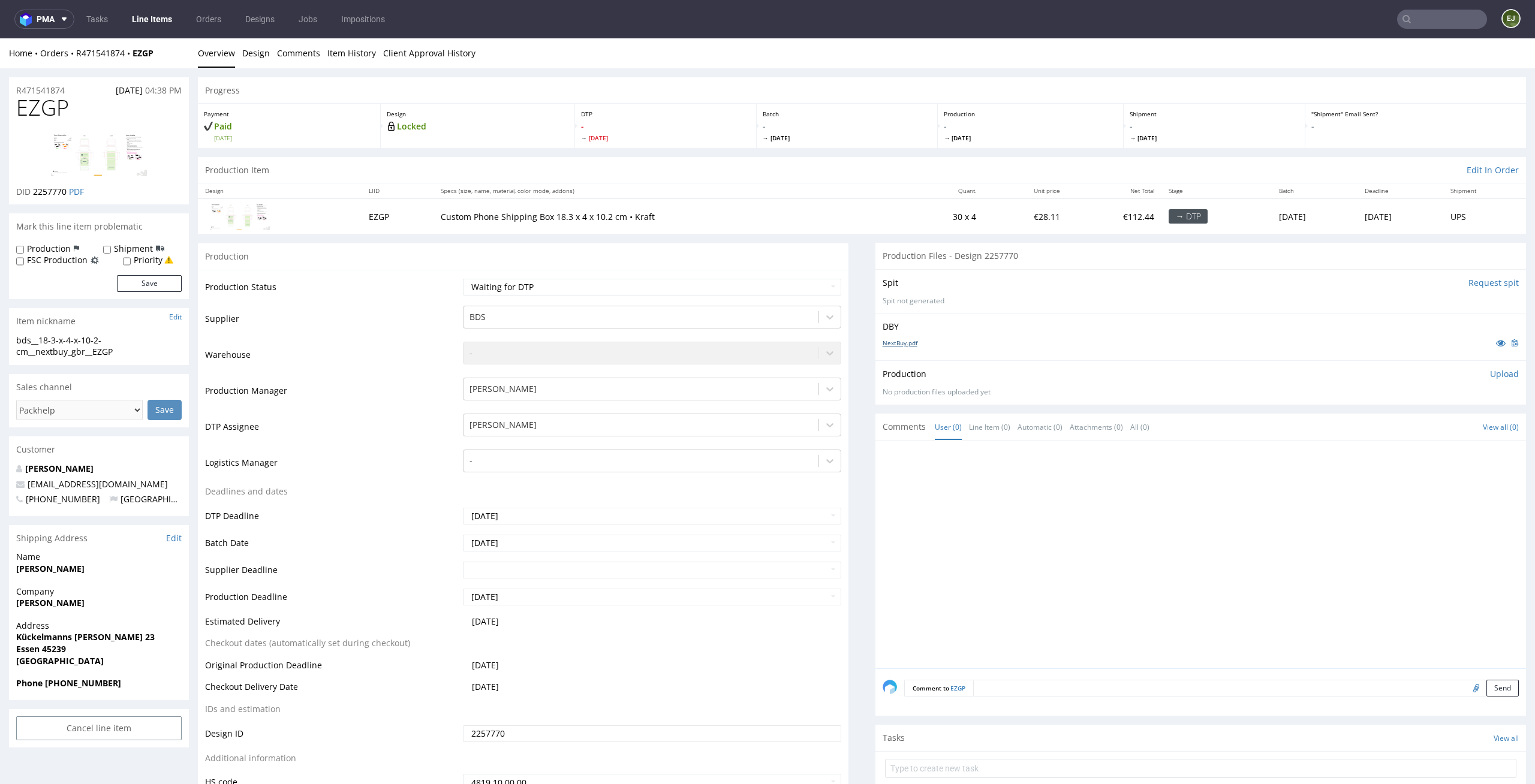
click at [898, 343] on link "NextBuy.pdf" at bounding box center [900, 343] width 35 height 8
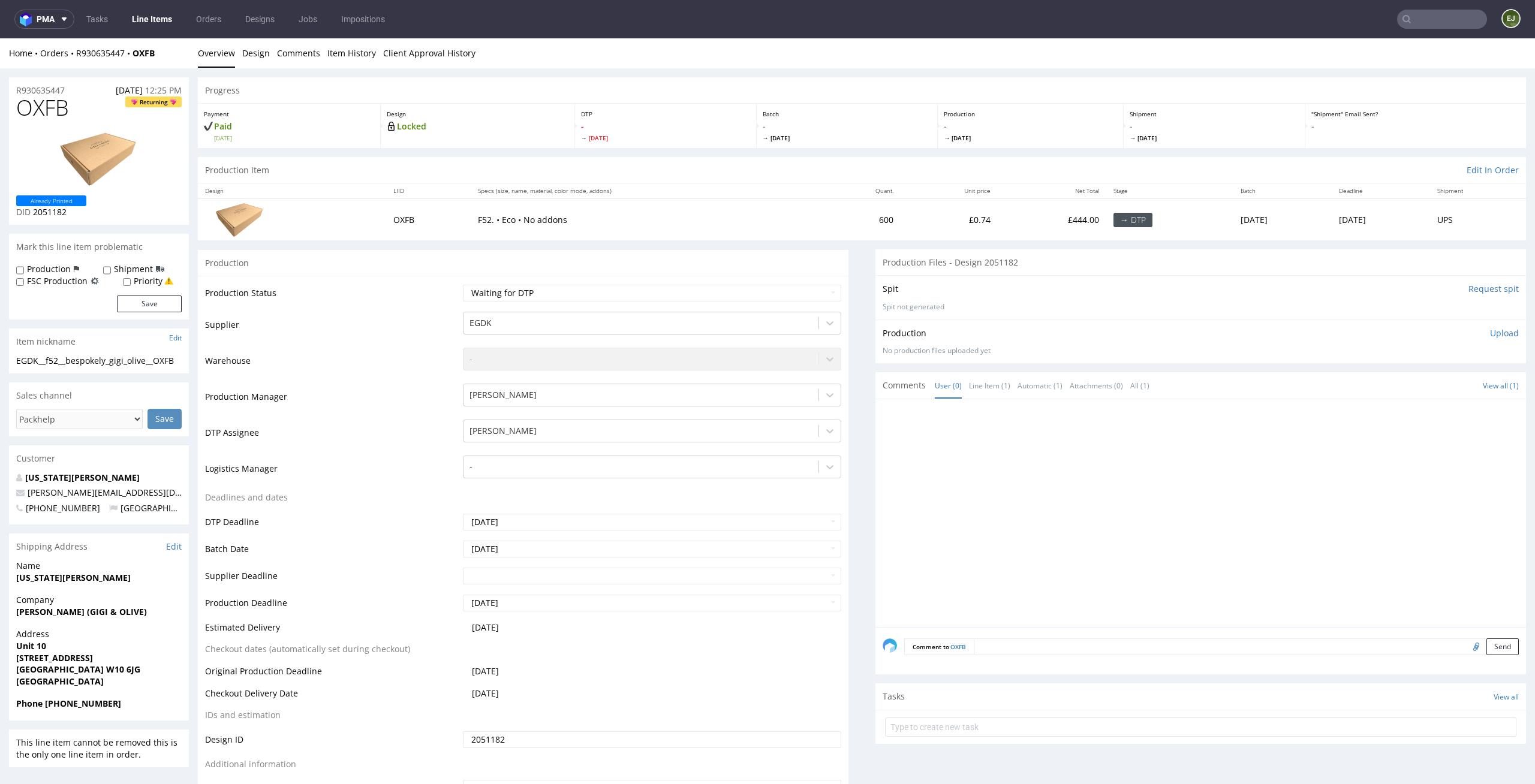
click at [1475, 290] on input "Request spit" at bounding box center [1494, 288] width 50 height 12
click at [1443, 290] on p "👉 Spit created, reload 👈" at bounding box center [1466, 288] width 104 height 12
click at [247, 61] on link "Design" at bounding box center [256, 53] width 27 height 29
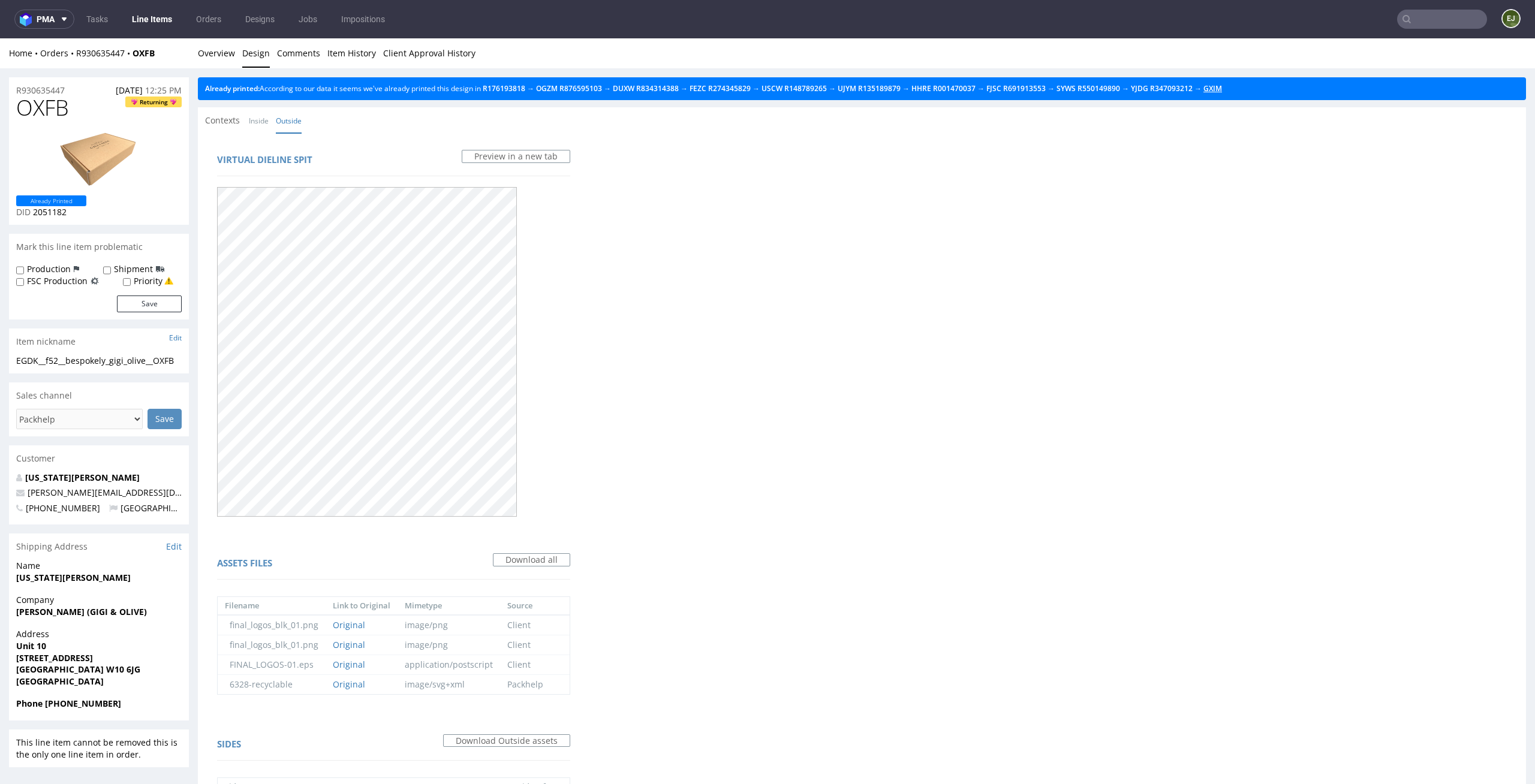
click at [1222, 84] on link "GXIM" at bounding box center [1212, 88] width 19 height 10
click at [635, 90] on link "DUXW" at bounding box center [623, 88] width 22 height 10
click at [719, 94] on div "Already printed: According to our data it seems we've already printed this desi…" at bounding box center [862, 89] width 1328 height 23
click at [707, 92] on link "FEZC" at bounding box center [698, 88] width 17 height 10
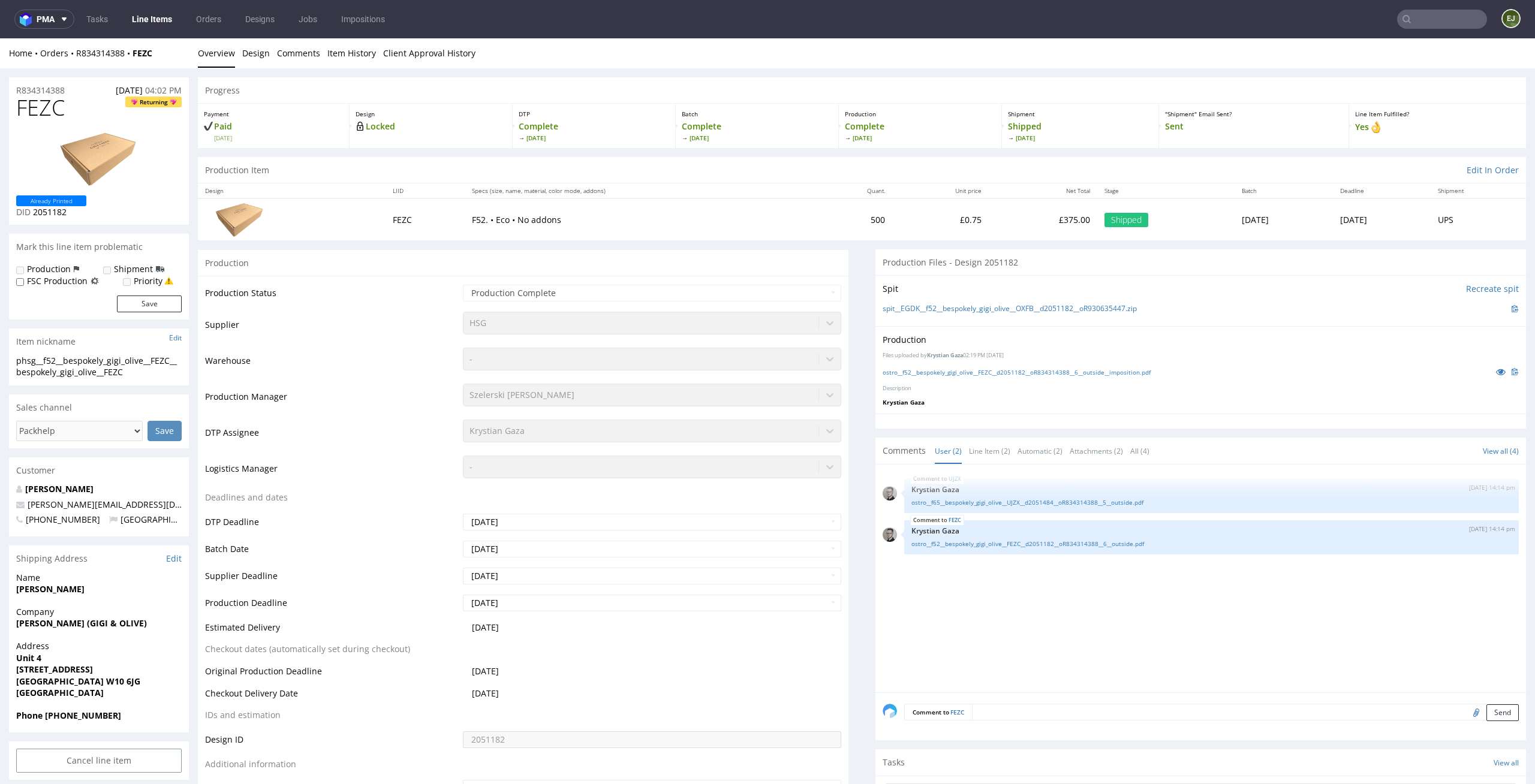
click at [1044, 376] on div "ostro__f52__bespokely_gigi_olive__FEZC__d2051182__oR834314388__6__outside__impo…" at bounding box center [1201, 371] width 636 height 13
click at [1056, 372] on link "ostro__f52__bespokely_gigi_olive__FEZC__d2051182__oR834314388__6__outside__impo…" at bounding box center [1017, 372] width 268 height 8
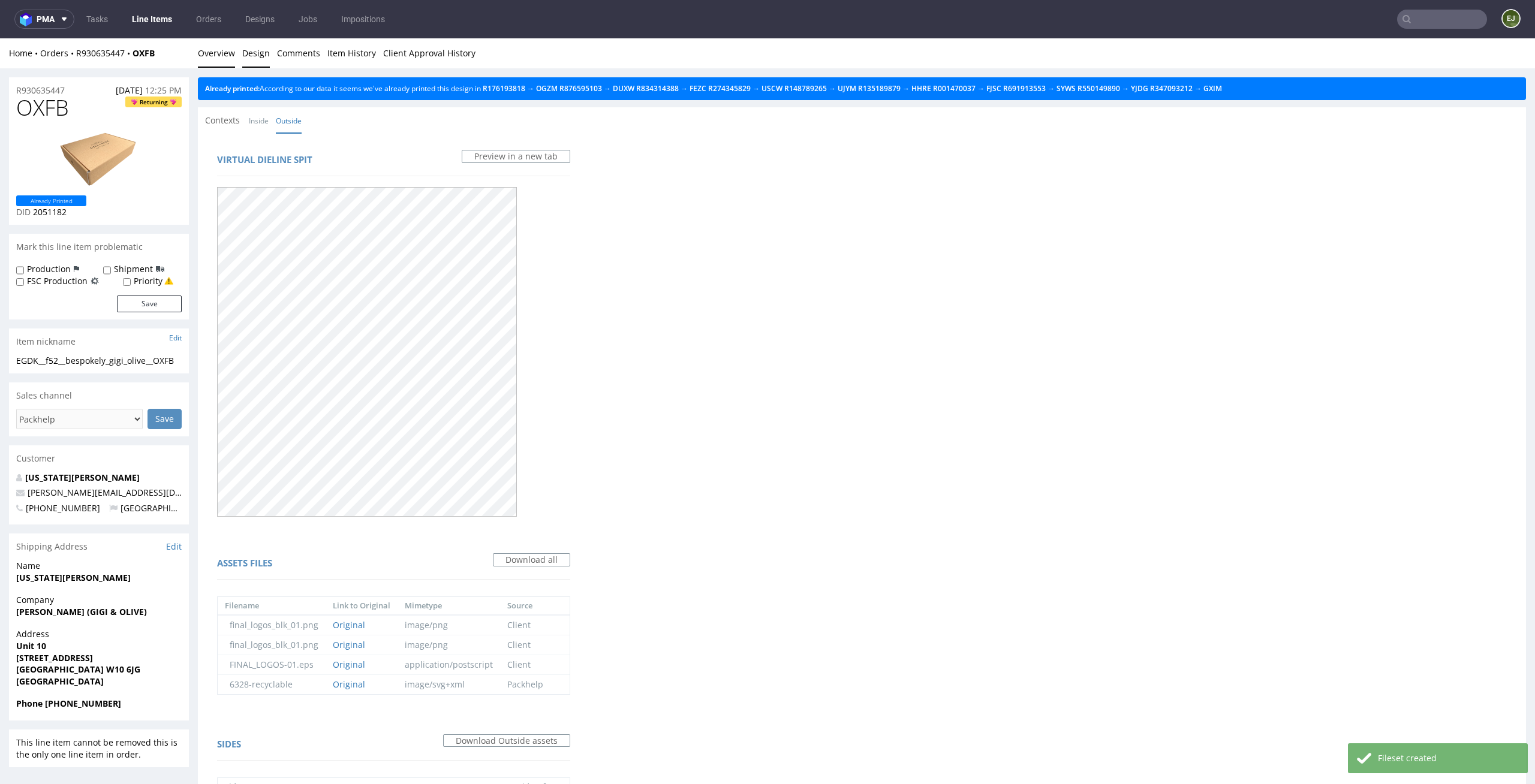
click at [200, 48] on link "Overview" at bounding box center [216, 53] width 37 height 29
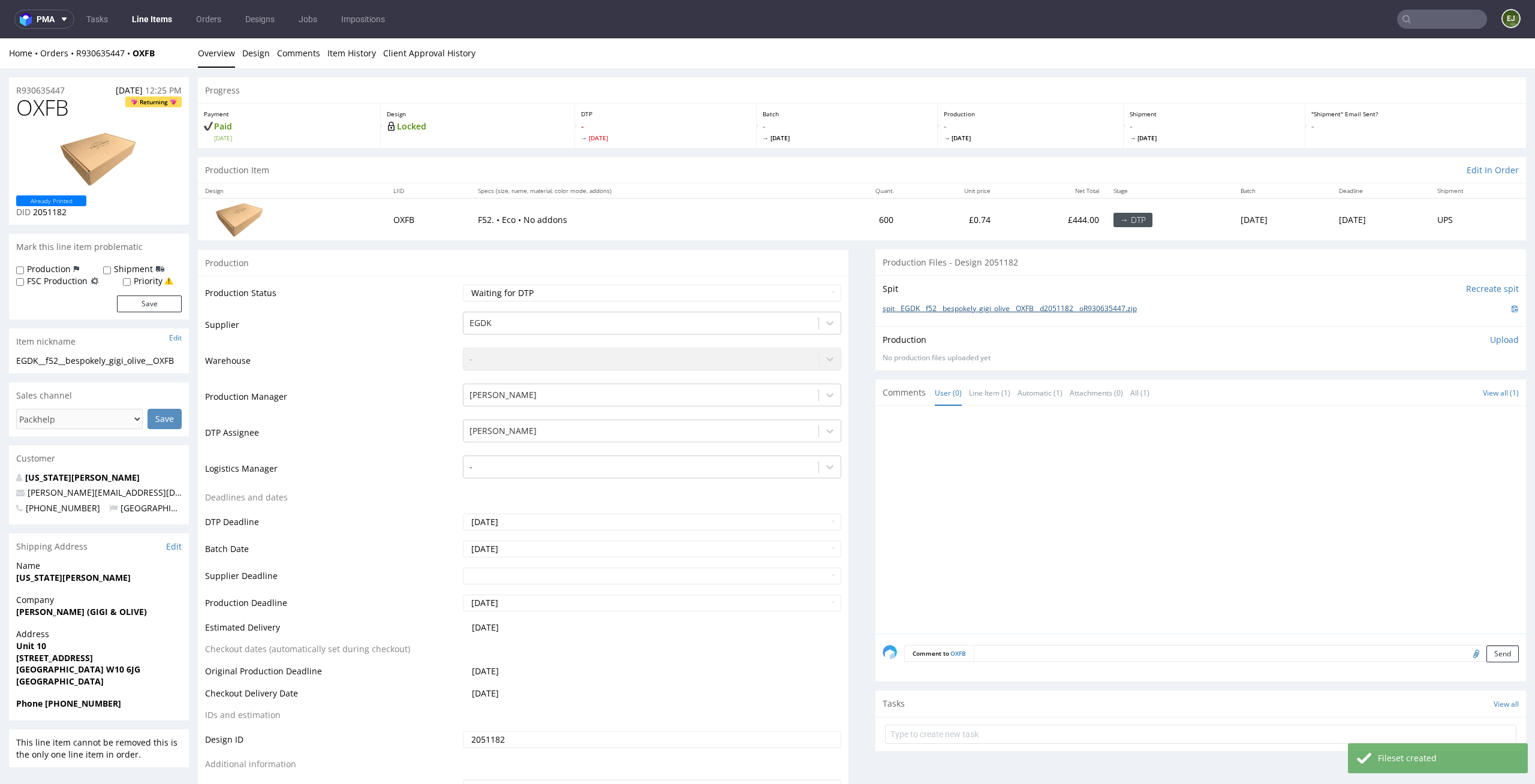
click at [1005, 309] on link "spit__EGDK__f52__bespokely_gigi_olive__OXFB__d2051182__oR930635447.zip" at bounding box center [1009, 308] width 254 height 10
click at [593, 296] on select "Waiting for Artwork Waiting for Diecut Waiting for Mockup Waiting for DTP Waiti…" at bounding box center [652, 293] width 379 height 17
select select "dtp_in_process"
click at [463, 285] on select "Waiting for Artwork Waiting for Diecut Waiting for Mockup Waiting for DTP Waiti…" at bounding box center [652, 293] width 379 height 17
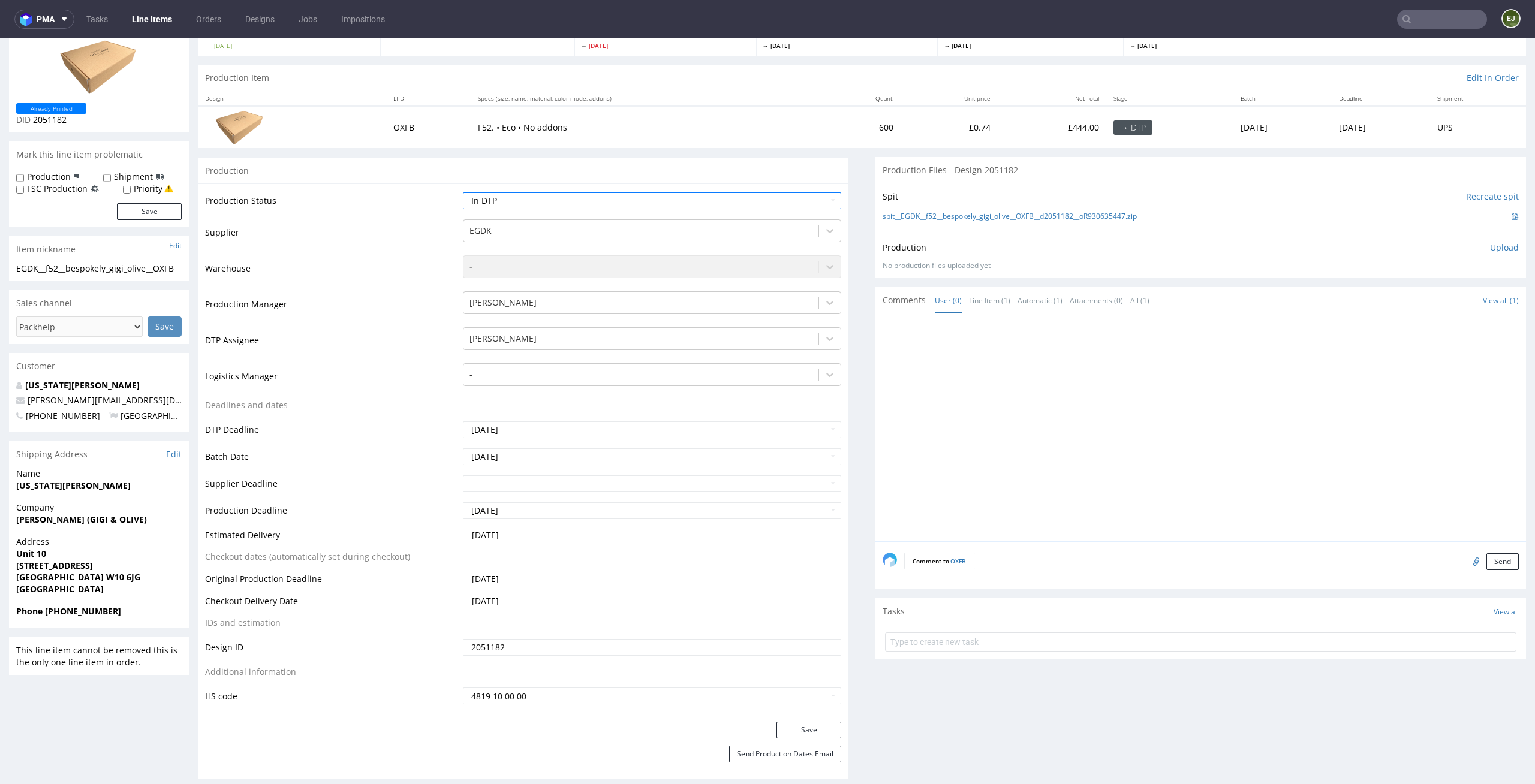
scroll to position [155, 0]
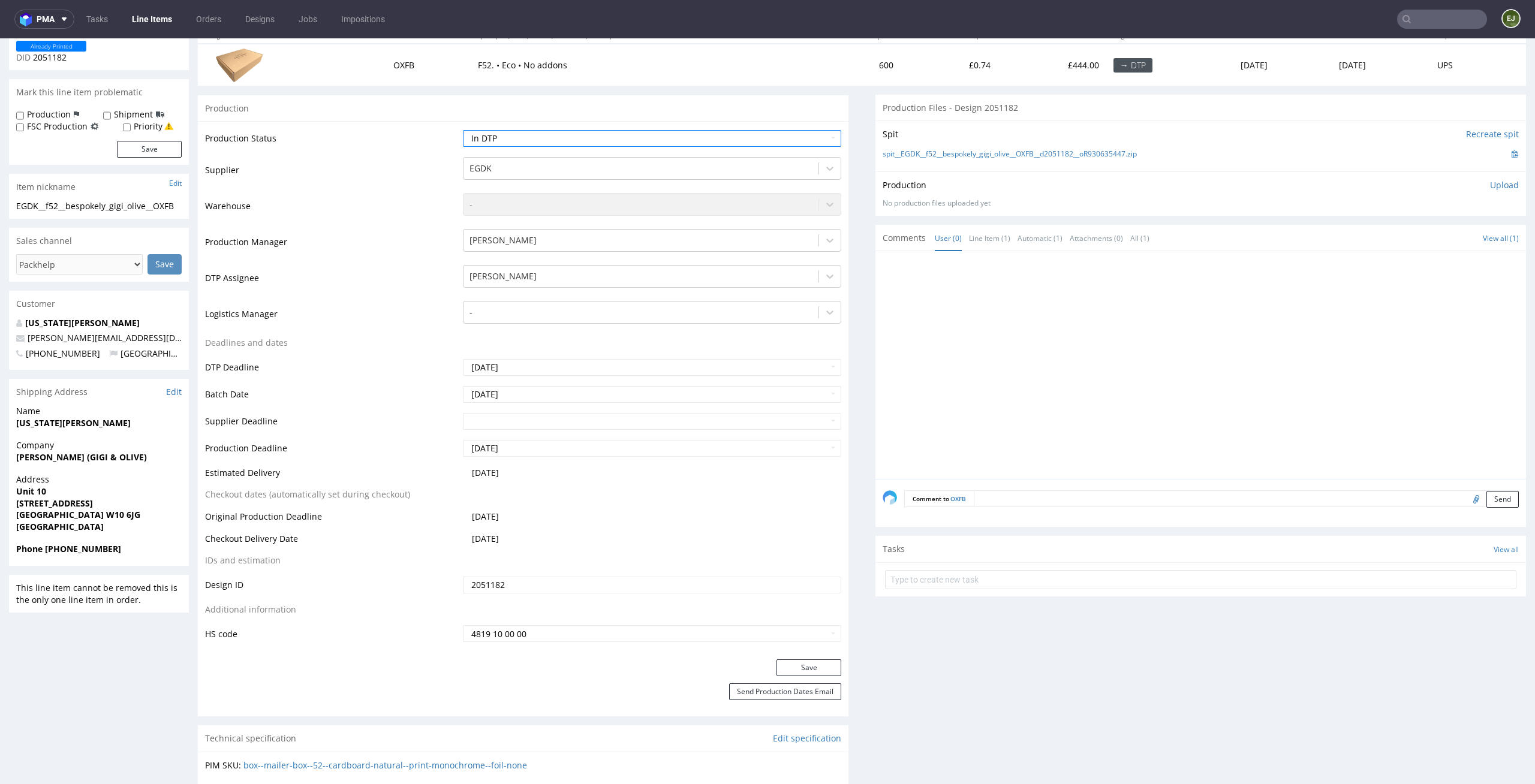
click at [826, 679] on div "Save" at bounding box center [523, 672] width 651 height 24
click at [826, 656] on div "Production Status Waiting for Artwork Waiting for Diecut Waiting for Mockup Wai…" at bounding box center [523, 390] width 651 height 539
click at [812, 664] on button "Save" at bounding box center [809, 668] width 65 height 17
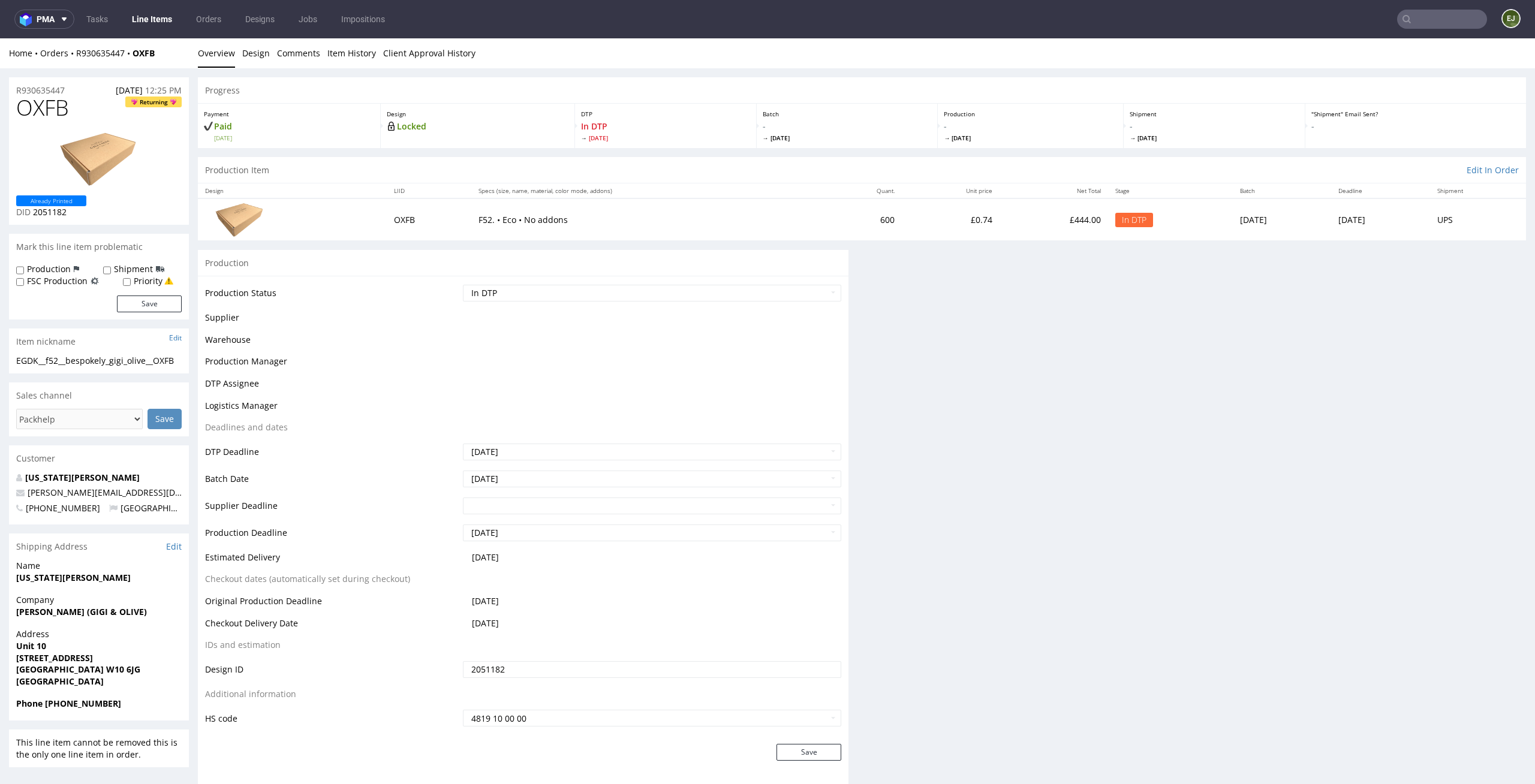
scroll to position [0, 0]
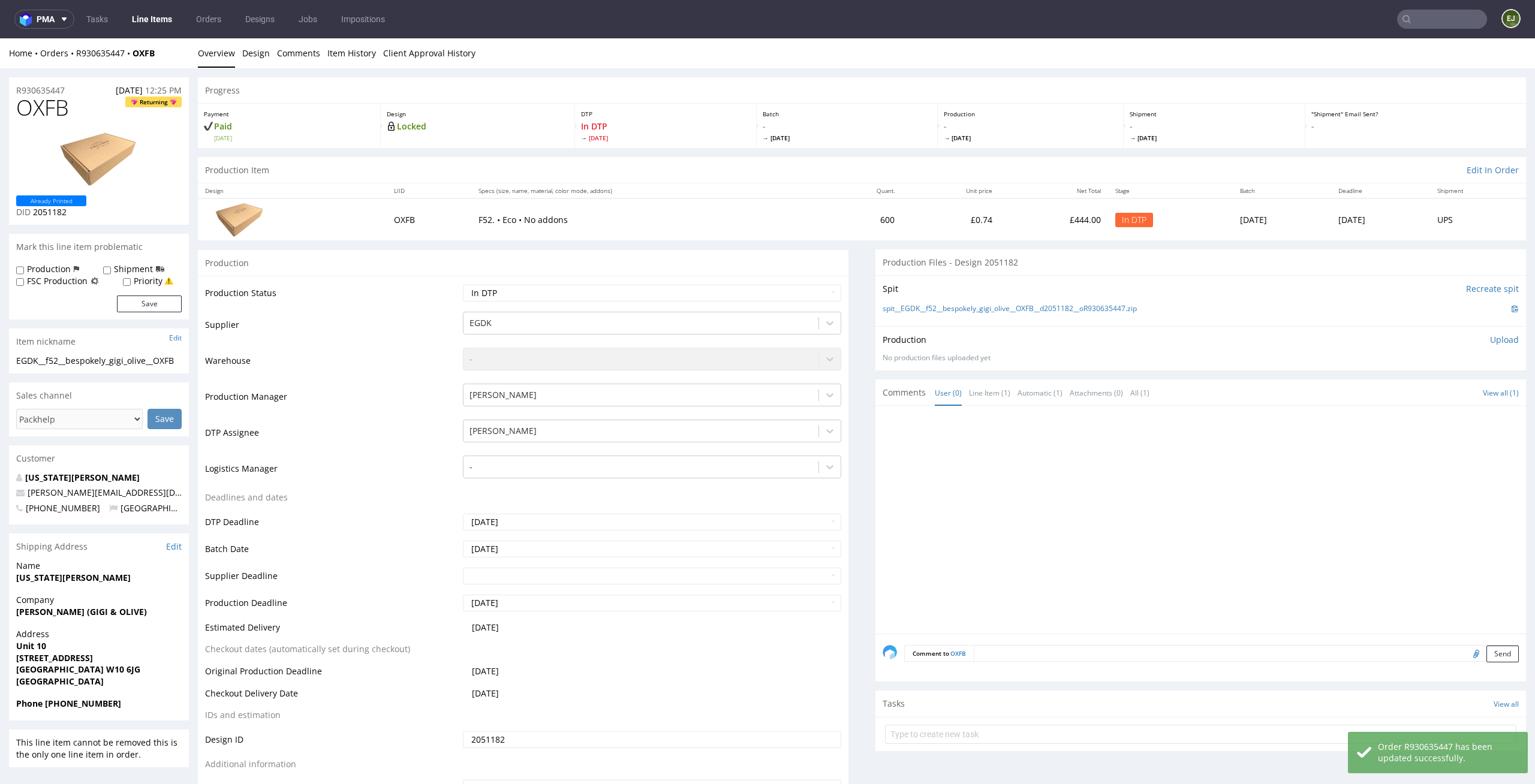
drag, startPoint x: 73, startPoint y: 111, endPoint x: 0, endPoint y: 109, distance: 73.0
copy span "OXFB"
click at [262, 57] on link "Design" at bounding box center [256, 53] width 27 height 29
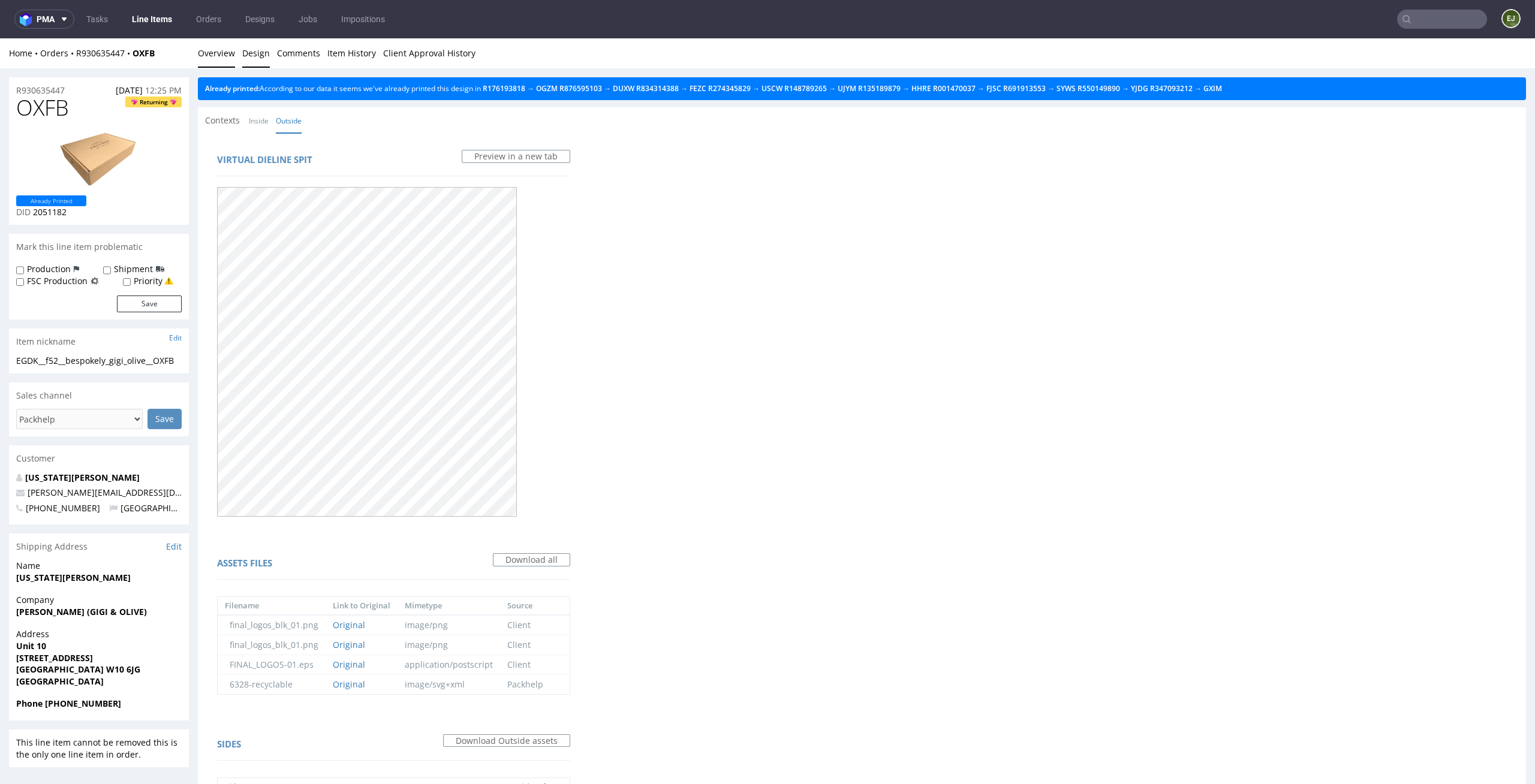
click at [222, 53] on link "Overview" at bounding box center [216, 53] width 37 height 29
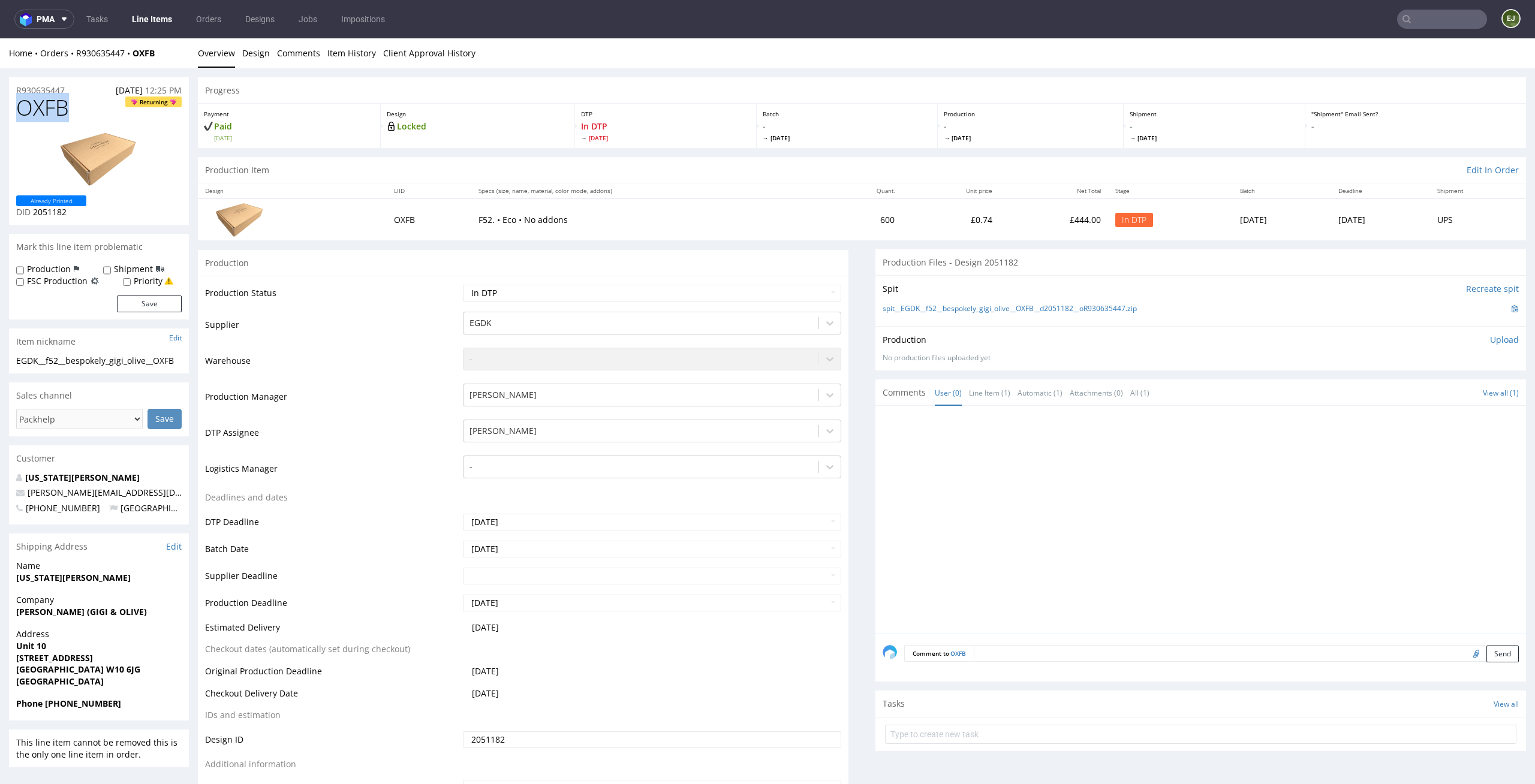
drag, startPoint x: 73, startPoint y: 106, endPoint x: 0, endPoint y: 106, distance: 73.0
copy span "OXFB"
click at [1490, 339] on p "Upload" at bounding box center [1504, 340] width 29 height 12
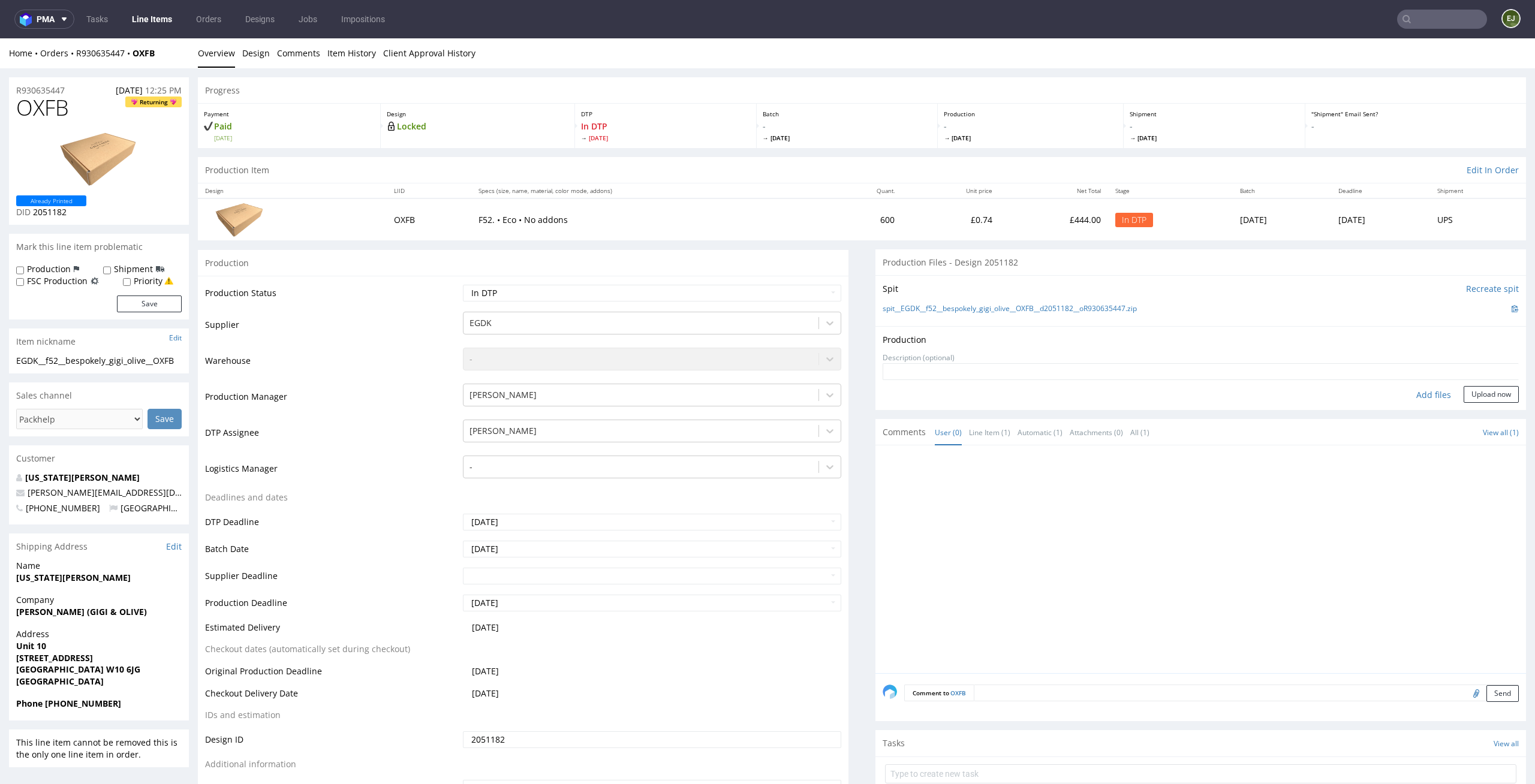
click at [1428, 383] on form "Add files Upload now" at bounding box center [1201, 383] width 636 height 40
click at [1420, 388] on div "Add files" at bounding box center [1433, 395] width 60 height 18
type input "C:\fakepath\EGDK__f52__bespokely_gigi_olive__OXFB__d2051182__oR930635447__lates…"
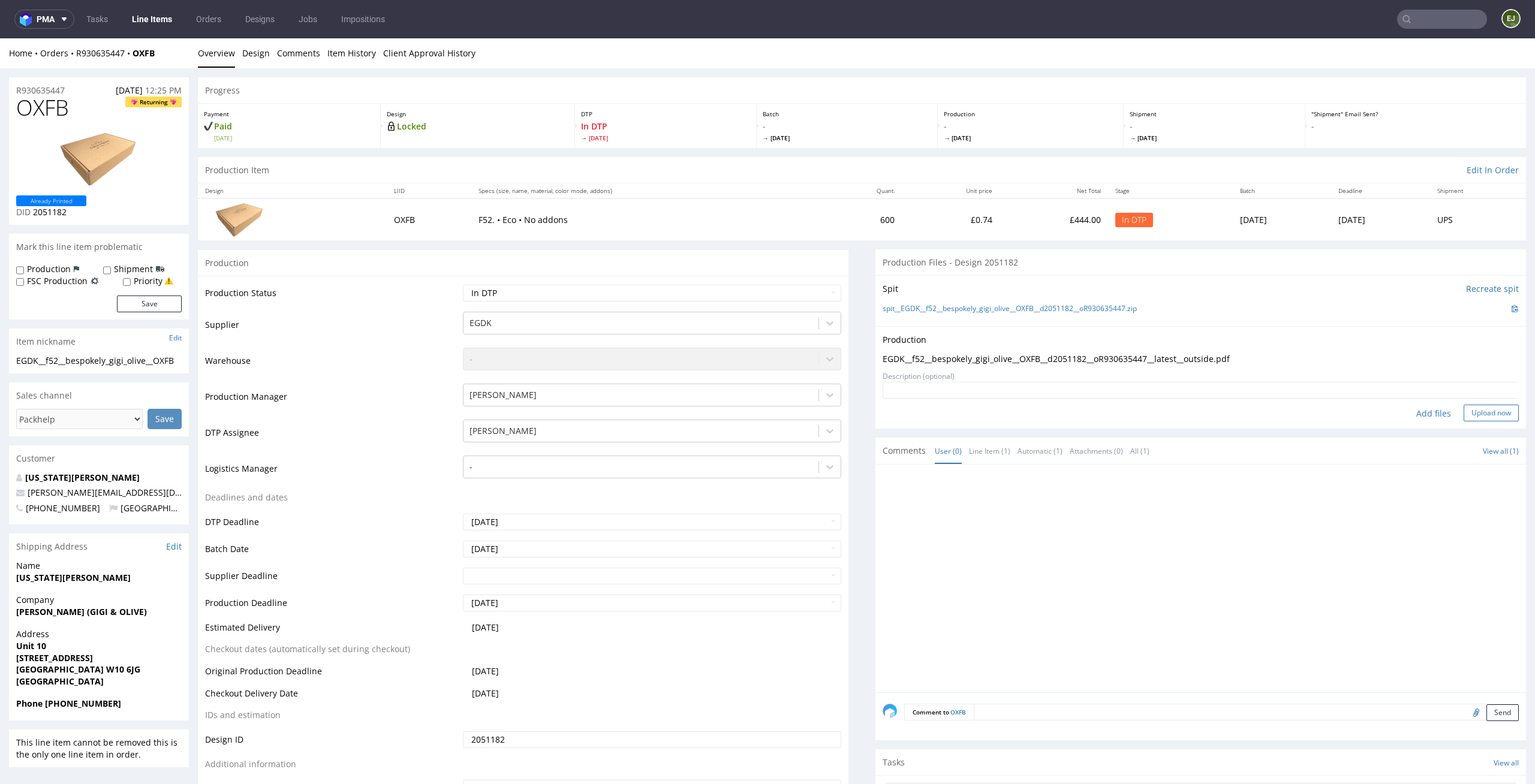
click at [1466, 405] on button "Upload now" at bounding box center [1491, 413] width 55 height 17
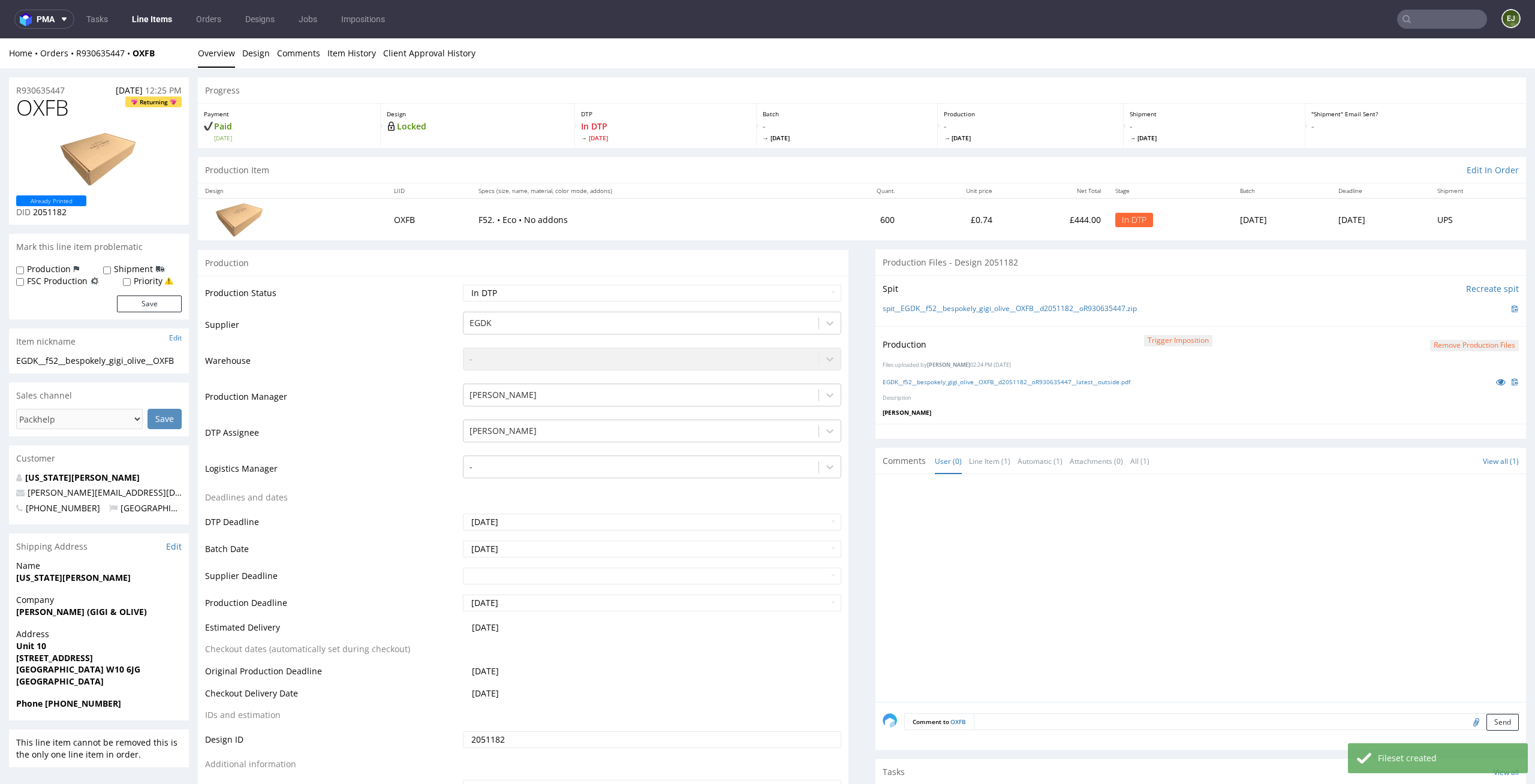
click at [728, 280] on div "Production Status Waiting for Artwork Waiting for Diecut Waiting for Mockup Wai…" at bounding box center [523, 545] width 651 height 539
click at [723, 300] on select "Waiting for Artwork Waiting for Diecut Waiting for Mockup Waiting for DTP Waiti…" at bounding box center [652, 293] width 379 height 17
select select "dtp_production_ready"
click at [463, 285] on select "Waiting for Artwork Waiting for Diecut Waiting for Mockup Waiting for DTP Waiti…" at bounding box center [652, 293] width 379 height 17
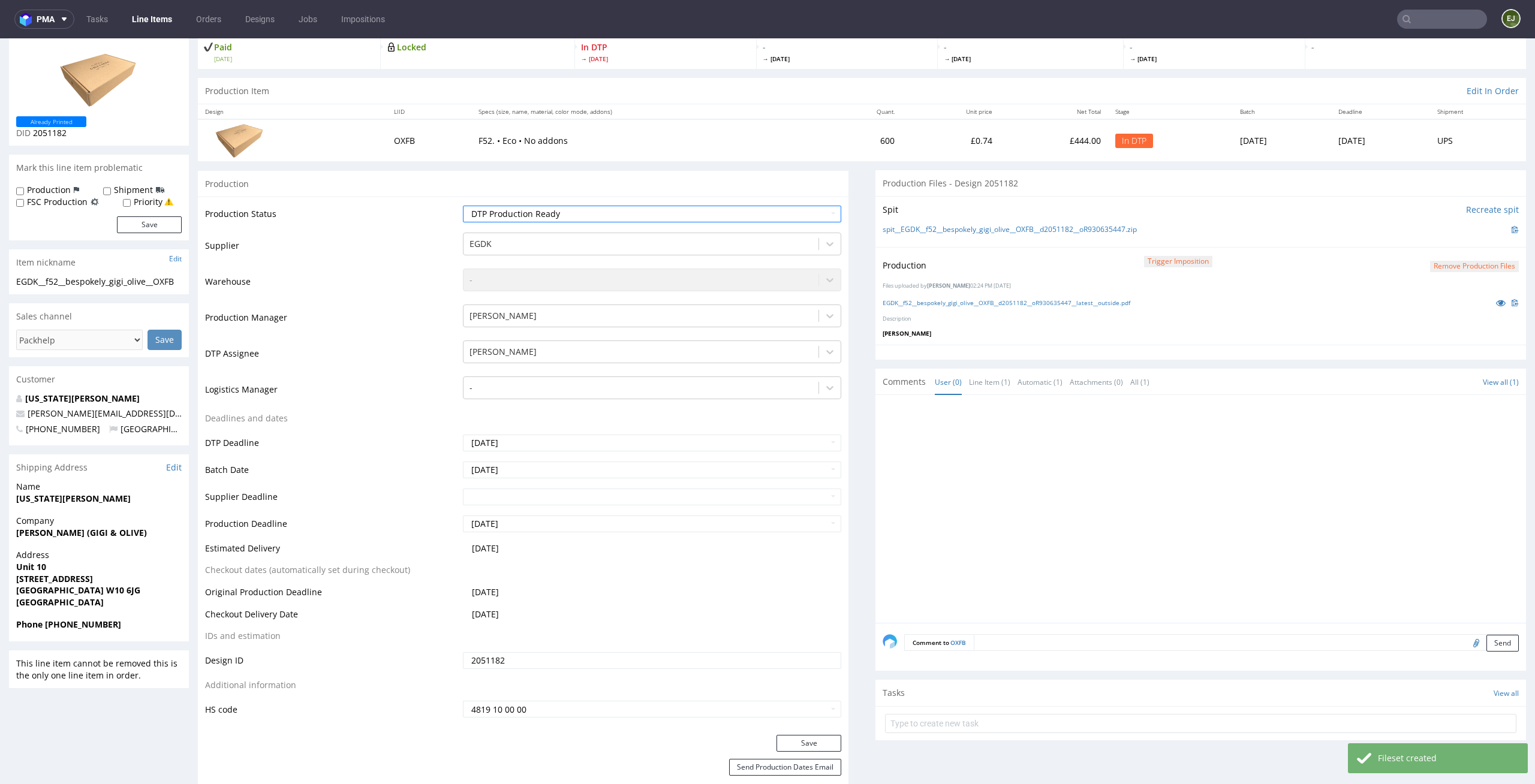
scroll to position [129, 0]
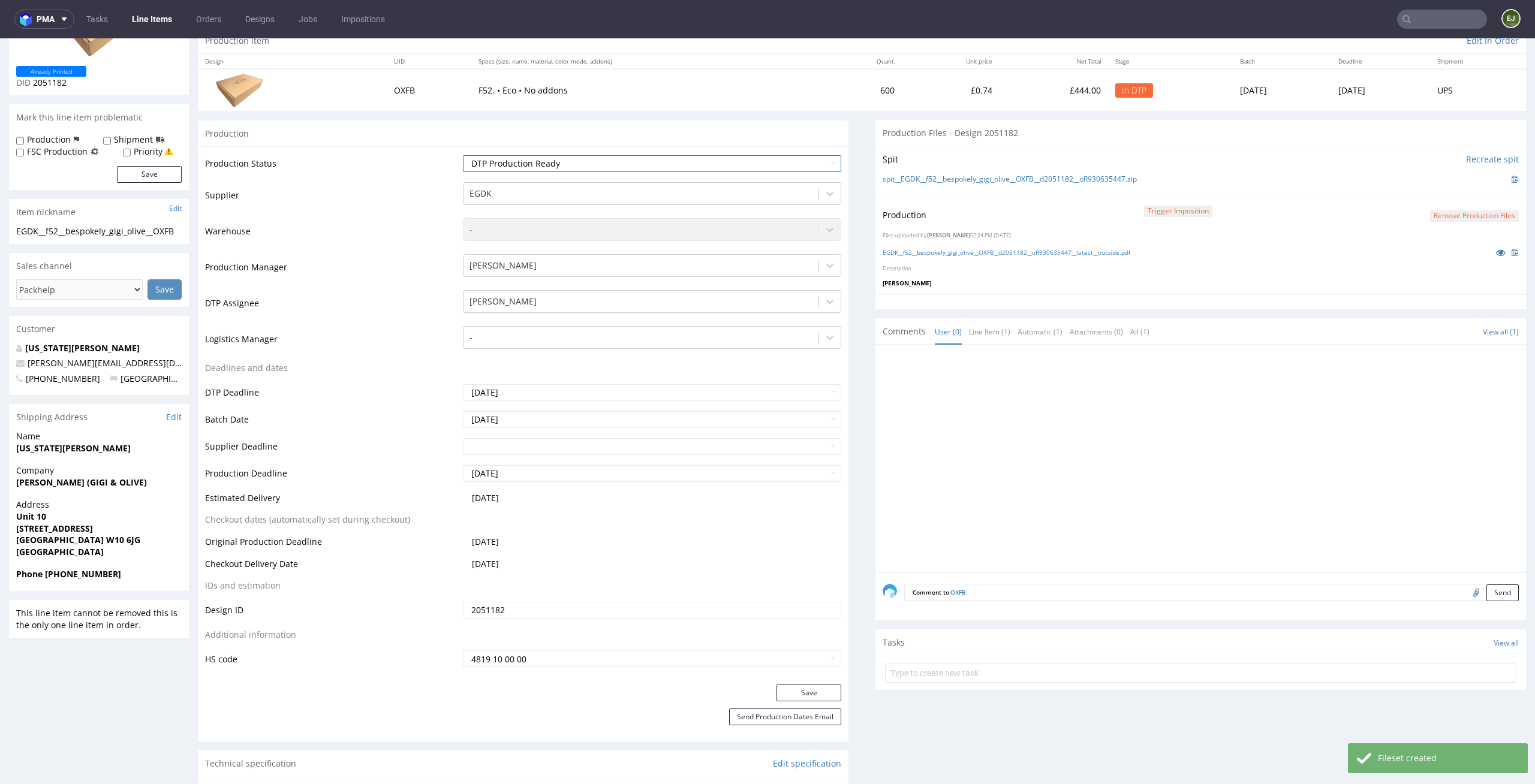
click at [820, 684] on div "Production Status Waiting for Artwork Waiting for Diecut Waiting for Mockup Wai…" at bounding box center [523, 415] width 651 height 539
click at [809, 686] on button "Save" at bounding box center [809, 693] width 65 height 17
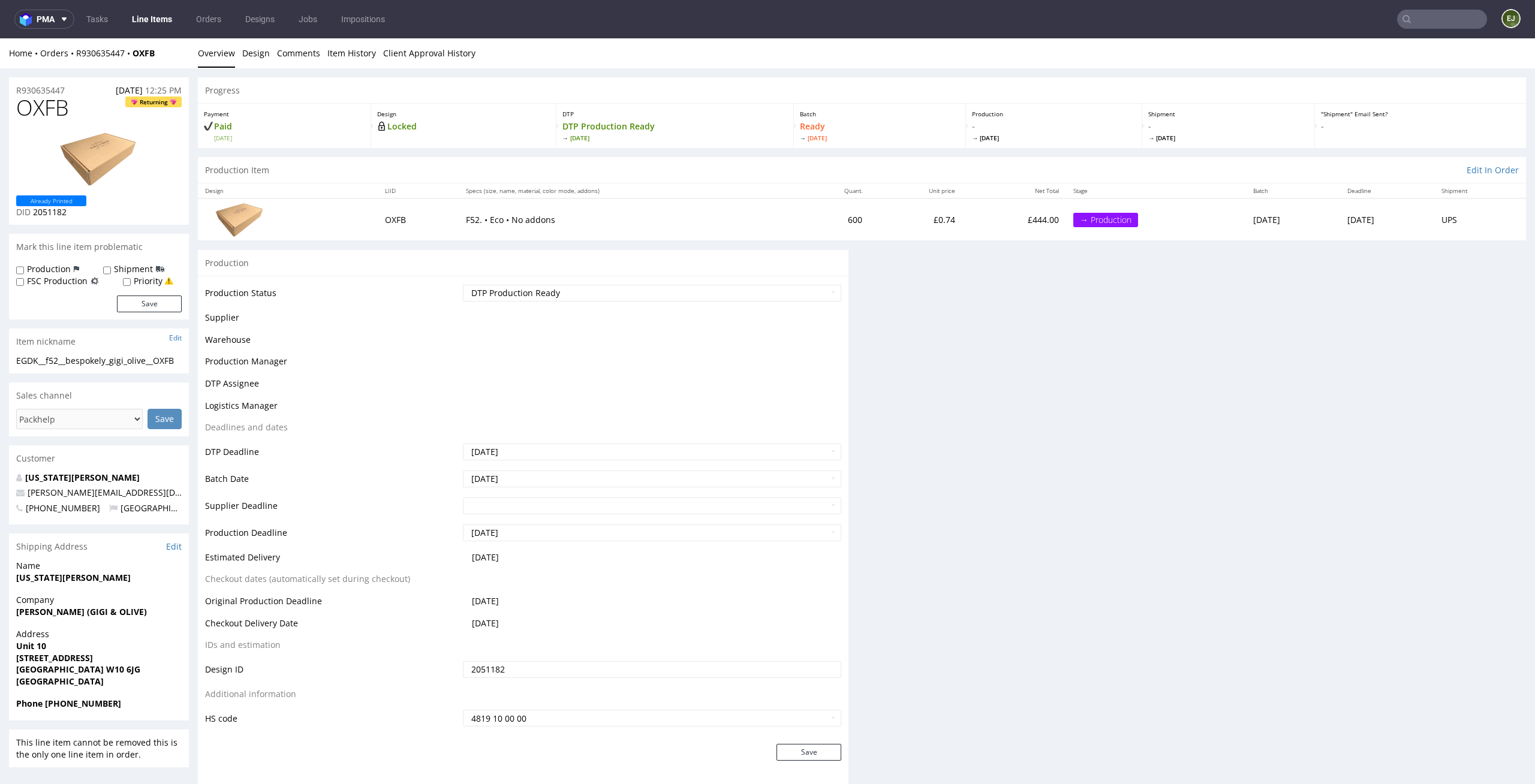
scroll to position [0, 0]
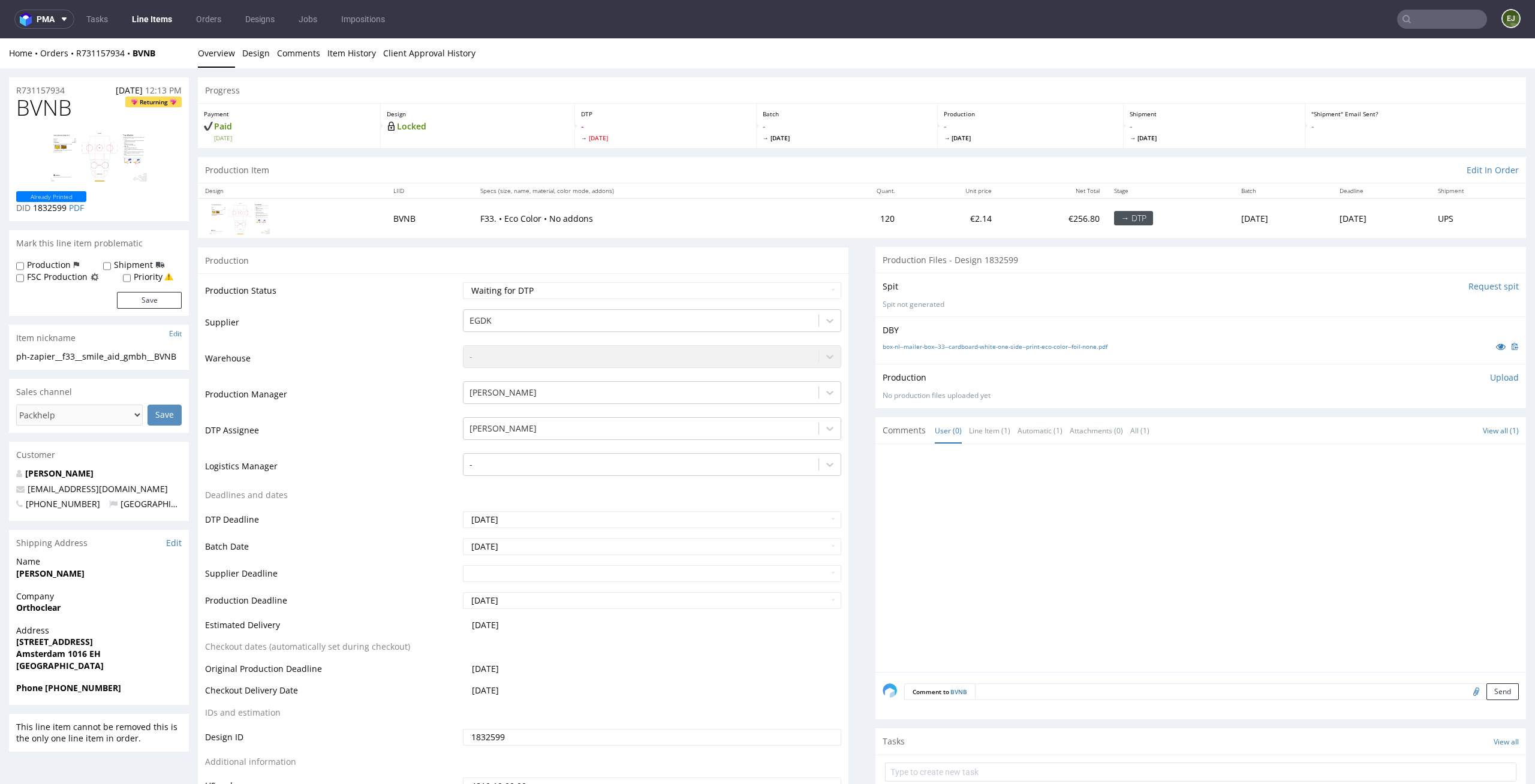
click at [1472, 282] on input "Request spit" at bounding box center [1494, 287] width 50 height 12
click at [730, 115] on p "DTP" at bounding box center [665, 114] width 169 height 8
click at [261, 57] on link "Design" at bounding box center [256, 53] width 27 height 29
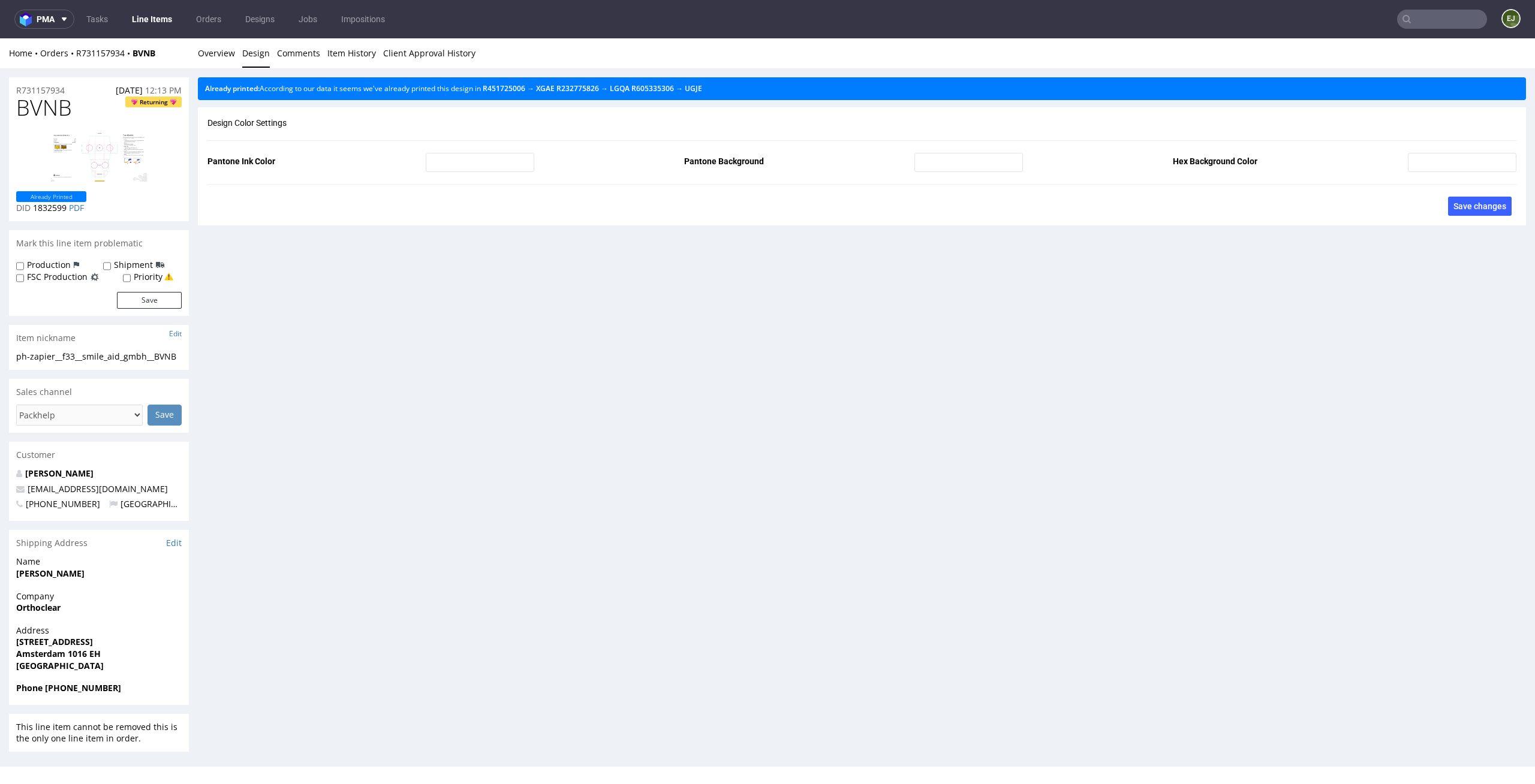
click at [190, 49] on div "Home Orders R731157934 BVNB Overview Design Comments Item History Client Approv…" at bounding box center [767, 53] width 1535 height 30
click at [219, 55] on link "Overview" at bounding box center [216, 53] width 37 height 29
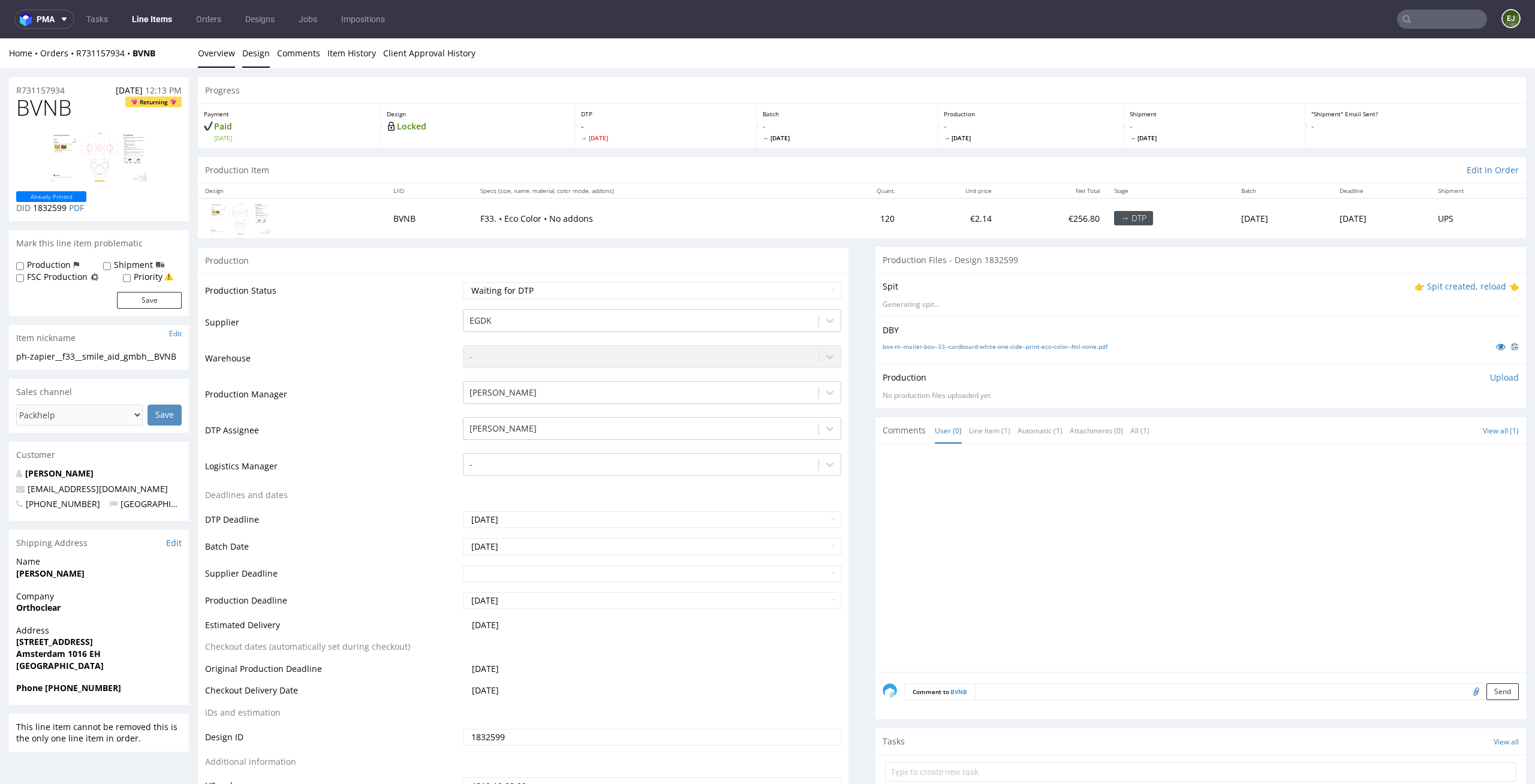
click at [250, 55] on link "Design" at bounding box center [256, 53] width 27 height 29
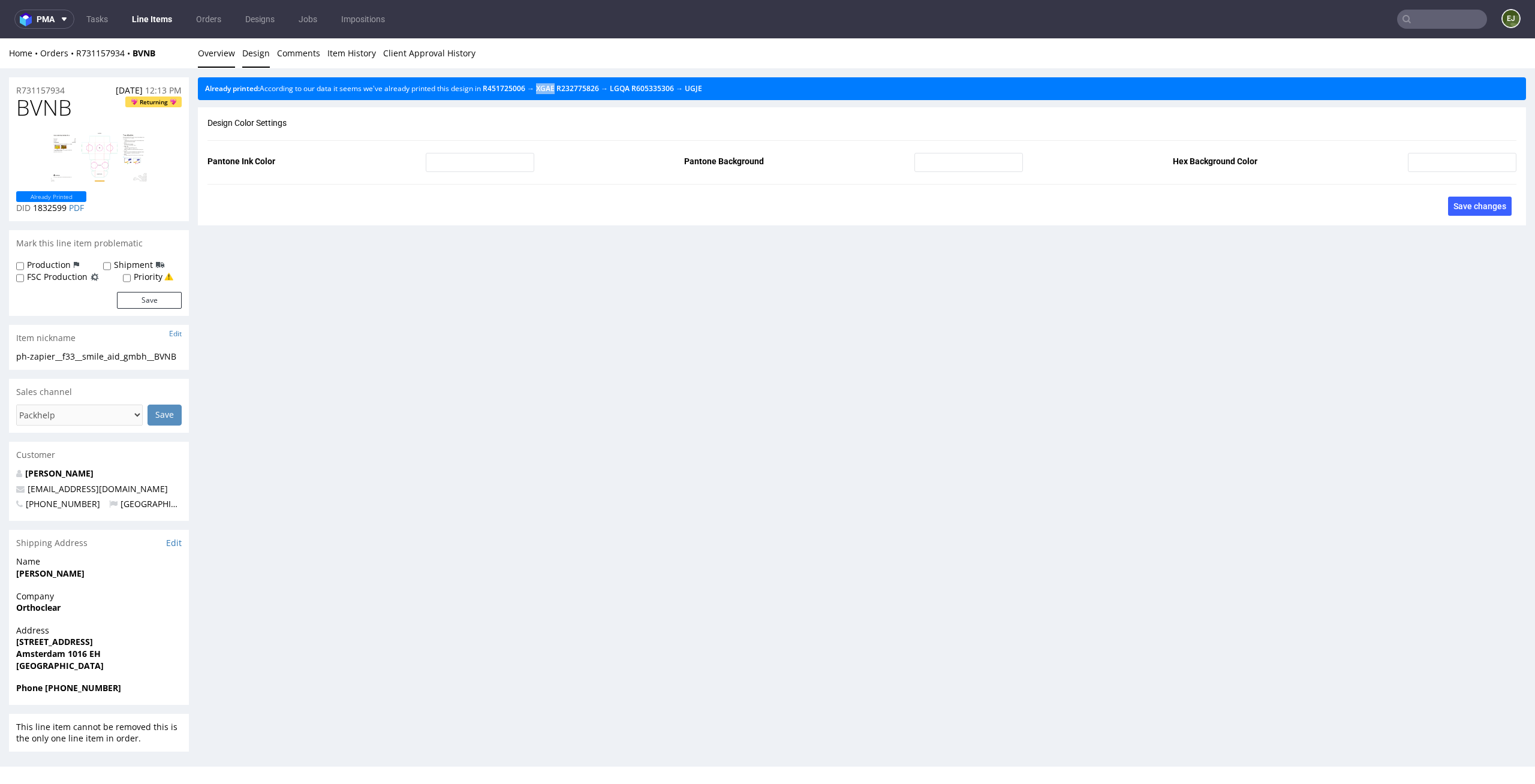
click at [212, 48] on link "Overview" at bounding box center [216, 53] width 37 height 29
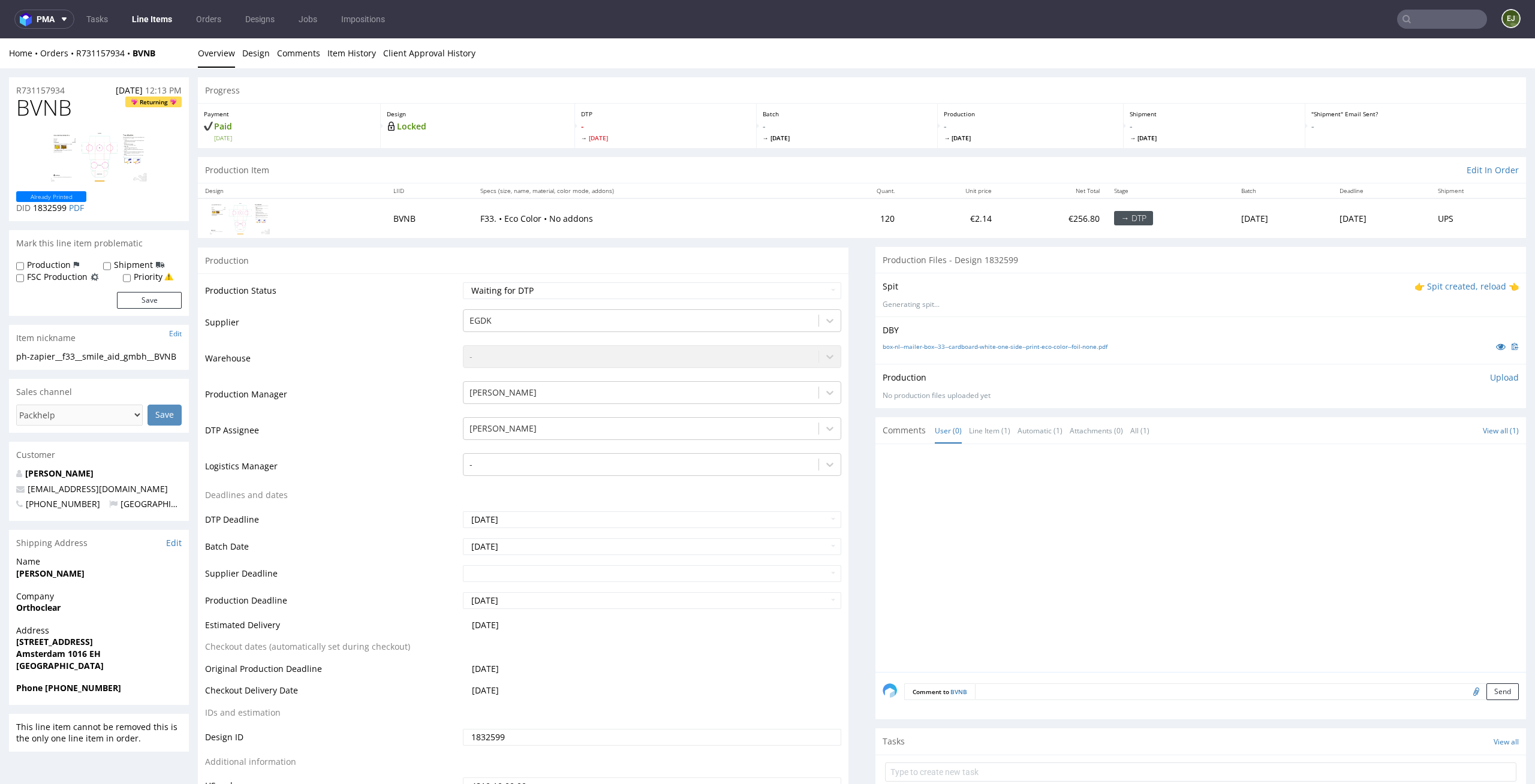
click at [1038, 216] on td "€256.80" at bounding box center [1053, 218] width 108 height 39
click at [1415, 292] on div "Spit 👉 Spit created, reload 👈 Generating spit..." at bounding box center [1201, 295] width 651 height 44
click at [1429, 286] on p "👉 Spit created, reload 👈" at bounding box center [1466, 287] width 104 height 12
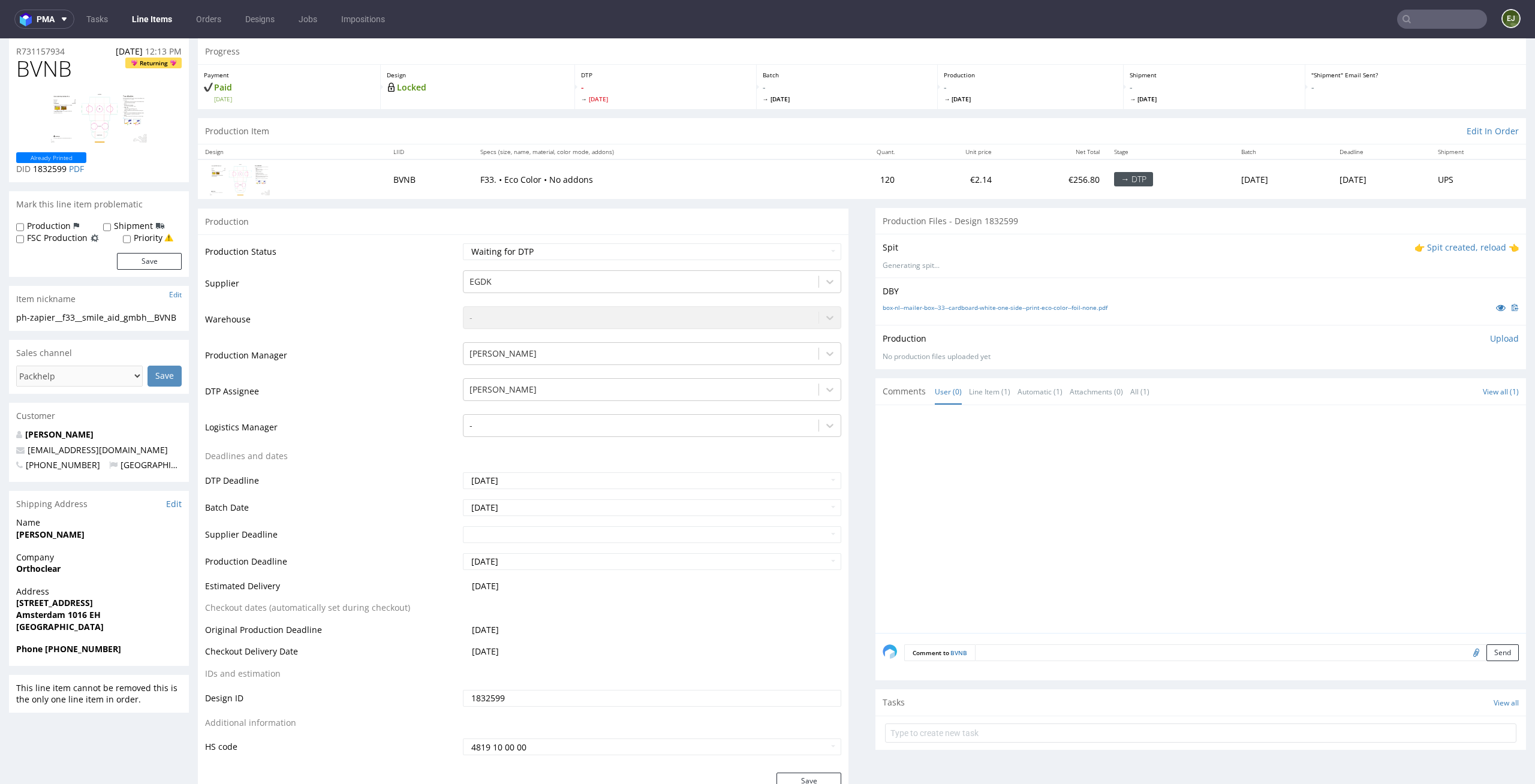
click at [1420, 245] on p "👉 Spit created, reload 👈" at bounding box center [1466, 247] width 104 height 12
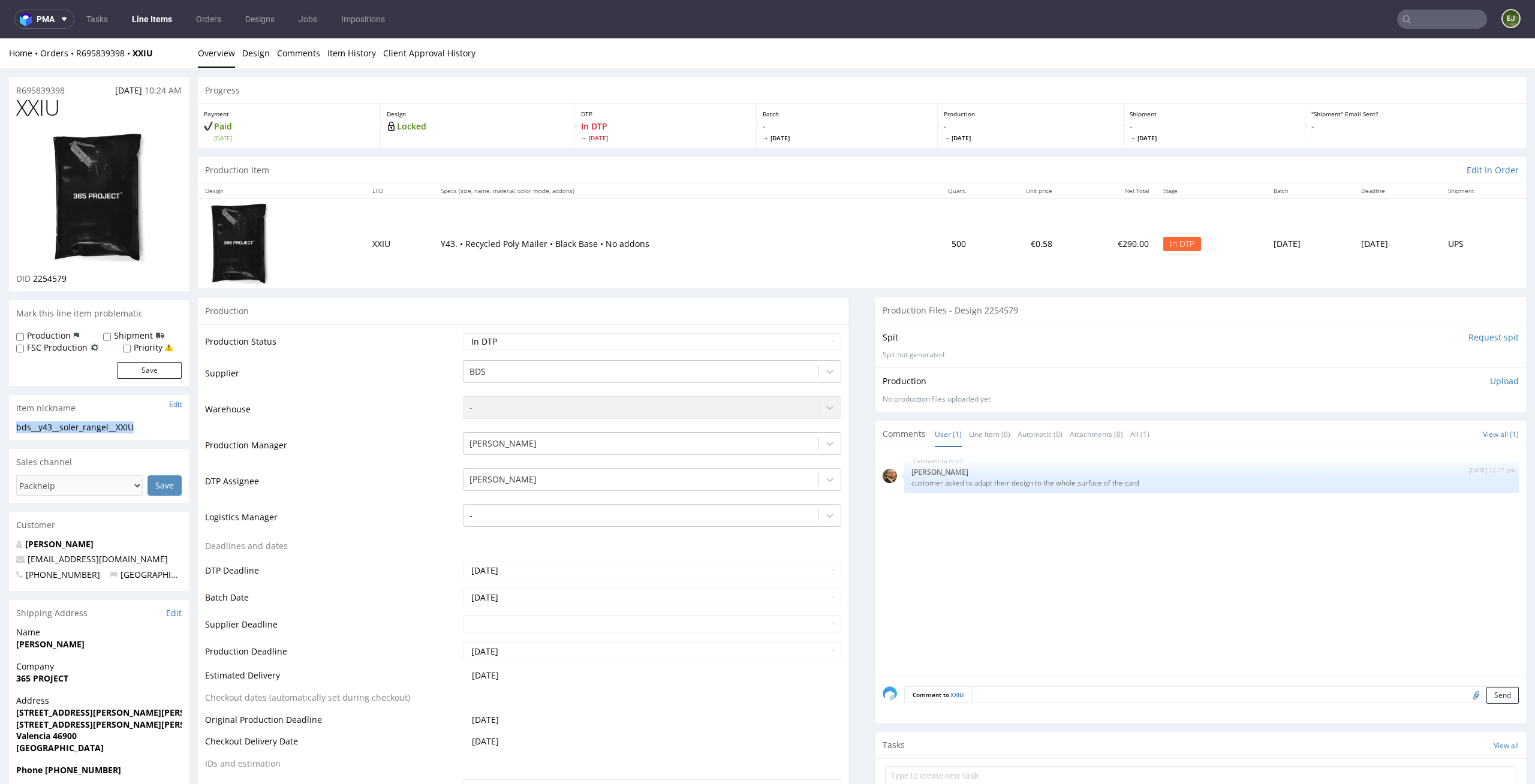
drag, startPoint x: 143, startPoint y: 426, endPoint x: 0, endPoint y: 427, distance: 143.0
copy div "bds__y43__soler_rangel__XXIU"
drag, startPoint x: 82, startPoint y: 279, endPoint x: 34, endPoint y: 279, distance: 48.0
click at [31, 279] on div "DID 2254579" at bounding box center [99, 279] width 166 height 12
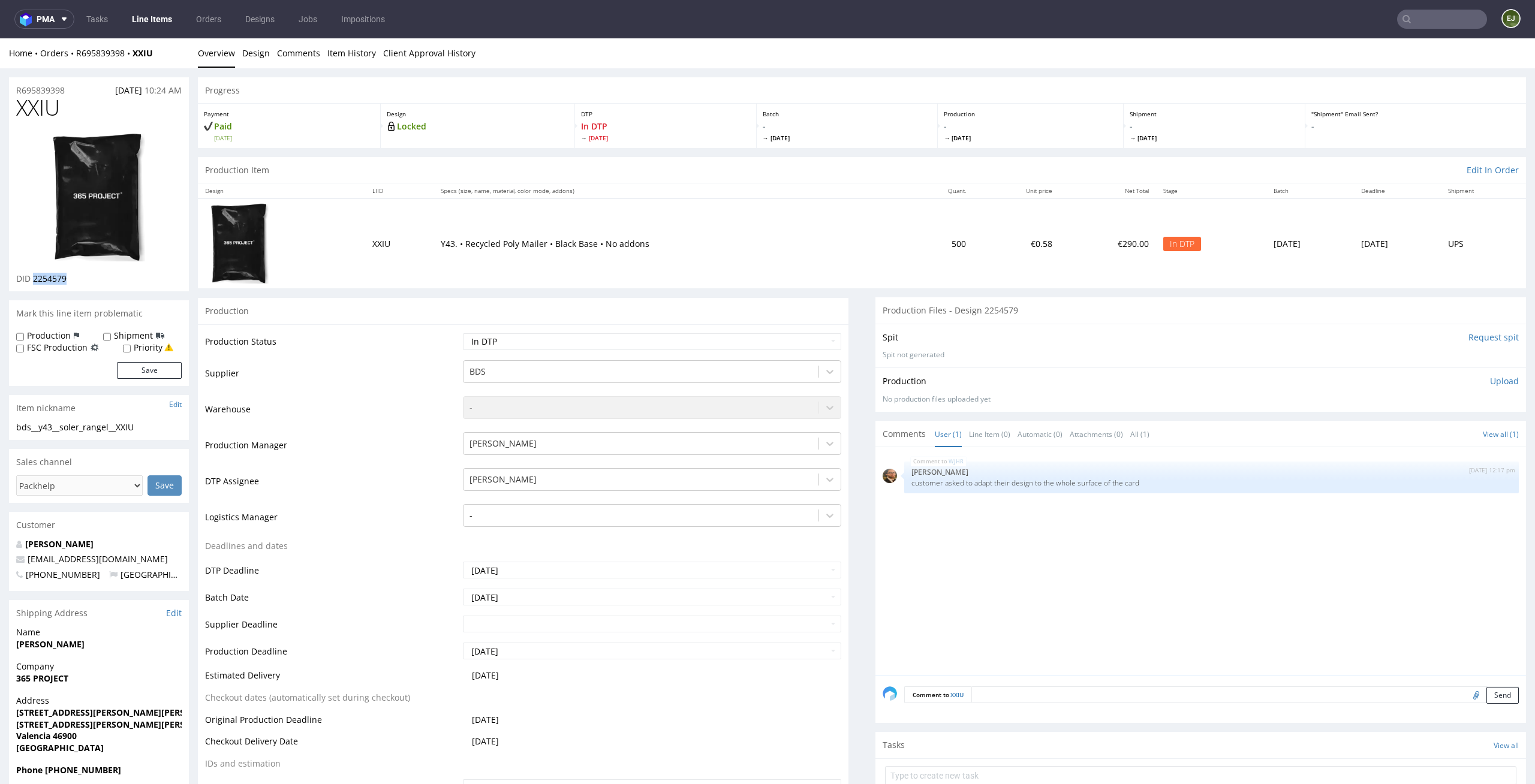
copy span "2254579"
drag, startPoint x: 73, startPoint y: 90, endPoint x: 0, endPoint y: 90, distance: 73.0
copy p "R695839398"
click at [1496, 382] on p "Upload" at bounding box center [1504, 381] width 29 height 12
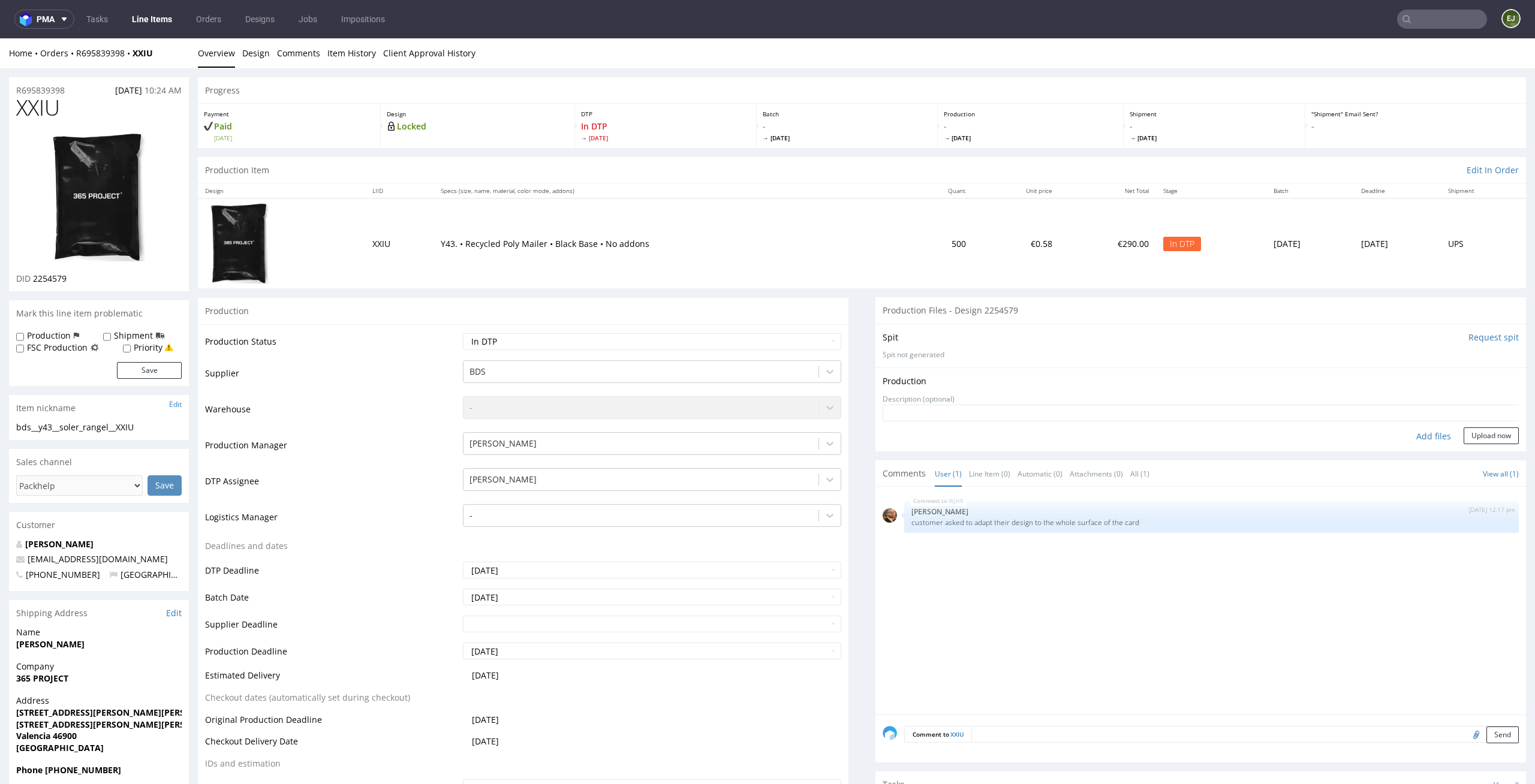
click at [1415, 426] on form "Add files Upload now" at bounding box center [1201, 424] width 636 height 40
click at [1415, 432] on div "Add files" at bounding box center [1433, 436] width 60 height 18
type input "C:\fakepath\bds__y43__soler_rangel__XXIU__d2254579__oR695839398.pdf"
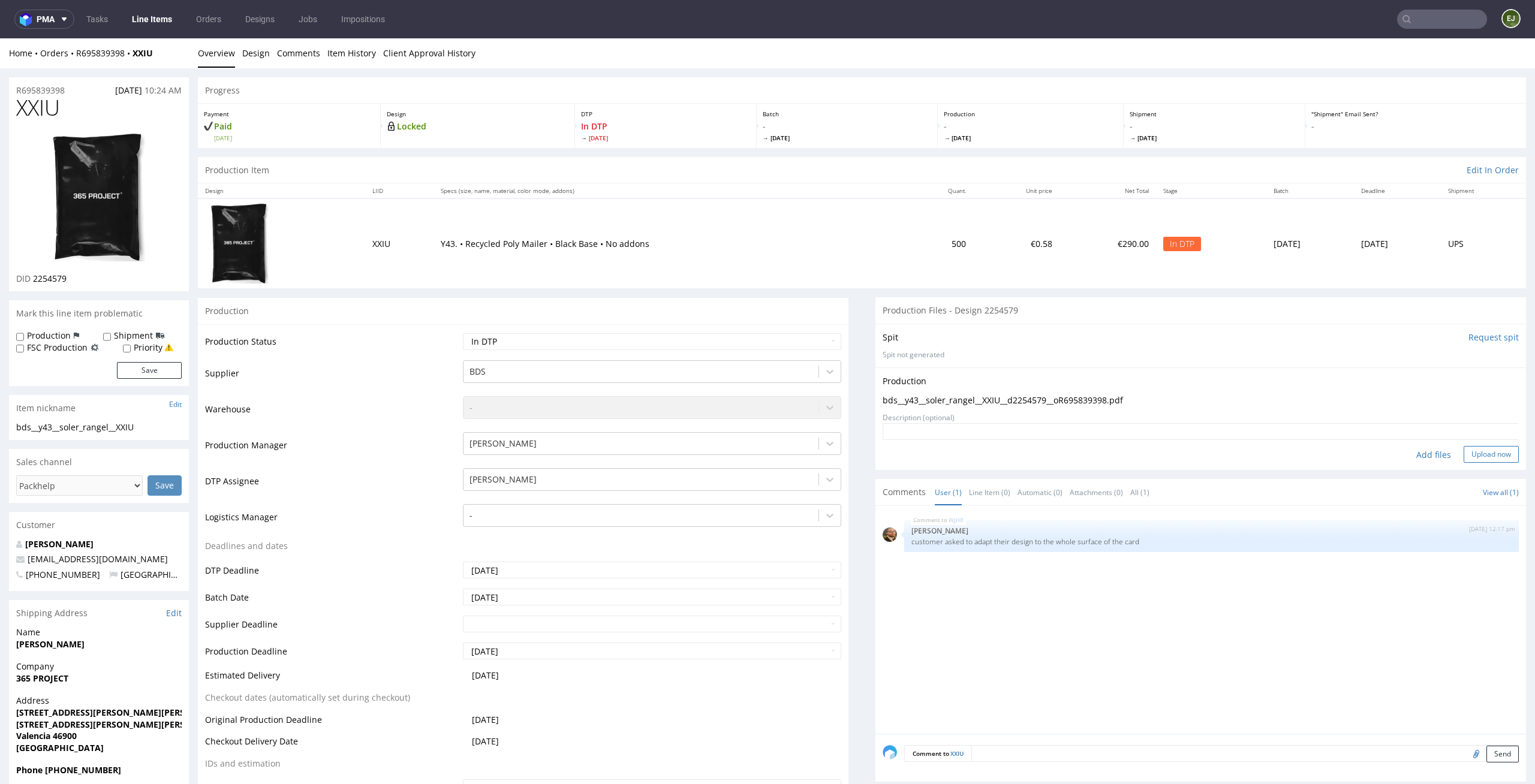
click at [1490, 448] on button "Upload now" at bounding box center [1491, 454] width 55 height 17
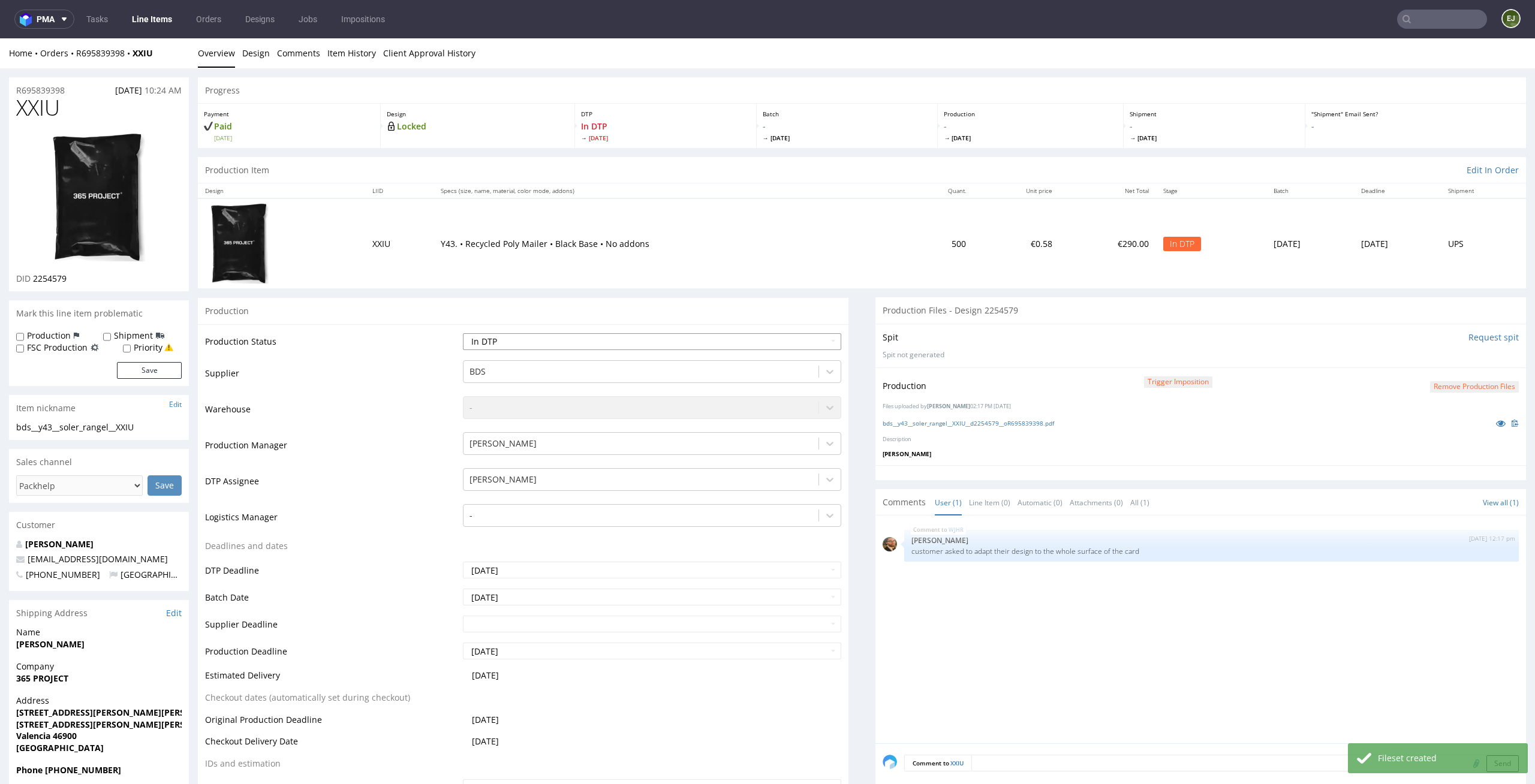
click at [805, 338] on select "Waiting for Artwork Waiting for Diecut Waiting for Mockup Waiting for DTP Waiti…" at bounding box center [652, 342] width 379 height 17
select select "dtp_production_ready"
click at [463, 333] on select "Waiting for Artwork Waiting for Diecut Waiting for Mockup Waiting for DTP Waiti…" at bounding box center [652, 342] width 379 height 17
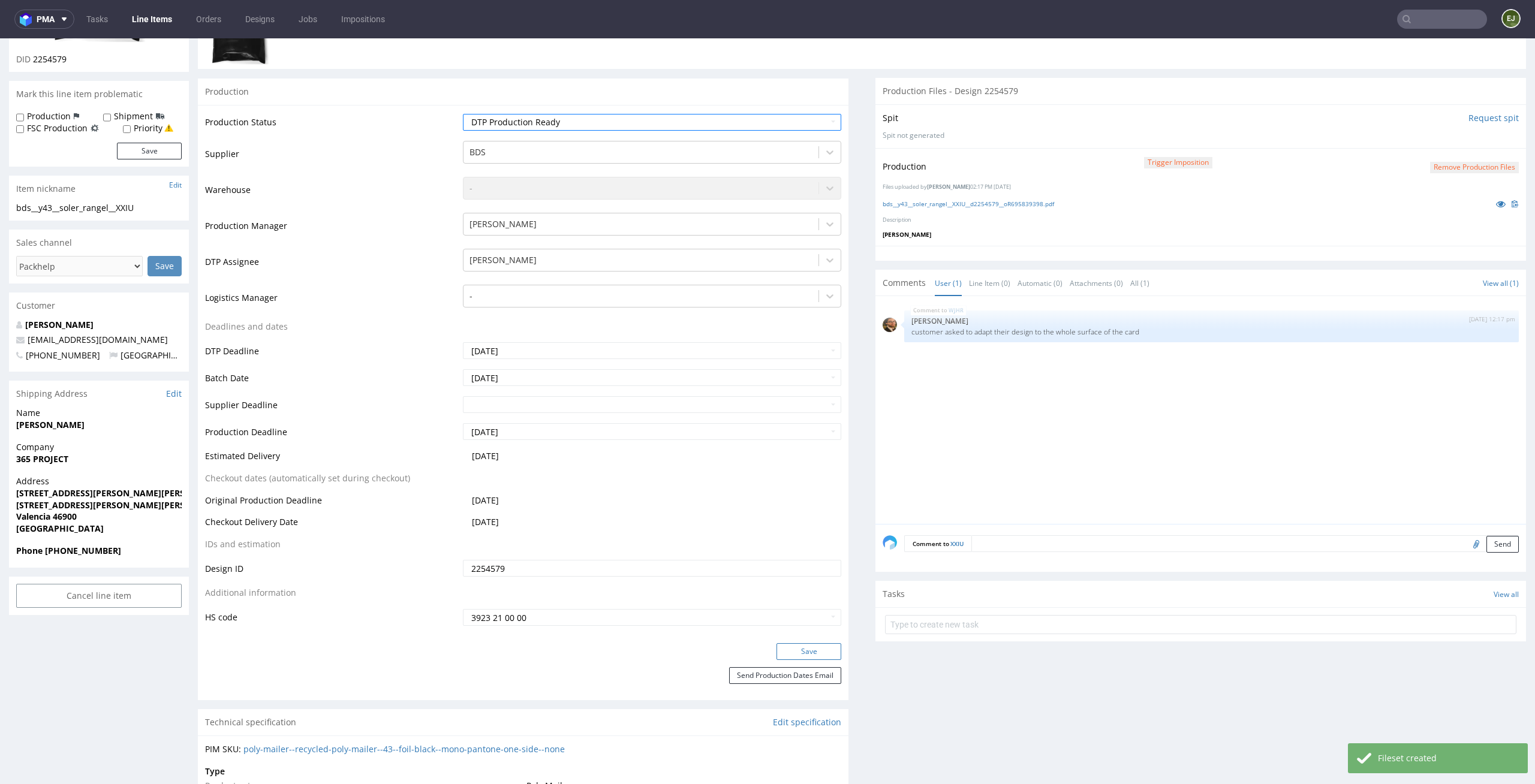
click at [816, 648] on button "Save" at bounding box center [809, 652] width 65 height 17
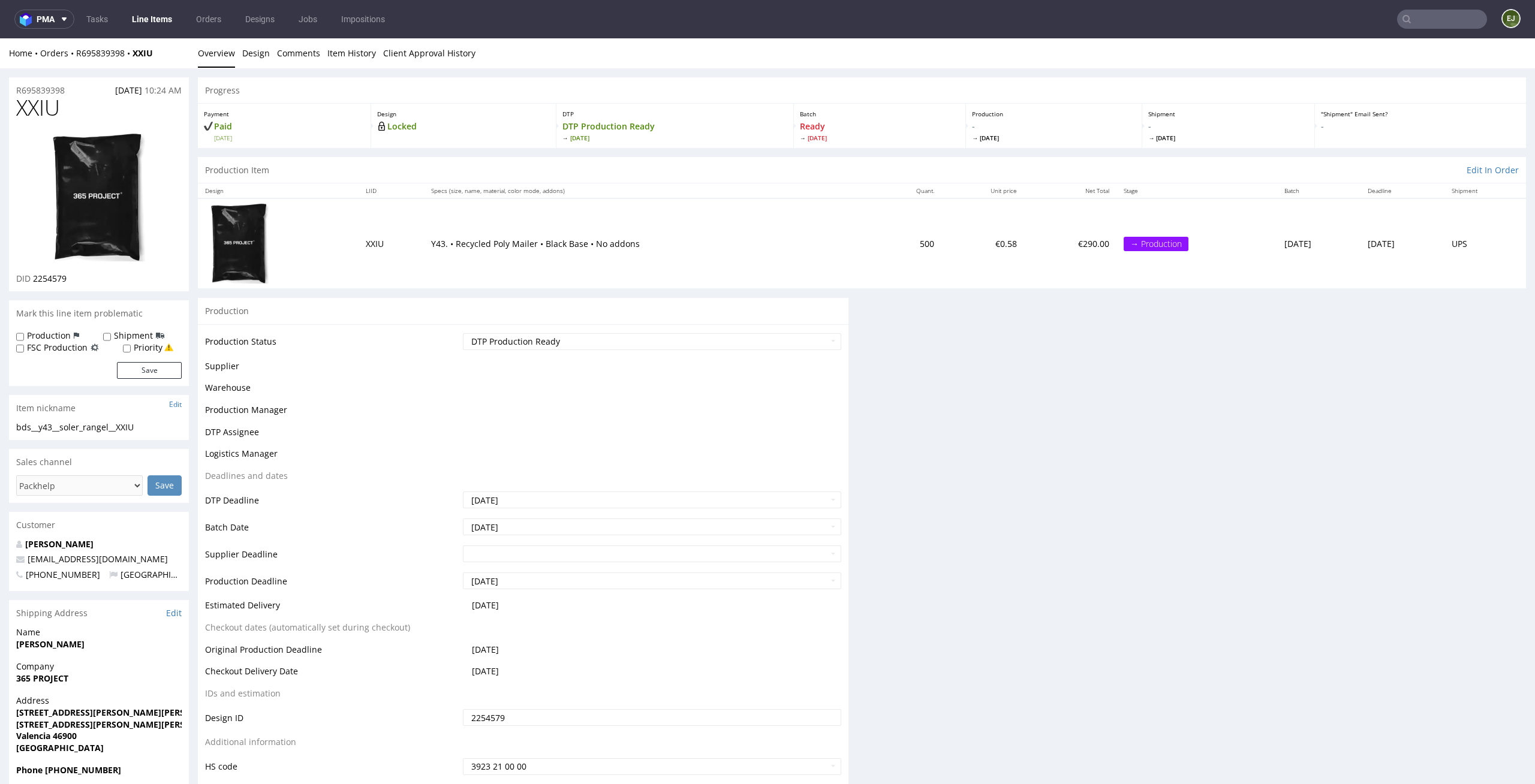
scroll to position [0, 0]
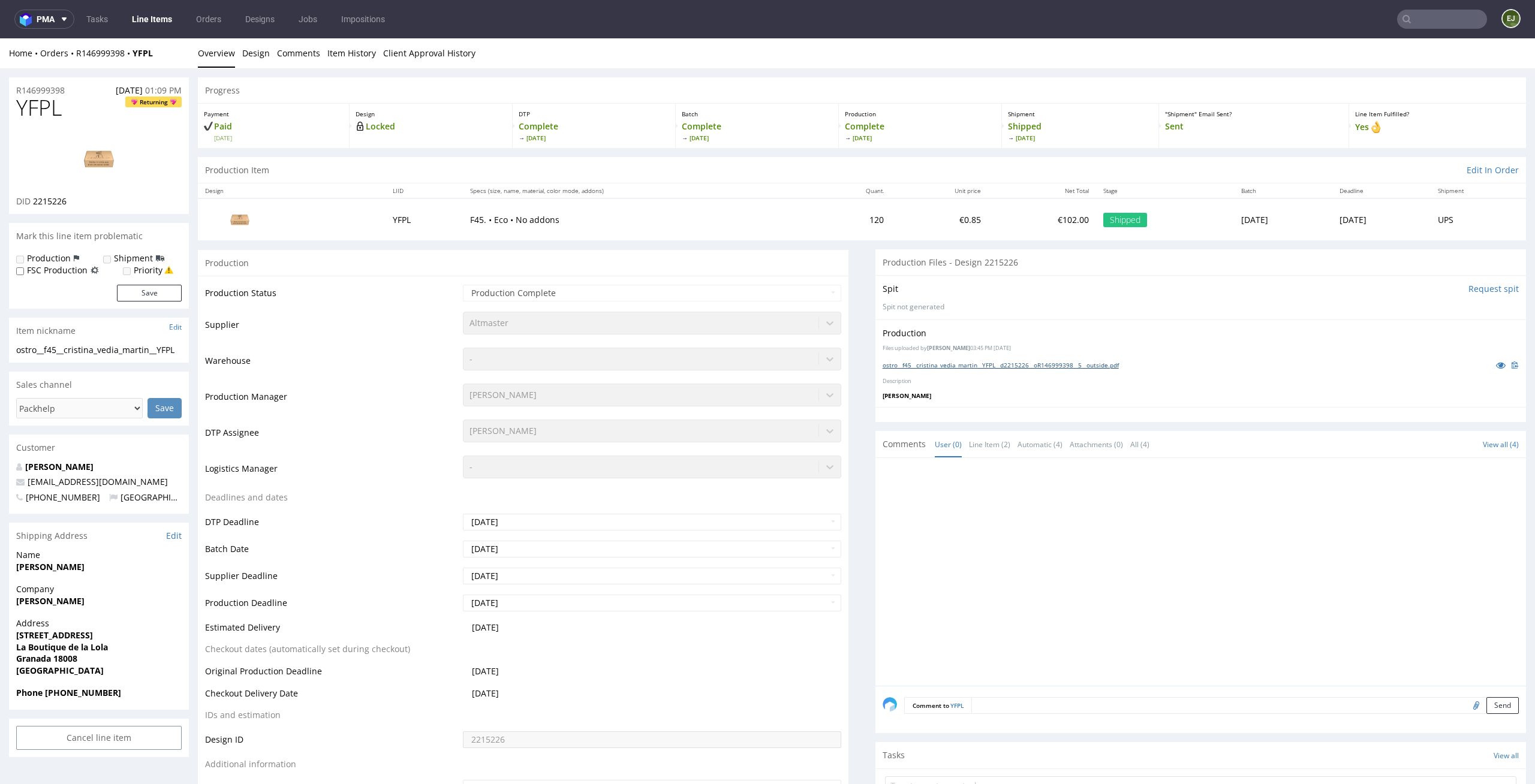
click at [1046, 364] on link "ostro__f45__cristina_vedia_martin__YFPL__d2215226__oR146999398__5__outside.pdf" at bounding box center [1000, 365] width 237 height 8
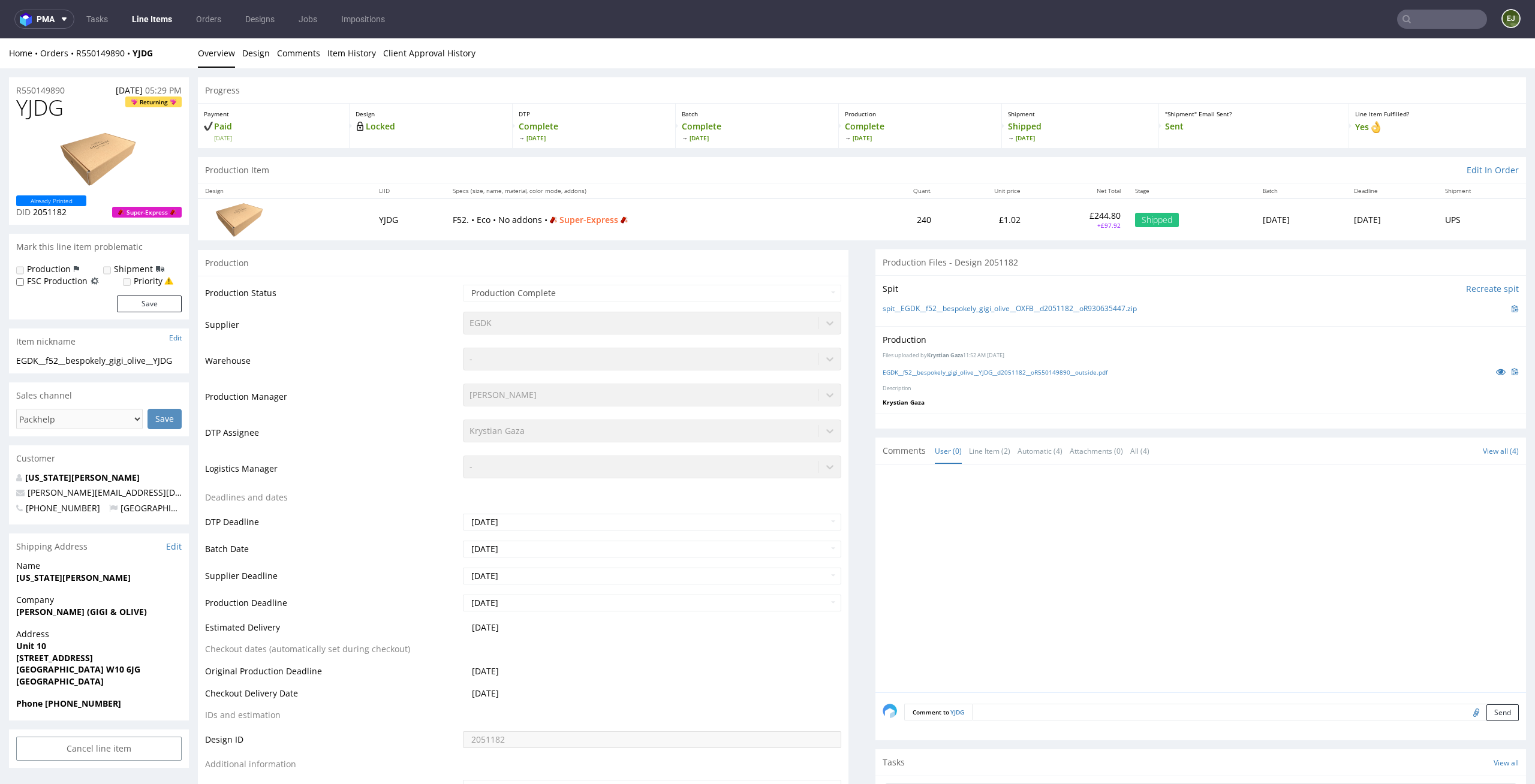
click at [977, 376] on div "EGDK__f52__bespokely_gigi_olive__YJDG__d2051182__oR550149890__outside.pdf" at bounding box center [1201, 371] width 636 height 13
click at [991, 371] on link "EGDK__f52__bespokely_gigi_olive__YJDG__d2051182__oR550149890__outside.pdf" at bounding box center [995, 372] width 224 height 8
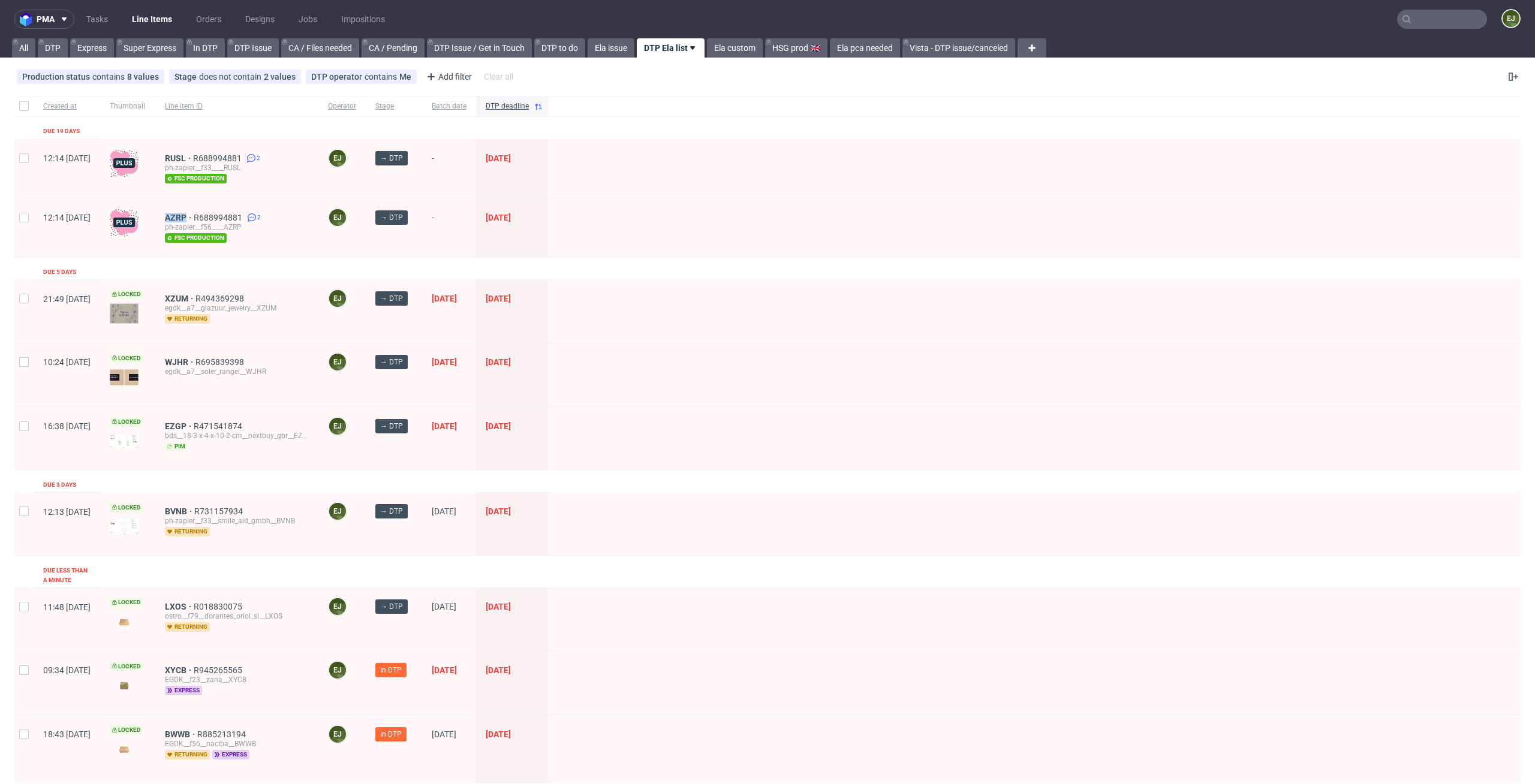
click at [151, 10] on link "Line Items" at bounding box center [152, 19] width 55 height 19
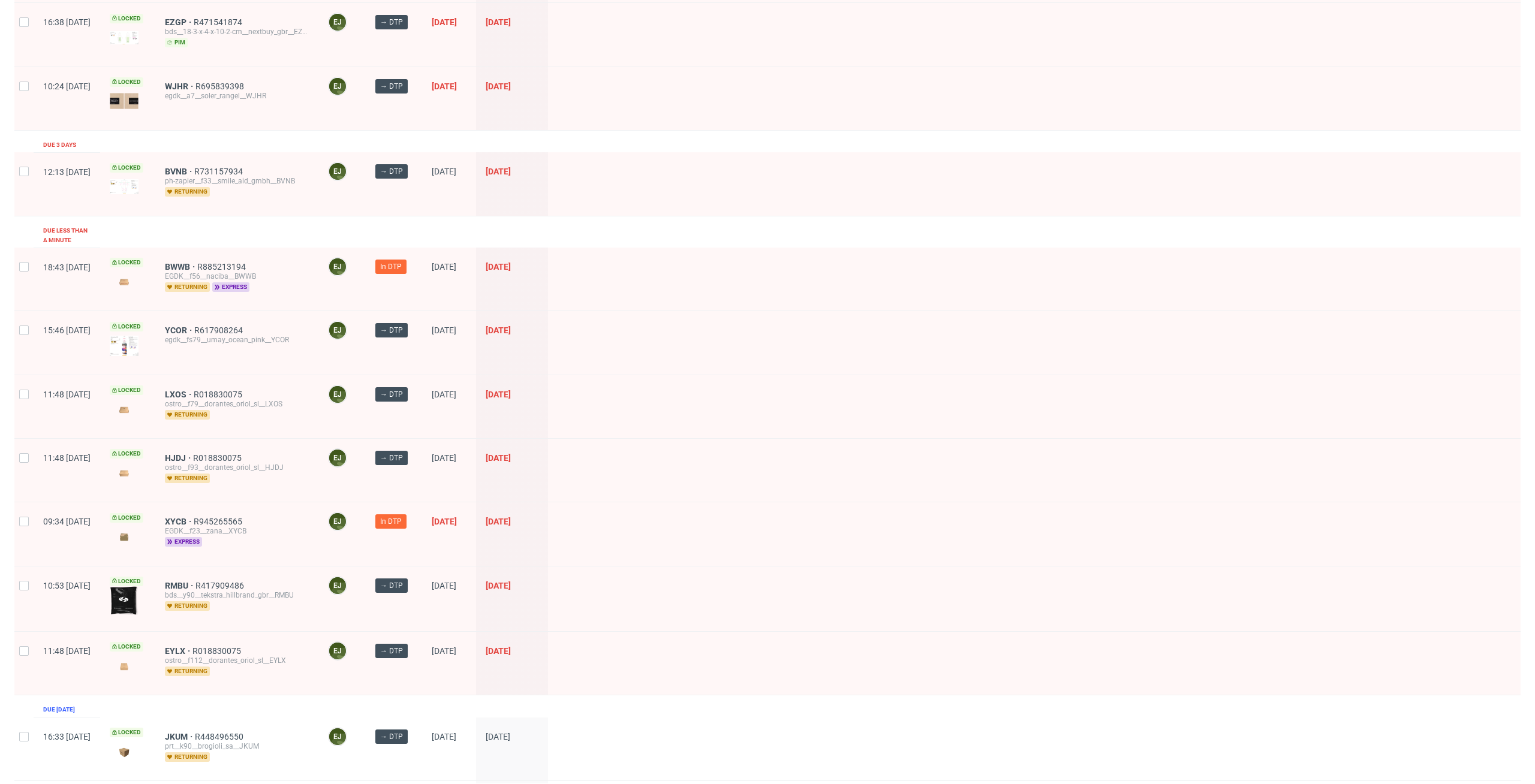
scroll to position [319, 0]
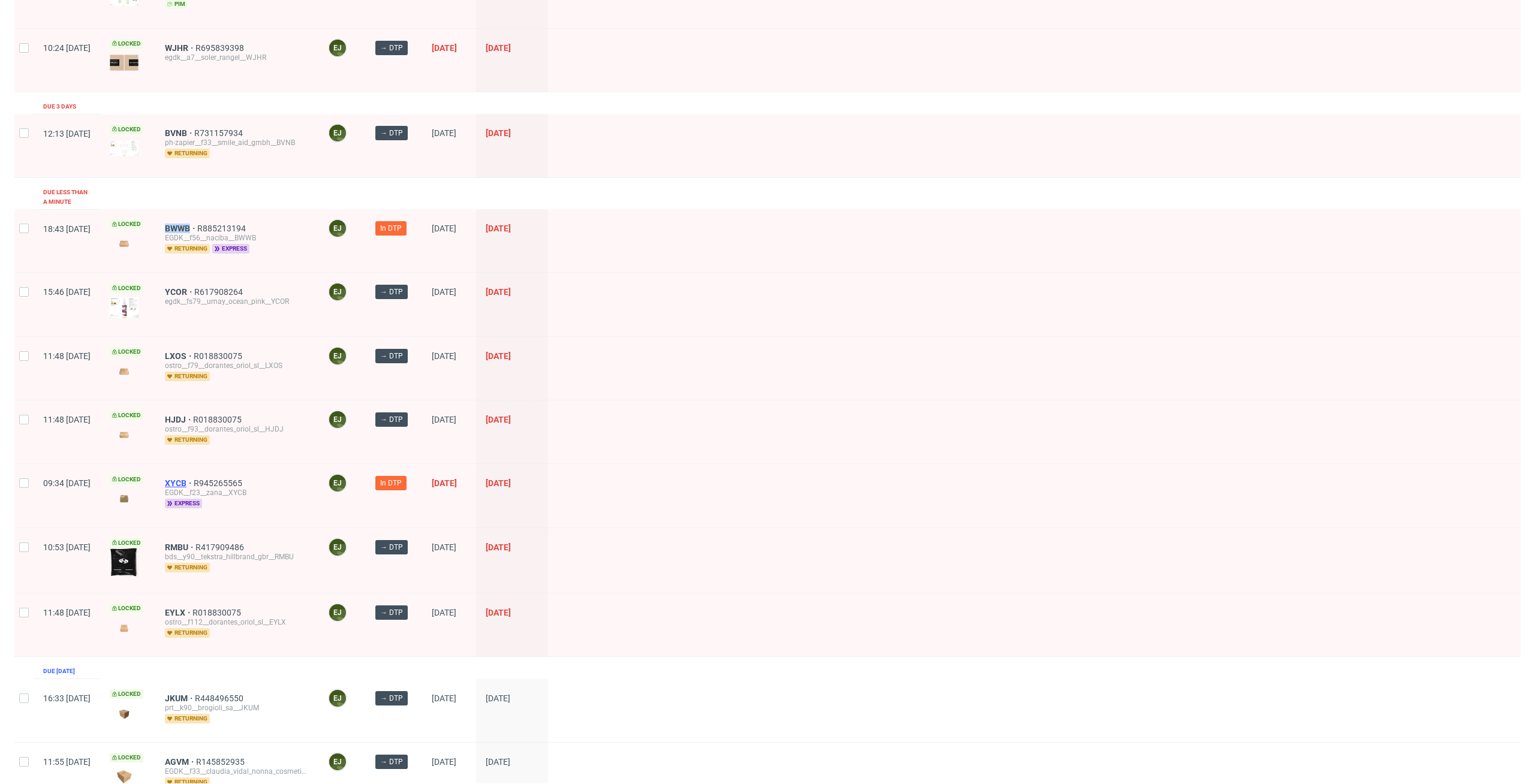
click at [194, 479] on span "XYCB" at bounding box center [179, 484] width 29 height 10
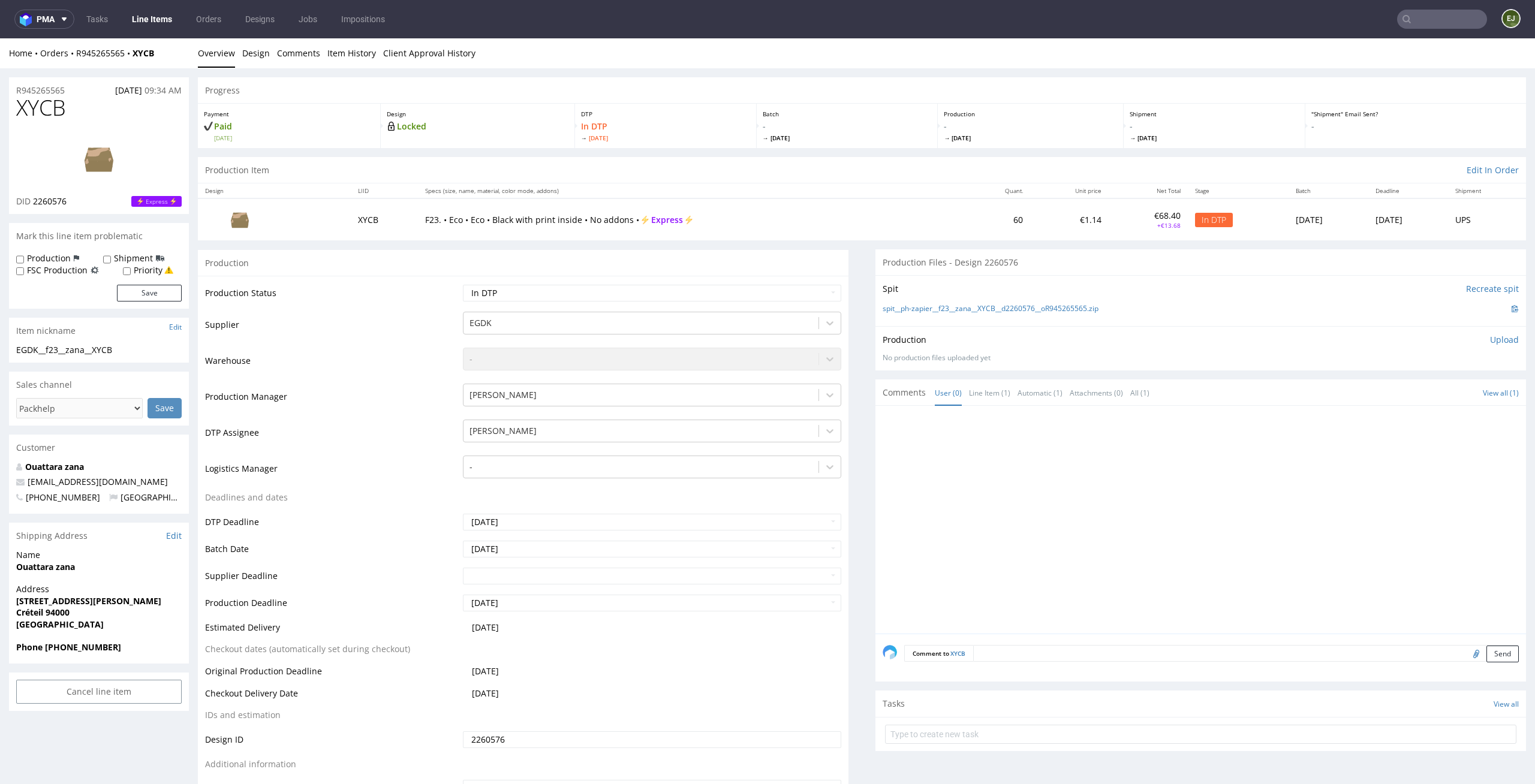
click at [905, 134] on span "Mon 15 Sep" at bounding box center [847, 138] width 169 height 8
click at [867, 179] on div "Production Item Edit In Order" at bounding box center [862, 170] width 1328 height 27
drag, startPoint x: 78, startPoint y: 203, endPoint x: 34, endPoint y: 203, distance: 44.0
click at [34, 203] on div "DID 2260576 Express" at bounding box center [99, 201] width 166 height 12
copy span "2260576"
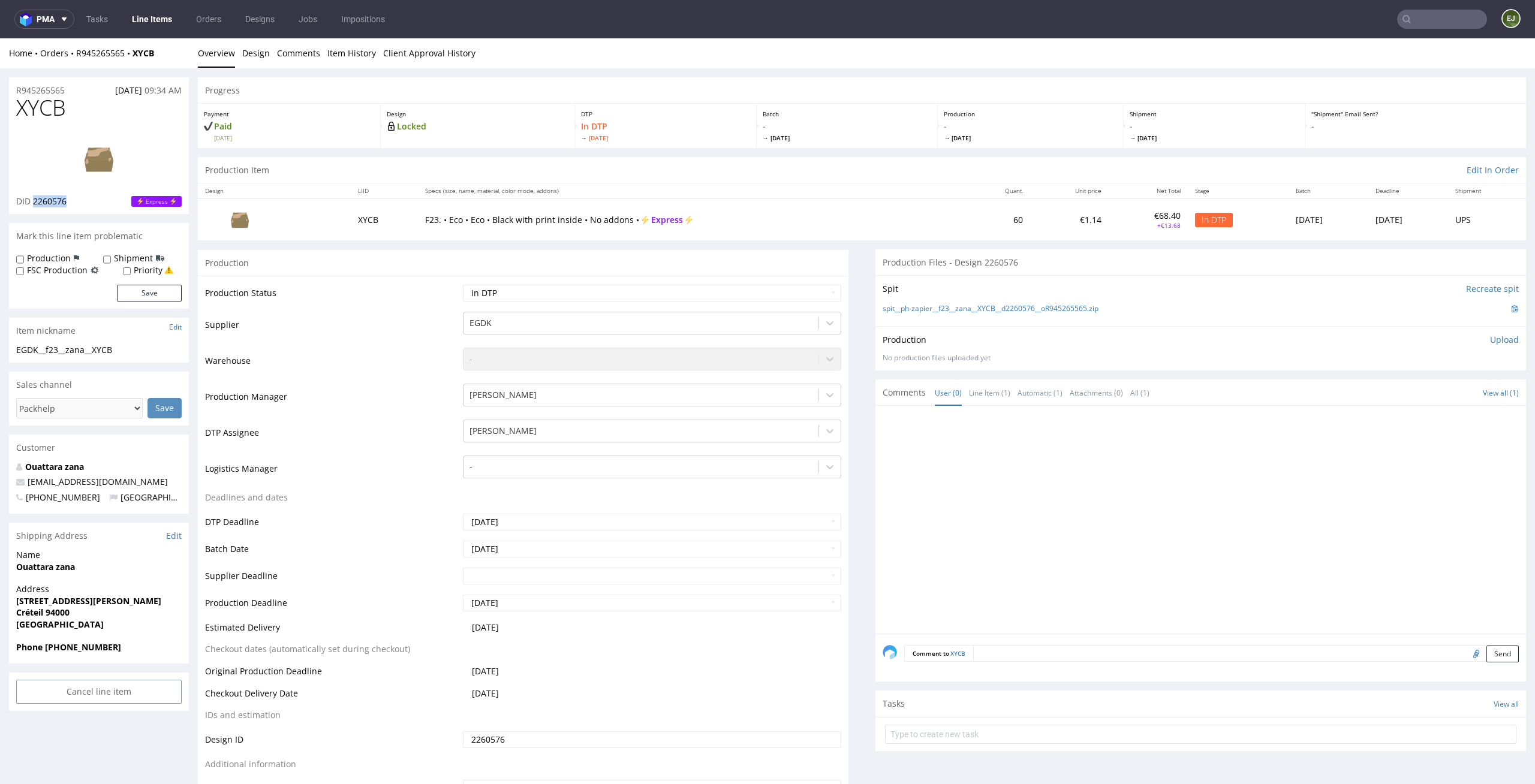
click at [106, 157] on img at bounding box center [99, 158] width 96 height 54
click at [969, 304] on link "spit__ph-zapier__f23__zana__XYCB__d2260576__oR945265565.zip" at bounding box center [990, 308] width 216 height 10
click at [264, 48] on link "Design" at bounding box center [256, 53] width 27 height 29
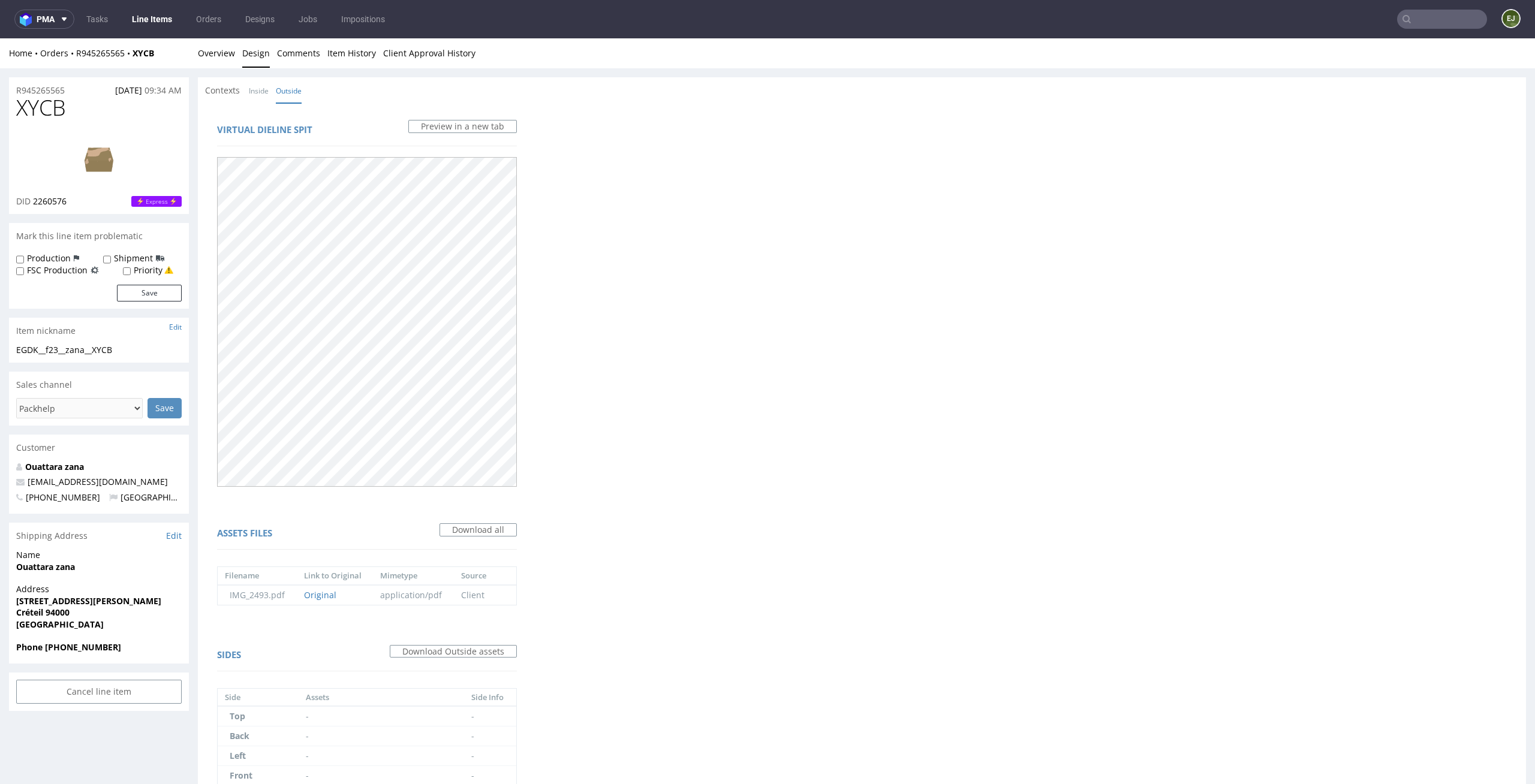
drag, startPoint x: 69, startPoint y: 107, endPoint x: 0, endPoint y: 107, distance: 69.0
click at [0, 107] on div "R945265565 14.09.2025 09:34 AM XYCB DID 2260576 Express Mark this line item pro…" at bounding box center [767, 577] width 1535 height 1018
copy span "XYCB"
drag, startPoint x: 132, startPoint y: 355, endPoint x: 4, endPoint y: 354, distance: 128.0
click at [4, 354] on div "R945265565 14.09.2025 09:34 AM XYCB DID 2260576 Express Mark this line item pro…" at bounding box center [767, 577] width 1535 height 1018
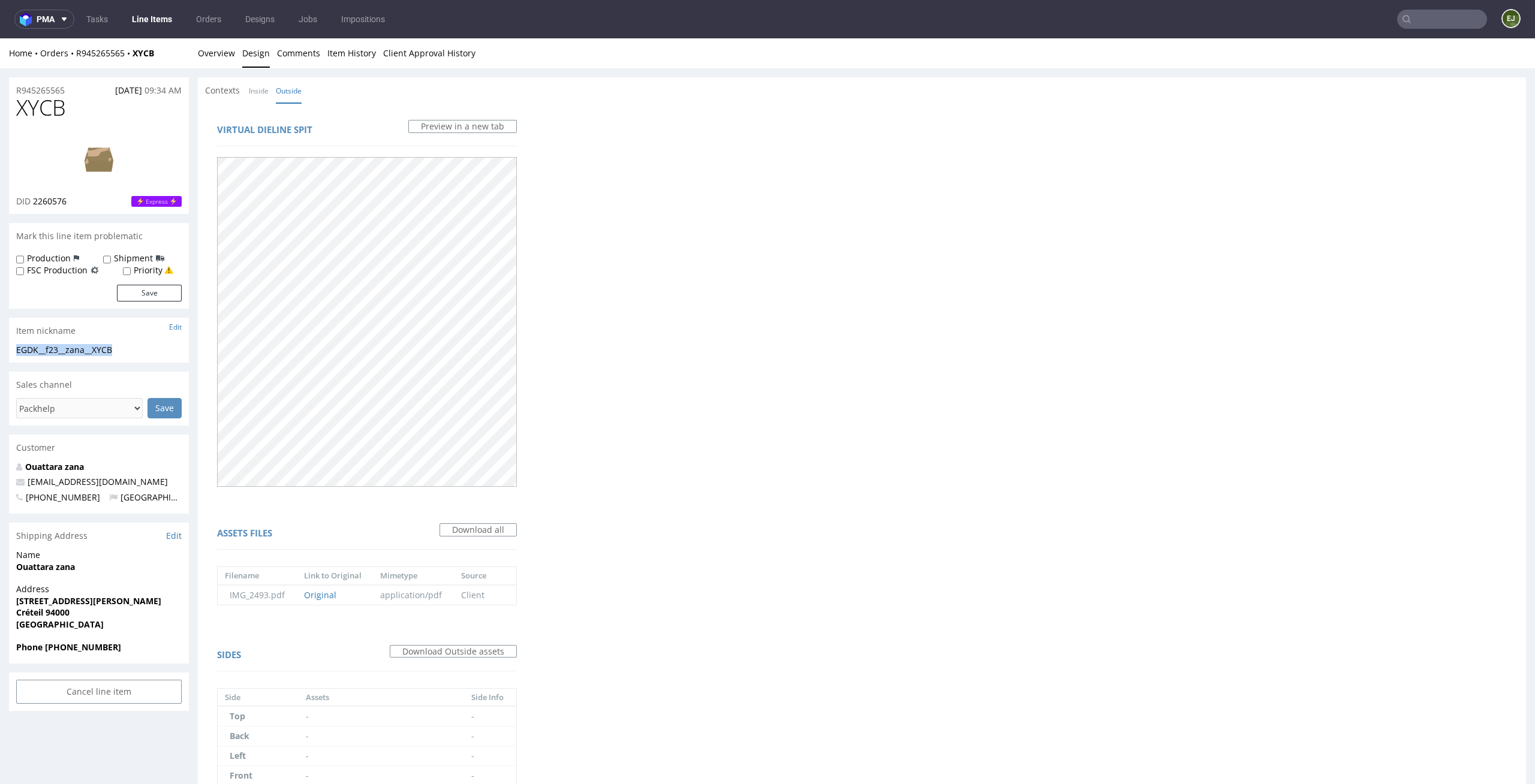
copy div "EGDK__f23__zana__XYCB"
drag, startPoint x: 78, startPoint y: 203, endPoint x: 31, endPoint y: 198, distance: 47.3
click at [31, 198] on div "DID 2260576 Express" at bounding box center [99, 201] width 166 height 12
copy p "2260576"
drag, startPoint x: 73, startPoint y: 89, endPoint x: 0, endPoint y: 94, distance: 73.2
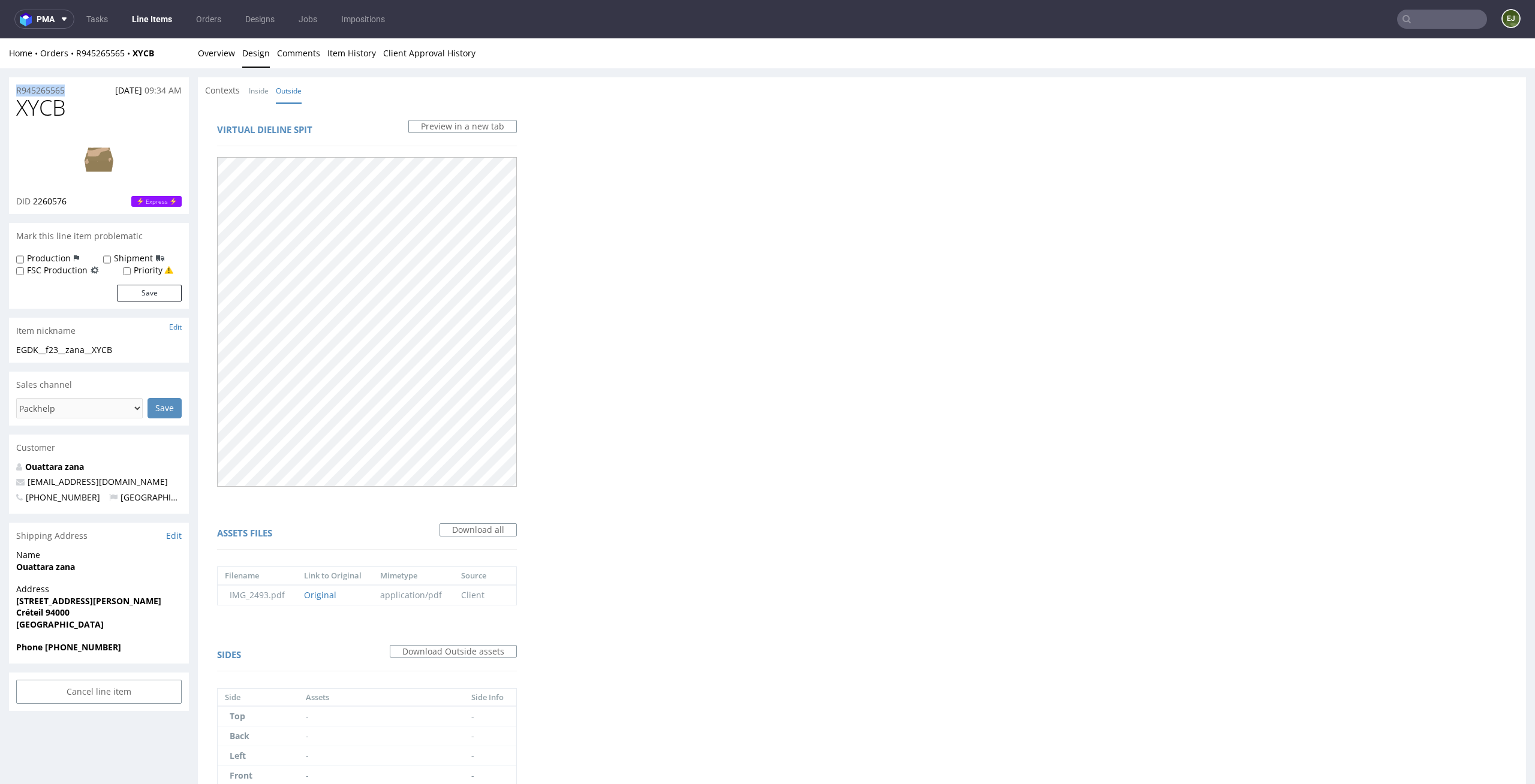
click at [0, 92] on div "R945265565 14.09.2025 09:34 AM XYCB DID 2260576 Express Mark this line item pro…" at bounding box center [767, 577] width 1535 height 1018
copy p "R945265565"
click at [262, 103] on div "Virtual dieline spit Preview in a new tab Assets files Download all Filename Li…" at bounding box center [367, 585] width 338 height 965
click at [262, 90] on link "Inside" at bounding box center [258, 91] width 20 height 26
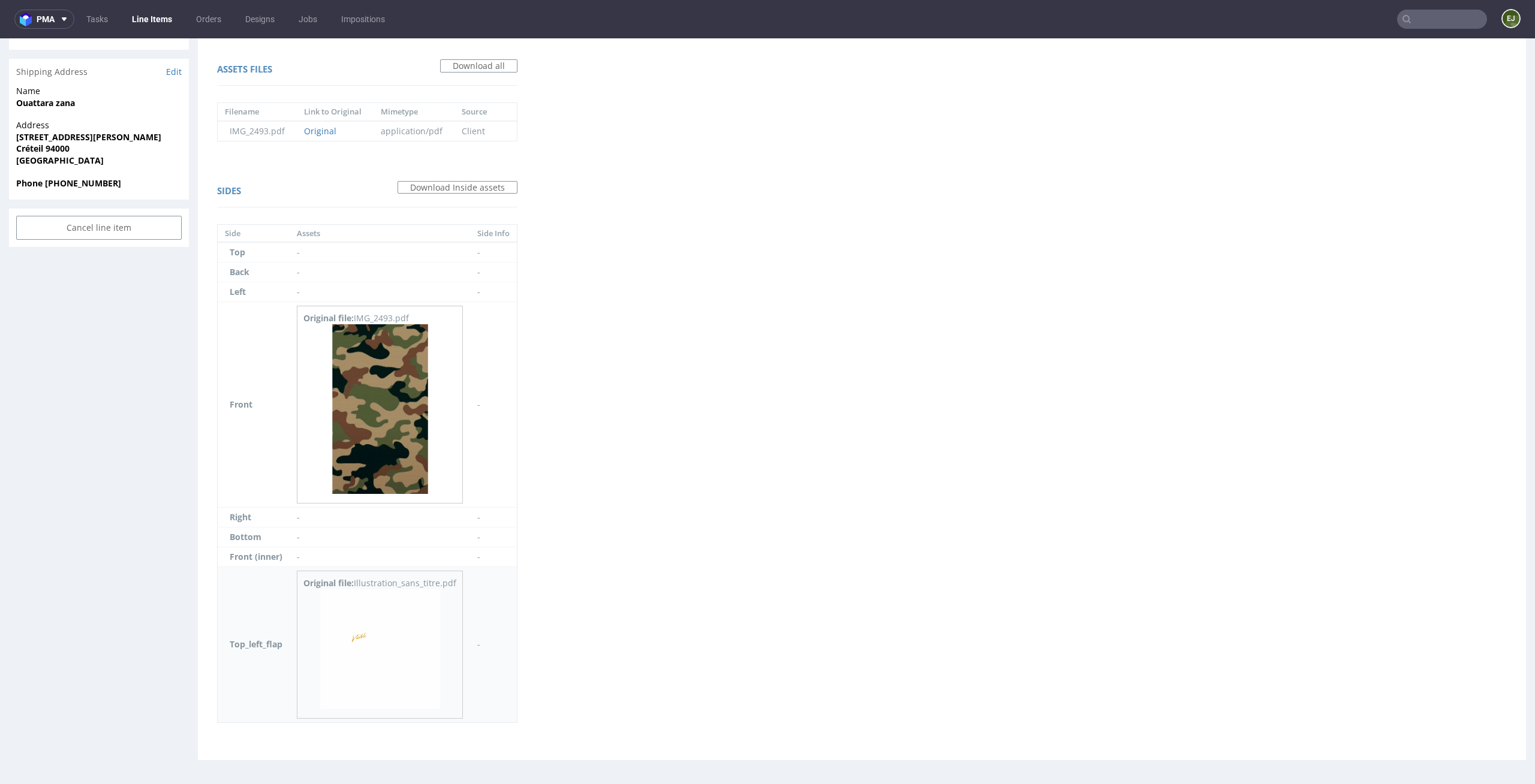
click at [391, 687] on img at bounding box center [380, 649] width 120 height 120
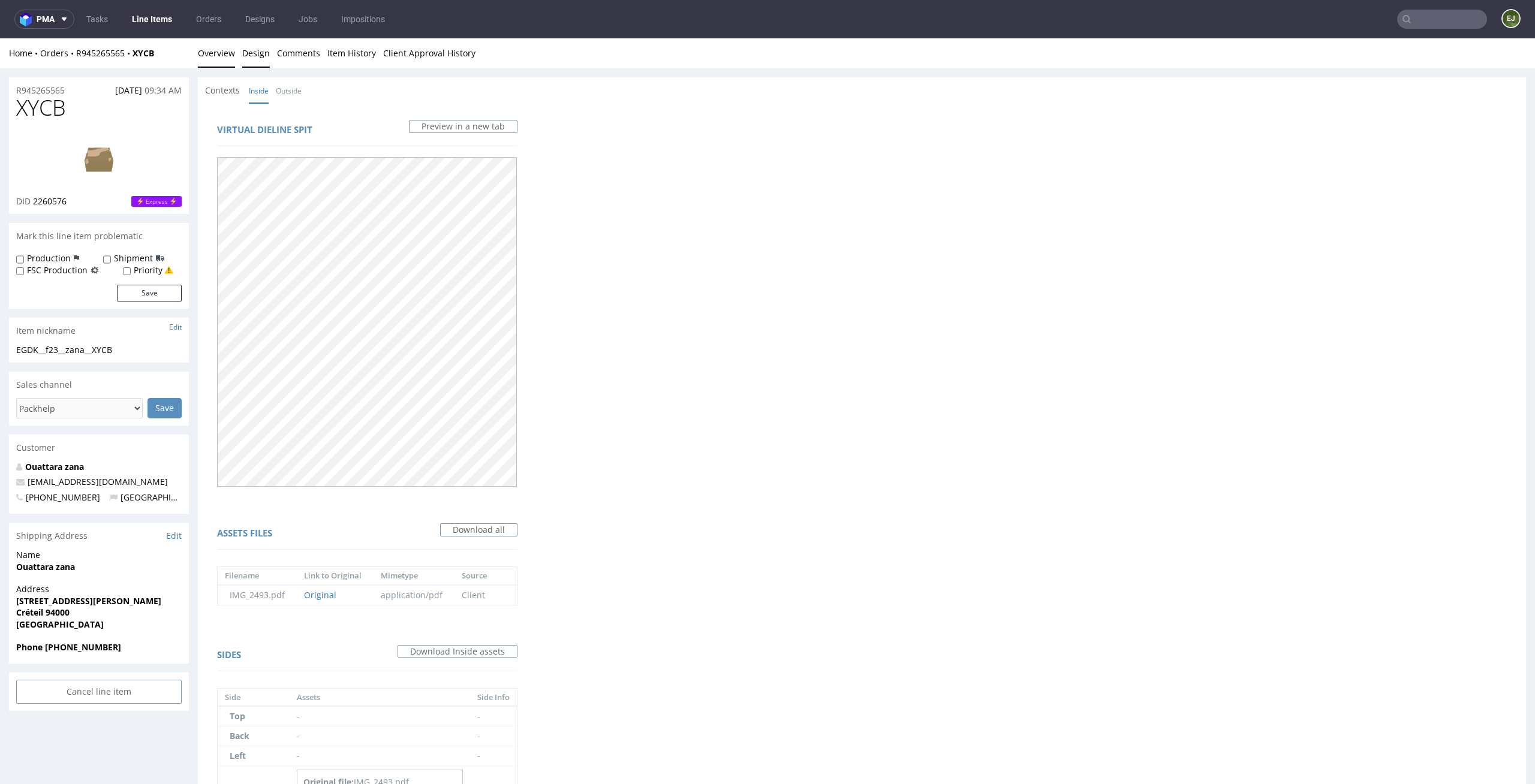
click at [211, 66] on link "Overview" at bounding box center [216, 53] width 37 height 29
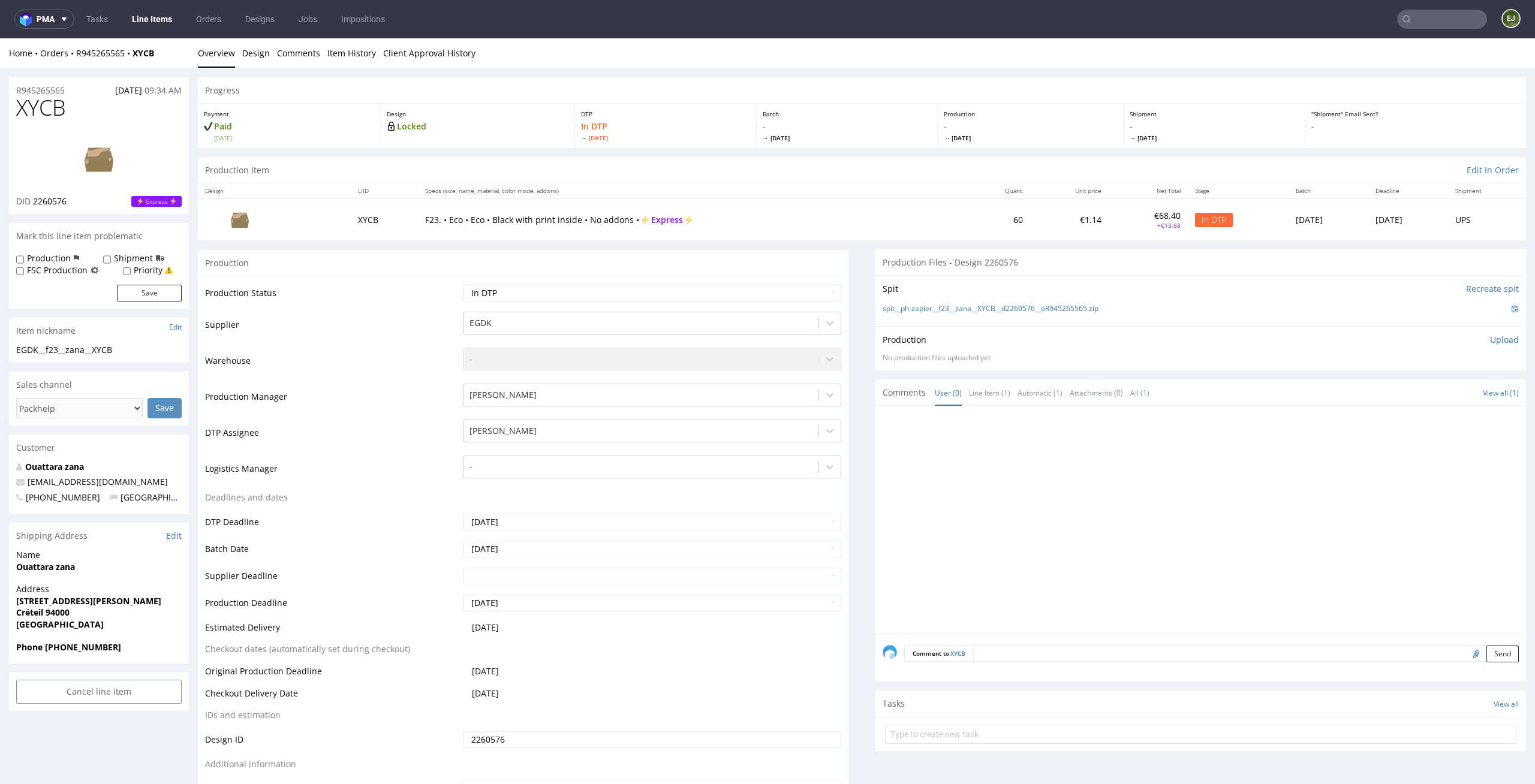
click at [649, 177] on div "Production Item Edit In Order" at bounding box center [862, 170] width 1328 height 27
click at [249, 59] on link "Design" at bounding box center [256, 53] width 27 height 29
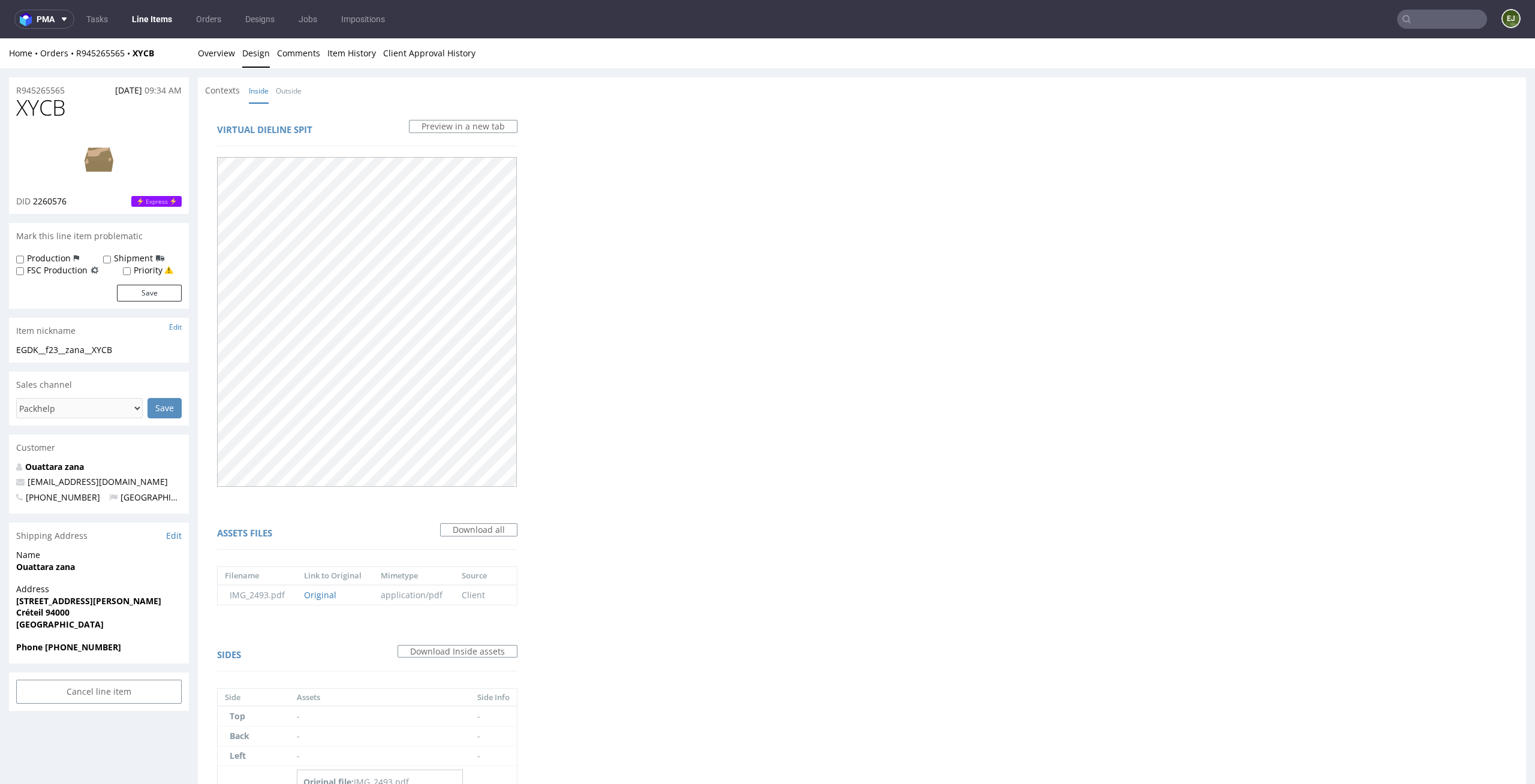
click at [306, 90] on li "Outside" at bounding box center [292, 90] width 33 height 12
click at [297, 90] on link "Outside" at bounding box center [289, 91] width 26 height 26
click at [264, 97] on link "Inside" at bounding box center [258, 91] width 20 height 26
drag, startPoint x: 69, startPoint y: 99, endPoint x: 0, endPoint y: 111, distance: 70.0
click at [0, 111] on div "R945265565 14.09.2025 09:34 AM XYCB DID 2260576 Express Mark this line item pro…" at bounding box center [767, 656] width 1535 height 1174
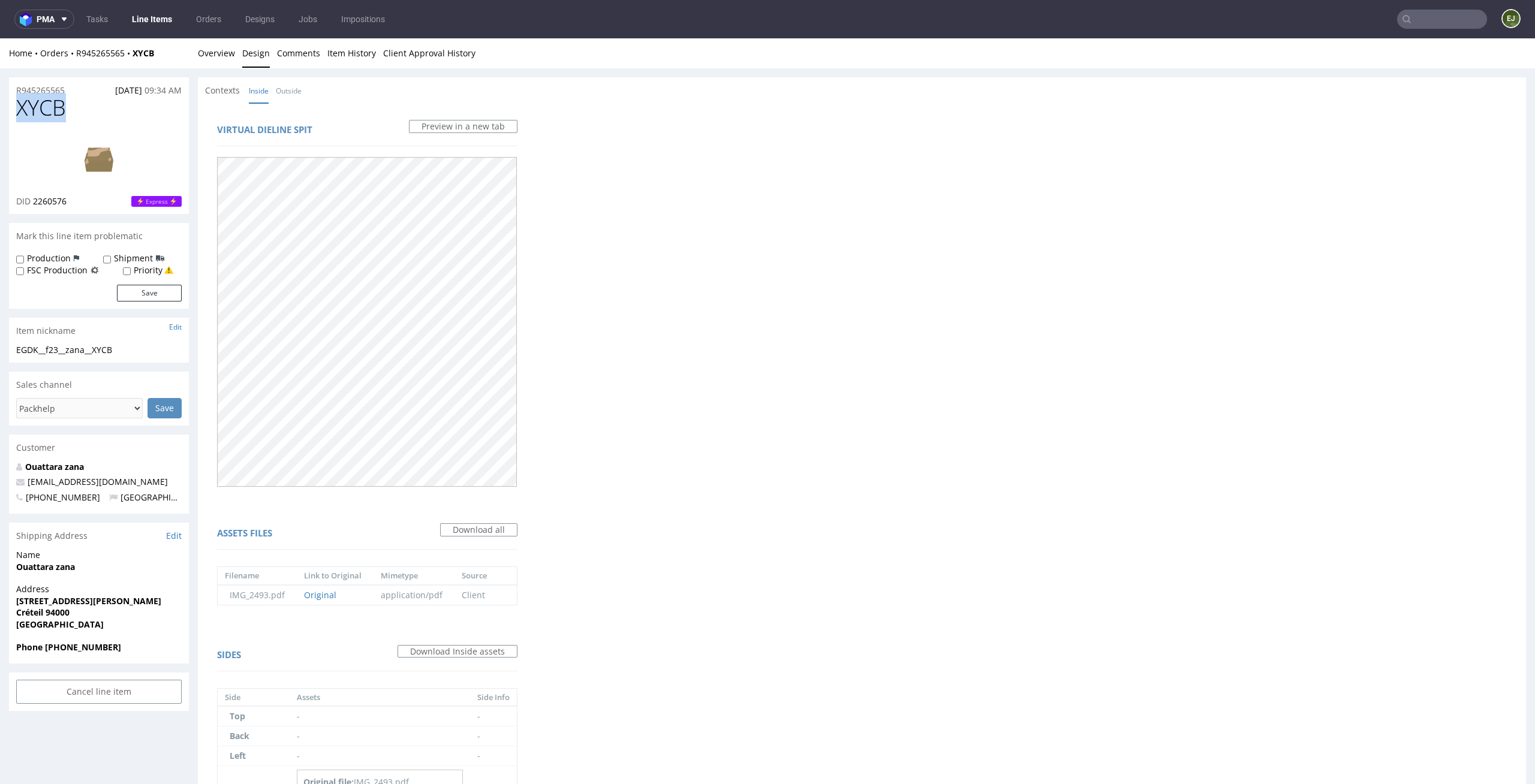
copy span "XYCB"
drag, startPoint x: 148, startPoint y: 350, endPoint x: 0, endPoint y: 350, distance: 148.0
click at [0, 350] on div "R945265565 14.09.2025 09:34 AM XYCB DID 2260576 Express Mark this line item pro…" at bounding box center [767, 656] width 1535 height 1174
copy div "EGDK__f23__zana__XYCB"
drag, startPoint x: 80, startPoint y: 200, endPoint x: 32, endPoint y: 200, distance: 48.0
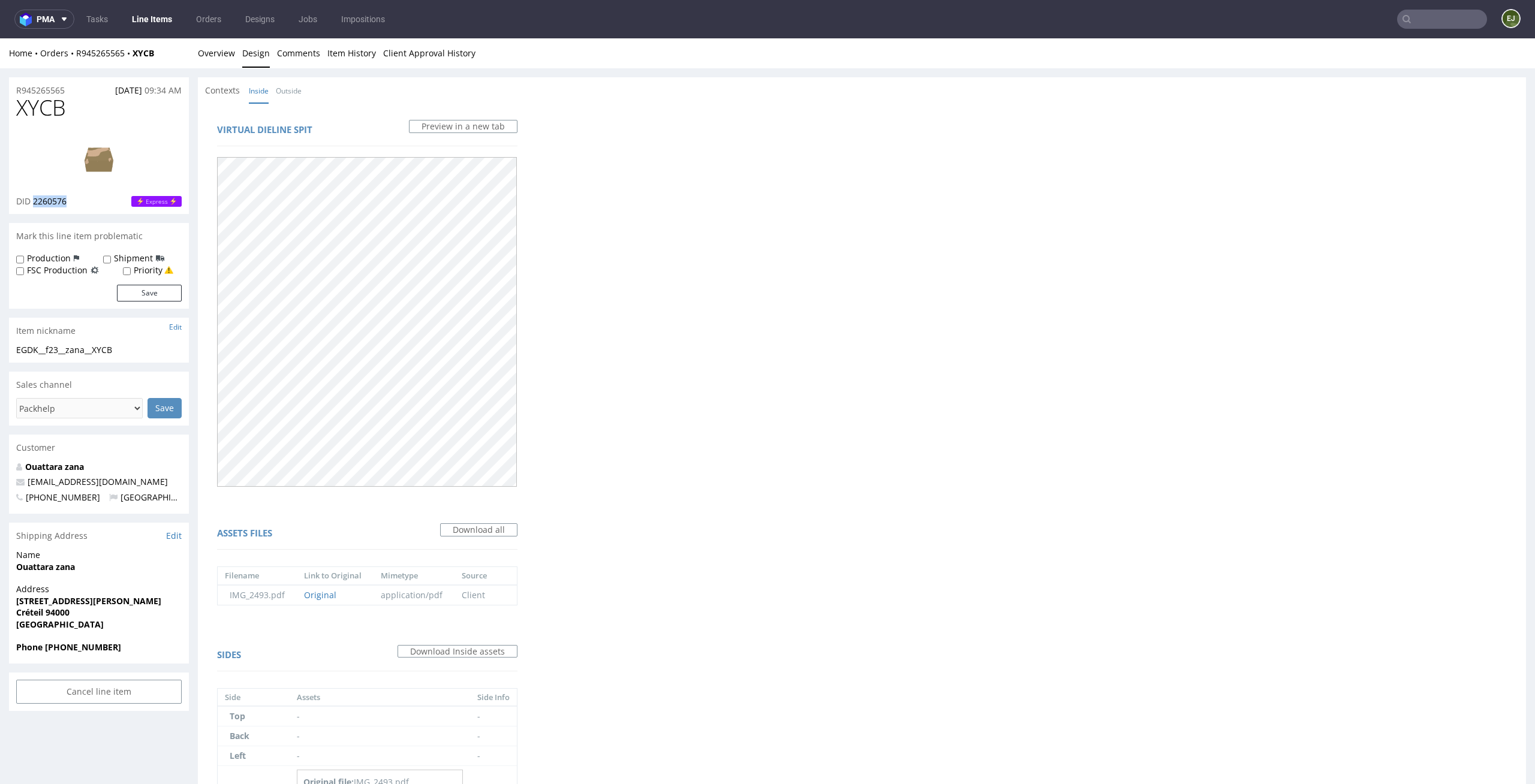
click at [32, 200] on div "DID 2260576 Express" at bounding box center [99, 201] width 166 height 12
copy span "2260576"
drag, startPoint x: 77, startPoint y: 87, endPoint x: 0, endPoint y: 87, distance: 77.0
click at [0, 87] on div "R945265565 14.09.2025 09:34 AM XYCB DID 2260576 Express Mark this line item pro…" at bounding box center [767, 656] width 1535 height 1174
copy p "R945265565"
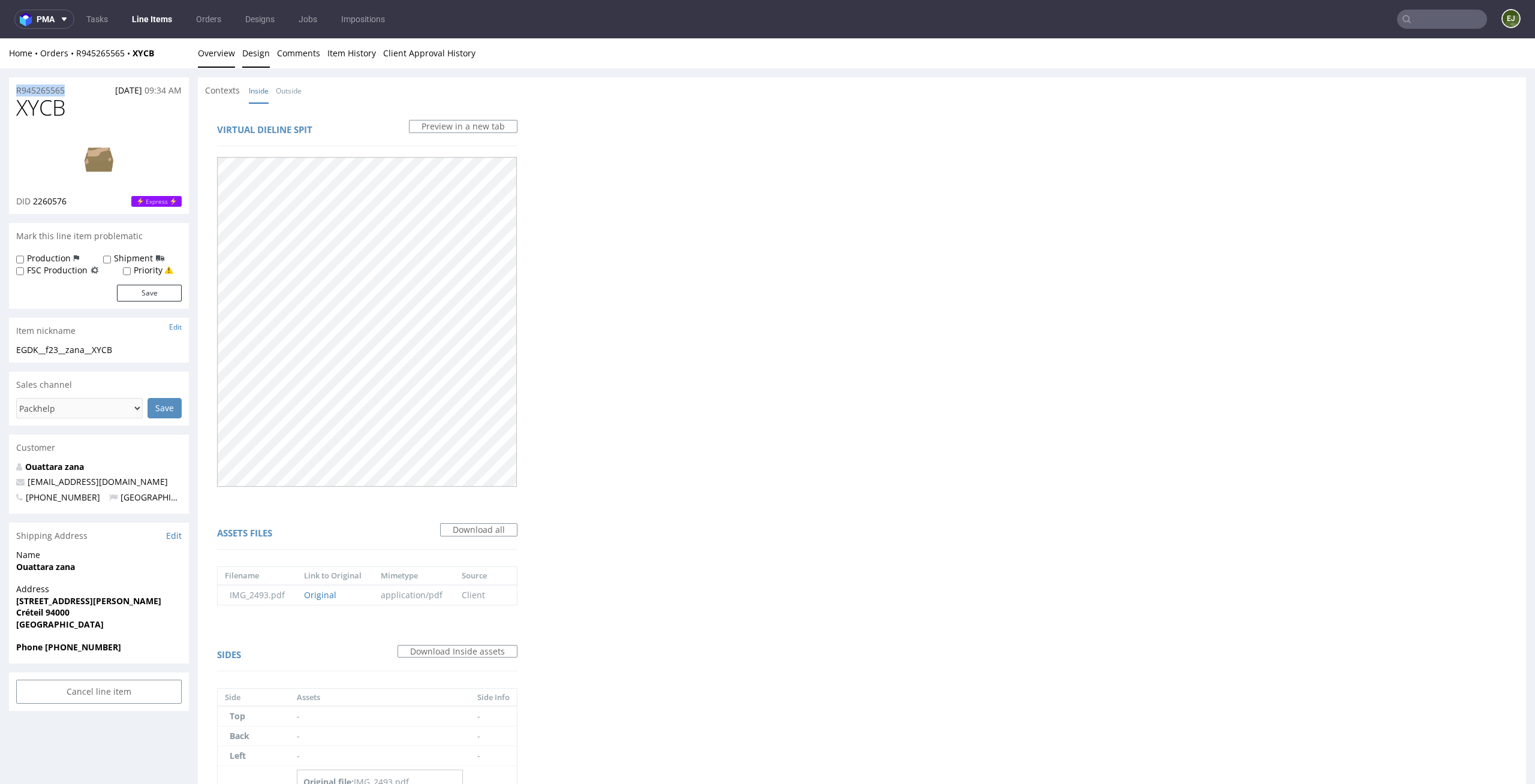
click at [218, 51] on link "Overview" at bounding box center [216, 53] width 37 height 29
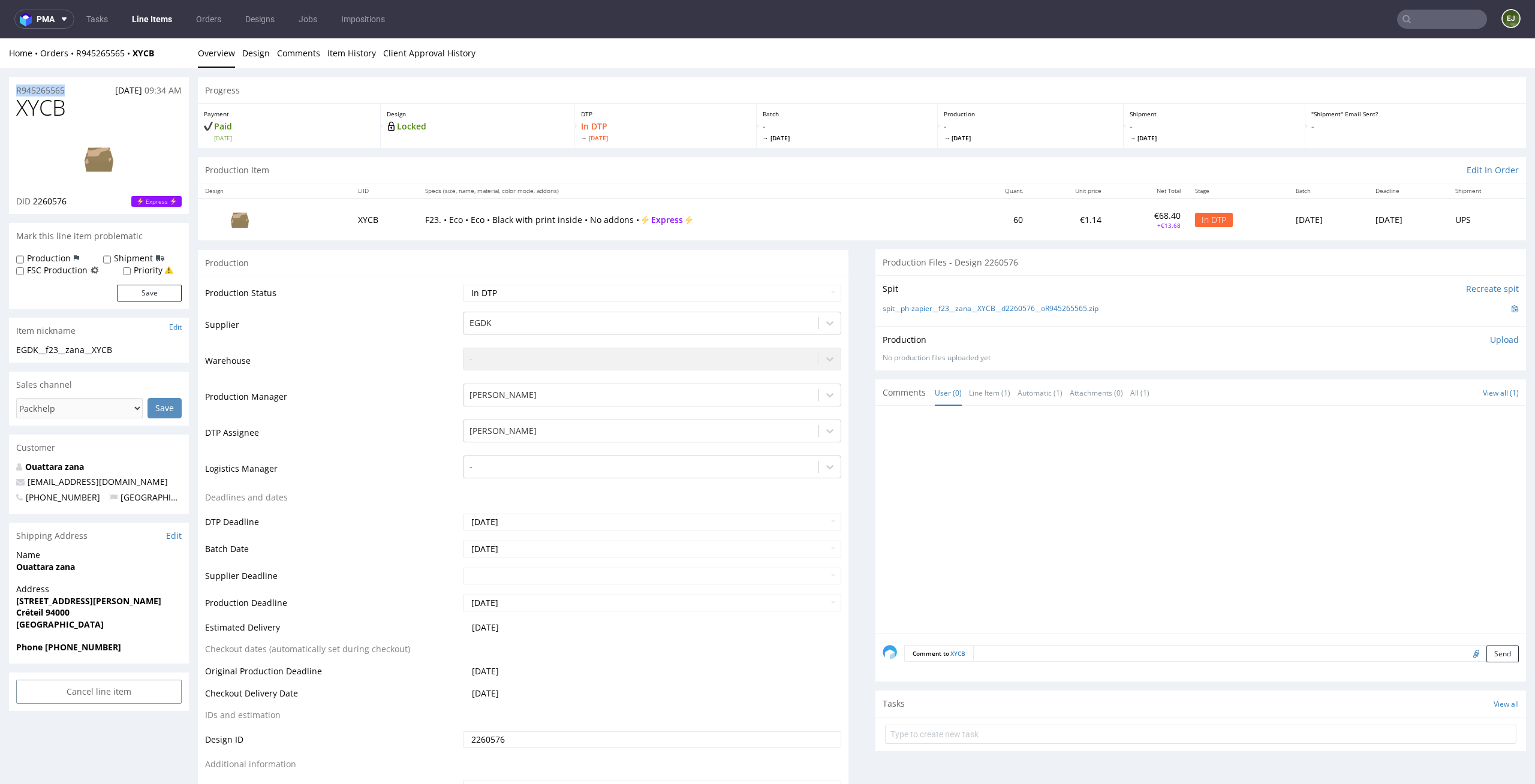
click at [1492, 334] on p "Upload" at bounding box center [1504, 340] width 29 height 12
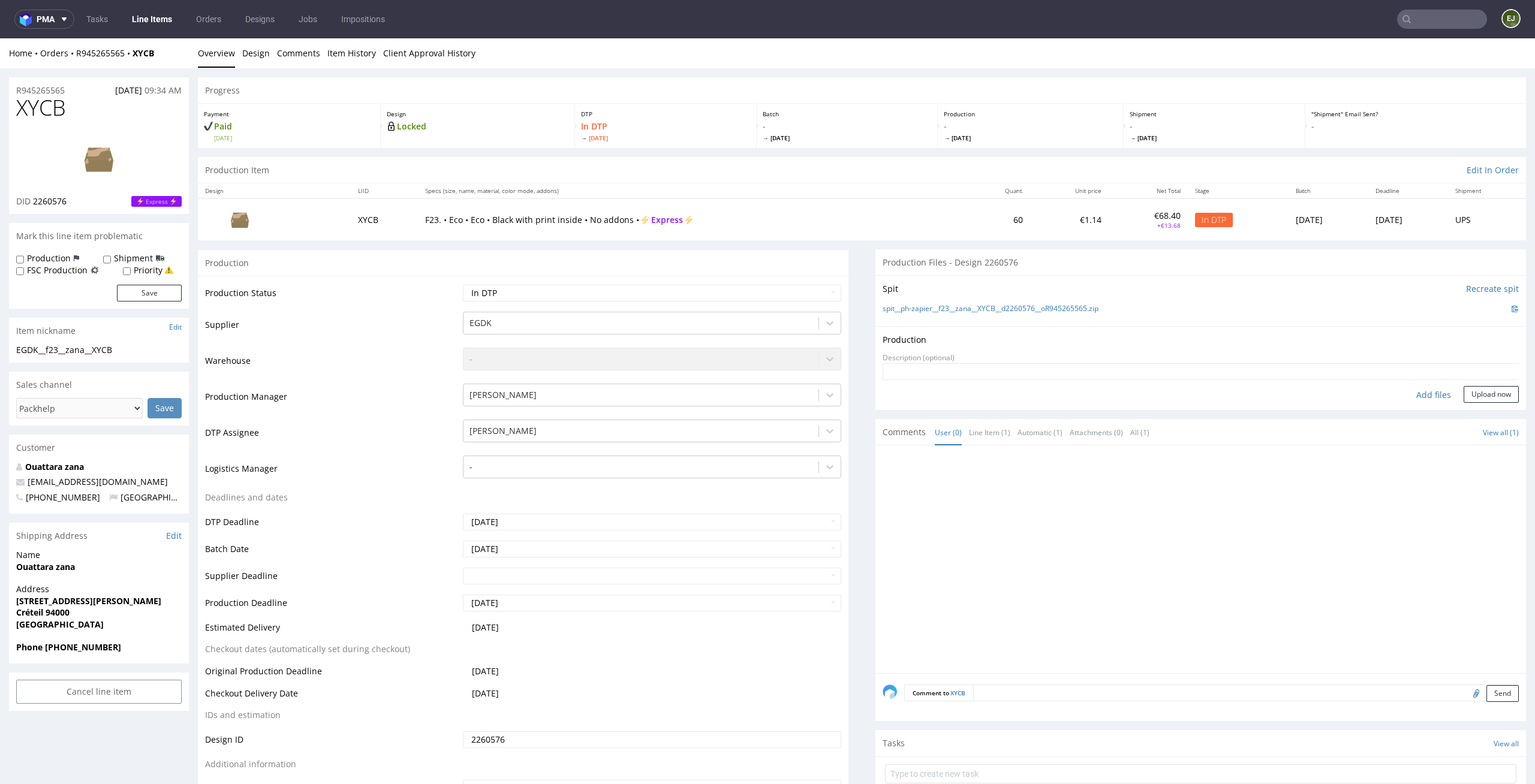
click at [1420, 400] on div "Add files" at bounding box center [1433, 395] width 60 height 18
type input "C:\fakepath\EGDK__f23__zana__XYCB__d2260576__oR945265565__inside.pdf"
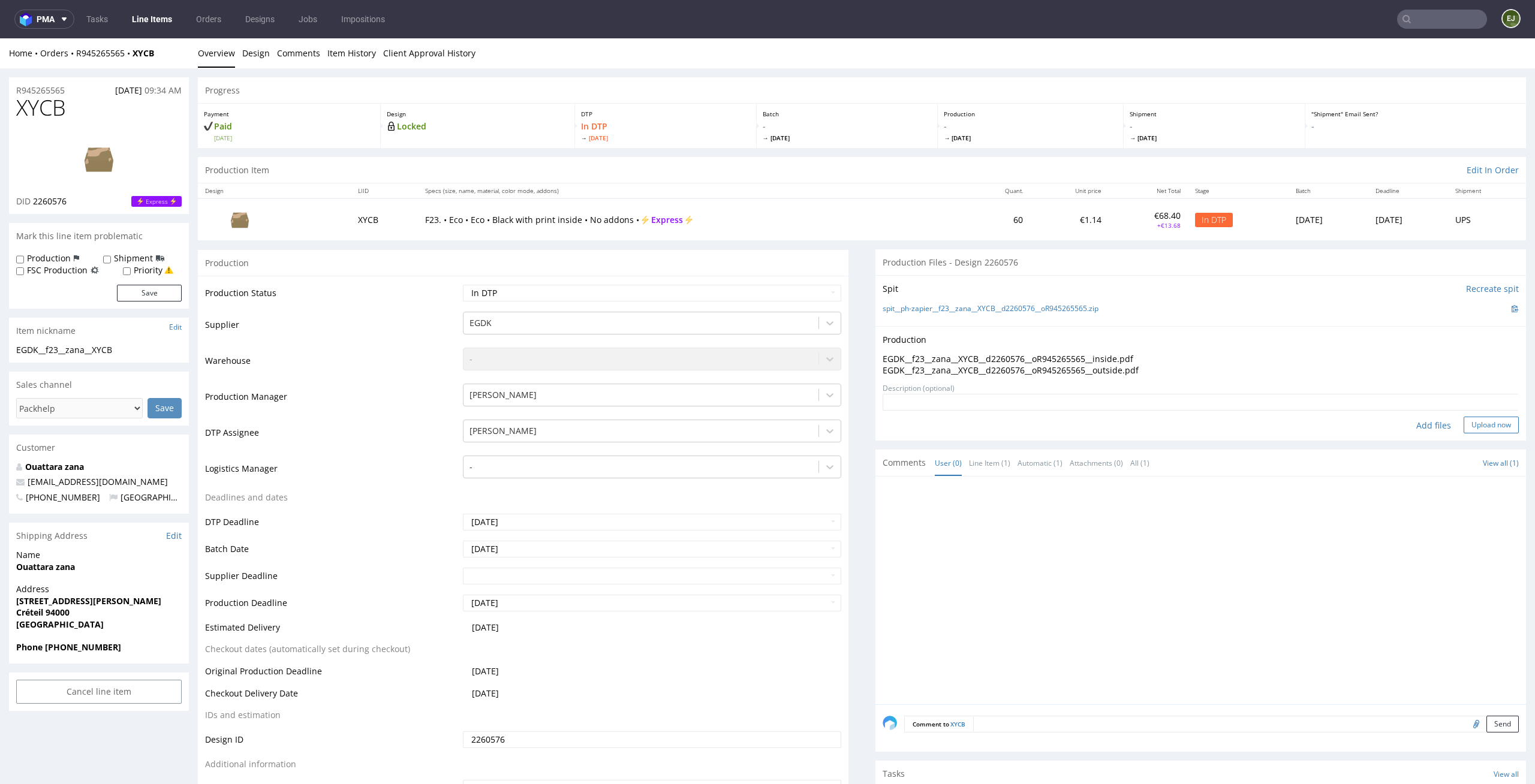
click at [1499, 428] on button "Upload now" at bounding box center [1491, 425] width 55 height 17
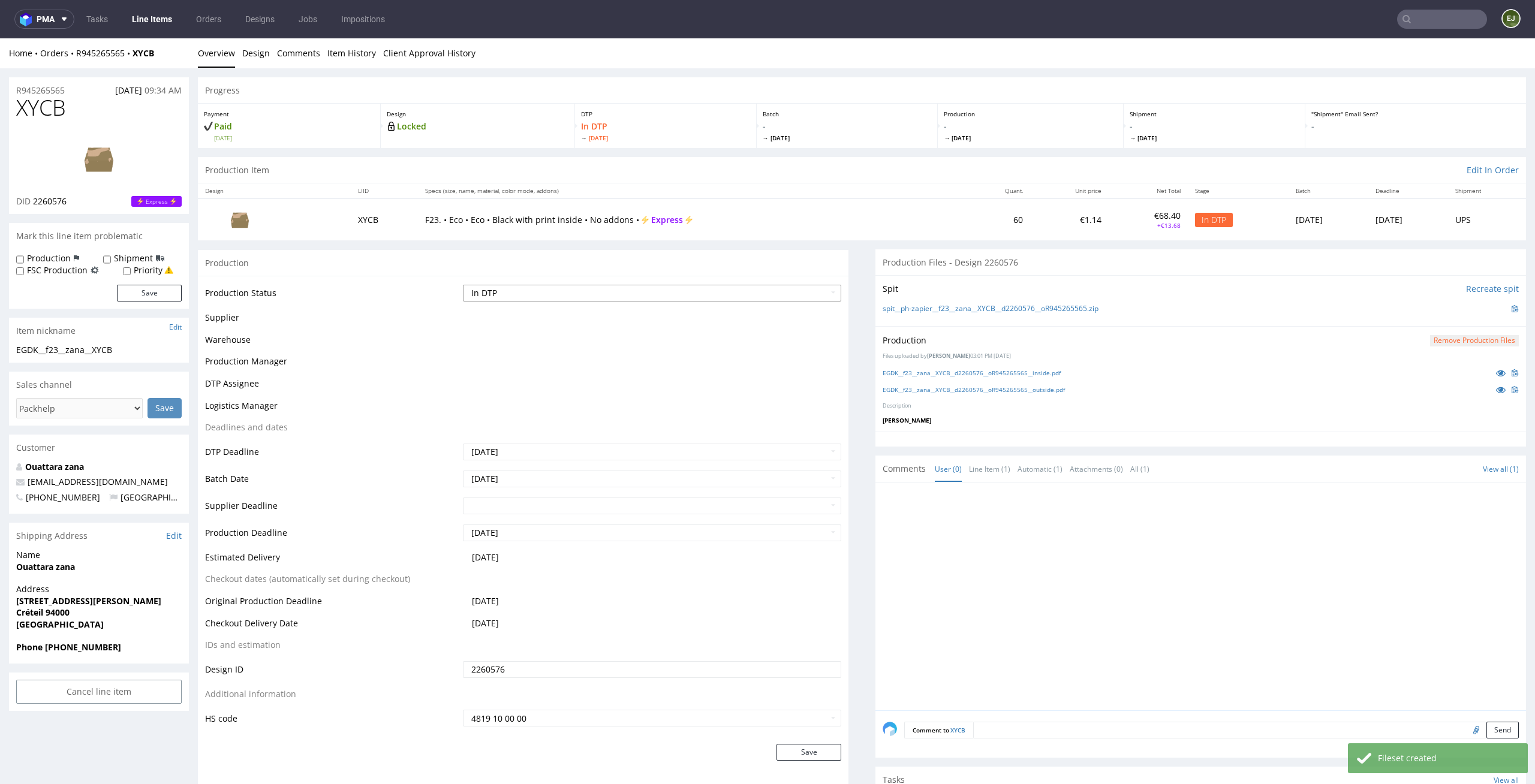
click at [819, 288] on select "Waiting for Artwork Waiting for Diecut Waiting for Mockup Waiting for DTP Waiti…" at bounding box center [652, 293] width 379 height 17
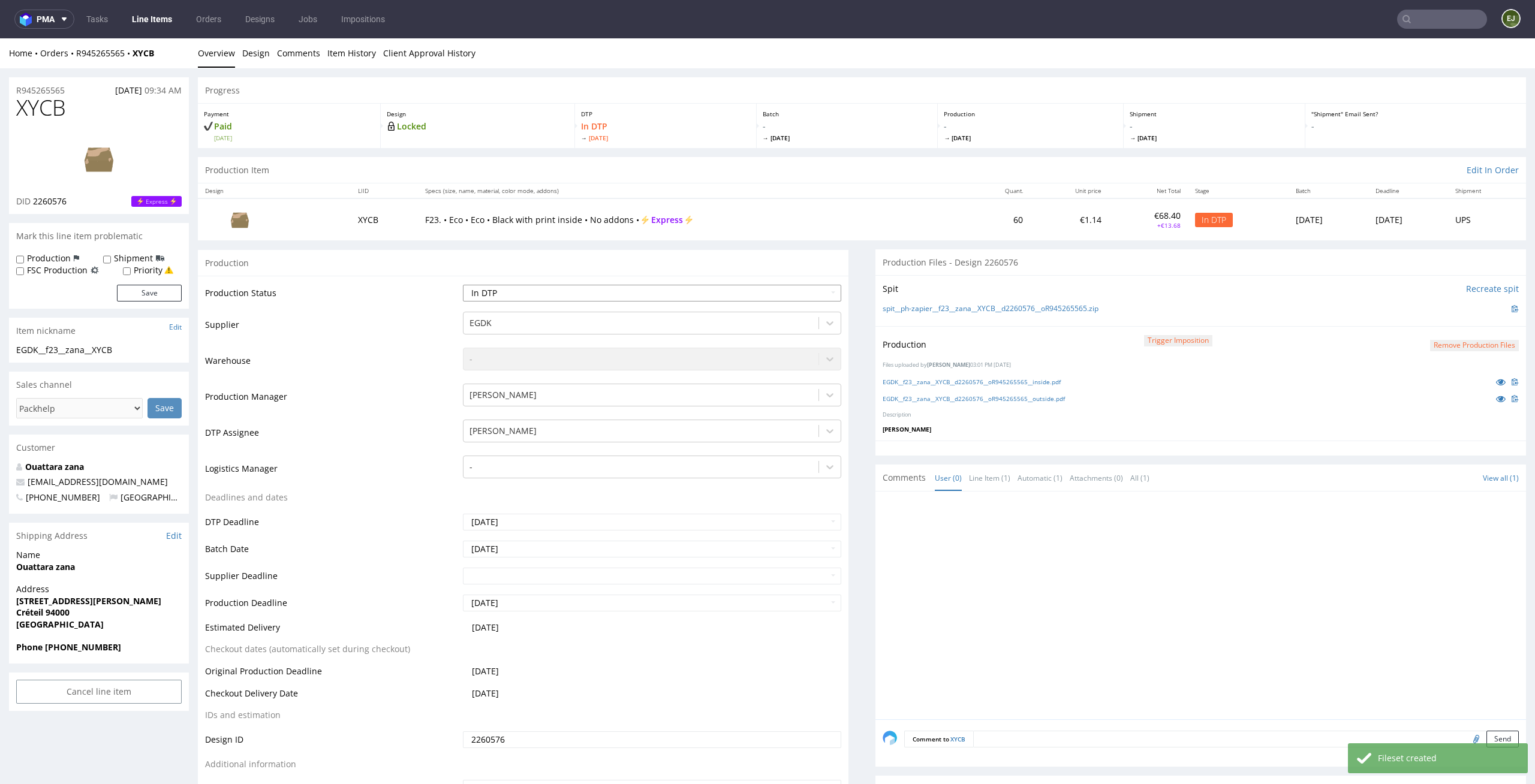
select select "dtp_production_ready"
click at [463, 285] on select "Waiting for Artwork Waiting for Diecut Waiting for Mockup Waiting for DTP Waiti…" at bounding box center [652, 293] width 379 height 17
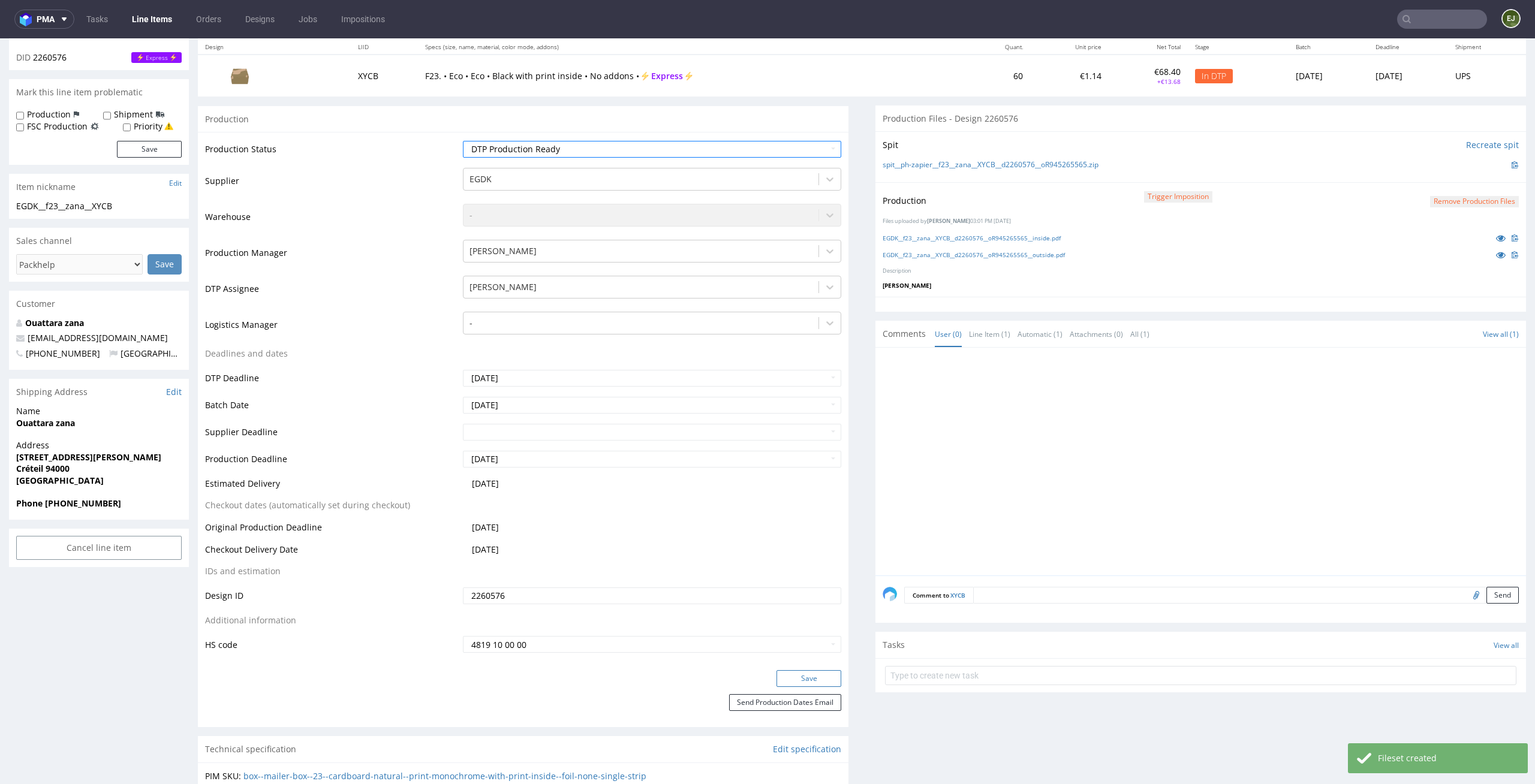
click at [818, 679] on button "Save" at bounding box center [809, 678] width 65 height 17
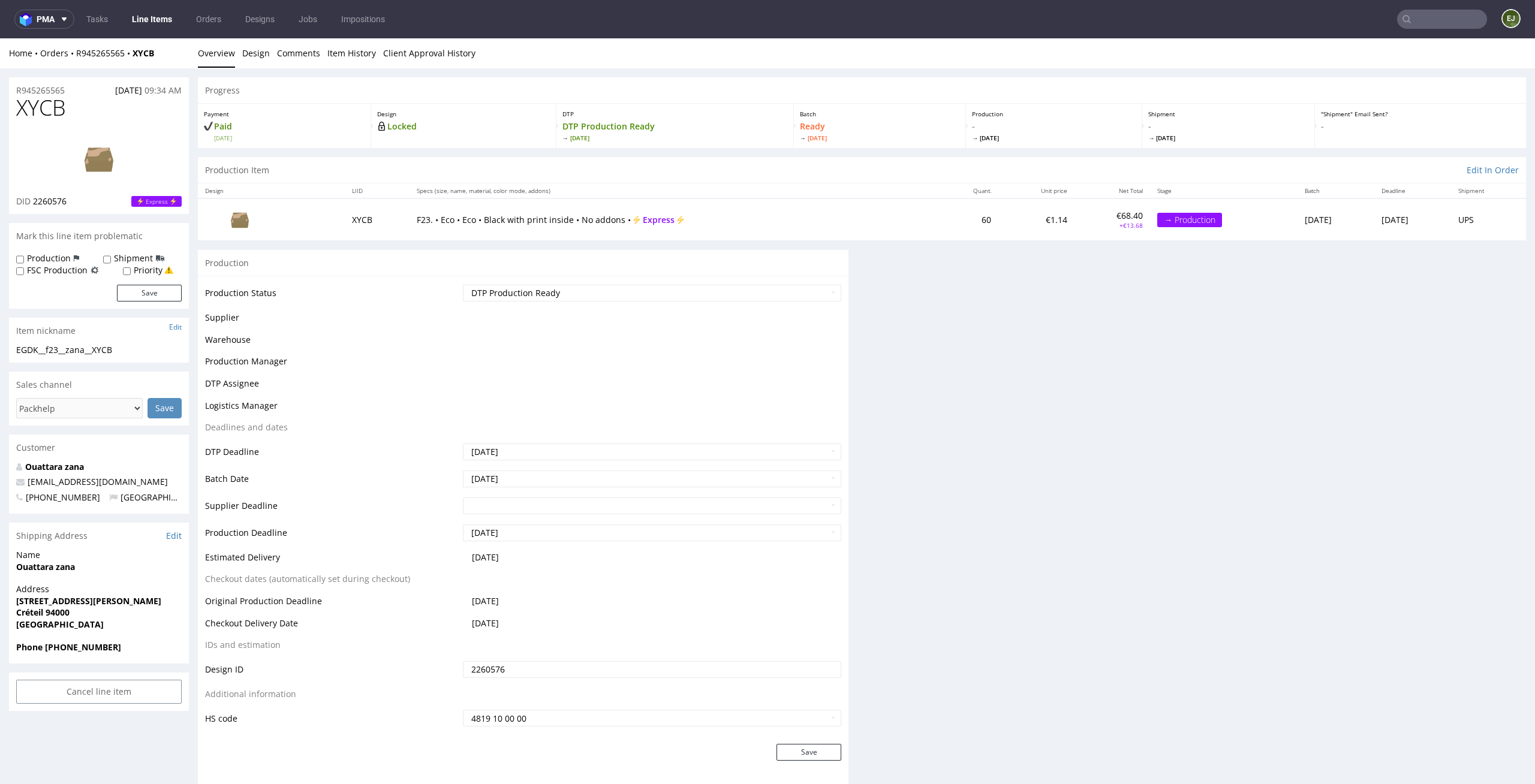
scroll to position [0, 0]
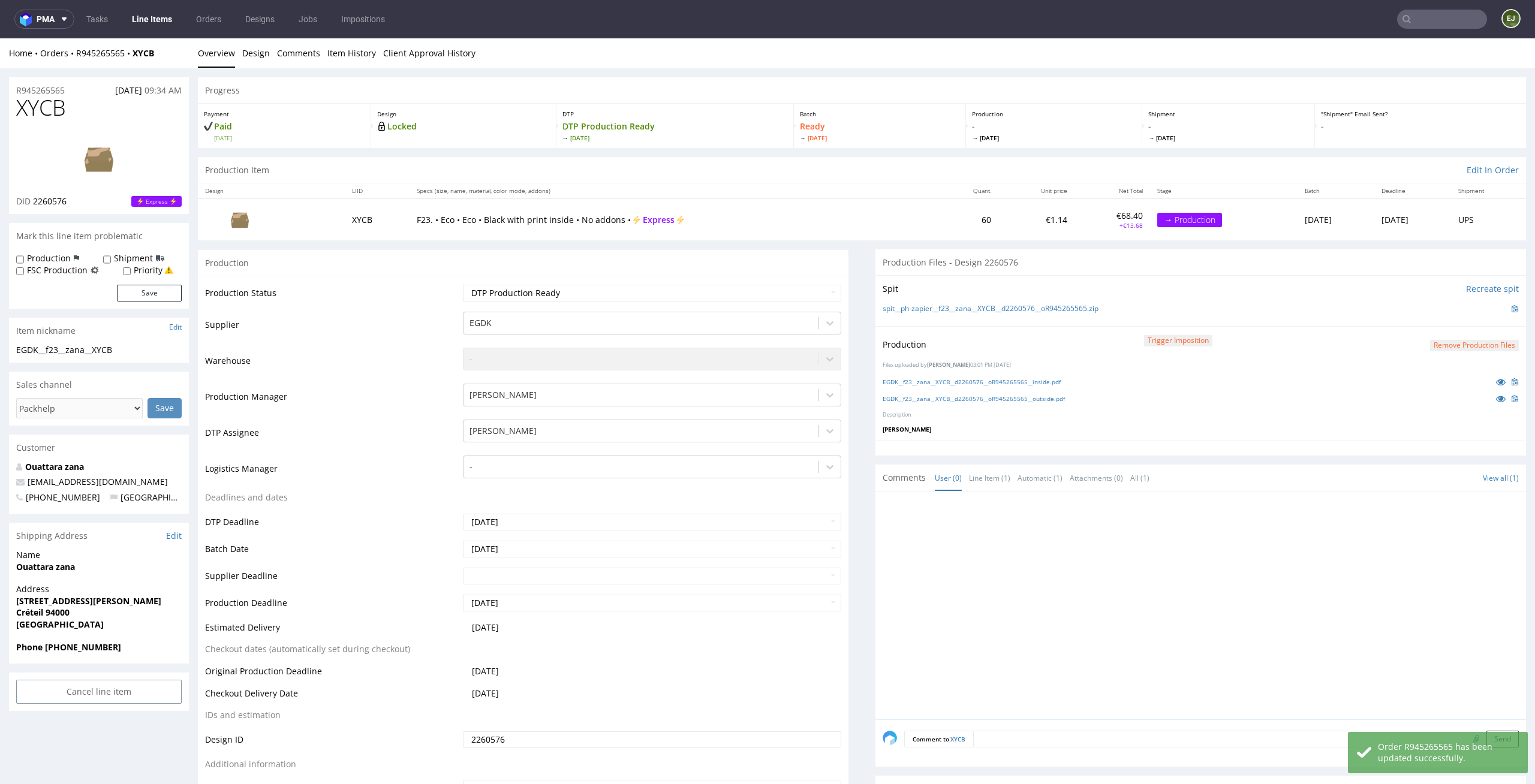
click at [169, 15] on link "Line Items" at bounding box center [152, 19] width 55 height 19
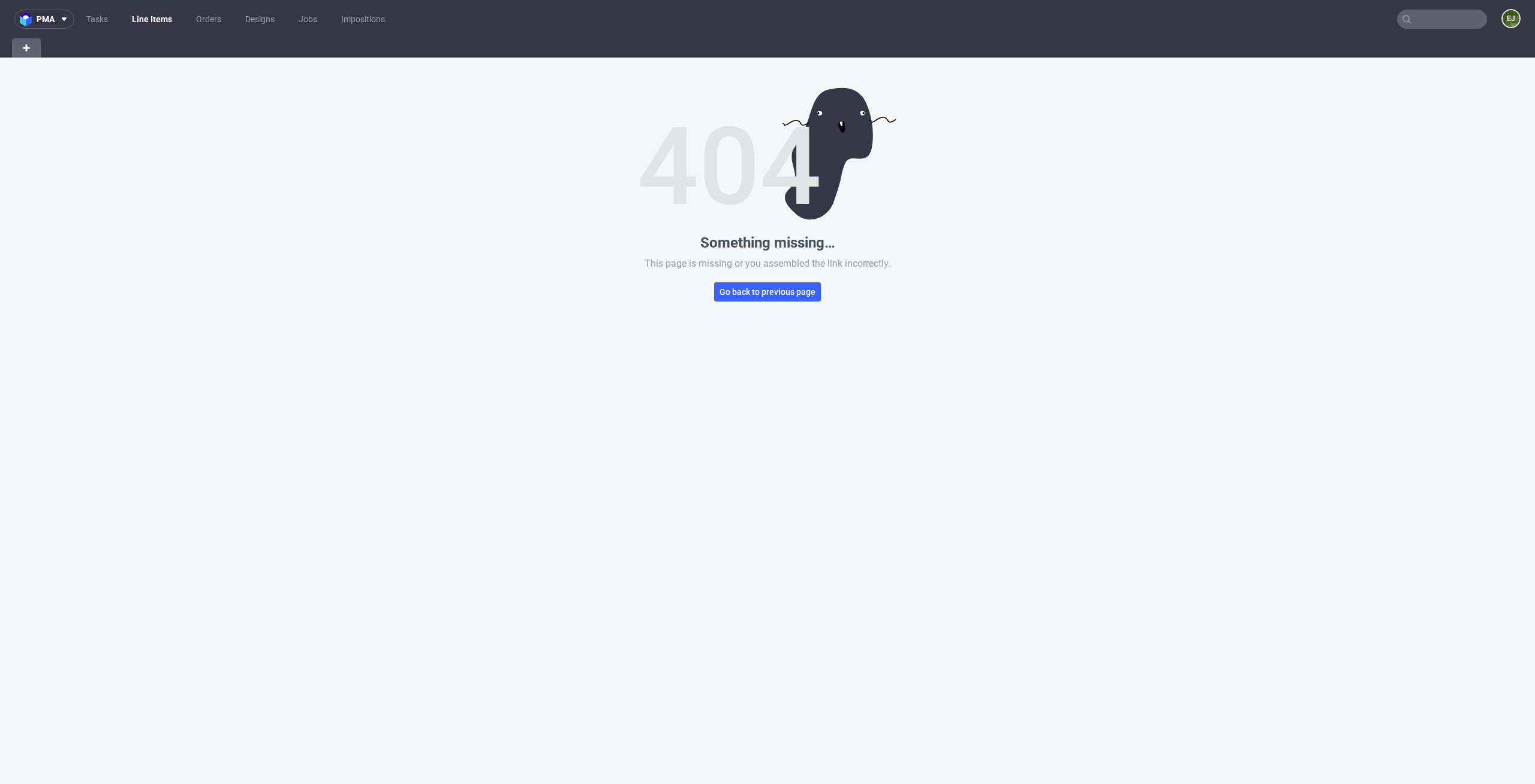
click at [141, 31] on nav "pma Tasks Line Items Orders Designs Jobs Impositions EJ" at bounding box center [767, 19] width 1535 height 39
click at [150, 18] on link "Line Items" at bounding box center [152, 19] width 55 height 19
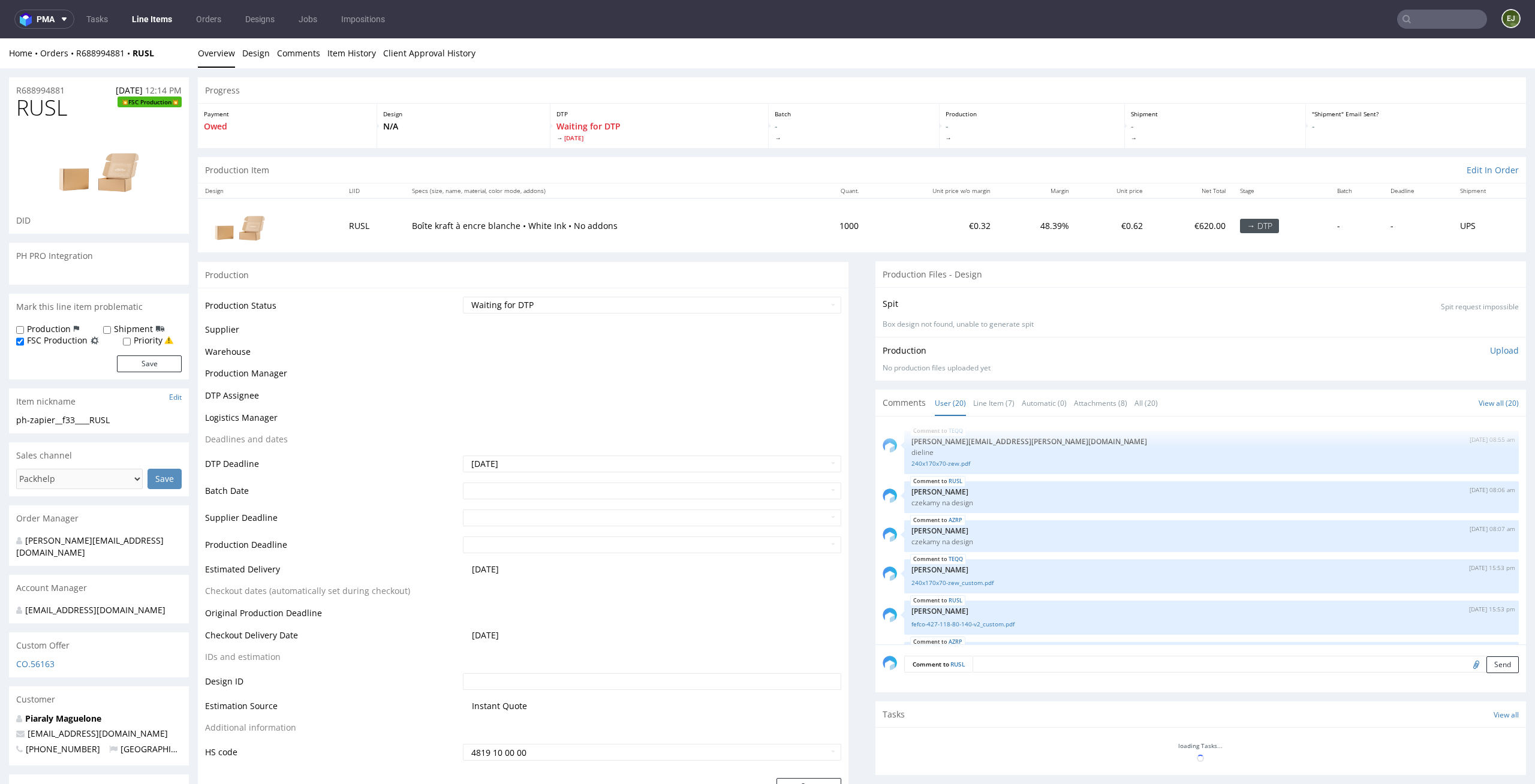
scroll to position [729, 0]
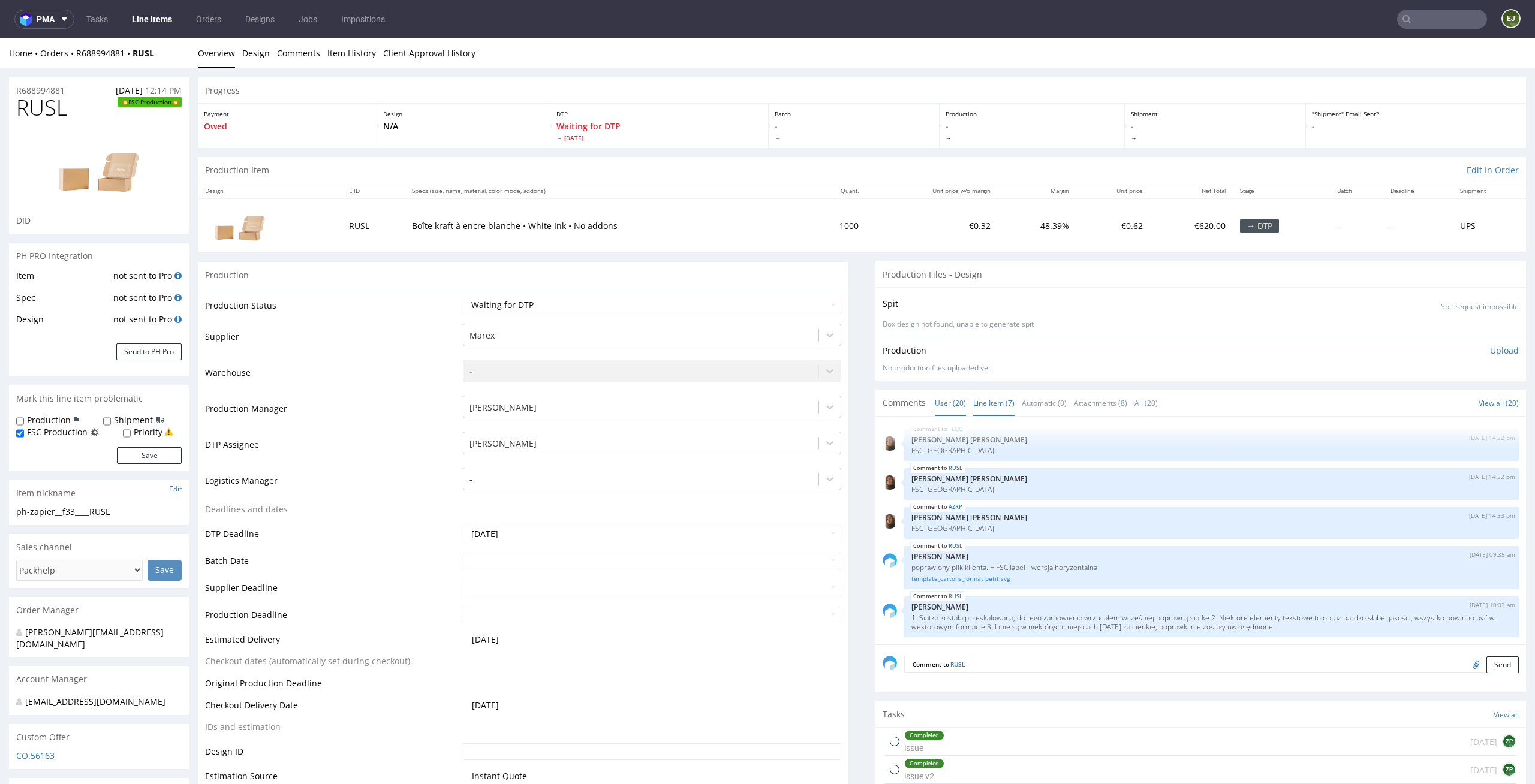
click at [982, 403] on link "Line Item (7)" at bounding box center [993, 403] width 41 height 26
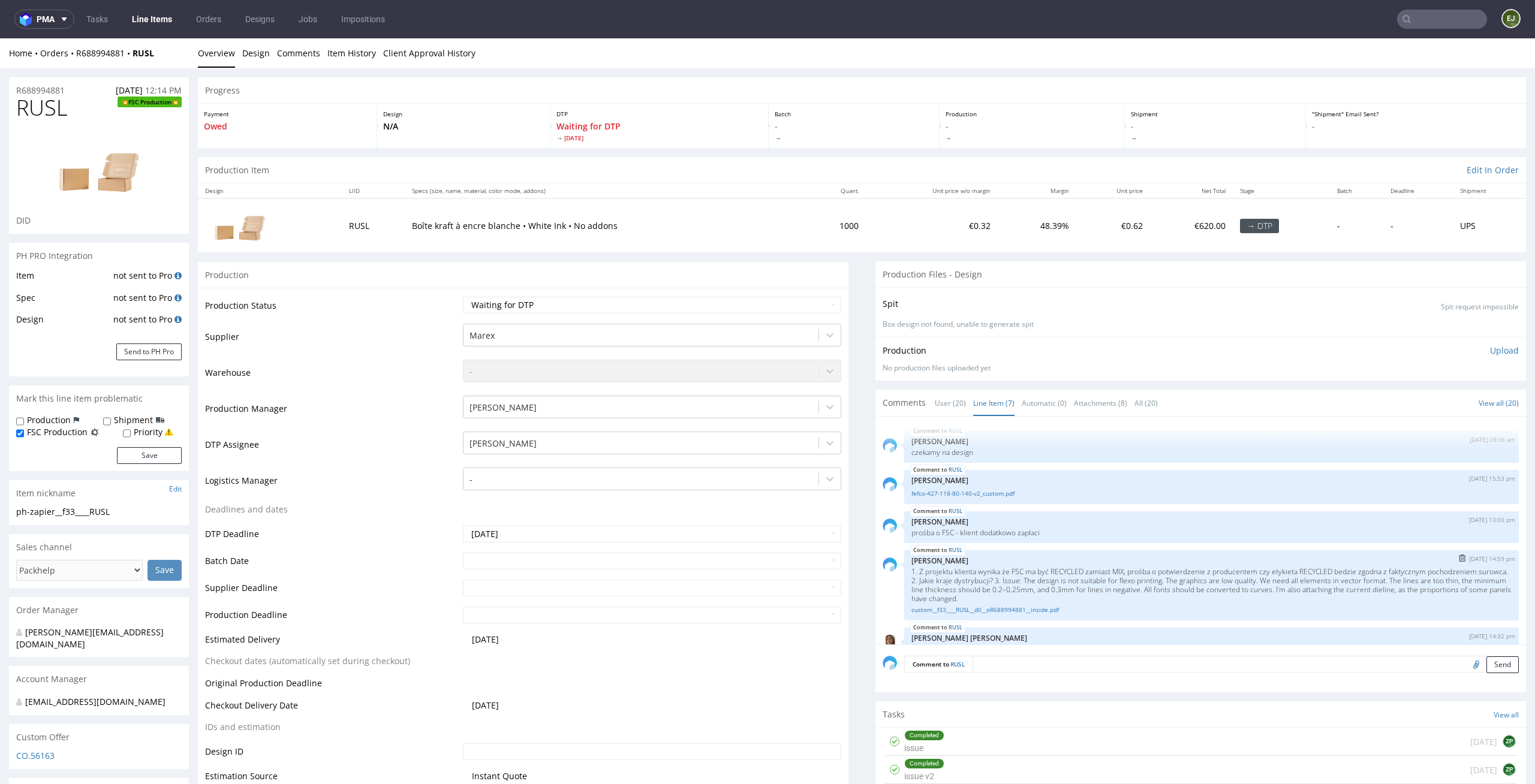
scroll to position [120, 0]
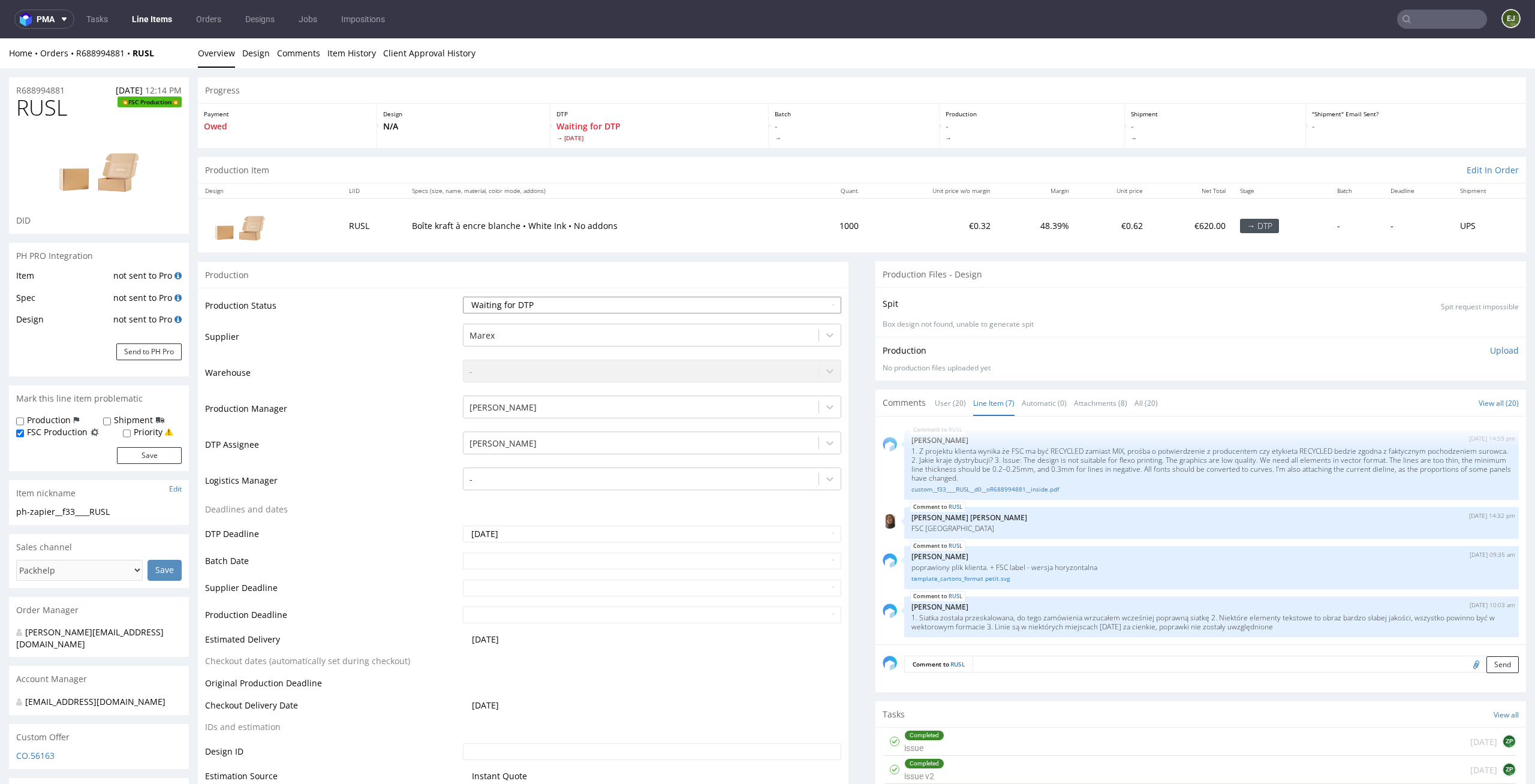
click at [707, 302] on select "Waiting for Artwork Waiting for Diecut Waiting for Mockup Waiting for DTP Waiti…" at bounding box center [652, 305] width 379 height 17
select select "dtp_in_process"
click at [463, 297] on select "Waiting for Artwork Waiting for Diecut Waiting for Mockup Waiting for DTP Waiti…" at bounding box center [652, 305] width 379 height 17
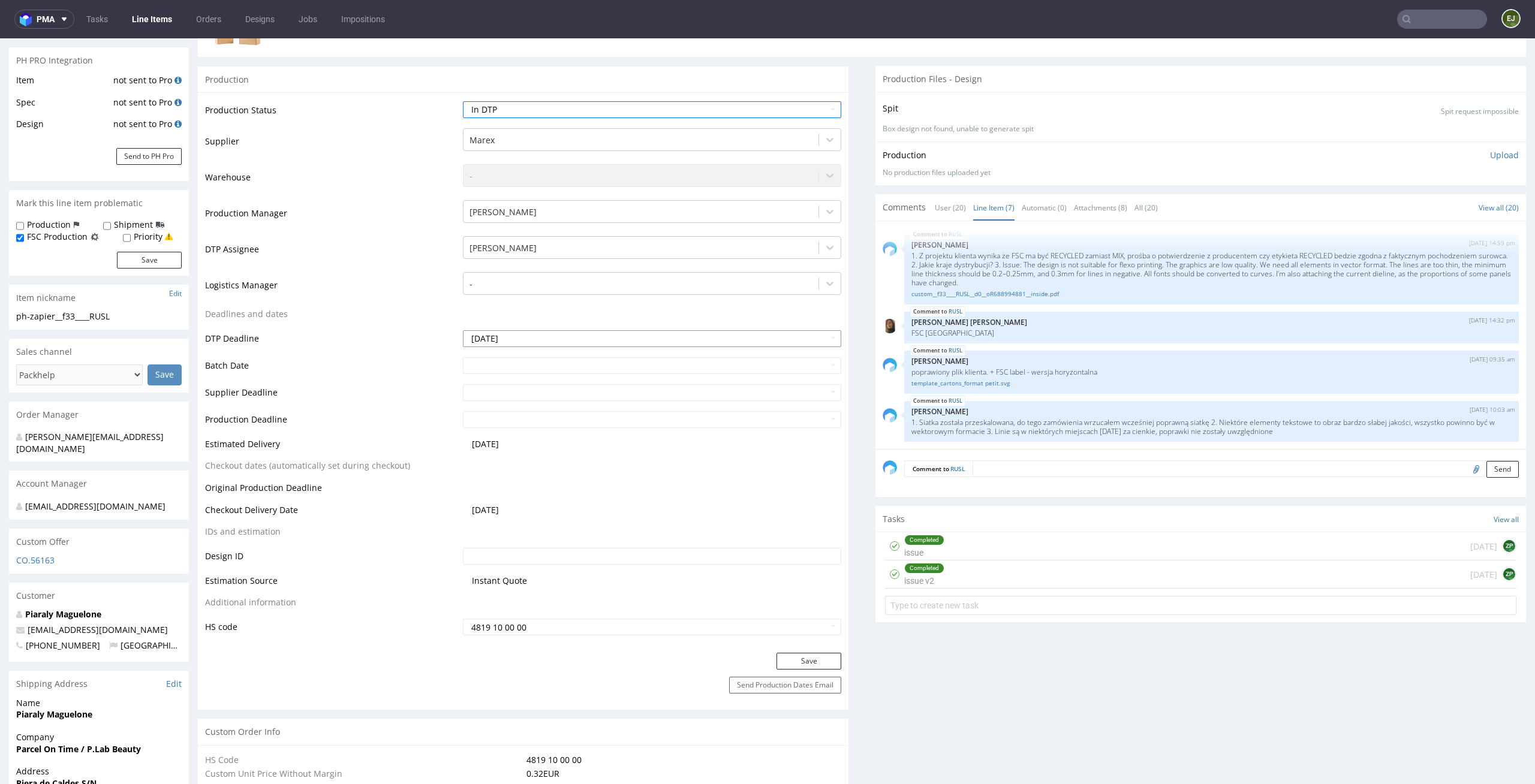
scroll to position [259, 0]
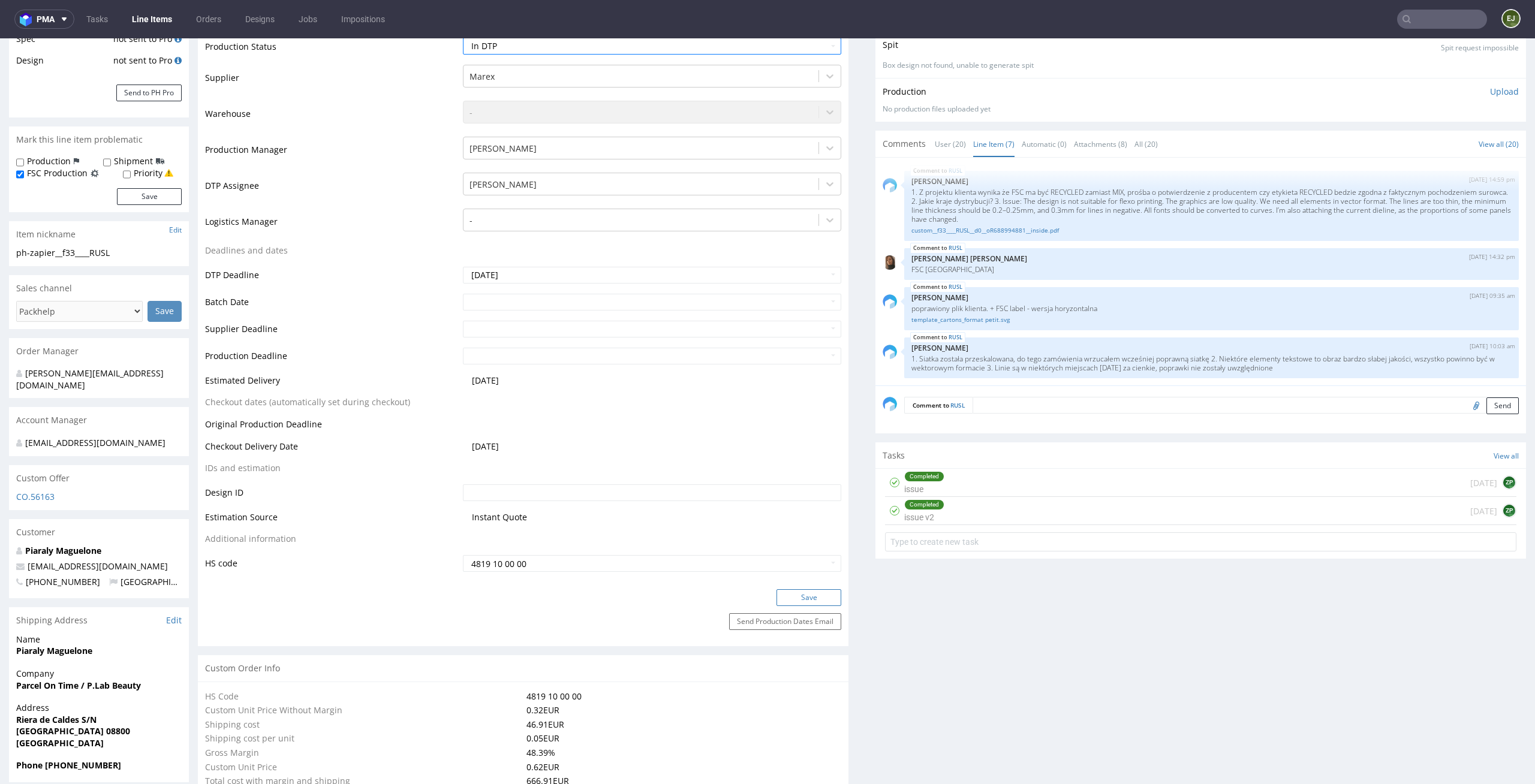
click at [810, 602] on button "Save" at bounding box center [809, 597] width 65 height 17
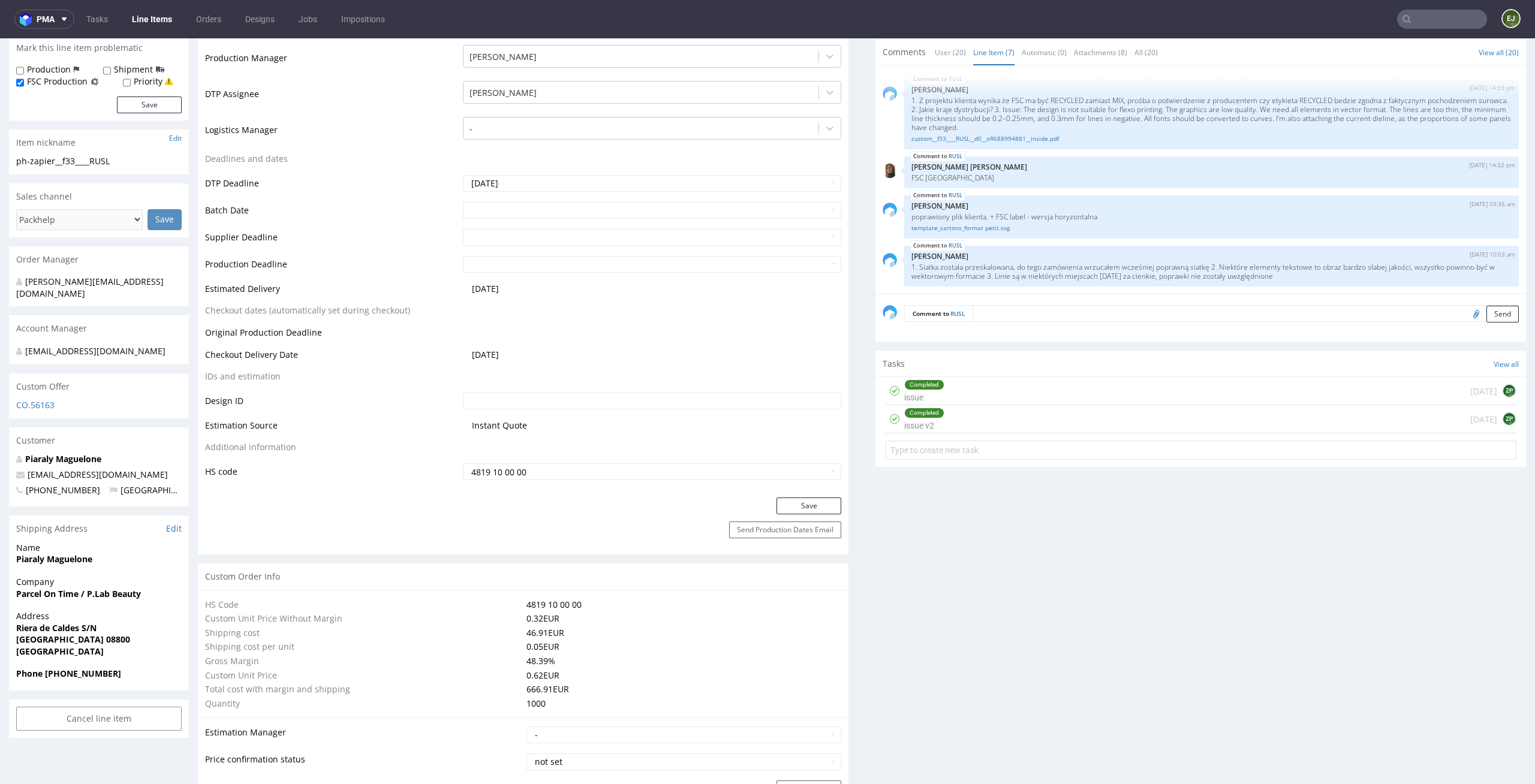
scroll to position [0, 0]
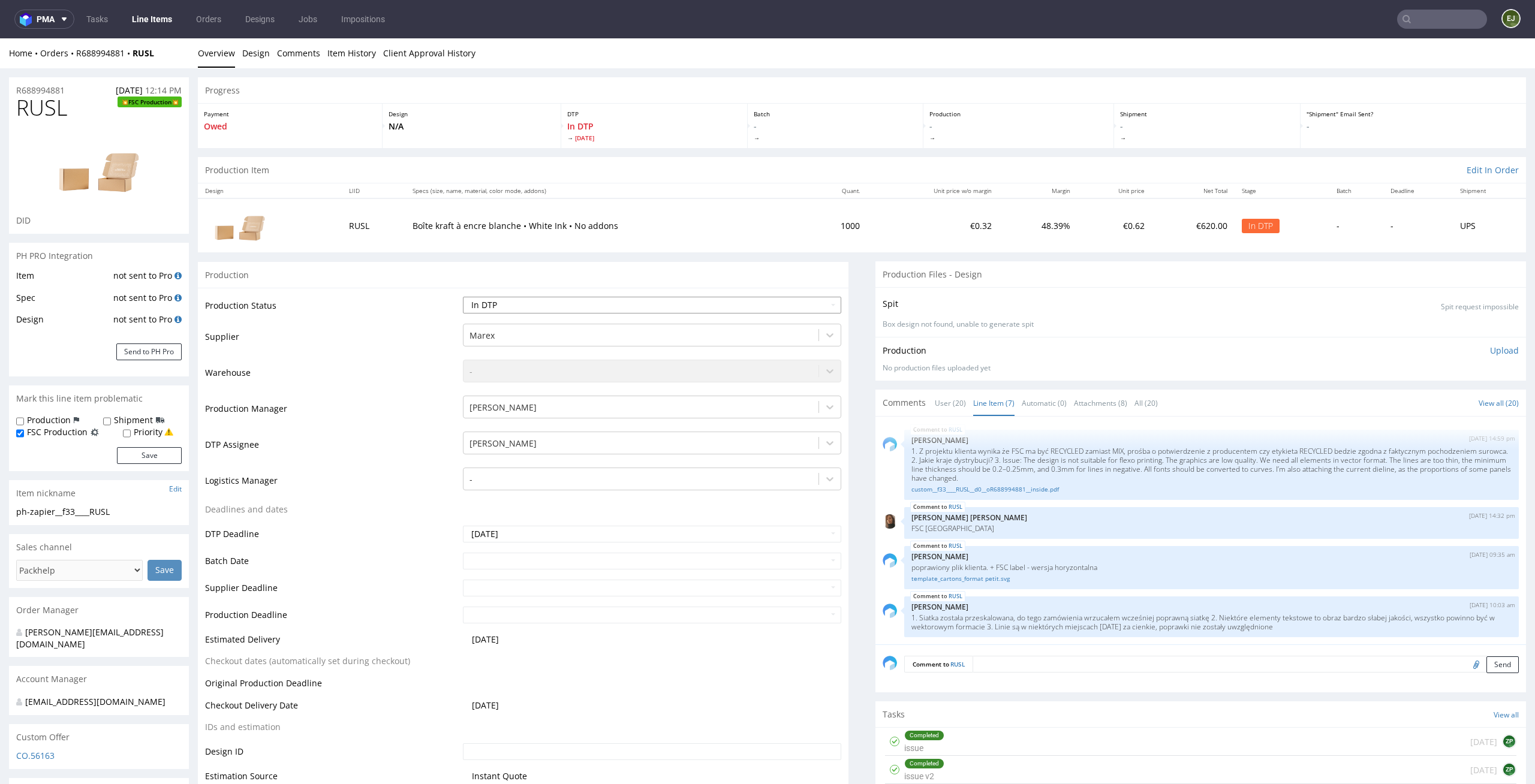
click at [794, 308] on select "Waiting for Artwork Waiting for Diecut Waiting for Mockup Waiting for DTP Waiti…" at bounding box center [652, 305] width 379 height 17
select select "dtp_ca_needed"
click at [463, 297] on select "Waiting for Artwork Waiting for Diecut Waiting for Mockup Waiting for DTP Waiti…" at bounding box center [652, 305] width 379 height 17
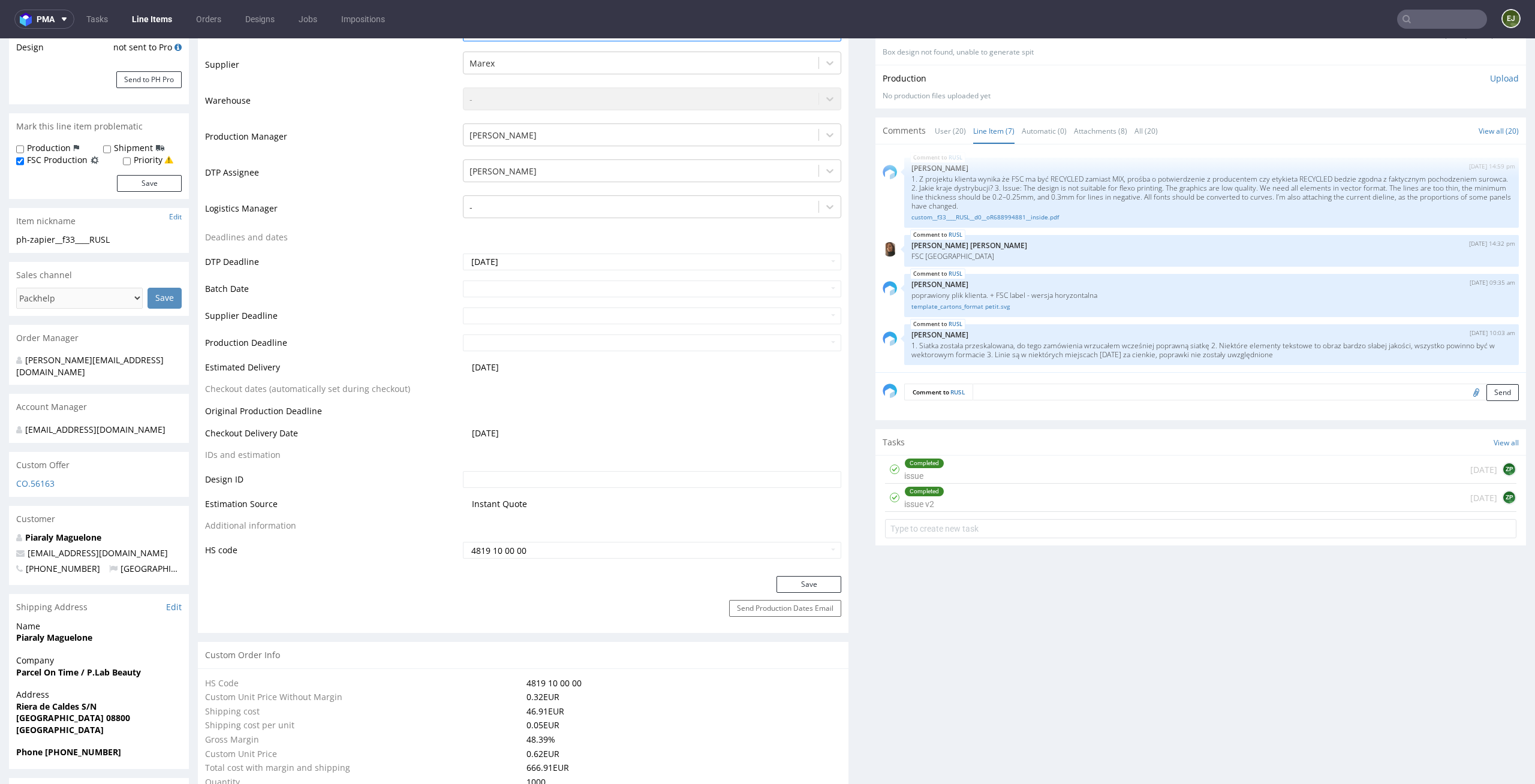
scroll to position [361, 0]
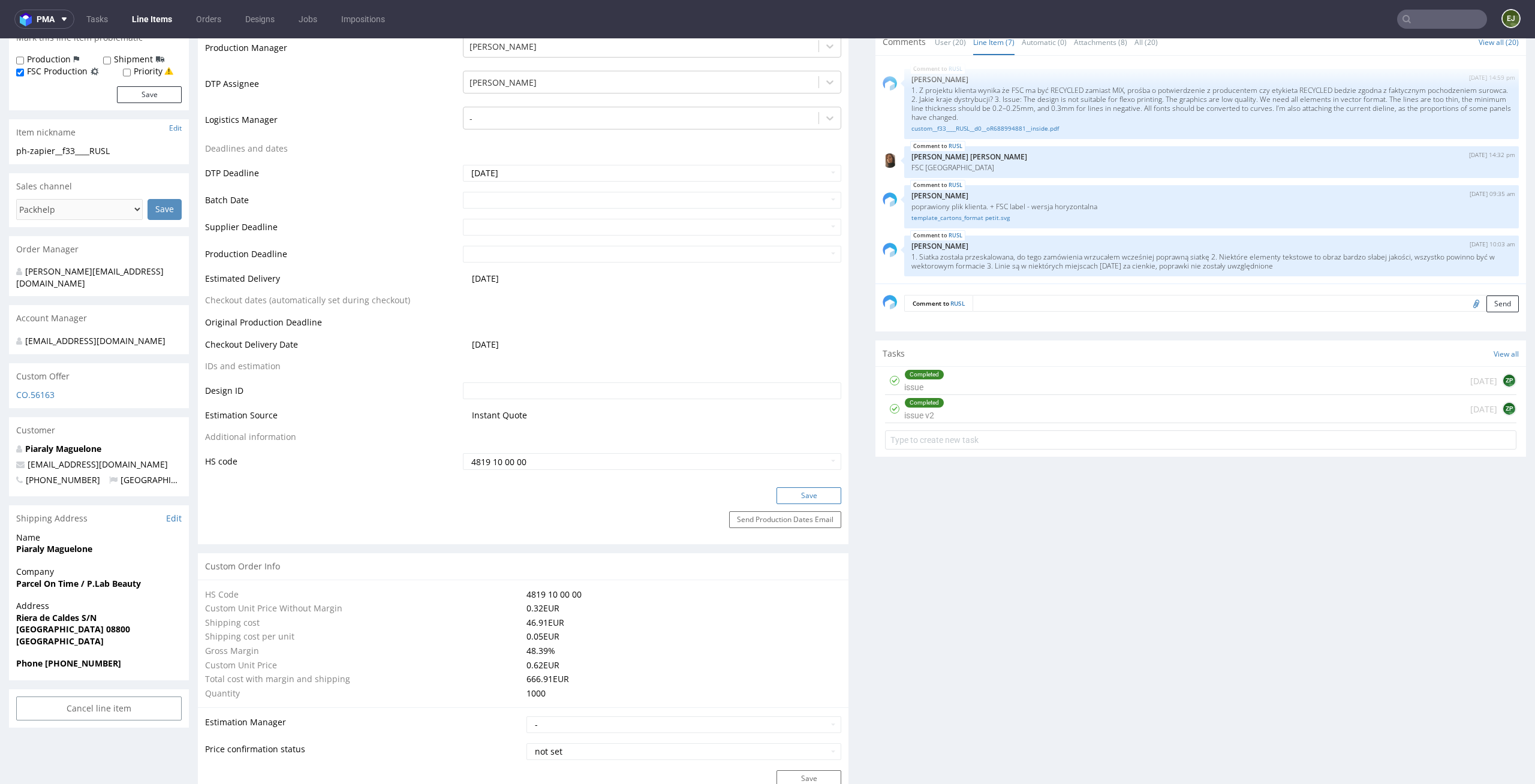
click at [800, 496] on button "Save" at bounding box center [809, 496] width 65 height 17
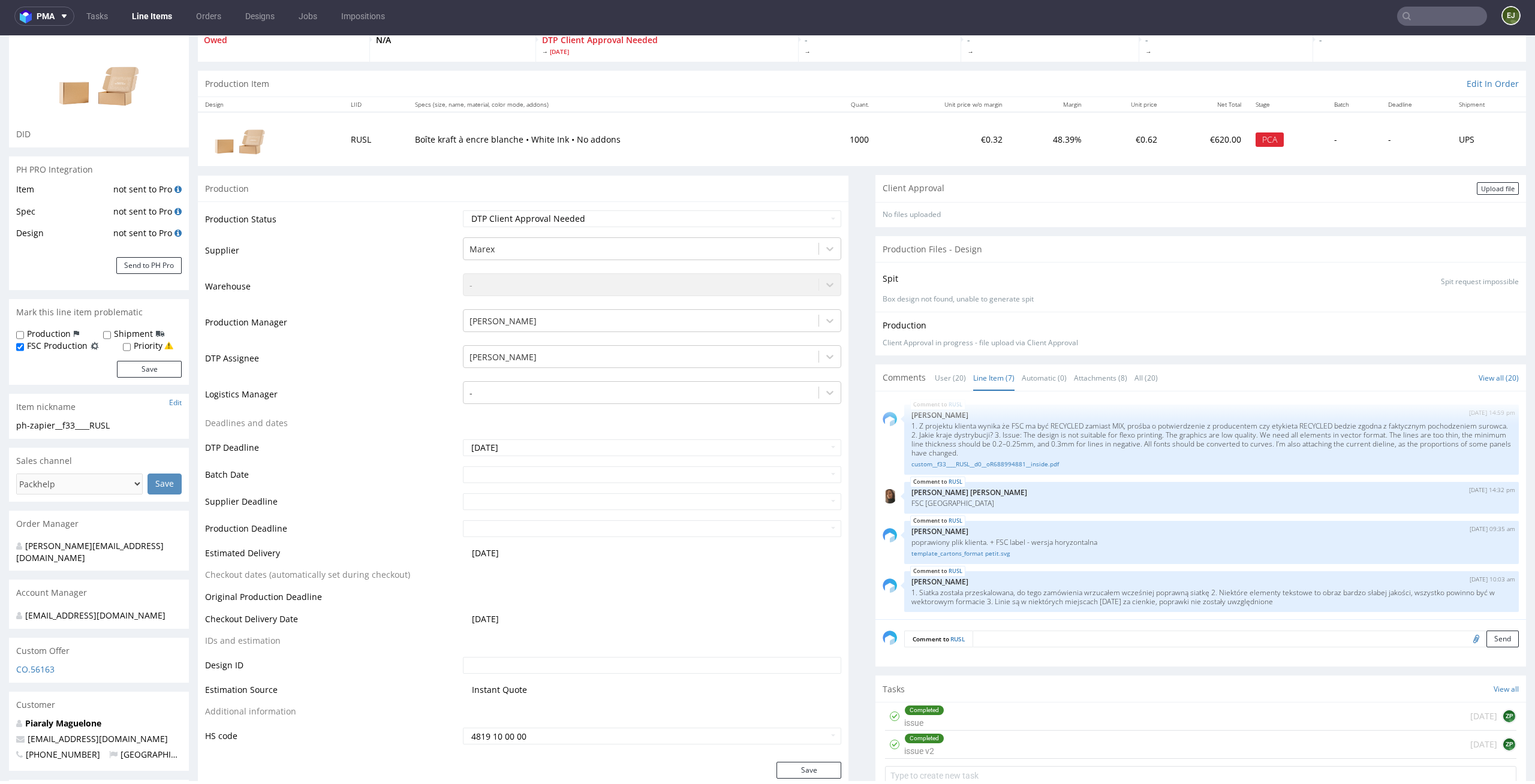
scroll to position [0, 0]
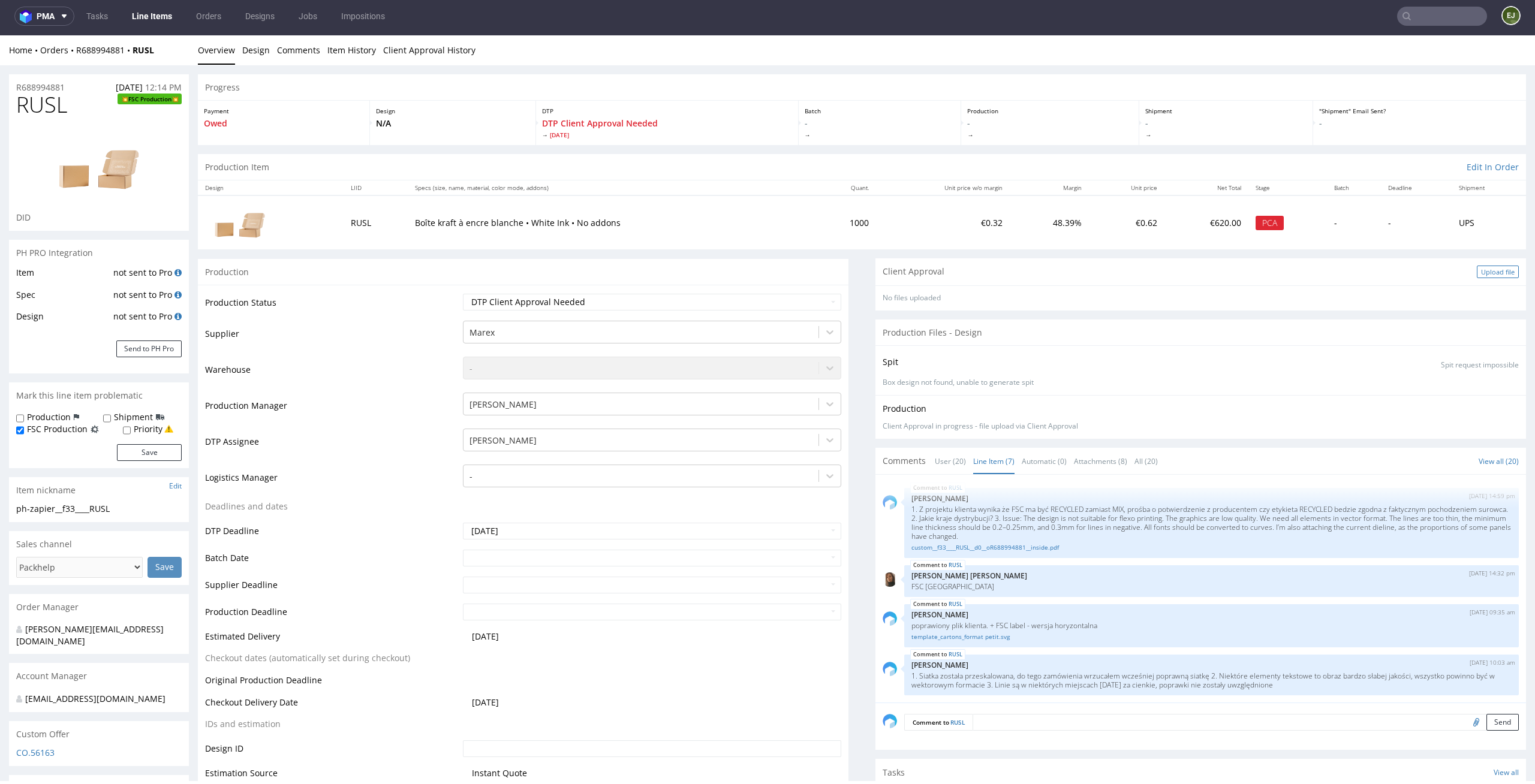
click at [1483, 272] on div "Upload file" at bounding box center [1498, 272] width 42 height 13
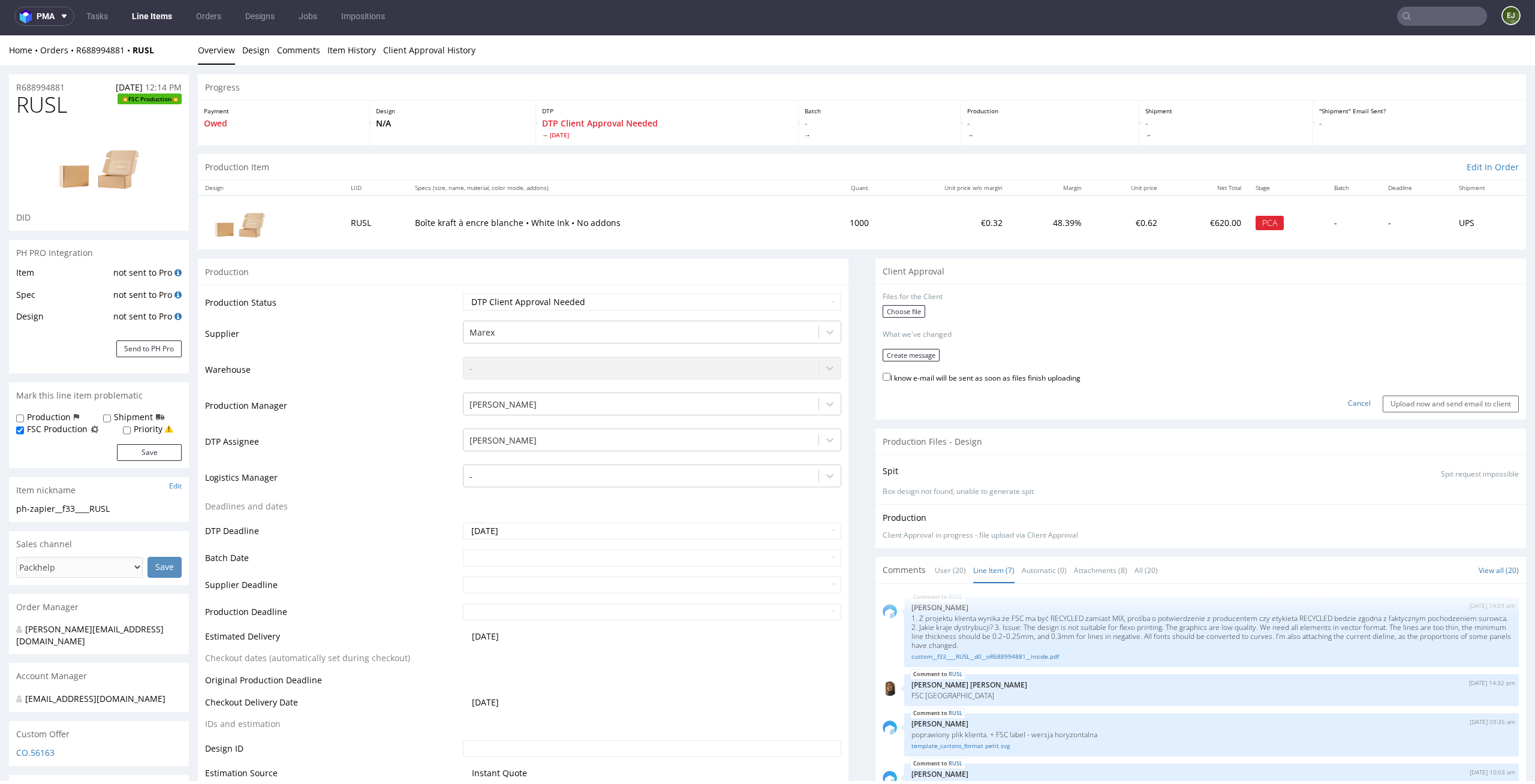
click at [883, 320] on div "Choose file" at bounding box center [1201, 312] width 636 height 15
click at [893, 311] on label "Choose file" at bounding box center [904, 312] width 43 height 13
click at [0, 36] on input "Choose file" at bounding box center [0, 36] width 0 height 0
click at [897, 347] on button "Create message" at bounding box center [911, 351] width 57 height 13
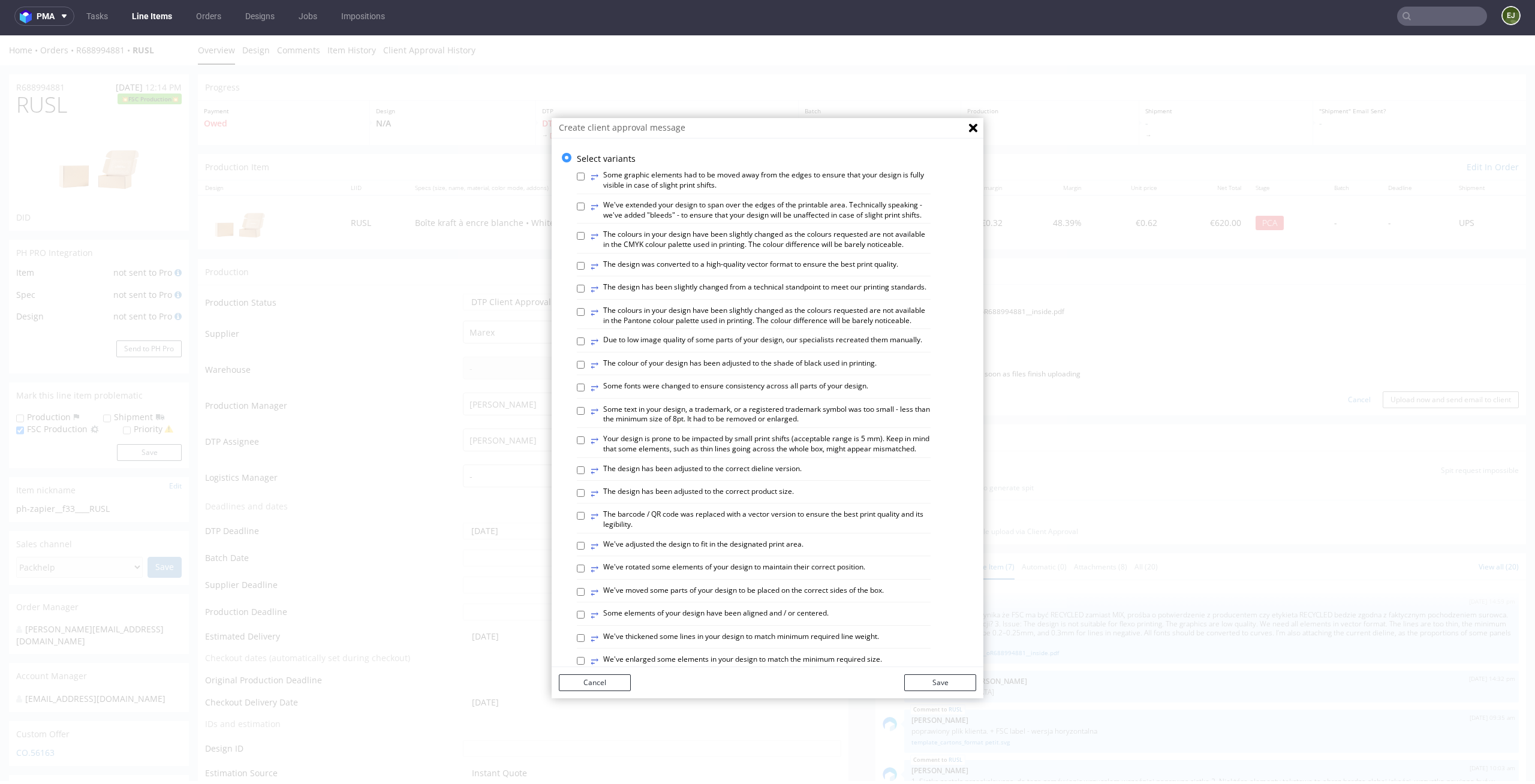
scroll to position [490, 0]
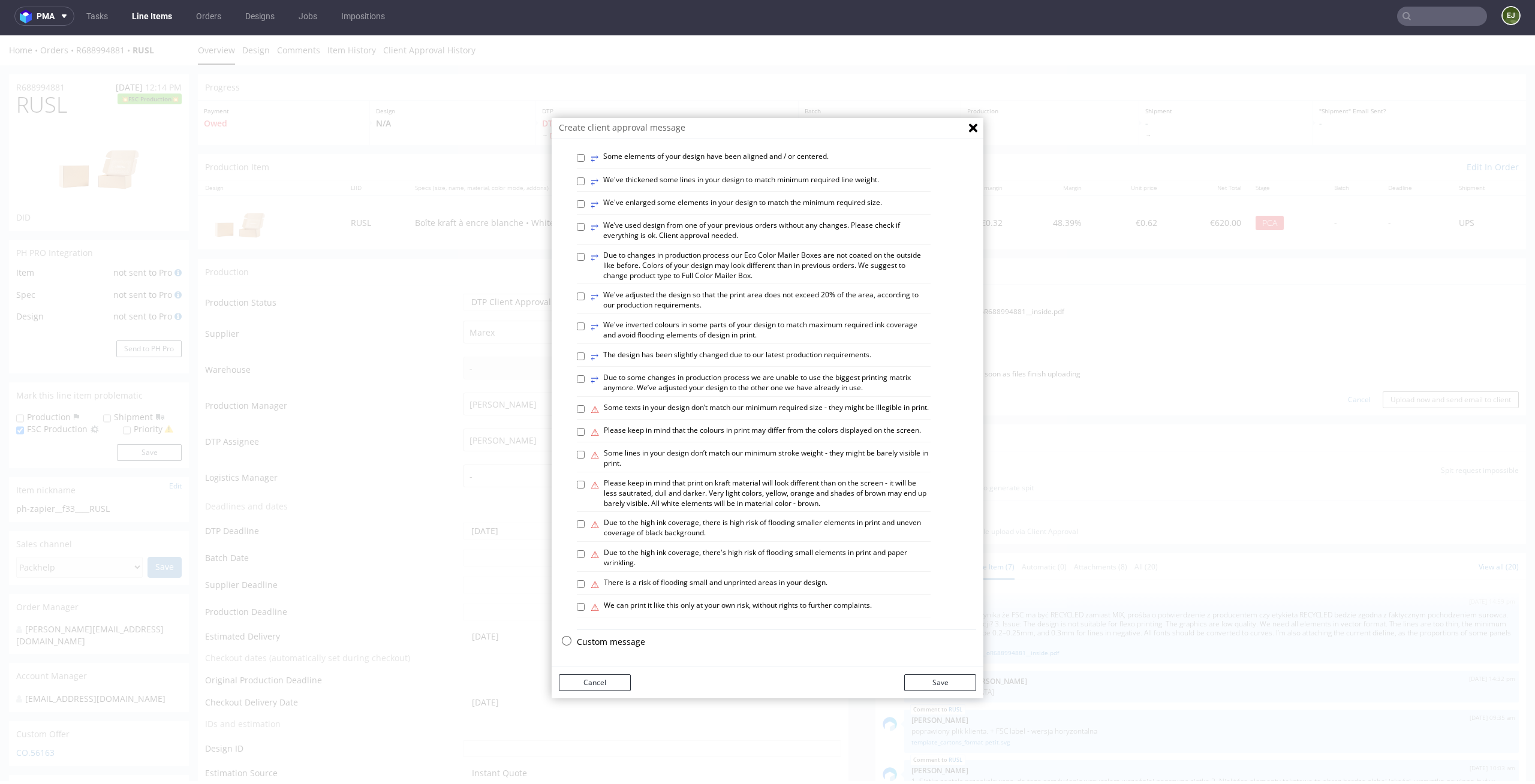
click at [623, 643] on p "Custom message" at bounding box center [776, 642] width 400 height 12
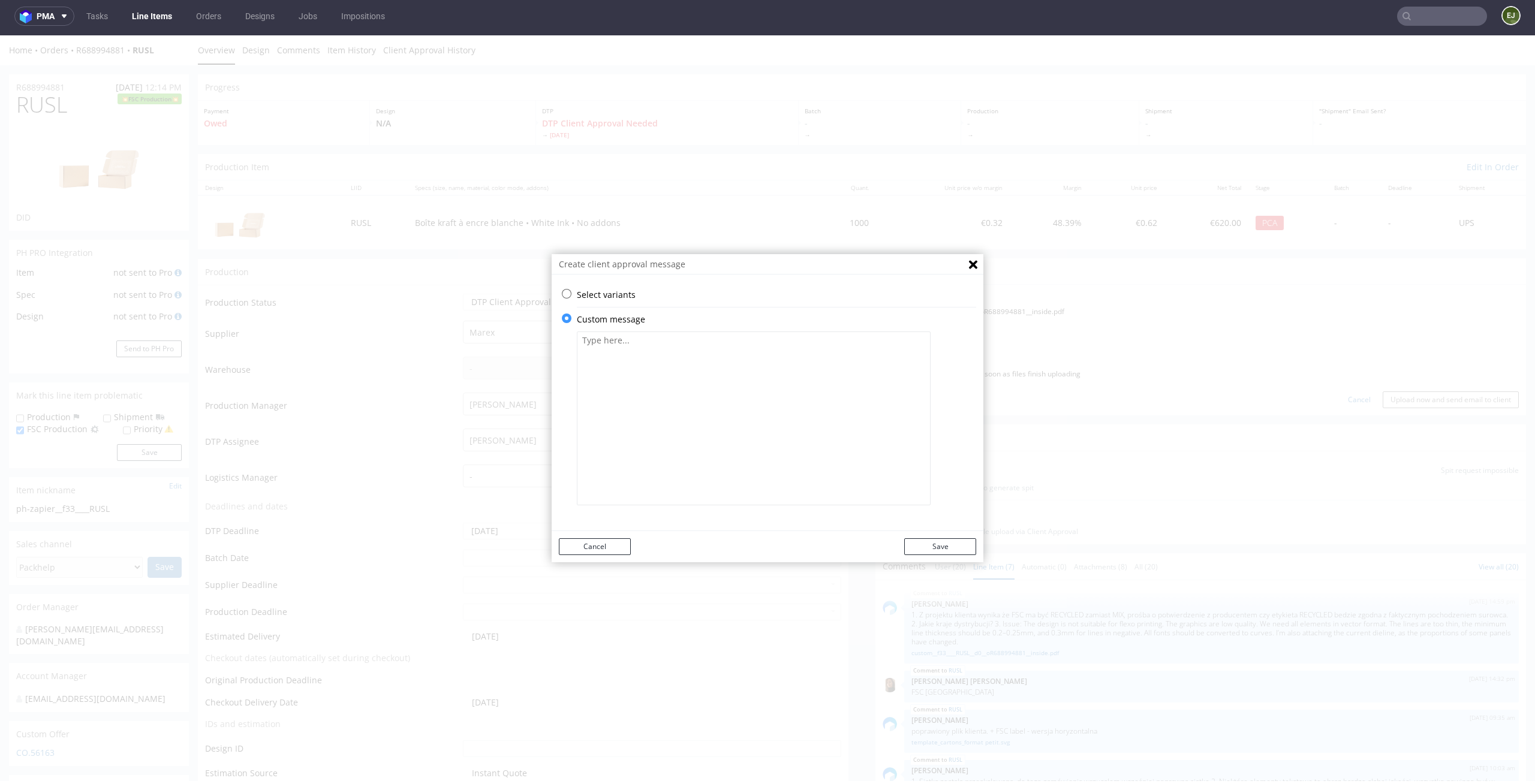
scroll to position [0, 0]
click at [672, 340] on textarea at bounding box center [753, 418] width 354 height 174
paste textarea "All design elements had to be converted into vector files. In certain cases, th…"
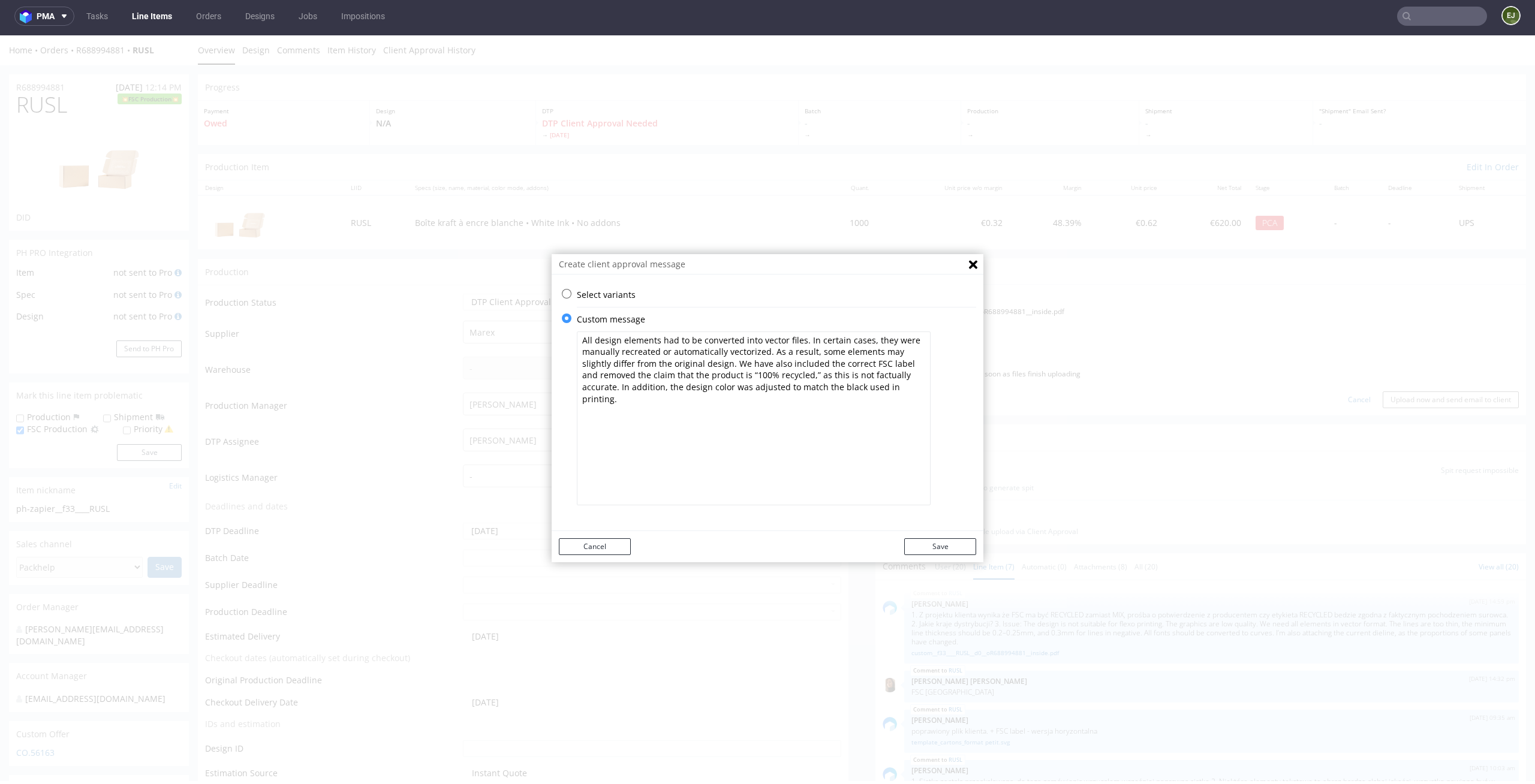
click at [577, 337] on textarea "All design elements had to be converted into vector files. In certain cases, th…" at bounding box center [753, 418] width 354 height 174
paste textarea "The design has been adjusted to the correct dieline version."
type textarea "The design has been adjusted to the correct dieline version. All design element…"
click at [939, 539] on button "Save" at bounding box center [940, 547] width 72 height 17
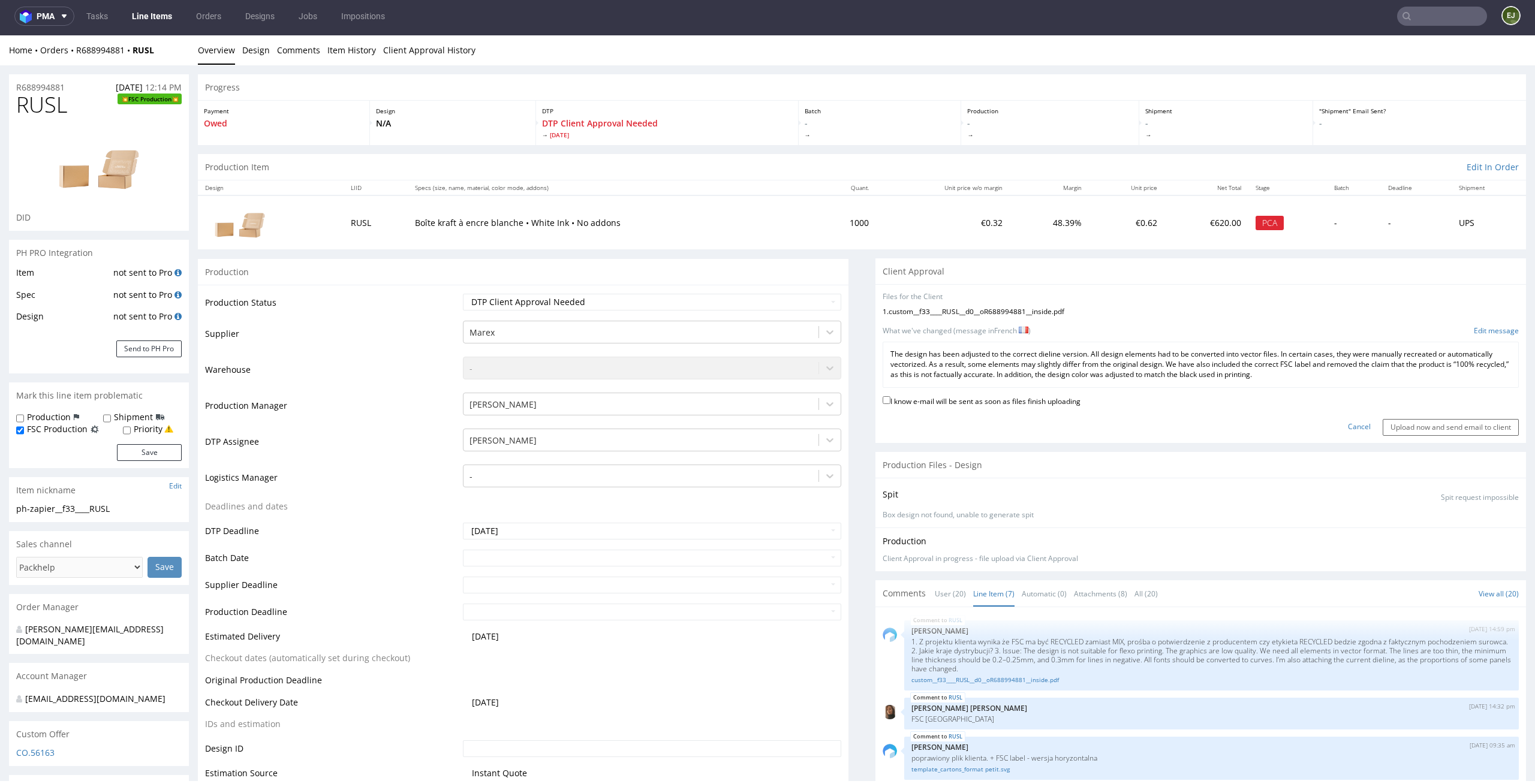
click at [1025, 404] on label "I know e-mail will be sent as soon as files finish uploading" at bounding box center [981, 400] width 198 height 13
click at [891, 404] on input "I know e-mail will be sent as soon as files finish uploading" at bounding box center [887, 400] width 8 height 8
checkbox input "true"
click at [1463, 417] on div "Cancel Upload now and send email to client" at bounding box center [1201, 423] width 636 height 26
click at [1451, 428] on input "Upload now and send email to client" at bounding box center [1450, 427] width 136 height 17
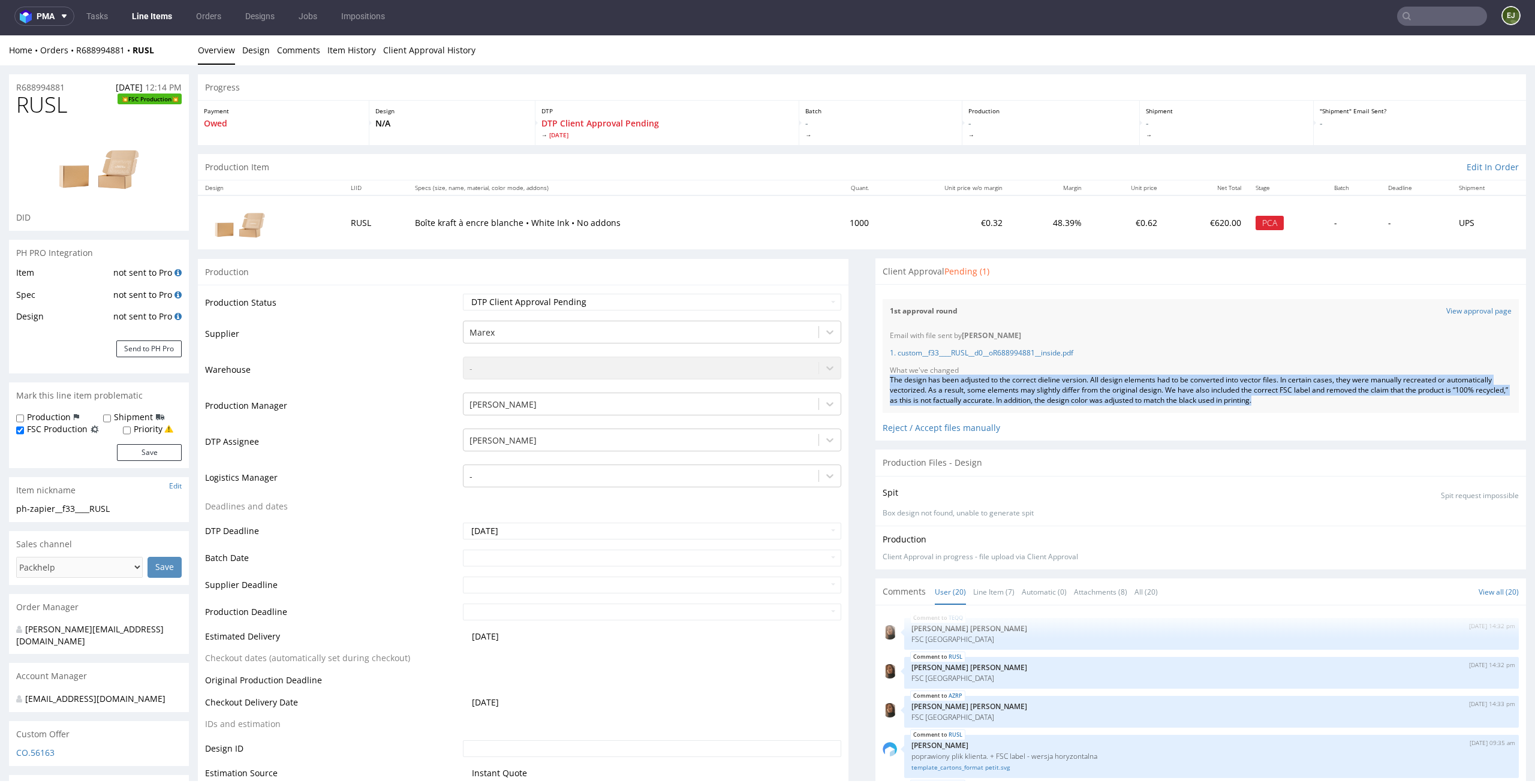
drag, startPoint x: 1348, startPoint y: 406, endPoint x: 861, endPoint y: 381, distance: 487.6
copy div "The design has been adjusted to the correct dieline version. All design element…"
click at [753, 120] on p "DTP Client Approval Pending [DATE]" at bounding box center [667, 128] width 251 height 22
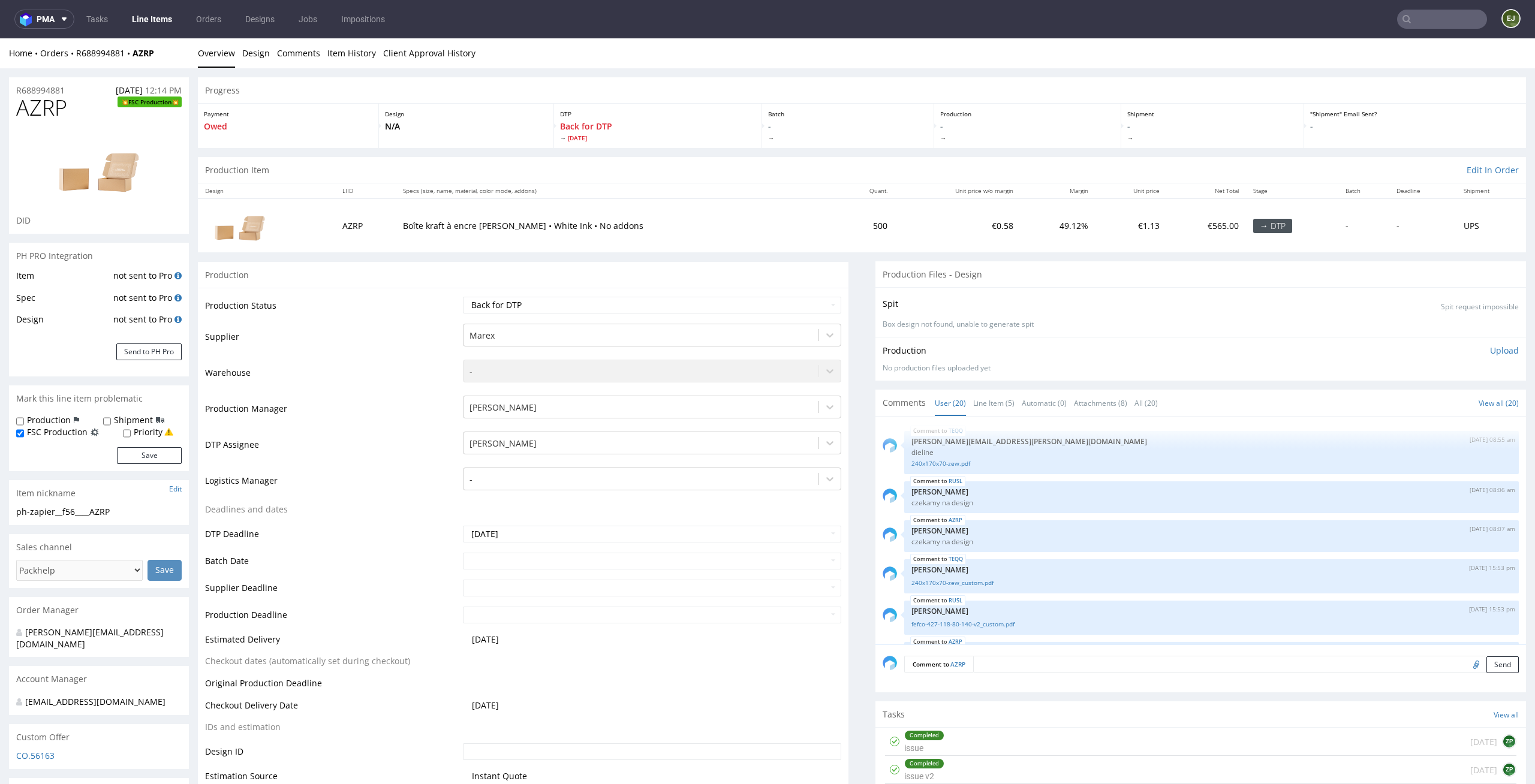
scroll to position [729, 0]
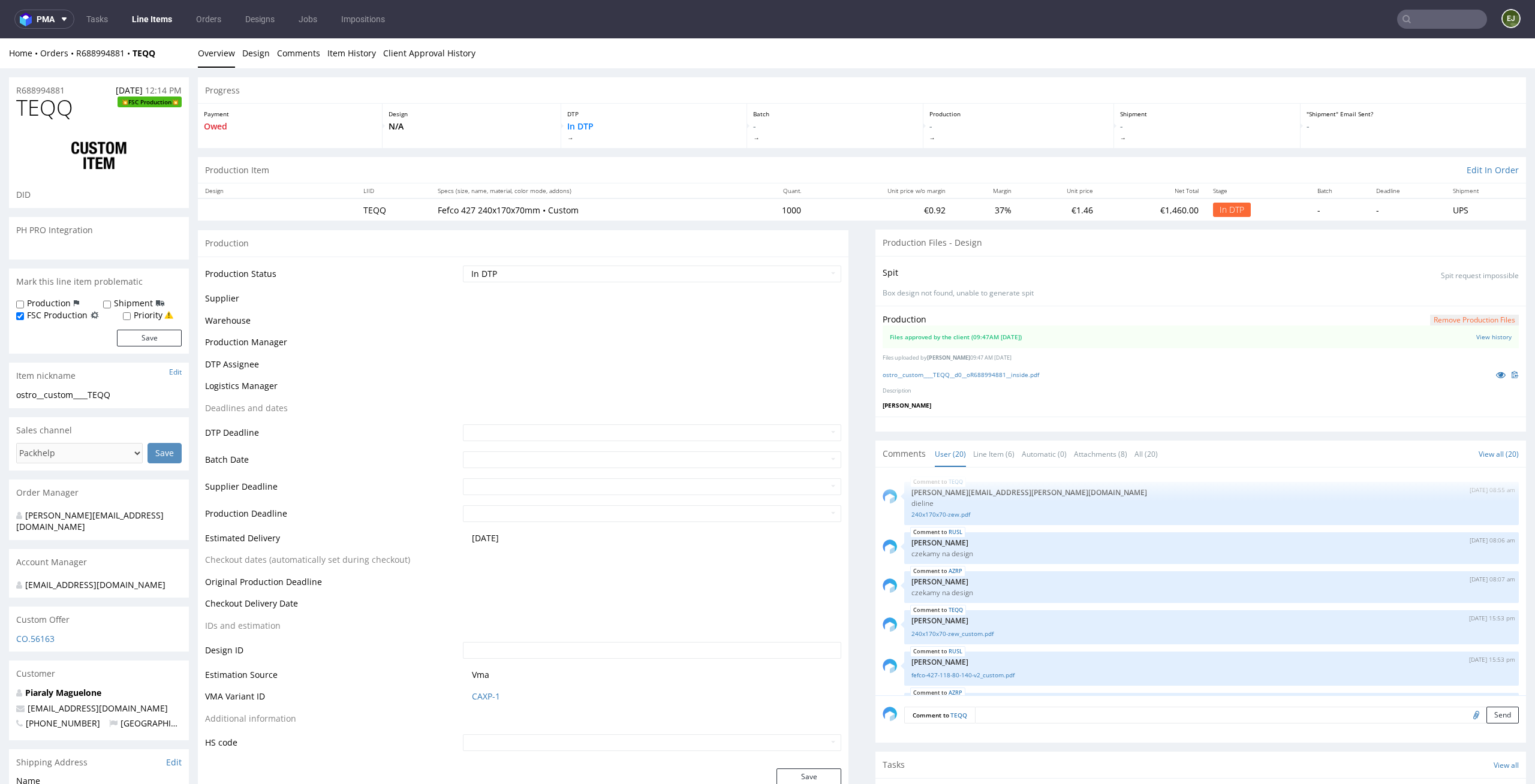
scroll to position [729, 0]
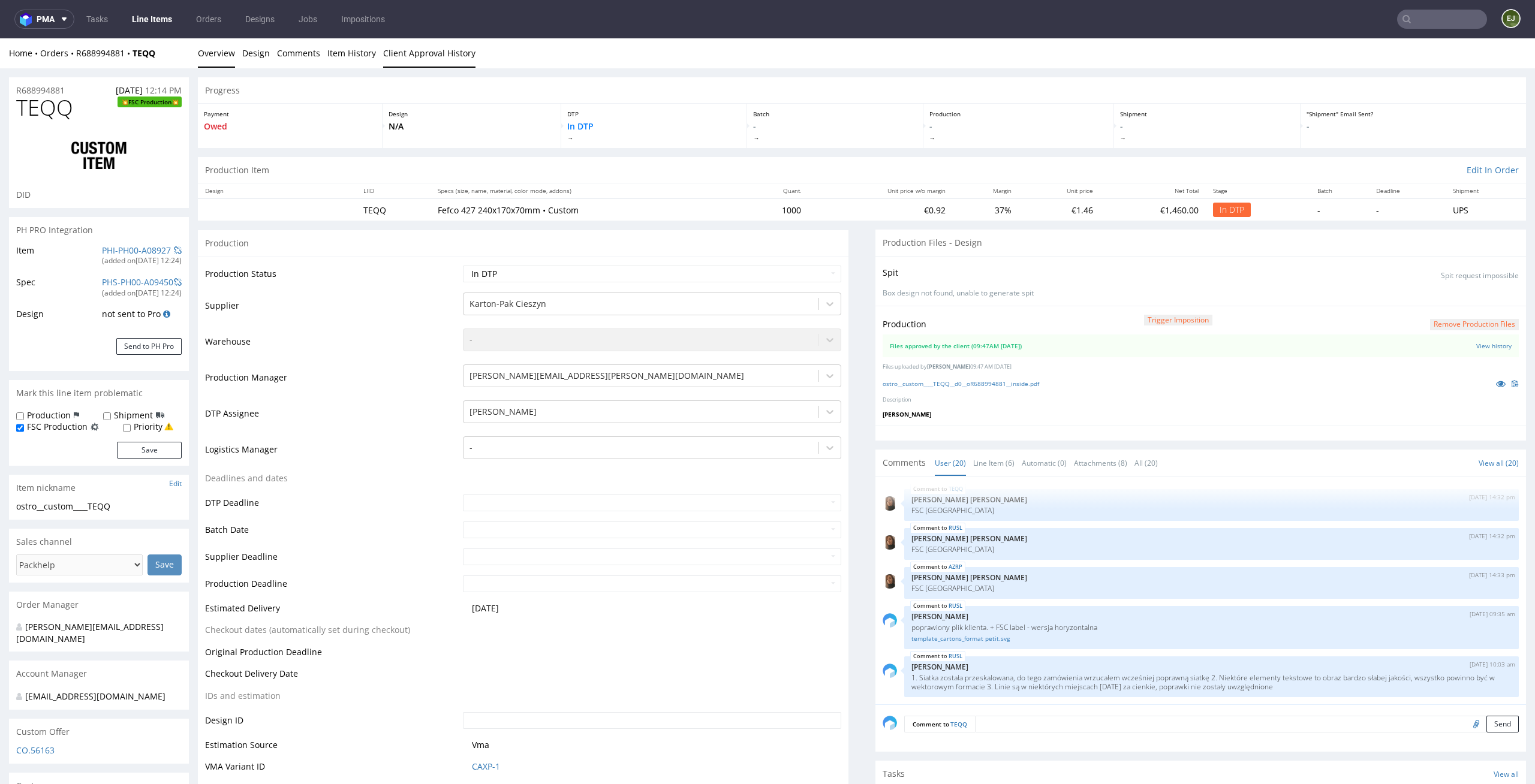
click at [442, 60] on link "Client Approval History" at bounding box center [430, 53] width 92 height 29
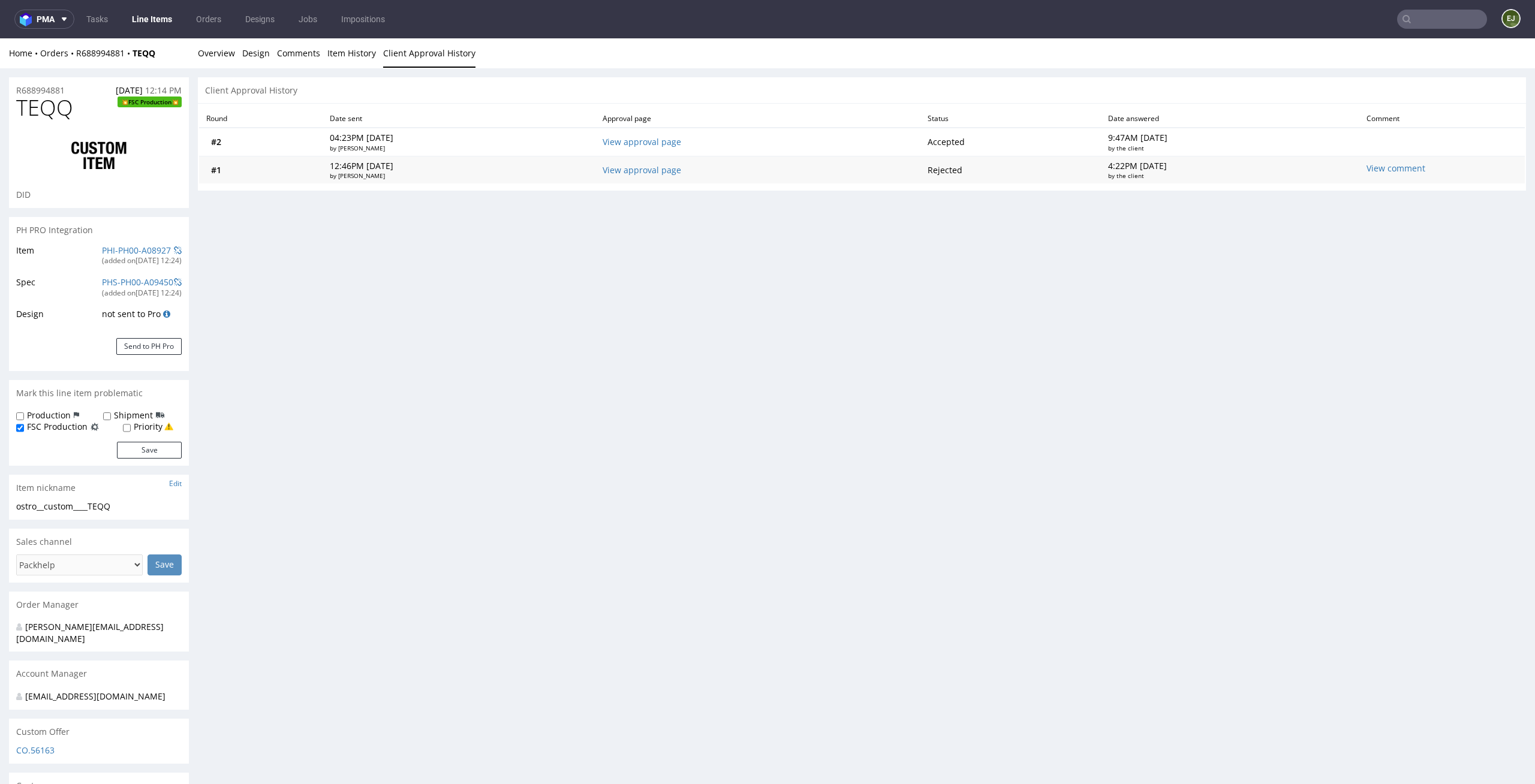
click at [682, 178] on td "View approval page" at bounding box center [757, 170] width 325 height 27
click at [682, 171] on link "View approval page" at bounding box center [641, 170] width 78 height 11
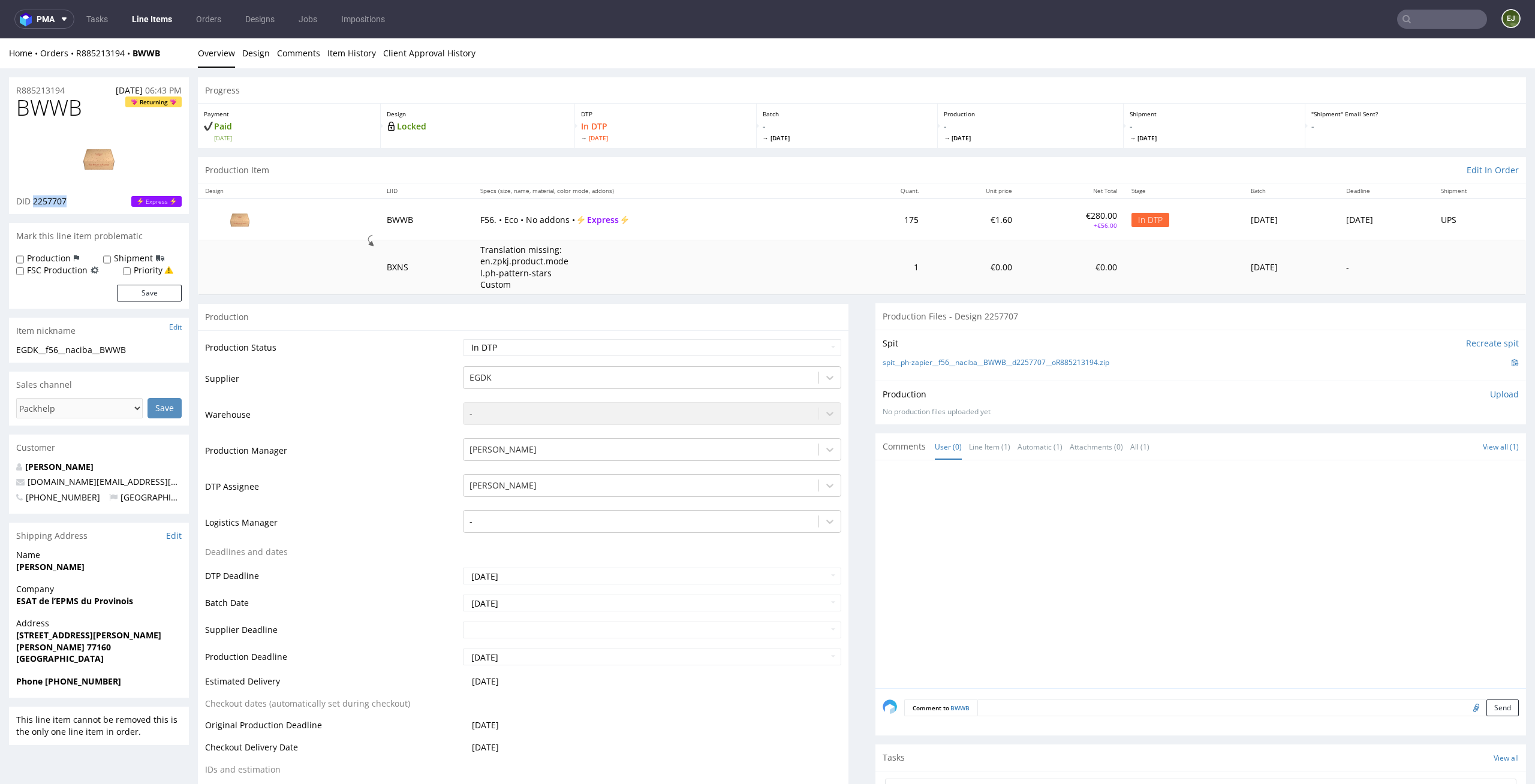
drag, startPoint x: 69, startPoint y: 208, endPoint x: 34, endPoint y: 199, distance: 36.1
click at [34, 199] on div "BWWB Returning DID 2257707 Express" at bounding box center [99, 155] width 180 height 118
copy span "2257707"
click at [93, 174] on img at bounding box center [99, 158] width 96 height 54
drag, startPoint x: 90, startPoint y: 101, endPoint x: 0, endPoint y: 101, distance: 90.0
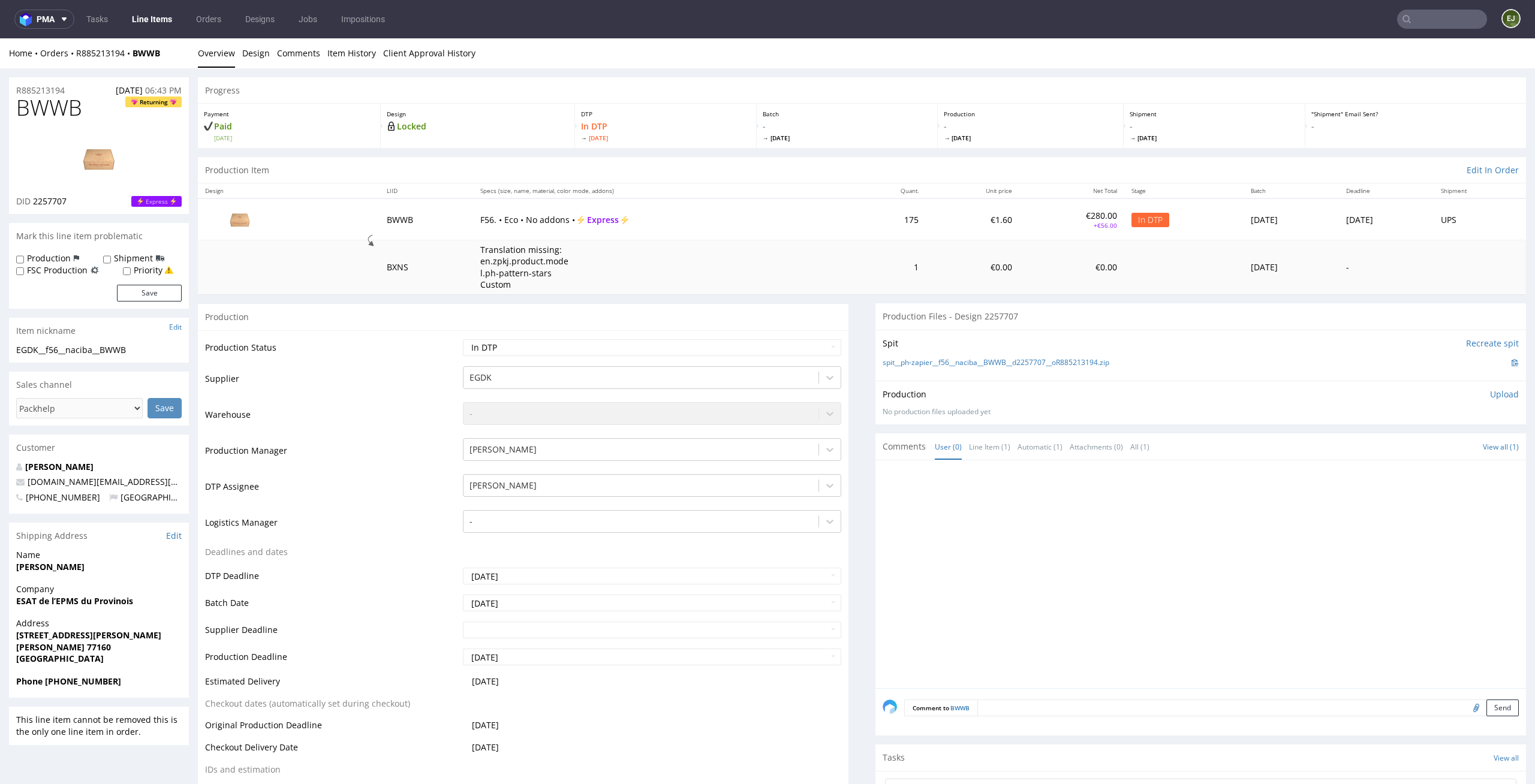
copy span "BWWB"
click at [640, 174] on div "Production Item Edit In Order" at bounding box center [862, 170] width 1328 height 27
click at [103, 169] on img at bounding box center [99, 158] width 96 height 54
click at [258, 60] on link "Design" at bounding box center [256, 53] width 27 height 29
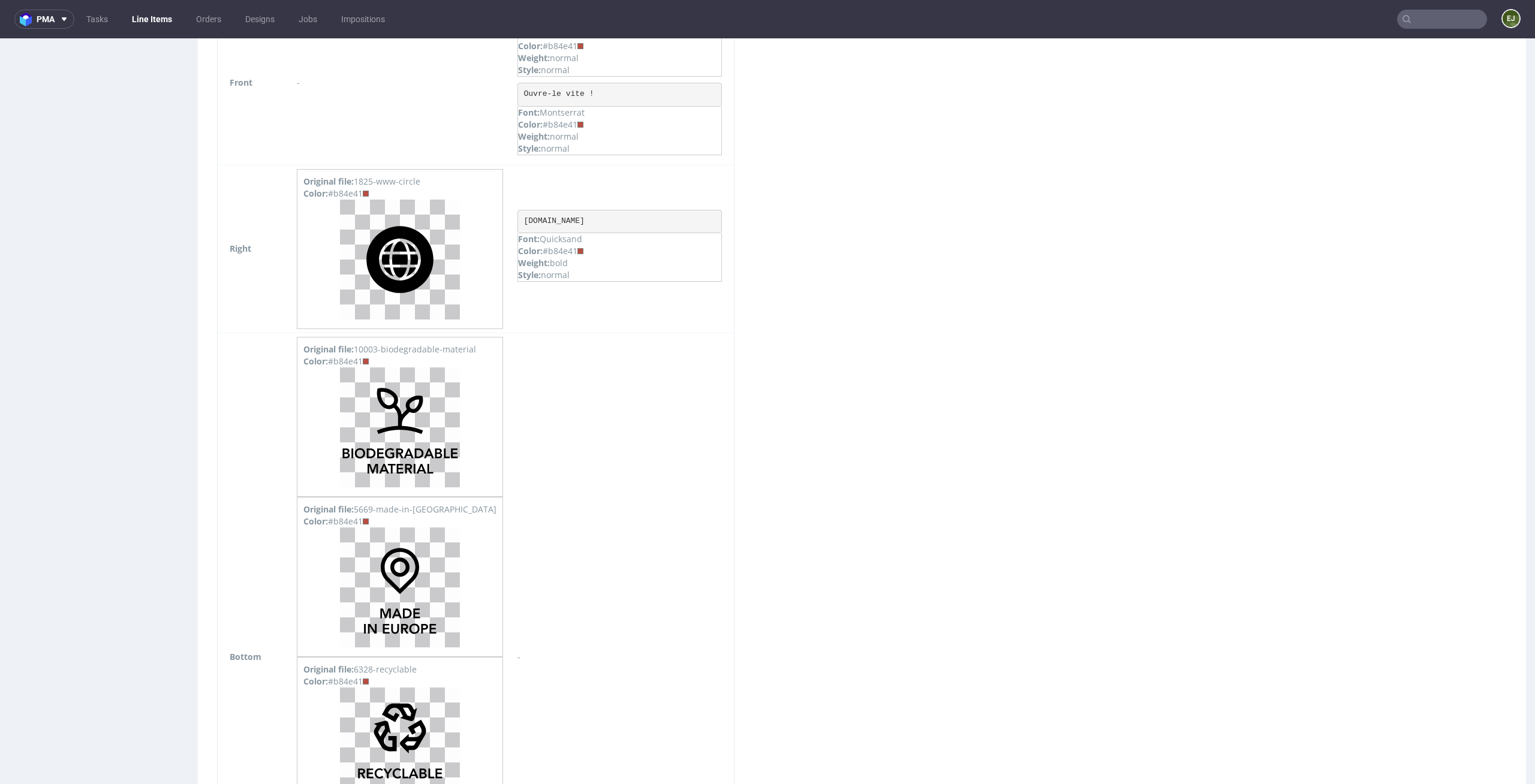
scroll to position [1890, 0]
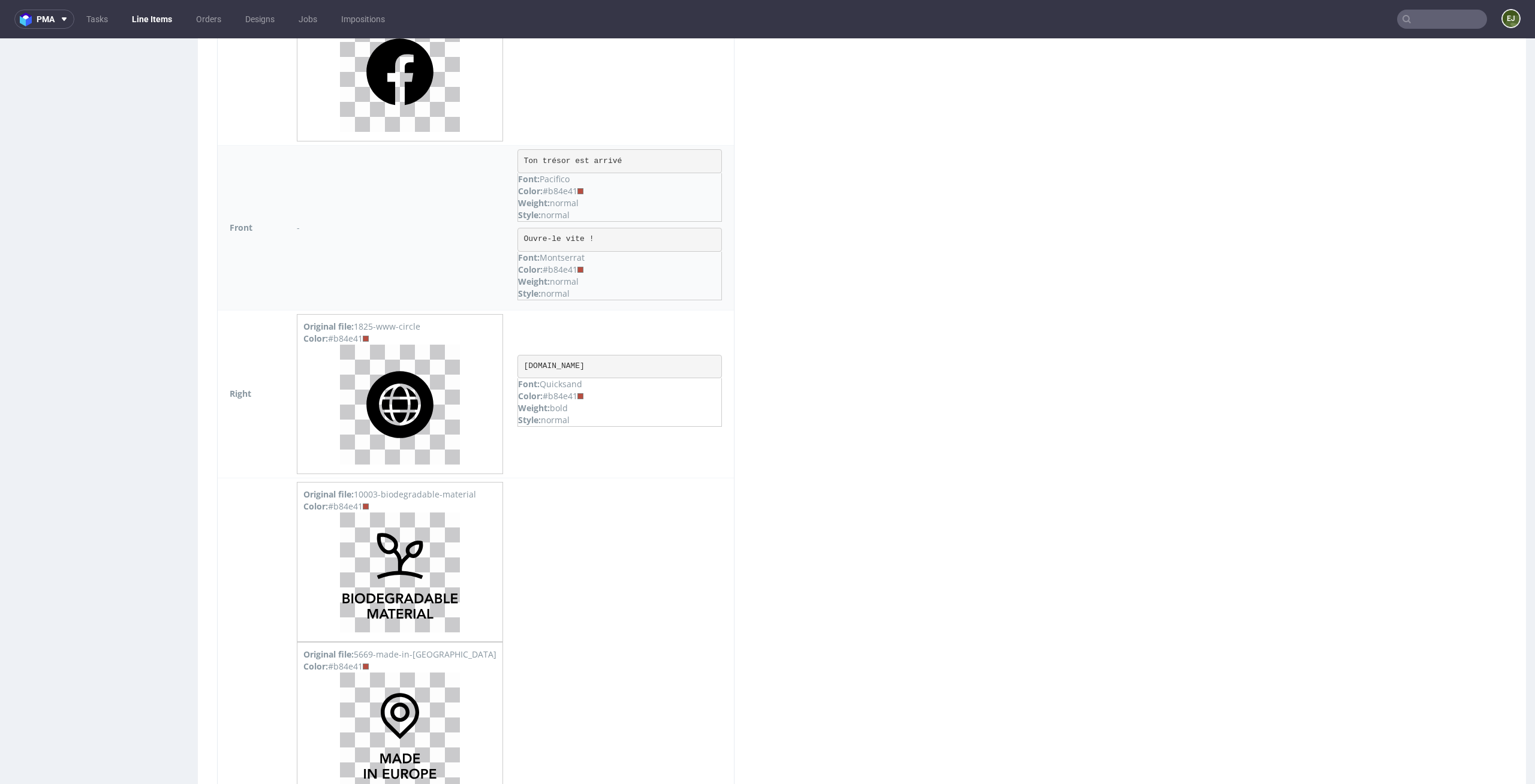
drag, startPoint x: 559, startPoint y: 270, endPoint x: 528, endPoint y: 269, distance: 31.0
click at [528, 269] on div "Color: #b84e41" at bounding box center [620, 270] width 203 height 12
copy div "b84e41"
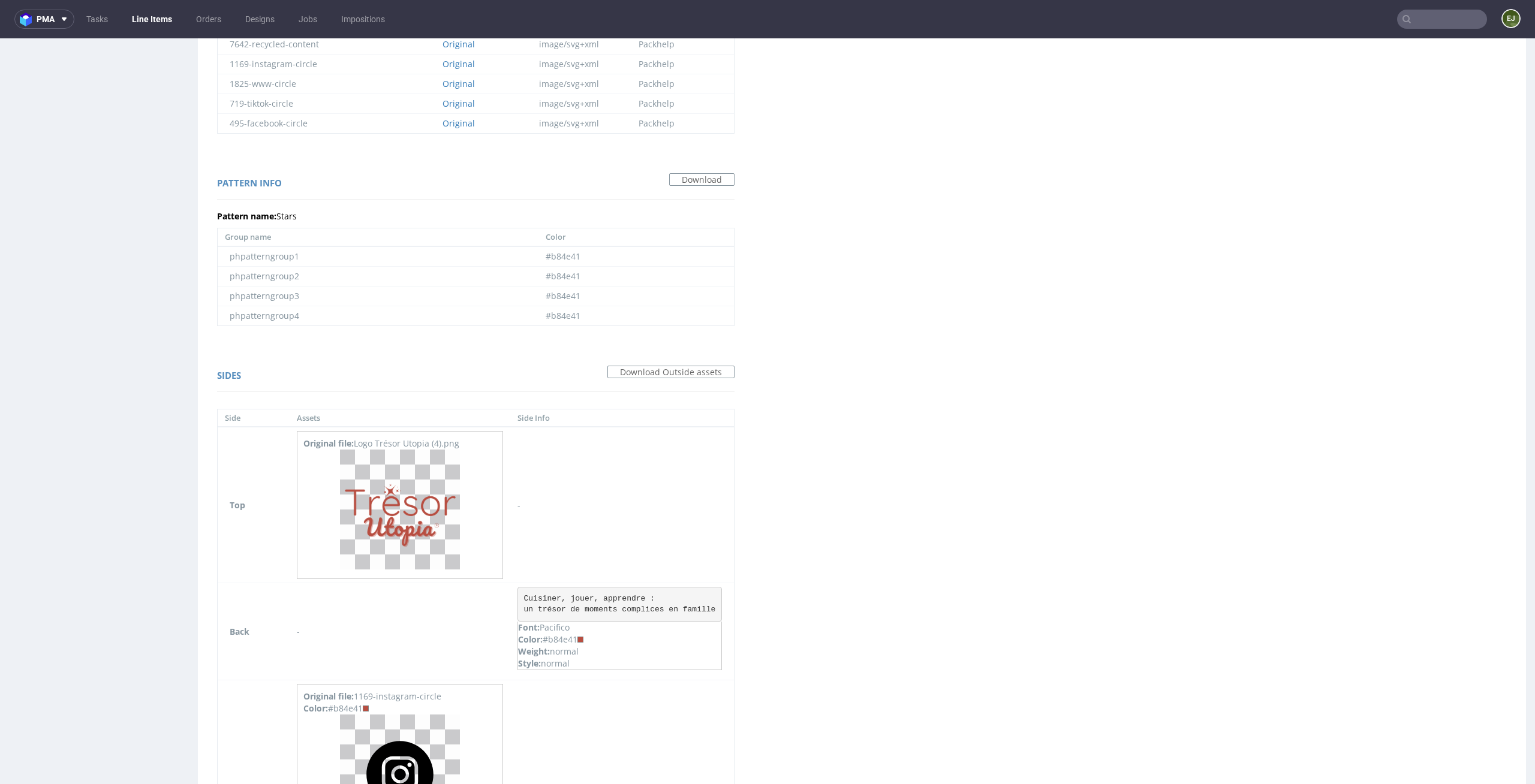
scroll to position [0, 0]
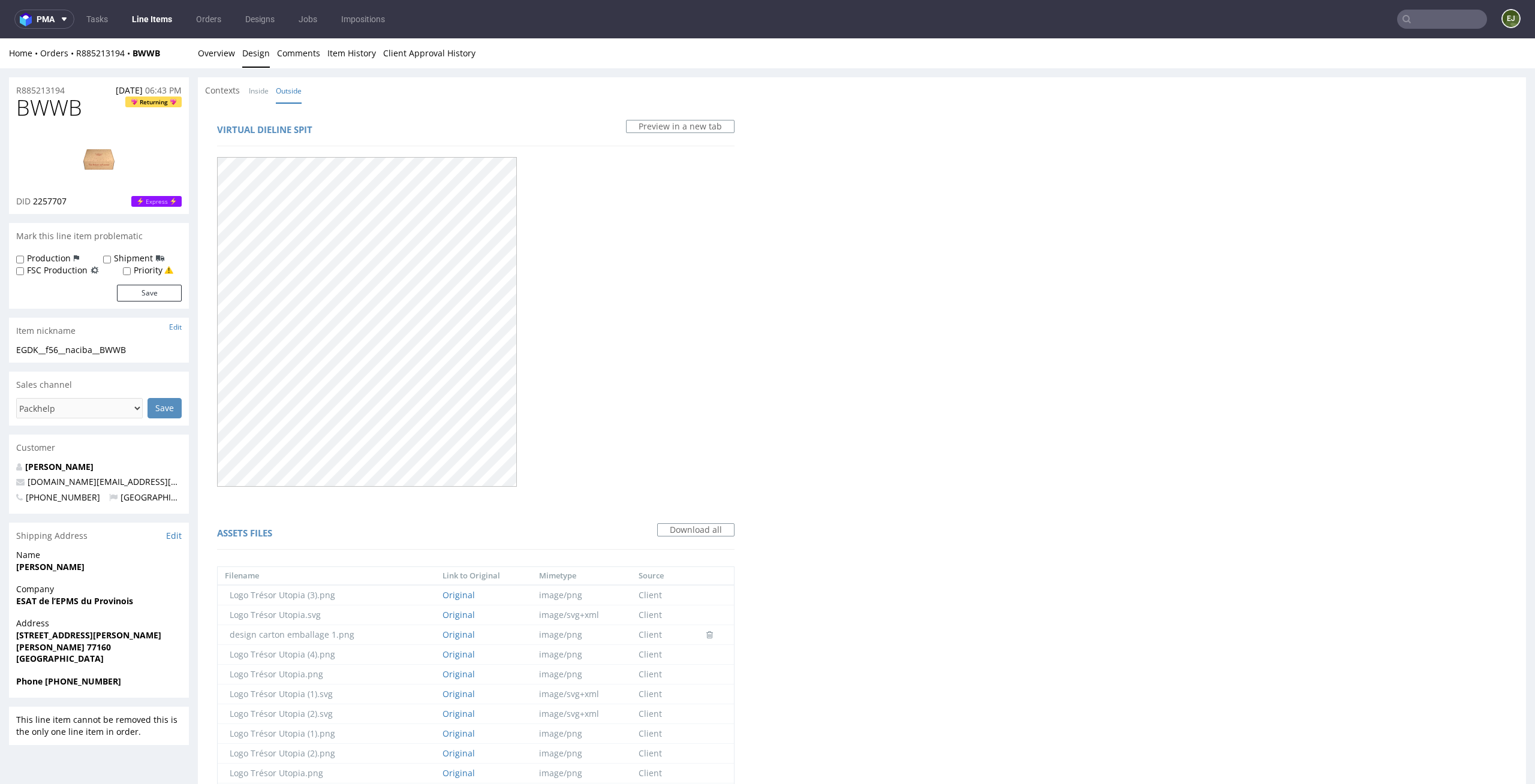
drag, startPoint x: 88, startPoint y: 115, endPoint x: 0, endPoint y: 111, distance: 88.1
copy span "BWWB"
drag, startPoint x: 138, startPoint y: 350, endPoint x: 0, endPoint y: 354, distance: 138.1
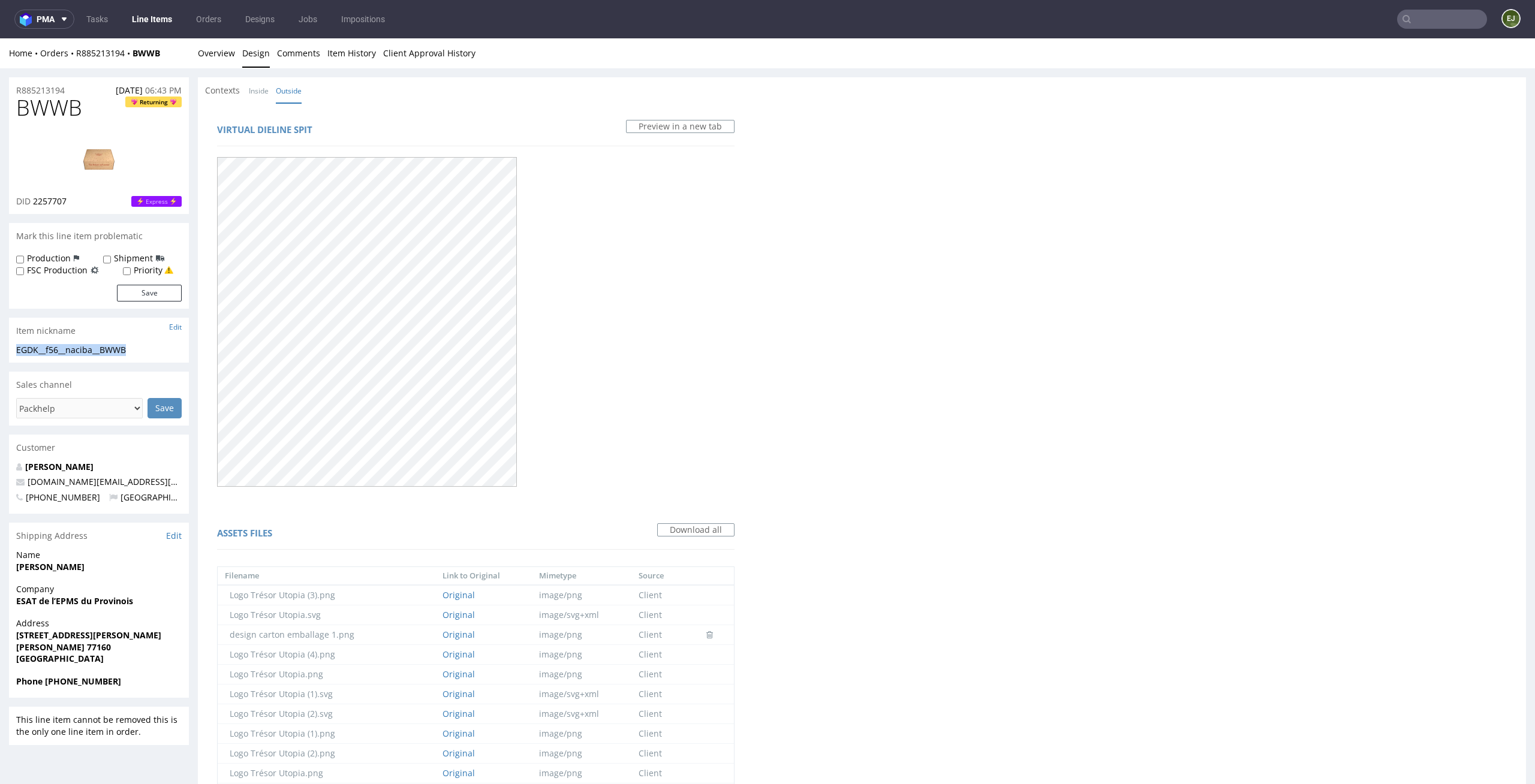
copy div "EGDK__f56__naciba__BWWB"
drag, startPoint x: 72, startPoint y: 197, endPoint x: 31, endPoint y: 202, distance: 41.3
click at [31, 202] on div "DID 2257707 Express" at bounding box center [99, 201] width 166 height 12
copy p "2257707"
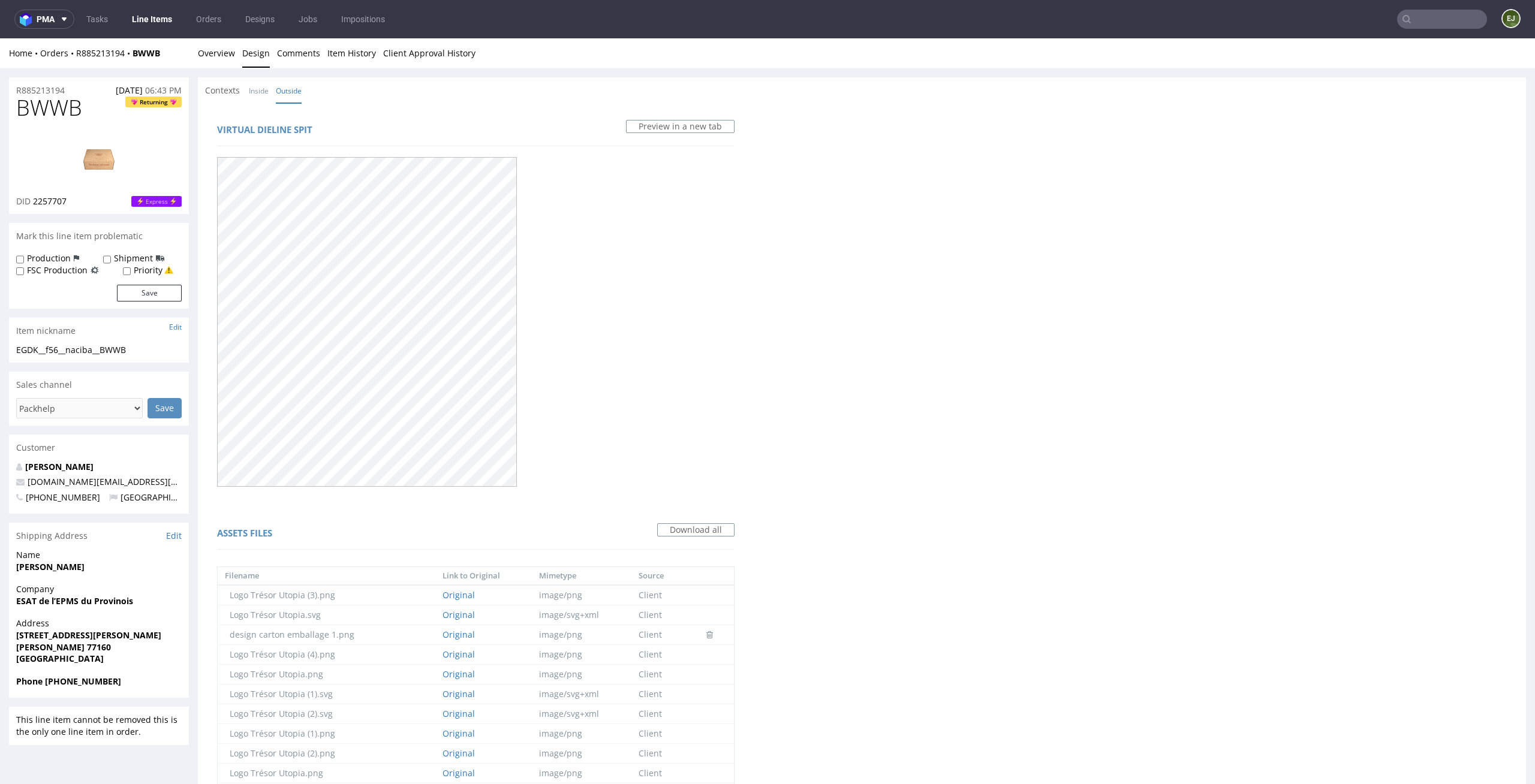
drag, startPoint x: 78, startPoint y: 92, endPoint x: 0, endPoint y: 88, distance: 78.1
copy p "R885213194"
click at [233, 49] on link "Overview" at bounding box center [216, 53] width 37 height 29
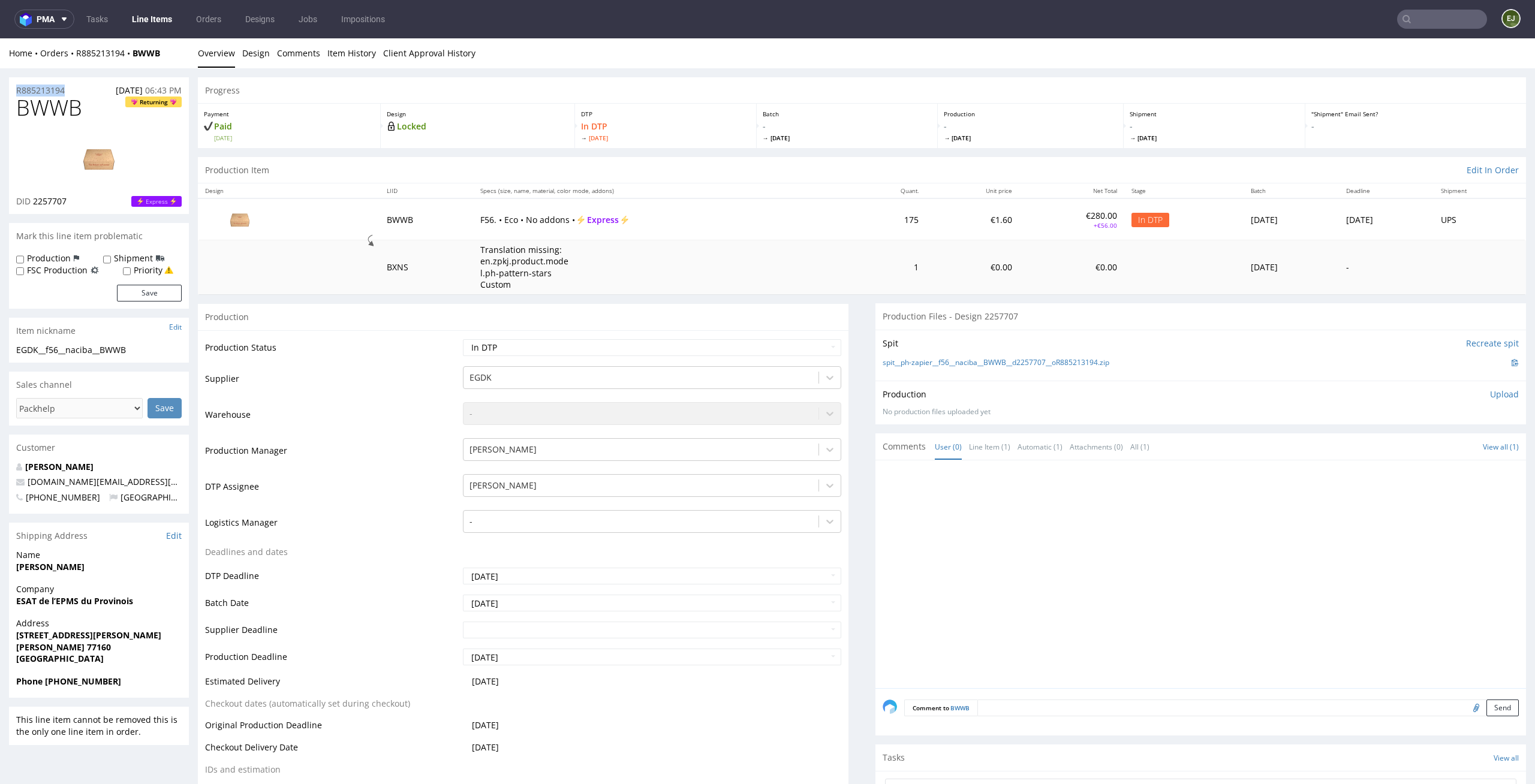
click at [1472, 387] on div "Production Upload No production files uploaded yet Description (optional) Add f…" at bounding box center [1201, 403] width 651 height 44
click at [1490, 397] on p "Upload" at bounding box center [1504, 394] width 29 height 12
click at [1422, 448] on div "Add files" at bounding box center [1433, 449] width 60 height 18
type input "C:\fakepath\EGDK__f56__naciba__BWWB__d 2257707__oR885213194__outside.pdf"
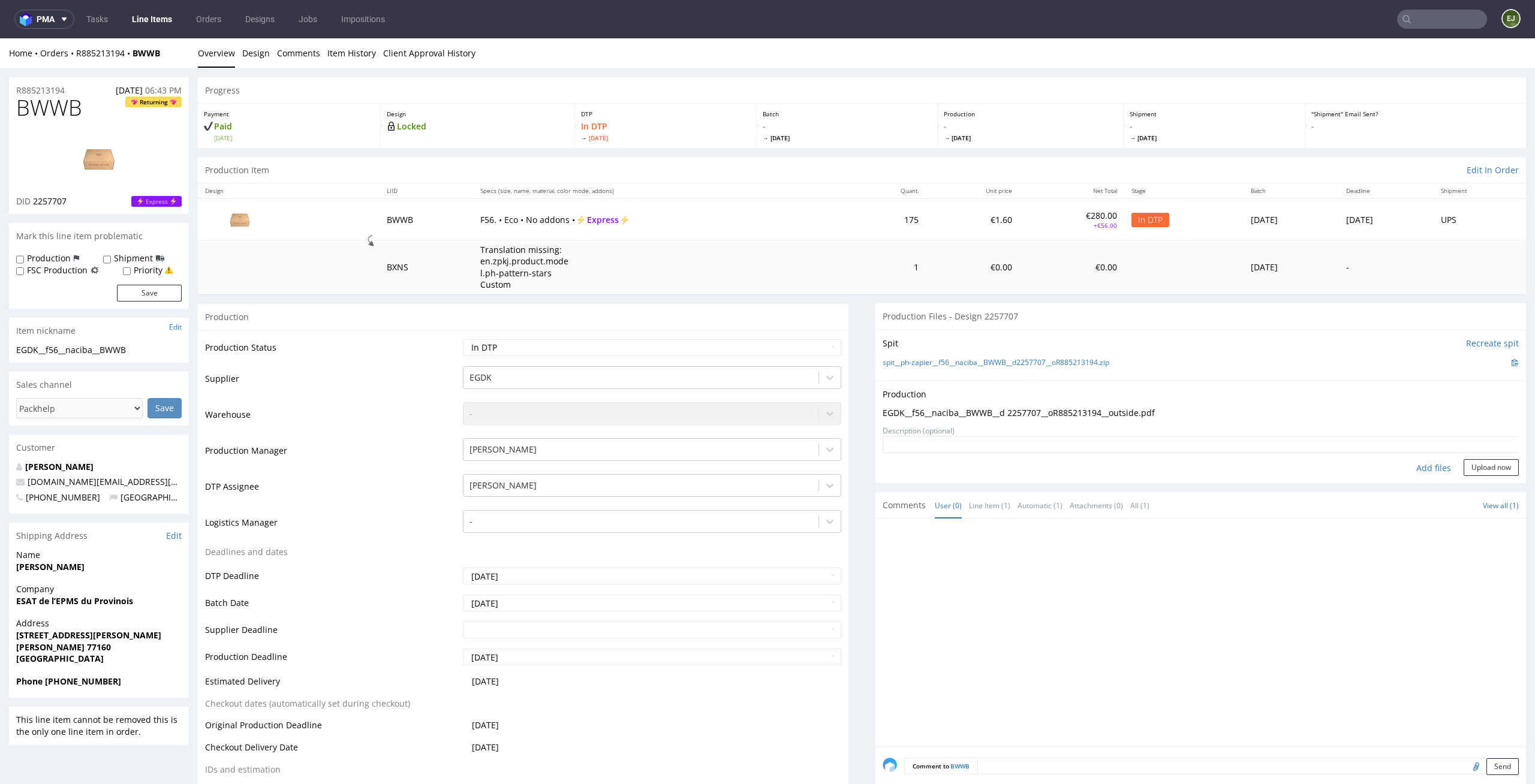
click at [1490, 453] on form "Add files Upload now" at bounding box center [1201, 456] width 636 height 40
click at [1485, 463] on button "Upload now" at bounding box center [1491, 467] width 55 height 17
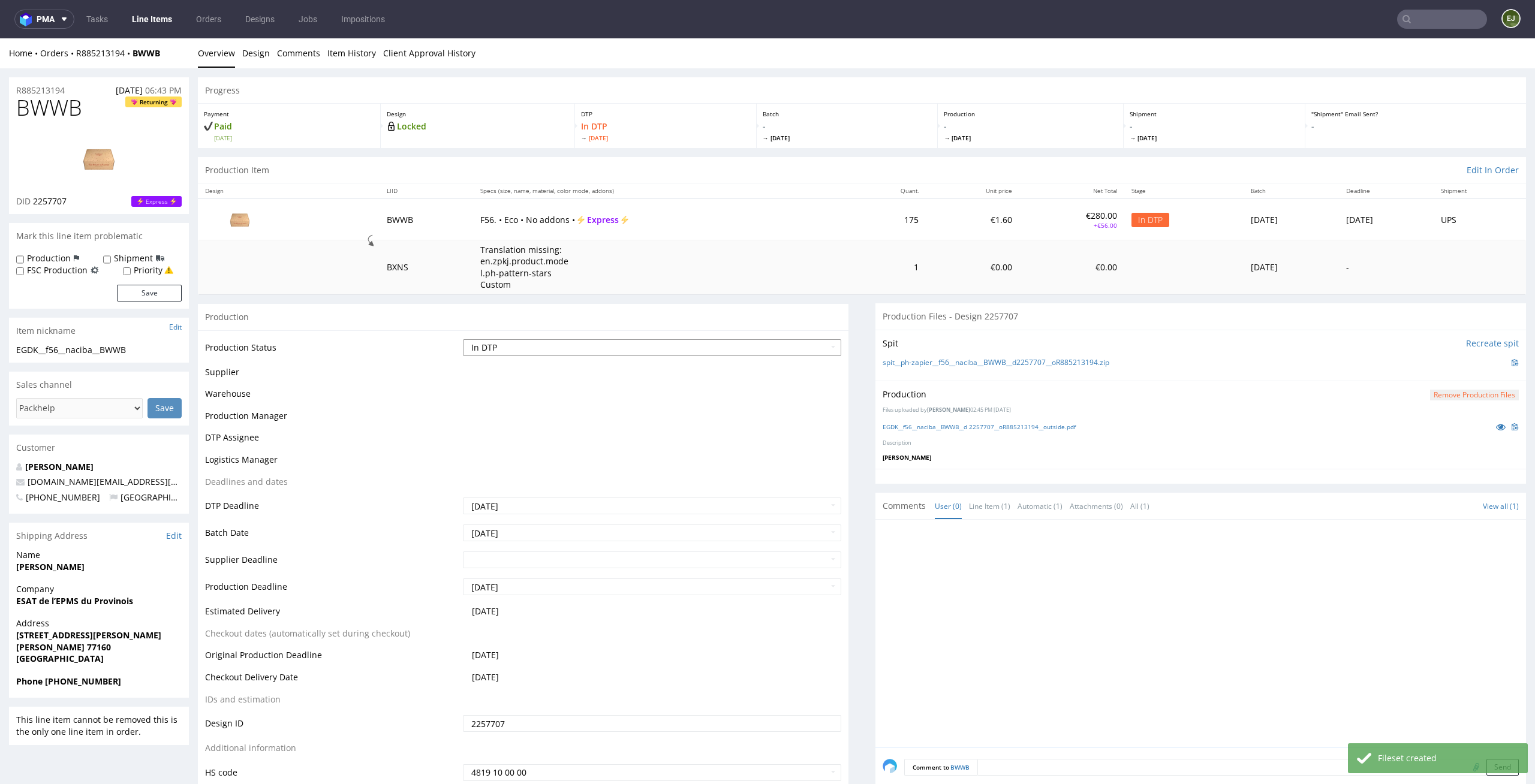
click at [824, 343] on select "Waiting for Artwork Waiting for Diecut Waiting for Mockup Waiting for DTP Waiti…" at bounding box center [652, 347] width 379 height 17
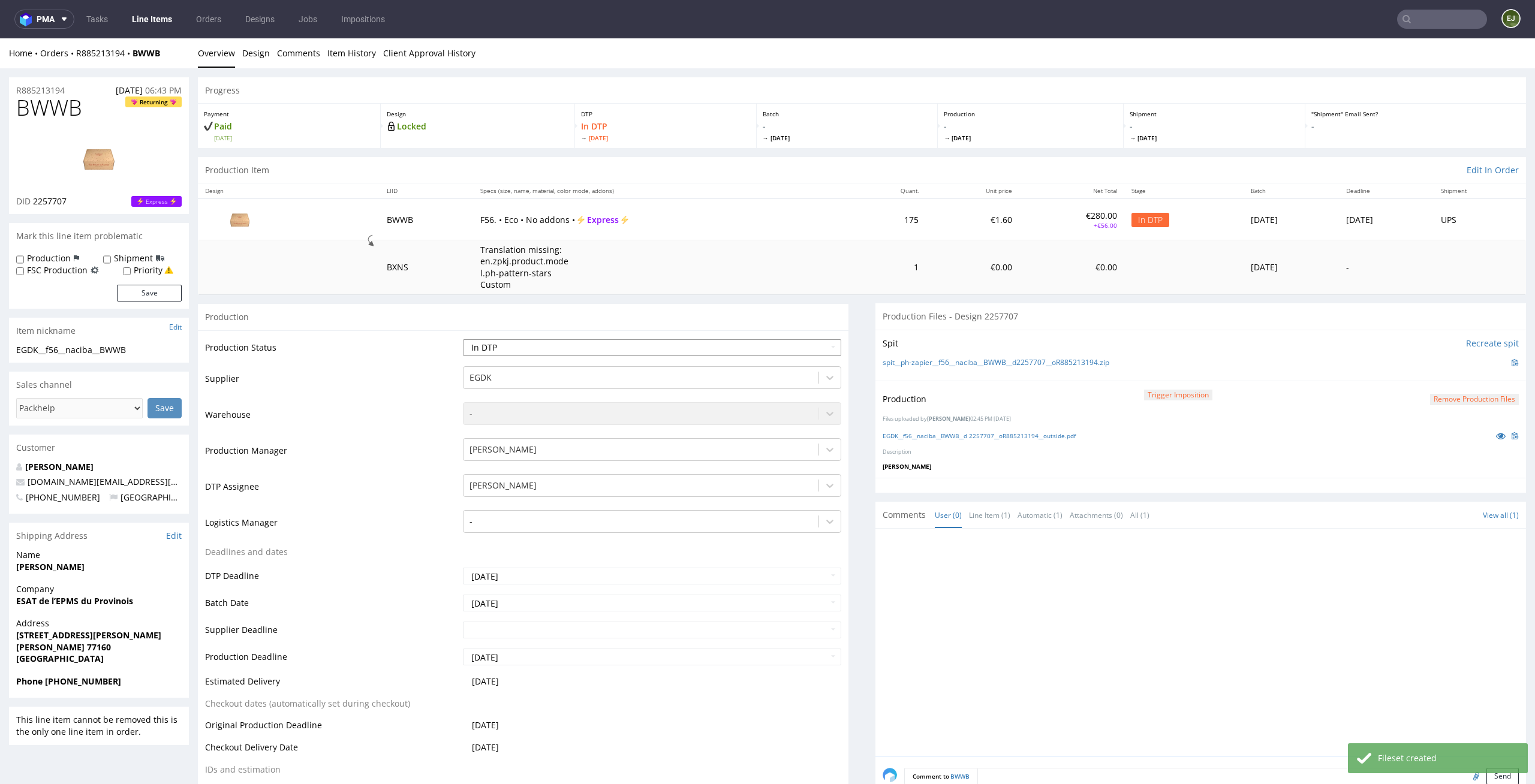
select select "dtp_production_ready"
click at [463, 339] on select "Waiting for Artwork Waiting for Diecut Waiting for Mockup Waiting for DTP Waiti…" at bounding box center [652, 347] width 379 height 17
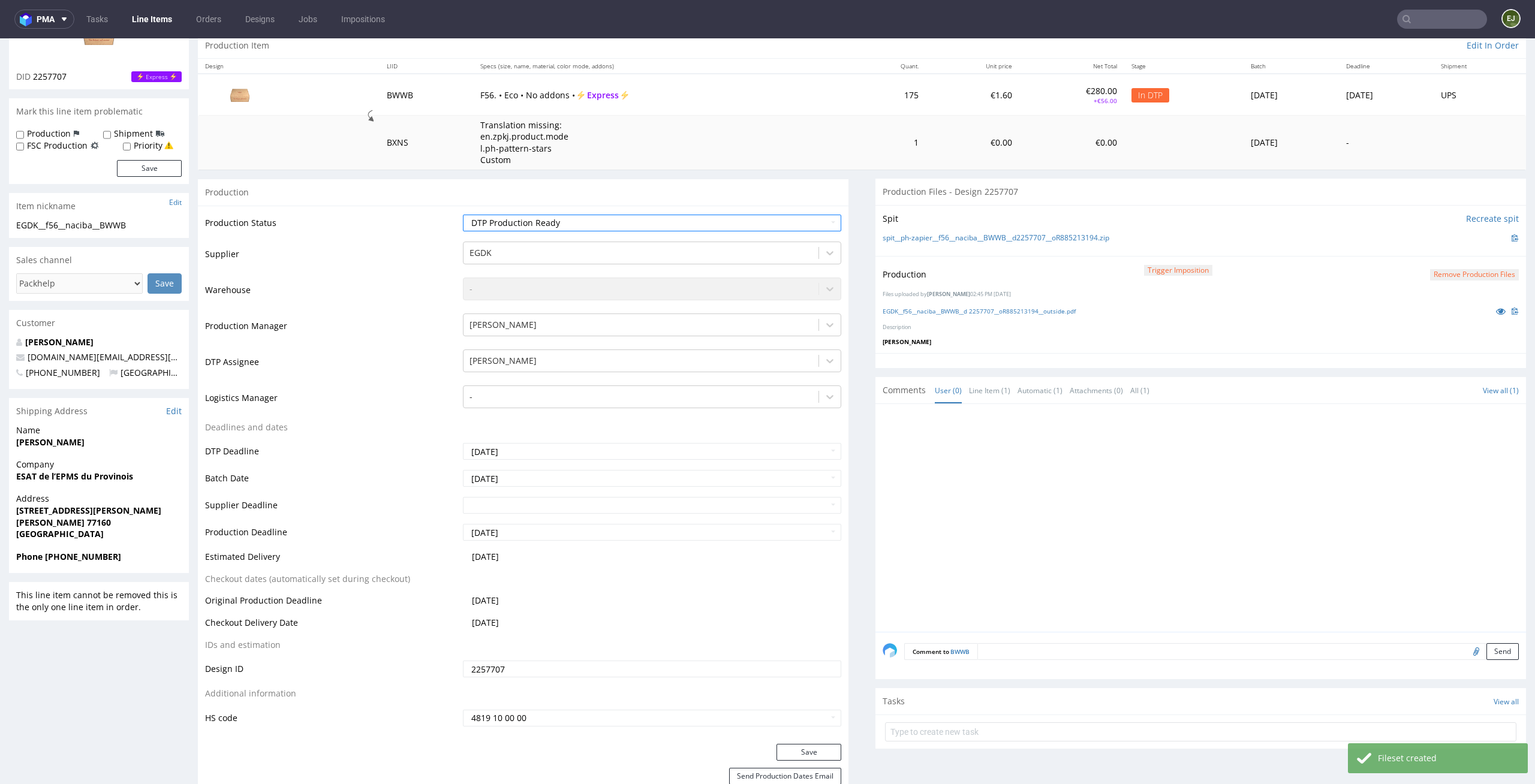
click at [810, 743] on div "Production Status Waiting for Artwork Waiting for Diecut Waiting for Mockup Wai…" at bounding box center [523, 475] width 651 height 539
click at [810, 748] on button "Save" at bounding box center [809, 753] width 65 height 17
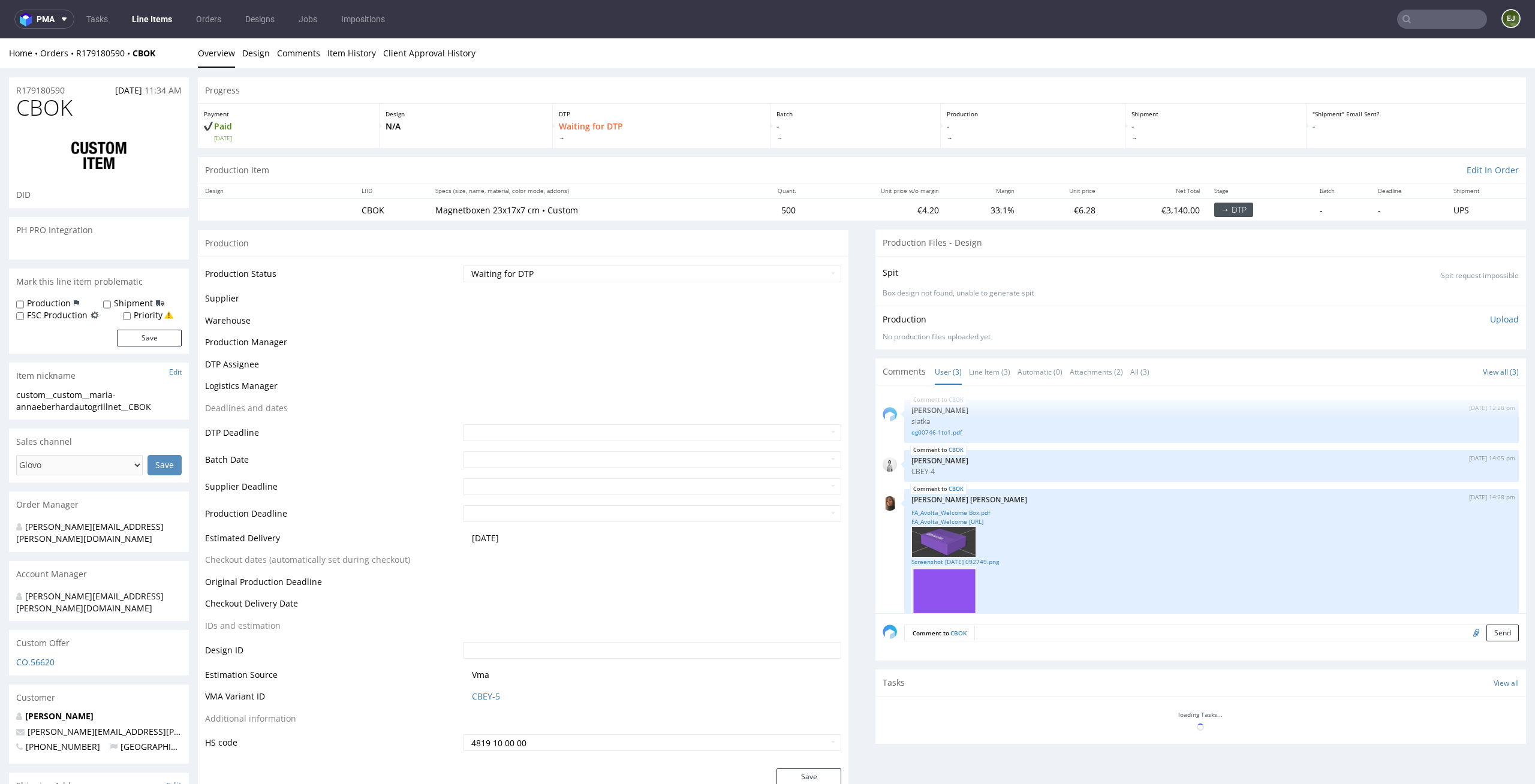
scroll to position [99, 0]
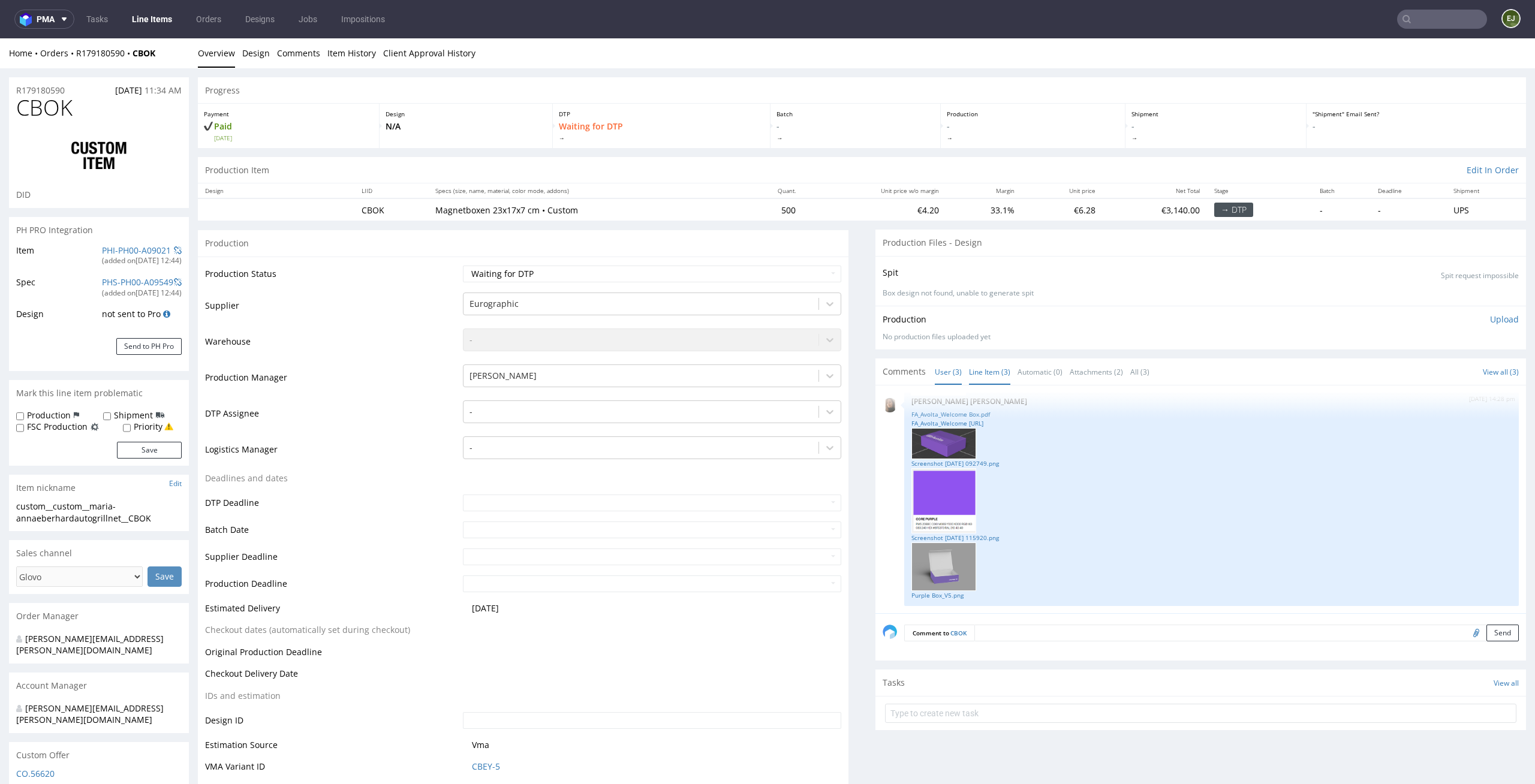
click at [982, 364] on link "Line Item (3)" at bounding box center [989, 372] width 41 height 26
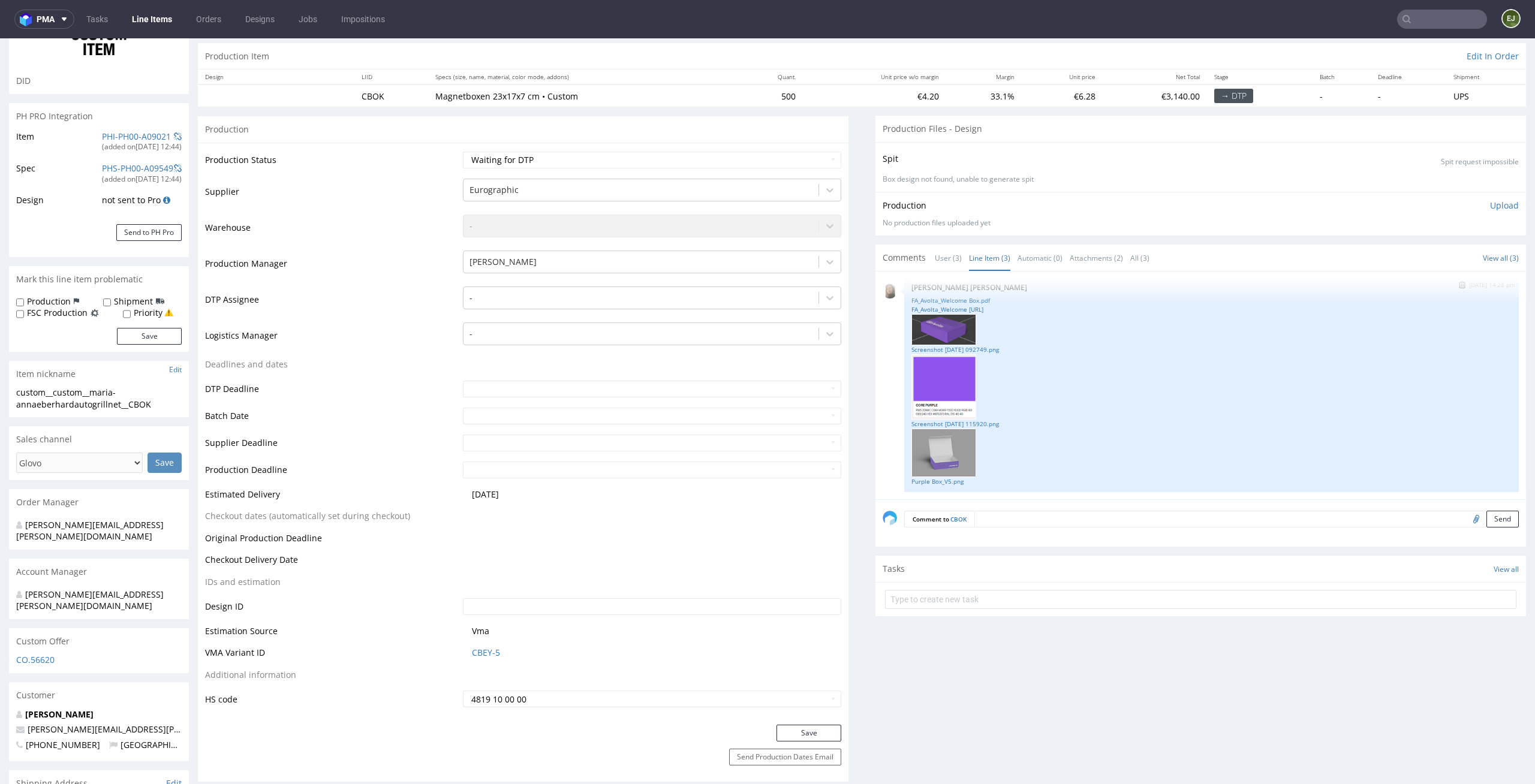
scroll to position [0, 0]
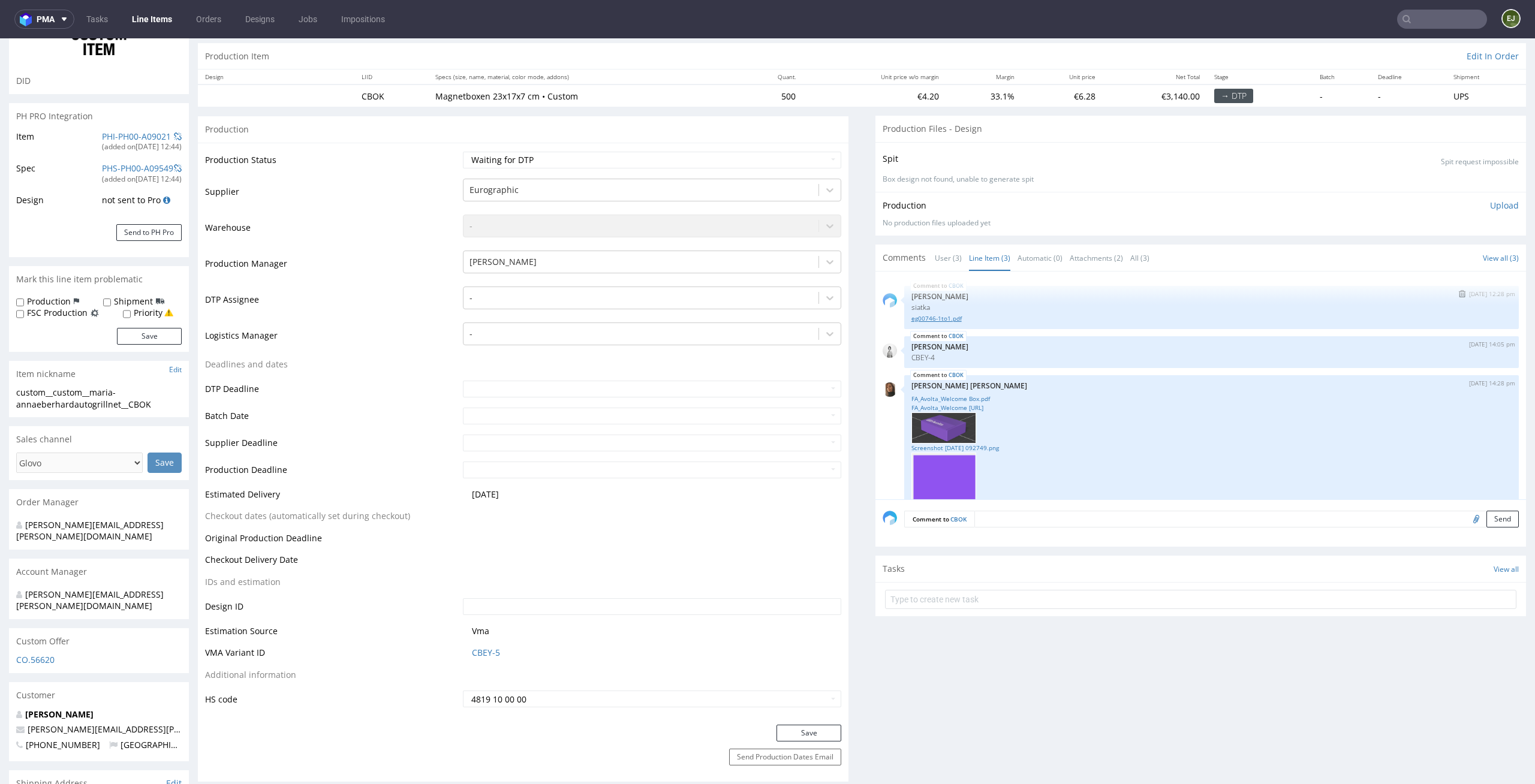
click at [921, 318] on link "eg00746-1to1.pdf" at bounding box center [1211, 318] width 600 height 9
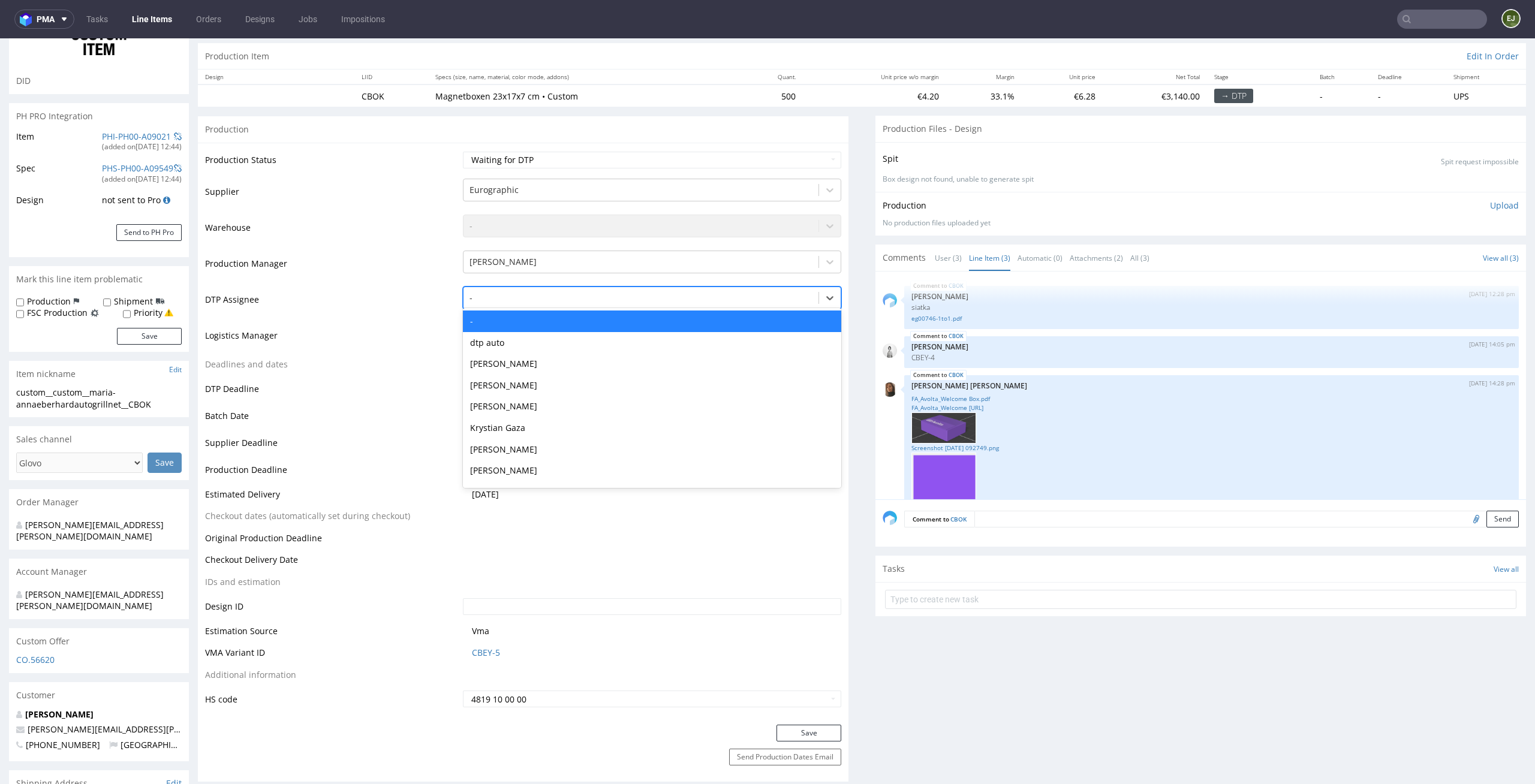
click at [728, 293] on div at bounding box center [640, 298] width 343 height 15
type input "el"
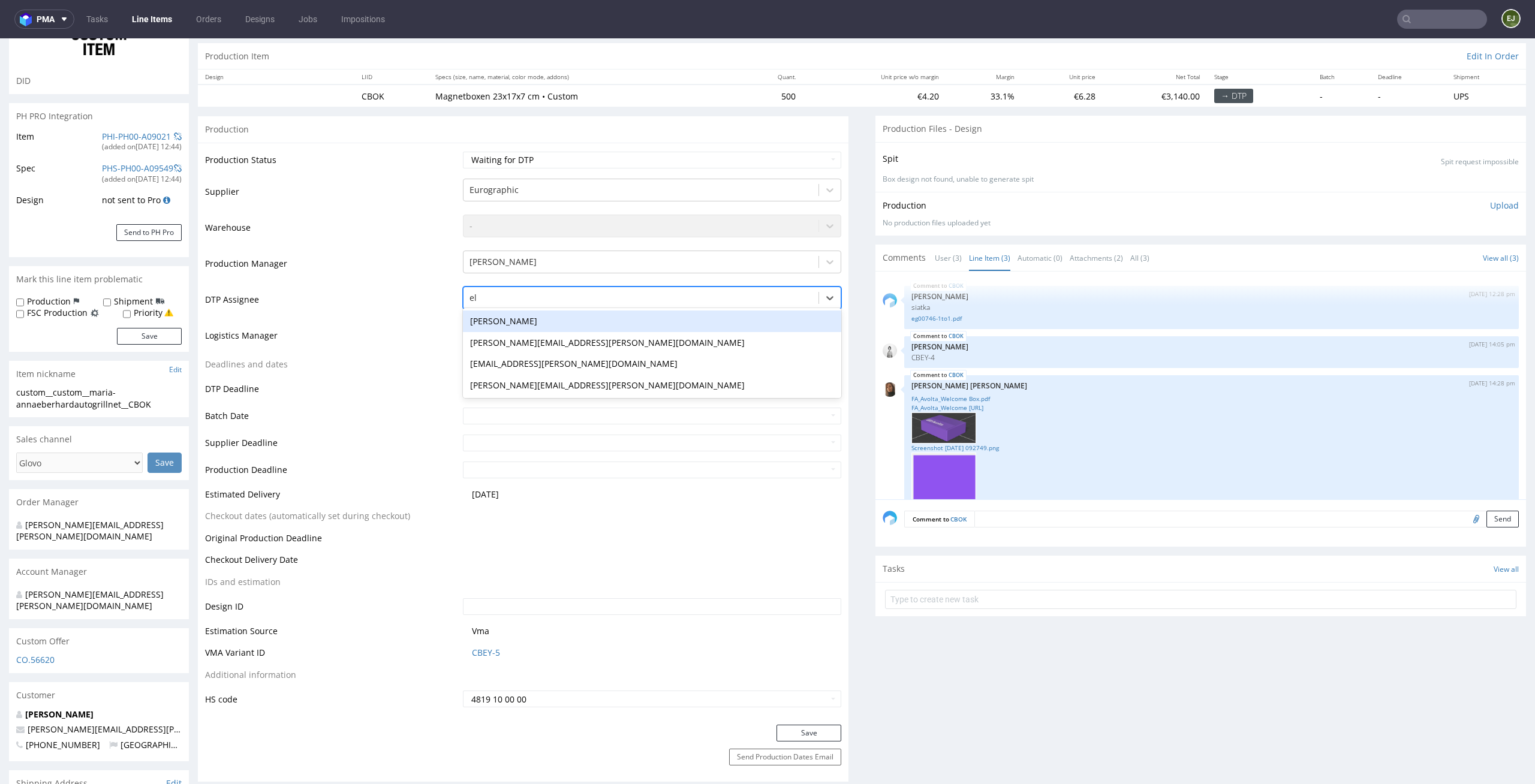
click at [686, 325] on div "Elżbieta Jelińska" at bounding box center [652, 321] width 379 height 22
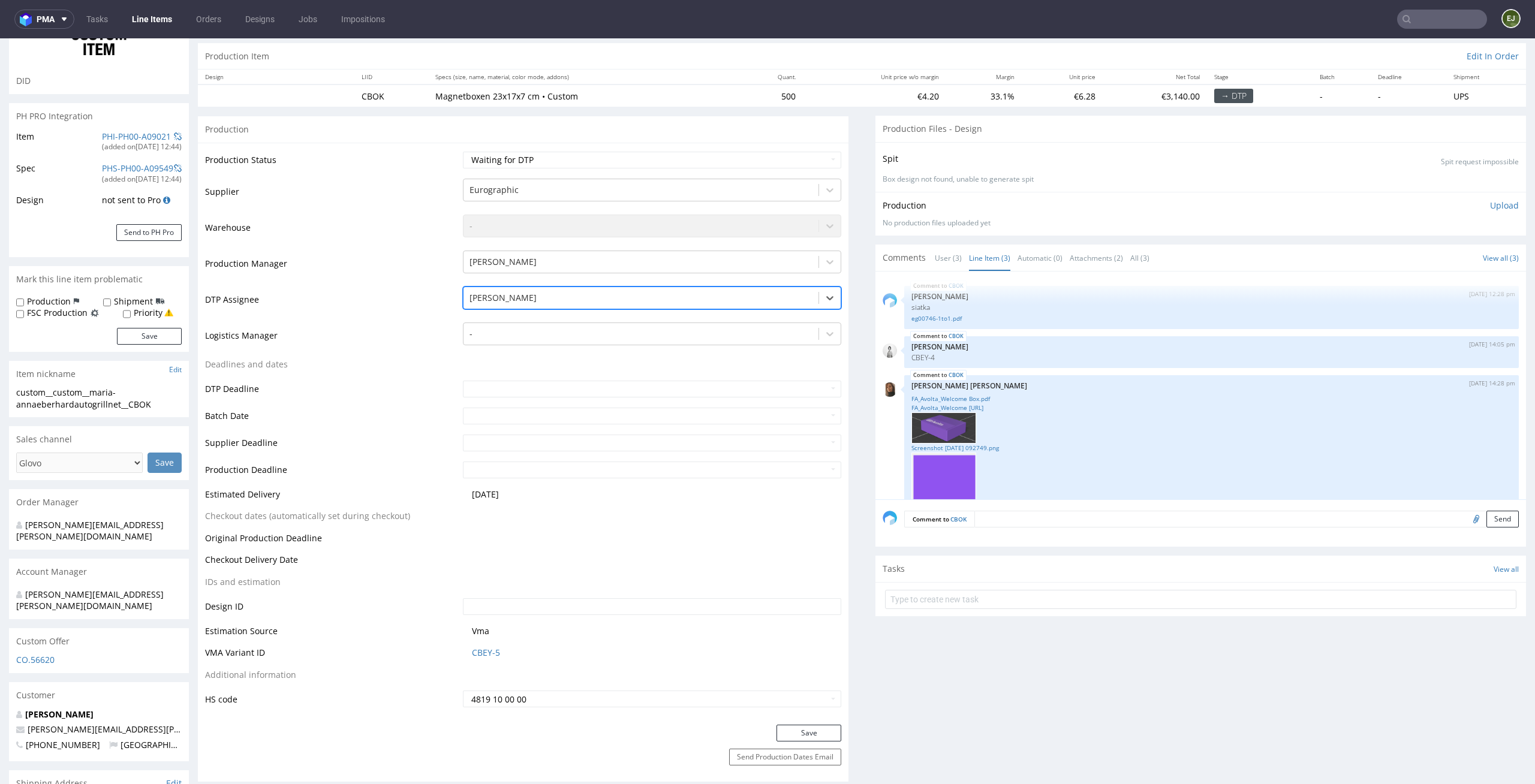
scroll to position [271, 0]
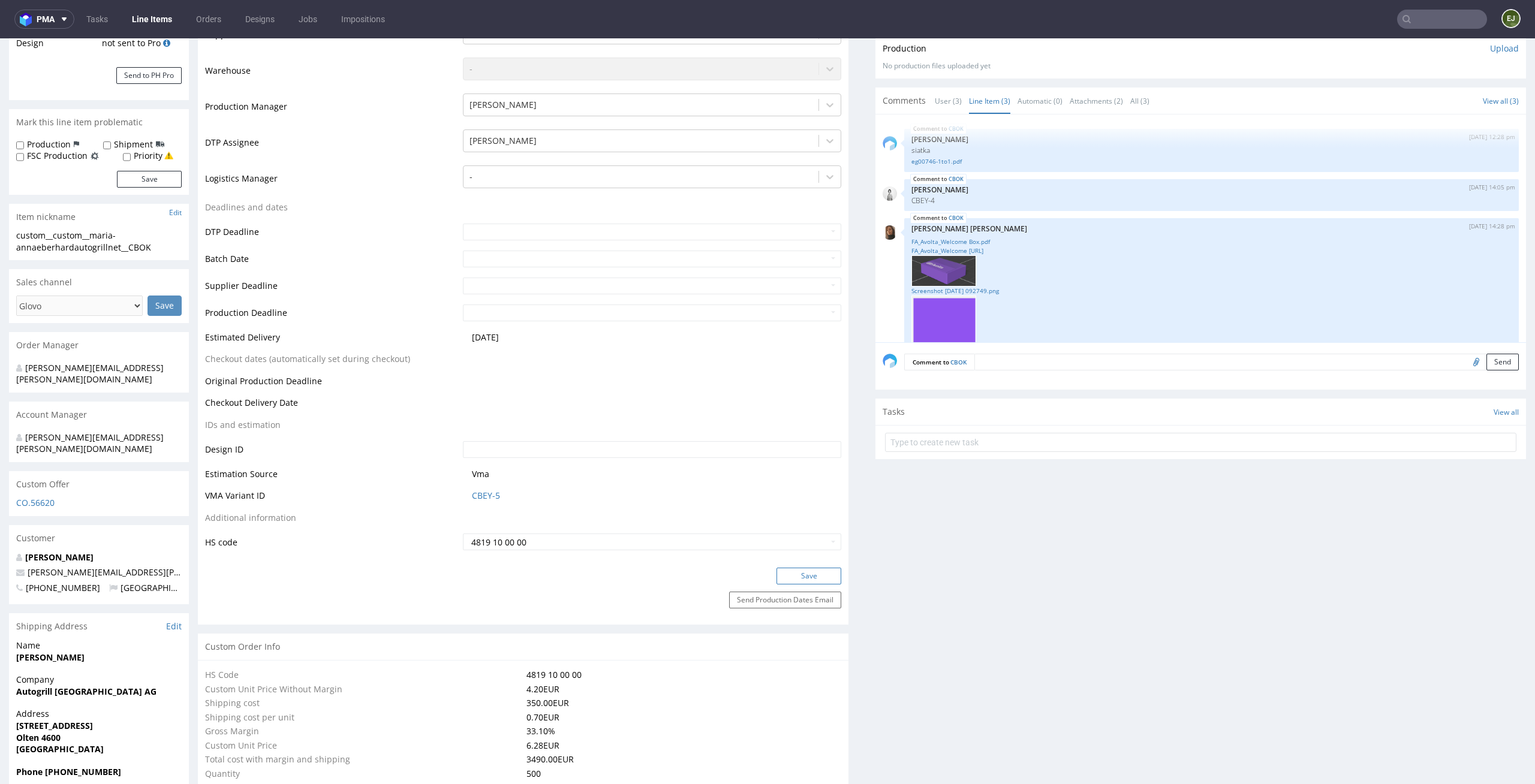
click at [801, 568] on button "Save" at bounding box center [809, 576] width 65 height 17
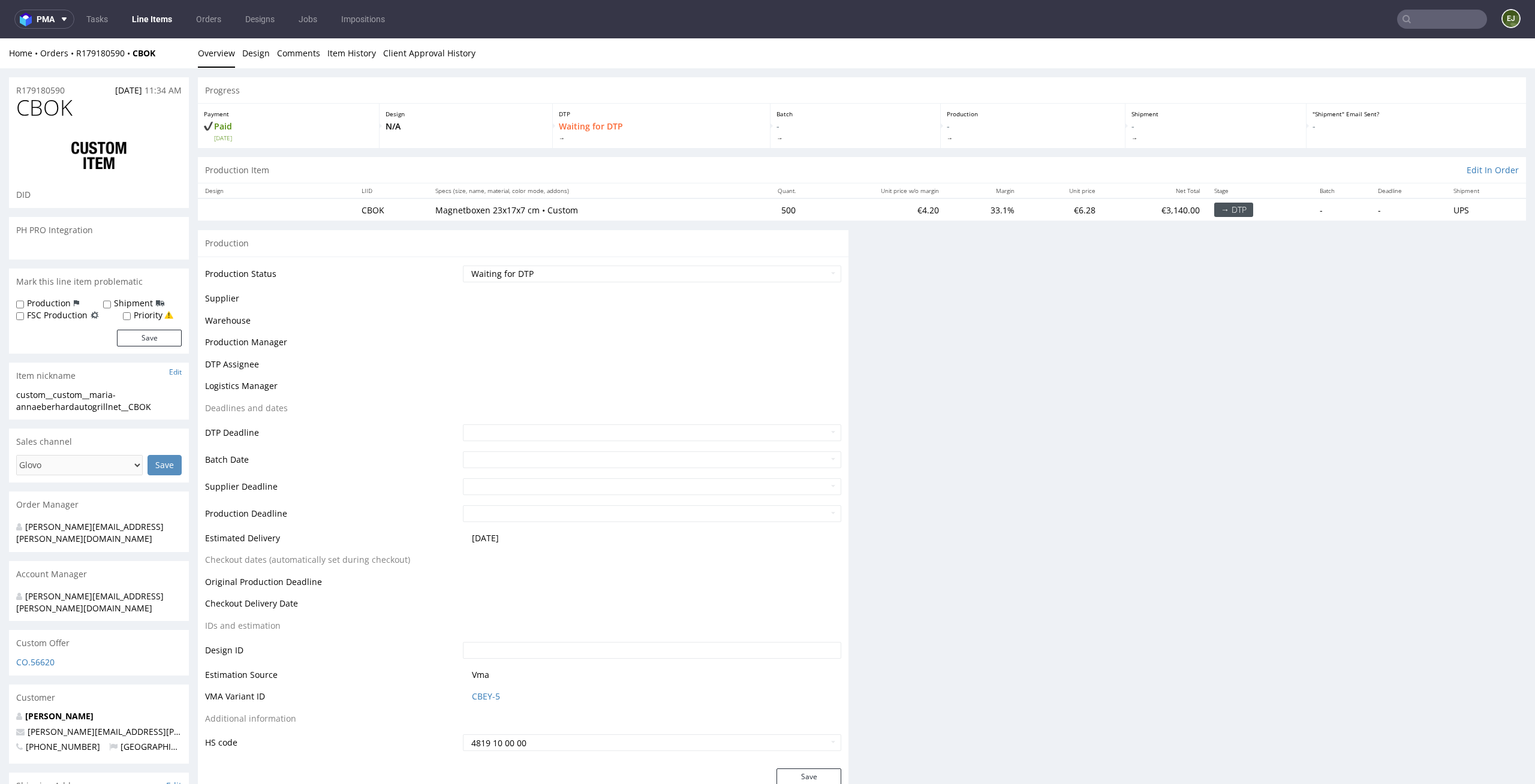
scroll to position [0, 0]
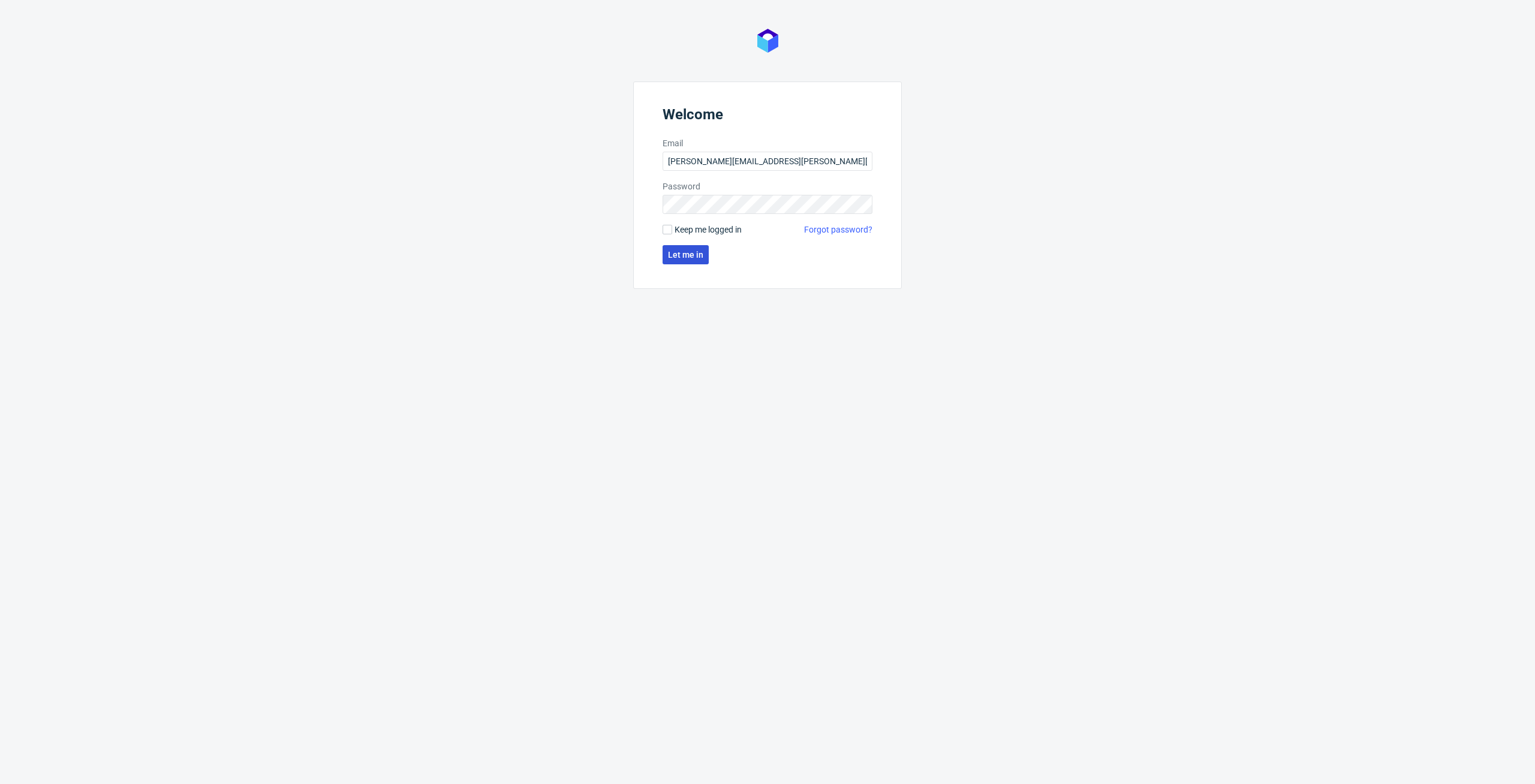
click at [669, 255] on span "Let me in" at bounding box center [686, 254] width 36 height 8
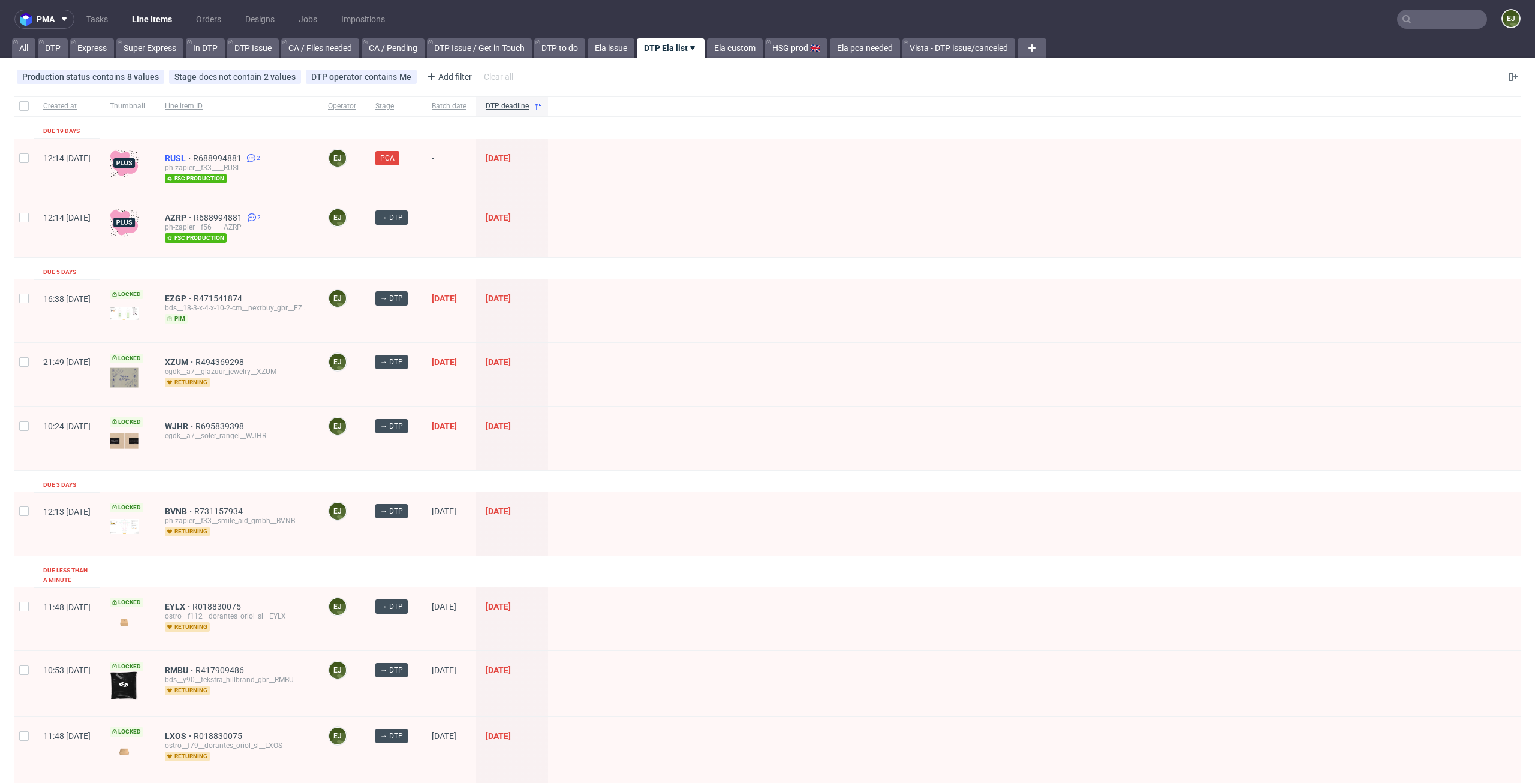
click at [193, 157] on span "RUSL" at bounding box center [178, 158] width 28 height 10
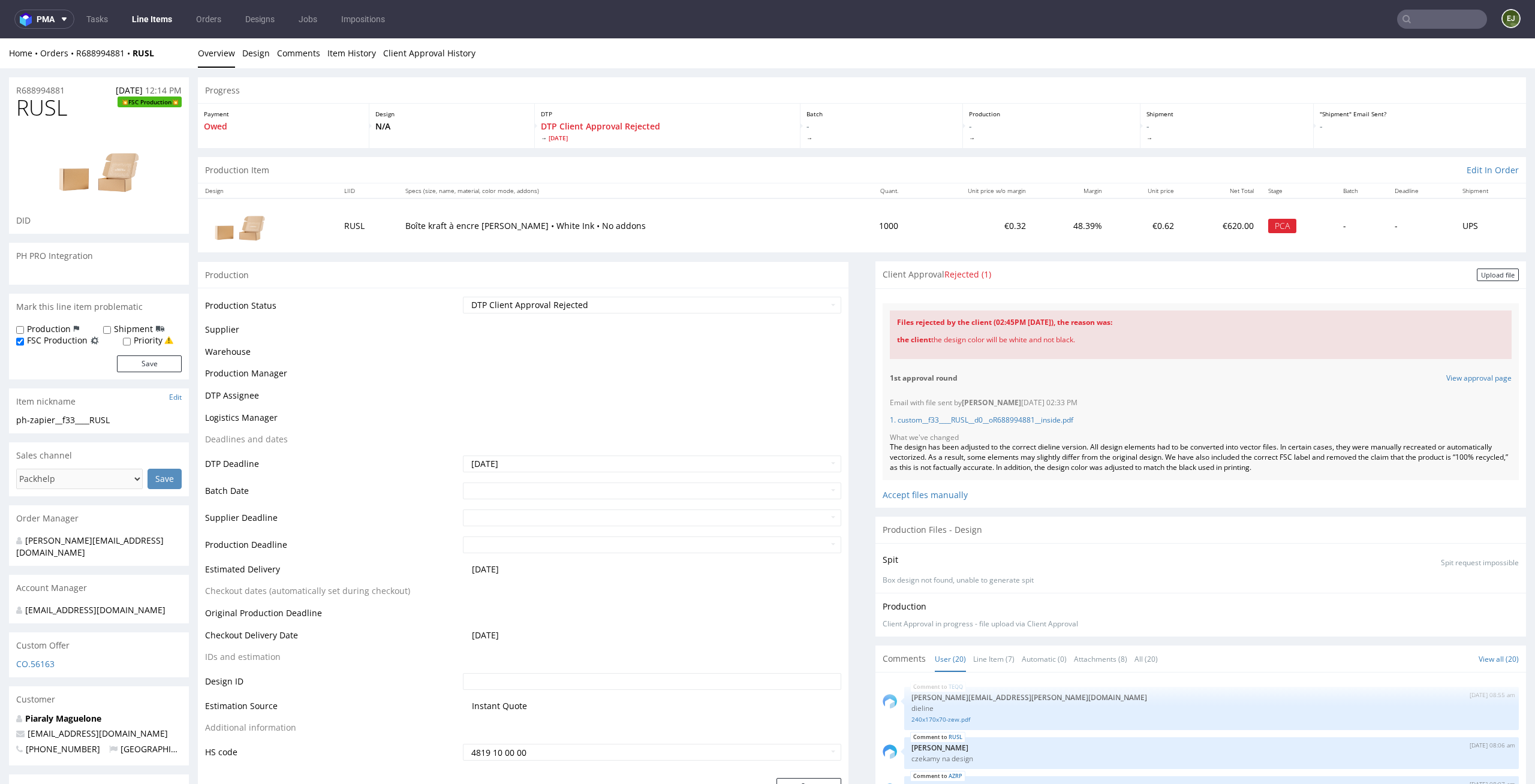
scroll to position [729, 0]
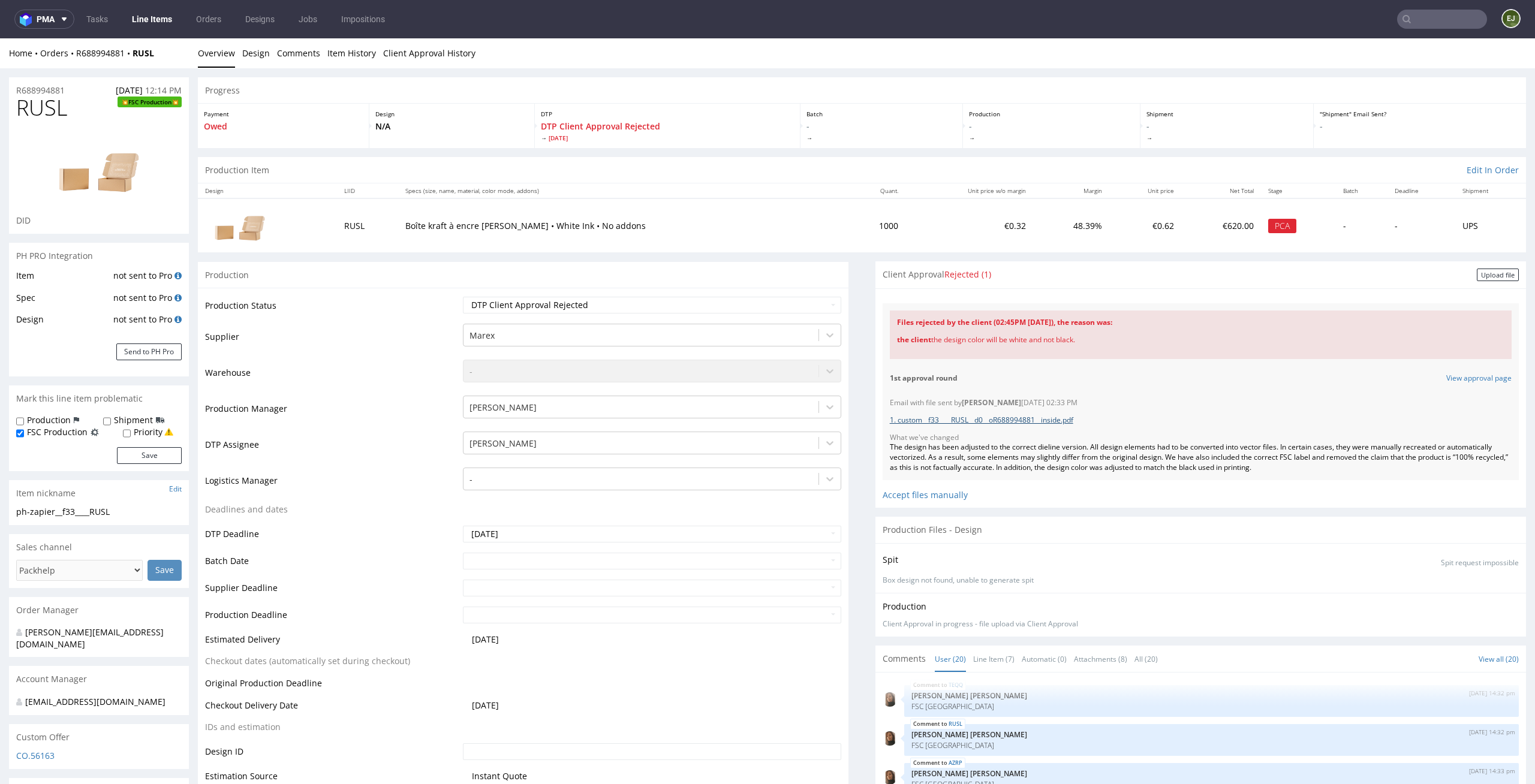
click at [1044, 418] on link "1. custom__f33____RUSL__d0__oR688994881__inside.pdf" at bounding box center [981, 420] width 183 height 10
click at [1403, 397] on div "Email with file sent by [PERSON_NAME] [DATE] 02:33 PM 1. custom__f33____RUSL__d…" at bounding box center [1201, 435] width 636 height 90
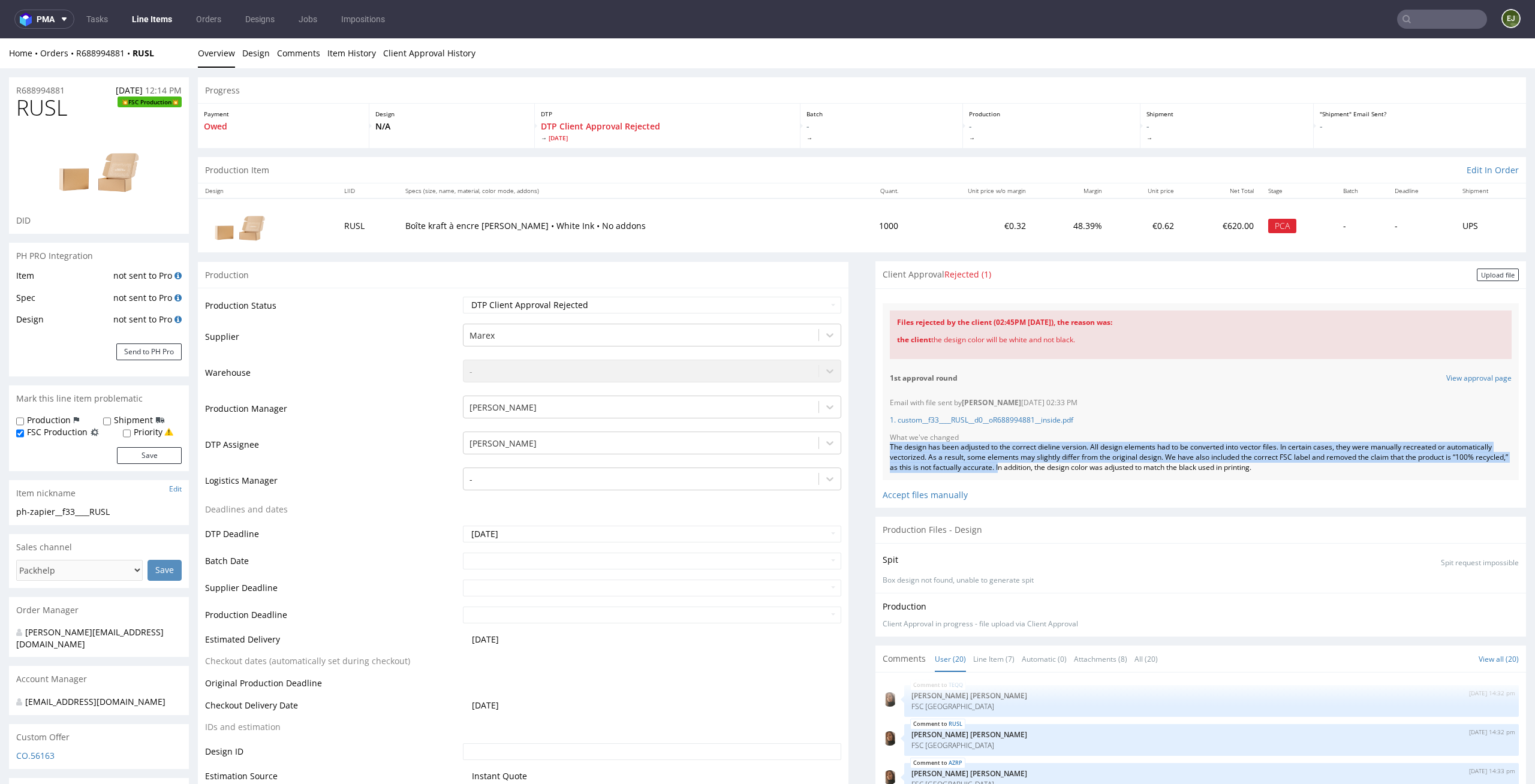
drag, startPoint x: 1058, startPoint y: 465, endPoint x: 872, endPoint y: 450, distance: 186.6
click at [883, 450] on div "Email with file sent by [PERSON_NAME] [DATE] 02:33 PM 1. custom__f33____RUSL__d…" at bounding box center [1201, 435] width 636 height 90
copy div "The design has been adjusted to the correct dieline version. All design element…"
click at [1477, 279] on div "Upload file" at bounding box center [1498, 275] width 42 height 13
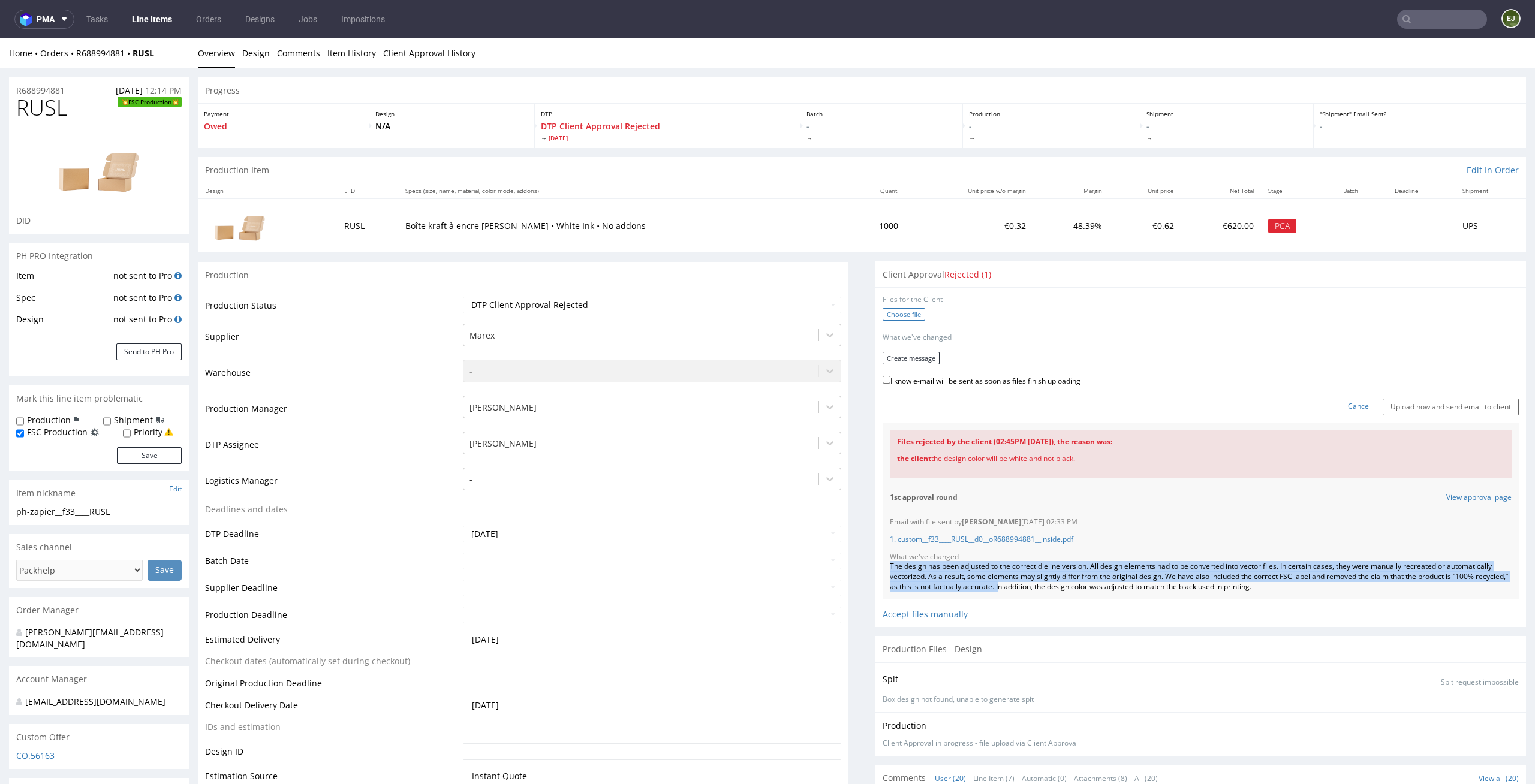
click at [895, 309] on label "Choose file" at bounding box center [904, 315] width 43 height 13
click at [0, 39] on input "Choose file" at bounding box center [0, 39] width 0 height 0
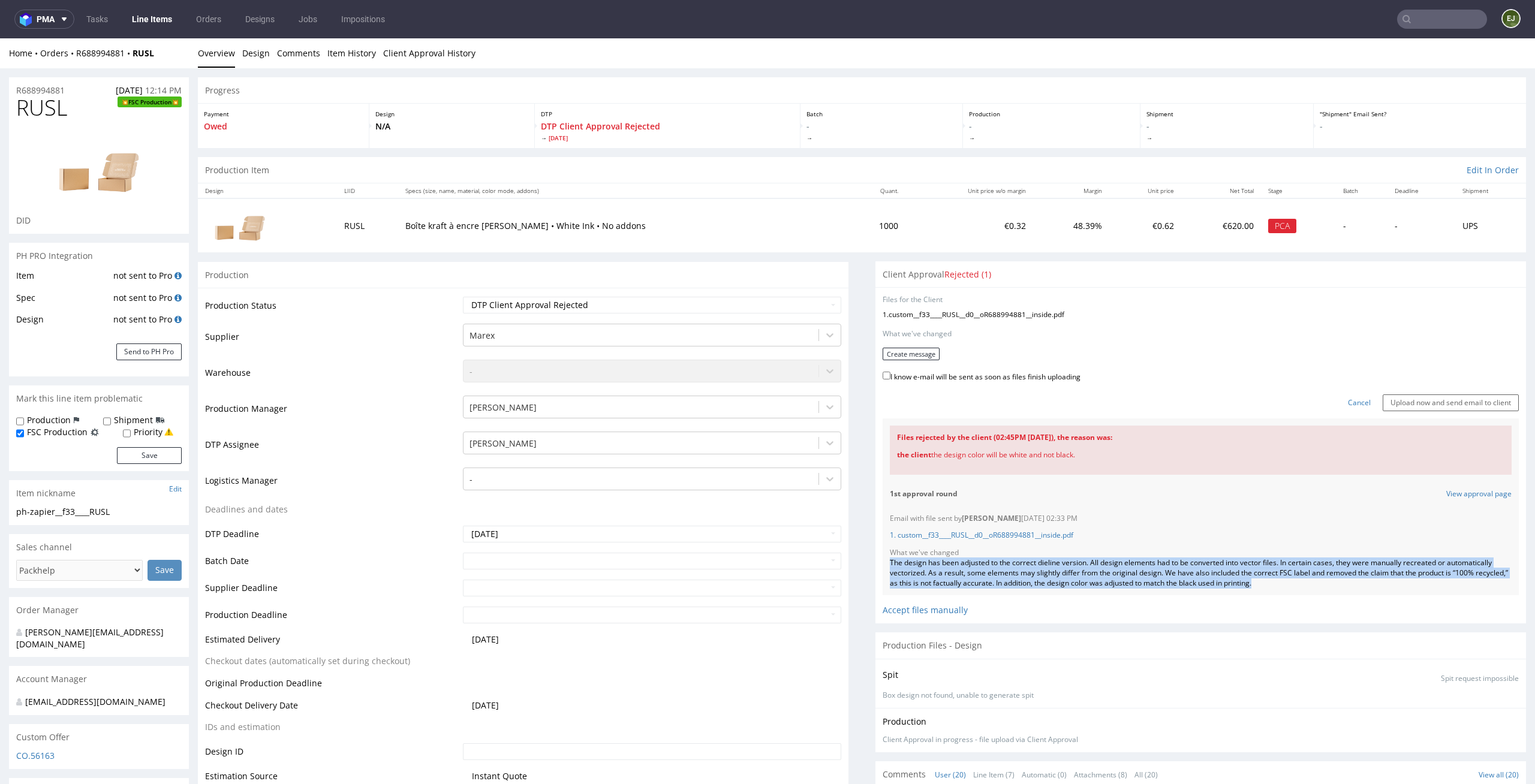
drag, startPoint x: 1350, startPoint y: 585, endPoint x: 857, endPoint y: 560, distance: 493.6
copy div "The design has been adjusted to the correct dieline version. All design element…"
click at [919, 358] on button "Create message" at bounding box center [911, 354] width 57 height 13
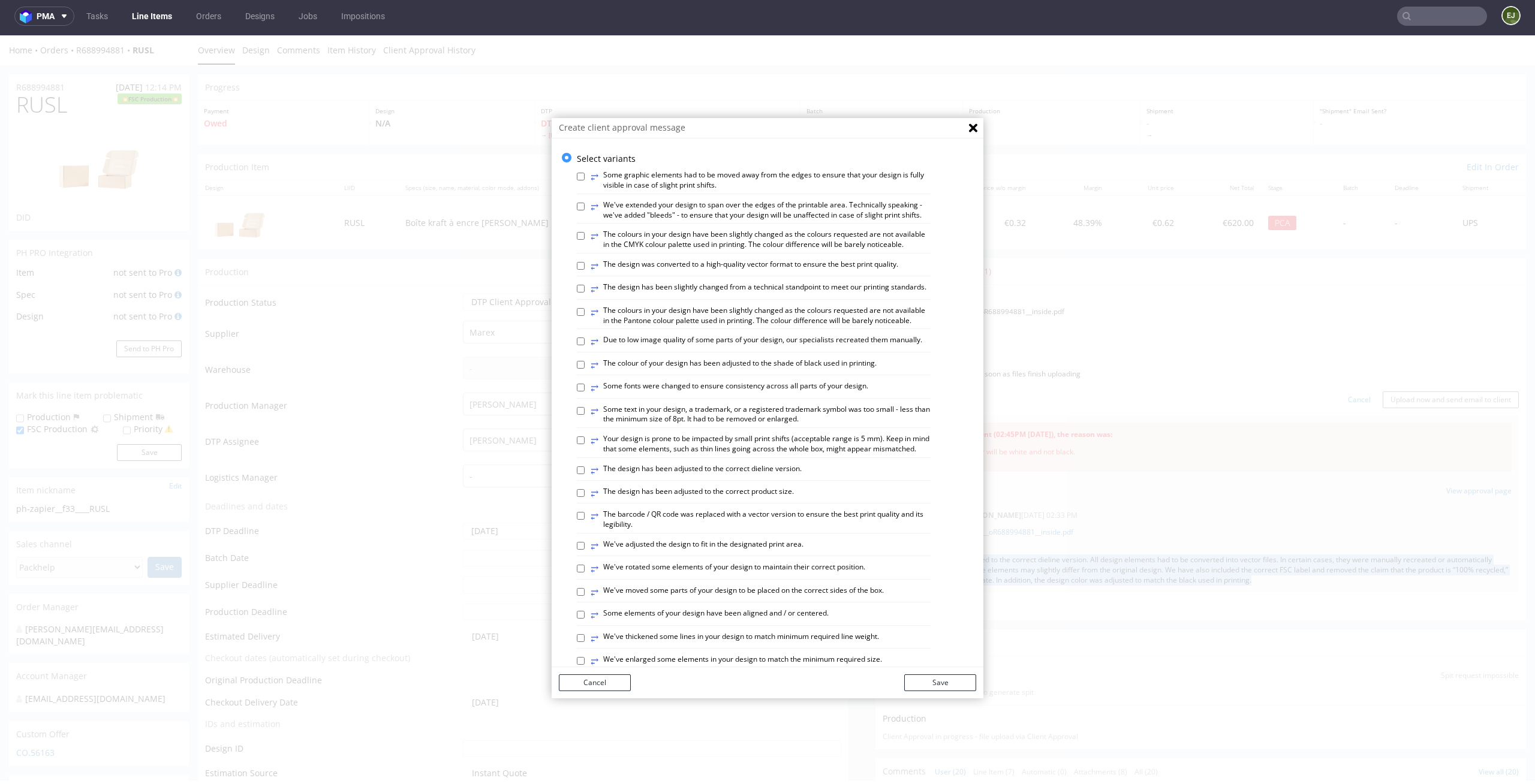
scroll to position [490, 0]
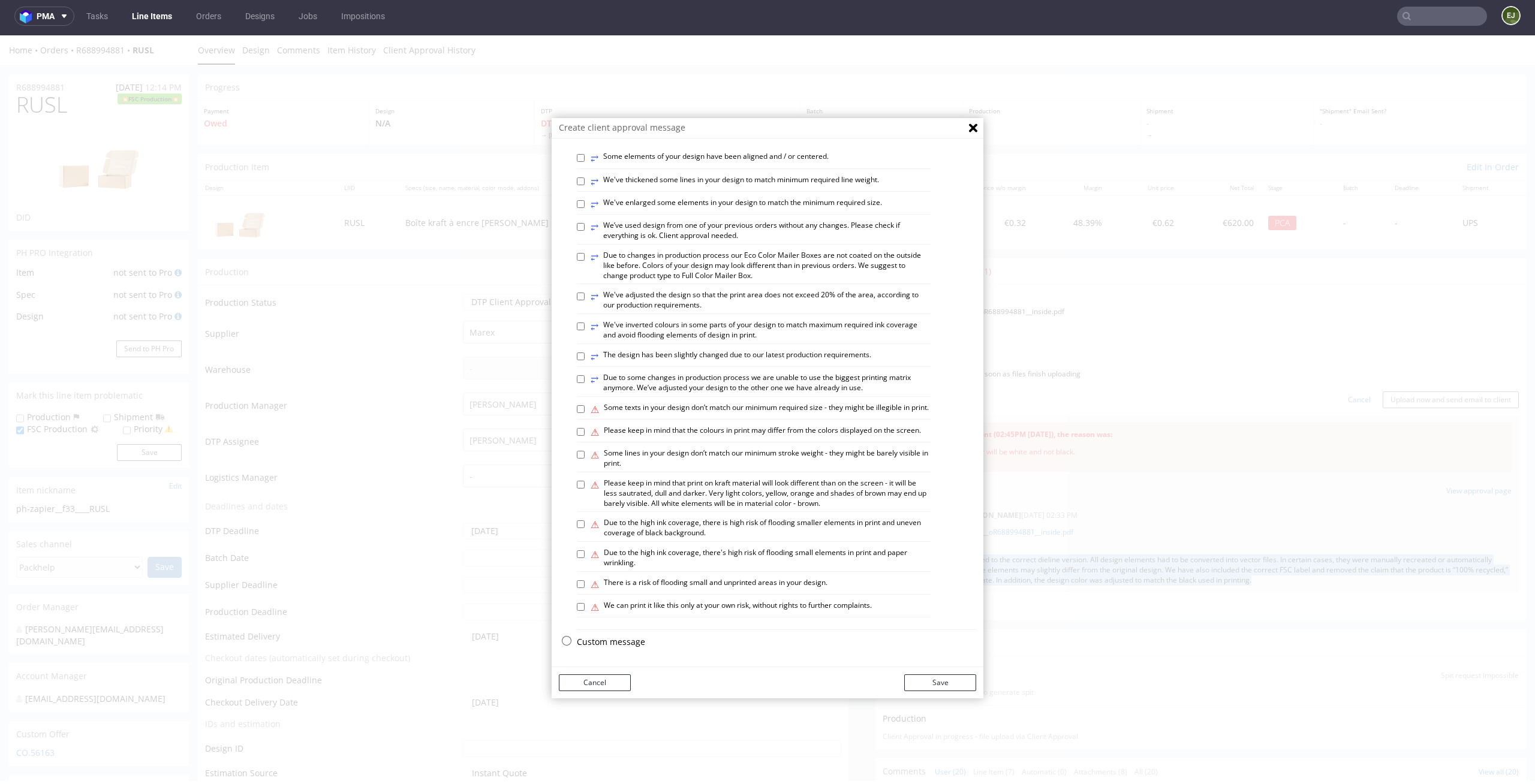
click at [627, 636] on p "Custom message" at bounding box center [776, 642] width 400 height 12
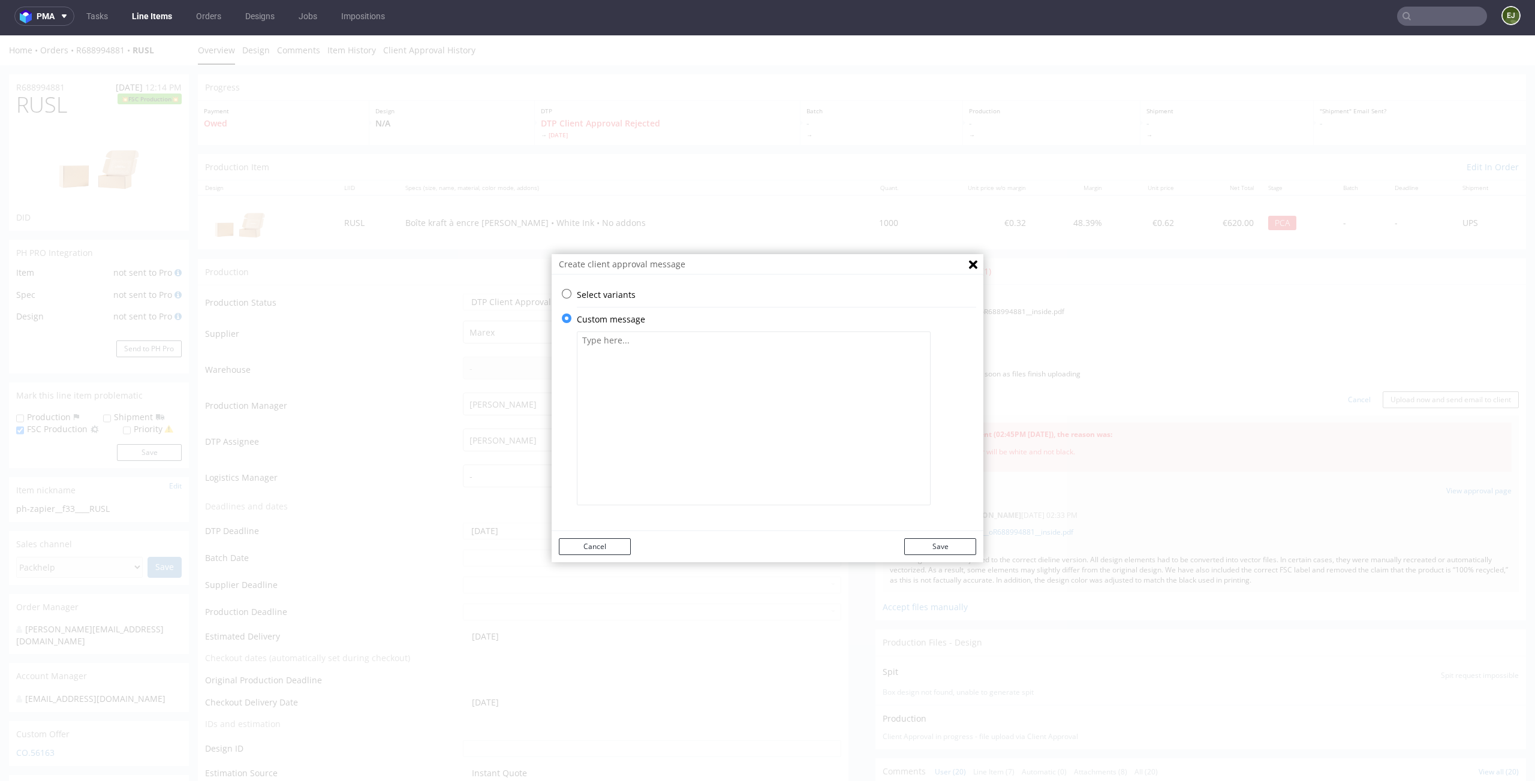
click at [648, 442] on textarea at bounding box center [753, 418] width 354 height 174
paste textarea "The design has been adjusted to the correct dieline version. All design element…"
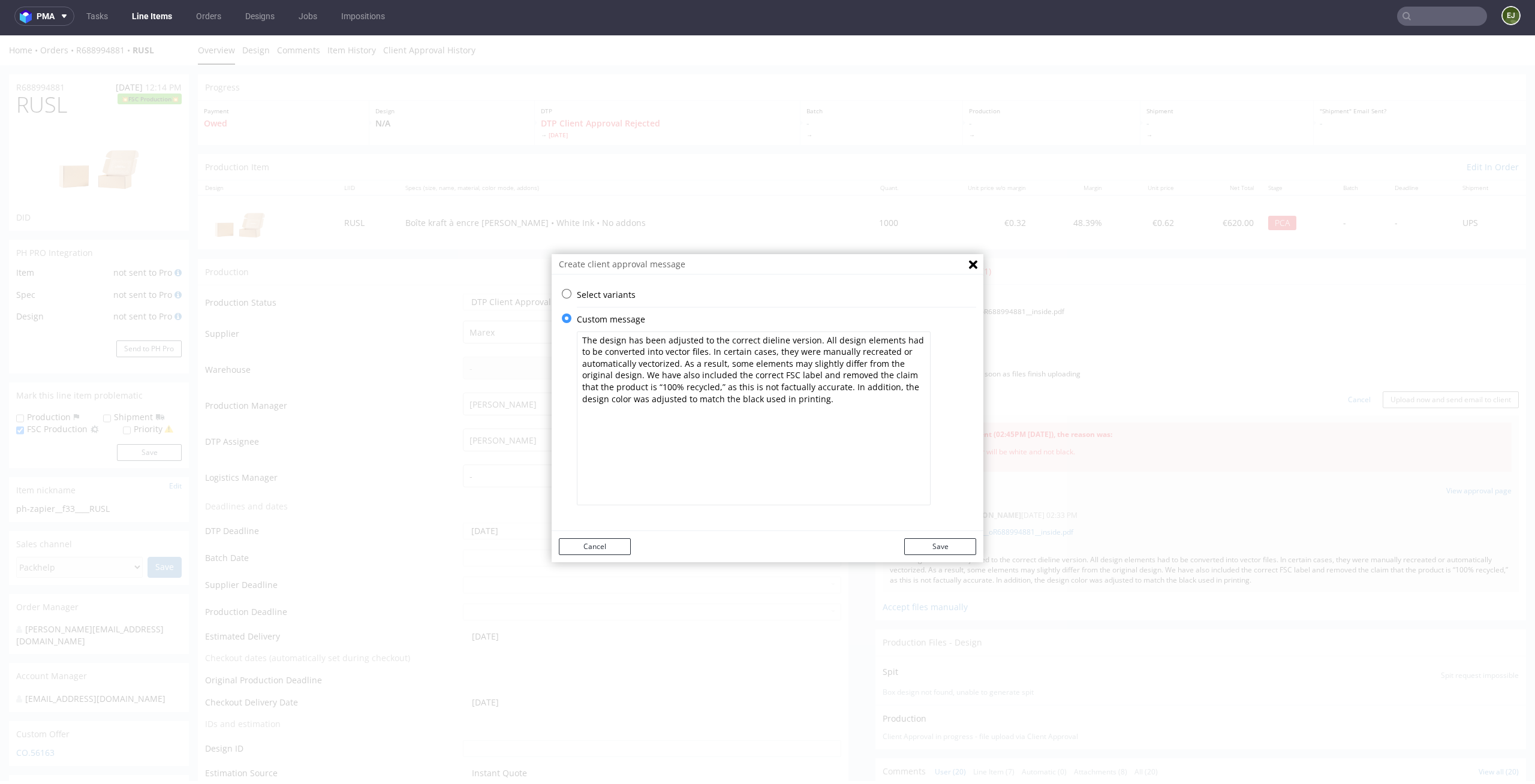
drag, startPoint x: 854, startPoint y: 388, endPoint x: 805, endPoint y: 386, distance: 49.0
click at [805, 385] on textarea "The design has been adjusted to the correct dieline version. All design element…" at bounding box center [753, 418] width 354 height 174
drag, startPoint x: 683, startPoint y: 399, endPoint x: 835, endPoint y: 401, distance: 152.0
click at [835, 401] on textarea "The design has been adjusted to the correct dieline version. All design element…" at bounding box center [753, 418] width 354 height 174
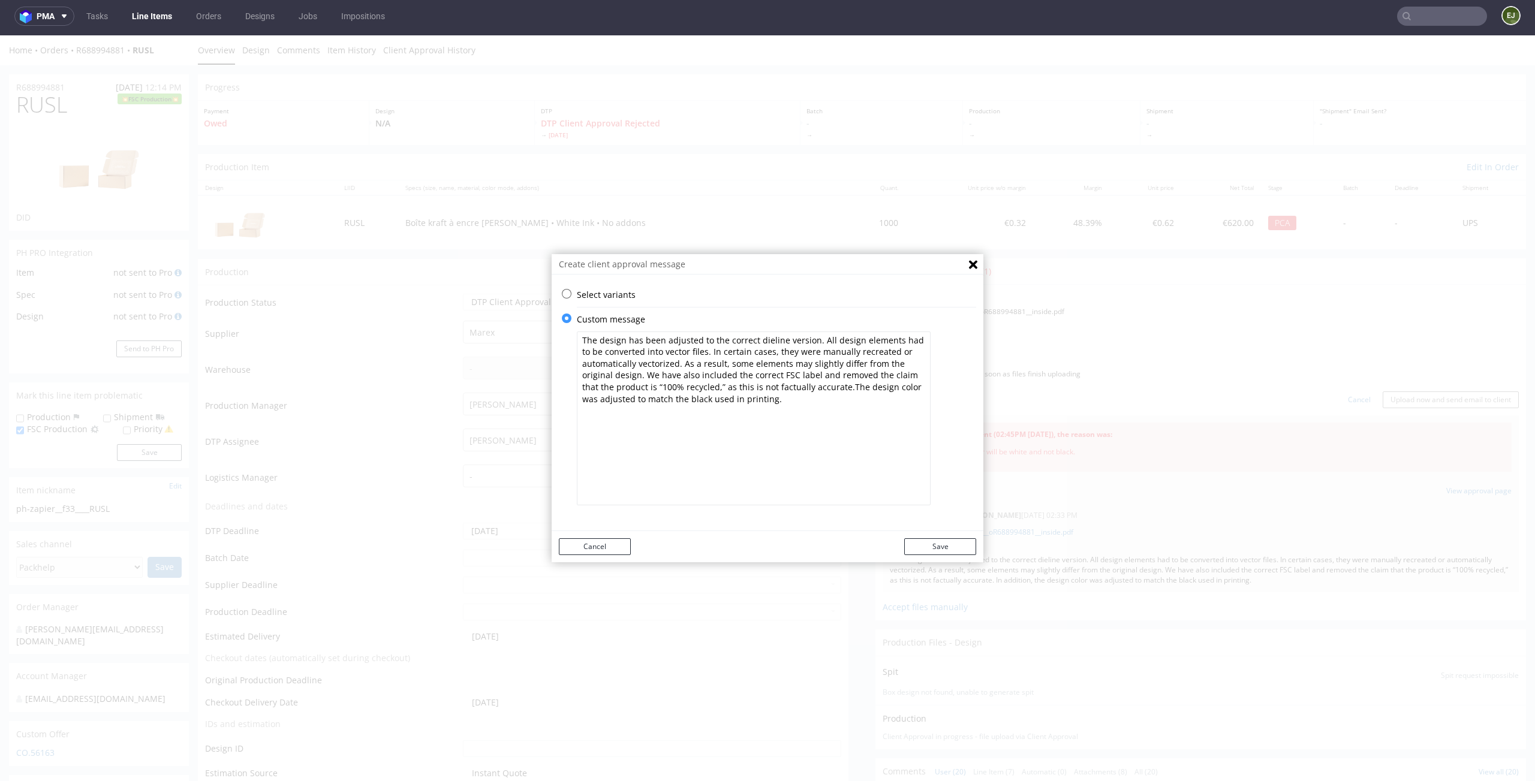
drag, startPoint x: 847, startPoint y: 391, endPoint x: 880, endPoint y: 429, distance: 50.3
click at [880, 429] on textarea "The design has been adjusted to the correct dieline version. All design element…" at bounding box center [753, 418] width 354 height 174
type textarea "The design has been adjusted to the correct dieline version. All design element…"
click at [969, 266] on icon "Close" at bounding box center [973, 264] width 8 height 8
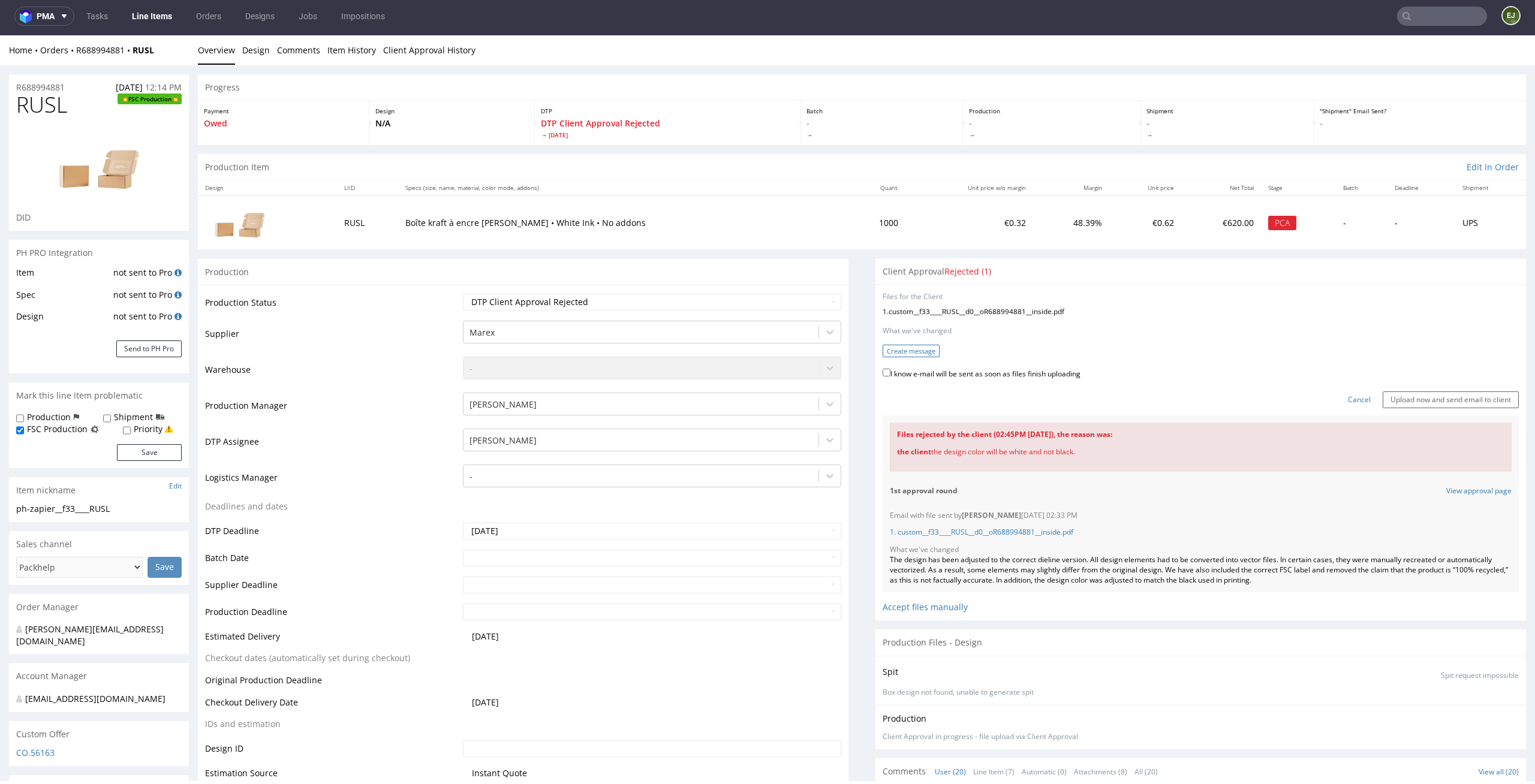
click at [893, 350] on button "Create message" at bounding box center [911, 351] width 57 height 13
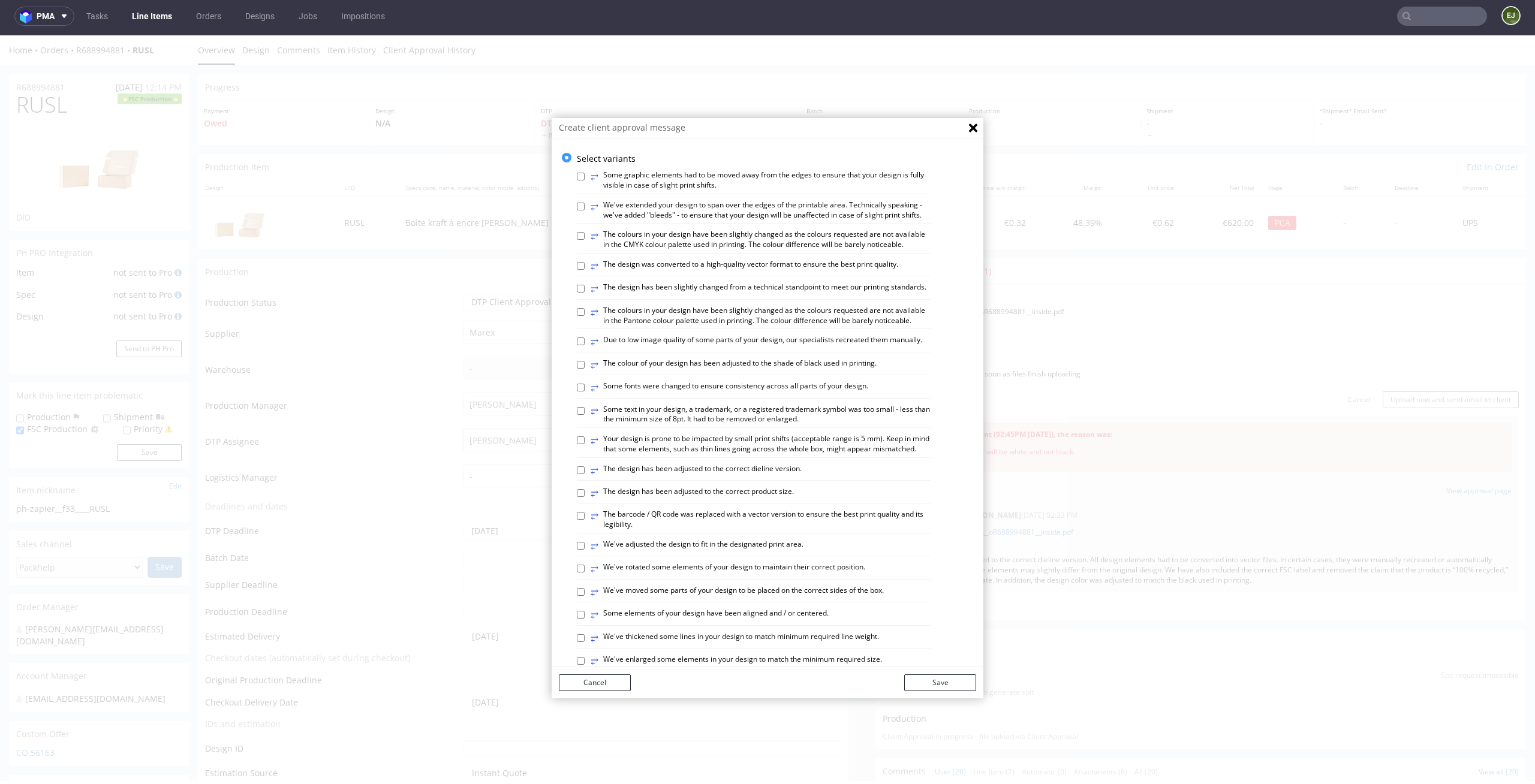
scroll to position [490, 0]
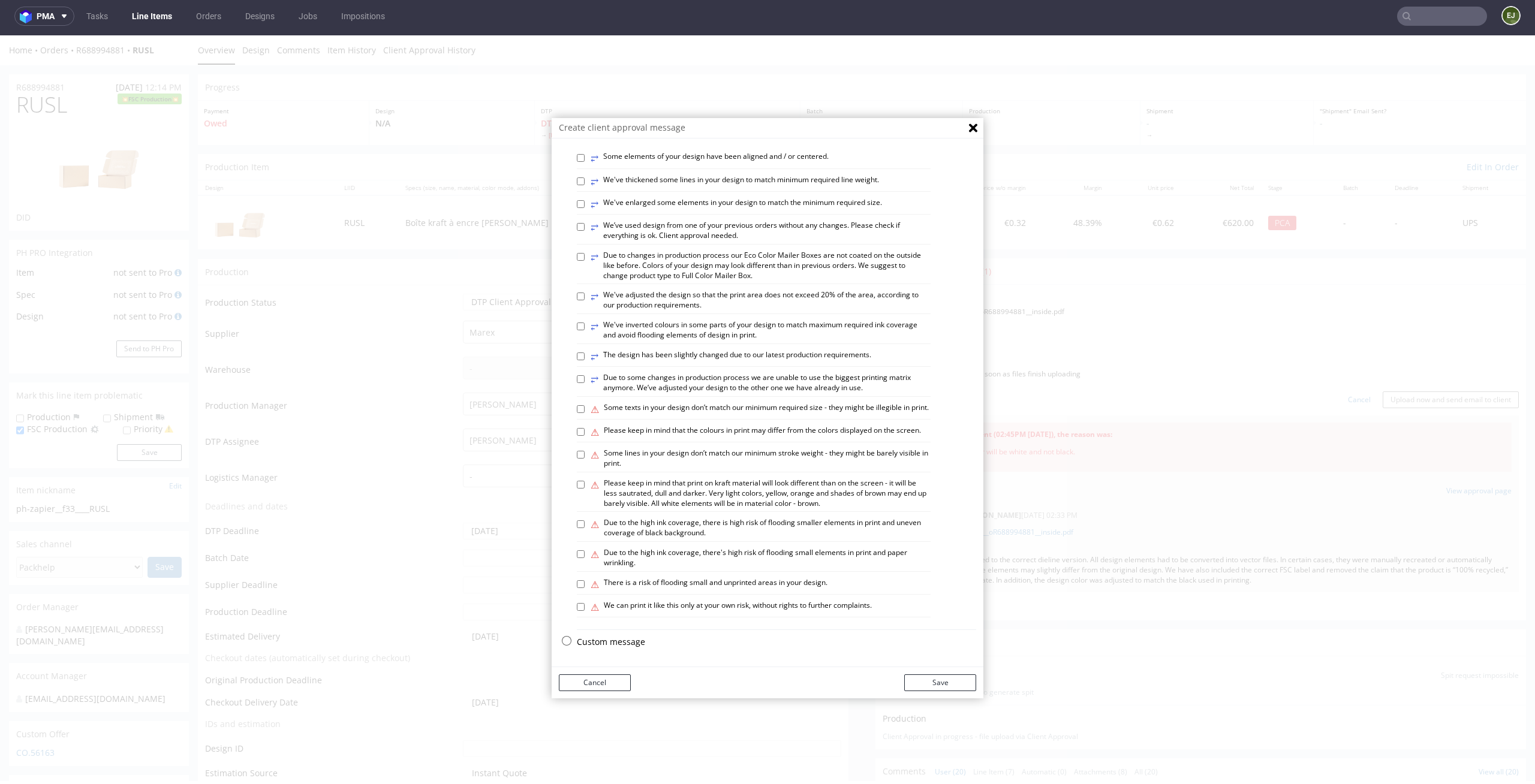
click at [610, 634] on div "Select variants ⥂ Some graphic elements had to be moved away from the edges to …" at bounding box center [767, 175] width 432 height 958
click at [610, 639] on p "Custom message" at bounding box center [776, 642] width 400 height 12
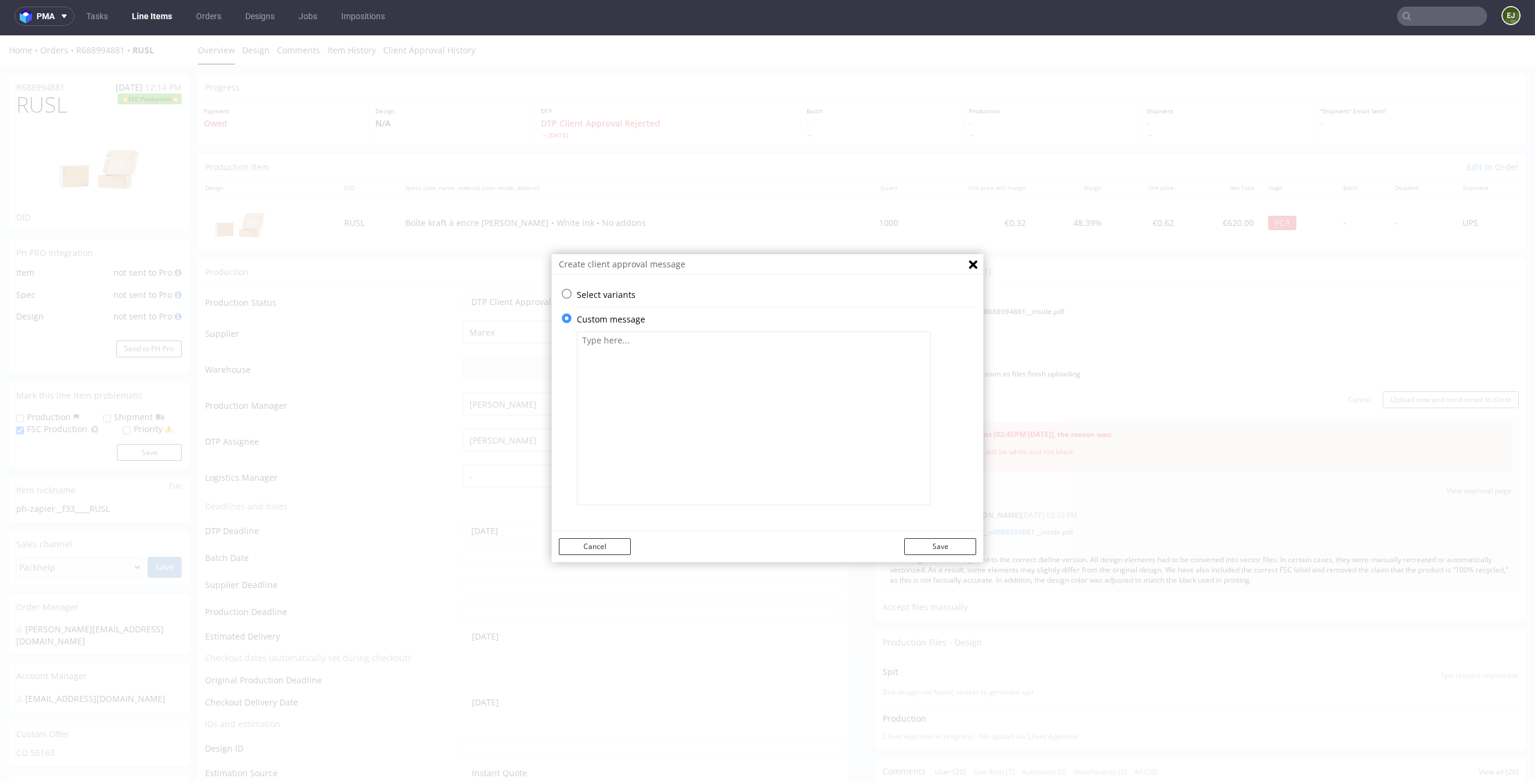
click at [655, 341] on textarea at bounding box center [753, 418] width 354 height 174
paste textarea "We have adjusted the color to white (it is marked in magenta to ensure visibili…"
type textarea "We have adjusted the color to white (it is marked in magenta to ensure visibili…"
click at [1178, 563] on div "Create client approval message Select variants ⥂ Some graphic elements had to b…" at bounding box center [767, 409] width 1535 height 746
click at [812, 354] on textarea "We have adjusted the color to white (it is marked in magenta to ensure visibili…" at bounding box center [753, 418] width 354 height 174
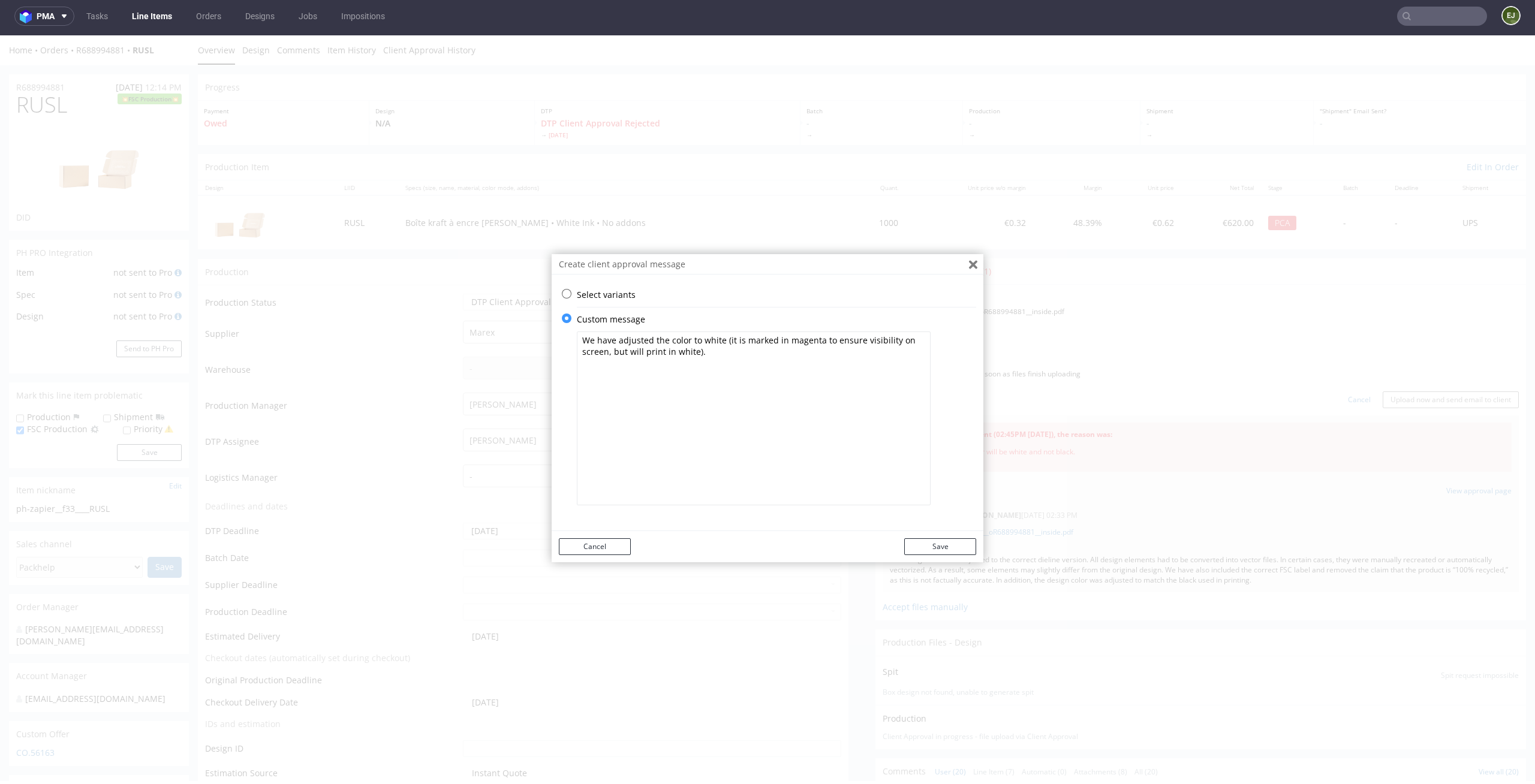
click at [969, 269] on icon "Close" at bounding box center [973, 264] width 8 height 9
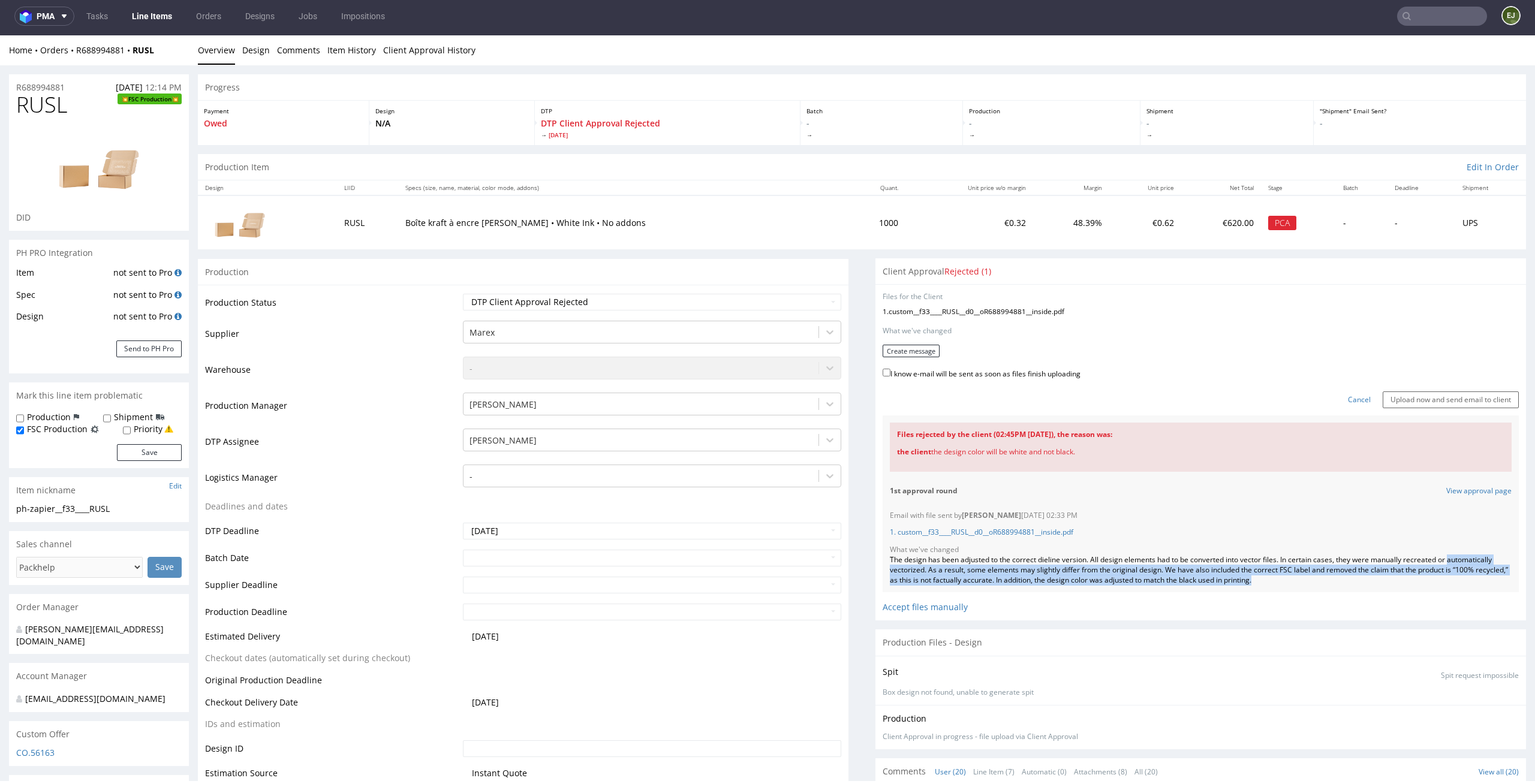
drag, startPoint x: 1339, startPoint y: 585, endPoint x: 859, endPoint y: 565, distance: 480.4
click at [1350, 594] on div "Accept files manually" at bounding box center [1201, 603] width 636 height 21
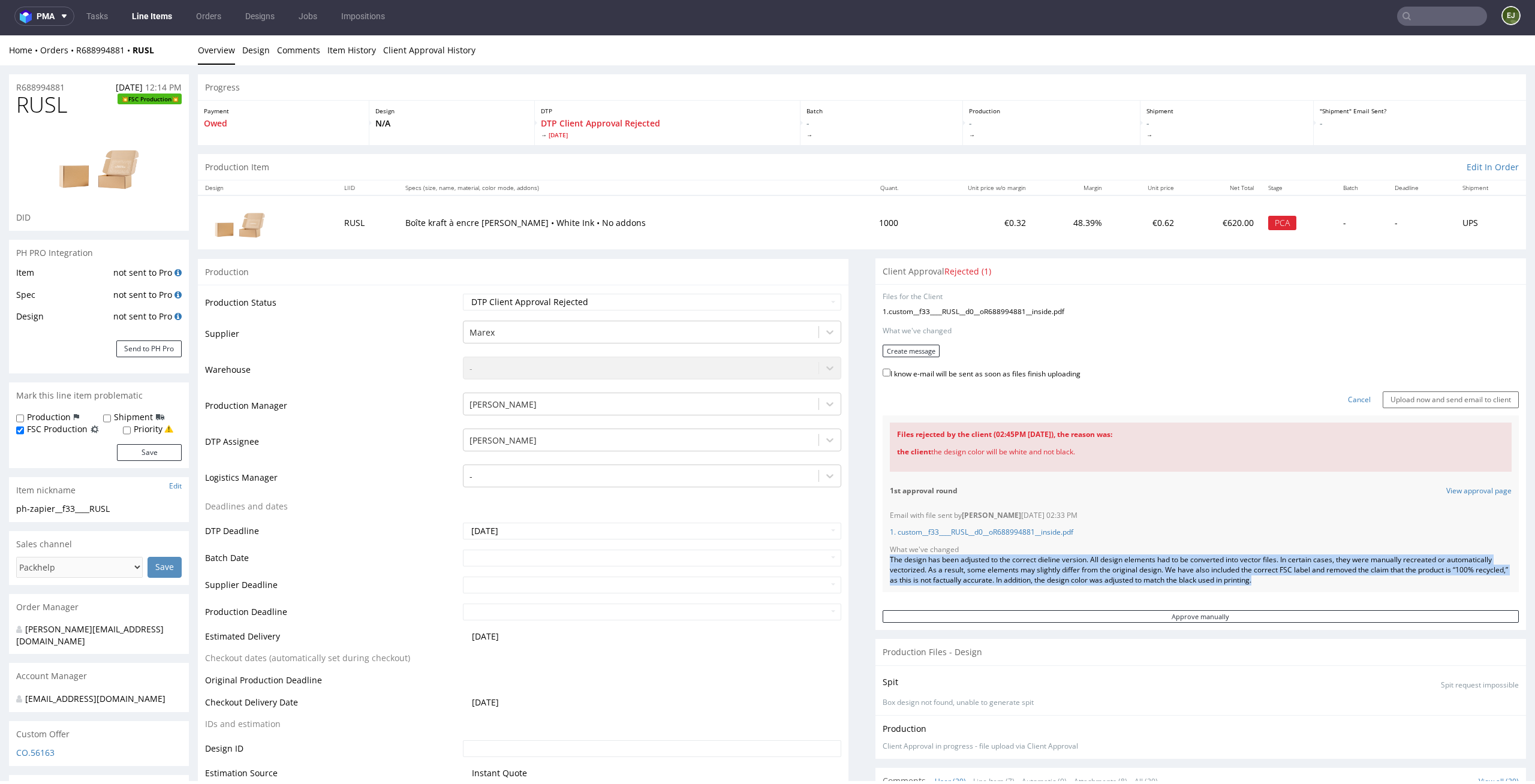
drag, startPoint x: 1349, startPoint y: 581, endPoint x: 866, endPoint y: 562, distance: 483.4
click at [875, 562] on div "Files for the Client 1 . custom__f33____RUSL__d0__oR688994881__inside.pdf Choos…" at bounding box center [1201, 457] width 651 height 346
copy div "The design has been adjusted to the correct dieline version. All design element…"
click at [889, 350] on button "Create message" at bounding box center [911, 351] width 57 height 13
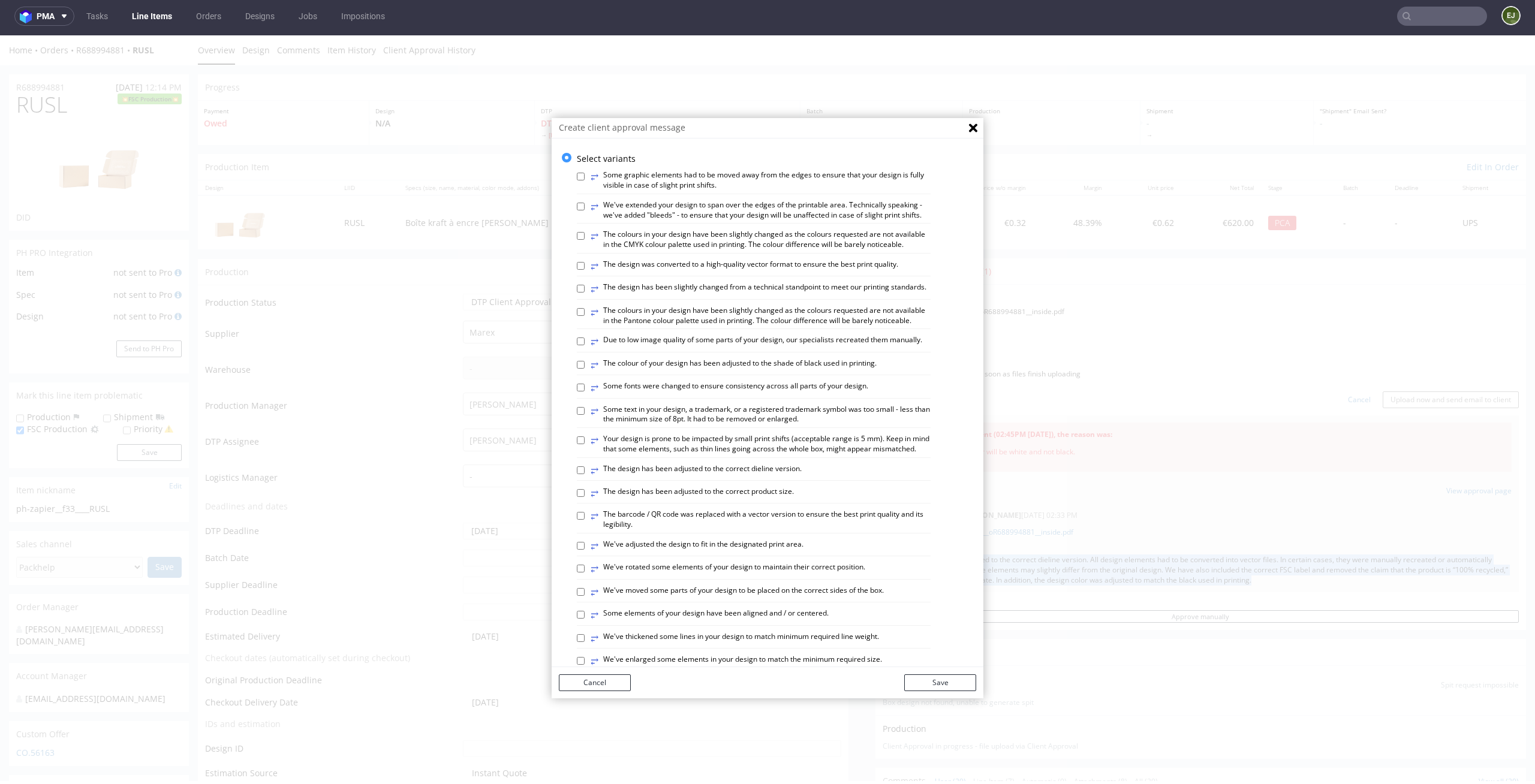
scroll to position [490, 0]
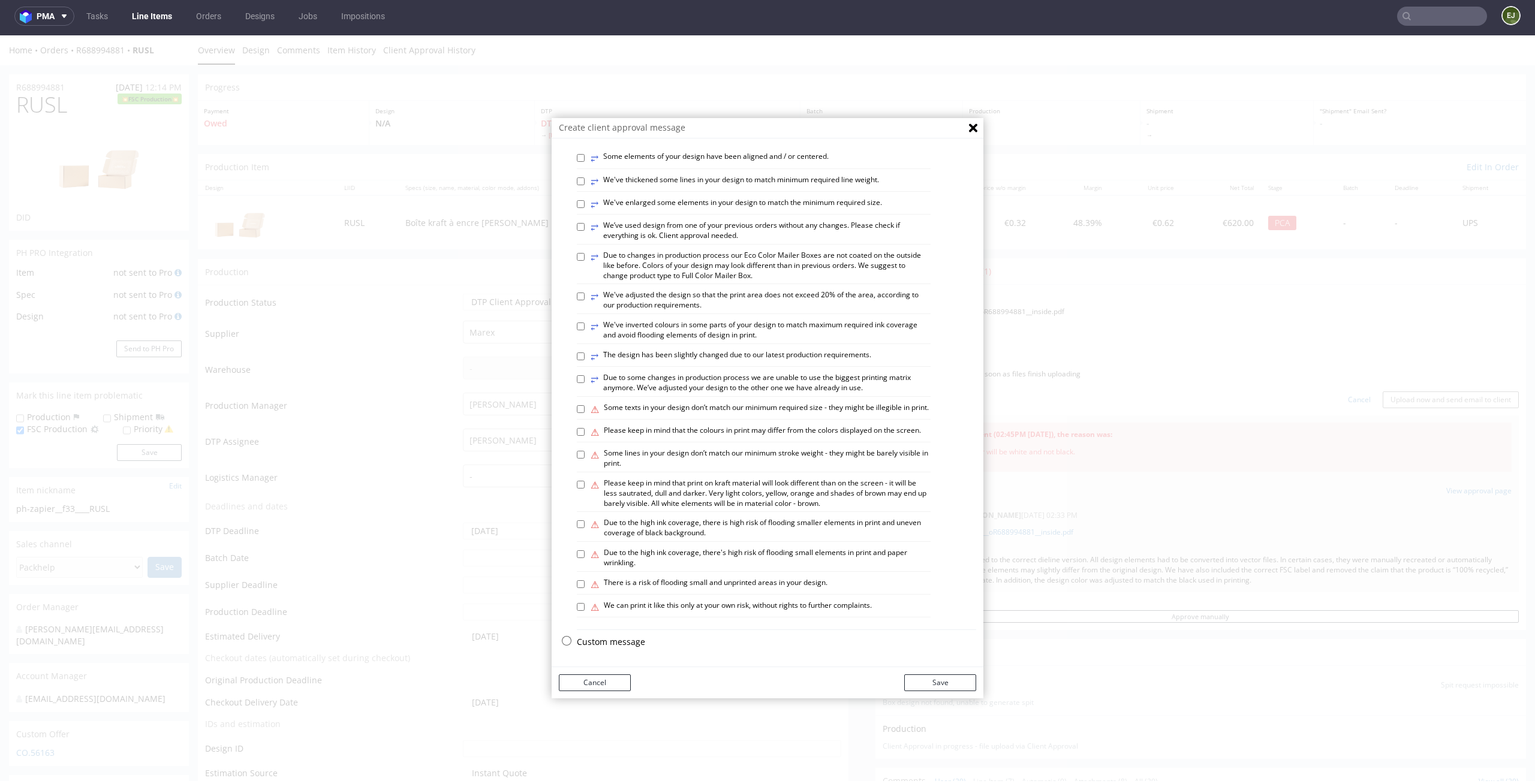
click at [609, 644] on p "Custom message" at bounding box center [776, 642] width 400 height 12
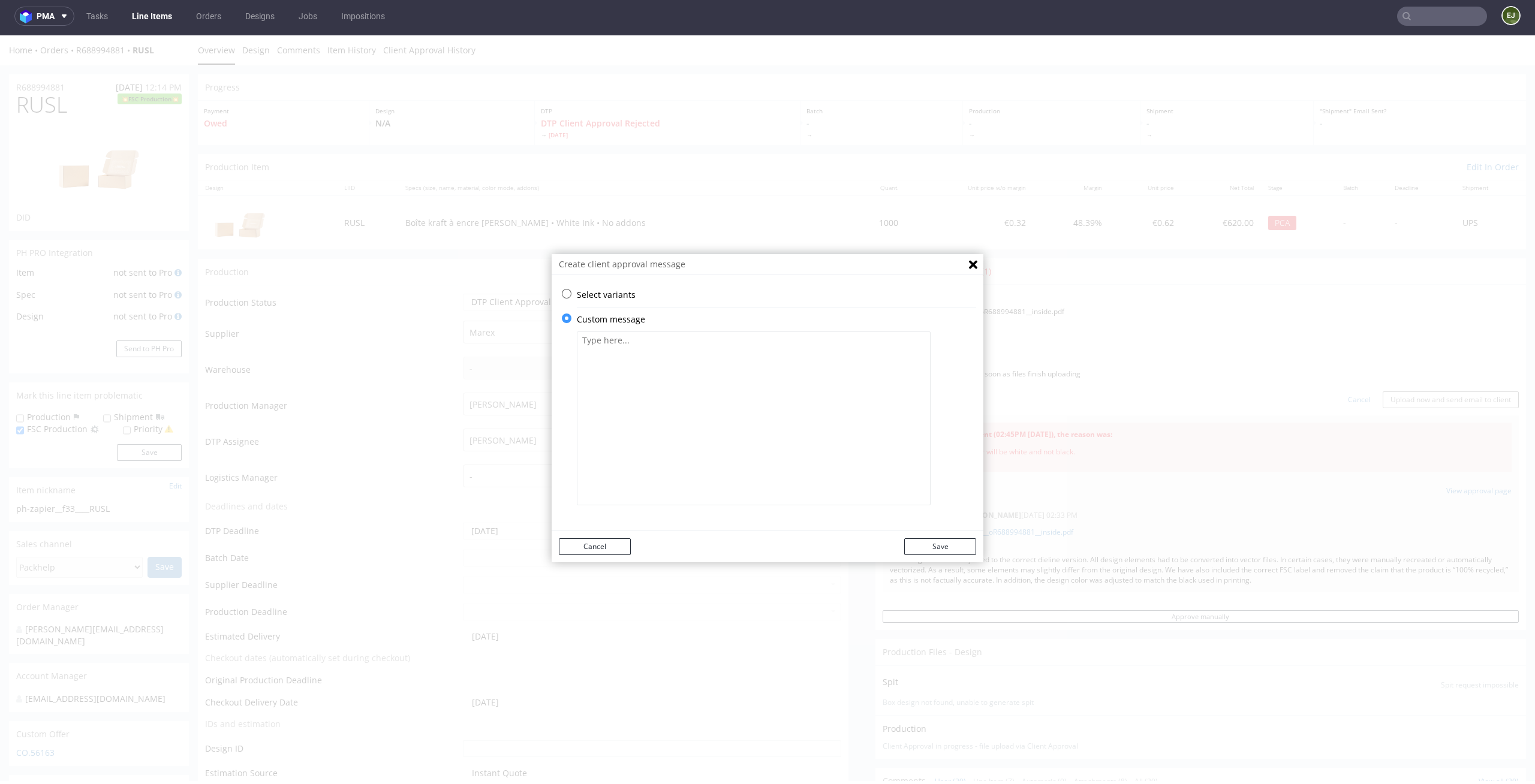
click at [661, 412] on textarea at bounding box center [753, 418] width 354 height 174
paste textarea "The design has been adjusted to the correct dieline version. All design element…"
type textarea "The design has been adjusted to the correct dieline version. All design element…"
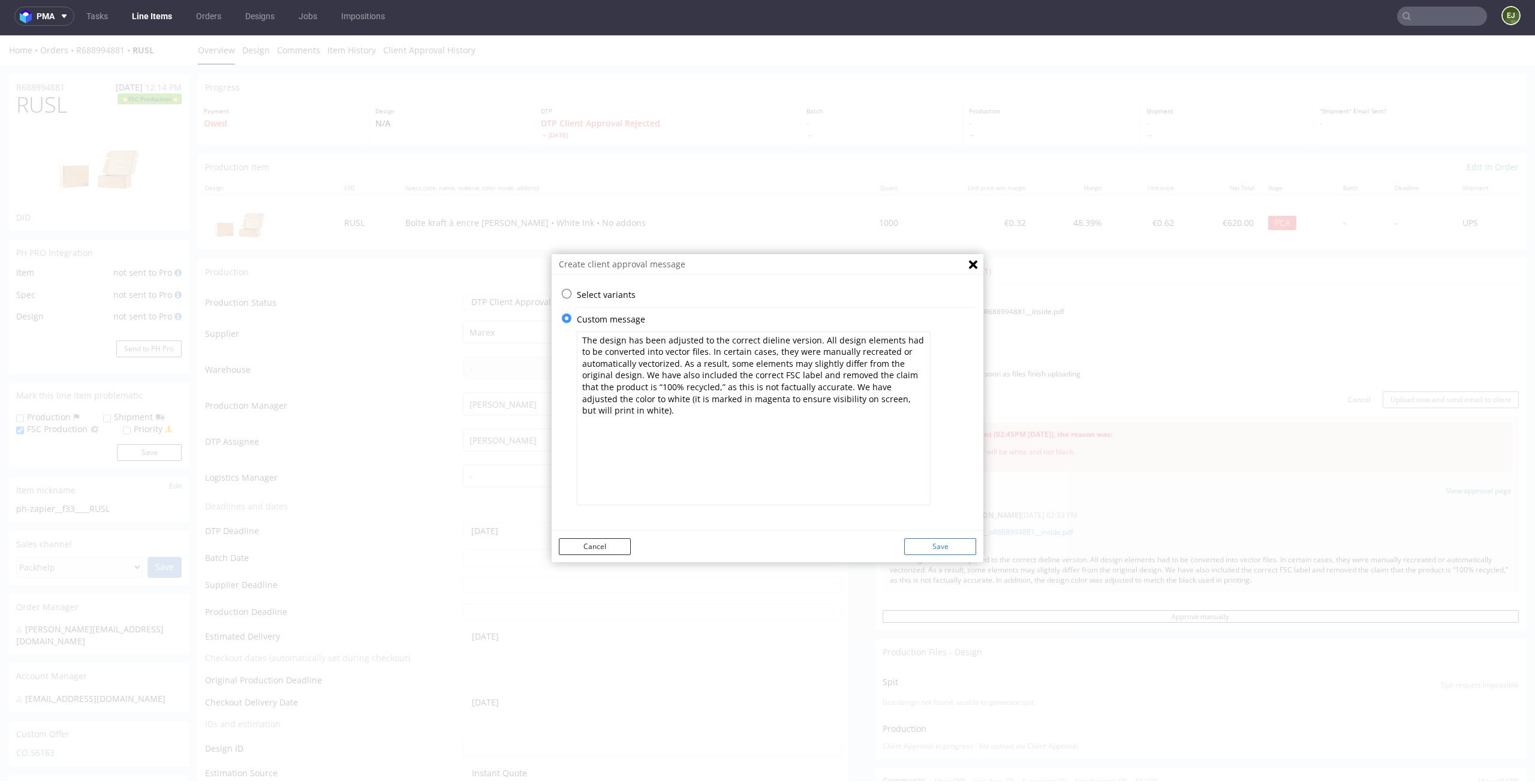
click at [933, 546] on button "Save" at bounding box center [940, 547] width 72 height 17
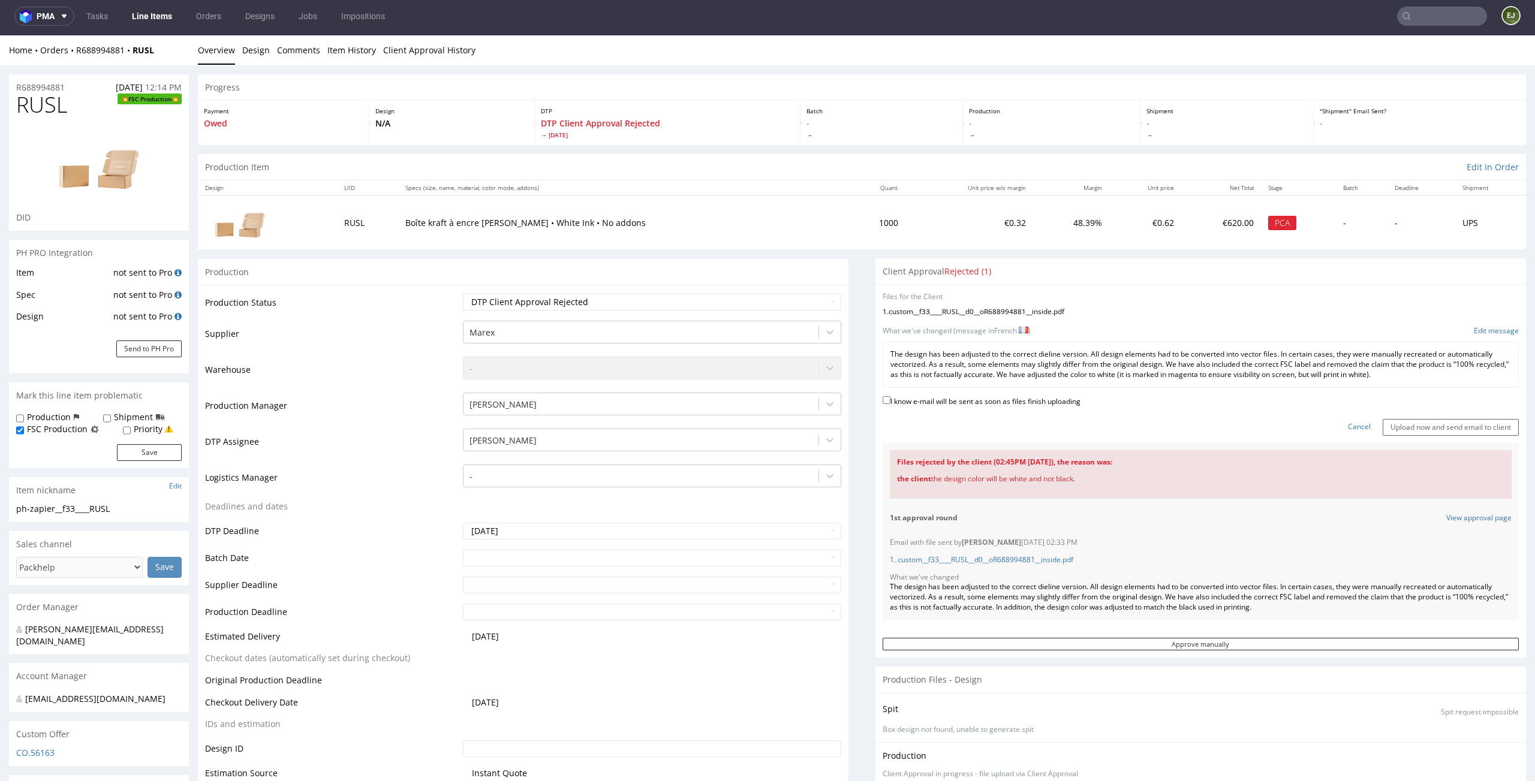
click at [1013, 402] on label "I know e-mail will be sent as soon as files finish uploading" at bounding box center [981, 400] width 198 height 13
click at [891, 402] on input "I know e-mail will be sent as soon as files finish uploading" at bounding box center [887, 400] width 8 height 8
checkbox input "true"
click at [1458, 426] on input "Upload now and send email to client" at bounding box center [1450, 427] width 136 height 17
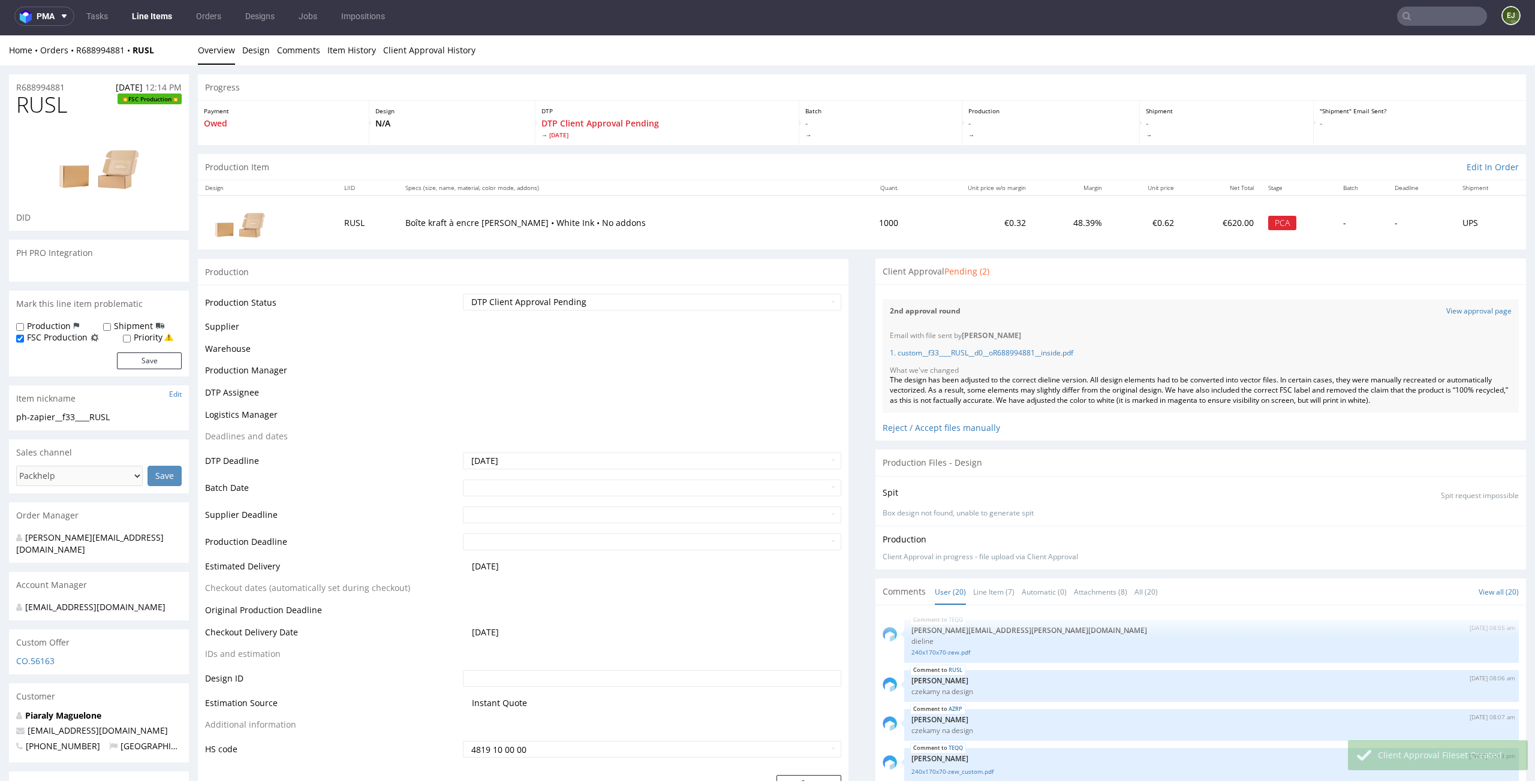
scroll to position [729, 0]
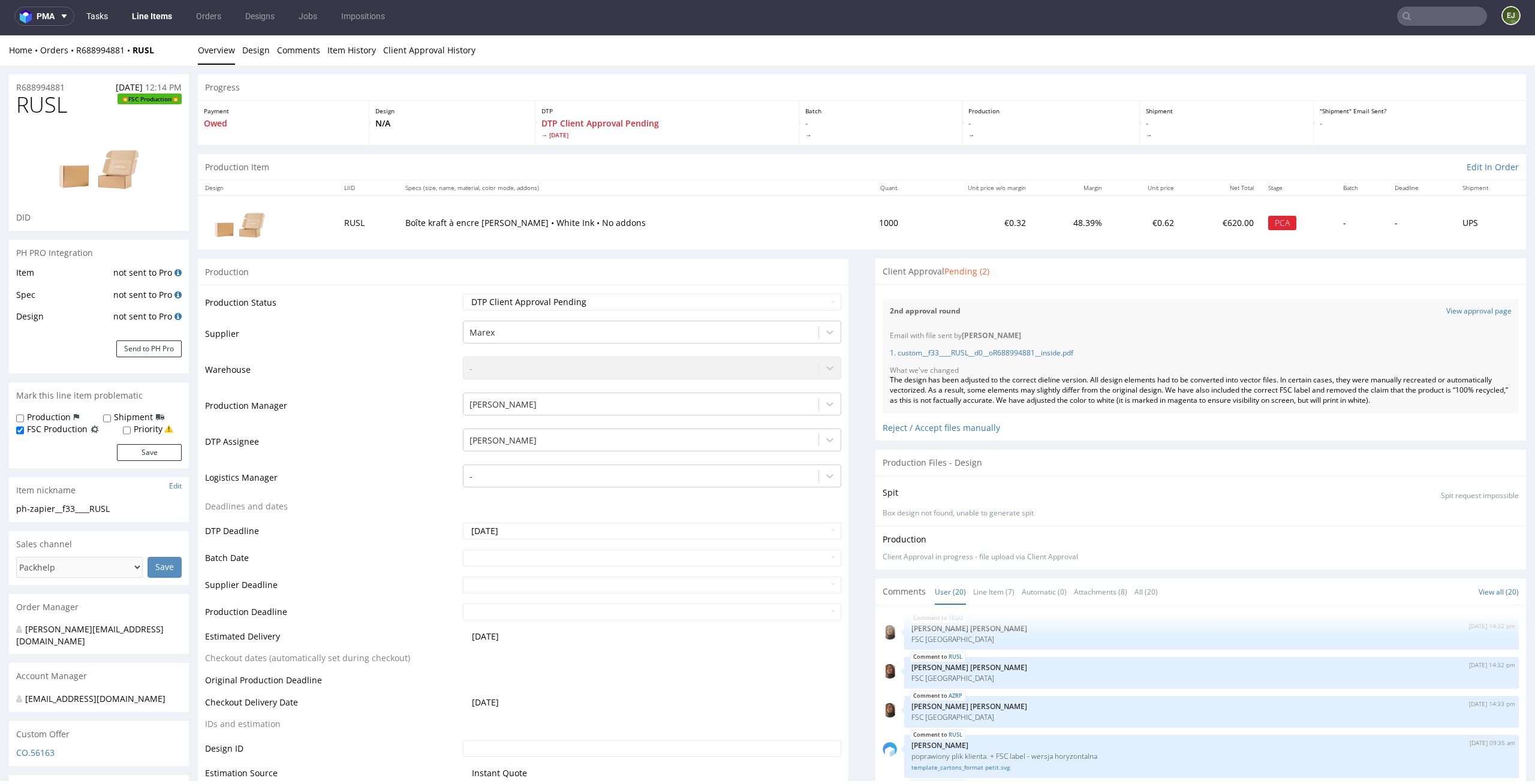
click at [103, 18] on link "Tasks" at bounding box center [97, 16] width 36 height 19
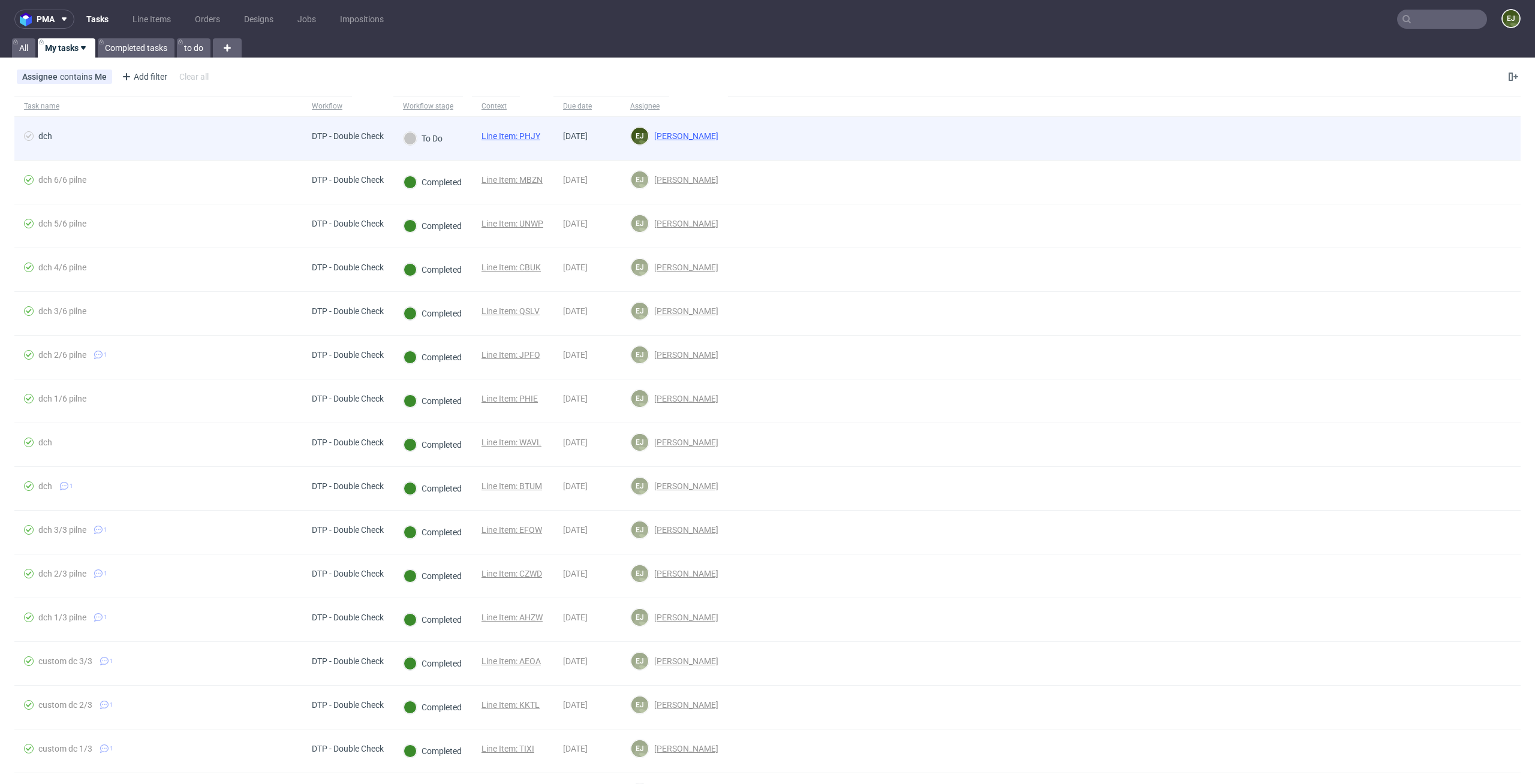
click at [504, 133] on link "Line Item: PHJY" at bounding box center [510, 136] width 59 height 10
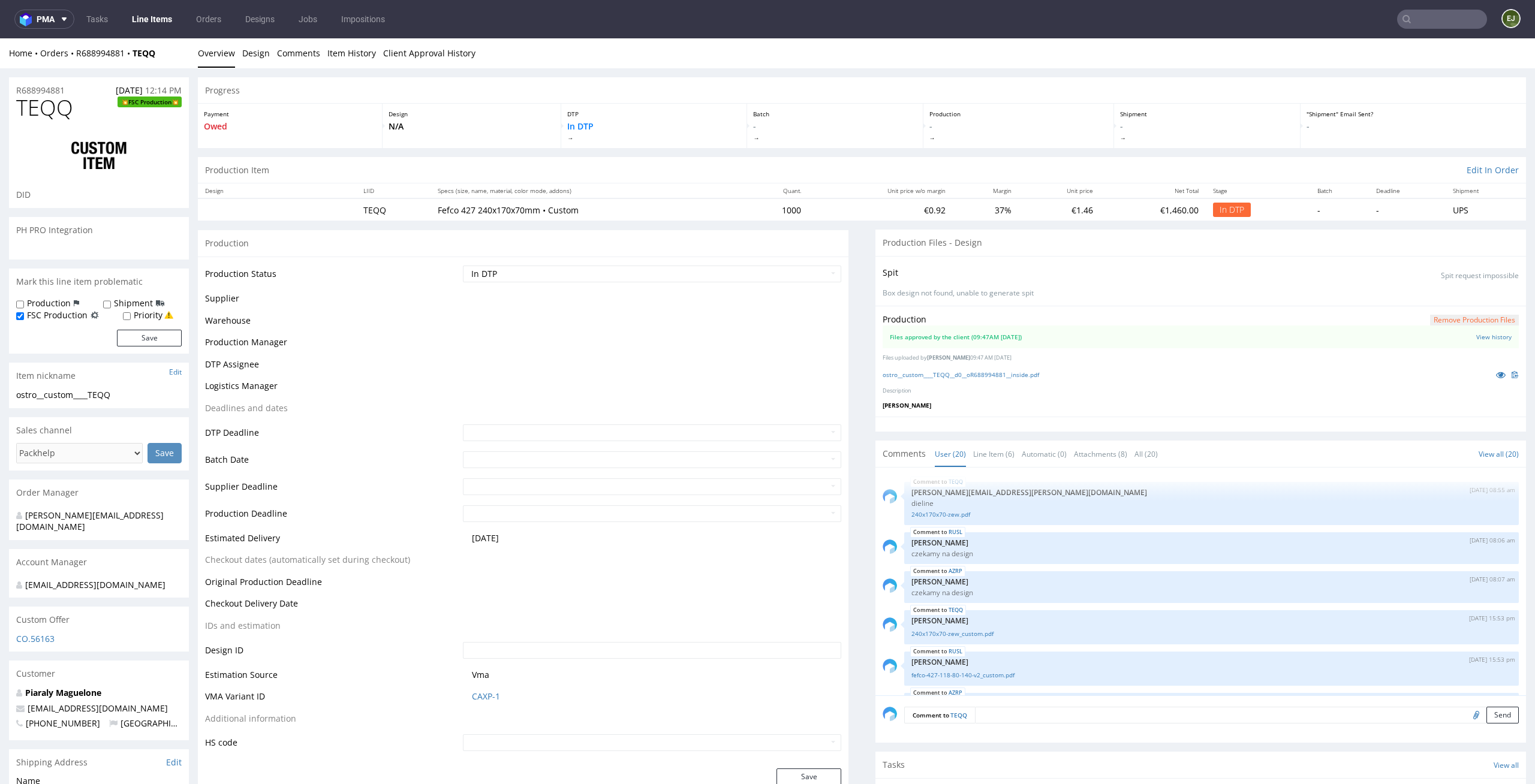
scroll to position [729, 0]
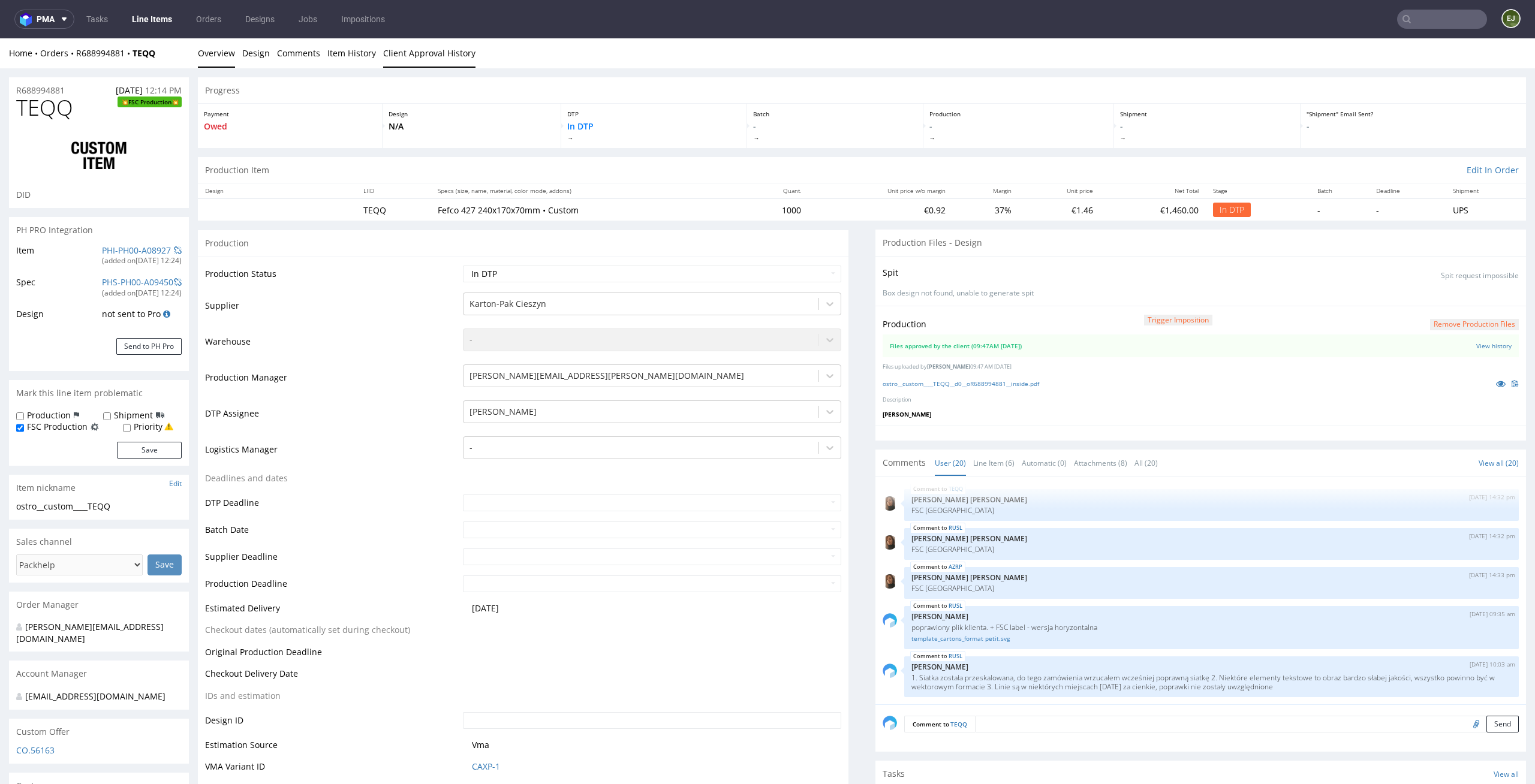
click at [459, 57] on link "Client Approval History" at bounding box center [430, 53] width 92 height 29
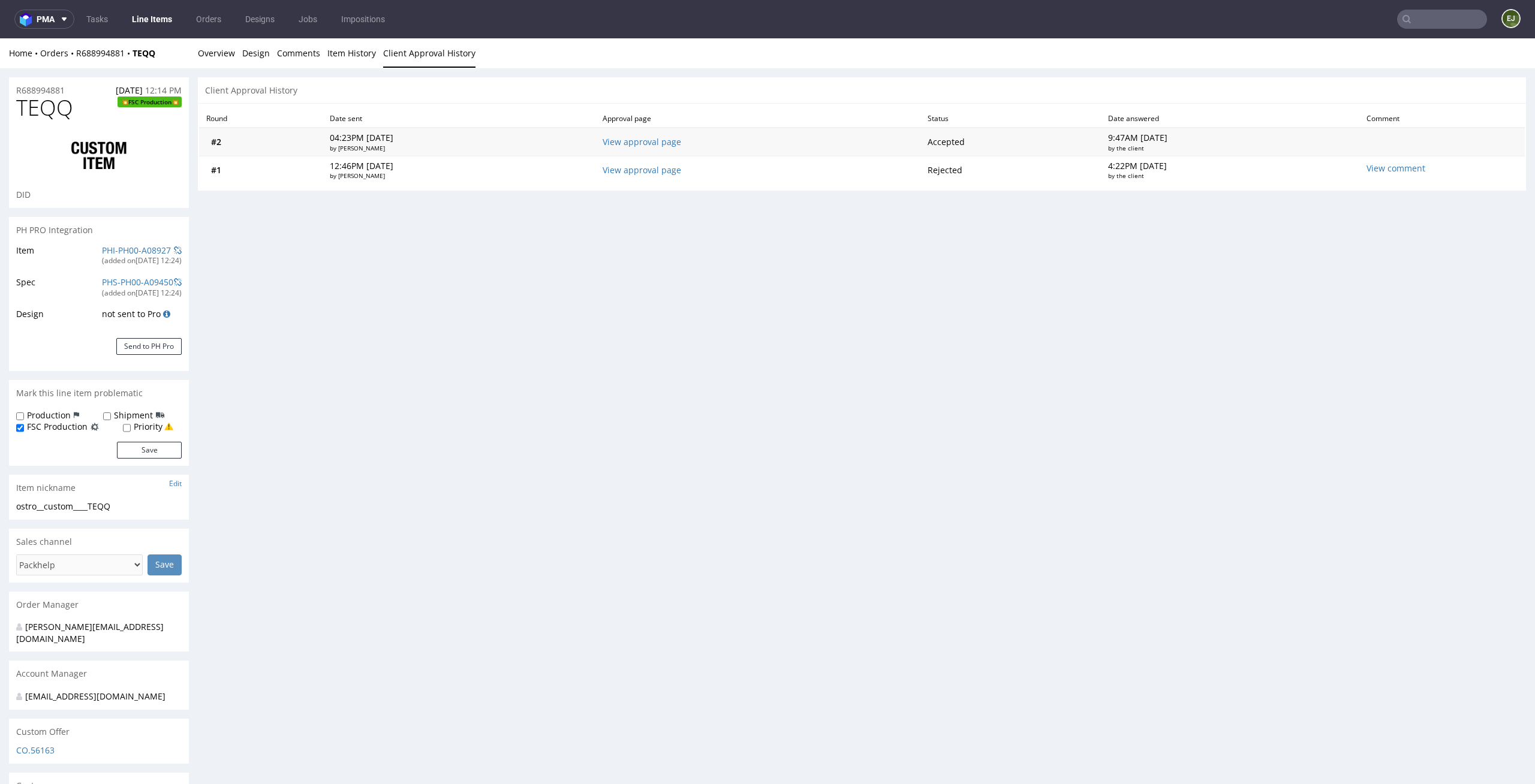
click at [669, 152] on td "View approval page" at bounding box center [757, 141] width 325 height 28
click at [682, 143] on link "View approval page" at bounding box center [641, 142] width 78 height 11
click at [212, 55] on link "Overview" at bounding box center [216, 53] width 37 height 29
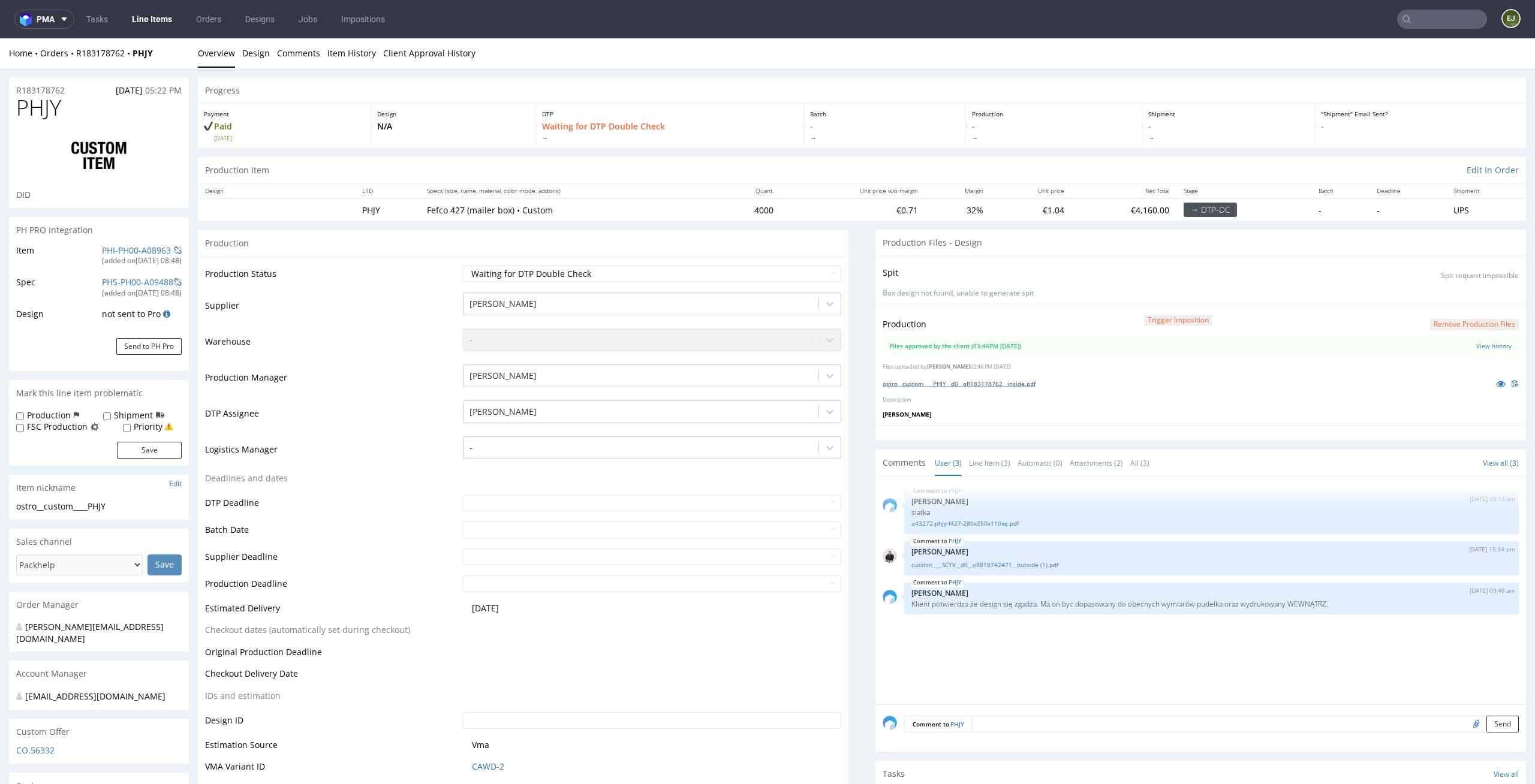
click at [912, 386] on link "ostro__custom____PHJY__d0__oR183178762__inside.pdf" at bounding box center [958, 384] width 153 height 8
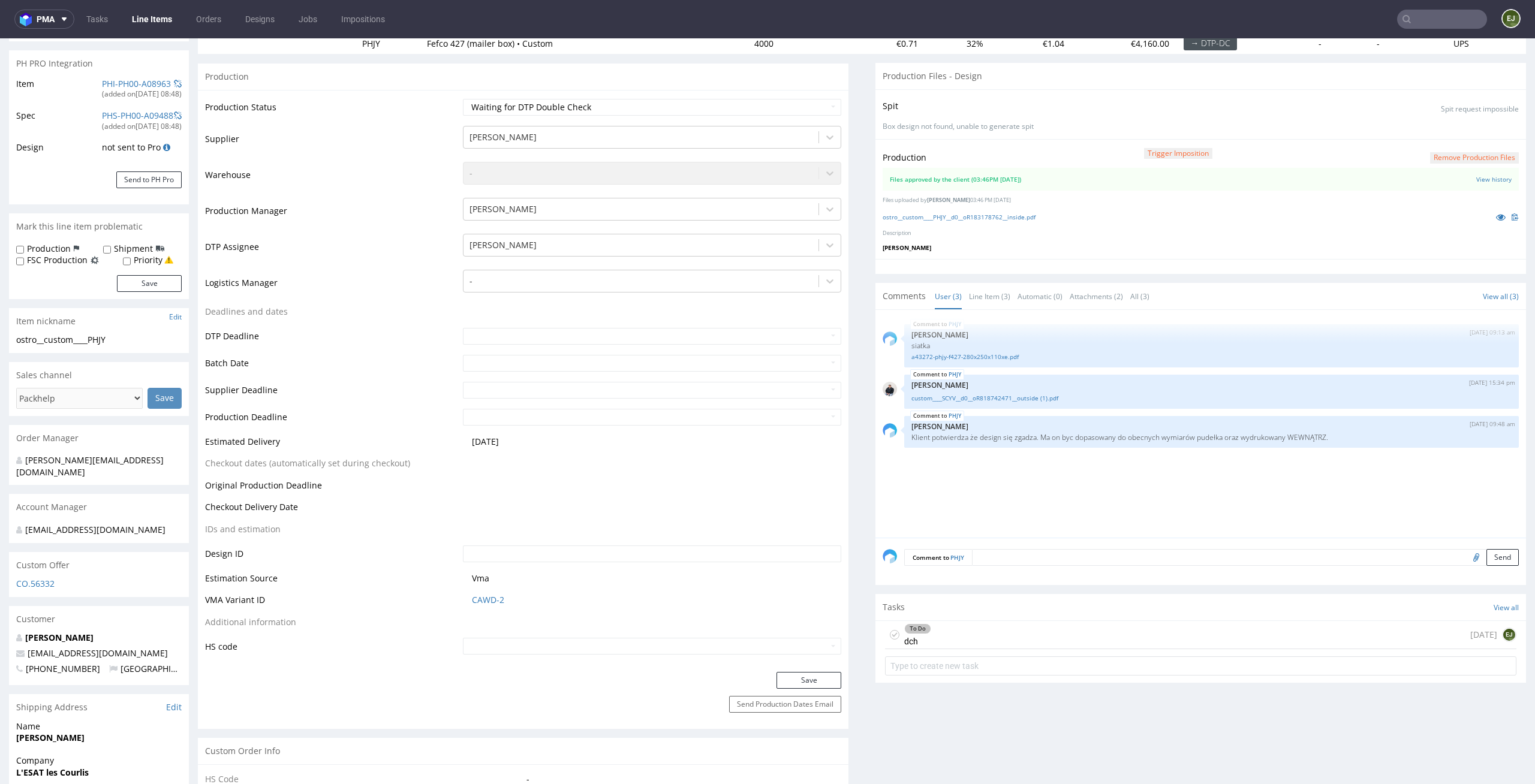
click at [885, 628] on div "To Do dch" at bounding box center [908, 635] width 46 height 27
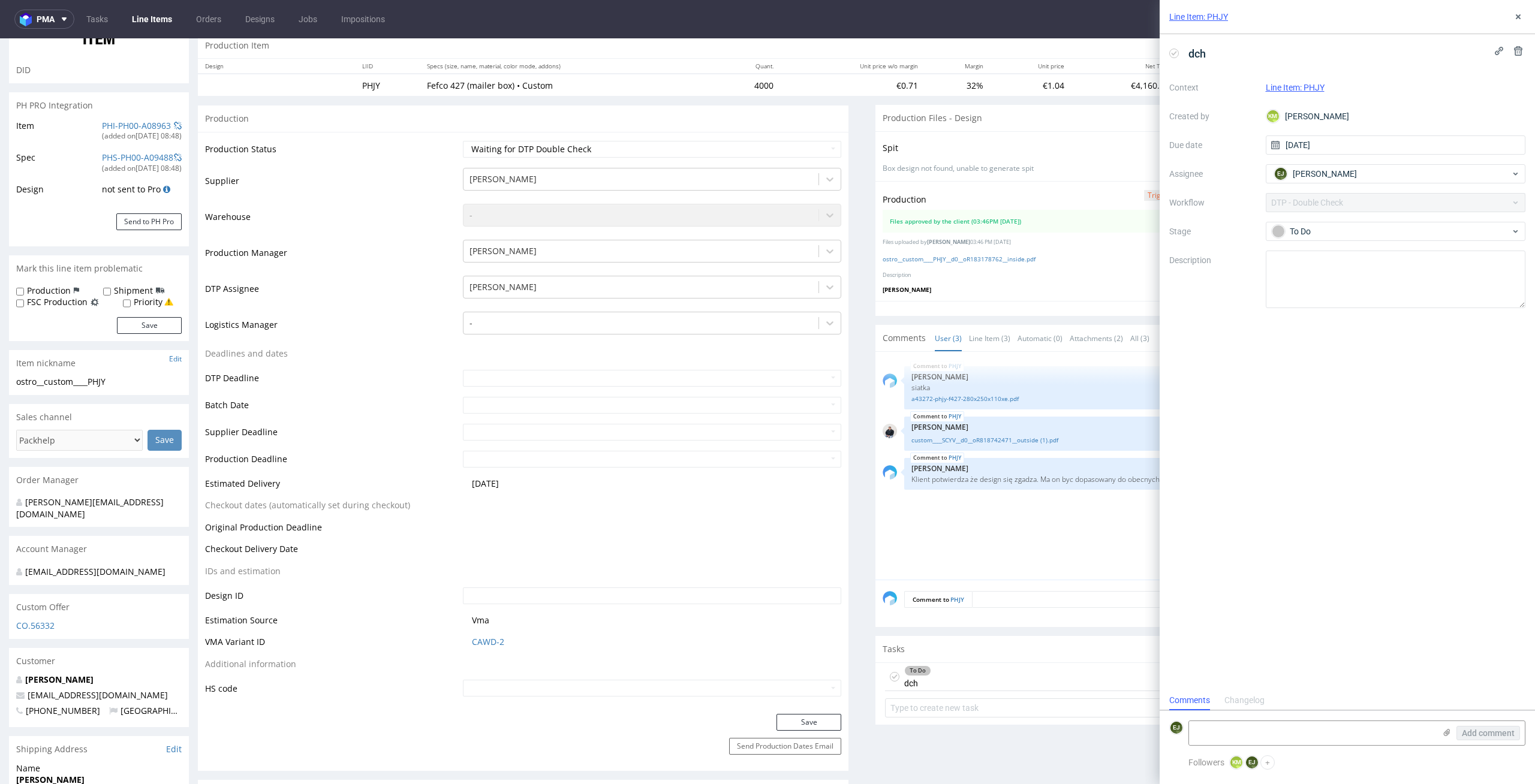
scroll to position [124, 0]
click at [890, 673] on icon at bounding box center [895, 678] width 10 height 10
click at [790, 151] on select "Waiting for Artwork Waiting for Diecut Waiting for Mockup Waiting for DTP Waiti…" at bounding box center [652, 150] width 379 height 17
select select "dtp_production_ready"
click at [463, 142] on select "Waiting for Artwork Waiting for Diecut Waiting for Mockup Waiting for DTP Waiti…" at bounding box center [652, 150] width 379 height 17
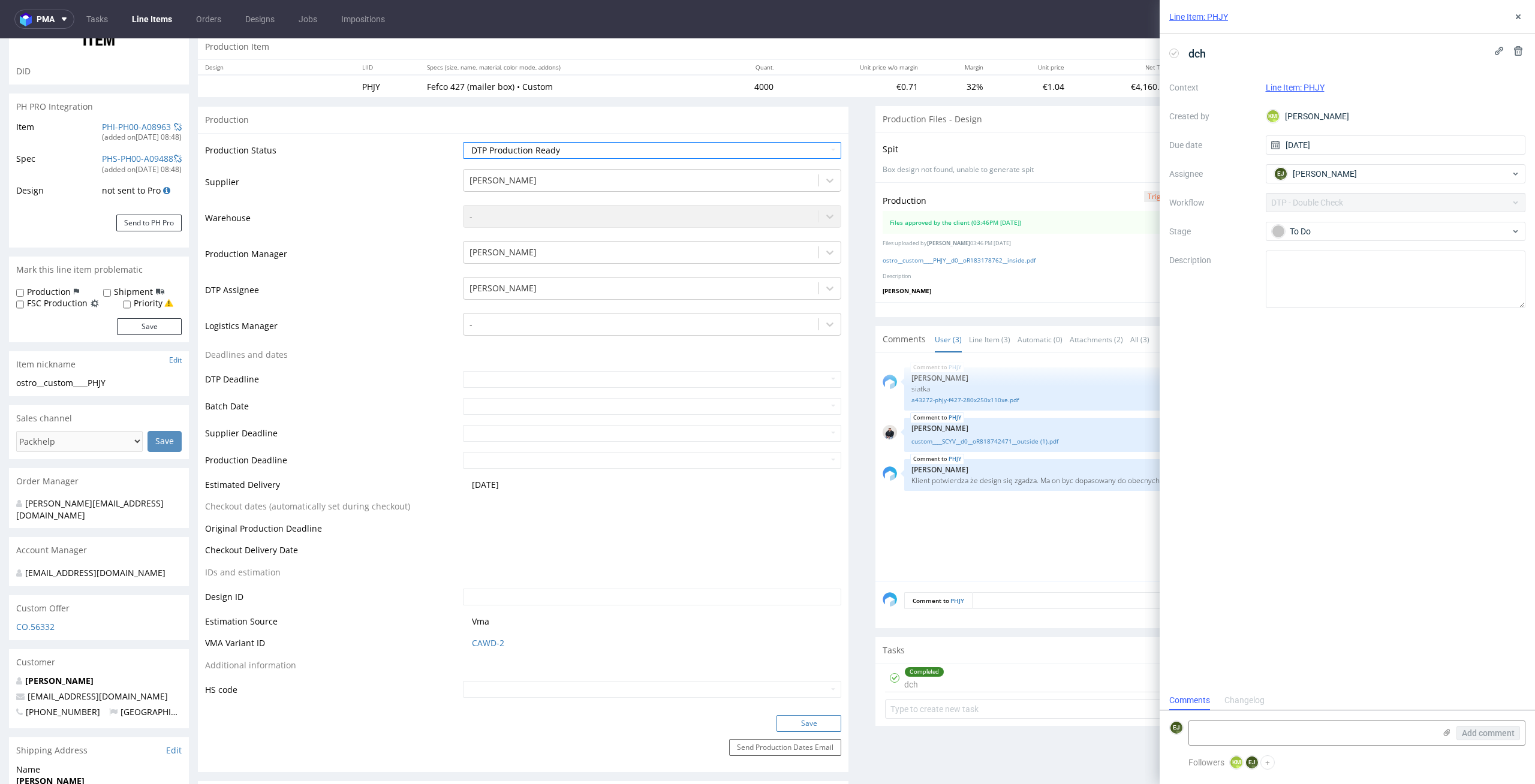
click at [819, 724] on button "Save" at bounding box center [809, 723] width 65 height 17
